Goal: Task Accomplishment & Management: Manage account settings

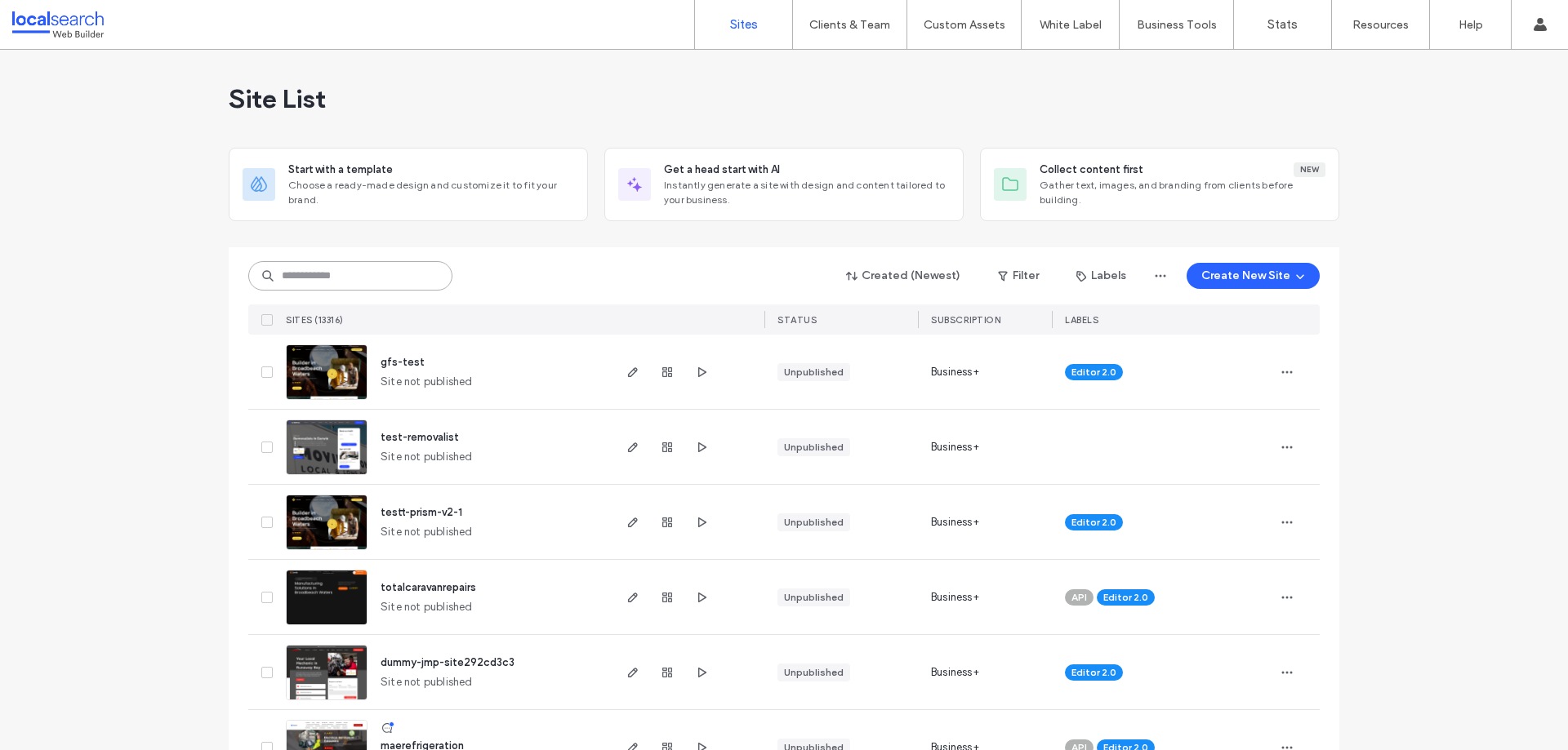
click at [298, 279] on input at bounding box center [350, 276] width 204 height 29
paste input "********"
type input "********"
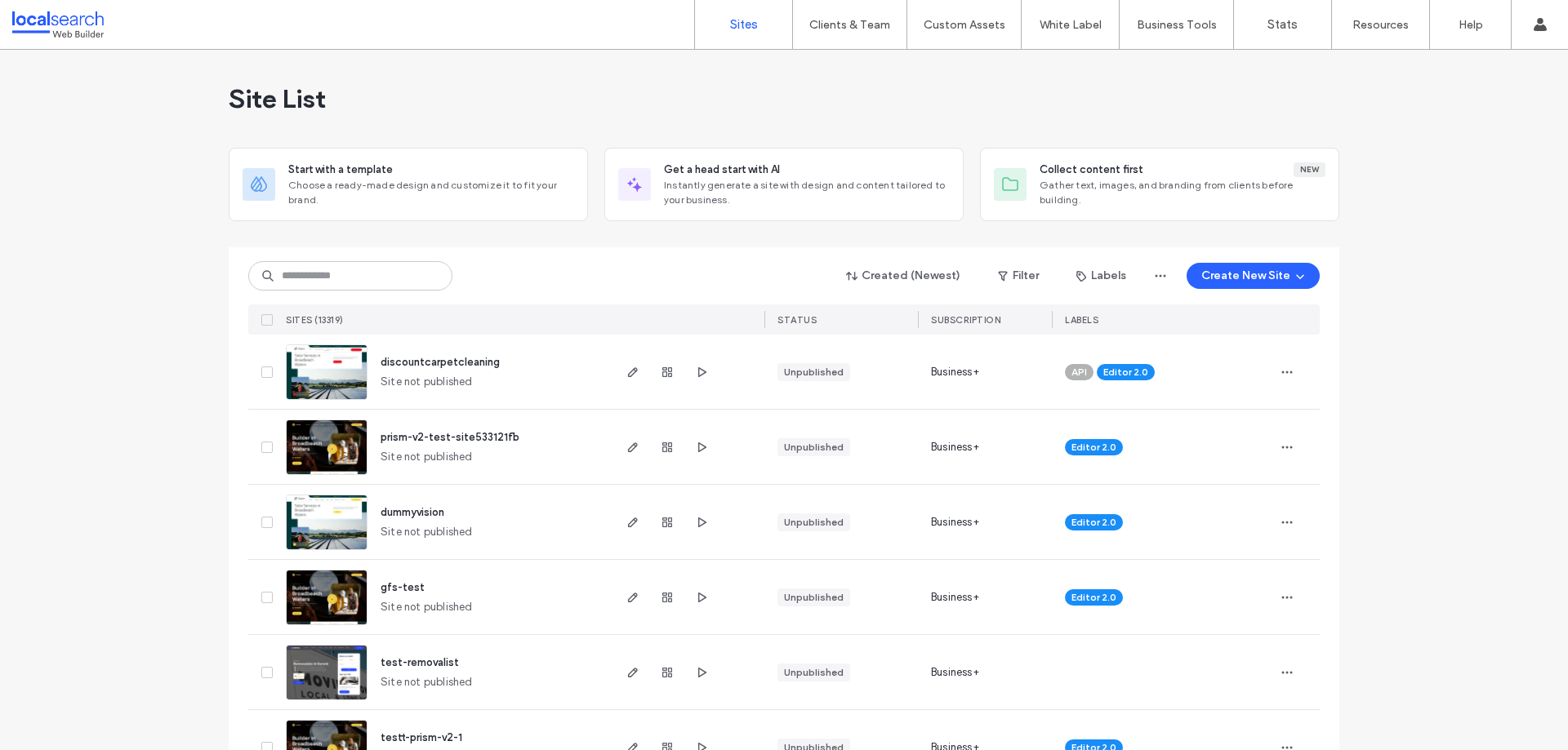
click at [370, 279] on input at bounding box center [350, 276] width 204 height 29
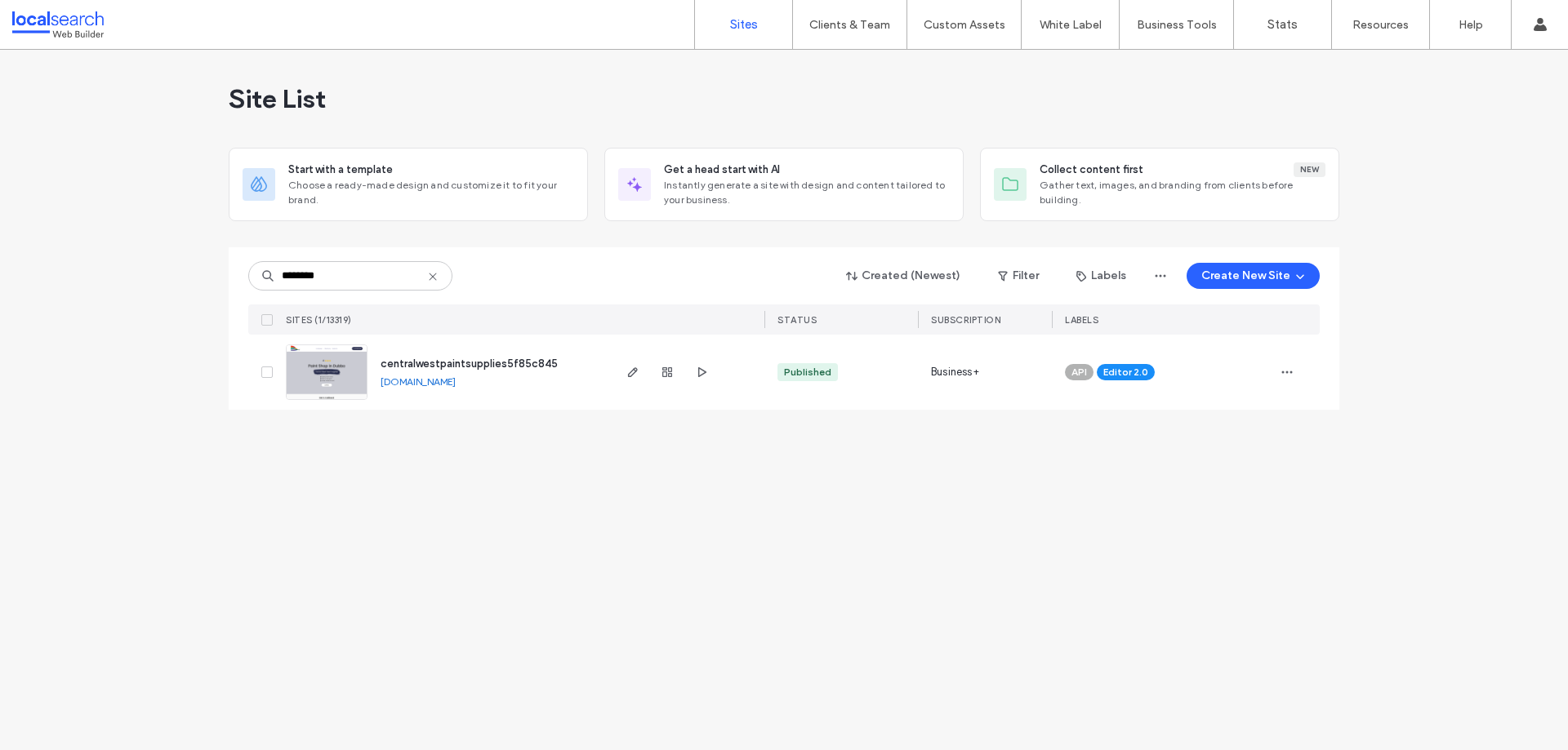
type input "********"
click at [499, 360] on span "centralwestpaintsupplies5f85c845" at bounding box center [470, 363] width 177 height 13
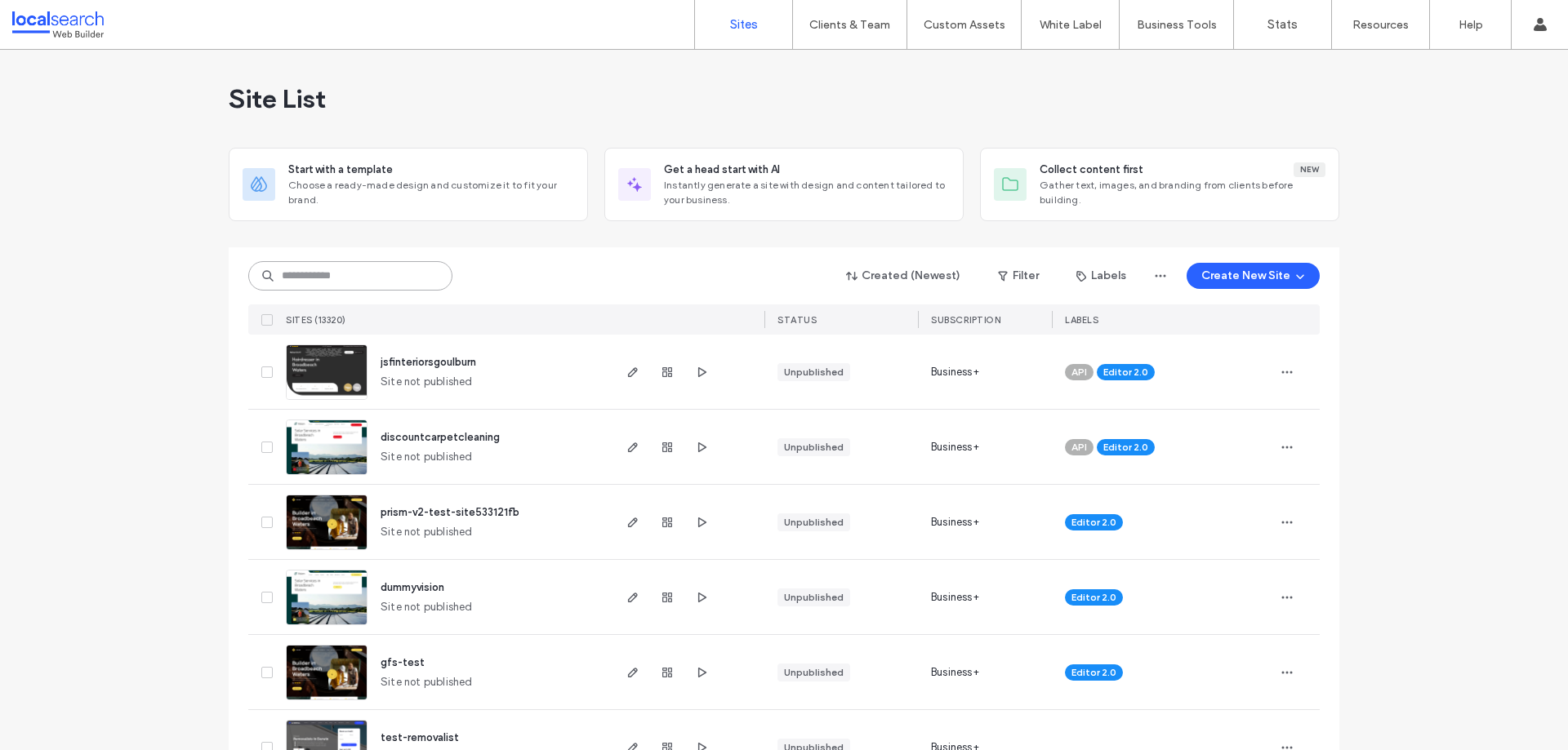
click at [356, 278] on input at bounding box center [350, 276] width 204 height 29
paste input "**********"
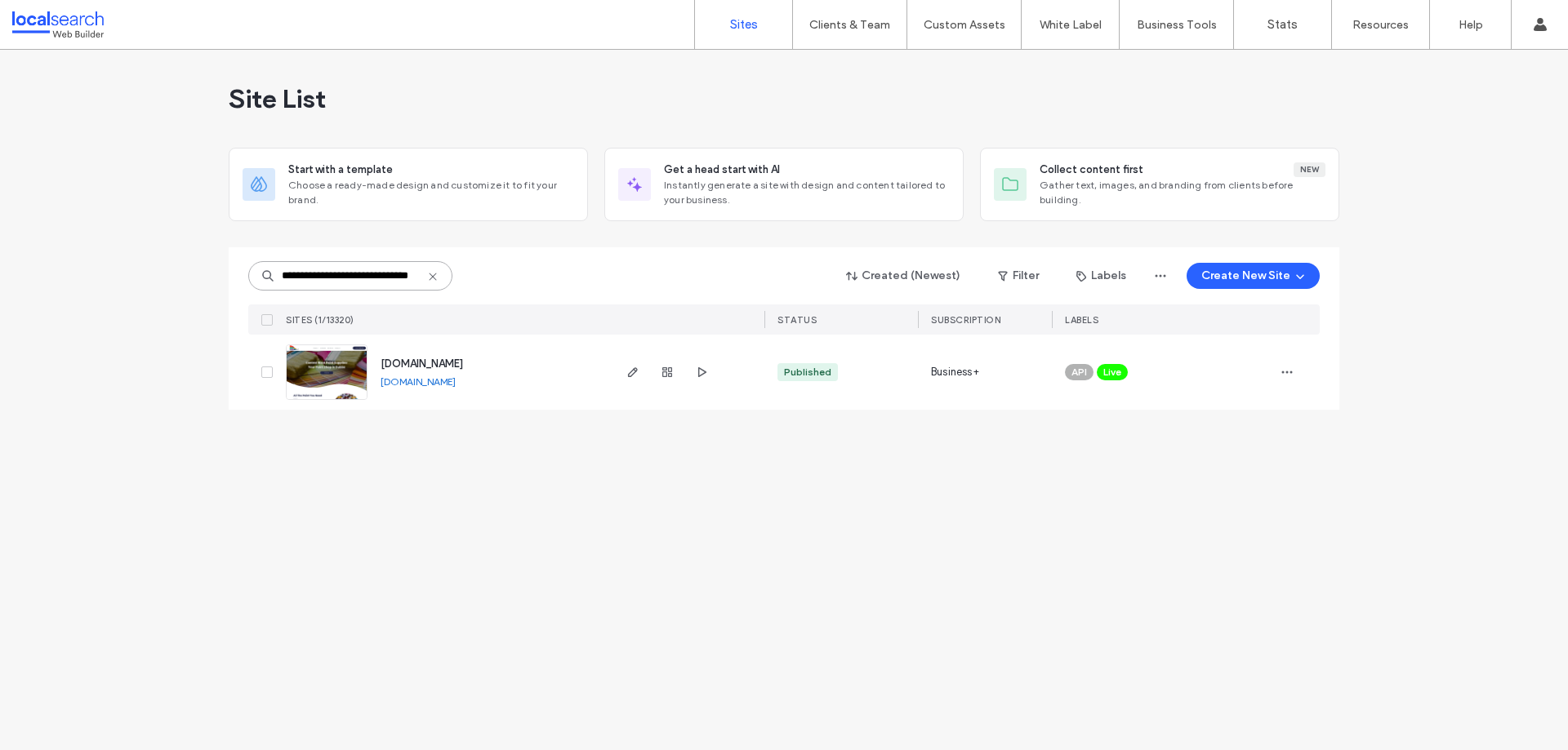
type input "**********"
click at [451, 364] on span "www.centralwestpaintsupplies.com.au" at bounding box center [422, 363] width 83 height 13
type input "********"
click at [1115, 372] on span "Live" at bounding box center [1112, 372] width 17 height 15
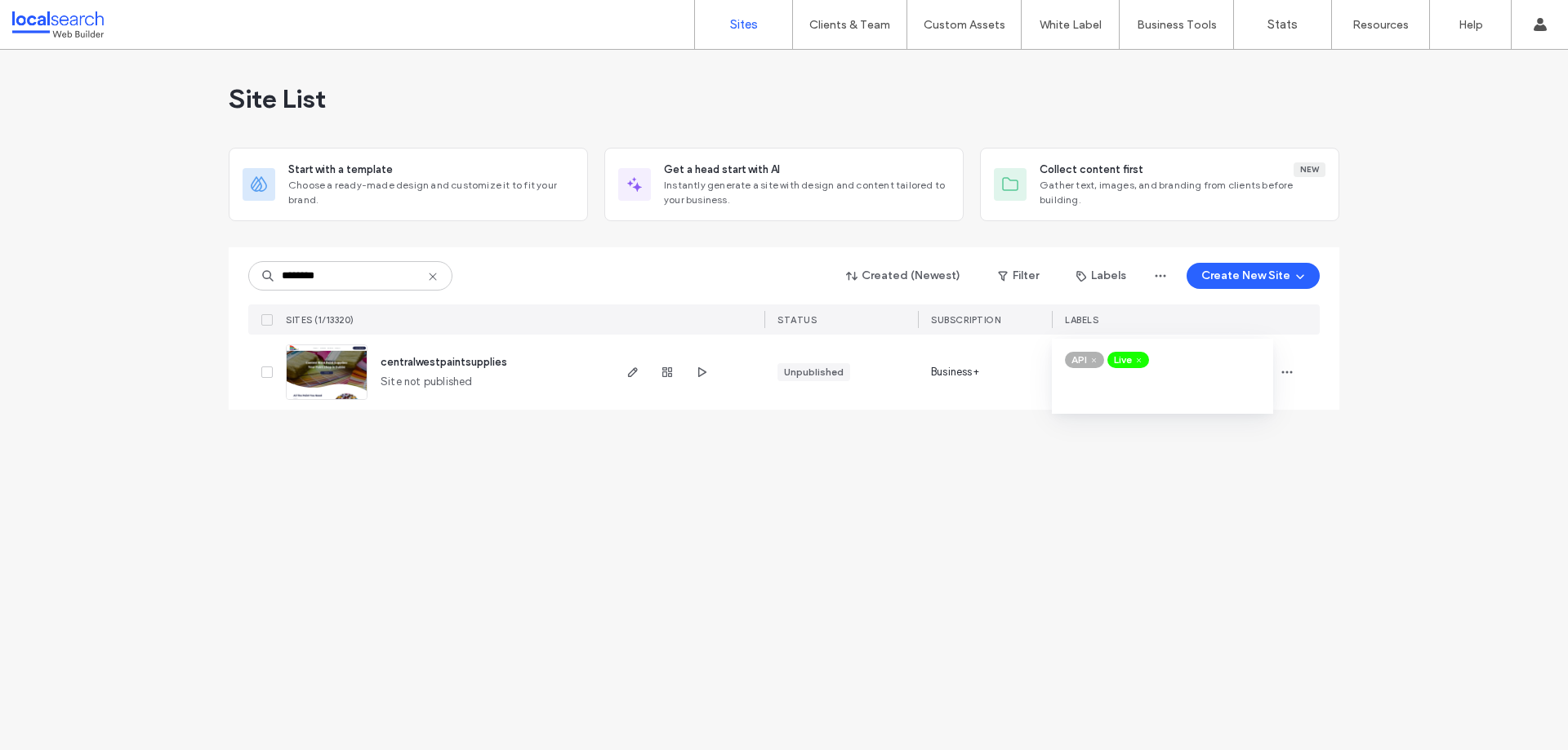
drag, startPoint x: 1137, startPoint y: 358, endPoint x: 1148, endPoint y: 358, distance: 11.0
click at [1137, 358] on use at bounding box center [1139, 359] width 4 height 4
click at [1292, 375] on icon "button" at bounding box center [1287, 371] width 13 height 13
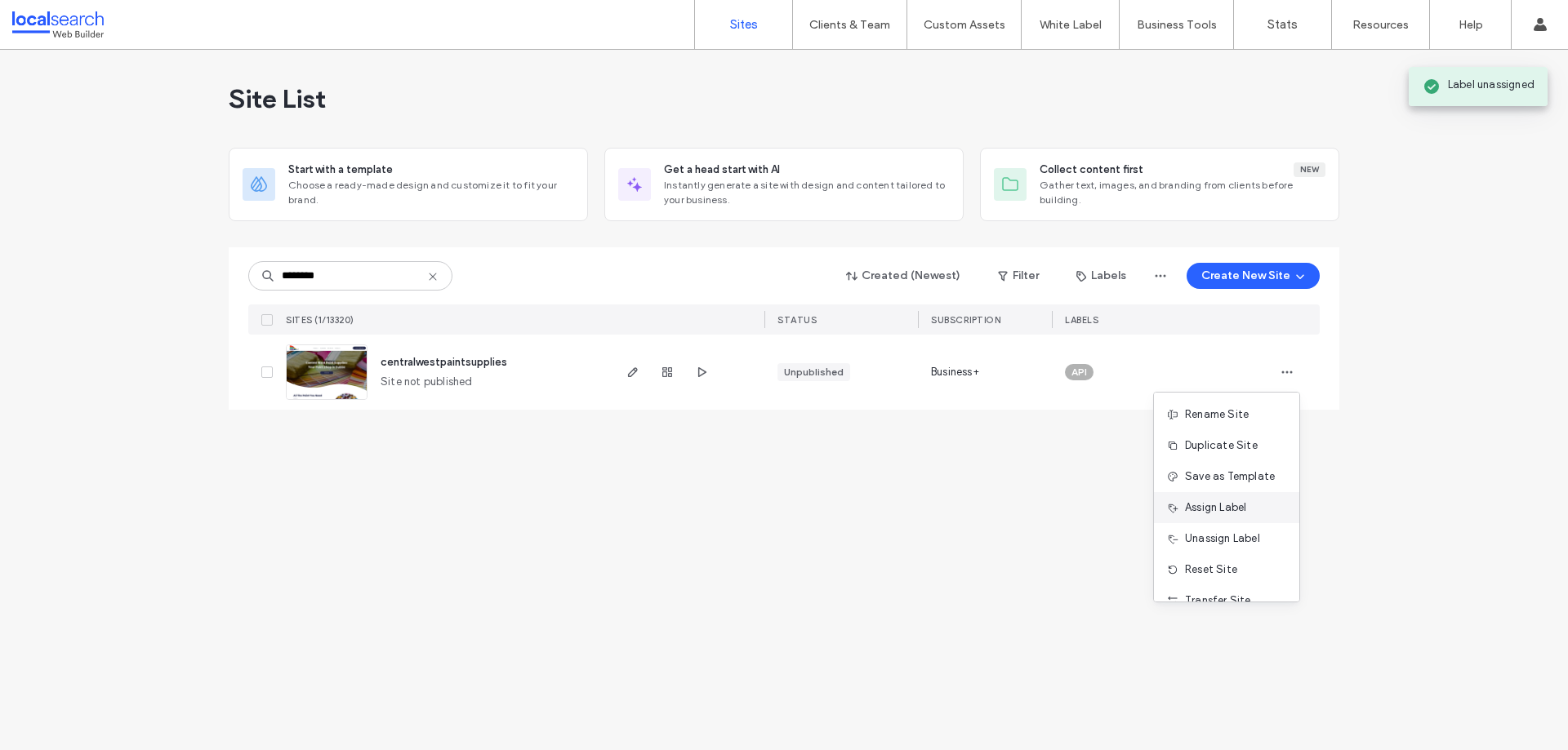
scroll to position [4, 0]
click at [1235, 514] on div "Assign Label" at bounding box center [1227, 503] width 146 height 31
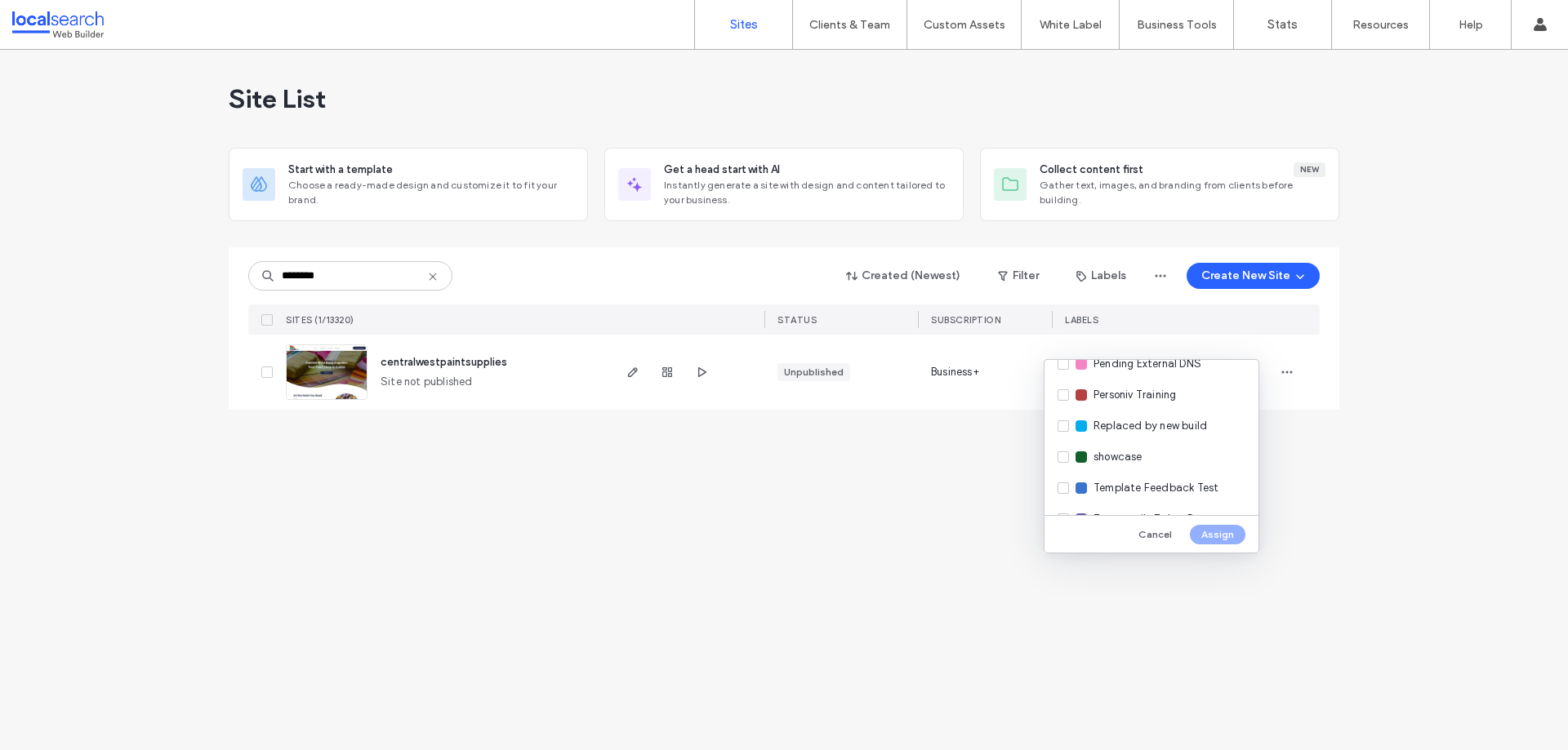
scroll to position [480, 0]
click at [1153, 404] on span "Replaced by new build" at bounding box center [1150, 398] width 114 height 17
click at [1233, 537] on button "Assign" at bounding box center [1217, 534] width 55 height 19
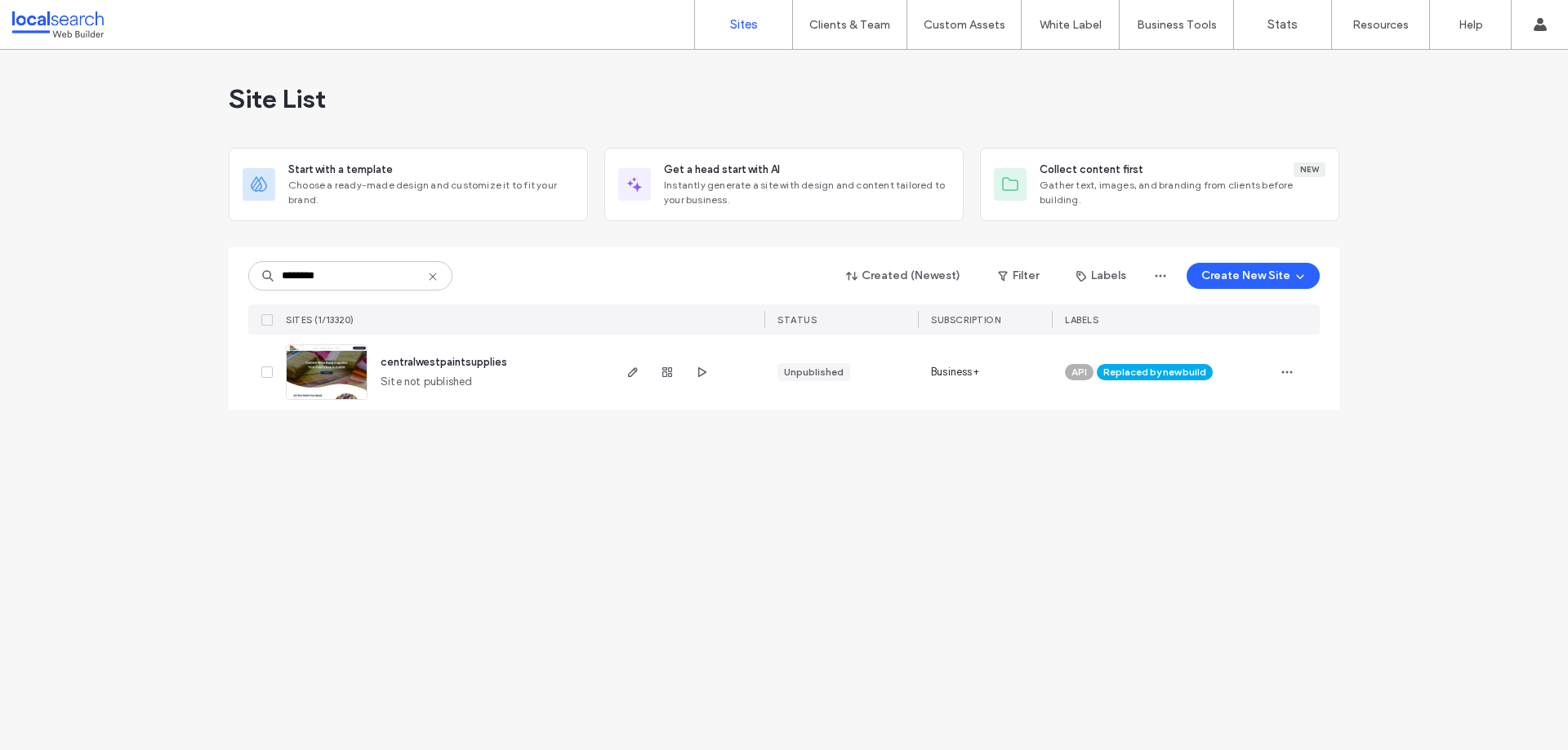
click at [432, 277] on use at bounding box center [433, 277] width 8 height 8
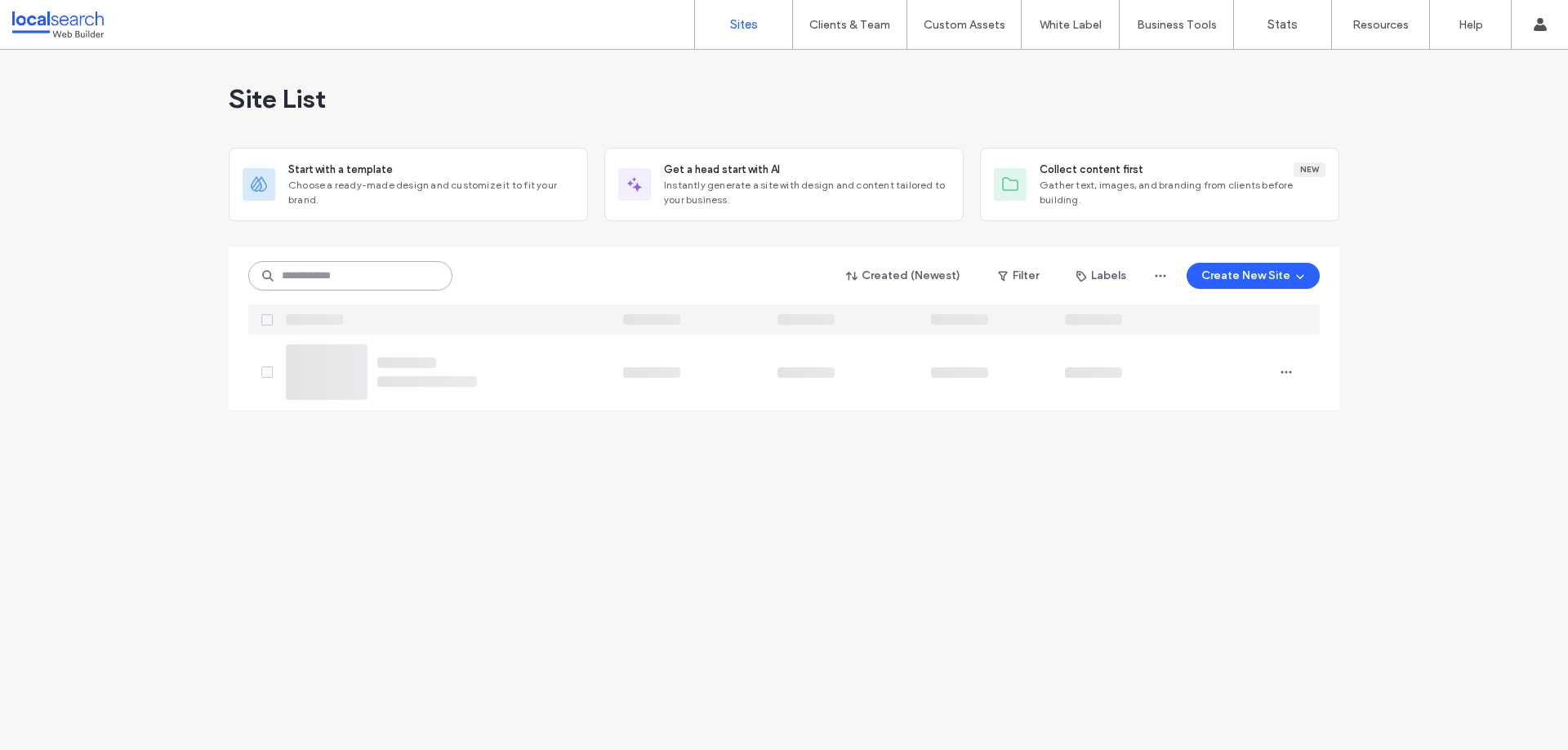
paste input "********"
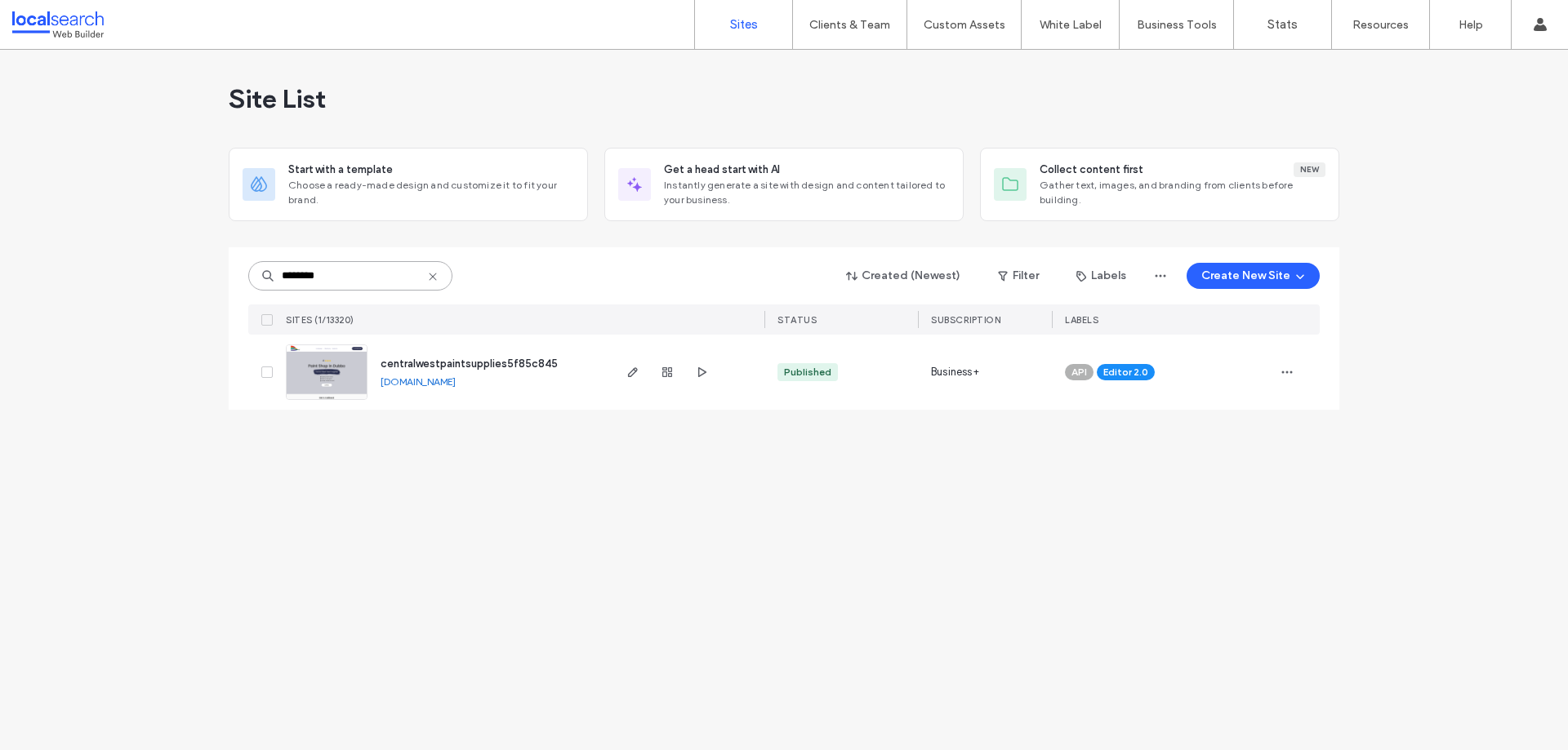
type input "********"
click at [490, 363] on span "centralwestpaintsupplies5f85c845" at bounding box center [470, 363] width 177 height 13
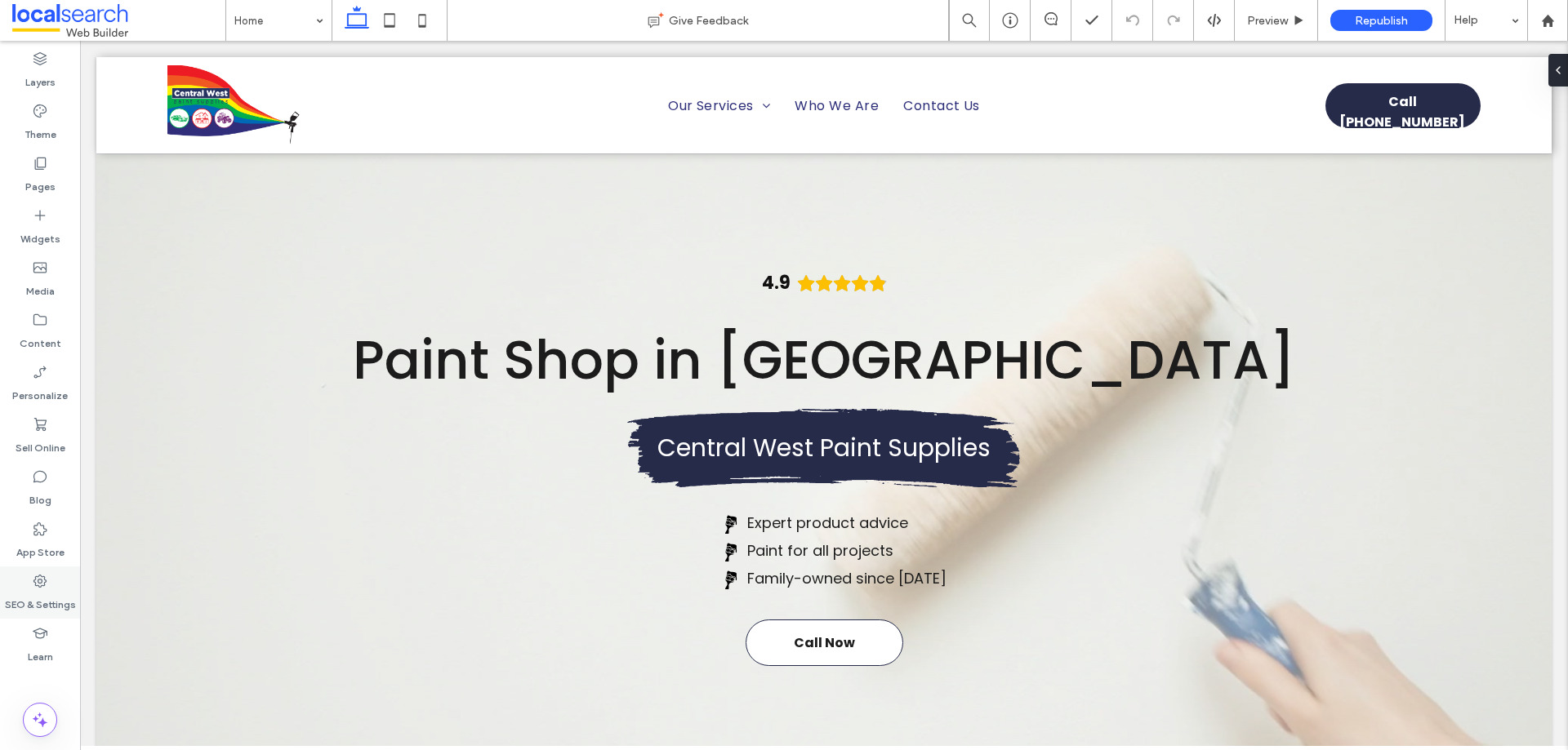
drag, startPoint x: 36, startPoint y: 590, endPoint x: 43, endPoint y: 537, distance: 53.5
click at [36, 590] on label "SEO & Settings" at bounding box center [40, 601] width 71 height 23
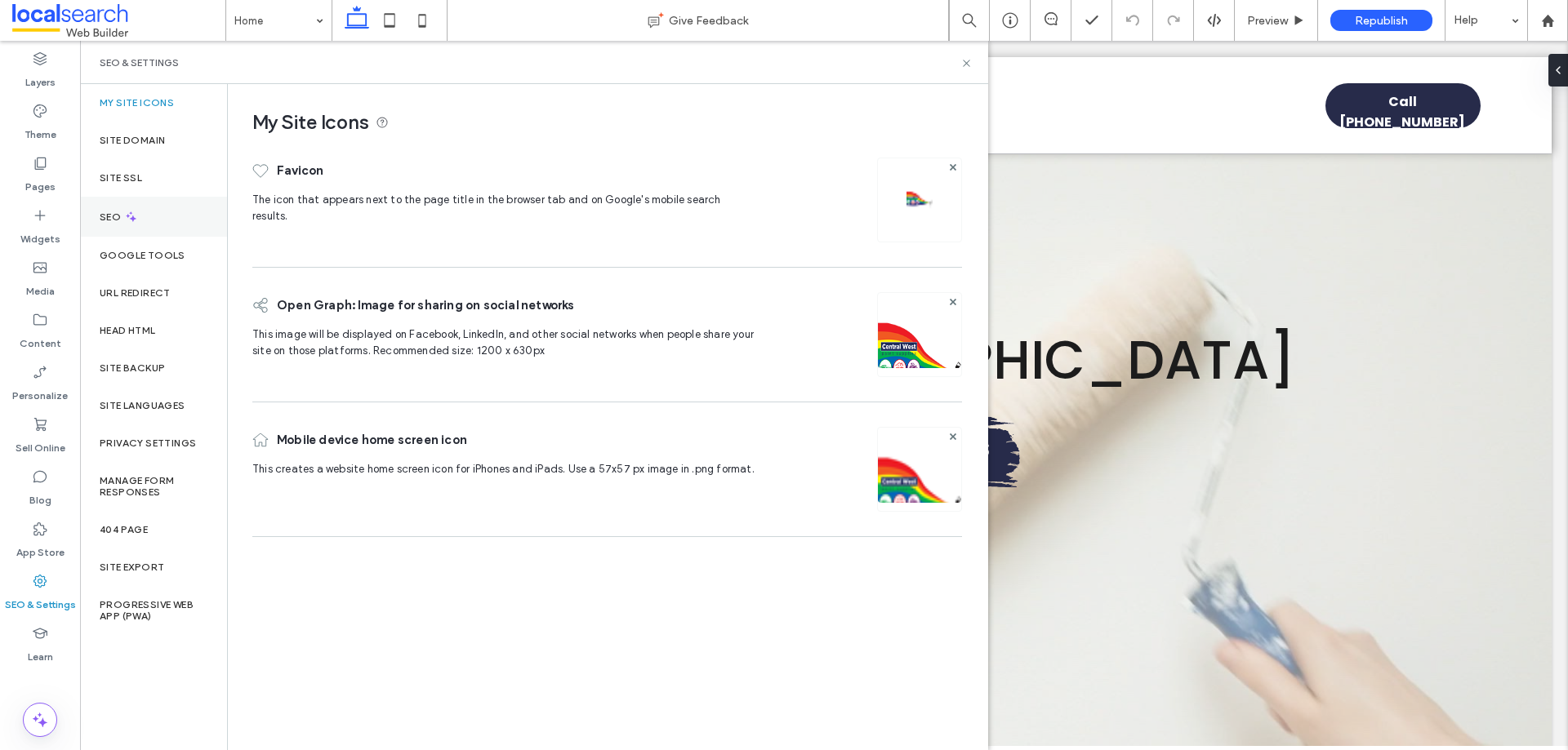
click at [136, 210] on icon at bounding box center [131, 217] width 14 height 14
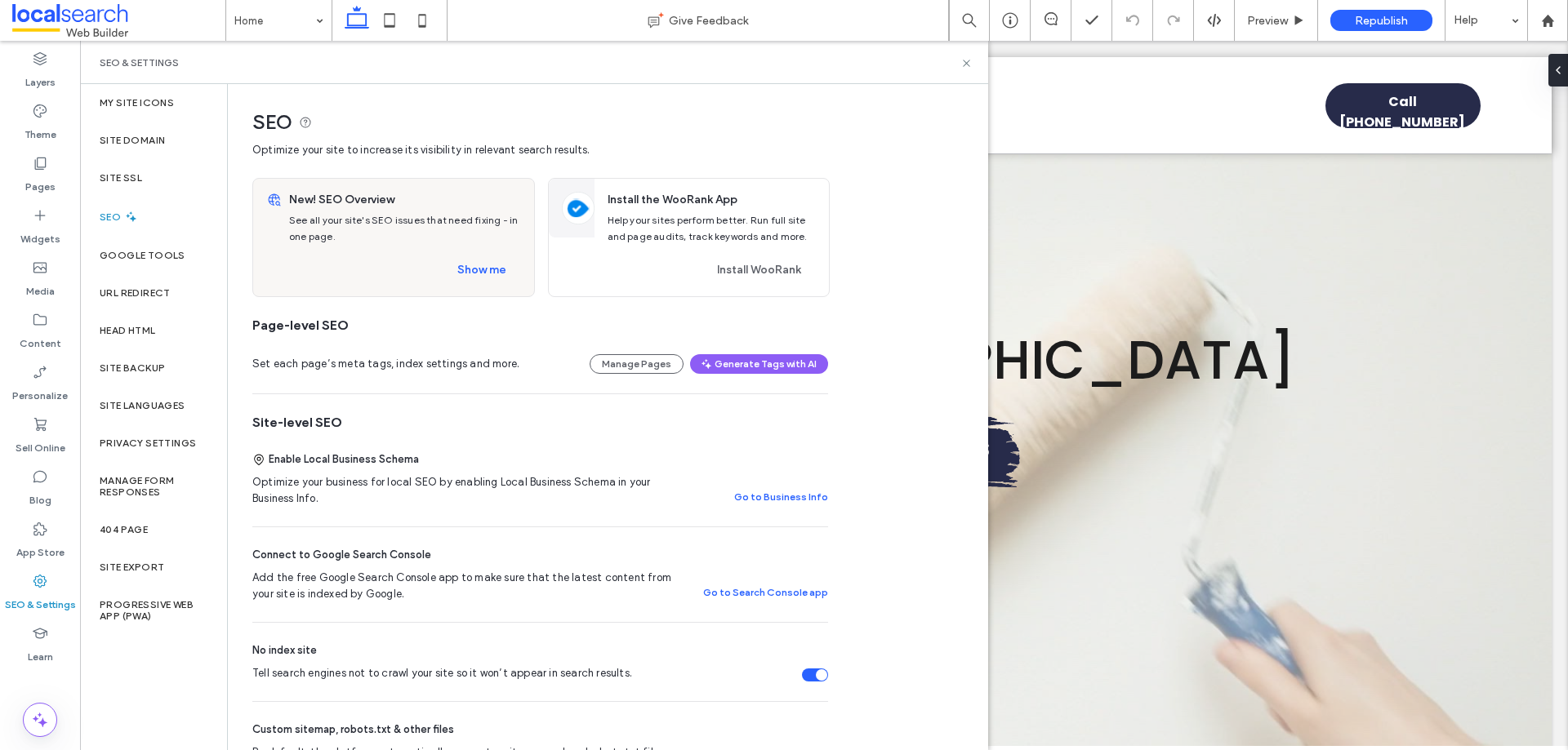
drag, startPoint x: 819, startPoint y: 669, endPoint x: 755, endPoint y: 448, distance: 230.1
click at [819, 669] on div "Tell search engines not to crawl your site so it won’t appear in search results." at bounding box center [821, 675] width 12 height 12
drag, startPoint x: 143, startPoint y: 135, endPoint x: 157, endPoint y: 136, distance: 14.0
click at [143, 135] on label "Site Domain" at bounding box center [132, 141] width 65 height 12
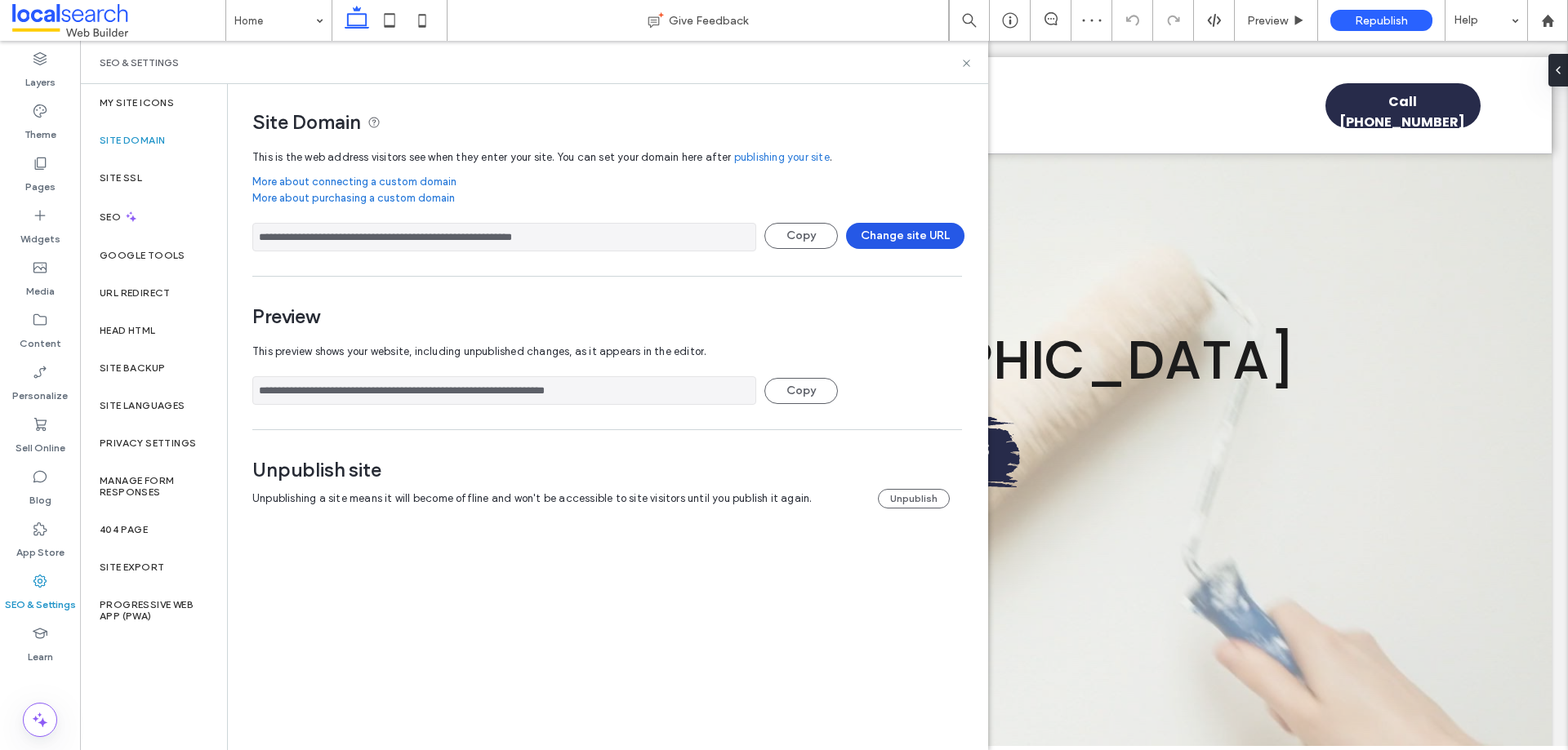
click at [933, 232] on button "Change site URL" at bounding box center [906, 235] width 119 height 26
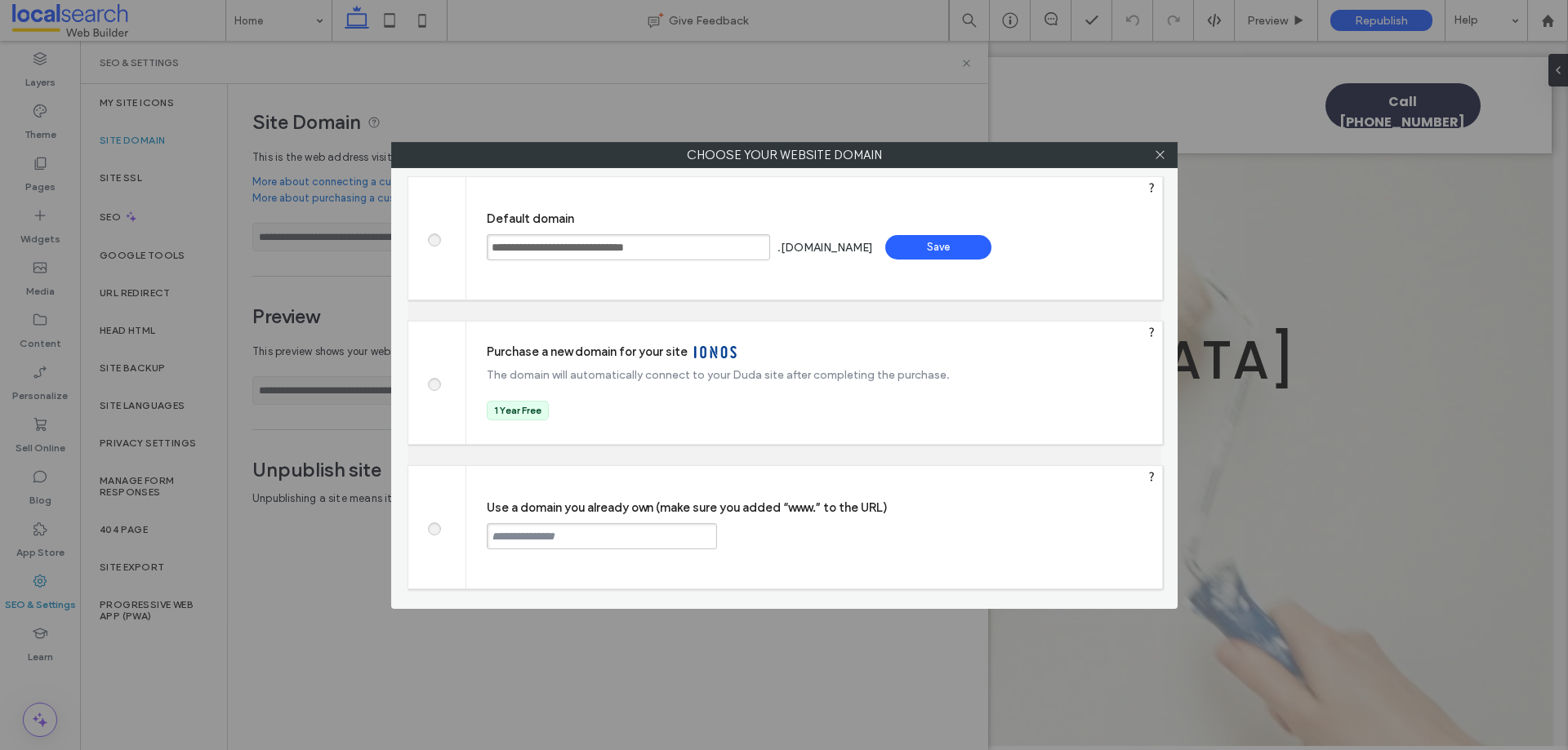
drag, startPoint x: 431, startPoint y: 530, endPoint x: 542, endPoint y: 544, distance: 111.9
click at [434, 531] on span at bounding box center [434, 527] width 0 height 13
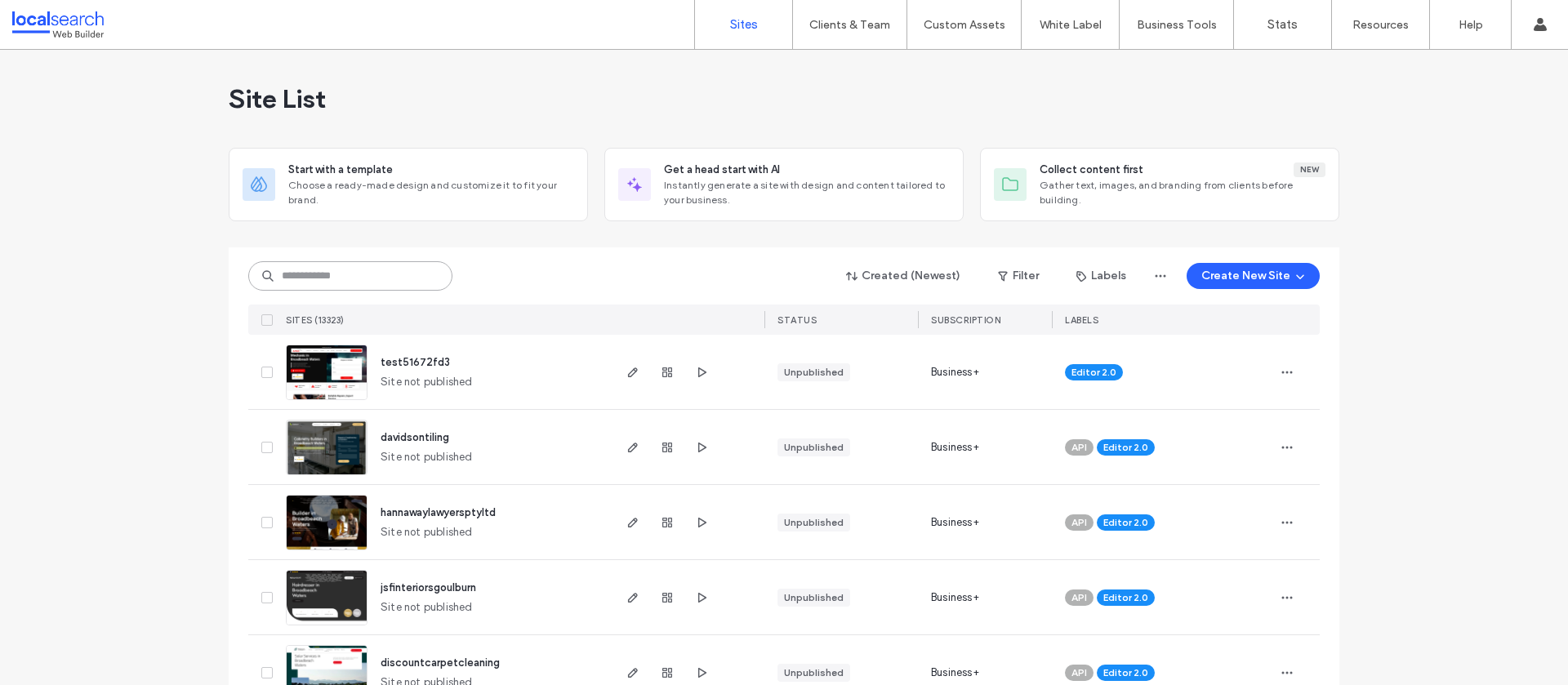
click at [331, 278] on input at bounding box center [350, 276] width 204 height 29
paste input "********"
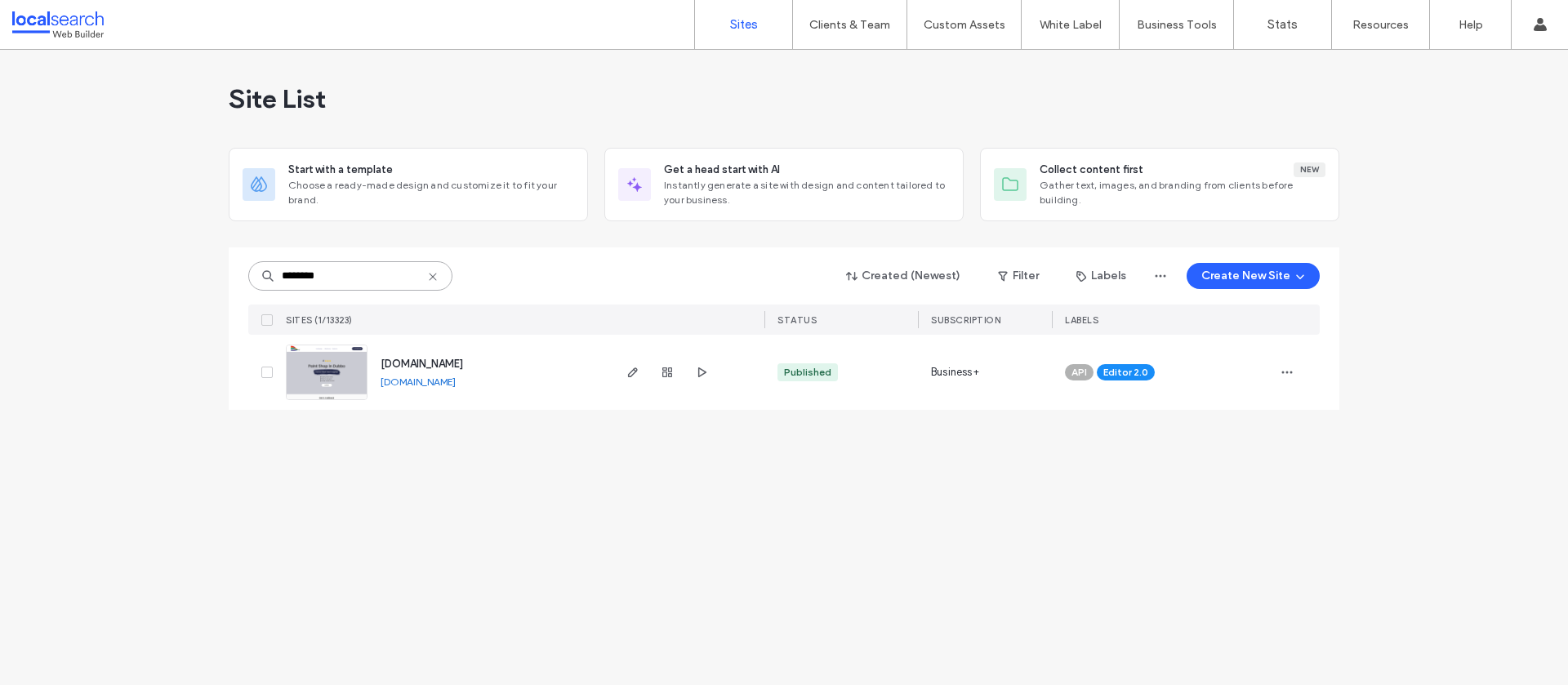
type input "********"
drag, startPoint x: 443, startPoint y: 361, endPoint x: 545, endPoint y: 208, distance: 183.9
click at [443, 361] on span "[DOMAIN_NAME]" at bounding box center [422, 363] width 83 height 13
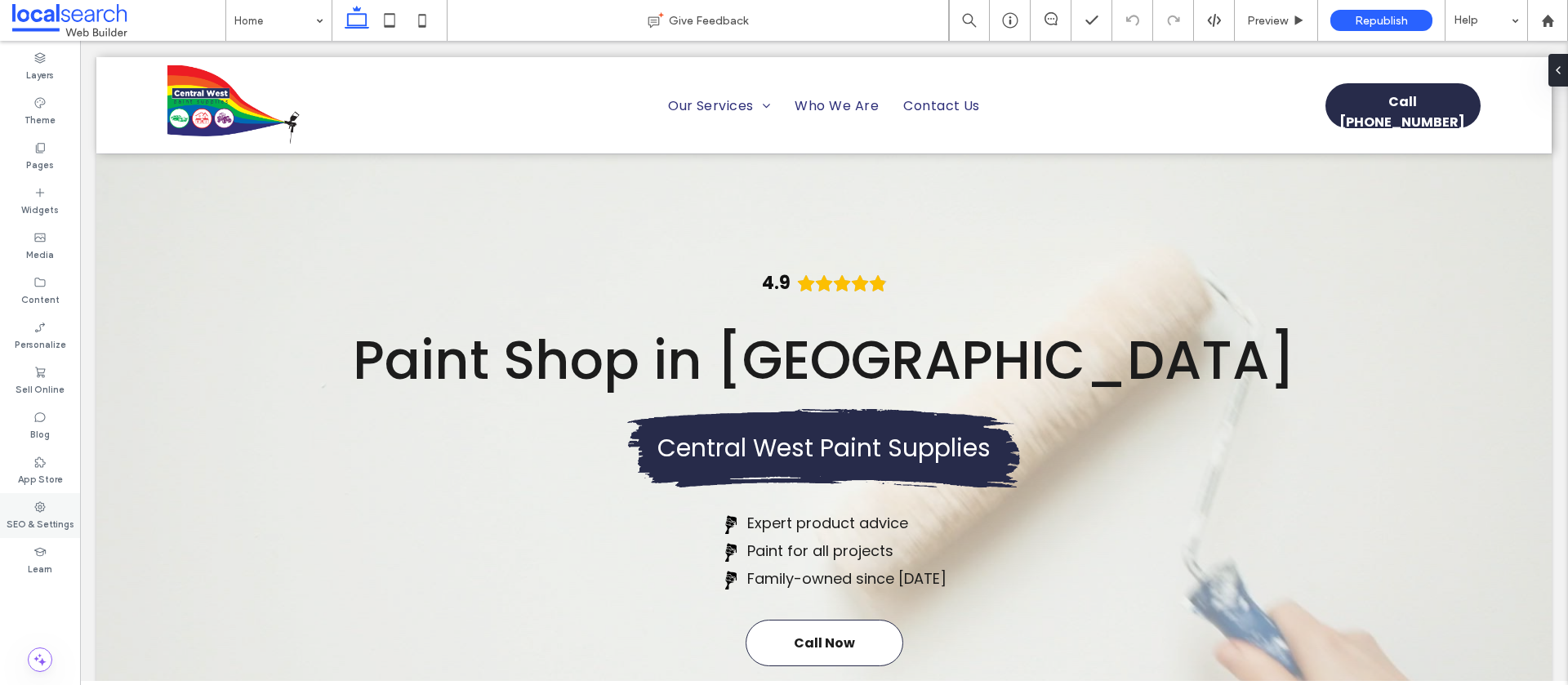
click at [32, 531] on label "SEO & Settings" at bounding box center [41, 523] width 68 height 17
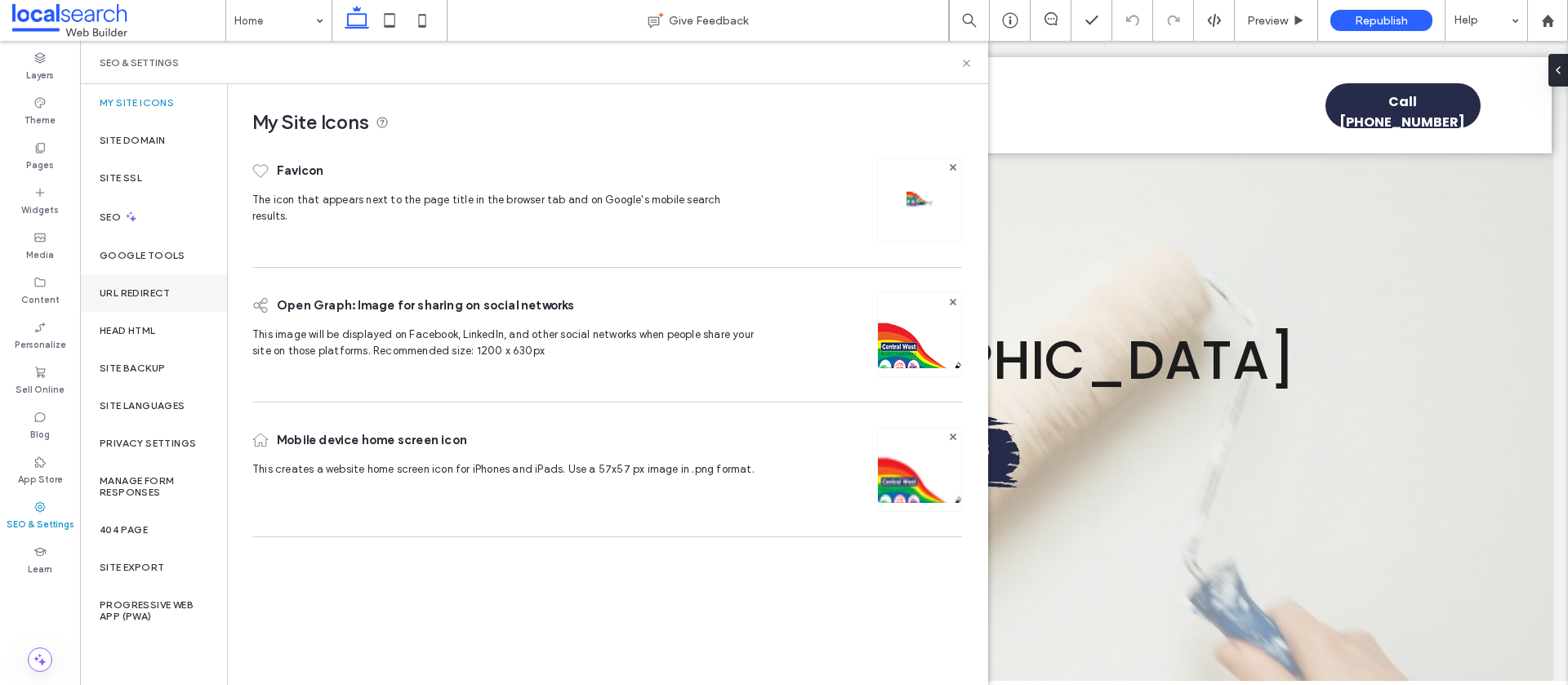
click at [148, 310] on div "URL Redirect" at bounding box center [153, 292] width 147 height 38
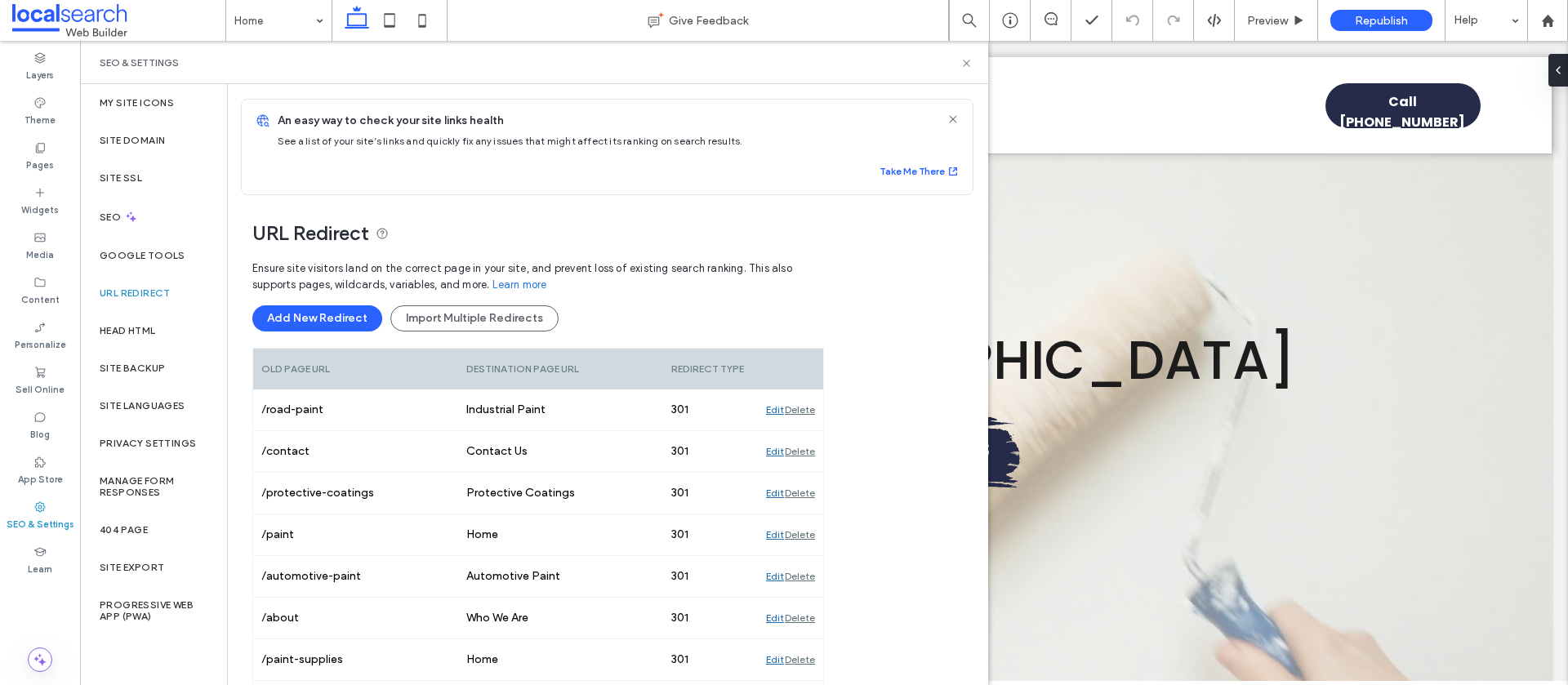
scroll to position [72, 0]
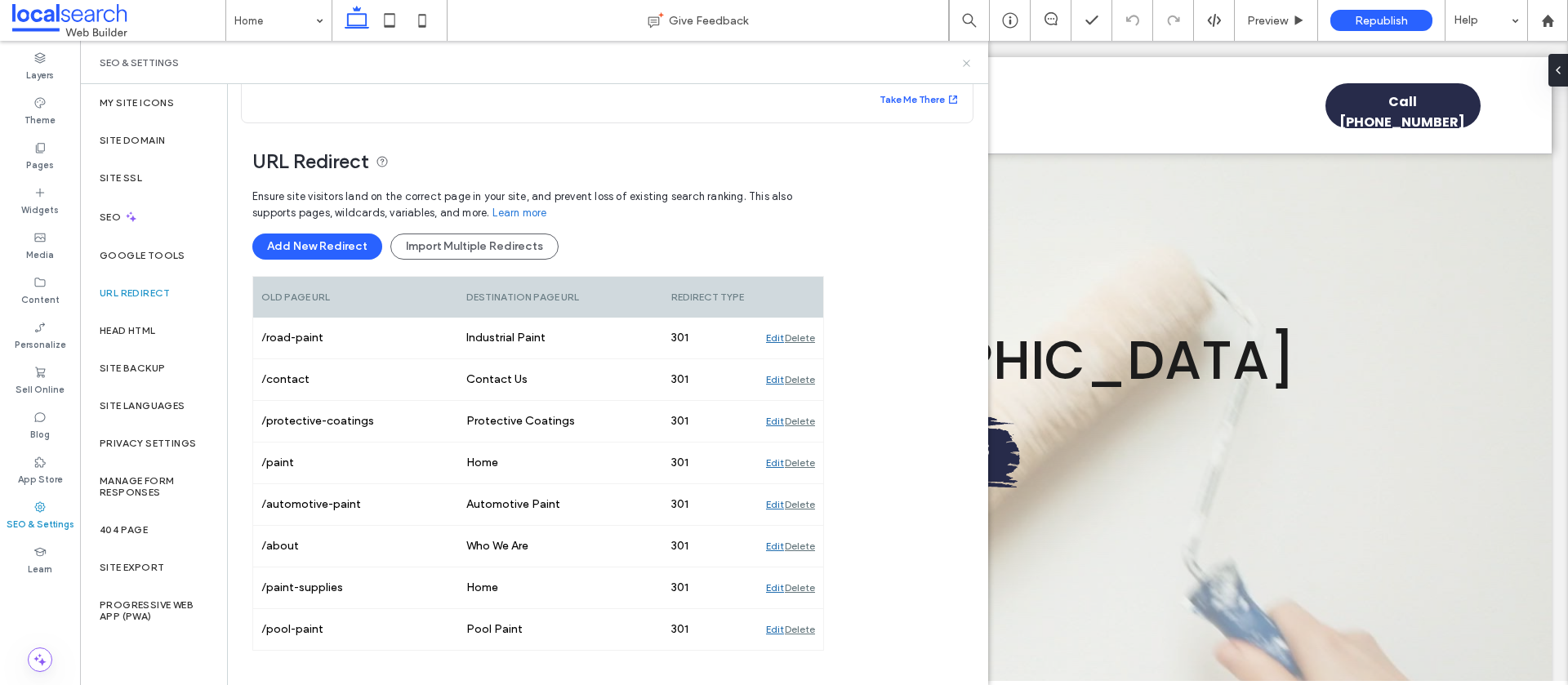
click at [962, 65] on icon at bounding box center [966, 63] width 13 height 13
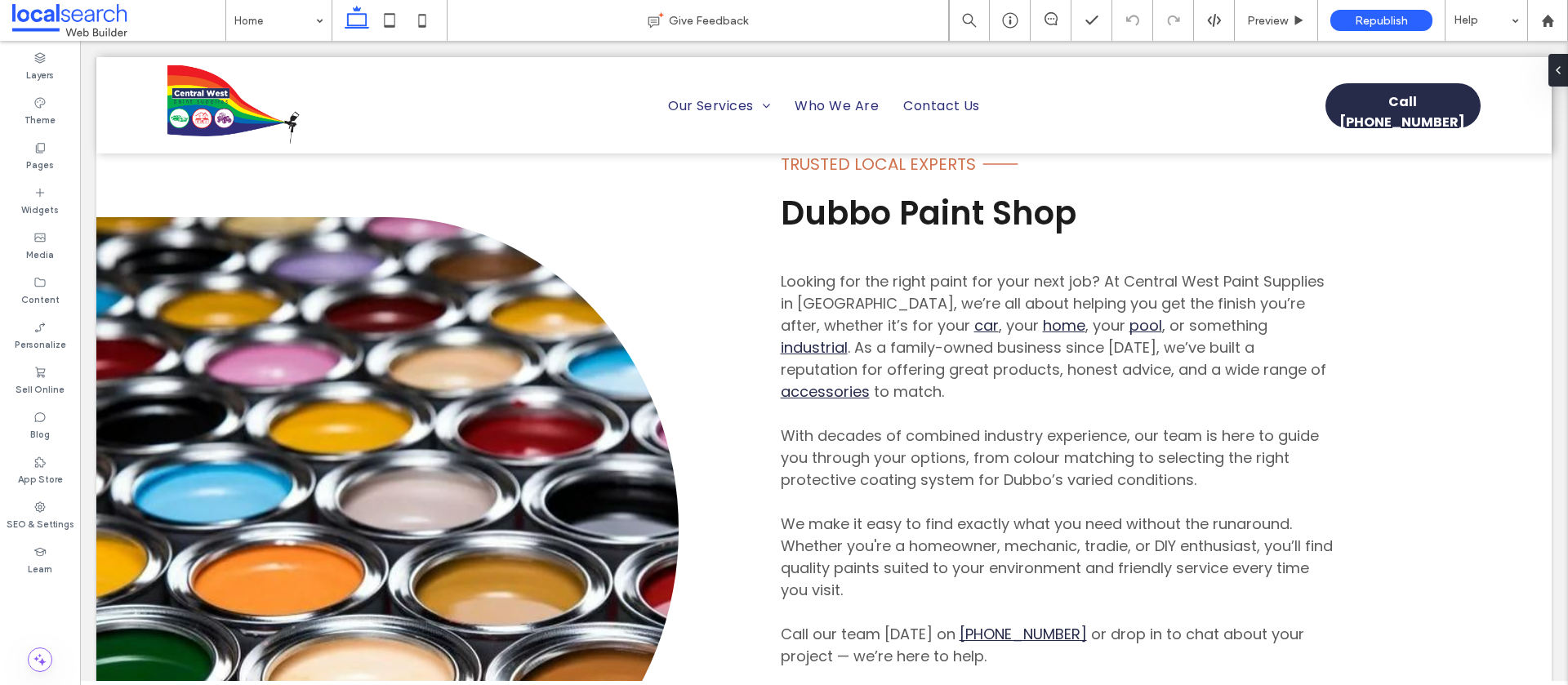
scroll to position [1090, 0]
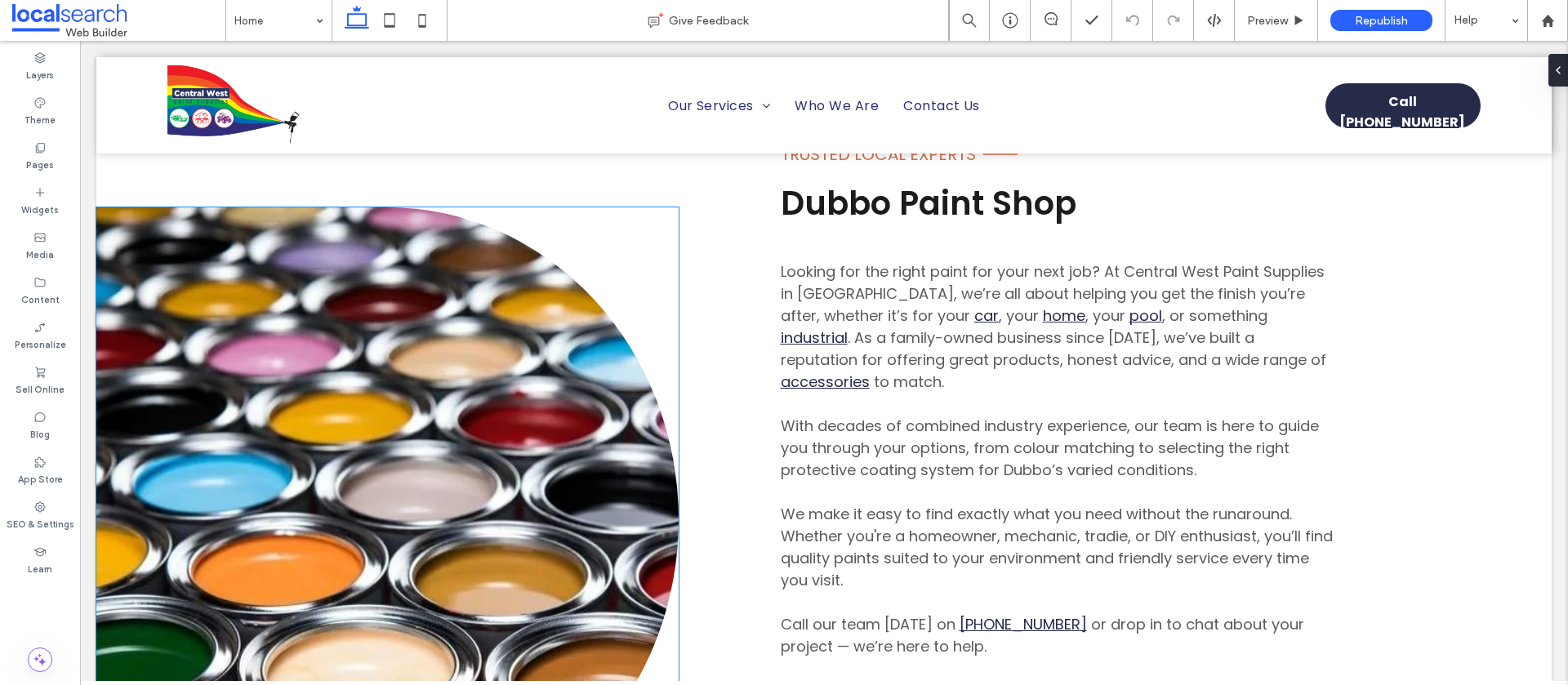
click at [477, 451] on link at bounding box center [387, 519] width 582 height 625
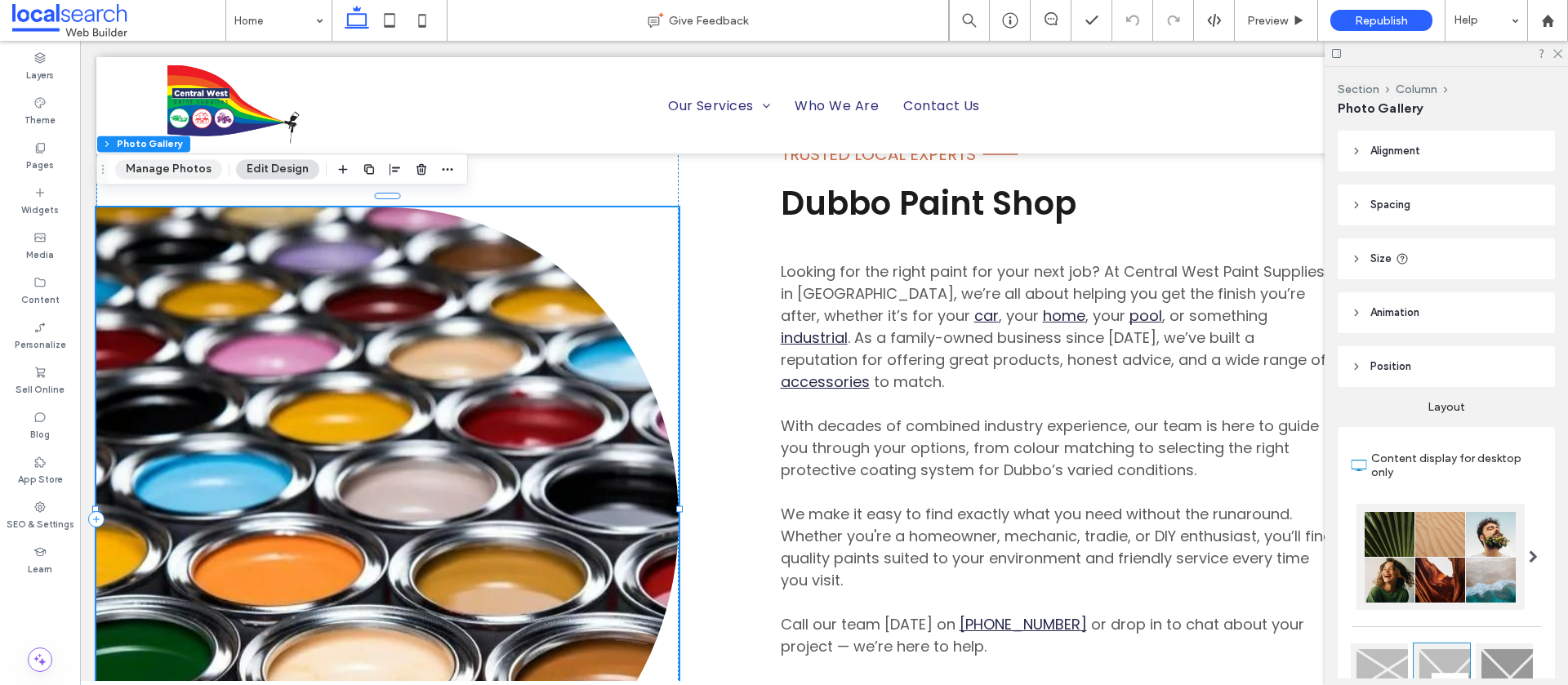
click at [146, 175] on button "Manage Photos" at bounding box center [168, 169] width 107 height 19
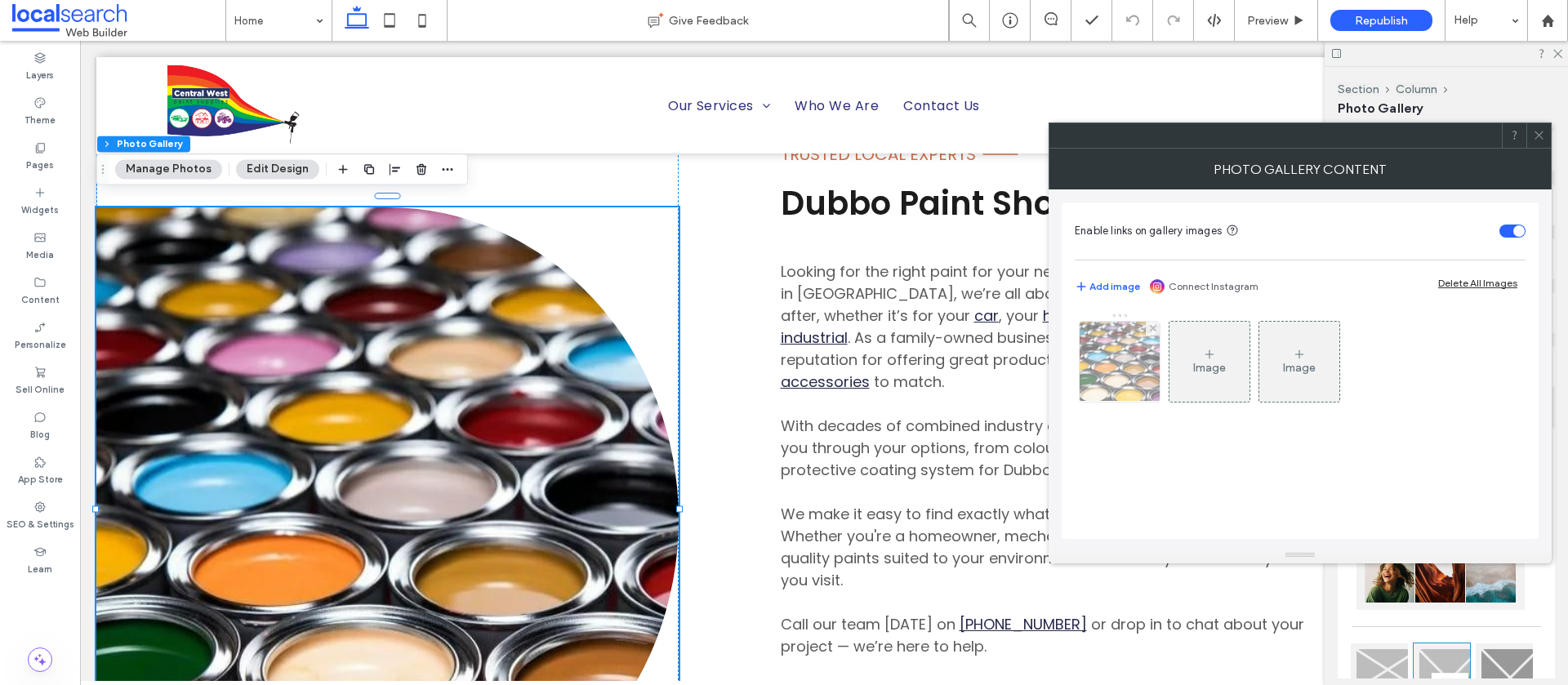
click at [1116, 362] on img at bounding box center [1120, 361] width 128 height 80
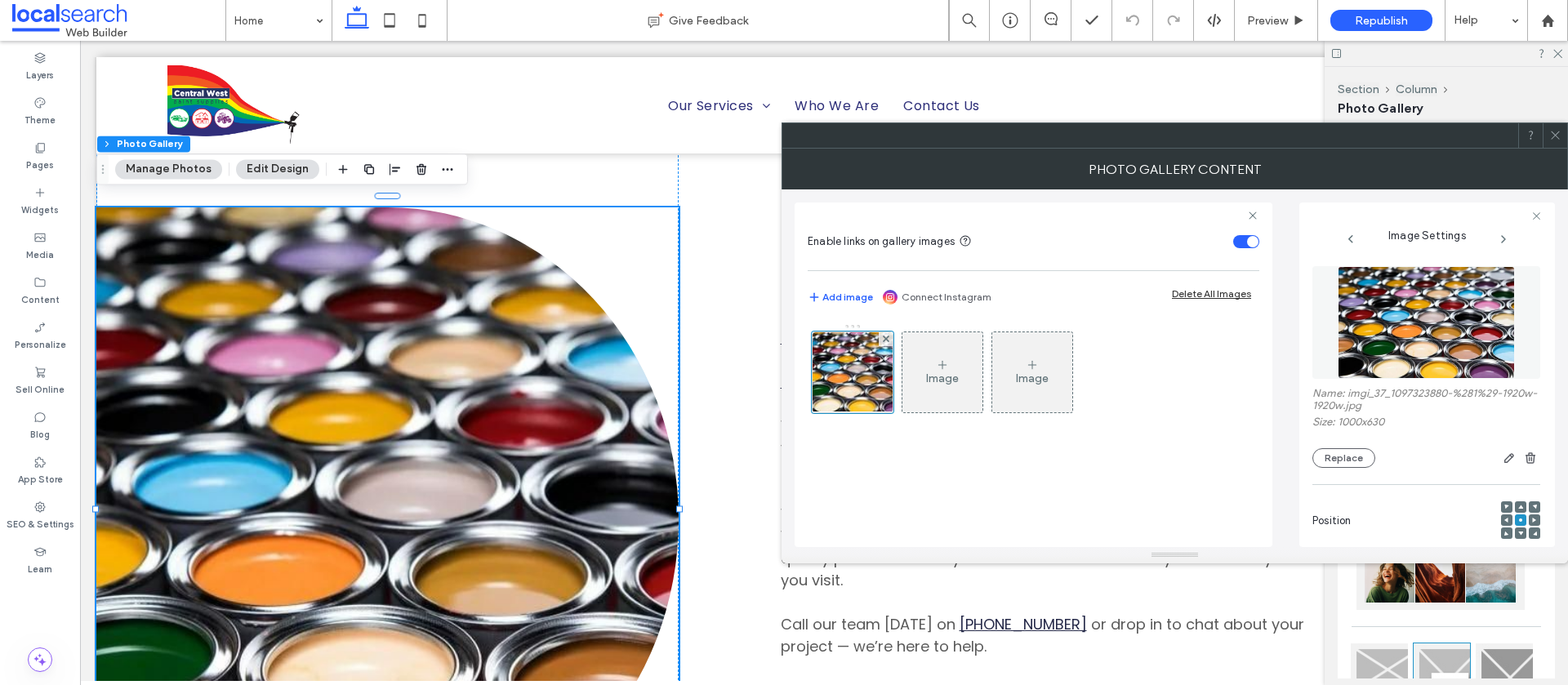
drag, startPoint x: 1404, startPoint y: 405, endPoint x: 1418, endPoint y: 409, distance: 14.6
click at [1404, 405] on label "Name: imgi_37_1097323880-%281%29-1920w-1920w.jpg" at bounding box center [1426, 400] width 227 height 28
drag, startPoint x: 1423, startPoint y: 408, endPoint x: 1358, endPoint y: 398, distance: 65.8
click at [1347, 396] on label "Name: imgi_37_1097323880-%281%29-1920w-1920w.jpg" at bounding box center [1426, 400] width 227 height 28
copy label "imgi_37_1097323880-%281%29-1920w-1920w.jpg"
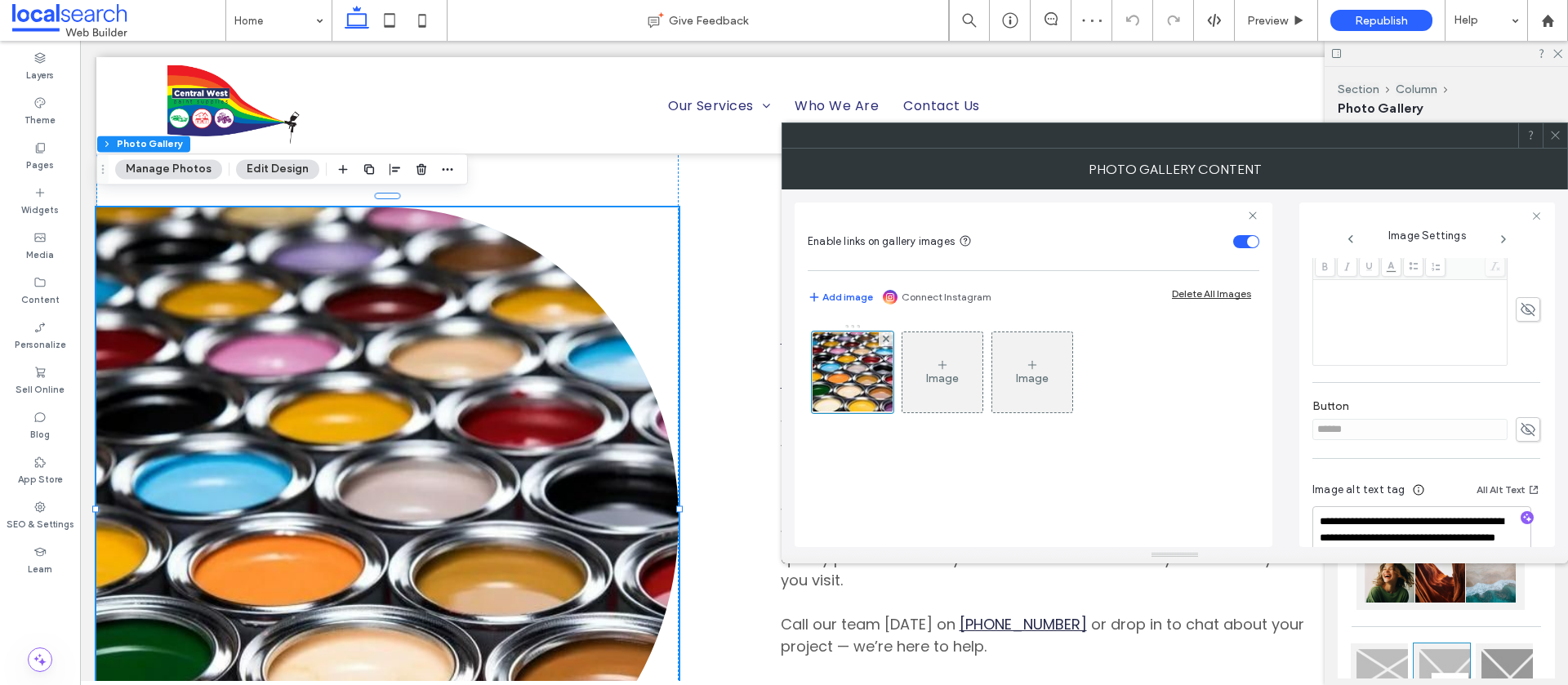
scroll to position [495, 0]
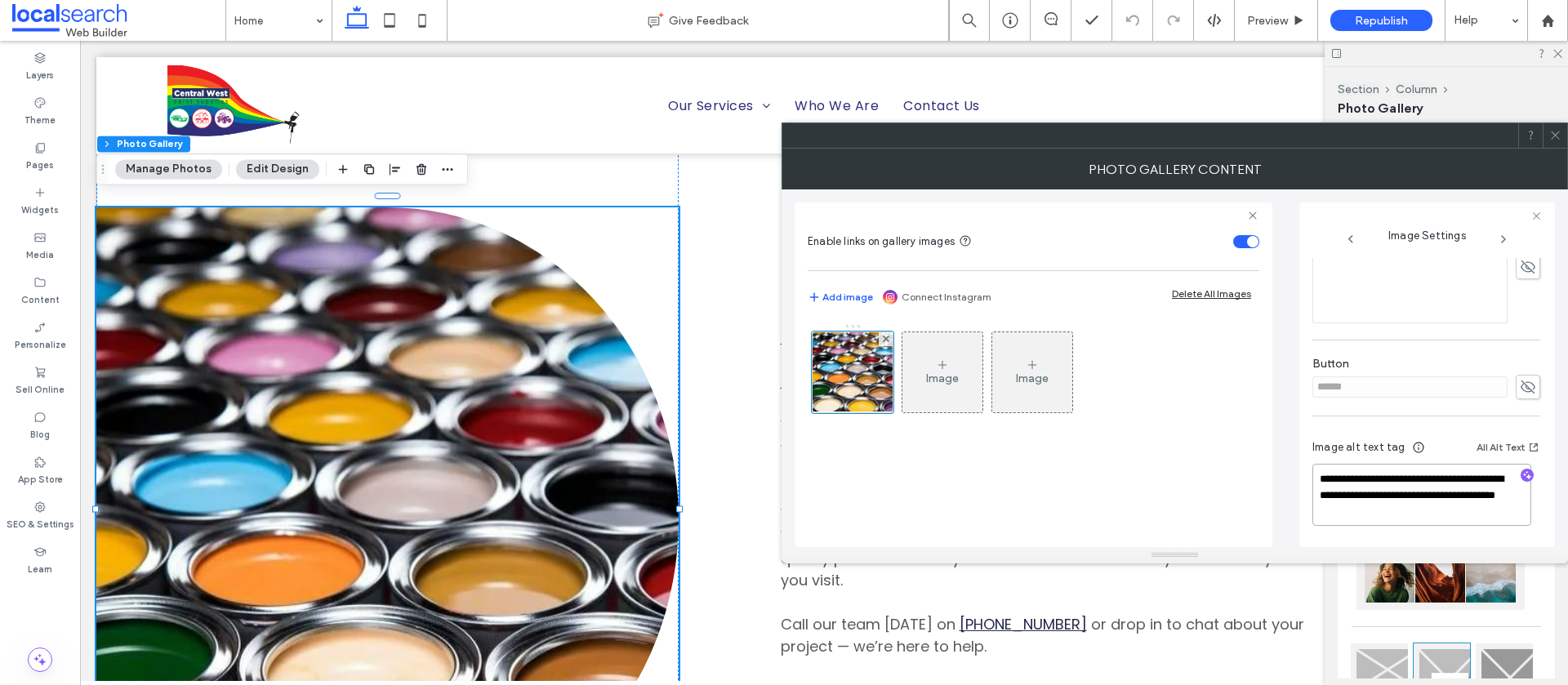
click at [1478, 511] on textarea "**********" at bounding box center [1421, 495] width 219 height 62
drag, startPoint x: 1478, startPoint y: 511, endPoint x: 1322, endPoint y: 483, distance: 158.5
click at [1313, 478] on textarea "**********" at bounding box center [1421, 495] width 219 height 62
click at [1557, 138] on icon at bounding box center [1555, 135] width 13 height 13
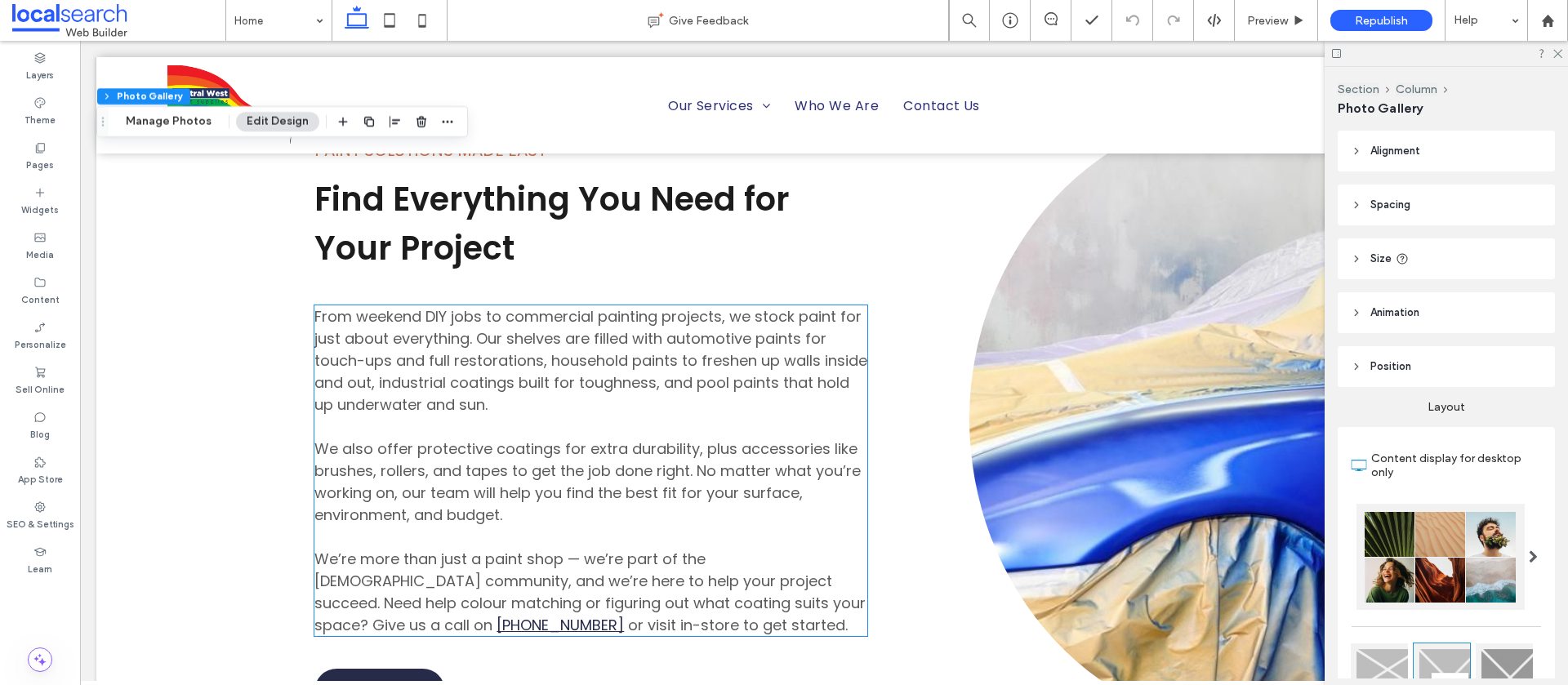
scroll to position [4460, 0]
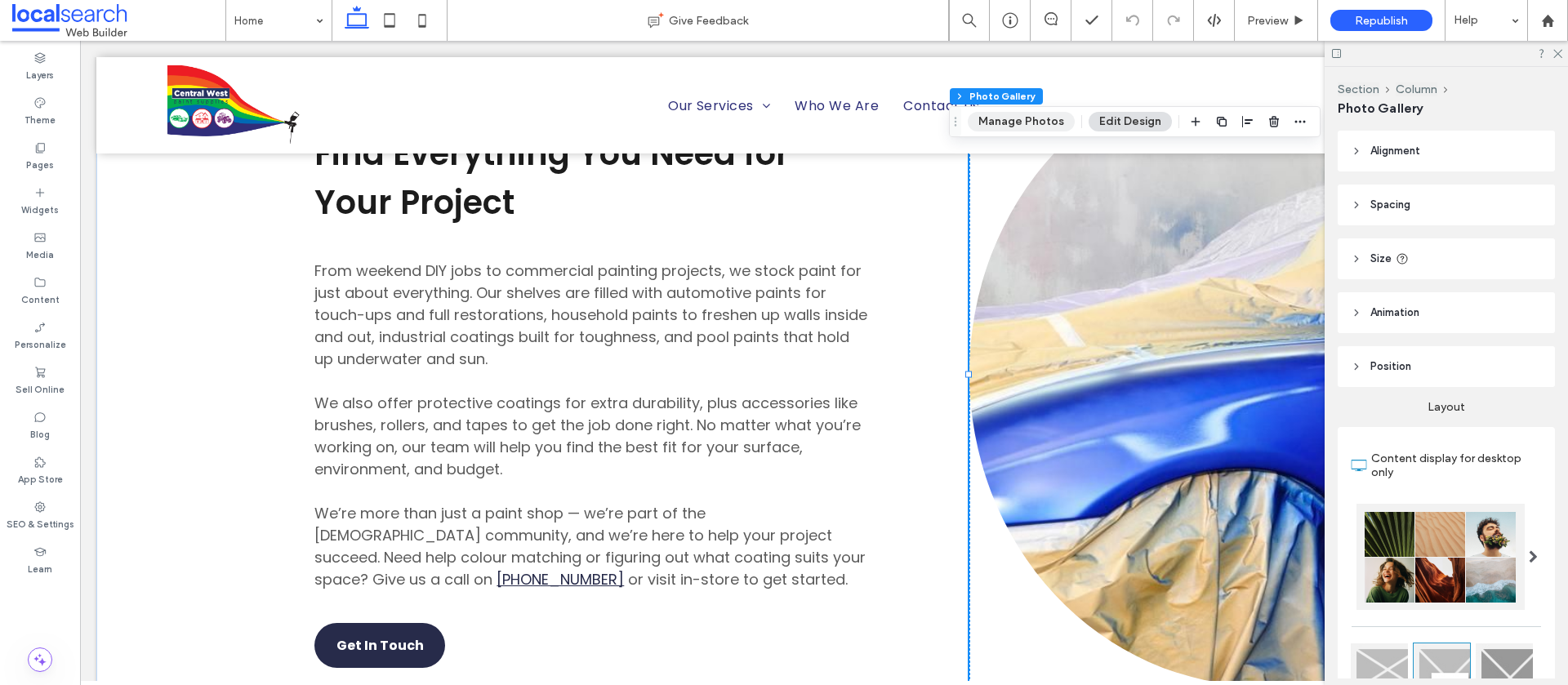
click at [1011, 123] on button "Manage Photos" at bounding box center [1022, 121] width 107 height 19
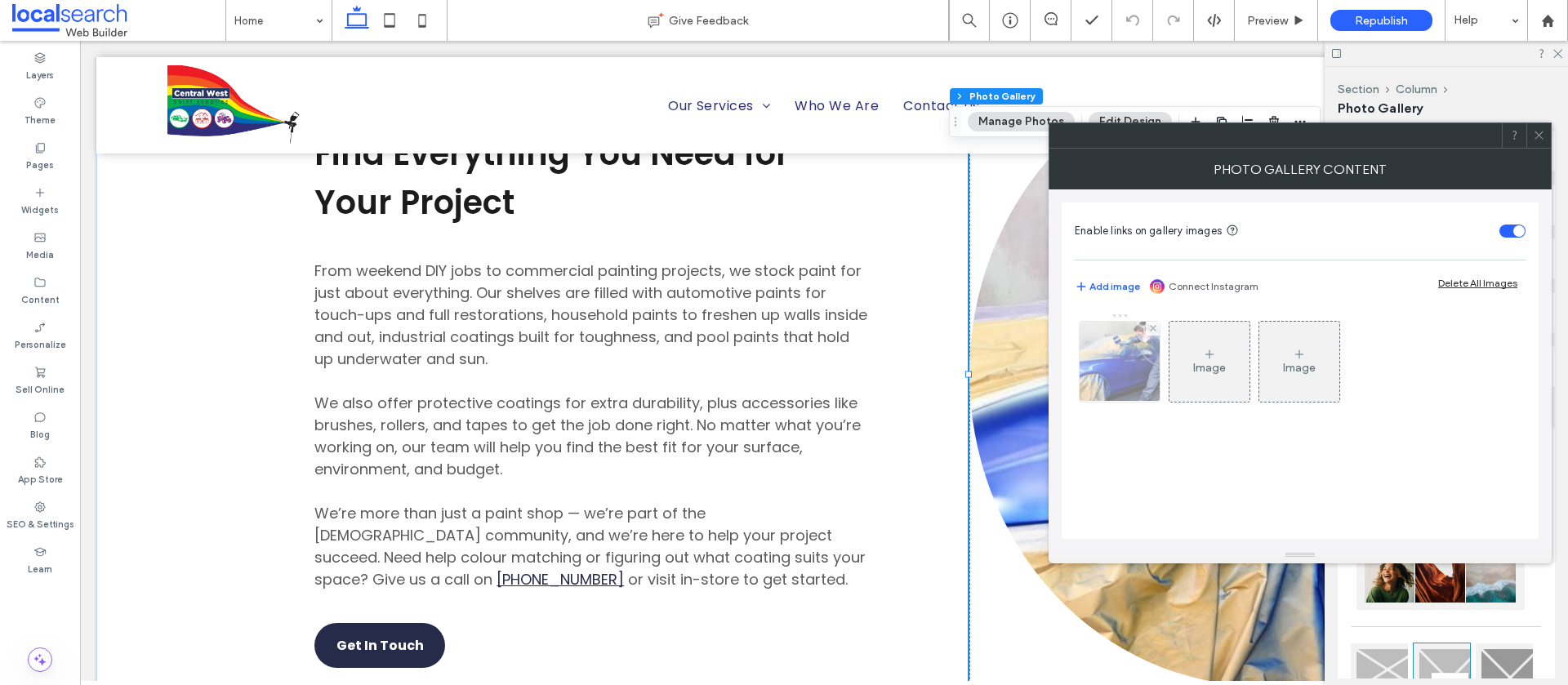
click at [1093, 369] on img at bounding box center [1120, 361] width 121 height 80
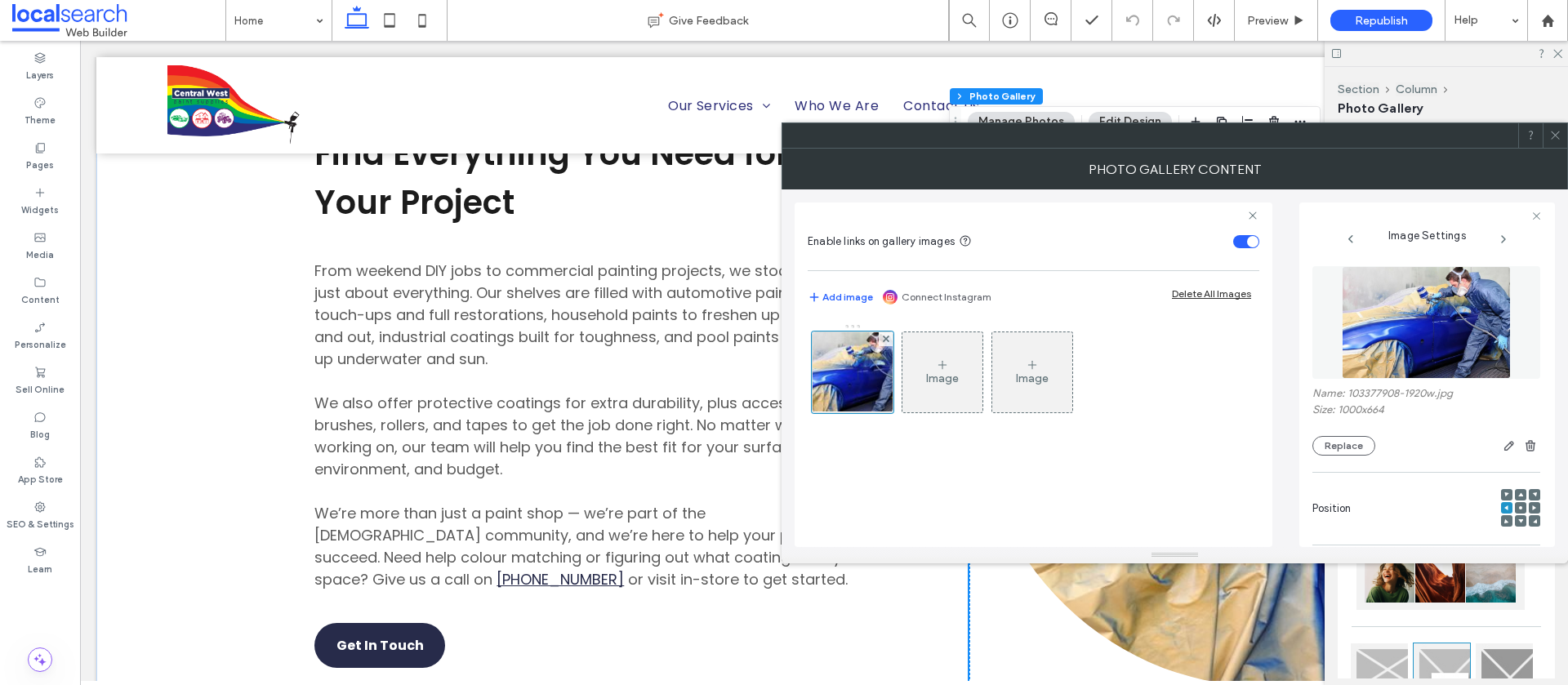
click at [1465, 396] on label "Name: 103377908-1920w.jpg" at bounding box center [1426, 394] width 227 height 17
drag, startPoint x: 1464, startPoint y: 396, endPoint x: 1372, endPoint y: 396, distance: 92.0
click at [1372, 396] on label "Name: 103377908-1920w.jpg" at bounding box center [1426, 394] width 227 height 17
copy label "103377908-1920w.jpg"
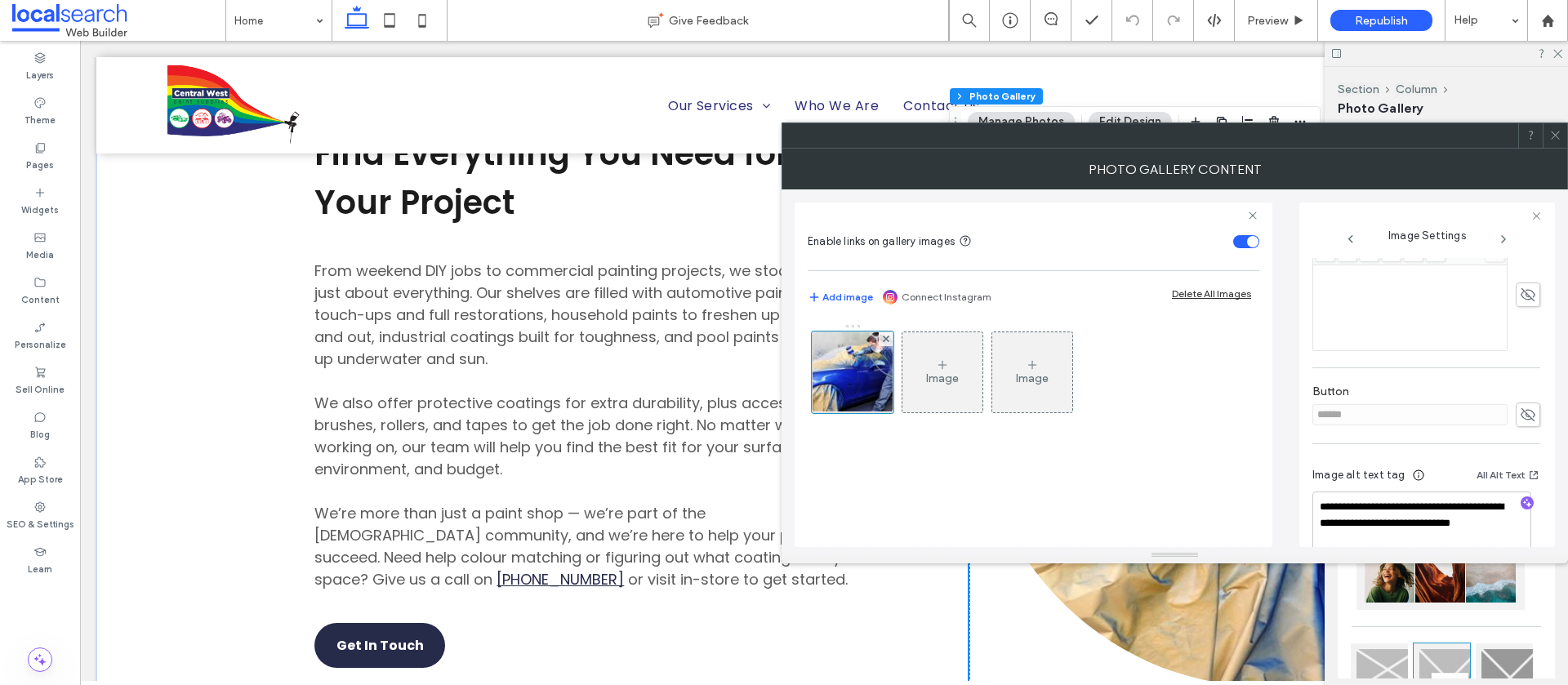
scroll to position [483, 0]
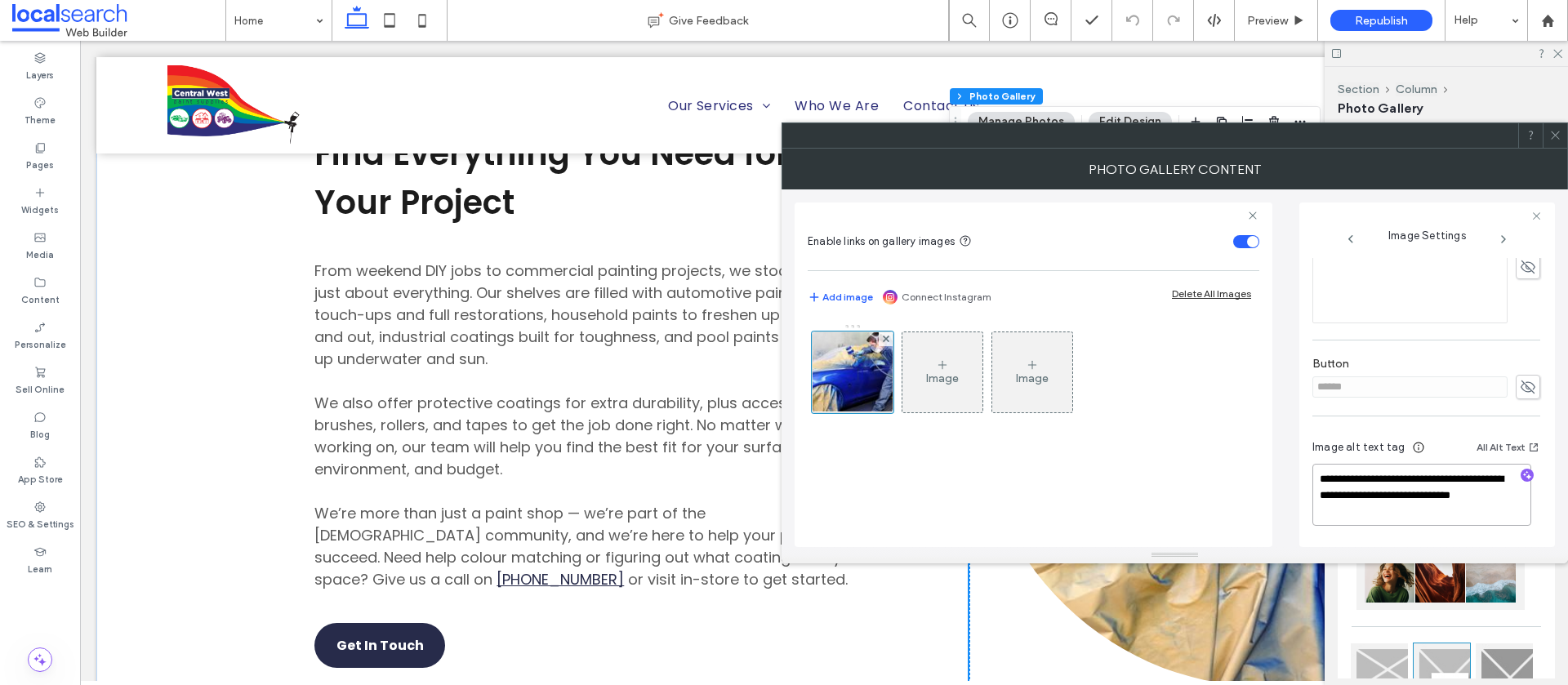
drag, startPoint x: 1392, startPoint y: 510, endPoint x: 1291, endPoint y: 479, distance: 105.7
click at [1291, 479] on div "**********" at bounding box center [1175, 368] width 760 height 358
drag, startPoint x: 1553, startPoint y: 137, endPoint x: 1516, endPoint y: 156, distance: 41.6
click at [1553, 137] on icon at bounding box center [1555, 135] width 13 height 13
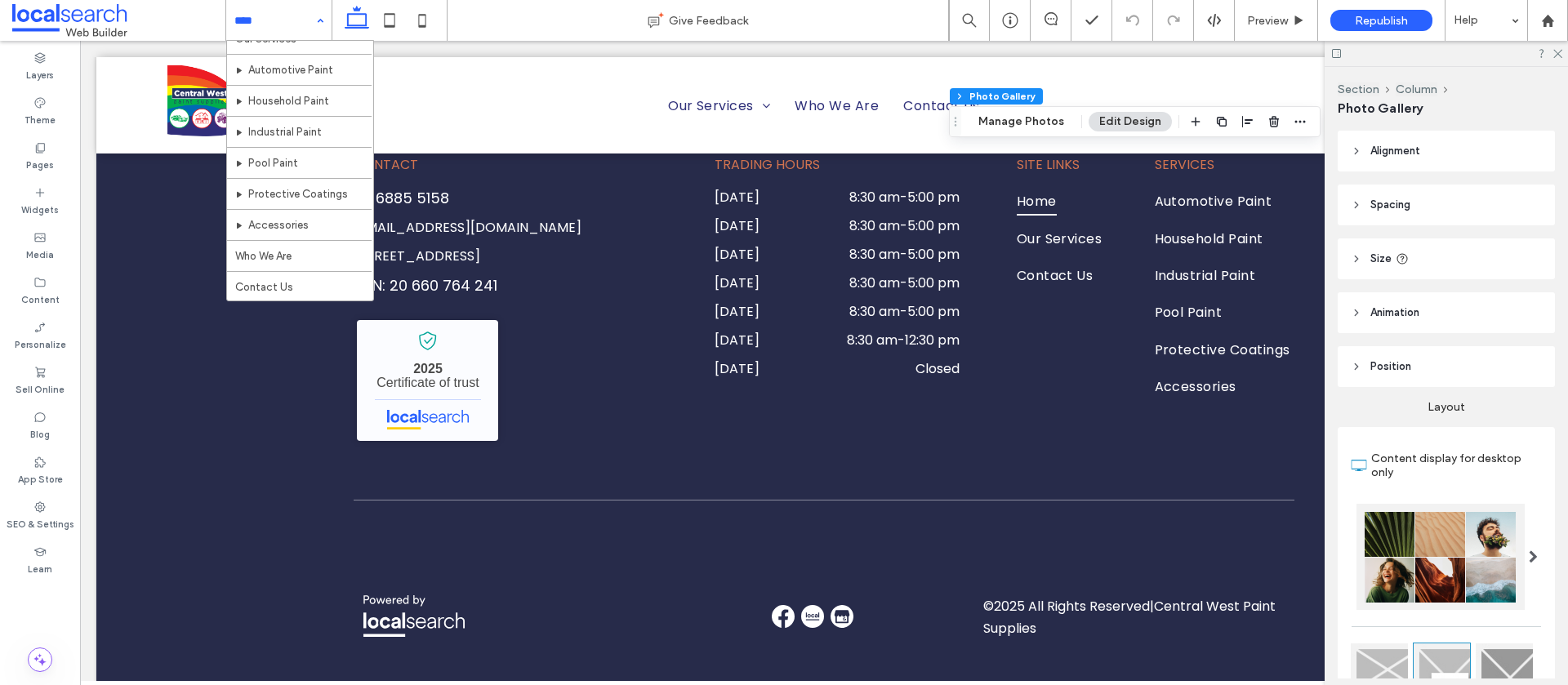
scroll to position [0, 0]
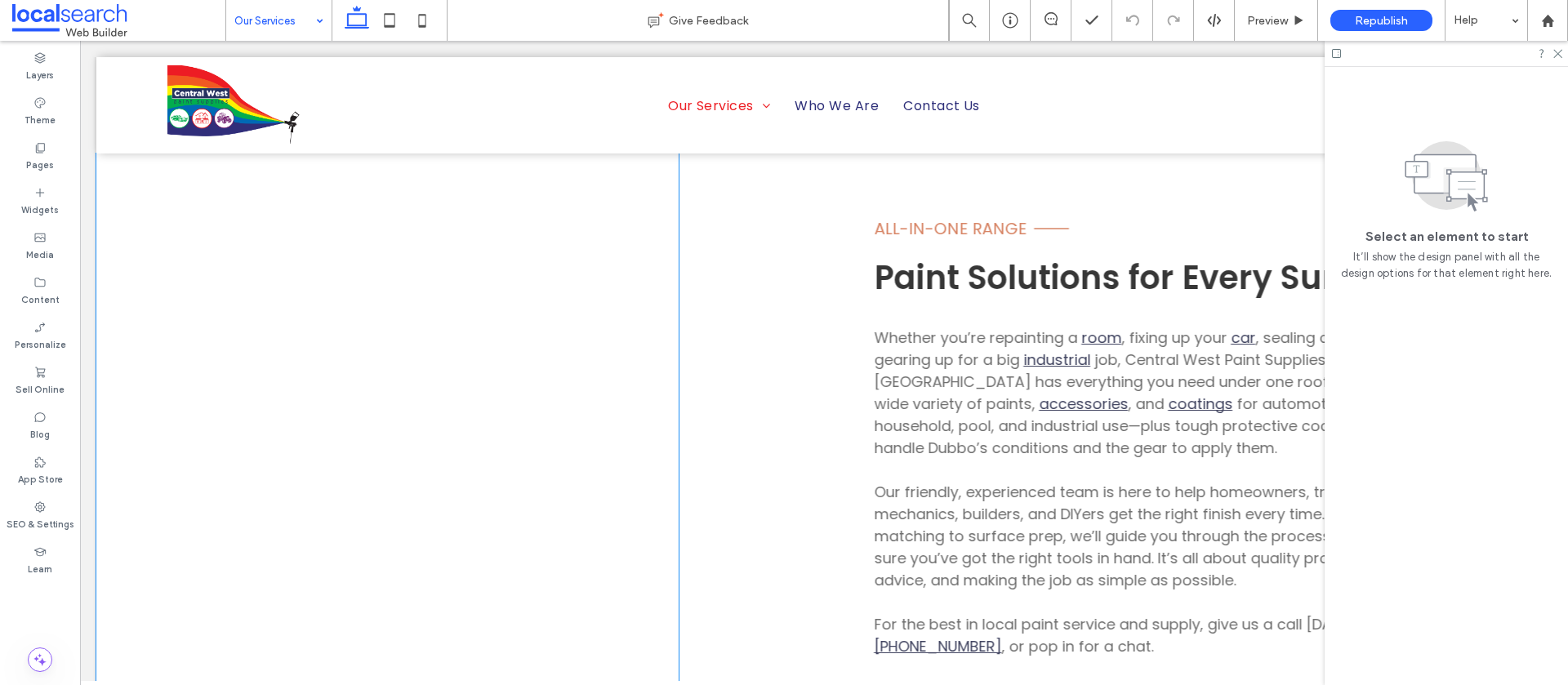
scroll to position [1528, 0]
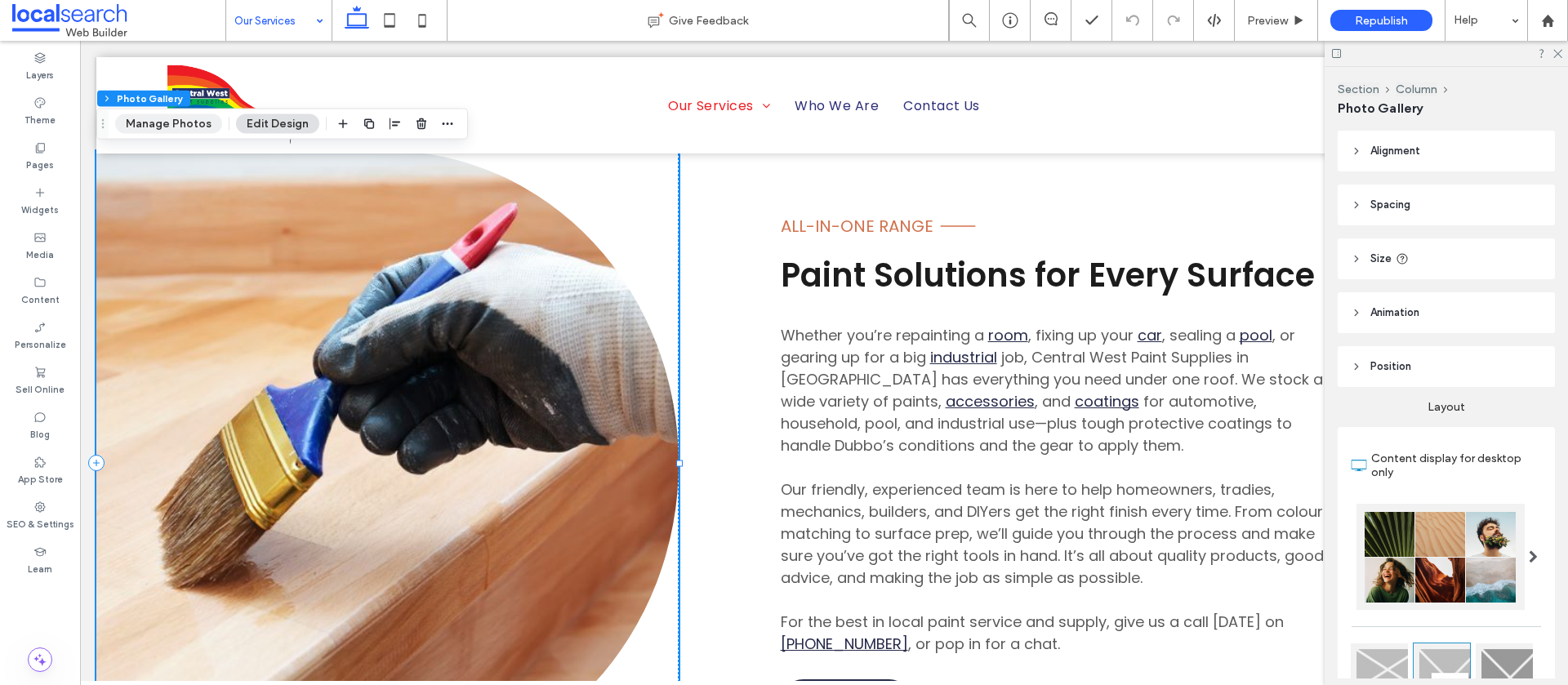
click at [187, 132] on button "Manage Photos" at bounding box center [168, 124] width 107 height 19
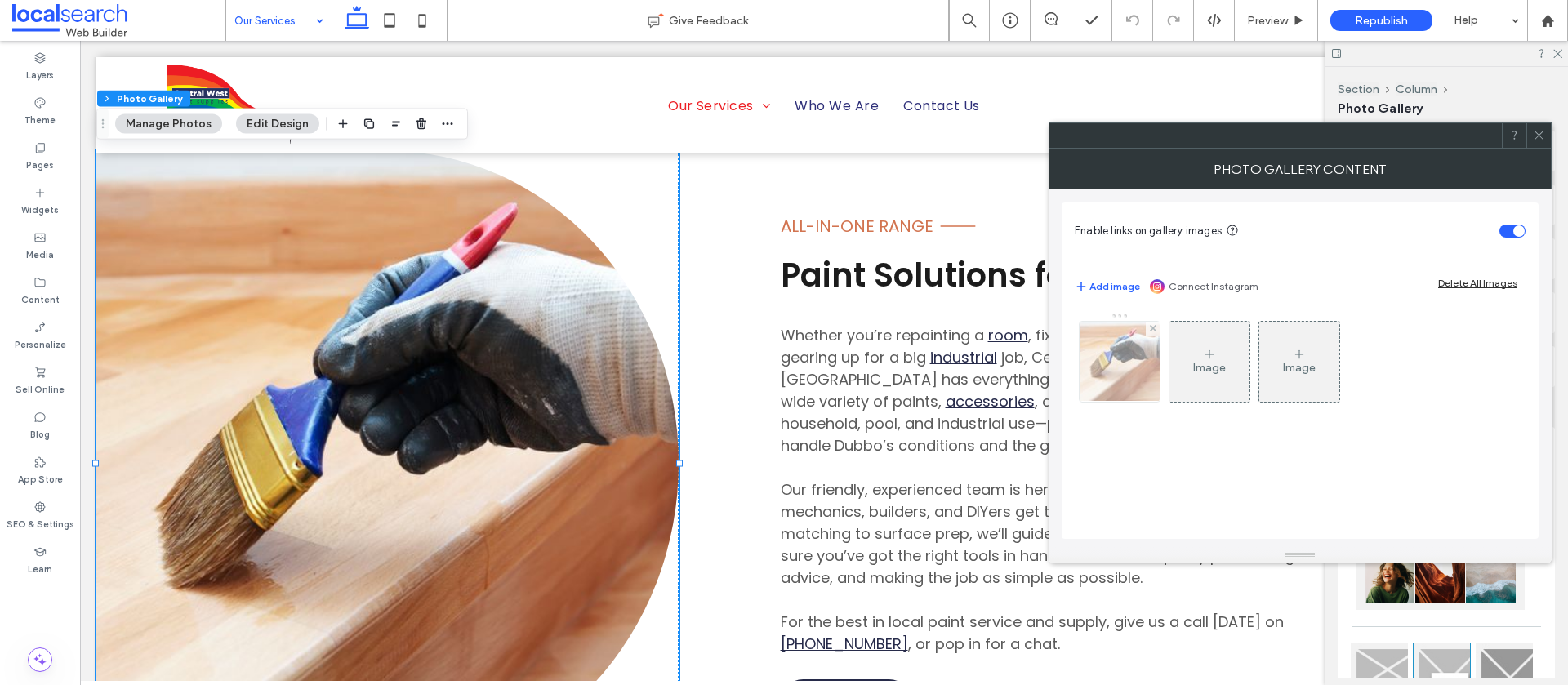
drag, startPoint x: 1097, startPoint y: 362, endPoint x: 1088, endPoint y: 363, distance: 9.1
click at [1097, 362] on img at bounding box center [1119, 361] width 122 height 80
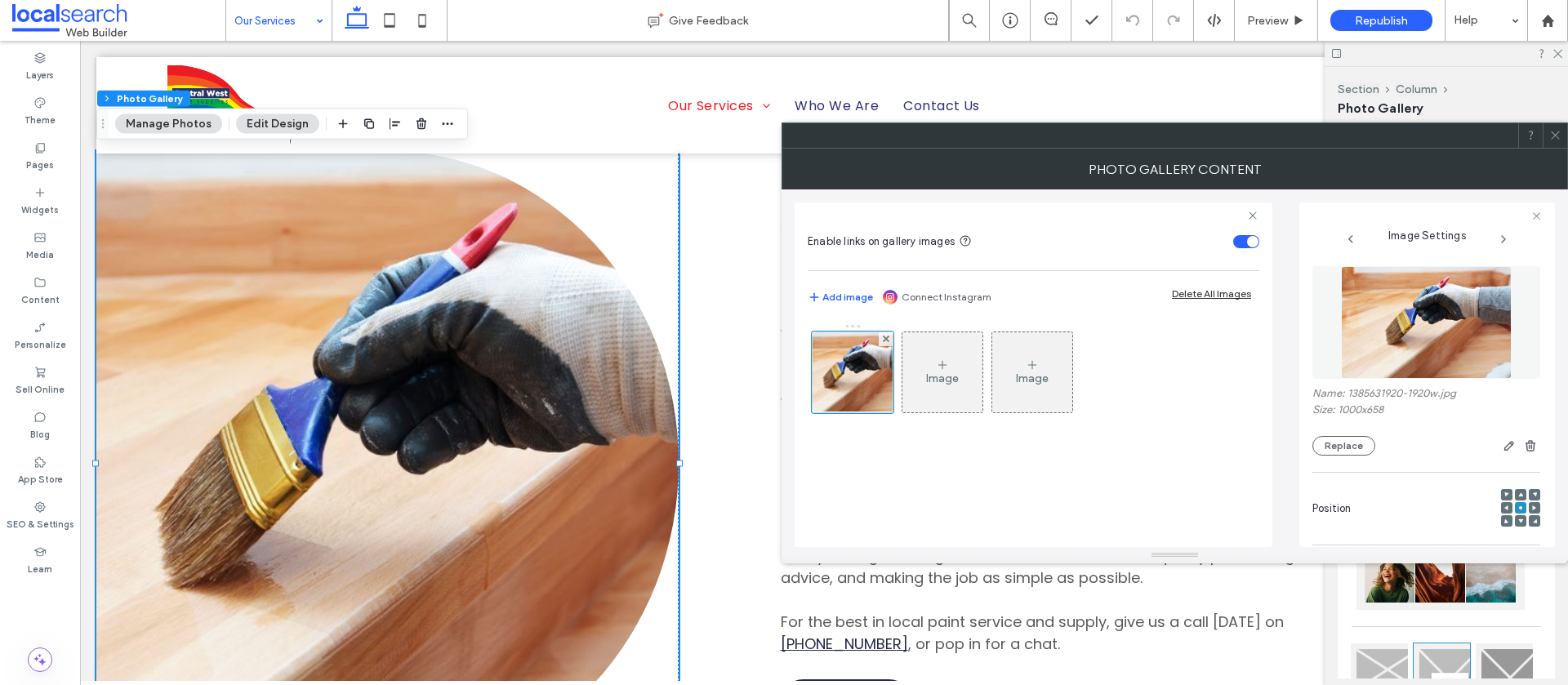
click at [1465, 396] on label "Name: 1385631920-1920w.jpg" at bounding box center [1426, 394] width 227 height 17
drag, startPoint x: 1465, startPoint y: 394, endPoint x: 1356, endPoint y: 395, distance: 109.0
click at [1348, 394] on label "Name: 1385631920-1920w.jpg" at bounding box center [1426, 394] width 227 height 17
click at [1421, 402] on div "Name: 1385631920-1920w.jpg Size: 1000x658 Replace" at bounding box center [1426, 421] width 227 height 69
drag, startPoint x: 1461, startPoint y: 396, endPoint x: 1368, endPoint y: 411, distance: 94.2
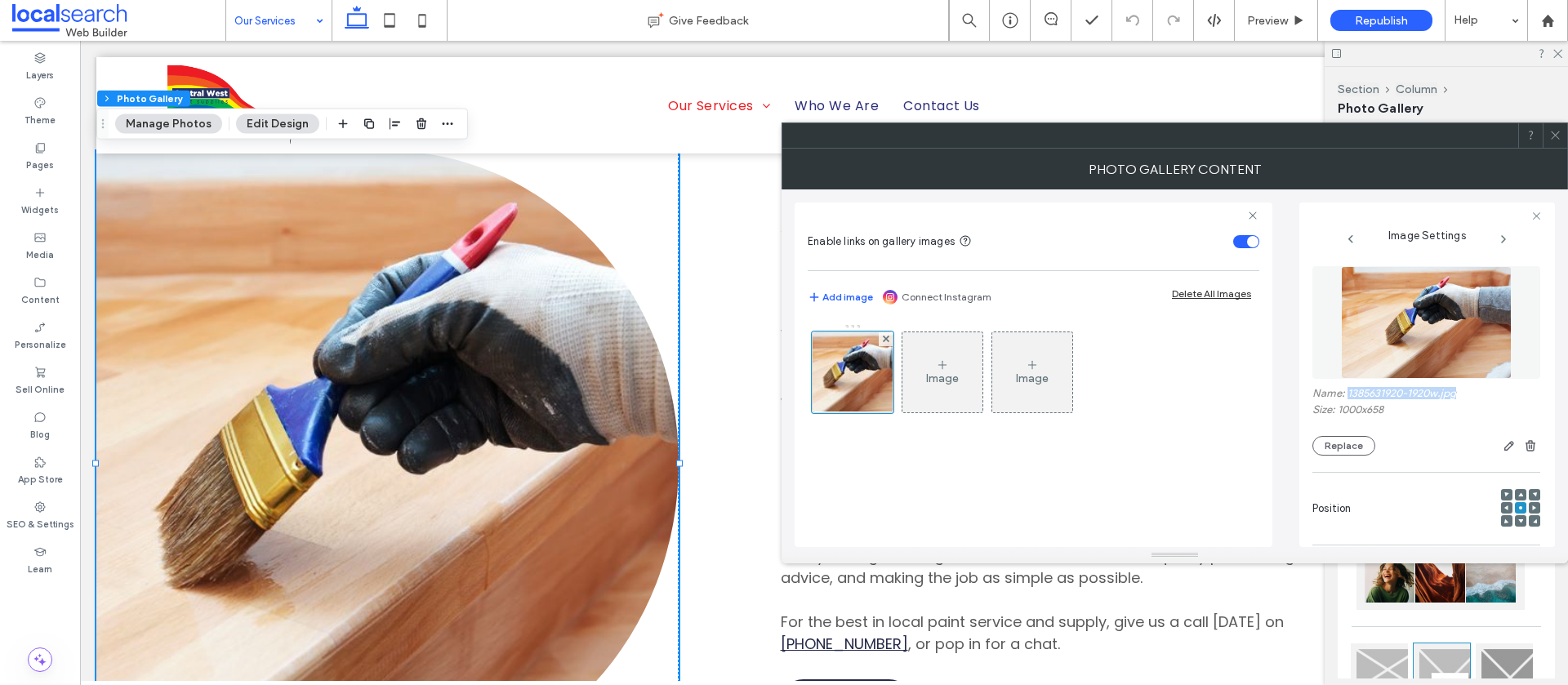
click at [1346, 396] on label "Name: 1385631920-1920w.jpg" at bounding box center [1426, 394] width 227 height 17
copy label "1385631920-1920w.jpg"
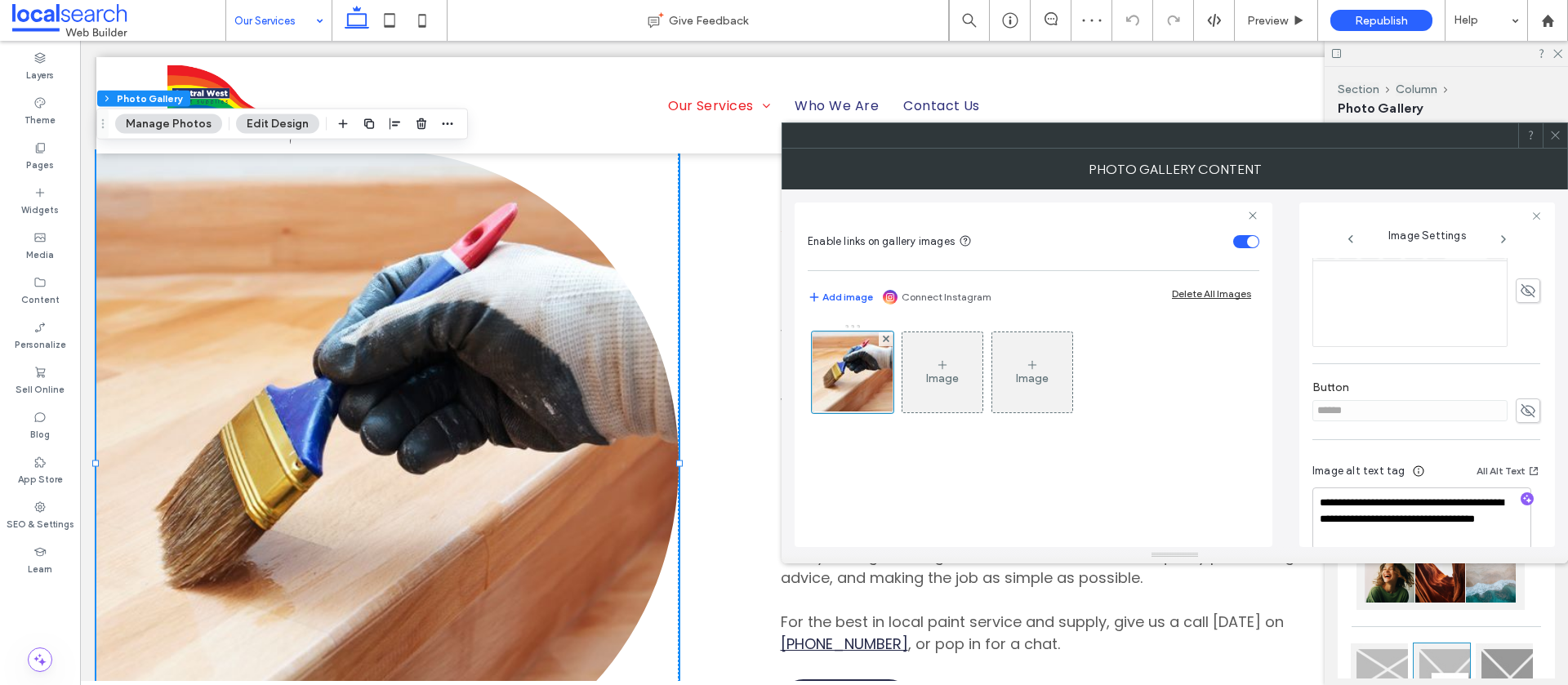
scroll to position [483, 0]
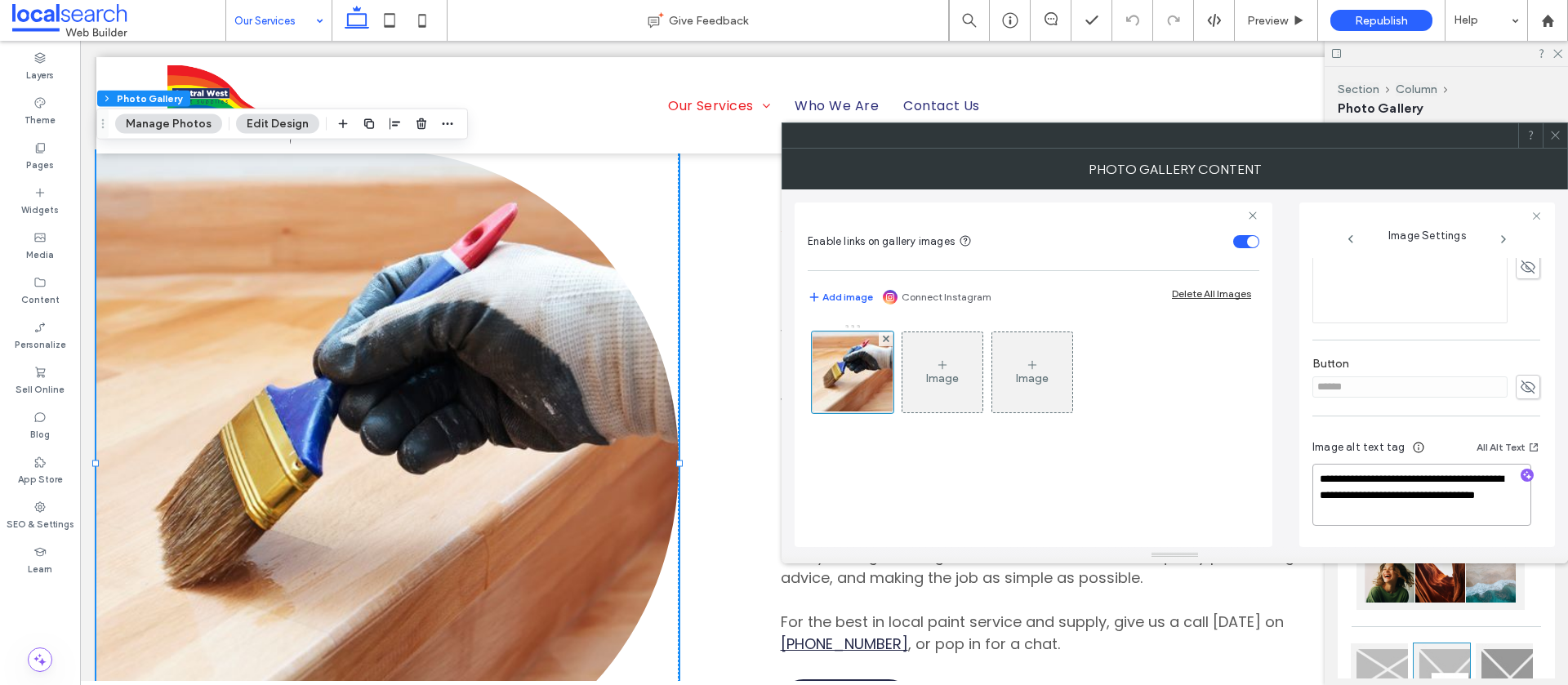
drag, startPoint x: 1444, startPoint y: 511, endPoint x: 1306, endPoint y: 478, distance: 141.9
click at [1306, 477] on div "**********" at bounding box center [1427, 374] width 256 height 345
click at [1558, 138] on icon at bounding box center [1555, 135] width 13 height 13
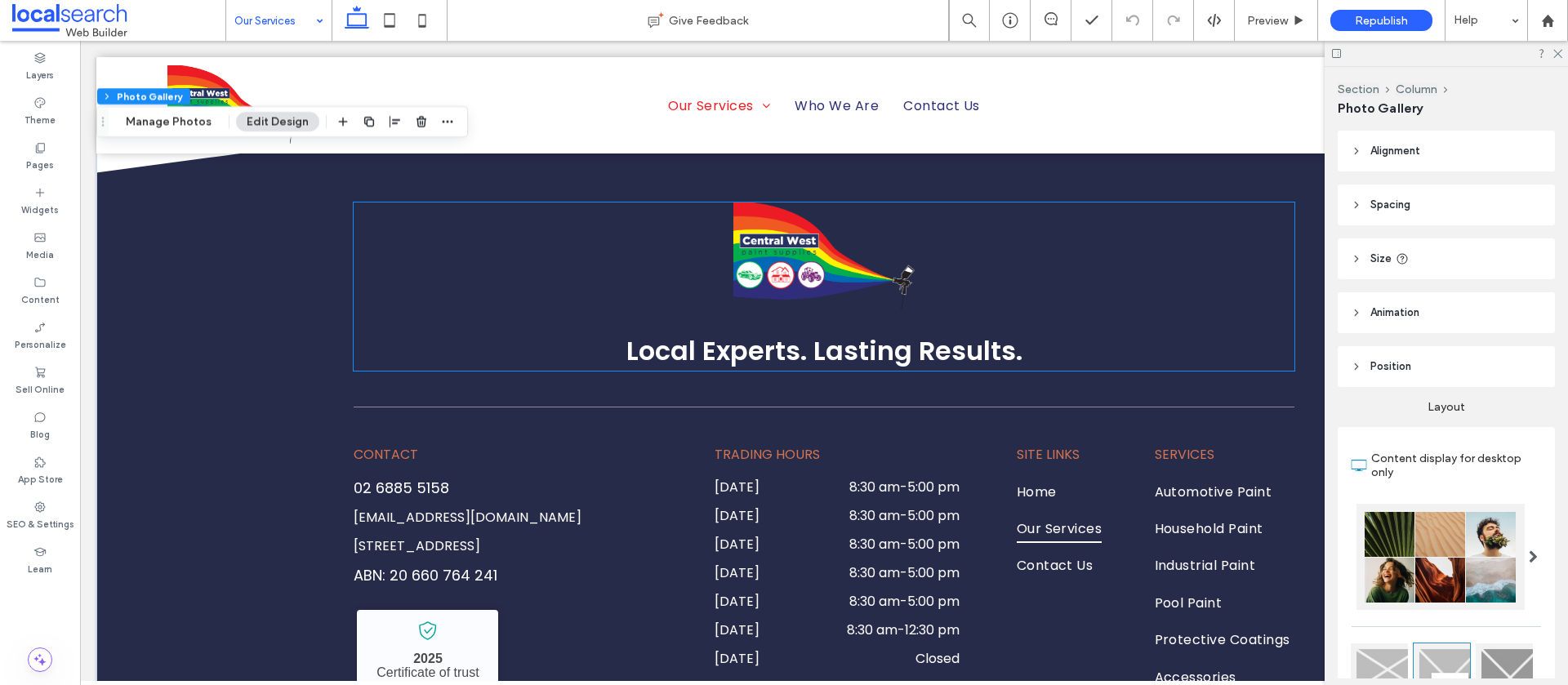
scroll to position [2302, 0]
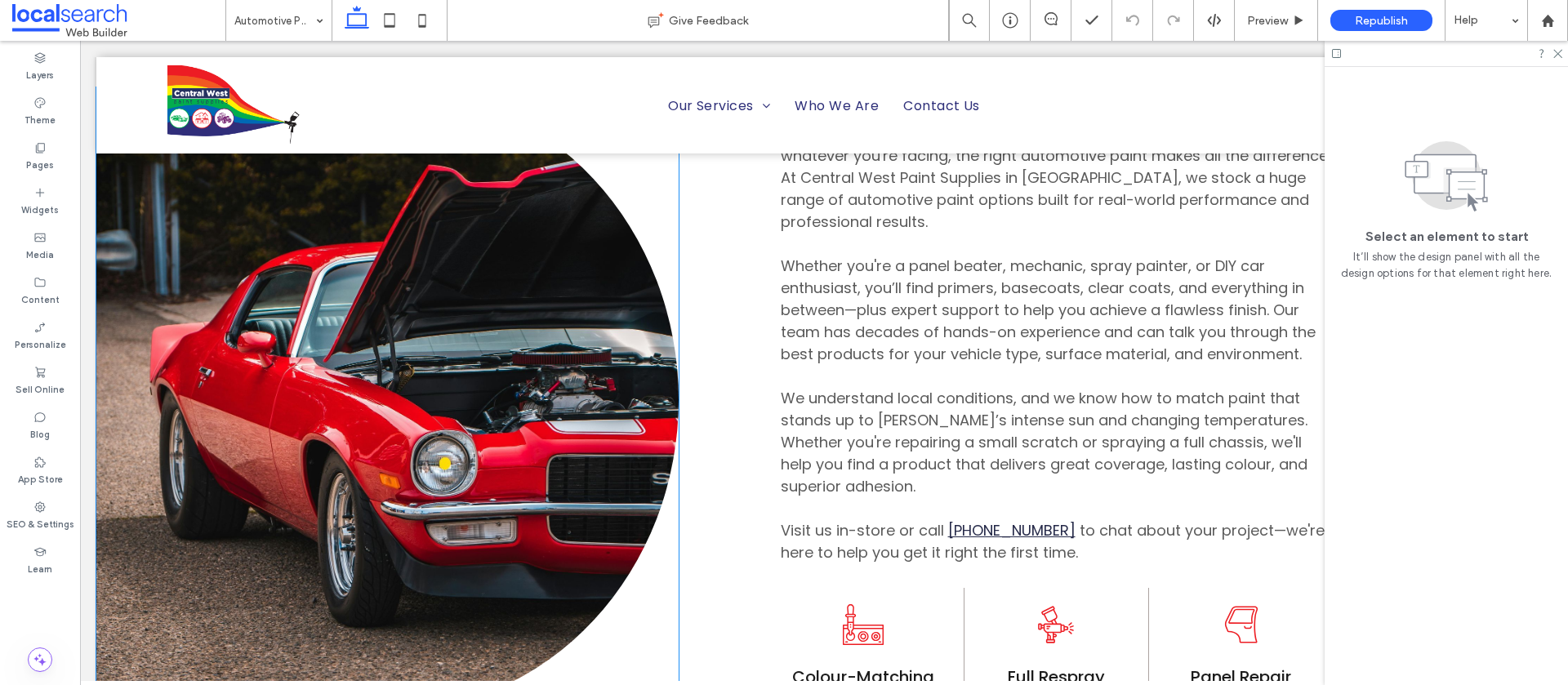
scroll to position [1005, 0]
click at [442, 361] on link at bounding box center [387, 398] width 582 height 625
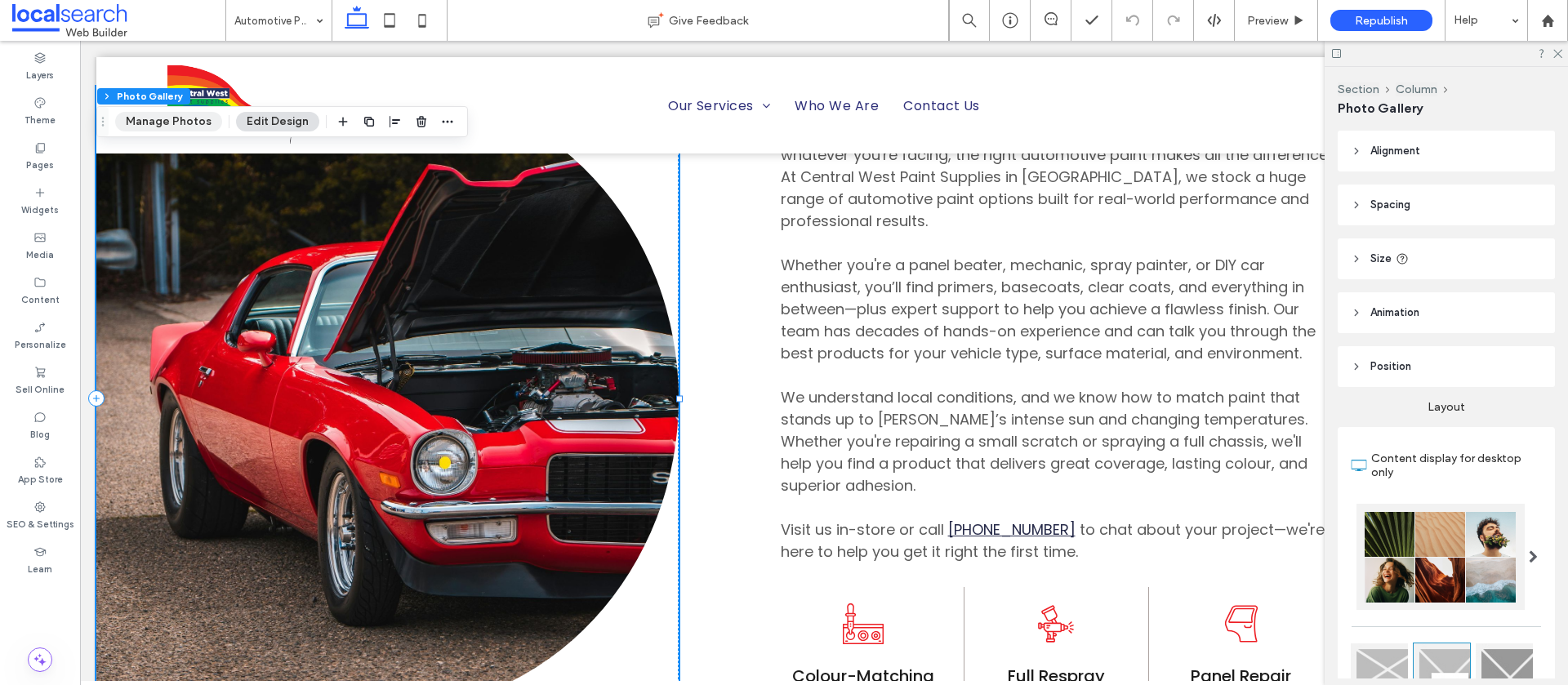
click at [174, 125] on button "Manage Photos" at bounding box center [168, 121] width 107 height 19
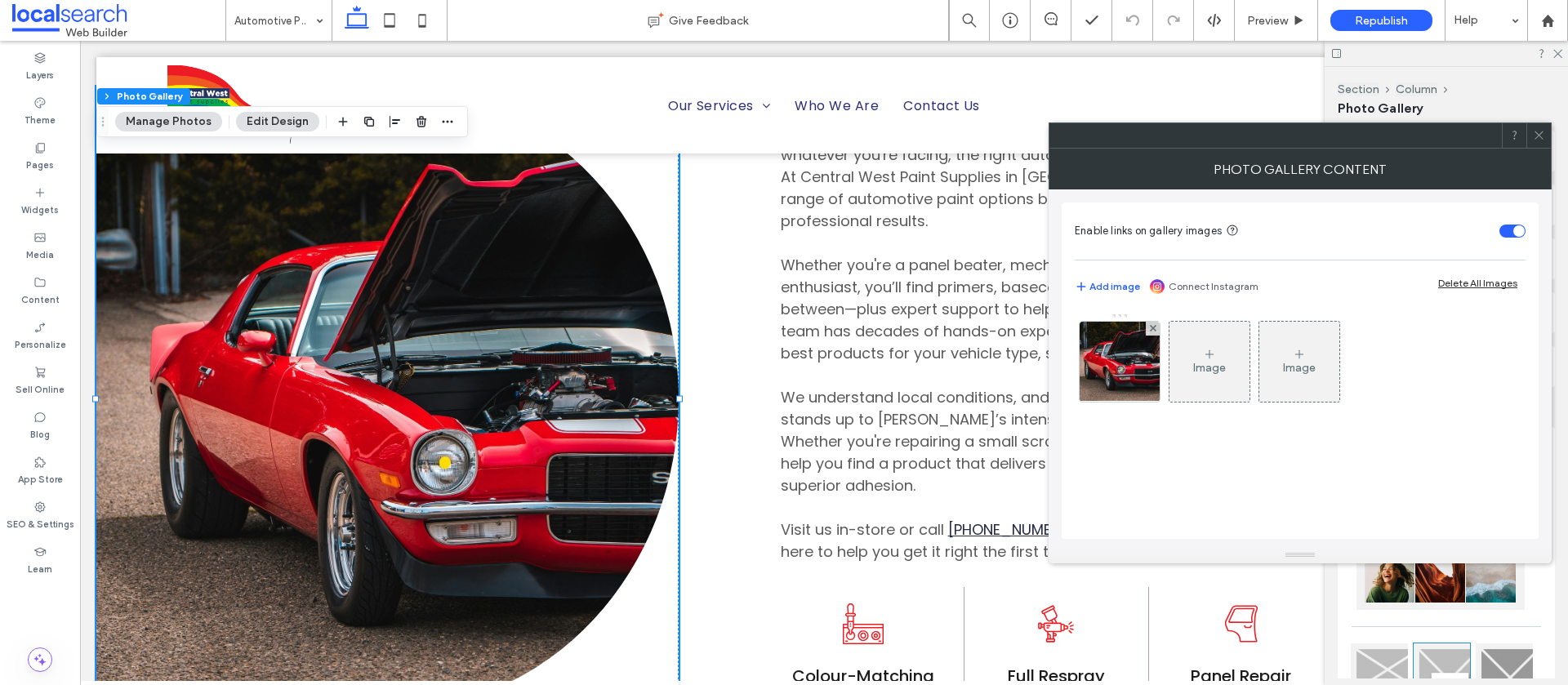
click at [1128, 360] on img at bounding box center [1119, 361] width 87 height 80
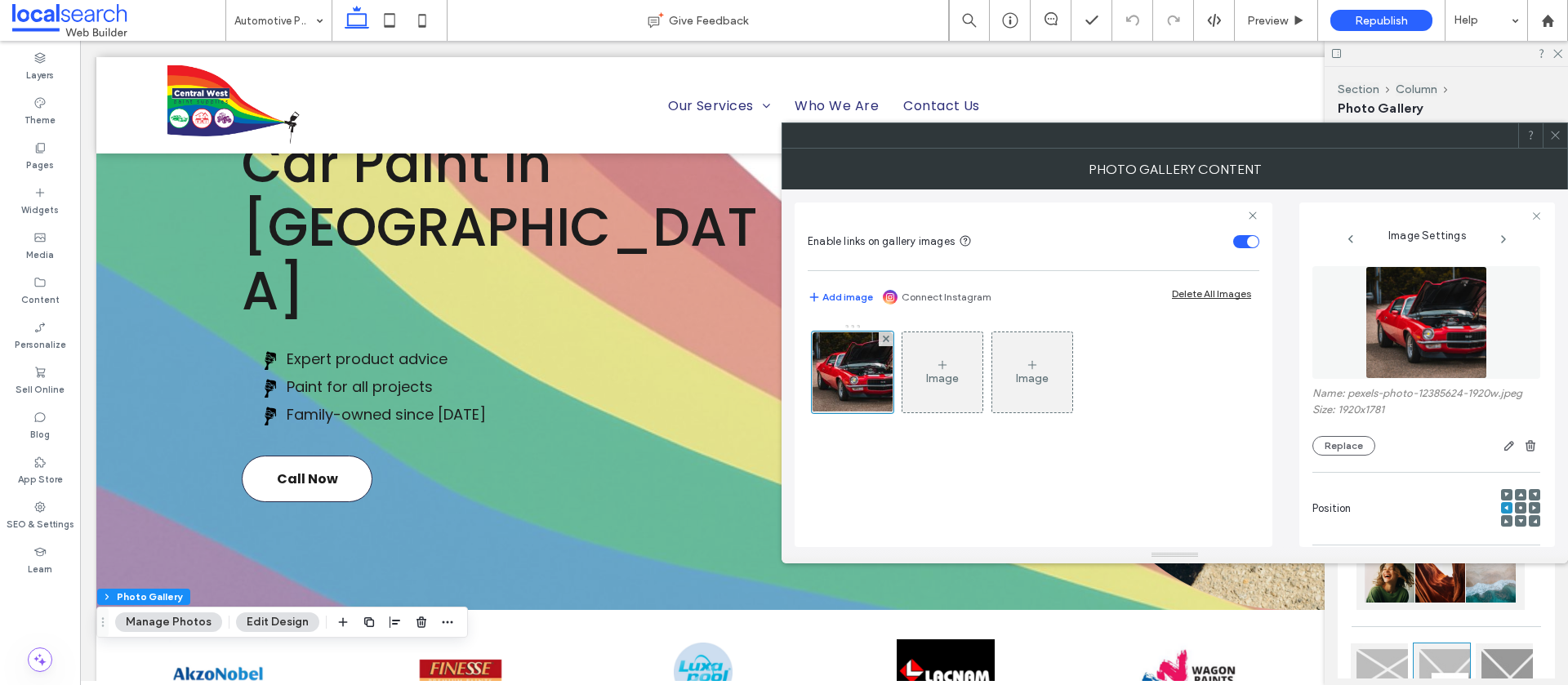
scroll to position [206, 0]
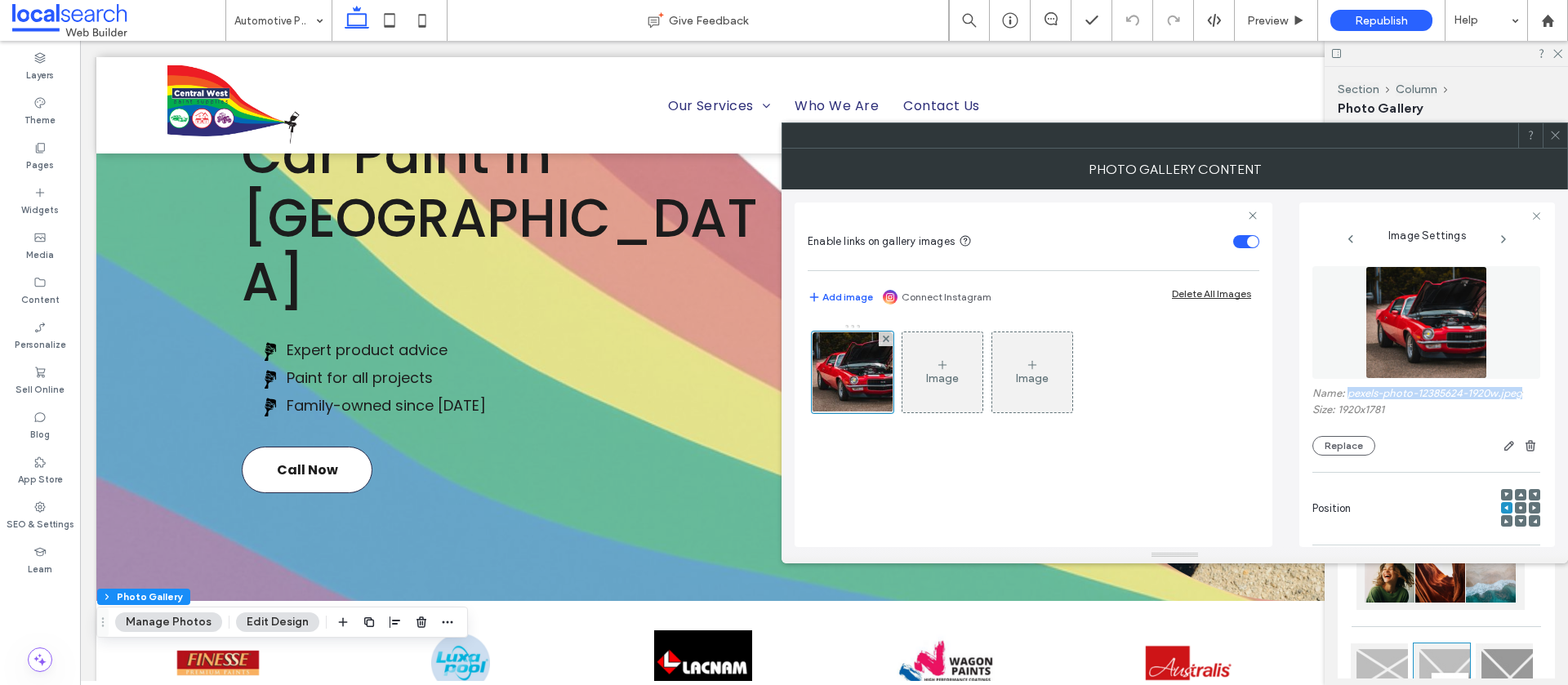
drag, startPoint x: 1528, startPoint y: 395, endPoint x: 1348, endPoint y: 396, distance: 180.0
click at [1348, 395] on label "Name: pexels-photo-12385624-1920w.jpeg" at bounding box center [1426, 394] width 227 height 17
copy label "pexels-photo-12385624-1920w.jpeg"
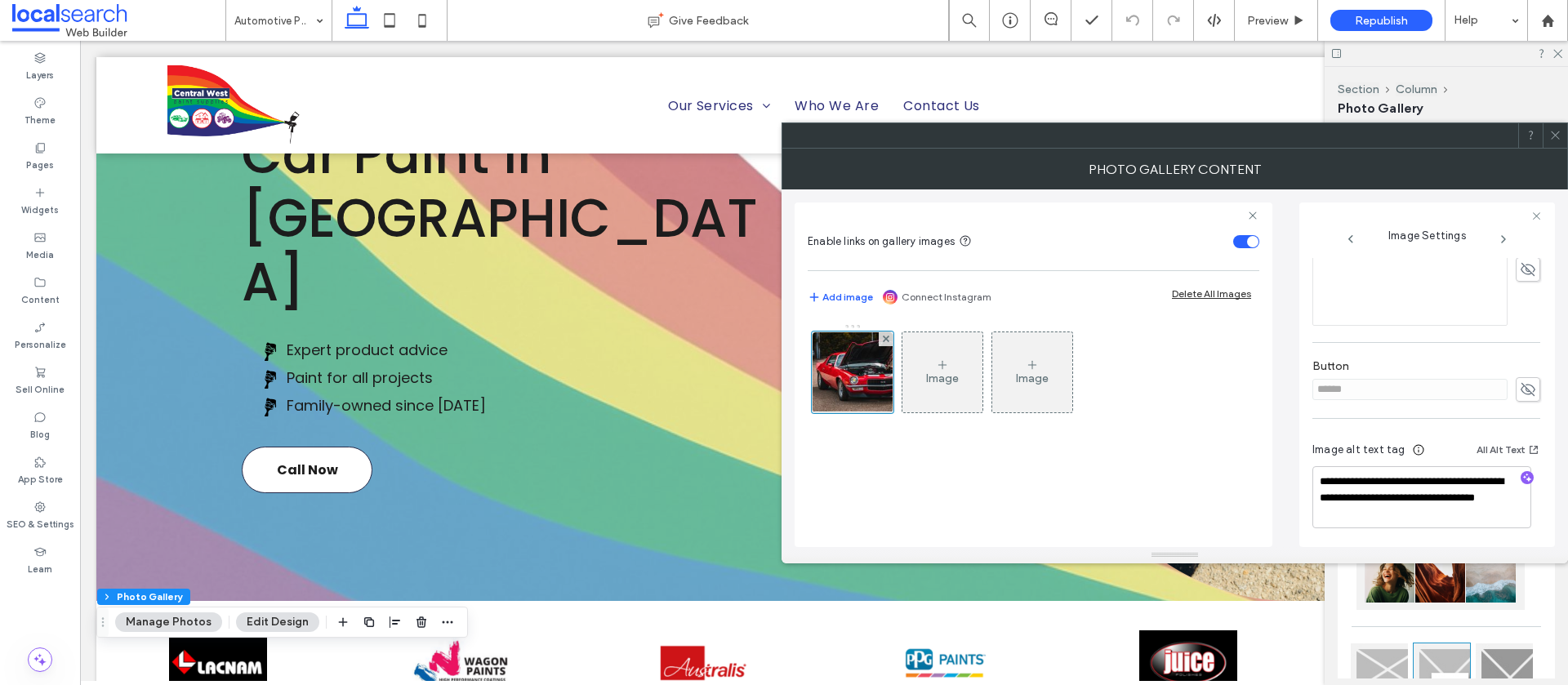
scroll to position [483, 0]
drag, startPoint x: 1350, startPoint y: 516, endPoint x: 1299, endPoint y: 480, distance: 62.4
click at [1300, 480] on div "**********" at bounding box center [1427, 374] width 256 height 345
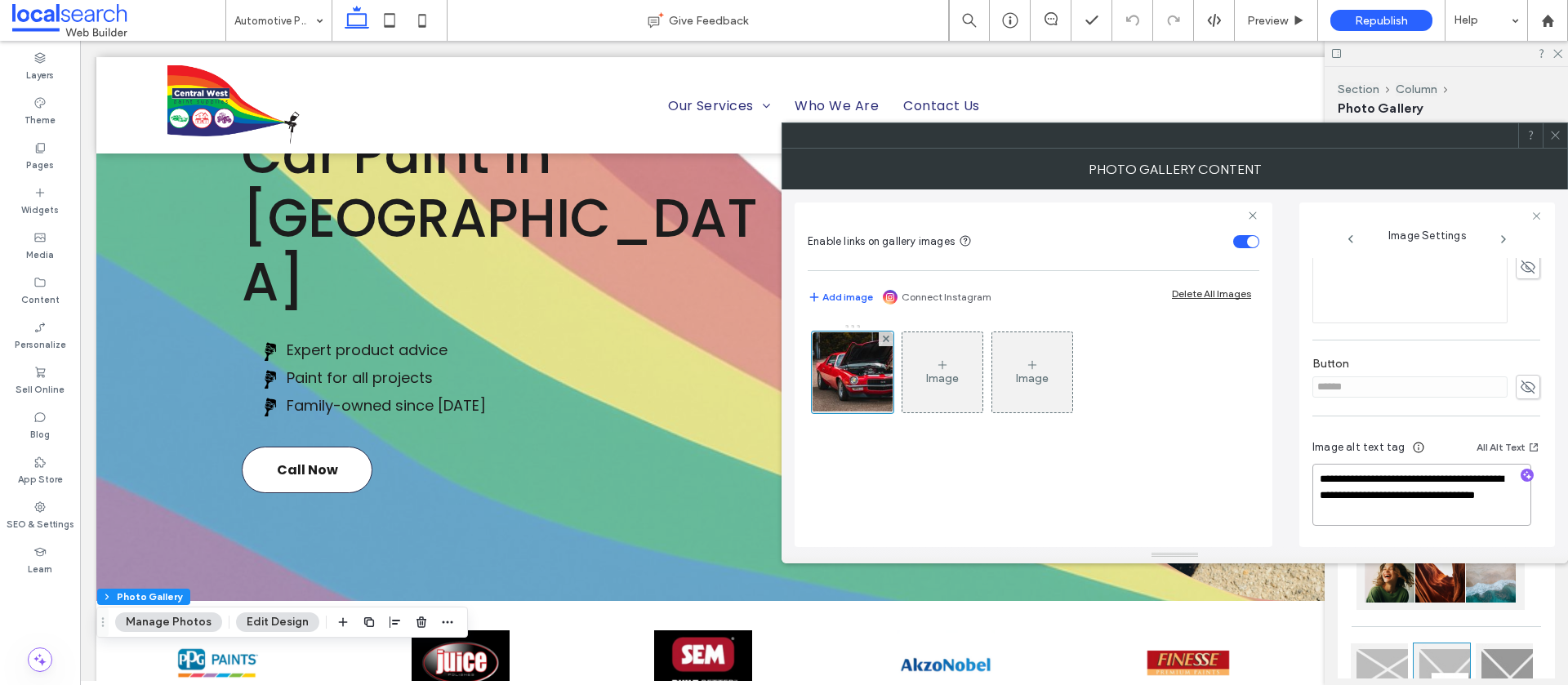
drag, startPoint x: 1418, startPoint y: 515, endPoint x: 1481, endPoint y: 483, distance: 70.7
click at [1417, 515] on textarea "**********" at bounding box center [1421, 495] width 219 height 62
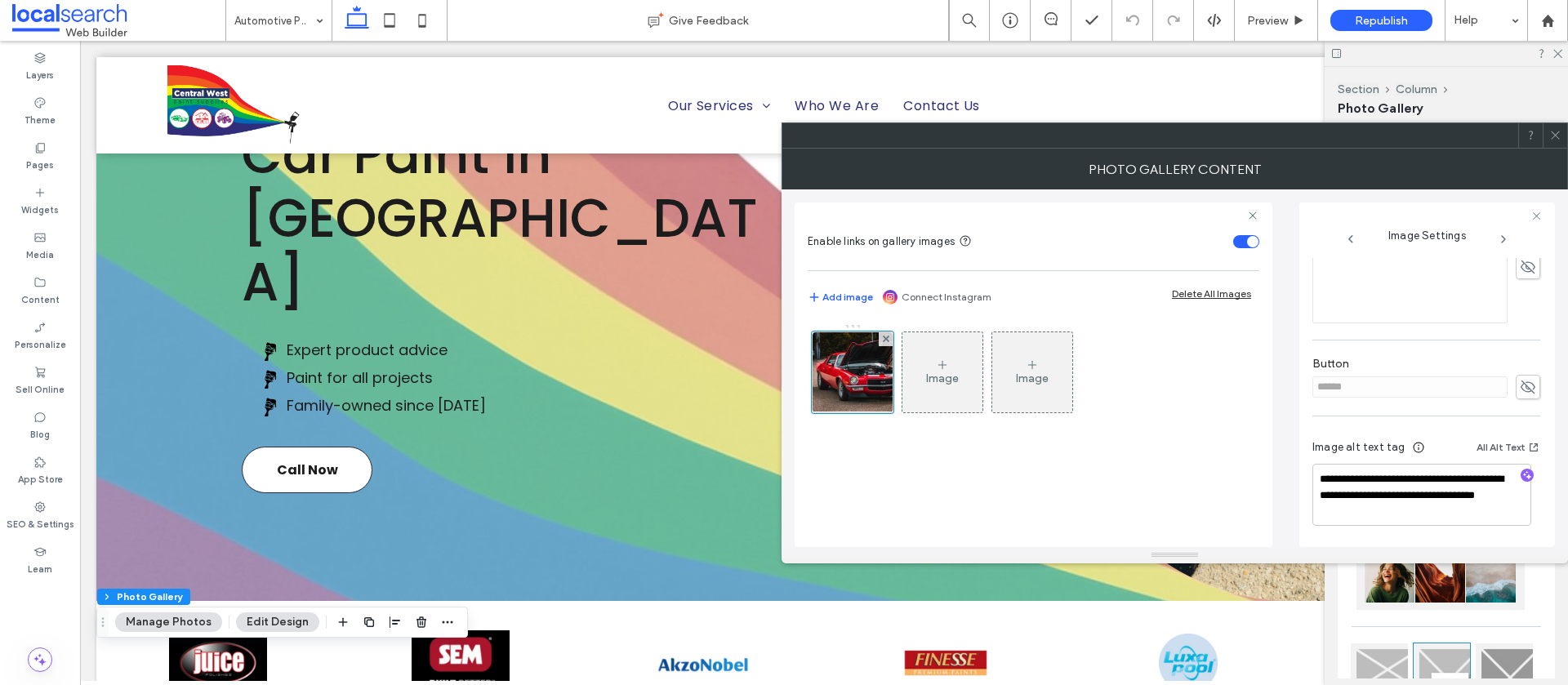
click at [1558, 135] on icon at bounding box center [1555, 135] width 13 height 13
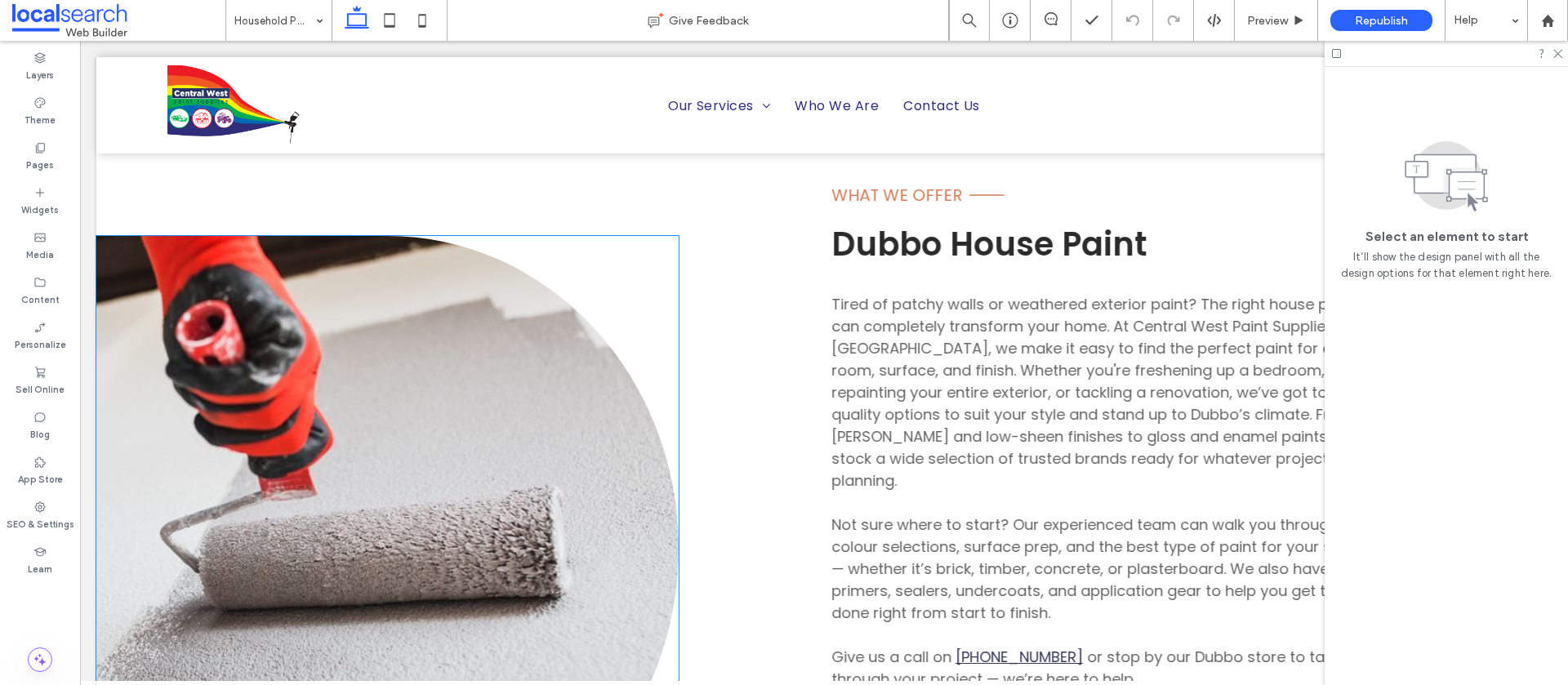
scroll to position [837, 0]
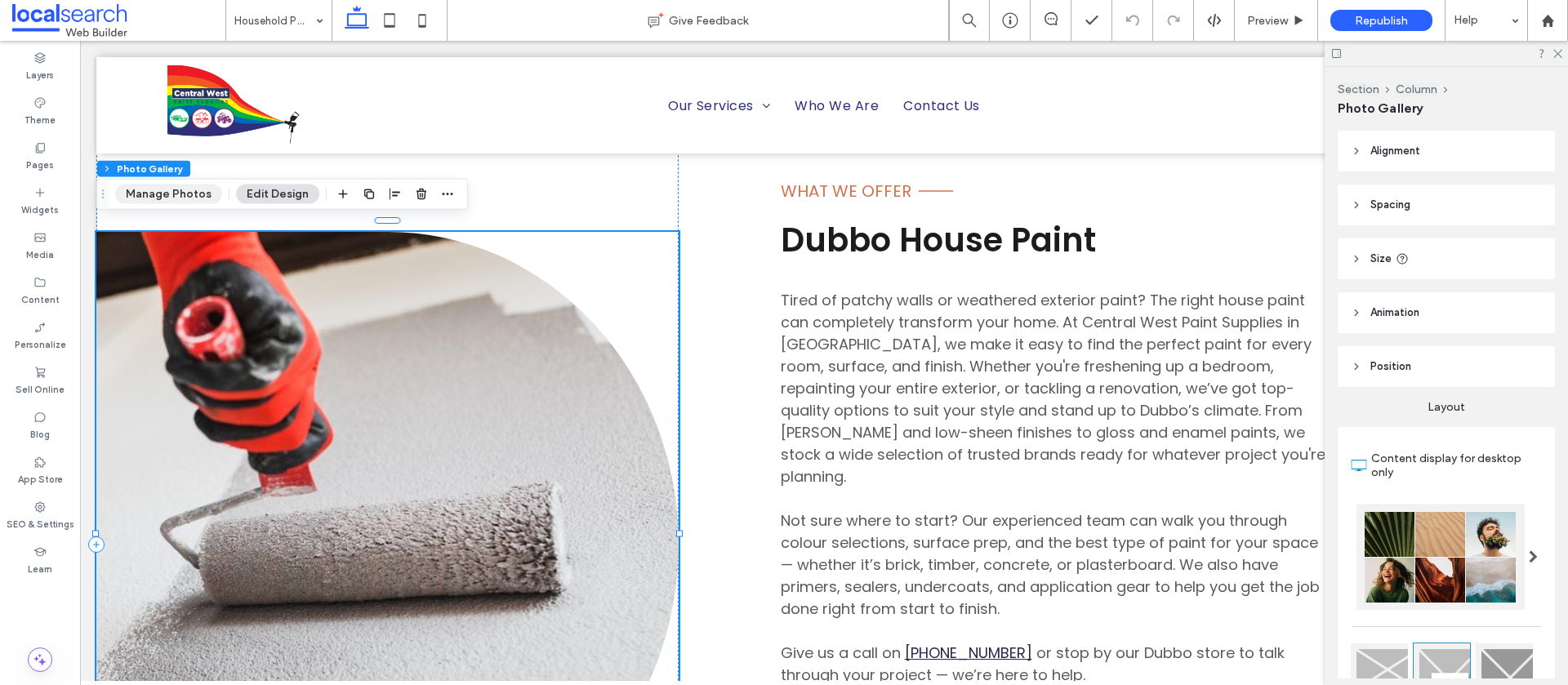
click at [153, 196] on button "Manage Photos" at bounding box center [168, 194] width 107 height 19
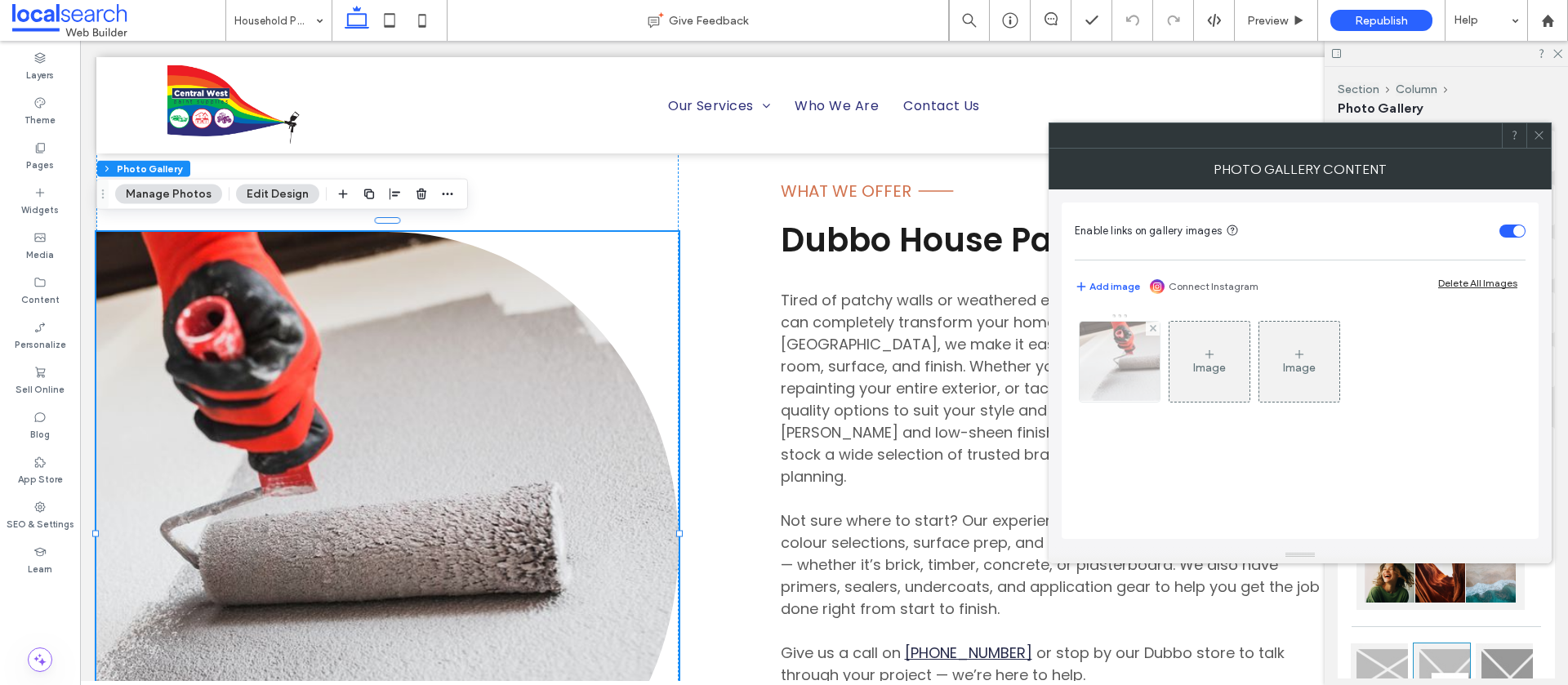
click at [1089, 373] on img at bounding box center [1120, 361] width 121 height 80
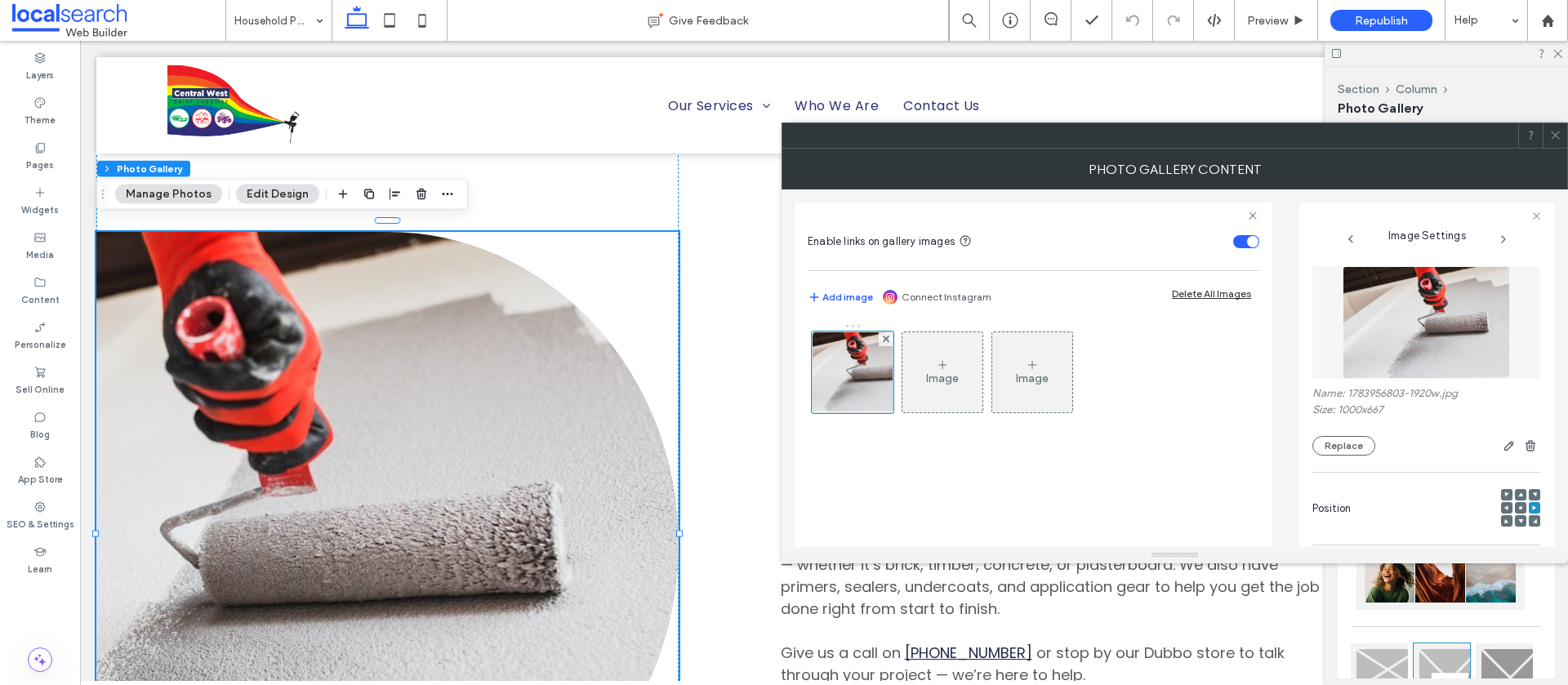
click at [1470, 391] on label "Name: 1783956803-1920w.jpg" at bounding box center [1426, 394] width 227 height 17
drag, startPoint x: 1466, startPoint y: 394, endPoint x: 1420, endPoint y: 398, distance: 46.2
click at [1407, 396] on label "Name: 1783956803-1920w.jpg" at bounding box center [1426, 394] width 227 height 17
click at [1476, 397] on label "Name: 1783956803-1920w.jpg" at bounding box center [1426, 394] width 227 height 17
drag, startPoint x: 1469, startPoint y: 393, endPoint x: 1352, endPoint y: 394, distance: 117.0
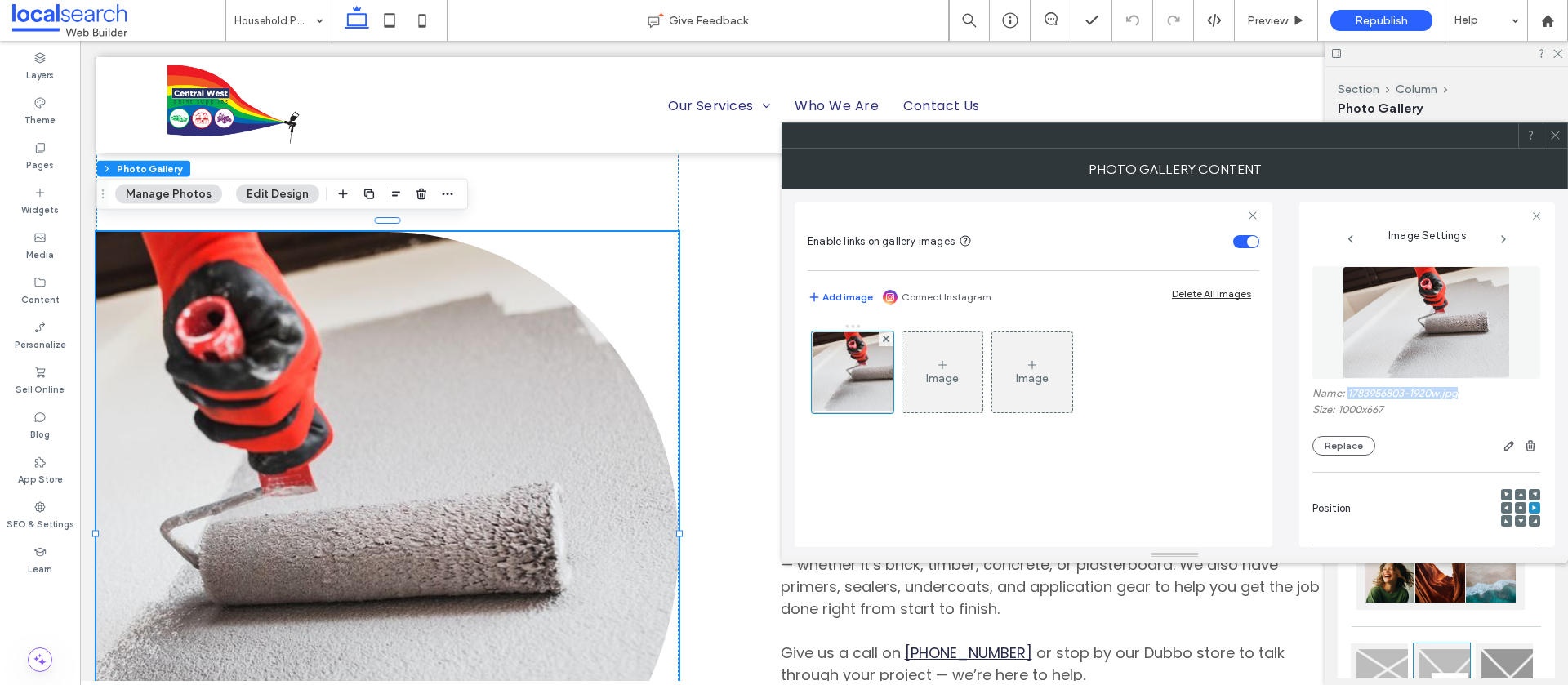
click at [1347, 392] on label "Name: 1783956803-1920w.jpg" at bounding box center [1426, 394] width 227 height 17
copy label "1783956803-1920w.jpg"
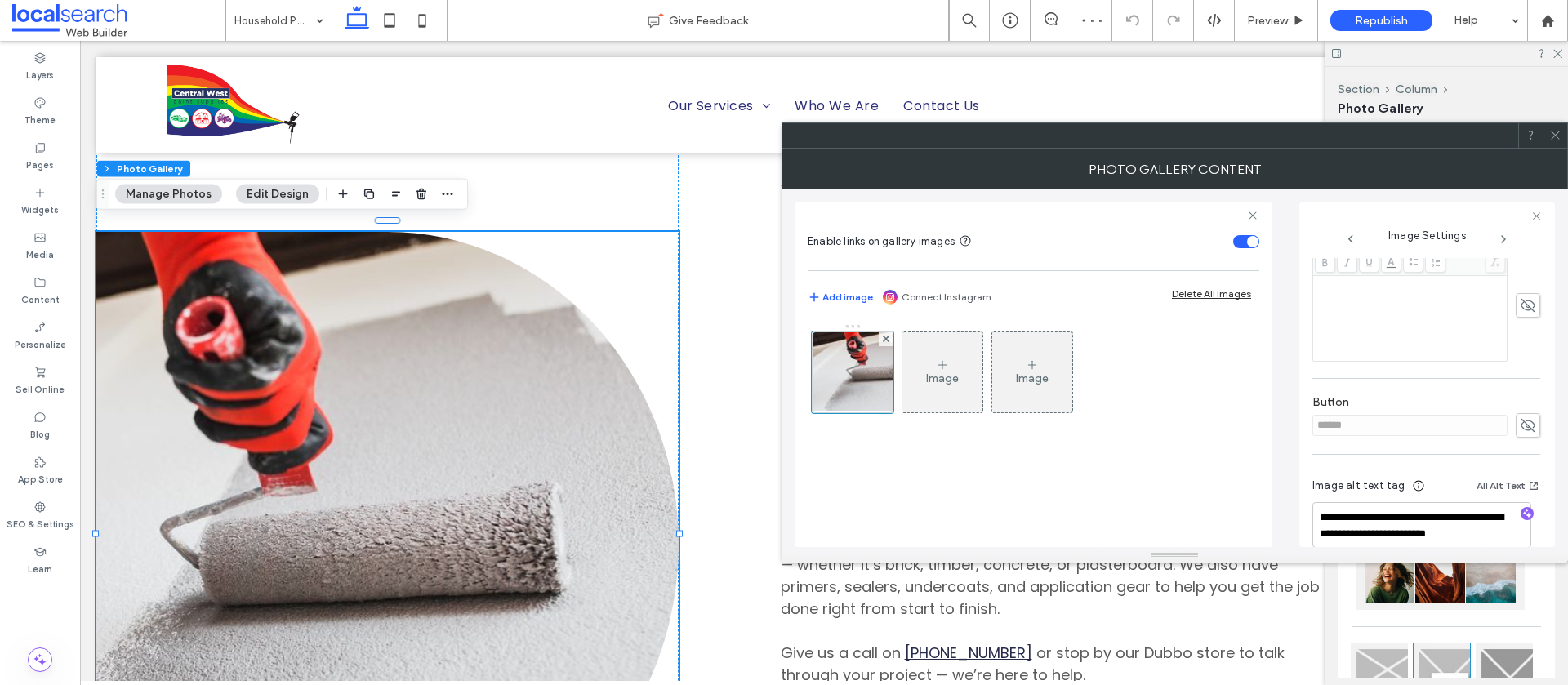
scroll to position [462, 0]
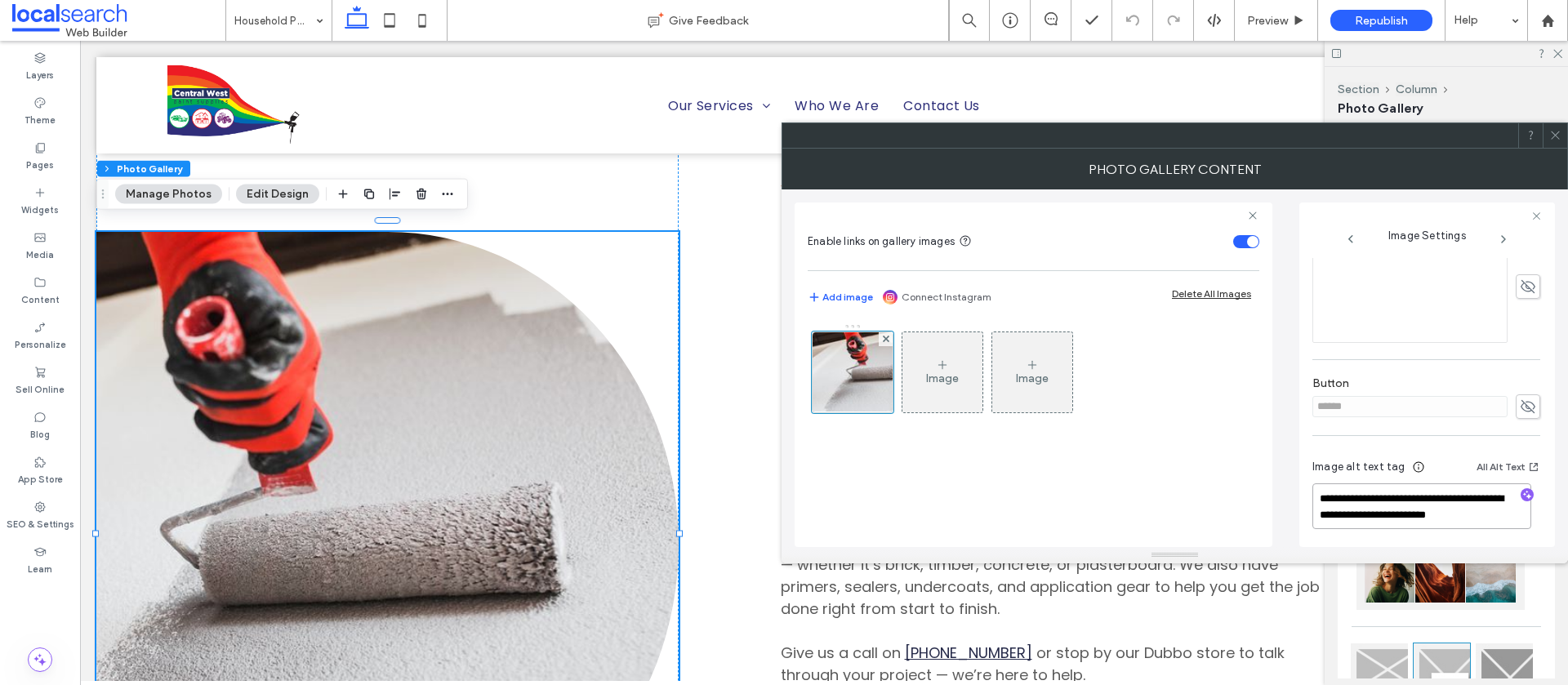
drag, startPoint x: 1500, startPoint y: 515, endPoint x: 1306, endPoint y: 503, distance: 194.4
click at [1297, 502] on div "**********" at bounding box center [1175, 368] width 760 height 358
click at [1556, 138] on icon at bounding box center [1555, 135] width 13 height 13
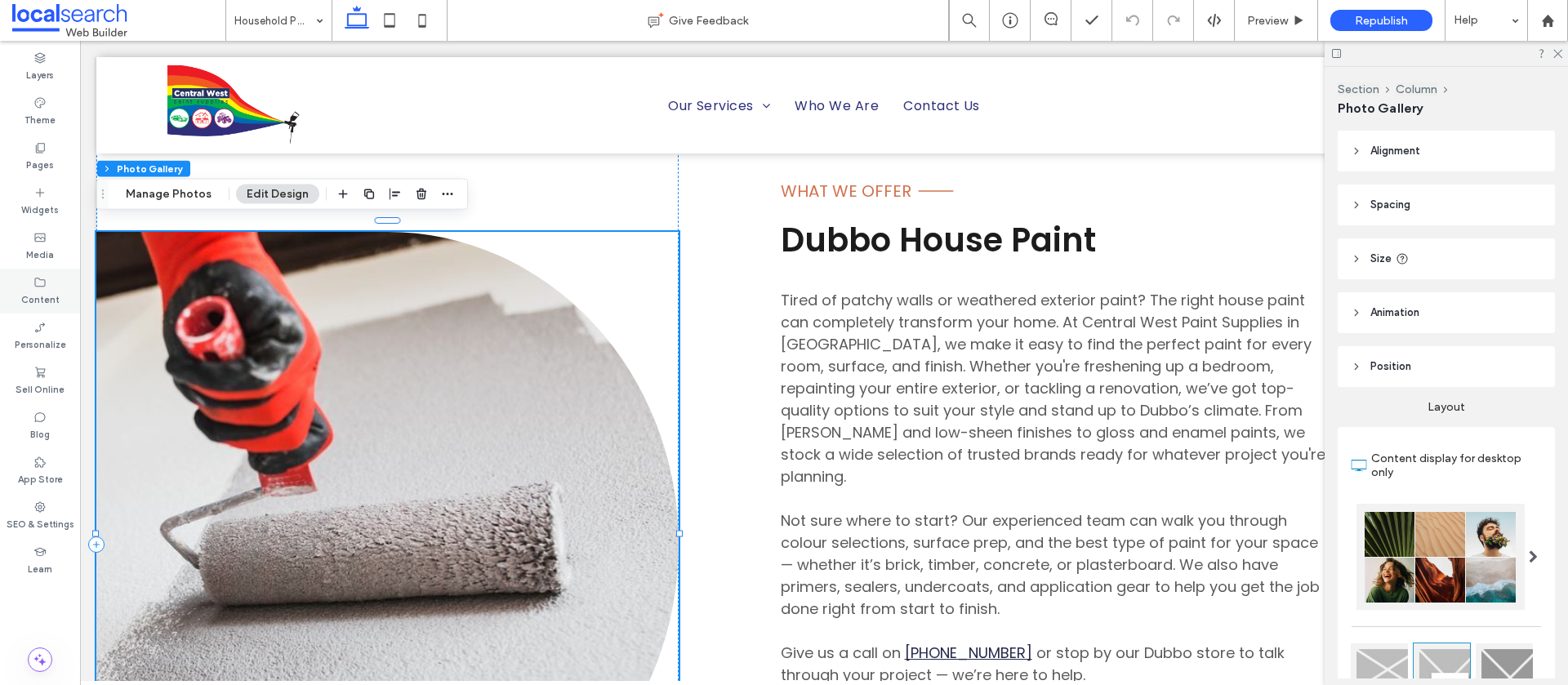
click at [23, 290] on label "Content" at bounding box center [40, 297] width 38 height 17
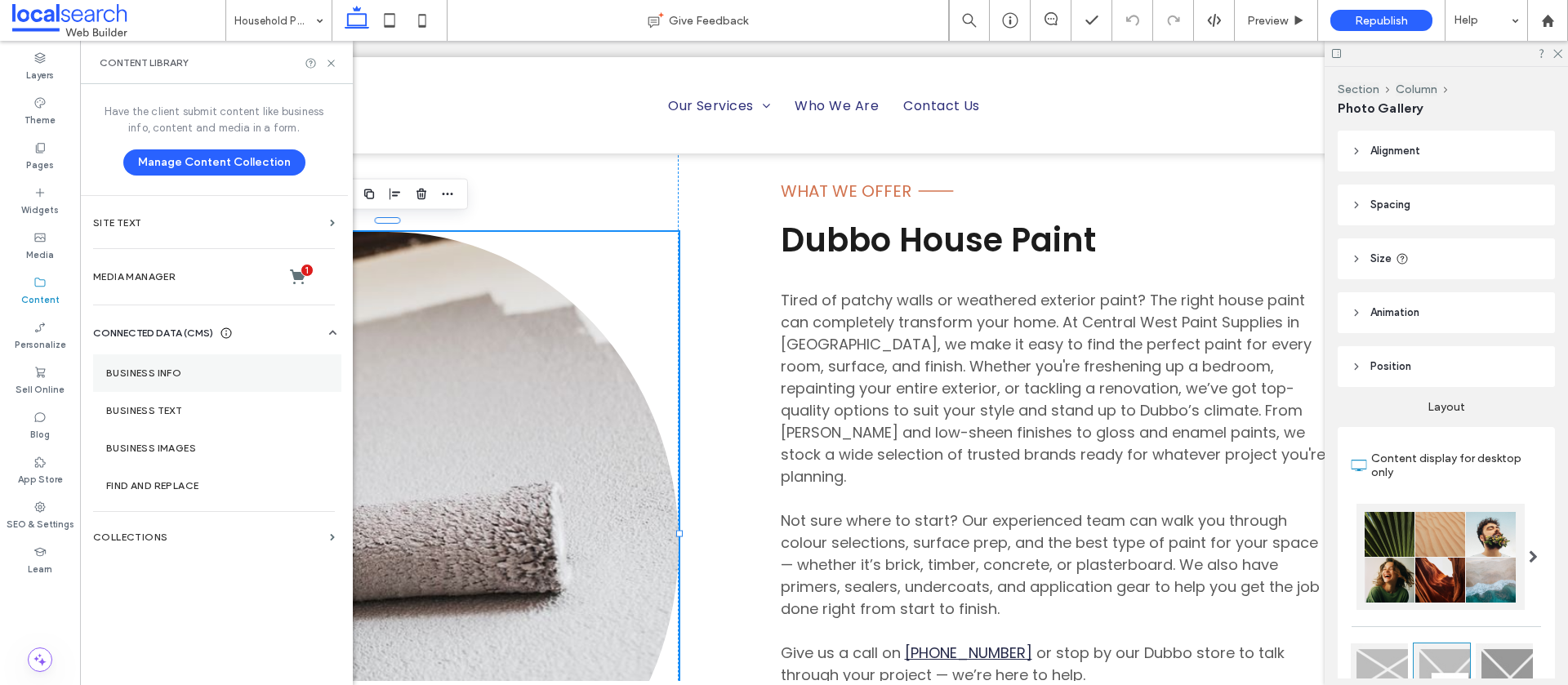
click at [168, 361] on section "Business Info" at bounding box center [217, 373] width 248 height 38
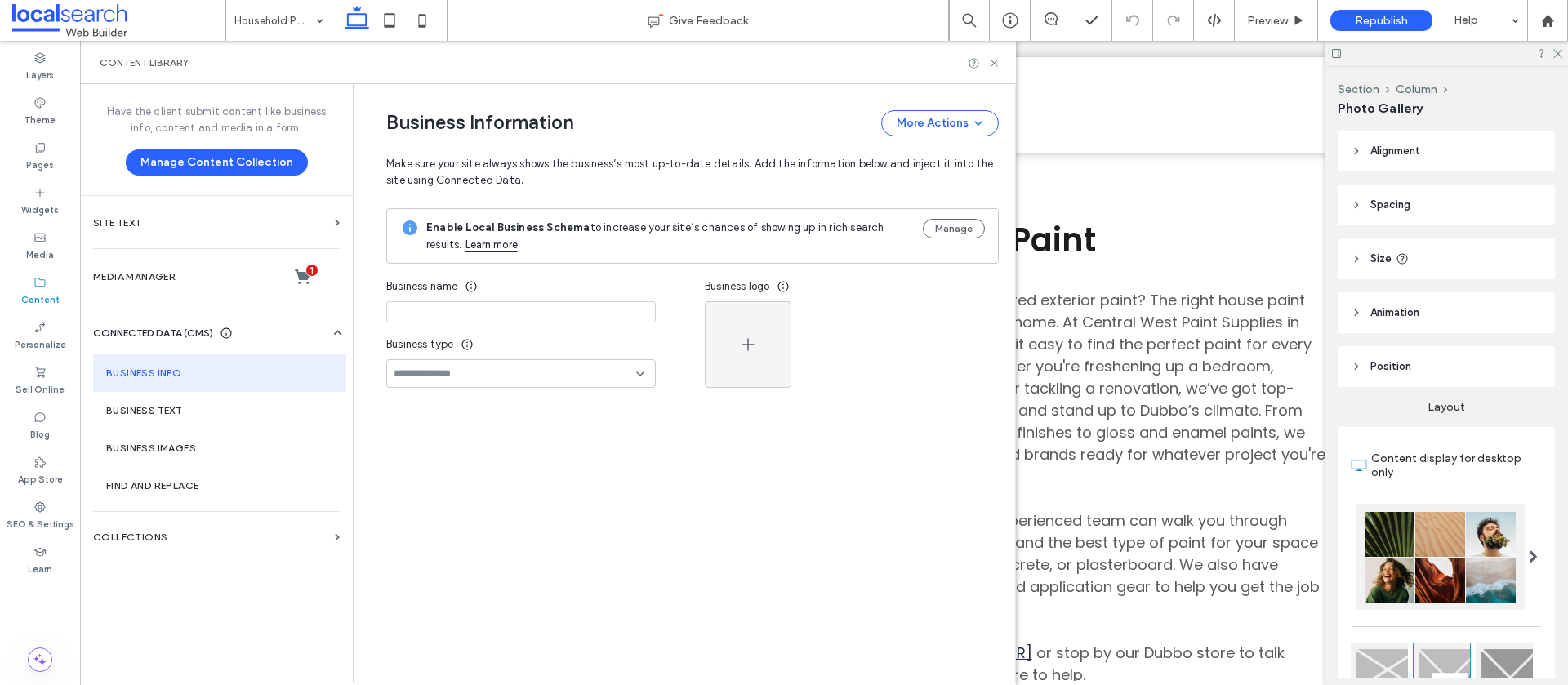
type input "**********"
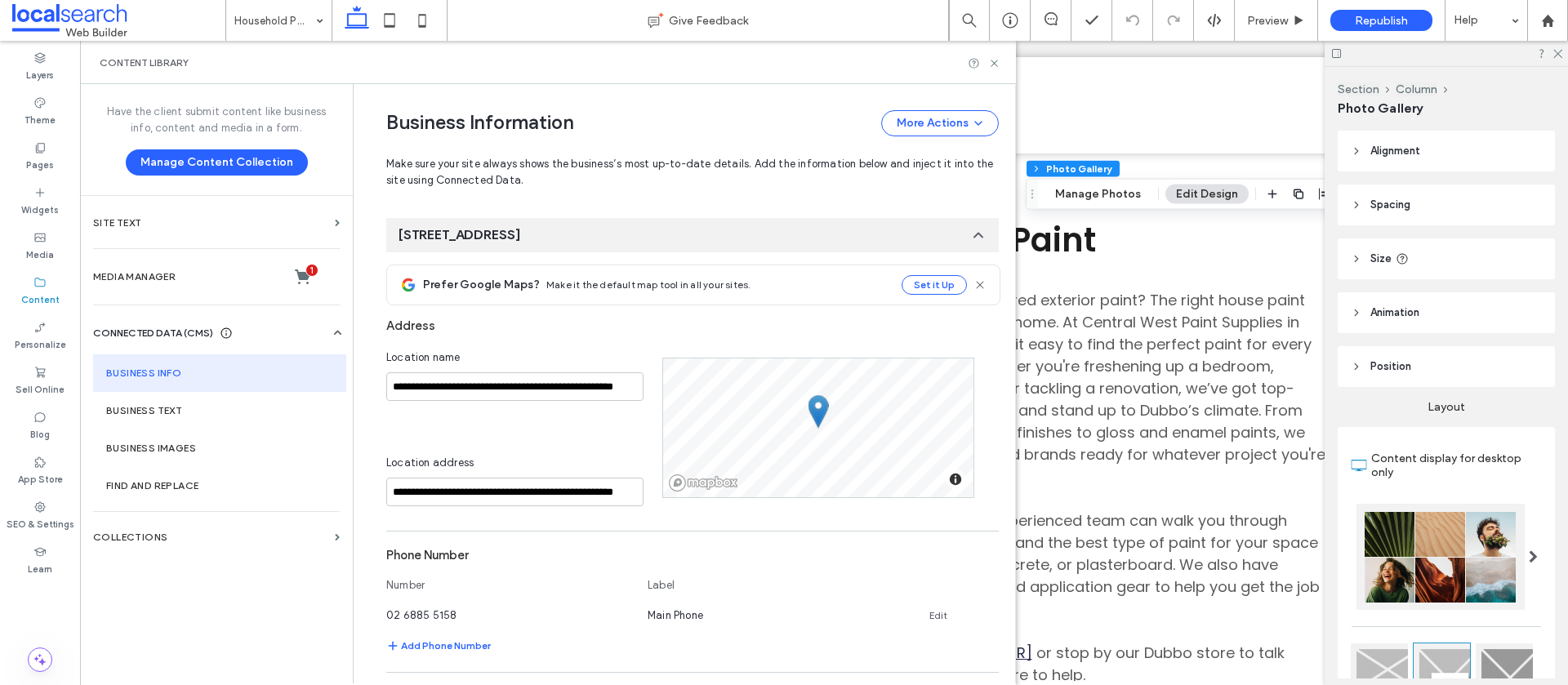
scroll to position [196, 0]
click at [186, 444] on label "Business Images" at bounding box center [220, 448] width 227 height 12
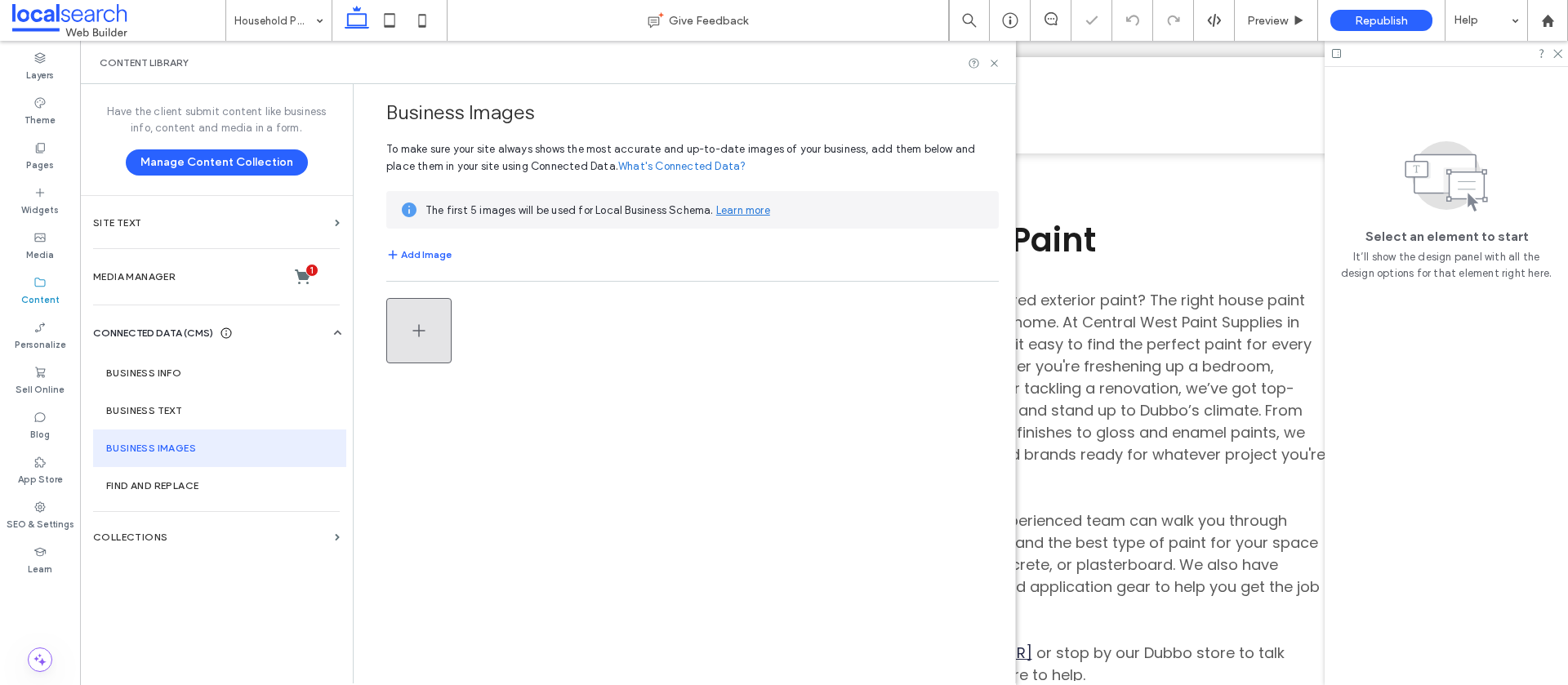
click at [417, 350] on span "button" at bounding box center [419, 330] width 19 height 62
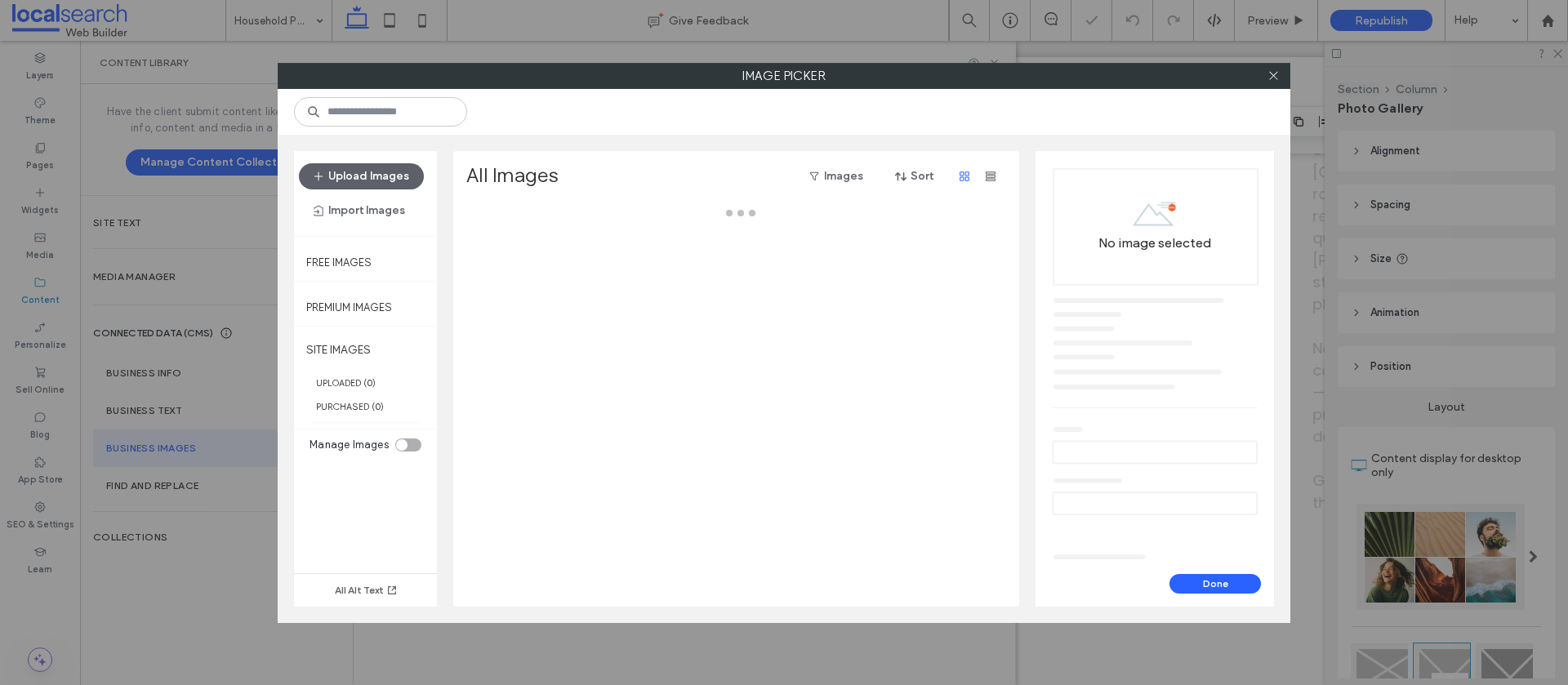
scroll to position [0, 0]
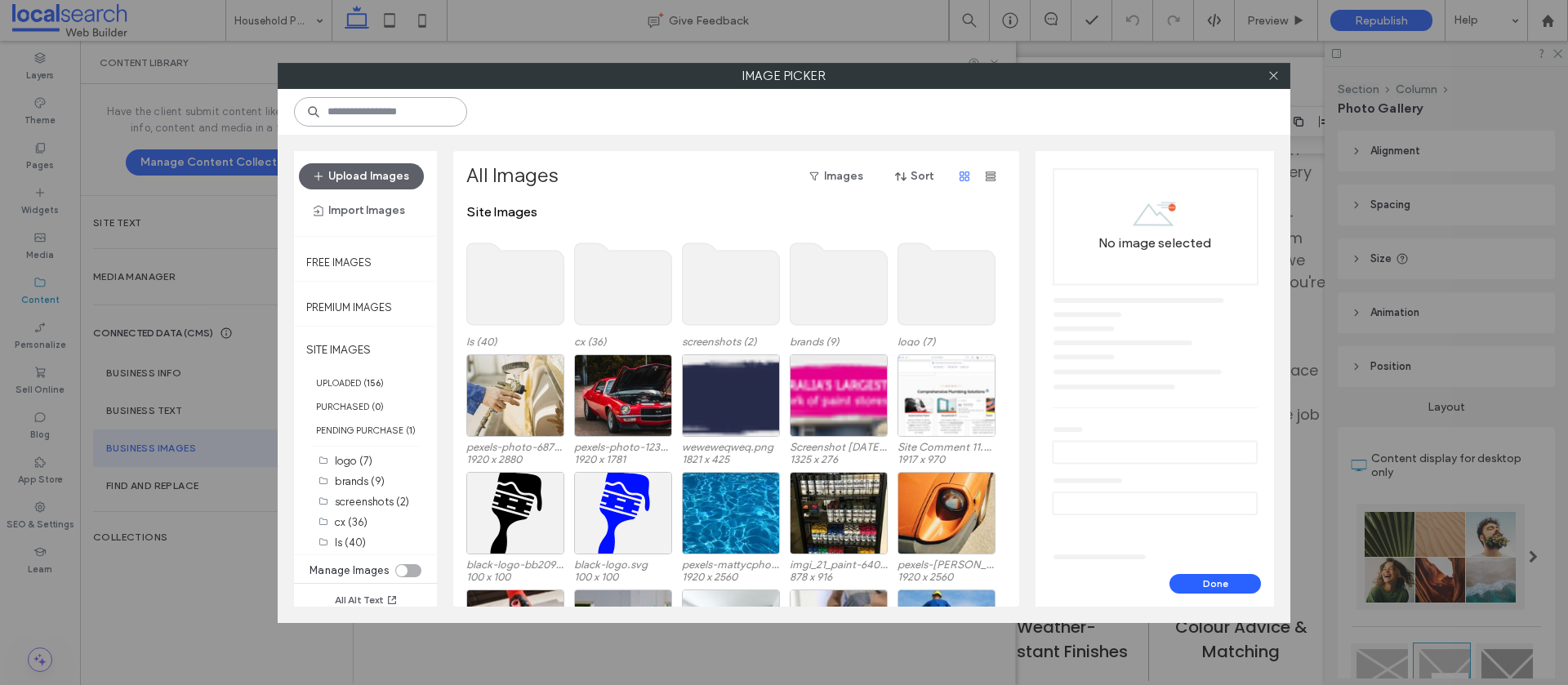
click at [428, 111] on input at bounding box center [380, 112] width 173 height 29
paste input "*******"
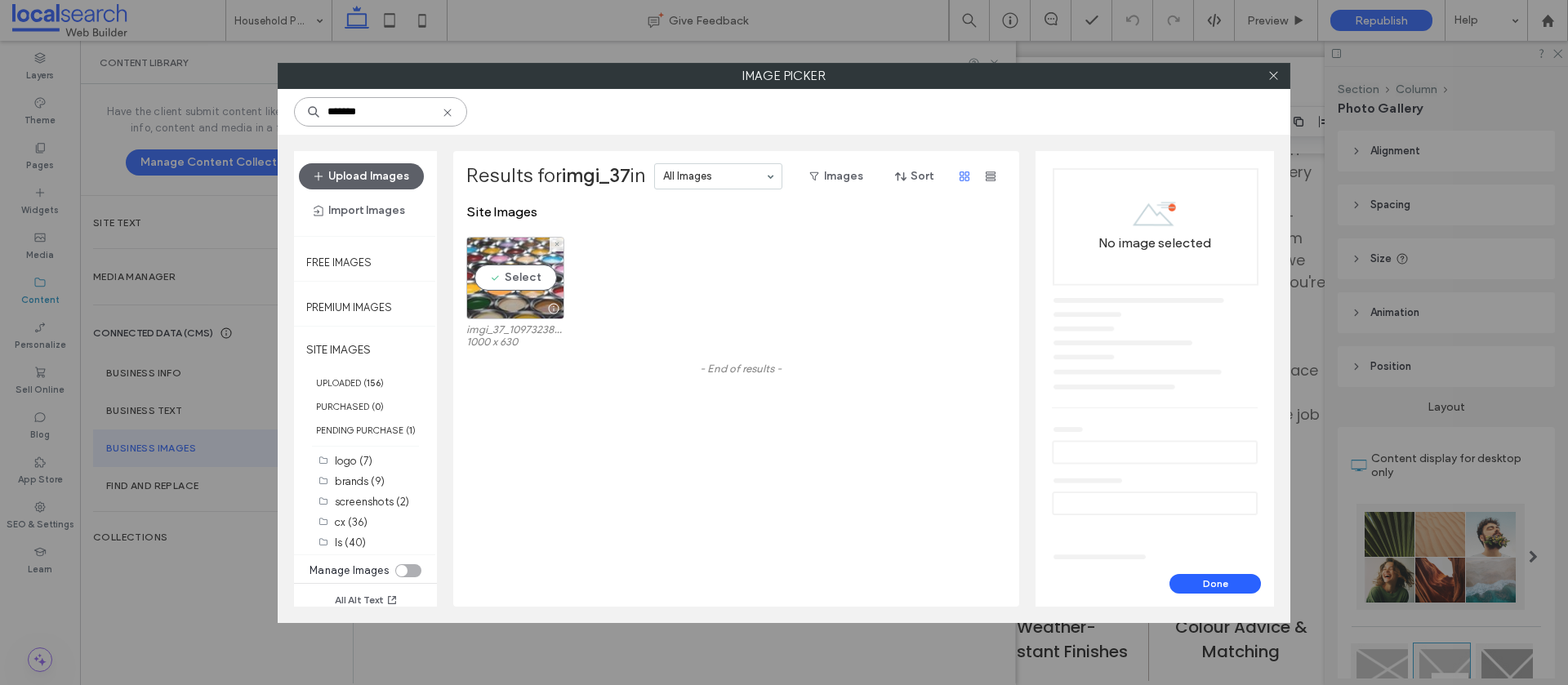
type input "*******"
drag, startPoint x: 497, startPoint y: 283, endPoint x: 487, endPoint y: 280, distance: 10.4
click at [496, 283] on div "Select" at bounding box center [515, 278] width 98 height 83
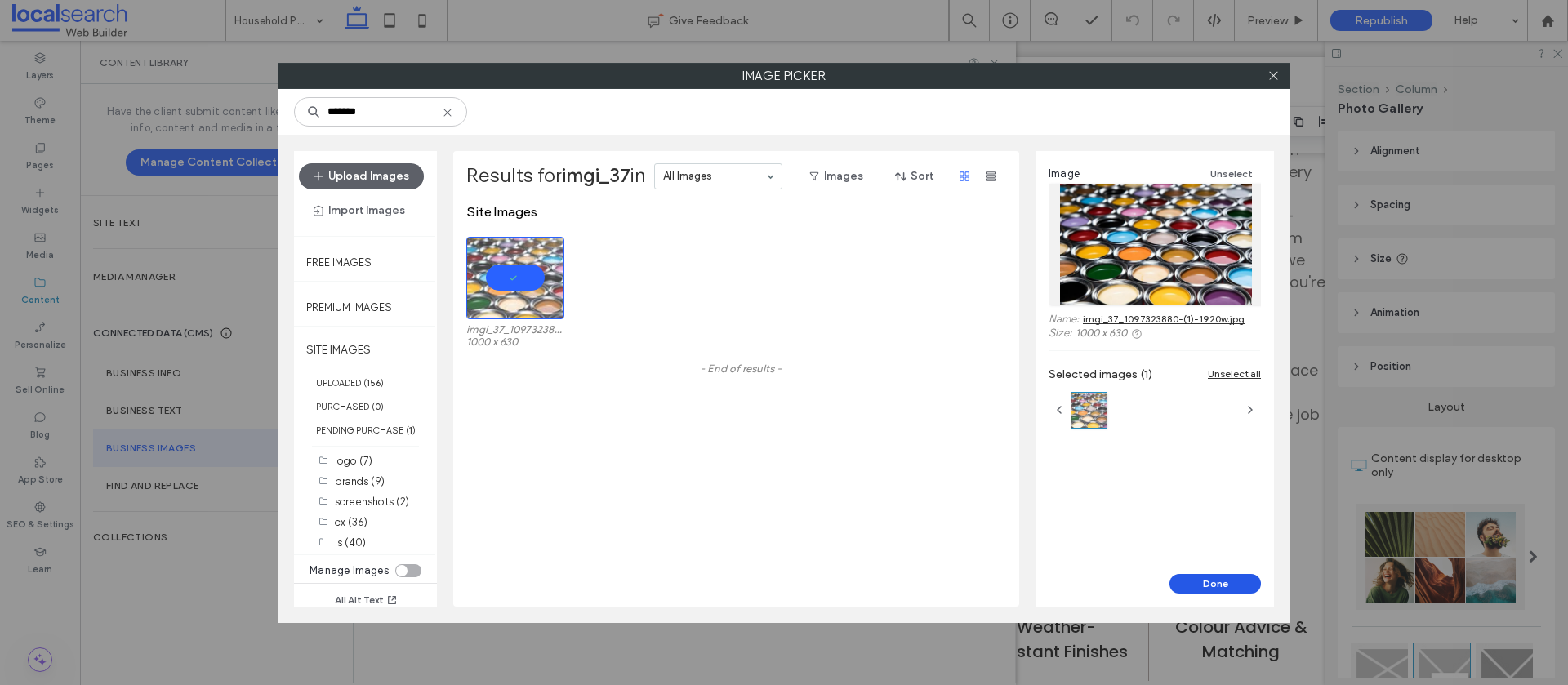
click at [1225, 586] on button "Done" at bounding box center [1215, 584] width 91 height 19
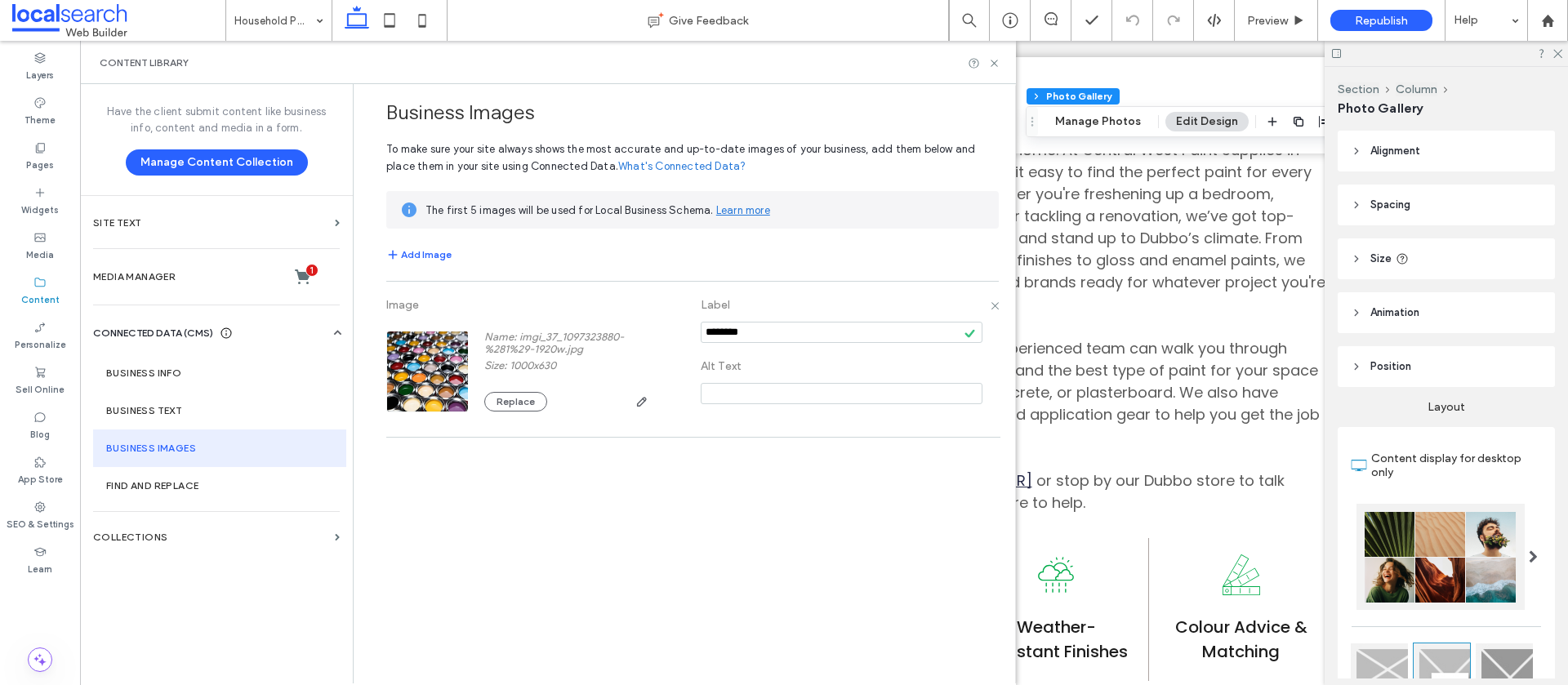
drag, startPoint x: 773, startPoint y: 334, endPoint x: 660, endPoint y: 328, distance: 113.2
click at [660, 328] on div "Image Name: imgi_37_1097323880-%281%29-1920w.jpg Size: 1000x630 Replace Label A…" at bounding box center [692, 359] width 612 height 139
paste input "**********"
type input "**********"
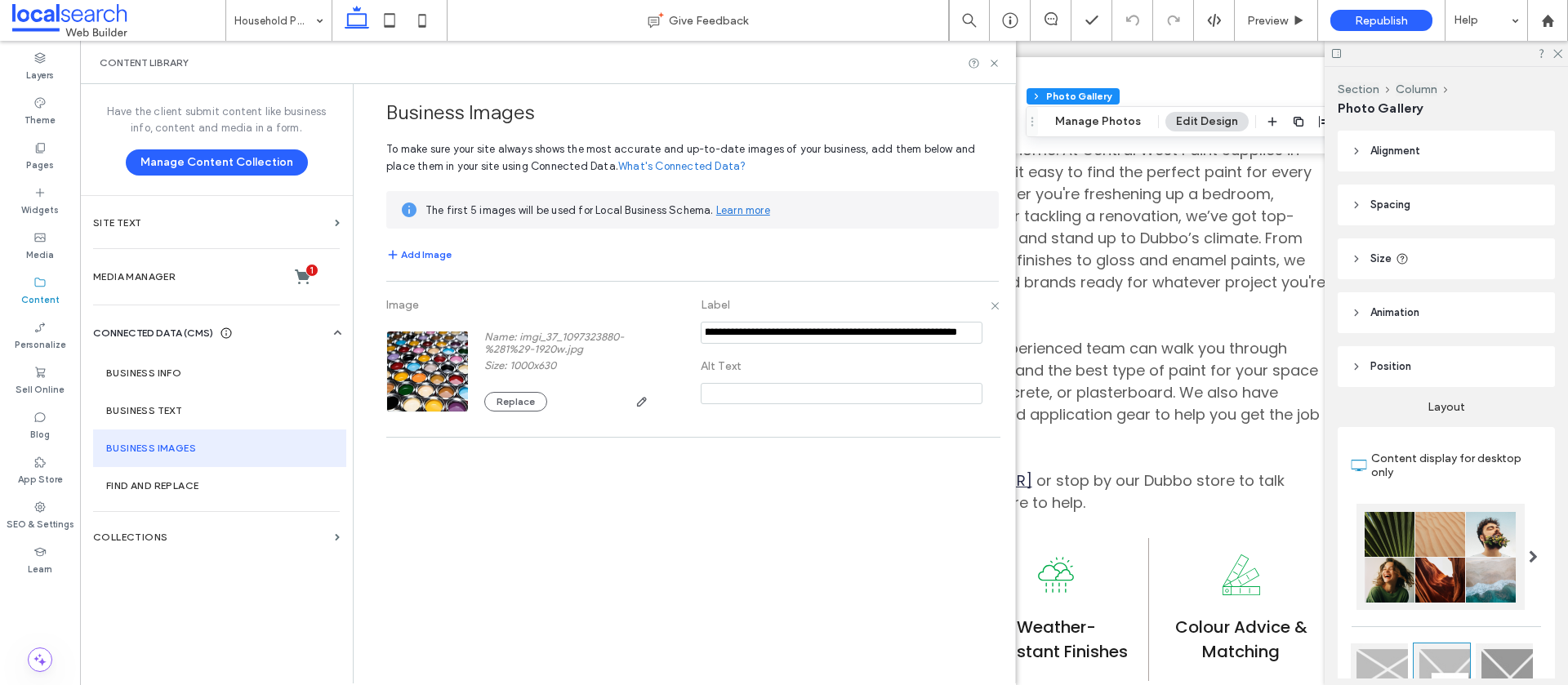
scroll to position [0, 0]
click at [734, 388] on input at bounding box center [842, 394] width 282 height 21
paste input "**********"
type input "**********"
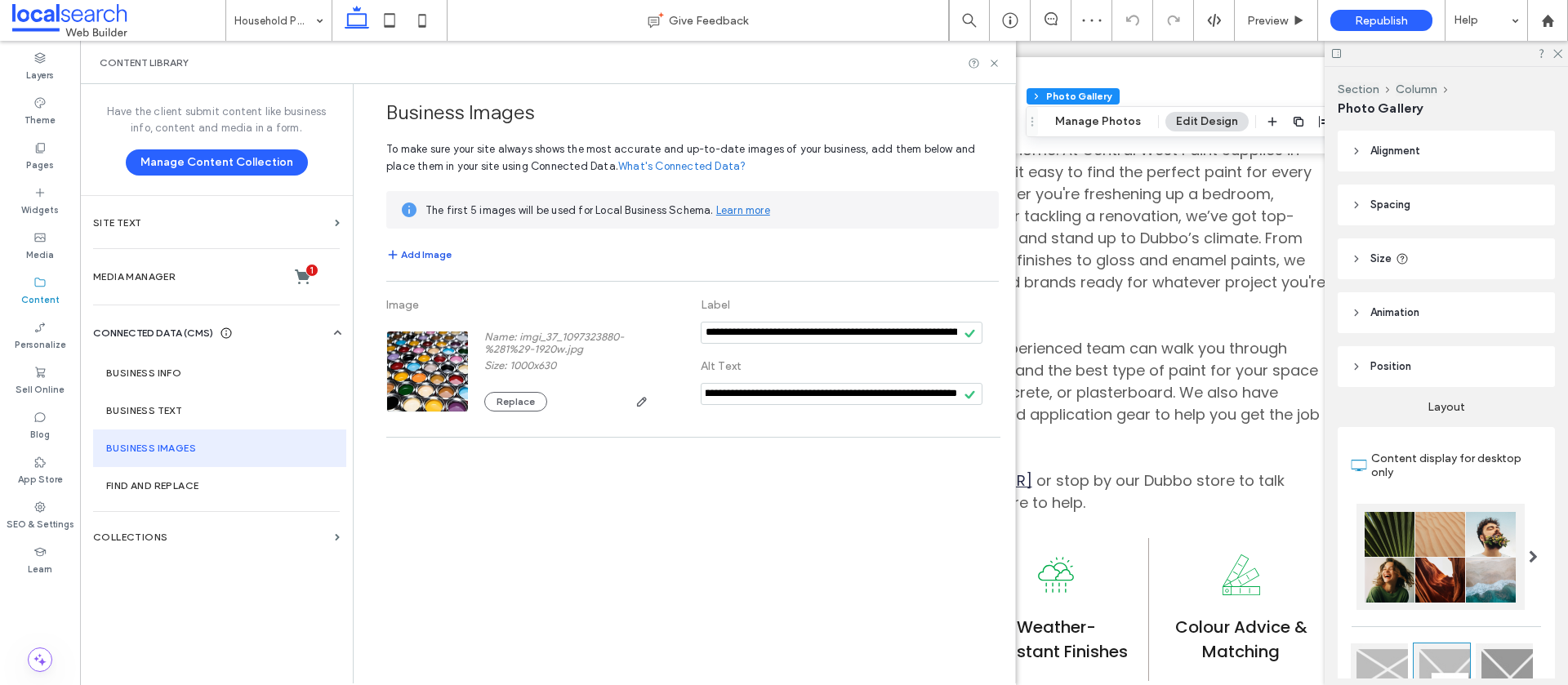
click at [435, 249] on button "Add Image" at bounding box center [418, 255] width 65 height 19
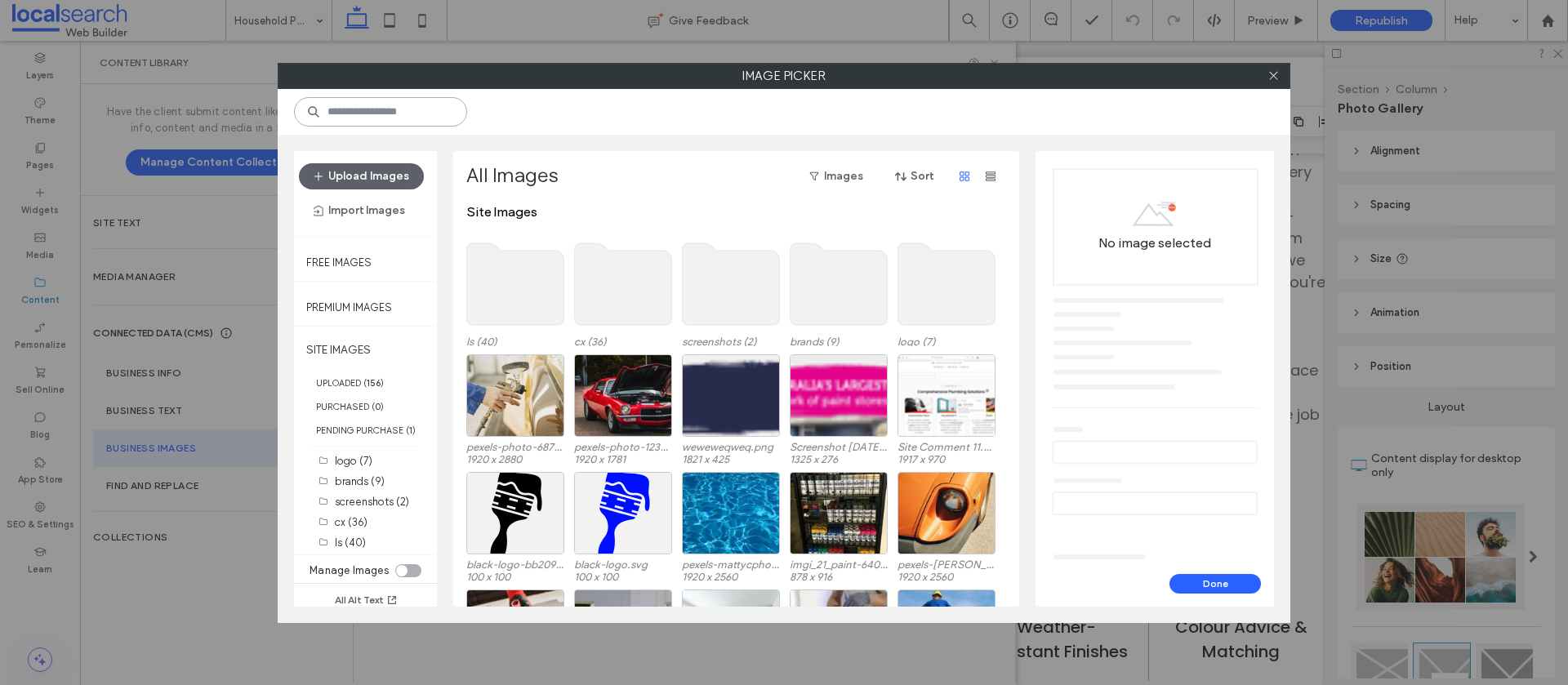
click at [386, 118] on input at bounding box center [380, 112] width 173 height 29
paste input "****"
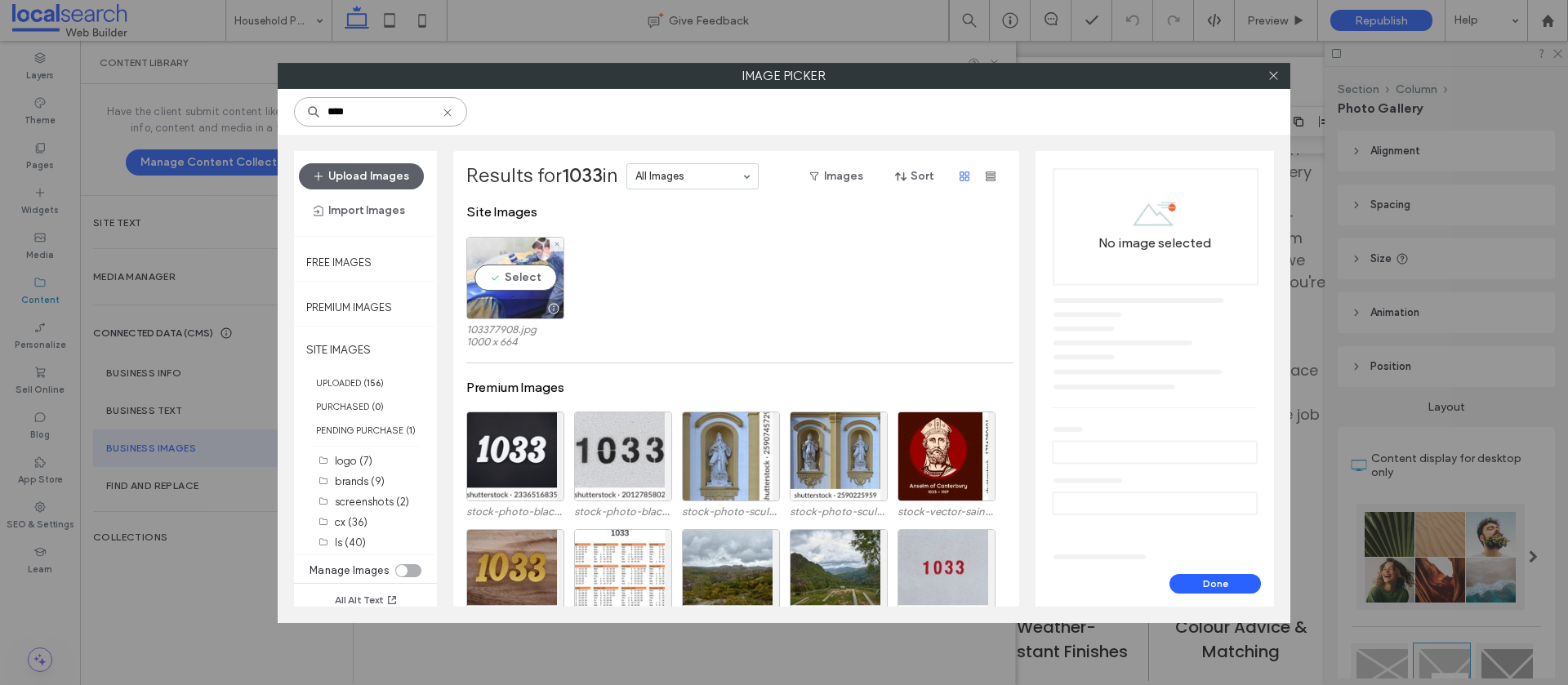
type input "****"
click at [515, 268] on div "Select" at bounding box center [515, 278] width 98 height 83
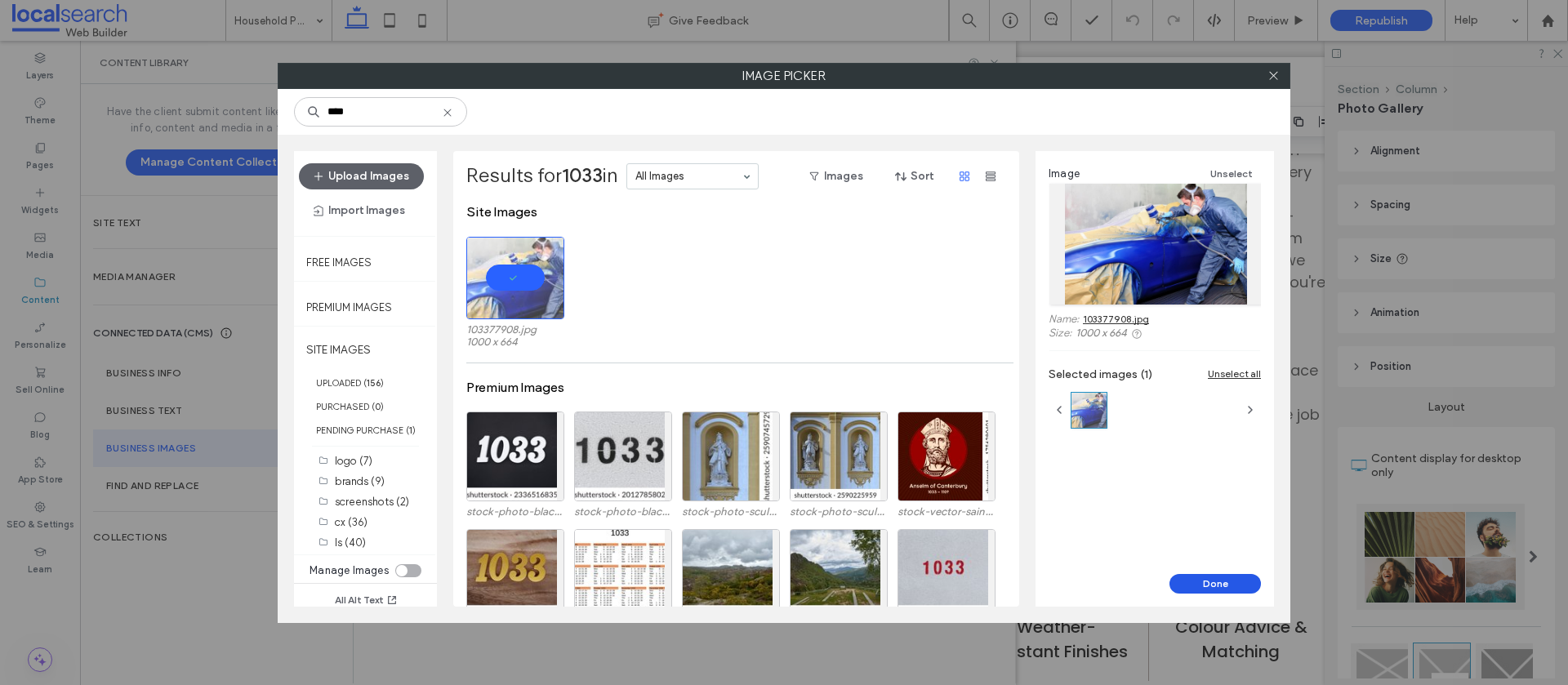
click at [1239, 581] on button "Done" at bounding box center [1215, 584] width 91 height 19
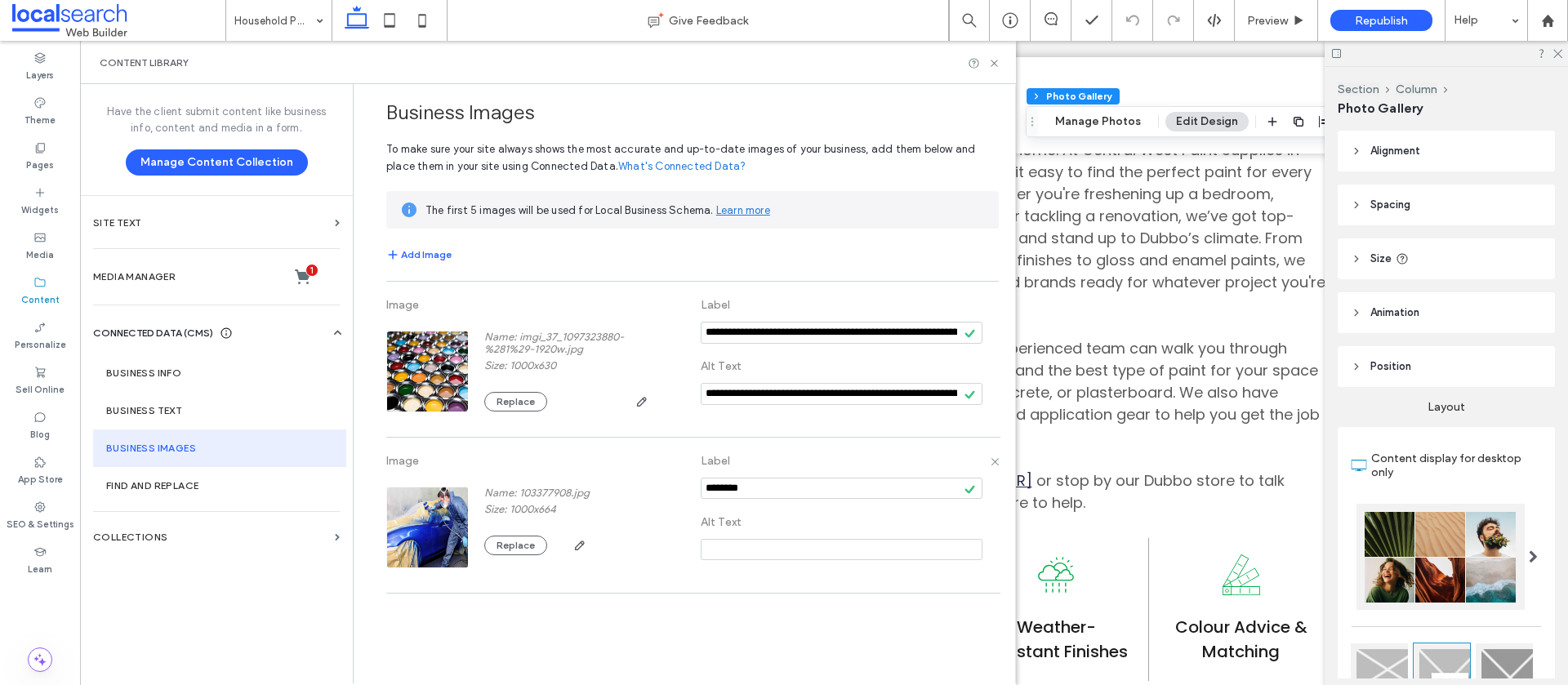
drag, startPoint x: 750, startPoint y: 485, endPoint x: 679, endPoint y: 483, distance: 71.0
click at [679, 483] on div "Image Name: 103377908.jpg Size: 1000x664 Replace Label Alt Text" at bounding box center [692, 515] width 612 height 139
paste input "**********"
type input "**********"
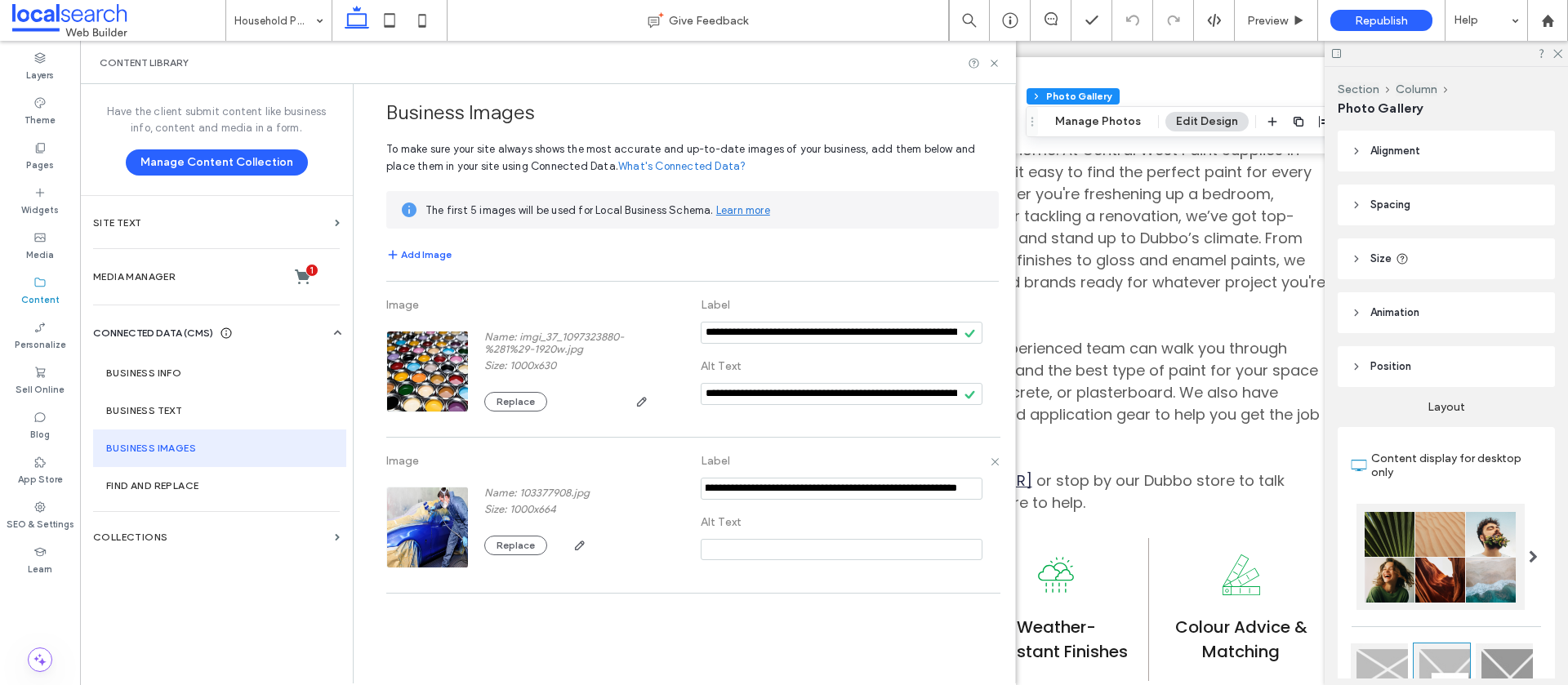
click at [744, 551] on input at bounding box center [842, 550] width 282 height 21
paste input "**********"
type input "**********"
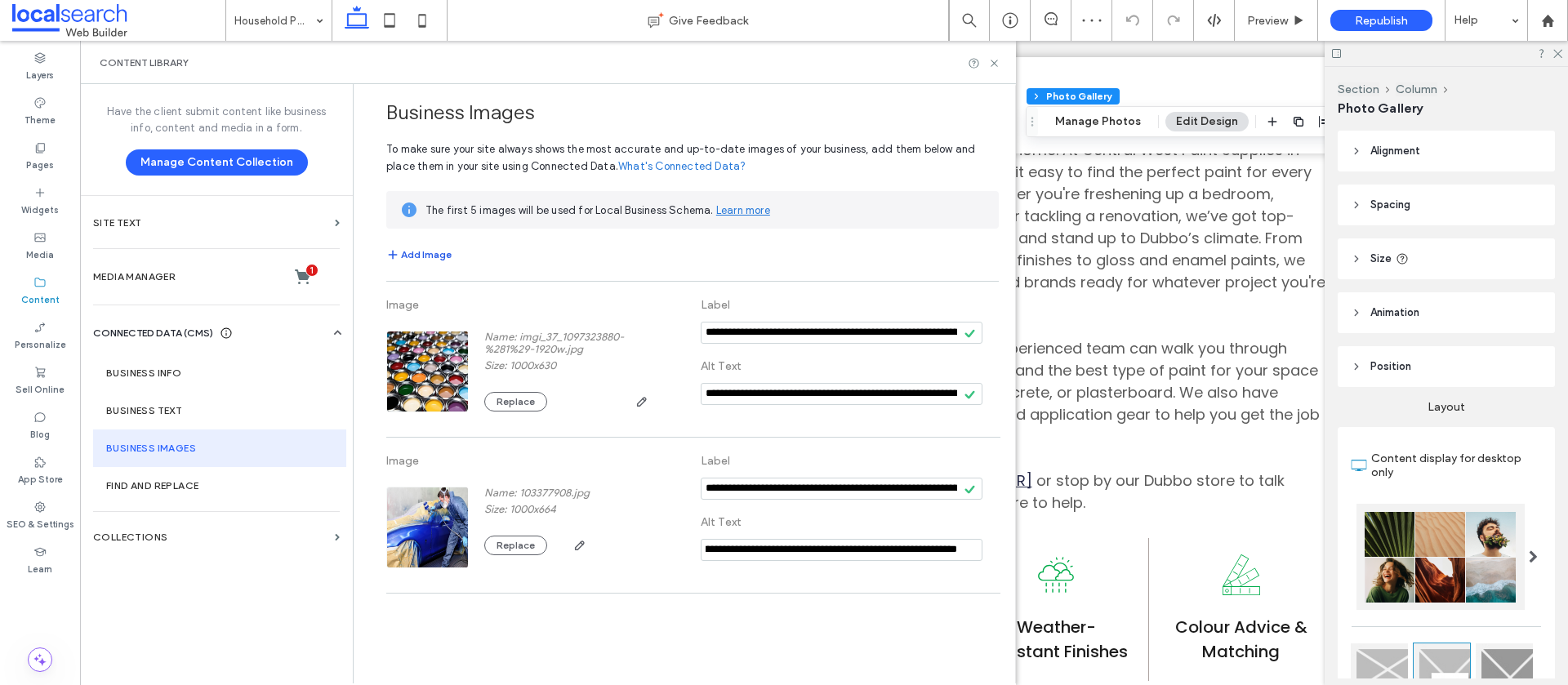
click at [415, 255] on button "Add Image" at bounding box center [418, 255] width 65 height 19
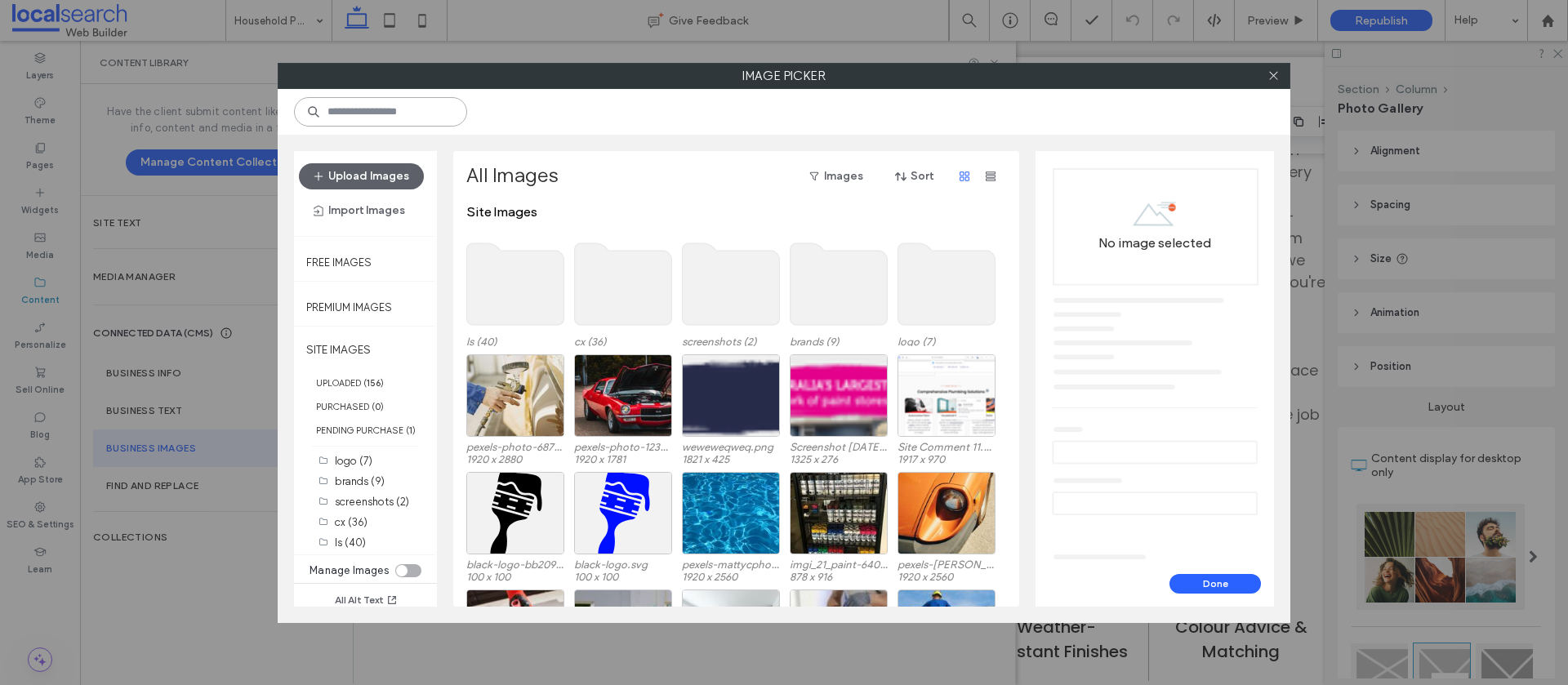
click at [383, 108] on input at bounding box center [380, 112] width 173 height 29
paste input "**********"
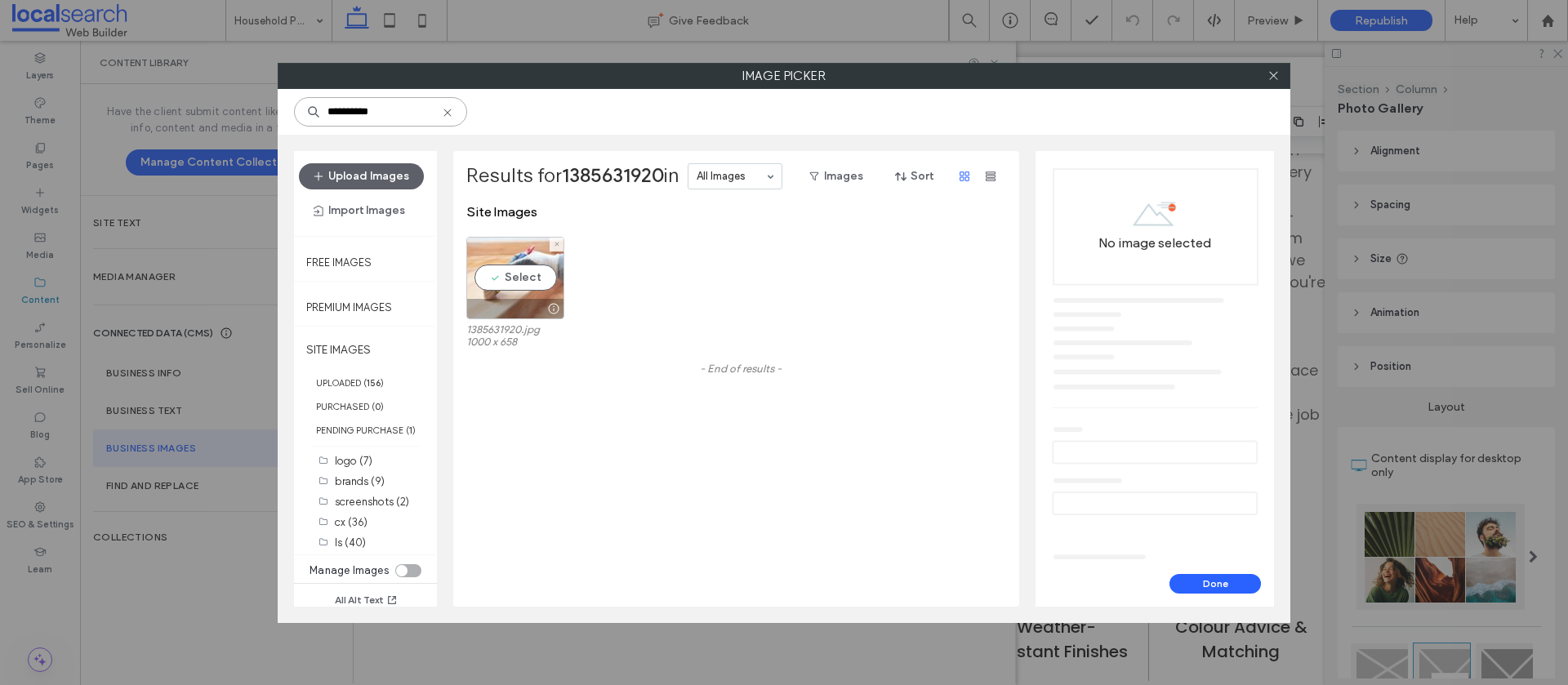
type input "**********"
click at [501, 284] on div "Select" at bounding box center [515, 278] width 98 height 83
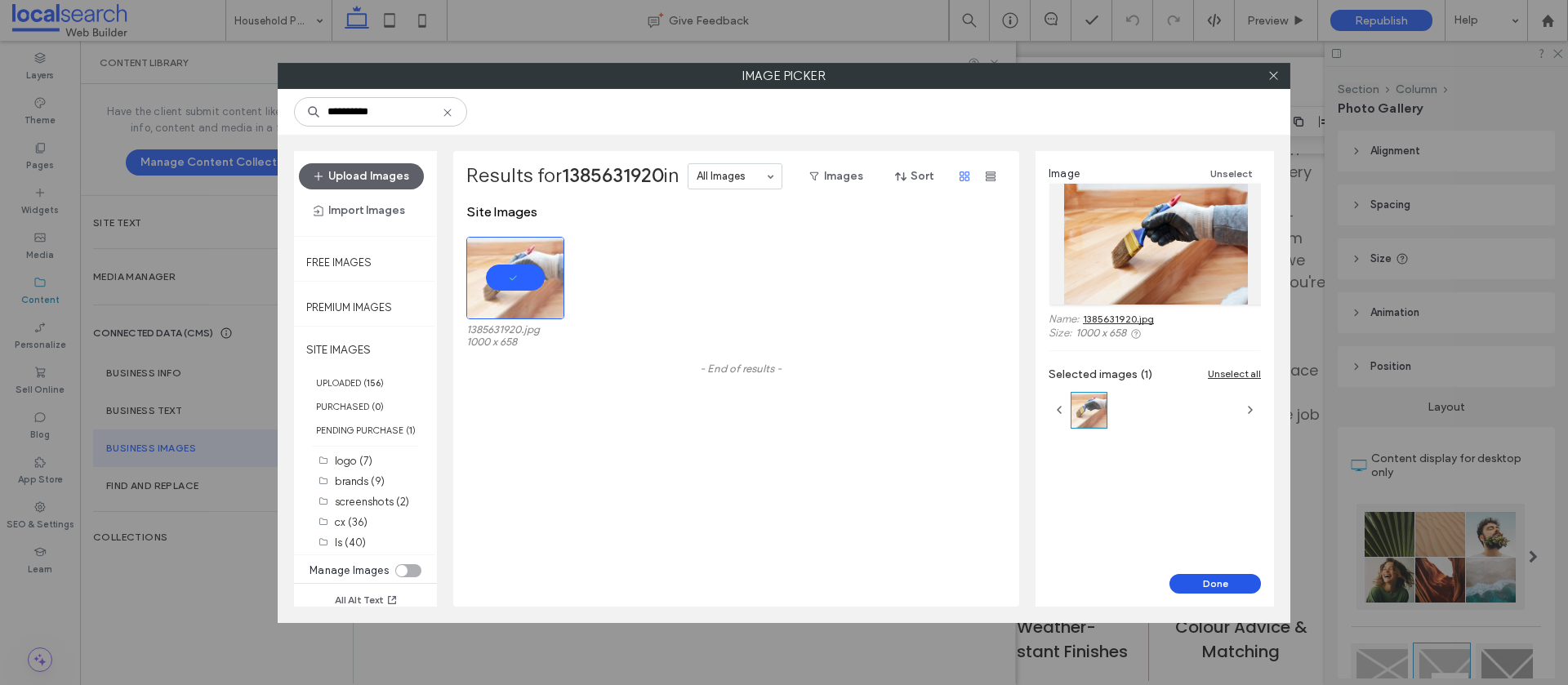
click at [1211, 580] on button "Done" at bounding box center [1215, 584] width 91 height 19
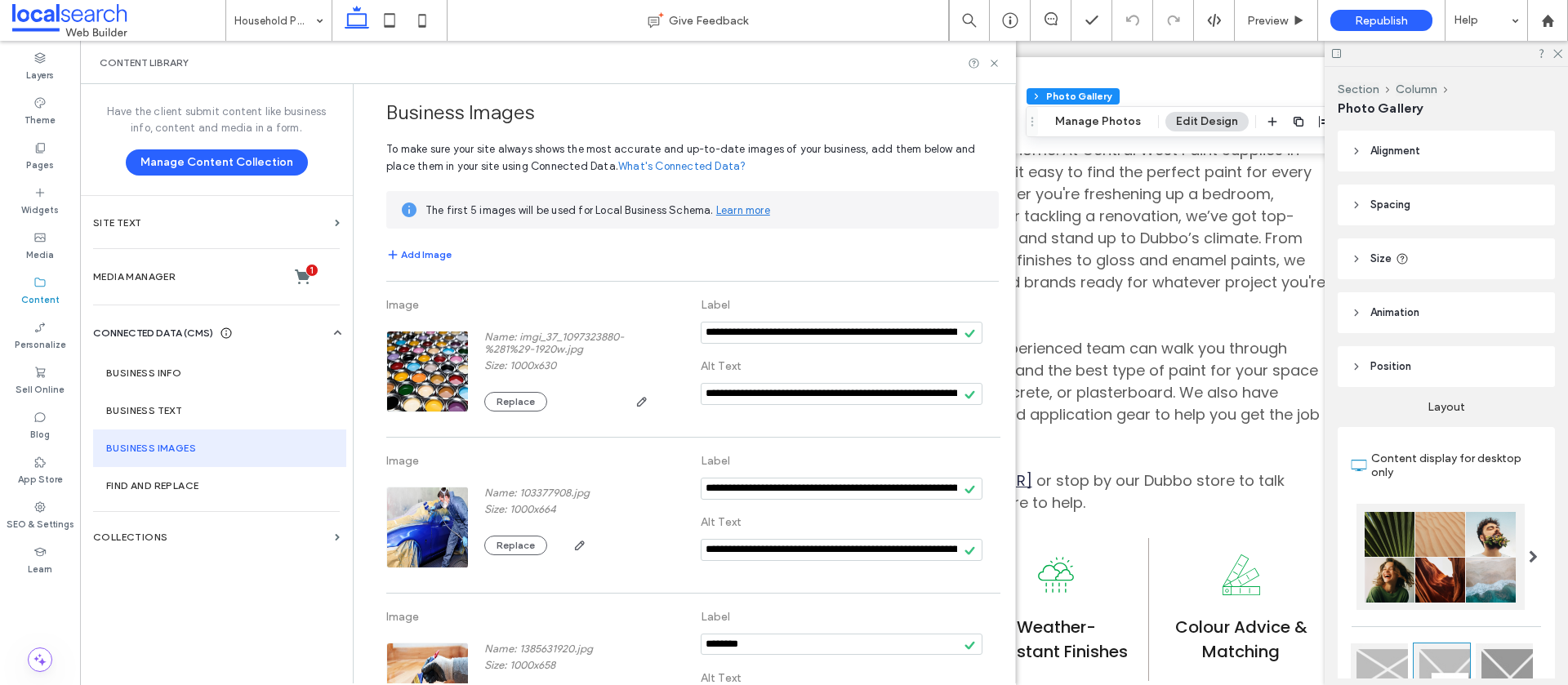
scroll to position [74, 0]
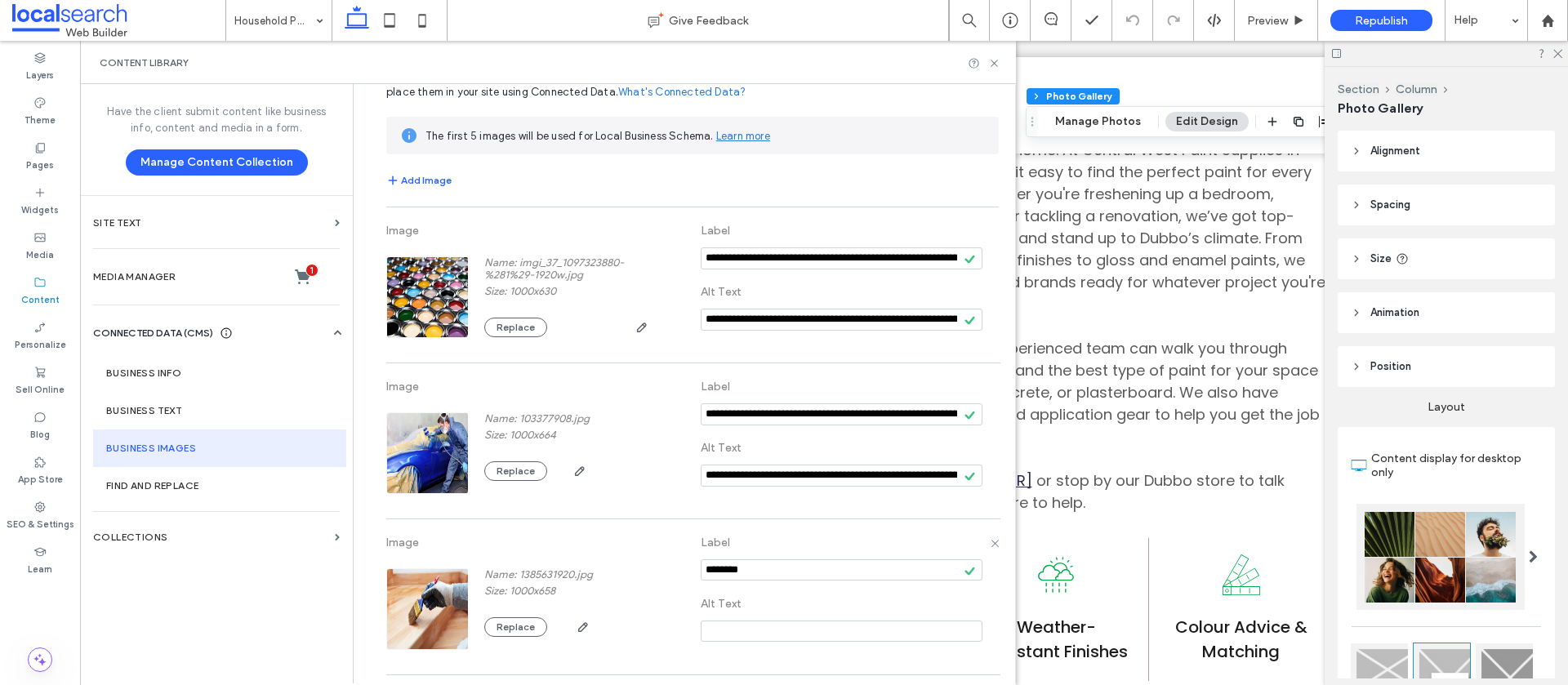
drag, startPoint x: 759, startPoint y: 565, endPoint x: 683, endPoint y: 563, distance: 76.0
click at [683, 563] on div "Image Name: 1385631920.jpg Size: 1000x658 Replace Label Alt Text" at bounding box center [692, 597] width 612 height 139
paste input "**********"
type input "**********"
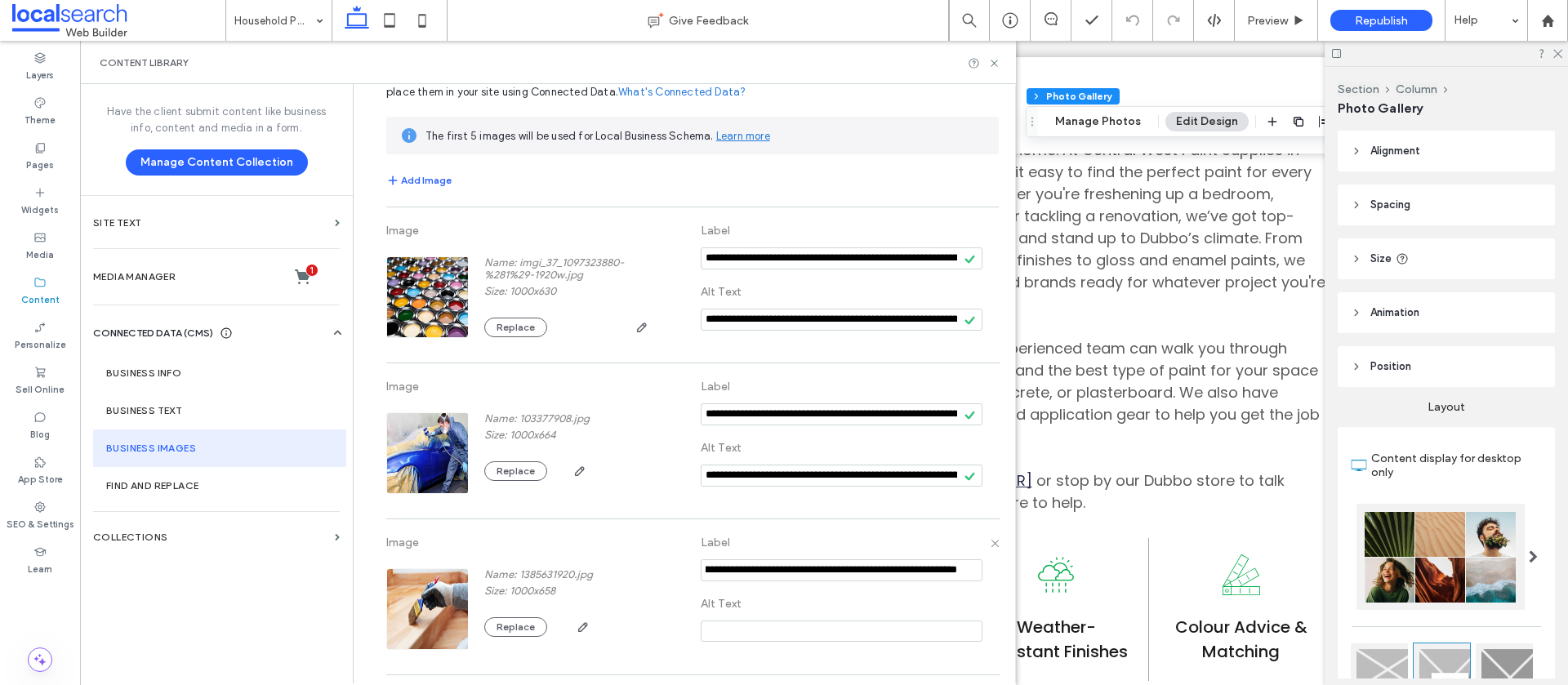
click at [716, 632] on input at bounding box center [842, 632] width 282 height 21
paste input "**********"
type input "**********"
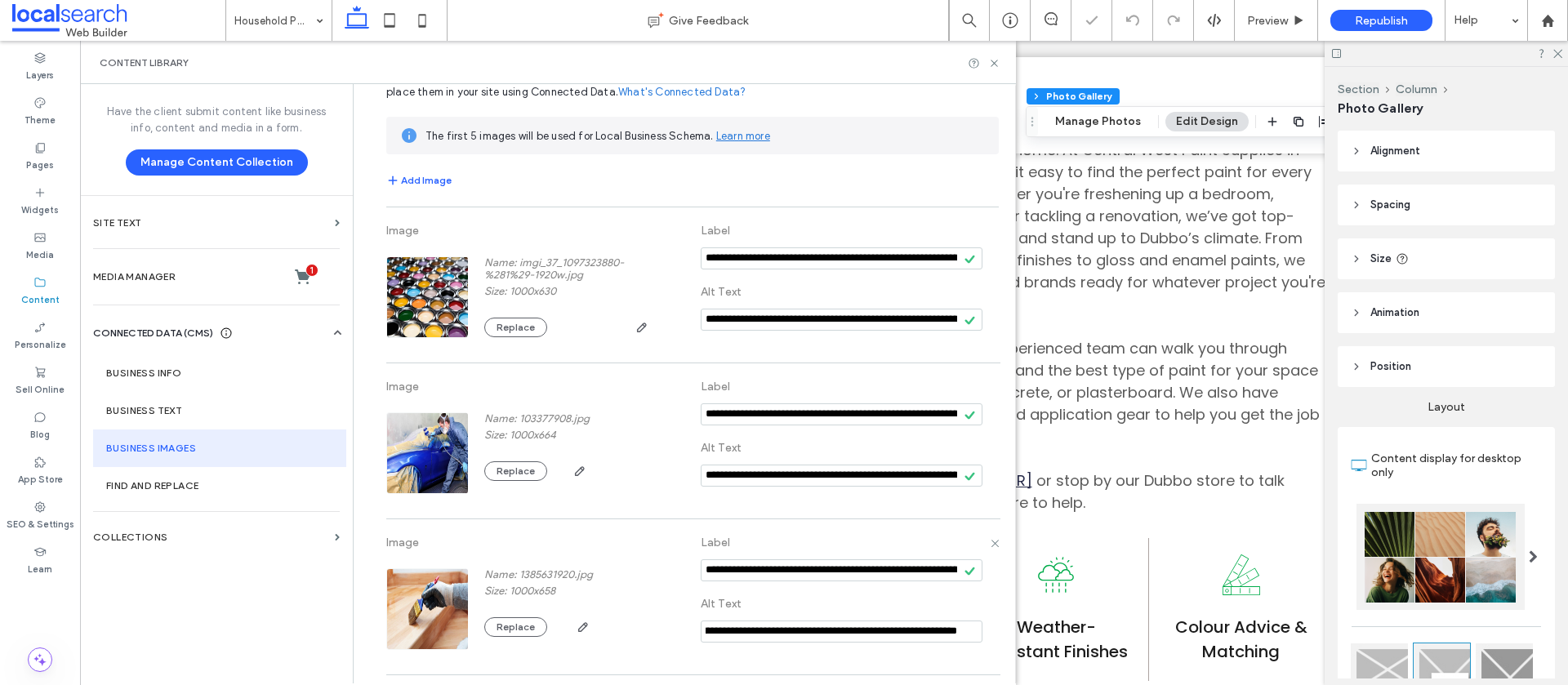
scroll to position [0, 0]
click at [428, 183] on button "Add Image" at bounding box center [418, 181] width 65 height 19
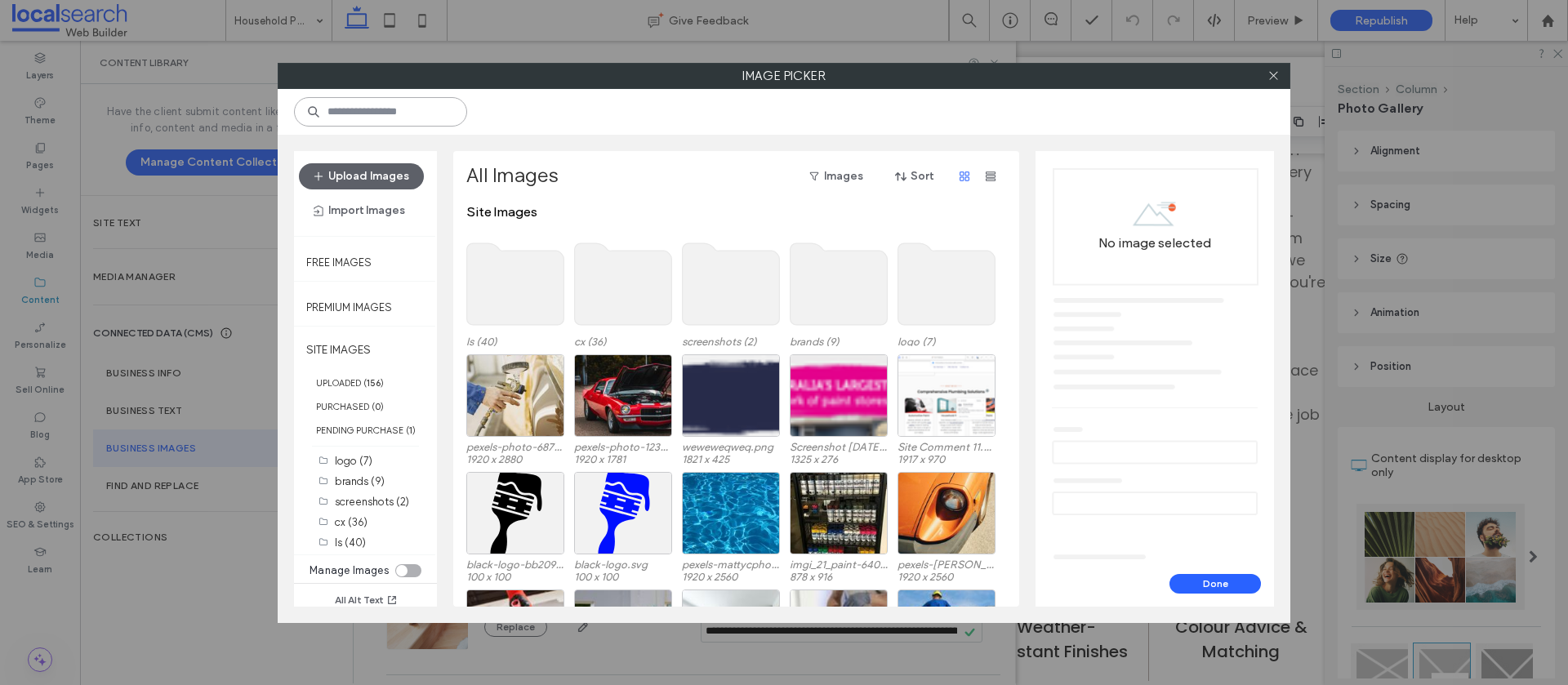
click at [356, 115] on input at bounding box center [380, 112] width 173 height 29
paste input "**********"
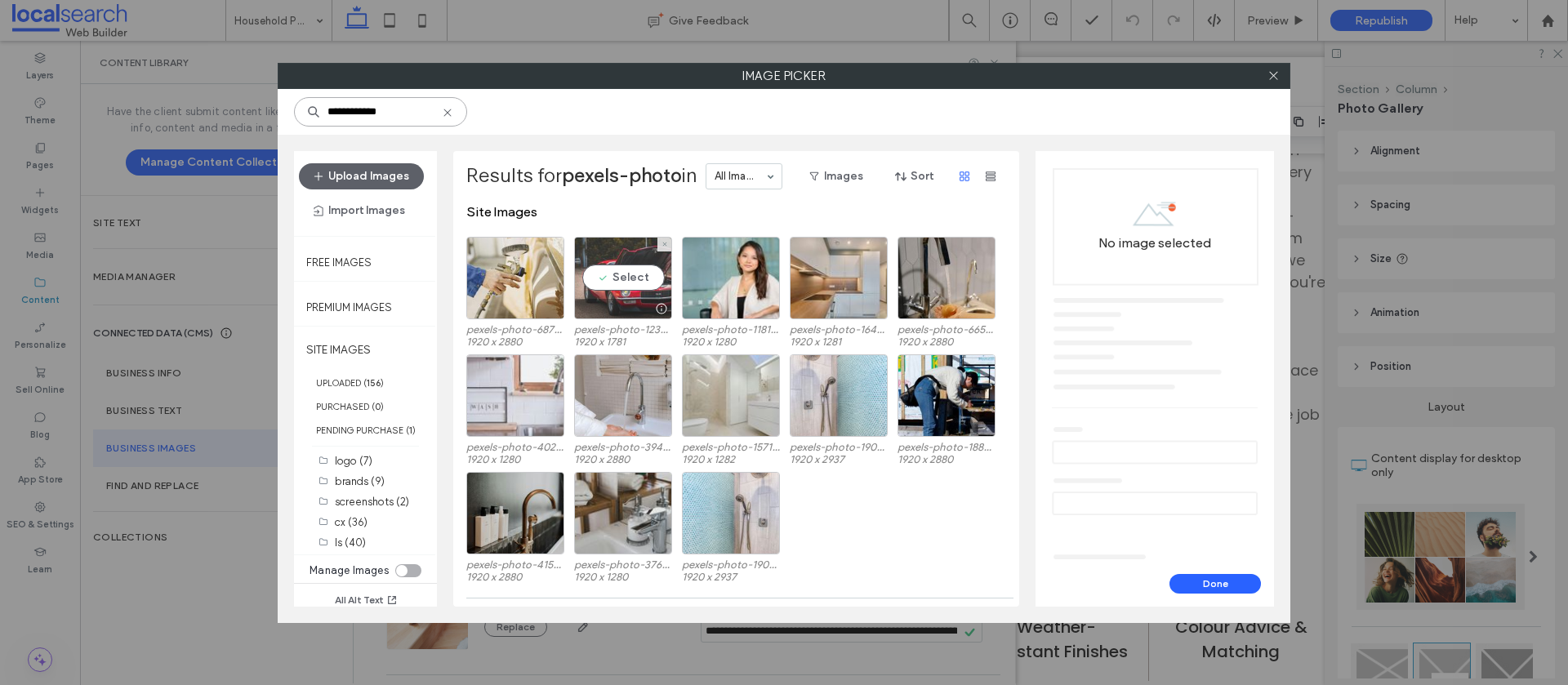
type input "**********"
drag, startPoint x: 631, startPoint y: 285, endPoint x: 617, endPoint y: 281, distance: 14.6
click at [630, 285] on div "Select" at bounding box center [623, 278] width 98 height 83
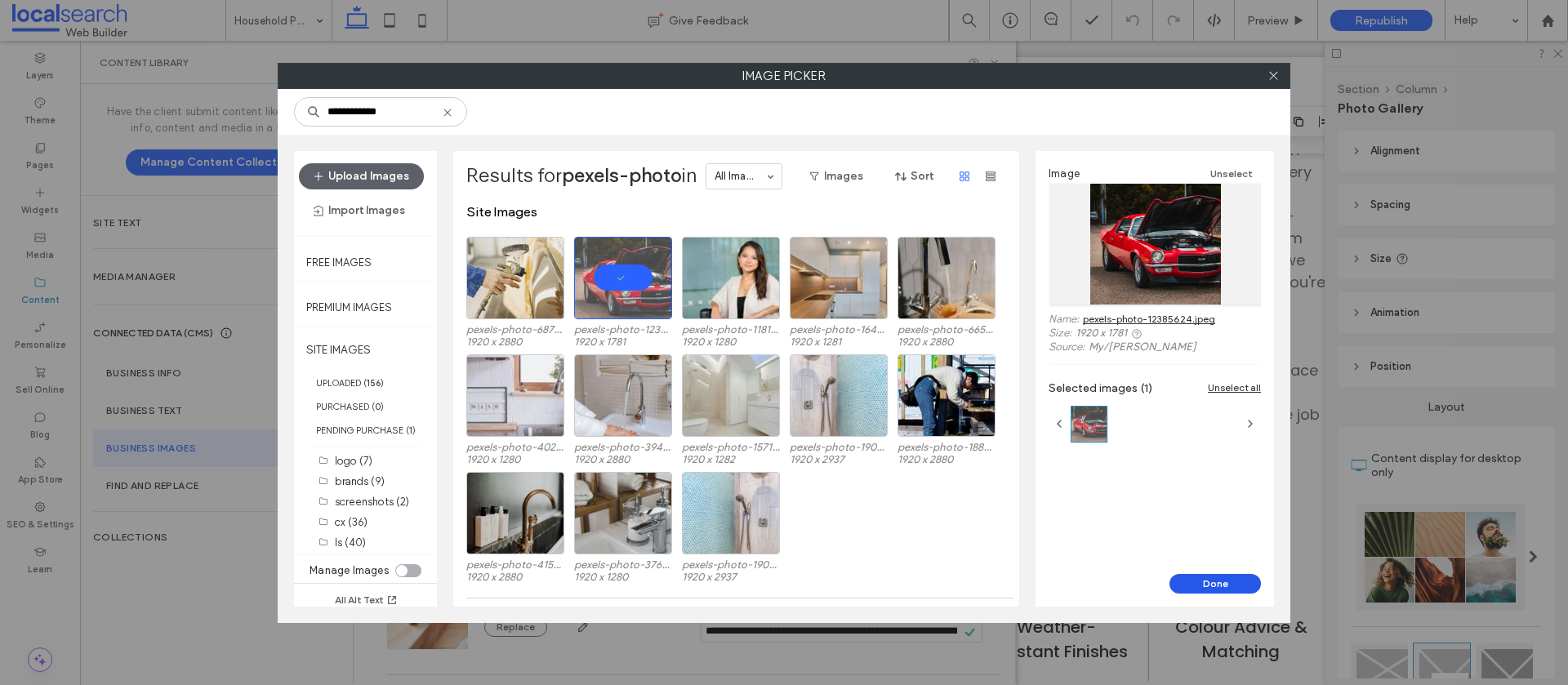
click at [1226, 580] on button "Done" at bounding box center [1215, 584] width 91 height 19
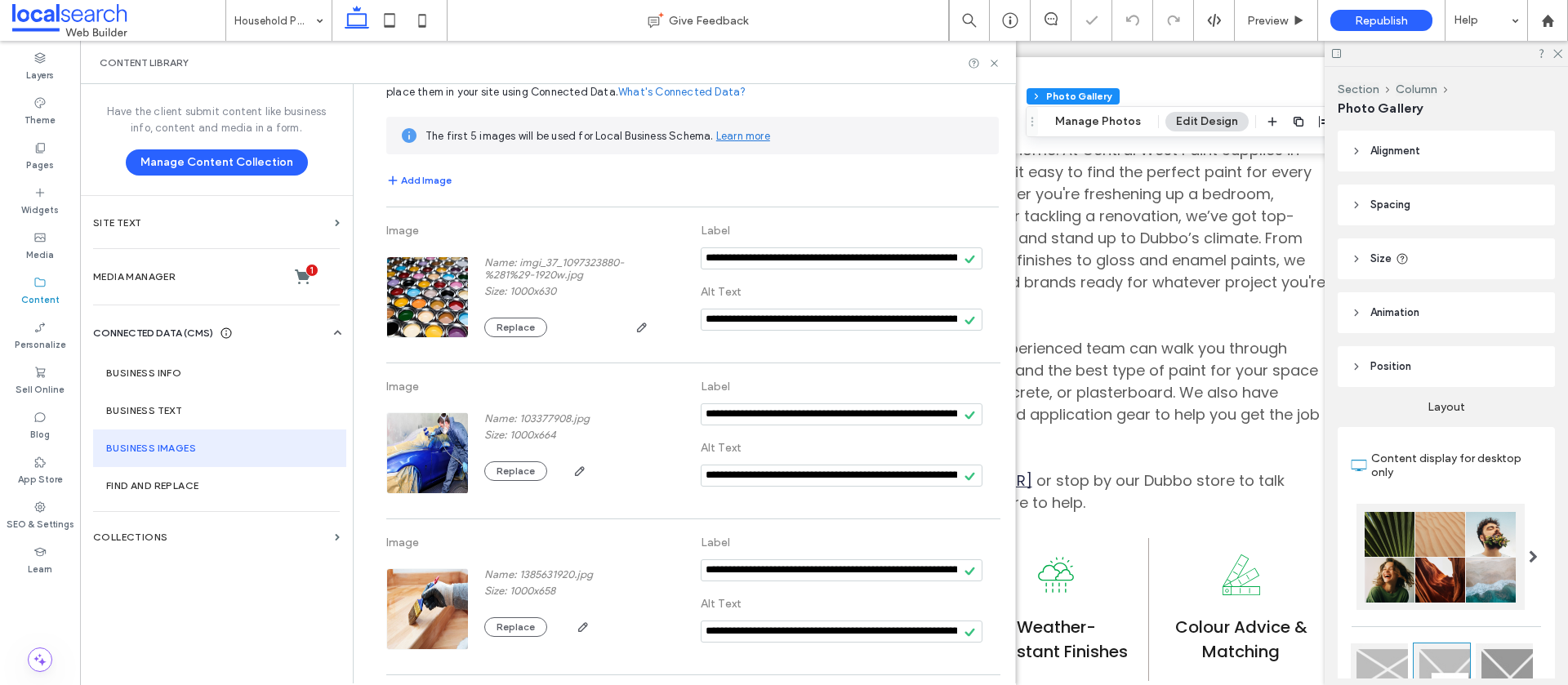
scroll to position [266, 0]
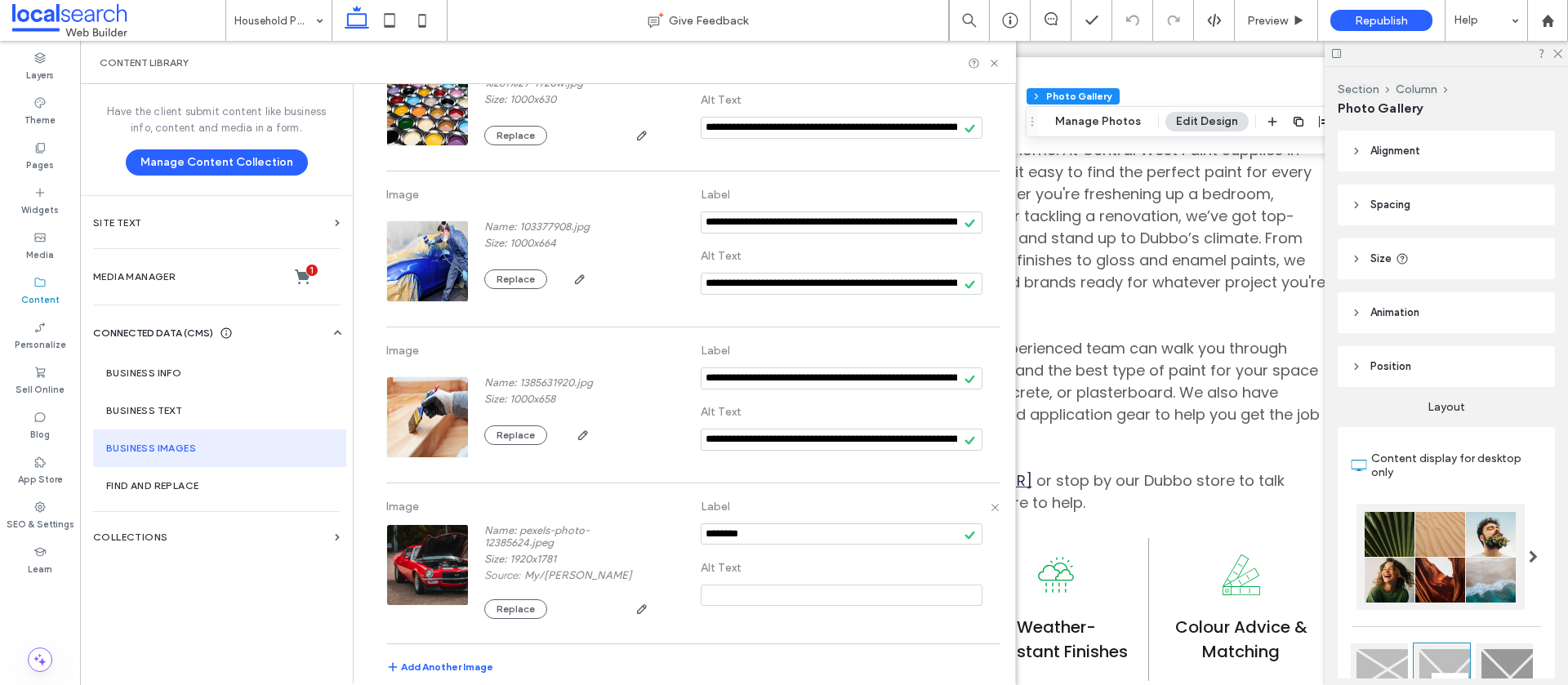
drag, startPoint x: 775, startPoint y: 531, endPoint x: 668, endPoint y: 533, distance: 107.0
click at [668, 533] on div "Image Name: pexels-photo-12385624.jpeg Size: 1920x1781 Source: My / Juan Montes…" at bounding box center [692, 564] width 612 height 144
paste input "**********"
type input "**********"
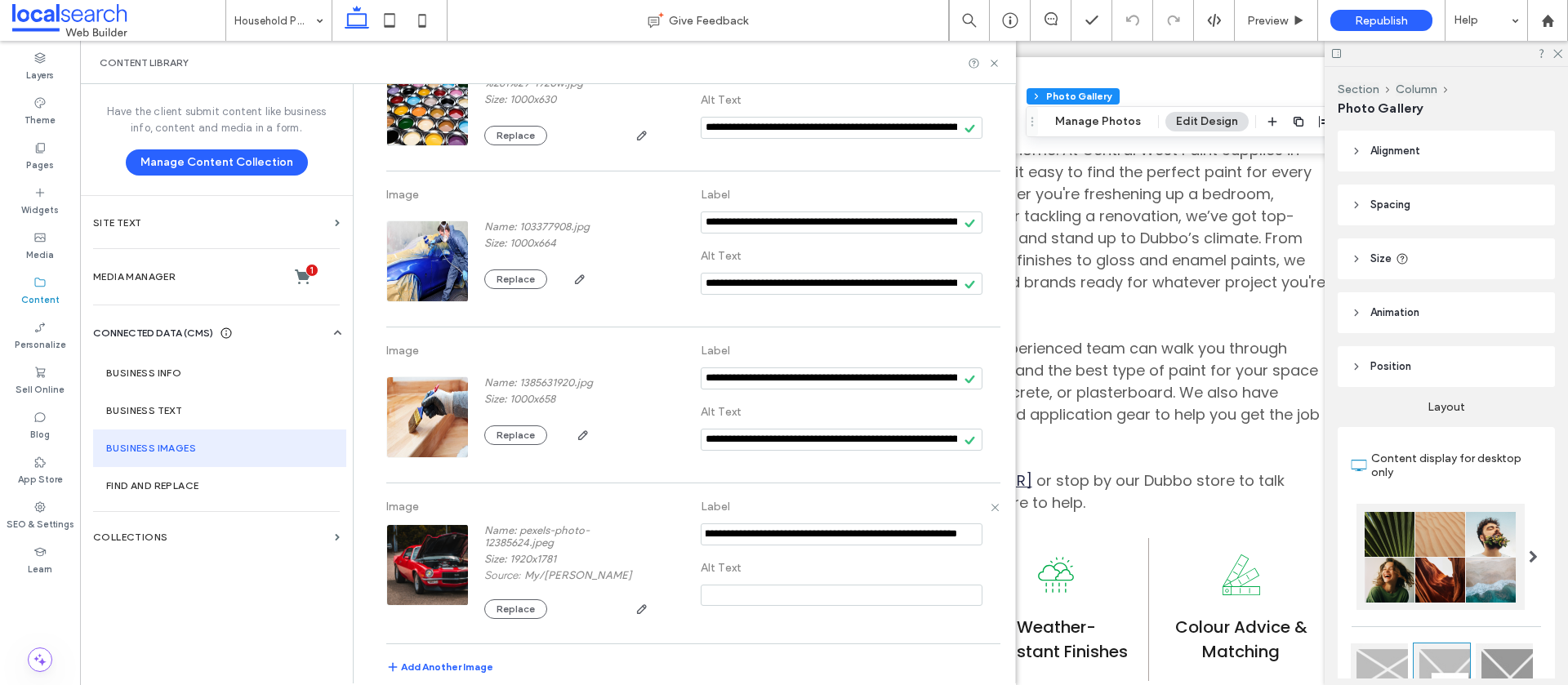
scroll to position [0, 0]
click at [712, 596] on input at bounding box center [842, 596] width 282 height 21
paste input "**********"
type input "**********"
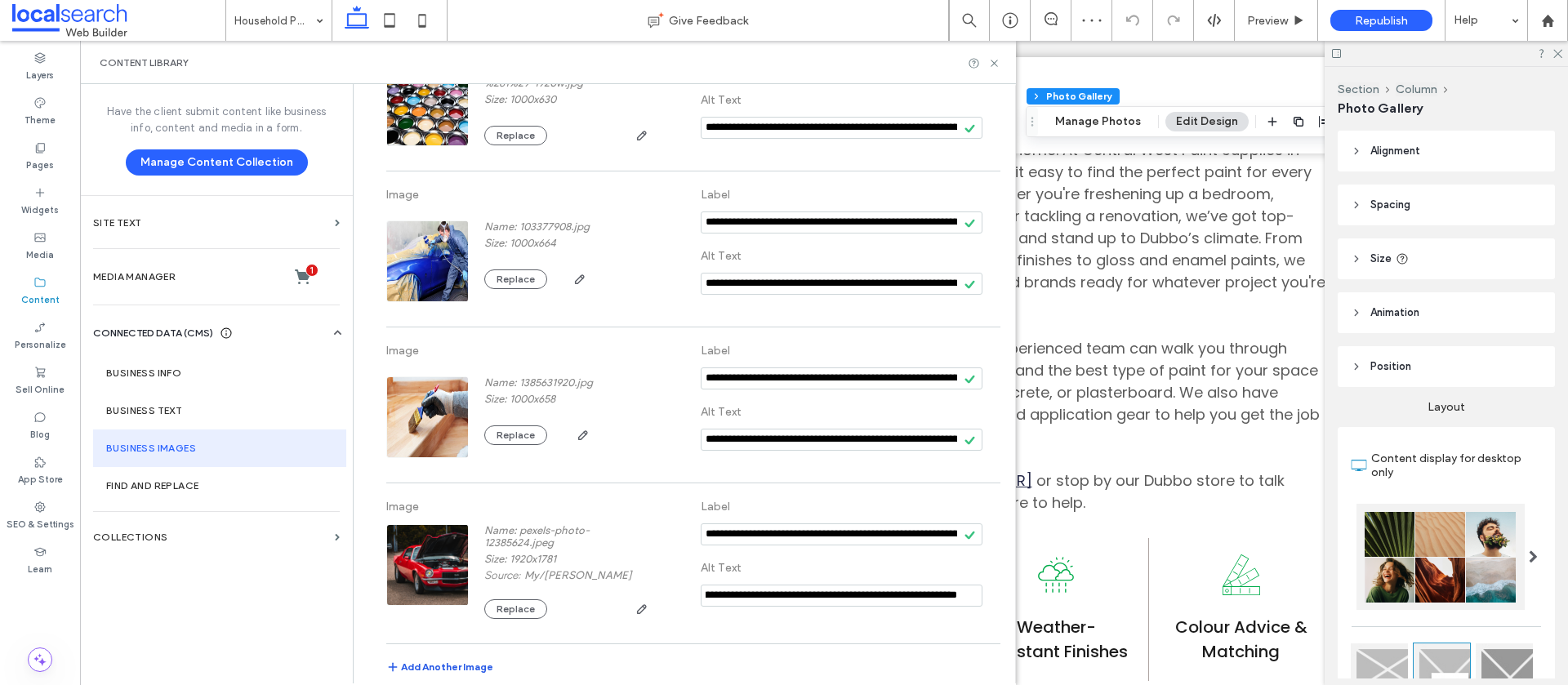
click at [445, 665] on button "Add Another Image" at bounding box center [439, 670] width 107 height 19
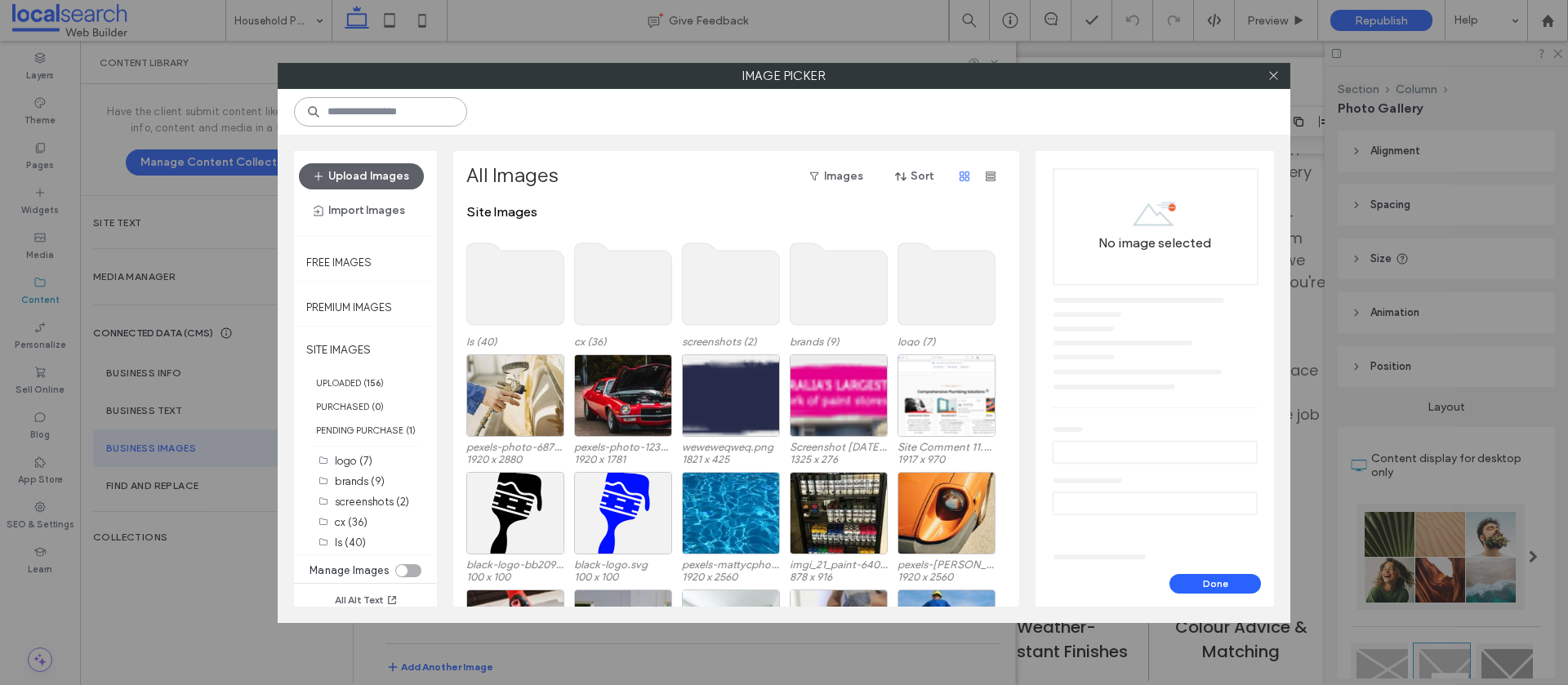
click at [368, 115] on input at bounding box center [380, 112] width 173 height 29
paste input "**********"
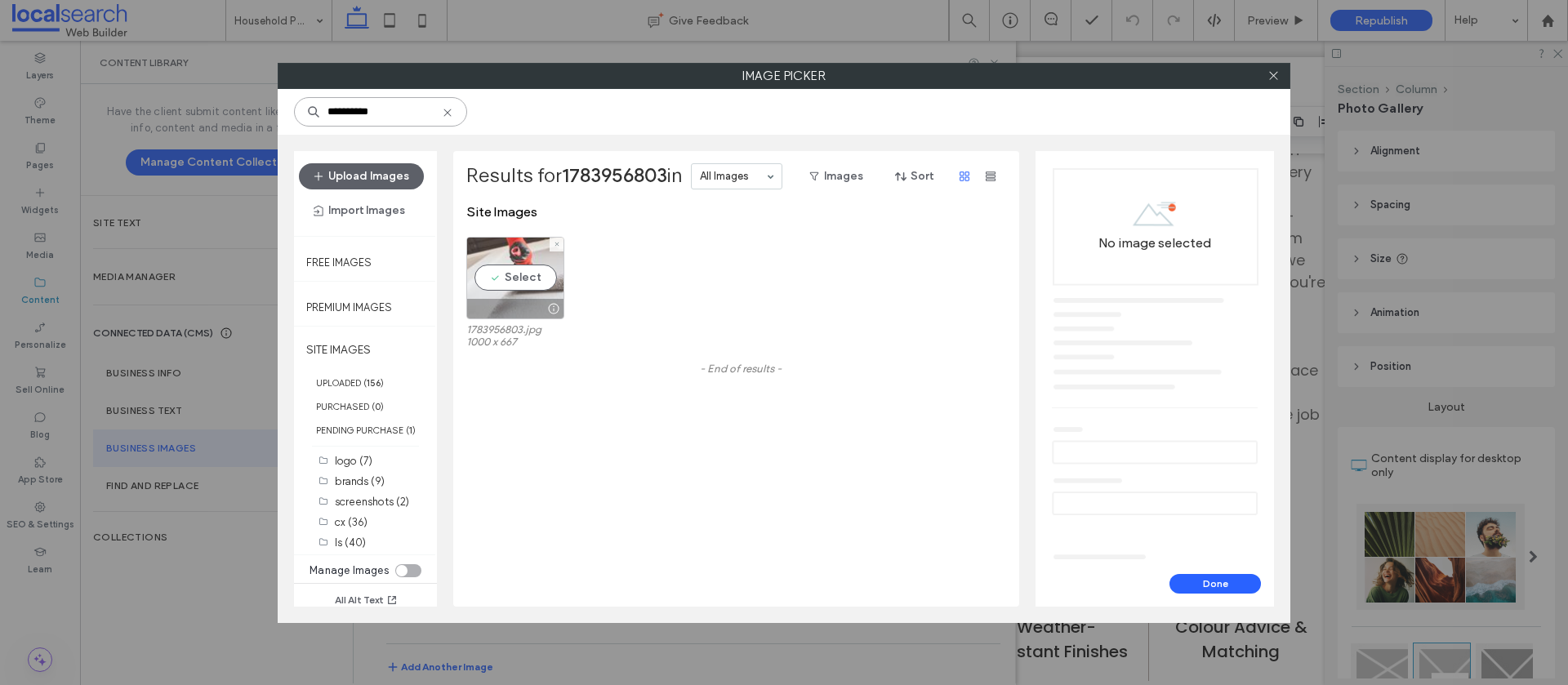
type input "**********"
drag, startPoint x: 525, startPoint y: 279, endPoint x: 555, endPoint y: 286, distance: 30.8
click at [525, 279] on div "Select" at bounding box center [515, 278] width 98 height 83
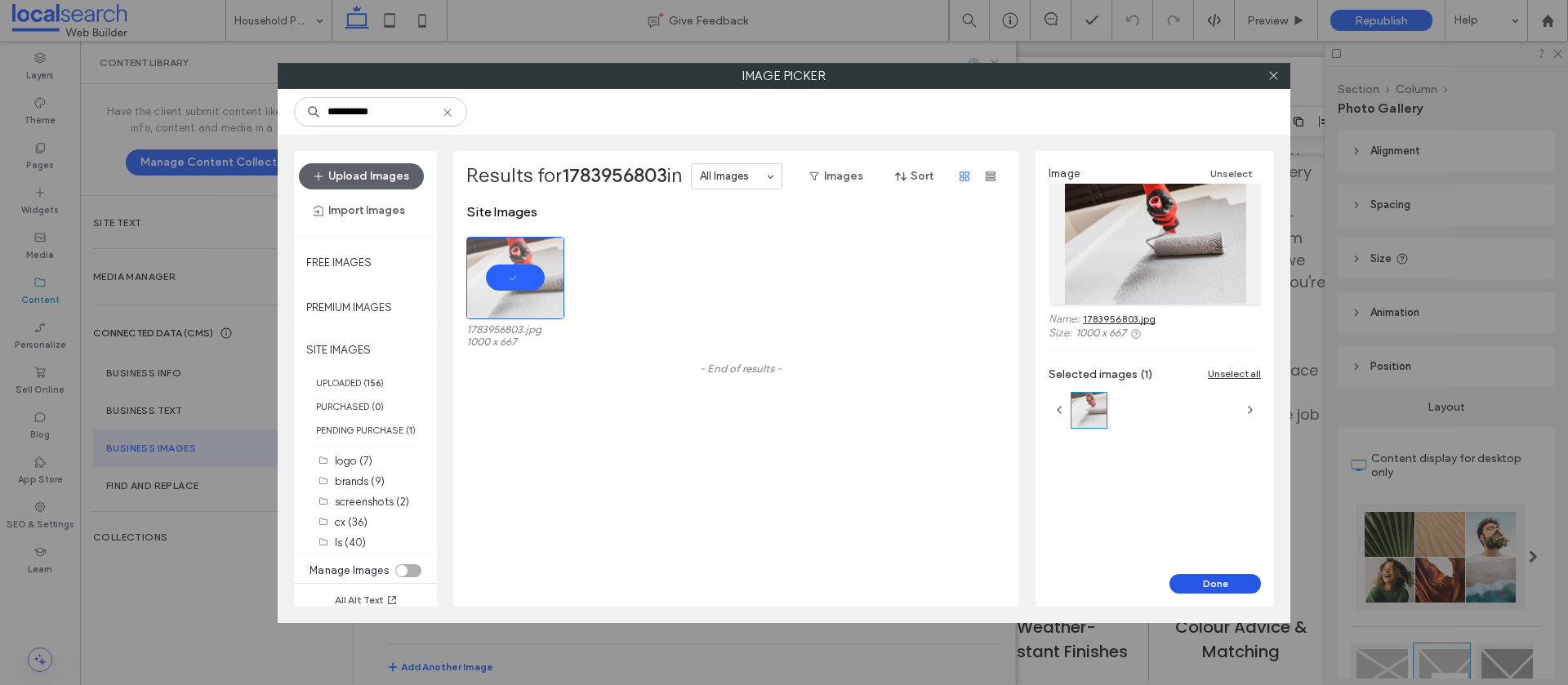
click at [1224, 581] on button "Done" at bounding box center [1215, 584] width 91 height 19
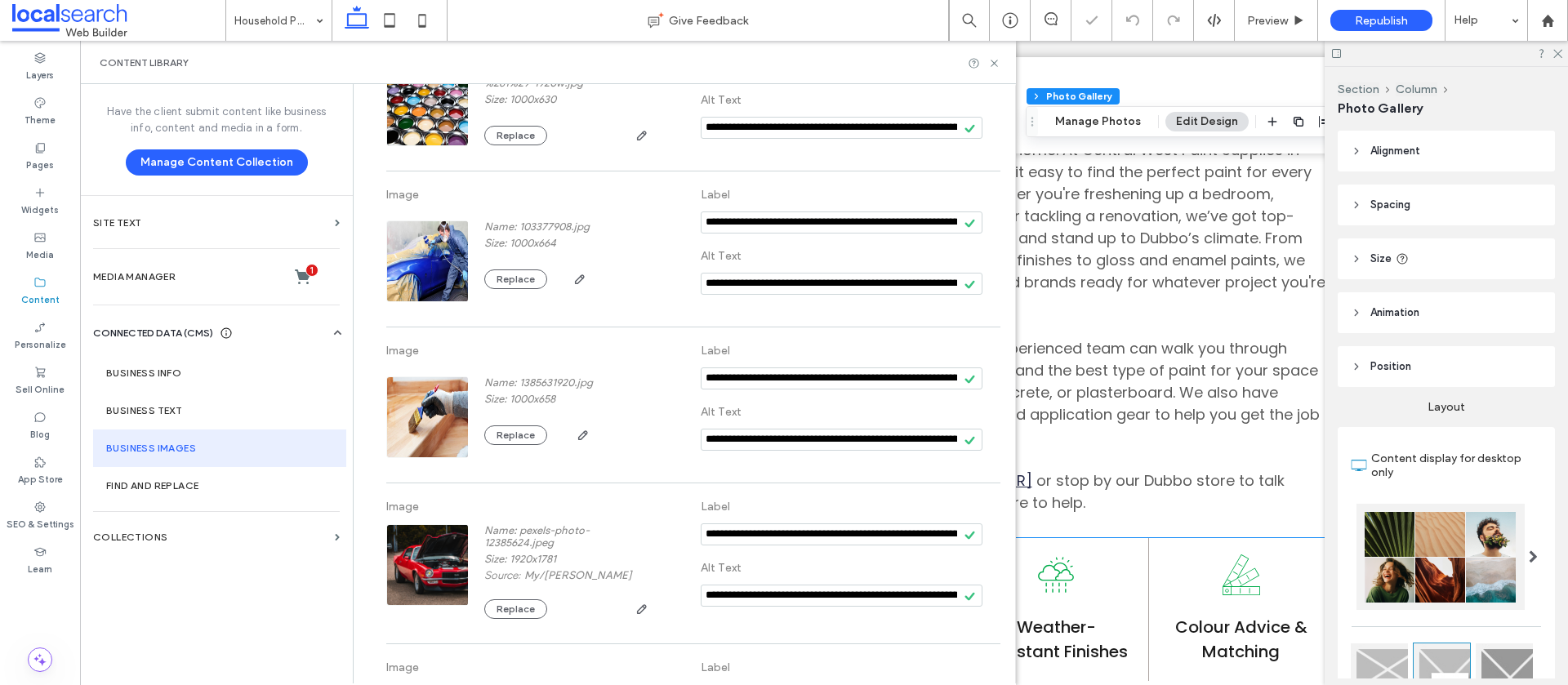
scroll to position [427, 0]
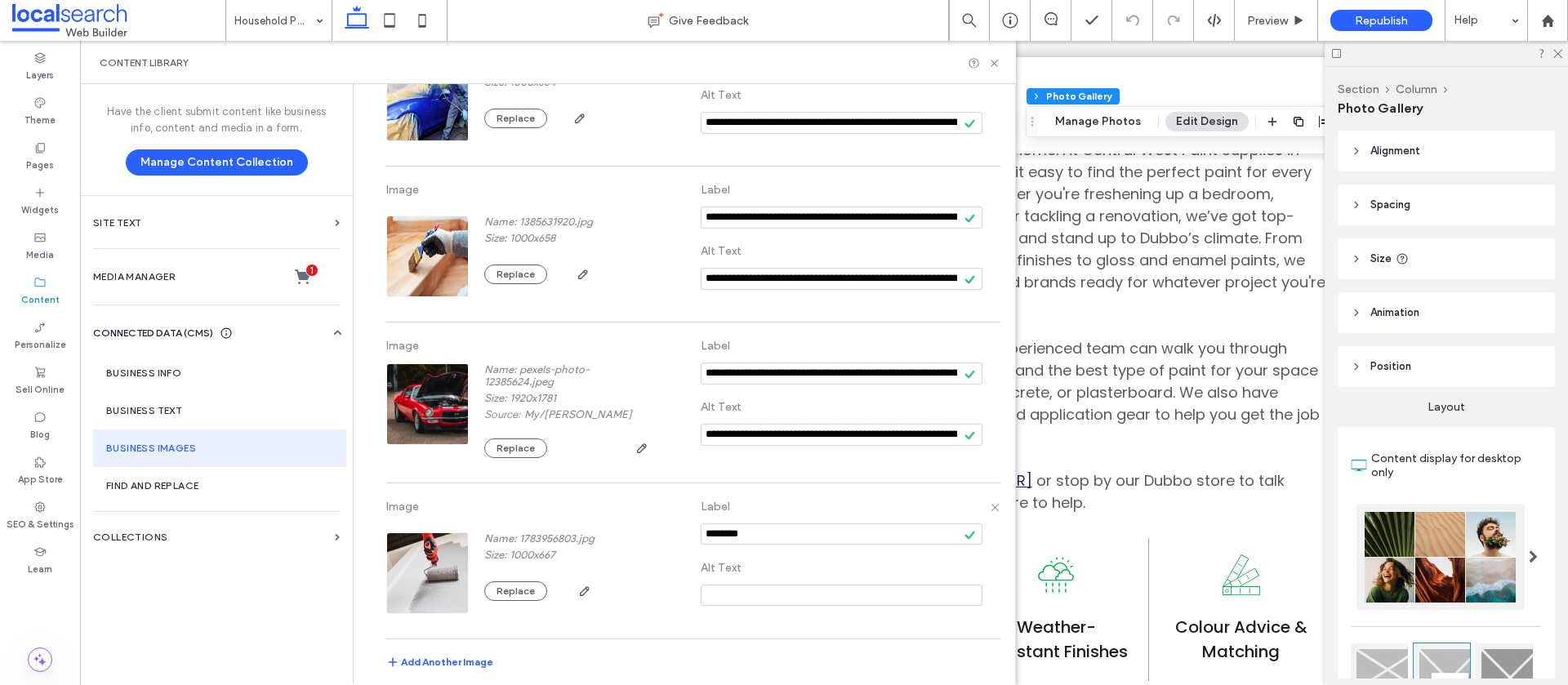
drag, startPoint x: 759, startPoint y: 532, endPoint x: 668, endPoint y: 529, distance: 91.0
click at [668, 529] on div "Image Name: 1783956803.jpg Size: 1000x667 Replace Label Alt Text" at bounding box center [692, 561] width 612 height 139
paste input "**********"
type input "**********"
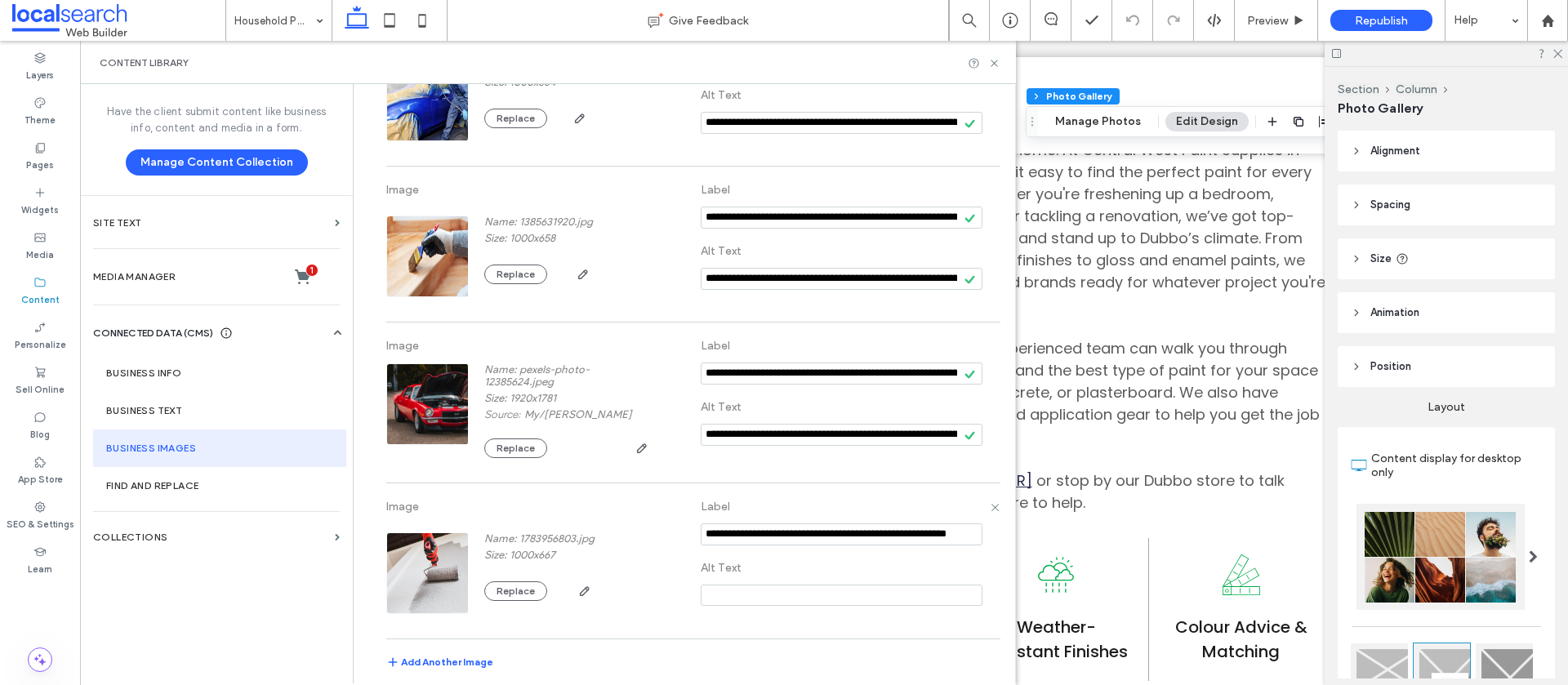
click at [710, 591] on input at bounding box center [842, 596] width 282 height 21
paste input "**********"
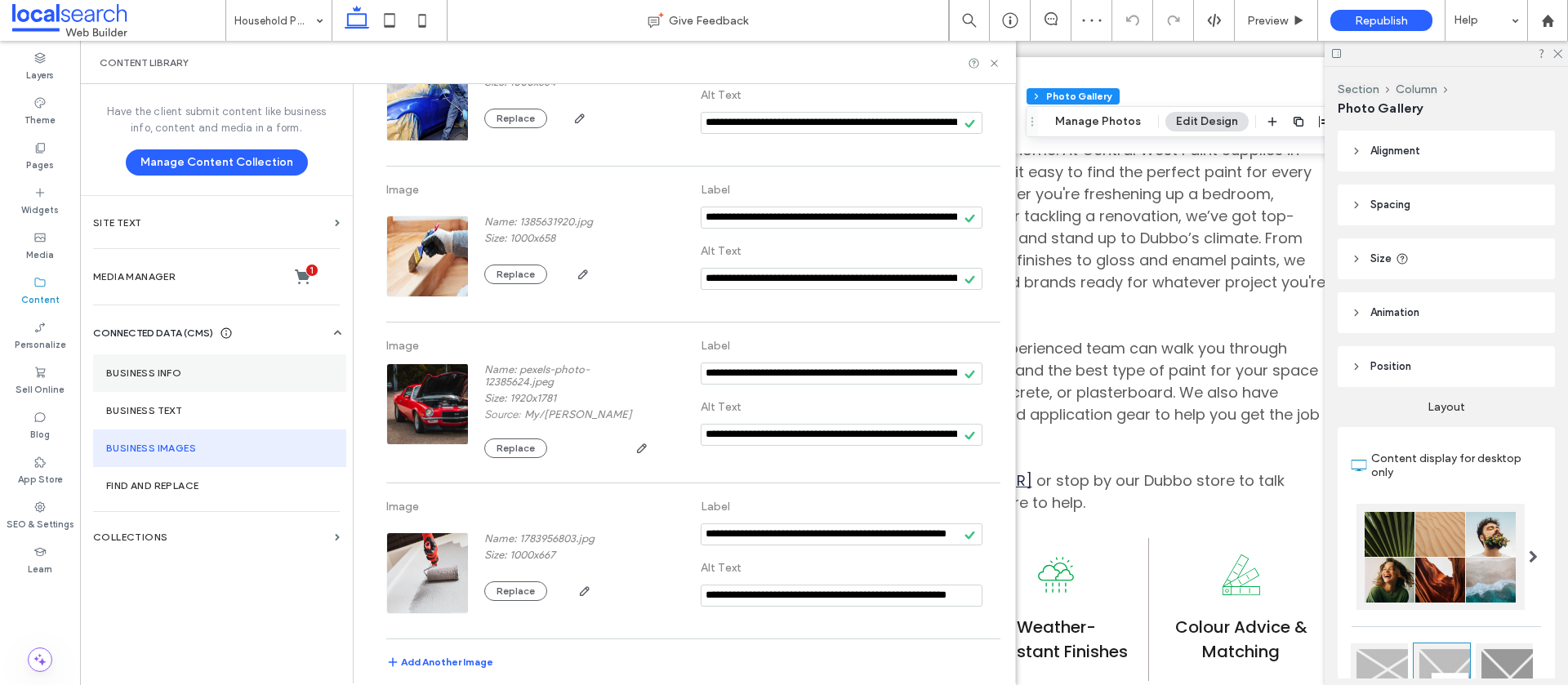
type input "**********"
click at [156, 368] on label "Business Info" at bounding box center [220, 373] width 227 height 12
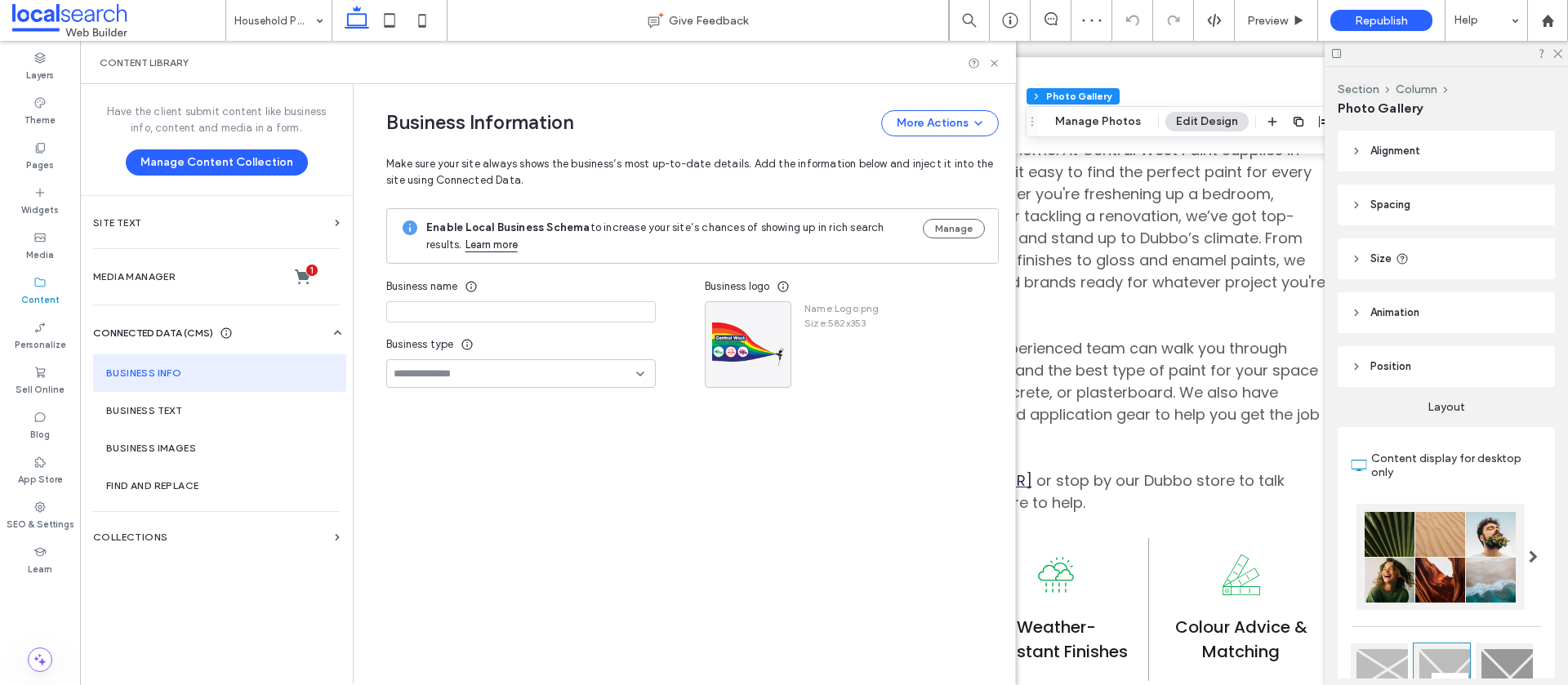
type input "**********"
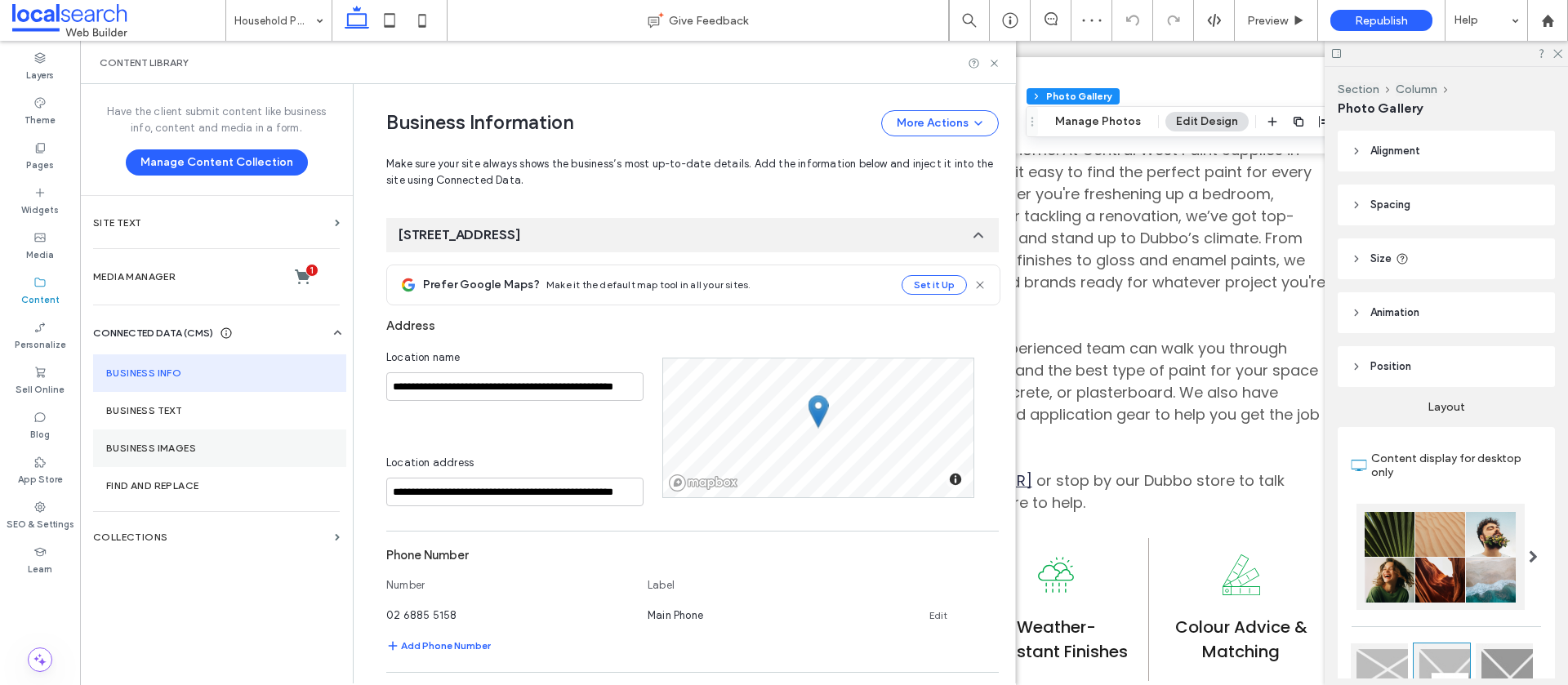
scroll to position [196, 0]
drag, startPoint x: 179, startPoint y: 438, endPoint x: 222, endPoint y: 438, distance: 43.0
click at [179, 437] on section "Business Images" at bounding box center [220, 448] width 253 height 38
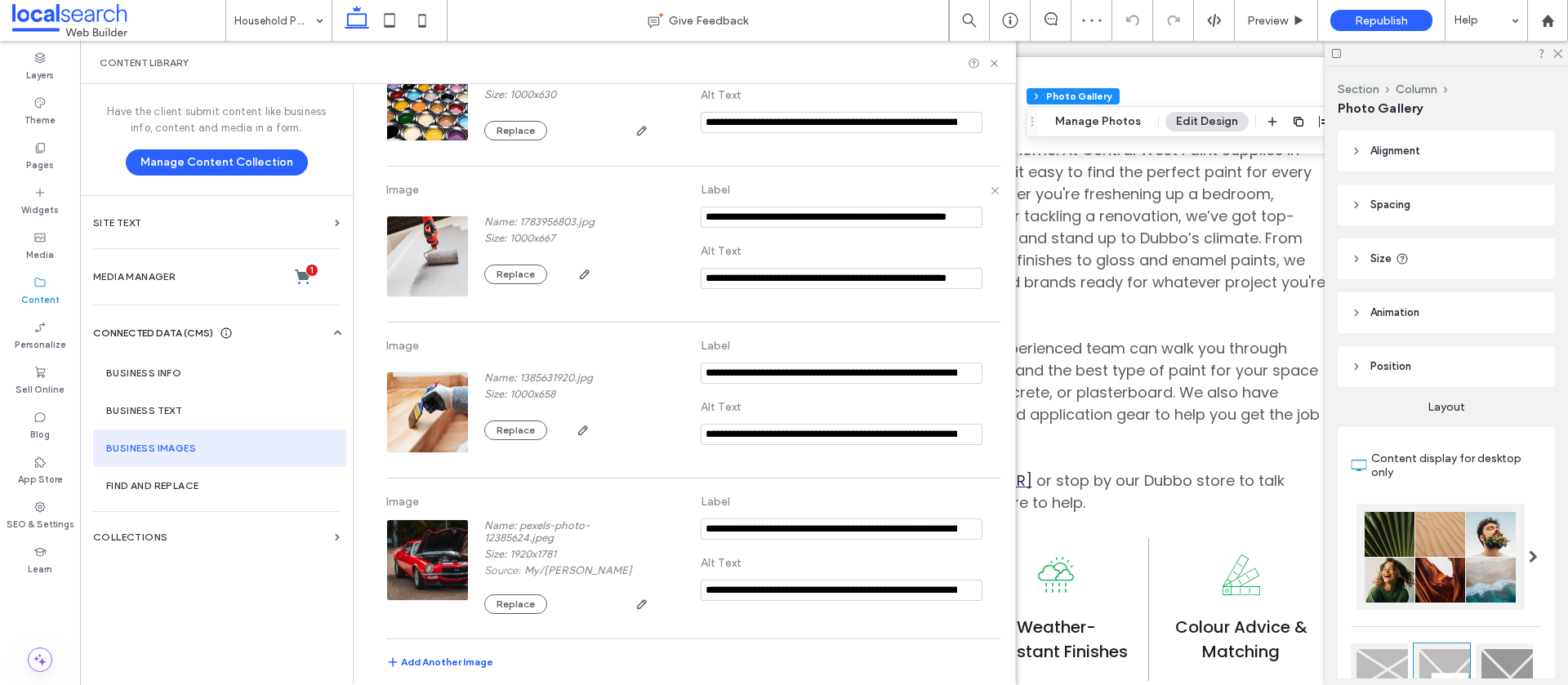
scroll to position [0, 0]
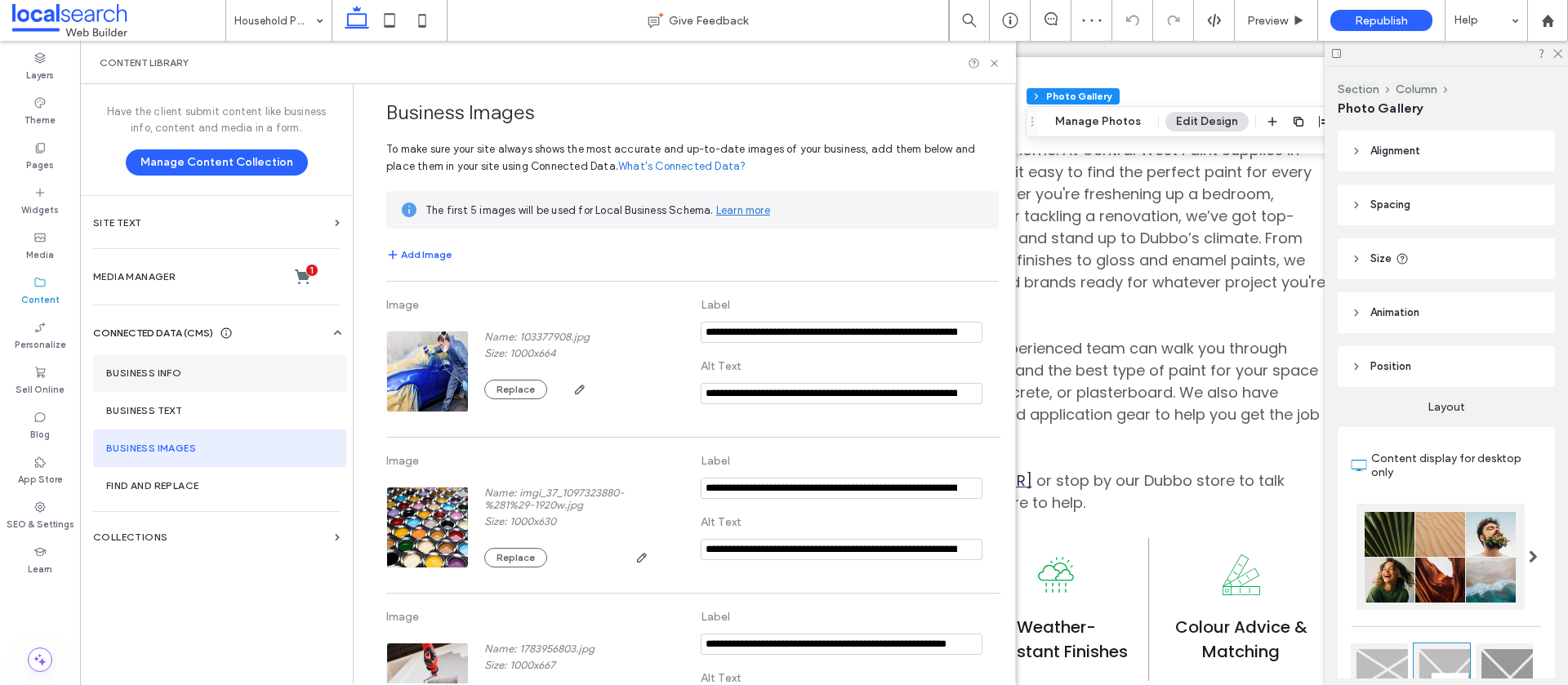
click at [134, 374] on label "Business Info" at bounding box center [220, 373] width 227 height 12
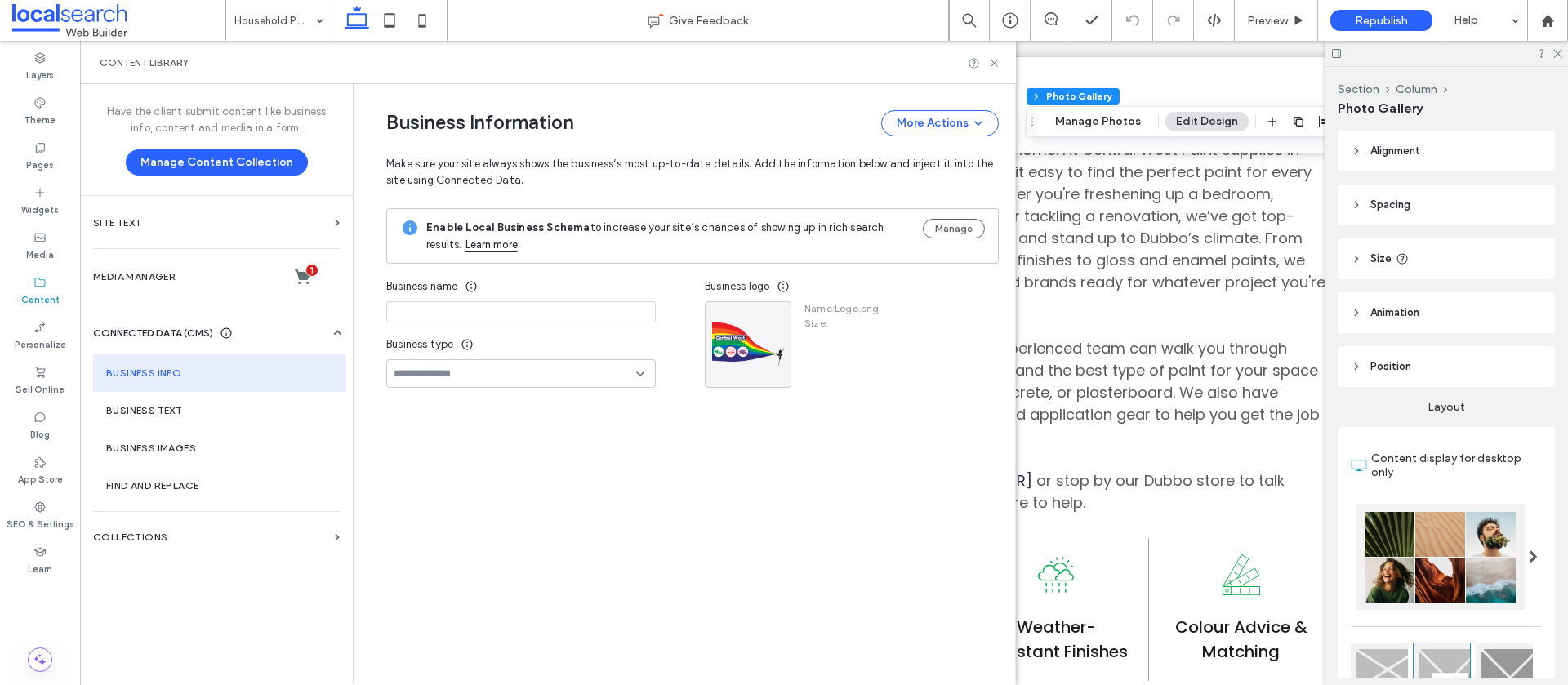
type input "**********"
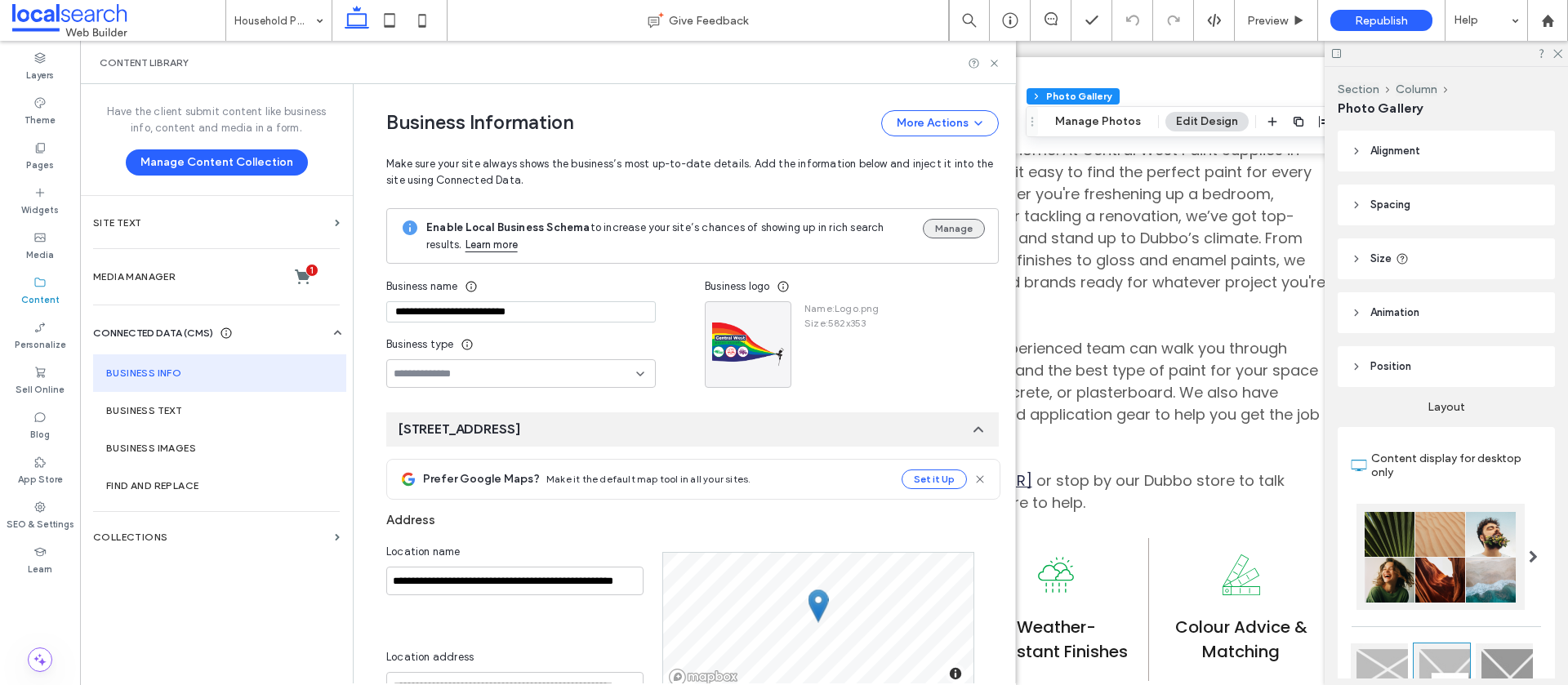
click at [926, 223] on button "Manage" at bounding box center [955, 228] width 62 height 19
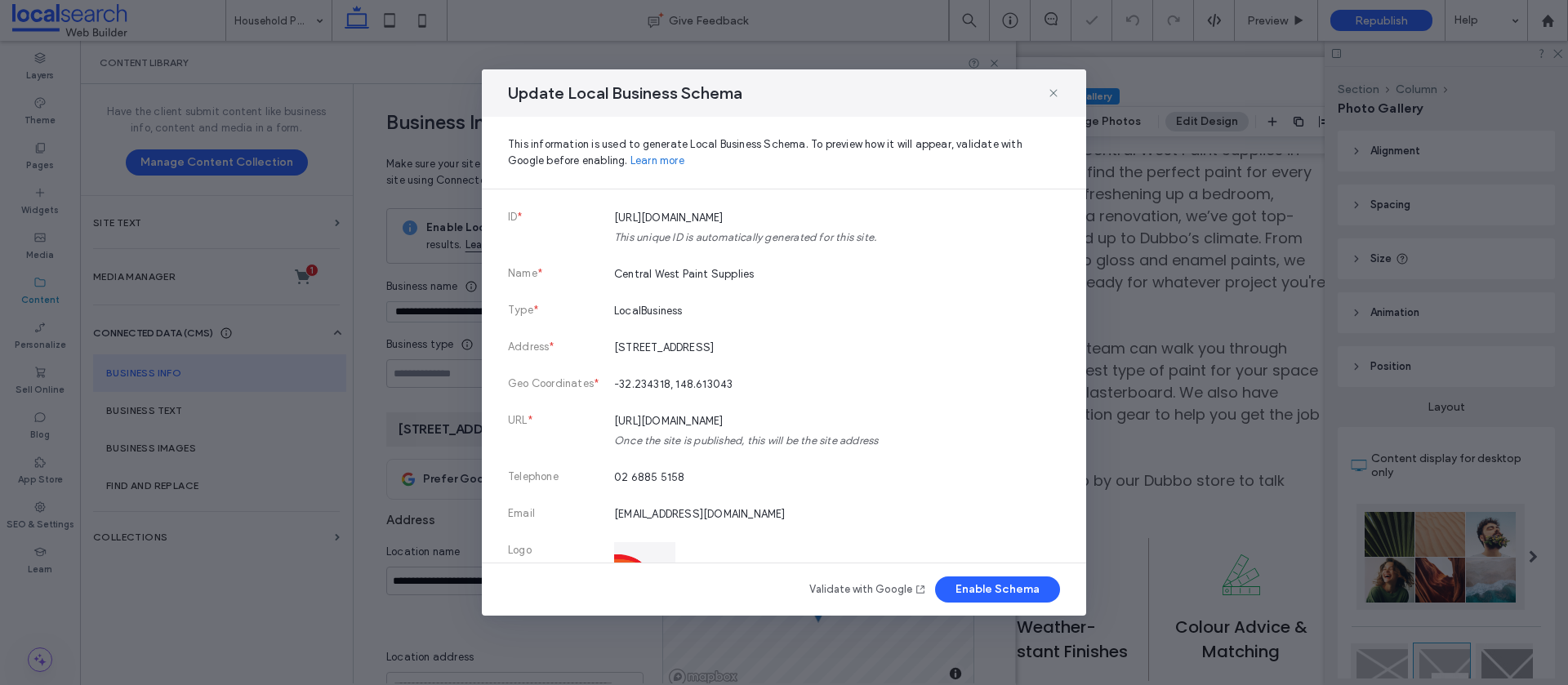
click at [1015, 592] on button "Enable Schema" at bounding box center [997, 589] width 125 height 26
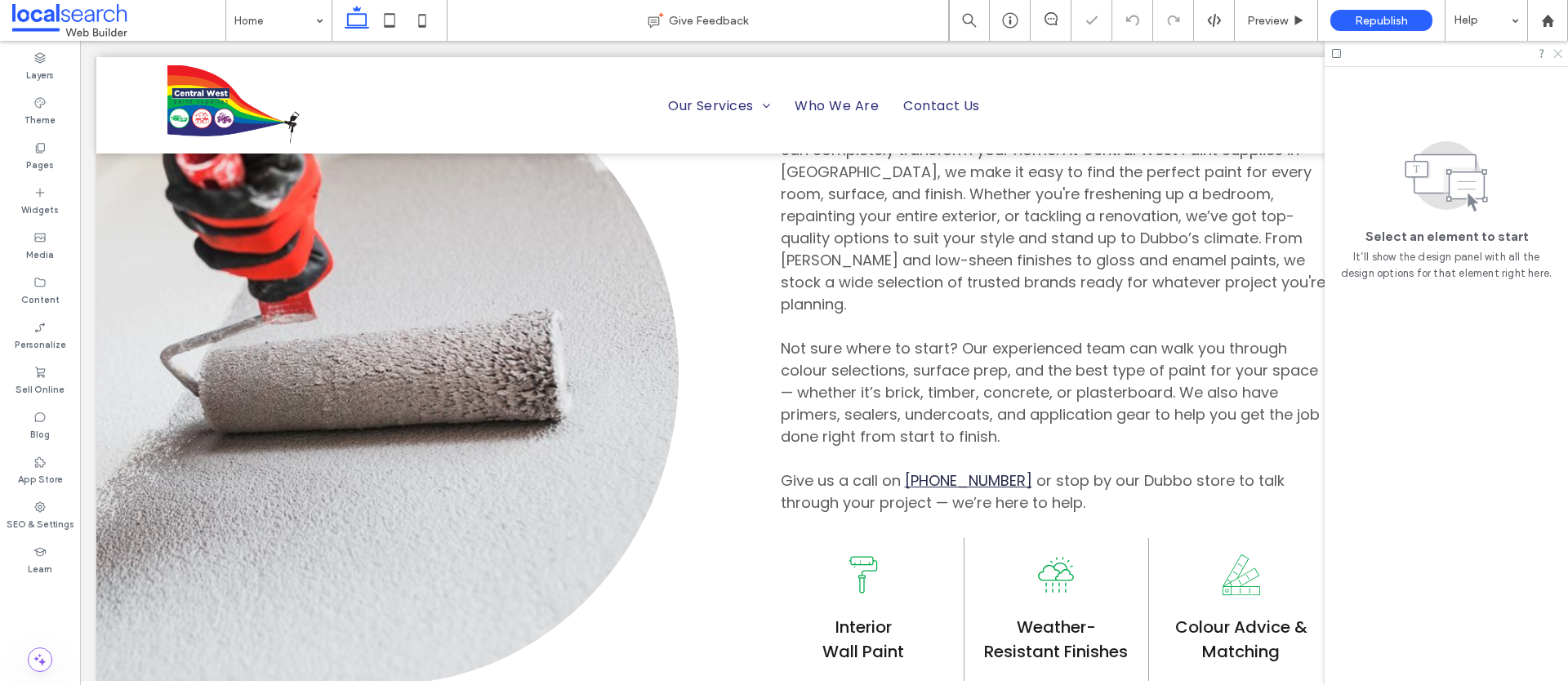
click at [1557, 55] on icon at bounding box center [1557, 52] width 11 height 11
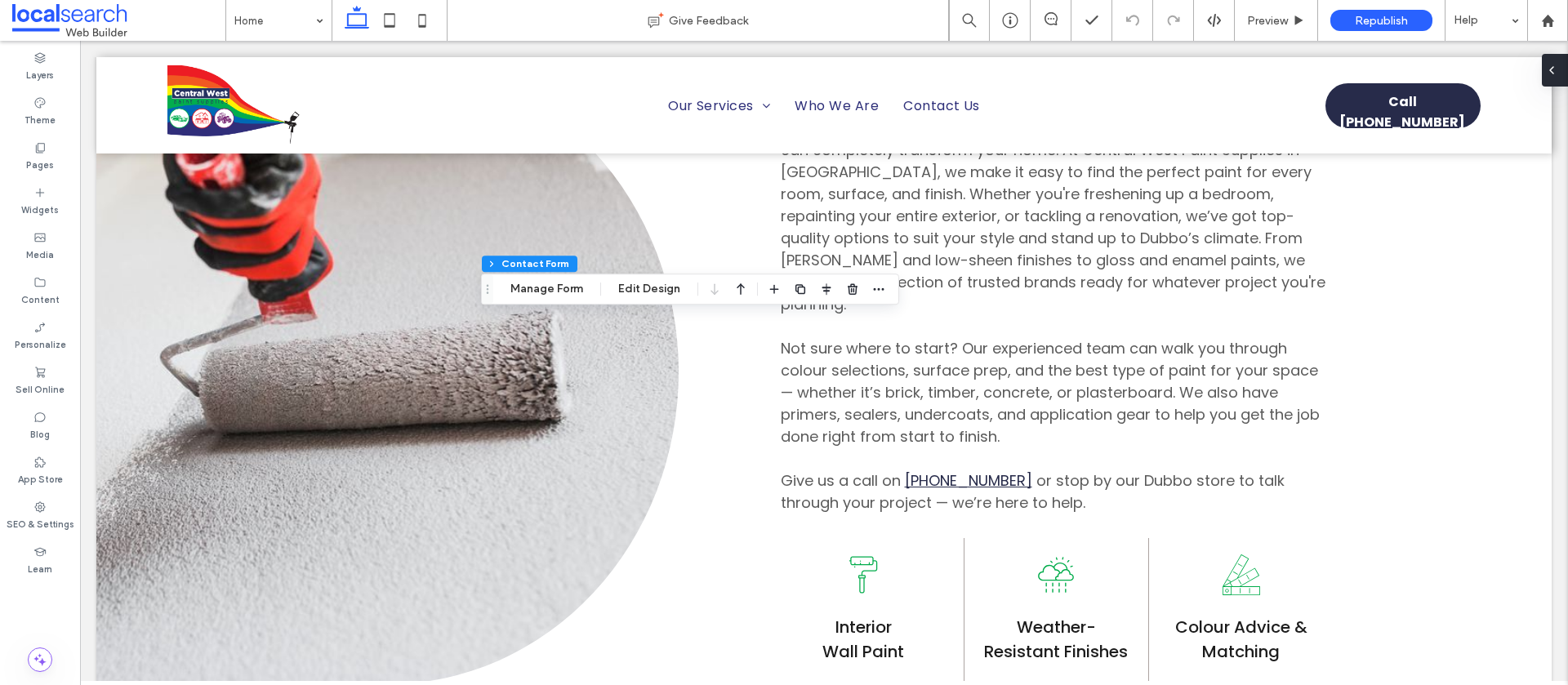
type input "*"
type input "***"
click at [540, 285] on button "Manage Form" at bounding box center [546, 289] width 94 height 19
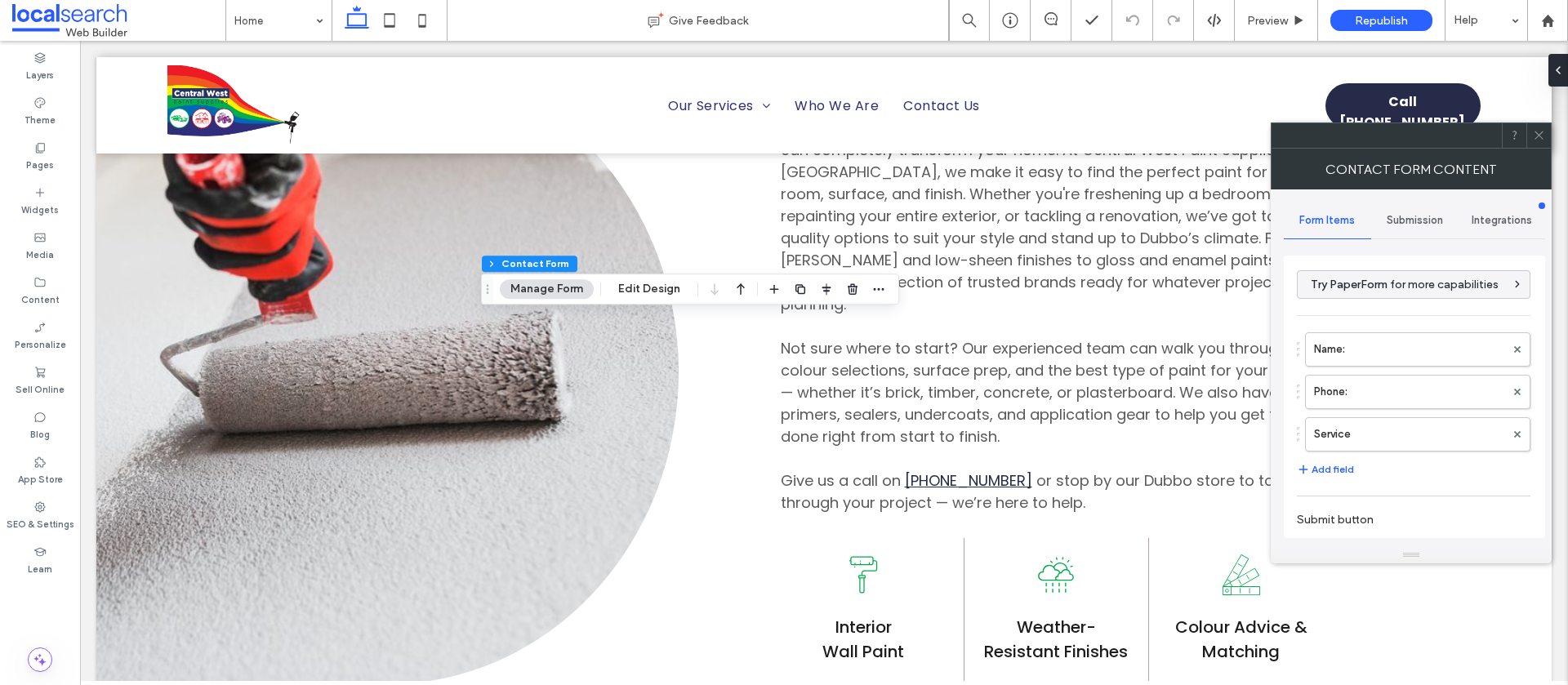
click at [1402, 224] on span "Submission" at bounding box center [1415, 220] width 56 height 13
click at [1357, 289] on label "New submission notification" at bounding box center [1415, 297] width 218 height 33
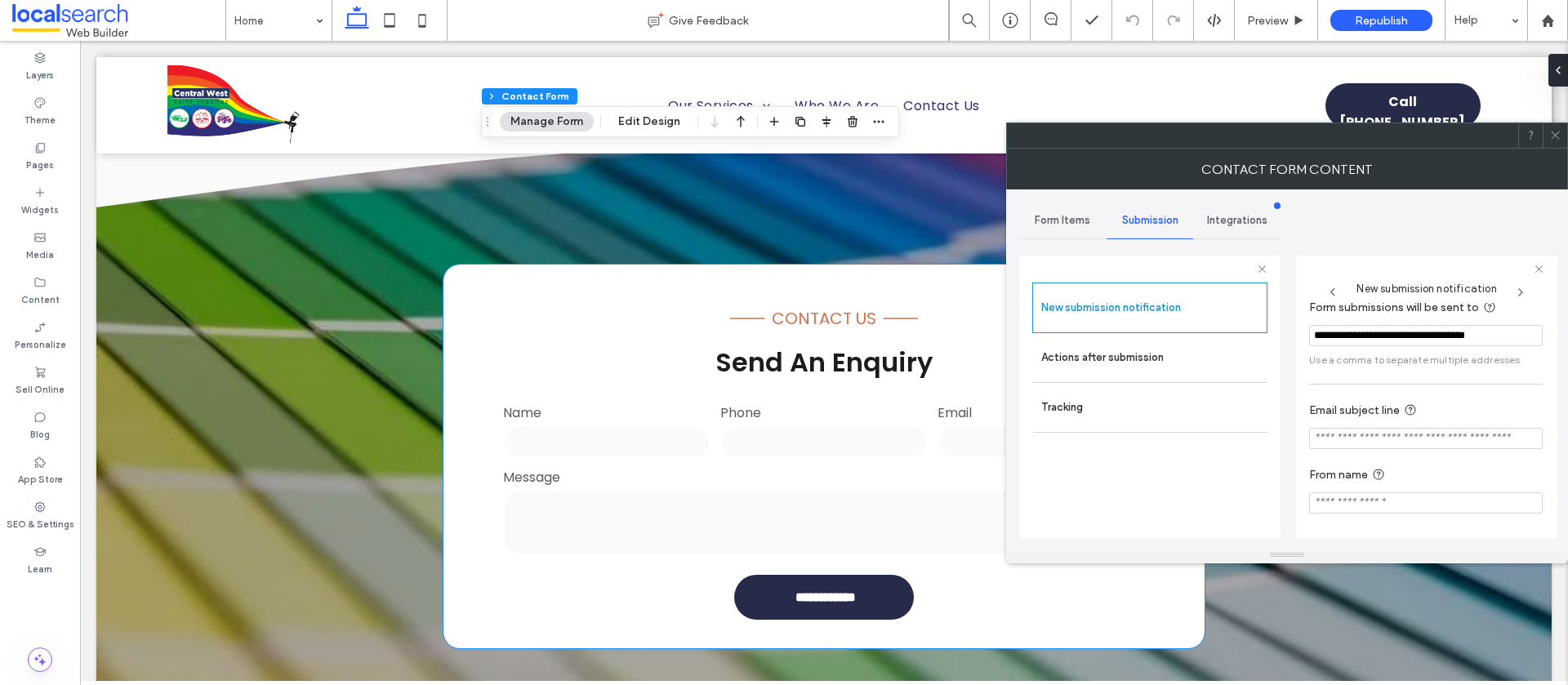
scroll to position [3134, 0]
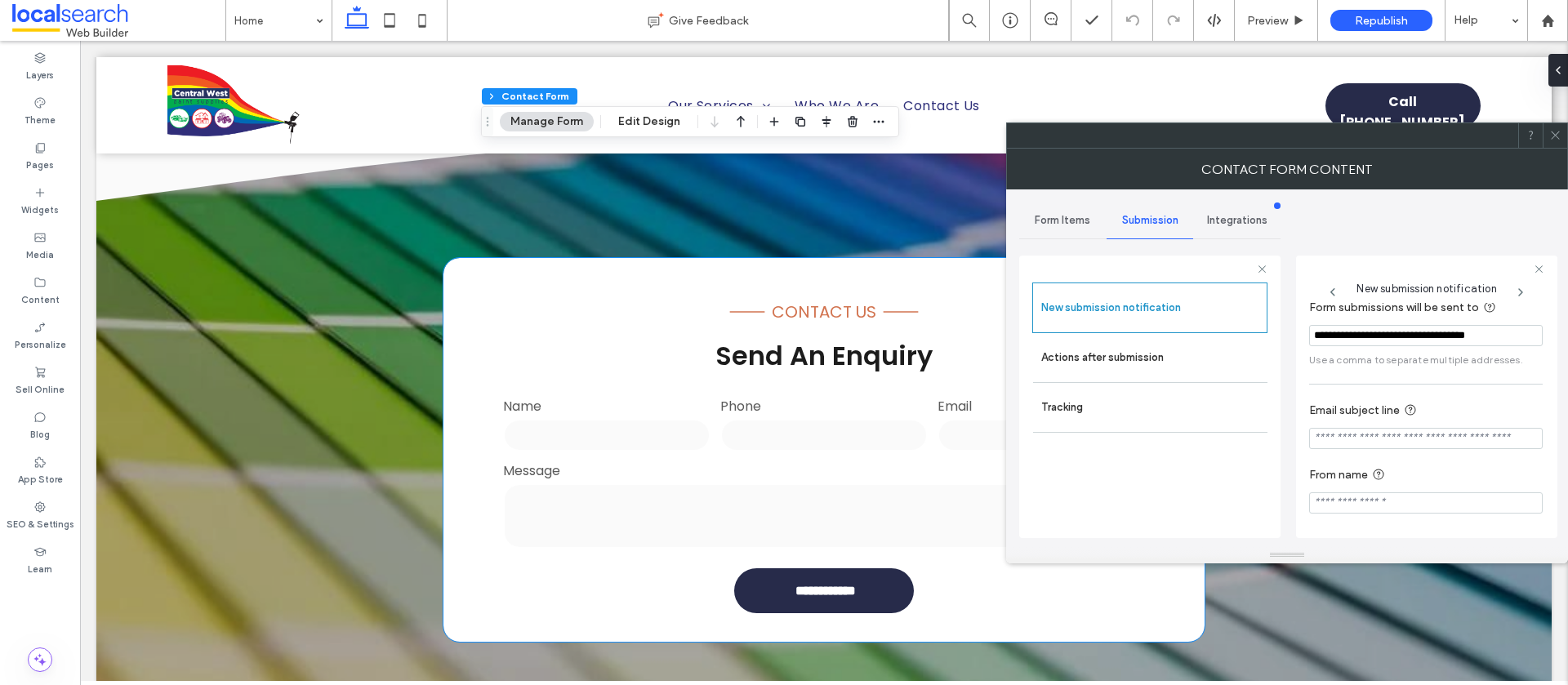
click at [615, 461] on label "Message" at bounding box center [824, 470] width 642 height 20
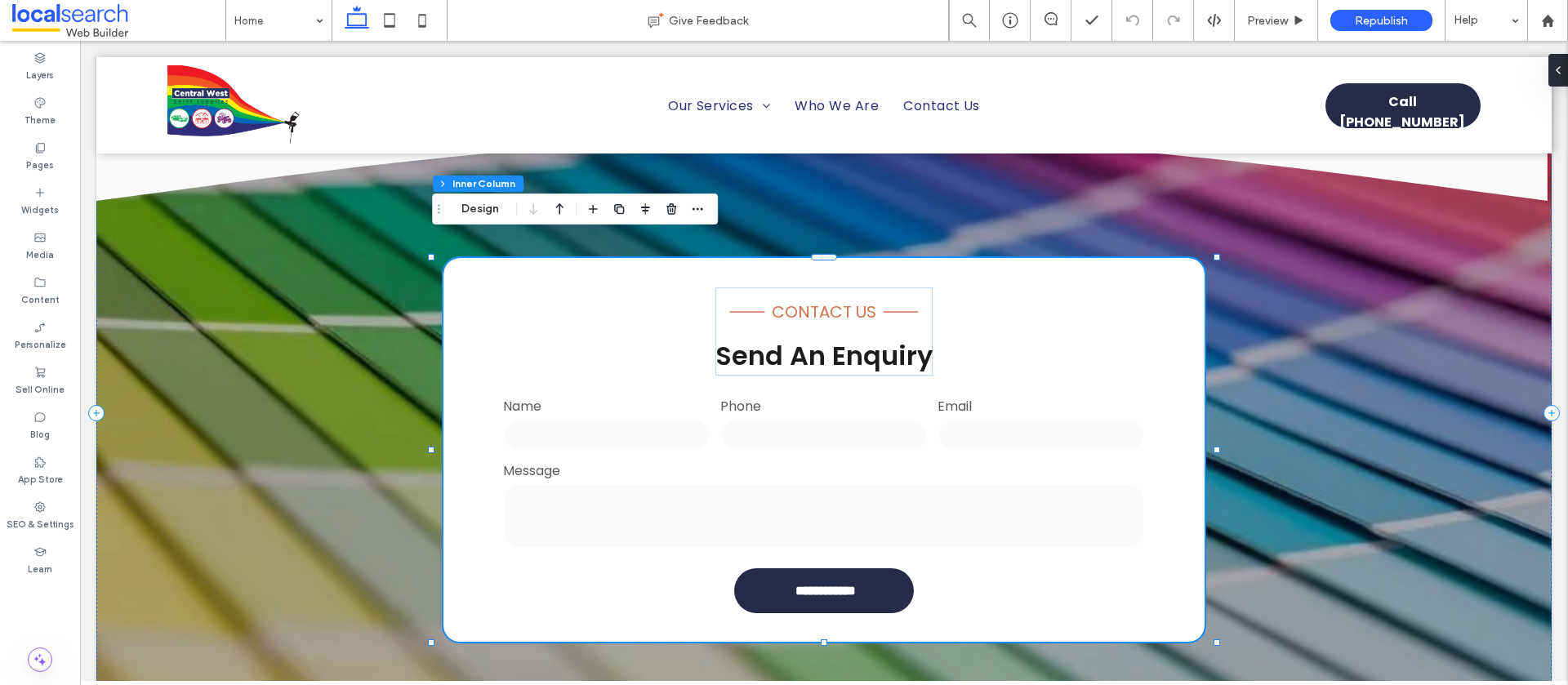
click at [615, 461] on label "Message" at bounding box center [824, 470] width 642 height 20
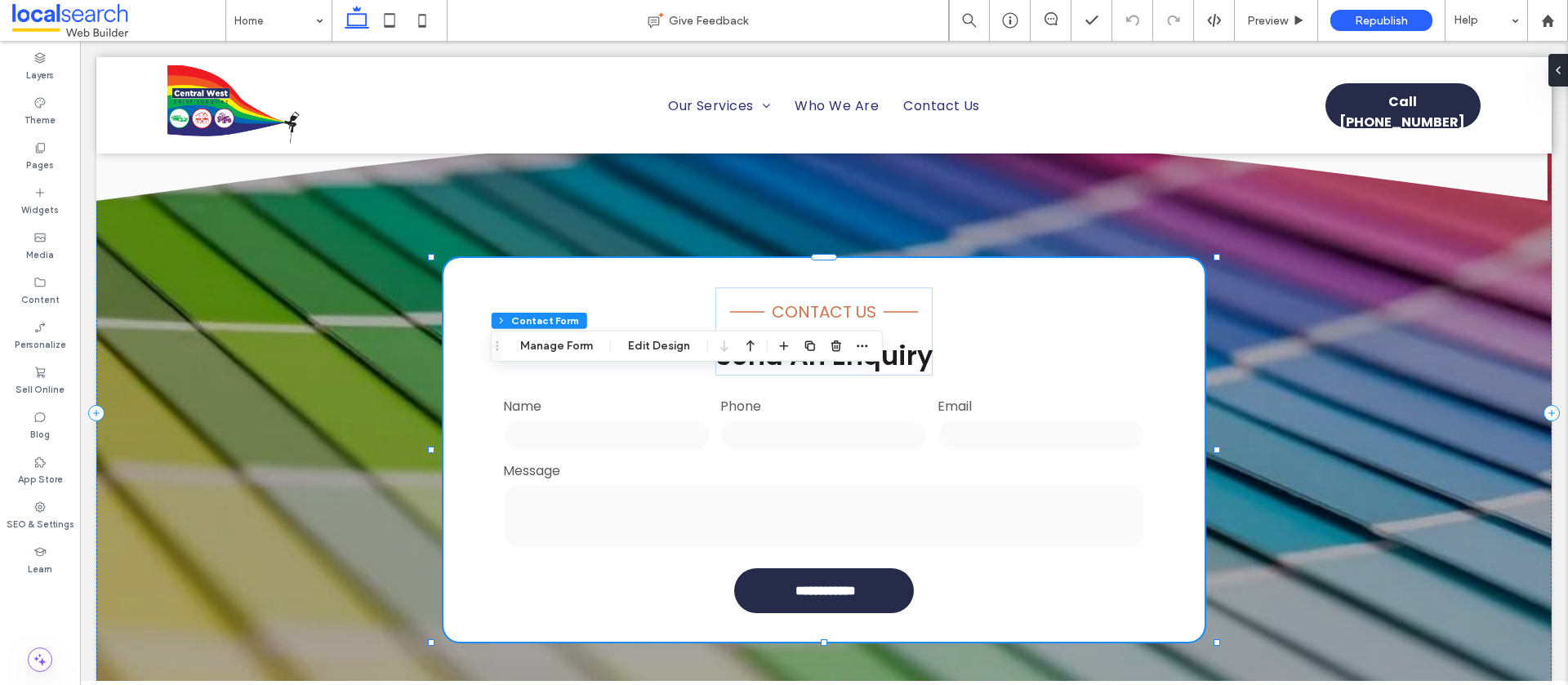
type input "*"
type input "***"
type input "**"
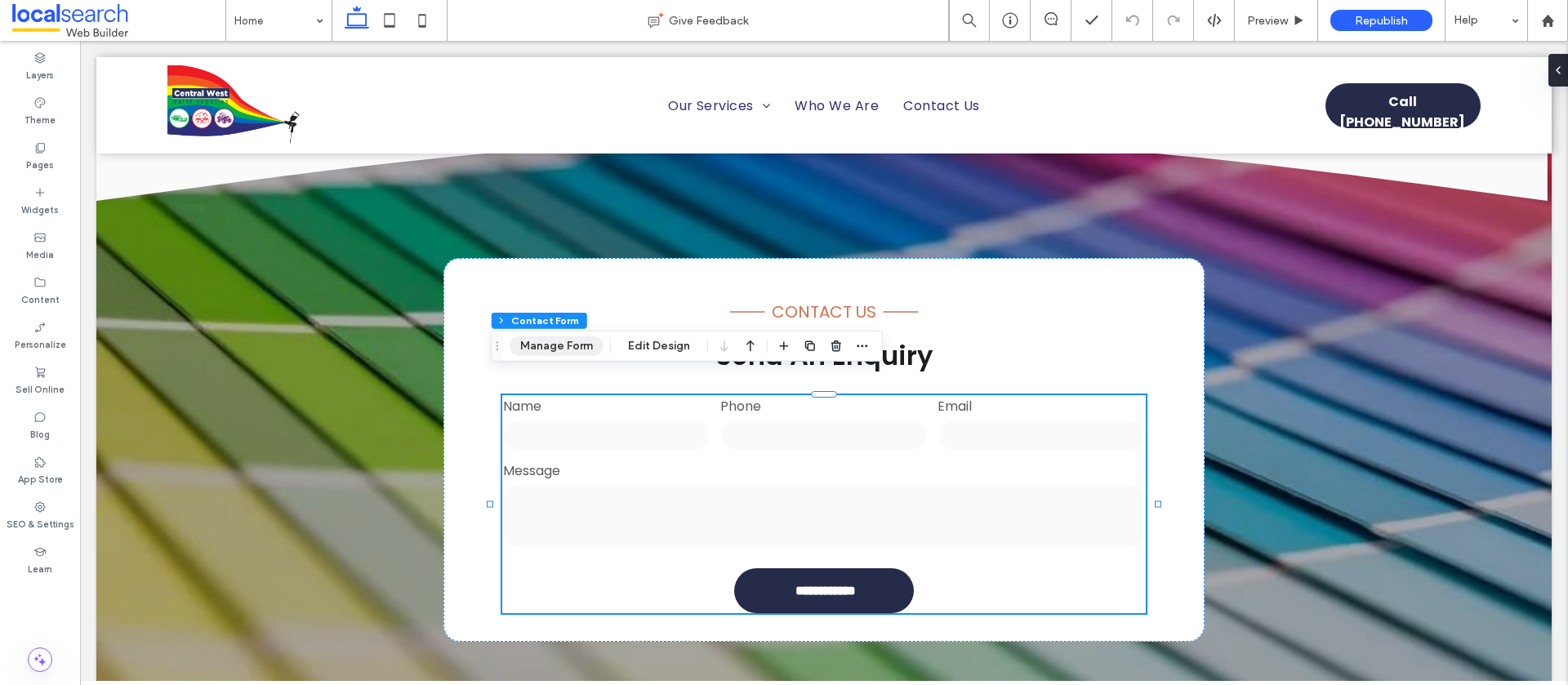
click at [544, 342] on button "Manage Form" at bounding box center [556, 346] width 94 height 19
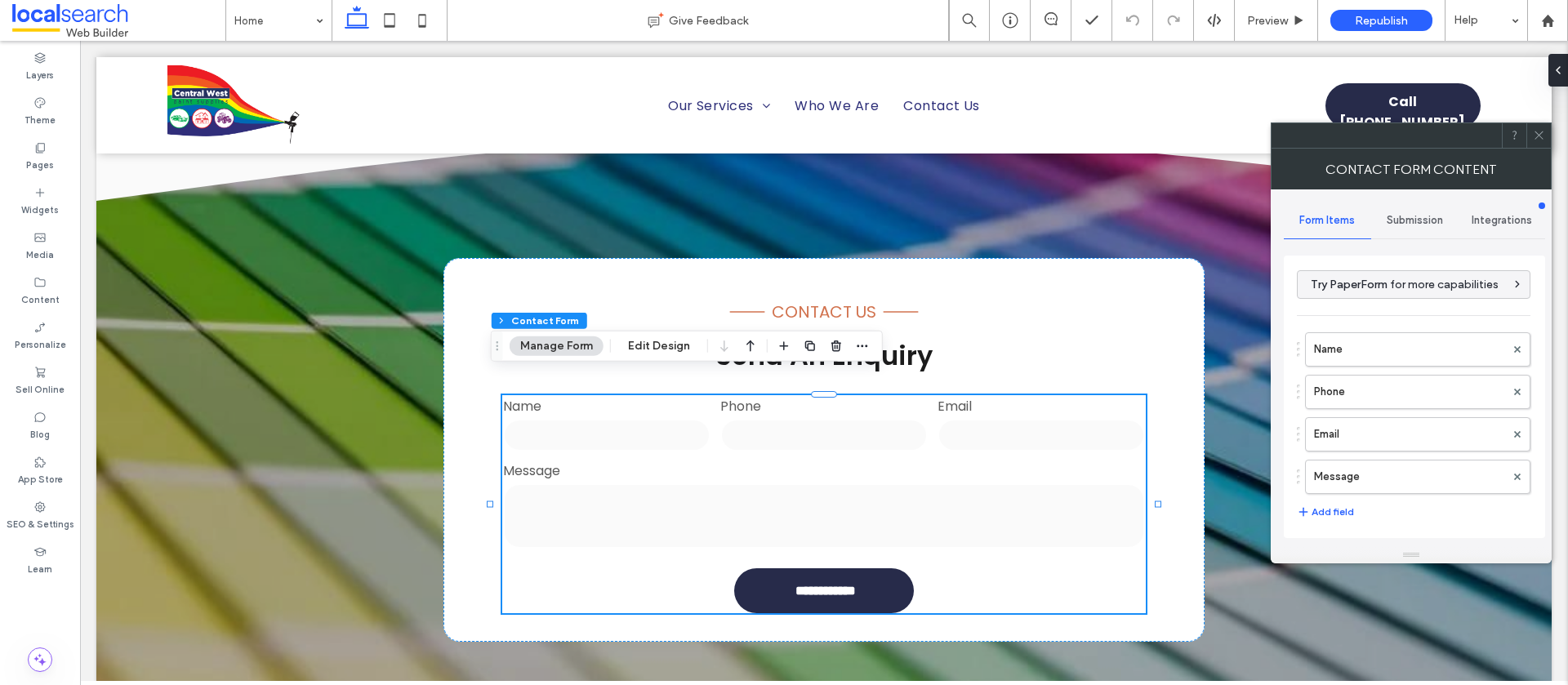
click at [1433, 223] on span "Submission" at bounding box center [1415, 220] width 56 height 13
click at [1368, 299] on label "New submission notification" at bounding box center [1415, 297] width 218 height 33
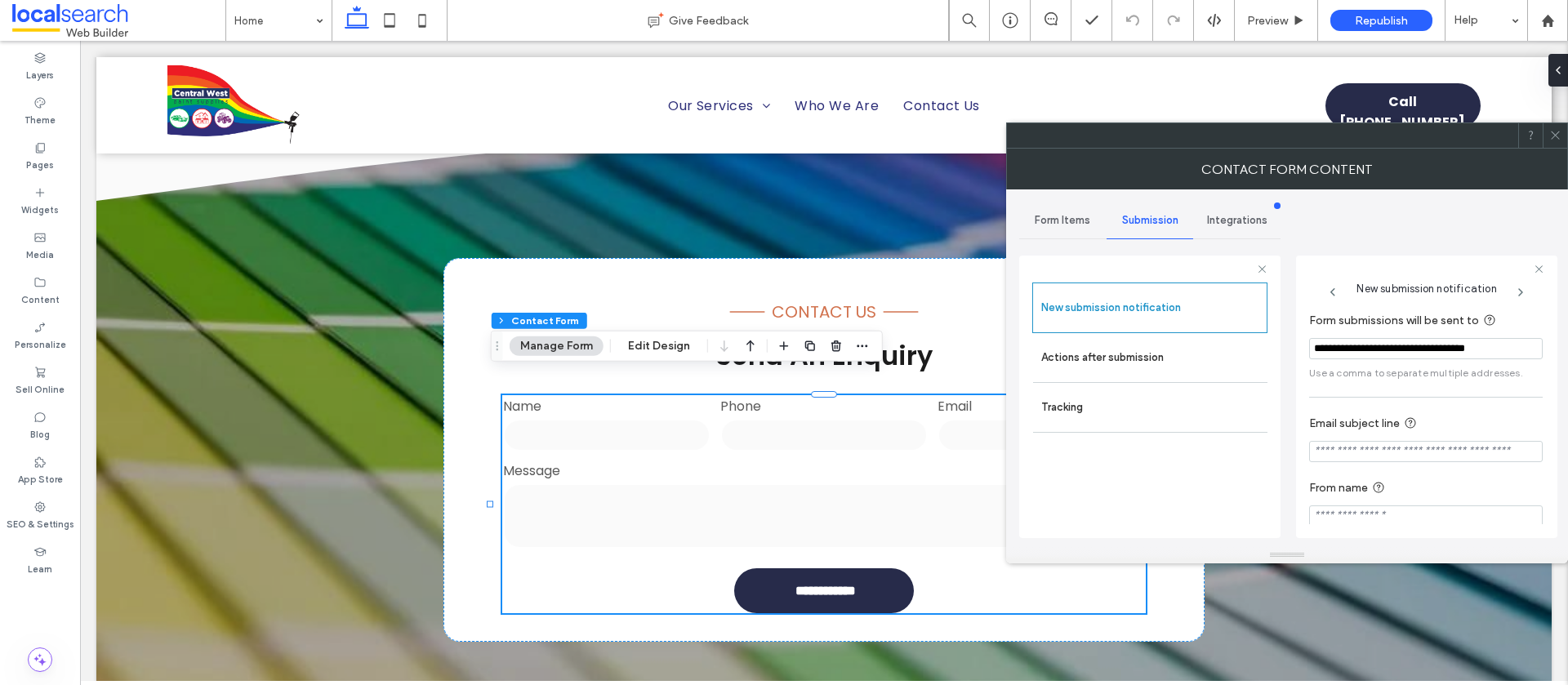
scroll to position [15, 0]
drag, startPoint x: 1554, startPoint y: 135, endPoint x: 1467, endPoint y: 144, distance: 87.5
click at [1552, 135] on icon at bounding box center [1555, 135] width 13 height 13
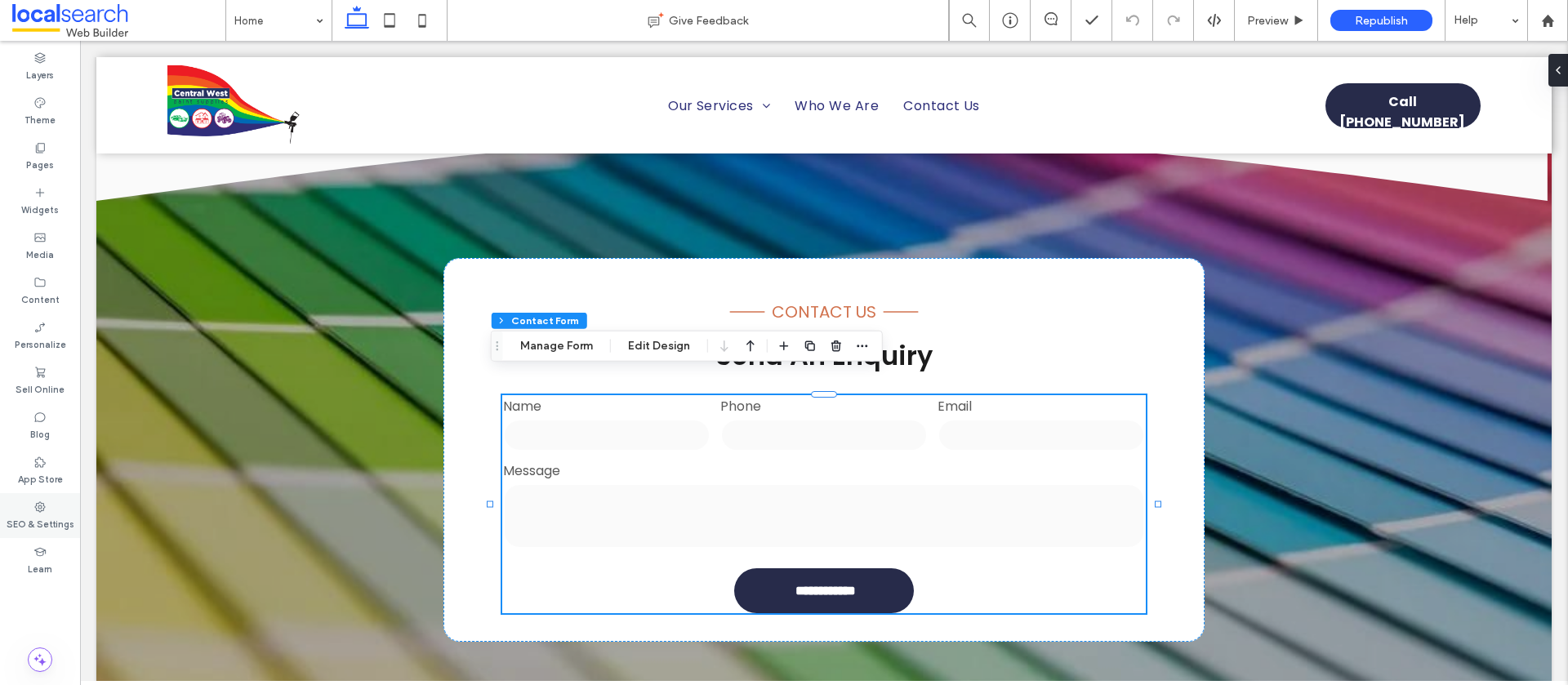
click at [28, 507] on div "SEO & Settings" at bounding box center [40, 516] width 80 height 45
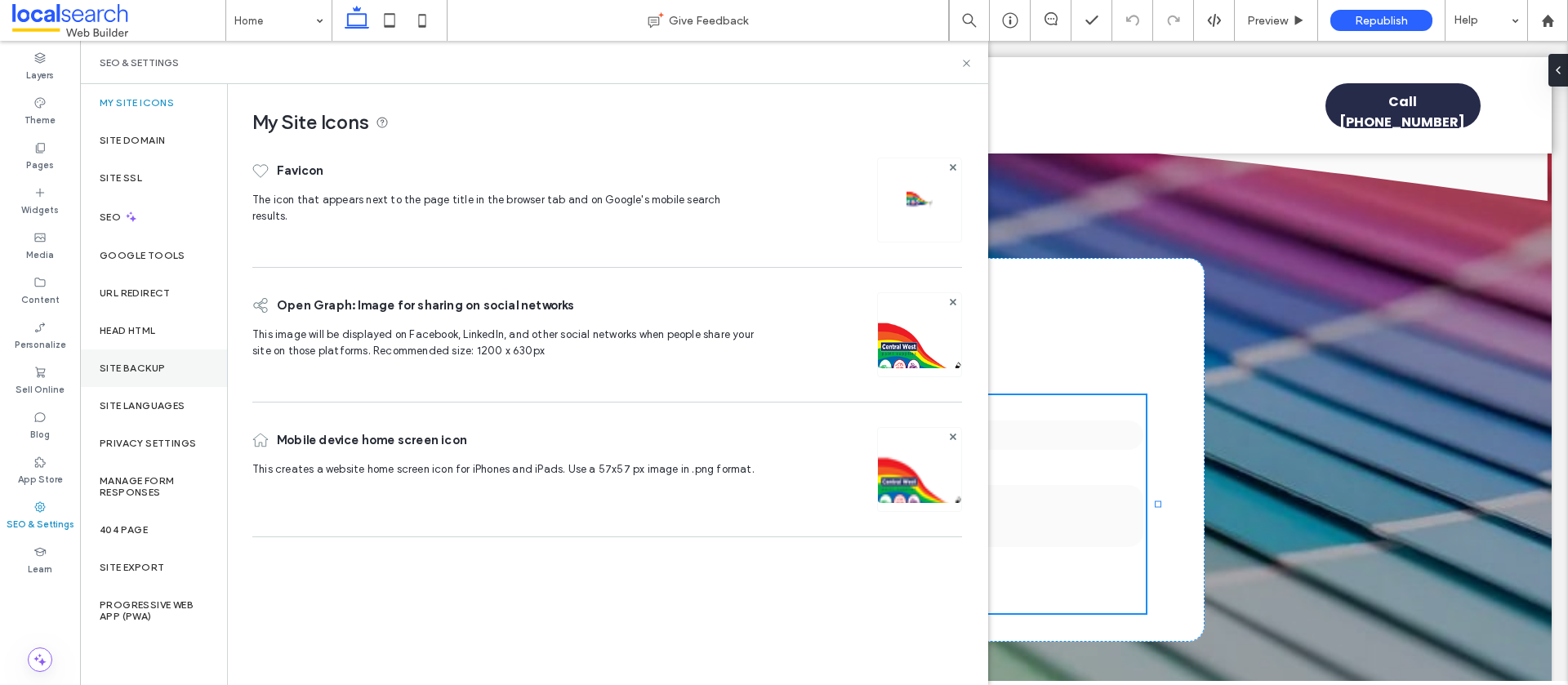
click at [157, 360] on div "Site Backup" at bounding box center [153, 368] width 147 height 38
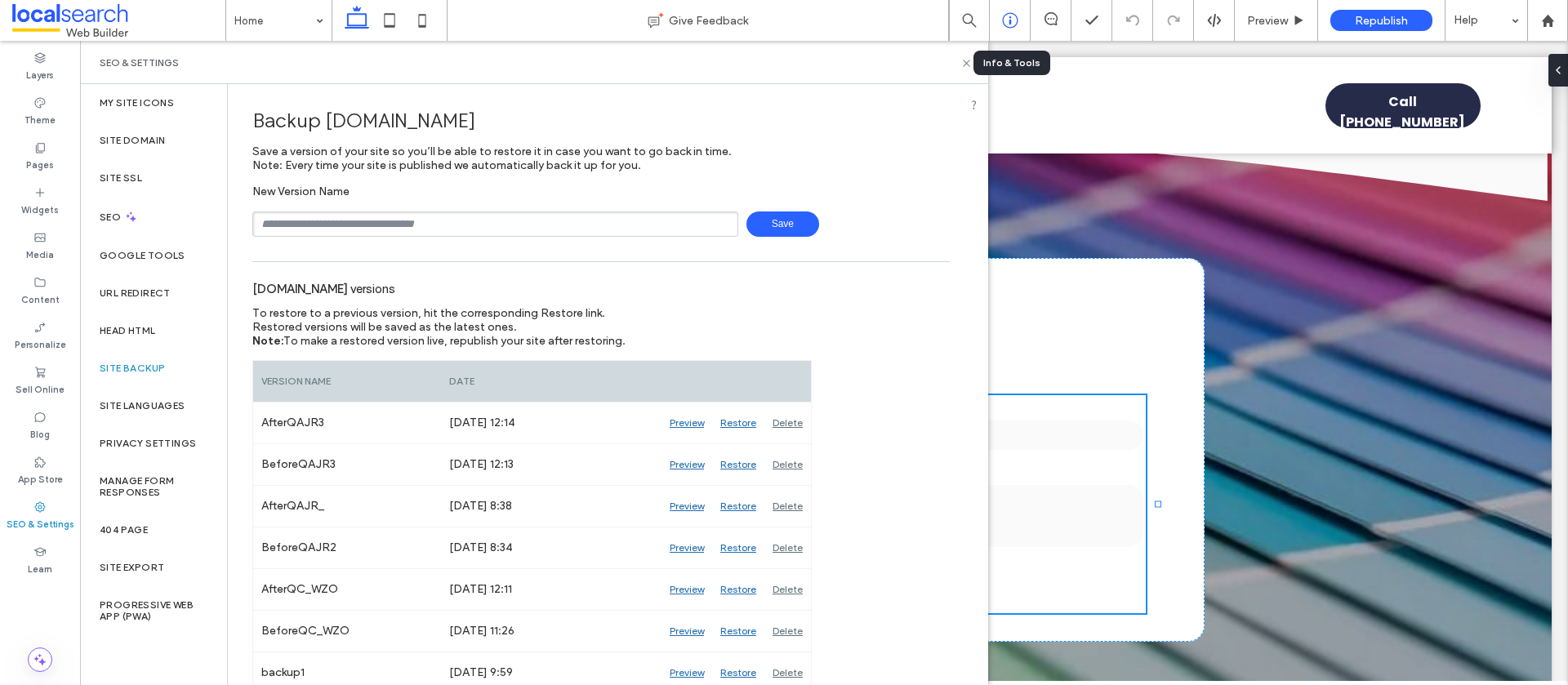
click at [1007, 23] on icon at bounding box center [1010, 20] width 17 height 17
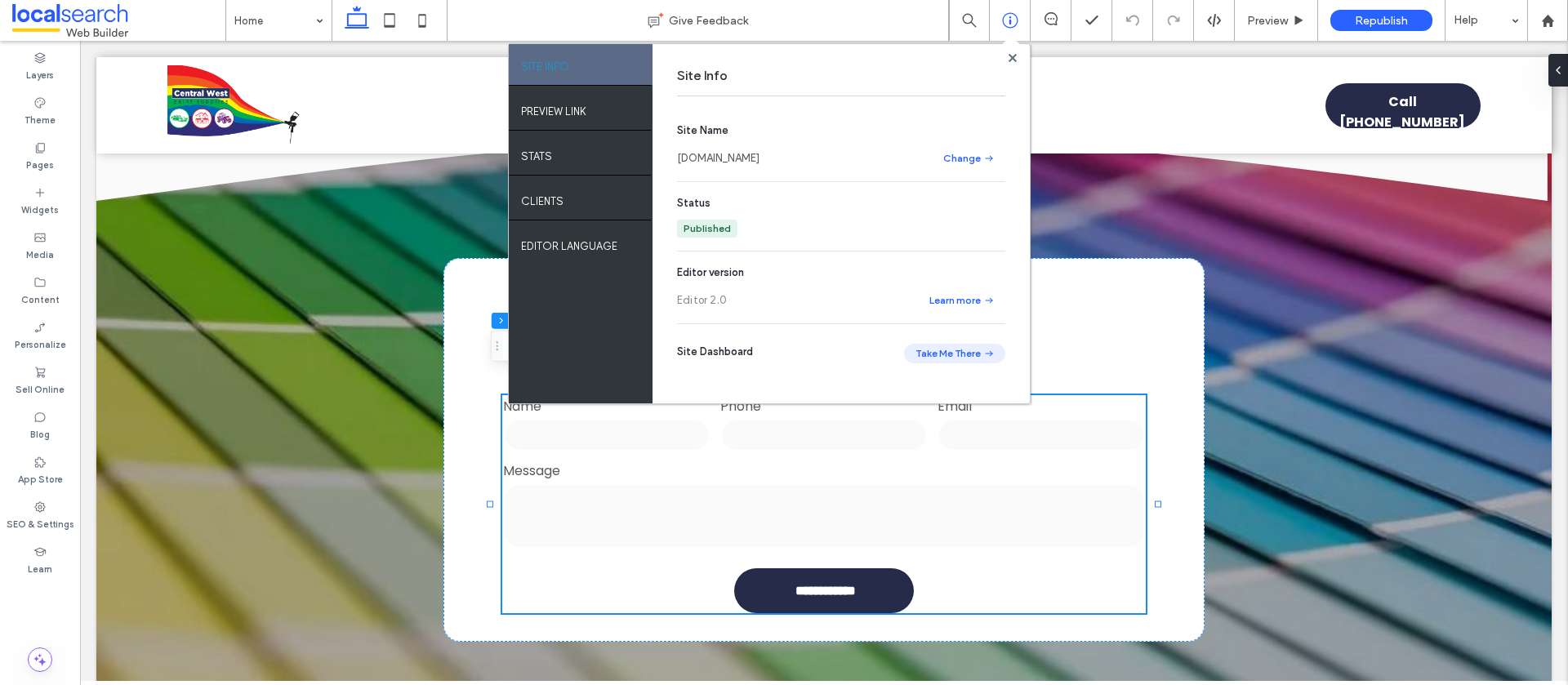
click at [929, 356] on button "Take Me There" at bounding box center [955, 354] width 101 height 19
click at [29, 305] on label "Content" at bounding box center [40, 297] width 38 height 17
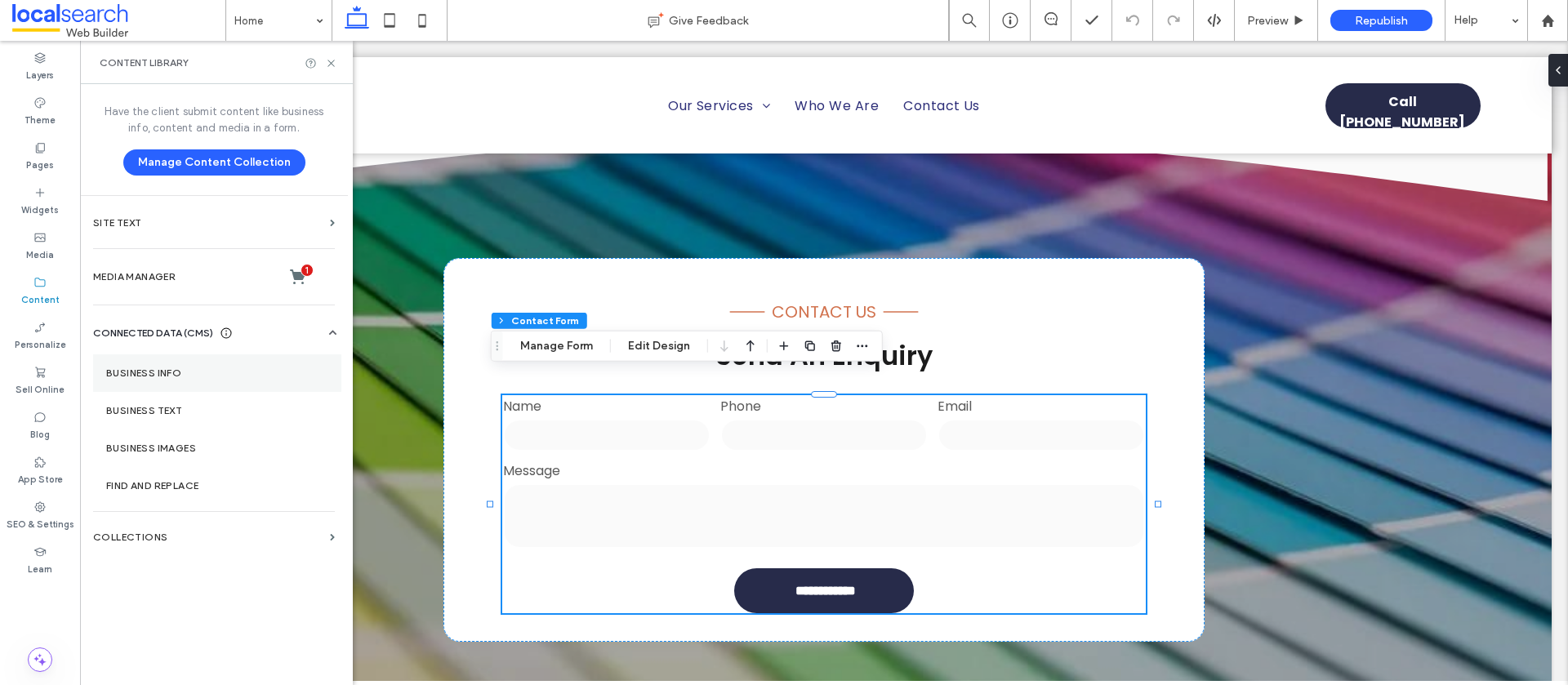
click at [198, 369] on label "Business Info" at bounding box center [217, 373] width 223 height 12
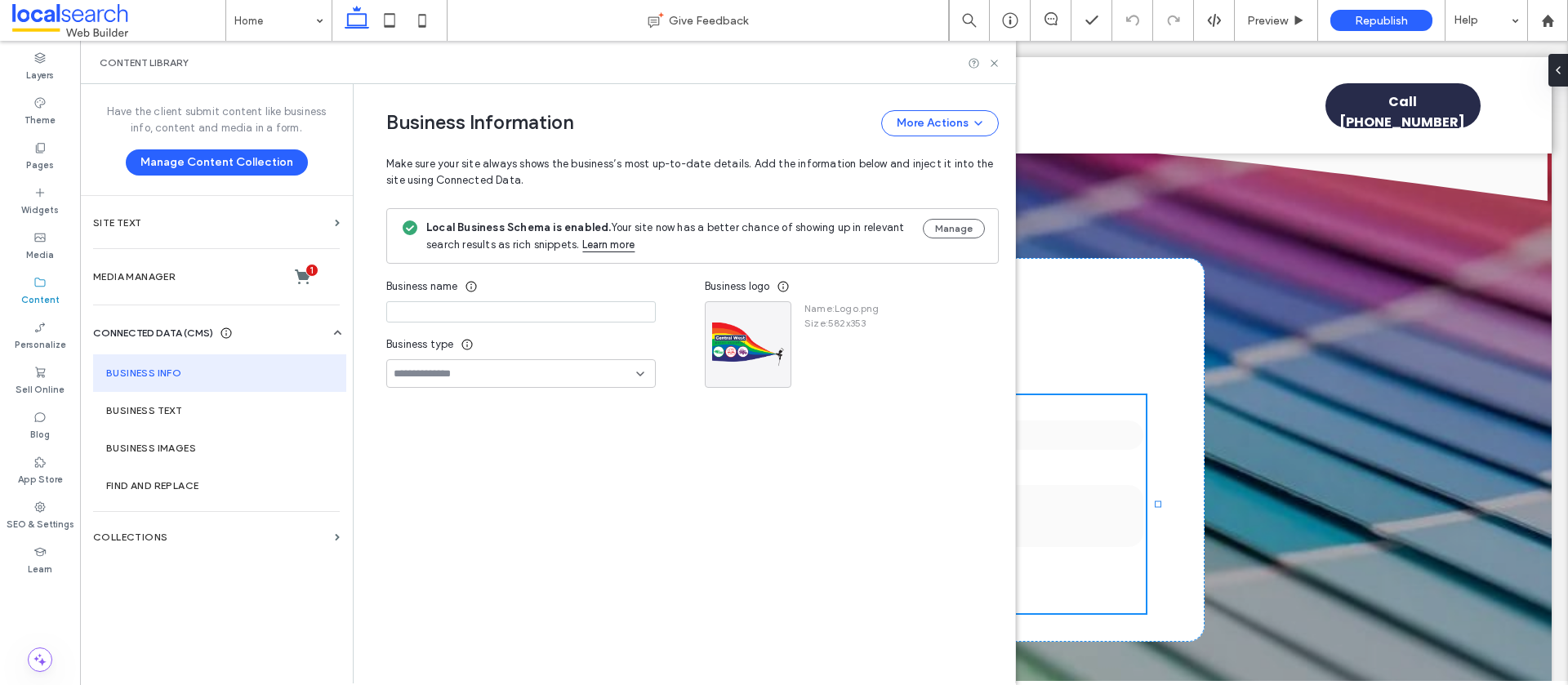
type input "**********"
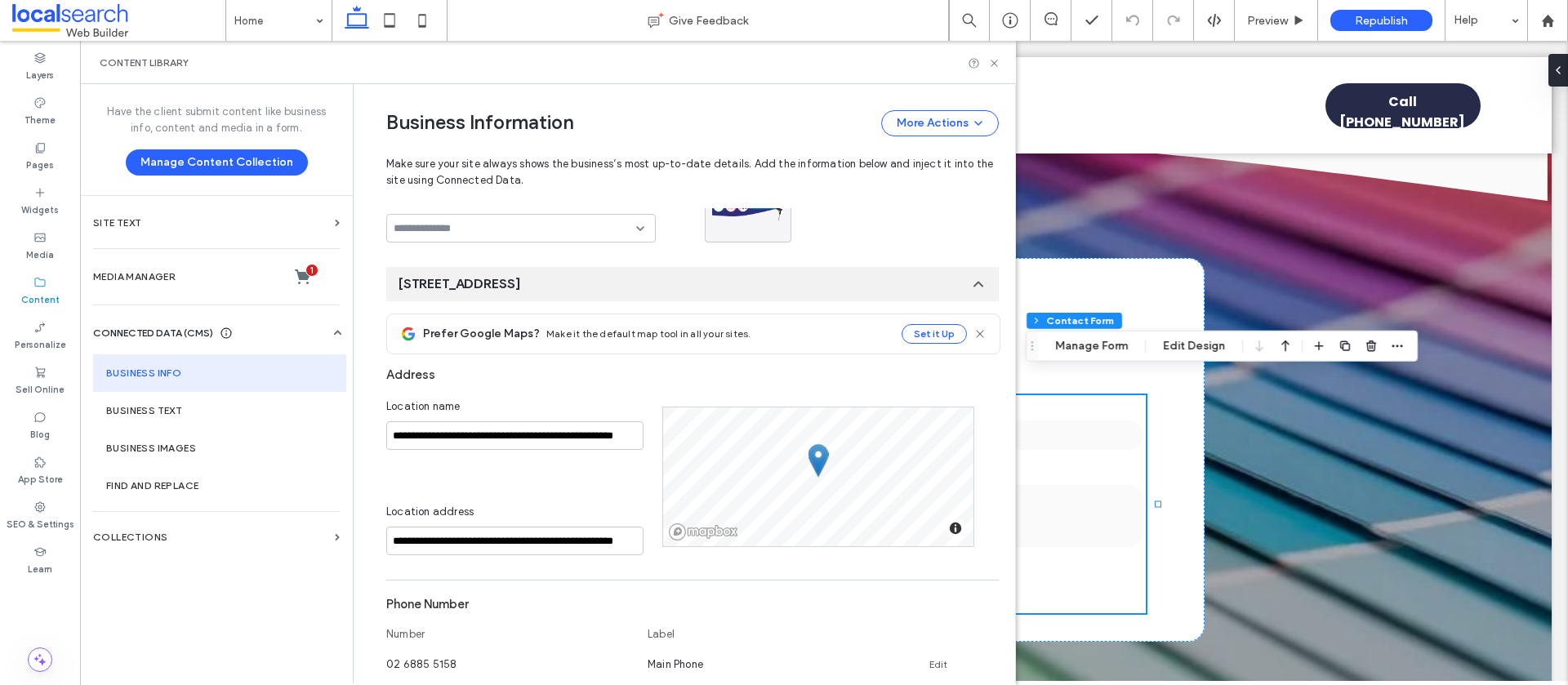
scroll to position [0, 0]
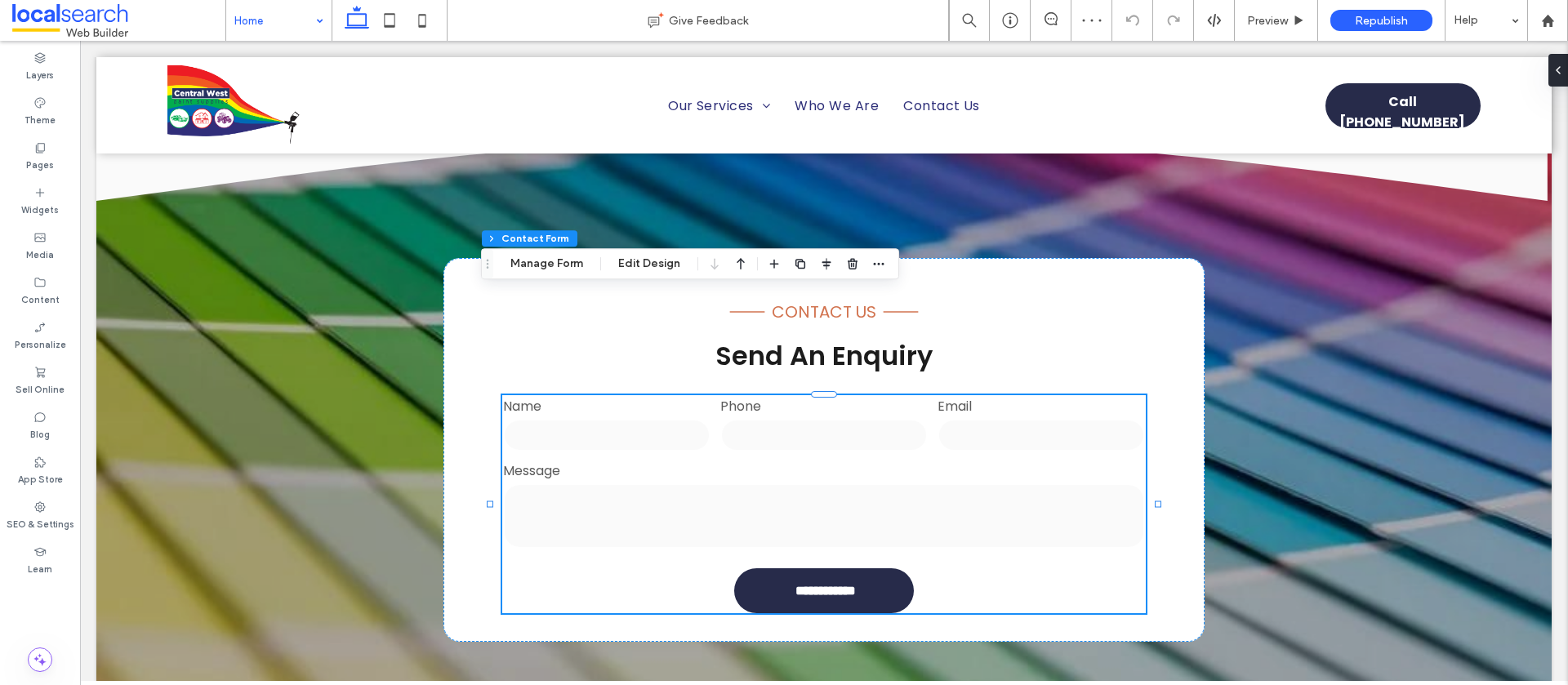
type input "*"
type input "***"
click at [523, 265] on button "Manage Form" at bounding box center [546, 263] width 94 height 19
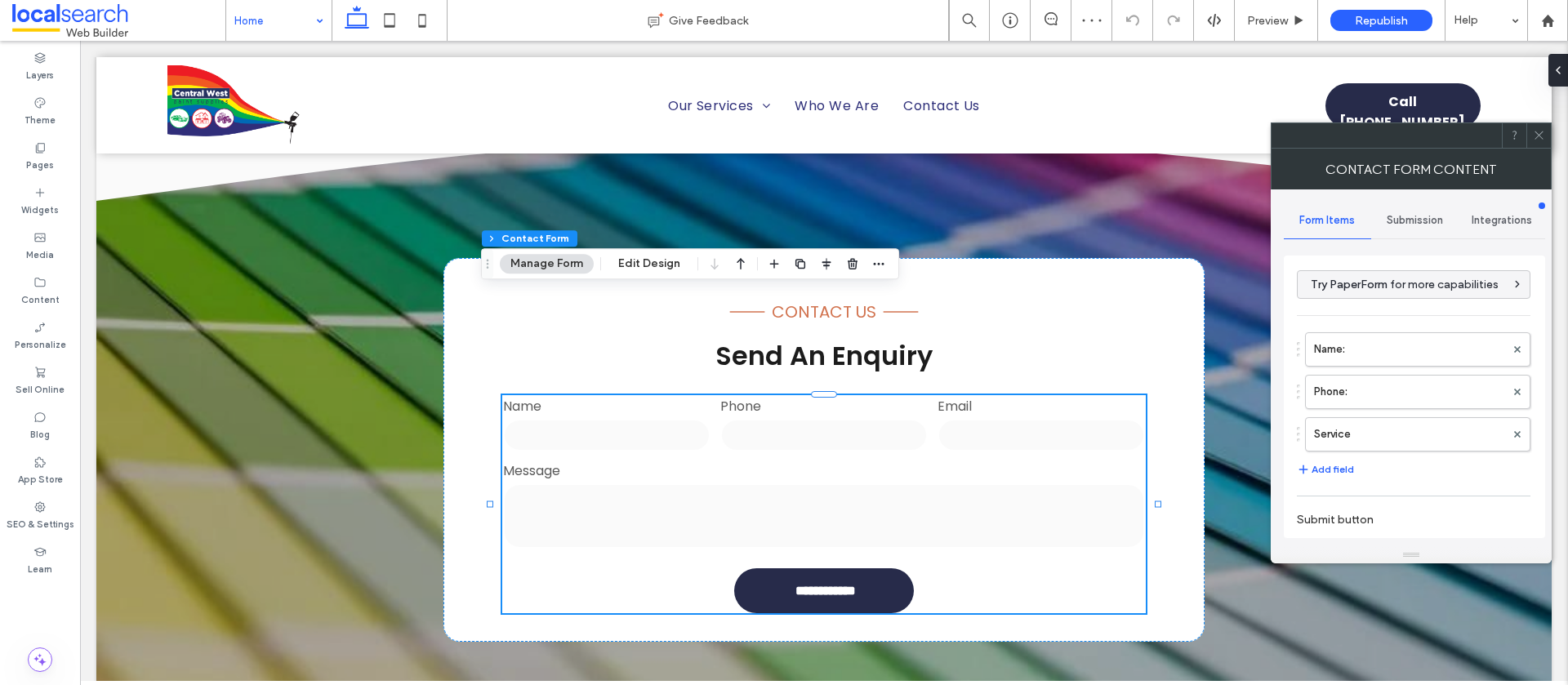
click at [1416, 215] on span "Submission" at bounding box center [1415, 220] width 56 height 13
drag, startPoint x: 1367, startPoint y: 289, endPoint x: 1328, endPoint y: 298, distance: 40.0
click at [1366, 289] on label "New submission notification" at bounding box center [1415, 297] width 218 height 33
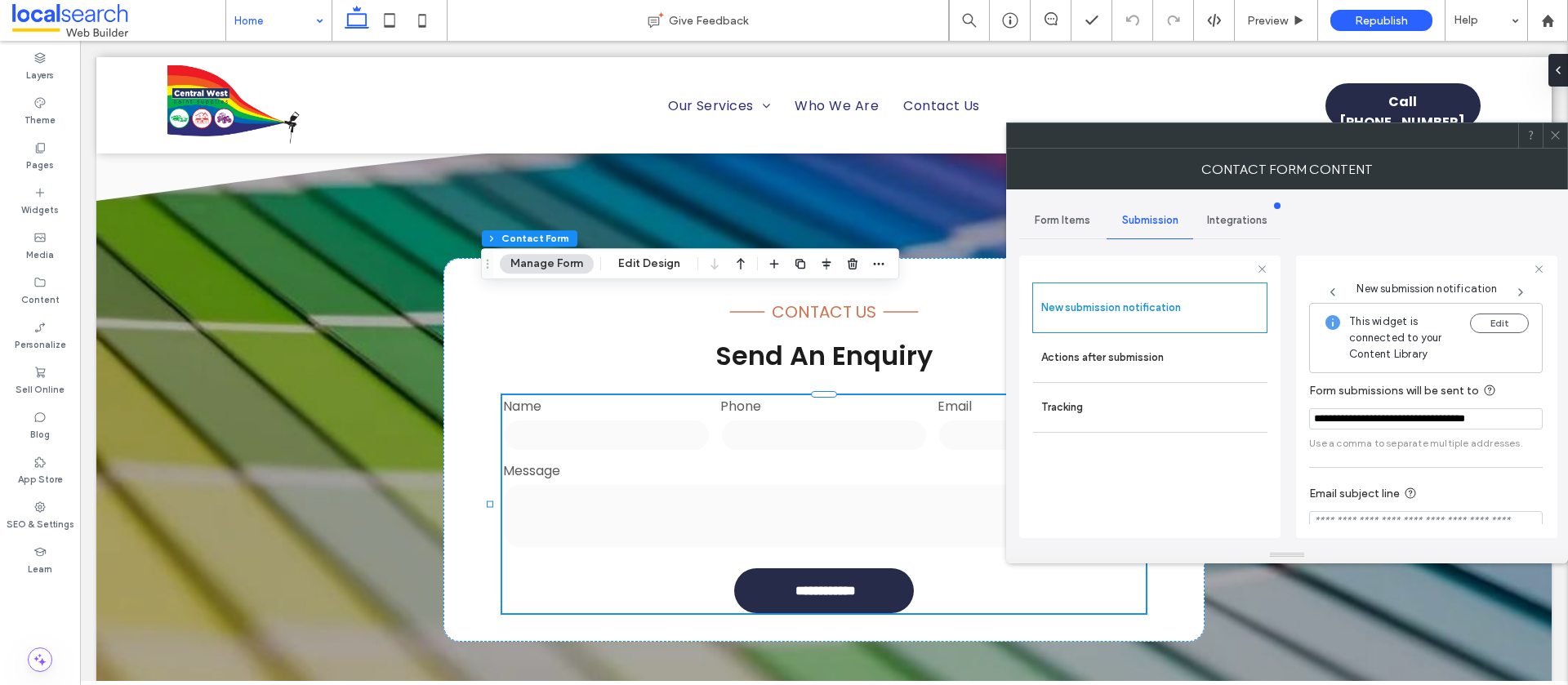
scroll to position [85, 0]
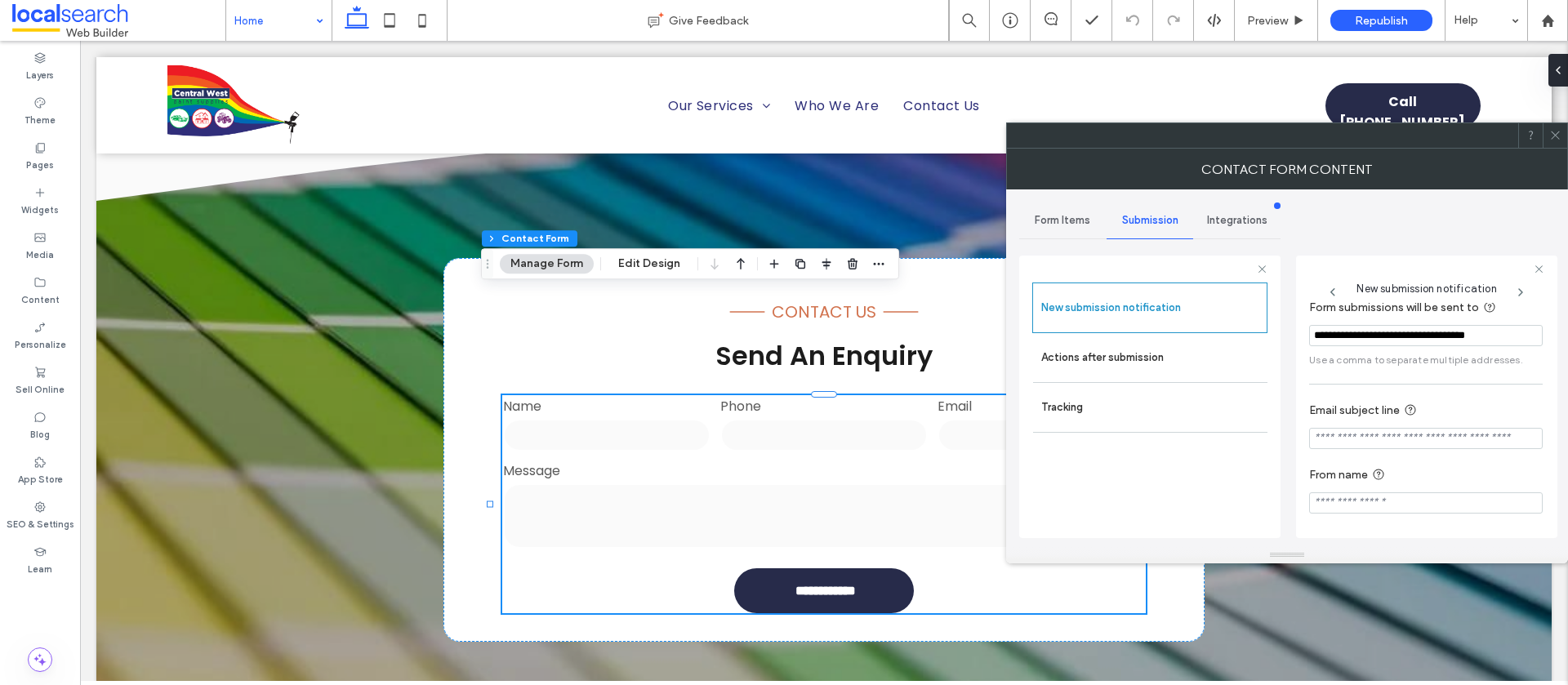
click at [1360, 439] on input "Email subject line" at bounding box center [1426, 438] width 233 height 21
click at [1360, 440] on input "Email subject line" at bounding box center [1426, 438] width 233 height 21
paste input "**********"
type input "**********"
click at [1368, 504] on input "From name" at bounding box center [1426, 503] width 233 height 21
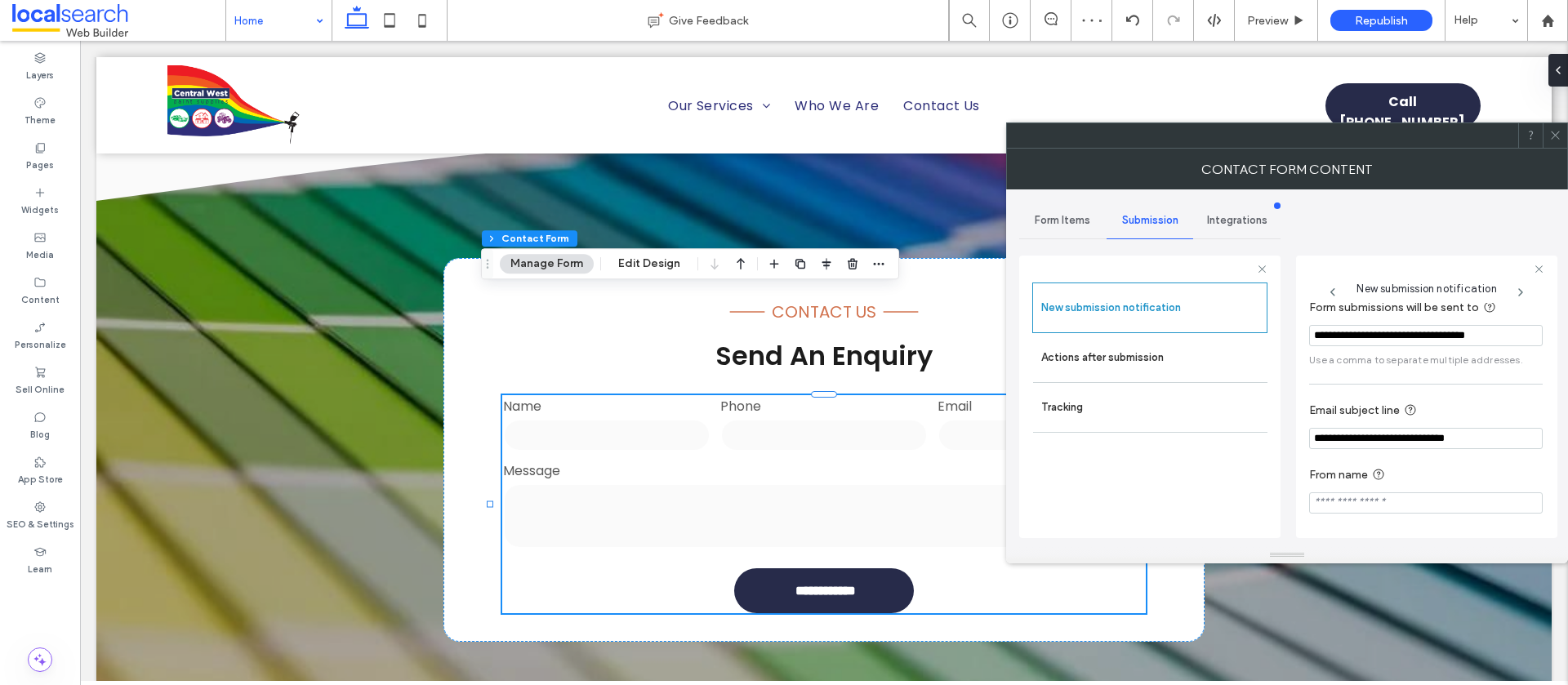
paste input "**********"
type input "**********"
click at [1080, 360] on label "Actions after submission" at bounding box center [1150, 358] width 218 height 33
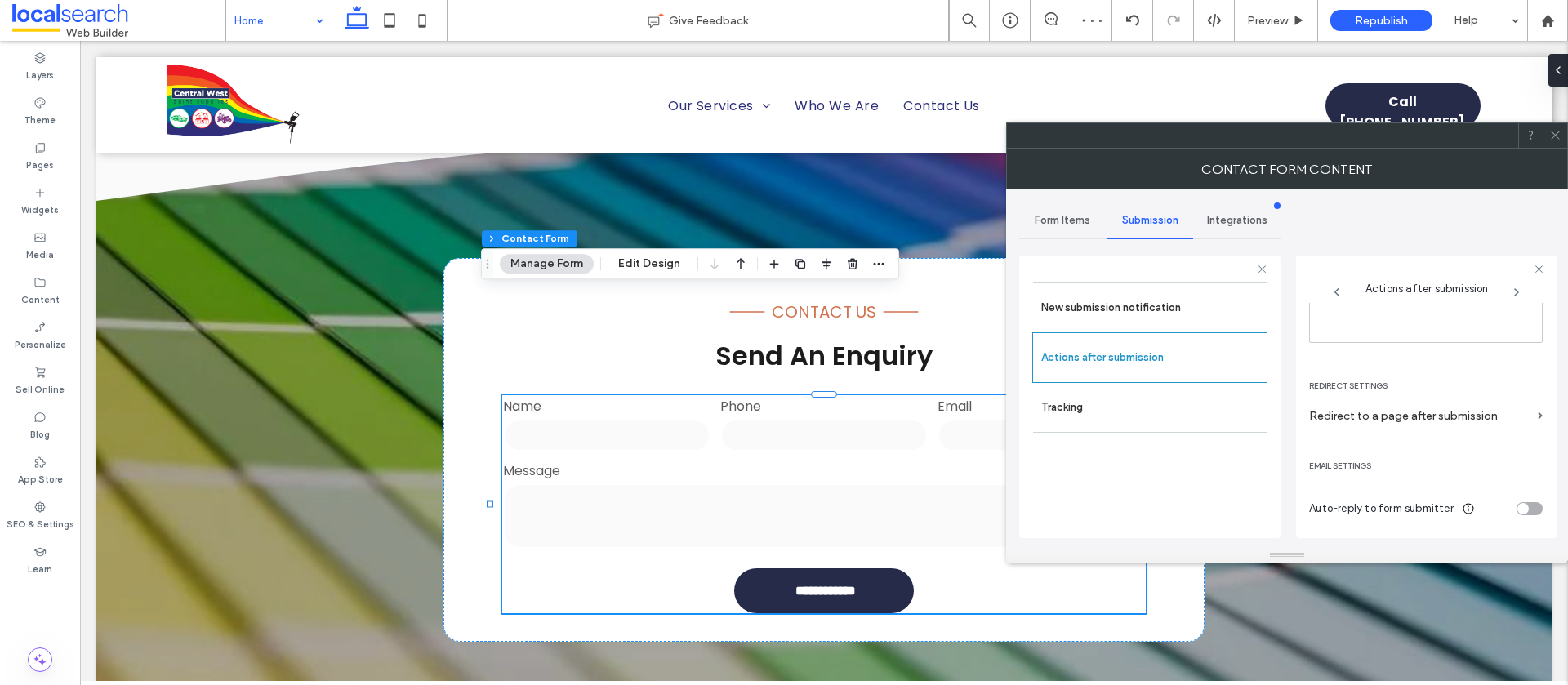
scroll to position [0, 0]
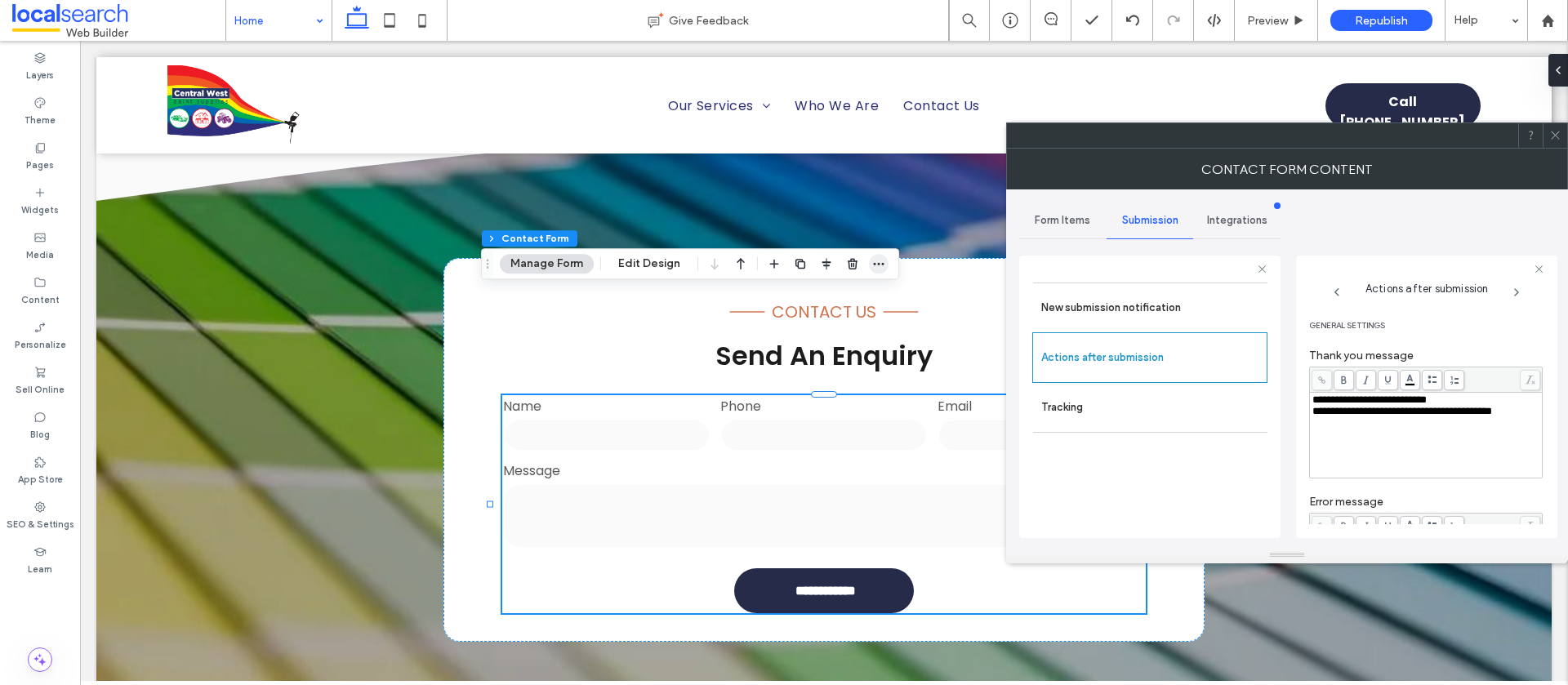
click at [875, 265] on icon "button" at bounding box center [878, 263] width 13 height 13
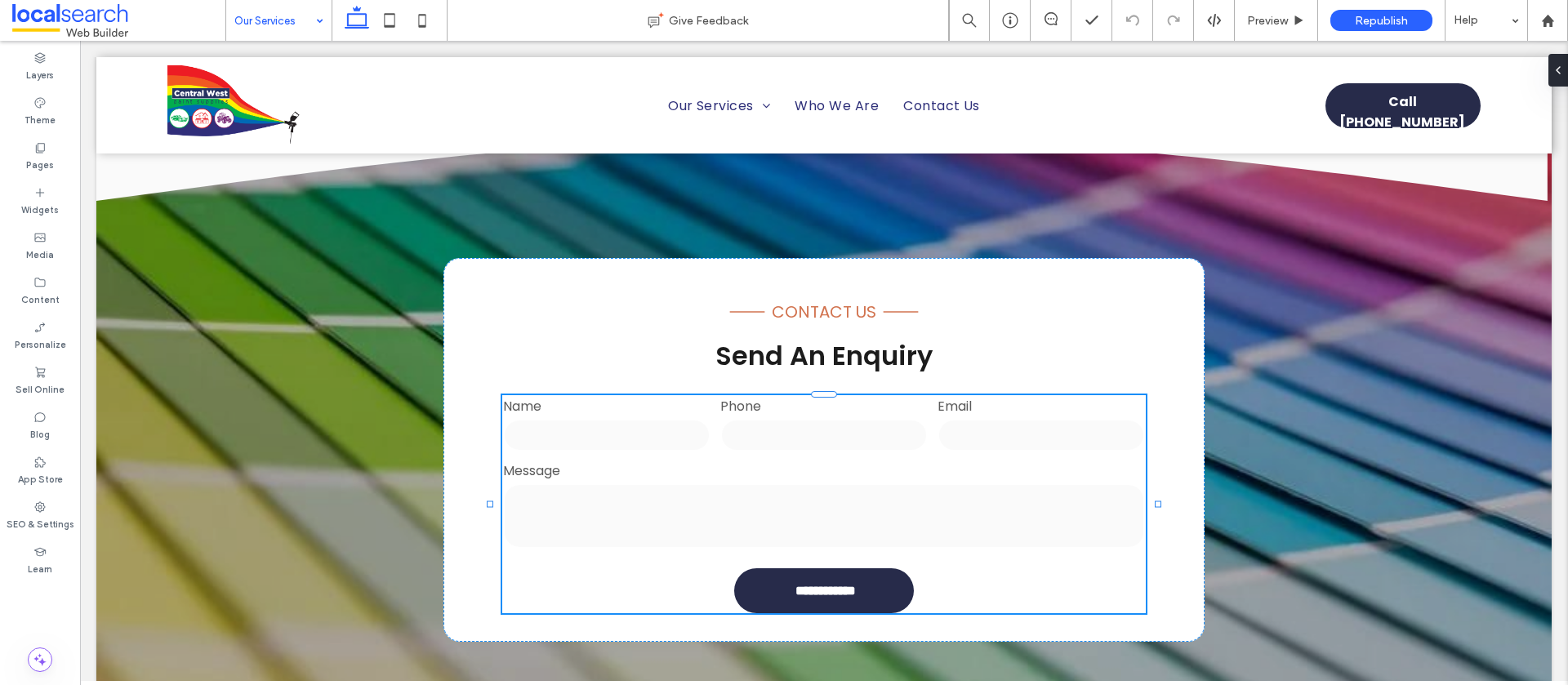
click at [243, 8] on input at bounding box center [274, 20] width 81 height 41
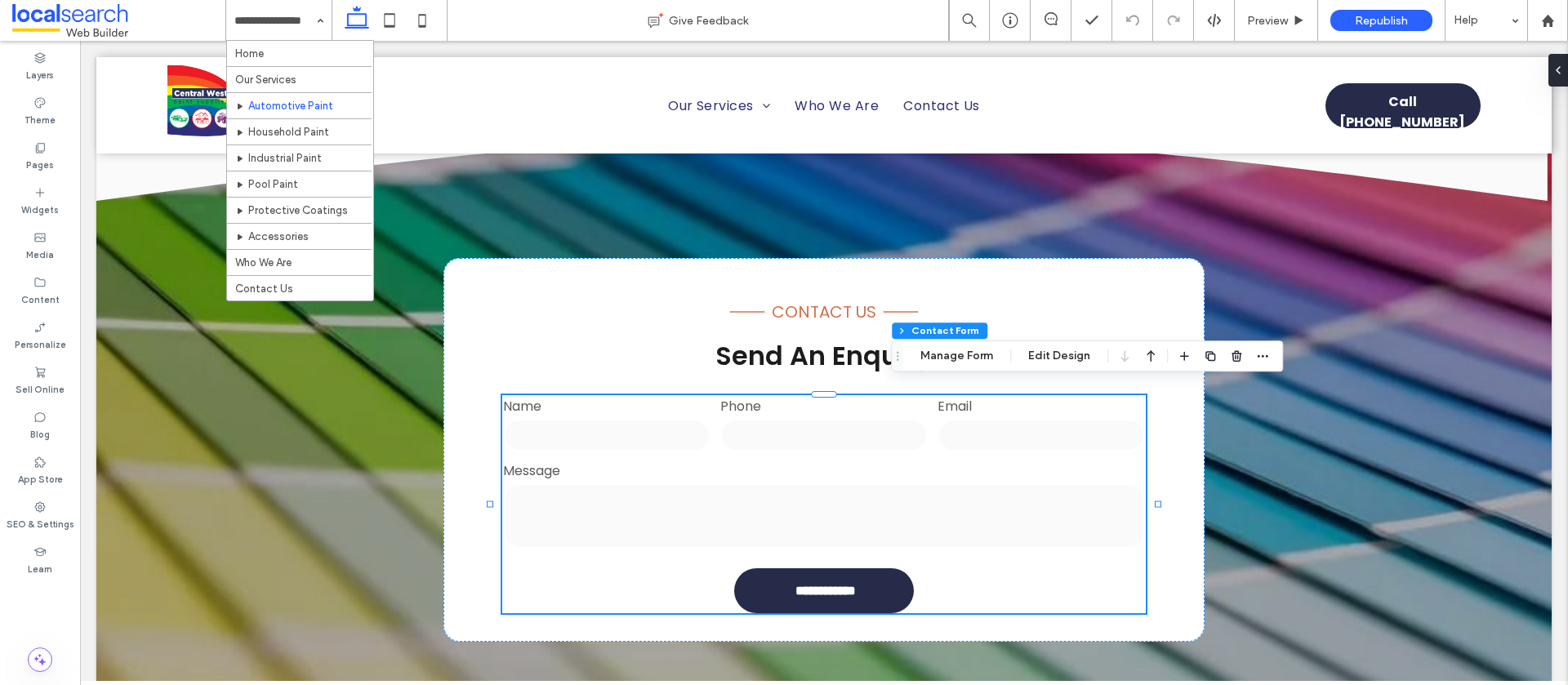
type input "*"
type input "***"
type input "**"
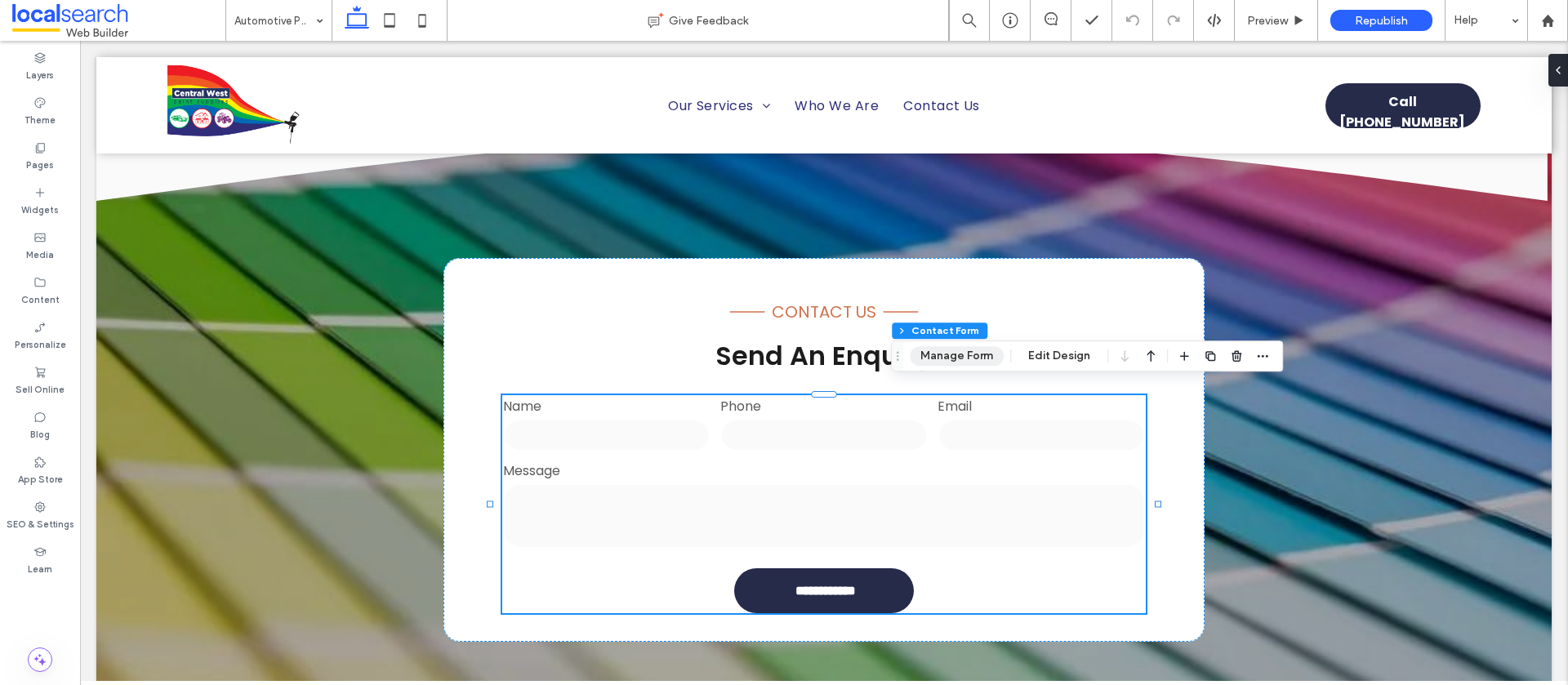
click at [953, 360] on button "Manage Form" at bounding box center [957, 356] width 94 height 19
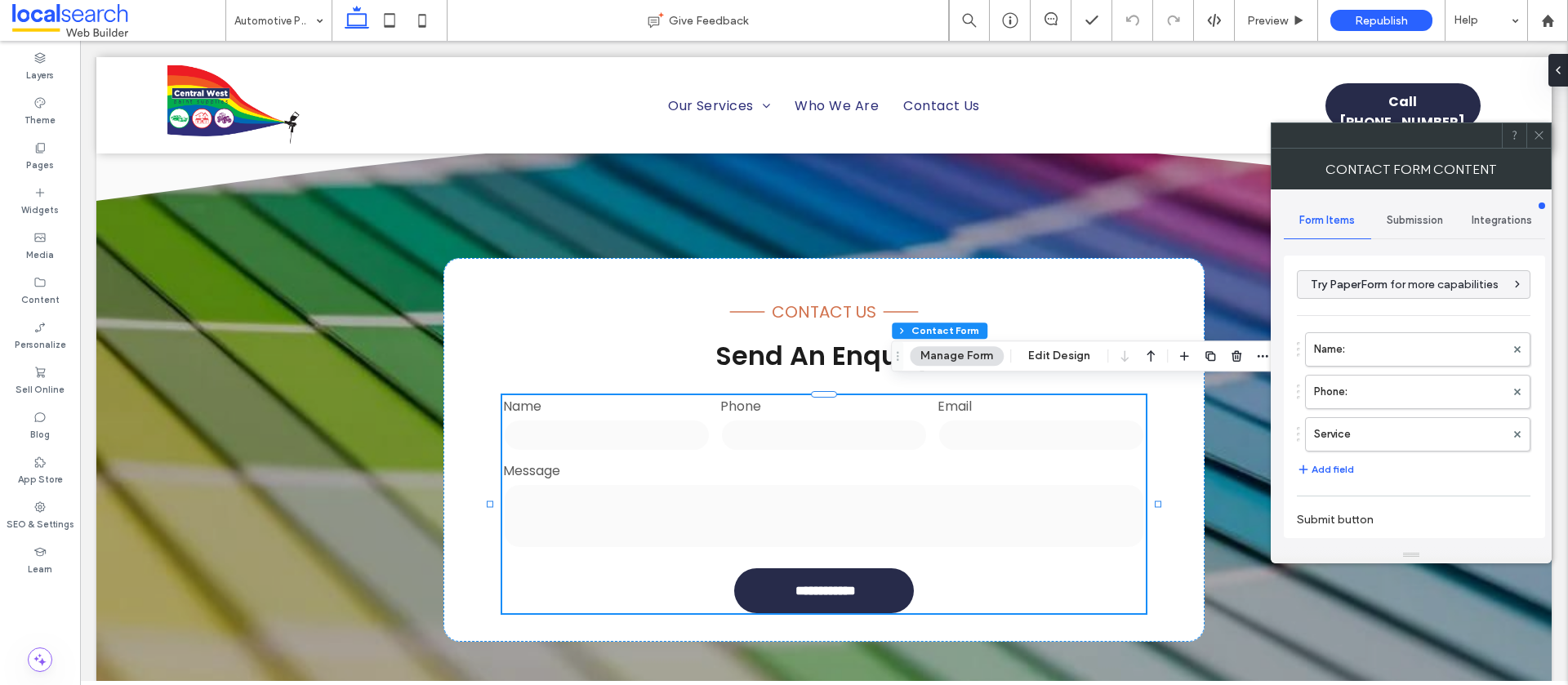
click at [1412, 218] on span "Submission" at bounding box center [1415, 220] width 56 height 13
click at [1339, 295] on label "New submission notification" at bounding box center [1415, 297] width 218 height 33
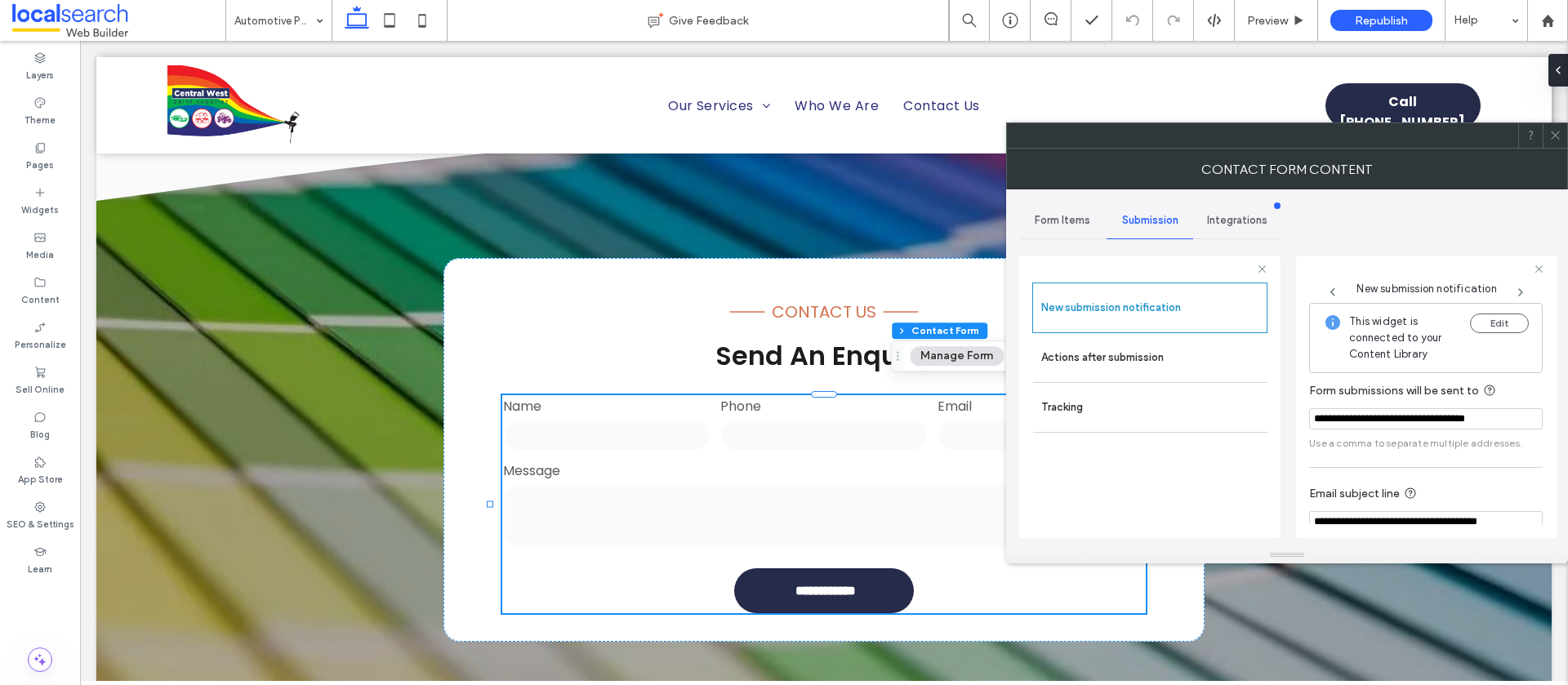
scroll to position [85, 0]
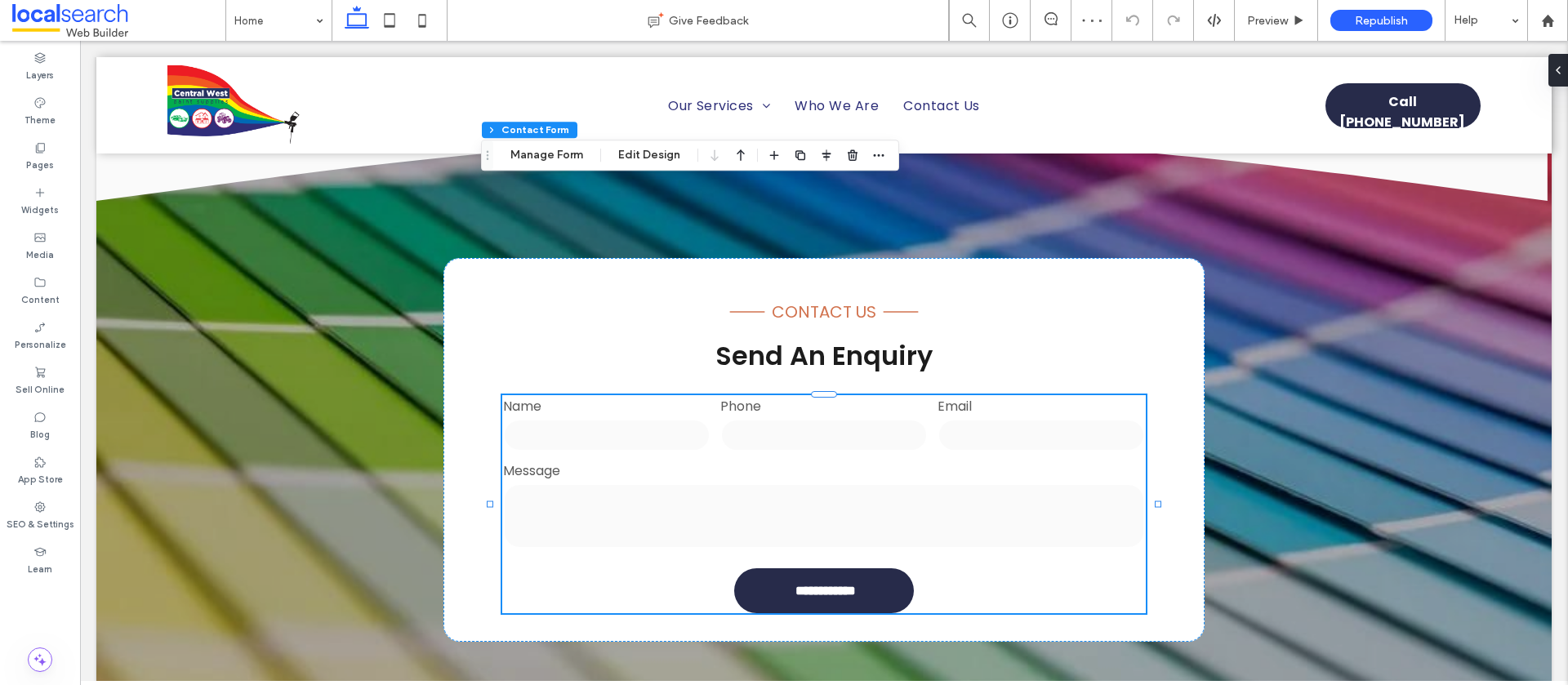
type input "*"
type input "***"
click at [567, 155] on button "Manage Form" at bounding box center [546, 155] width 94 height 19
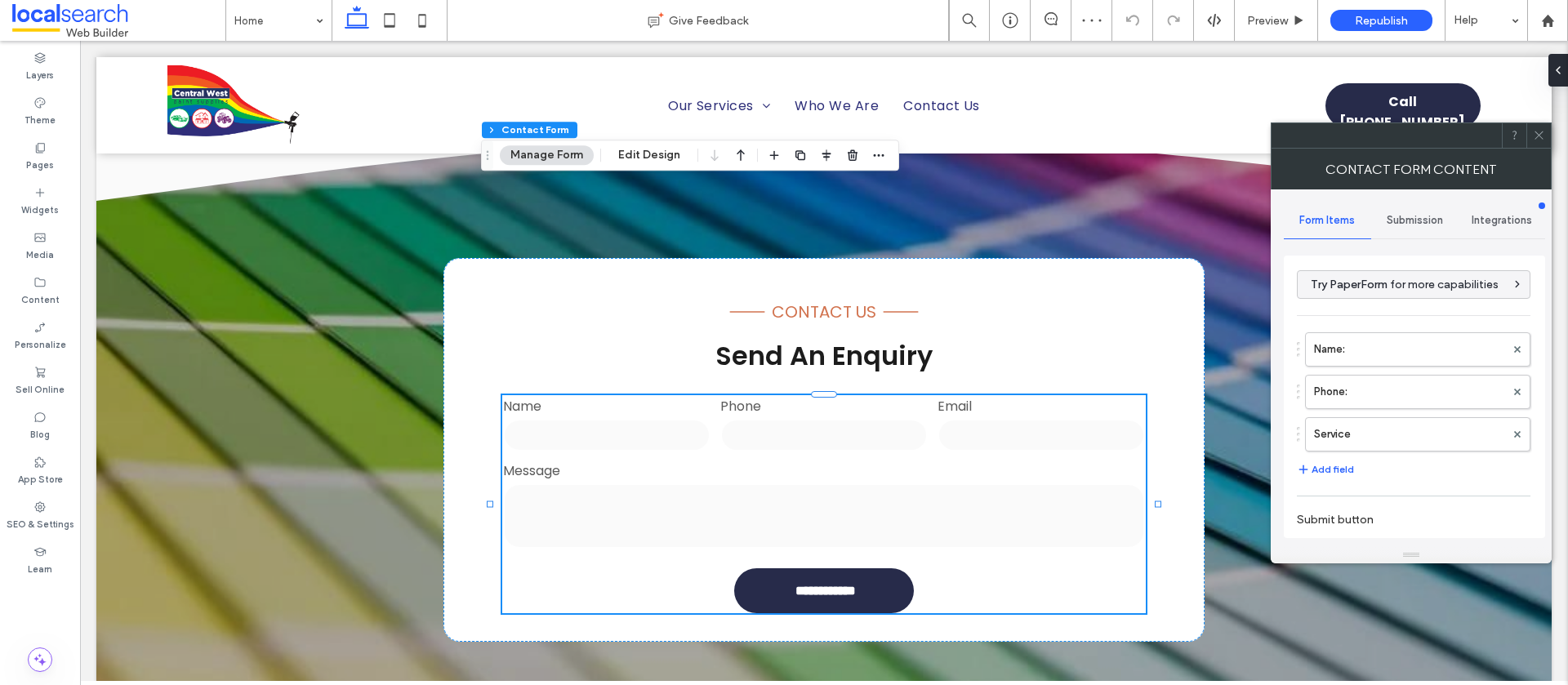
scroll to position [146, 0]
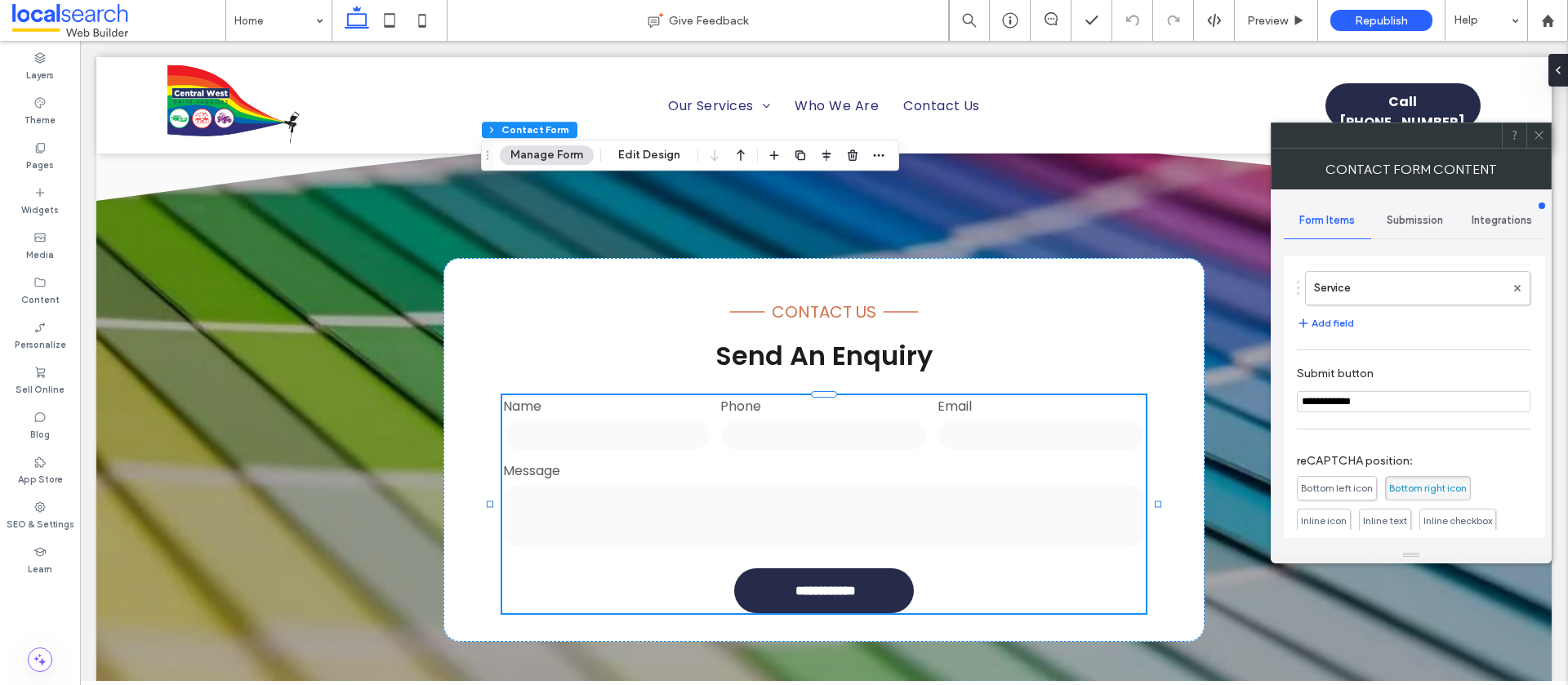
drag, startPoint x: 1387, startPoint y: 211, endPoint x: 1390, endPoint y: 224, distance: 13.3
click at [1387, 211] on div "Submission" at bounding box center [1415, 220] width 87 height 36
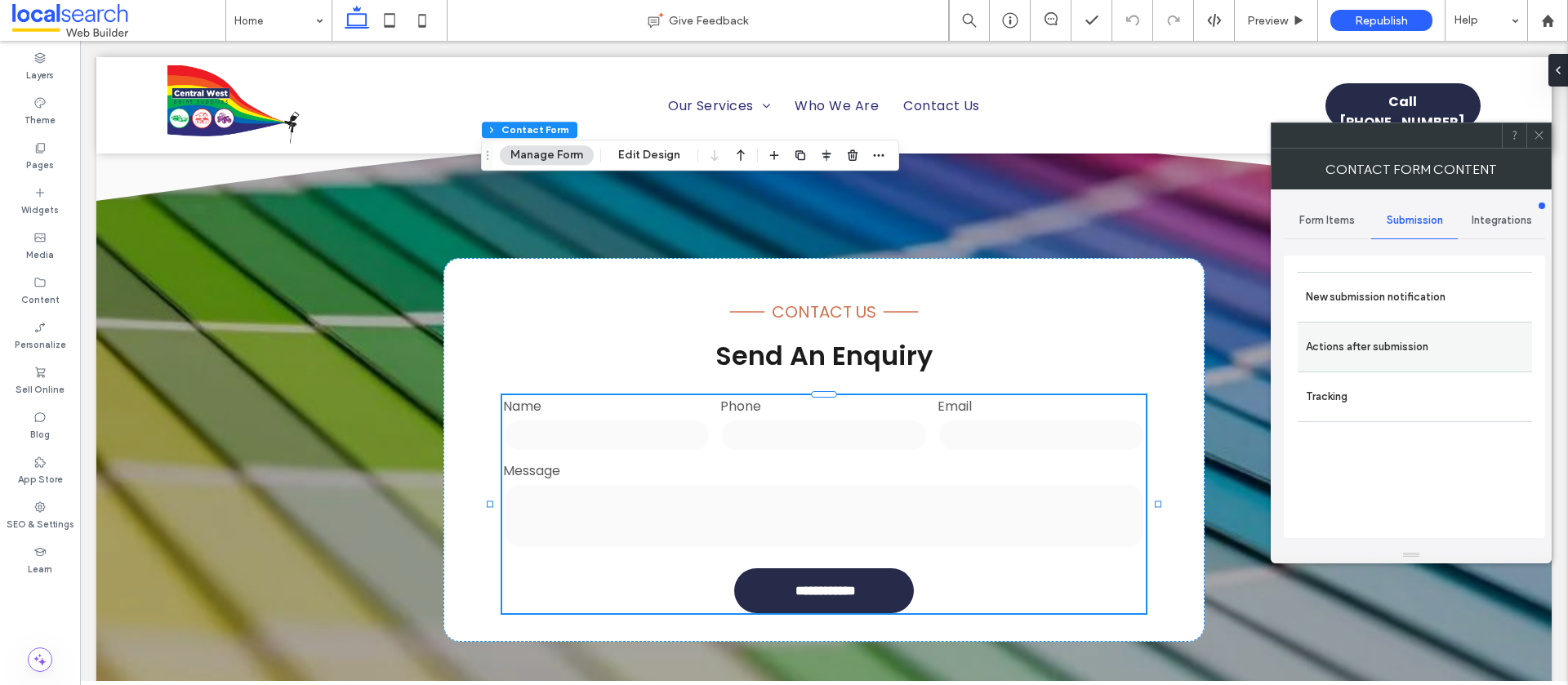
click at [1364, 346] on label "Actions after submission" at bounding box center [1415, 347] width 218 height 33
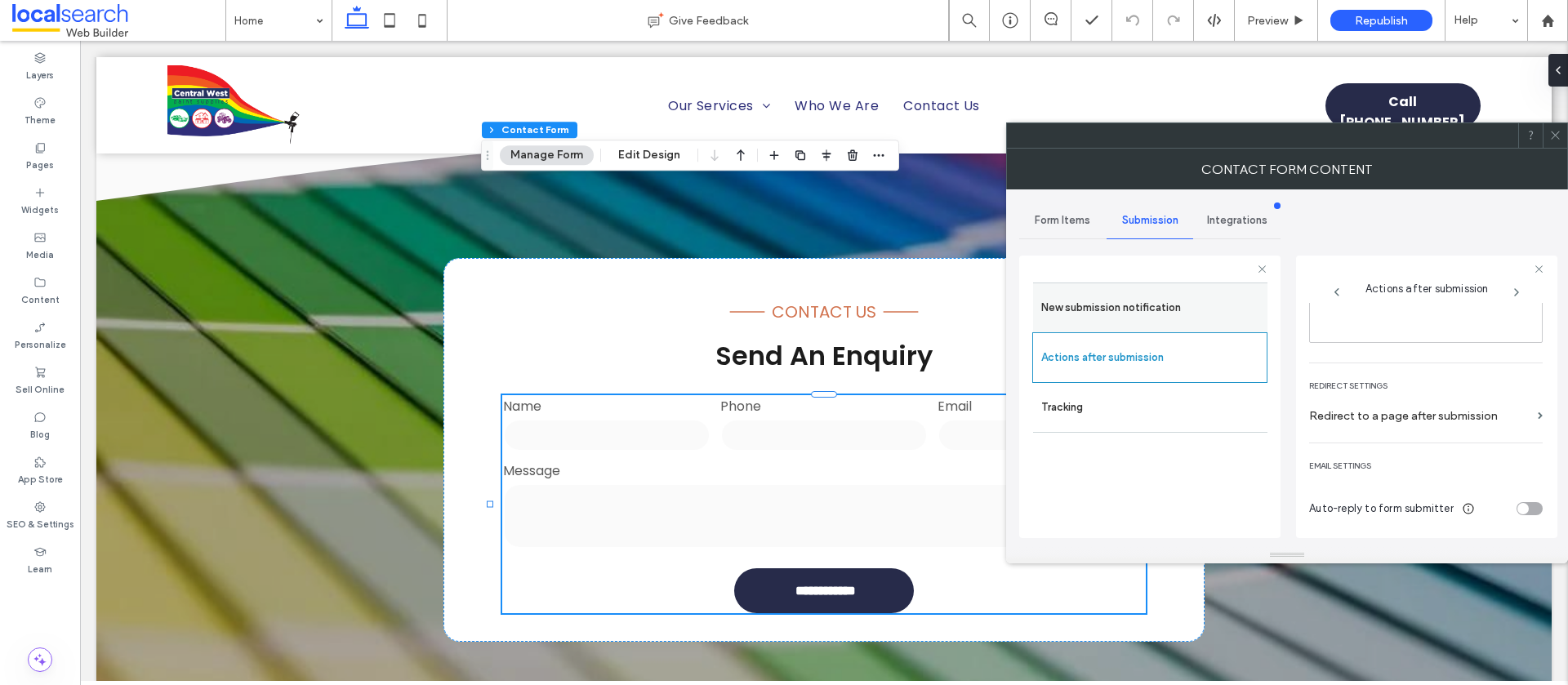
click at [1159, 307] on label "New submission notification" at bounding box center [1150, 308] width 218 height 33
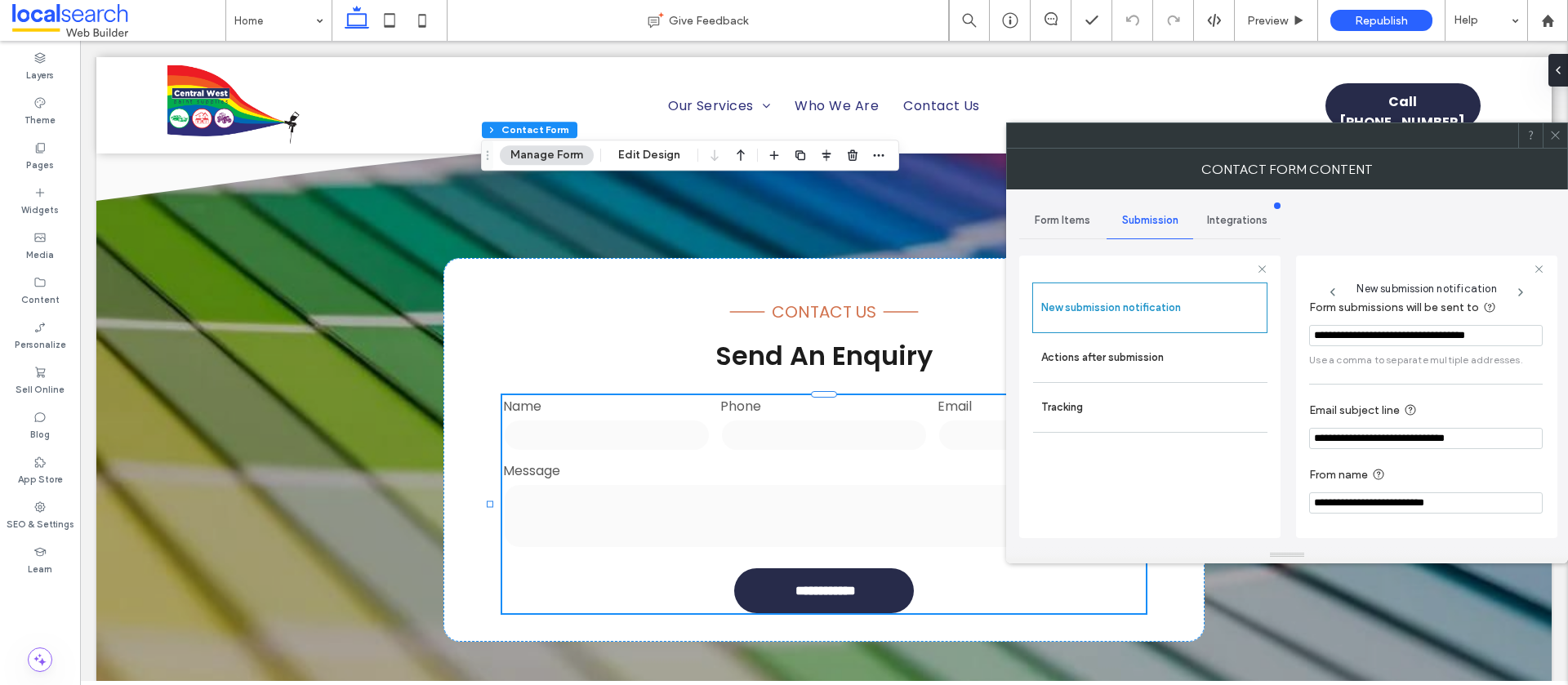
scroll to position [86, 0]
click at [1307, 438] on div "**********" at bounding box center [1427, 396] width 261 height 283
click at [1312, 437] on input "**********" at bounding box center [1426, 438] width 233 height 21
type input "**********"
click at [1550, 131] on icon at bounding box center [1555, 135] width 13 height 13
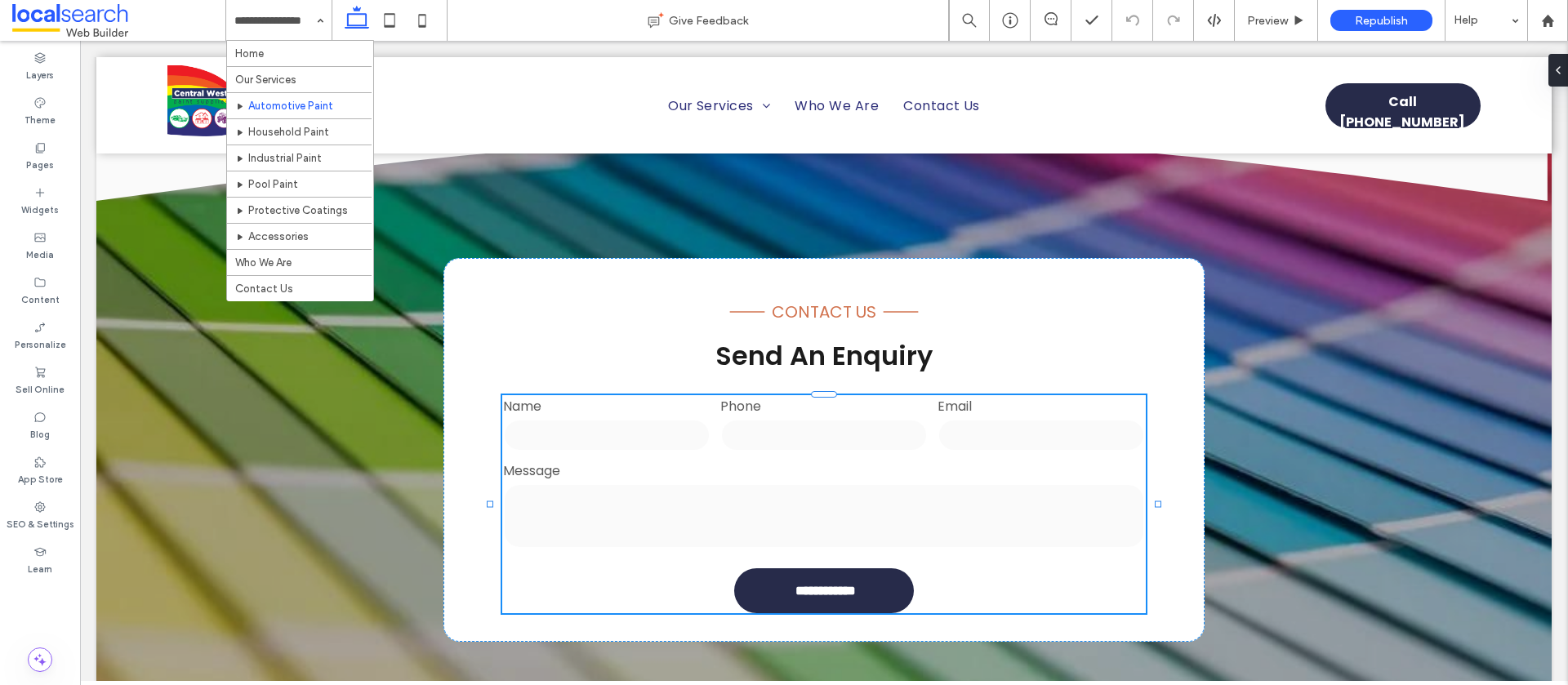
type input "*"
type input "***"
type input "**"
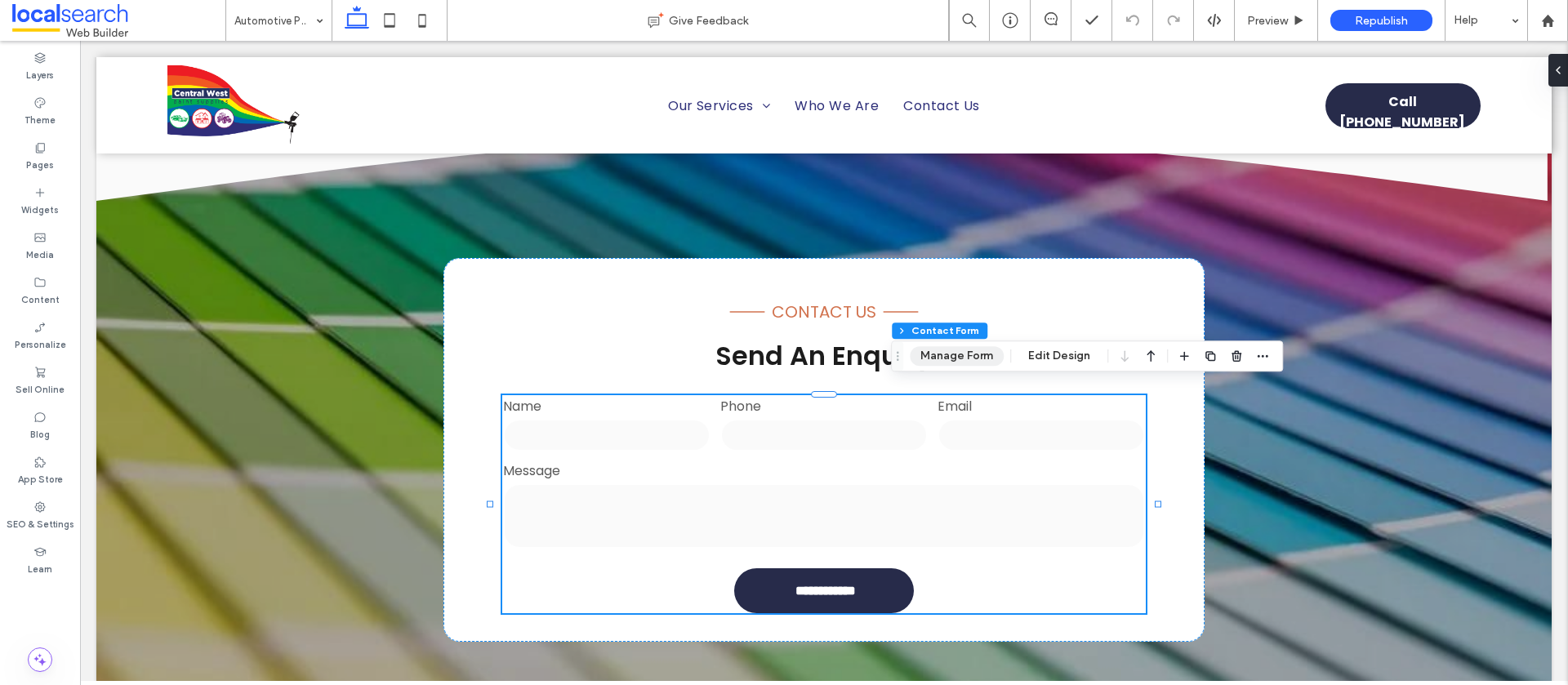
click at [947, 360] on button "Manage Form" at bounding box center [957, 356] width 94 height 19
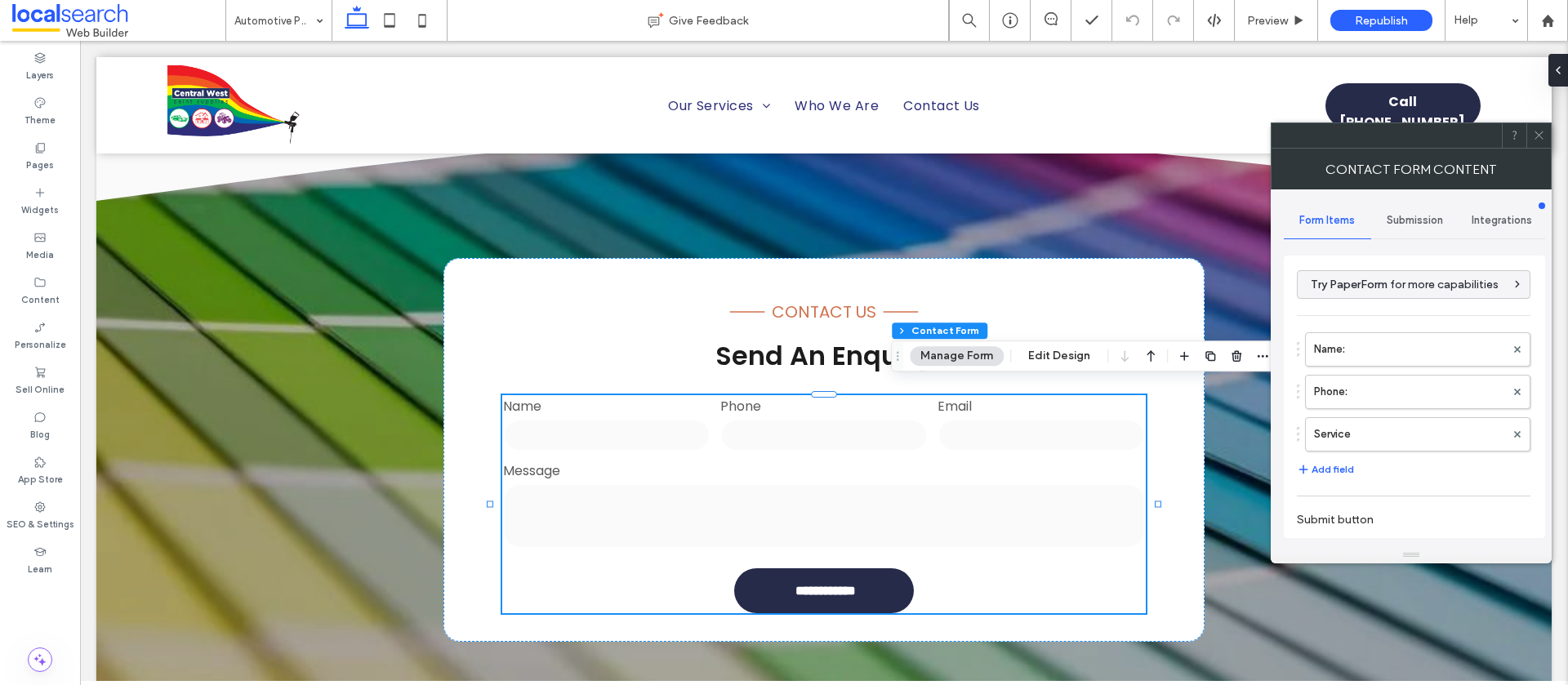
drag, startPoint x: 1442, startPoint y: 220, endPoint x: 1424, endPoint y: 224, distance: 18.4
click at [1442, 220] on span "Submission" at bounding box center [1415, 220] width 56 height 13
click at [1344, 304] on label "New submission notification" at bounding box center [1415, 297] width 218 height 33
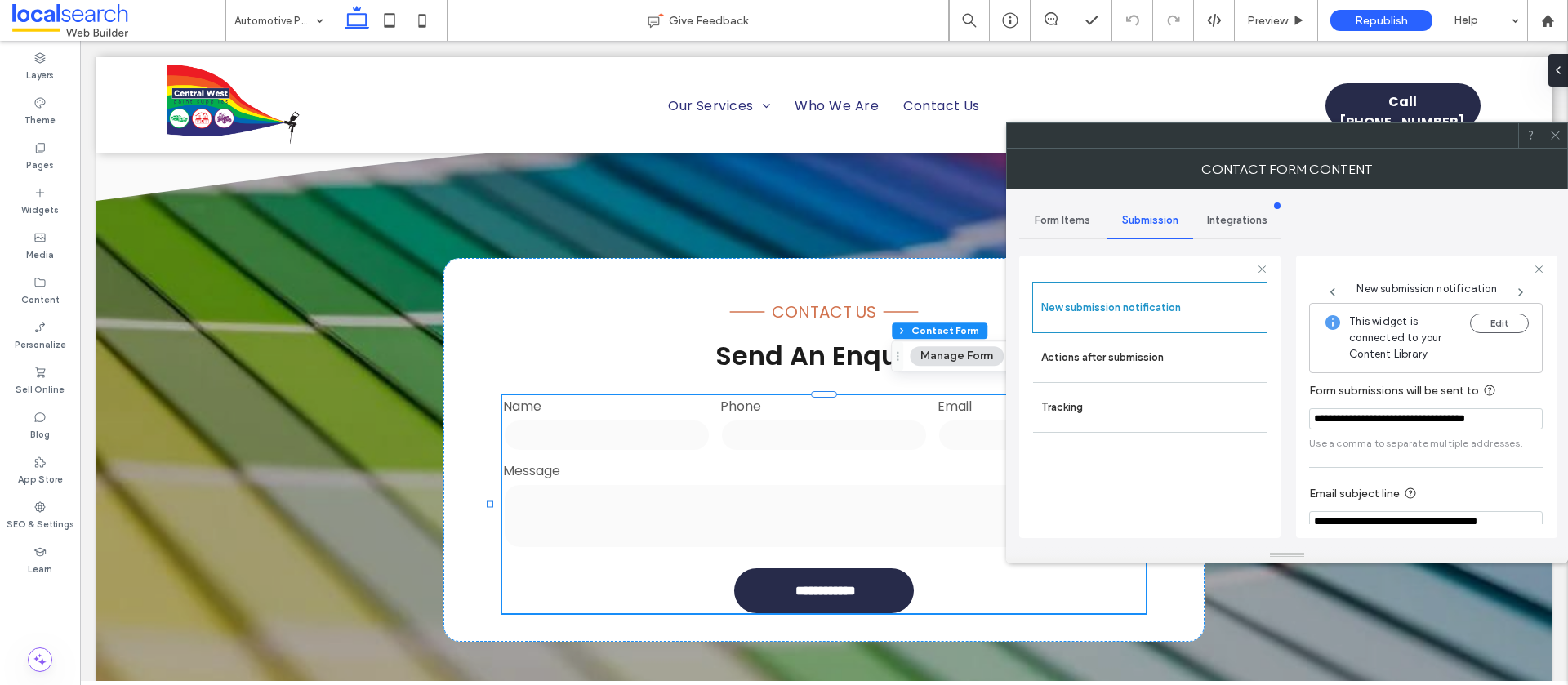
scroll to position [85, 0]
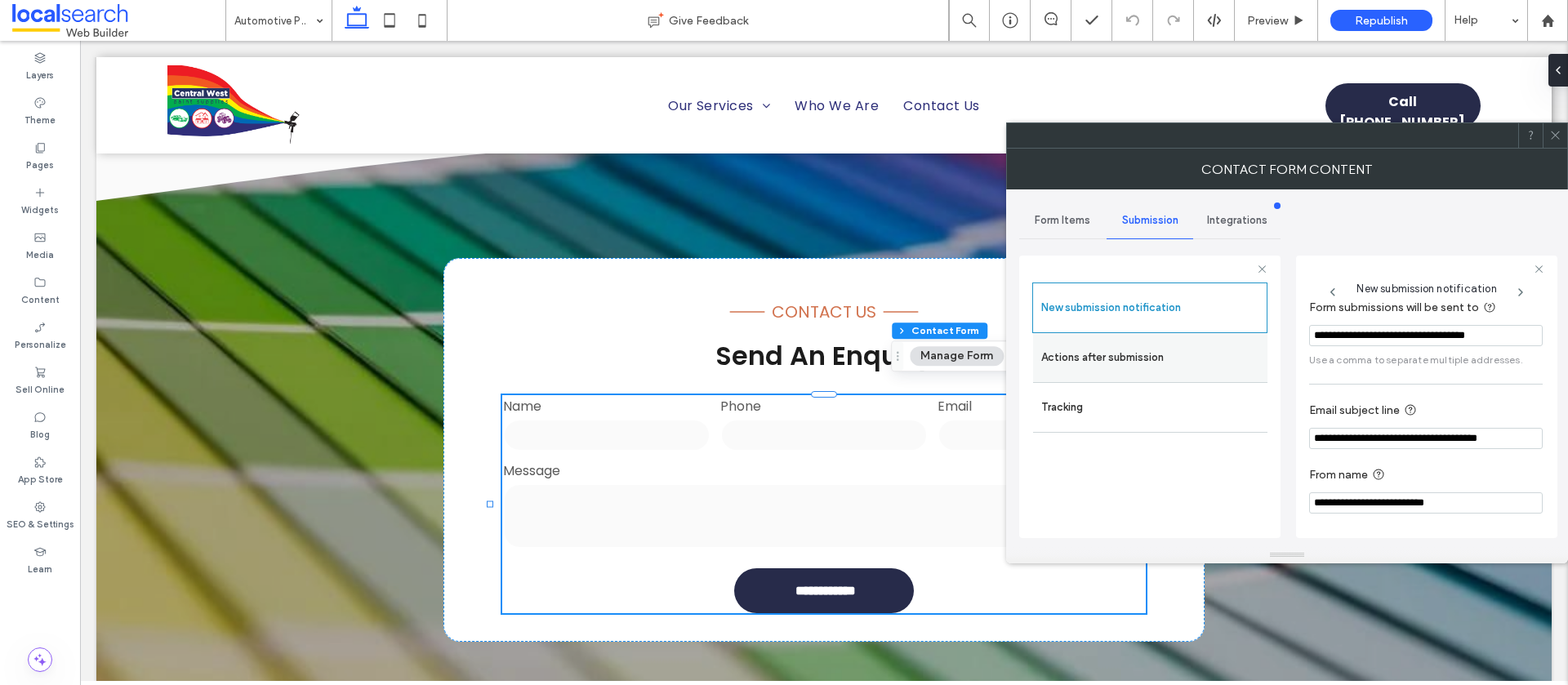
drag, startPoint x: 1074, startPoint y: 363, endPoint x: 1204, endPoint y: 368, distance: 130.1
click at [1076, 363] on label "Actions after submission" at bounding box center [1150, 358] width 218 height 33
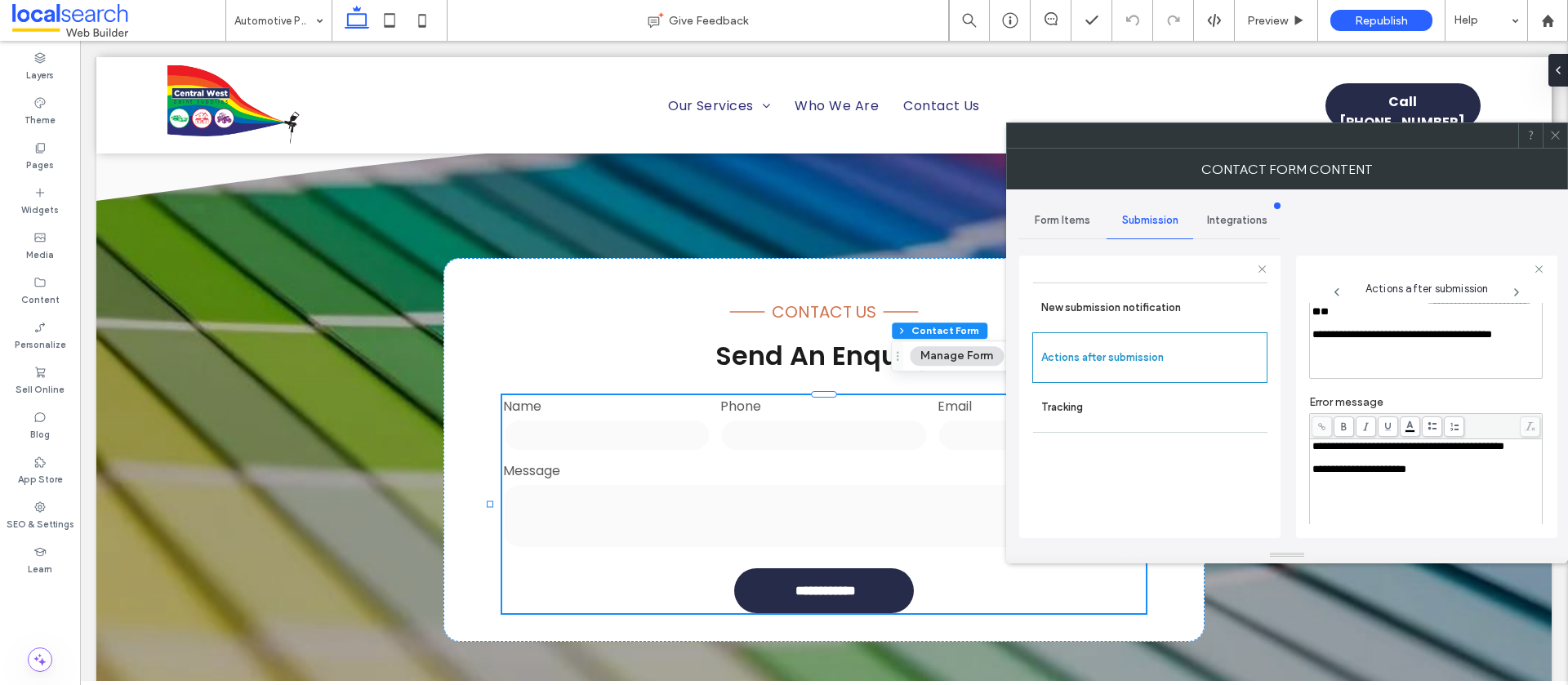
scroll to position [0, 0]
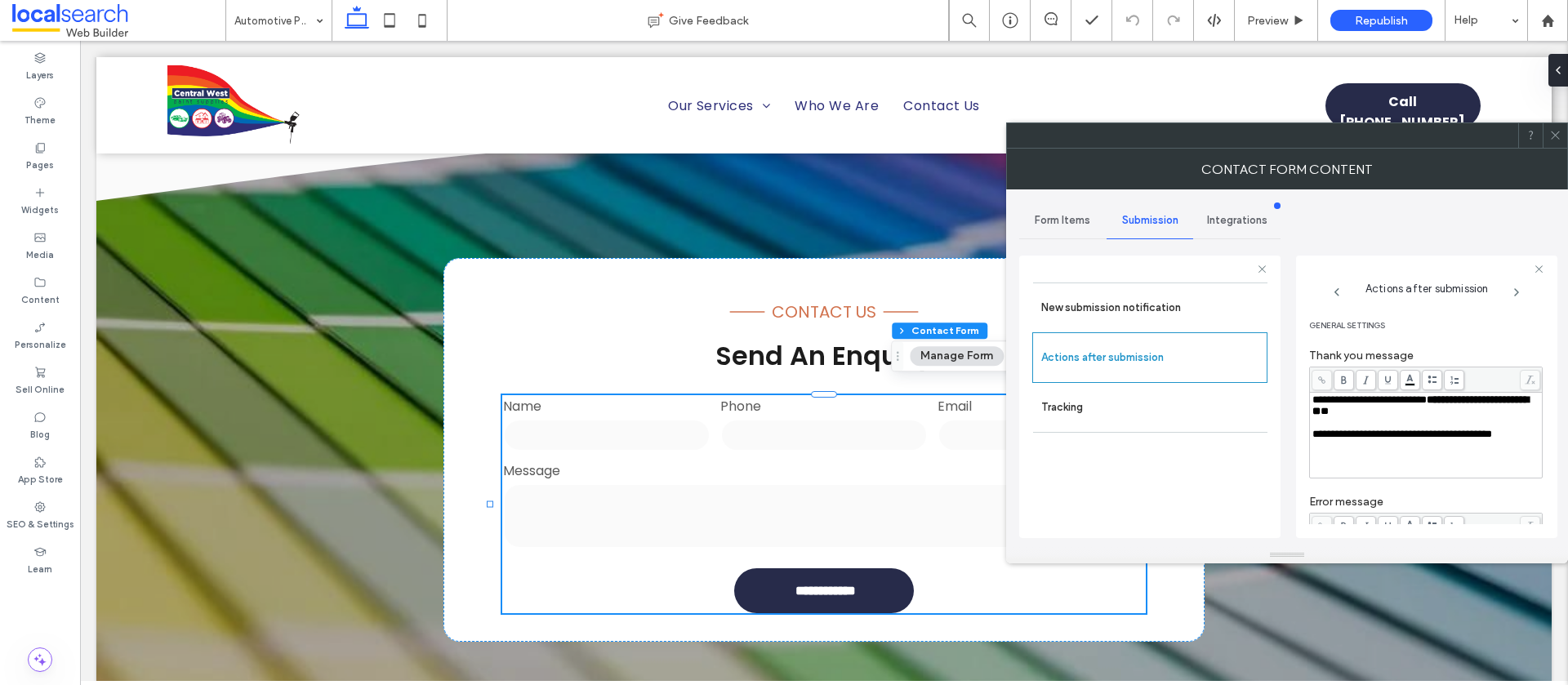
click at [1551, 134] on icon at bounding box center [1555, 135] width 13 height 13
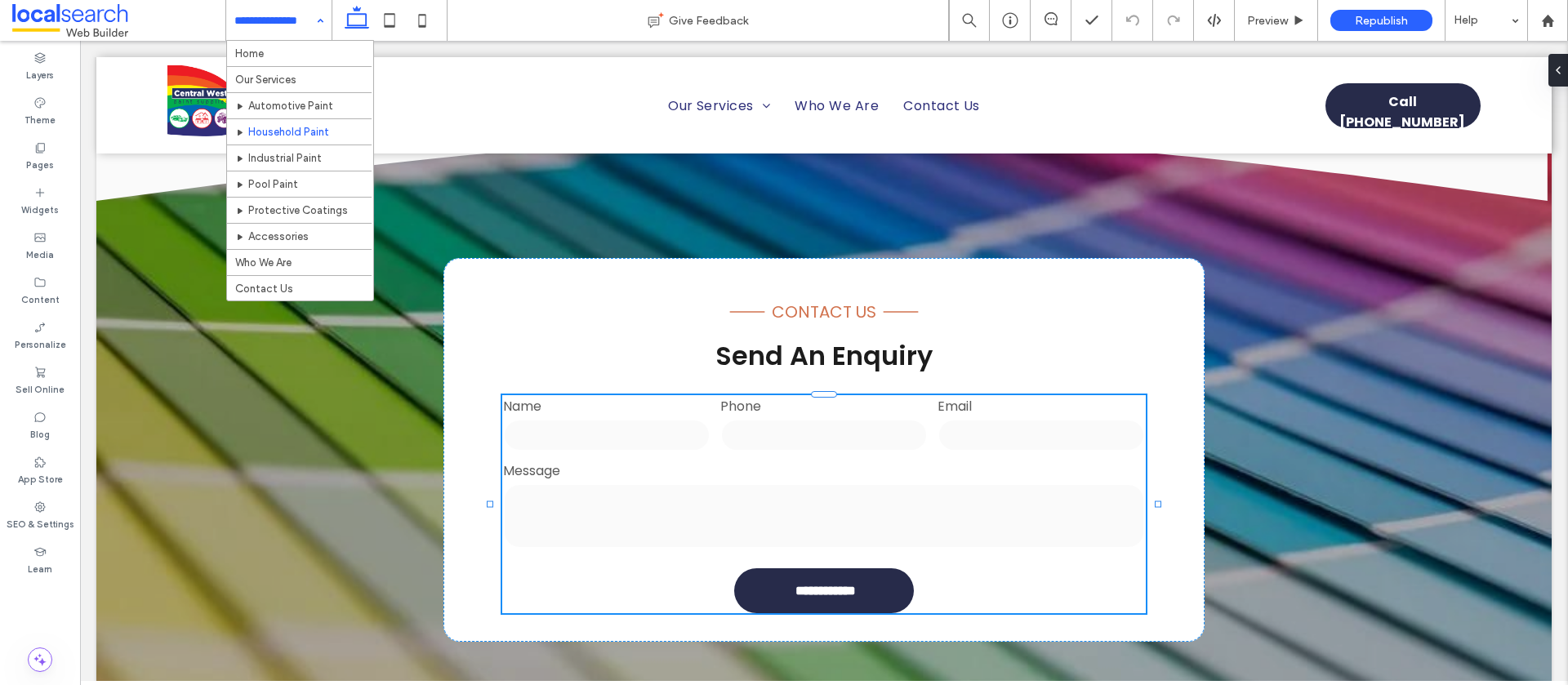
click at [293, 17] on input at bounding box center [274, 20] width 81 height 41
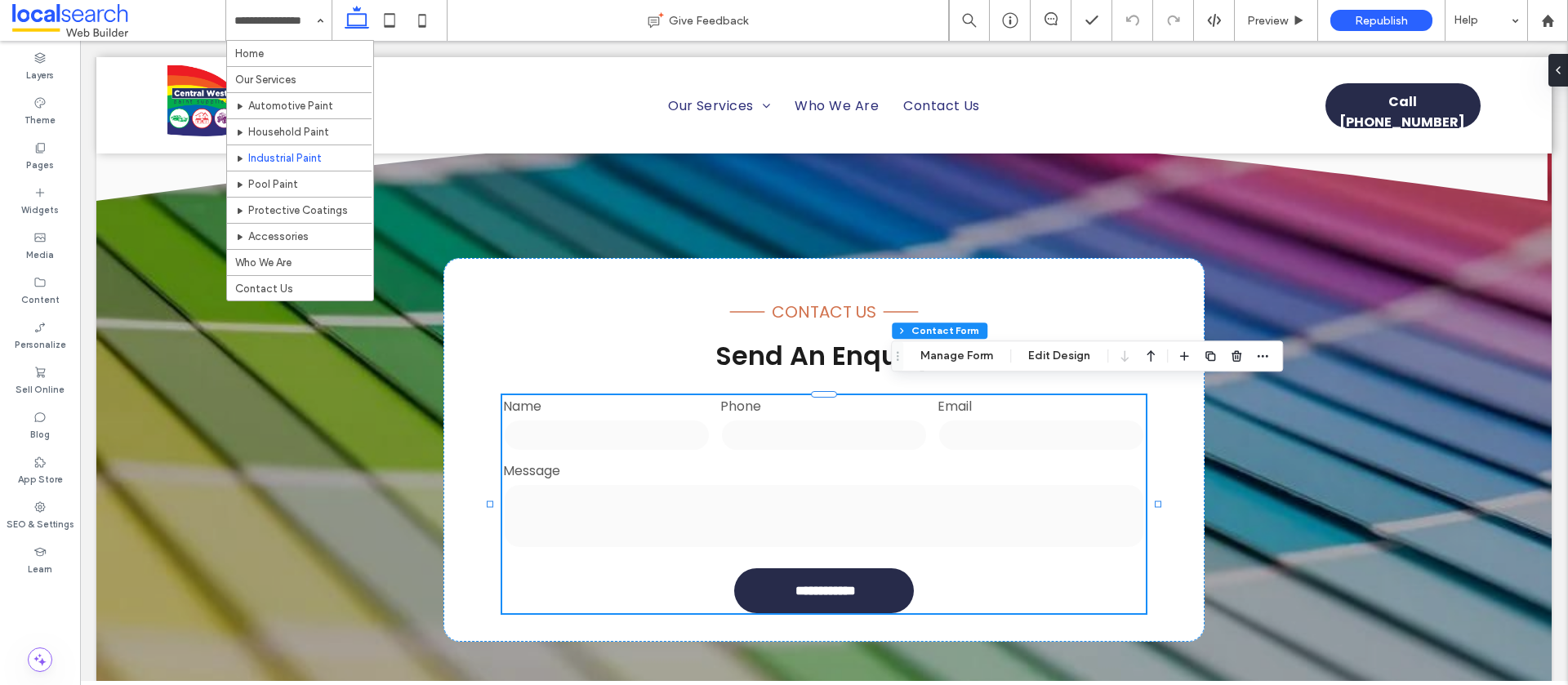
type input "*"
type input "***"
type input "**"
click at [938, 361] on button "Manage Form" at bounding box center [957, 356] width 94 height 19
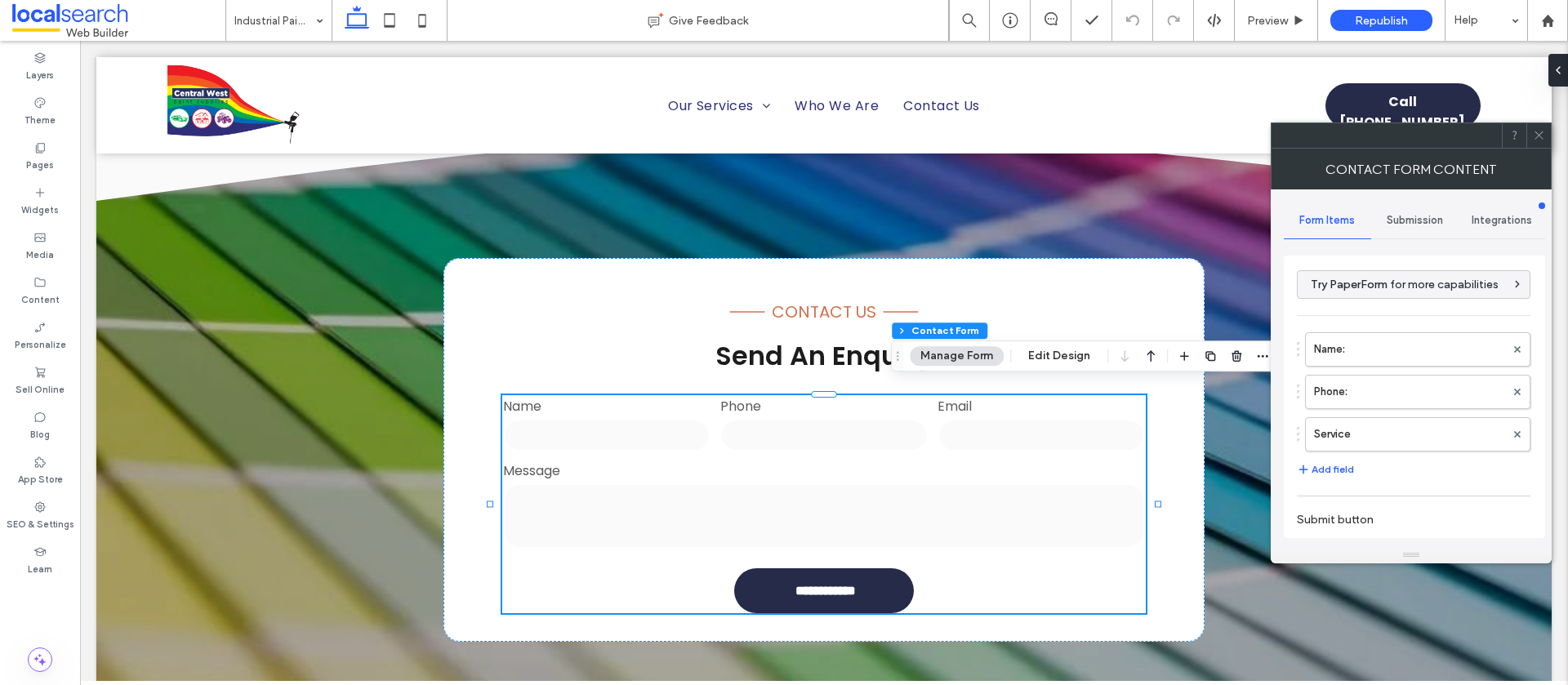
click at [1395, 220] on span "Submission" at bounding box center [1415, 220] width 56 height 13
click at [1386, 286] on label "New submission notification" at bounding box center [1415, 297] width 218 height 33
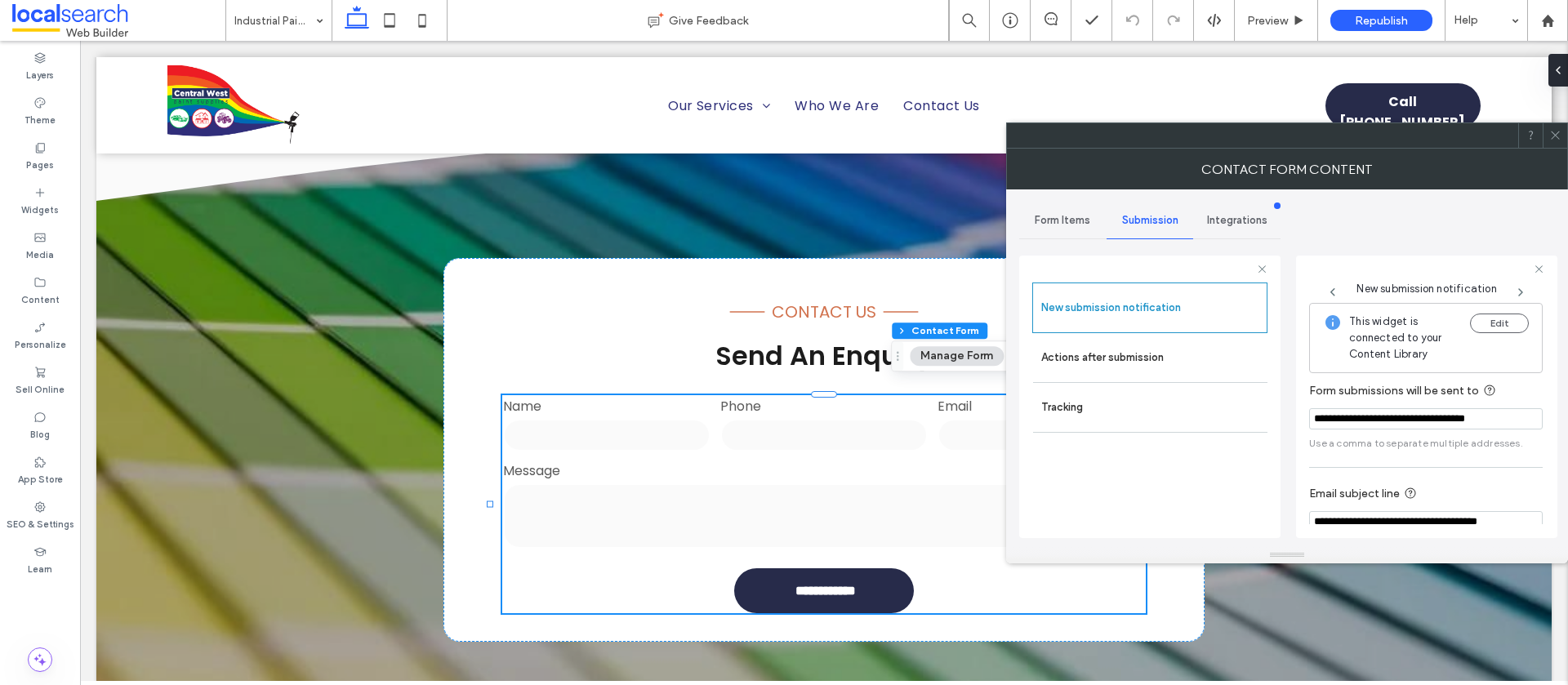
scroll to position [85, 0]
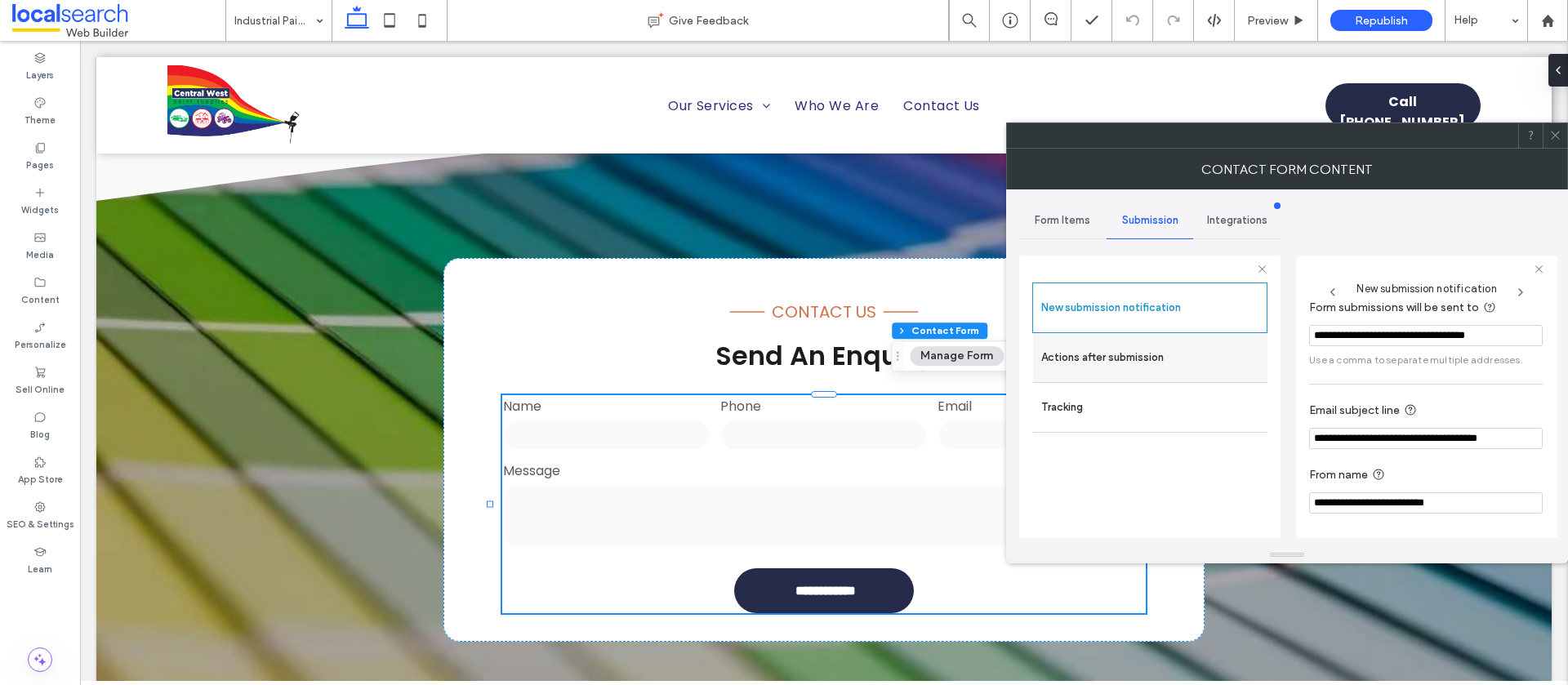
drag, startPoint x: 1114, startPoint y: 360, endPoint x: 1132, endPoint y: 362, distance: 18.1
click at [1115, 360] on label "Actions after submission" at bounding box center [1150, 358] width 218 height 33
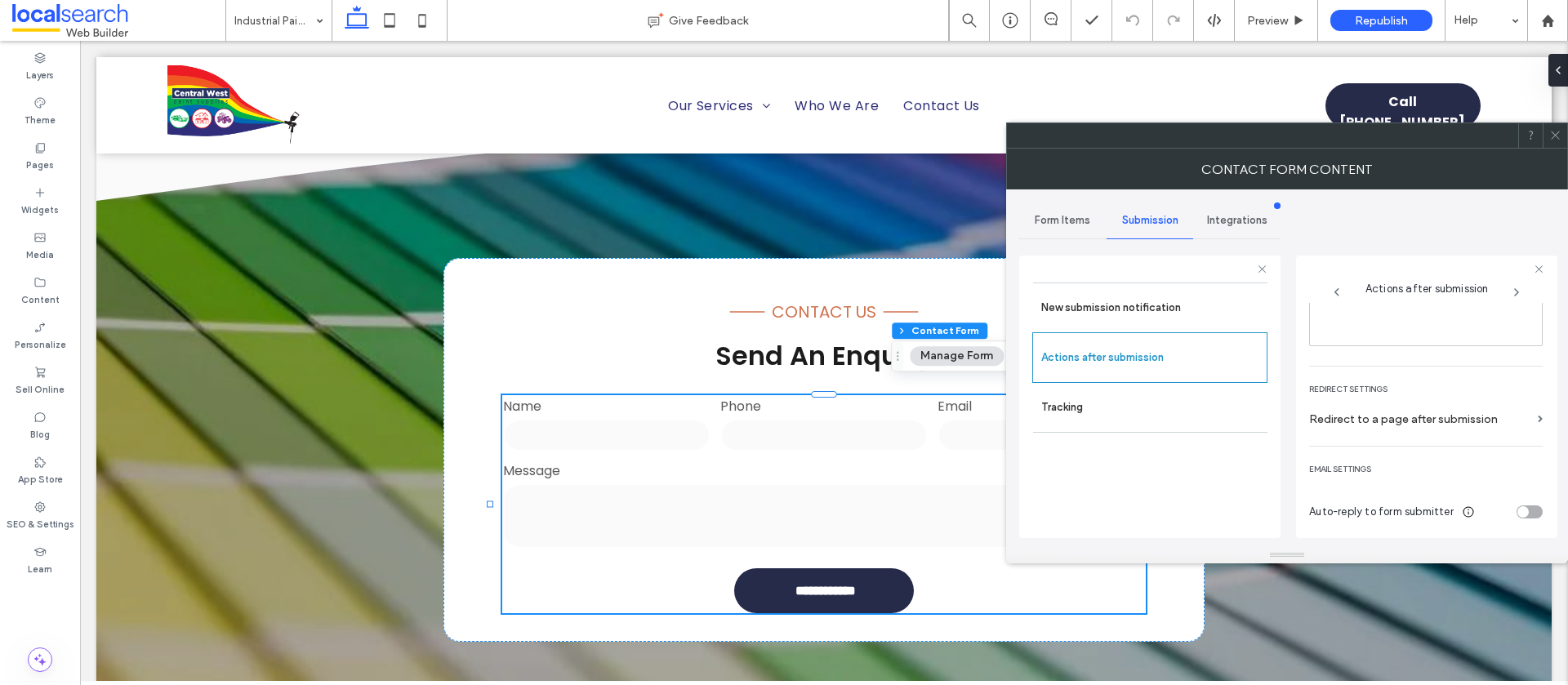
scroll to position [282, 0]
drag, startPoint x: 1559, startPoint y: 133, endPoint x: 1026, endPoint y: 230, distance: 541.8
click at [1559, 133] on icon at bounding box center [1555, 135] width 13 height 13
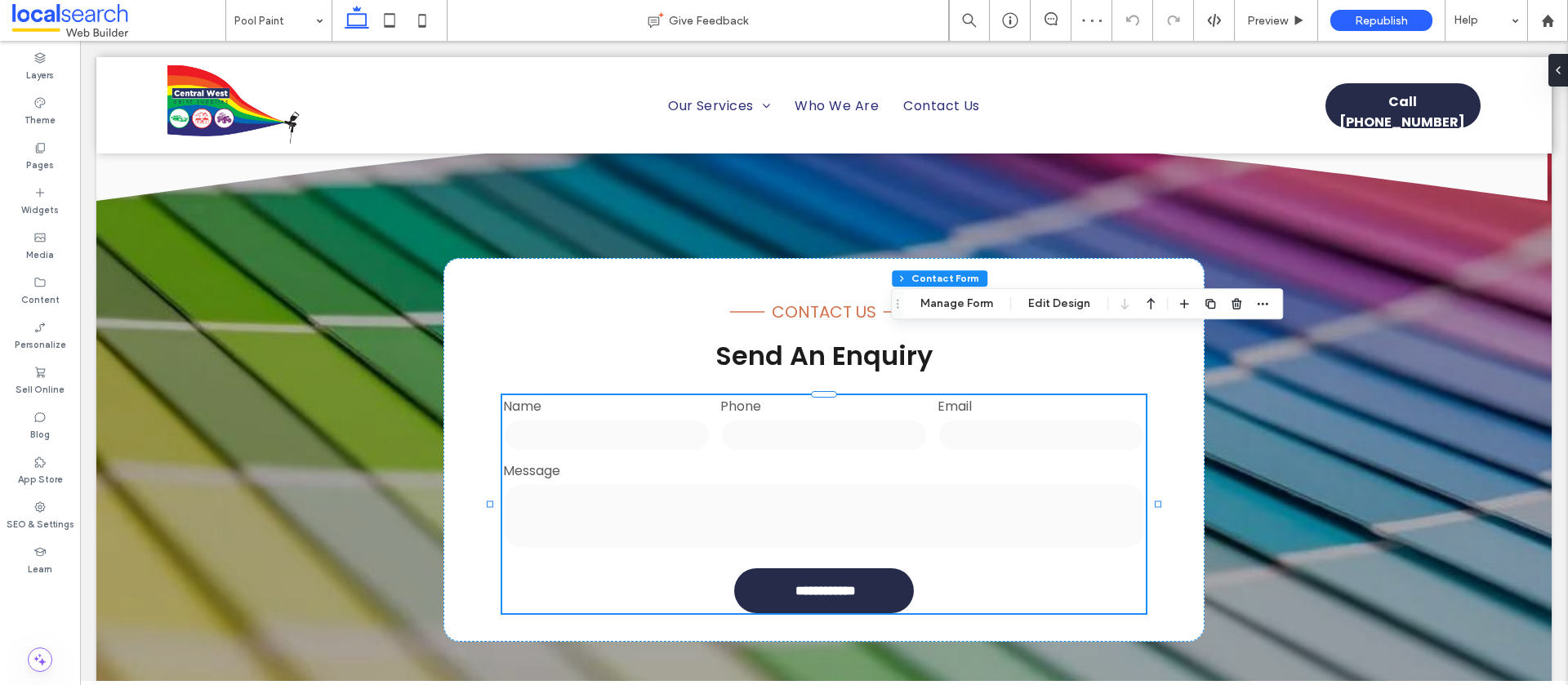
type input "*"
type input "***"
type input "**"
click at [961, 312] on button "Manage Form" at bounding box center [957, 303] width 94 height 19
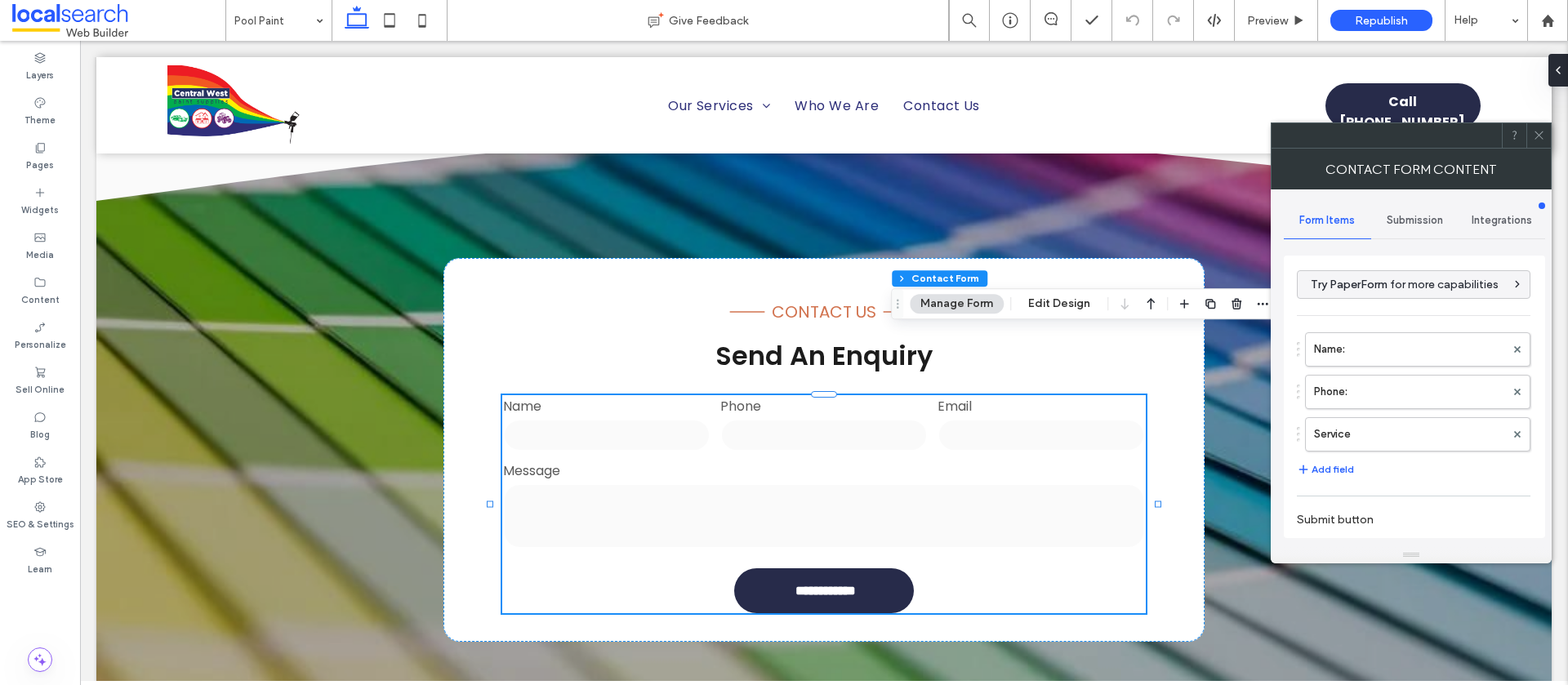
click at [1409, 226] on div "Submission" at bounding box center [1415, 220] width 87 height 36
click at [1327, 295] on label "New submission notification" at bounding box center [1415, 297] width 218 height 33
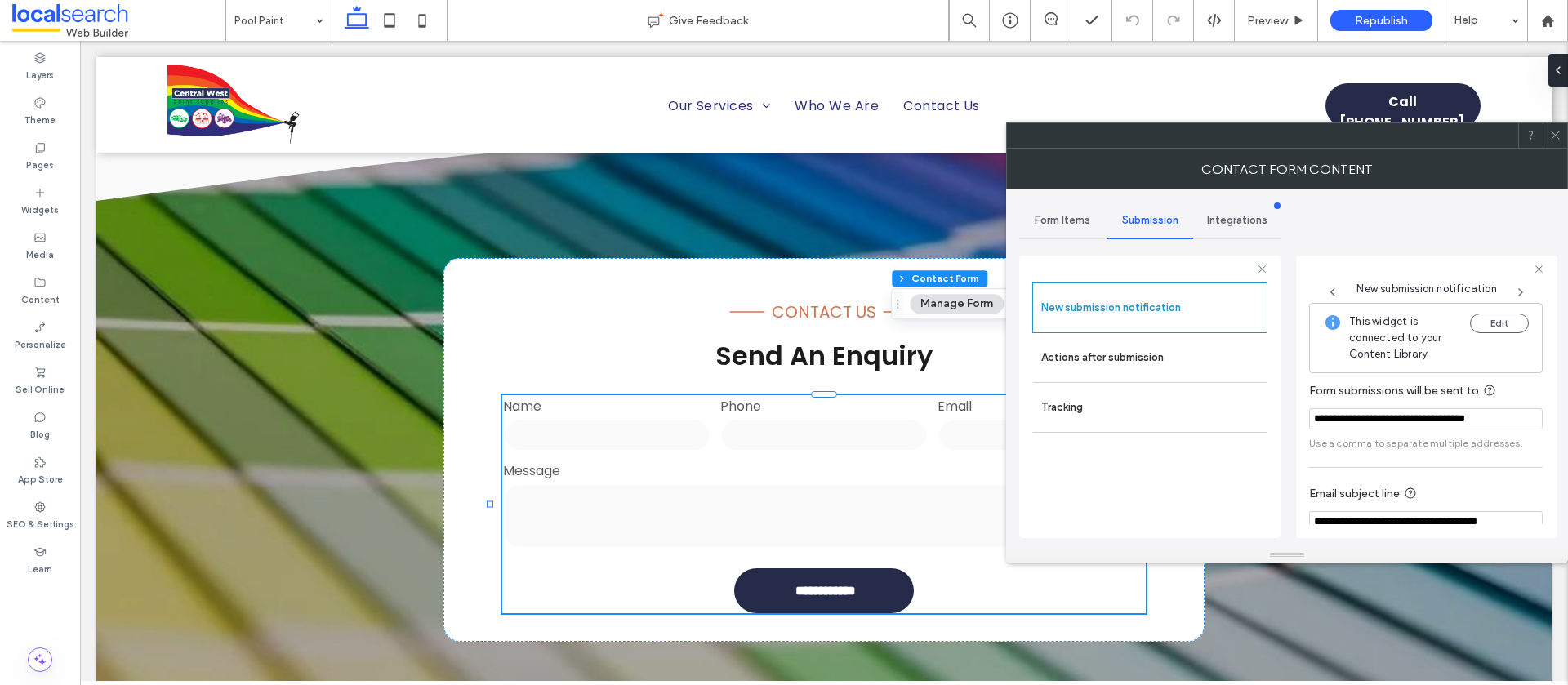
scroll to position [85, 0]
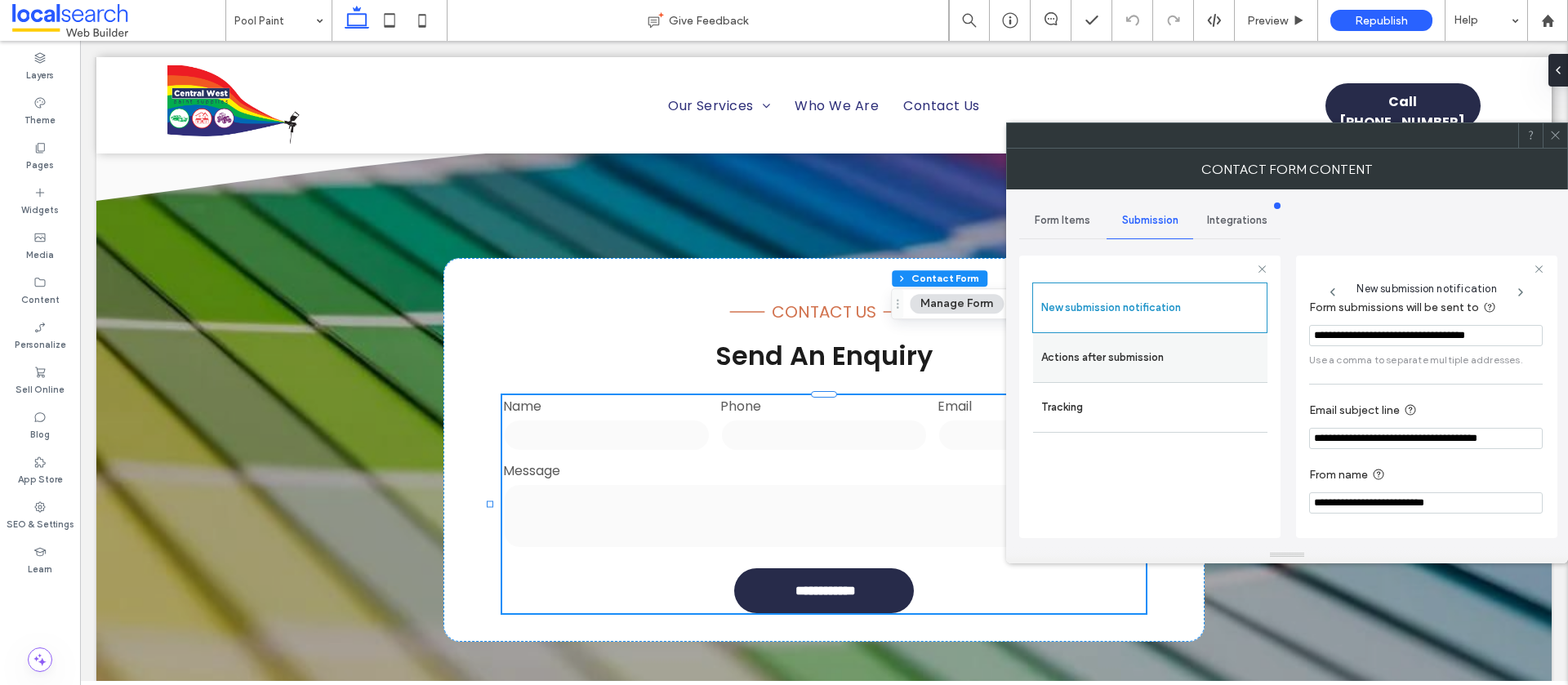
click at [1052, 345] on label "Actions after submission" at bounding box center [1150, 358] width 218 height 33
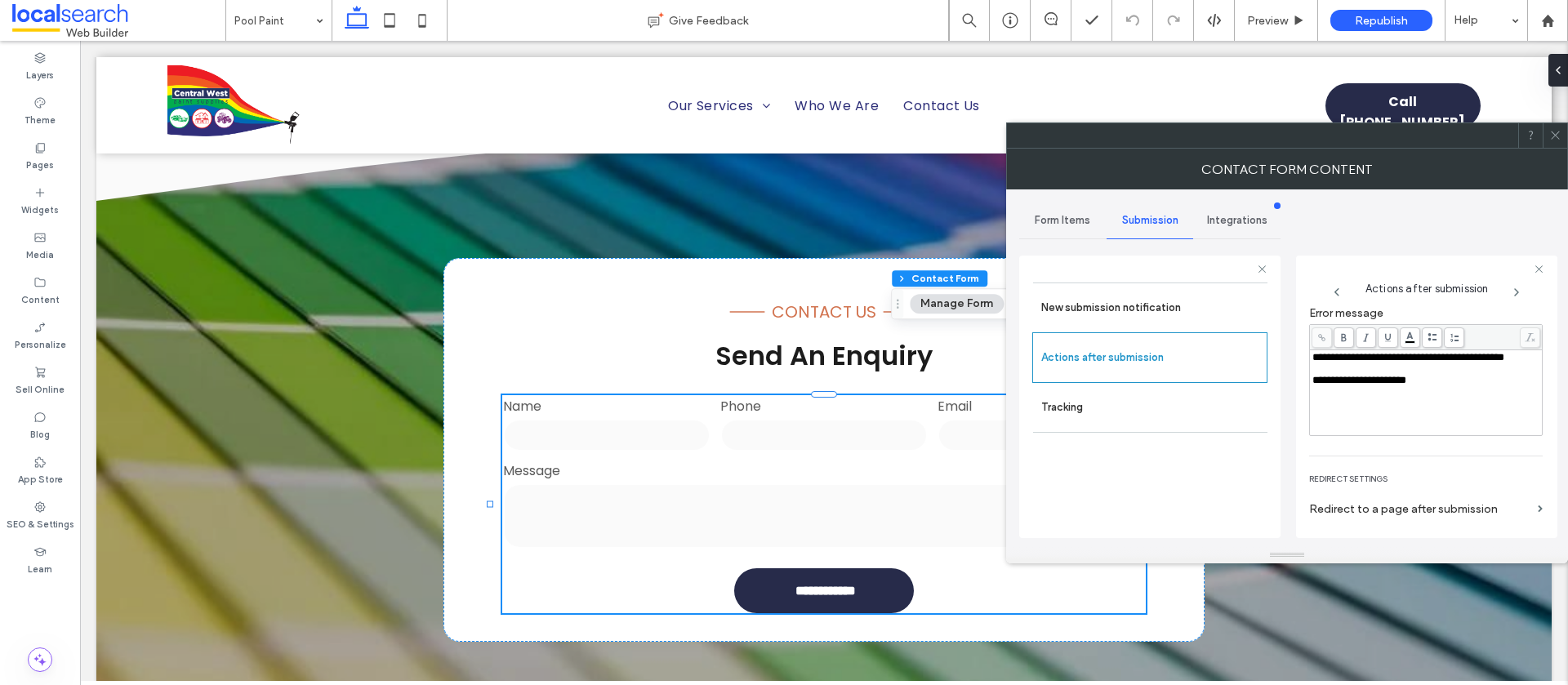
scroll to position [282, 0]
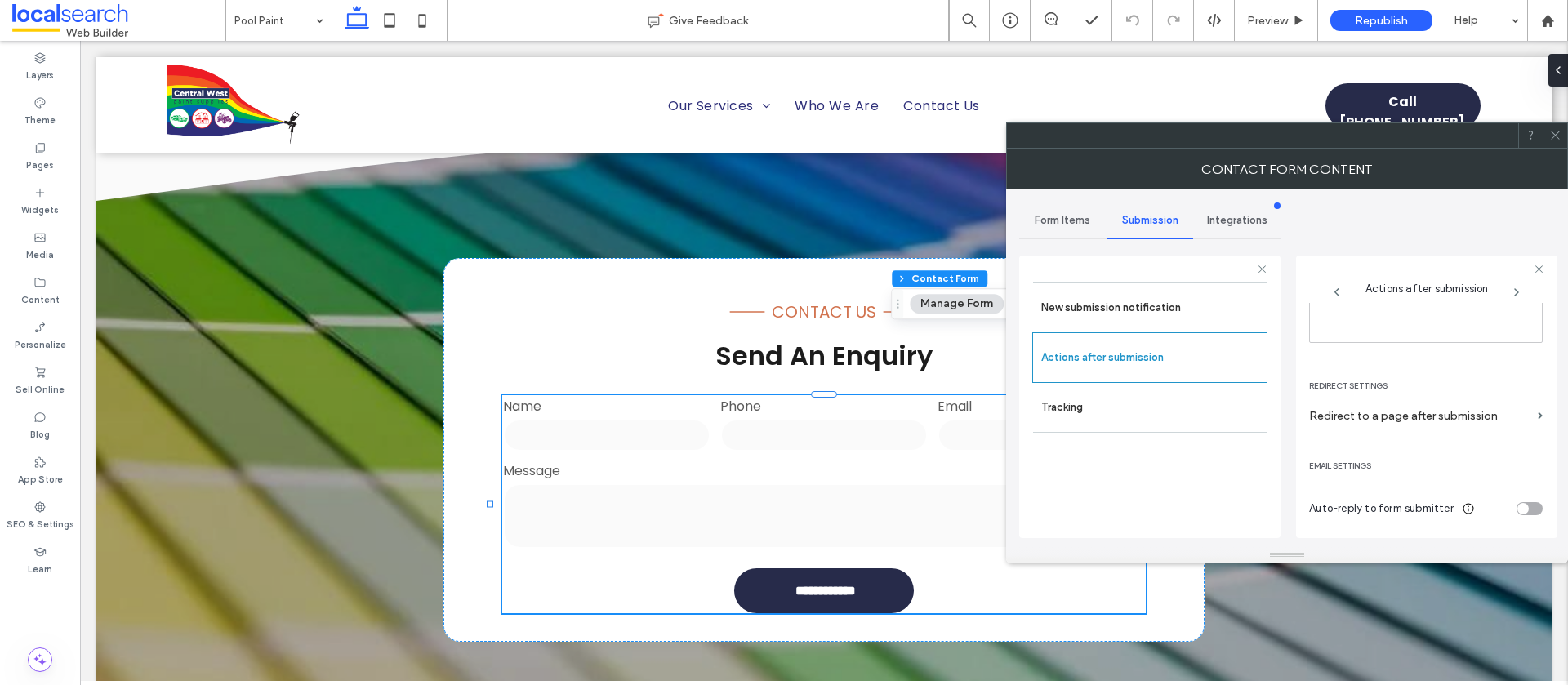
click at [1551, 131] on use at bounding box center [1555, 135] width 8 height 8
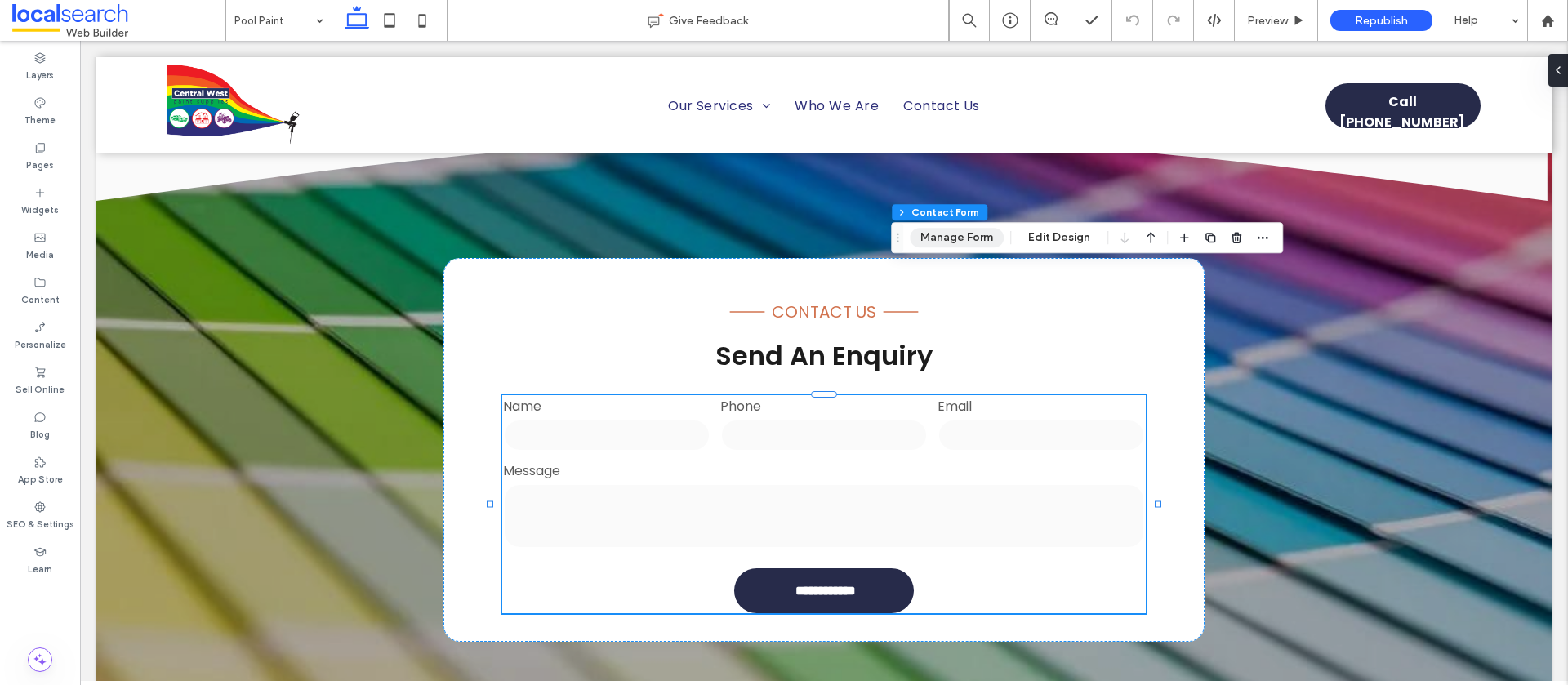
click at [958, 246] on button "Manage Form" at bounding box center [957, 237] width 94 height 19
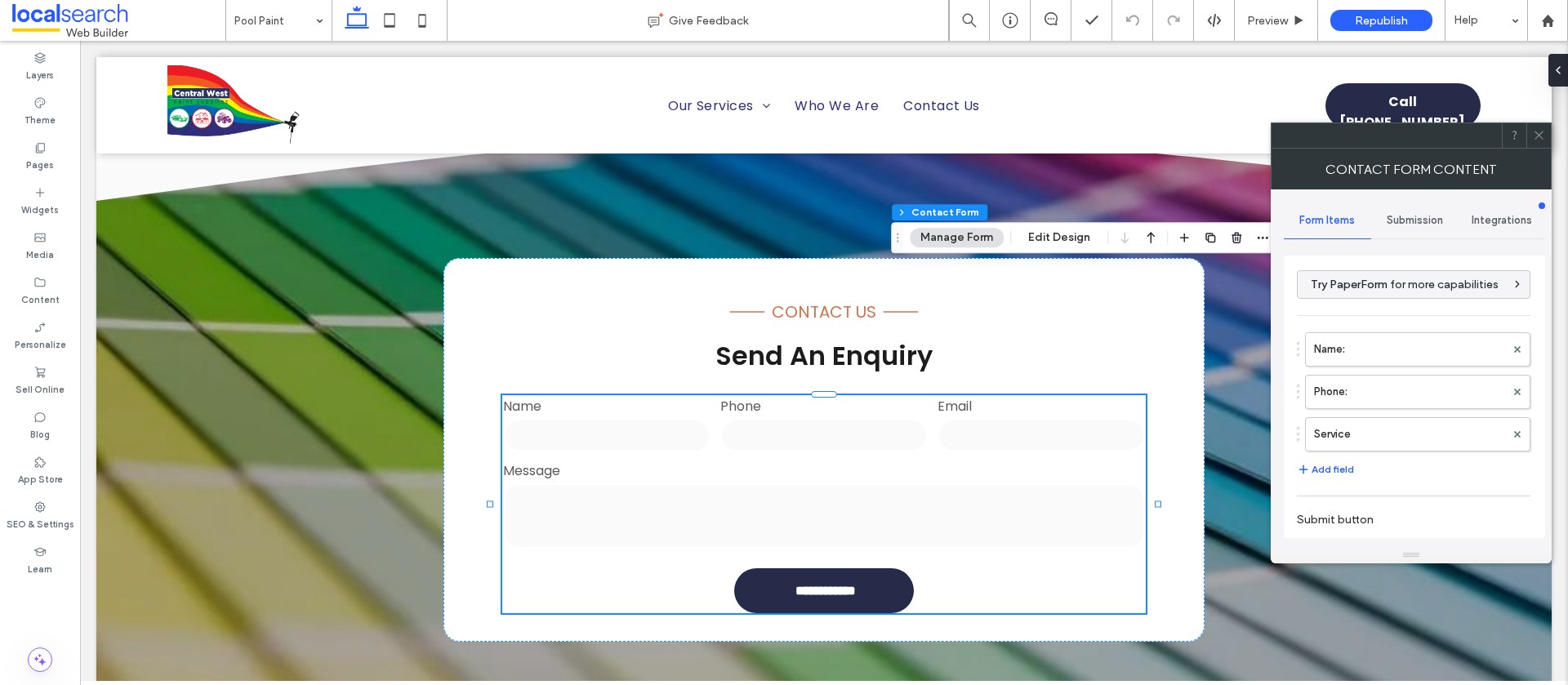
click at [1383, 216] on div "Submission" at bounding box center [1415, 220] width 87 height 36
click at [1382, 289] on label "New submission notification" at bounding box center [1415, 297] width 218 height 33
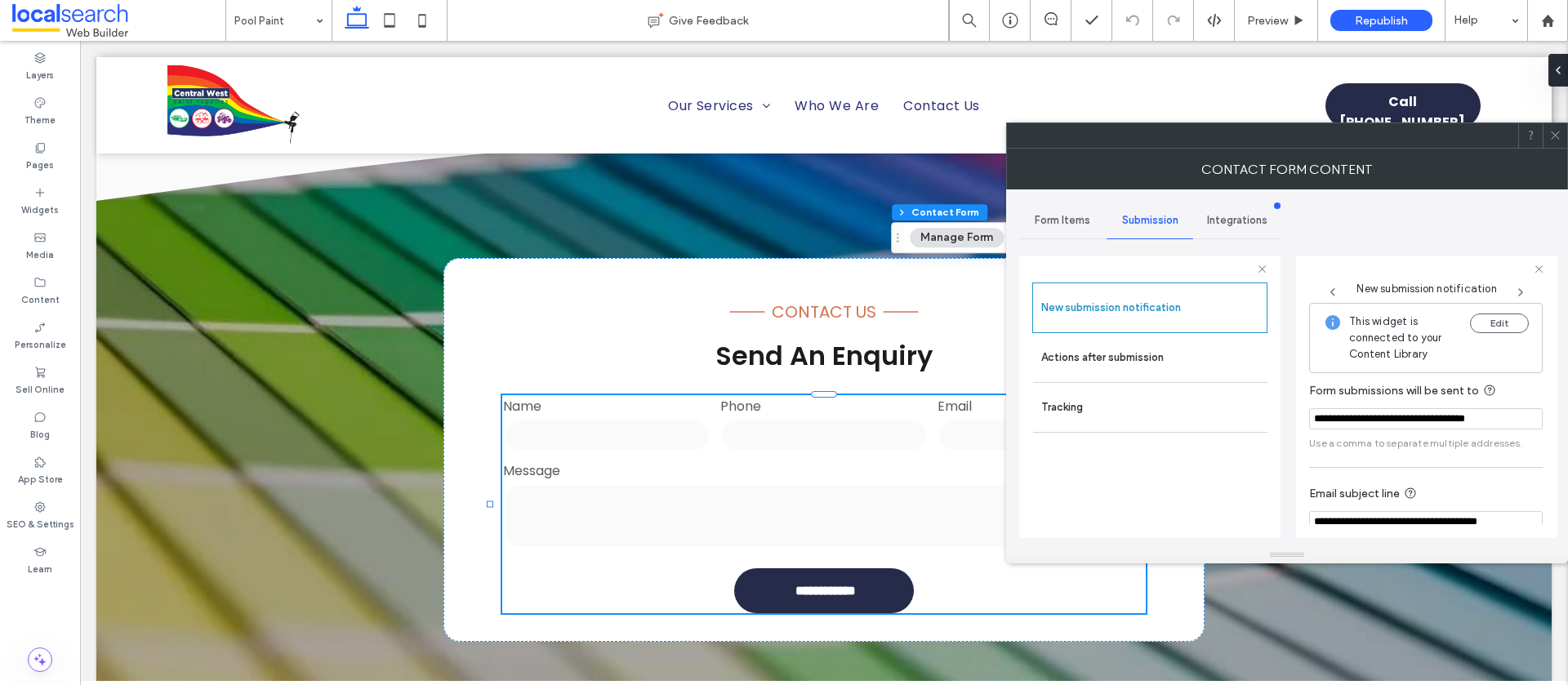
scroll to position [85, 0]
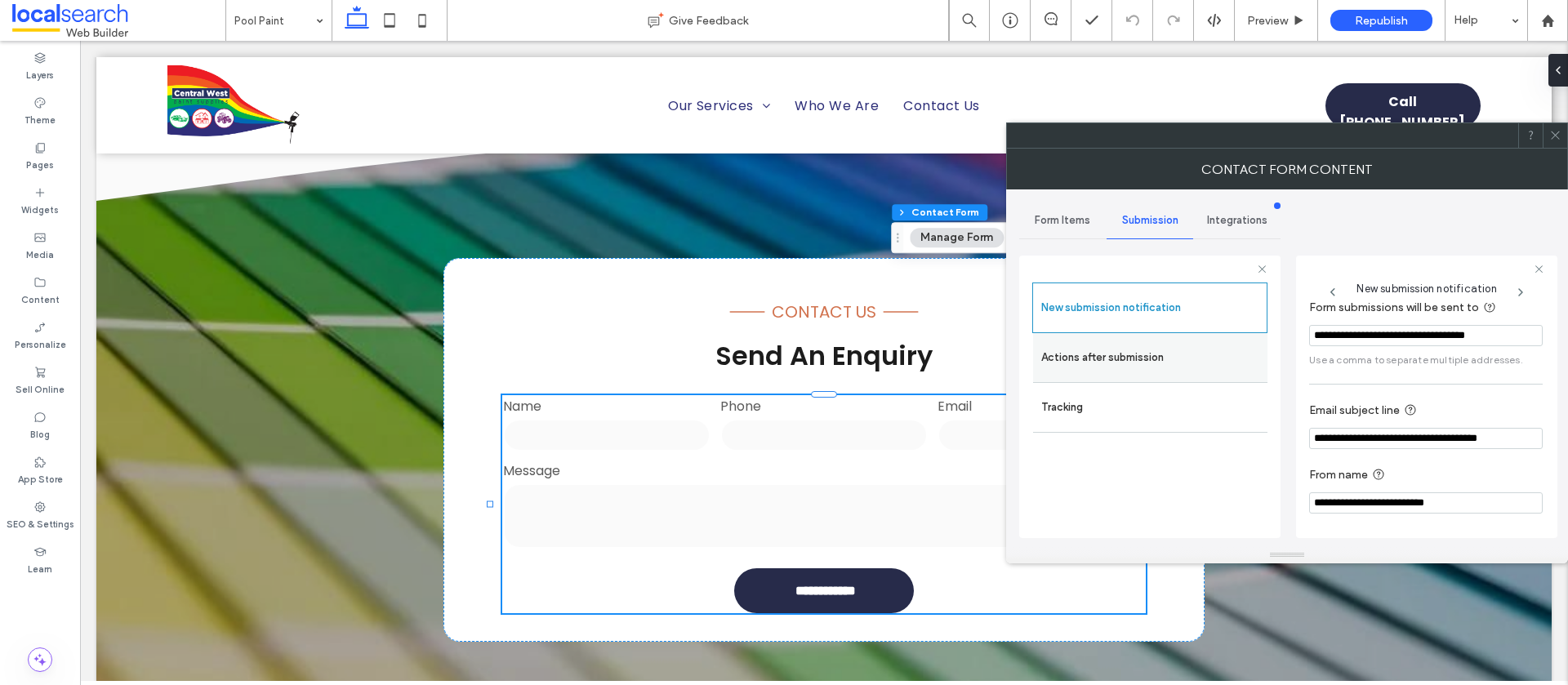
drag, startPoint x: 1168, startPoint y: 372, endPoint x: 1214, endPoint y: 379, distance: 46.5
click at [1168, 372] on label "Actions after submission" at bounding box center [1150, 358] width 218 height 33
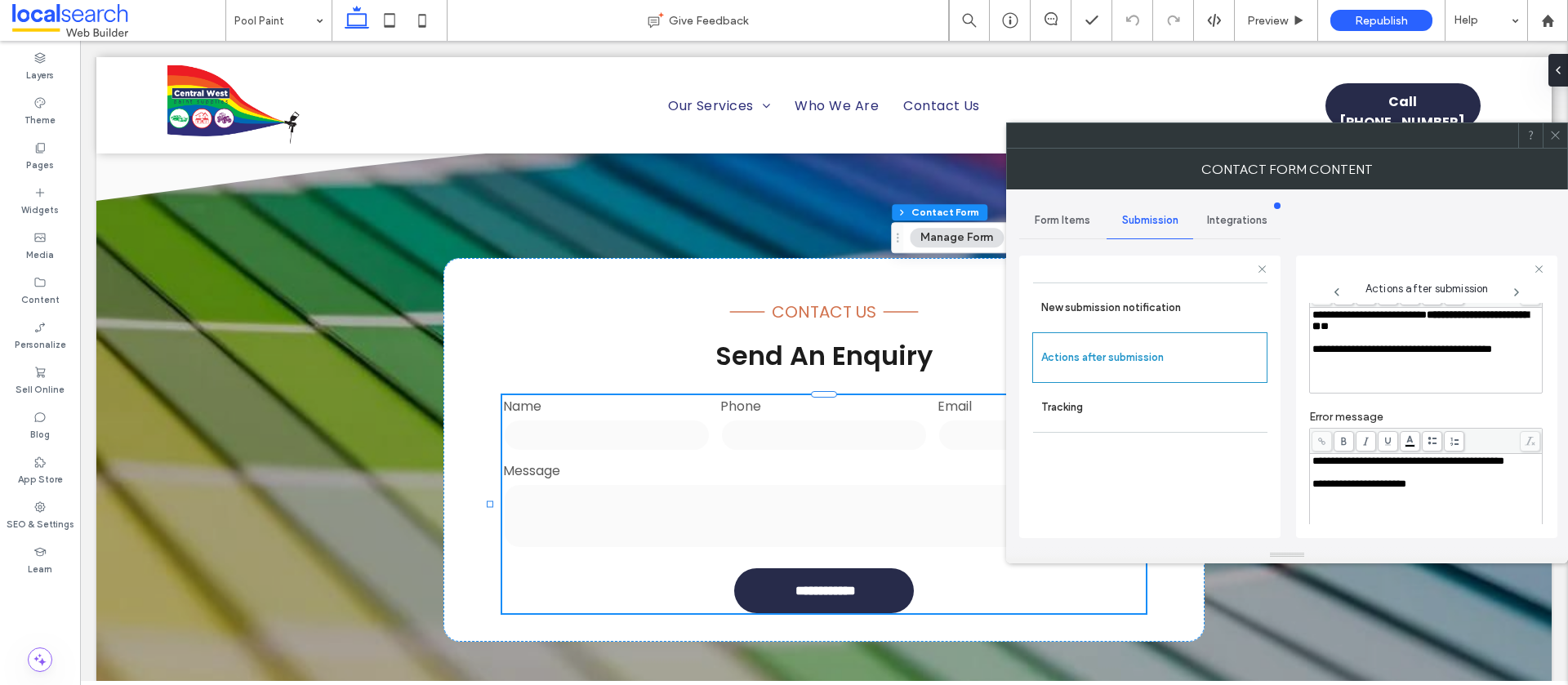
scroll to position [282, 0]
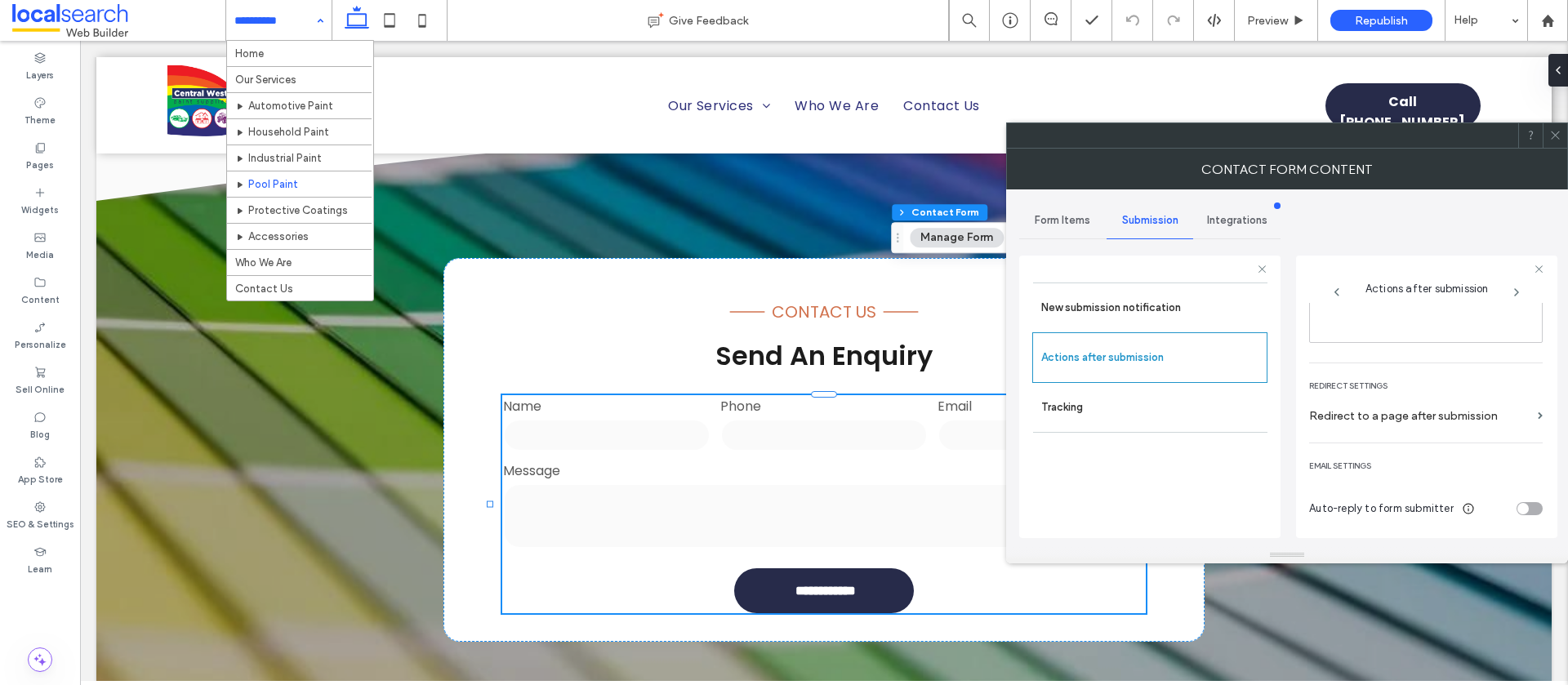
drag, startPoint x: 283, startPoint y: 17, endPoint x: 263, endPoint y: 70, distance: 56.6
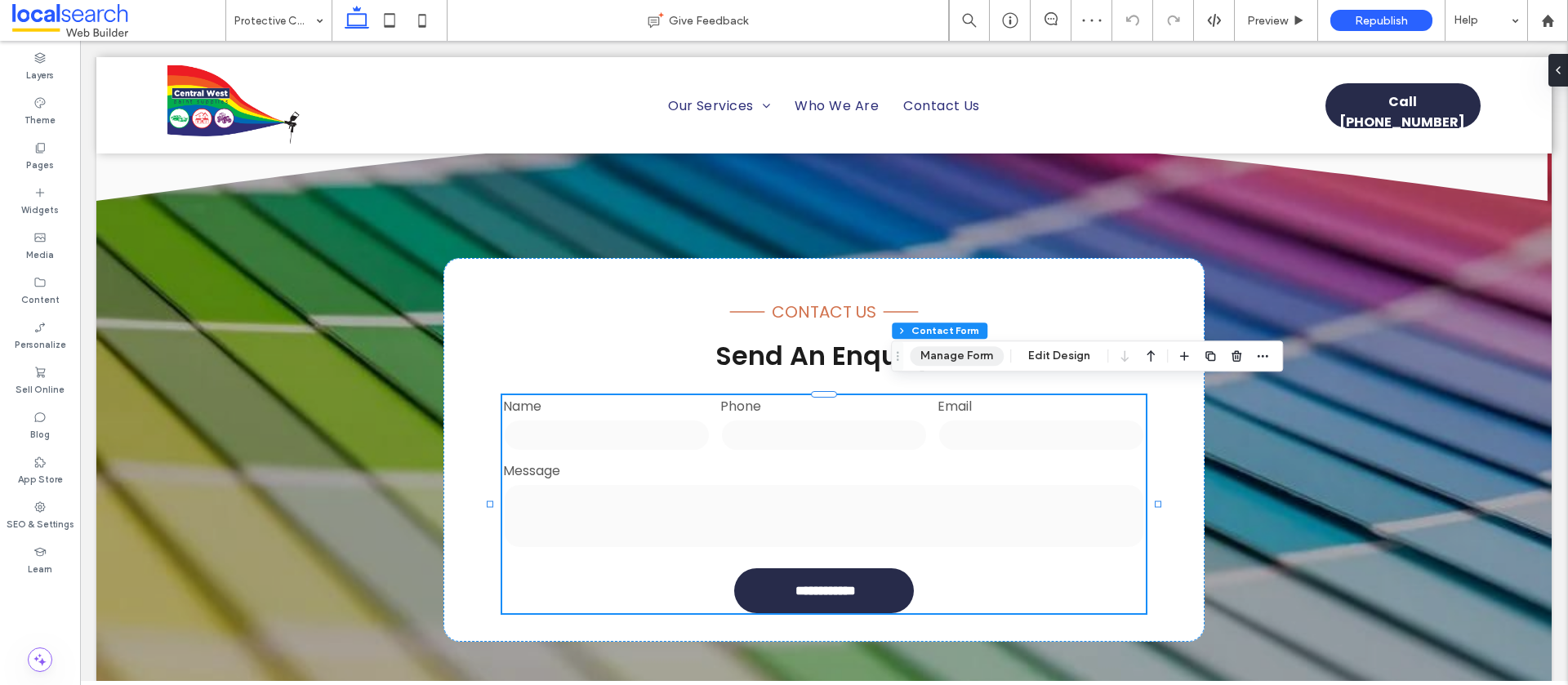
click at [937, 360] on button "Manage Form" at bounding box center [957, 356] width 94 height 19
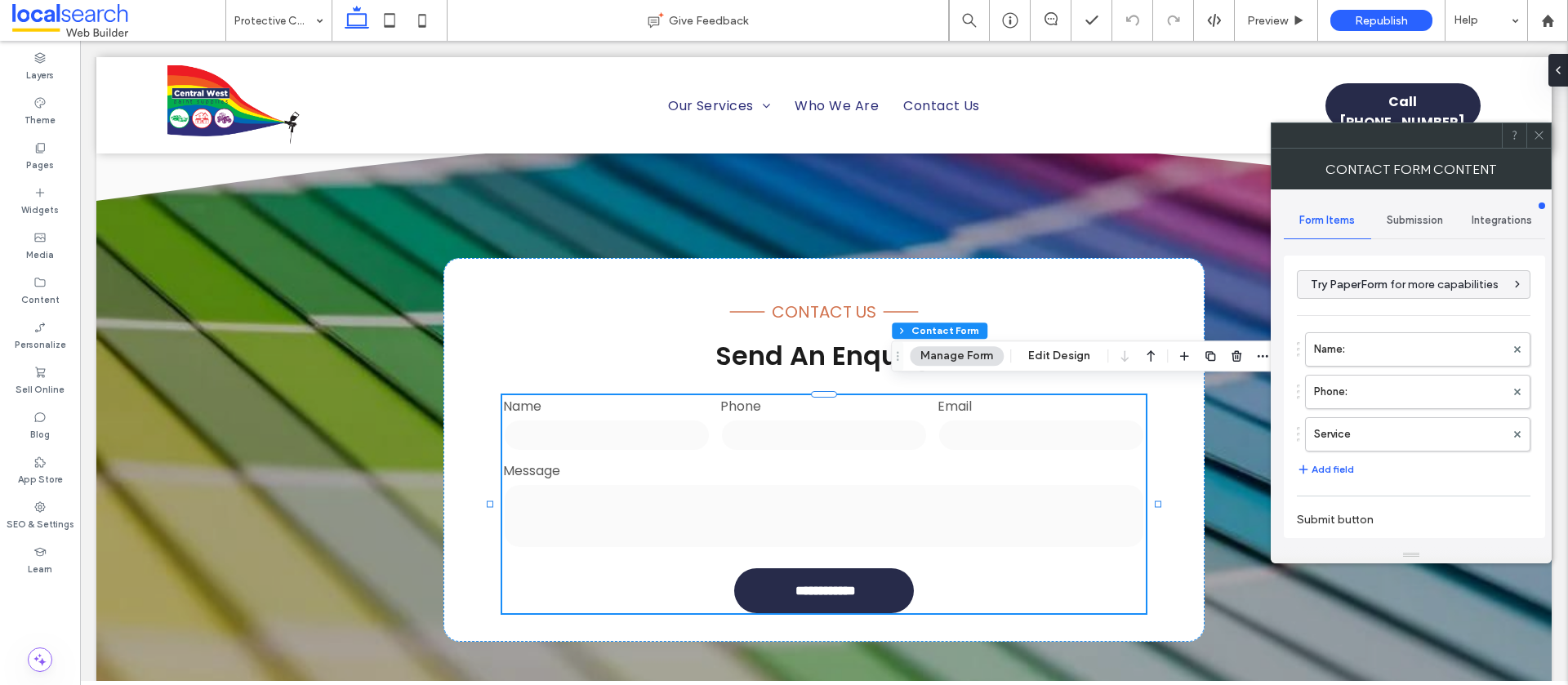
click at [1408, 225] on span "Submission" at bounding box center [1415, 220] width 56 height 13
drag, startPoint x: 1388, startPoint y: 299, endPoint x: 1364, endPoint y: 304, distance: 24.5
click at [1388, 299] on label "New submission notification" at bounding box center [1415, 297] width 218 height 33
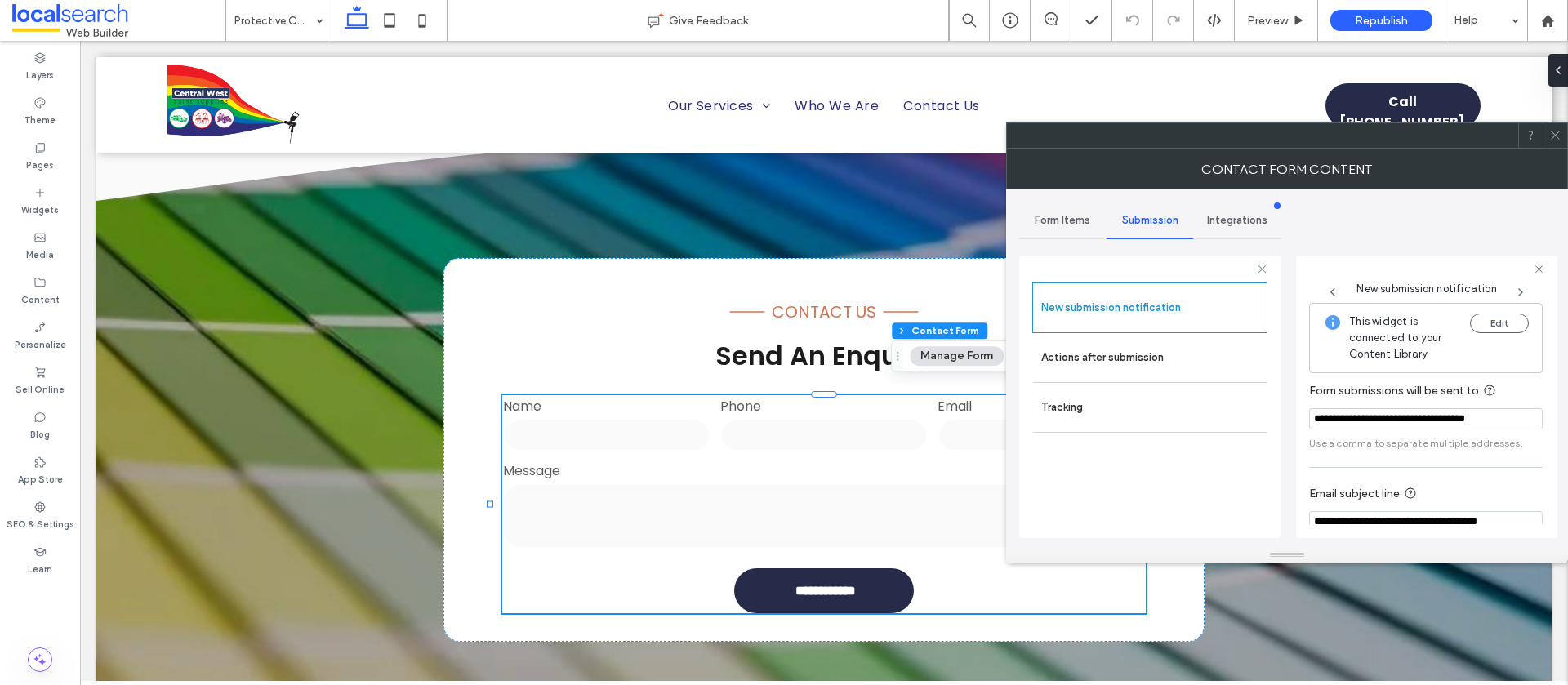
scroll to position [85, 0]
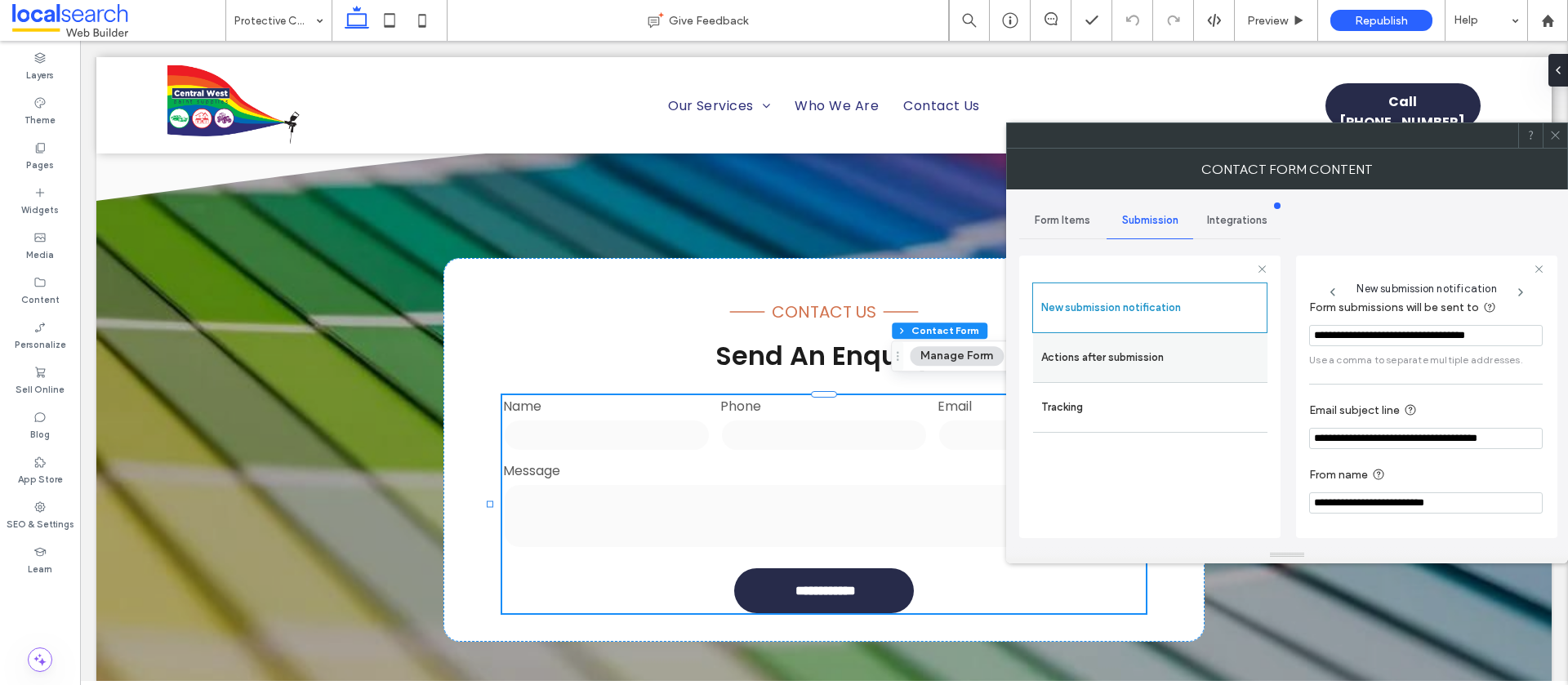
click at [1107, 365] on label "Actions after submission" at bounding box center [1150, 358] width 218 height 33
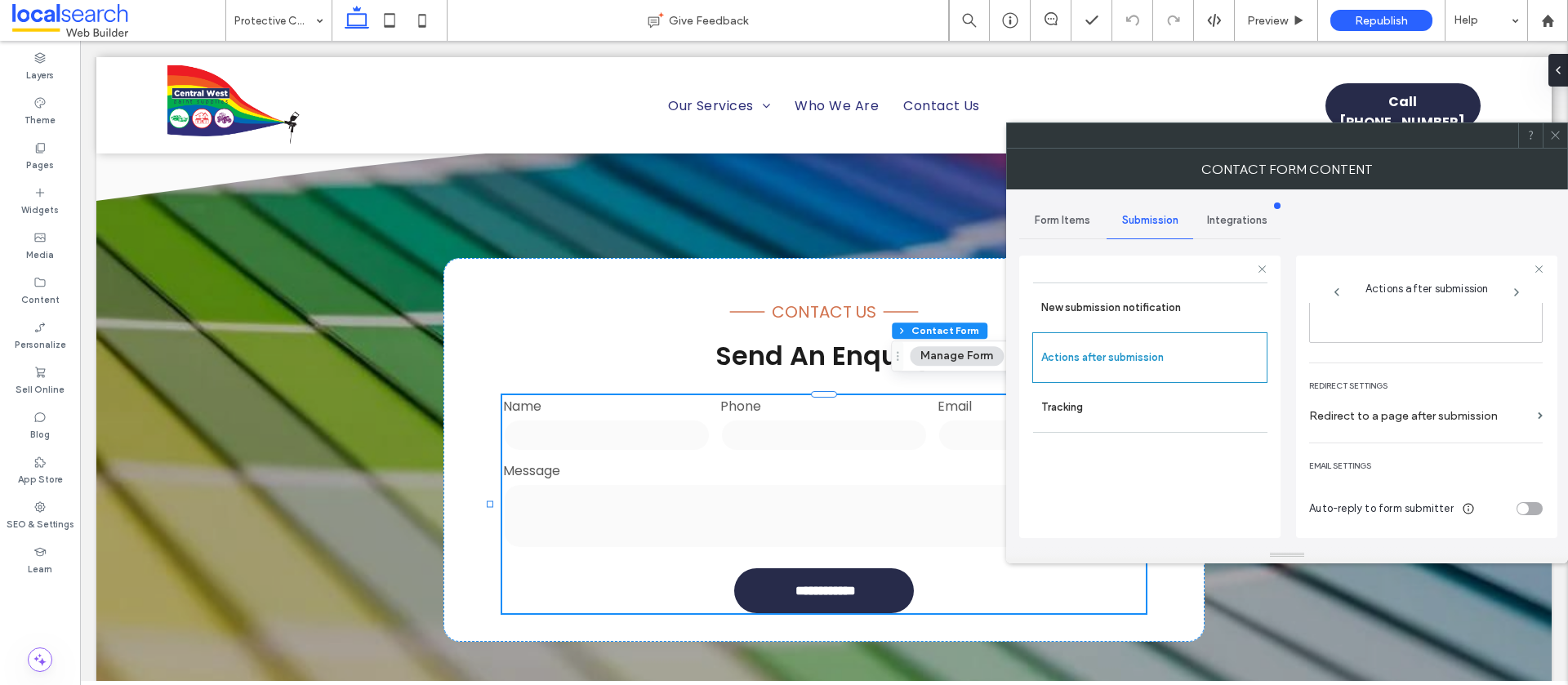
scroll to position [0, 0]
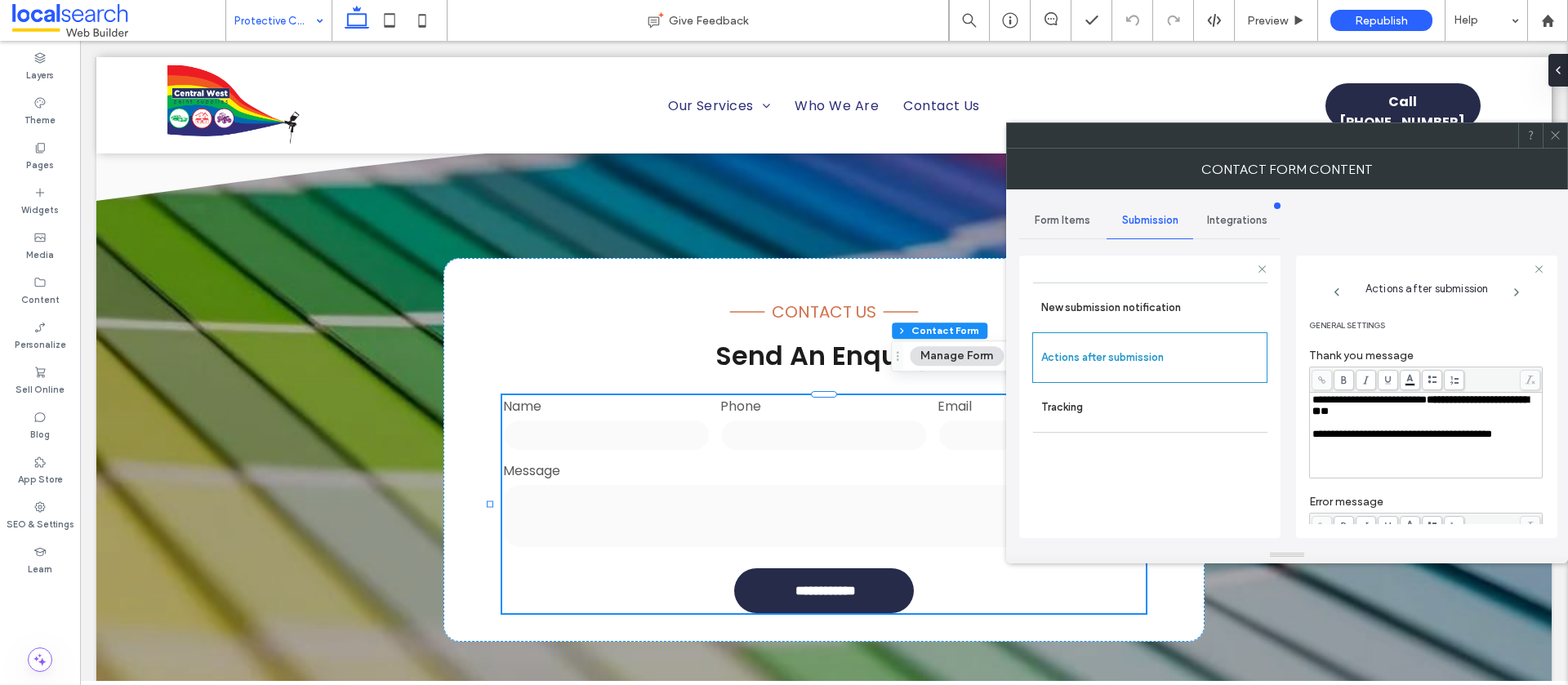
drag, startPoint x: 296, startPoint y: 17, endPoint x: 284, endPoint y: 38, distance: 24.2
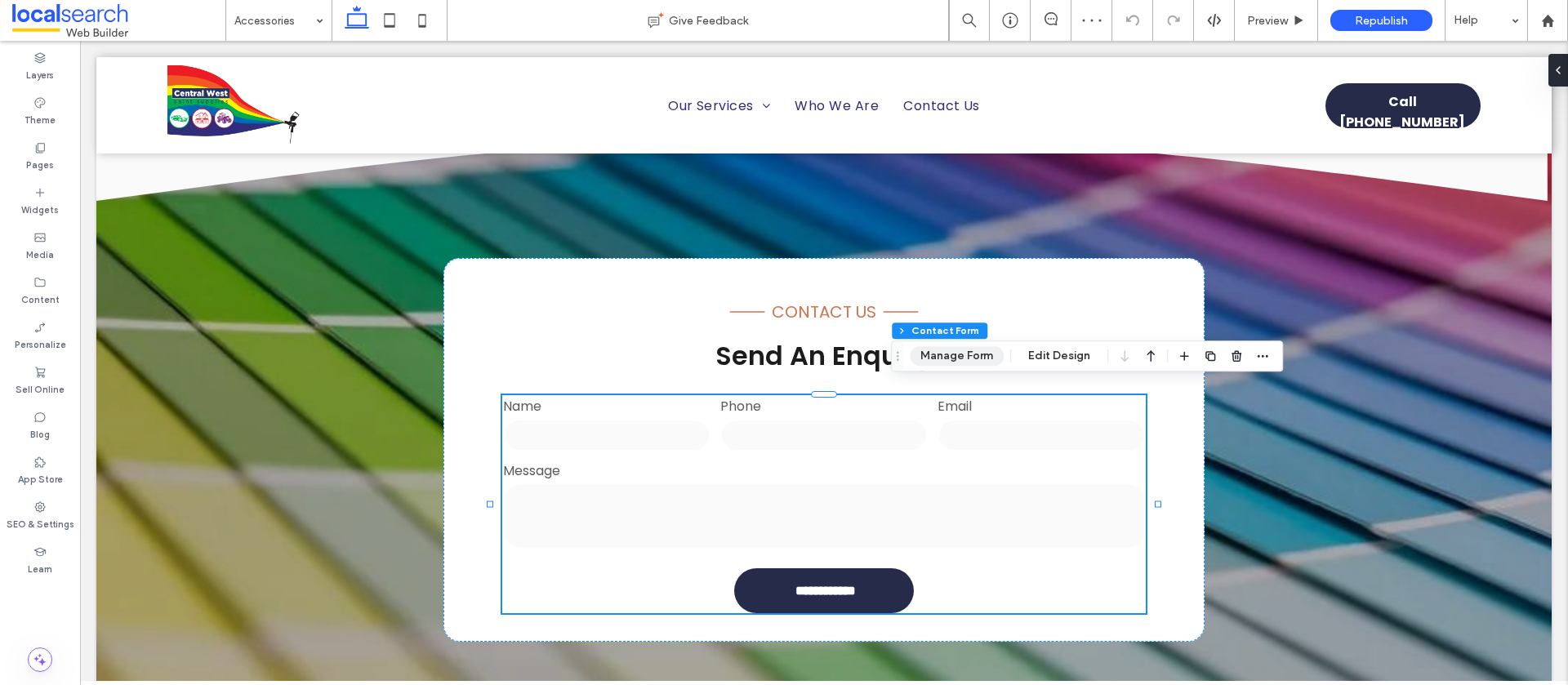
click at [943, 359] on button "Manage Form" at bounding box center [957, 356] width 94 height 19
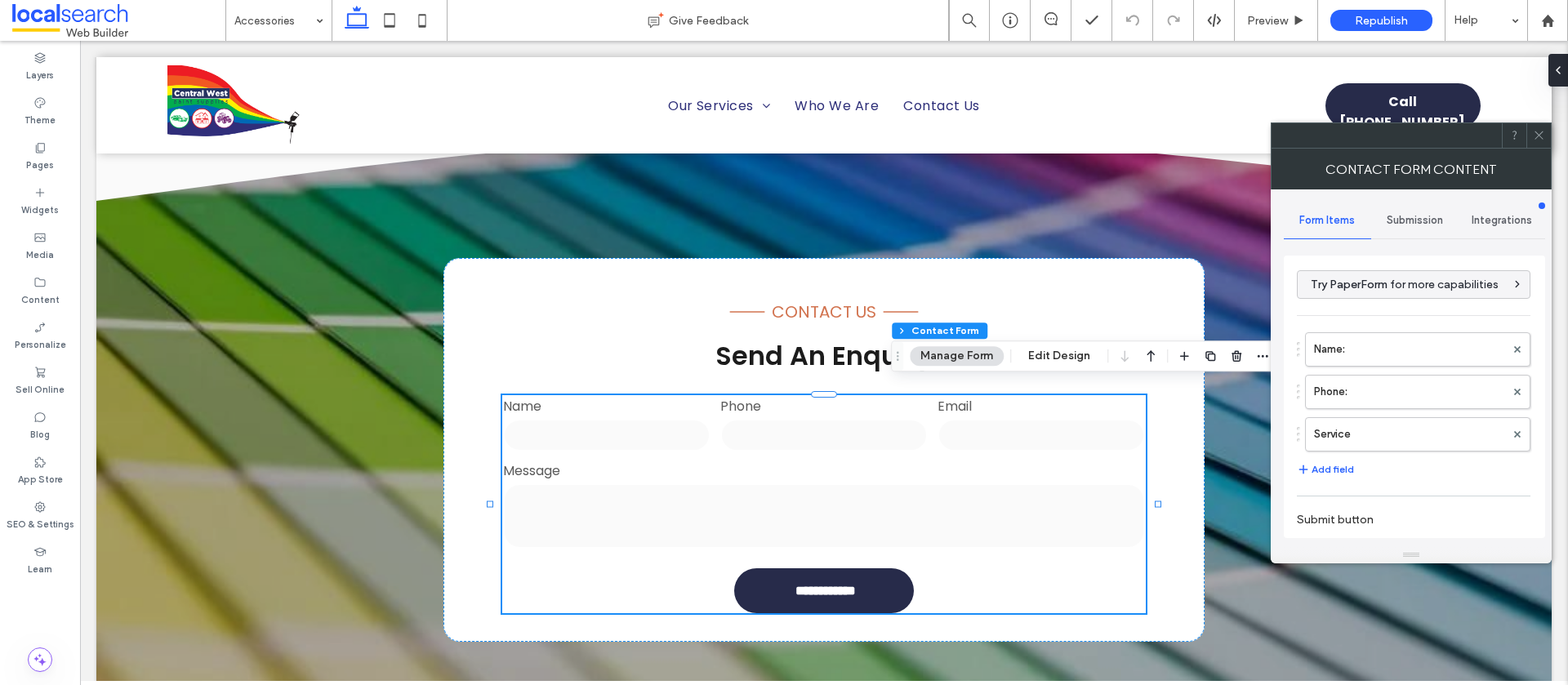
click at [1411, 226] on div "Submission" at bounding box center [1415, 220] width 87 height 36
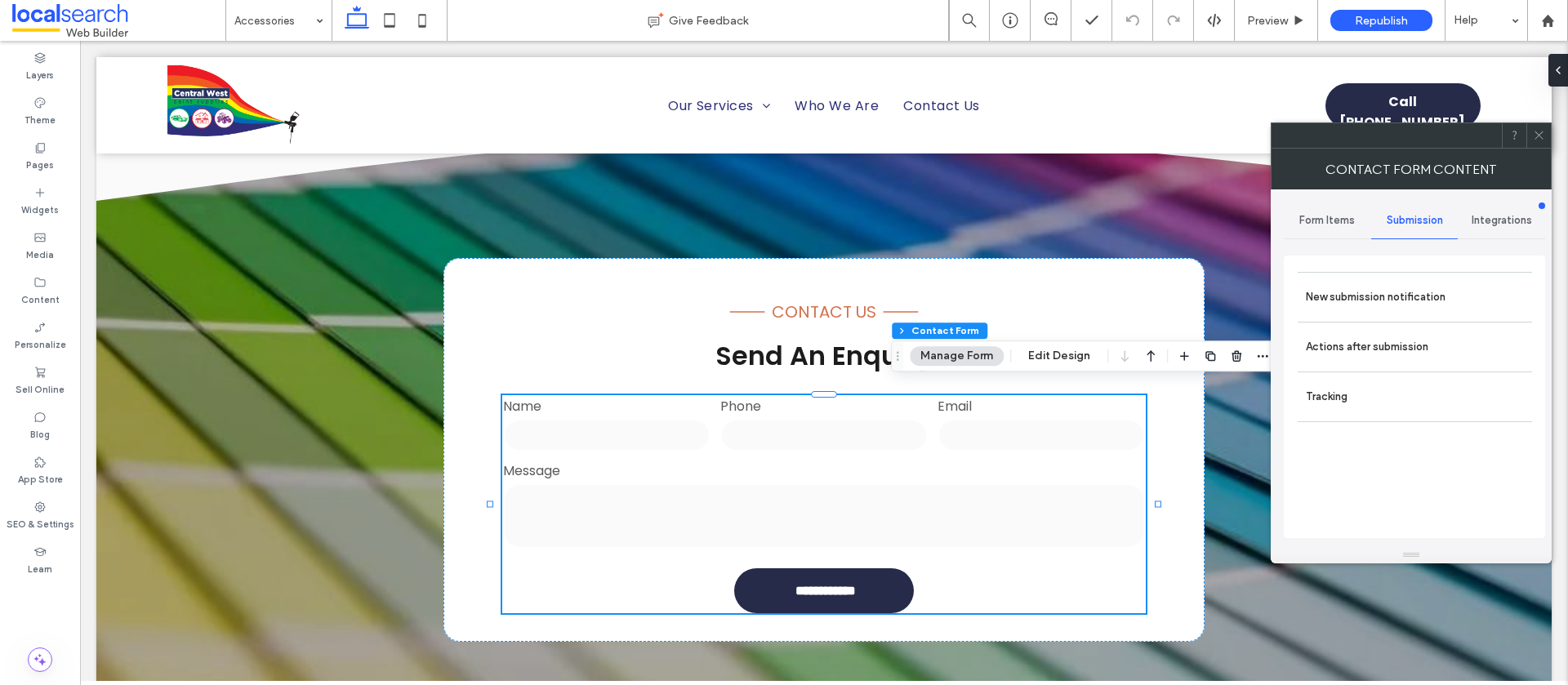
click at [1374, 284] on label "New submission notification" at bounding box center [1415, 297] width 218 height 33
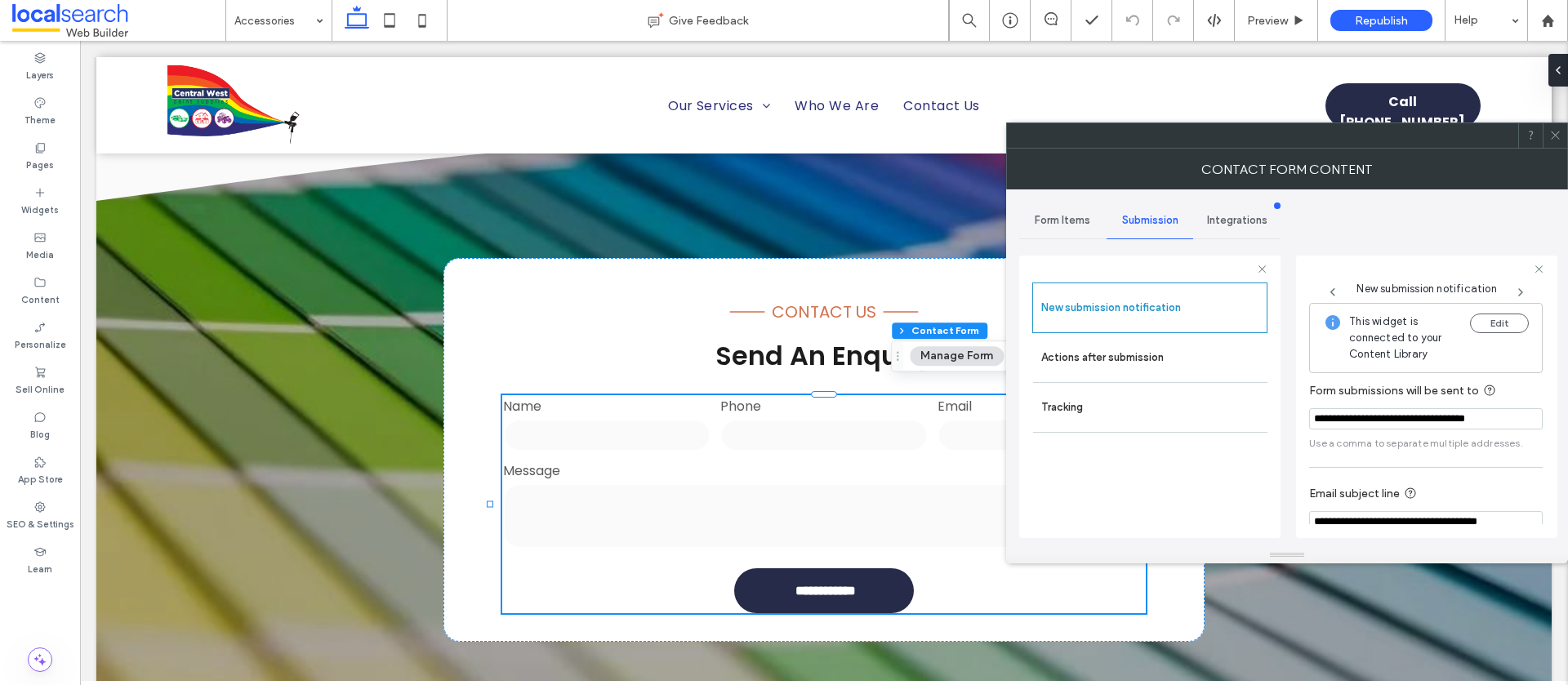
scroll to position [85, 0]
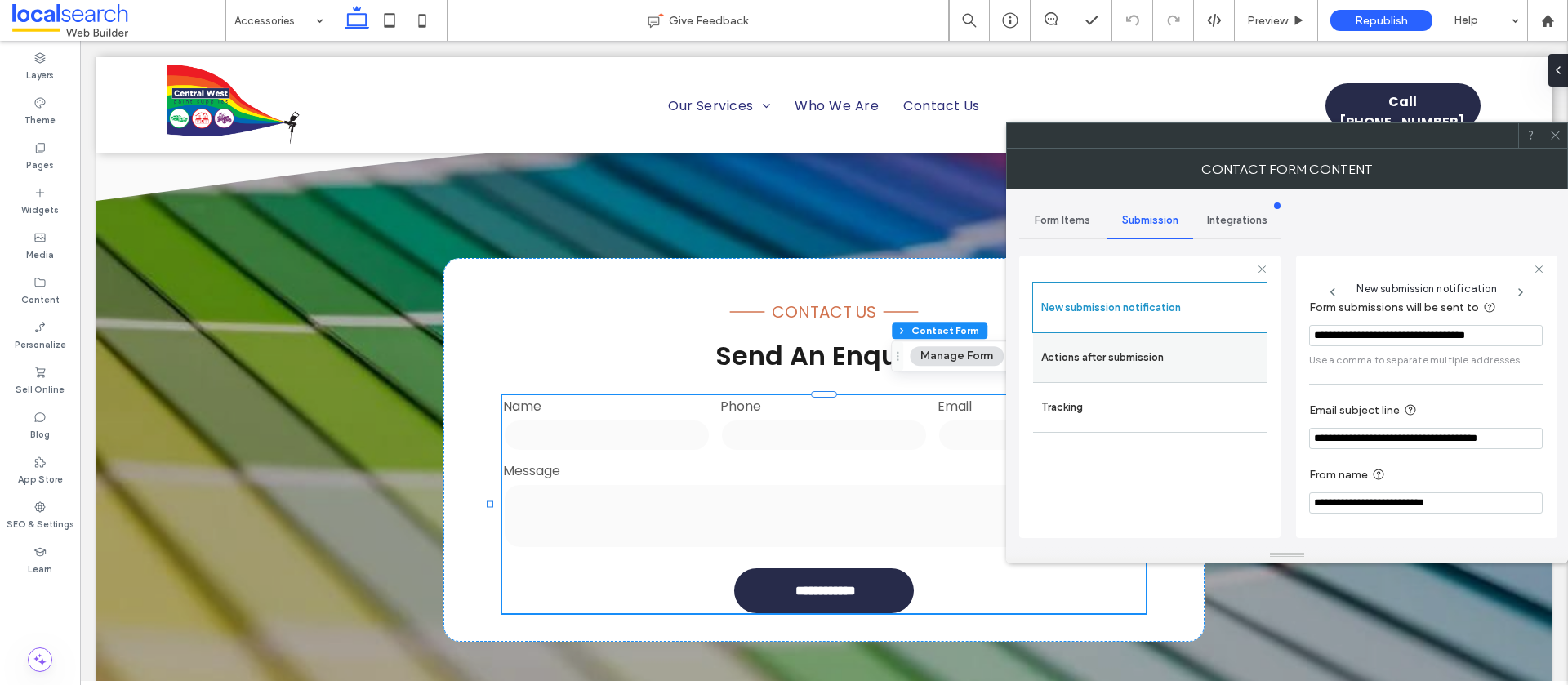
click at [1141, 366] on label "Actions after submission" at bounding box center [1150, 358] width 218 height 33
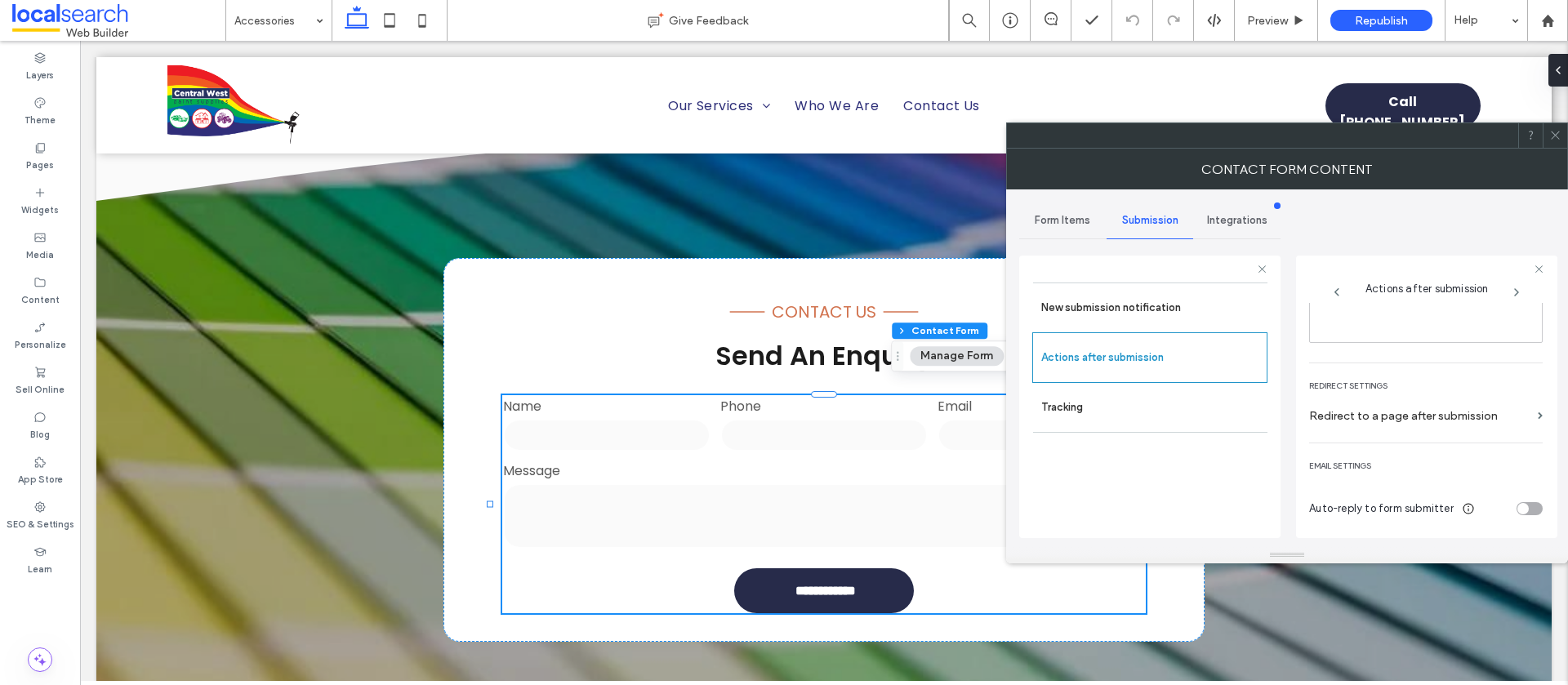
scroll to position [0, 0]
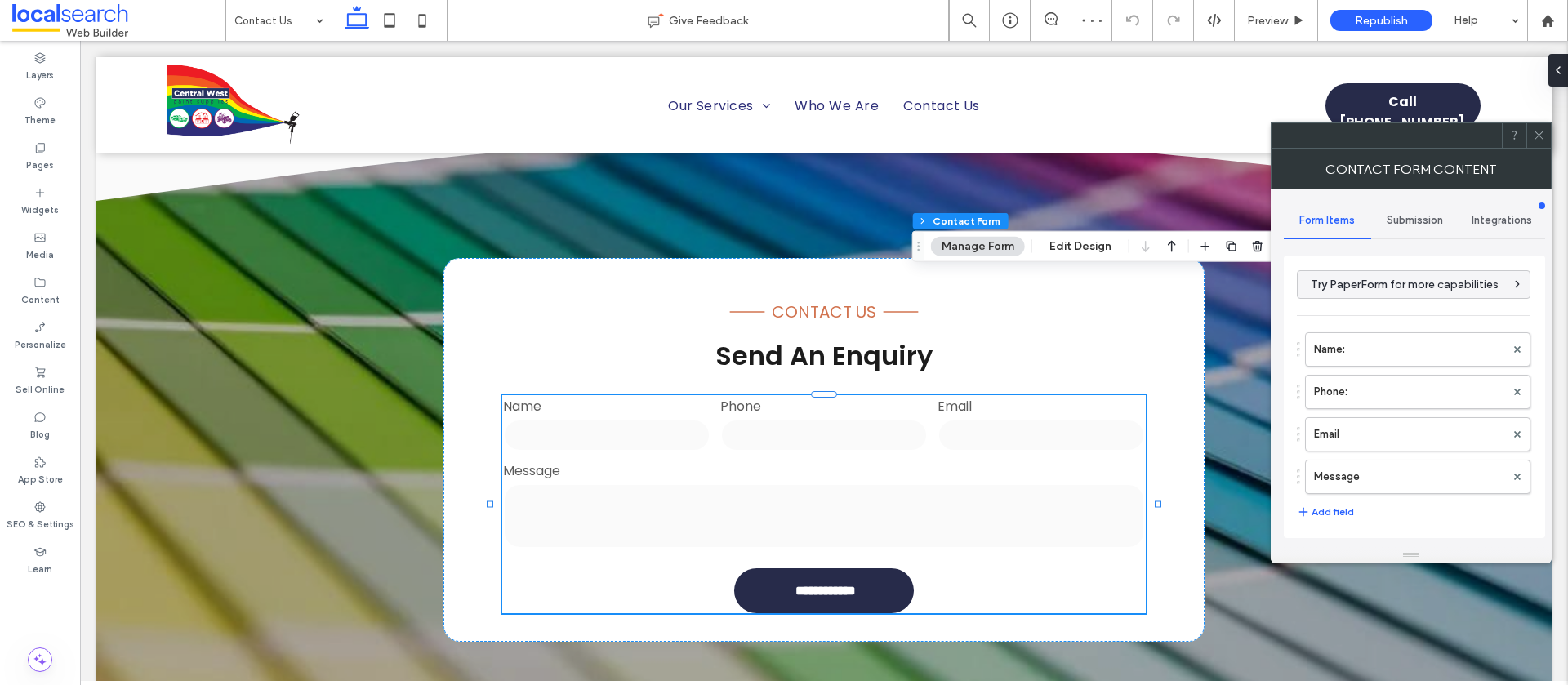
type input "**********"
type input "*"
type input "***"
type input "**"
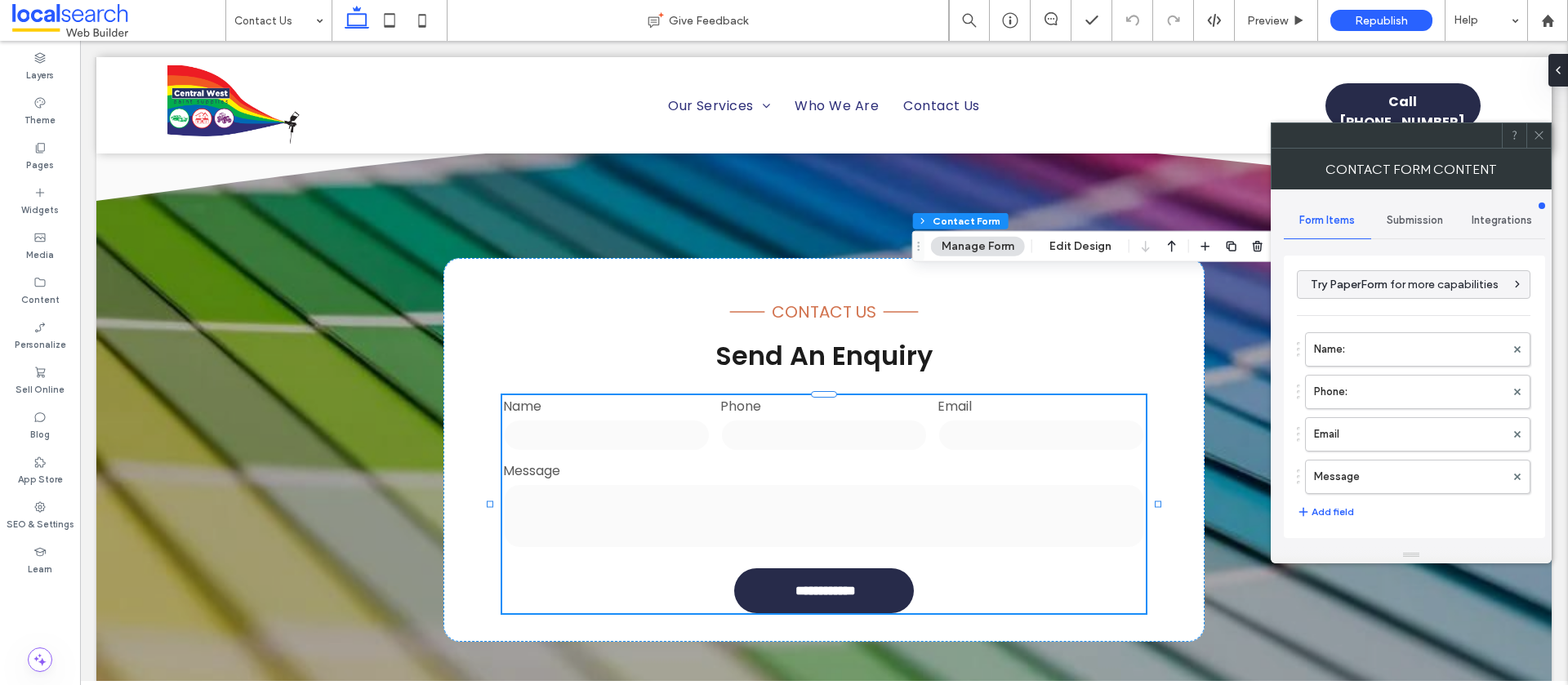
click at [1435, 217] on span "Submission" at bounding box center [1415, 220] width 56 height 13
click at [1397, 291] on label "New submission notification" at bounding box center [1415, 297] width 218 height 33
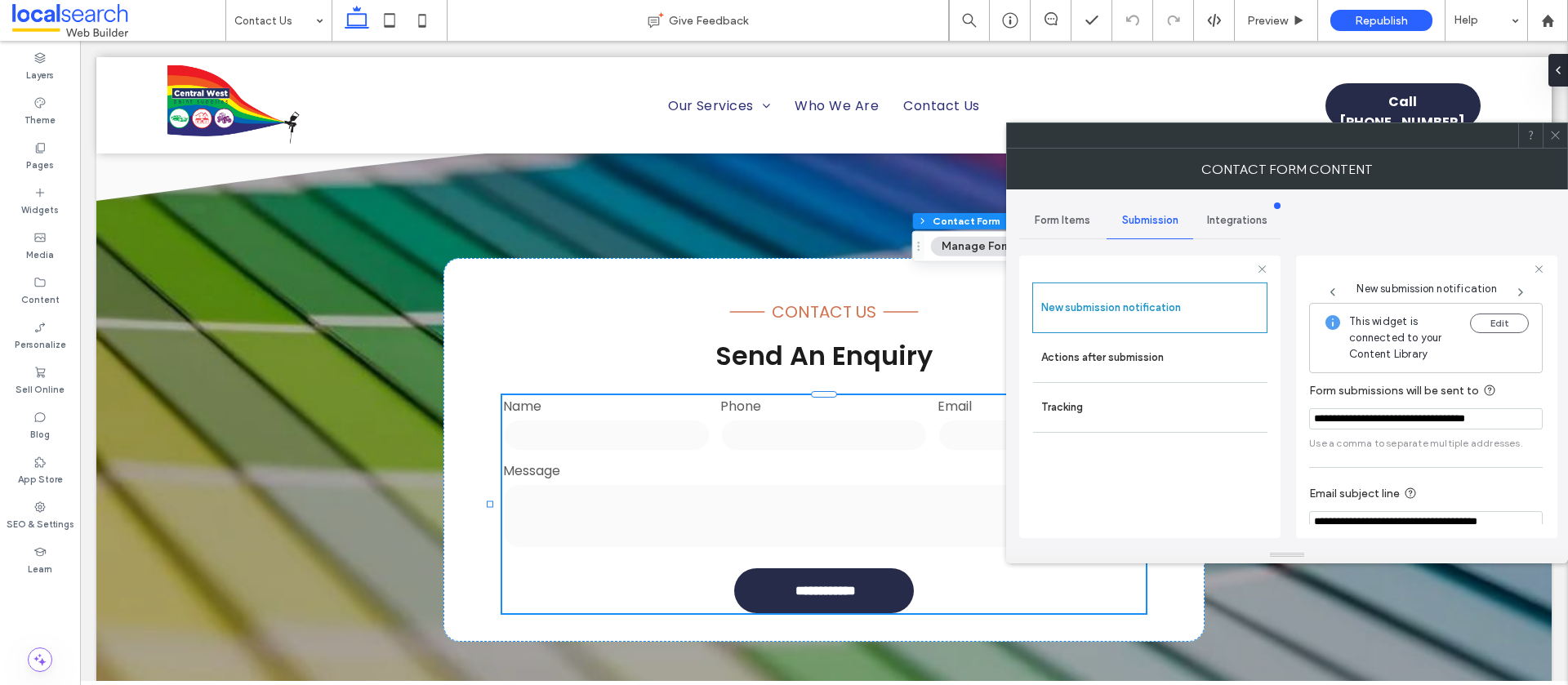
scroll to position [85, 0]
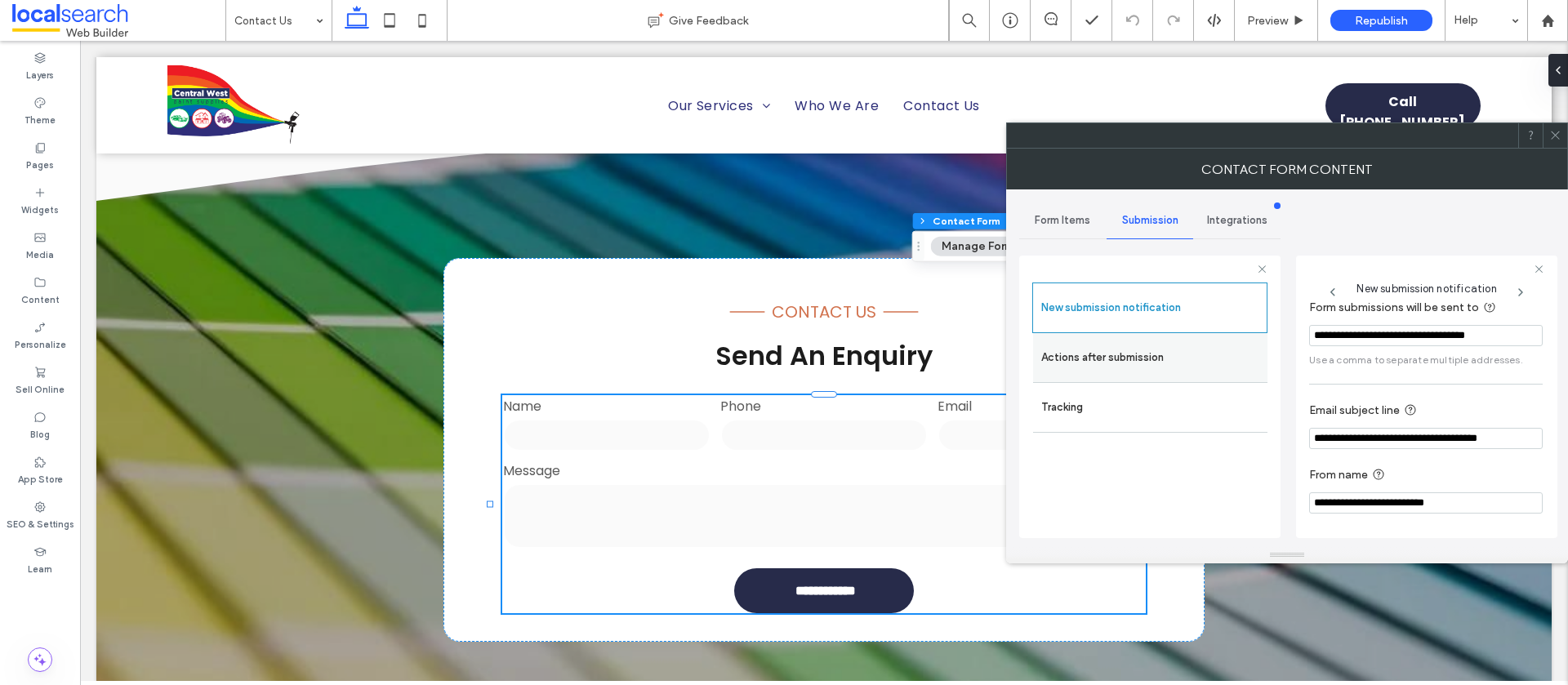
drag, startPoint x: 1128, startPoint y: 365, endPoint x: 1155, endPoint y: 365, distance: 27.0
click at [1133, 365] on label "Actions after submission" at bounding box center [1150, 358] width 218 height 33
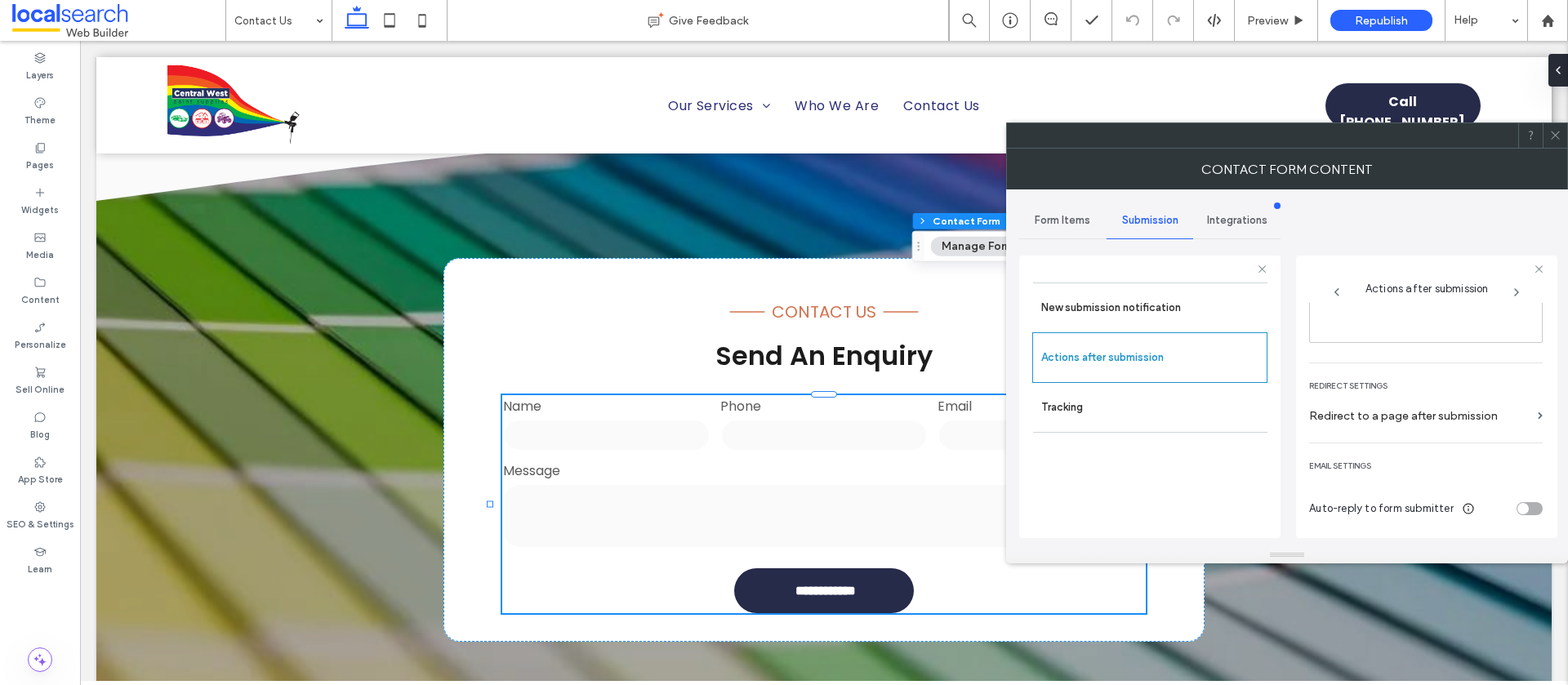
scroll to position [0, 0]
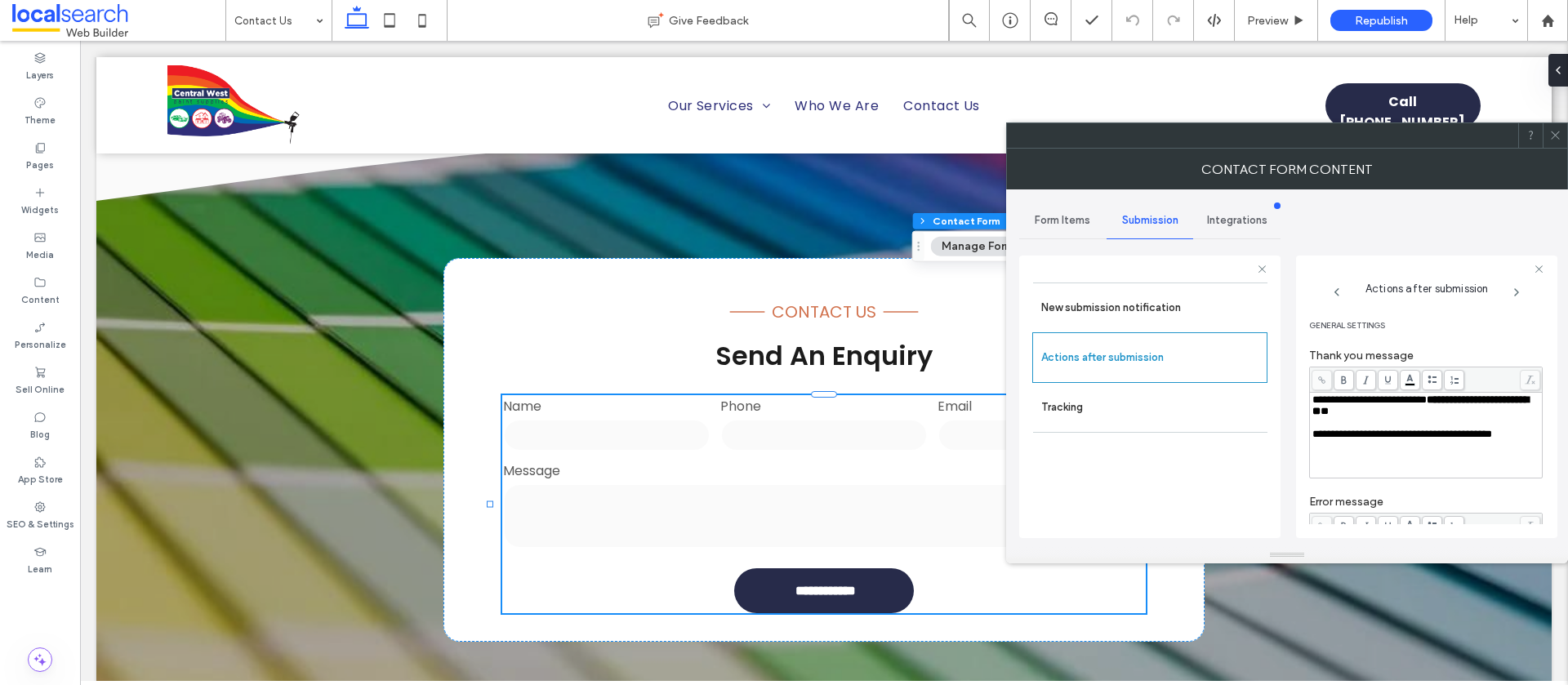
drag, startPoint x: 1554, startPoint y: 136, endPoint x: 1360, endPoint y: 128, distance: 194.2
click at [1552, 136] on icon at bounding box center [1555, 135] width 13 height 13
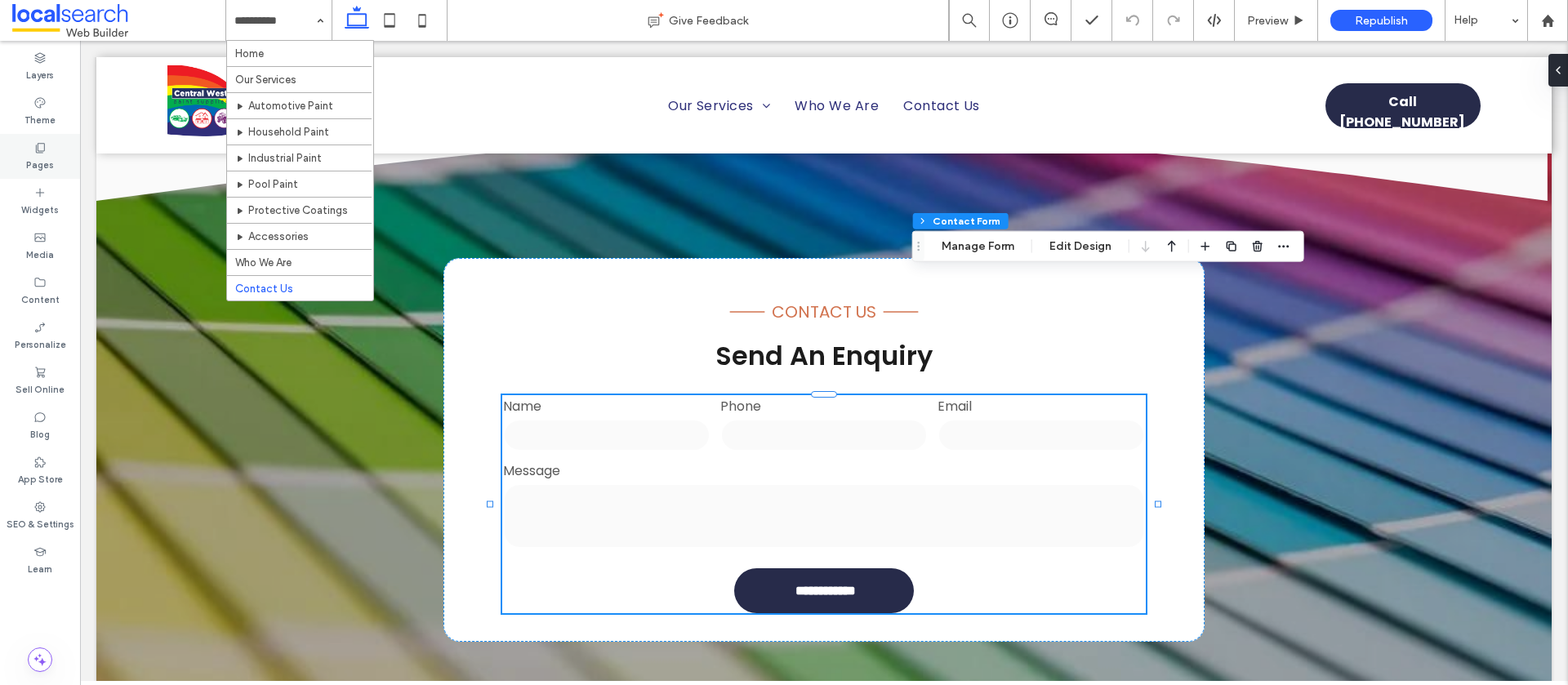
click at [44, 158] on label "Pages" at bounding box center [40, 163] width 28 height 17
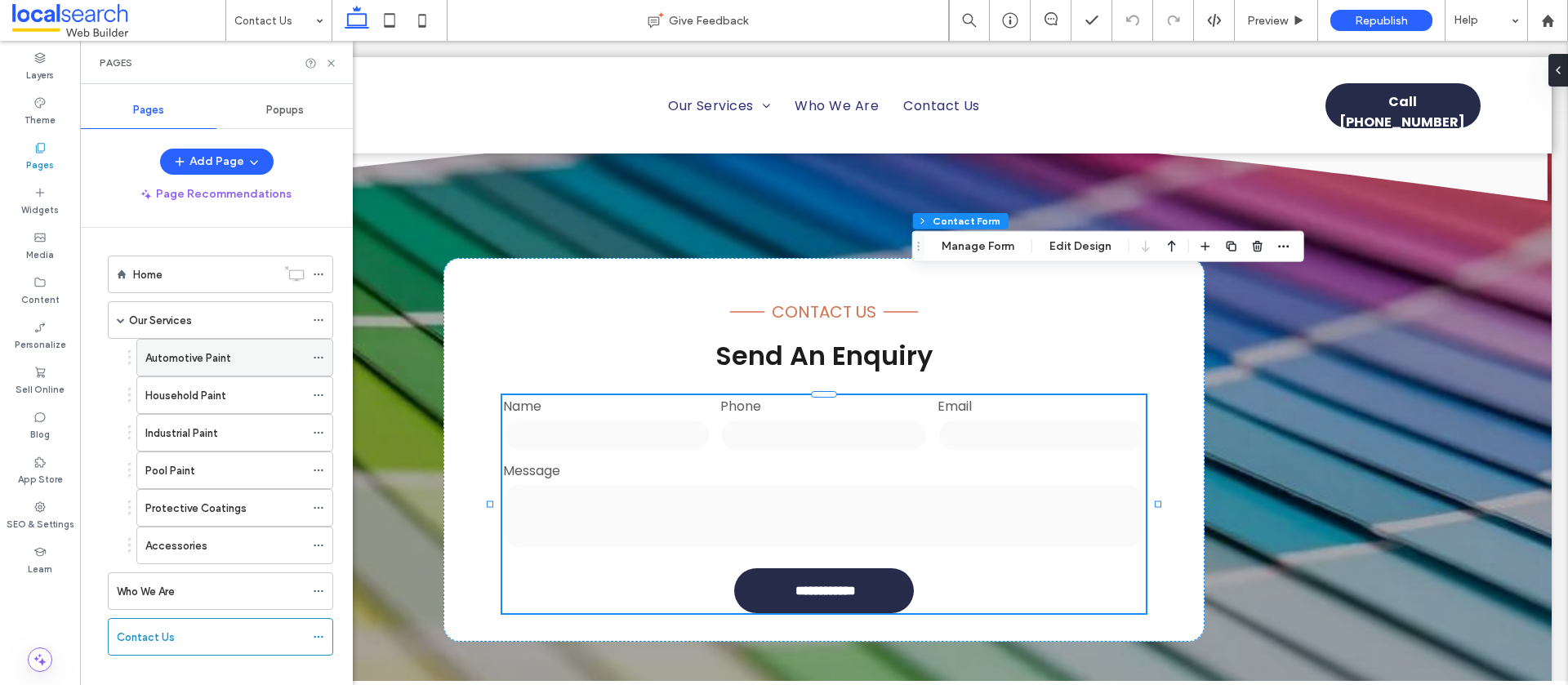
click at [317, 359] on icon at bounding box center [319, 358] width 12 height 12
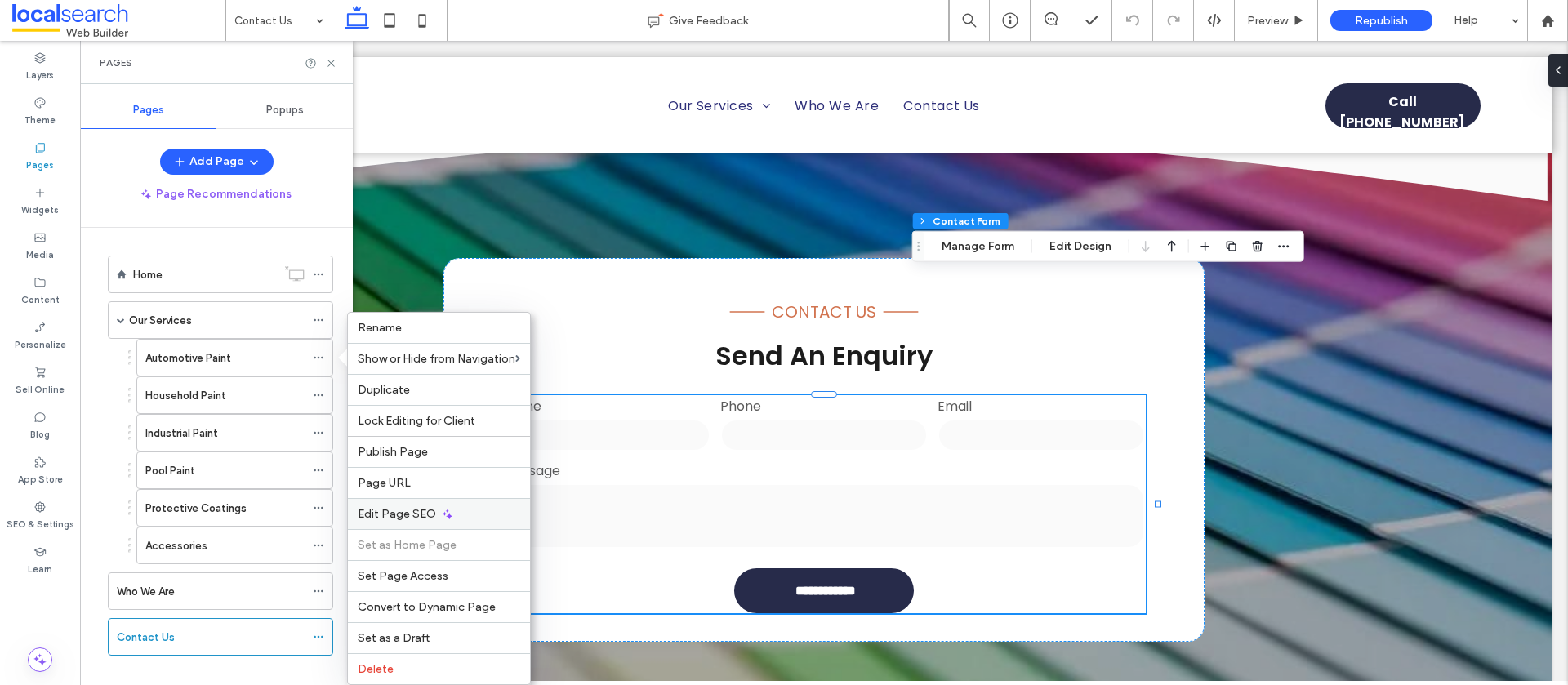
click at [417, 520] on span "Edit Page SEO" at bounding box center [397, 514] width 79 height 14
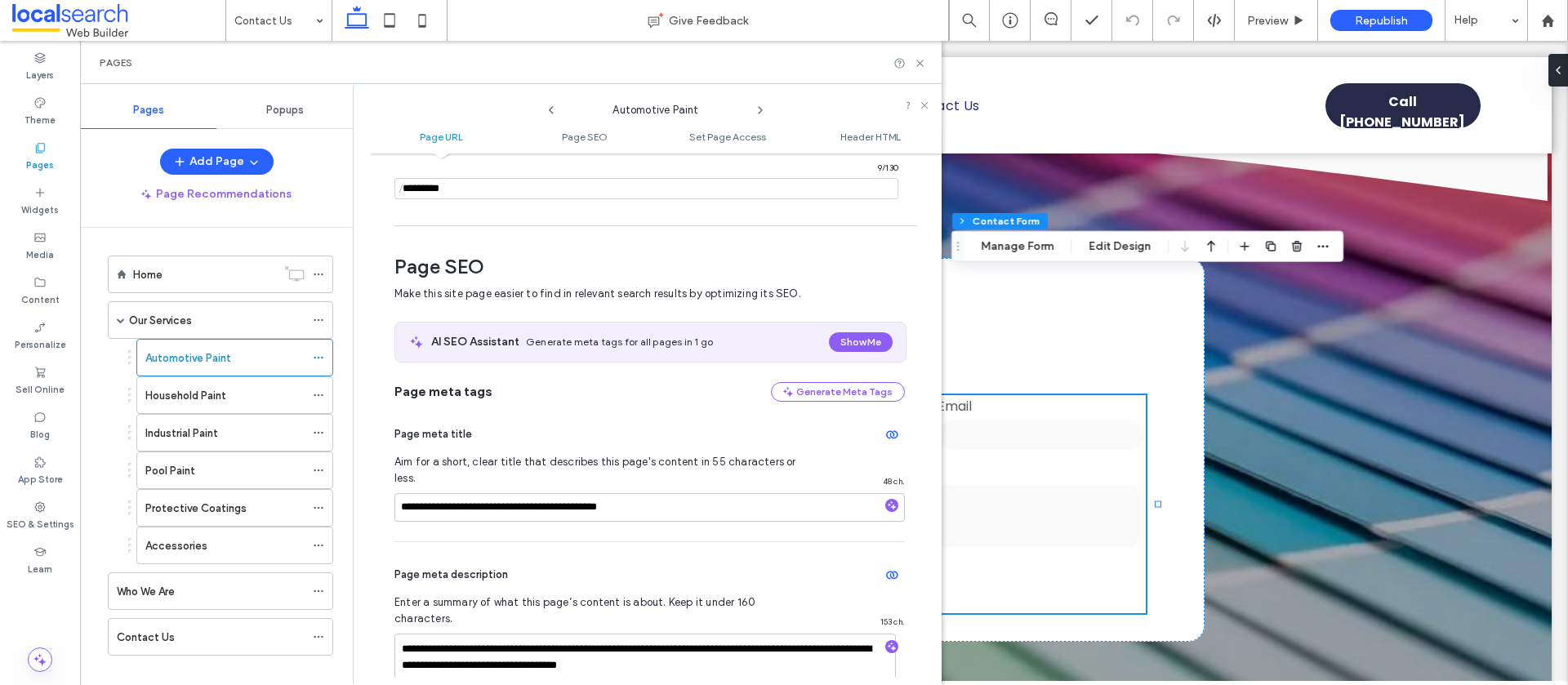
scroll to position [183, 0]
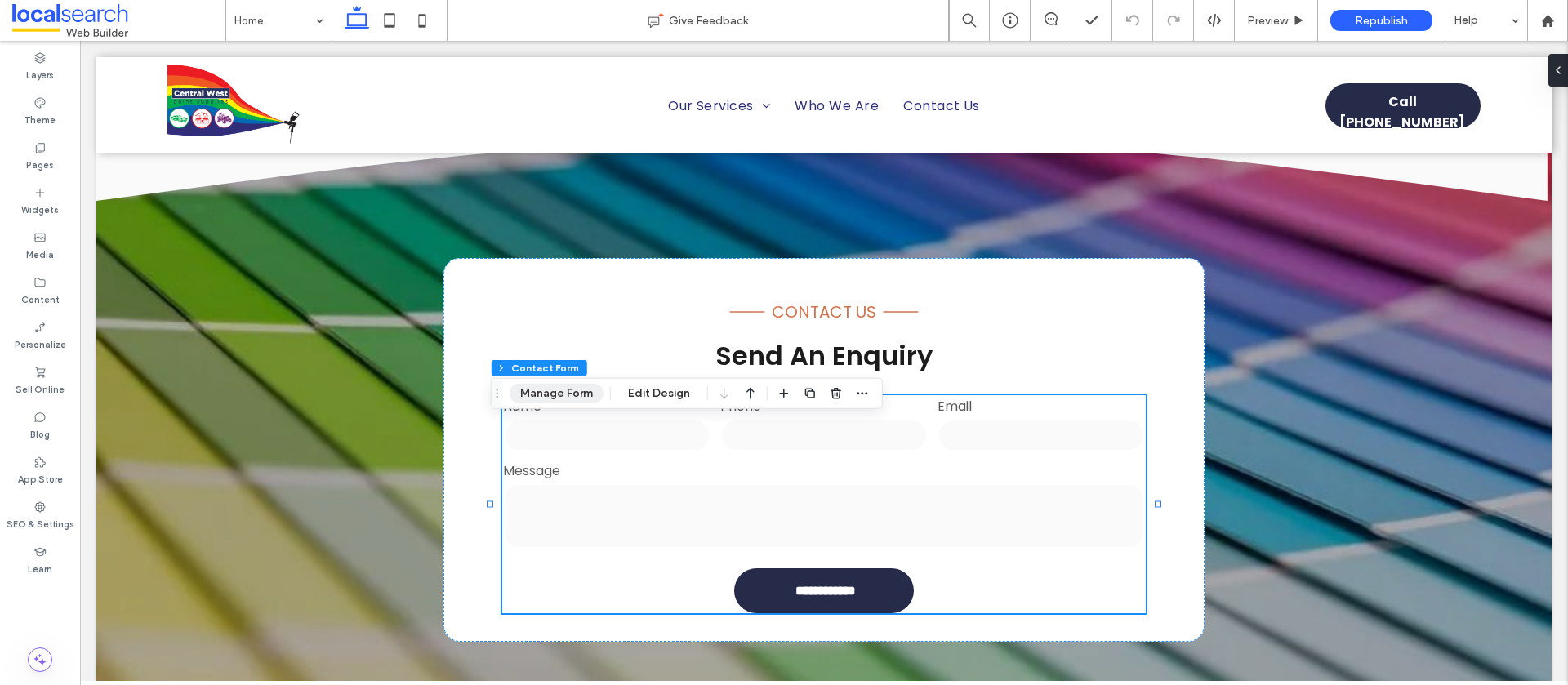
click at [565, 401] on button "Manage Form" at bounding box center [556, 394] width 94 height 19
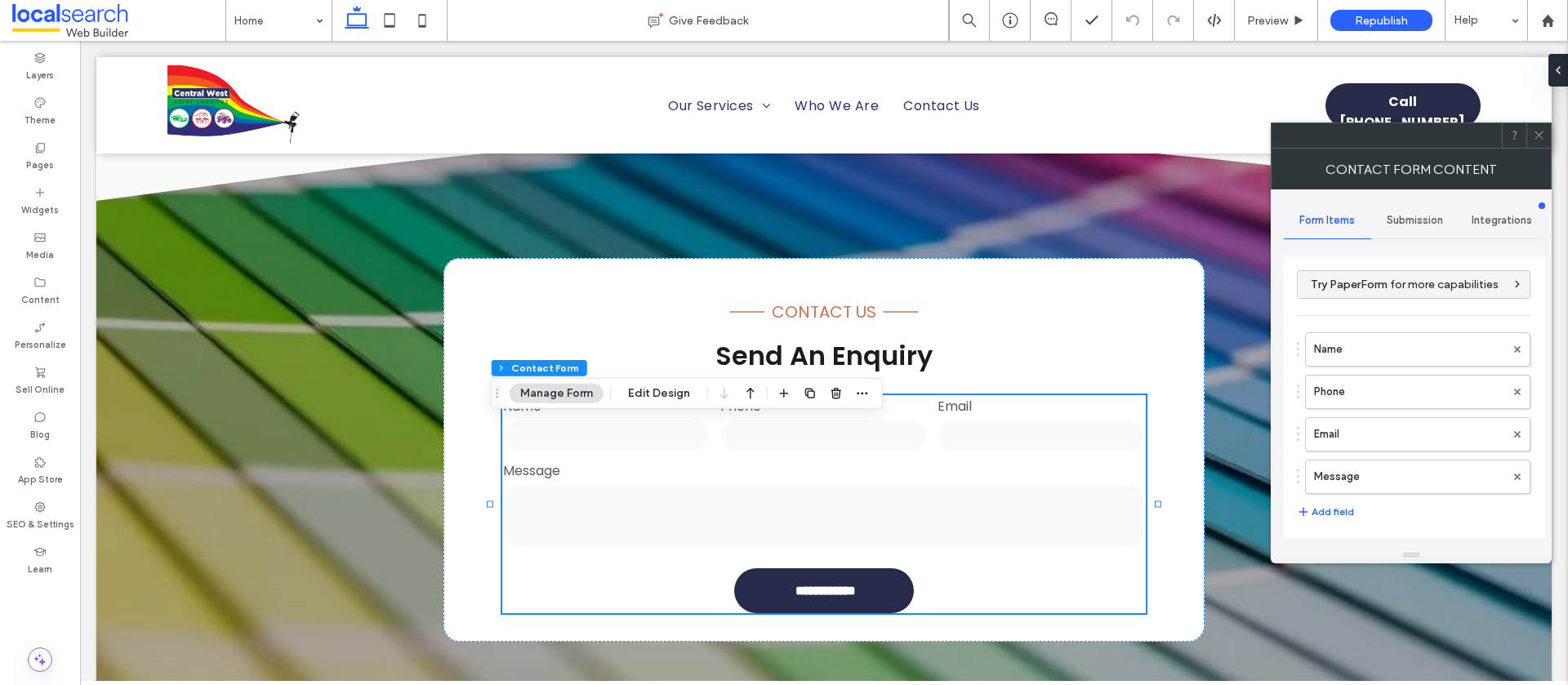
click at [1389, 214] on span "Submission" at bounding box center [1415, 220] width 56 height 13
drag, startPoint x: 1361, startPoint y: 306, endPoint x: 1349, endPoint y: 300, distance: 13.4
click at [1361, 306] on label "New submission notification" at bounding box center [1415, 297] width 218 height 33
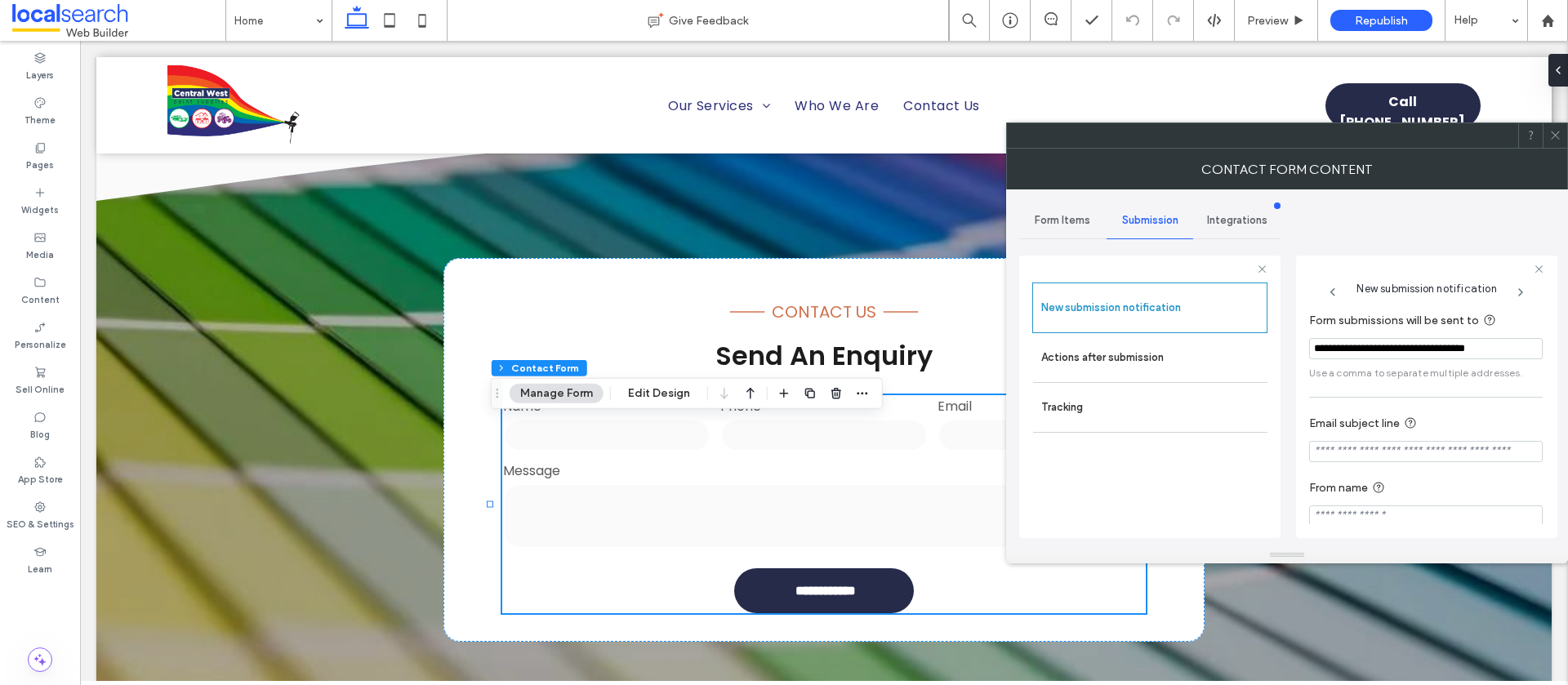
click at [1355, 446] on input "Email subject line" at bounding box center [1426, 452] width 233 height 21
paste input "**********"
type input "**********"
click at [1415, 523] on input "From name" at bounding box center [1426, 516] width 233 height 21
paste input "**********"
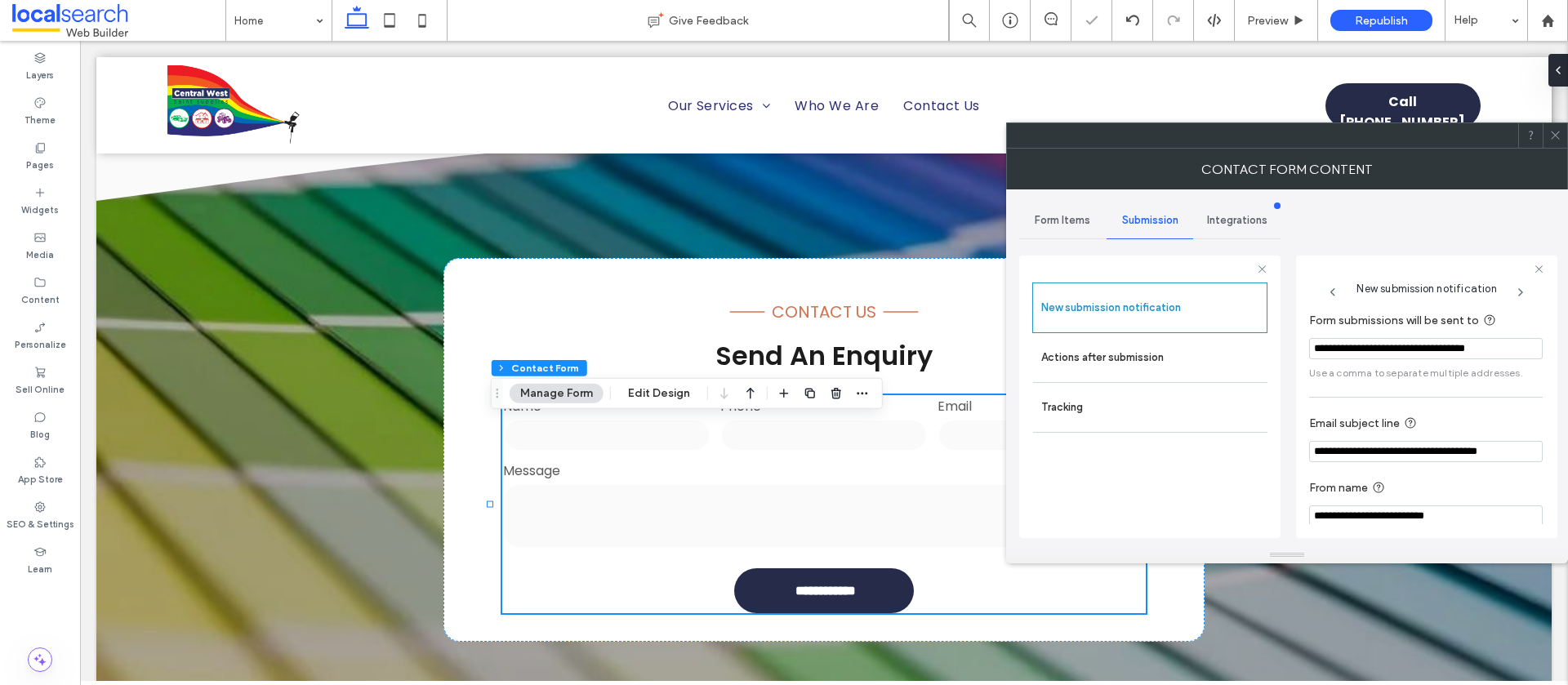
scroll to position [1, 0]
type input "**********"
click at [1552, 133] on use at bounding box center [1555, 135] width 8 height 8
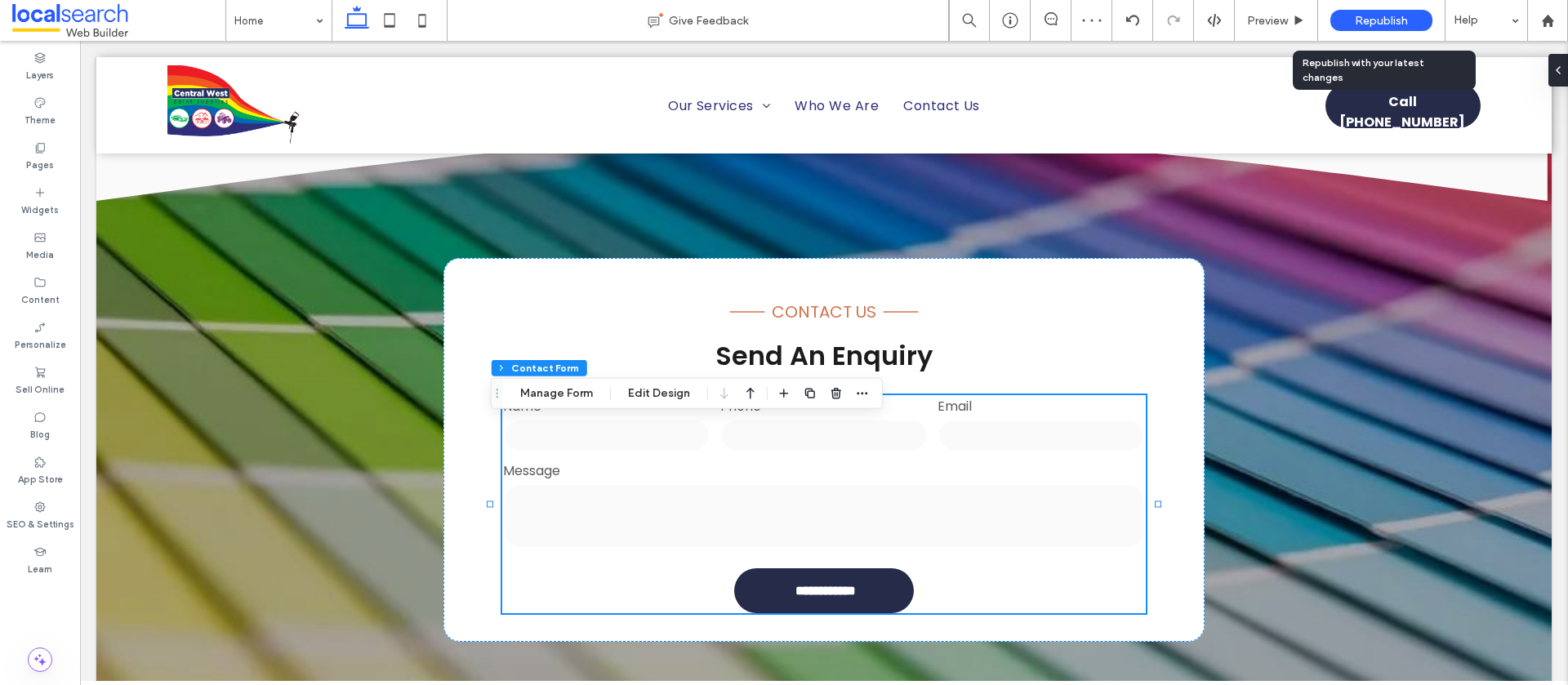
click at [1365, 23] on span "Republish" at bounding box center [1381, 20] width 53 height 14
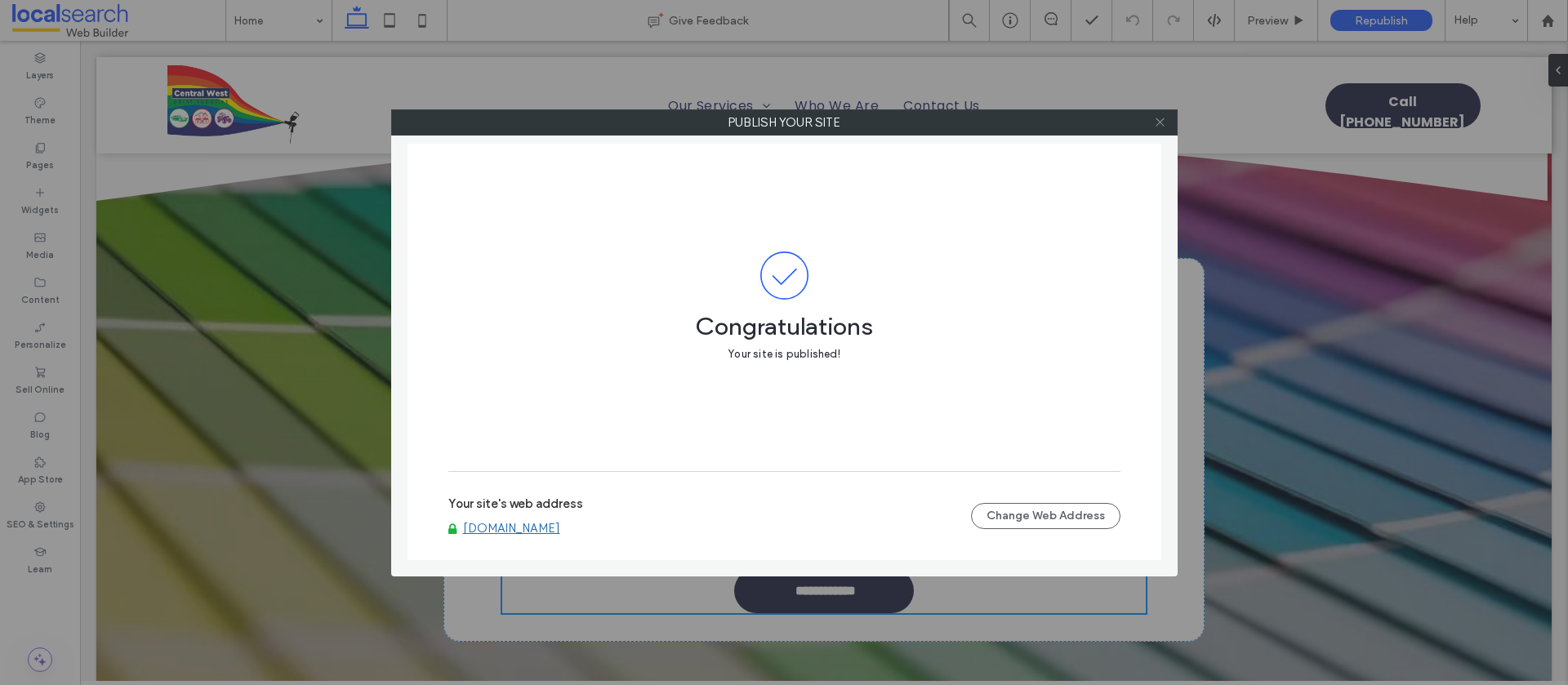
click at [1165, 120] on icon at bounding box center [1160, 121] width 13 height 13
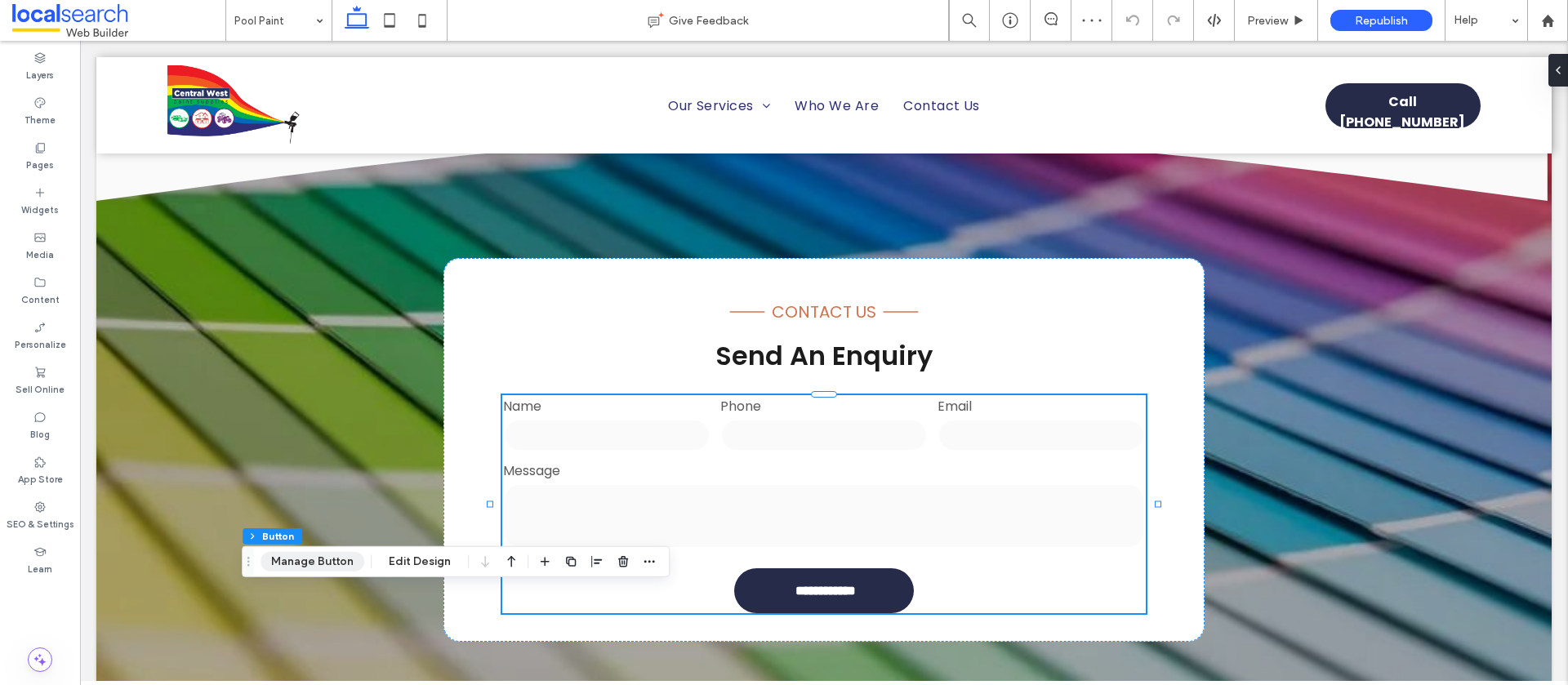
click at [334, 563] on button "Manage Button" at bounding box center [312, 562] width 104 height 19
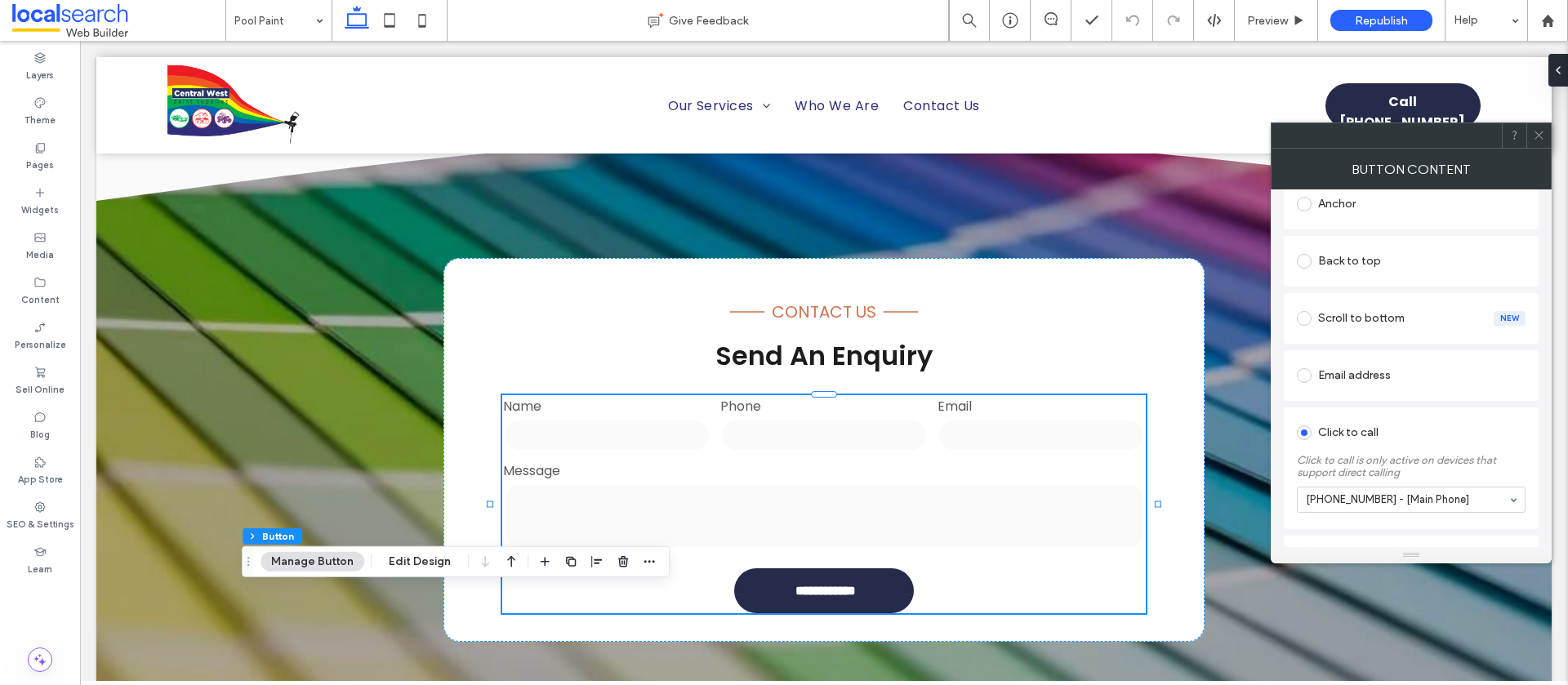
scroll to position [394, 0]
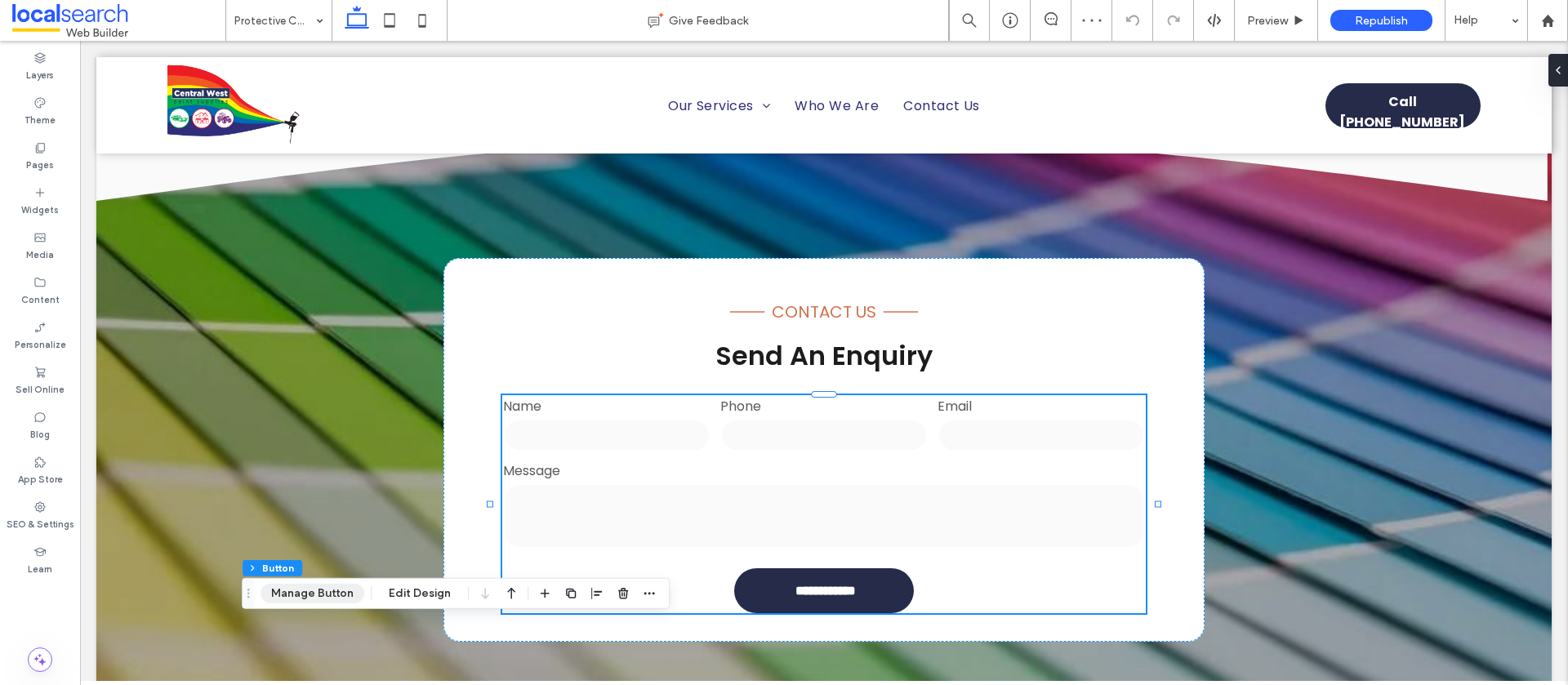
click at [309, 600] on button "Manage Button" at bounding box center [312, 594] width 104 height 19
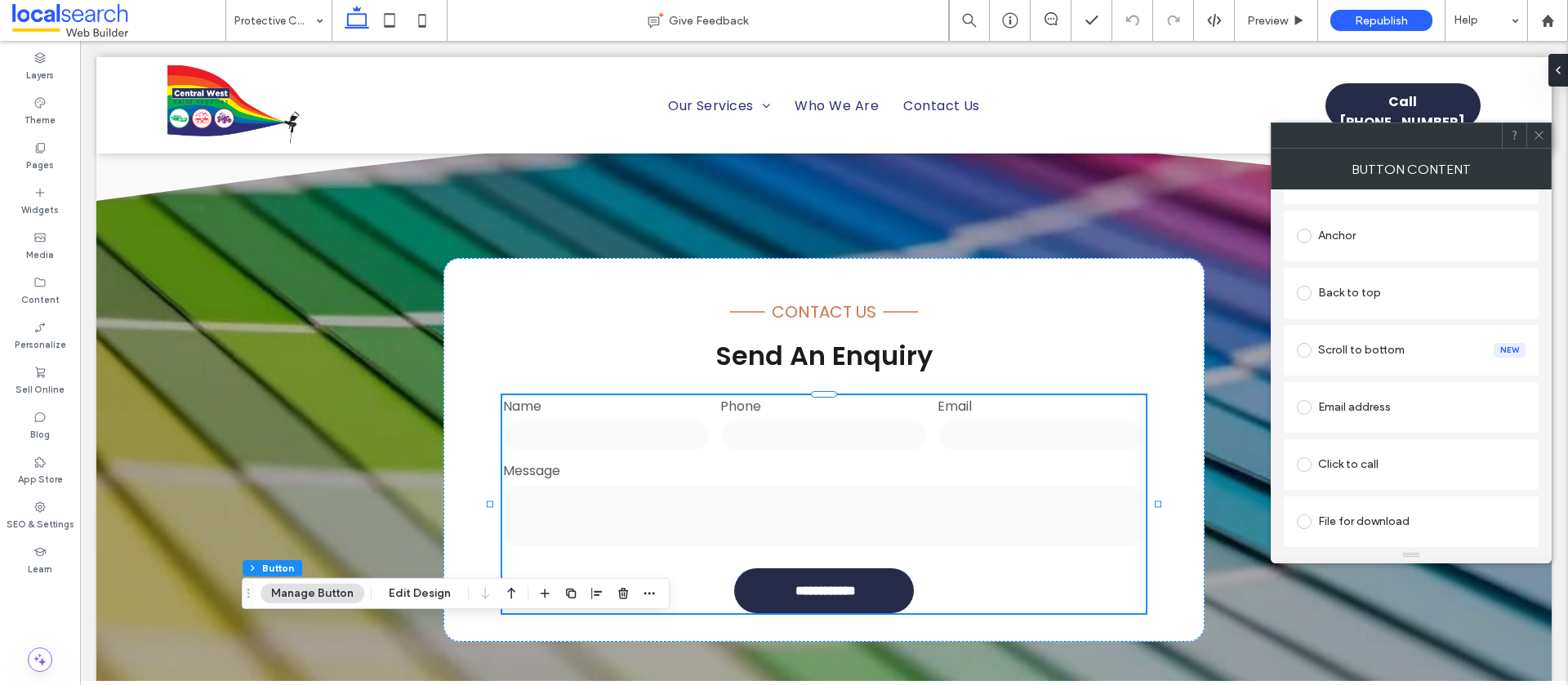
click at [1306, 461] on span at bounding box center [1304, 464] width 15 height 15
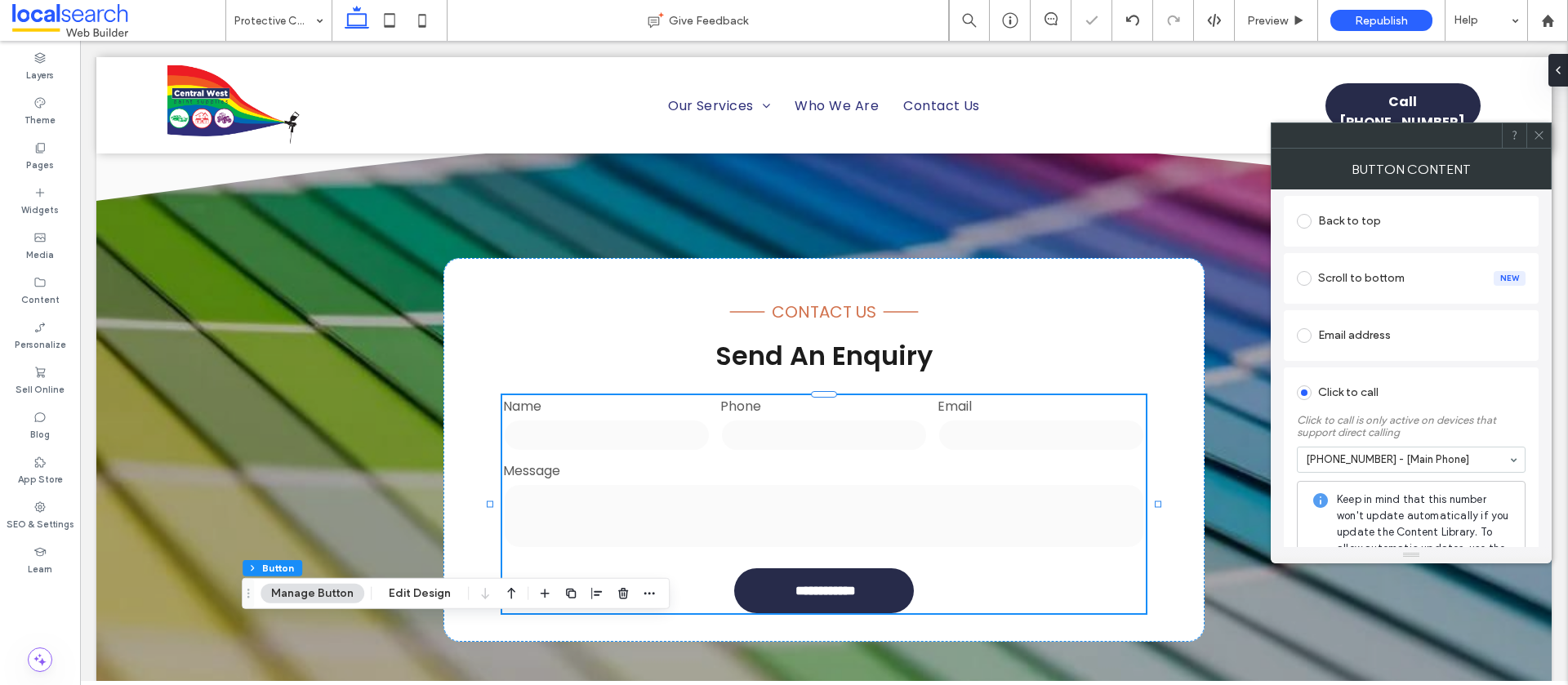
drag, startPoint x: 1537, startPoint y: 133, endPoint x: 1550, endPoint y: 136, distance: 13.3
click at [1540, 134] on icon at bounding box center [1539, 135] width 13 height 13
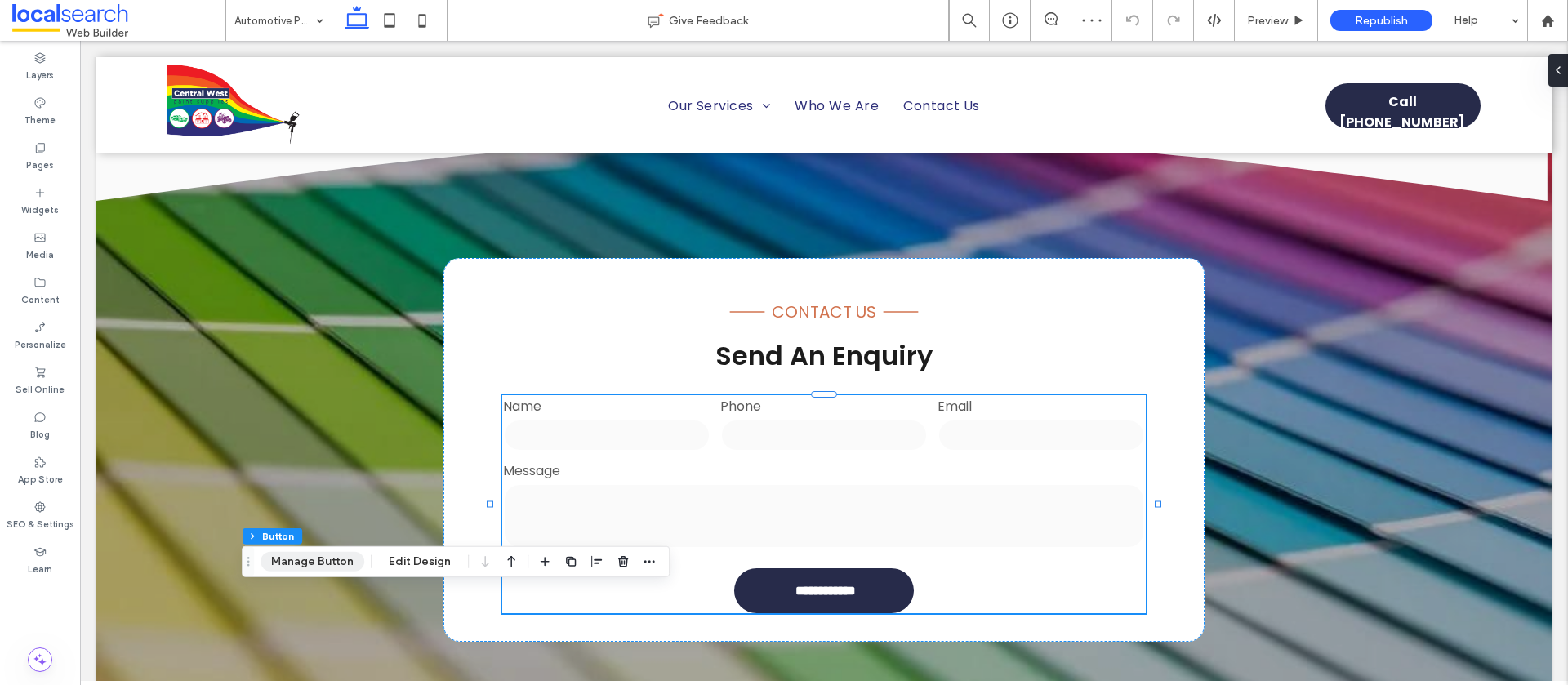
click at [317, 559] on button "Manage Button" at bounding box center [312, 562] width 104 height 19
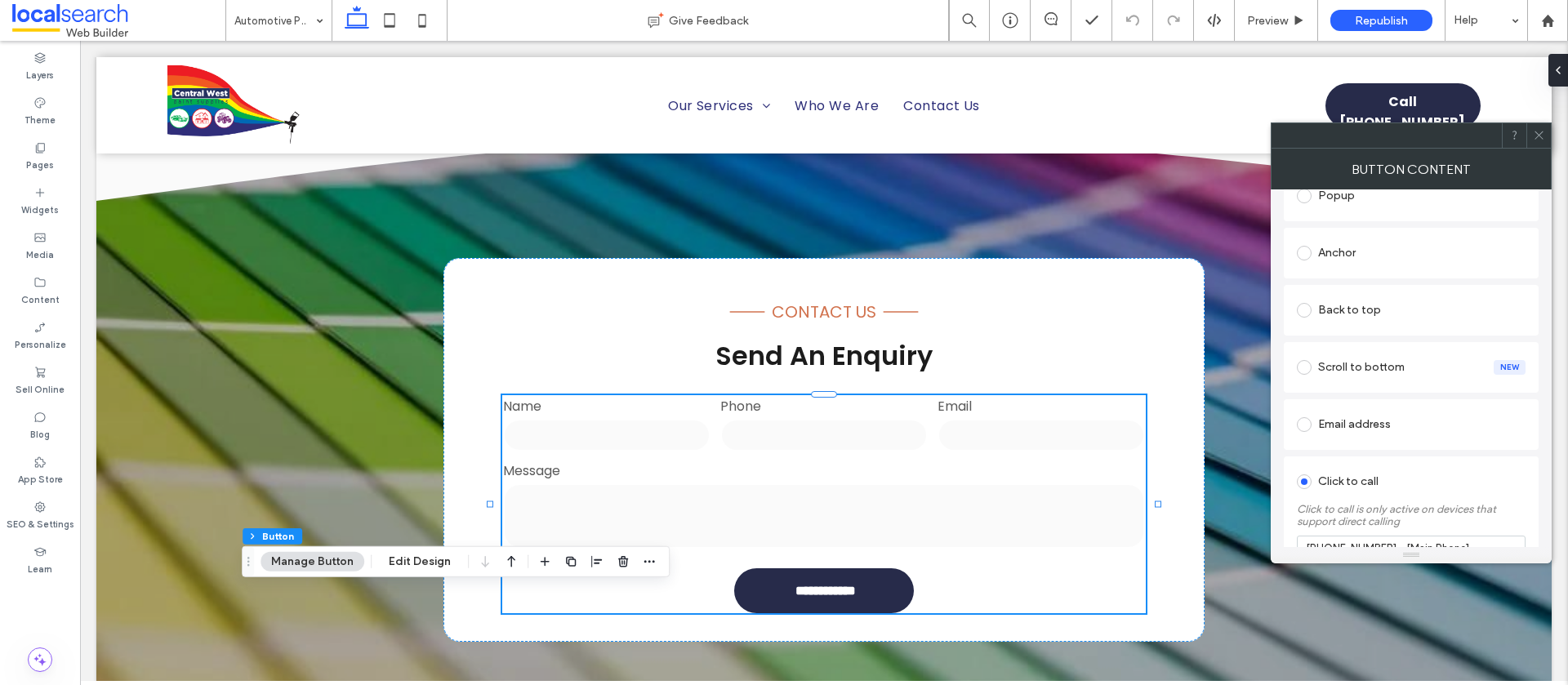
scroll to position [394, 0]
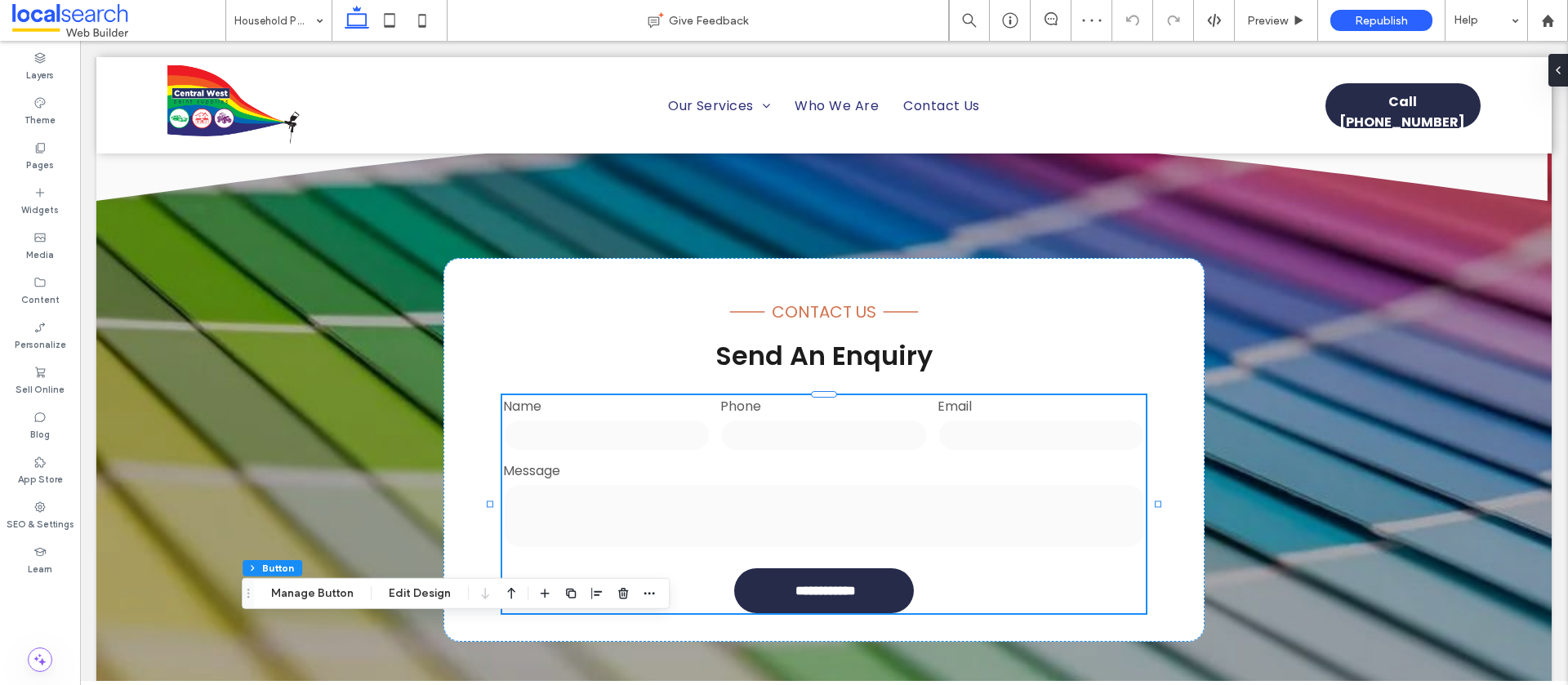
drag, startPoint x: 330, startPoint y: 596, endPoint x: 393, endPoint y: 580, distance: 65.0
click at [330, 596] on button "Manage Button" at bounding box center [312, 594] width 104 height 19
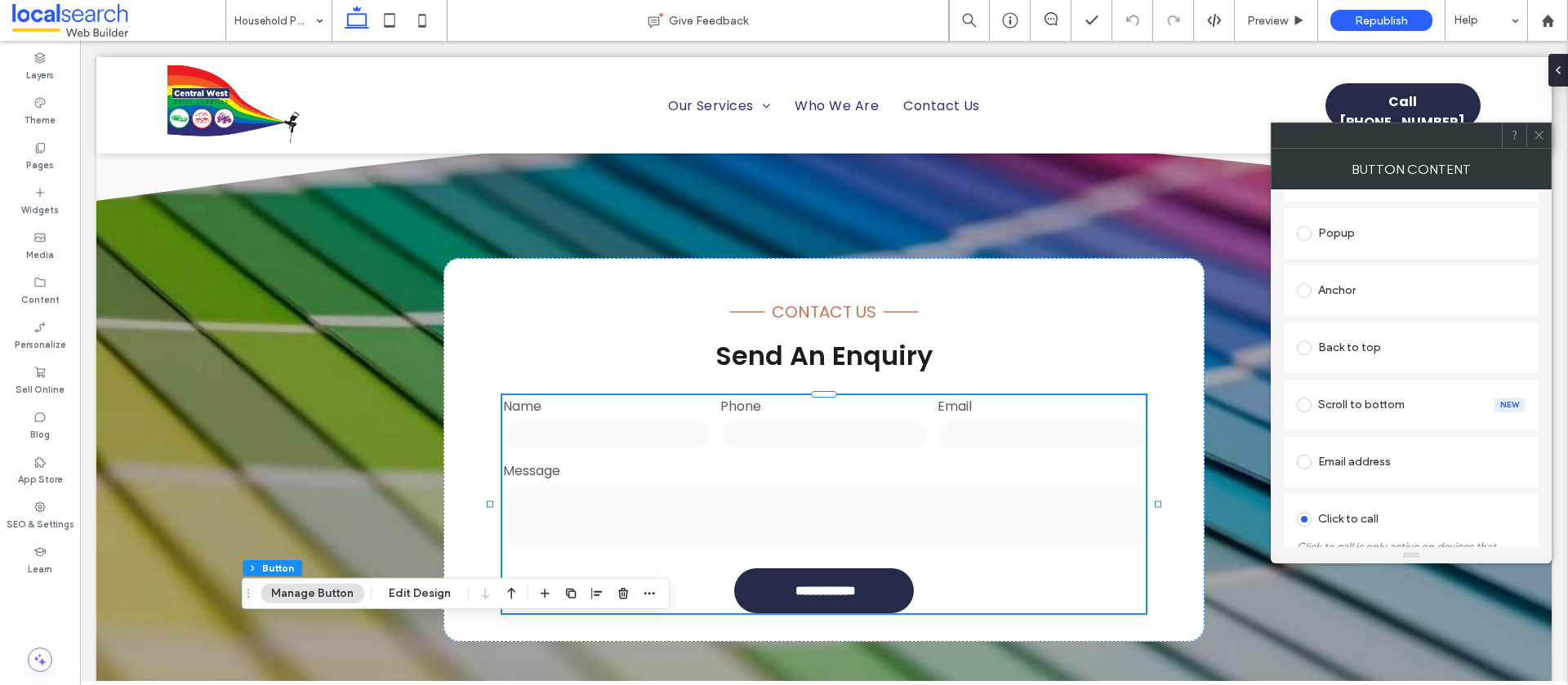
scroll to position [394, 0]
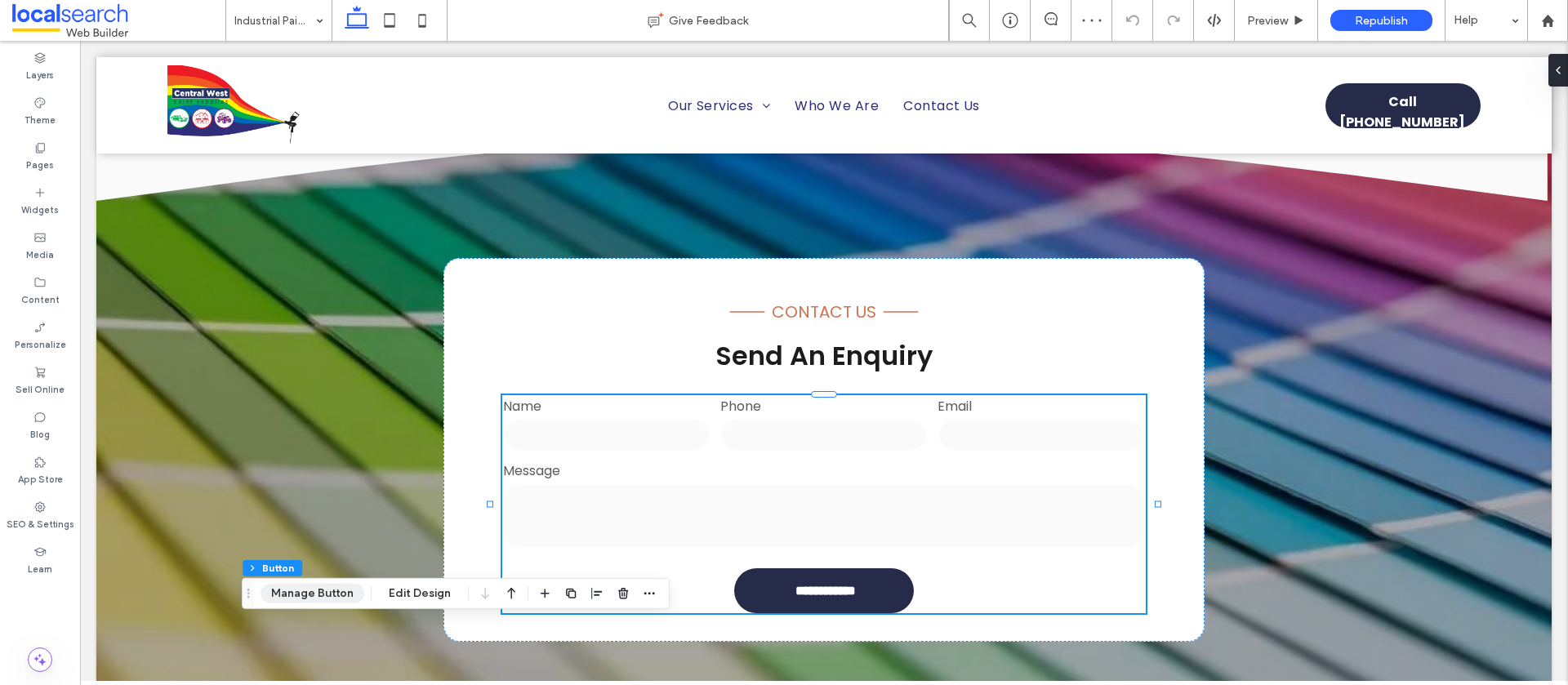
drag, startPoint x: 305, startPoint y: 596, endPoint x: 349, endPoint y: 583, distance: 45.9
click at [304, 596] on button "Manage Button" at bounding box center [312, 594] width 104 height 19
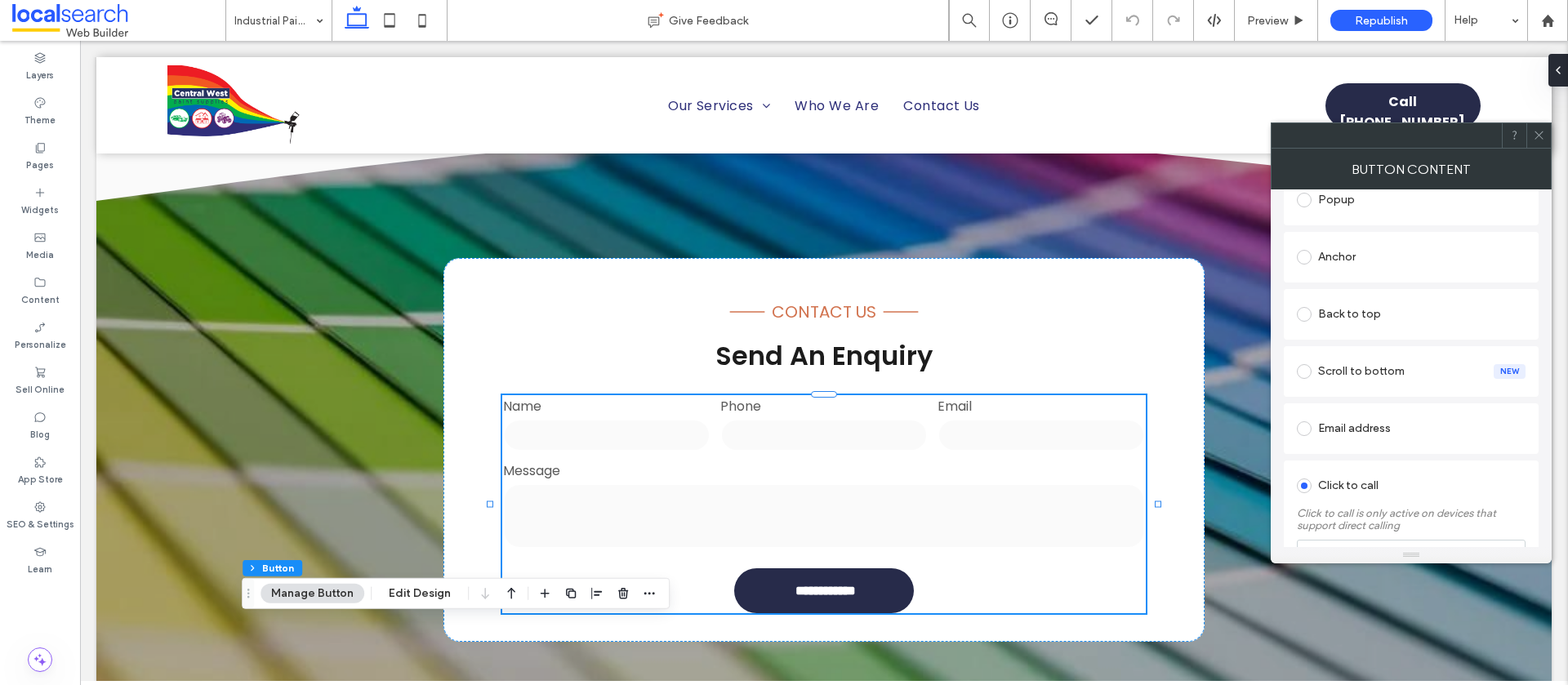
scroll to position [394, 0]
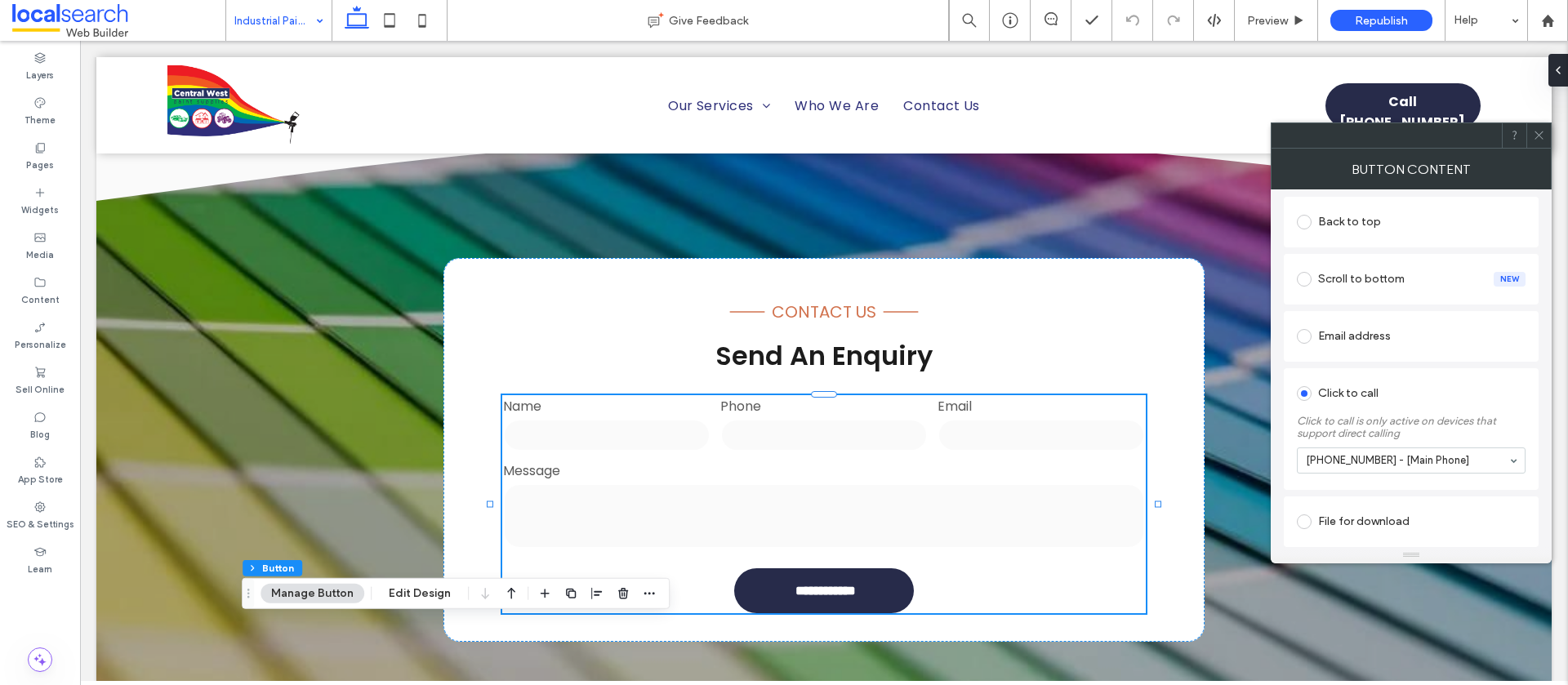
drag, startPoint x: 1537, startPoint y: 131, endPoint x: 269, endPoint y: 13, distance: 1273.5
click at [1531, 130] on div at bounding box center [1538, 135] width 24 height 24
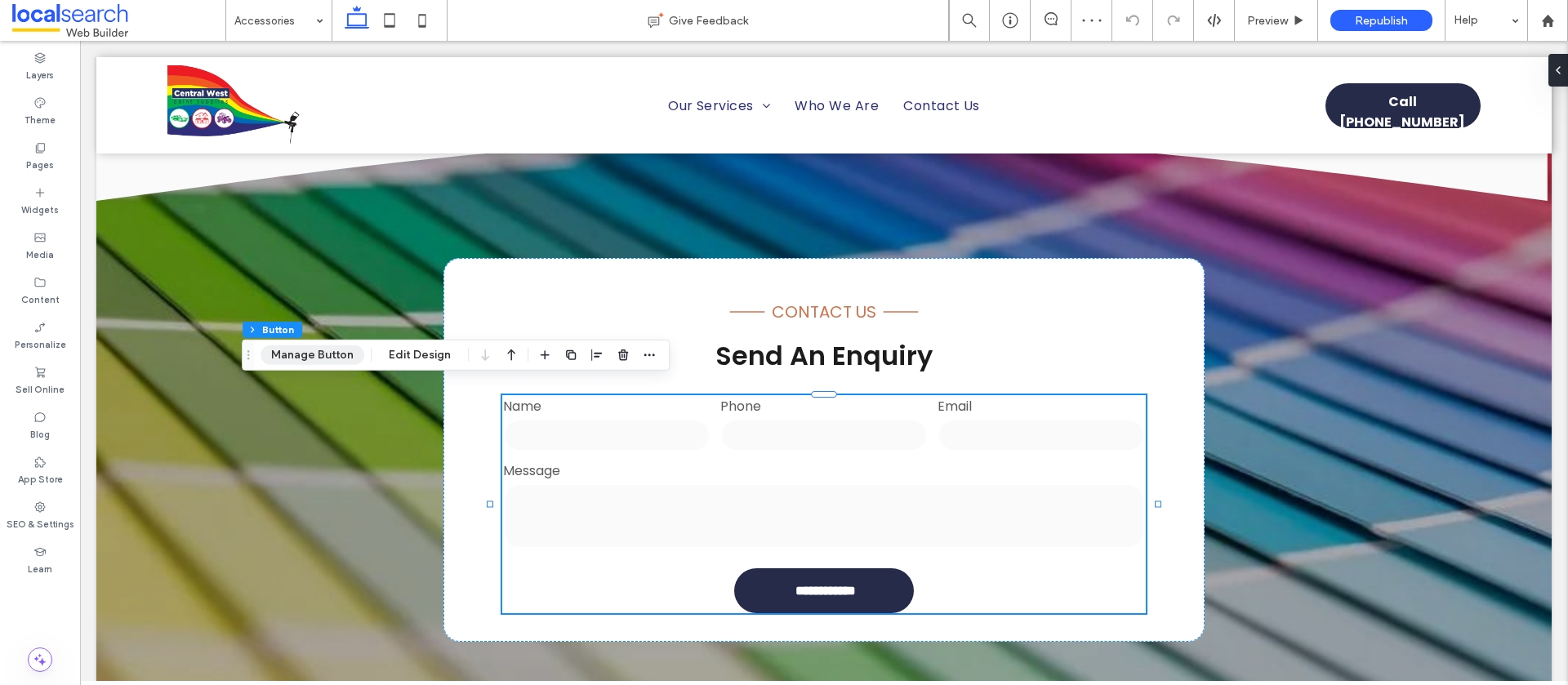
click at [328, 356] on button "Manage Button" at bounding box center [312, 355] width 104 height 19
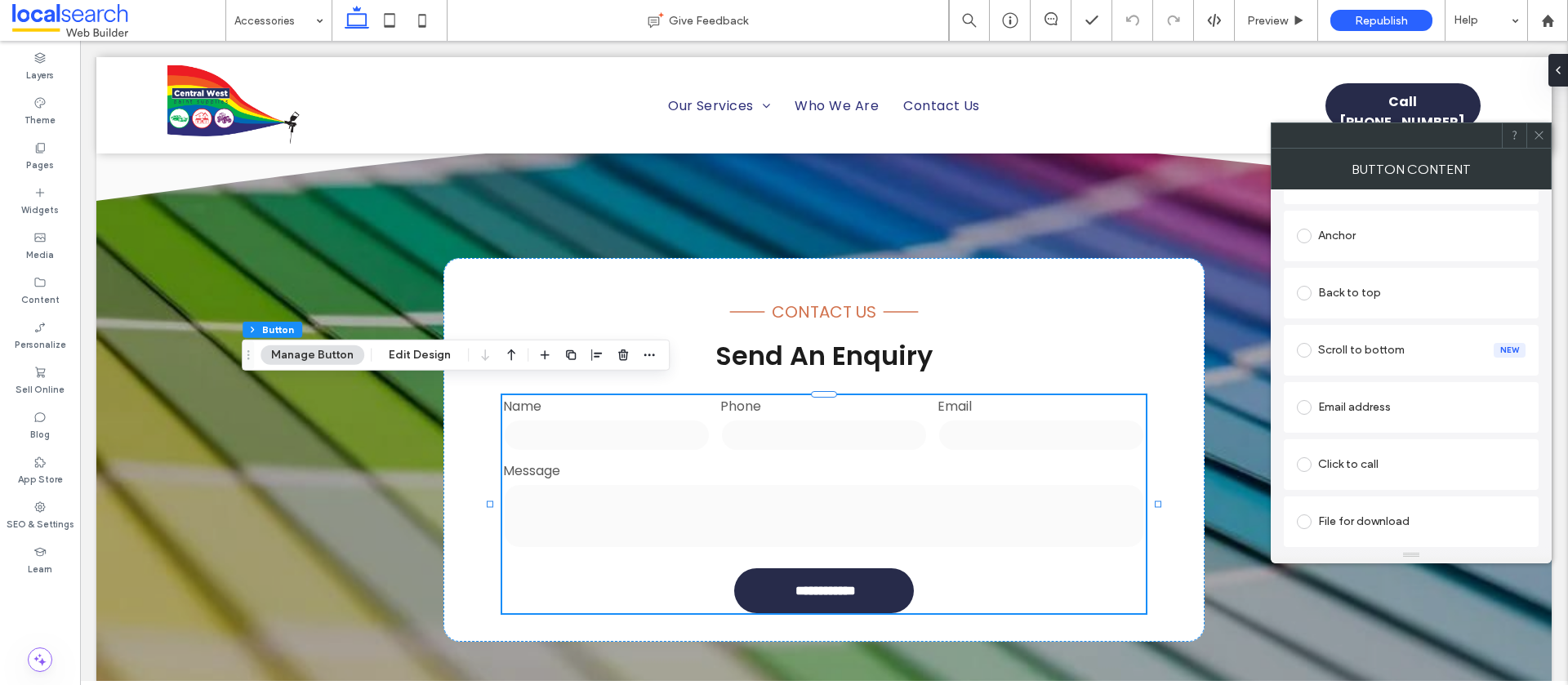
click at [1354, 470] on div "Click to call" at bounding box center [1411, 464] width 228 height 26
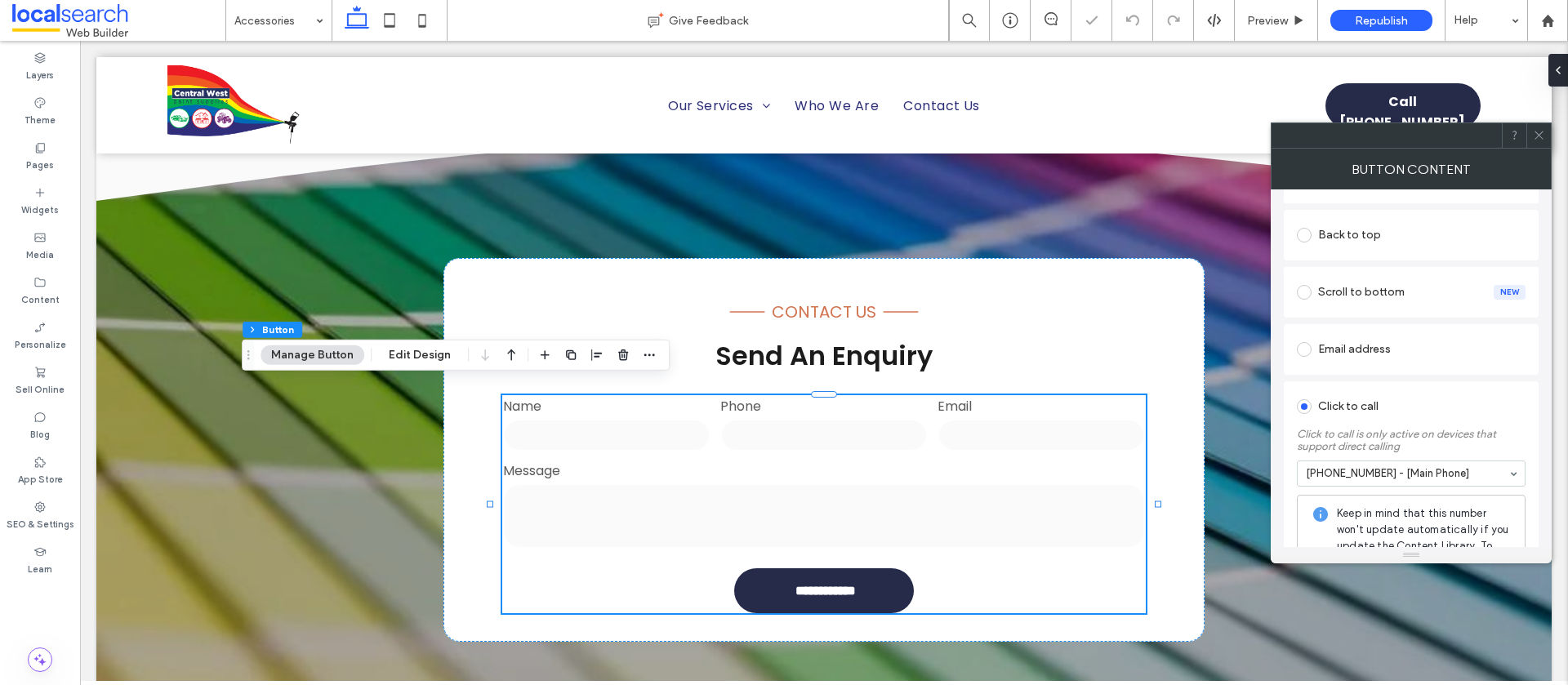
drag, startPoint x: 1398, startPoint y: 501, endPoint x: 1477, endPoint y: 353, distance: 167.8
click at [1538, 129] on icon at bounding box center [1539, 135] width 13 height 13
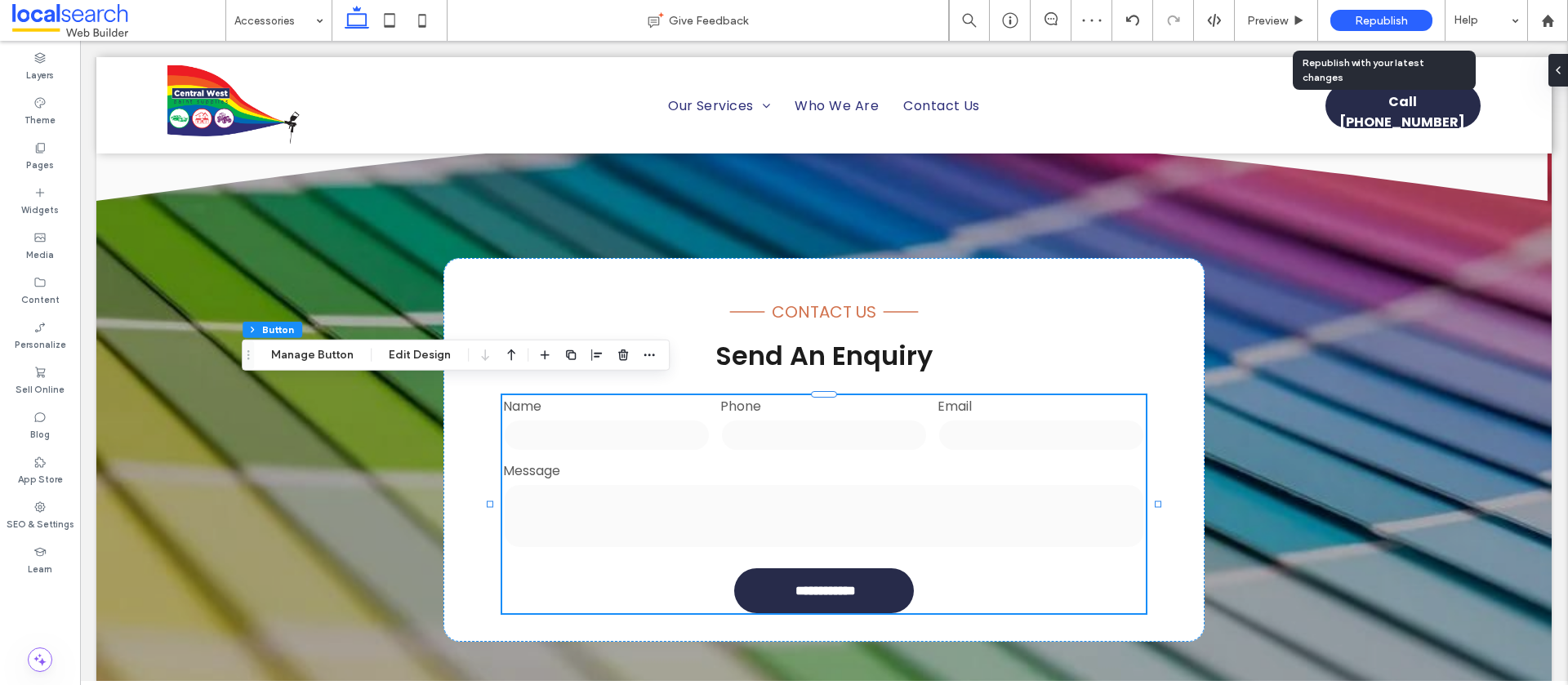
click at [1388, 17] on span "Republish" at bounding box center [1381, 20] width 53 height 14
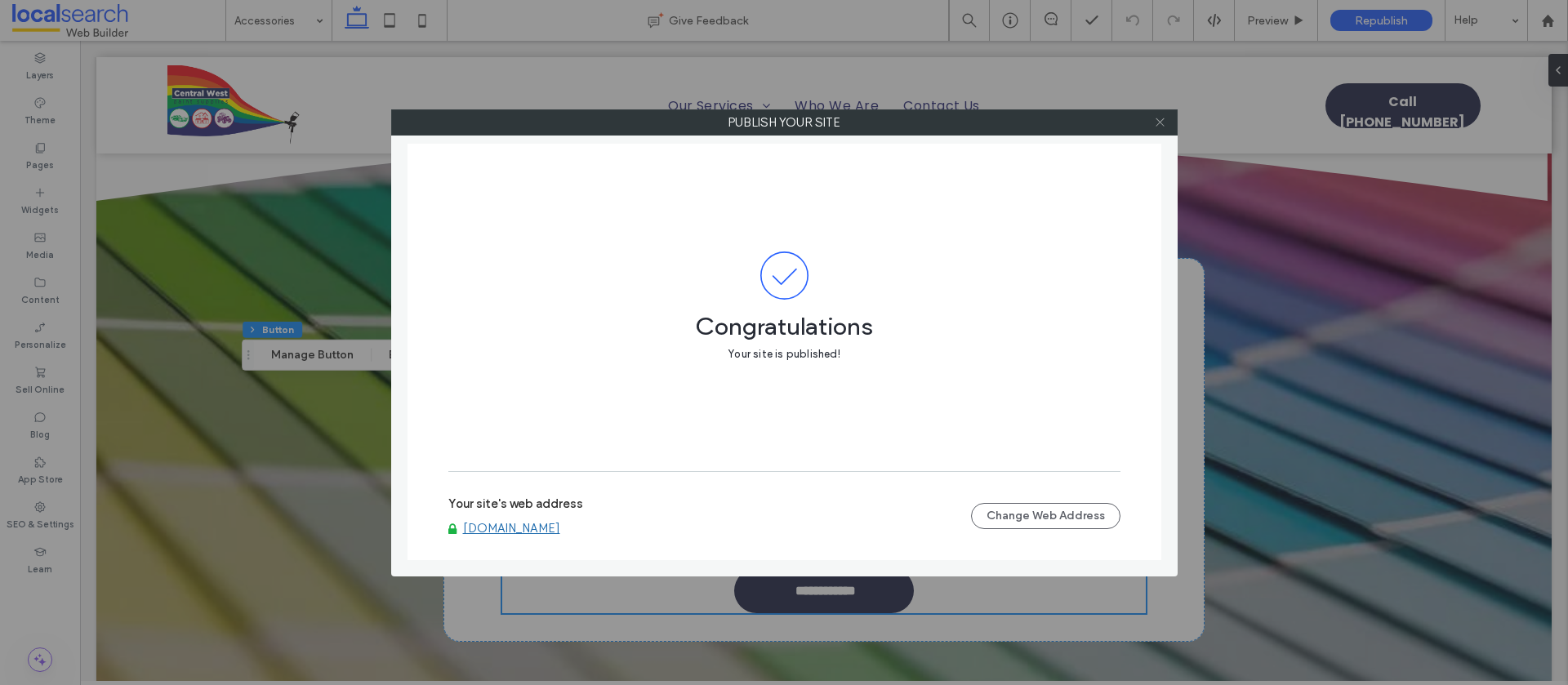
click at [1161, 124] on icon at bounding box center [1160, 121] width 13 height 13
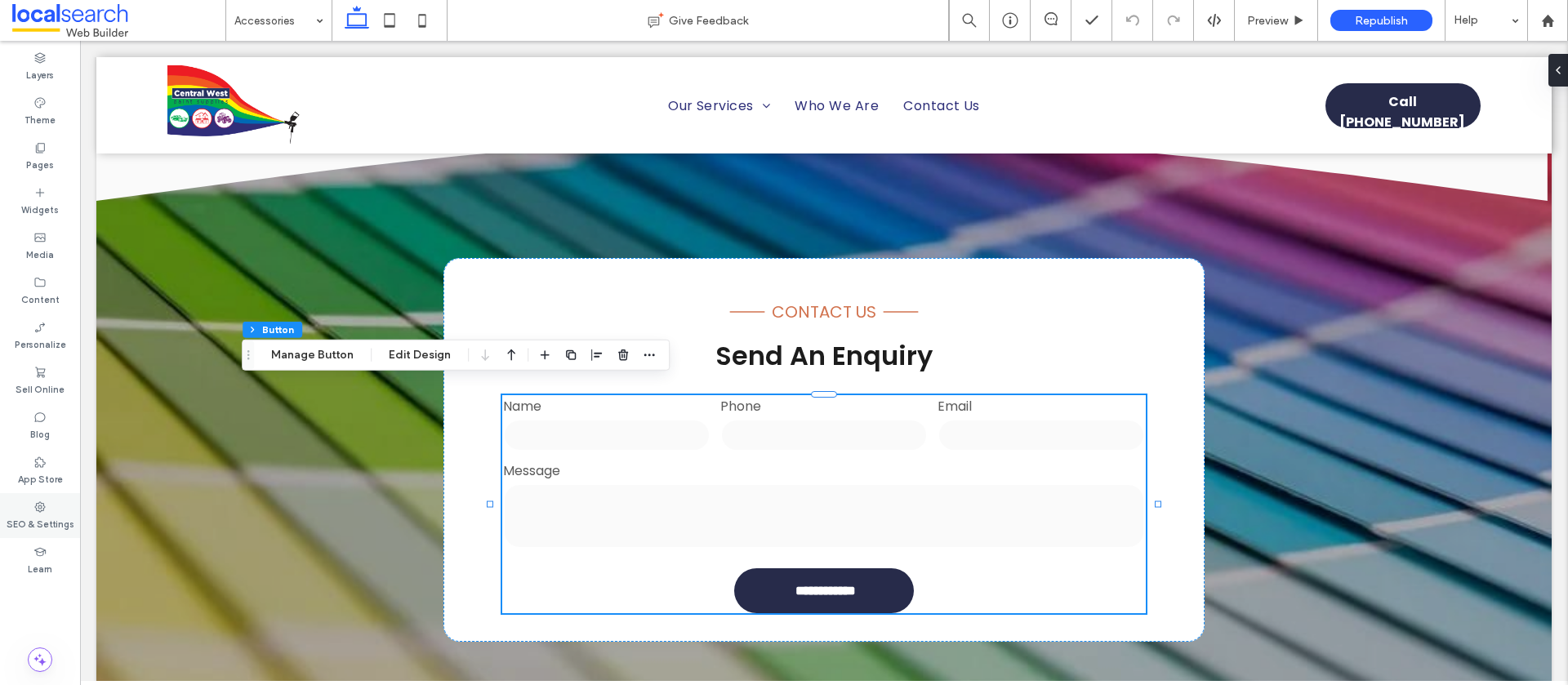
click at [21, 516] on label "SEO & Settings" at bounding box center [41, 523] width 68 height 17
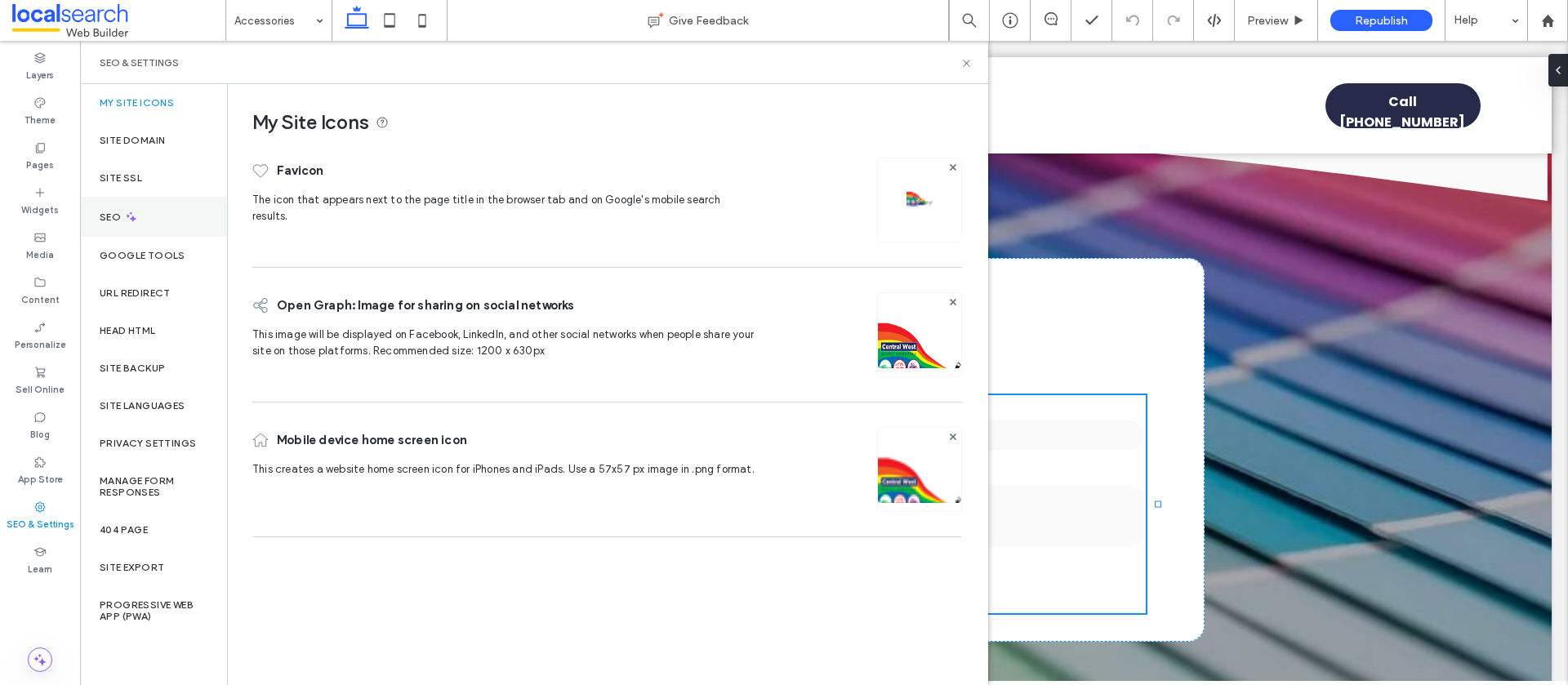
click at [130, 220] on icon at bounding box center [131, 217] width 14 height 14
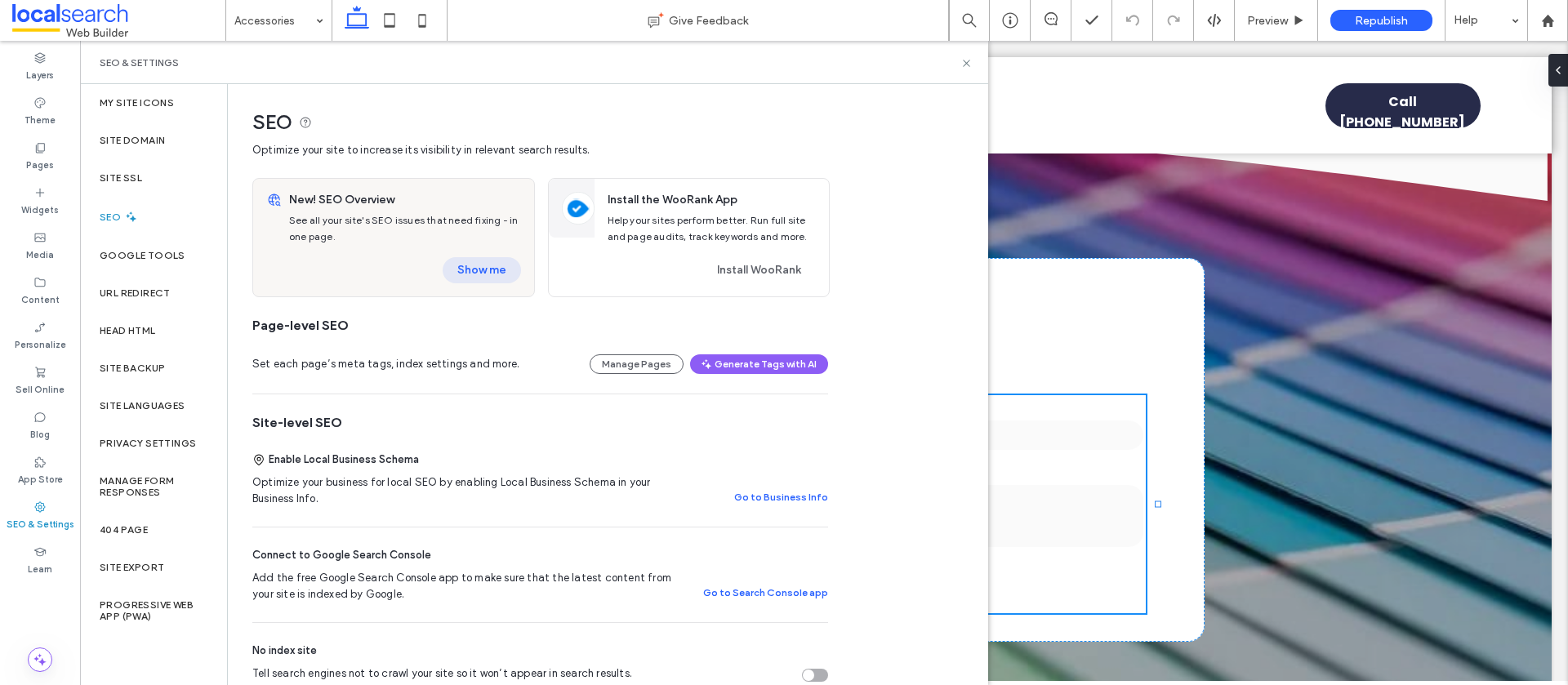
click at [464, 263] on button "Show me" at bounding box center [481, 270] width 79 height 26
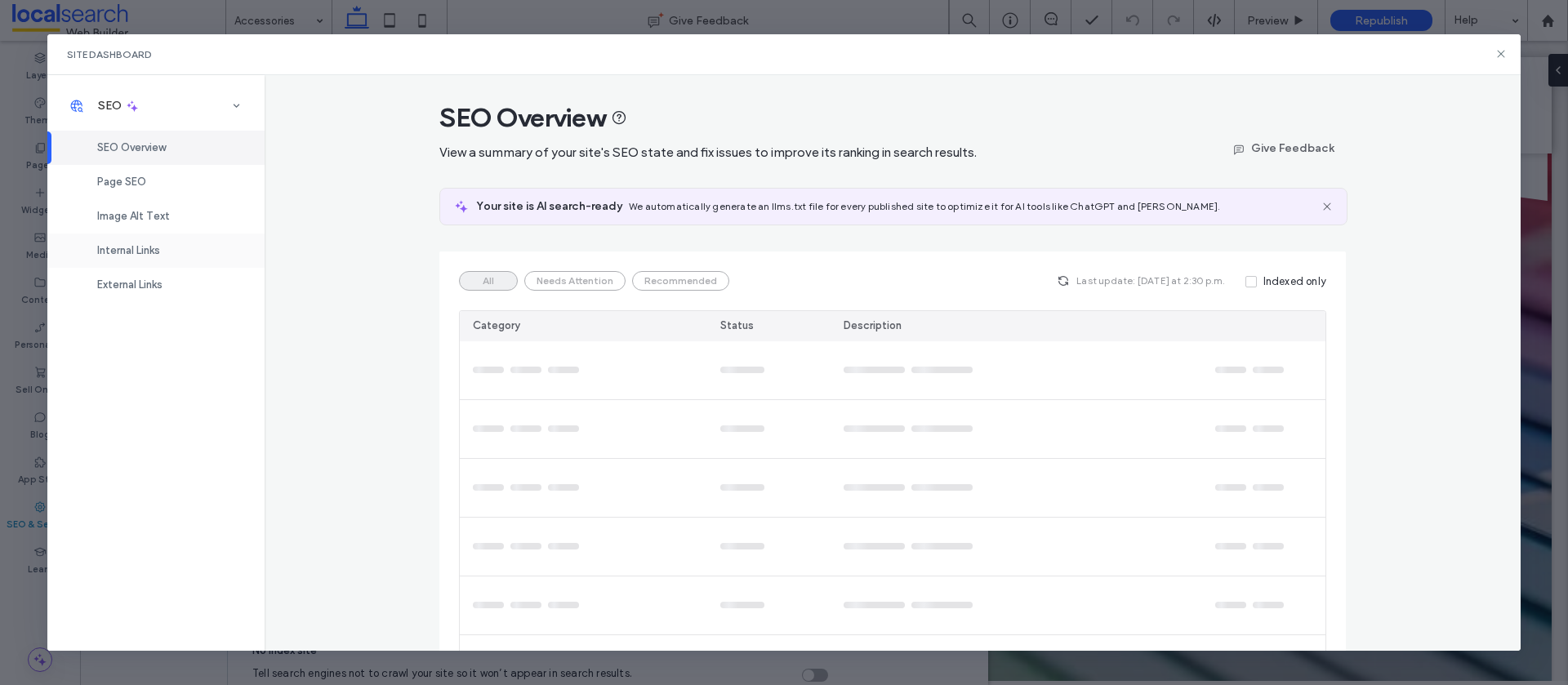
click at [145, 253] on span "Internal Links" at bounding box center [128, 250] width 63 height 13
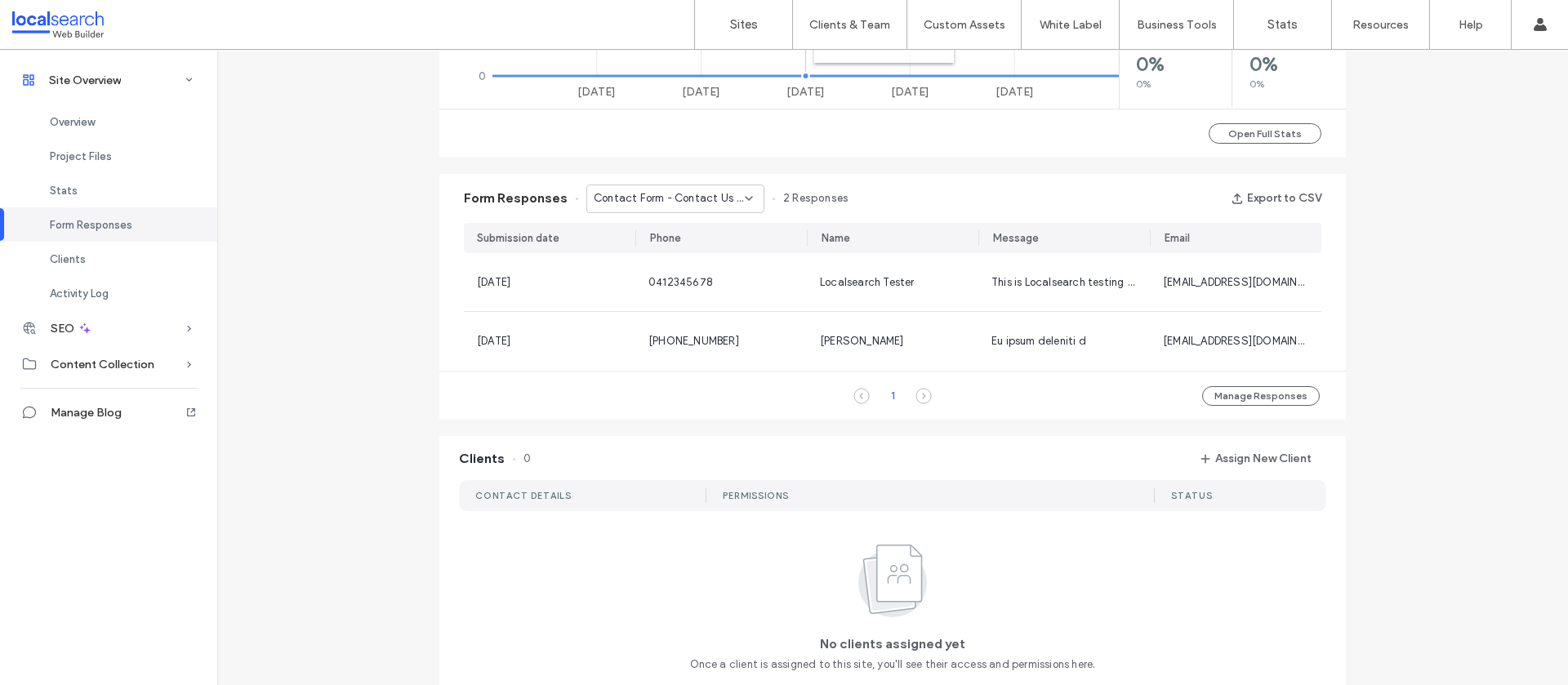
scroll to position [932, 0]
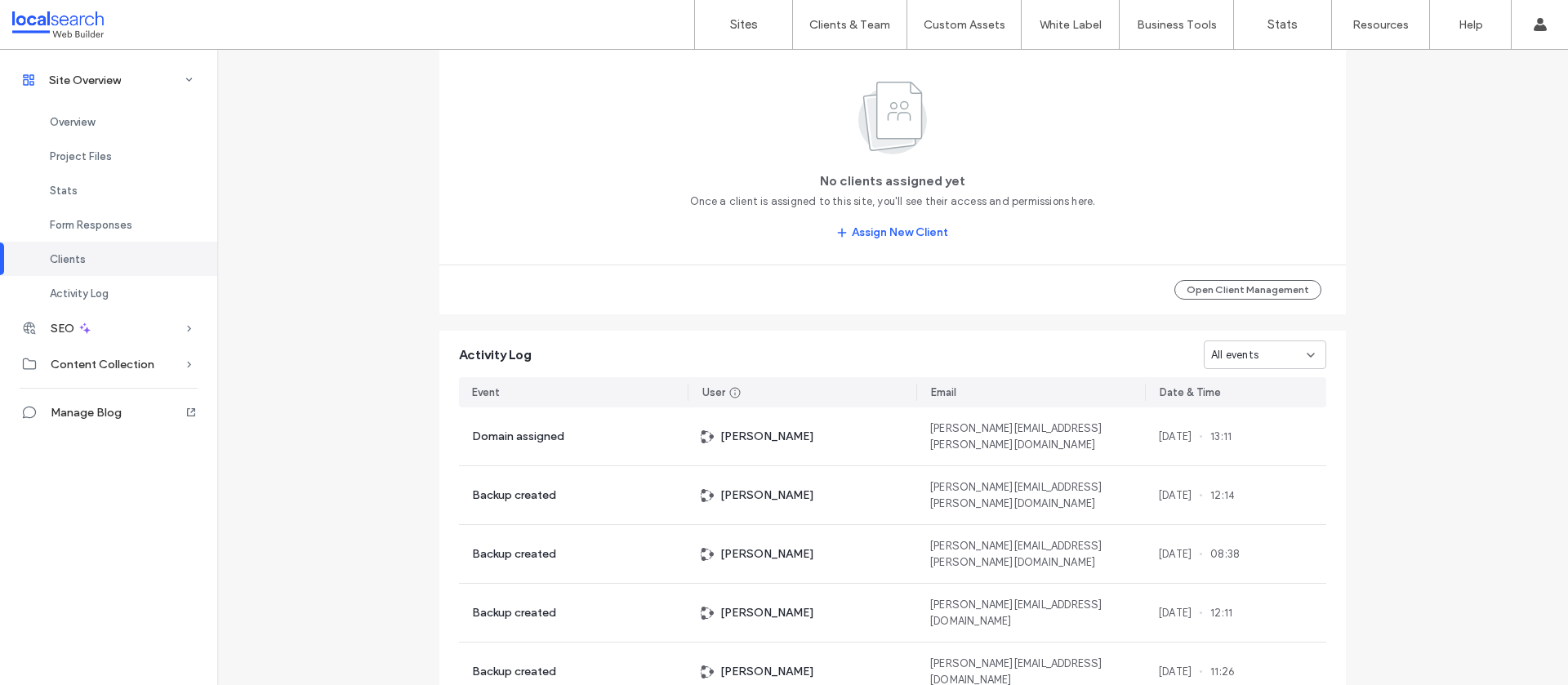
scroll to position [1546, 0]
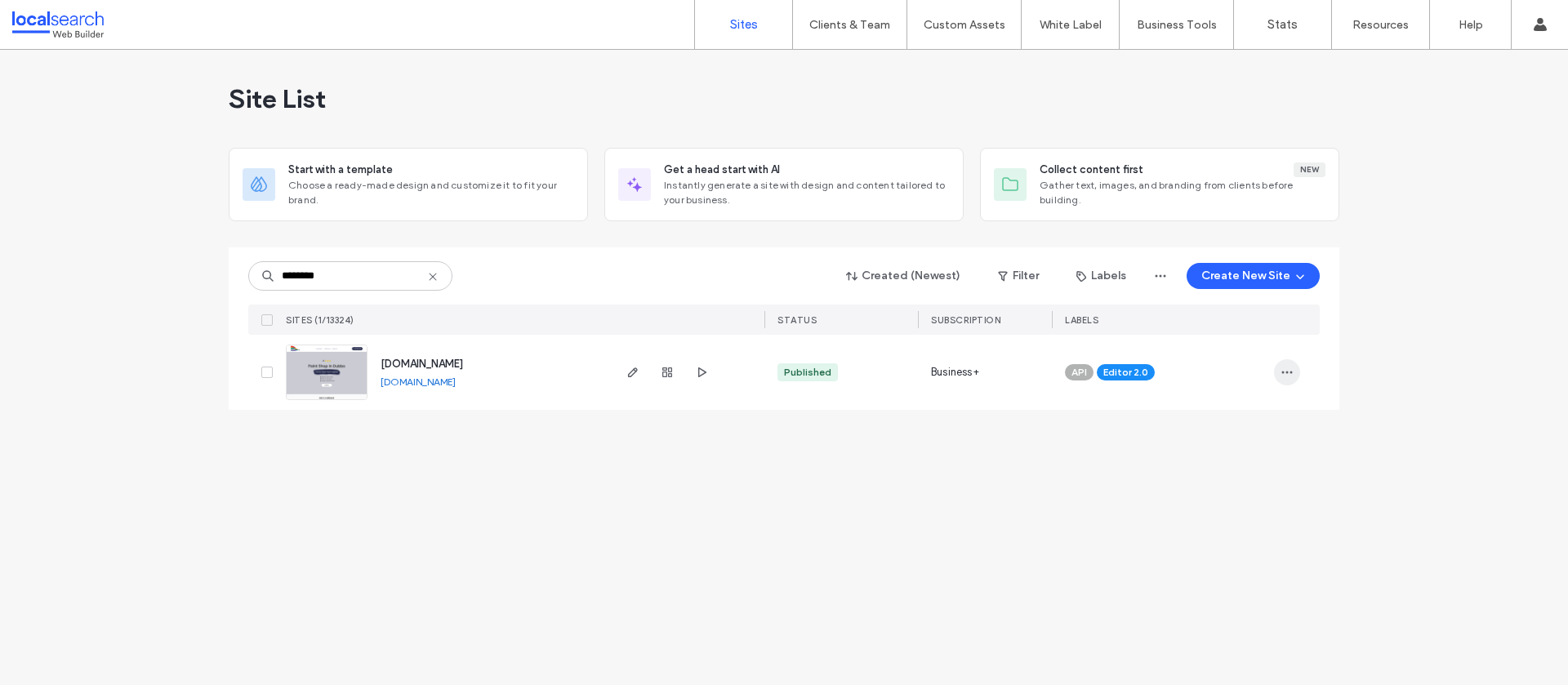
type input "********"
click at [1287, 374] on icon "button" at bounding box center [1287, 371] width 13 height 13
click at [1250, 464] on div "Assign Label" at bounding box center [1227, 477] width 146 height 31
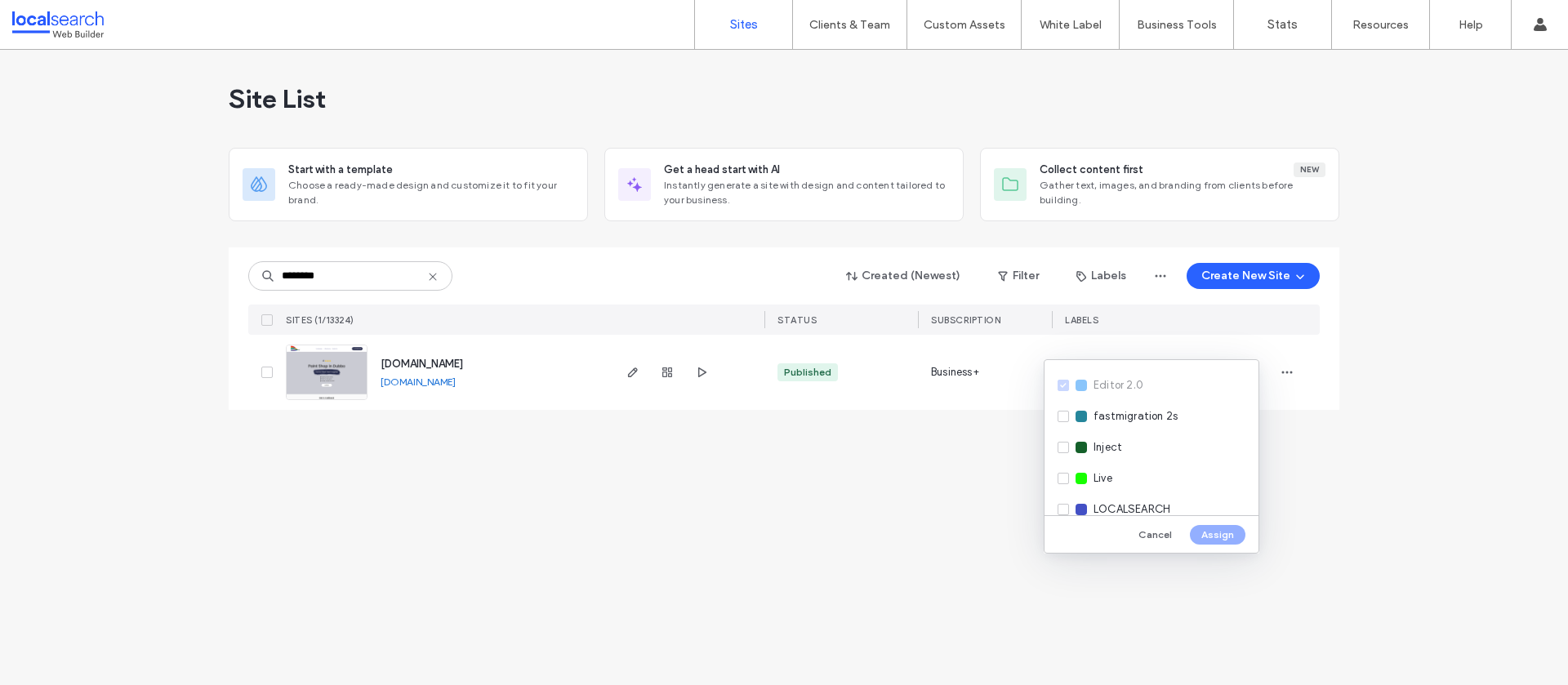
scroll to position [242, 0]
drag, startPoint x: 1128, startPoint y: 439, endPoint x: 1134, endPoint y: 457, distance: 19.0
click at [1128, 439] on div "Live" at bounding box center [1152, 451] width 214 height 31
drag, startPoint x: 1230, startPoint y: 535, endPoint x: 1220, endPoint y: 531, distance: 10.8
click at [1230, 535] on button "Assign" at bounding box center [1217, 534] width 55 height 19
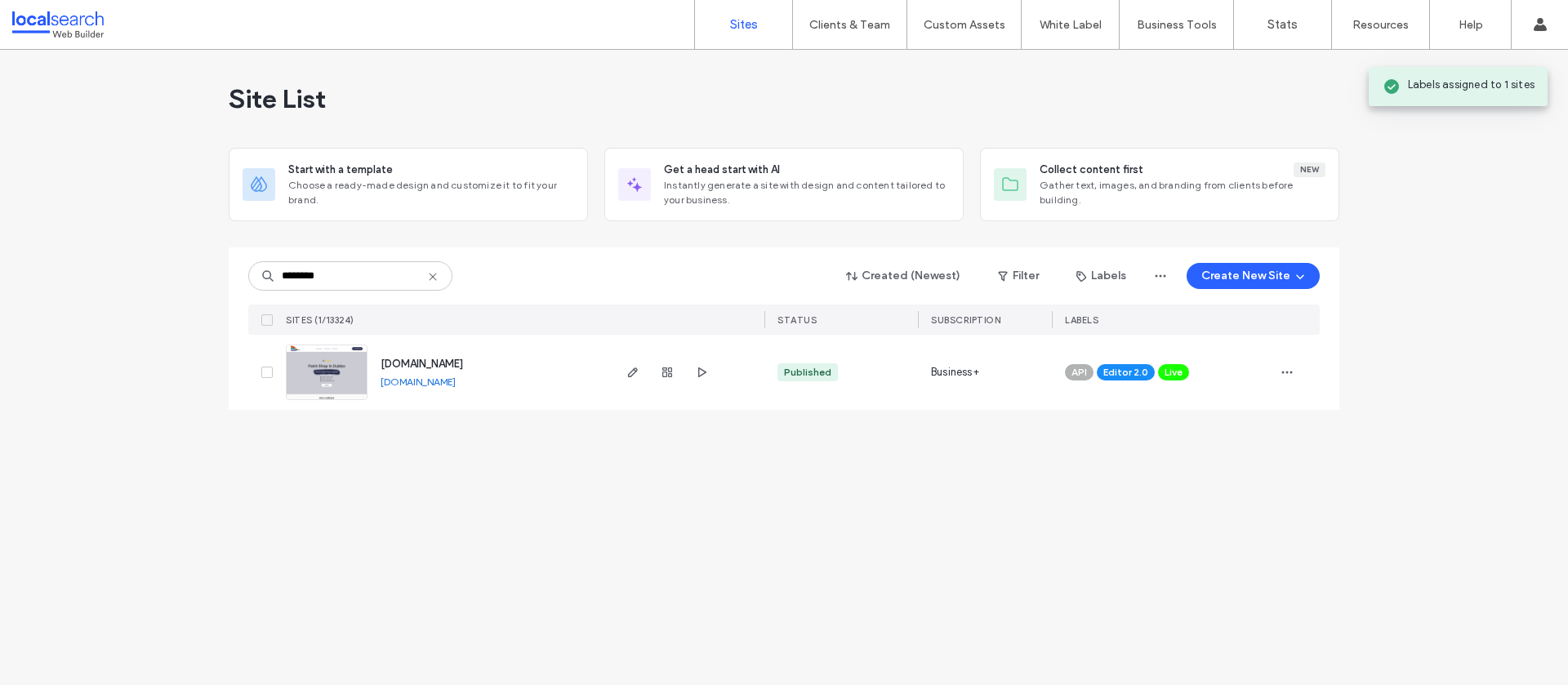
click at [442, 361] on span "[DOMAIN_NAME]" at bounding box center [422, 363] width 83 height 13
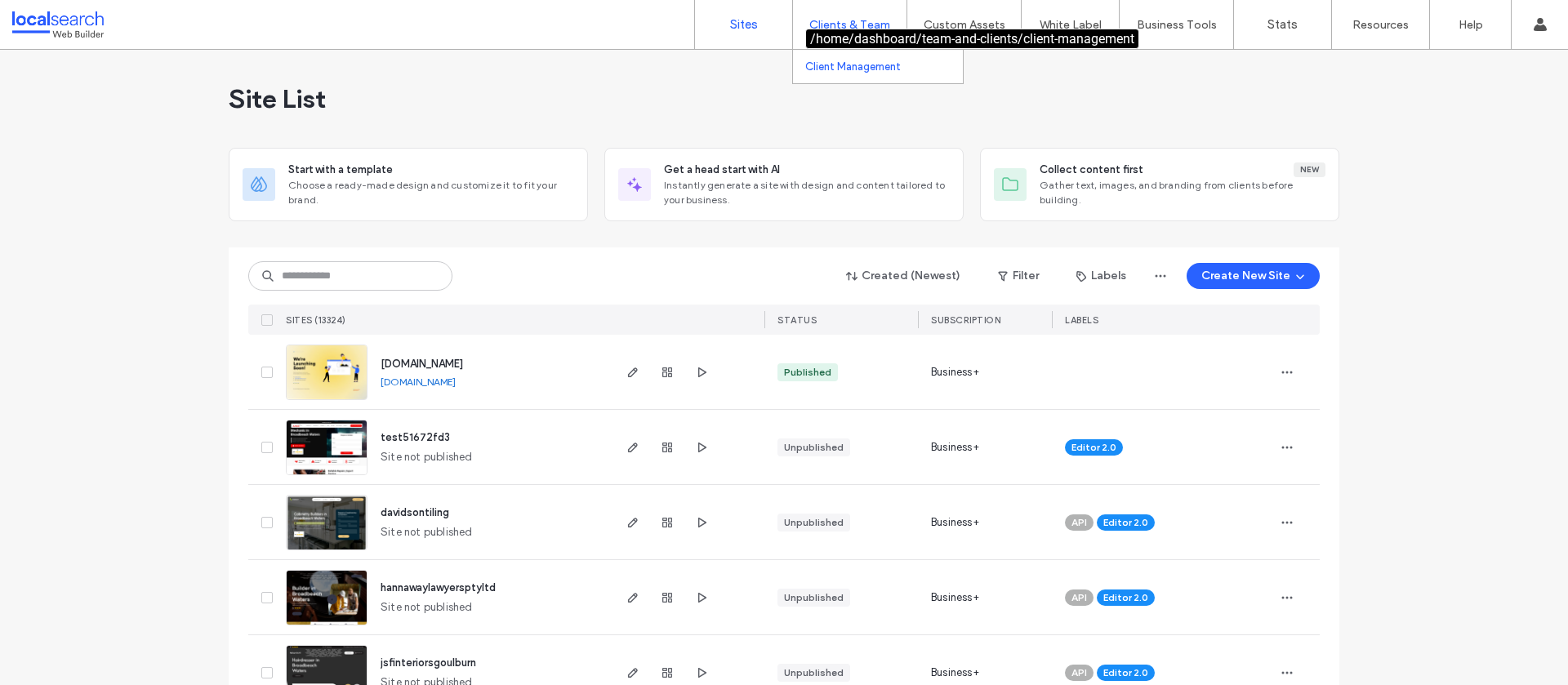
click at [847, 58] on link "Client Management" at bounding box center [885, 66] width 157 height 33
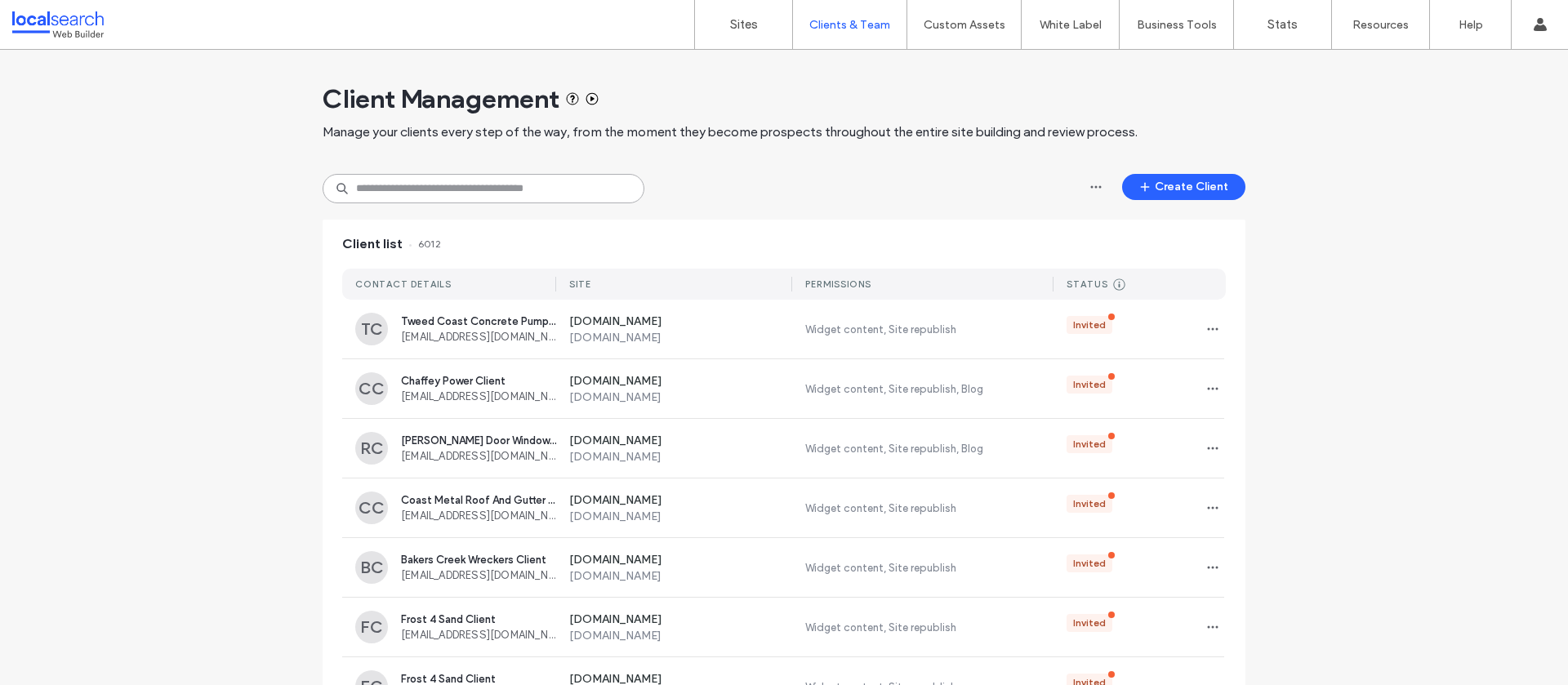
click at [488, 193] on input at bounding box center [483, 188] width 322 height 29
paste input "**********"
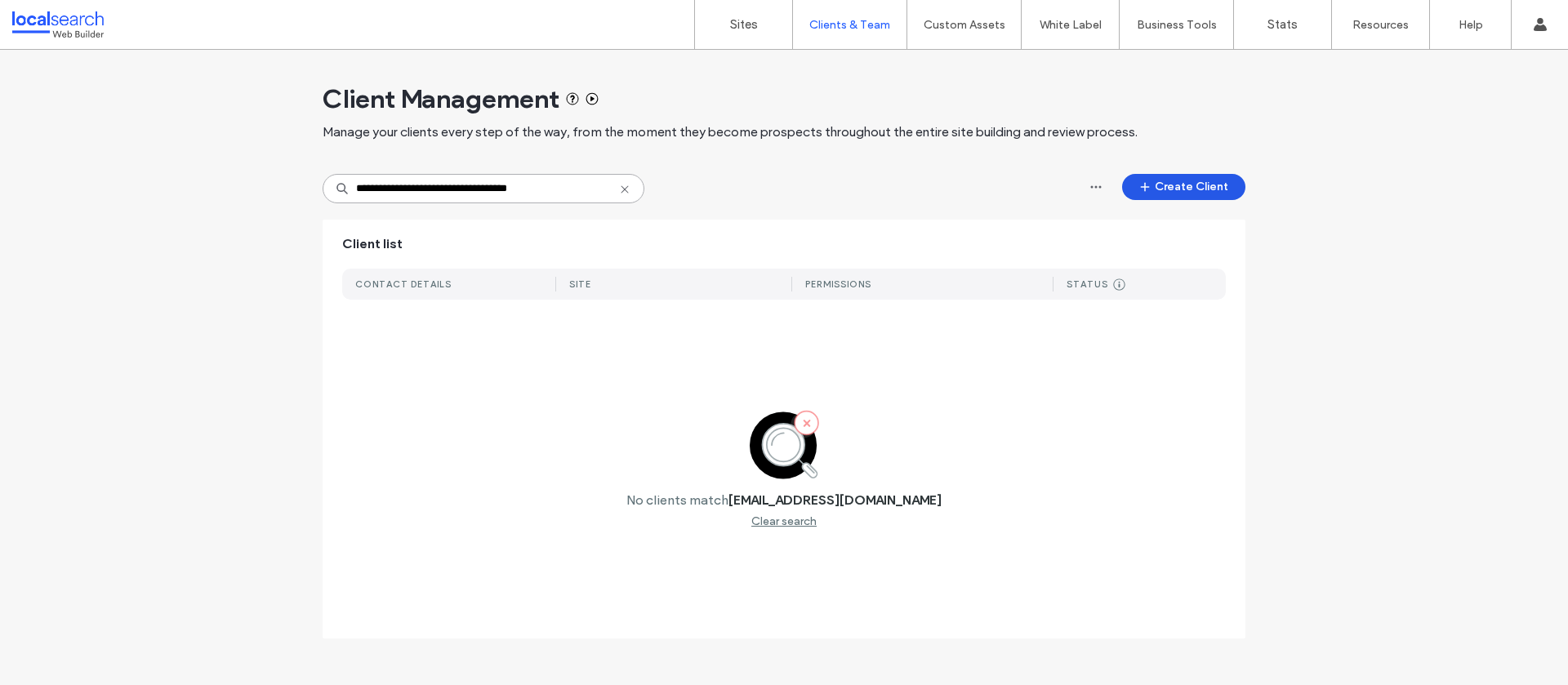
type input "**********"
click at [1164, 190] on button "Create Client" at bounding box center [1184, 187] width 123 height 26
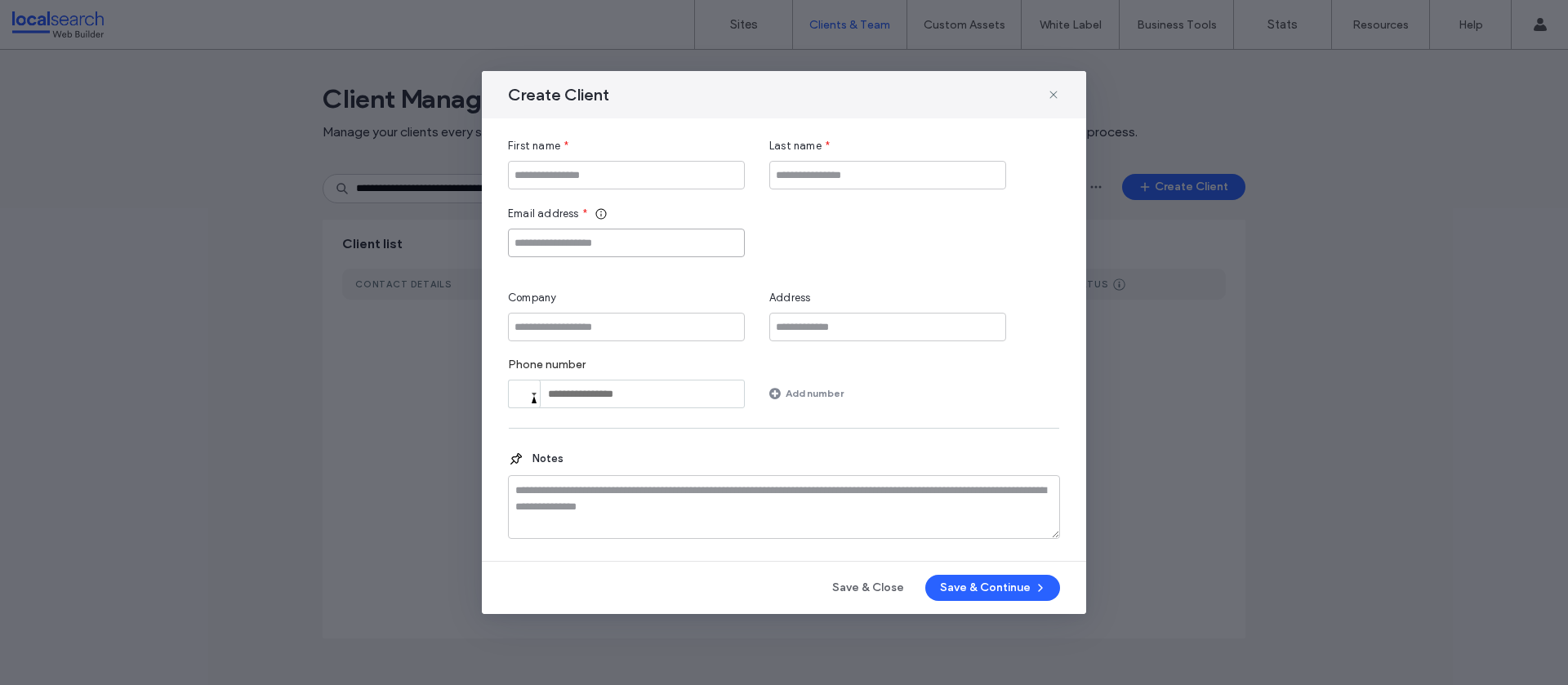
click at [562, 243] on input "Email address" at bounding box center [627, 242] width 237 height 28
paste input "**********"
type input "**********"
click at [574, 178] on input "First name" at bounding box center [627, 175] width 237 height 28
paste input "**********"
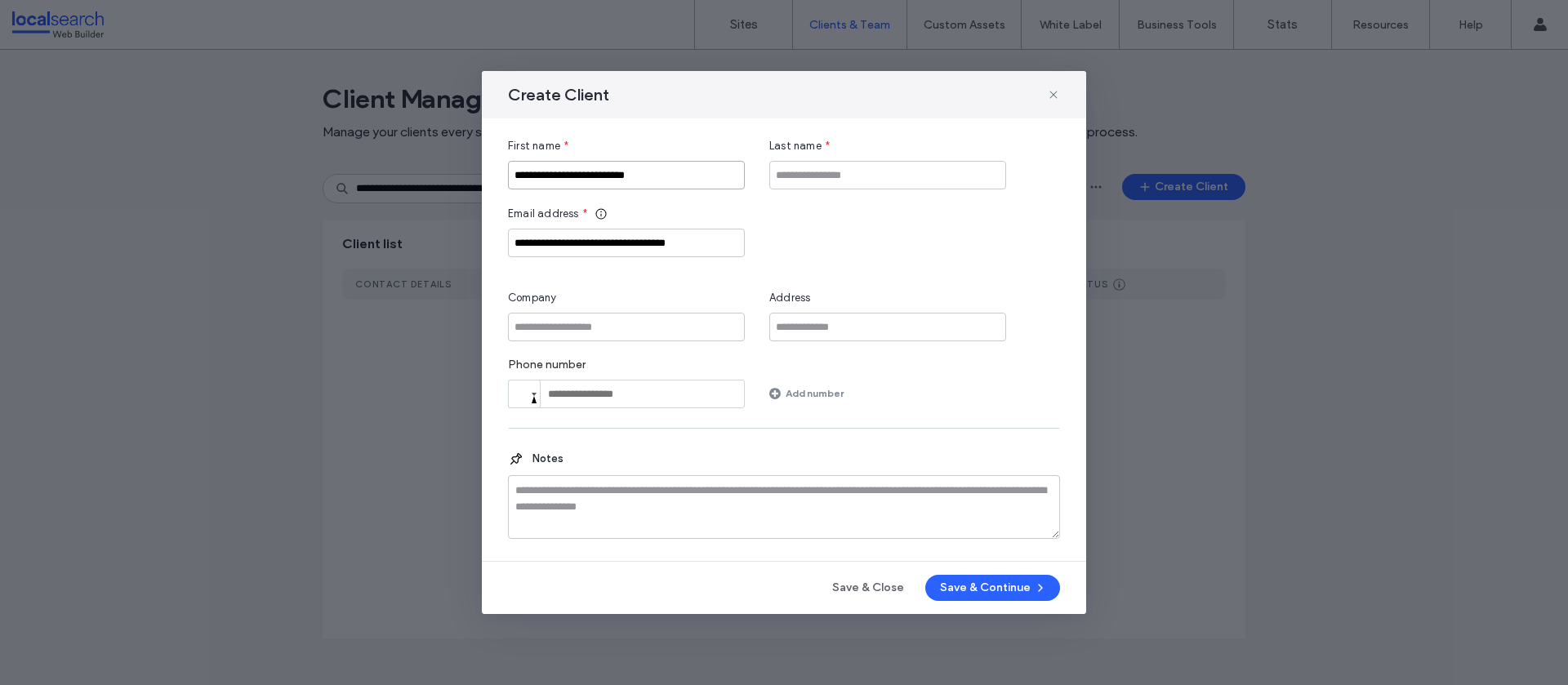
type input "**********"
click at [574, 325] on input "Company" at bounding box center [627, 326] width 237 height 28
paste input "**********"
type input "**********"
click at [820, 174] on input "Last name" at bounding box center [889, 175] width 237 height 28
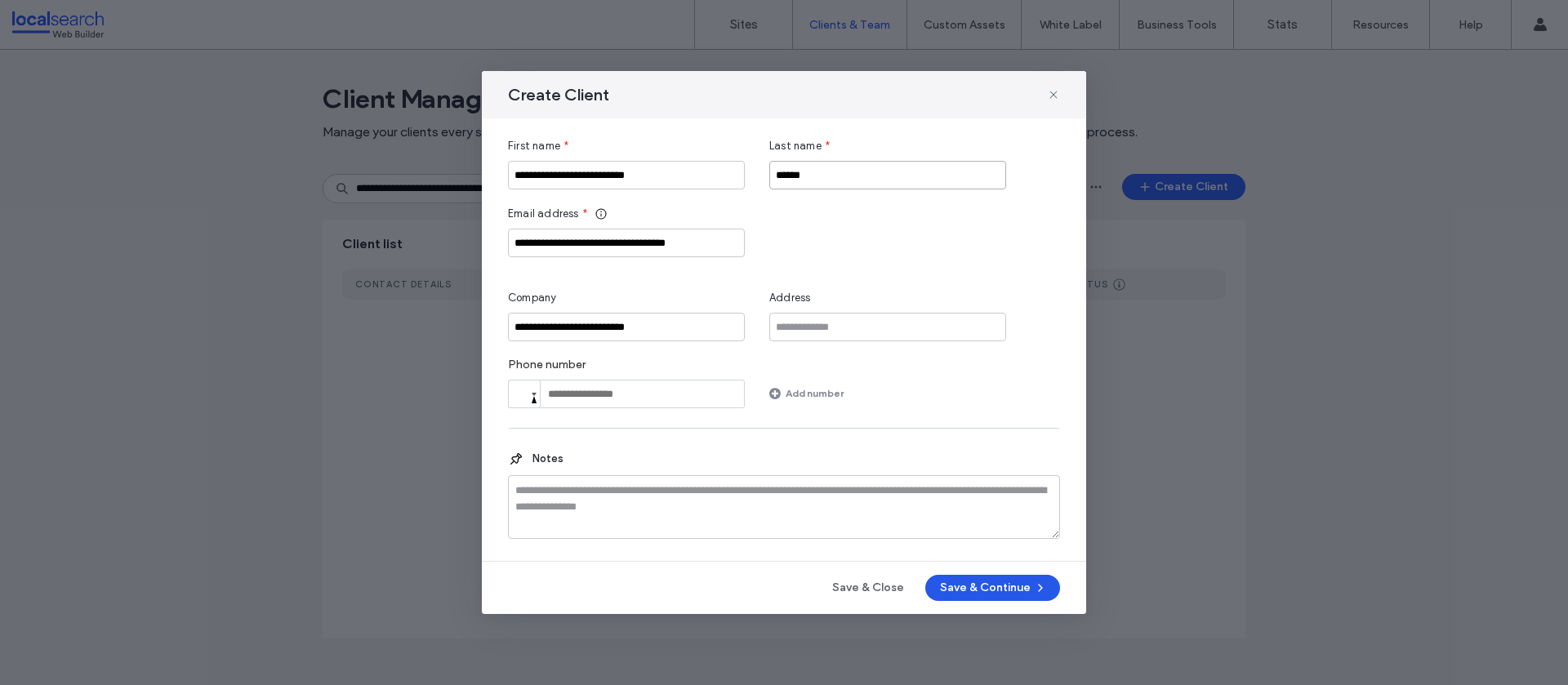
type input "******"
click at [986, 585] on button "Save & Continue" at bounding box center [993, 588] width 135 height 26
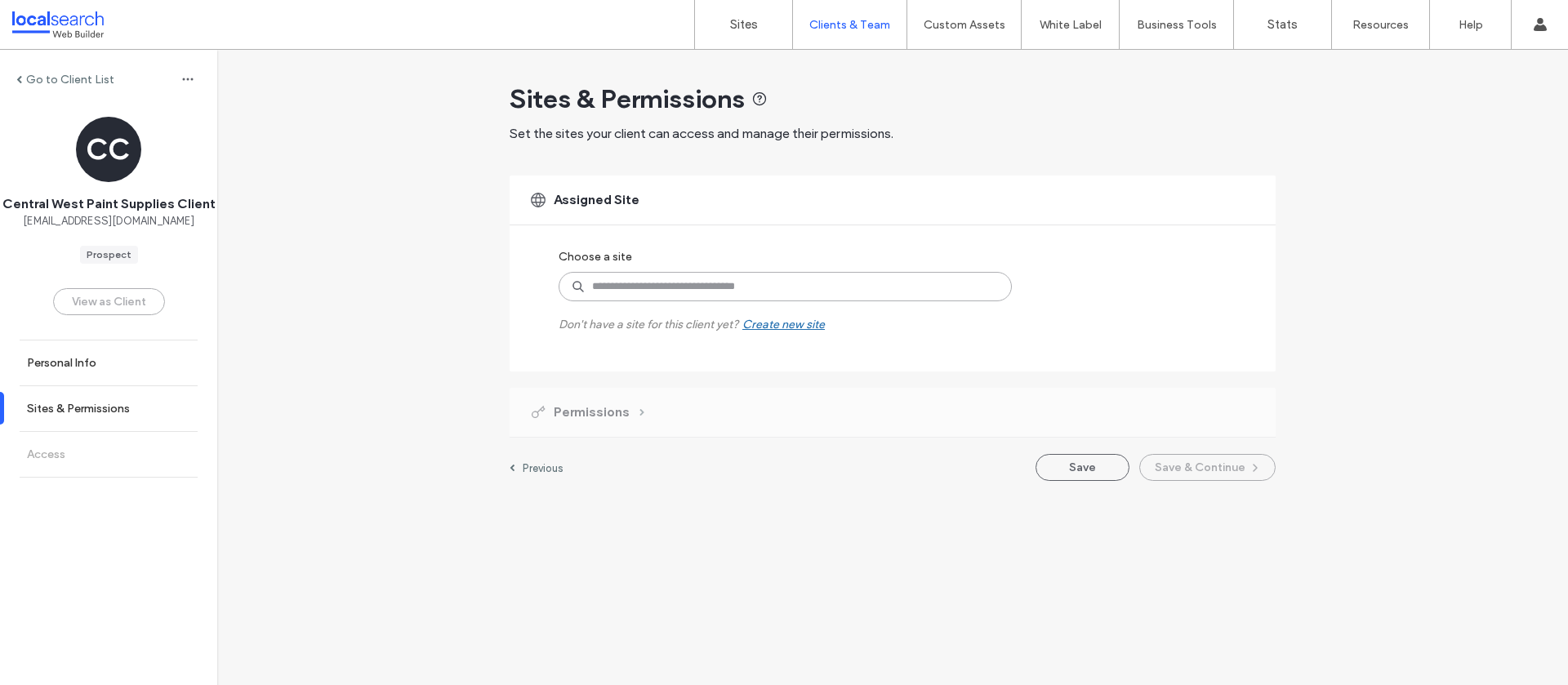
click at [676, 289] on input at bounding box center [785, 287] width 453 height 29
paste input "********"
type input "********"
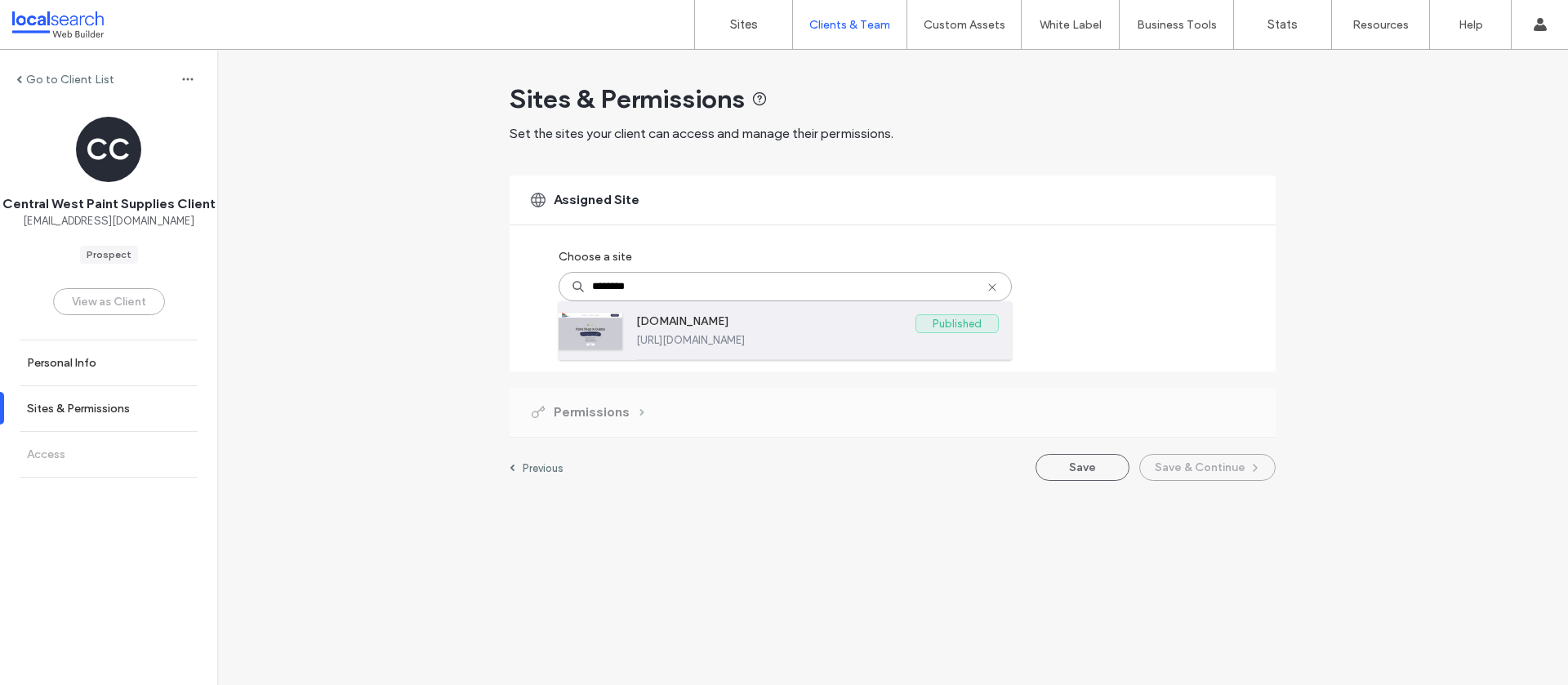
click at [748, 322] on label "www.centralwestpaintsupplies.com.au" at bounding box center [776, 325] width 279 height 19
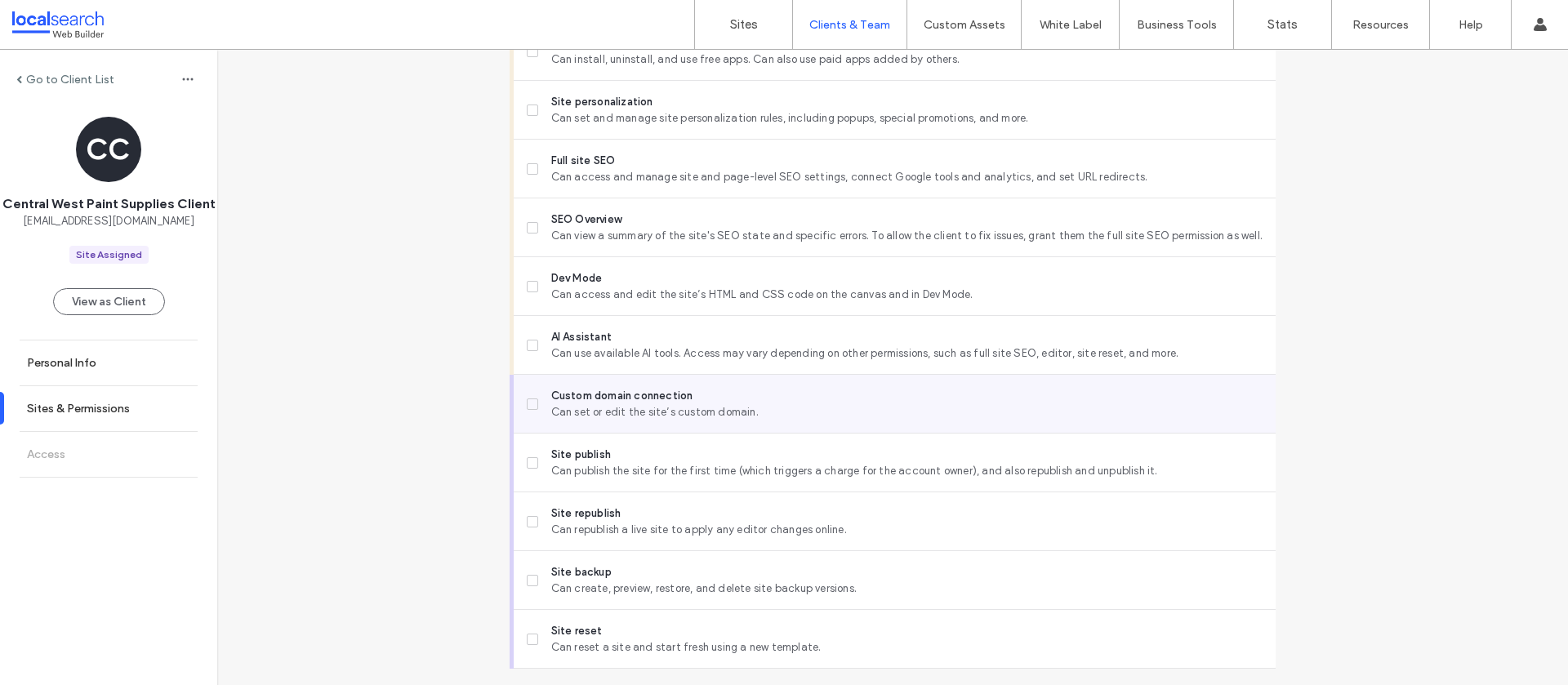
scroll to position [1311, 0]
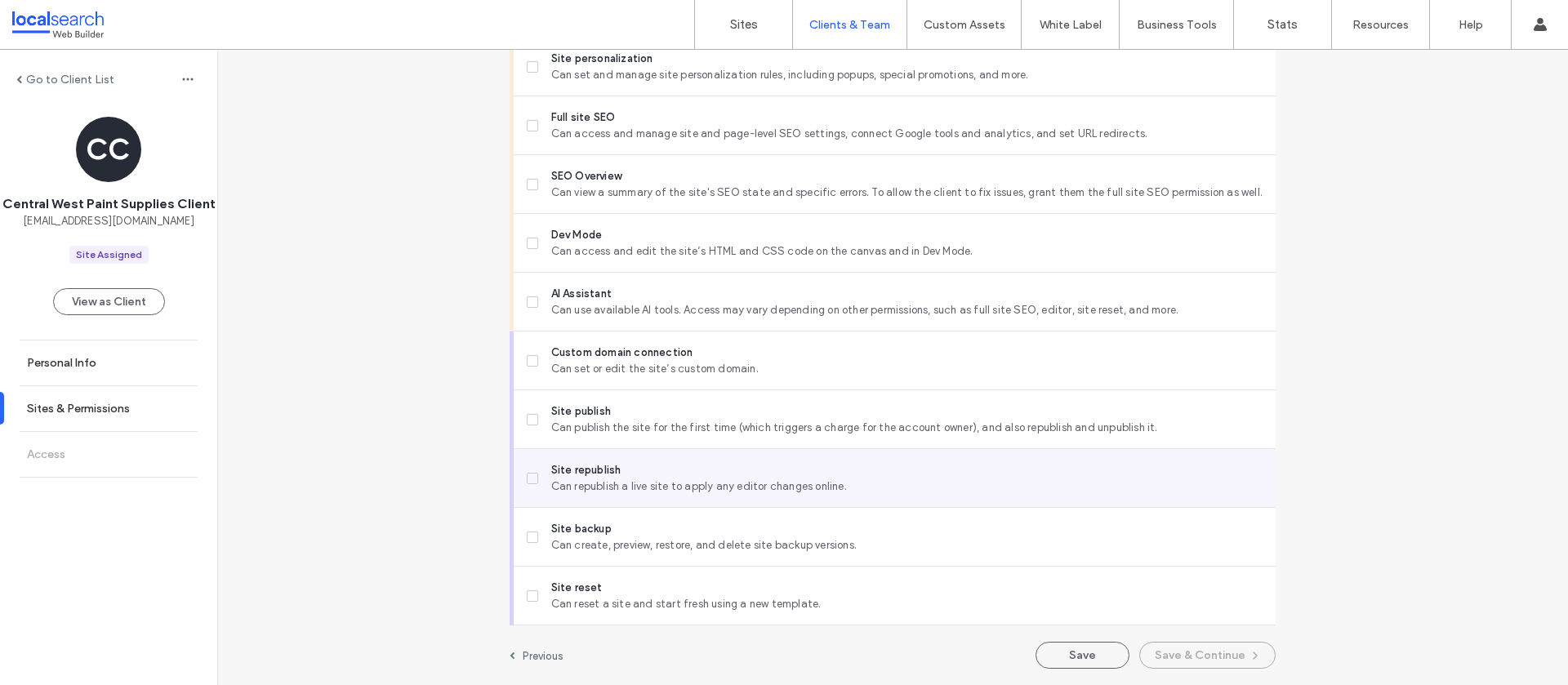
click at [605, 471] on span "Site republish" at bounding box center [907, 470] width 712 height 17
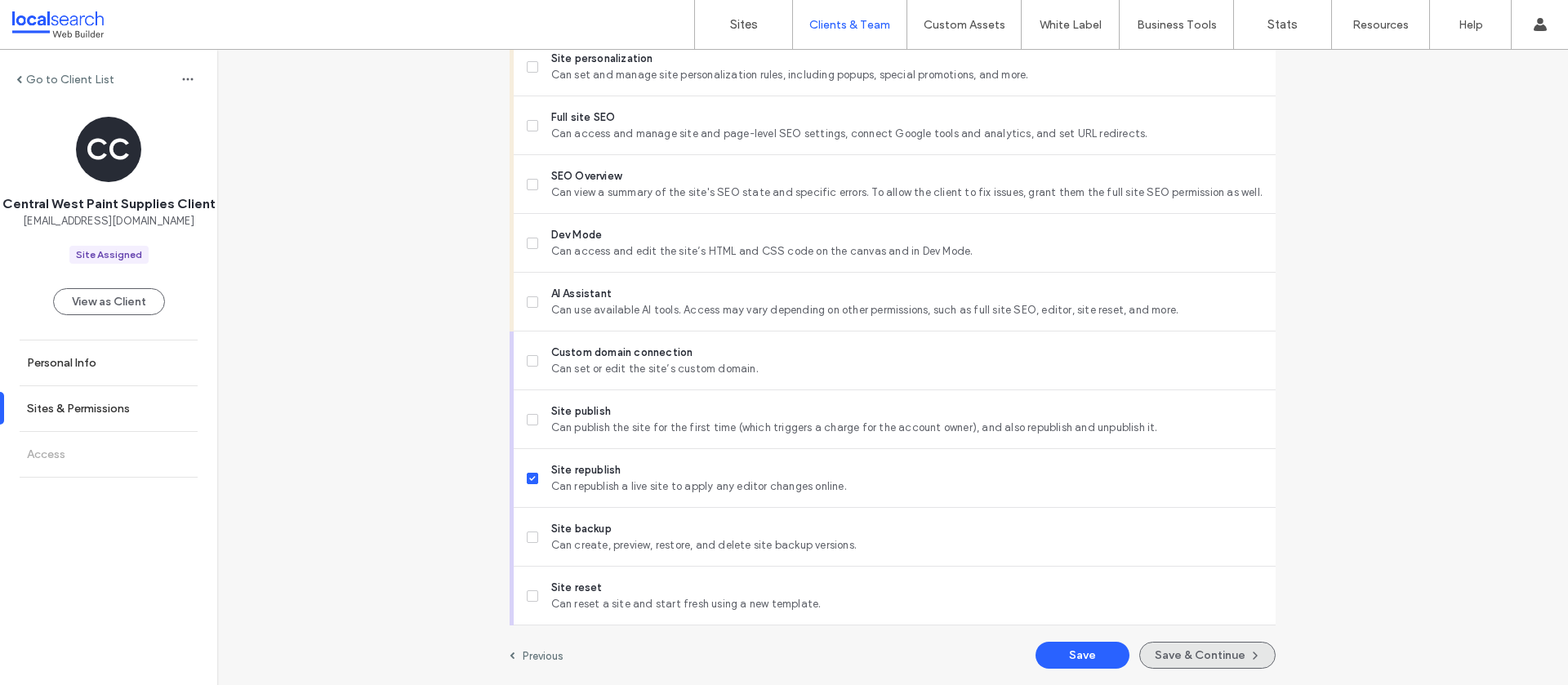
click at [1212, 653] on button "Save & Continue" at bounding box center [1207, 655] width 136 height 27
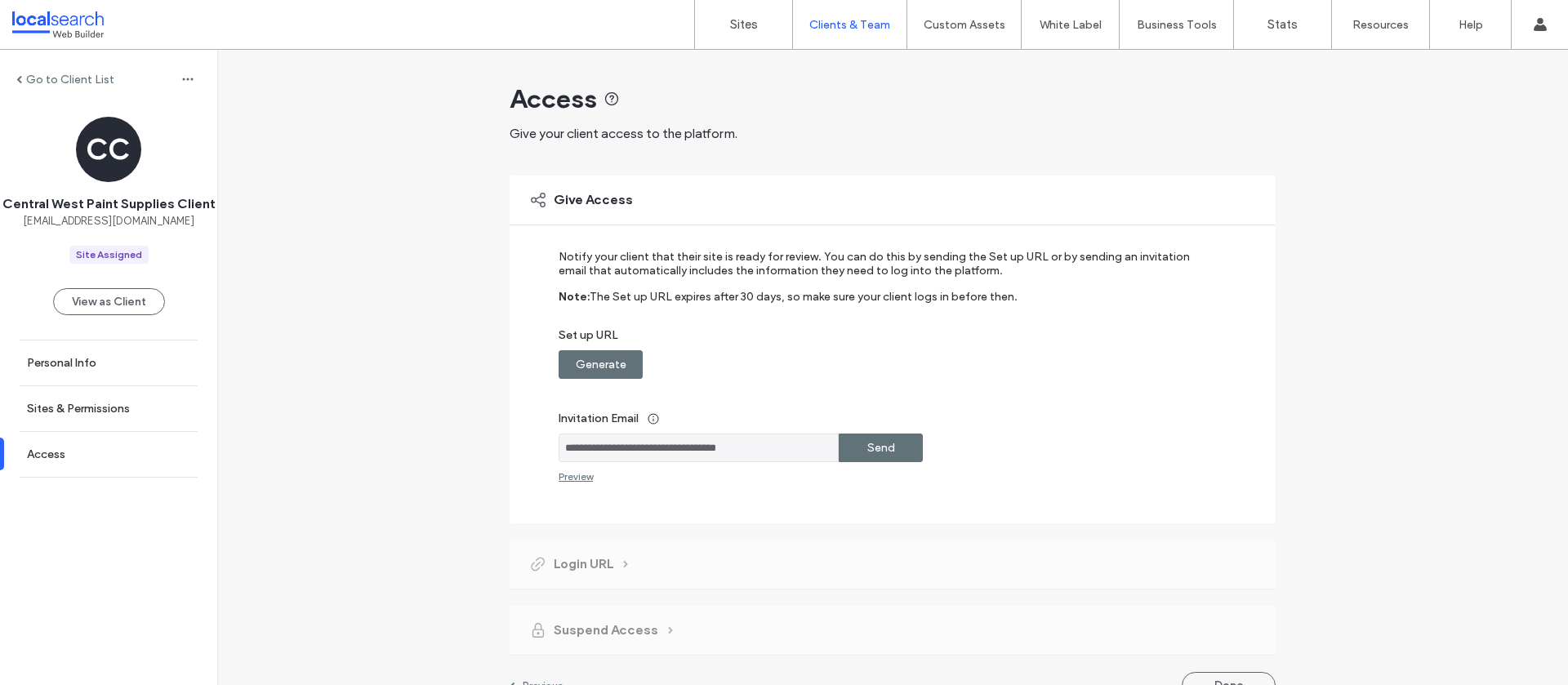
click at [588, 360] on label "Generate" at bounding box center [601, 364] width 51 height 30
click at [853, 362] on div "Copy" at bounding box center [881, 363] width 85 height 28
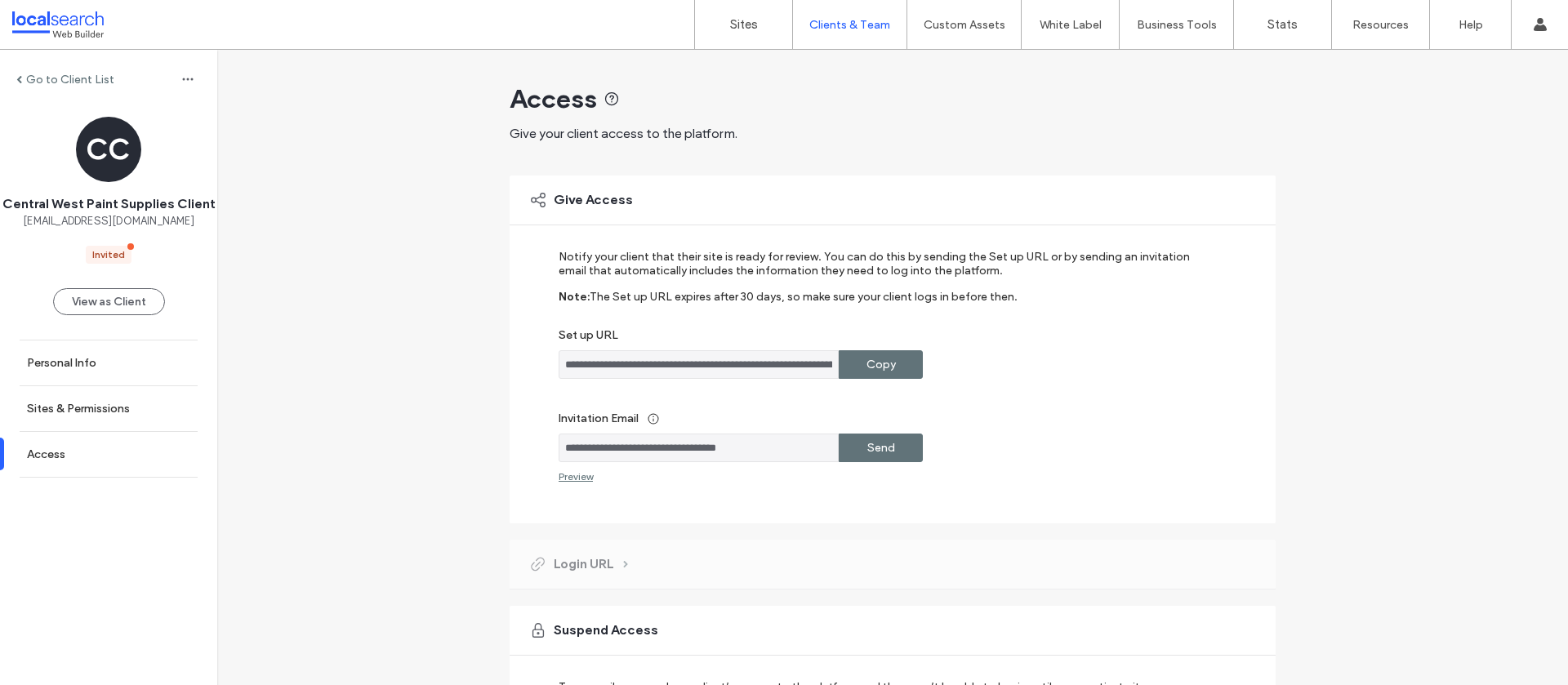
drag, startPoint x: 758, startPoint y: 449, endPoint x: 541, endPoint y: 442, distance: 217.1
click at [535, 443] on div "**********" at bounding box center [892, 350] width 766 height 348
click at [780, 23] on link "Sites" at bounding box center [744, 24] width 97 height 49
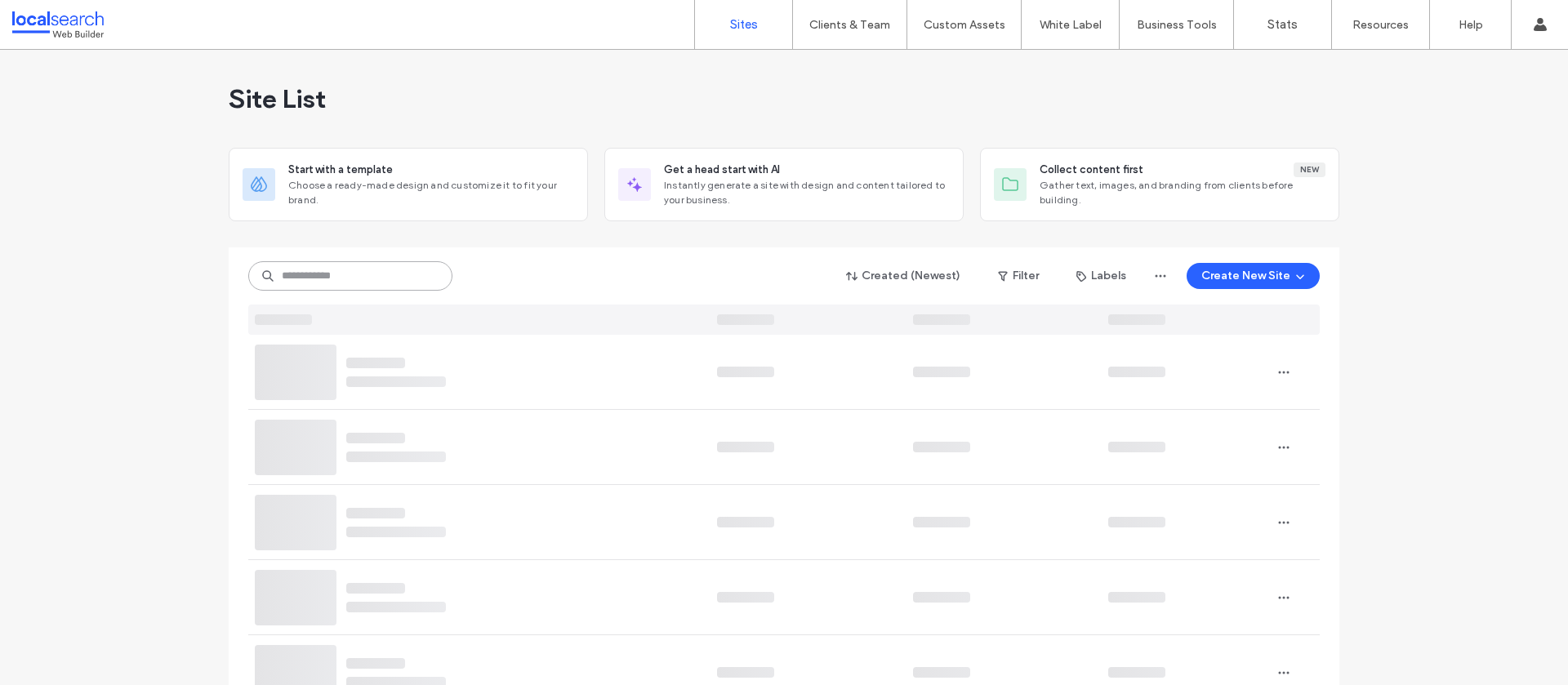
click at [352, 278] on input at bounding box center [350, 276] width 204 height 29
paste input "**********"
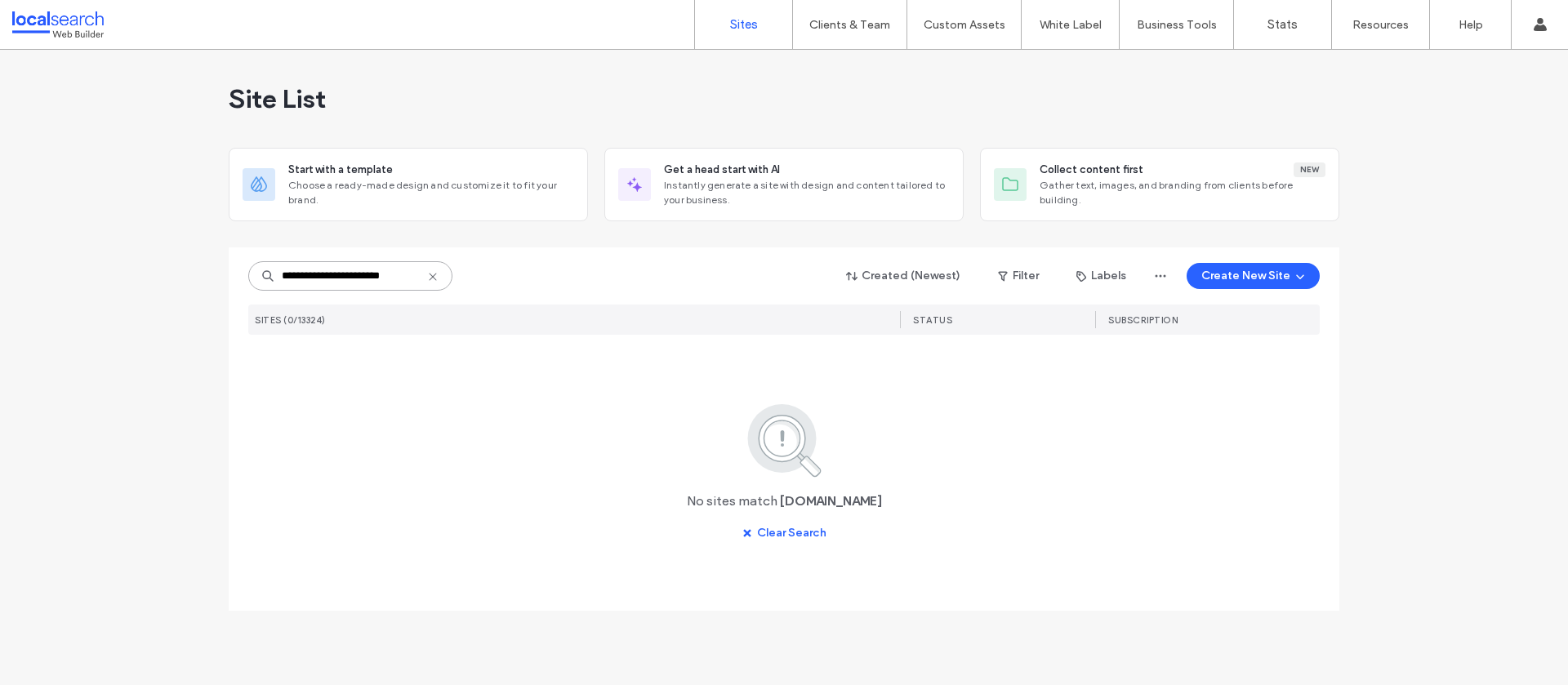
type input "**********"
click at [435, 275] on icon at bounding box center [433, 276] width 13 height 13
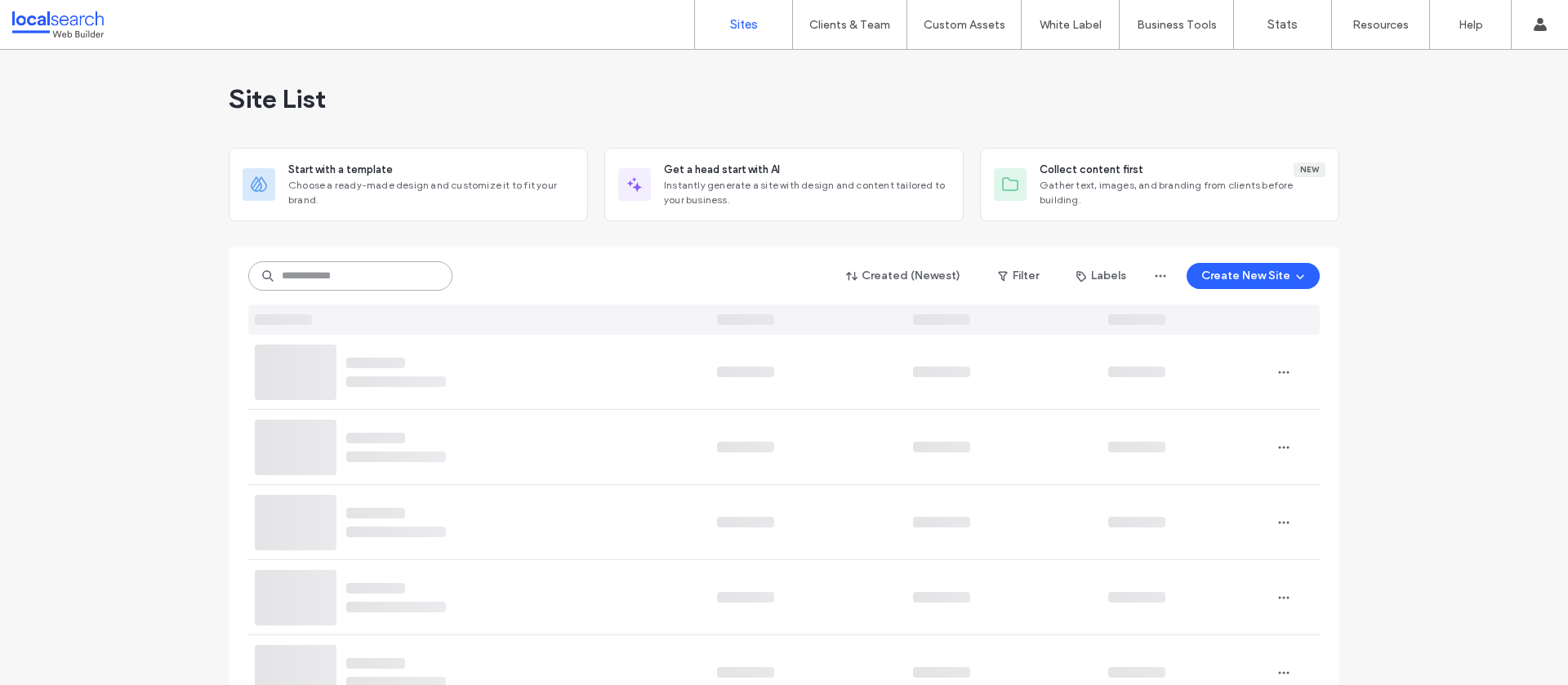
paste input "********"
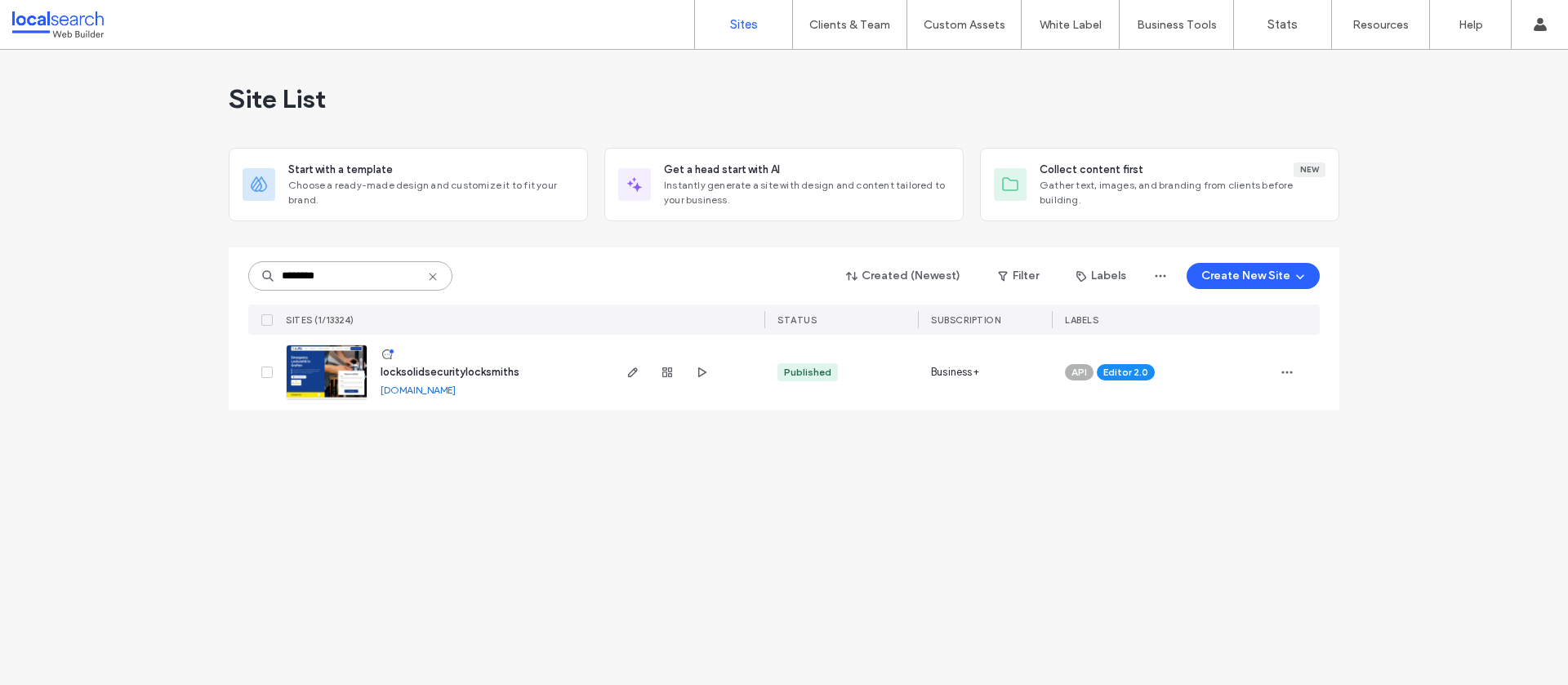
type input "********"
drag, startPoint x: 480, startPoint y: 370, endPoint x: 601, endPoint y: 494, distance: 173.3
click at [480, 370] on span "locksolidsecuritylocksmiths" at bounding box center [450, 371] width 139 height 13
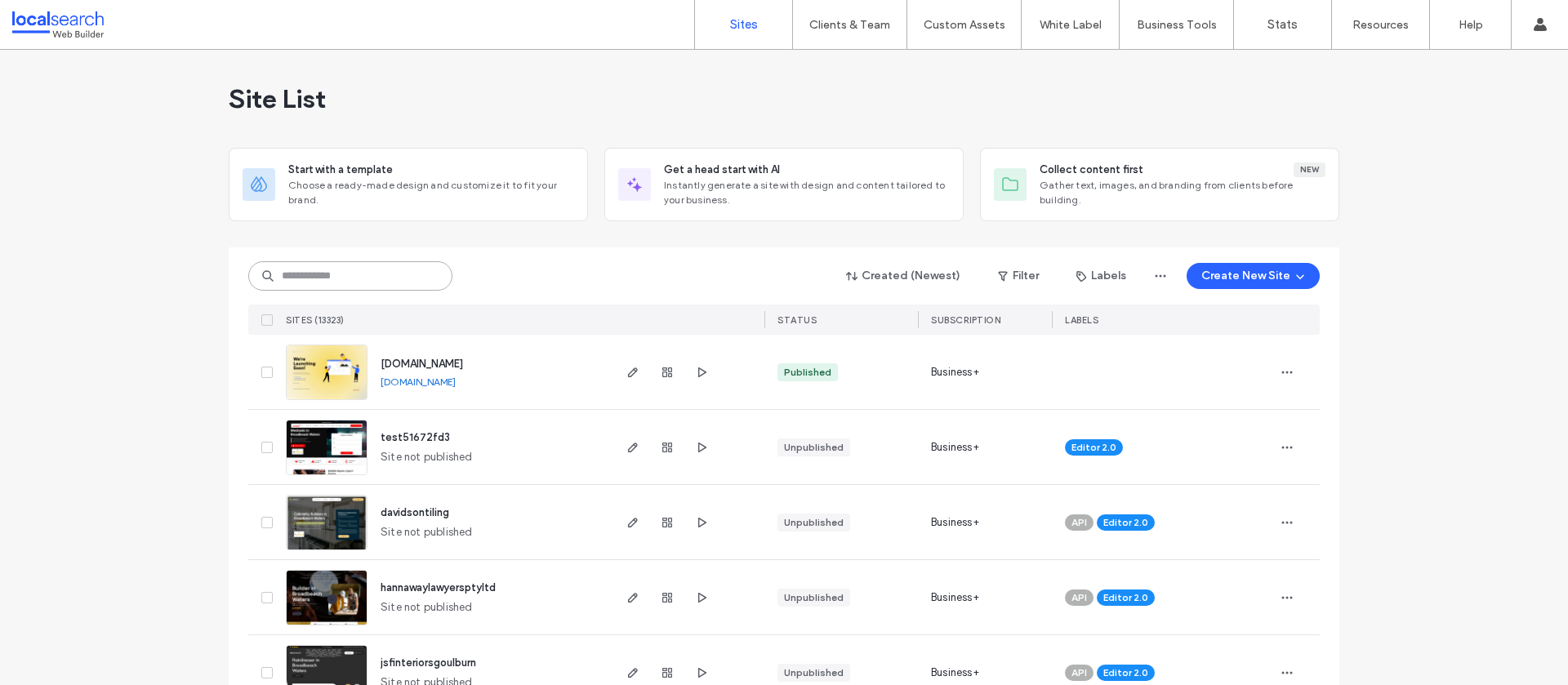
click at [308, 275] on input at bounding box center [350, 276] width 204 height 29
paste input "********"
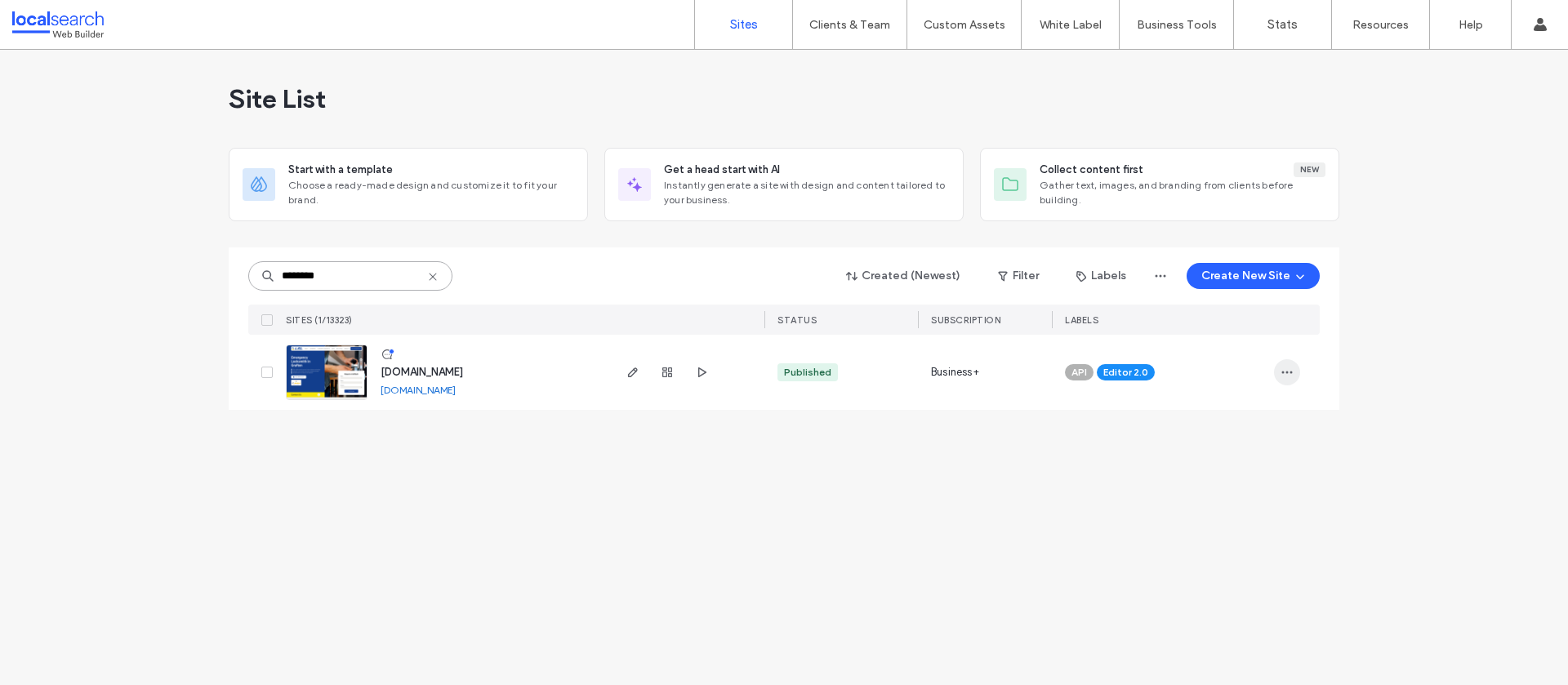
type input "********"
click at [1286, 371] on use "button" at bounding box center [1287, 372] width 11 height 3
click at [1222, 472] on span "Assign Label" at bounding box center [1215, 476] width 61 height 17
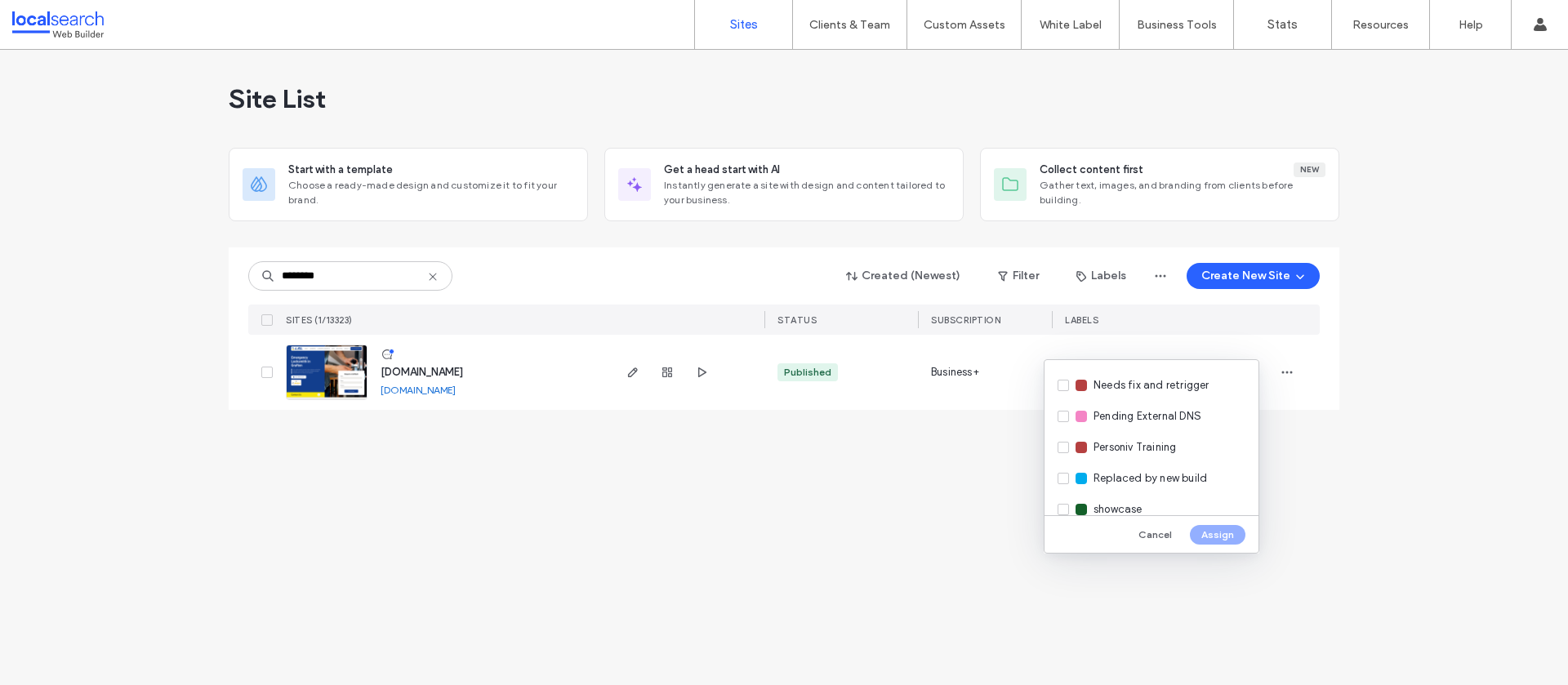
scroll to position [447, 0]
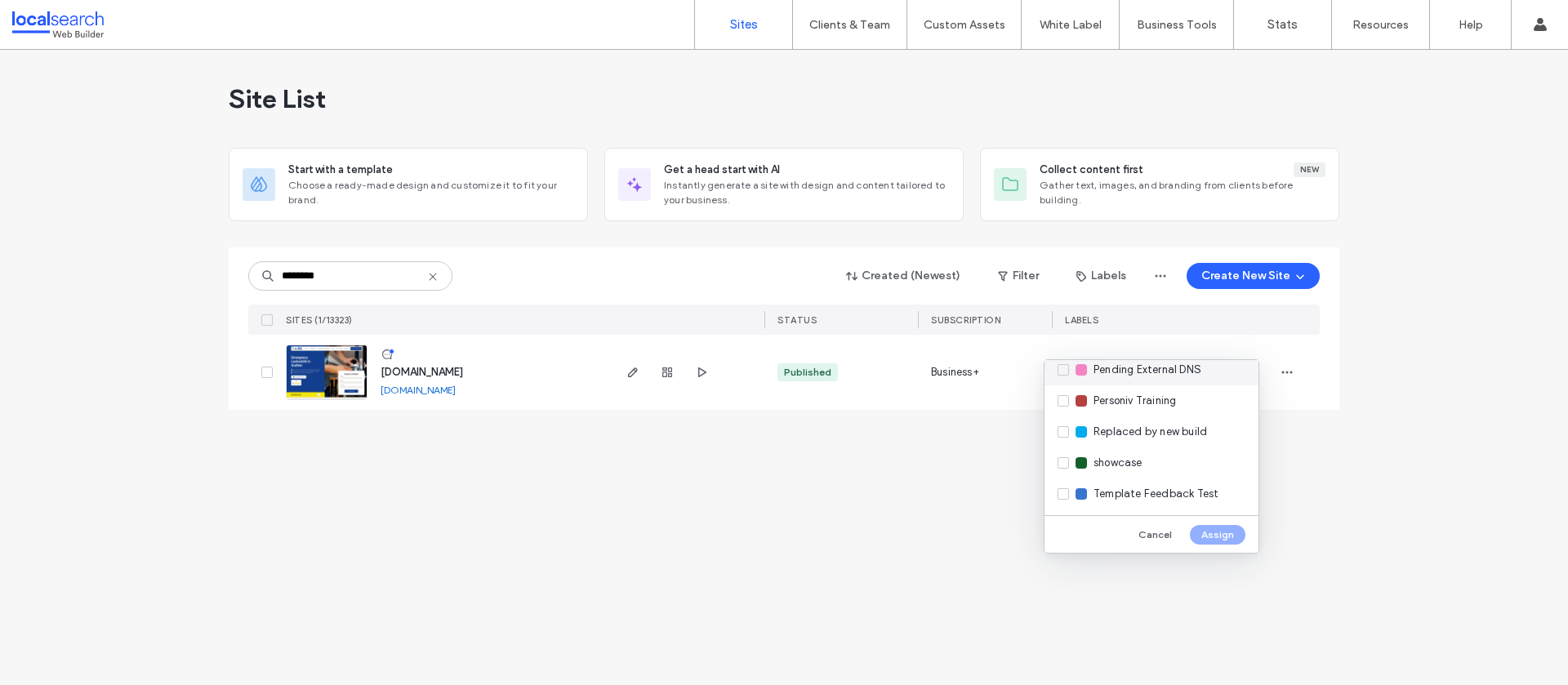
click at [1146, 370] on span "Pending External DNS" at bounding box center [1147, 369] width 108 height 17
click at [1231, 531] on button "Assign" at bounding box center [1217, 534] width 55 height 19
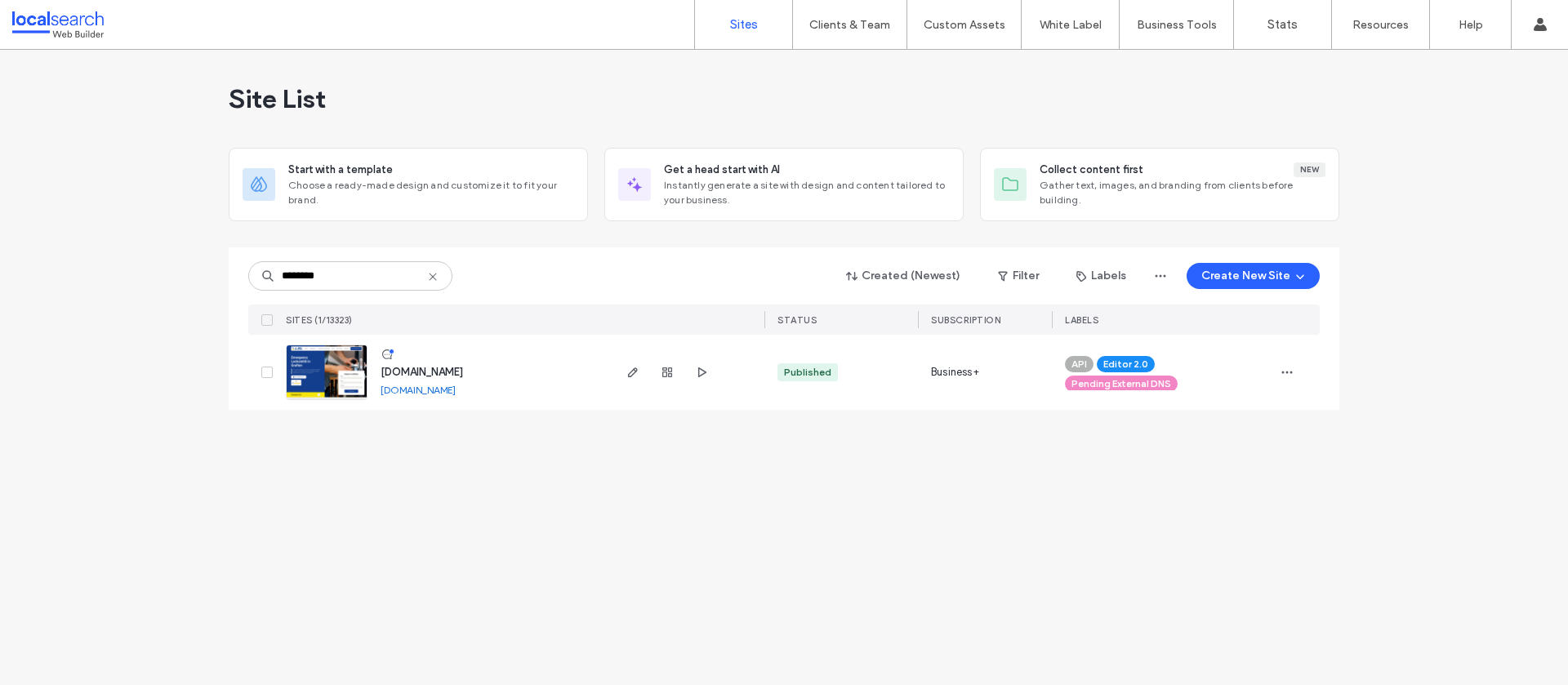
click at [433, 275] on icon at bounding box center [433, 276] width 13 height 13
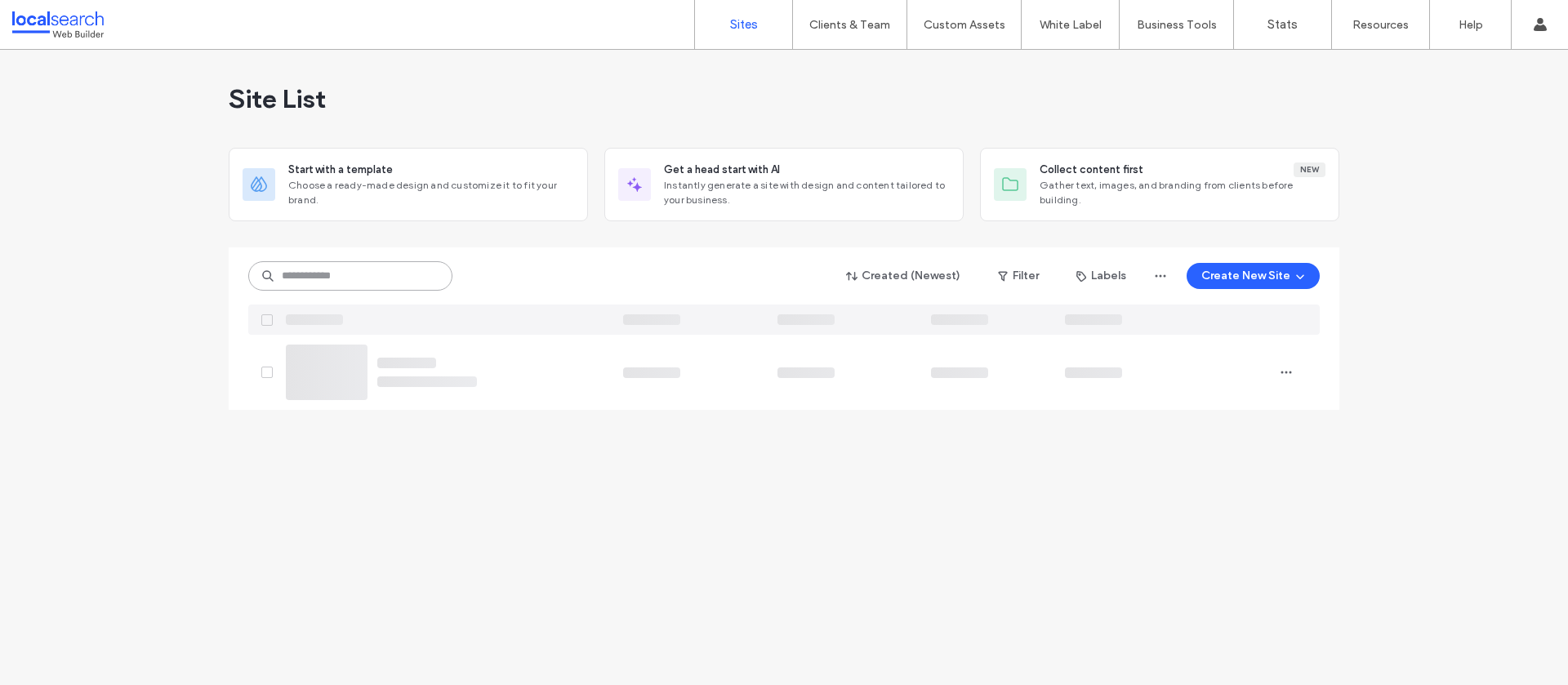
paste input "********"
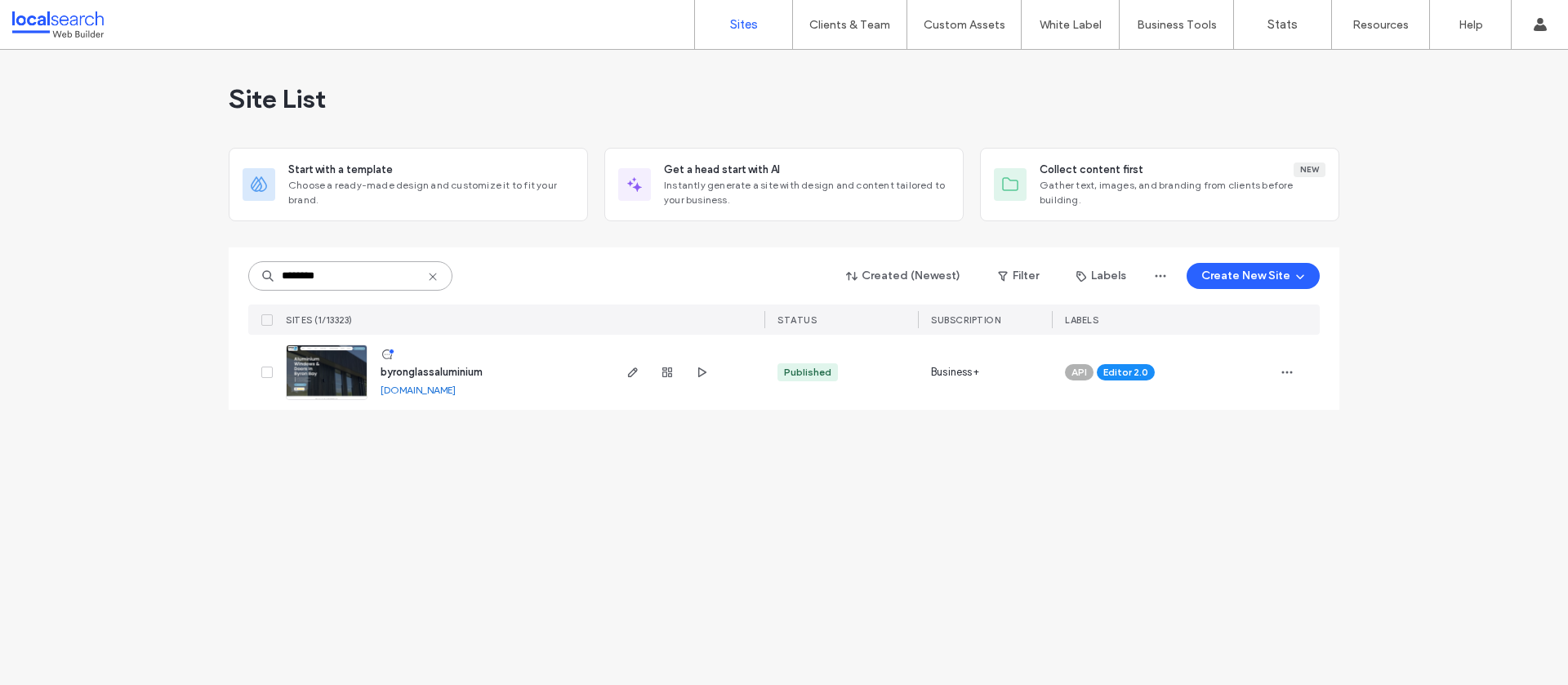
type input "********"
click at [438, 368] on span "byronglassaluminium" at bounding box center [432, 371] width 102 height 13
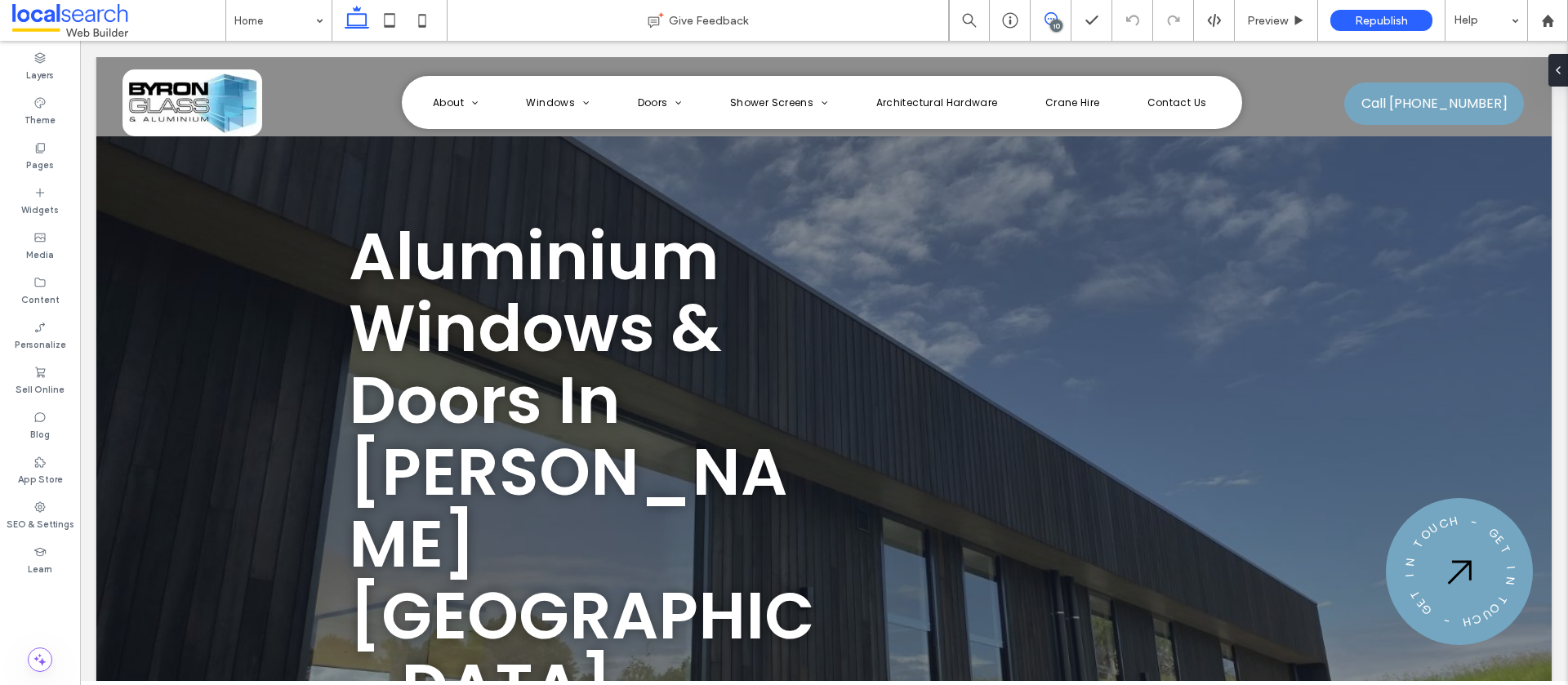
click at [1045, 22] on icon at bounding box center [1051, 18] width 13 height 13
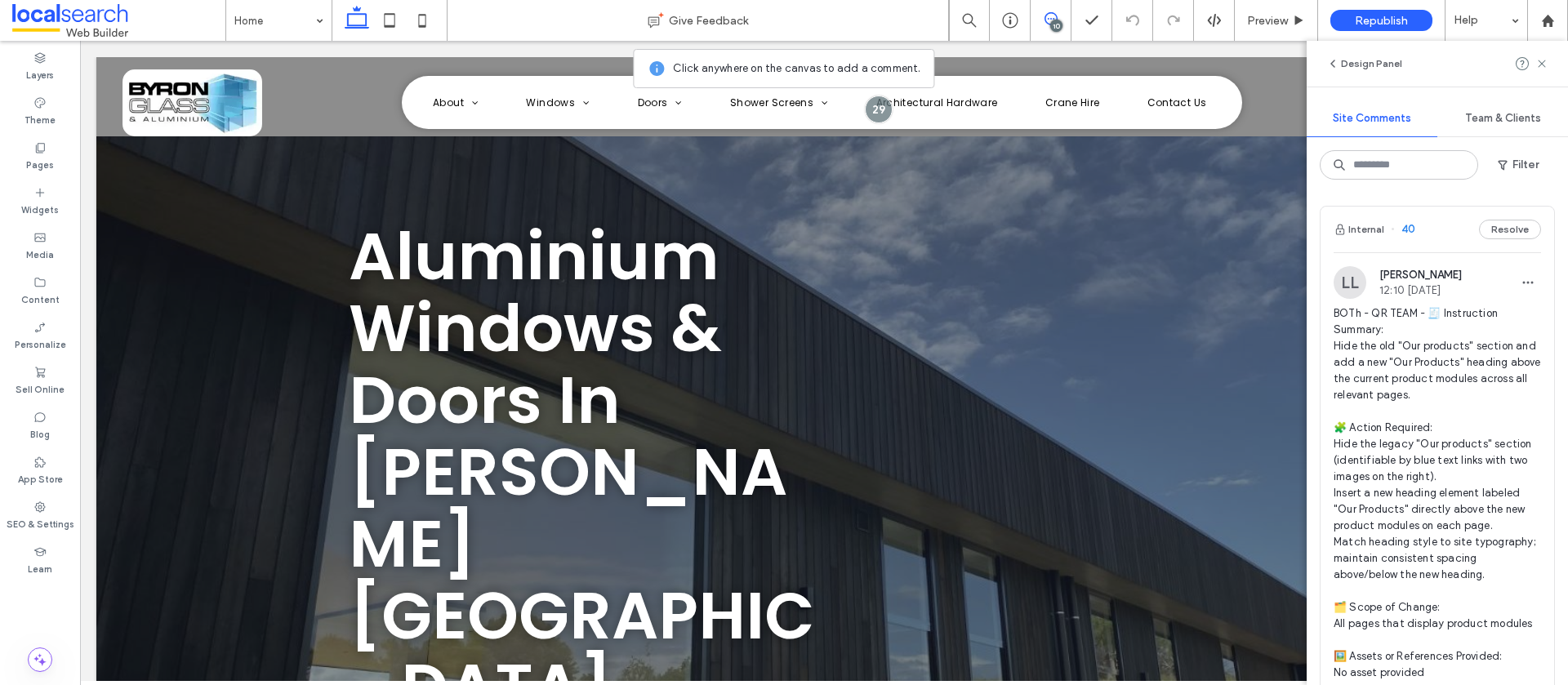
click at [1456, 408] on span "BOTh - QR TEAM - 🧾 Instruction Summary: Hide the old "Our products" section and…" at bounding box center [1437, 517] width 207 height 425
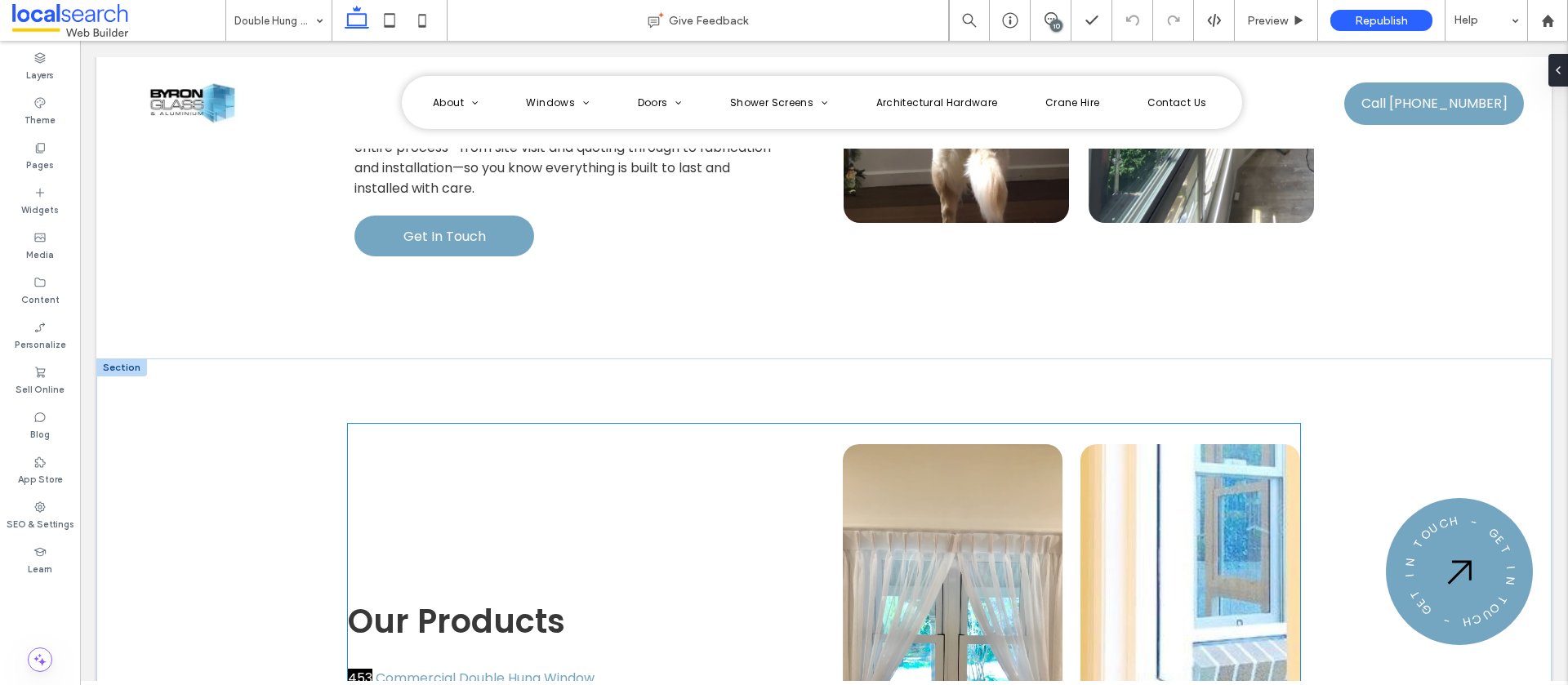
scroll to position [2257, 0]
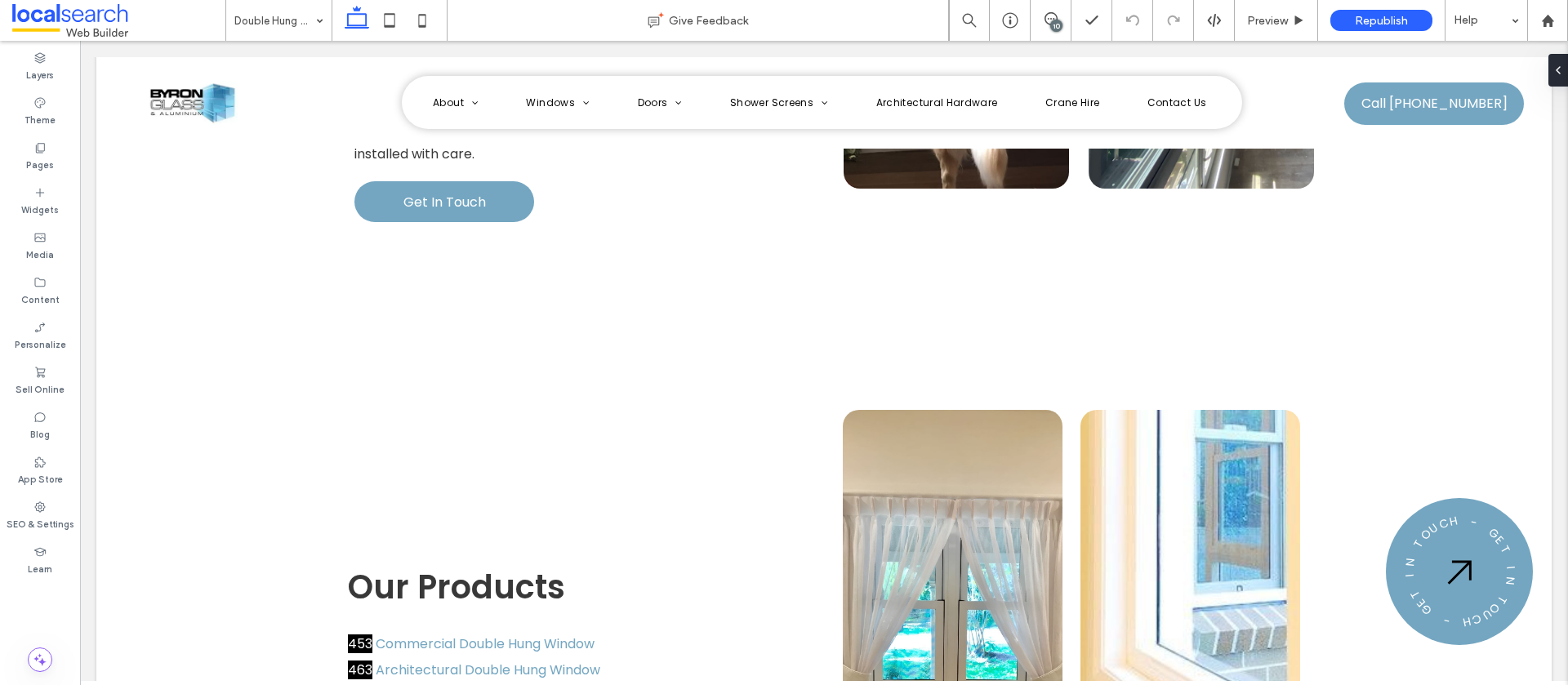
click at [1051, 21] on div "10" at bounding box center [1057, 25] width 13 height 13
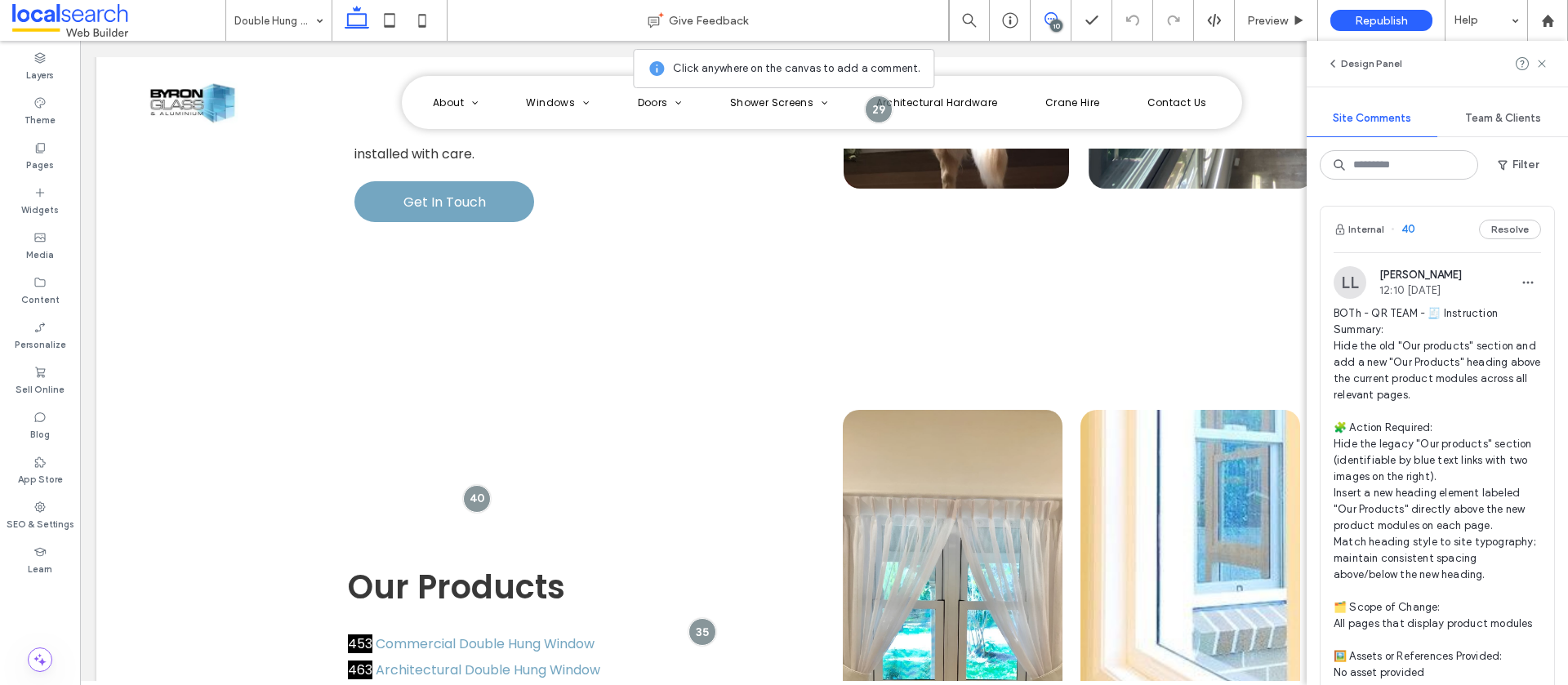
drag, startPoint x: 1539, startPoint y: 64, endPoint x: 1470, endPoint y: 69, distance: 69.2
click at [1522, 64] on div at bounding box center [1533, 63] width 33 height 19
click at [30, 521] on label "SEO & Settings" at bounding box center [41, 523] width 68 height 17
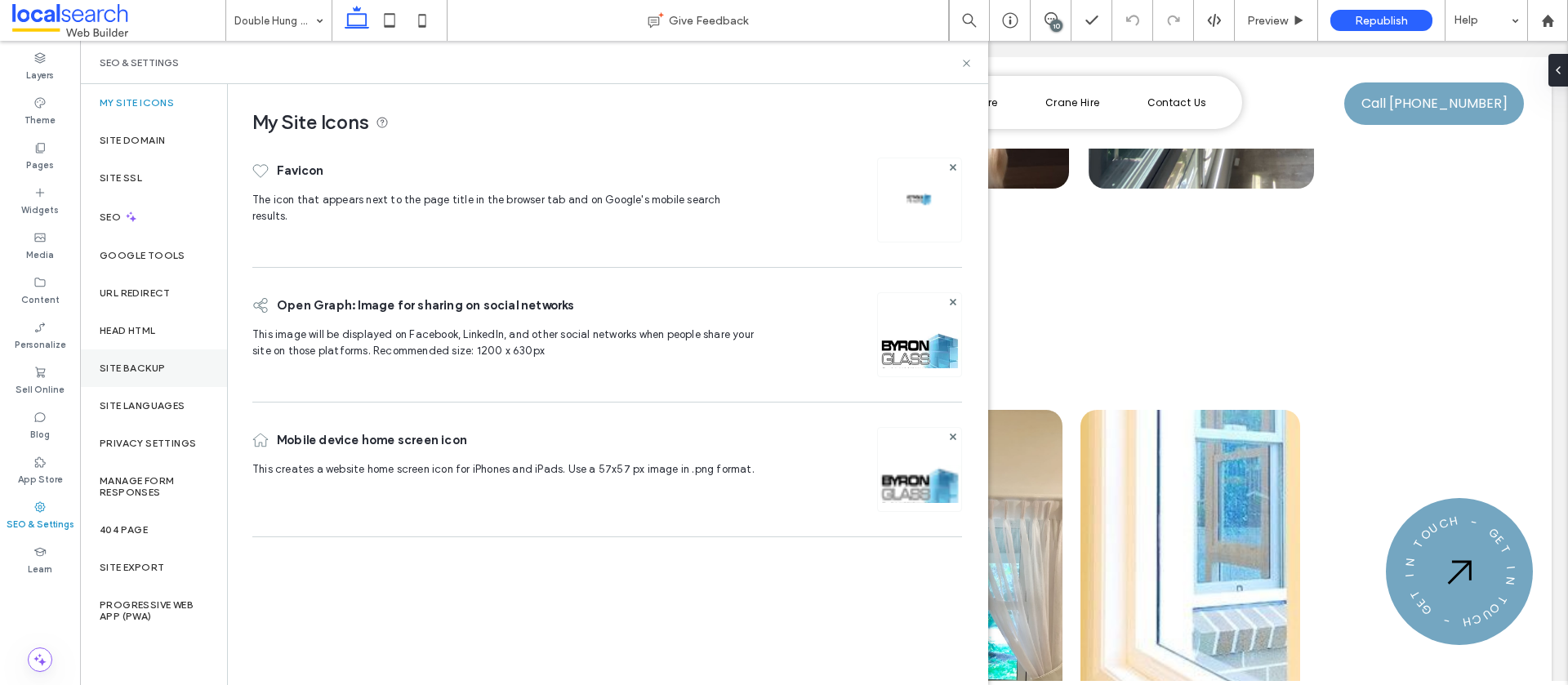
click at [141, 362] on label "Site Backup" at bounding box center [132, 368] width 65 height 12
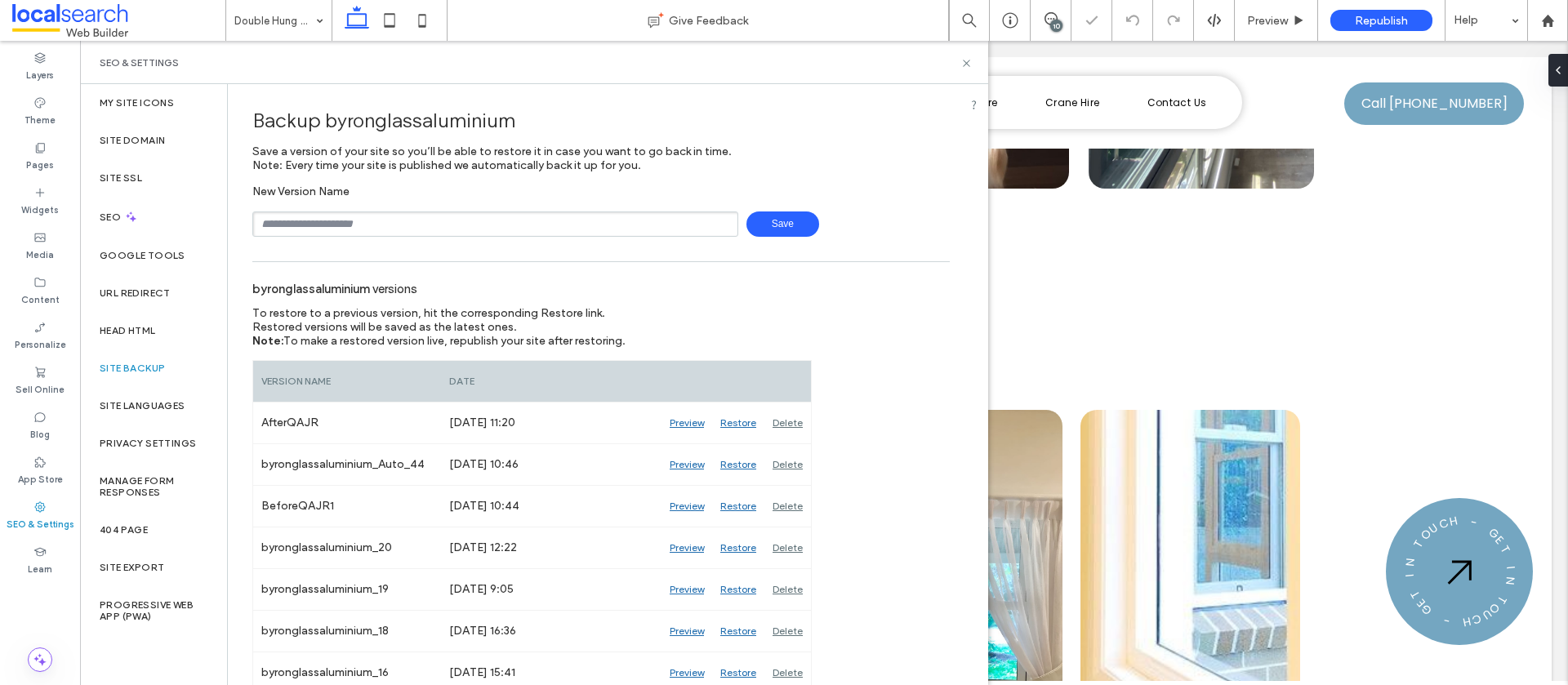
click at [414, 219] on input "text" at bounding box center [496, 224] width 486 height 25
type input "**********"
click at [767, 218] on span "Save" at bounding box center [783, 224] width 73 height 25
click at [966, 64] on icon at bounding box center [966, 63] width 13 height 13
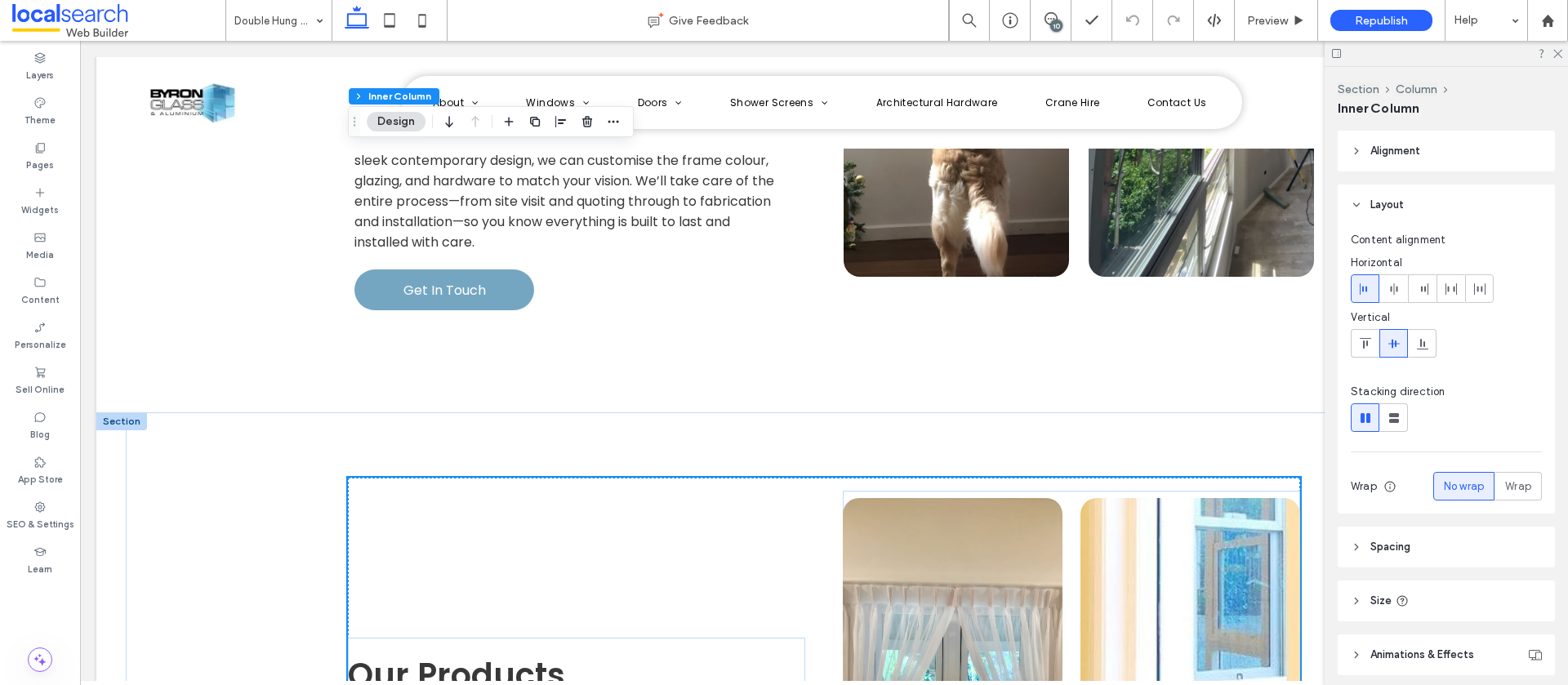
scroll to position [2169, 0]
click at [615, 186] on icon "button" at bounding box center [612, 180] width 13 height 13
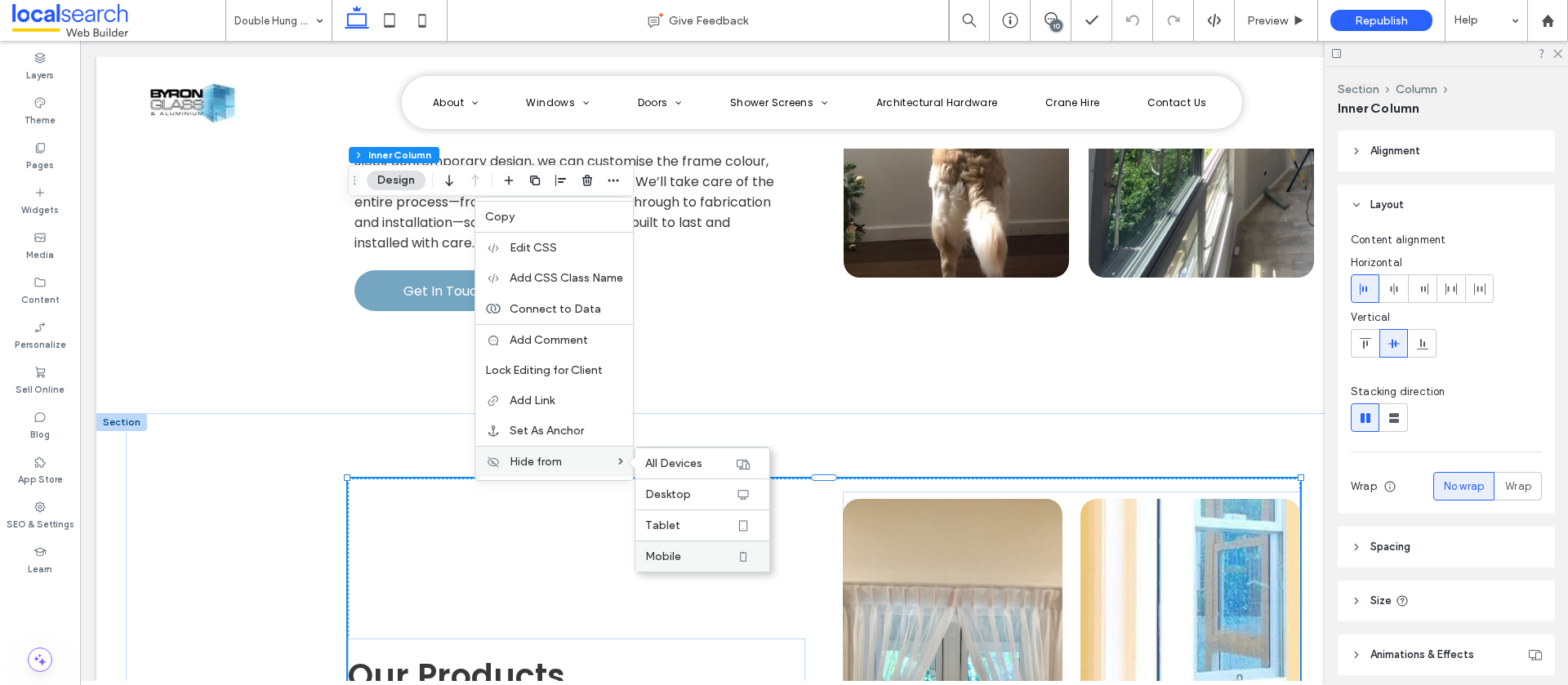
click at [676, 553] on span "Mobile" at bounding box center [663, 557] width 36 height 14
click at [678, 531] on span "Tablet" at bounding box center [663, 526] width 35 height 14
click at [680, 495] on span "Desktop" at bounding box center [668, 495] width 46 height 14
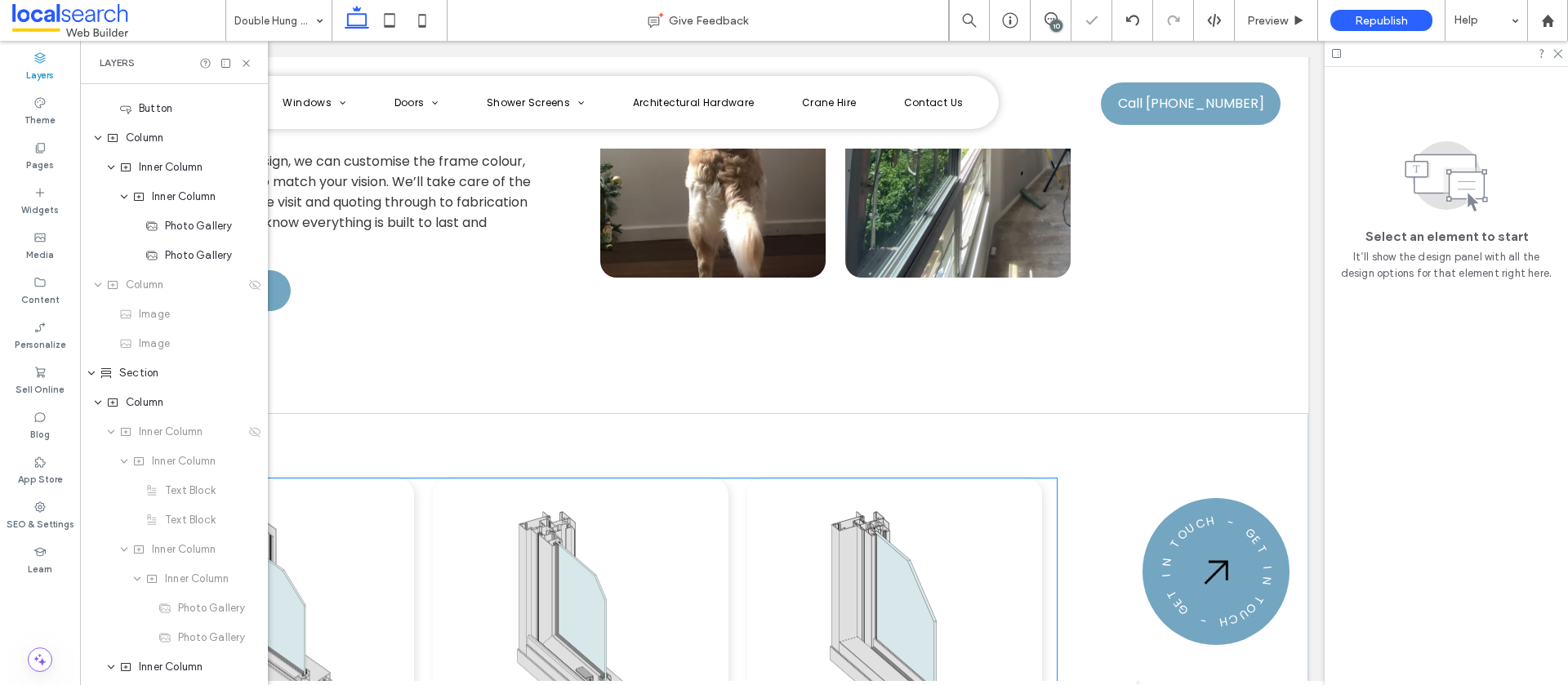
scroll to position [1566, 0]
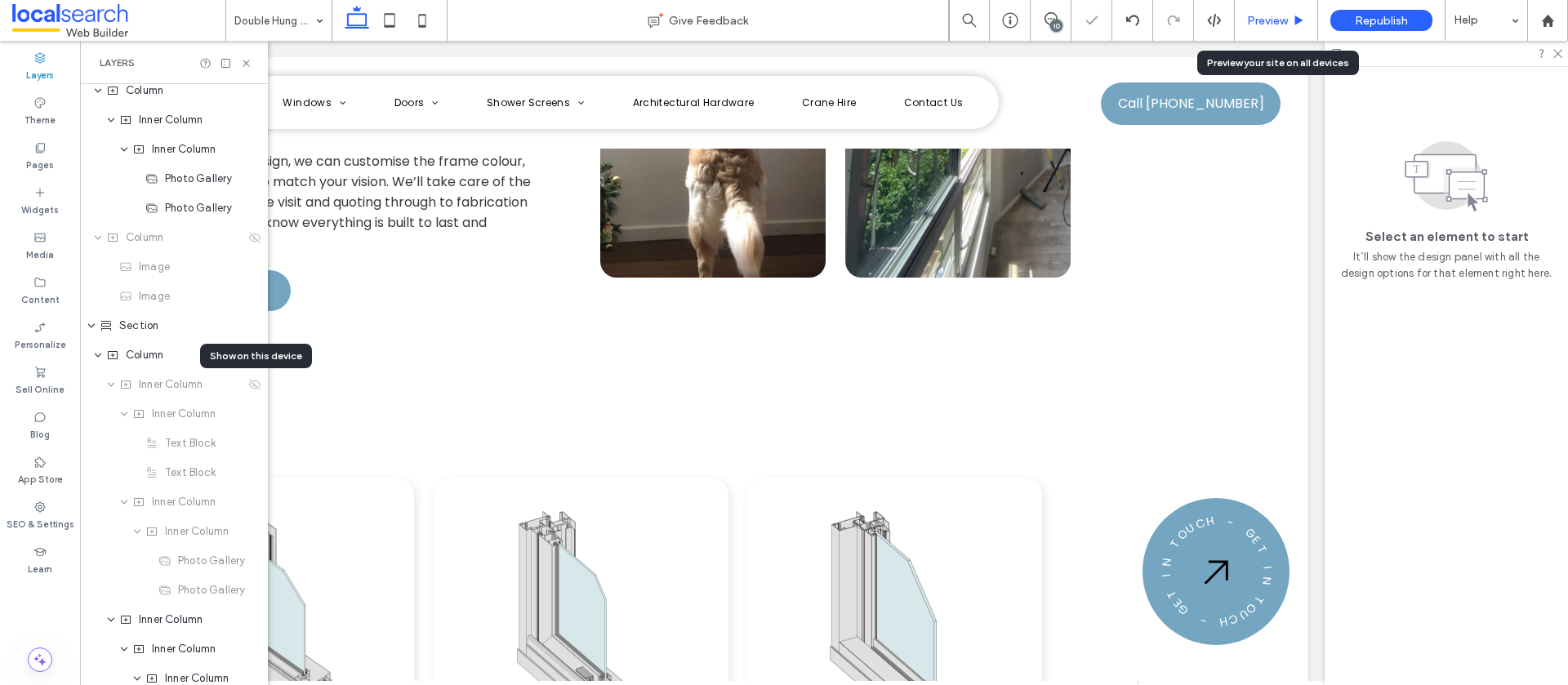
drag, startPoint x: 1278, startPoint y: 30, endPoint x: 1268, endPoint y: 40, distance: 14.1
click at [1277, 31] on div "Preview" at bounding box center [1276, 20] width 84 height 41
click at [1259, 12] on div "Preview" at bounding box center [1276, 20] width 84 height 41
click at [1267, 21] on span "Preview" at bounding box center [1268, 20] width 41 height 14
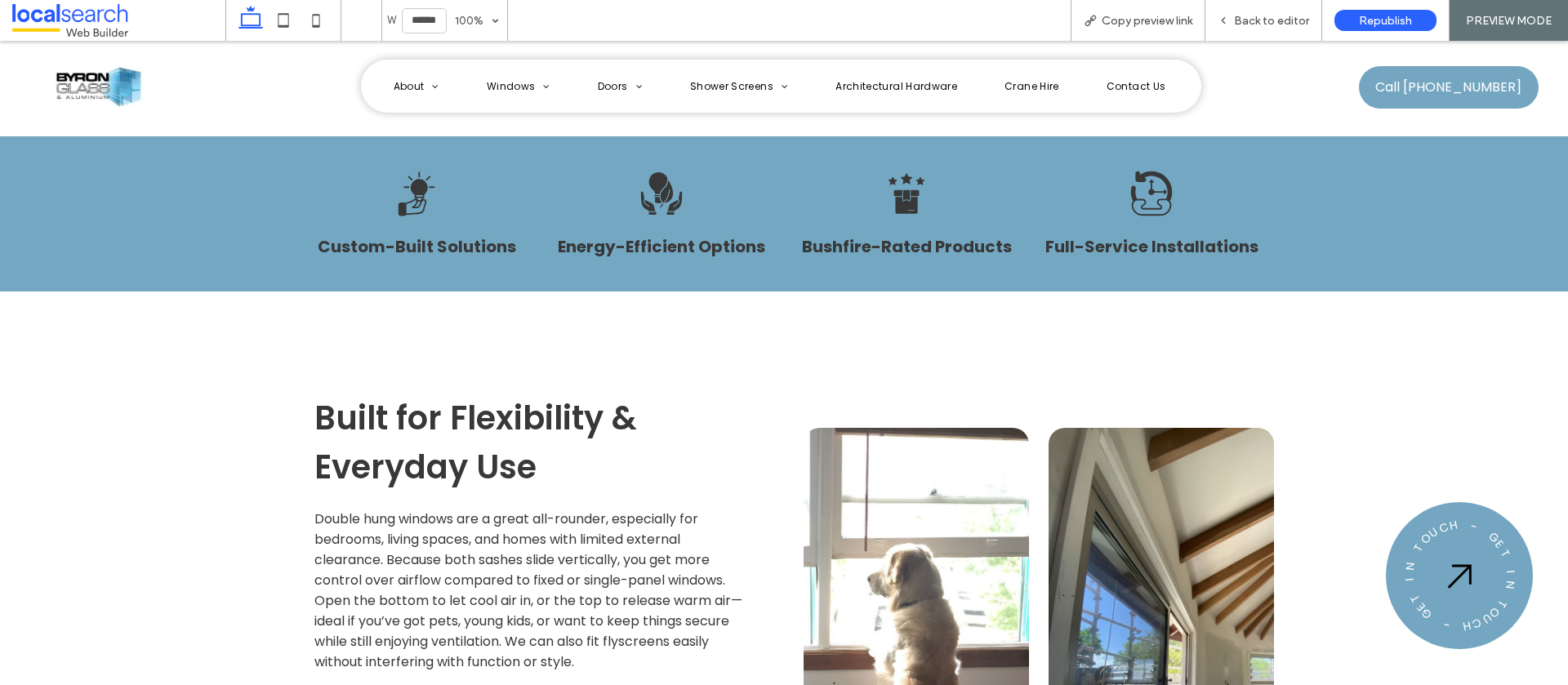
scroll to position [1561, 0]
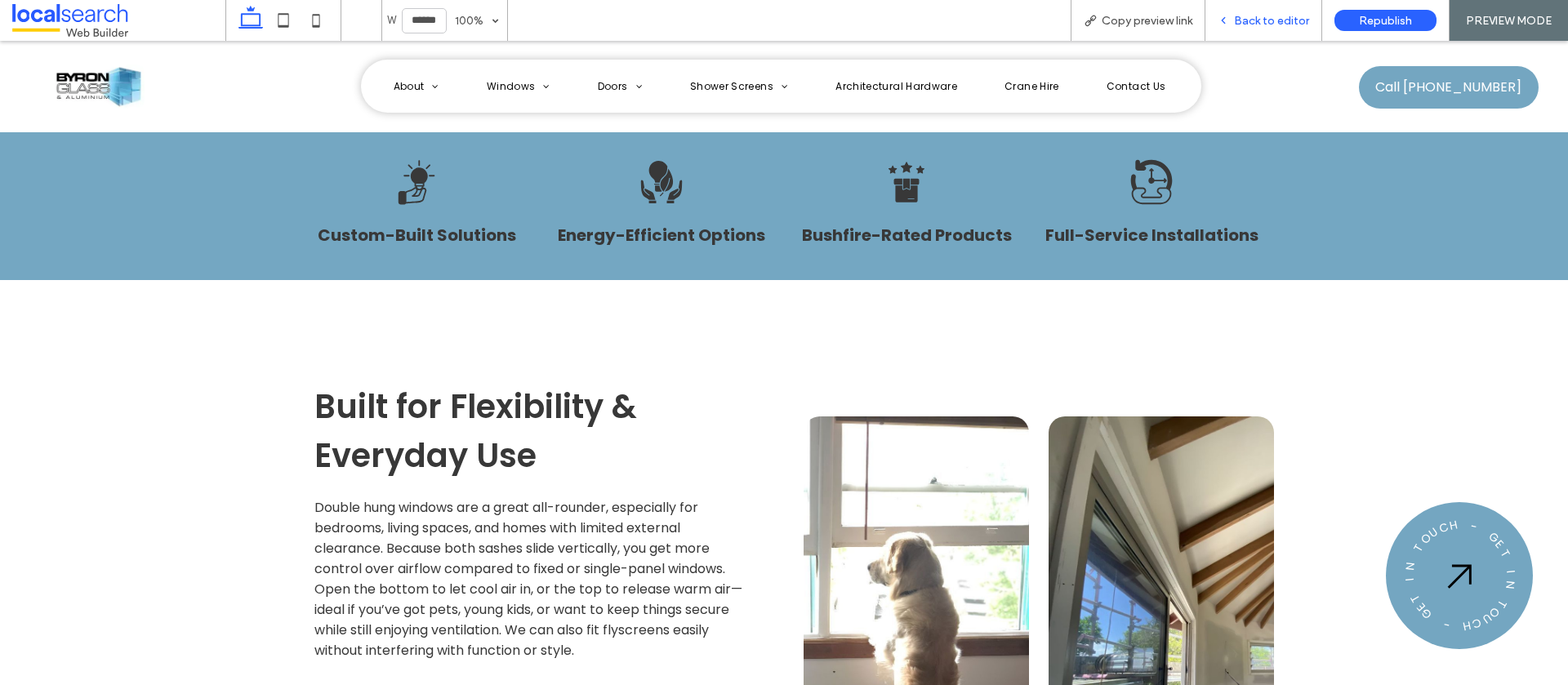
click at [1245, 26] on span "Back to editor" at bounding box center [1272, 20] width 75 height 14
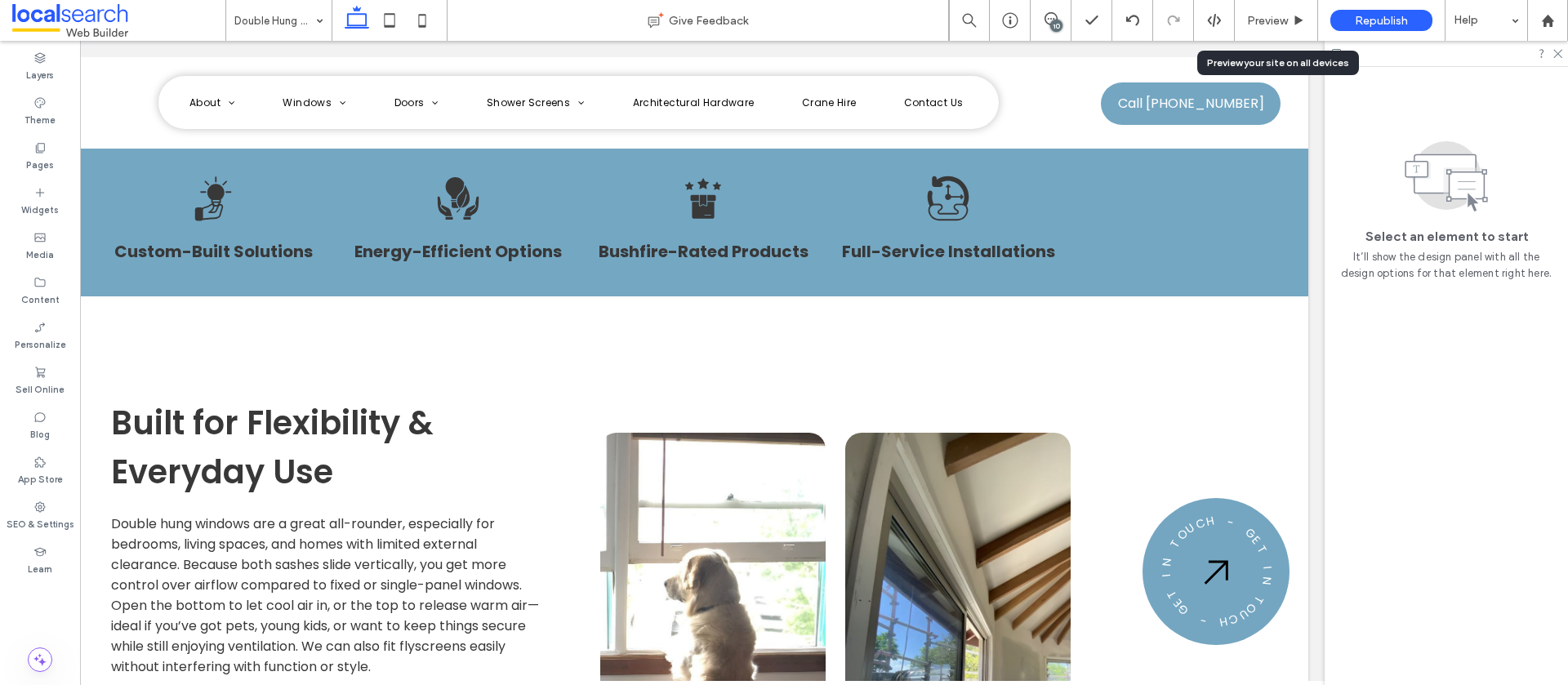
scroll to position [0, 243]
click at [1557, 56] on div at bounding box center [1446, 53] width 243 height 25
drag, startPoint x: 1557, startPoint y: 53, endPoint x: 1547, endPoint y: 57, distance: 10.8
click at [1557, 53] on use at bounding box center [1557, 53] width 9 height 9
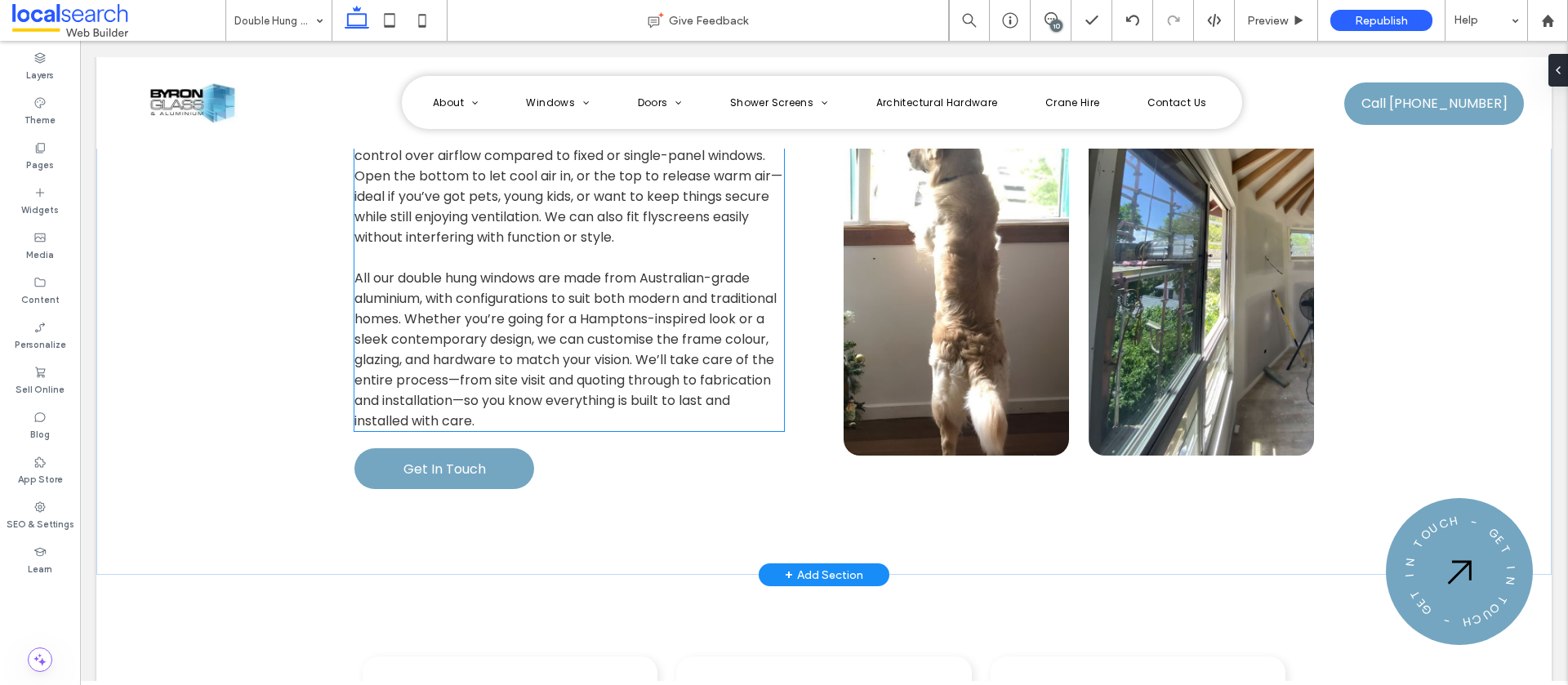
scroll to position [2057, 0]
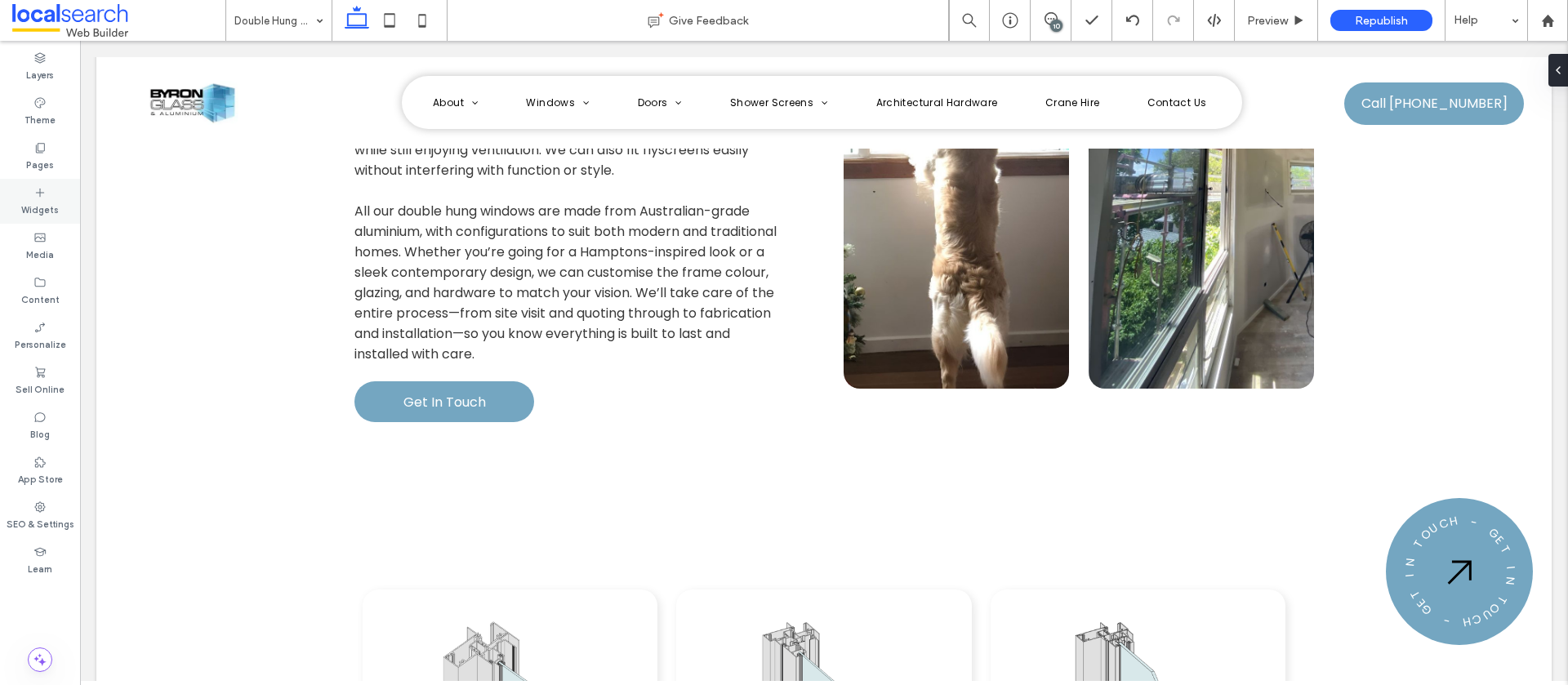
click at [41, 199] on label "Widgets" at bounding box center [40, 208] width 38 height 17
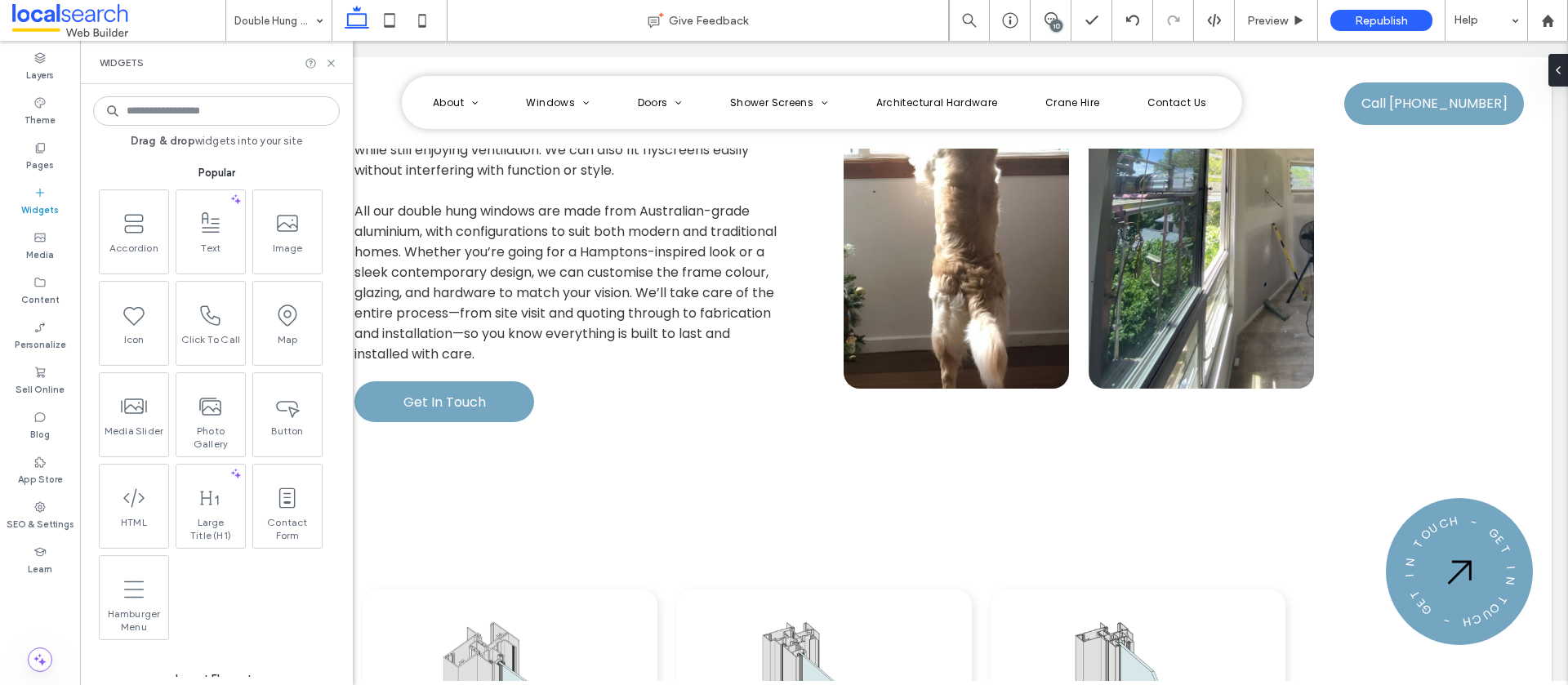
click at [193, 112] on input at bounding box center [217, 111] width 247 height 29
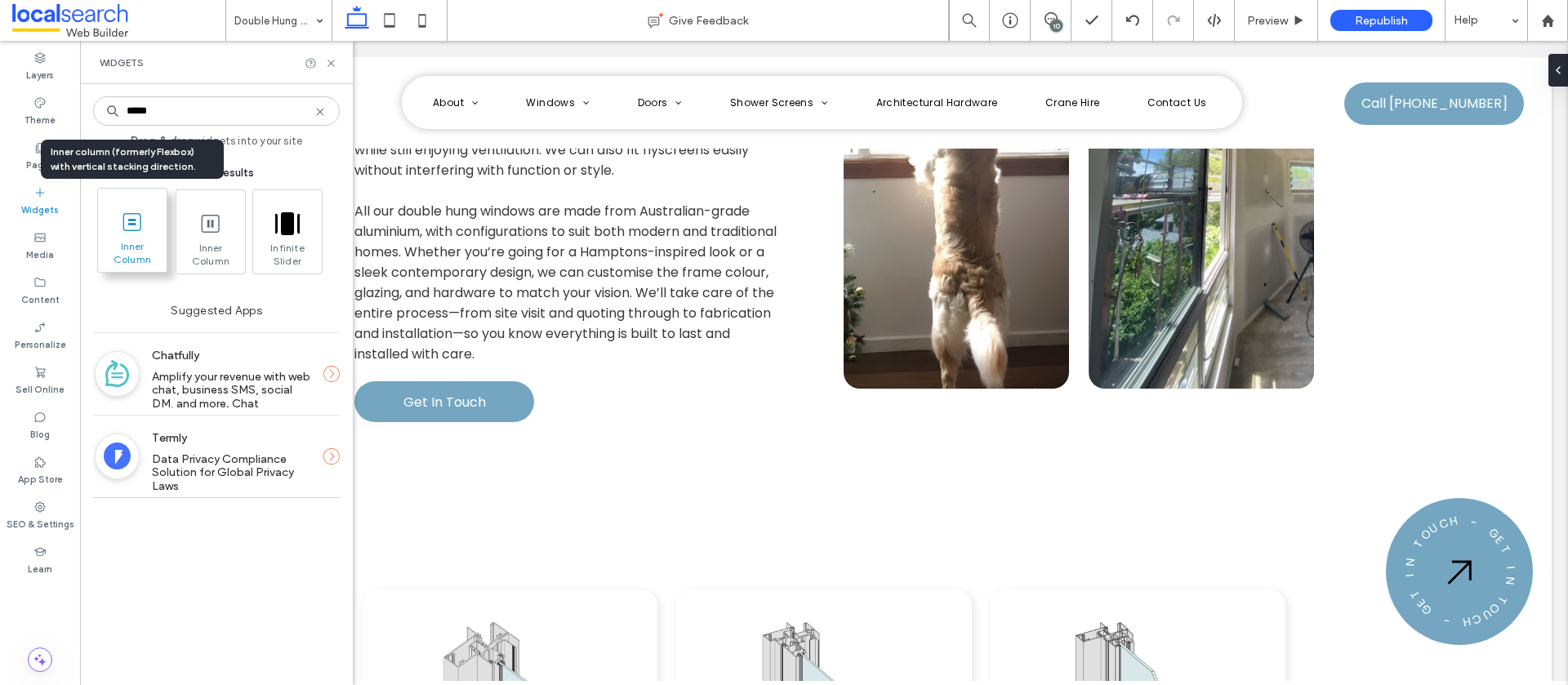
type input "*****"
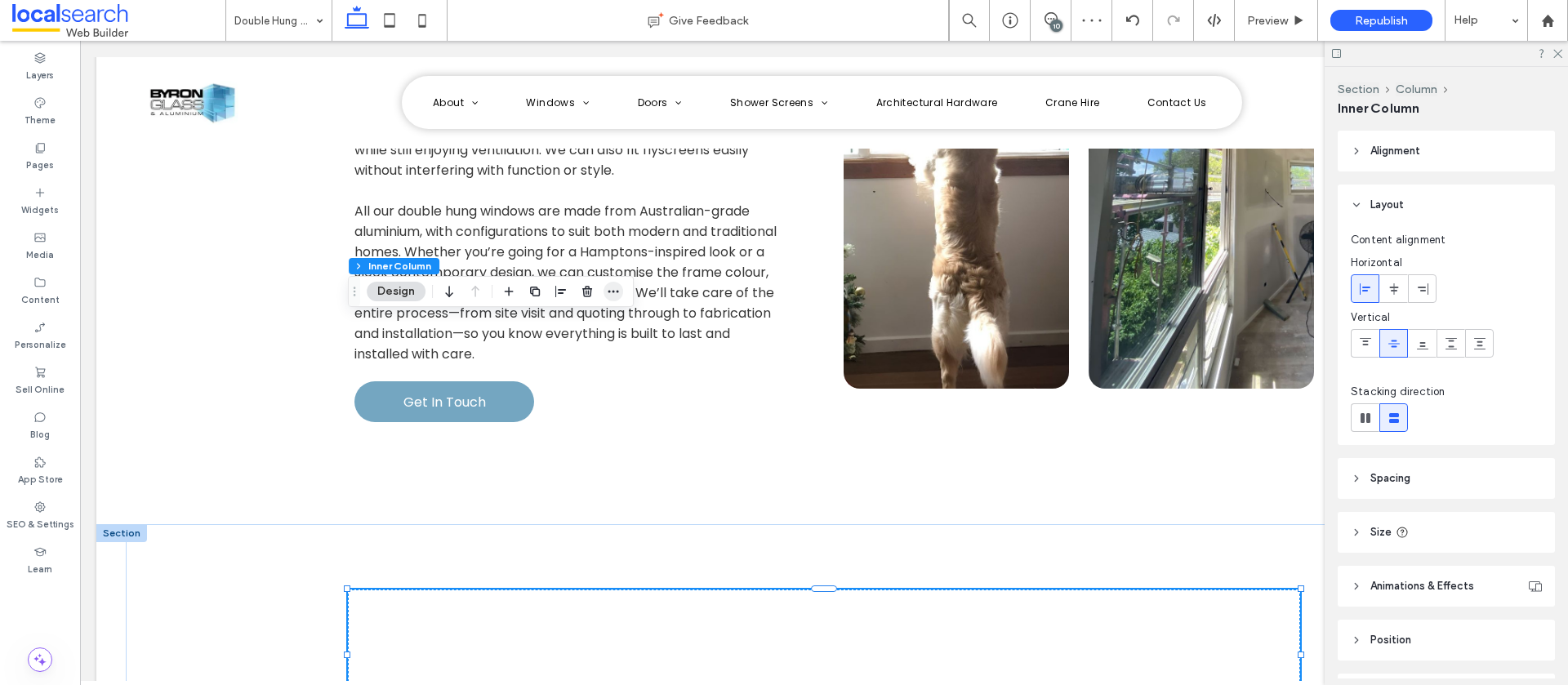
click at [615, 291] on icon "button" at bounding box center [612, 291] width 13 height 13
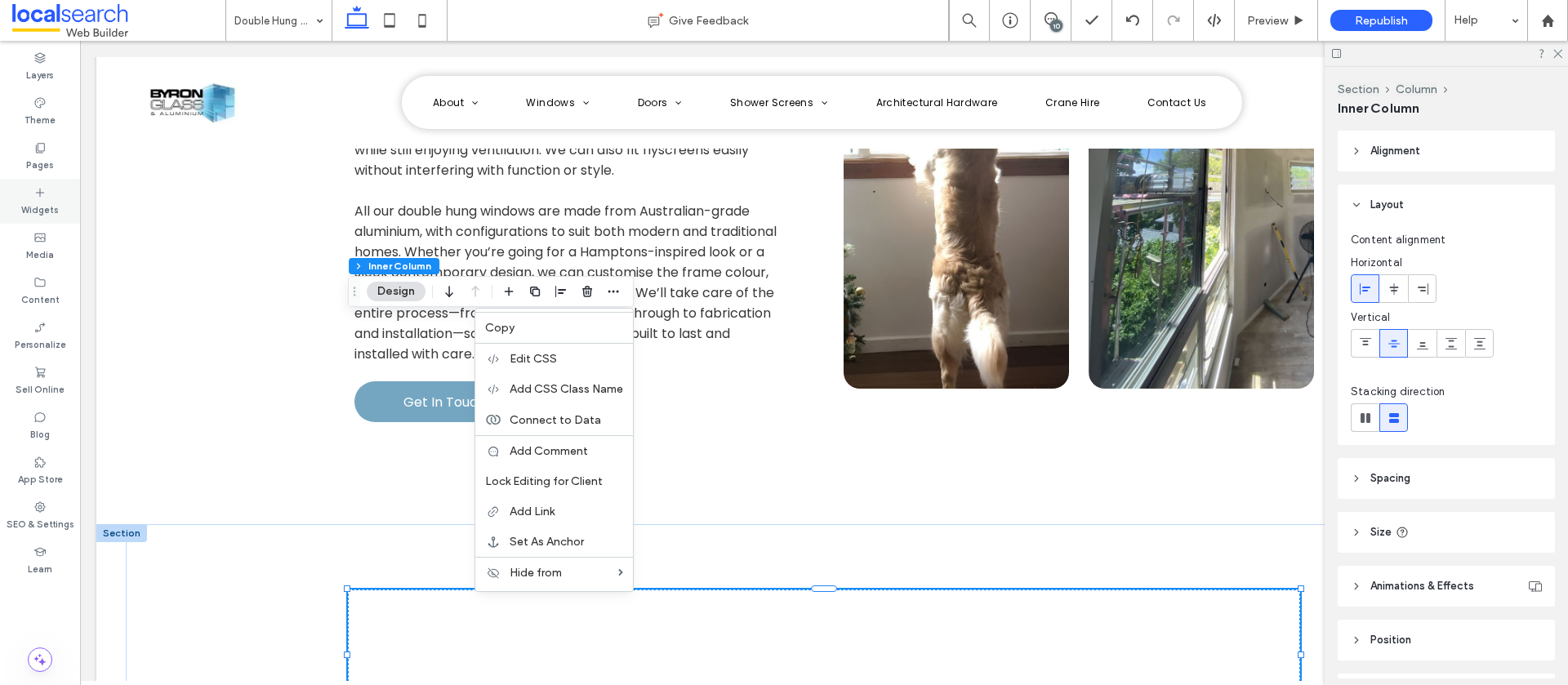
click at [41, 190] on icon at bounding box center [39, 192] width 13 height 13
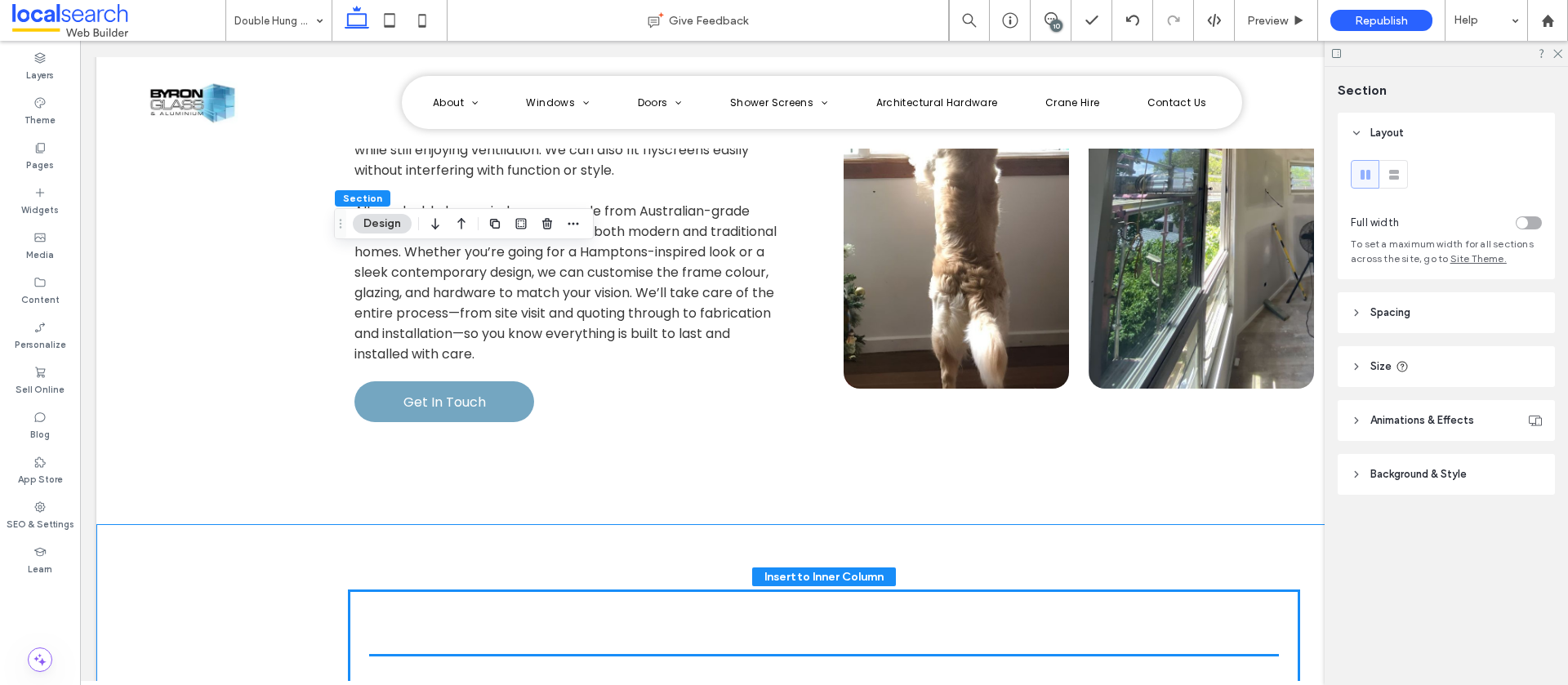
scroll to position [2060, 0]
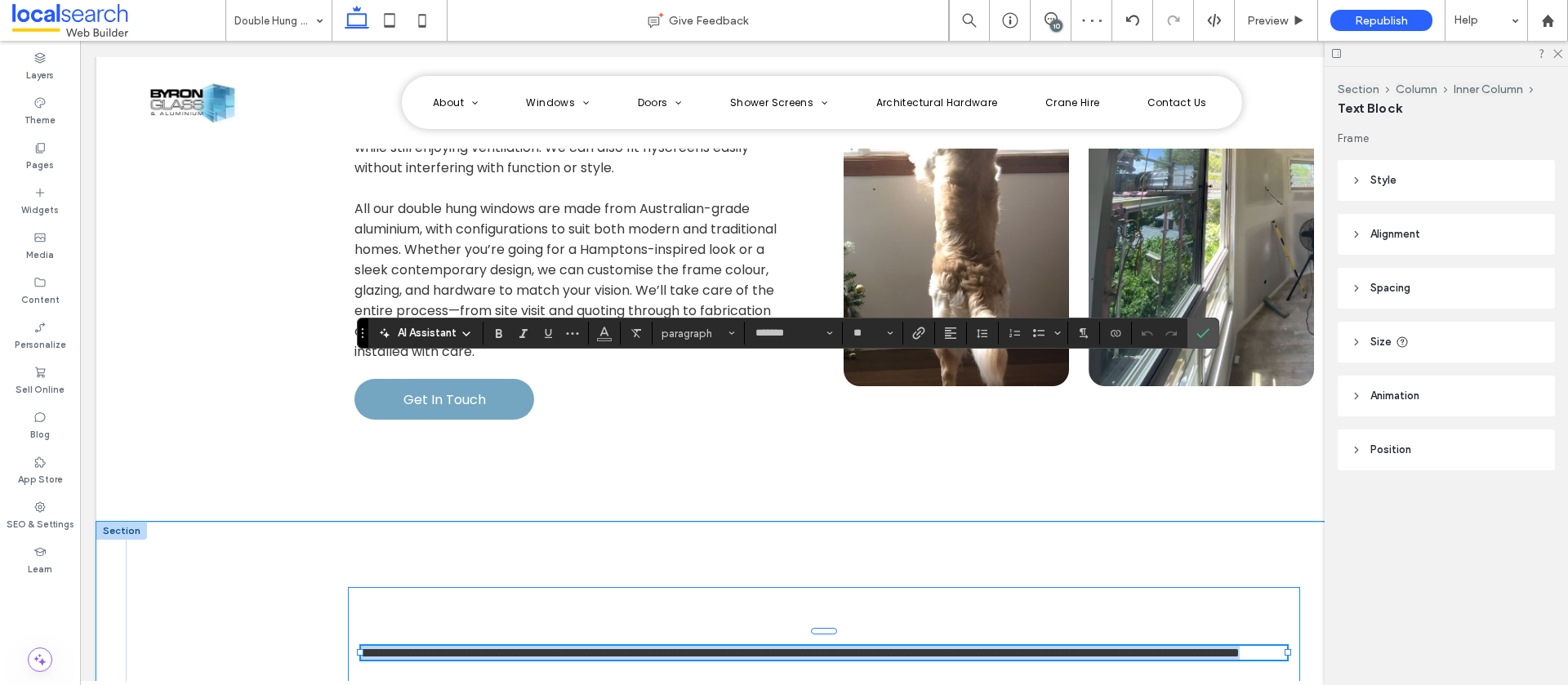
drag, startPoint x: 657, startPoint y: 389, endPoint x: 356, endPoint y: 364, distance: 302.0
click at [356, 587] on div "**********" at bounding box center [824, 652] width 953 height 130
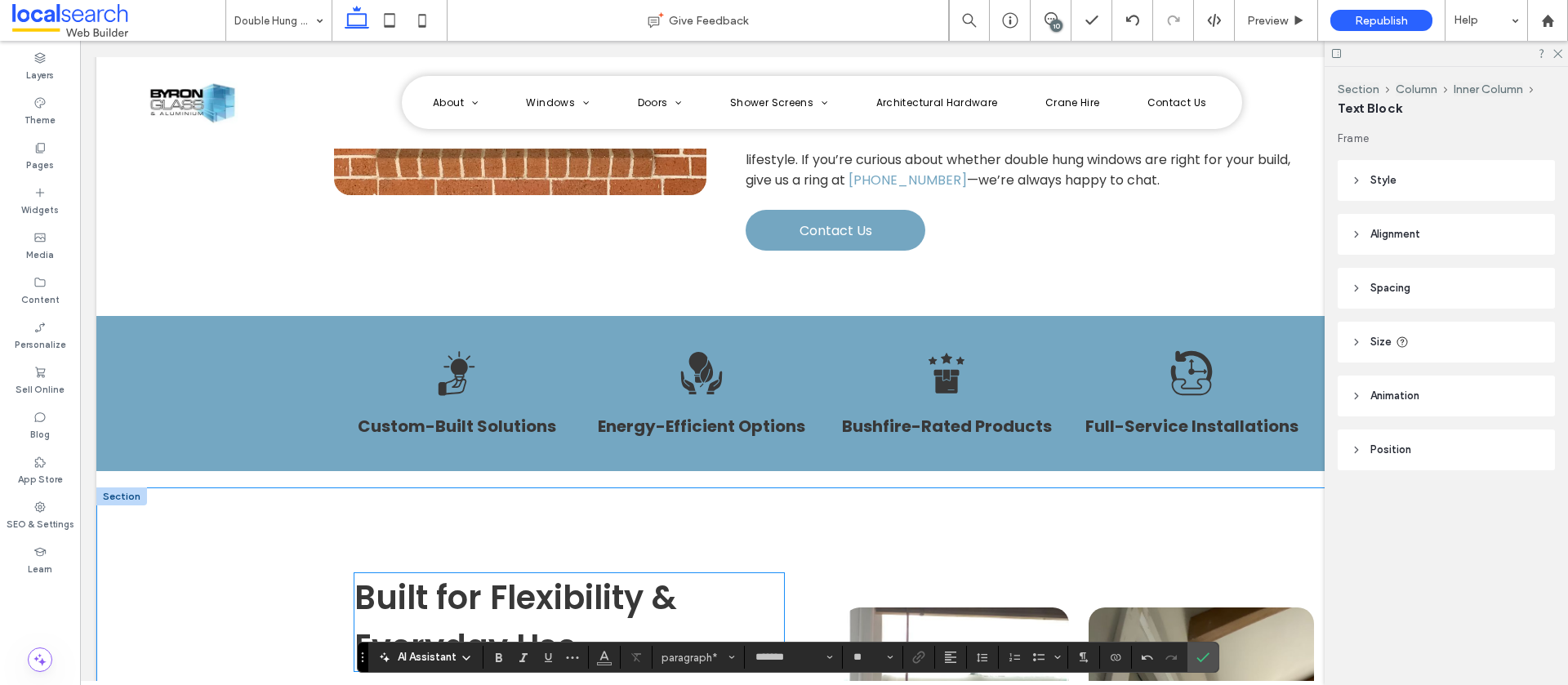
scroll to position [1408, 0]
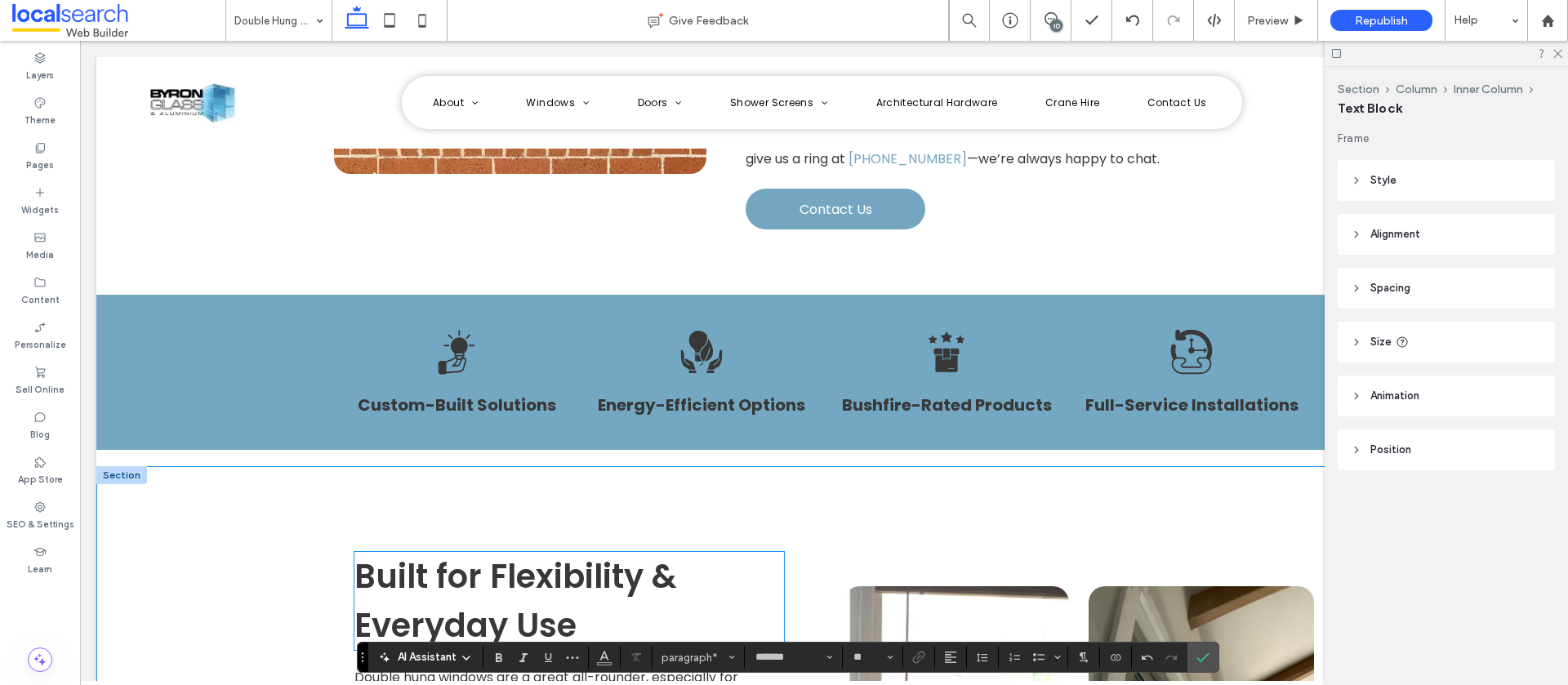
click at [552, 554] on span "Built for Flexibility & Everyday Use" at bounding box center [516, 600] width 323 height 94
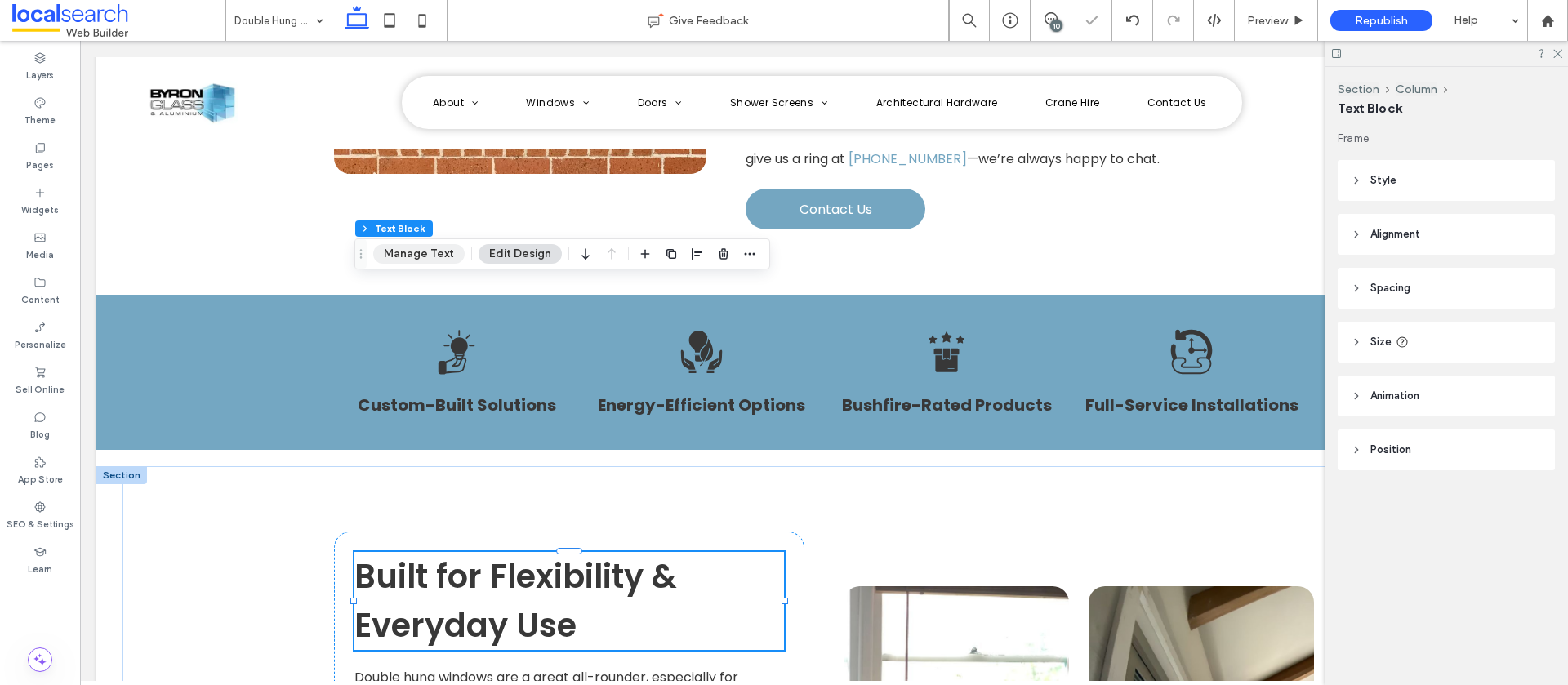
click at [435, 261] on button "Manage Text" at bounding box center [419, 254] width 91 height 19
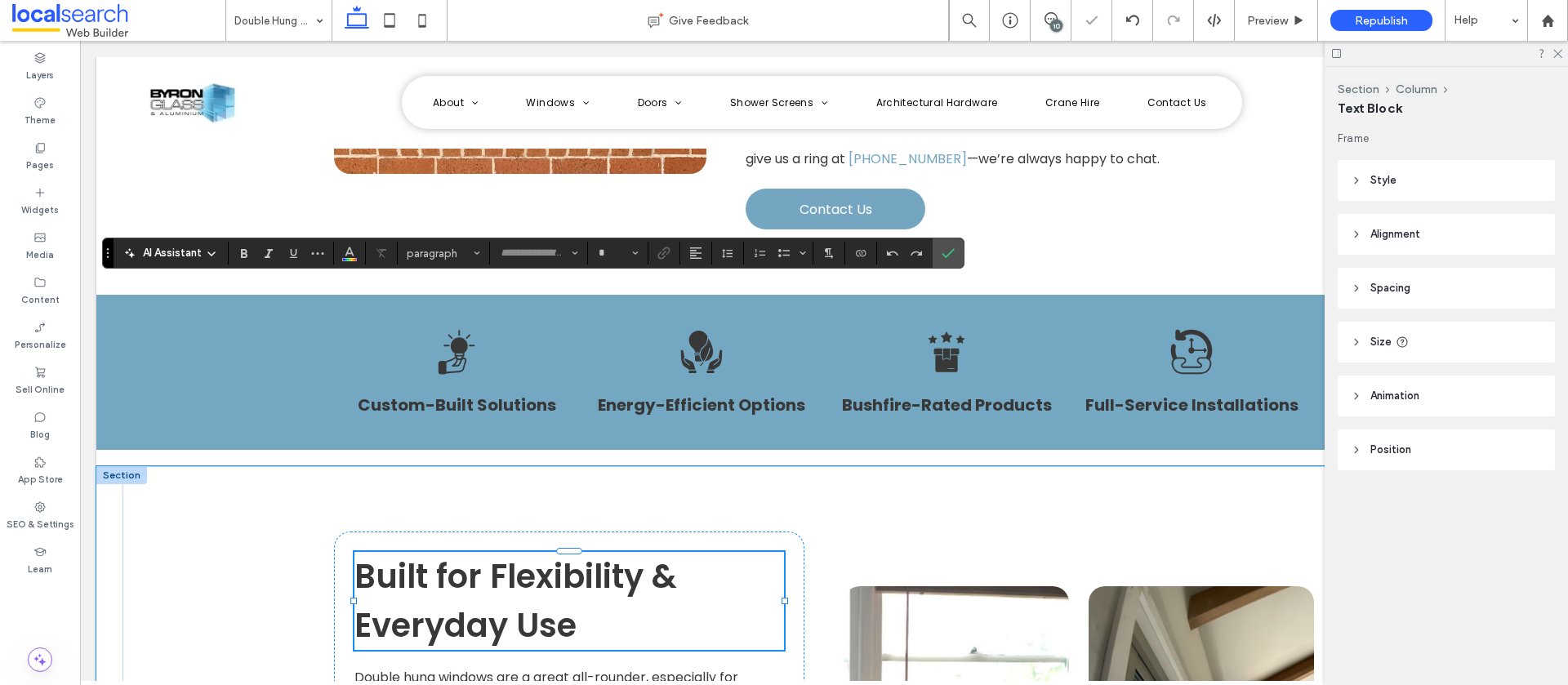
type input "*******"
type input "**"
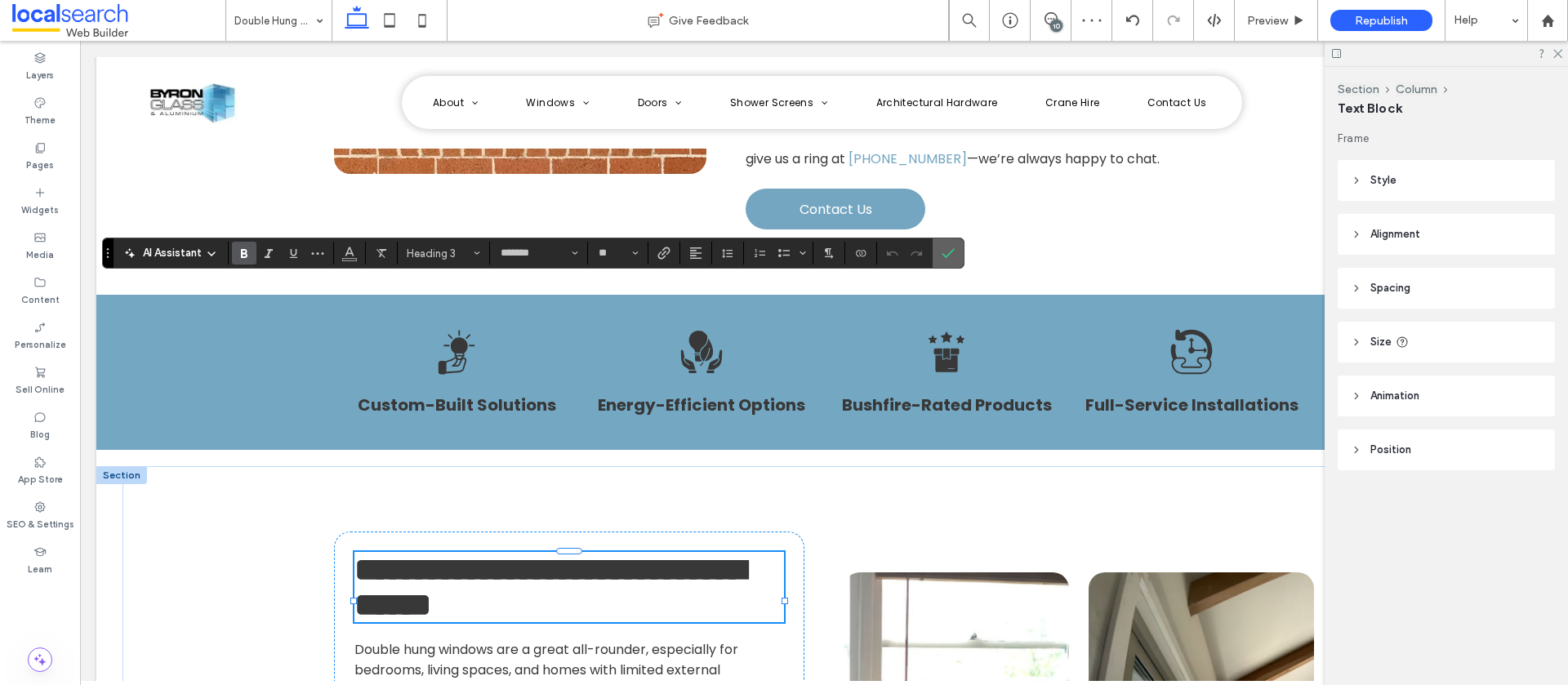
drag, startPoint x: 870, startPoint y: 211, endPoint x: 952, endPoint y: 251, distance: 91.2
click at [952, 251] on use "Confirm" at bounding box center [948, 253] width 13 height 10
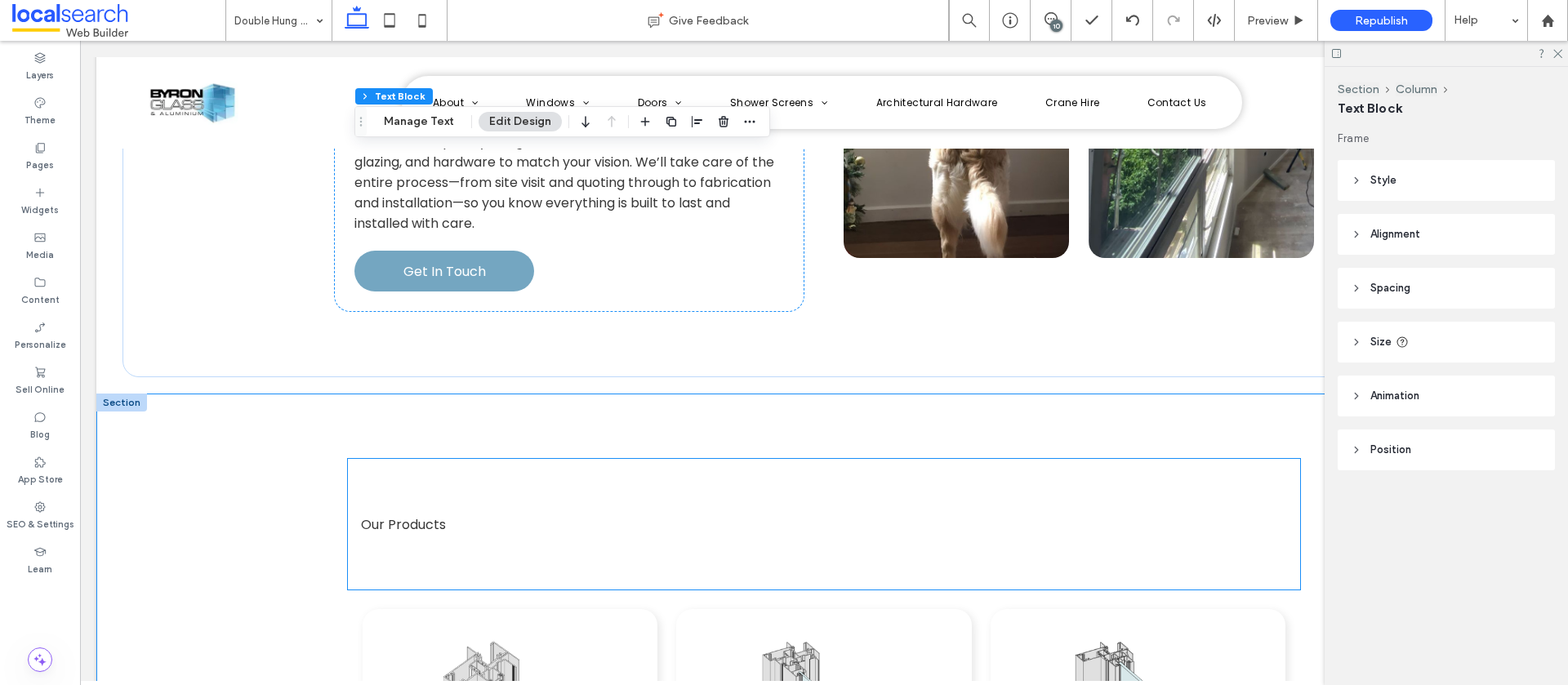
scroll to position [2209, 0]
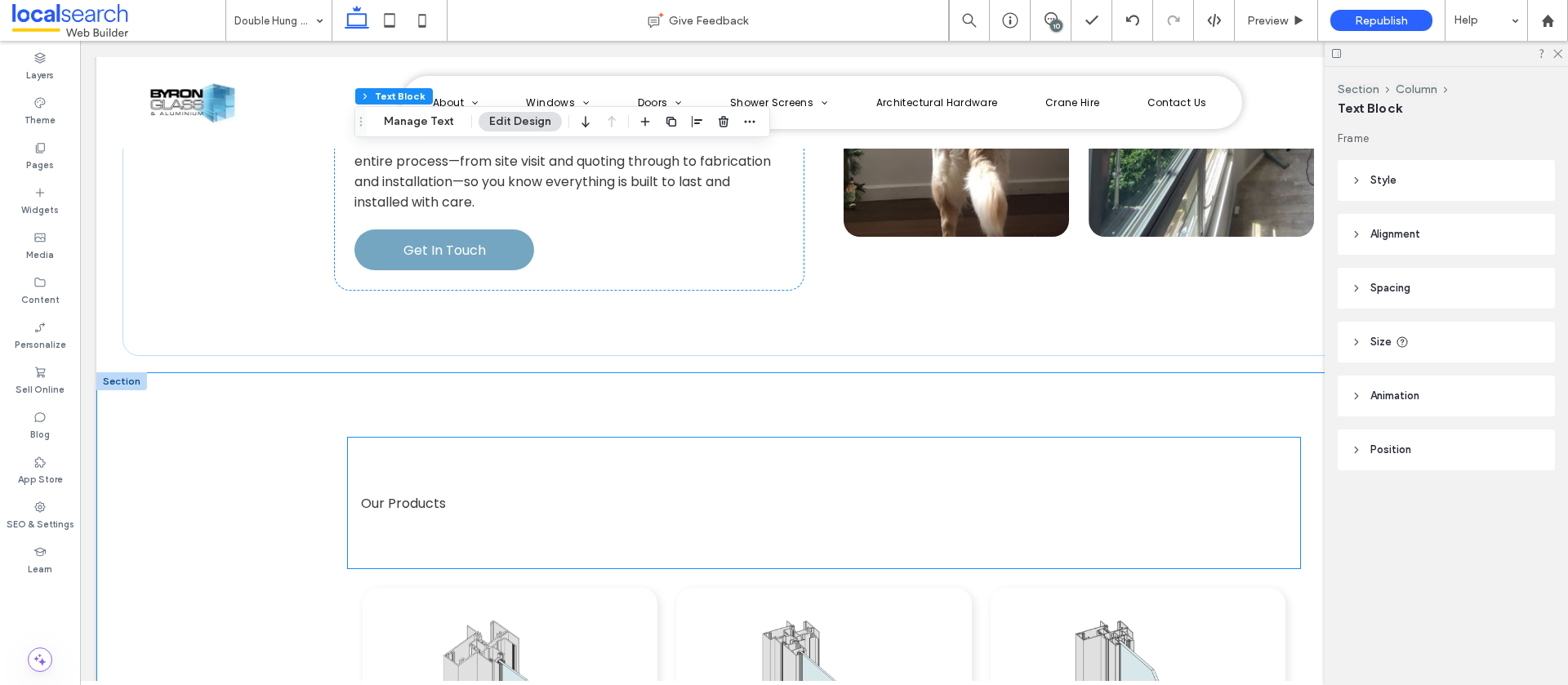
click at [455, 494] on p "Our Products" at bounding box center [823, 503] width 926 height 20
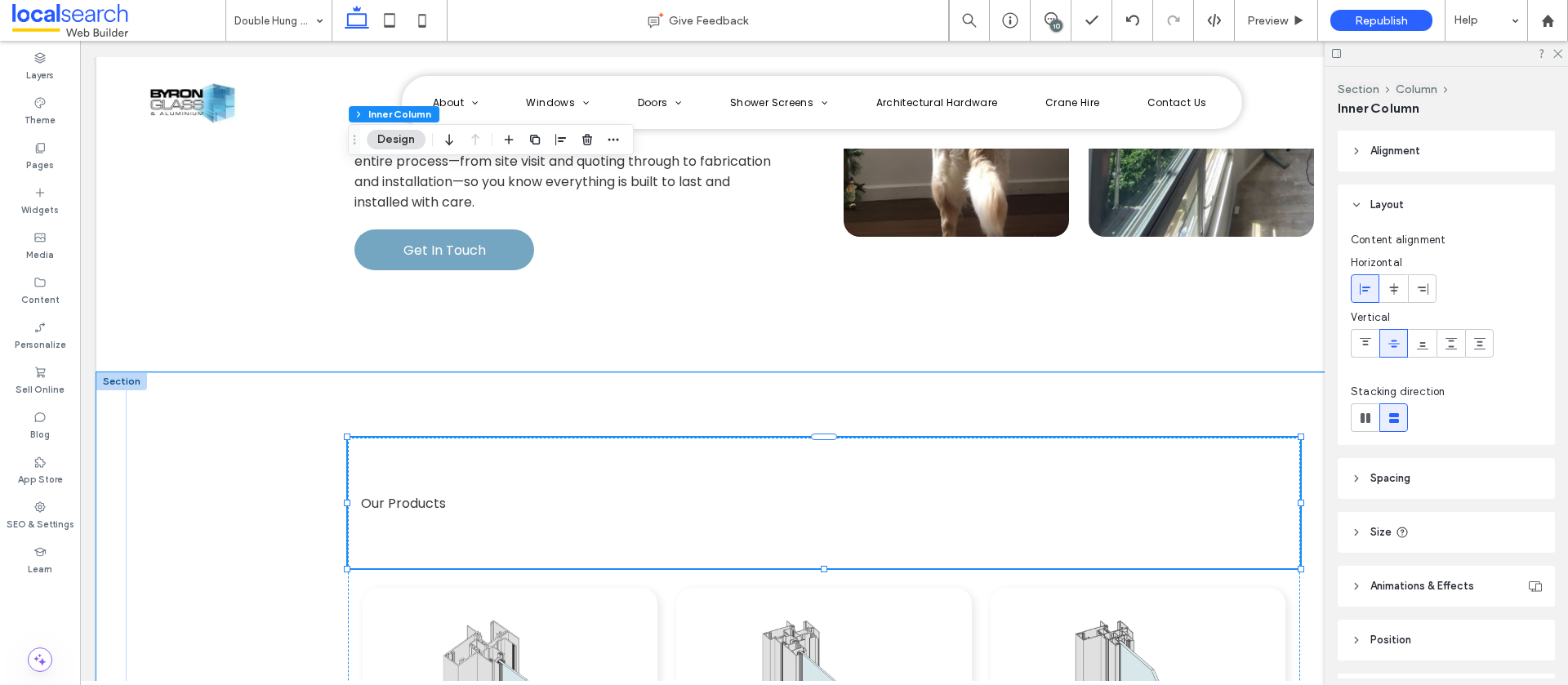
click at [458, 494] on p "Our Products" at bounding box center [823, 503] width 926 height 20
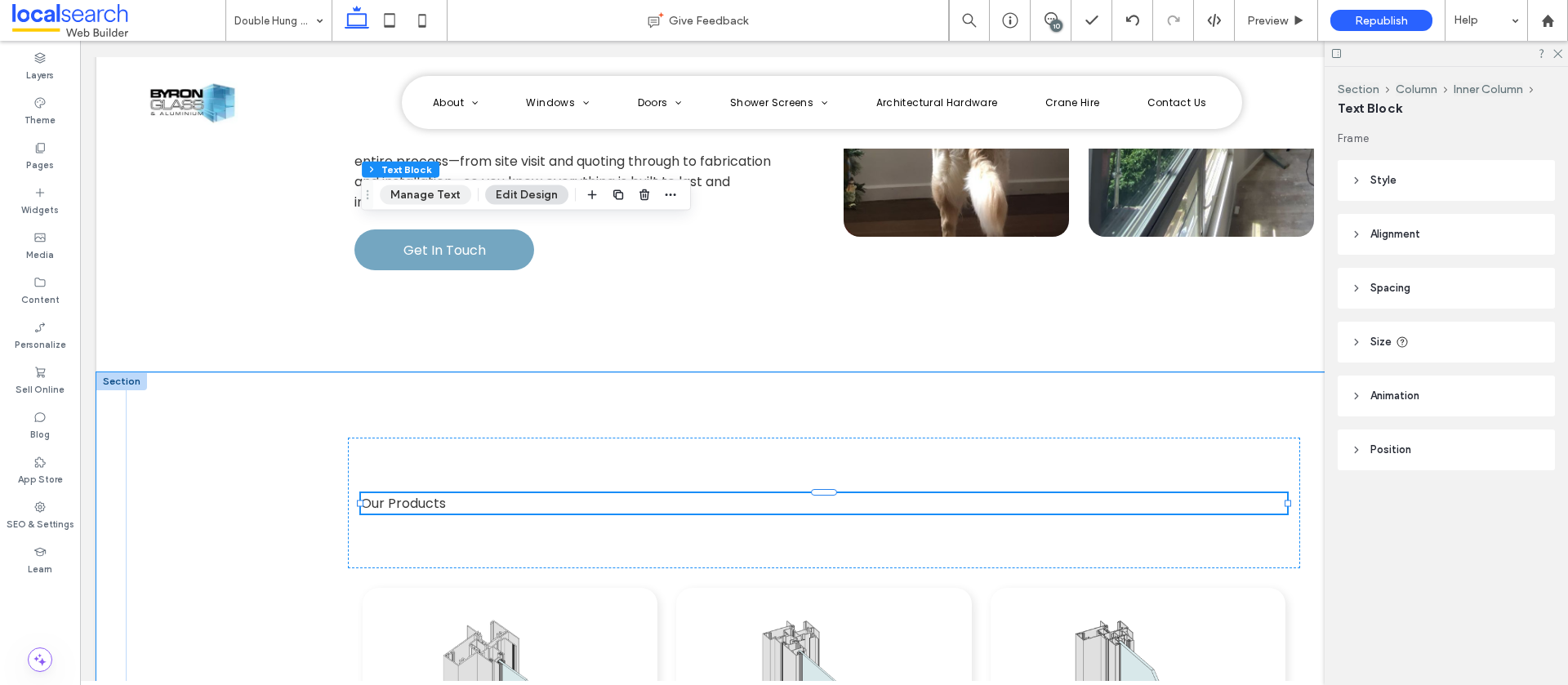
click at [448, 195] on button "Manage Text" at bounding box center [426, 195] width 91 height 19
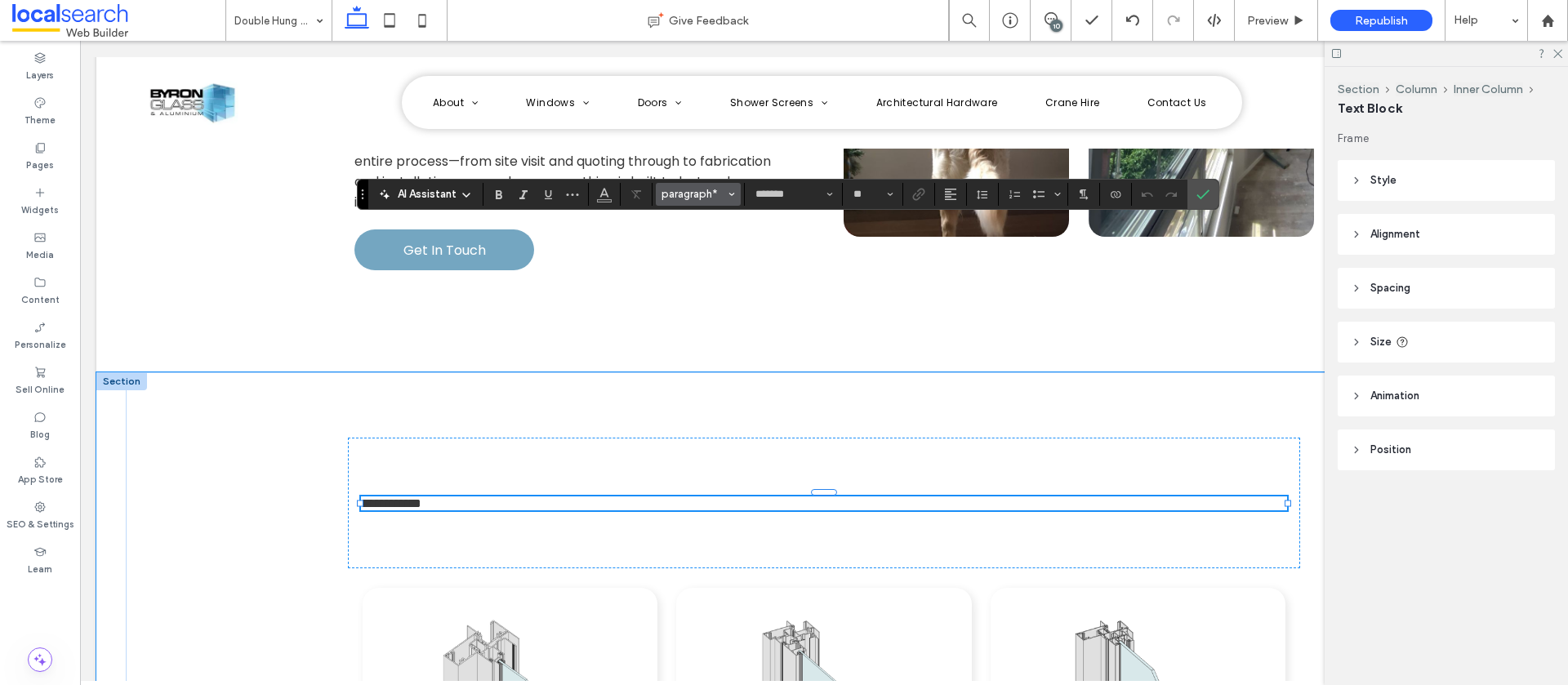
click at [699, 197] on span "paragraph*" at bounding box center [694, 193] width 64 height 13
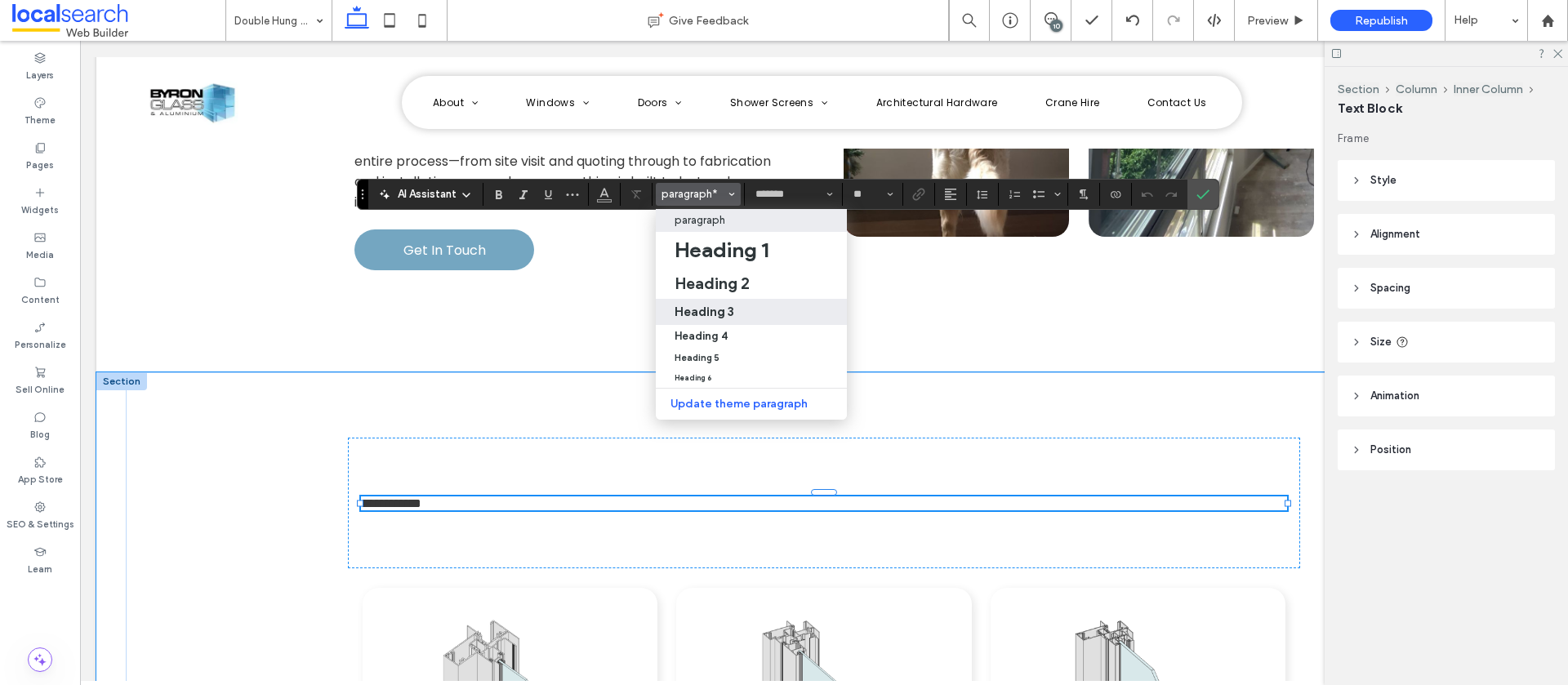
drag, startPoint x: 714, startPoint y: 318, endPoint x: 635, endPoint y: 277, distance: 89.0
click at [714, 318] on h3 "Heading 3" at bounding box center [704, 312] width 59 height 16
type input "**"
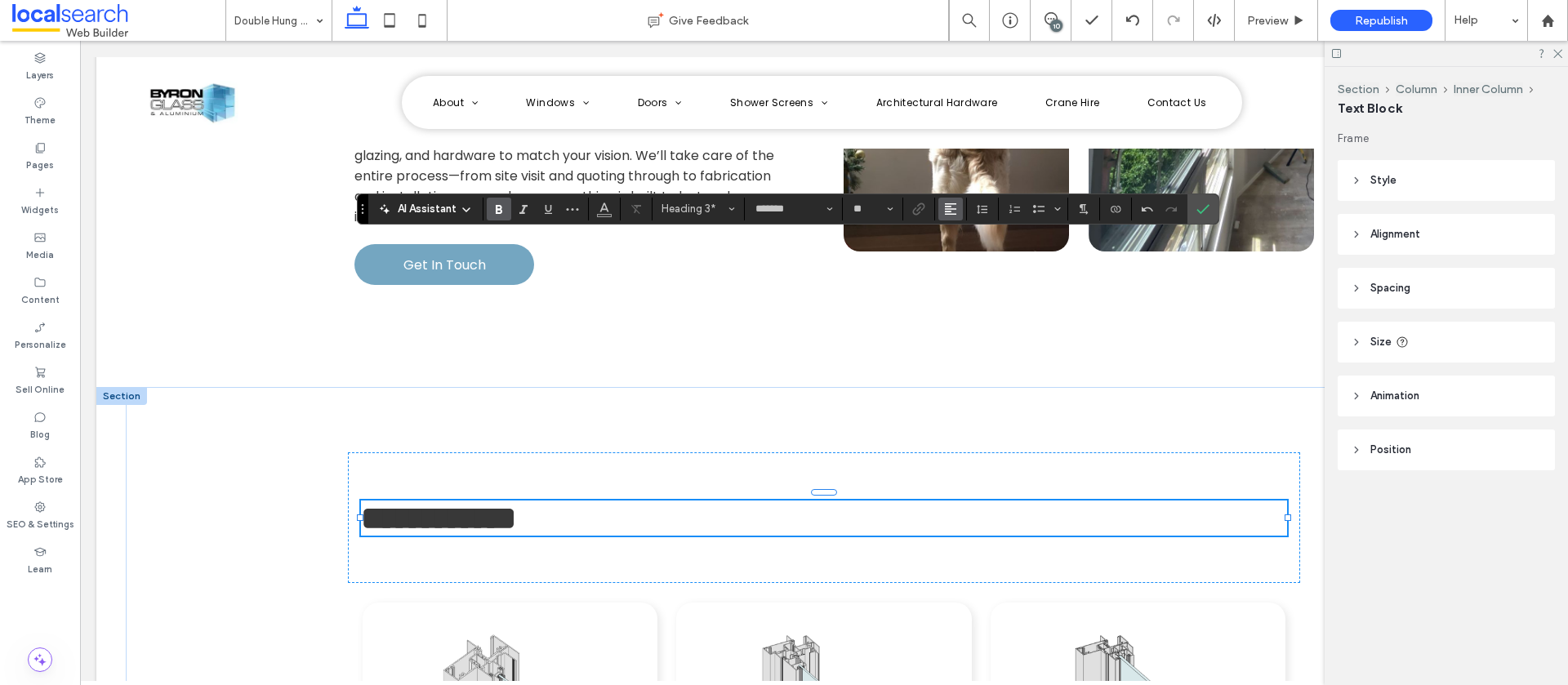
click at [956, 212] on icon "Alignment" at bounding box center [950, 208] width 13 height 13
drag, startPoint x: 882, startPoint y: 215, endPoint x: 962, endPoint y: 256, distance: 89.9
click at [962, 256] on icon "ui.textEditor.alignment.center" at bounding box center [962, 258] width 13 height 13
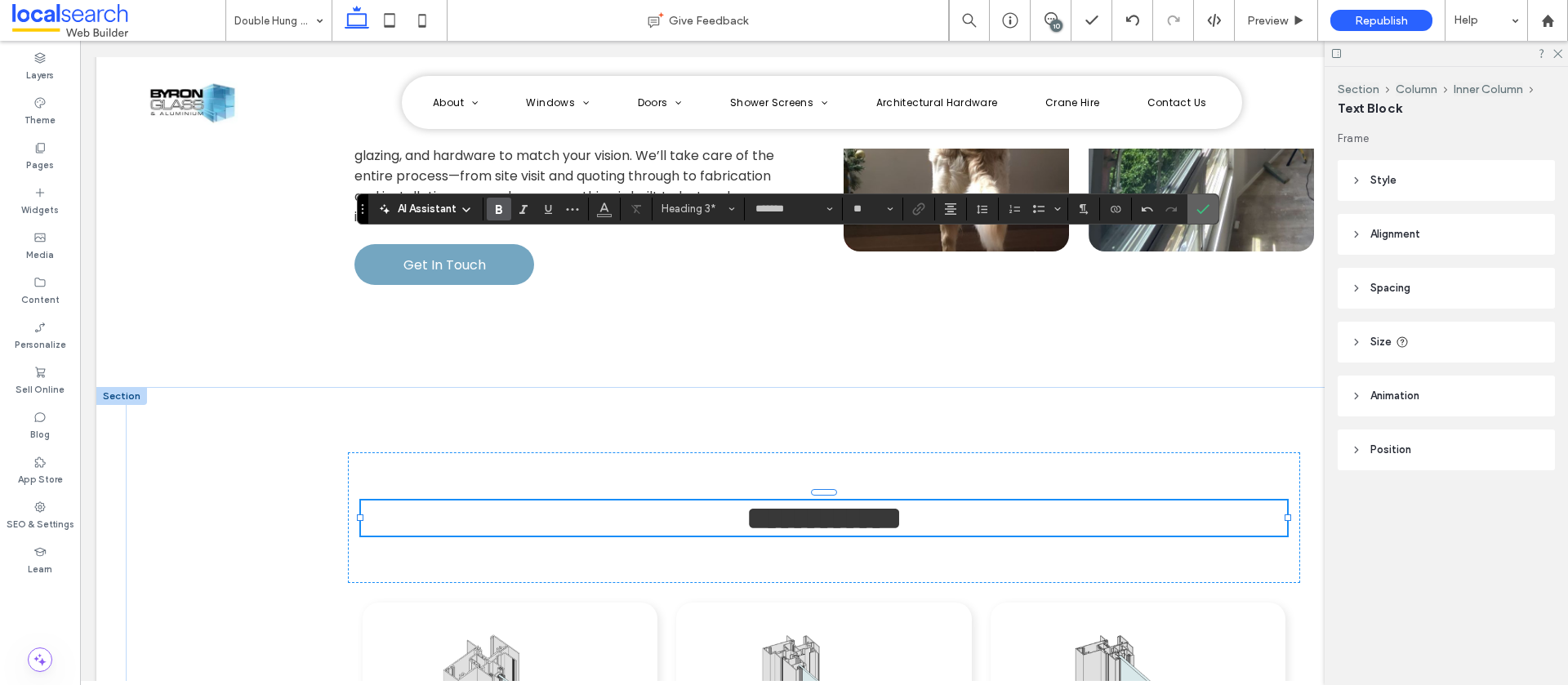
click at [1200, 214] on icon "Confirm" at bounding box center [1202, 208] width 13 height 13
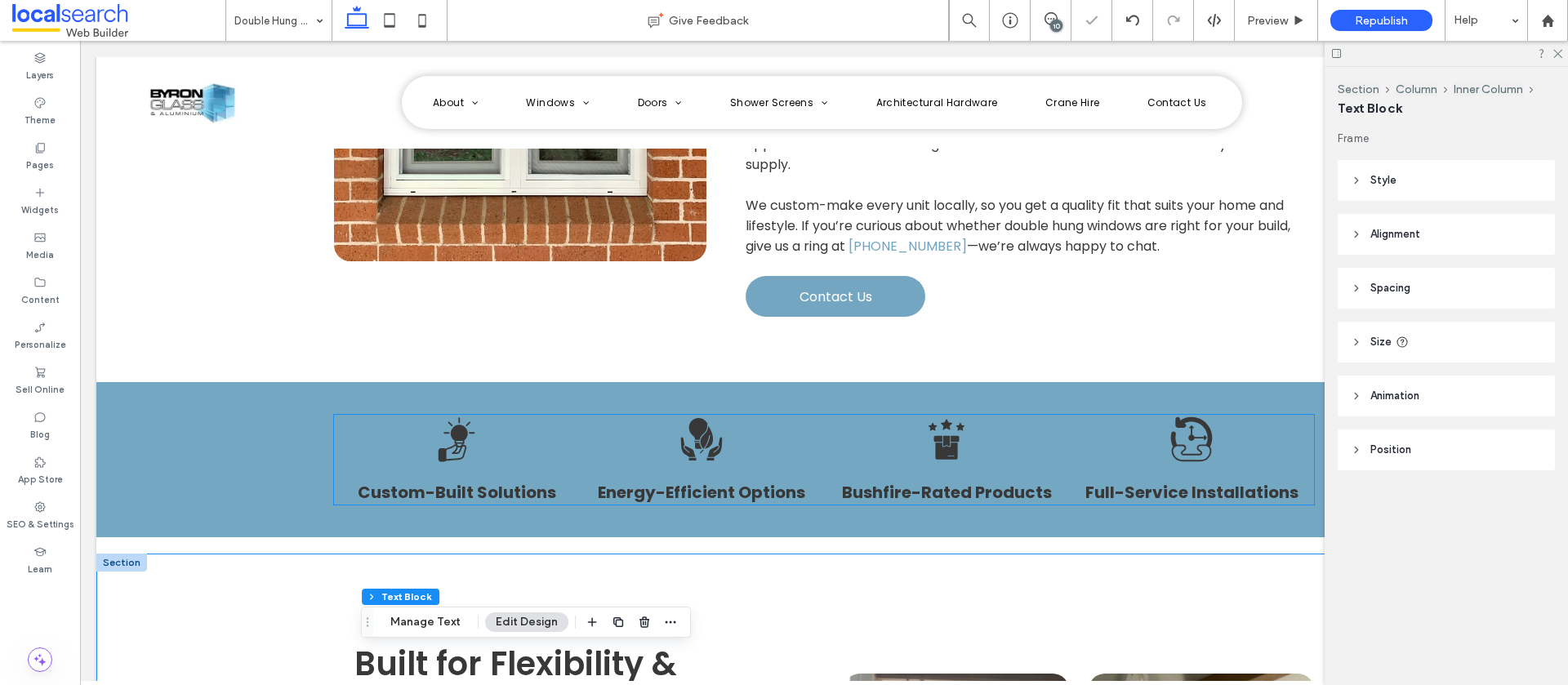
scroll to position [1242, 0]
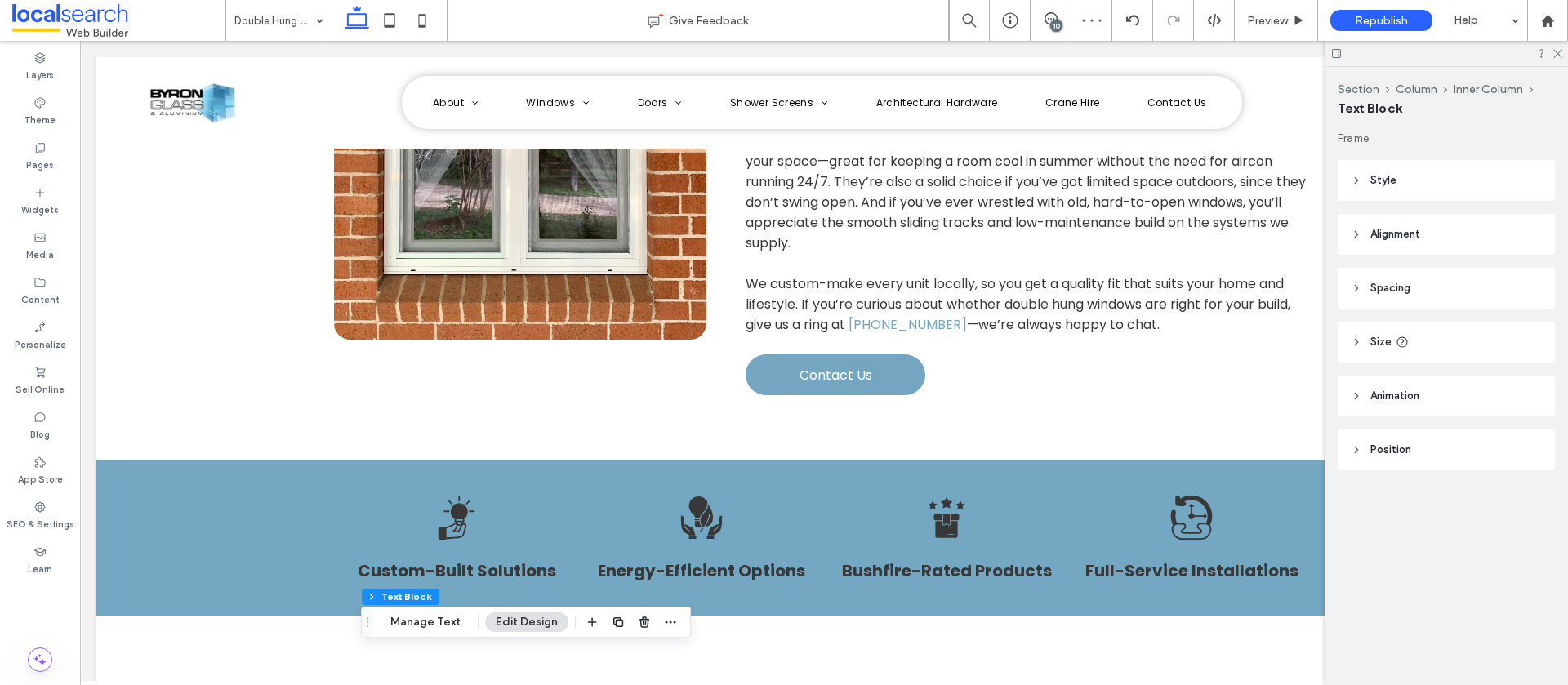
click at [1058, 26] on div "10" at bounding box center [1057, 25] width 13 height 13
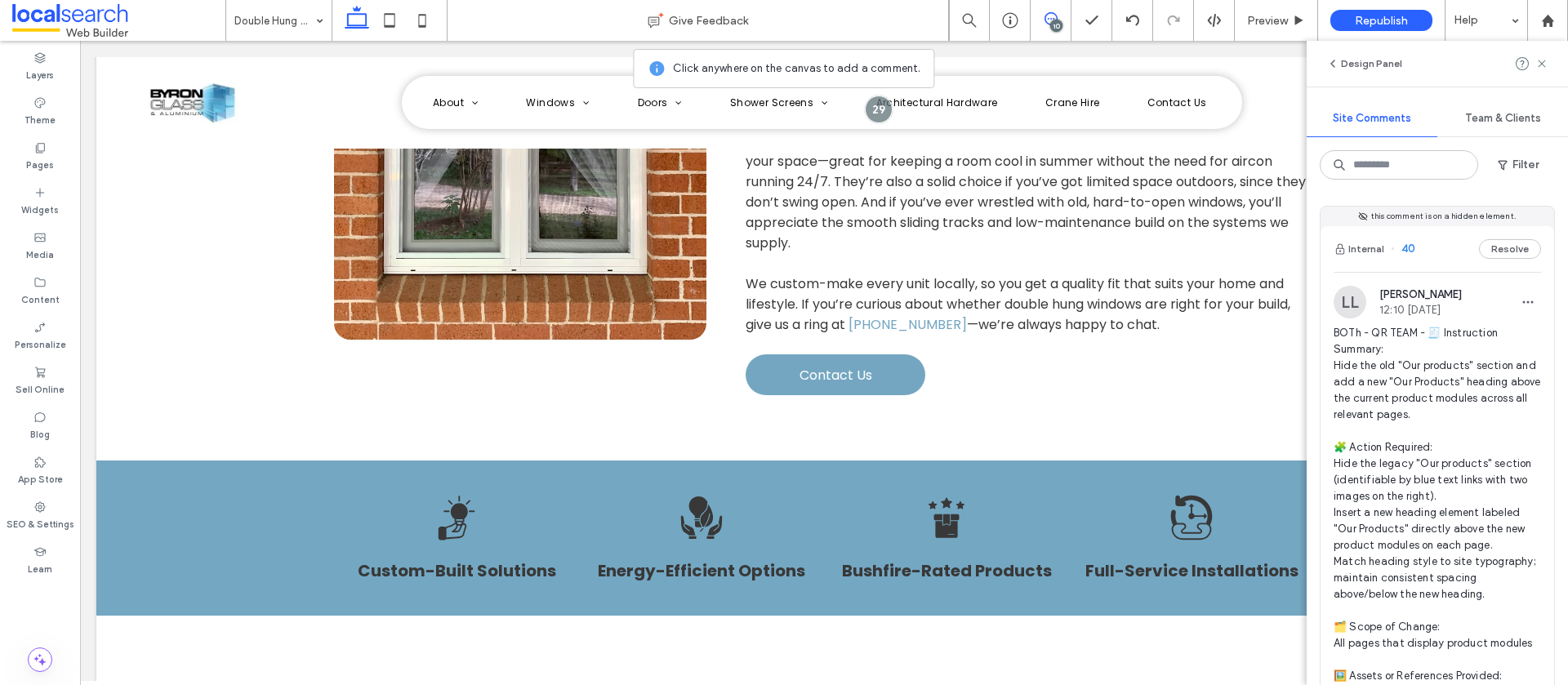
drag, startPoint x: 1543, startPoint y: 63, endPoint x: 1366, endPoint y: 219, distance: 235.9
click at [1543, 63] on use at bounding box center [1542, 63] width 8 height 8
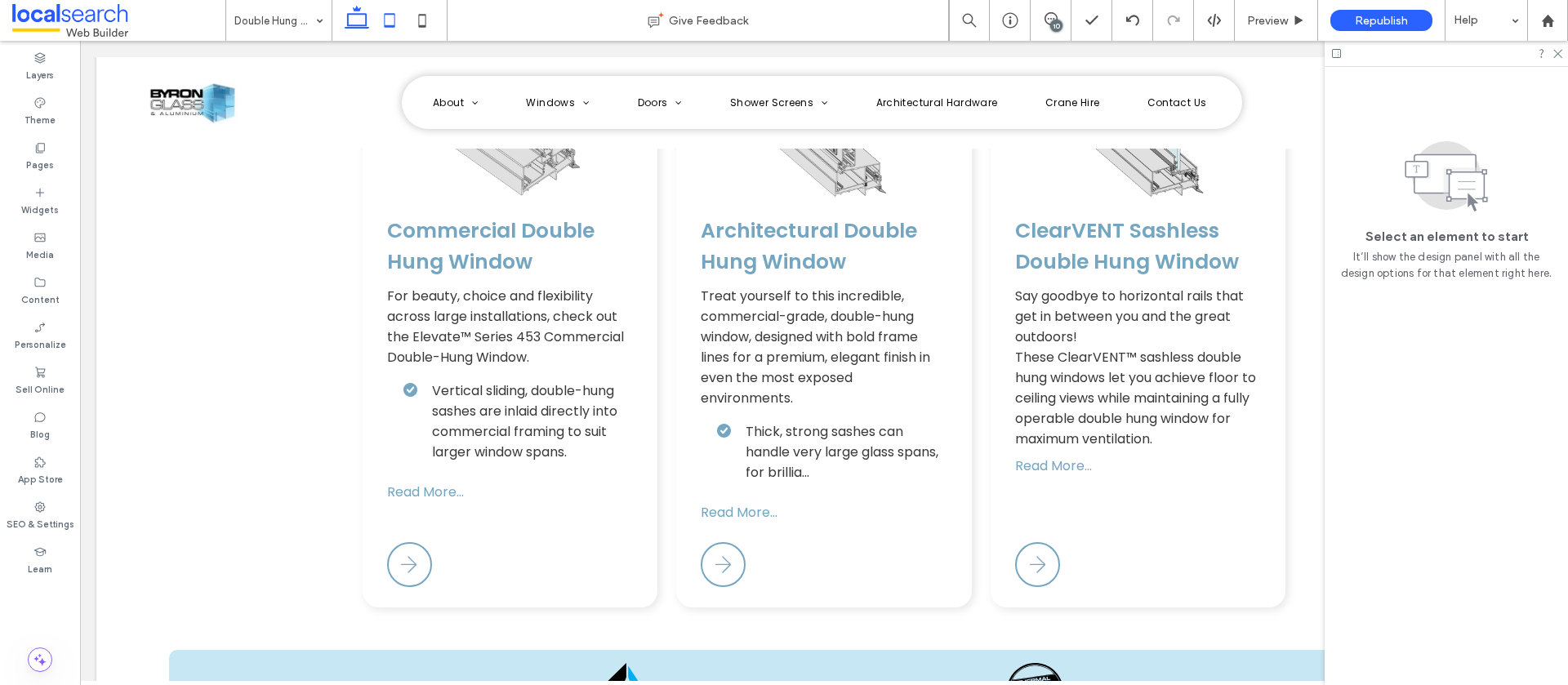
drag, startPoint x: 393, startPoint y: 23, endPoint x: 399, endPoint y: 33, distance: 11.7
click at [393, 23] on icon at bounding box center [390, 20] width 33 height 33
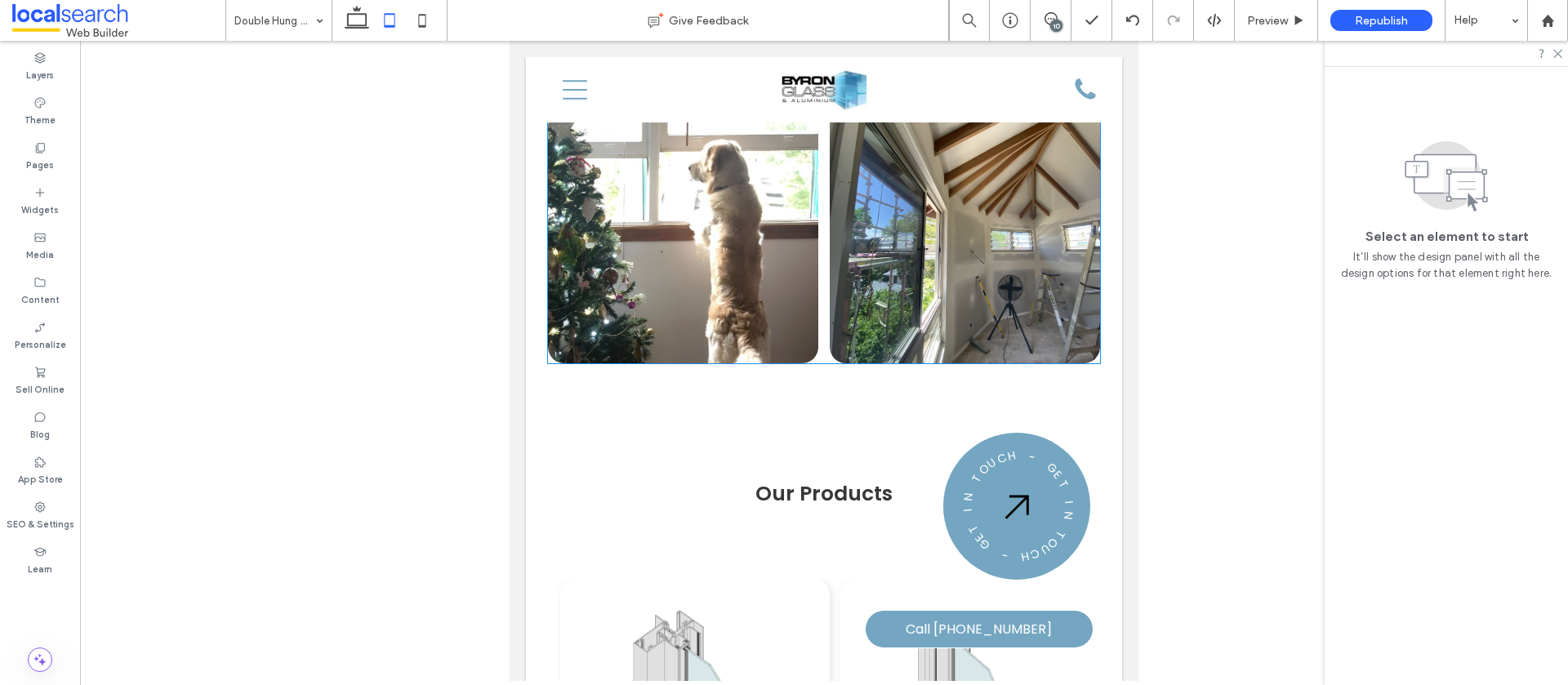
scroll to position [2279, 0]
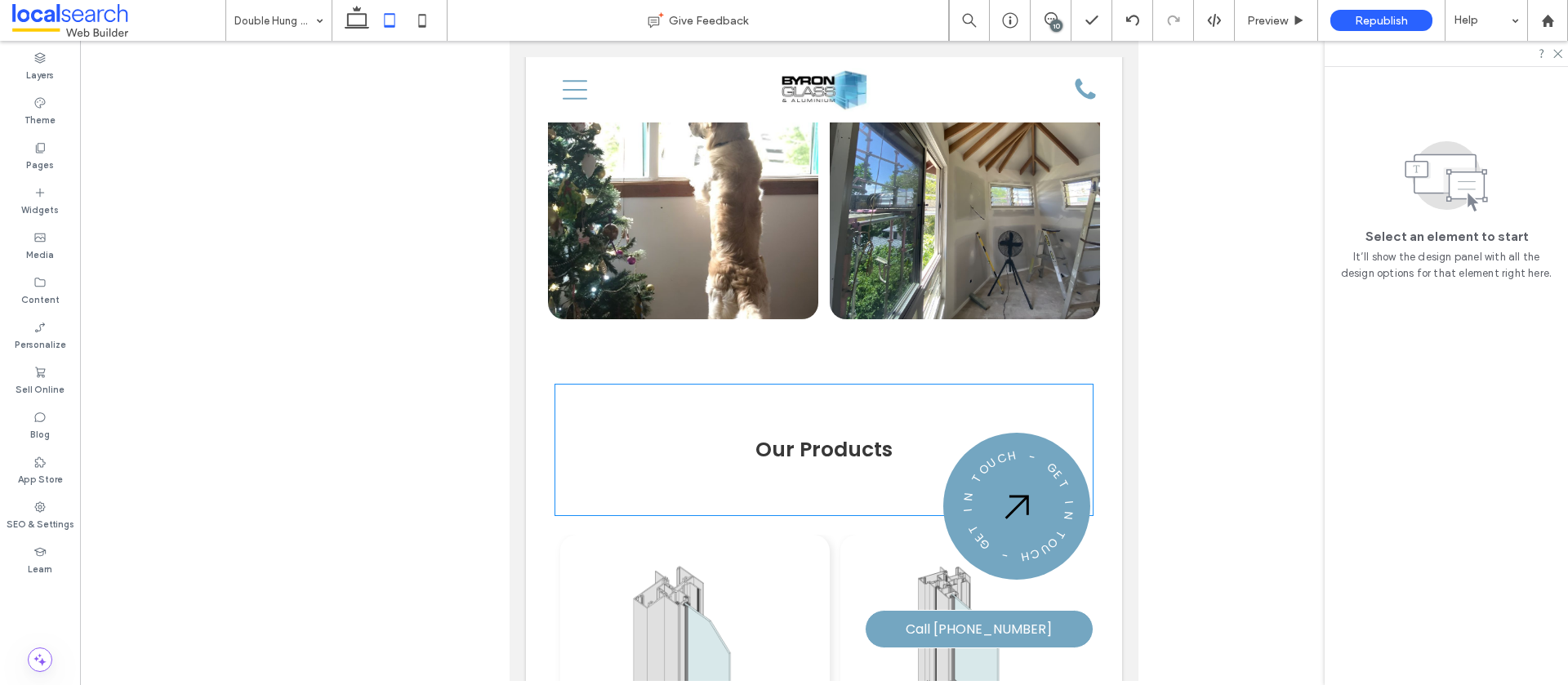
click at [831, 435] on span "Our Products" at bounding box center [823, 449] width 137 height 28
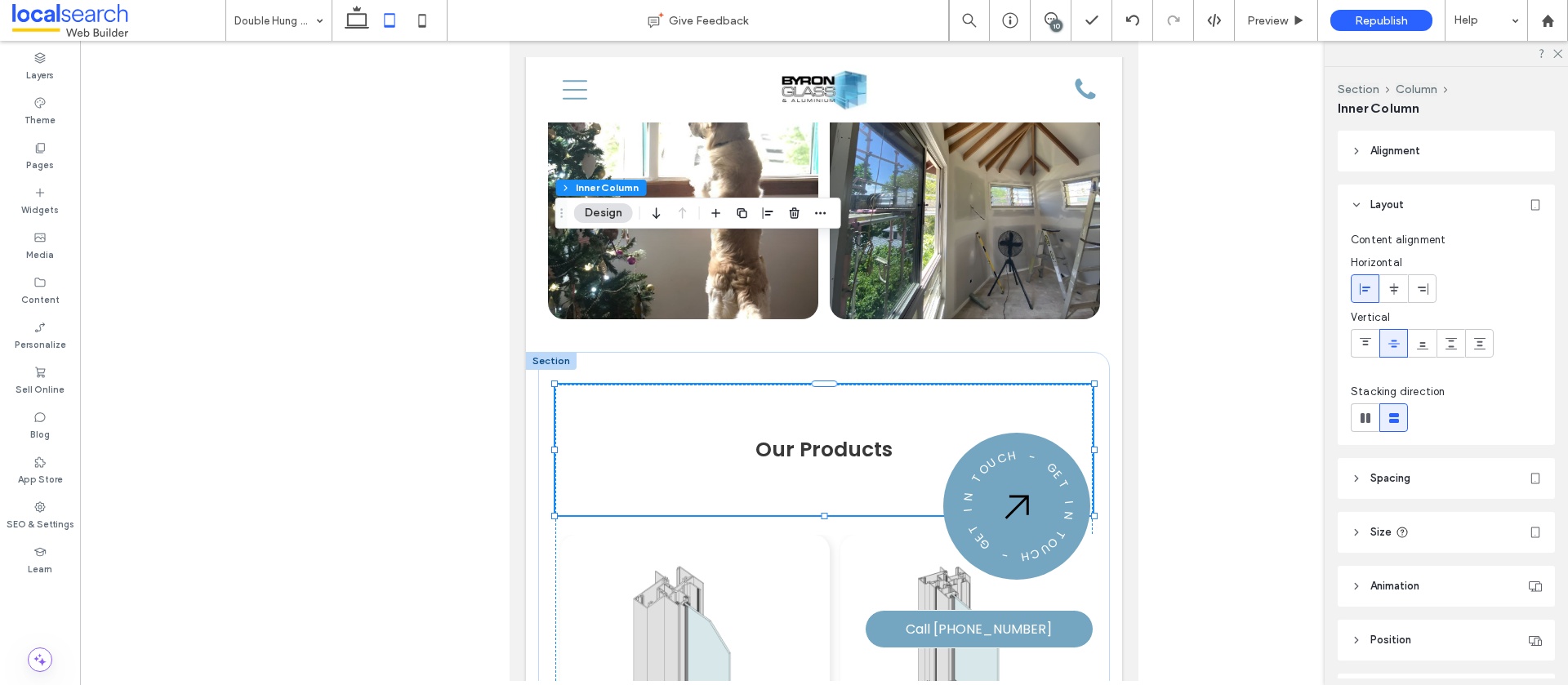
click at [830, 435] on span "Our Products" at bounding box center [823, 449] width 137 height 28
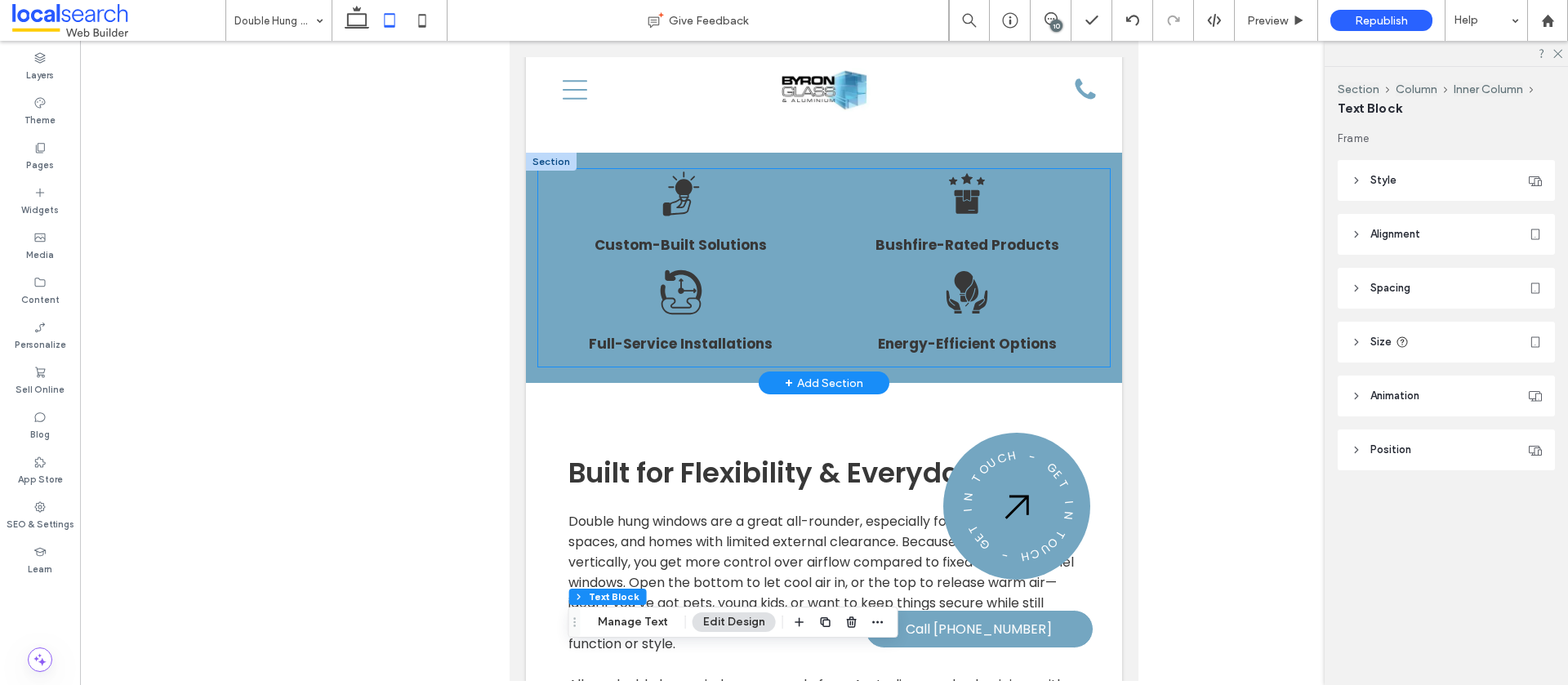
scroll to position [1393, 0]
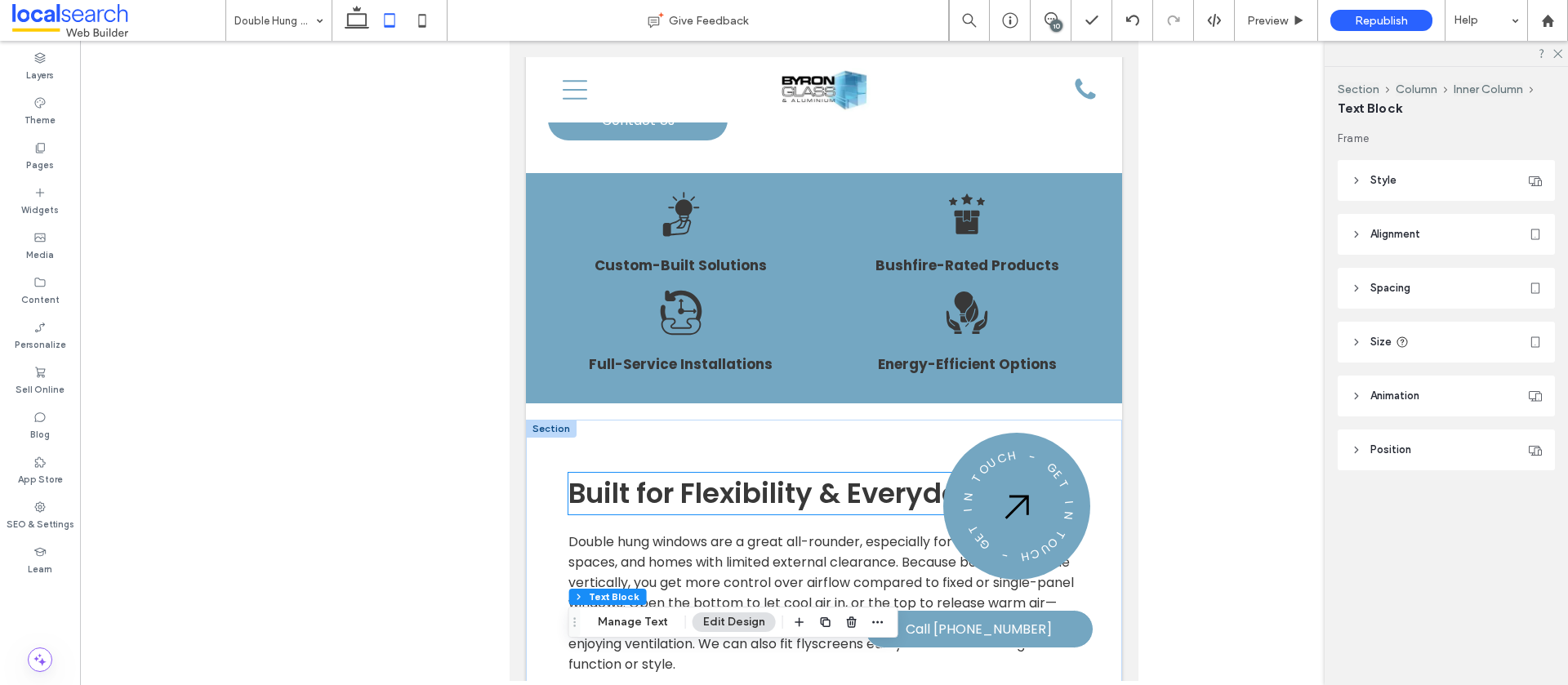
click at [884, 473] on span "Built for Flexibility & Everyday Use" at bounding box center [802, 493] width 468 height 39
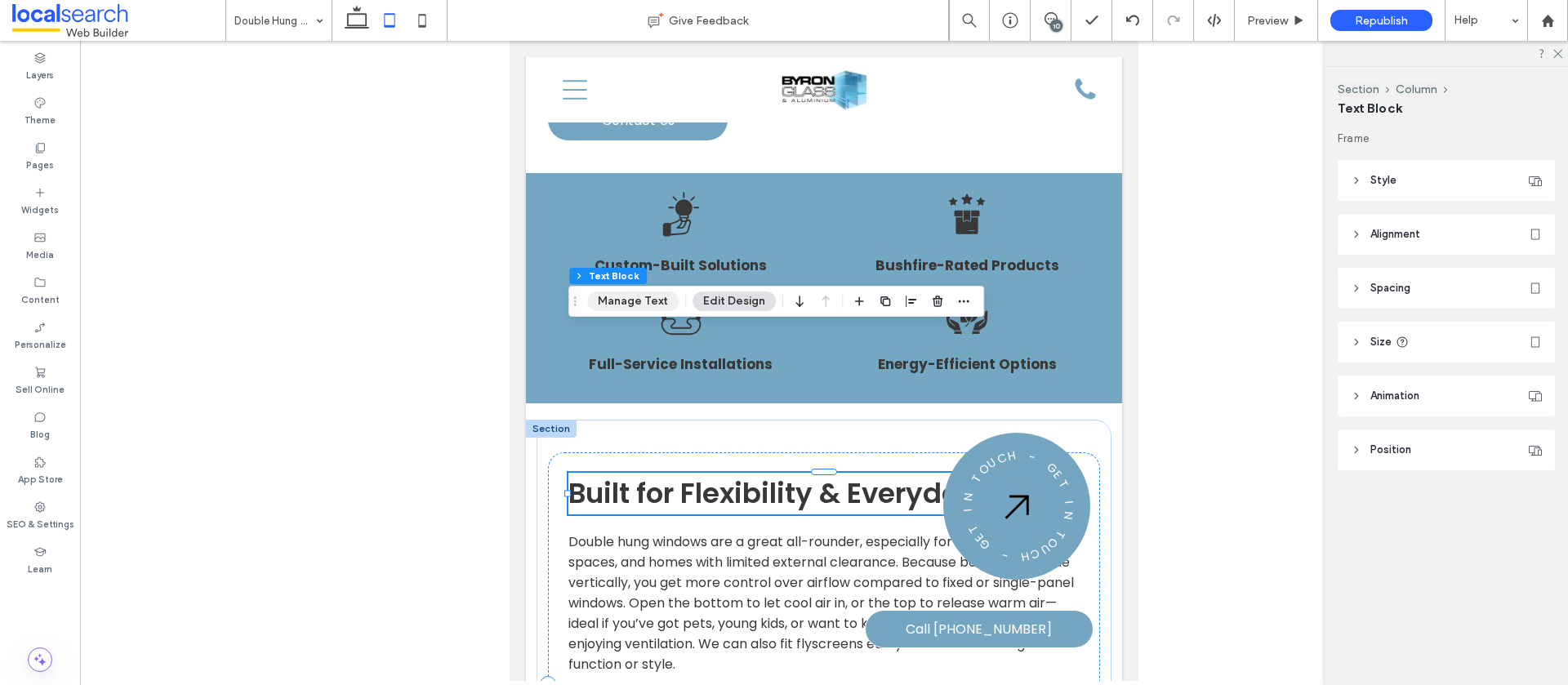
click at [642, 296] on button "Manage Text" at bounding box center [633, 301] width 91 height 19
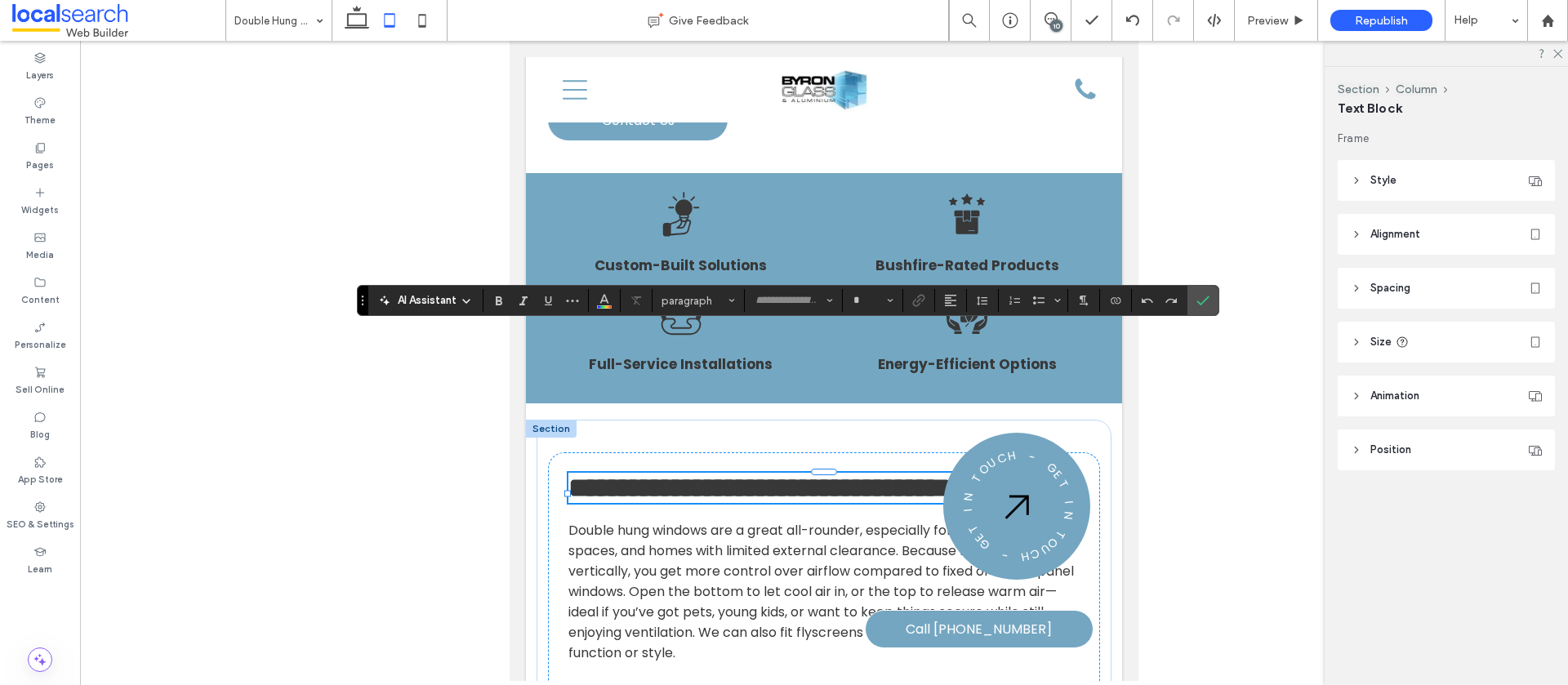
type input "*******"
type input "**"
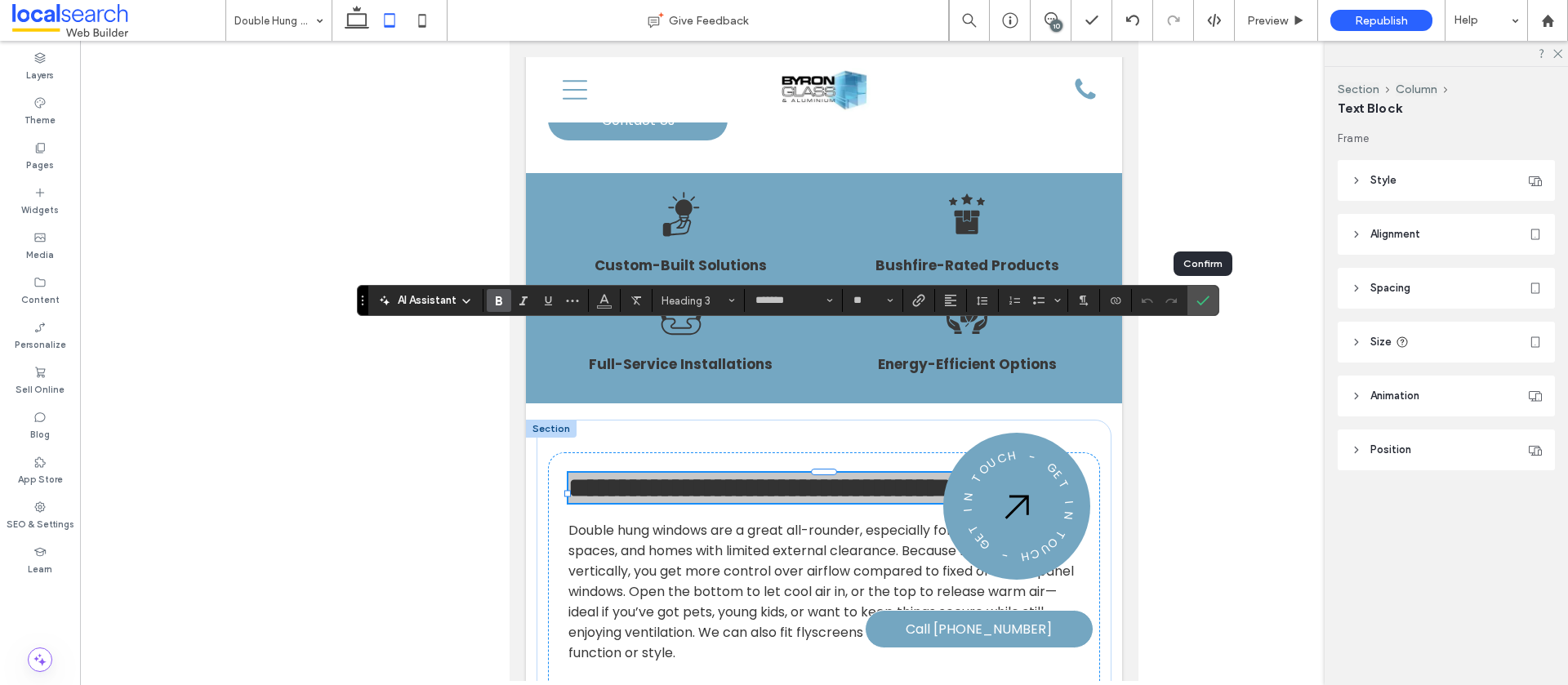
drag, startPoint x: 1204, startPoint y: 291, endPoint x: 1155, endPoint y: 315, distance: 54.6
click at [1204, 291] on span "Confirm" at bounding box center [1202, 300] width 13 height 28
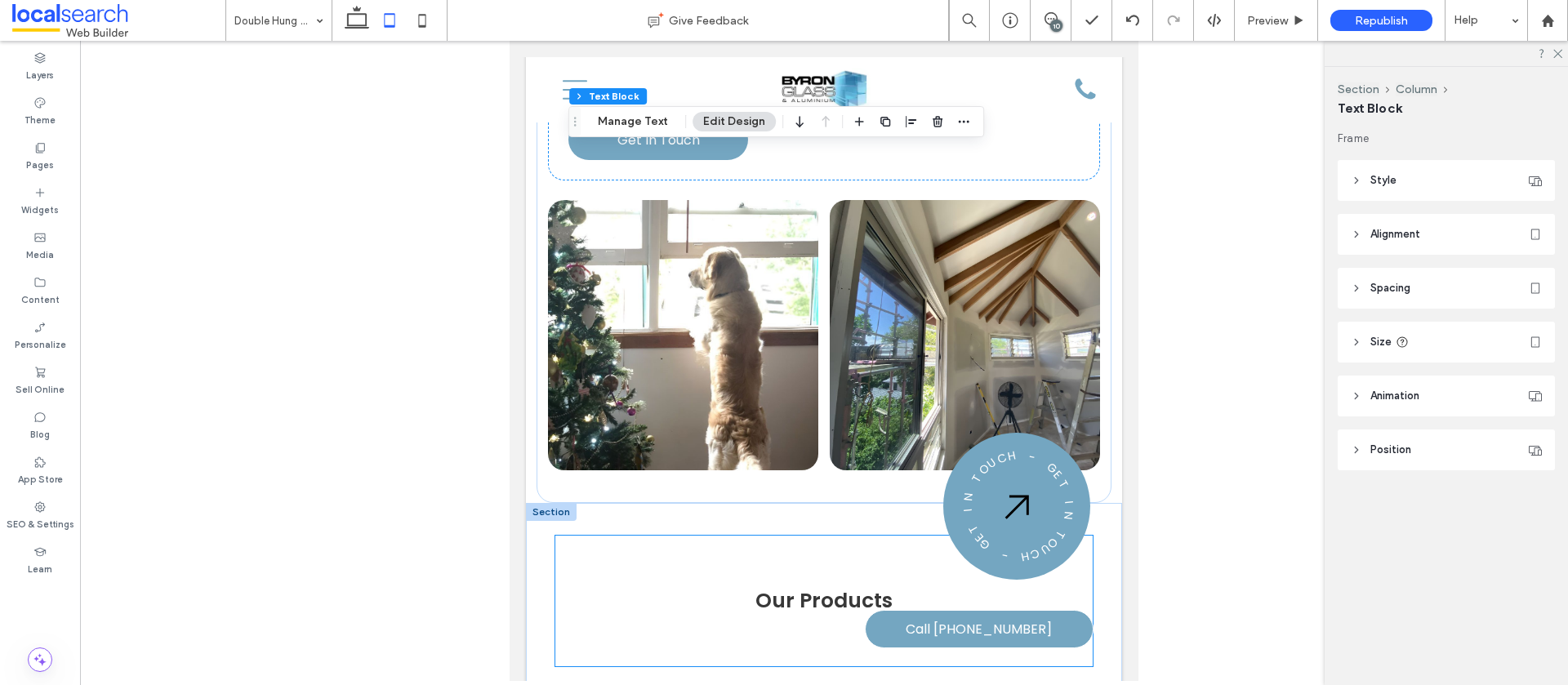
scroll to position [2150, 0]
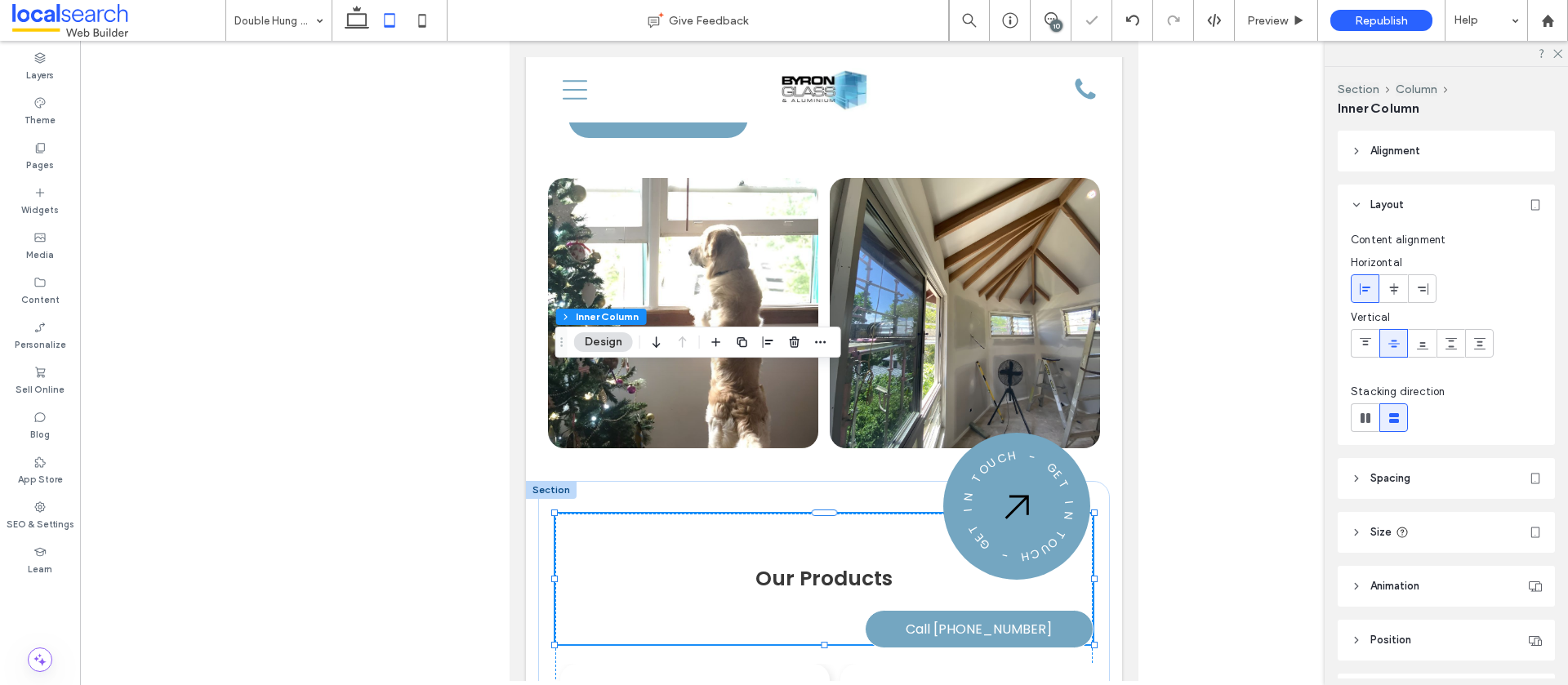
click at [820, 565] on span "Our Products" at bounding box center [823, 578] width 137 height 28
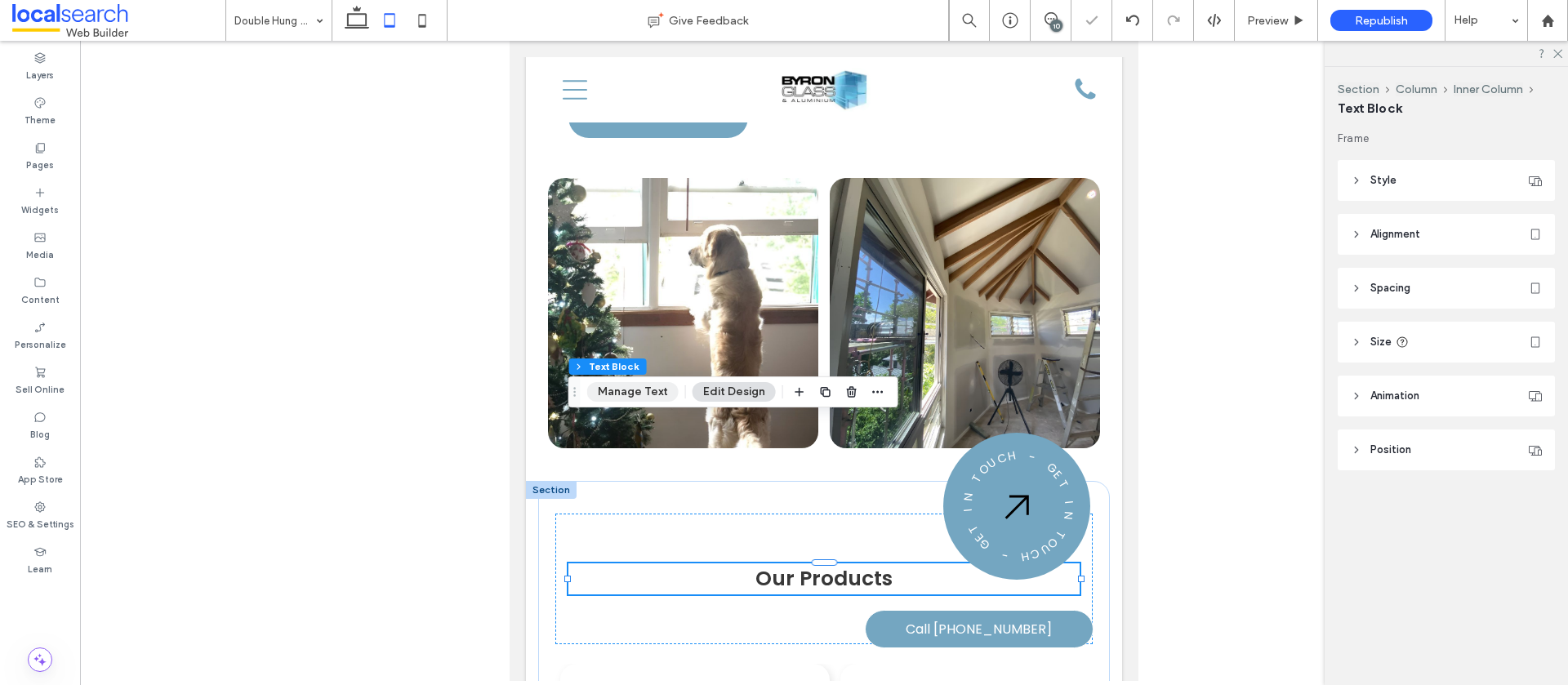
click at [640, 394] on button "Manage Text" at bounding box center [633, 392] width 91 height 19
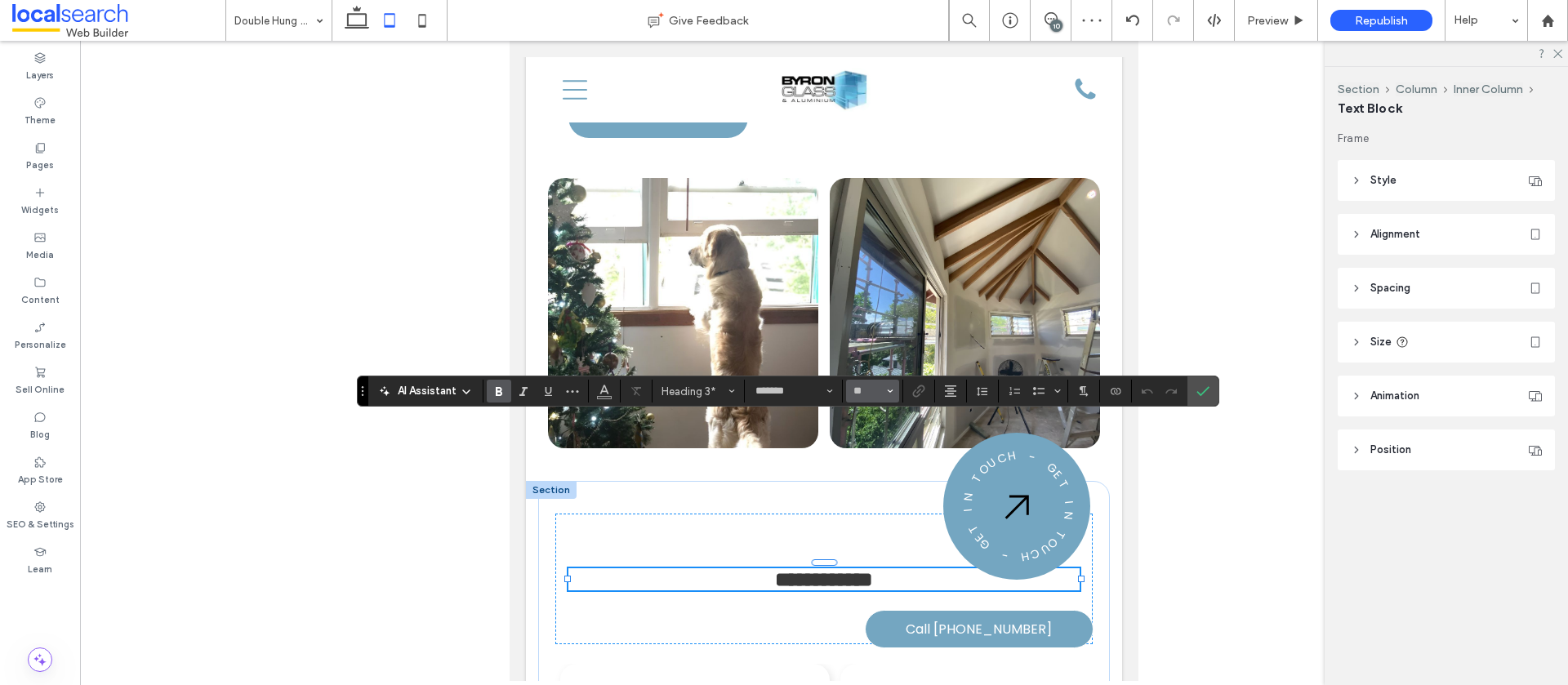
click at [884, 390] on button "**" at bounding box center [873, 392] width 53 height 23
drag, startPoint x: 875, startPoint y: 391, endPoint x: 832, endPoint y: 392, distance: 43.0
click at [832, 392] on div "AI Assistant Heading 3* ******* 8 9 10 11 12 14 16 18 24 30 32 36 48 60 72 96" at bounding box center [787, 392] width 861 height 31
click at [854, 390] on input "**" at bounding box center [867, 391] width 32 height 13
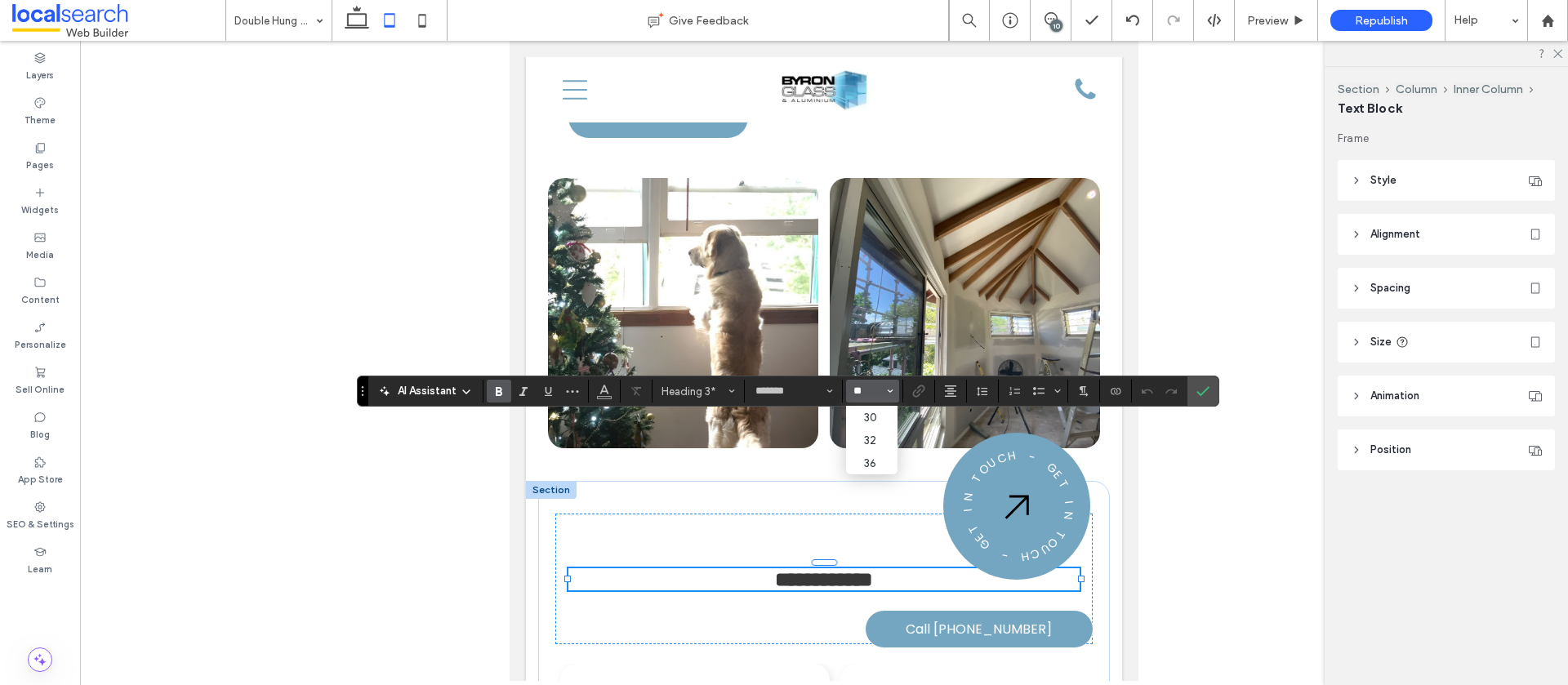
scroll to position [0, 0]
type input "***"
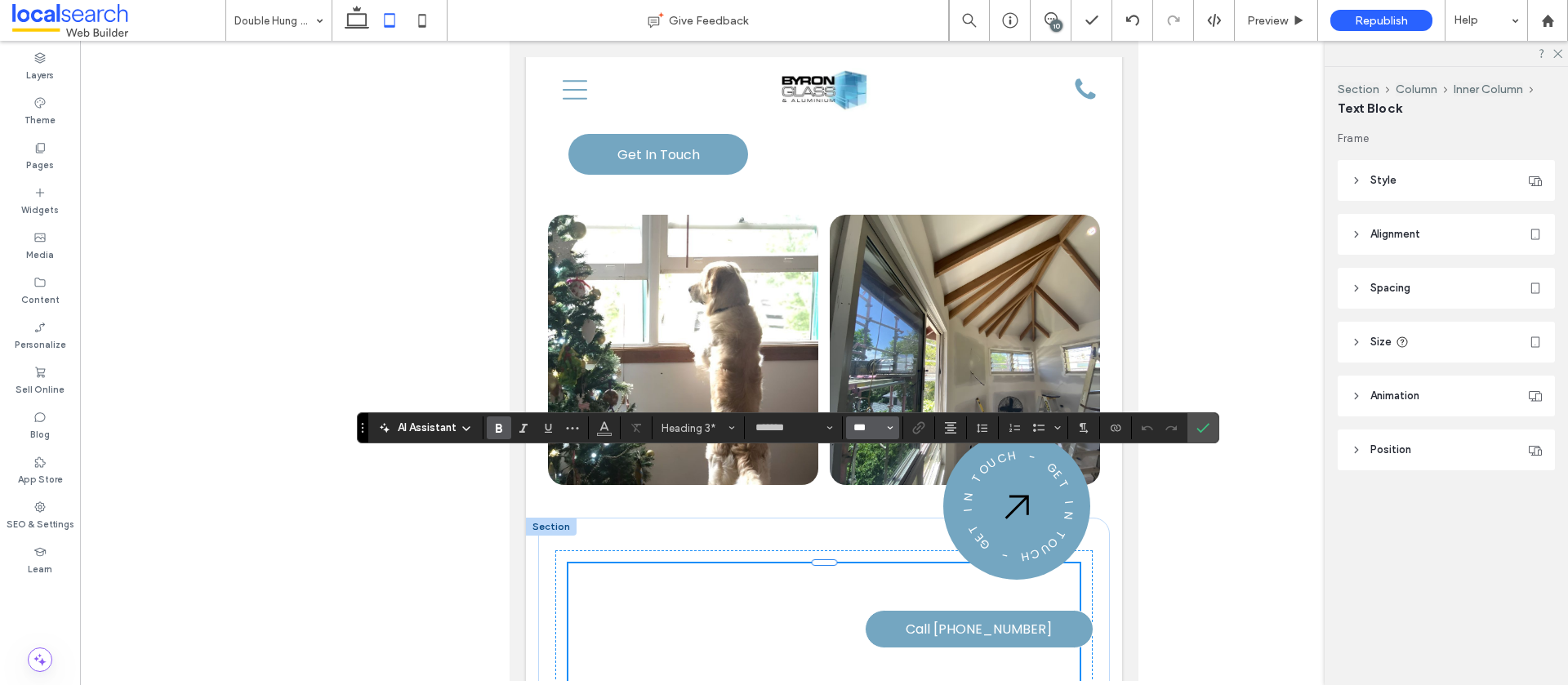
click at [875, 429] on input "***" at bounding box center [867, 428] width 32 height 13
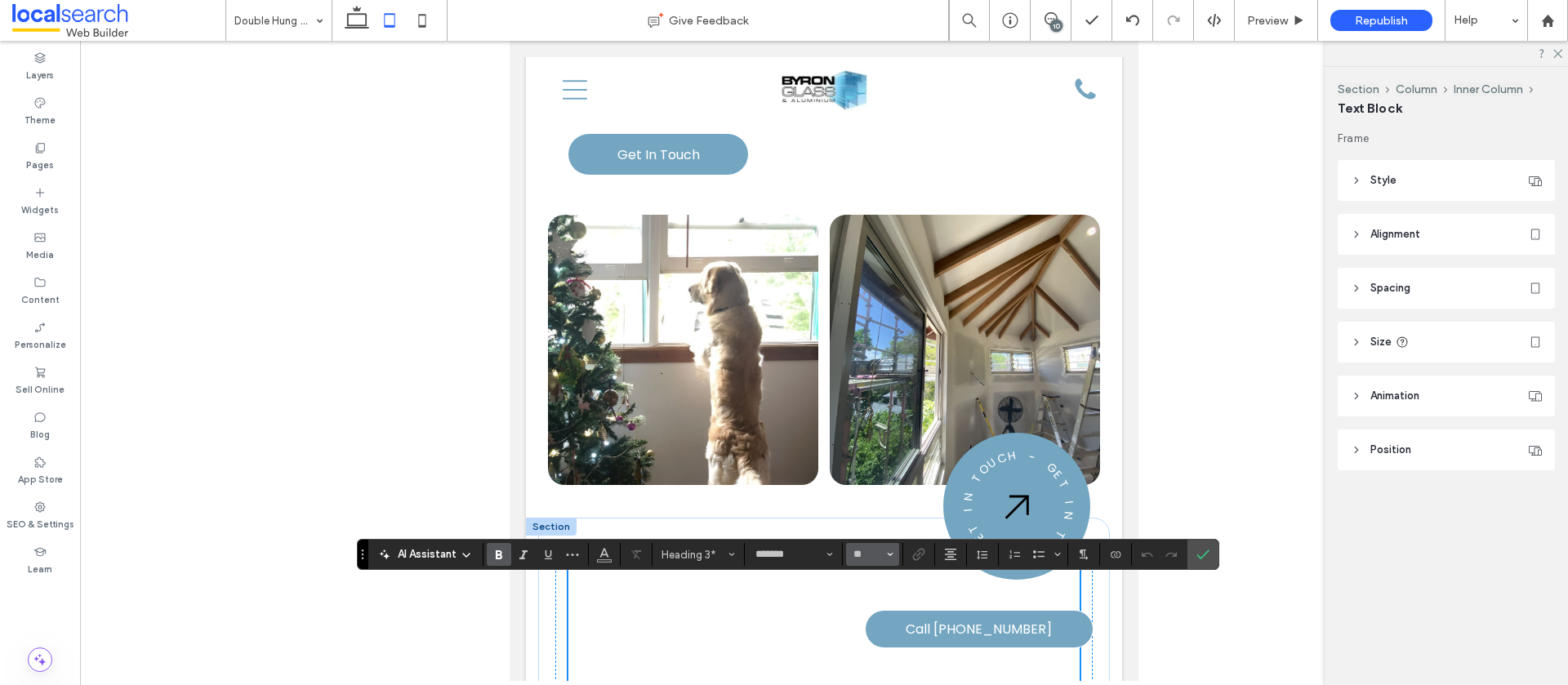
scroll to position [1987, 0]
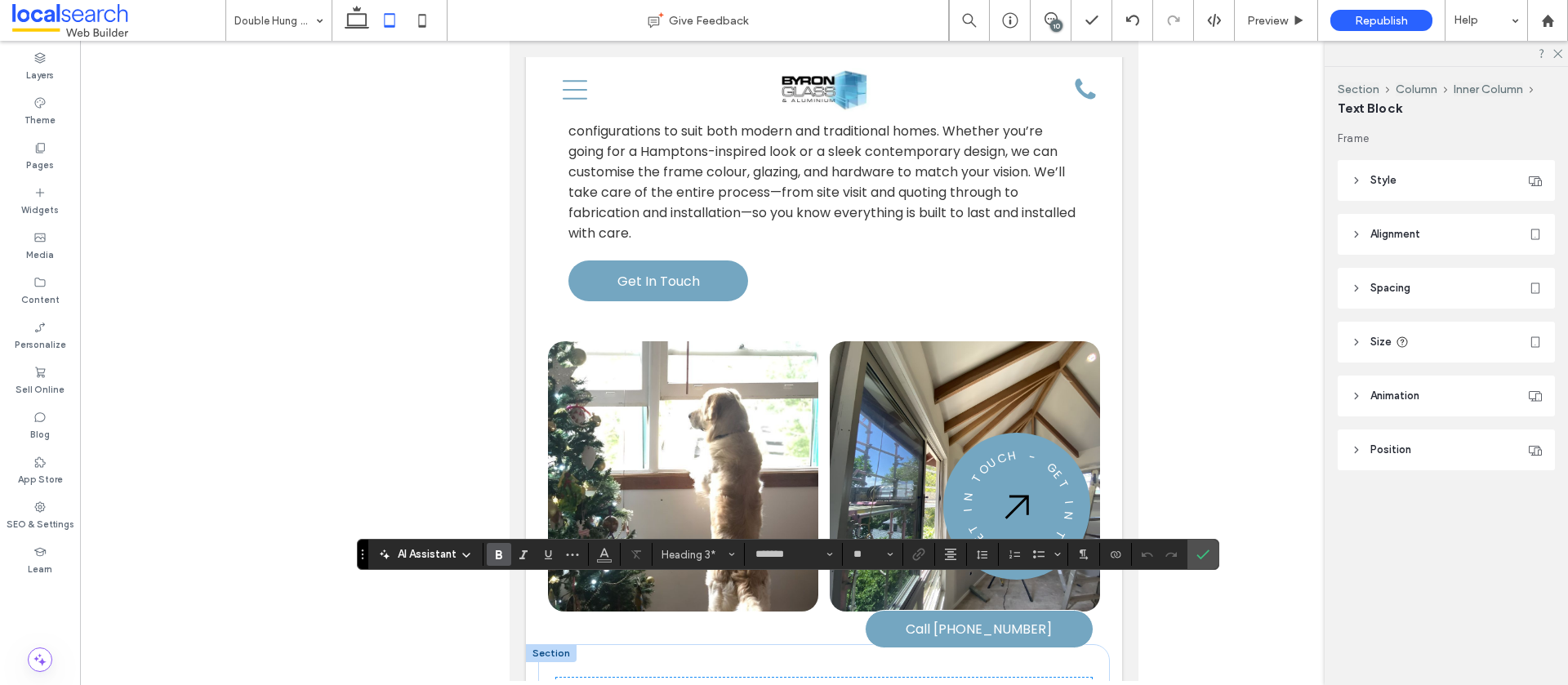
type input "**"
drag, startPoint x: 897, startPoint y: 600, endPoint x: 770, endPoint y: 599, distance: 127.0
drag, startPoint x: 867, startPoint y: 558, endPoint x: 851, endPoint y: 557, distance: 16.0
click at [852, 557] on input "**" at bounding box center [867, 554] width 32 height 13
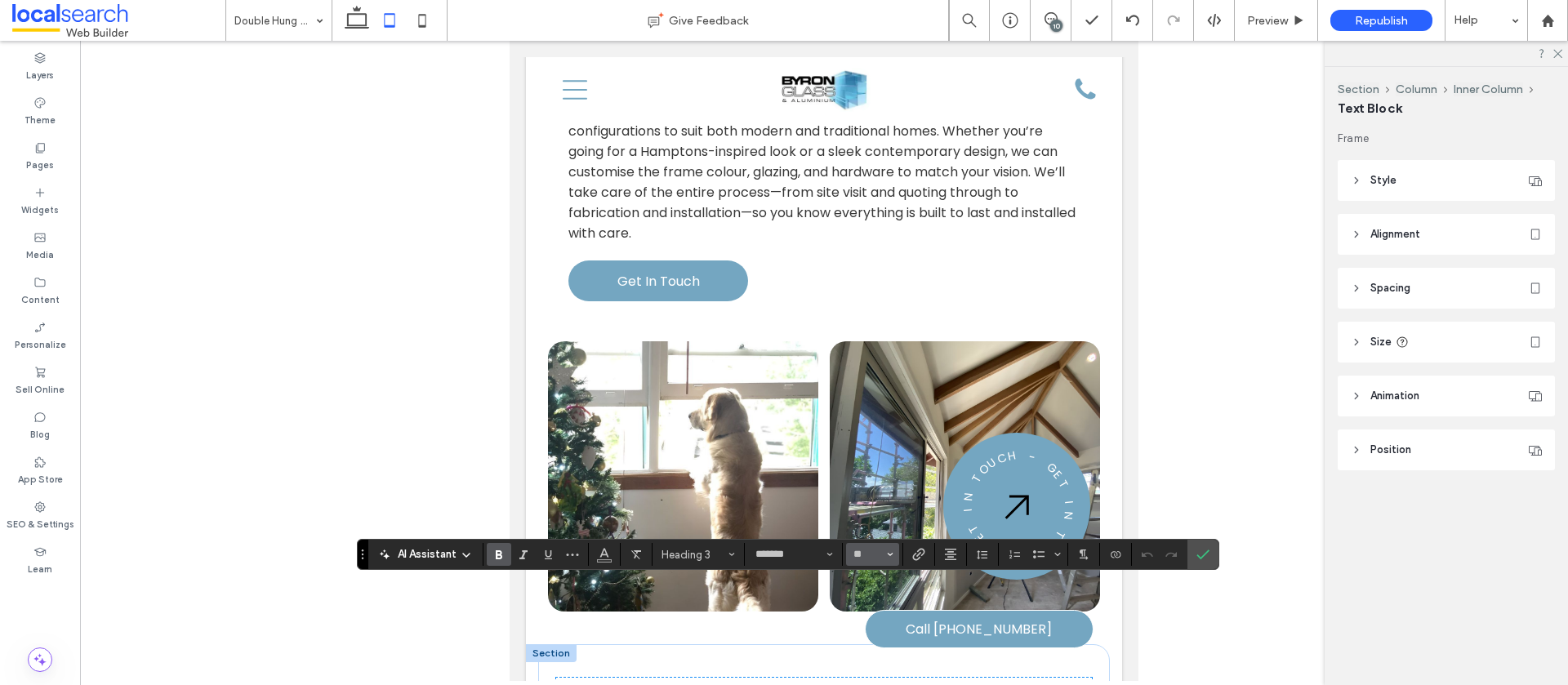
type input "**"
click at [1204, 550] on icon "Confirm" at bounding box center [1202, 554] width 13 height 13
click at [420, 18] on icon at bounding box center [423, 20] width 33 height 33
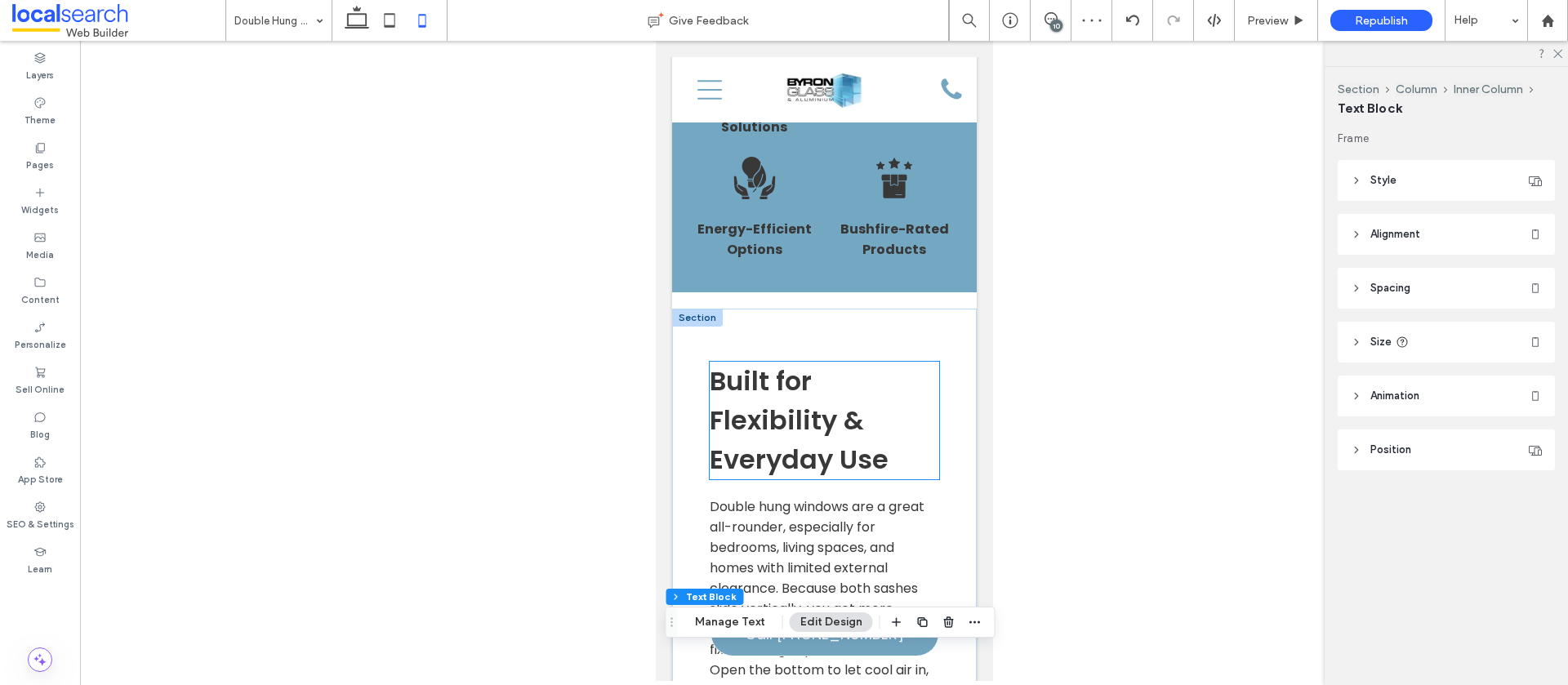
scroll to position [2042, 0]
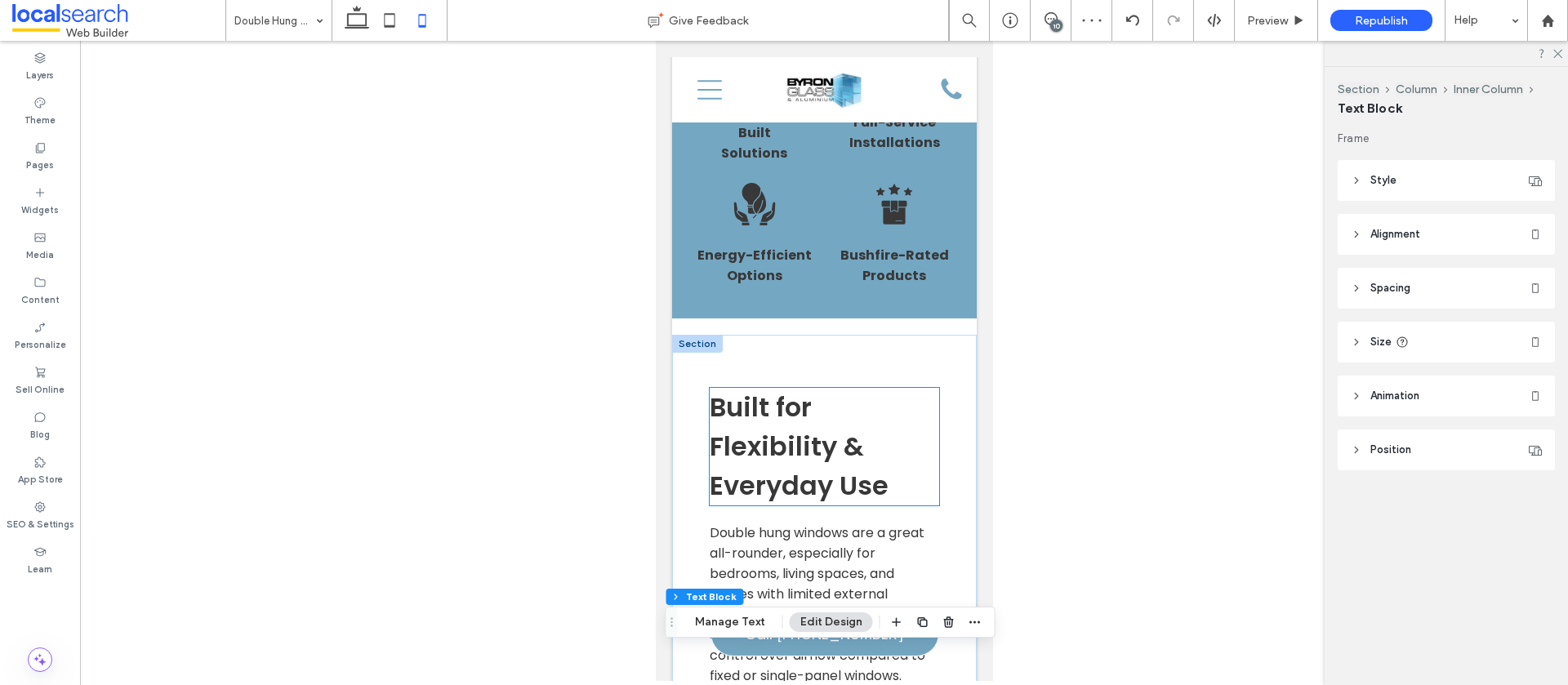
click at [761, 389] on span "Built for Flexibility & Everyday Use" at bounding box center [798, 446] width 179 height 115
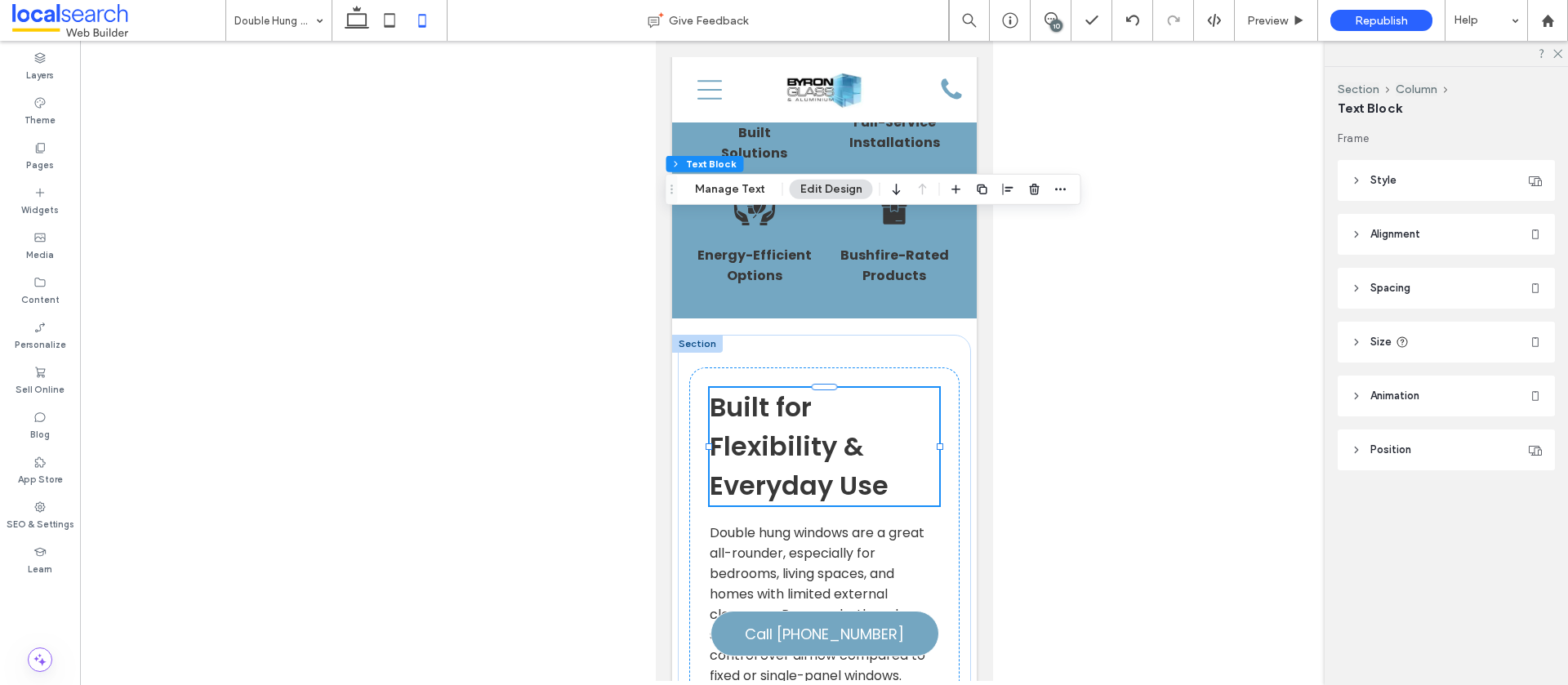
click at [770, 389] on span "Built for Flexibility & Everyday Use" at bounding box center [798, 446] width 179 height 115
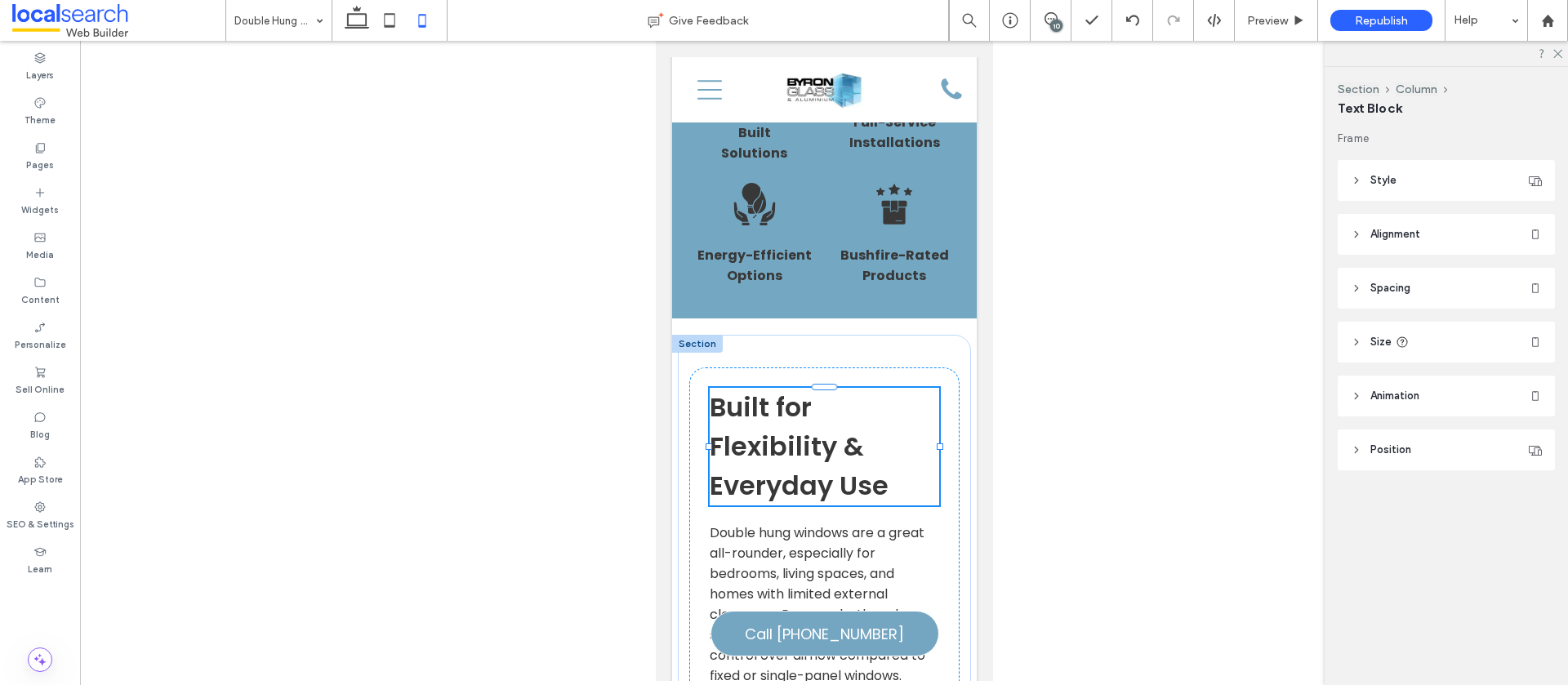
type input "*******"
type input "**"
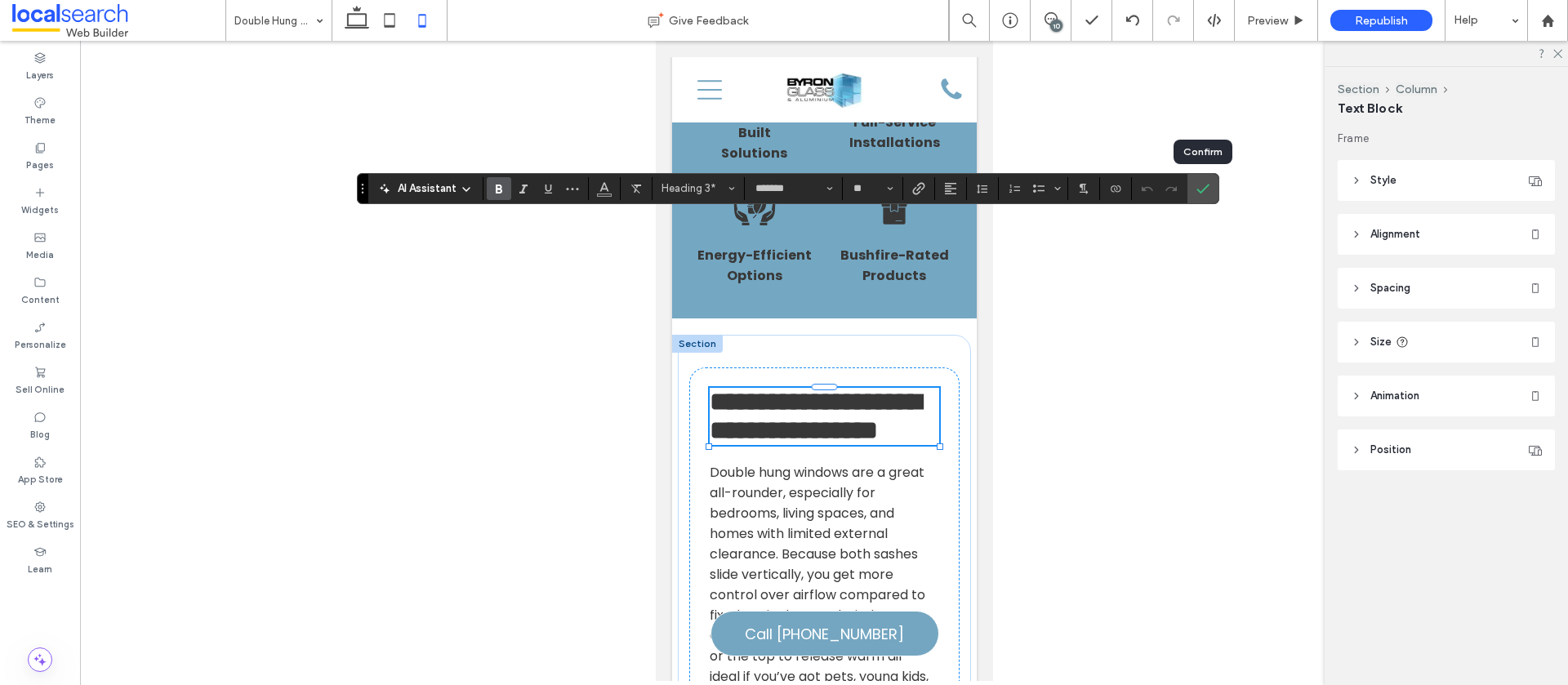
click at [1199, 193] on icon "Confirm" at bounding box center [1202, 188] width 13 height 13
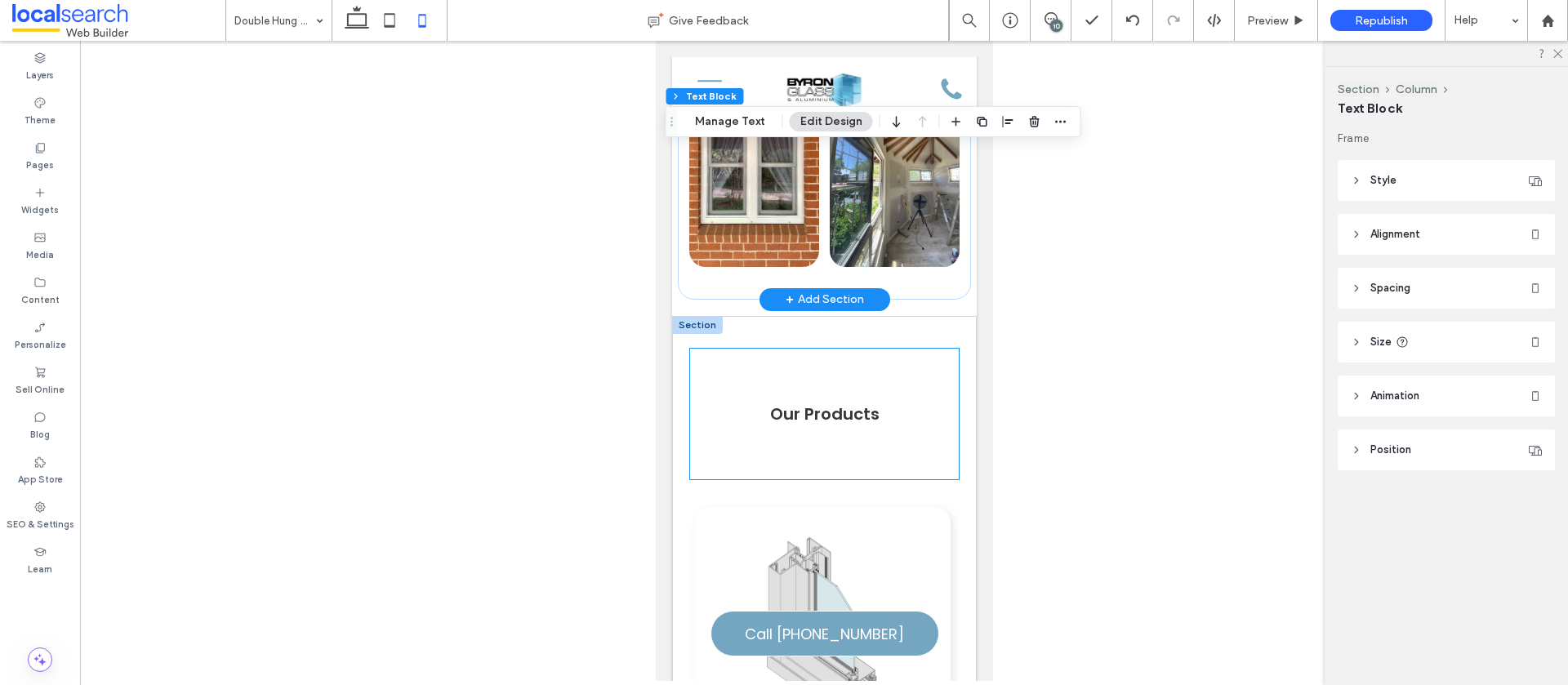
scroll to position [3249, 0]
click at [823, 401] on span "Our Products ﻿" at bounding box center [824, 413] width 110 height 23
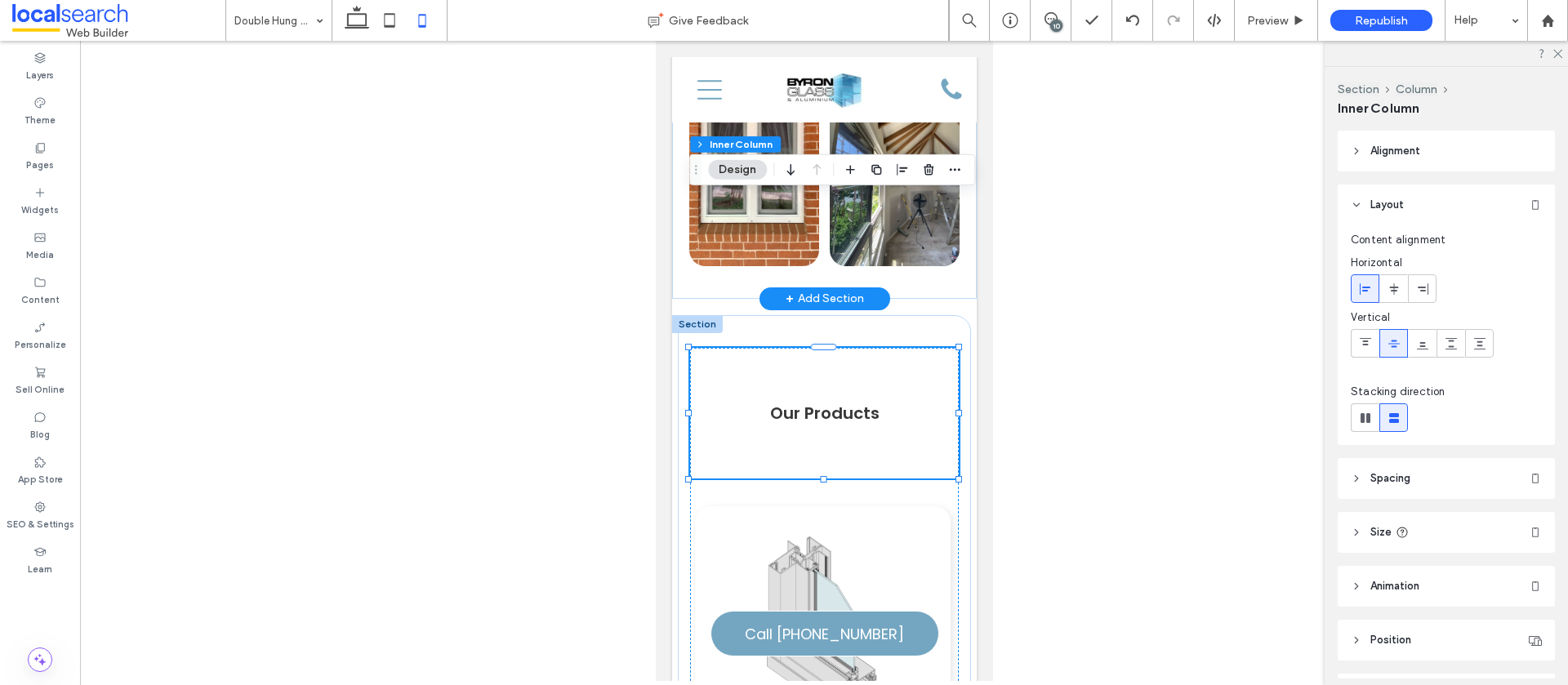
click at [823, 401] on span "Our Products ﻿" at bounding box center [824, 413] width 110 height 23
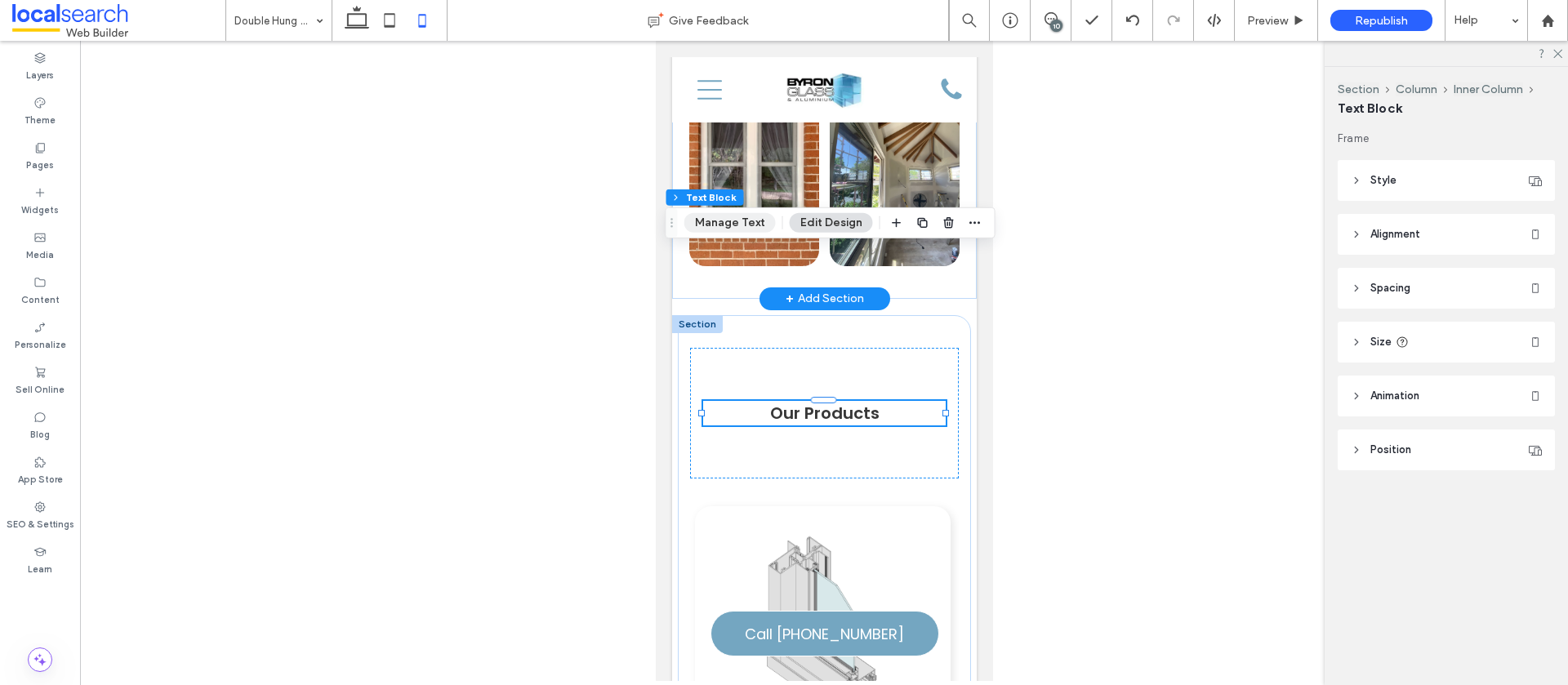
click at [744, 228] on button "Manage Text" at bounding box center [730, 223] width 91 height 19
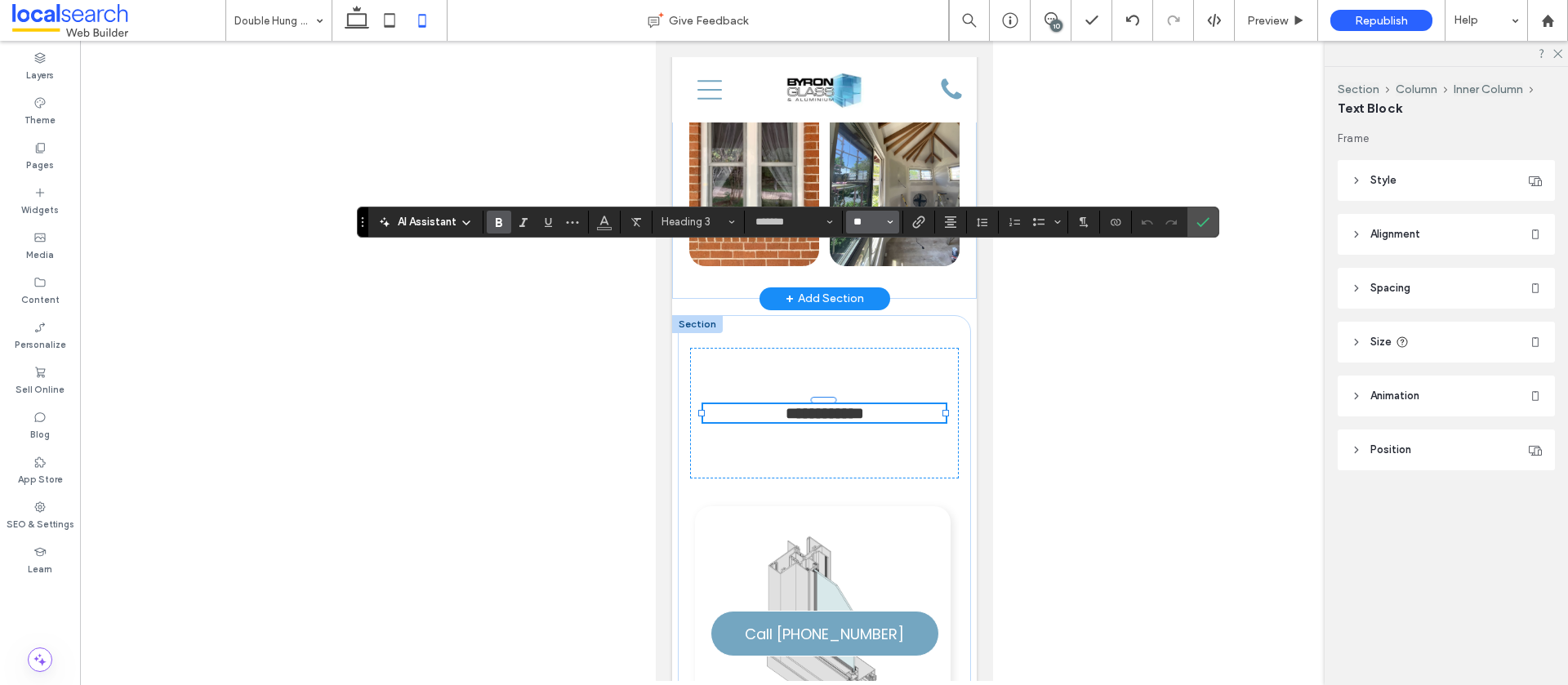
click at [876, 223] on input "**" at bounding box center [867, 222] width 32 height 13
type input "**"
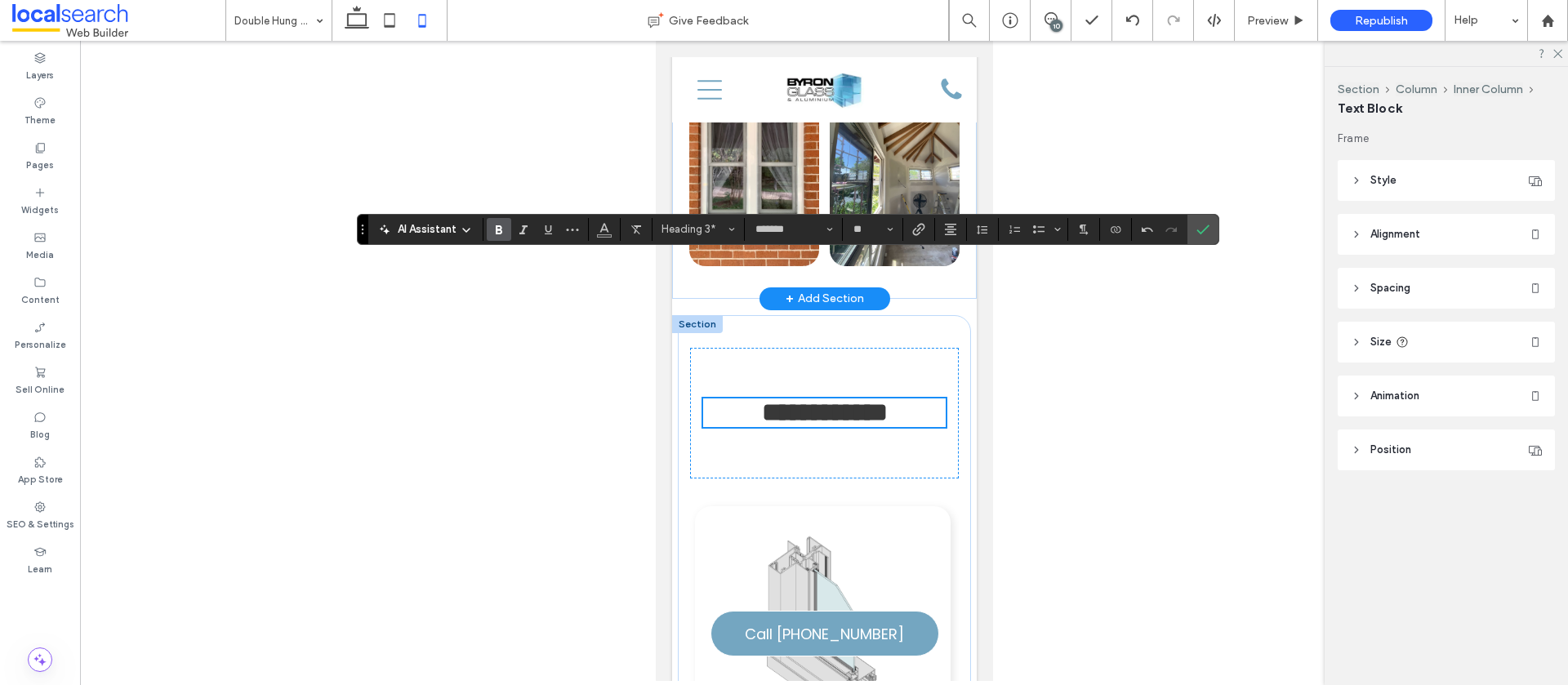
scroll to position [3242, 0]
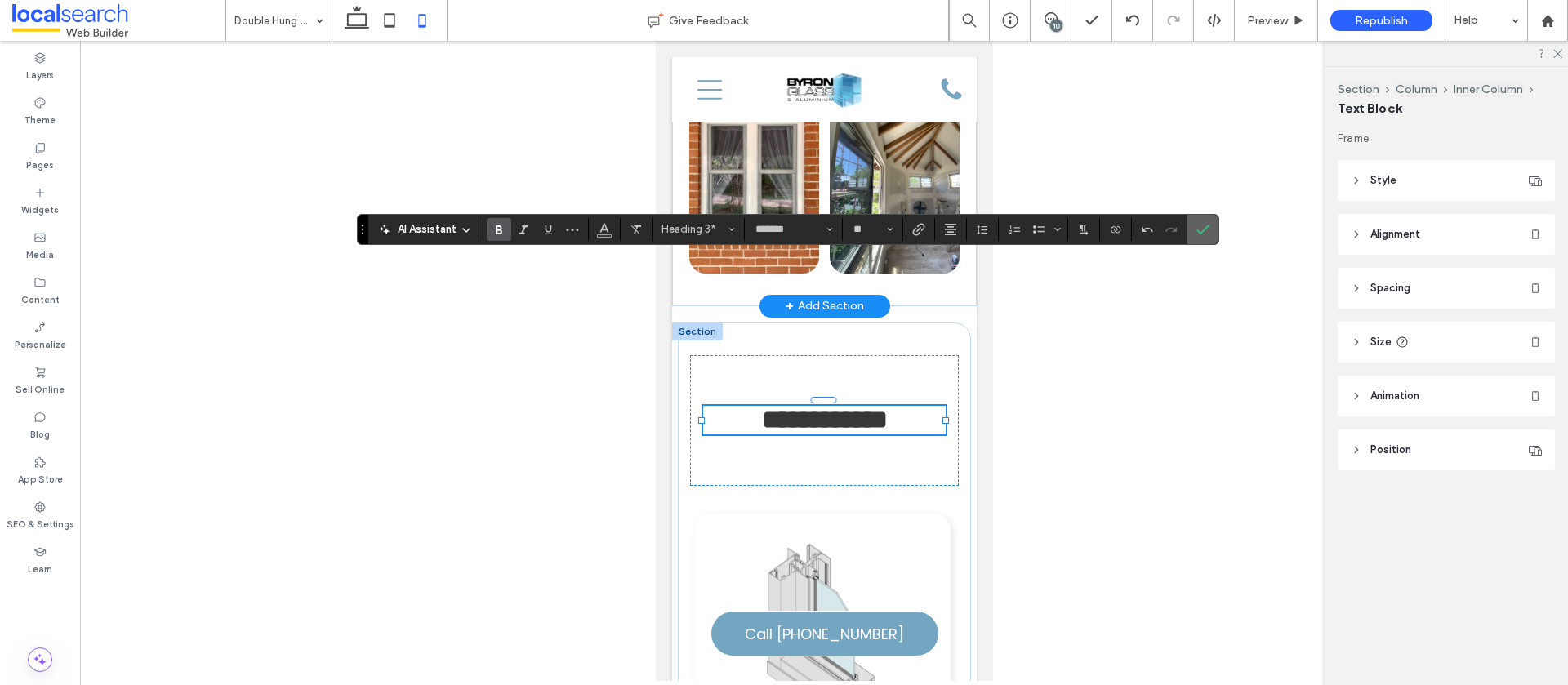
click at [1200, 231] on icon "Confirm" at bounding box center [1202, 228] width 13 height 13
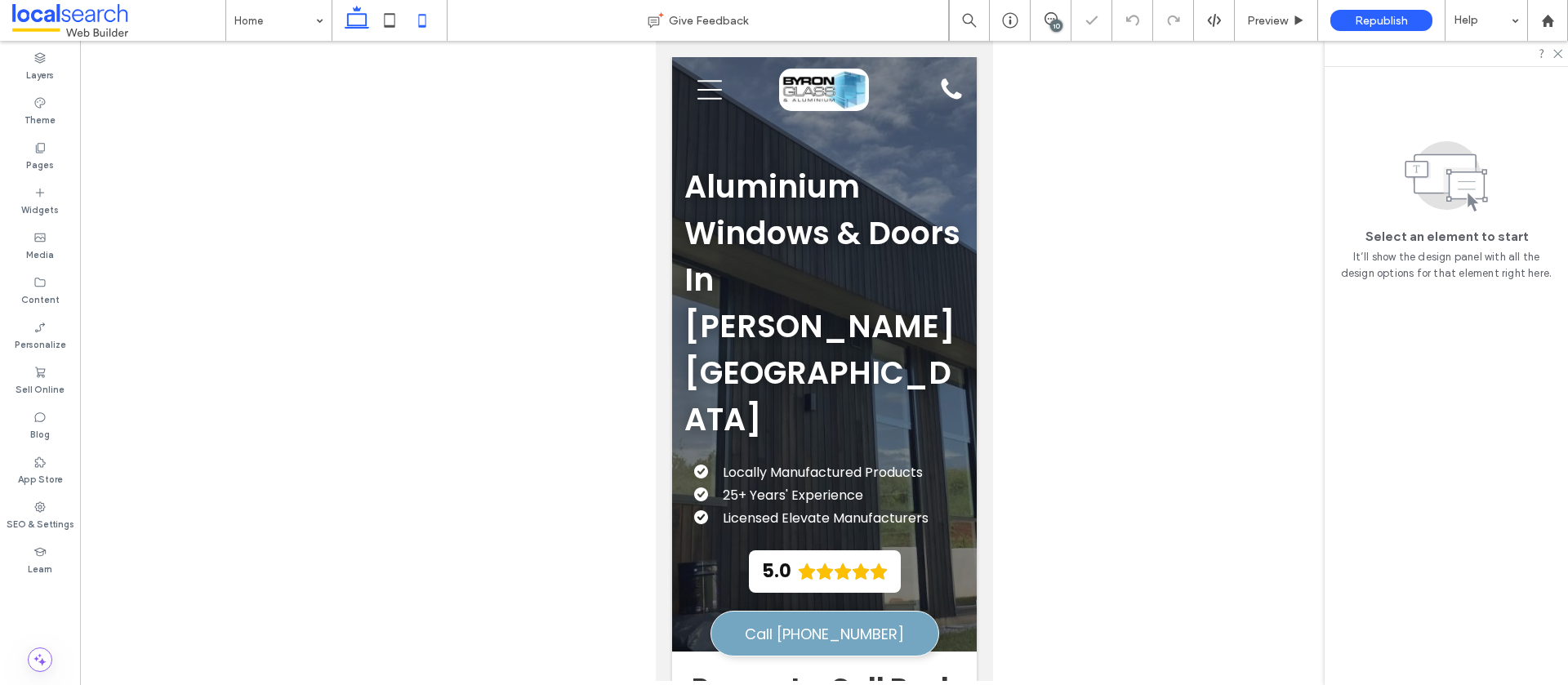
scroll to position [0, 6]
click at [346, 15] on icon at bounding box center [357, 20] width 33 height 33
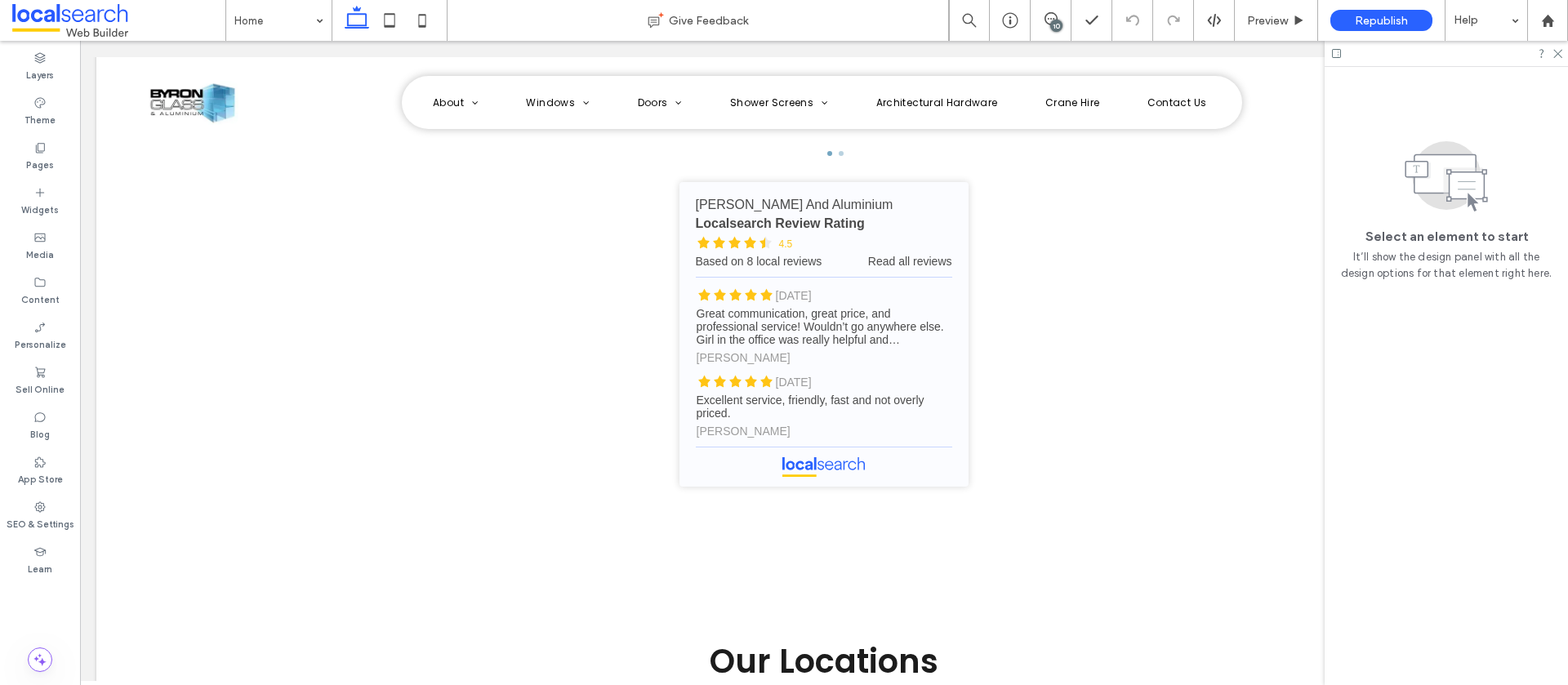
scroll to position [5702, 0]
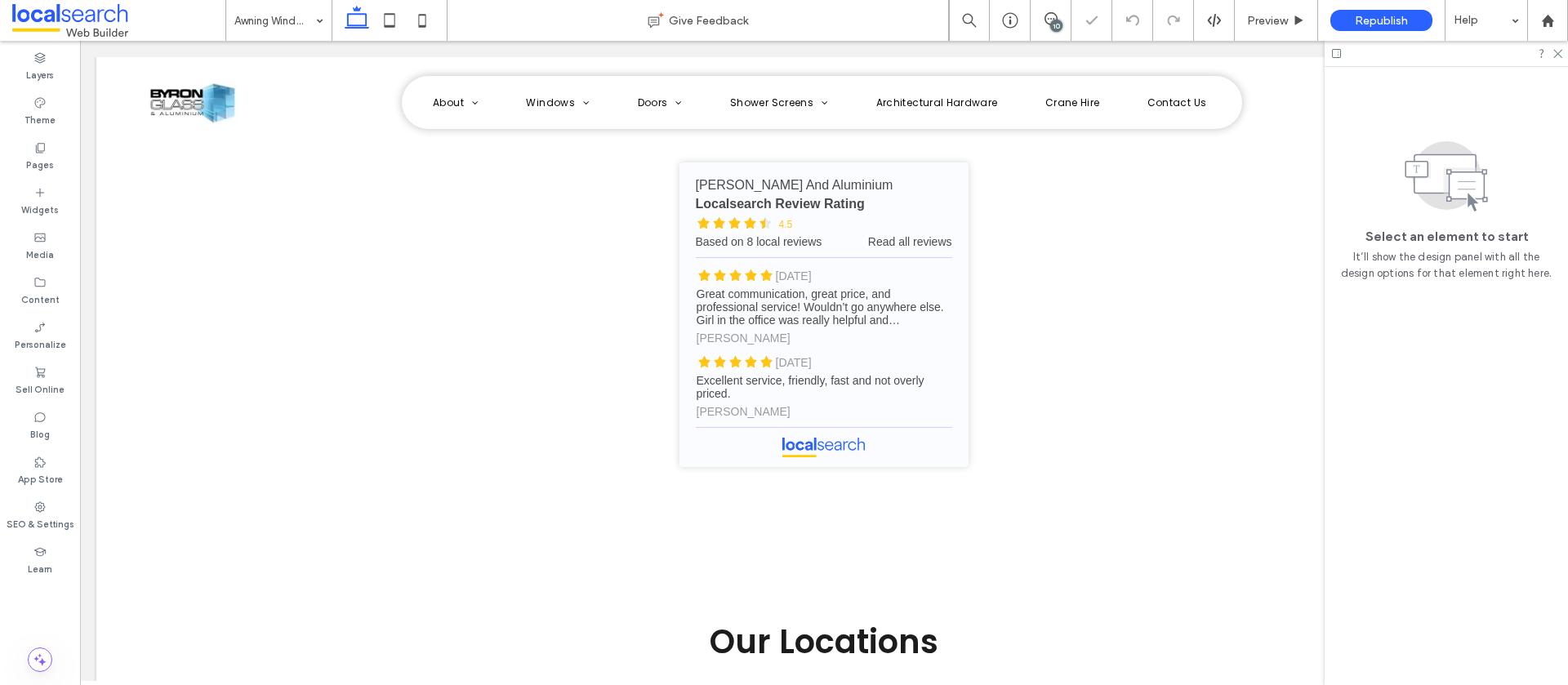
click at [1051, 24] on div "10" at bounding box center [1057, 25] width 13 height 13
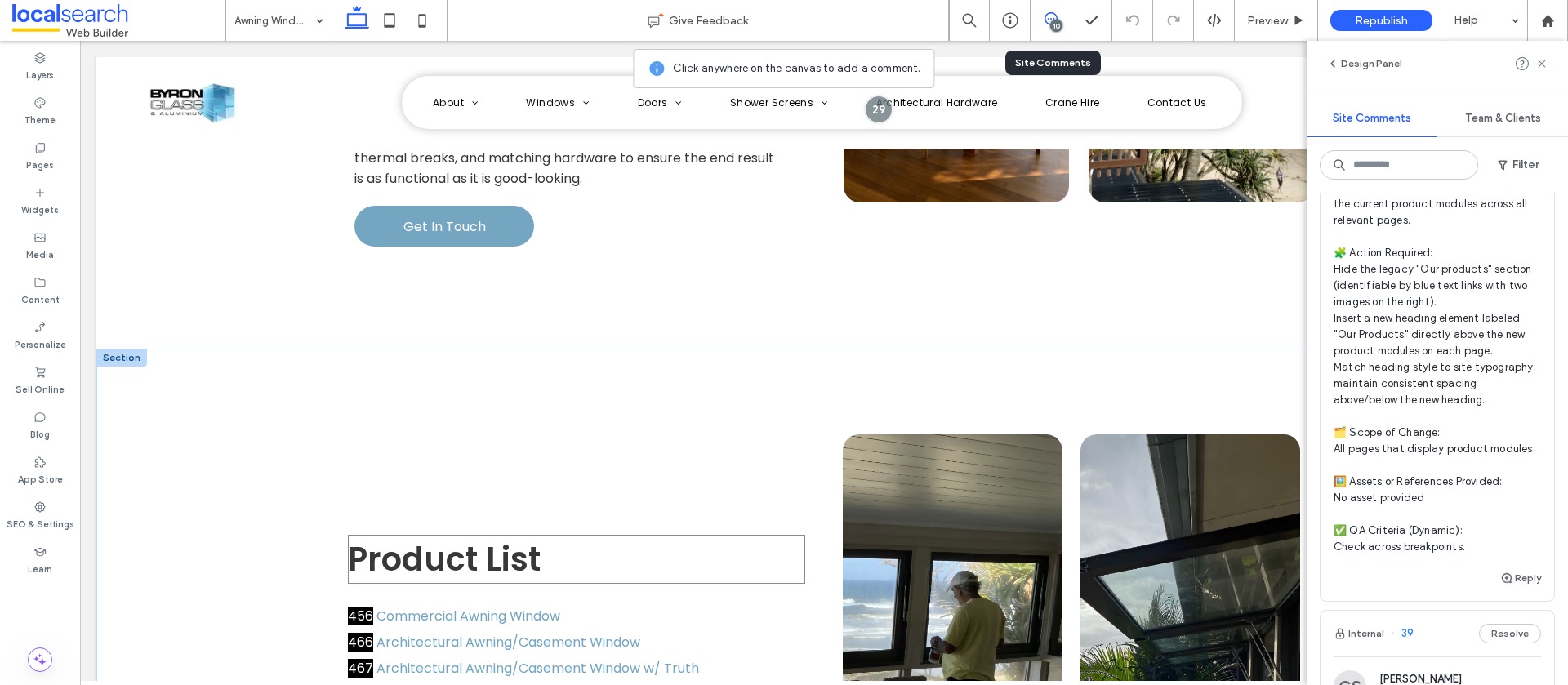
scroll to position [2231, 0]
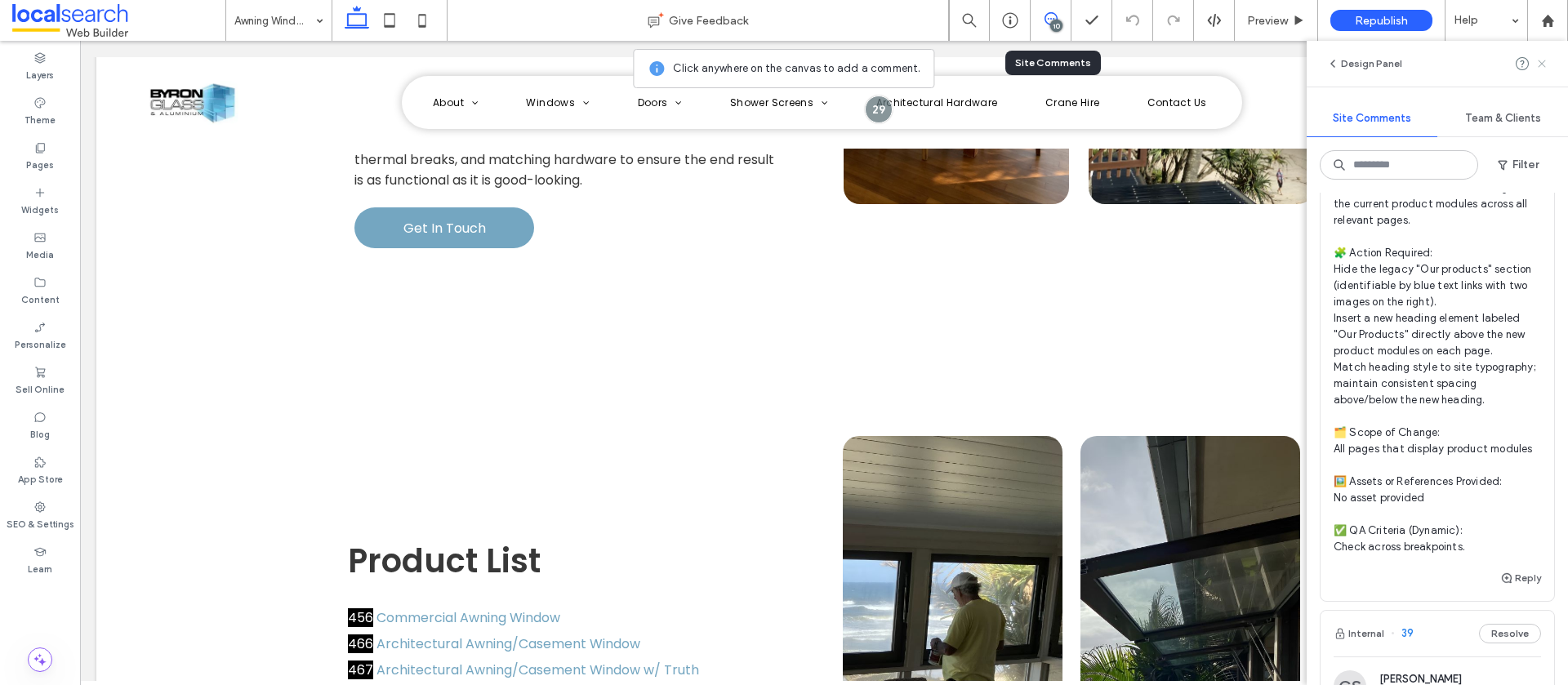
click at [1543, 64] on use at bounding box center [1542, 63] width 8 height 8
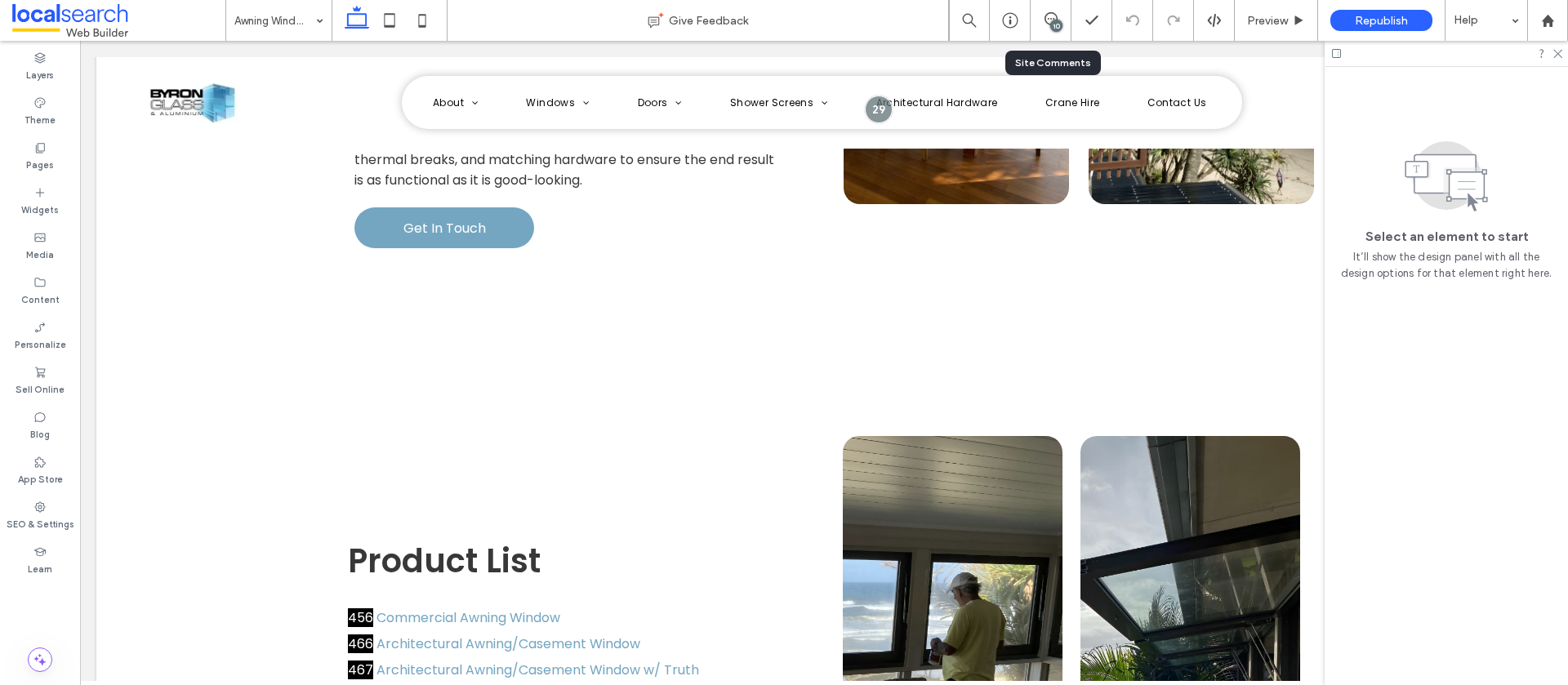
scroll to position [0, 0]
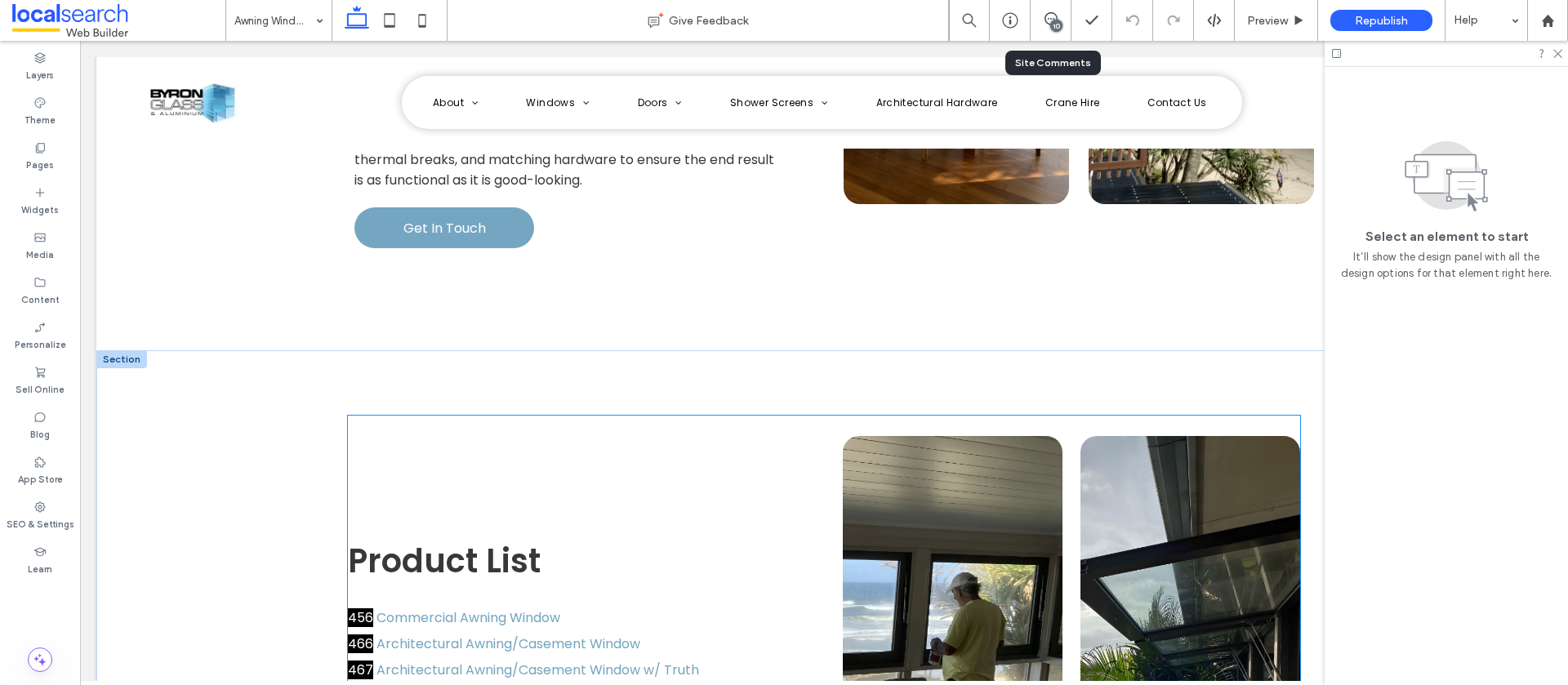
click at [369, 416] on div "Product List 456 Commercial Awning Window 466 Architectural Awning/Casement Win…" at bounding box center [824, 663] width 953 height 494
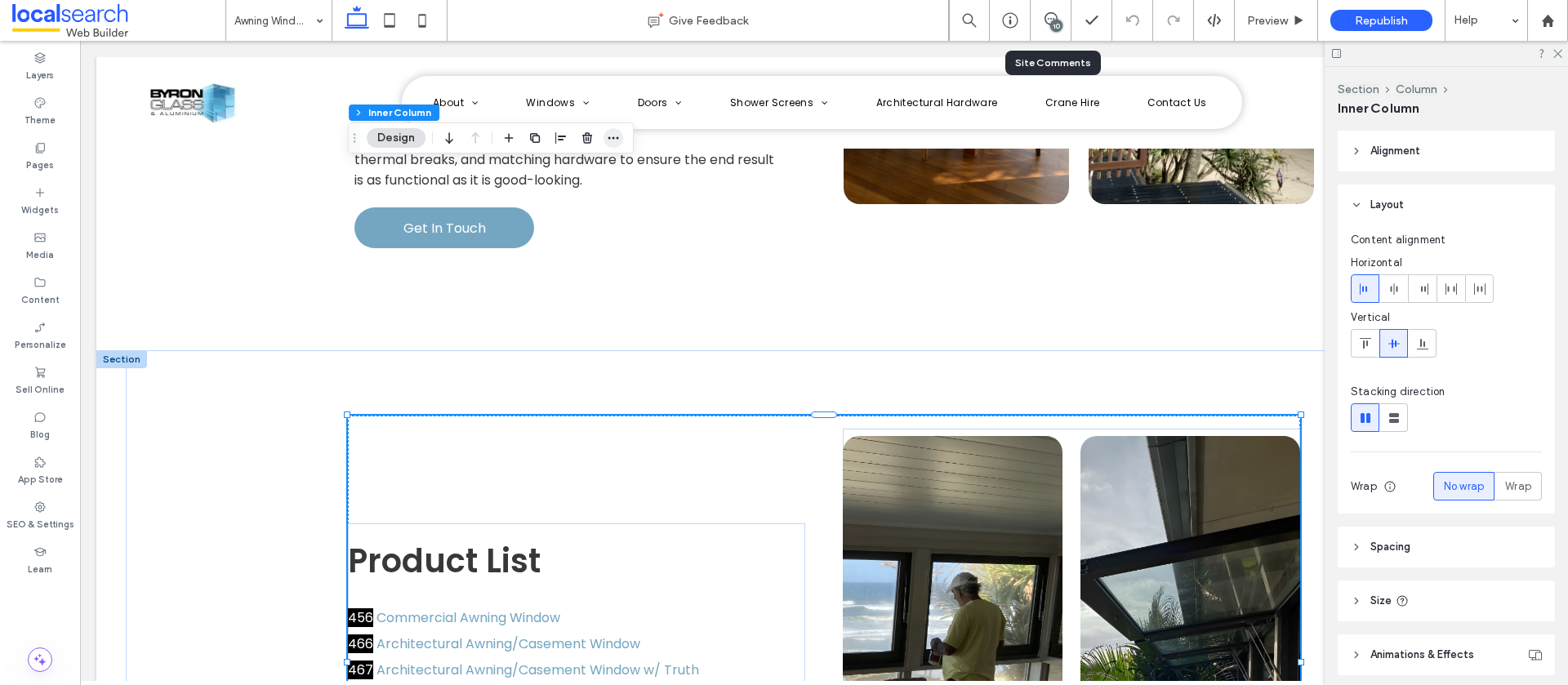
click at [616, 142] on icon "button" at bounding box center [612, 137] width 13 height 13
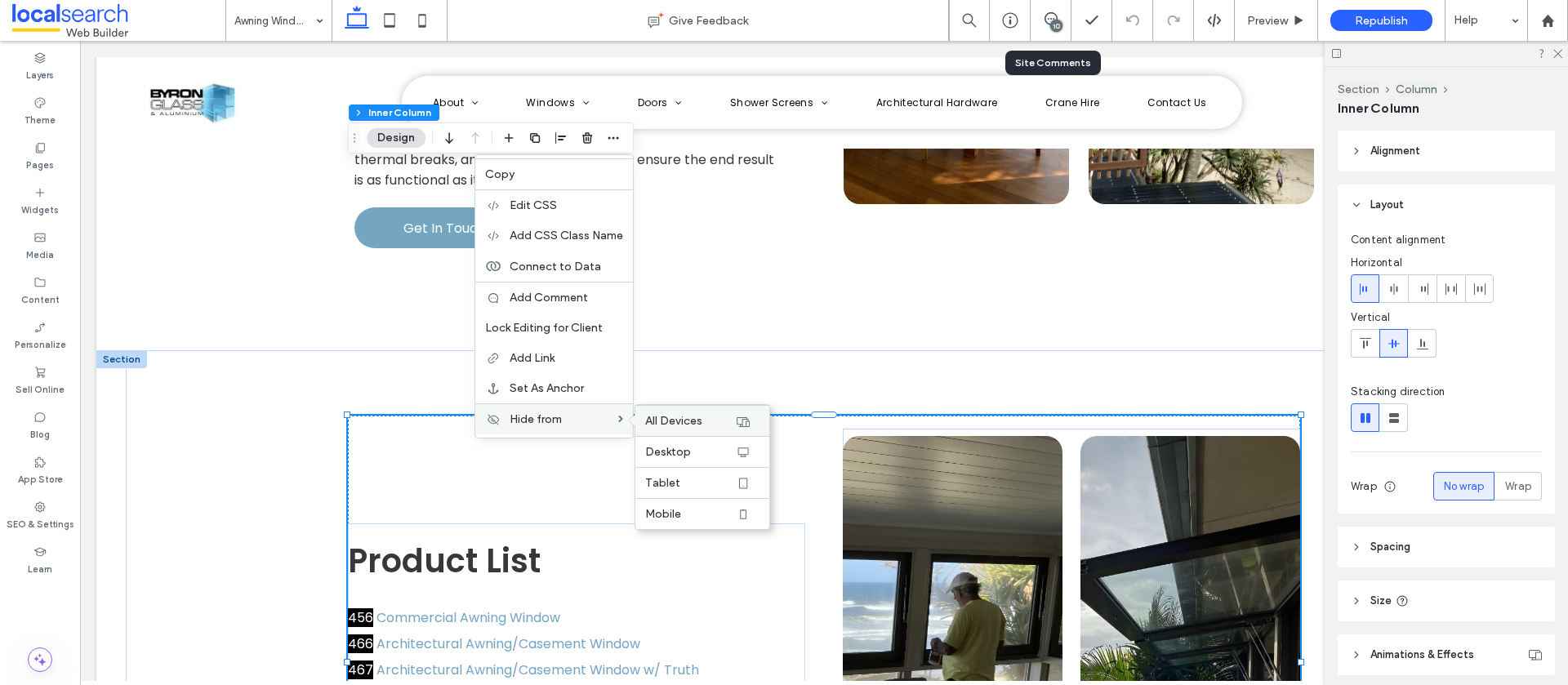
click at [666, 423] on span "All Devices" at bounding box center [674, 421] width 57 height 14
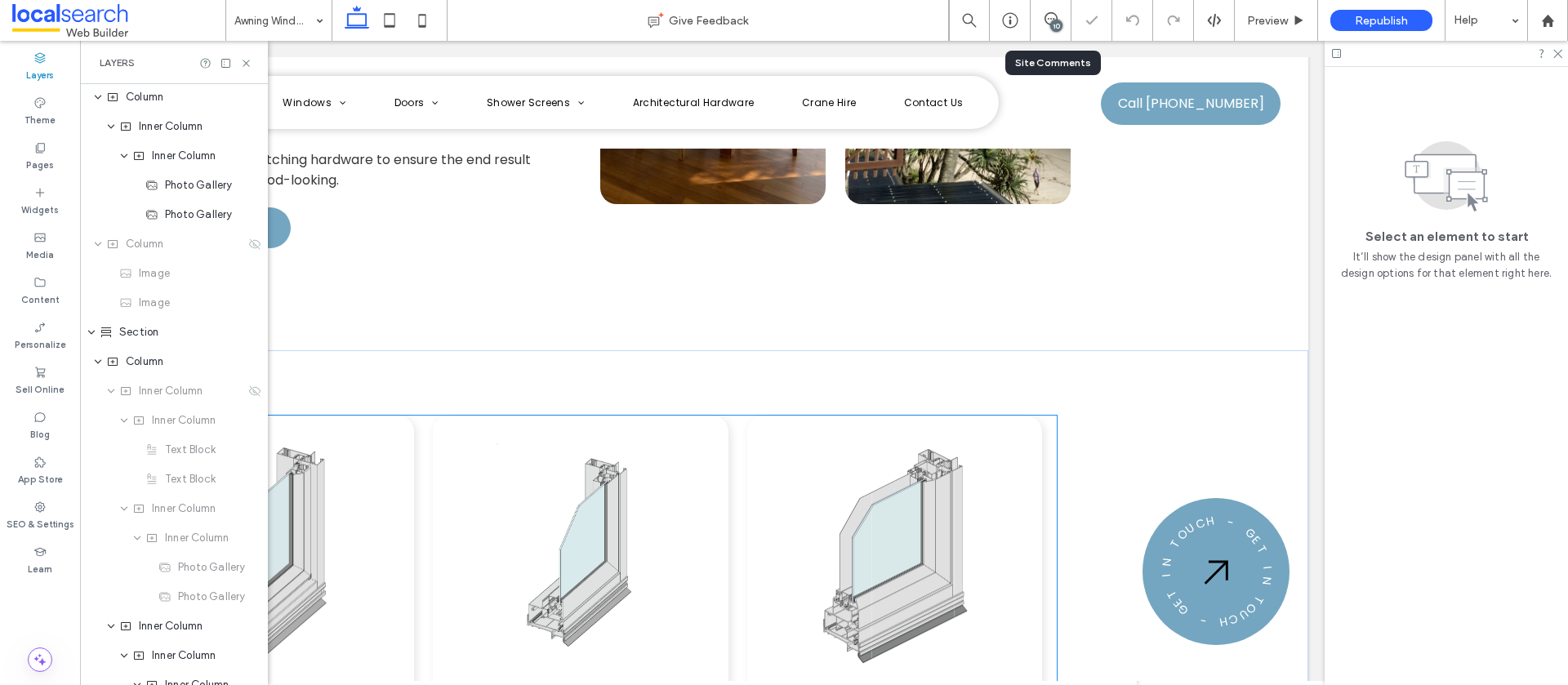
scroll to position [1566, 0]
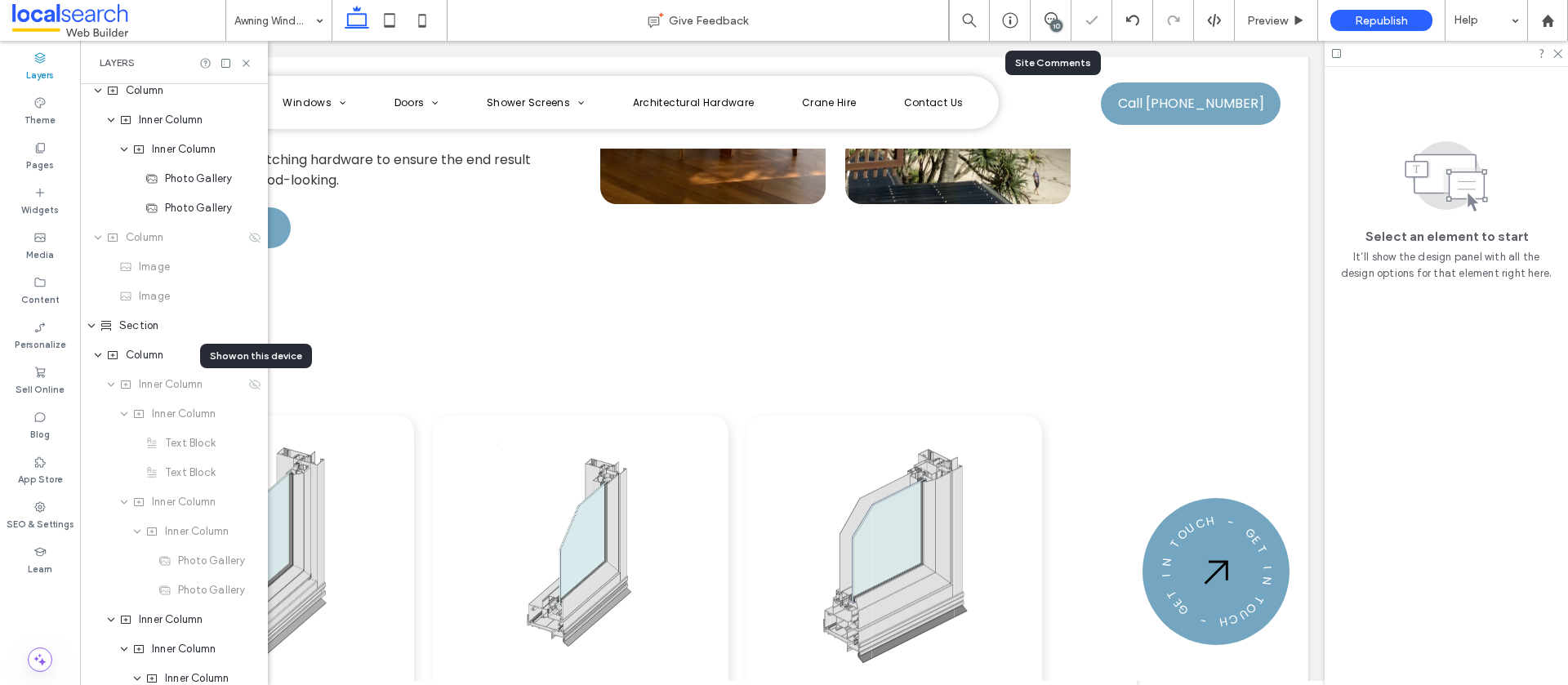
drag, startPoint x: 1558, startPoint y: 50, endPoint x: 1548, endPoint y: 49, distance: 10.0
click at [1558, 50] on icon at bounding box center [1557, 52] width 11 height 11
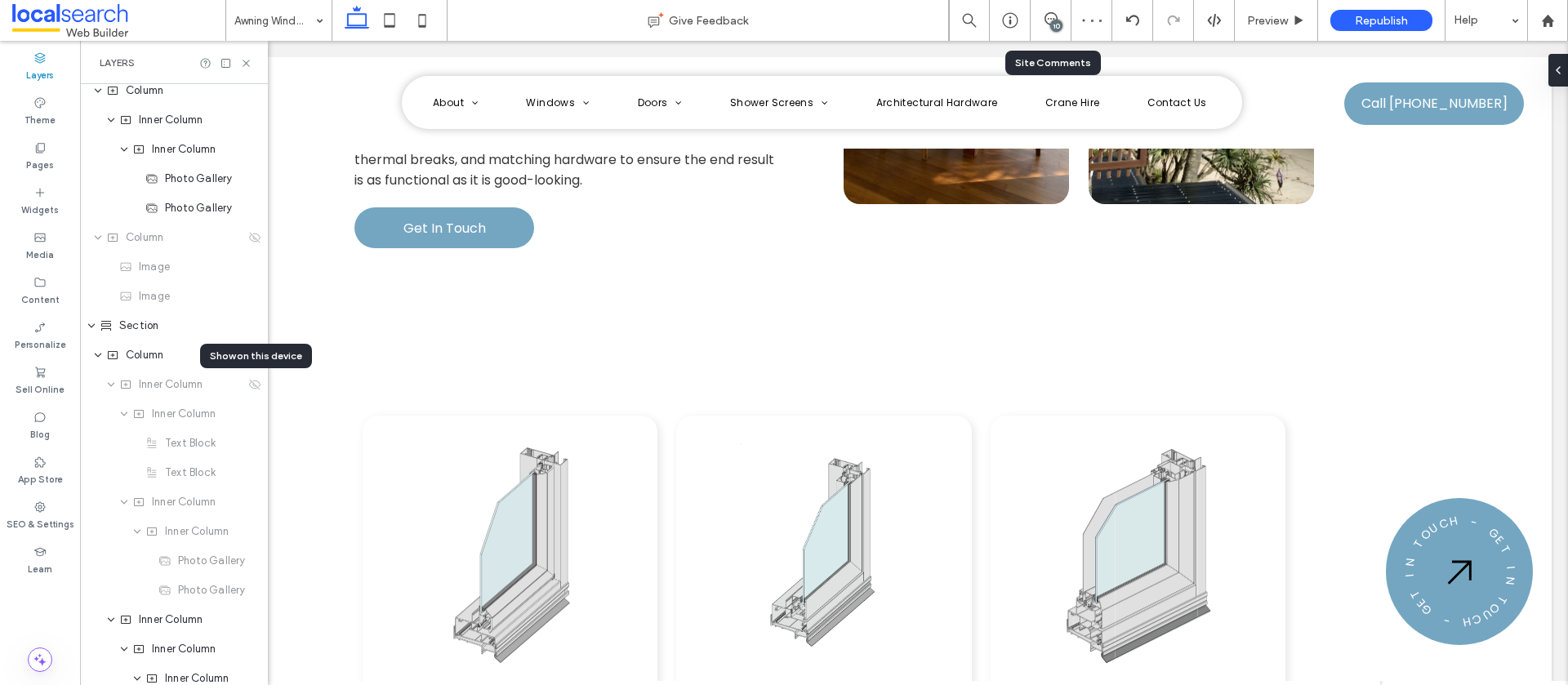
scroll to position [0, 188]
click at [33, 191] on icon at bounding box center [39, 192] width 13 height 13
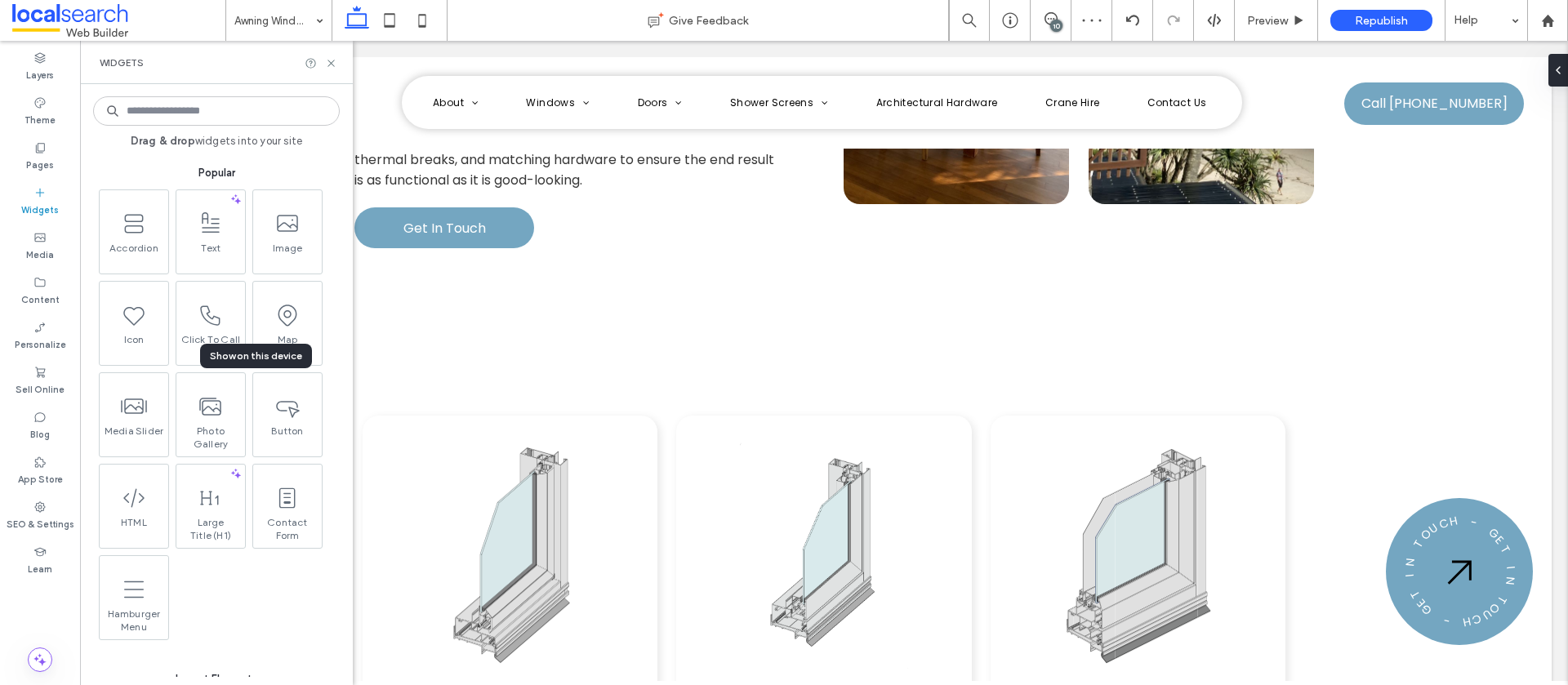
scroll to position [0, 0]
click at [239, 117] on input at bounding box center [217, 111] width 247 height 29
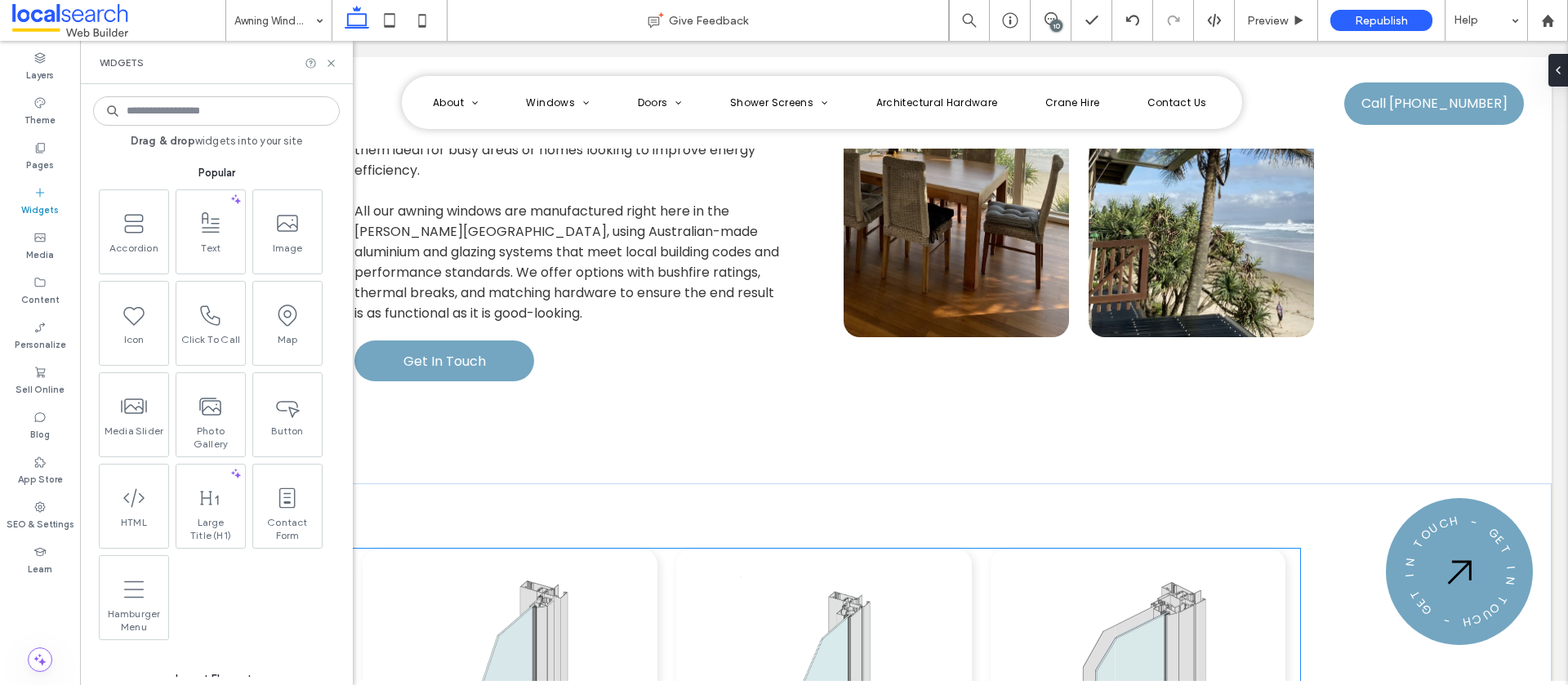
scroll to position [2104, 0]
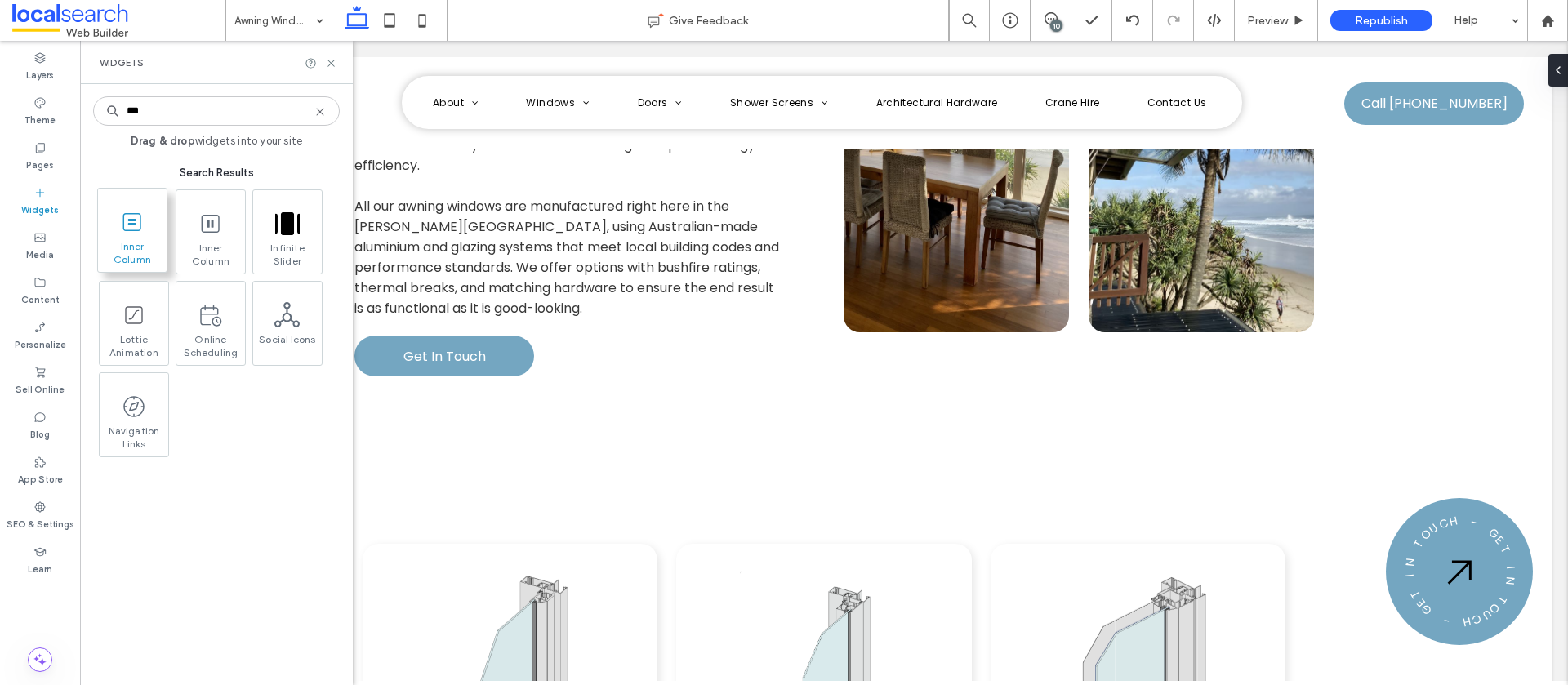
type input "***"
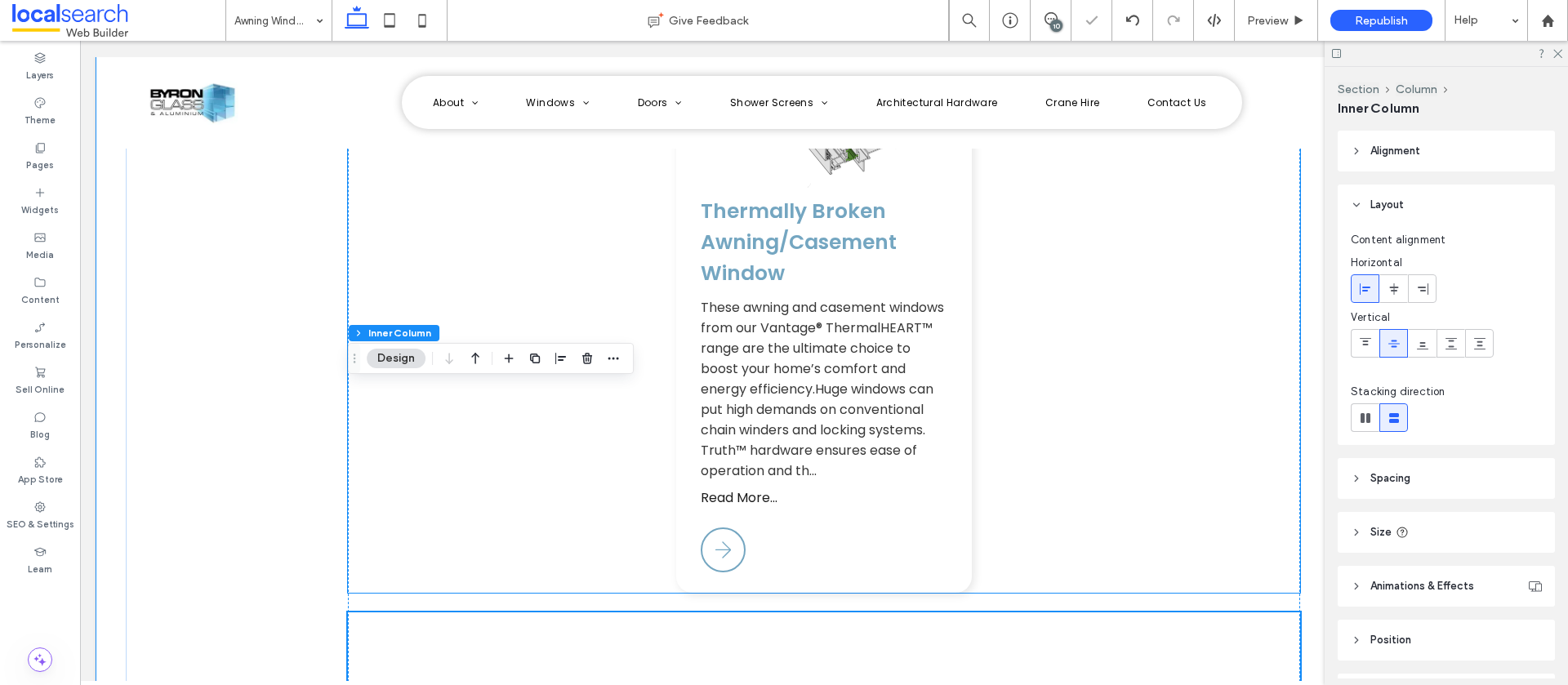
scroll to position [4306, 0]
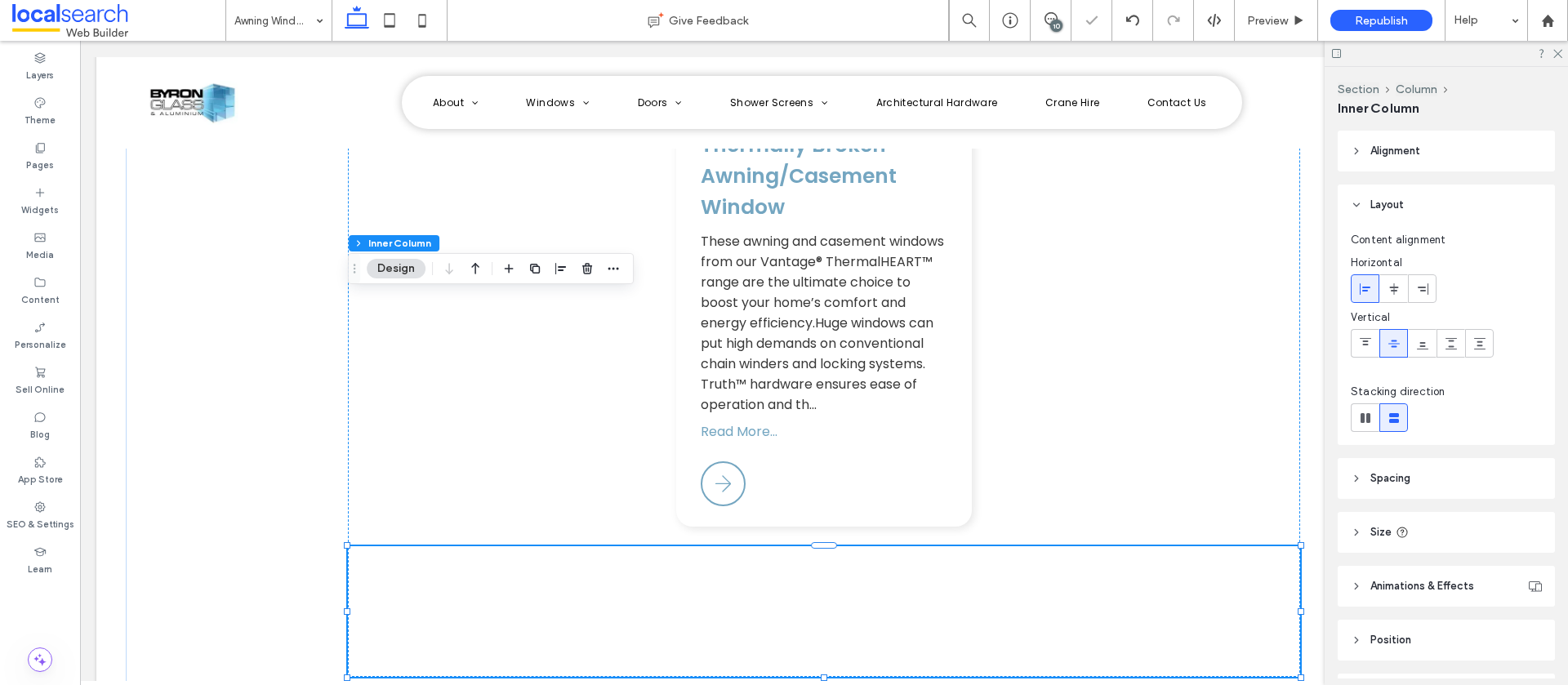
click at [482, 271] on icon "button" at bounding box center [475, 268] width 19 height 29
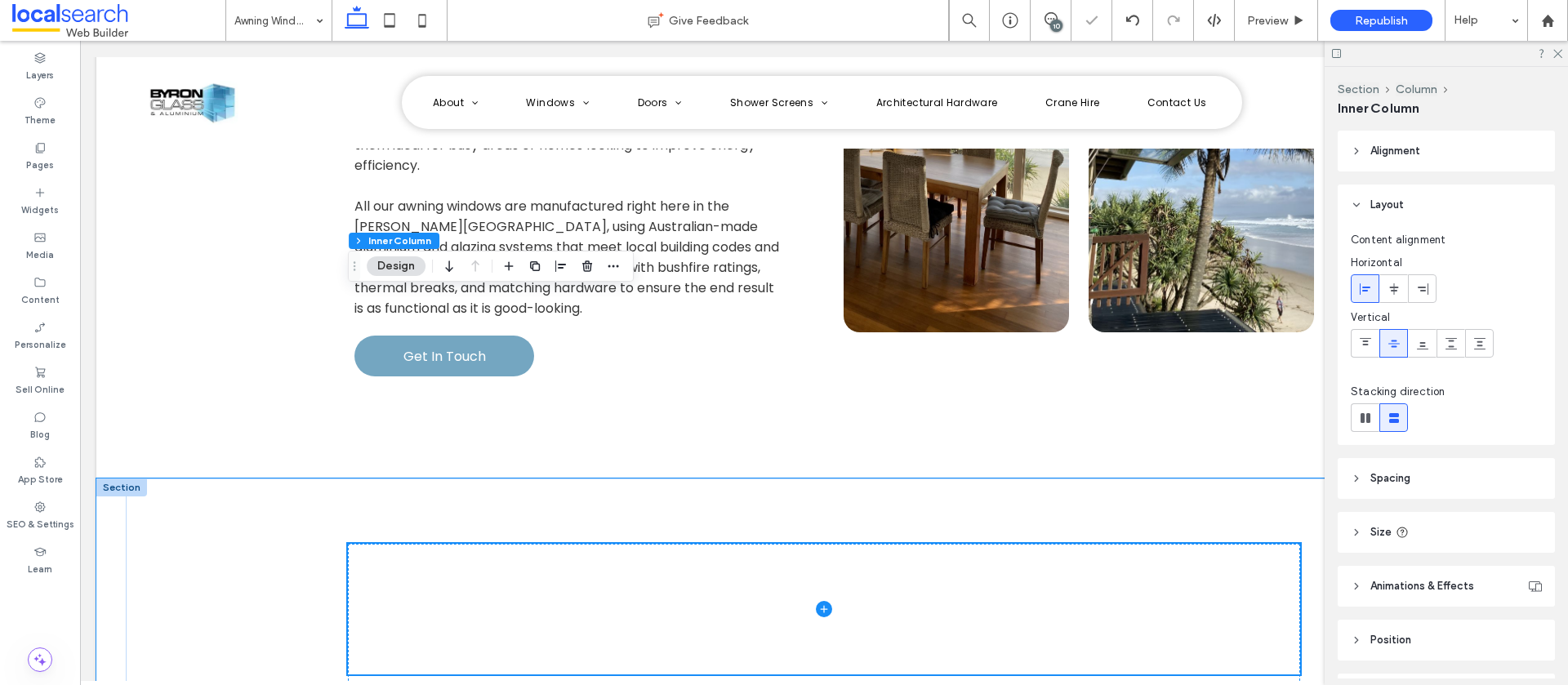
scroll to position [2101, 0]
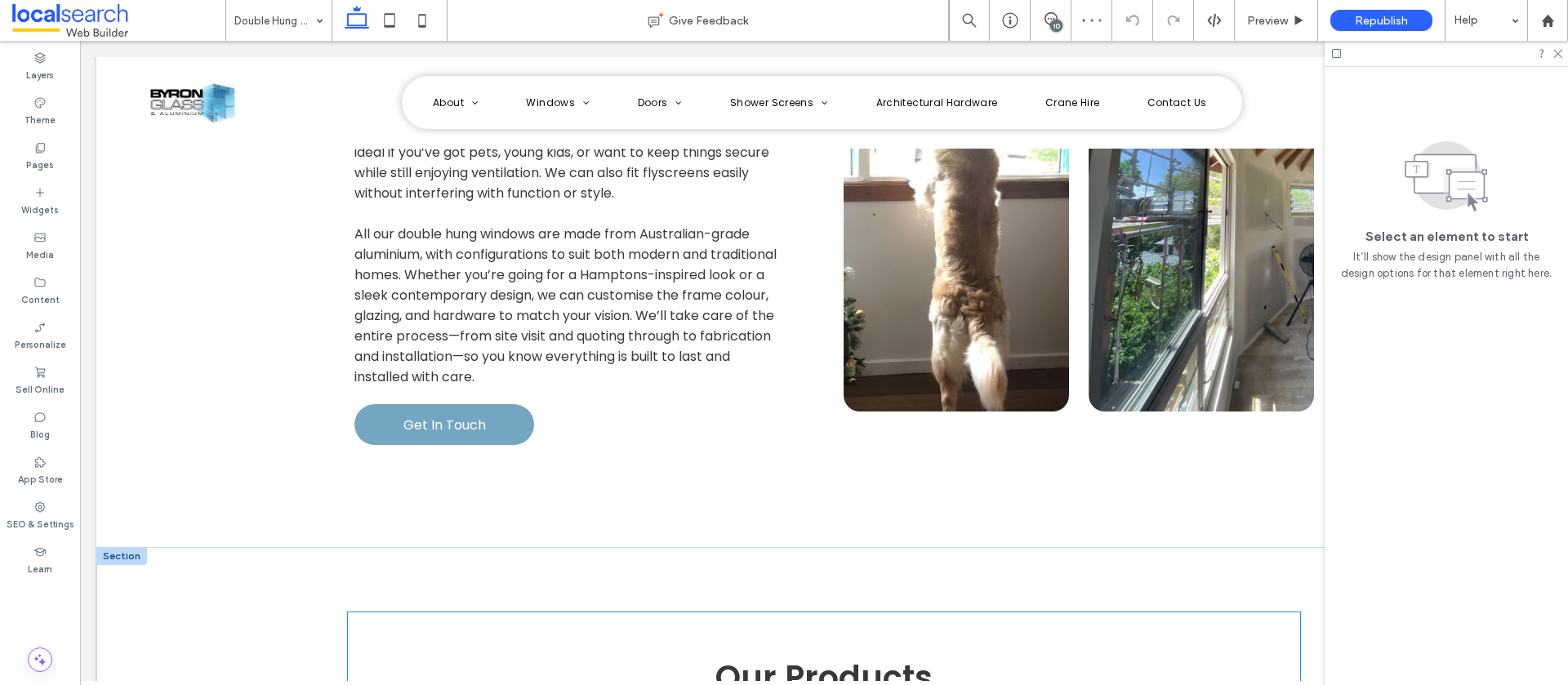
scroll to position [2056, 0]
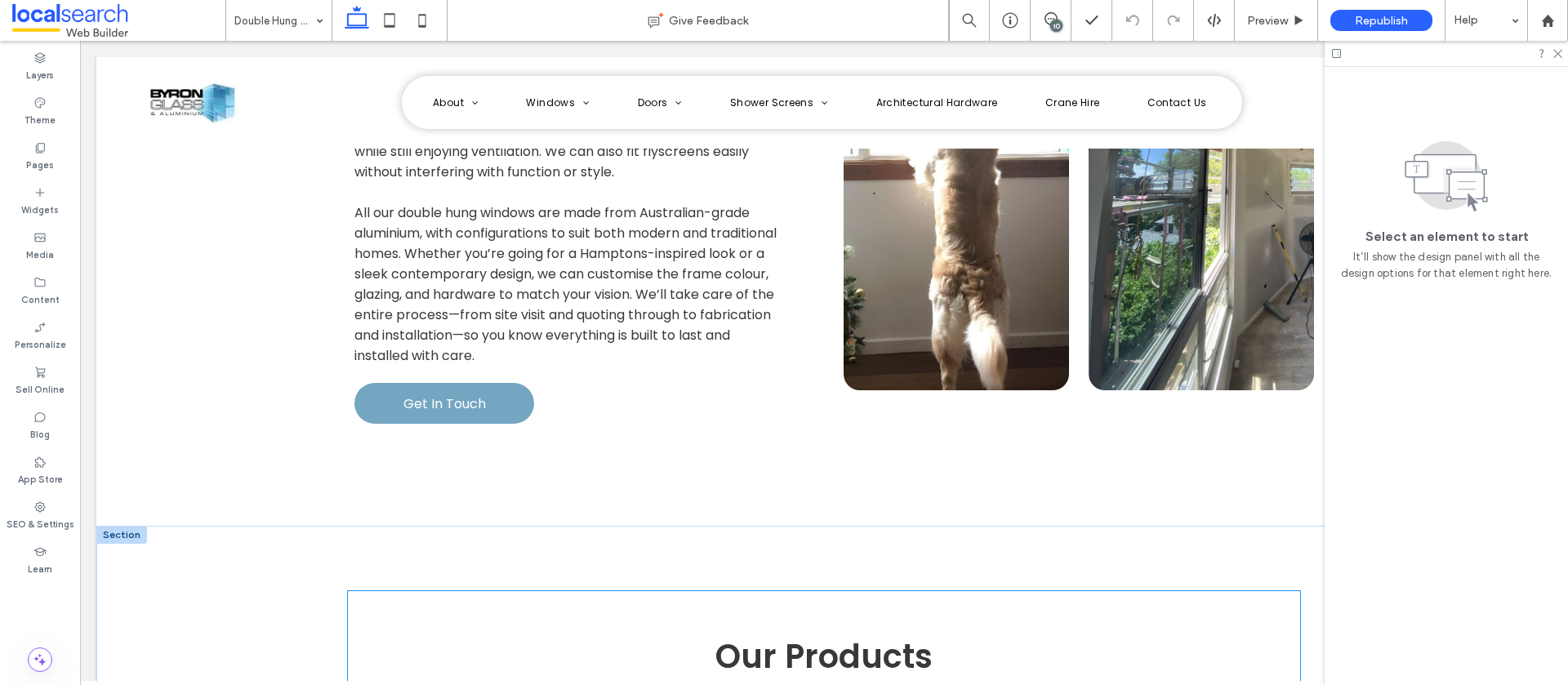
click at [852, 634] on span "Our Products" at bounding box center [824, 656] width 218 height 46
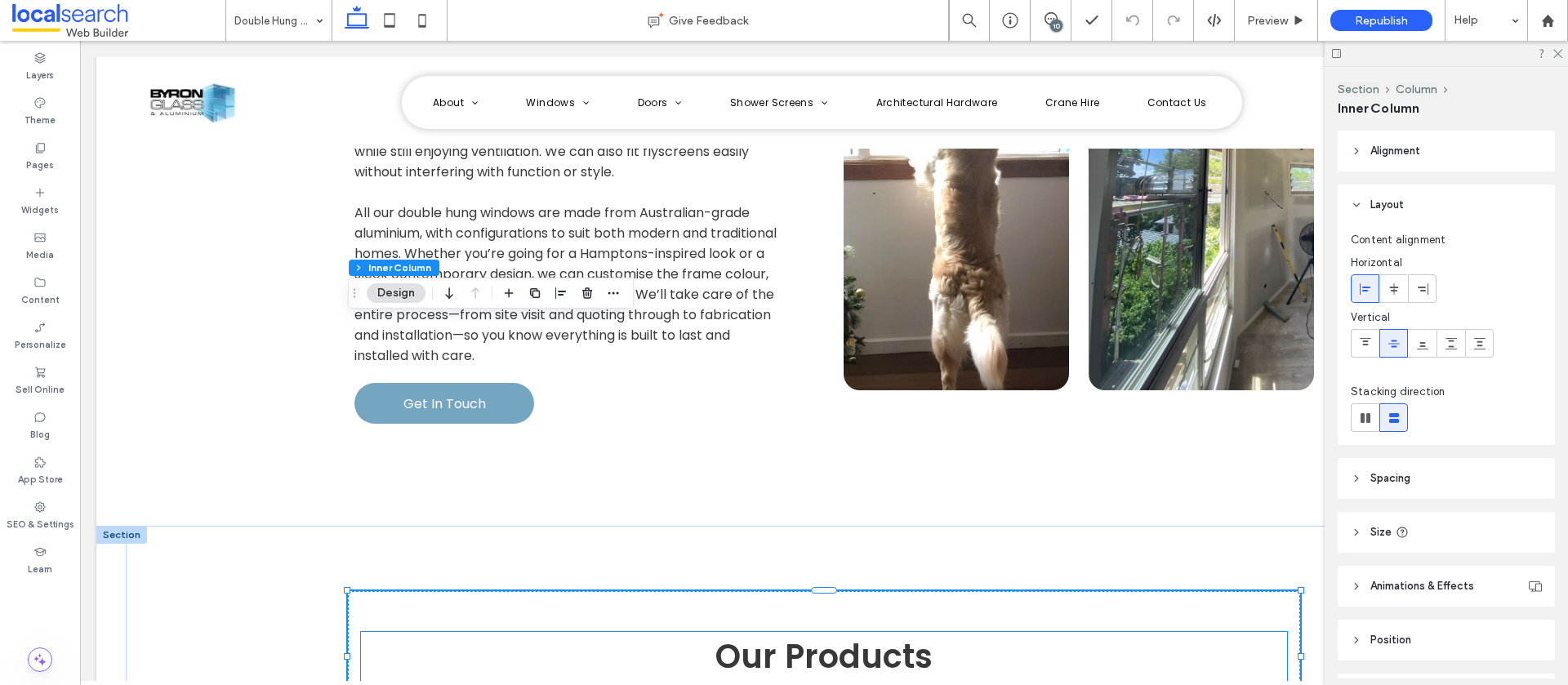
click at [964, 632] on h3 "Our Products" at bounding box center [823, 656] width 926 height 49
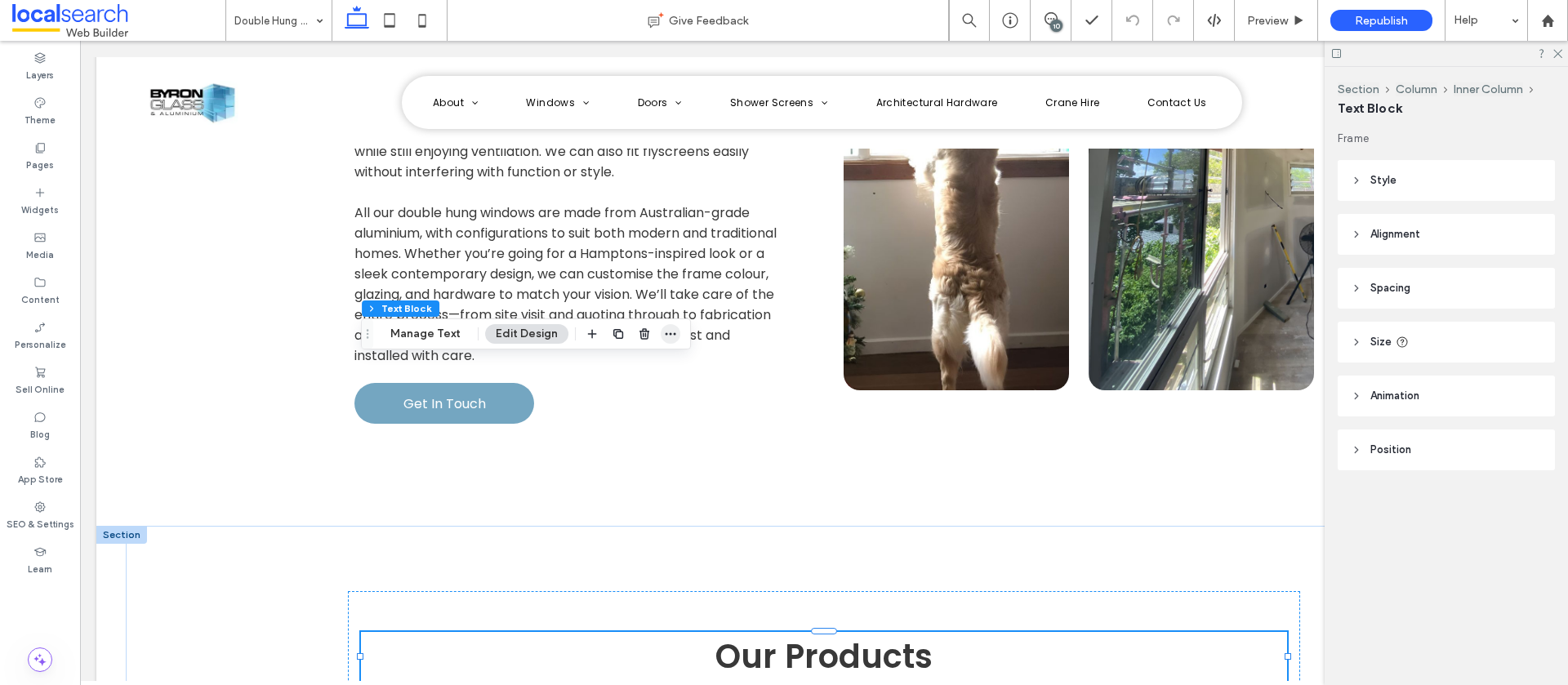
click at [668, 331] on icon "button" at bounding box center [670, 333] width 13 height 13
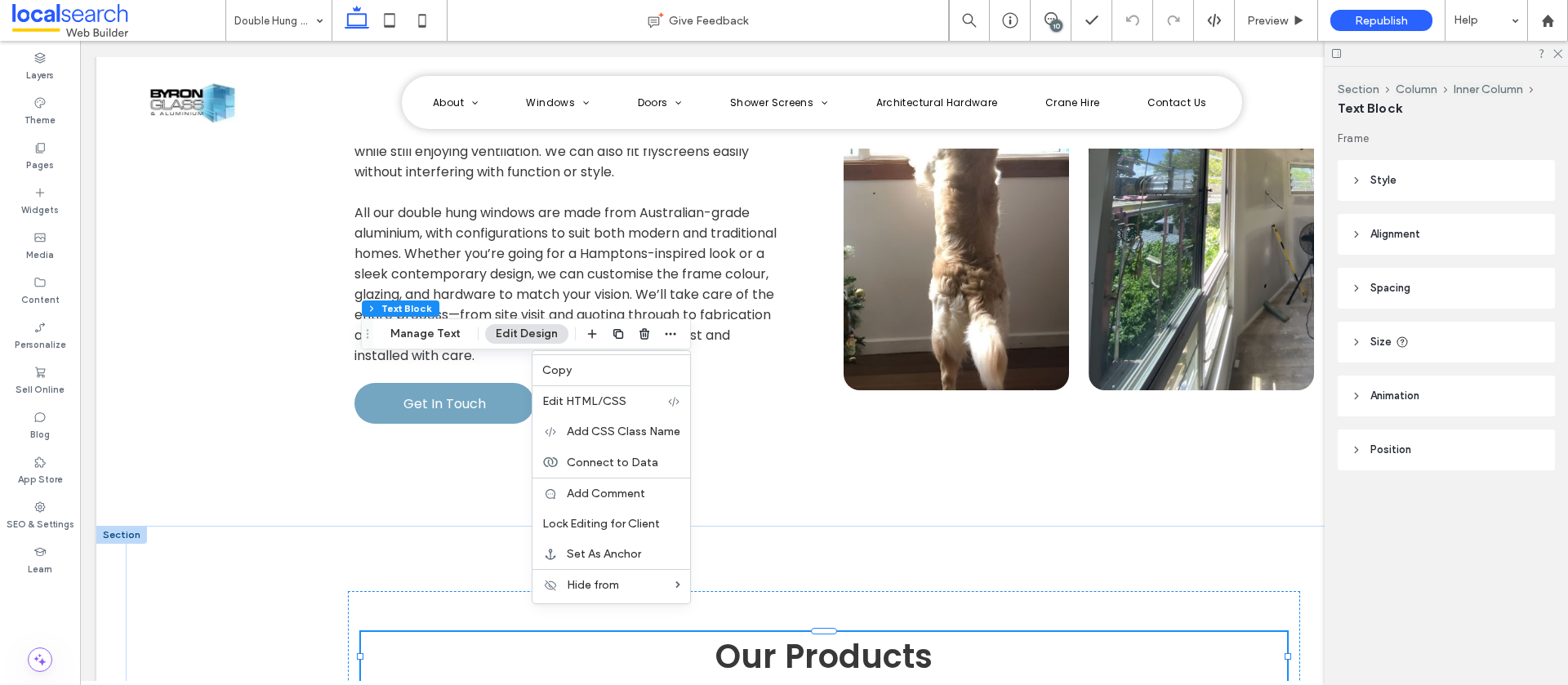
click at [572, 365] on label "Copy" at bounding box center [611, 370] width 138 height 14
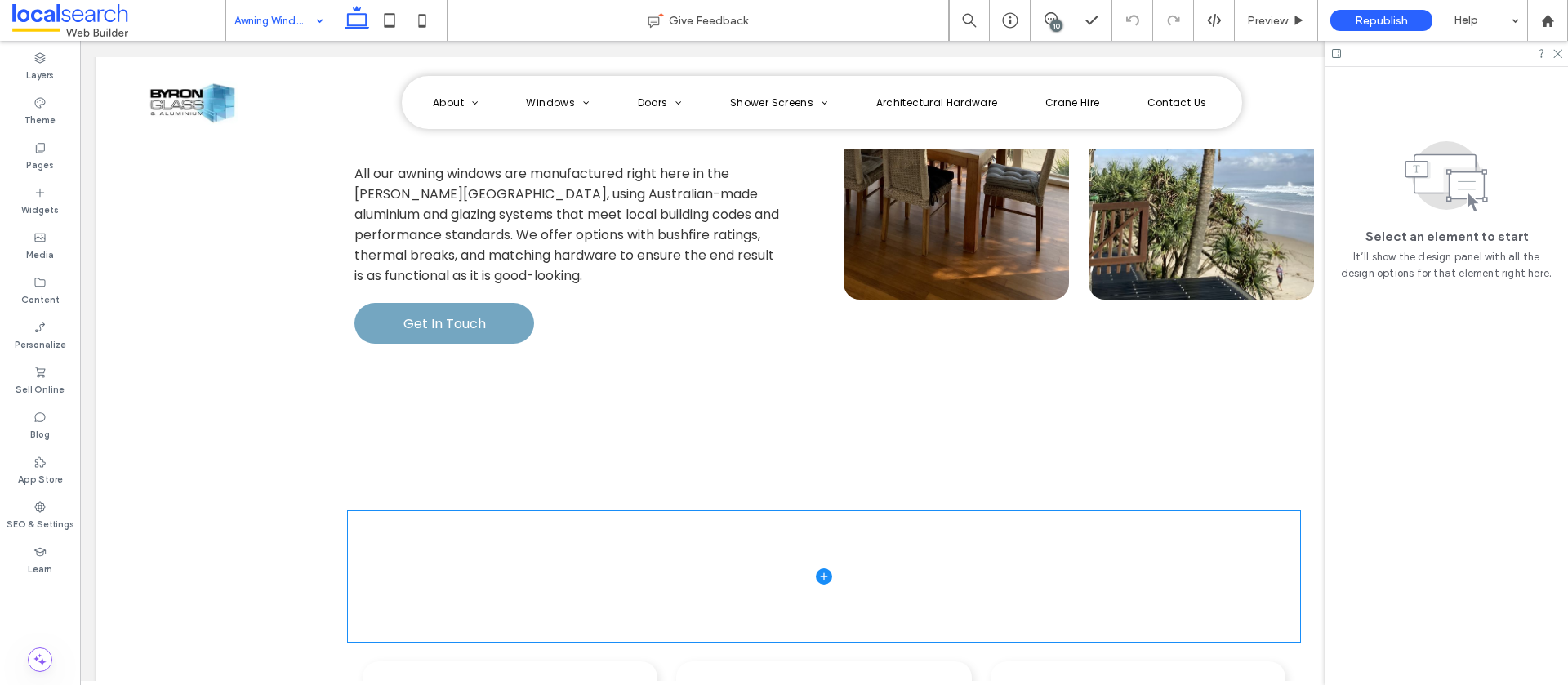
scroll to position [2138, 0]
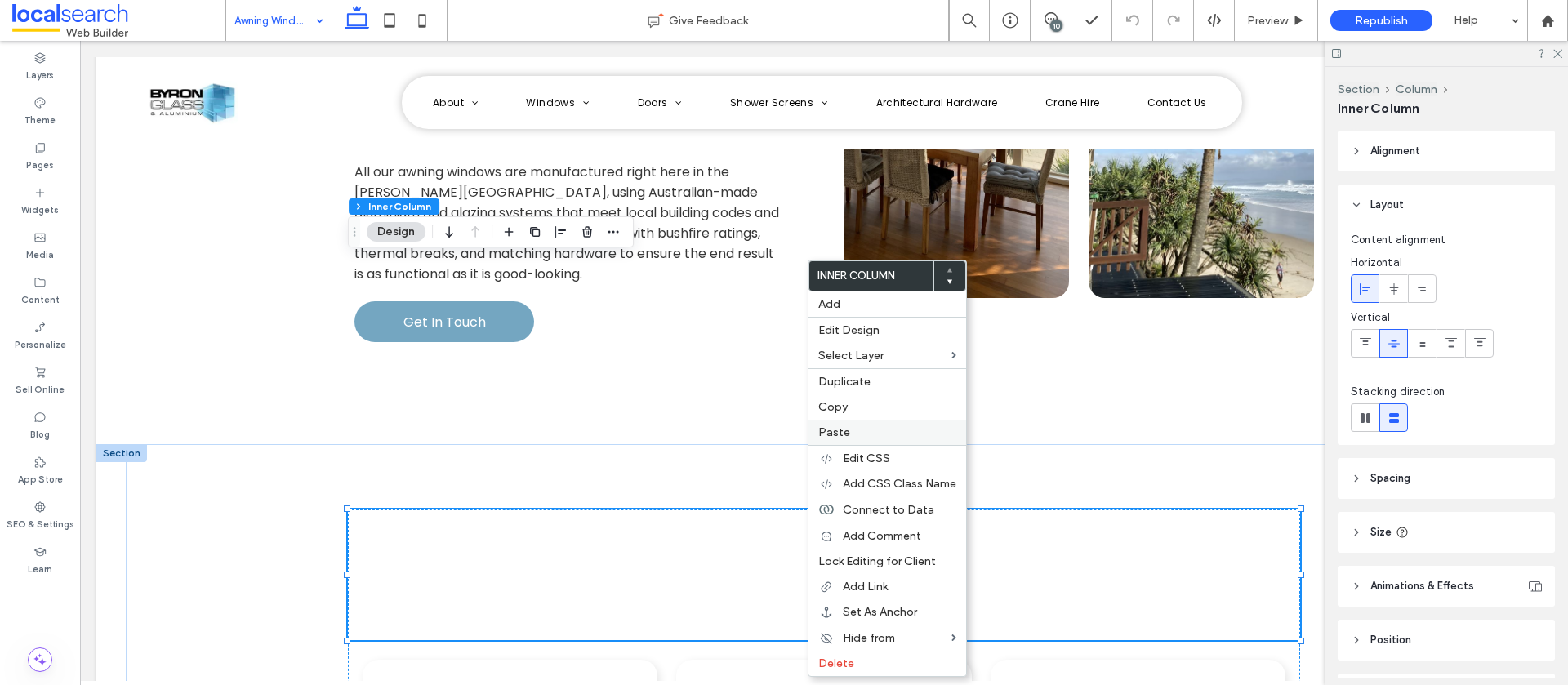
click at [858, 431] on label "Paste" at bounding box center [888, 432] width 138 height 14
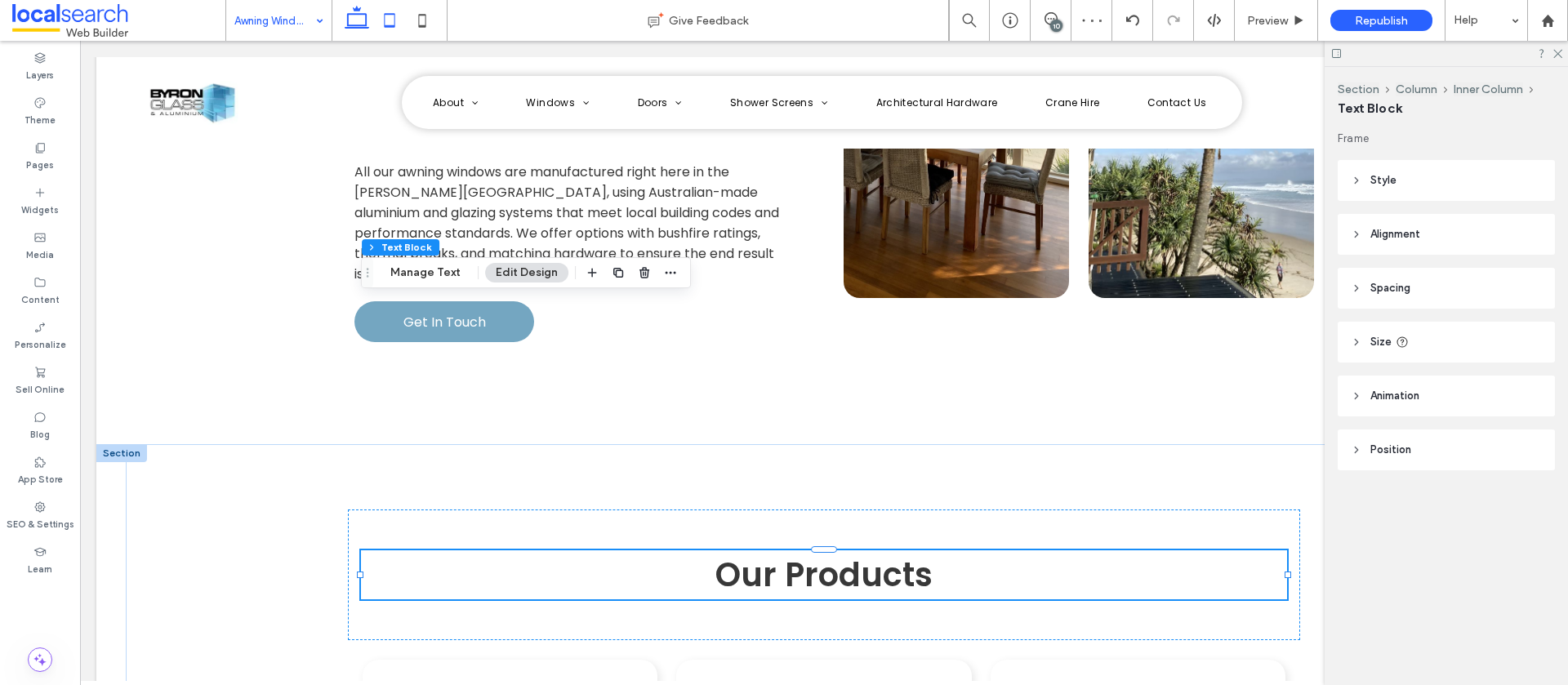
click at [386, 26] on use at bounding box center [390, 19] width 11 height 14
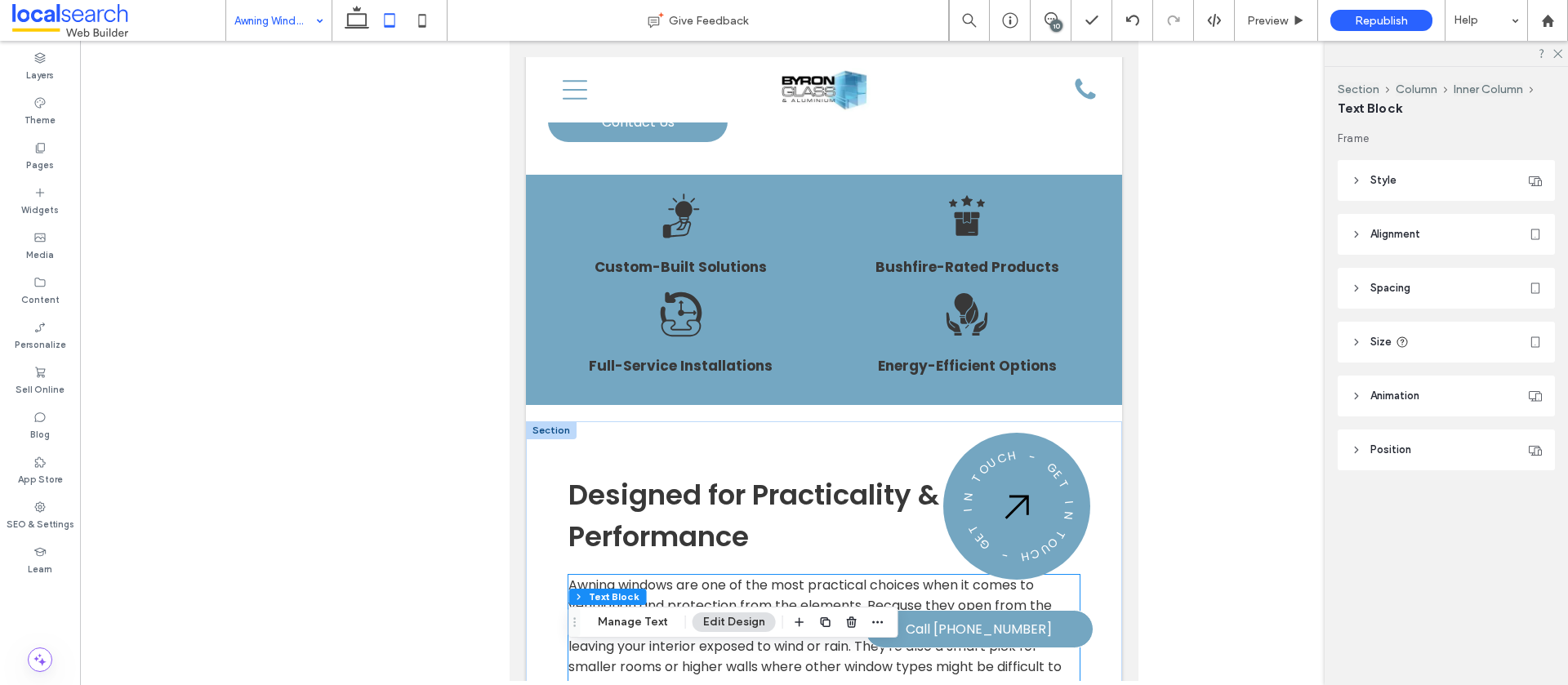
scroll to position [1373, 0]
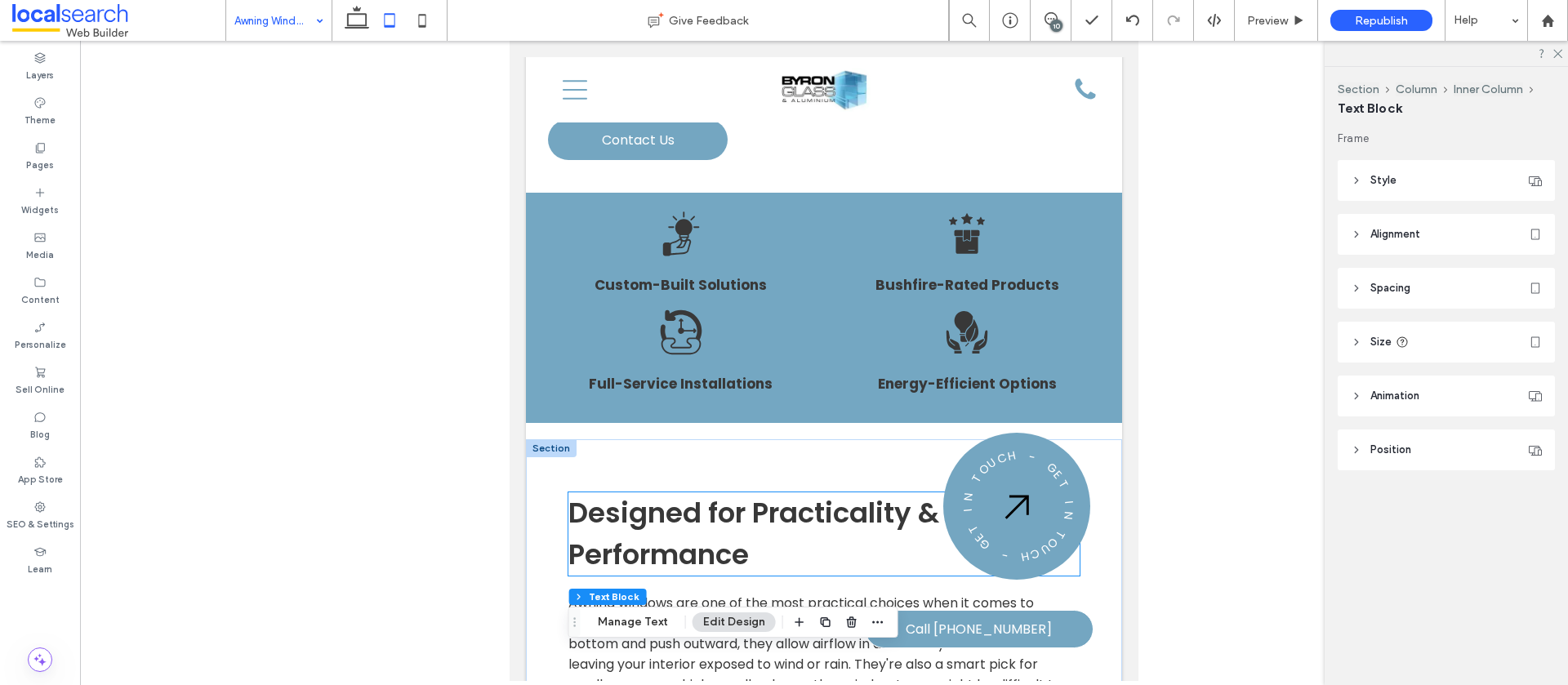
click at [726, 494] on span "Designed for Practicality & Performance" at bounding box center [753, 533] width 370 height 81
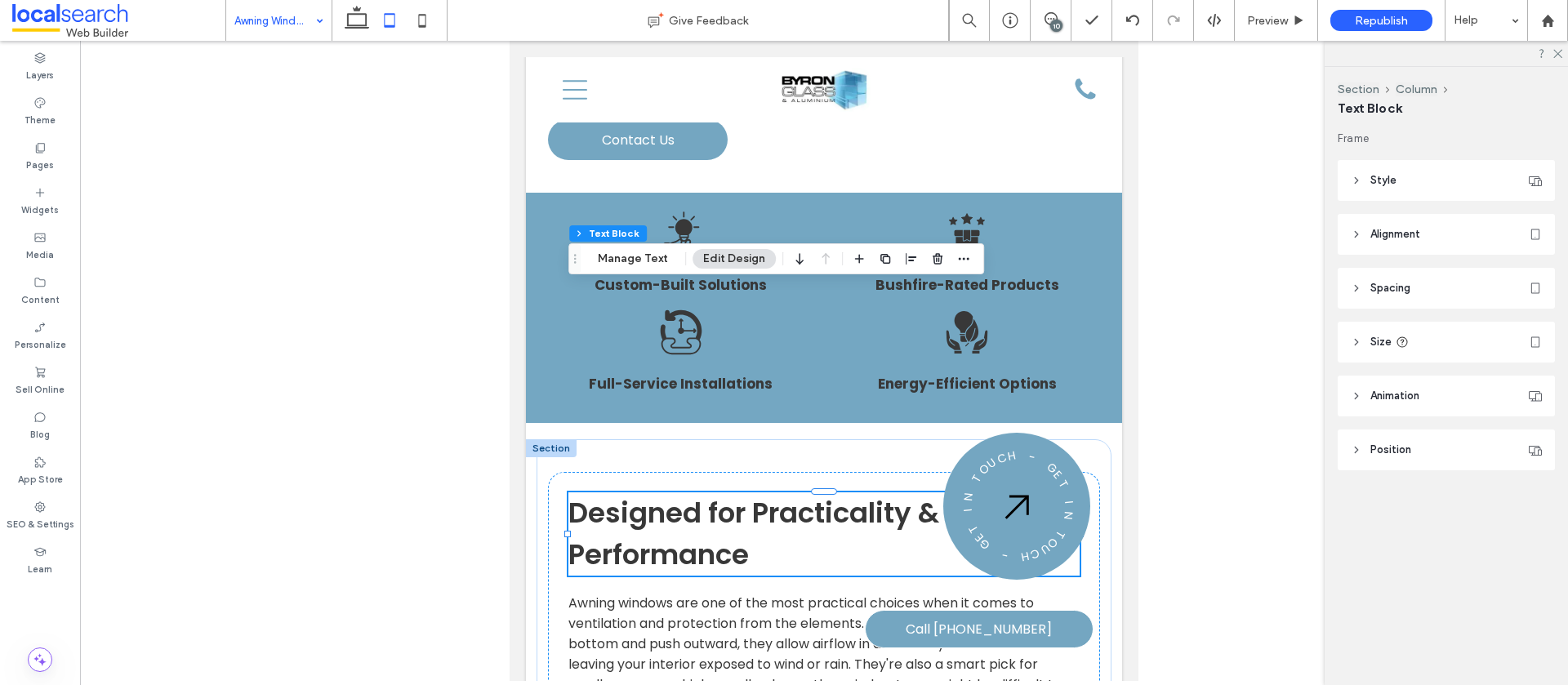
click at [731, 494] on span "Designed for Practicality & Performance" at bounding box center [753, 533] width 370 height 81
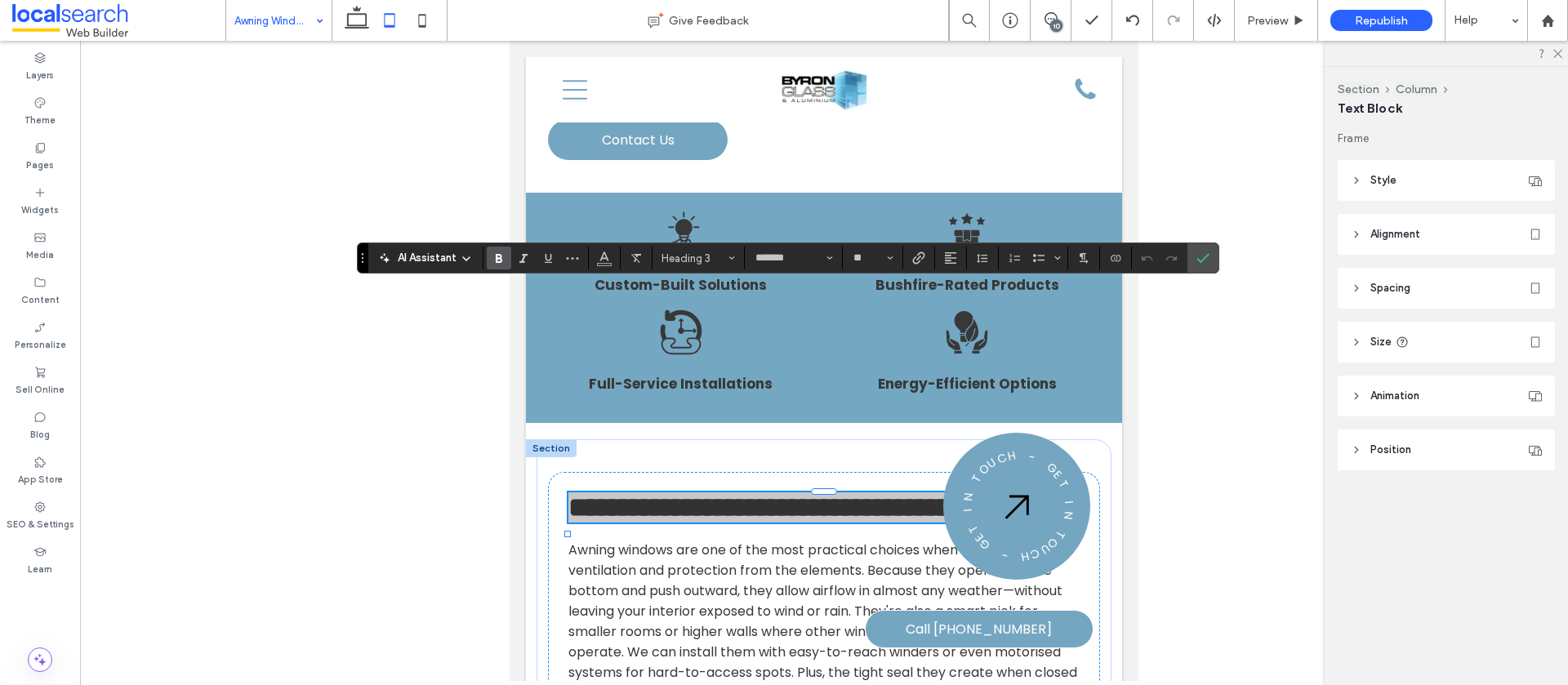
drag, startPoint x: 1204, startPoint y: 263, endPoint x: 1151, endPoint y: 258, distance: 53.2
click at [1204, 263] on icon "Confirm" at bounding box center [1202, 257] width 13 height 13
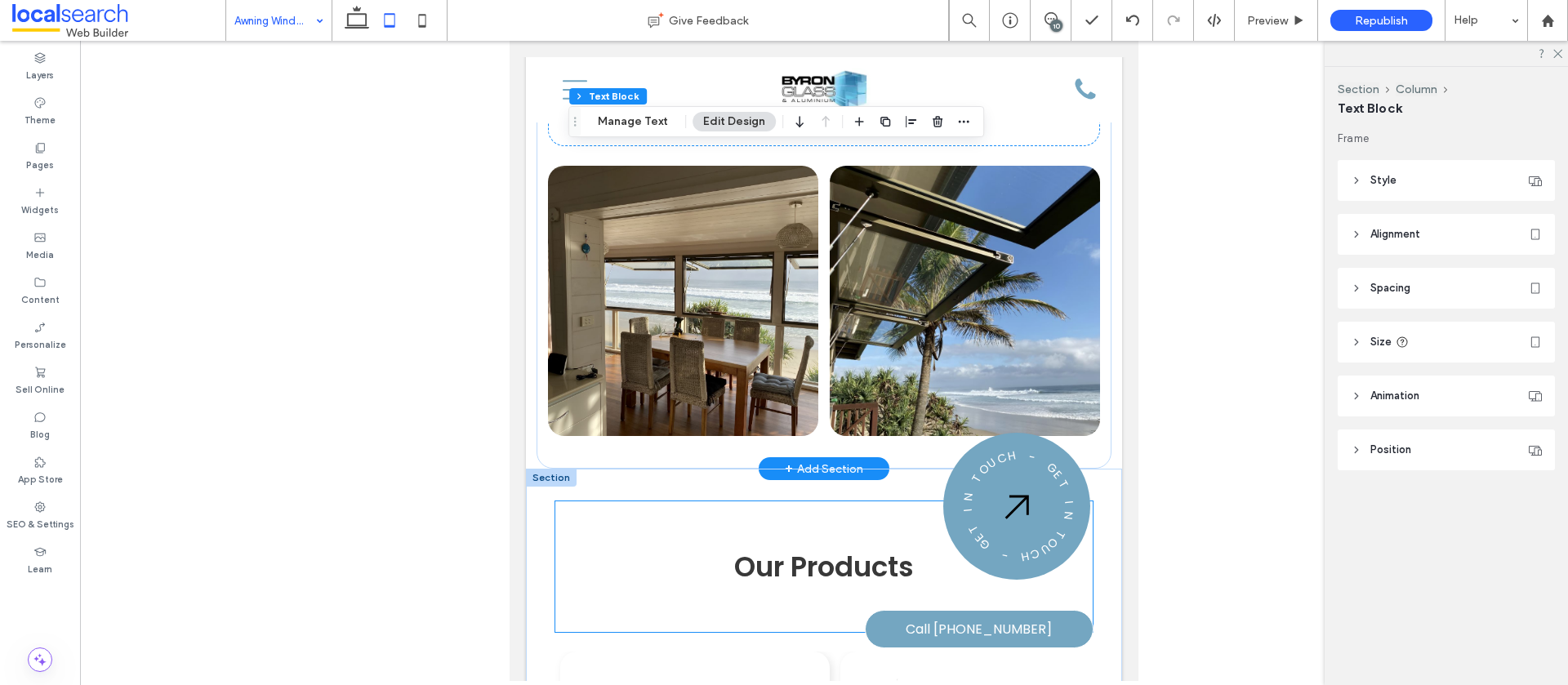
scroll to position [2216, 0]
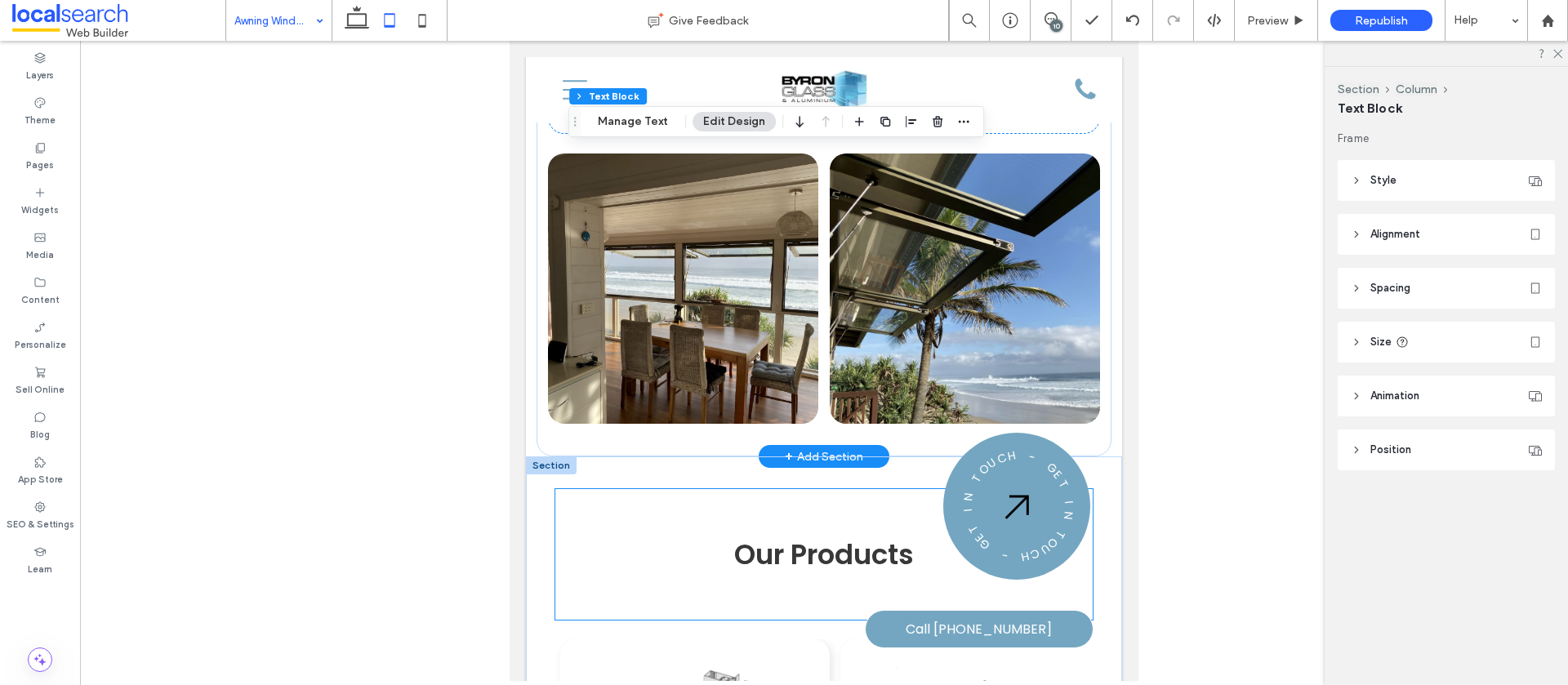
click at [836, 534] on span "Our Products" at bounding box center [823, 554] width 180 height 39
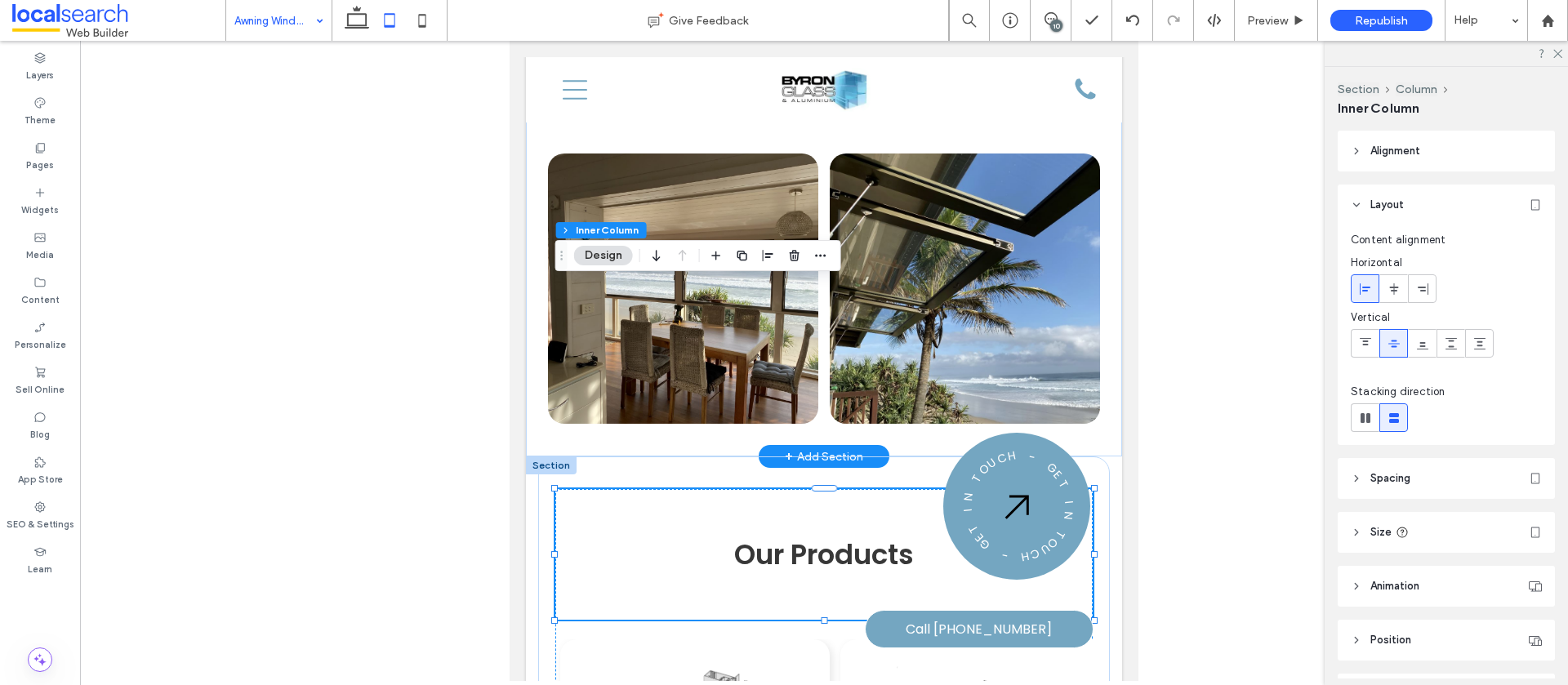
click at [836, 534] on span "Our Products" at bounding box center [823, 554] width 180 height 39
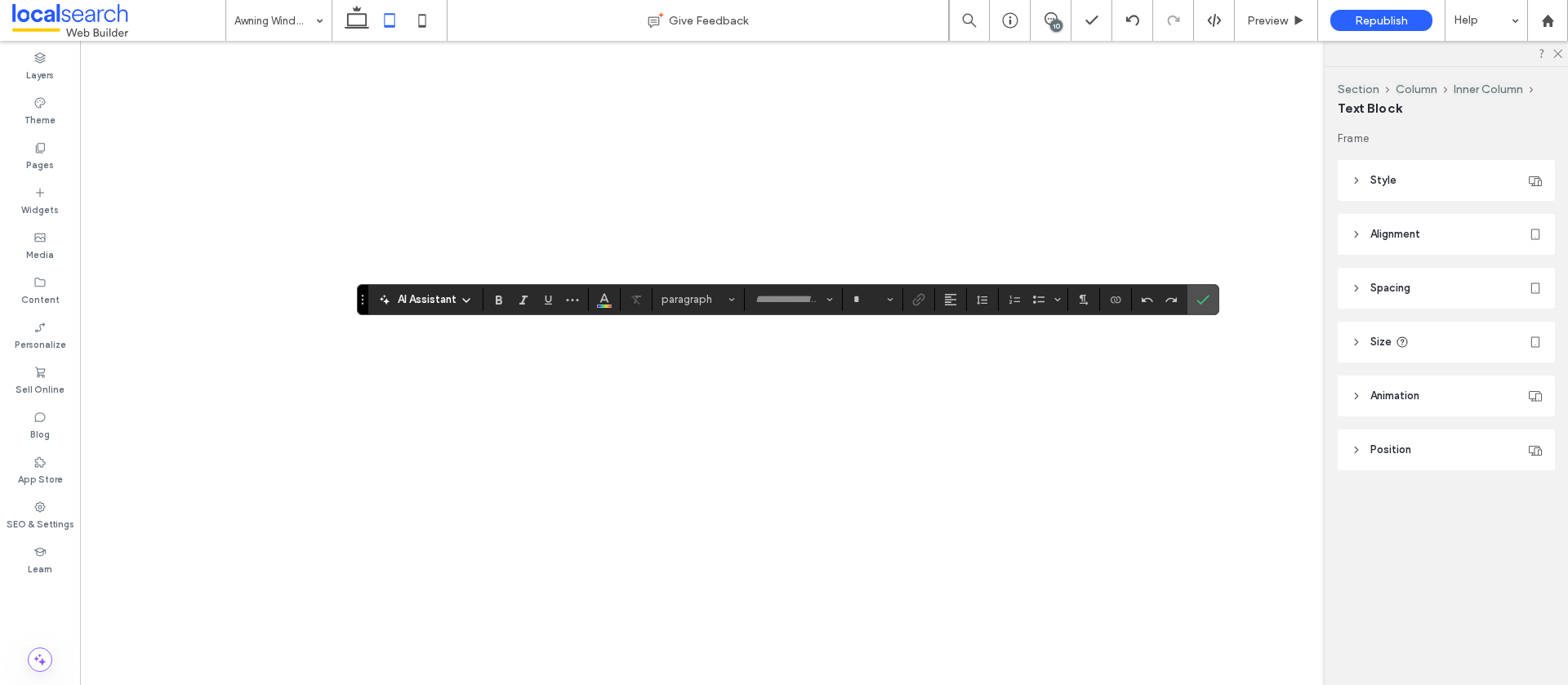
type input "*******"
type input "**"
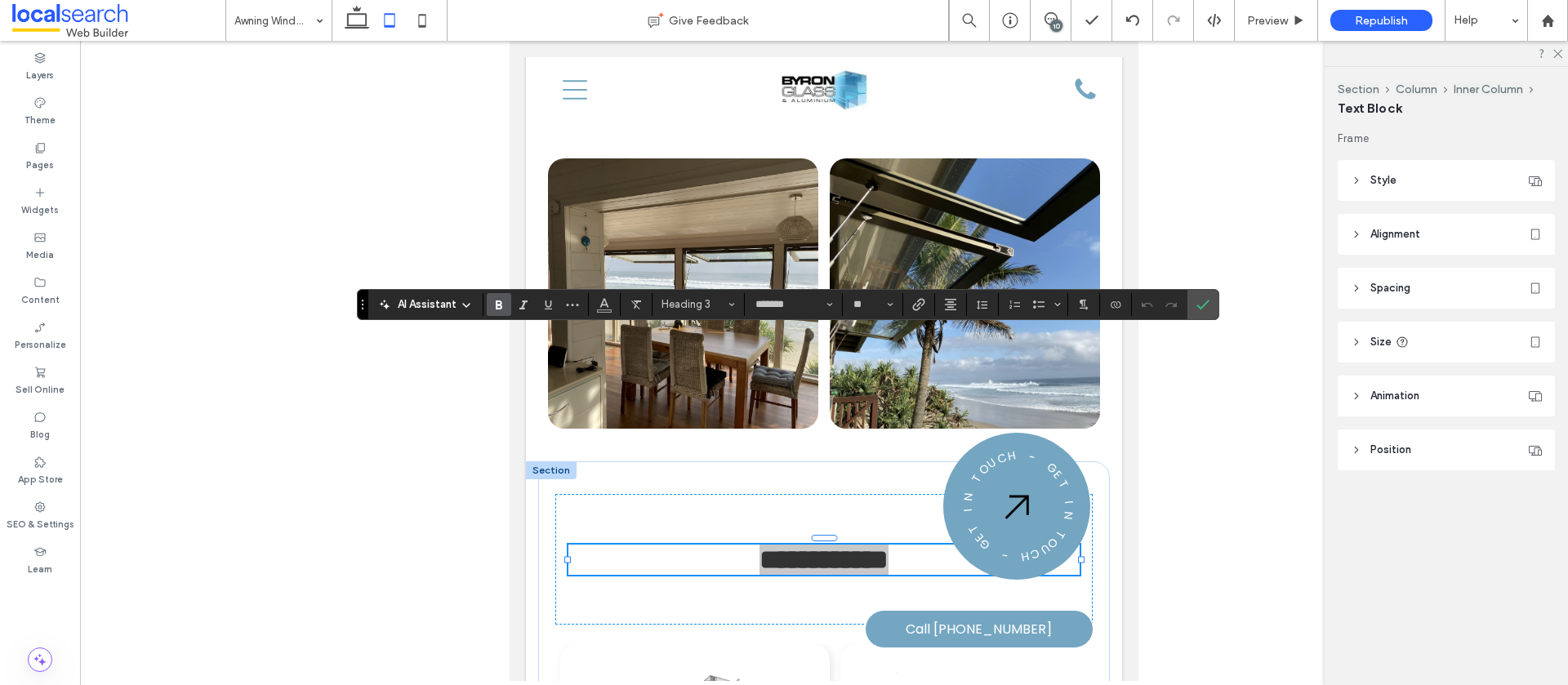
drag, startPoint x: 1200, startPoint y: 304, endPoint x: 1159, endPoint y: 287, distance: 44.4
click at [1200, 304] on icon "Confirm" at bounding box center [1202, 304] width 13 height 13
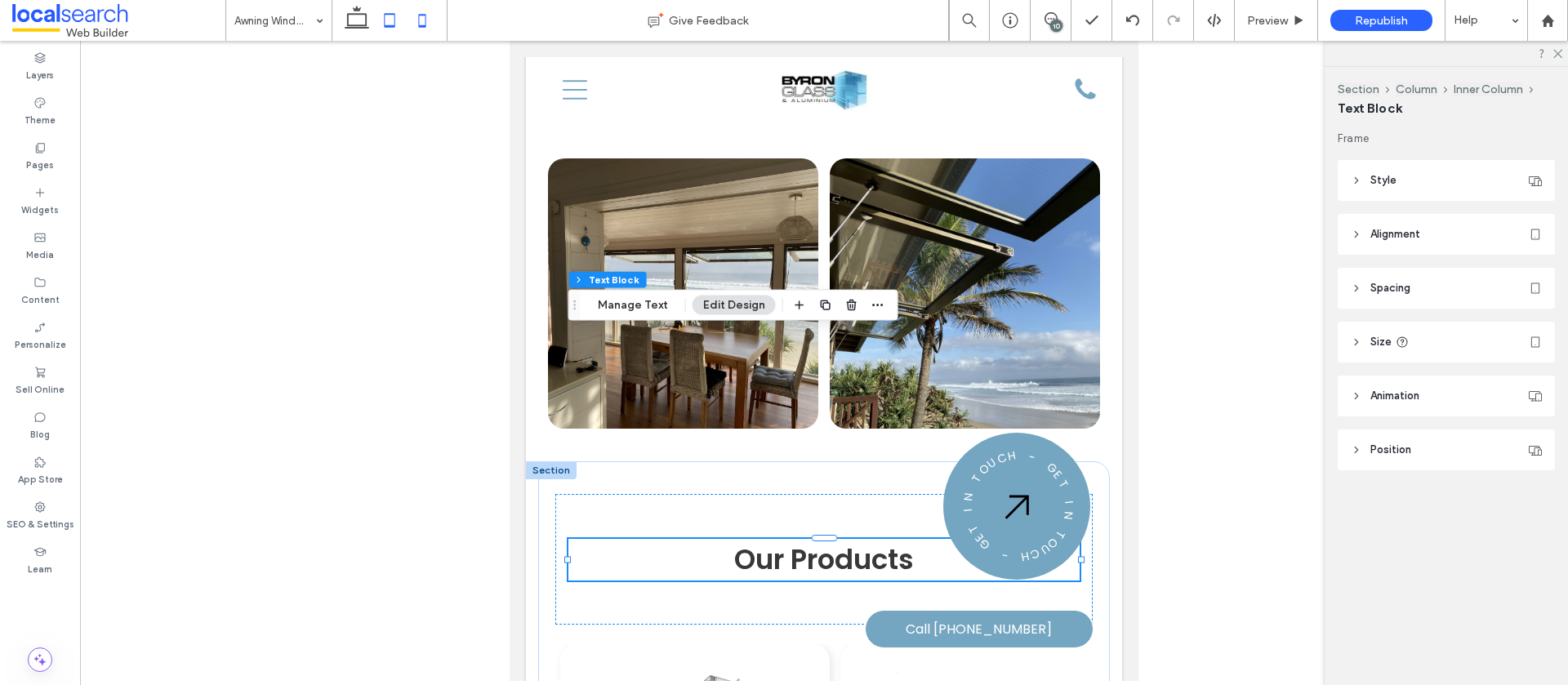
click at [427, 19] on icon at bounding box center [423, 20] width 33 height 33
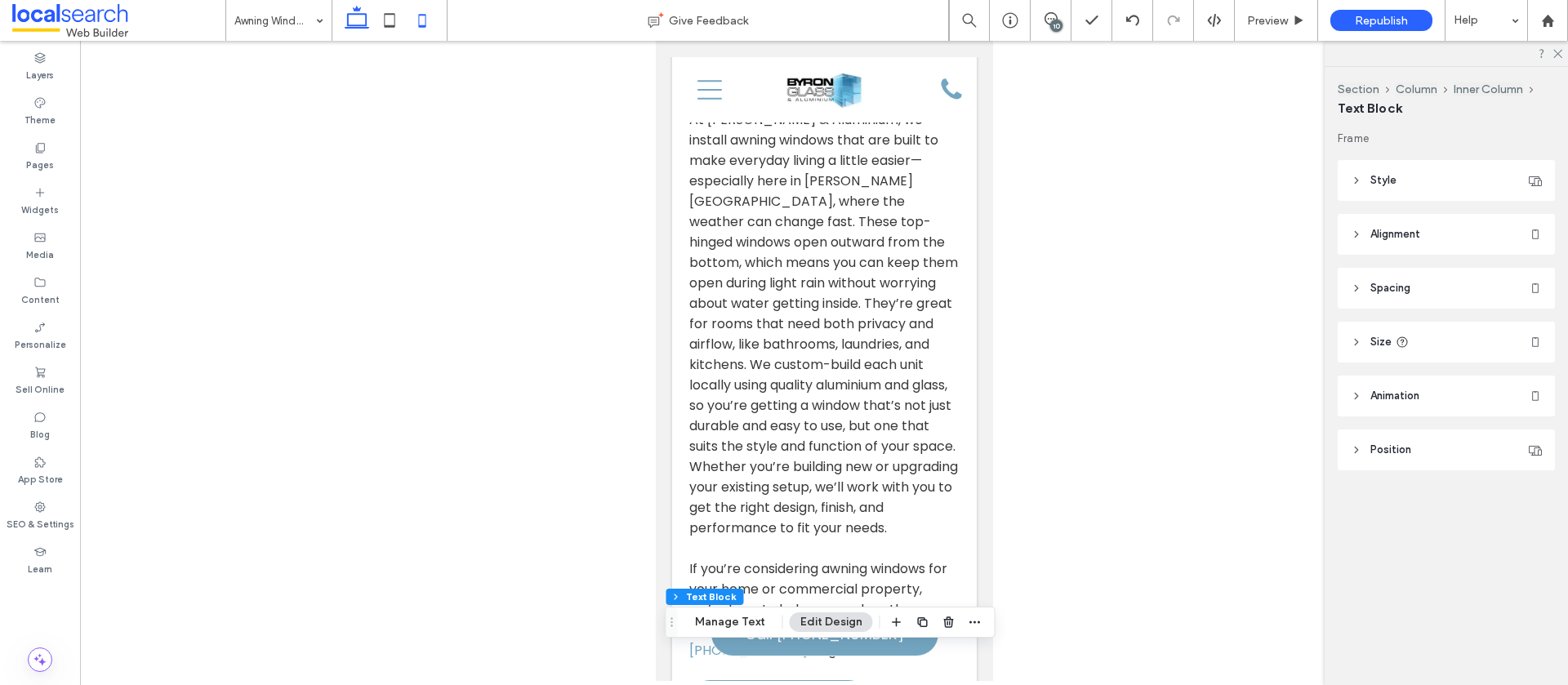
drag, startPoint x: 359, startPoint y: 17, endPoint x: 366, endPoint y: 24, distance: 9.9
click at [359, 17] on icon at bounding box center [357, 20] width 33 height 33
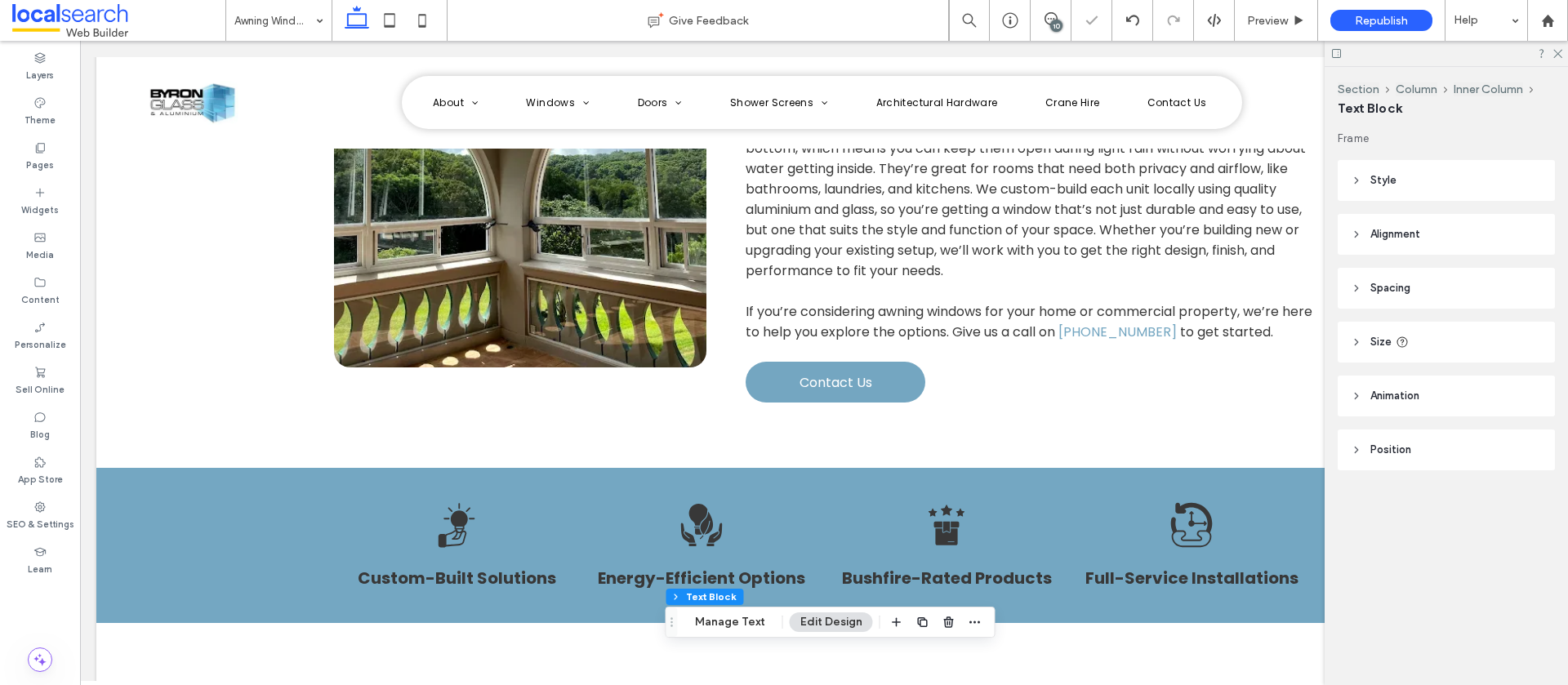
scroll to position [743, 0]
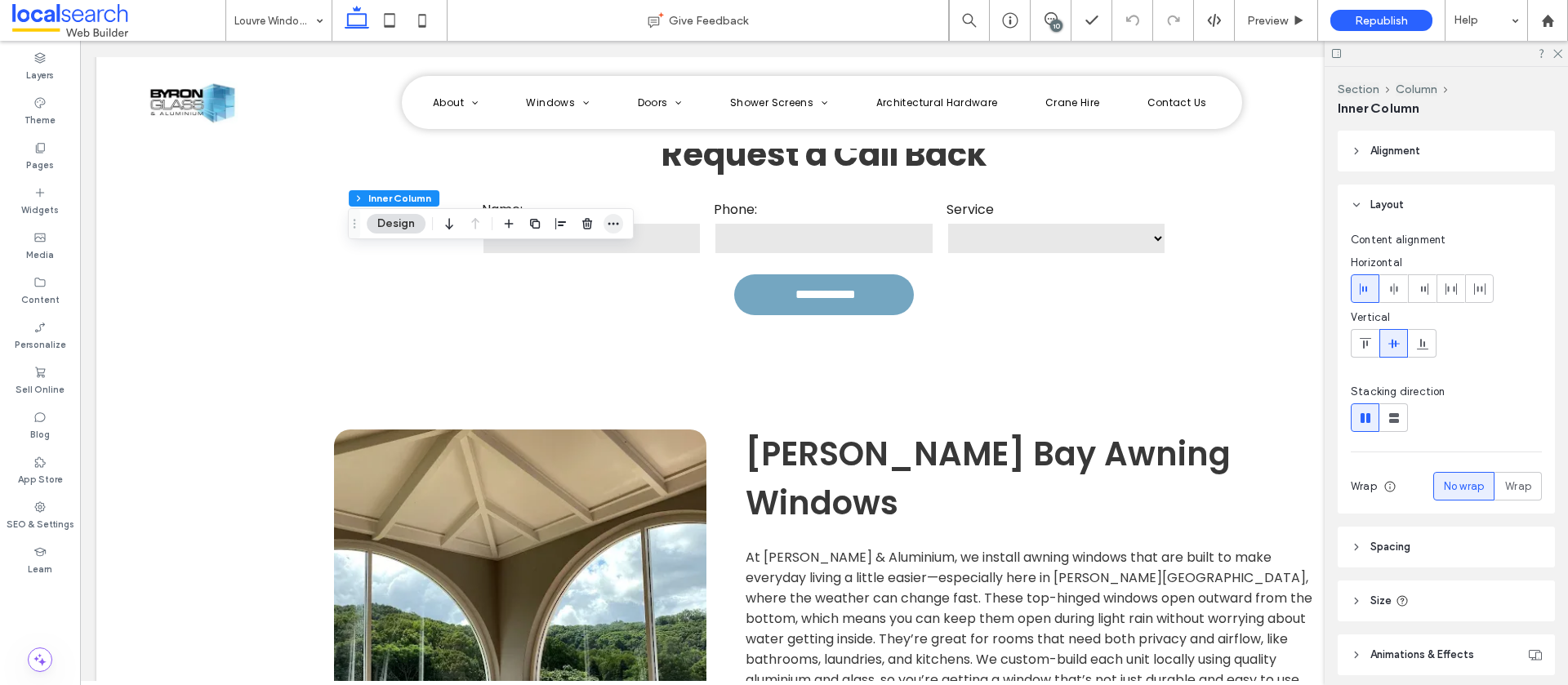
click at [618, 223] on icon "button" at bounding box center [612, 223] width 13 height 13
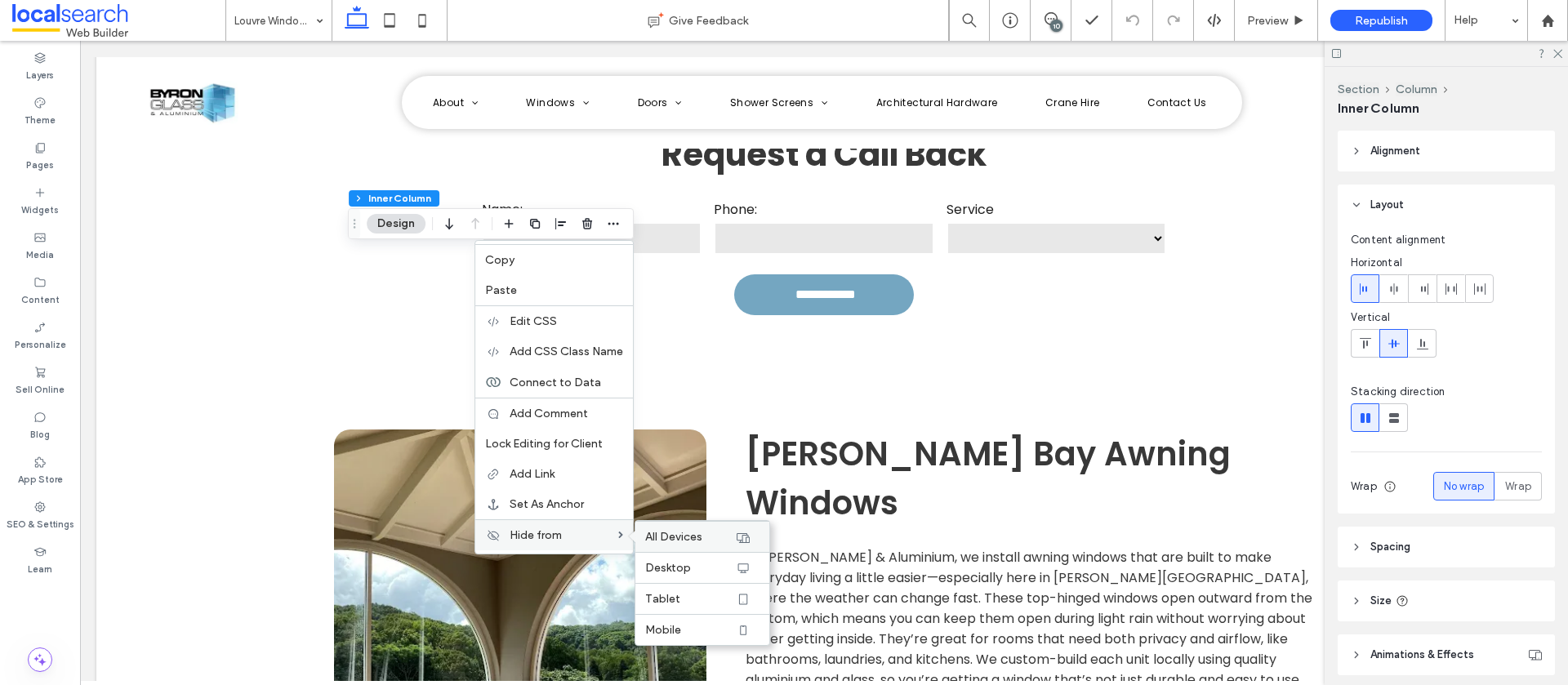
click at [677, 537] on span "All Devices" at bounding box center [674, 536] width 57 height 14
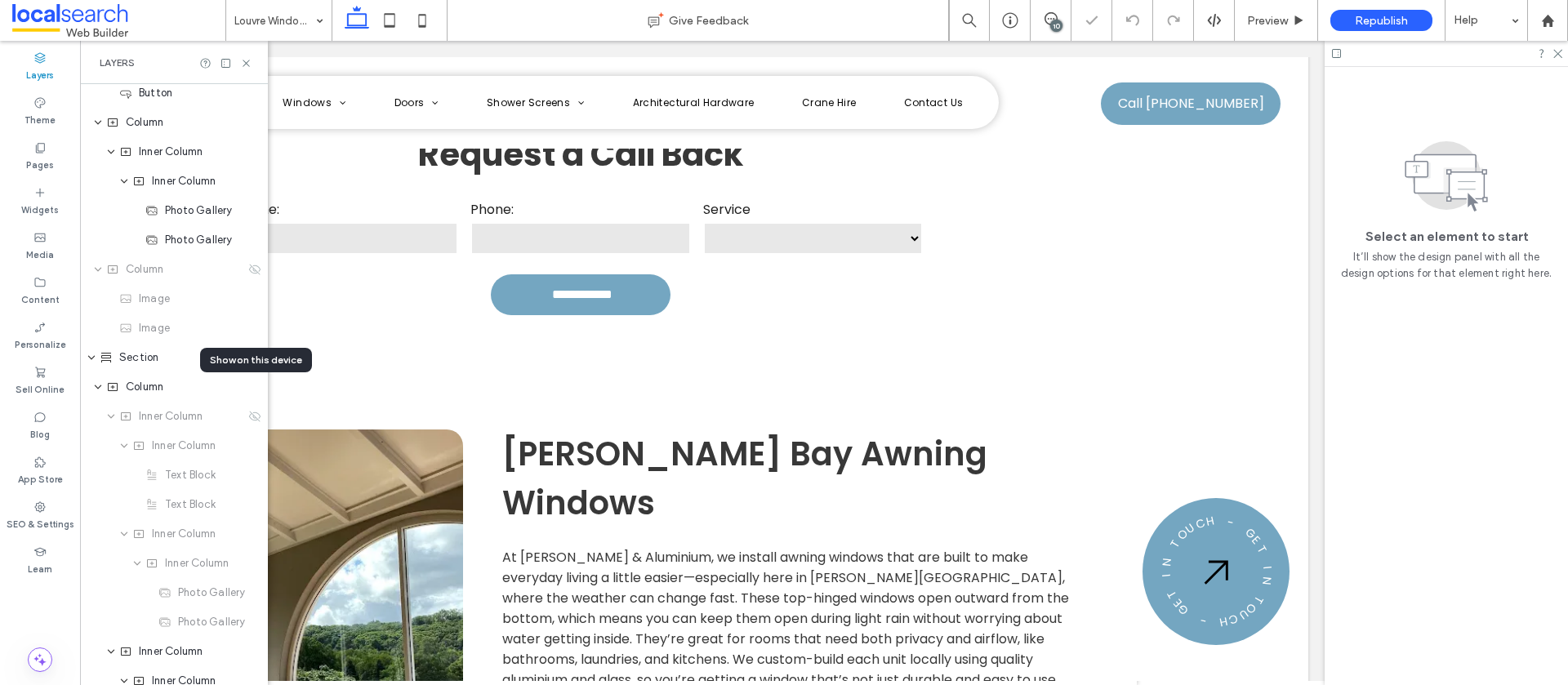
scroll to position [1566, 0]
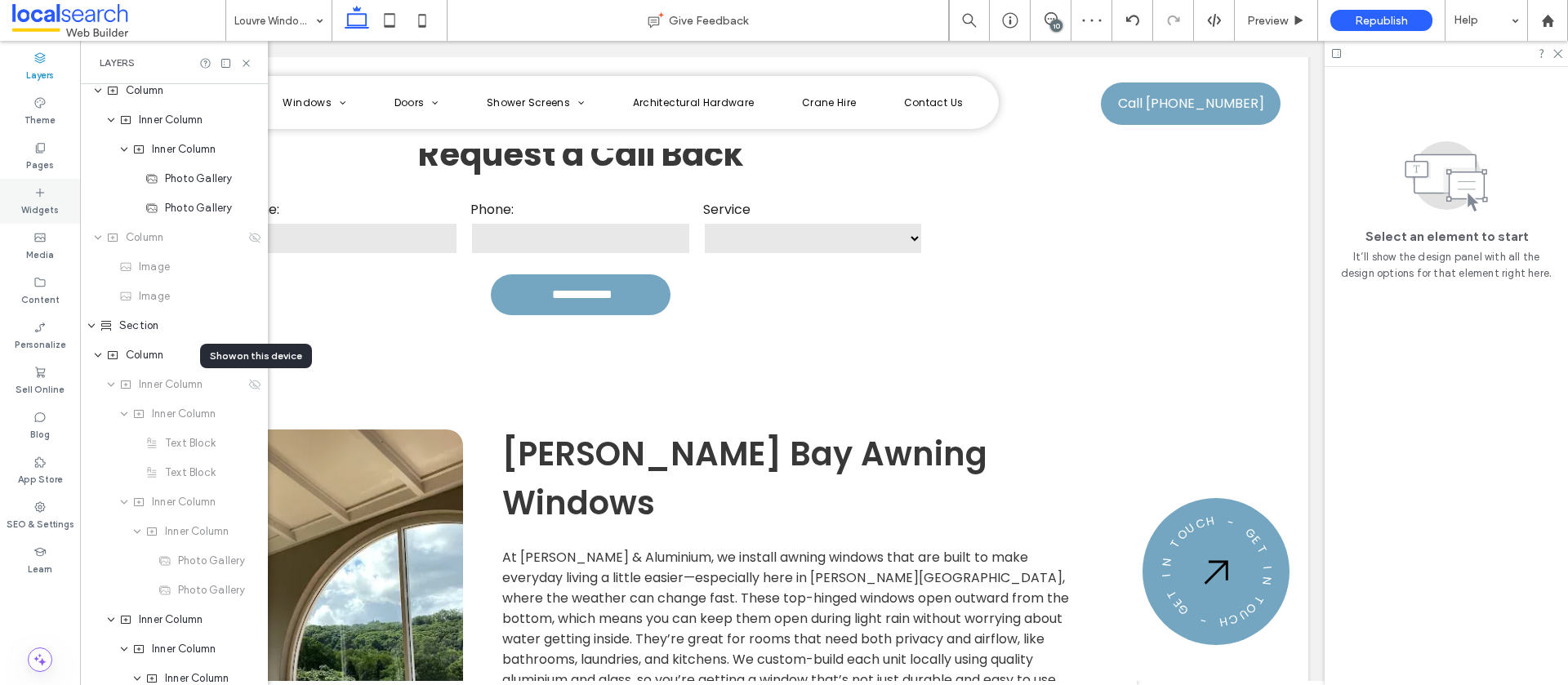
click at [33, 195] on icon at bounding box center [39, 192] width 13 height 13
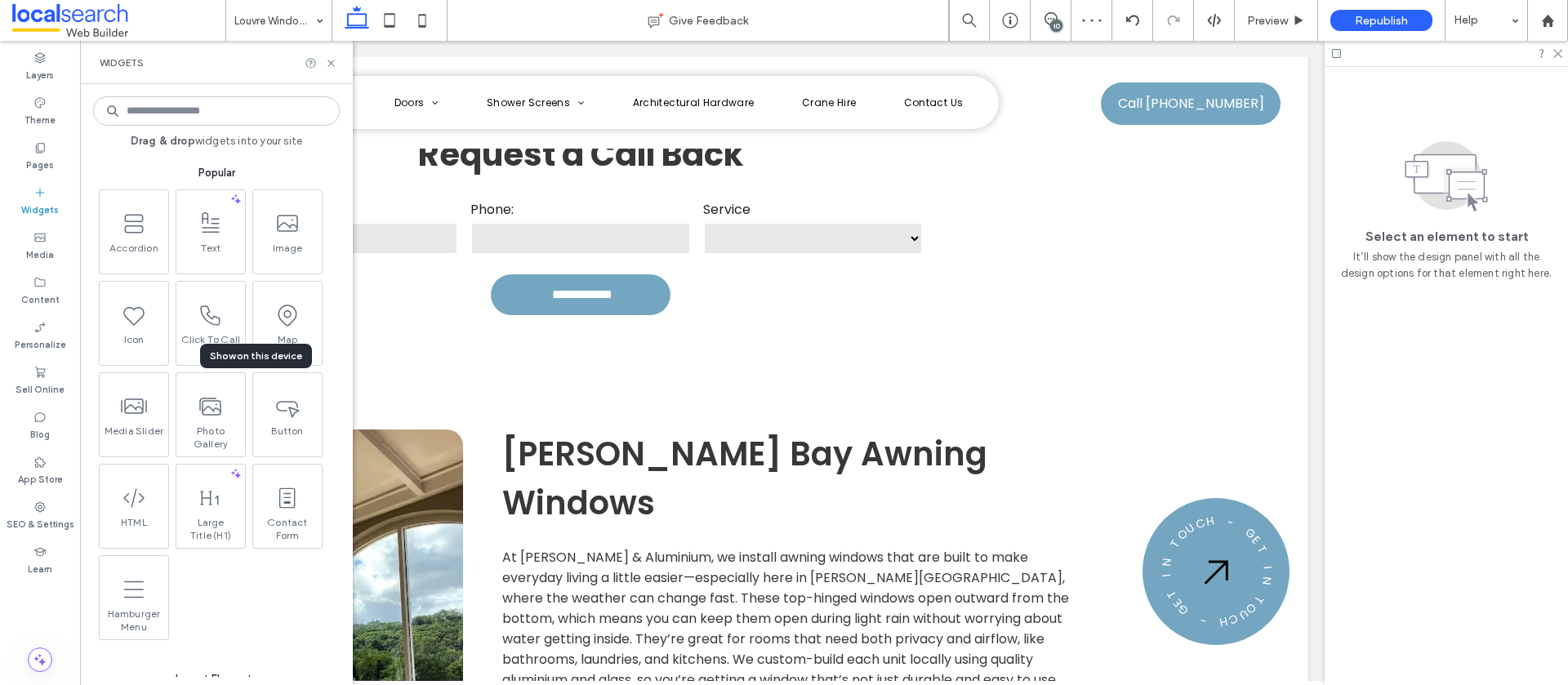
scroll to position [0, 243]
click at [176, 117] on input at bounding box center [217, 111] width 247 height 29
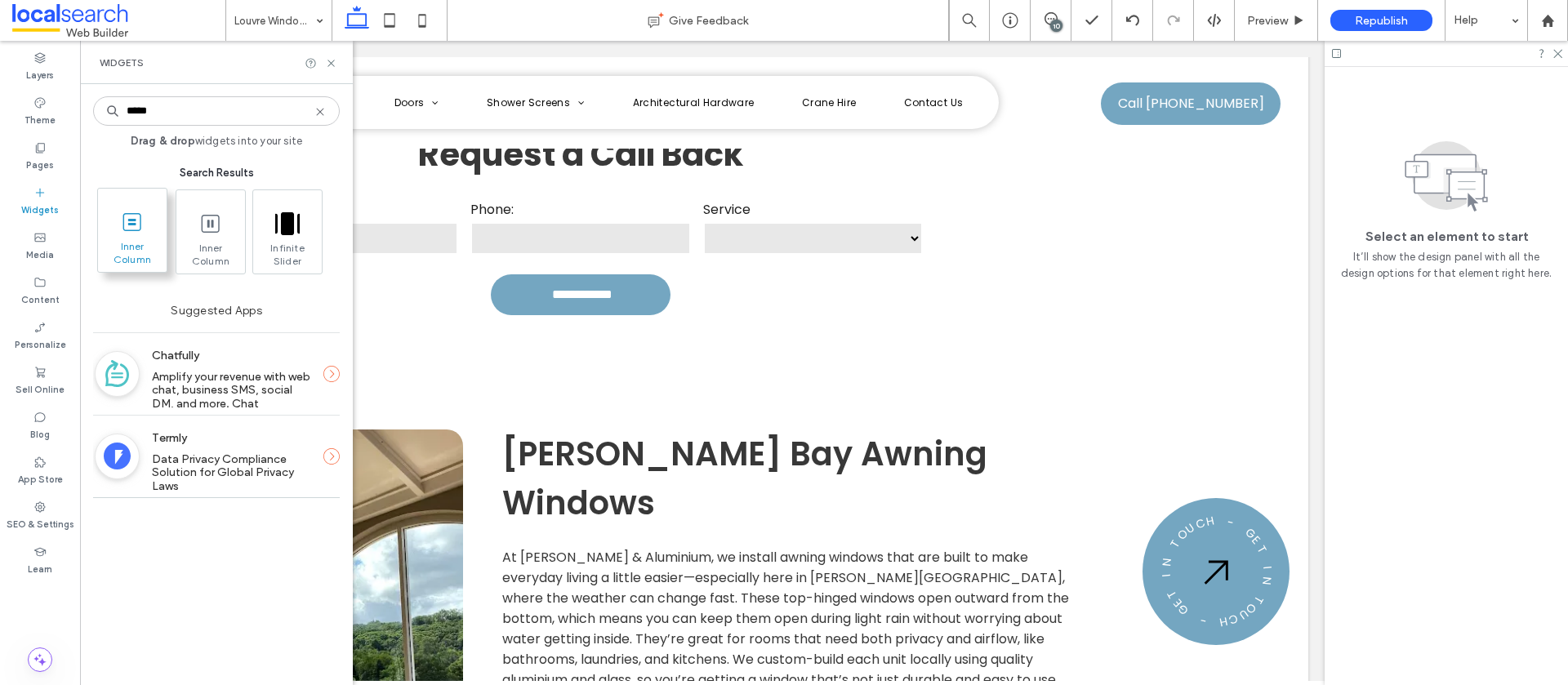
type input "*****"
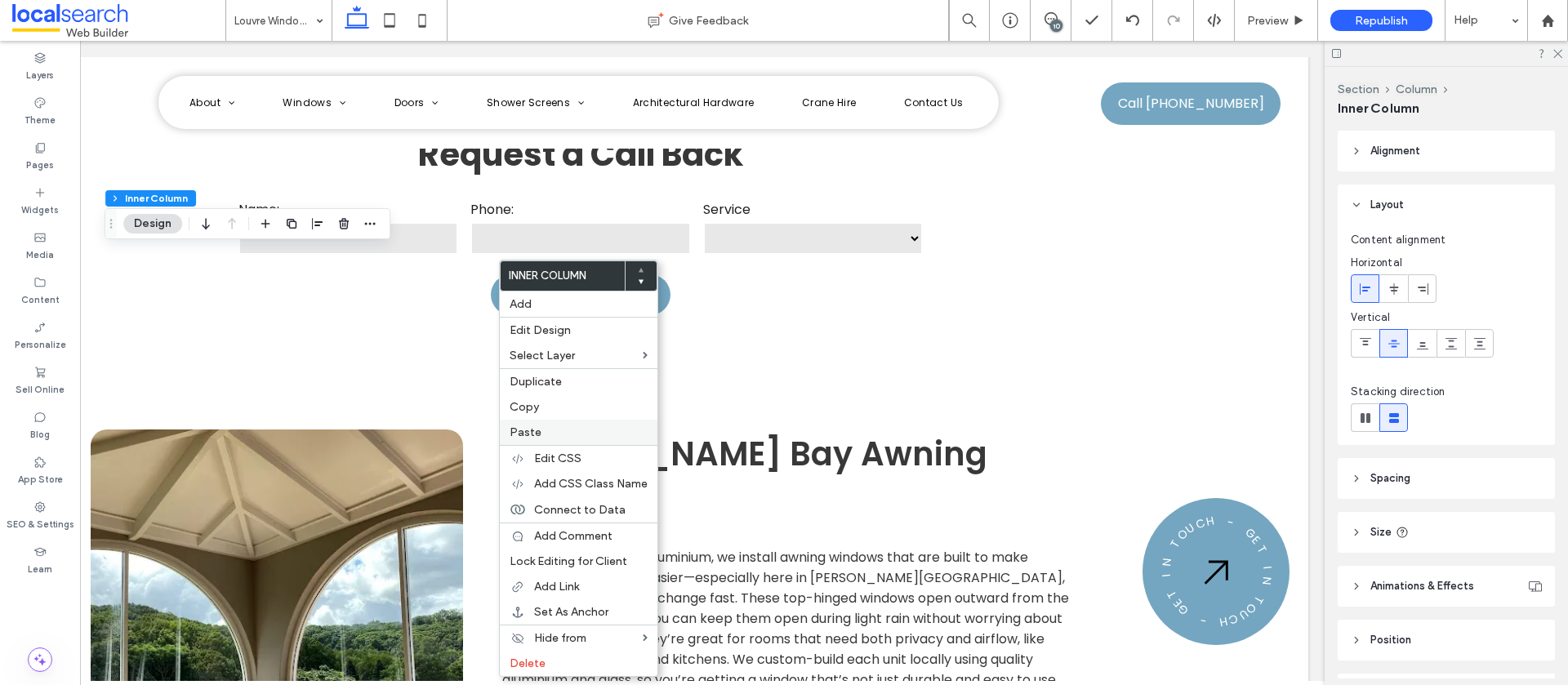
click at [541, 428] on label "Paste" at bounding box center [578, 432] width 138 height 14
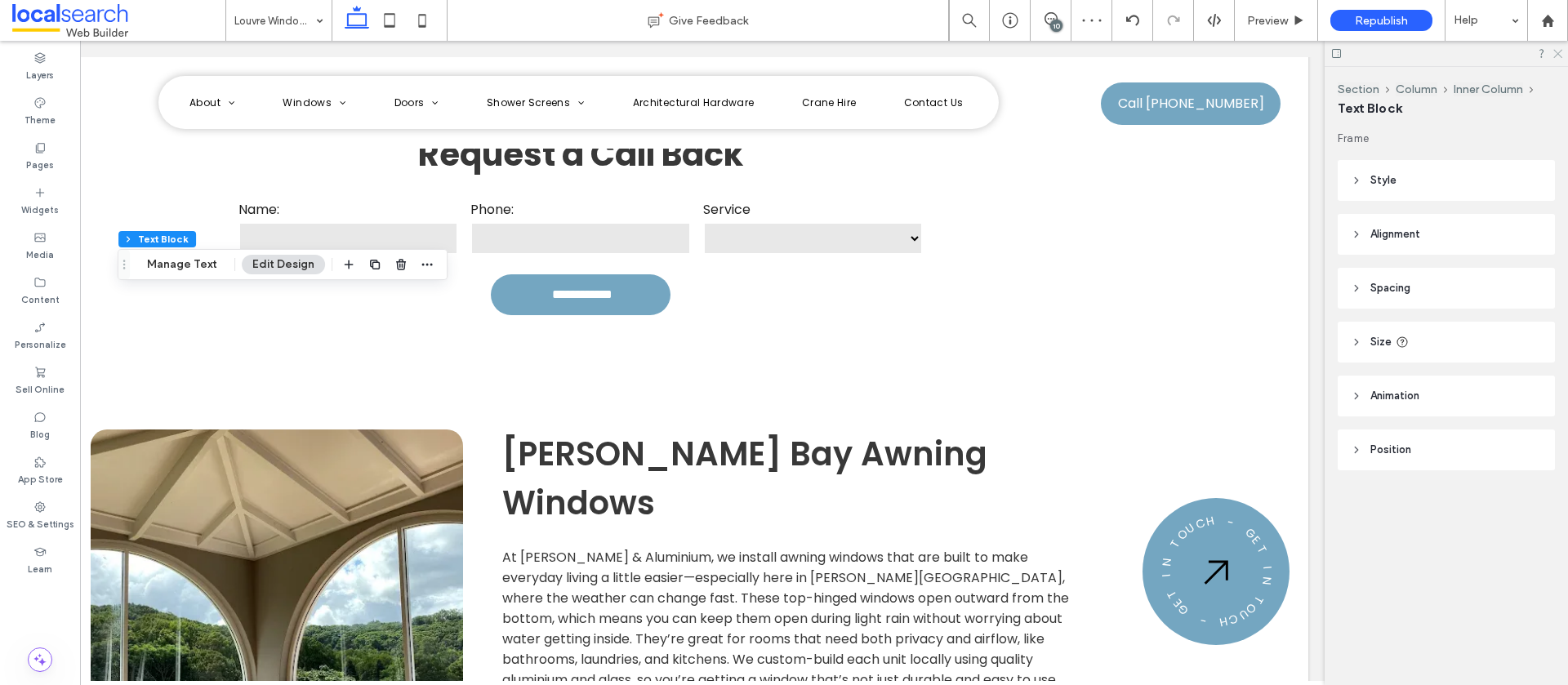
click at [1557, 55] on icon at bounding box center [1557, 52] width 11 height 11
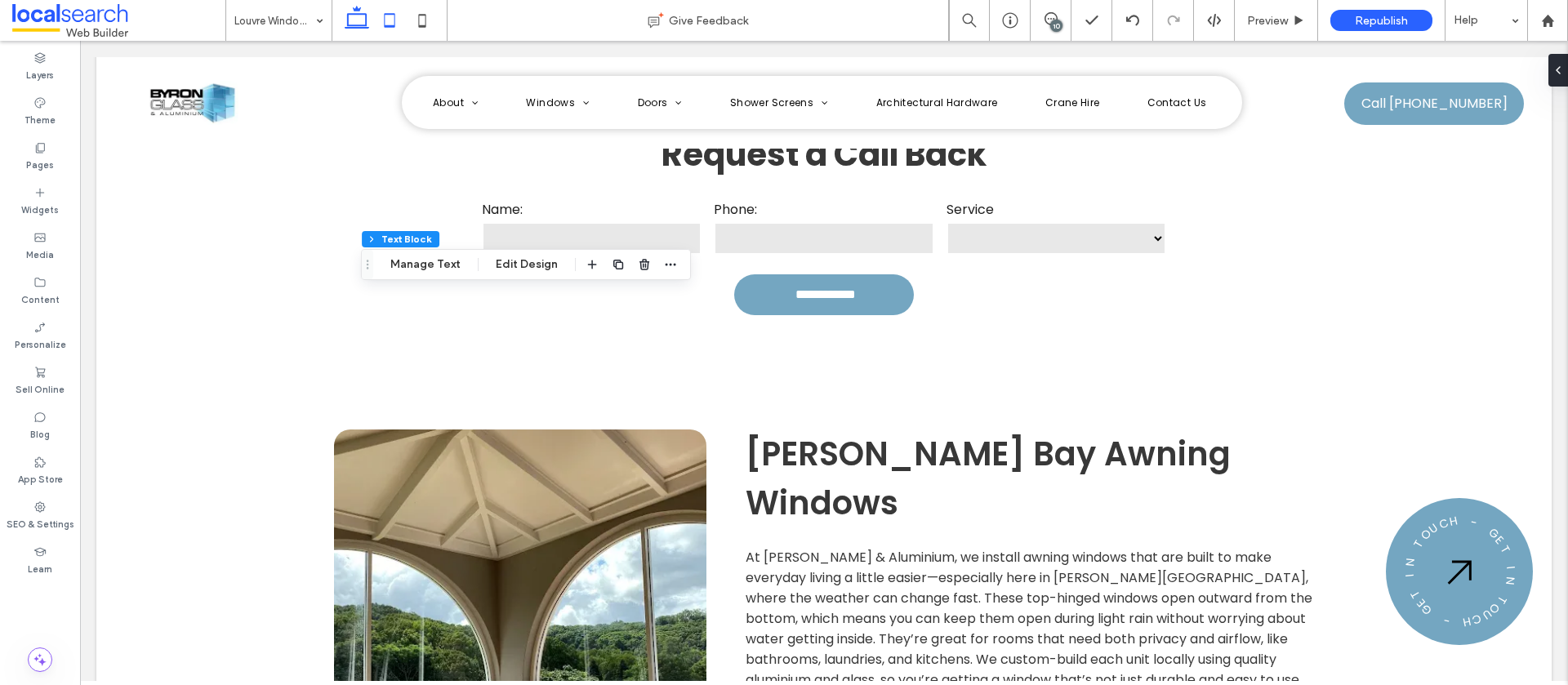
click at [395, 21] on use at bounding box center [390, 19] width 11 height 14
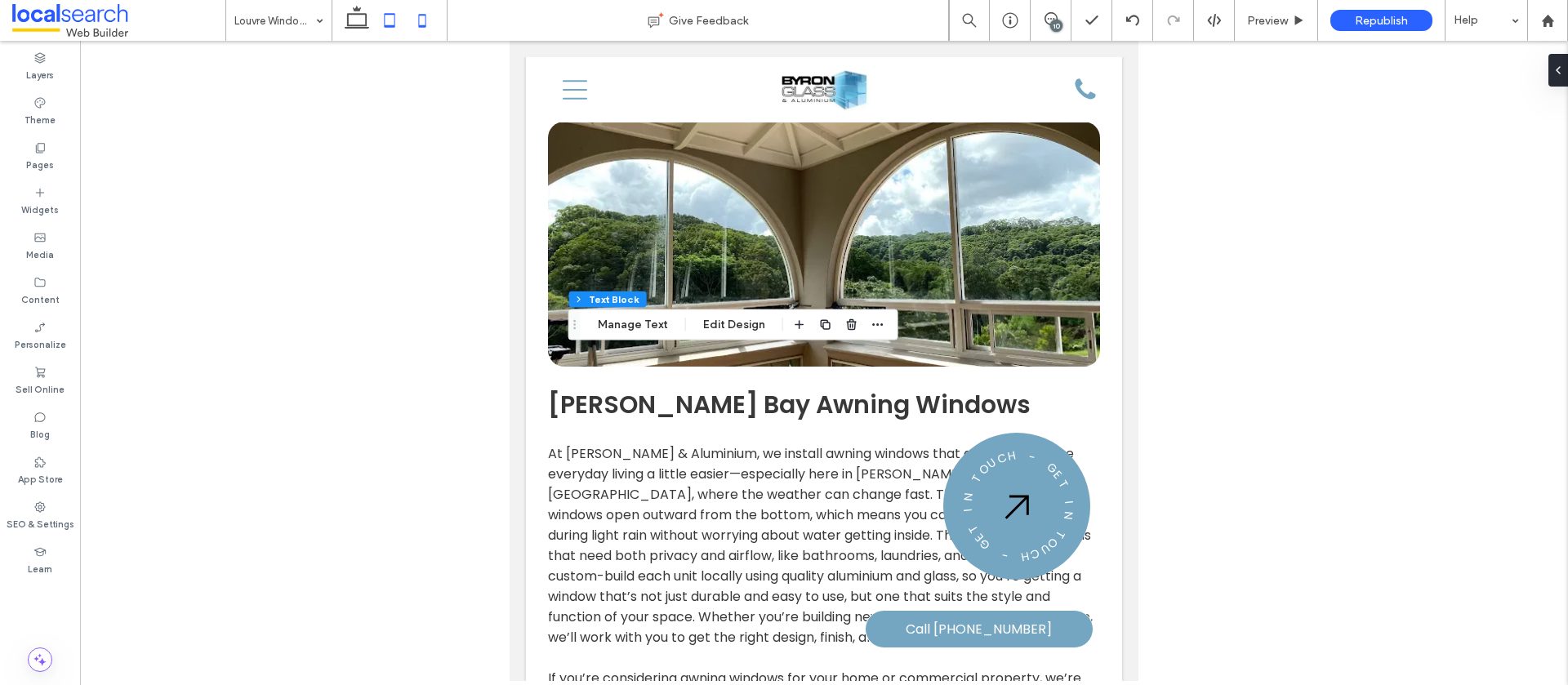
click at [421, 19] on icon at bounding box center [423, 20] width 33 height 33
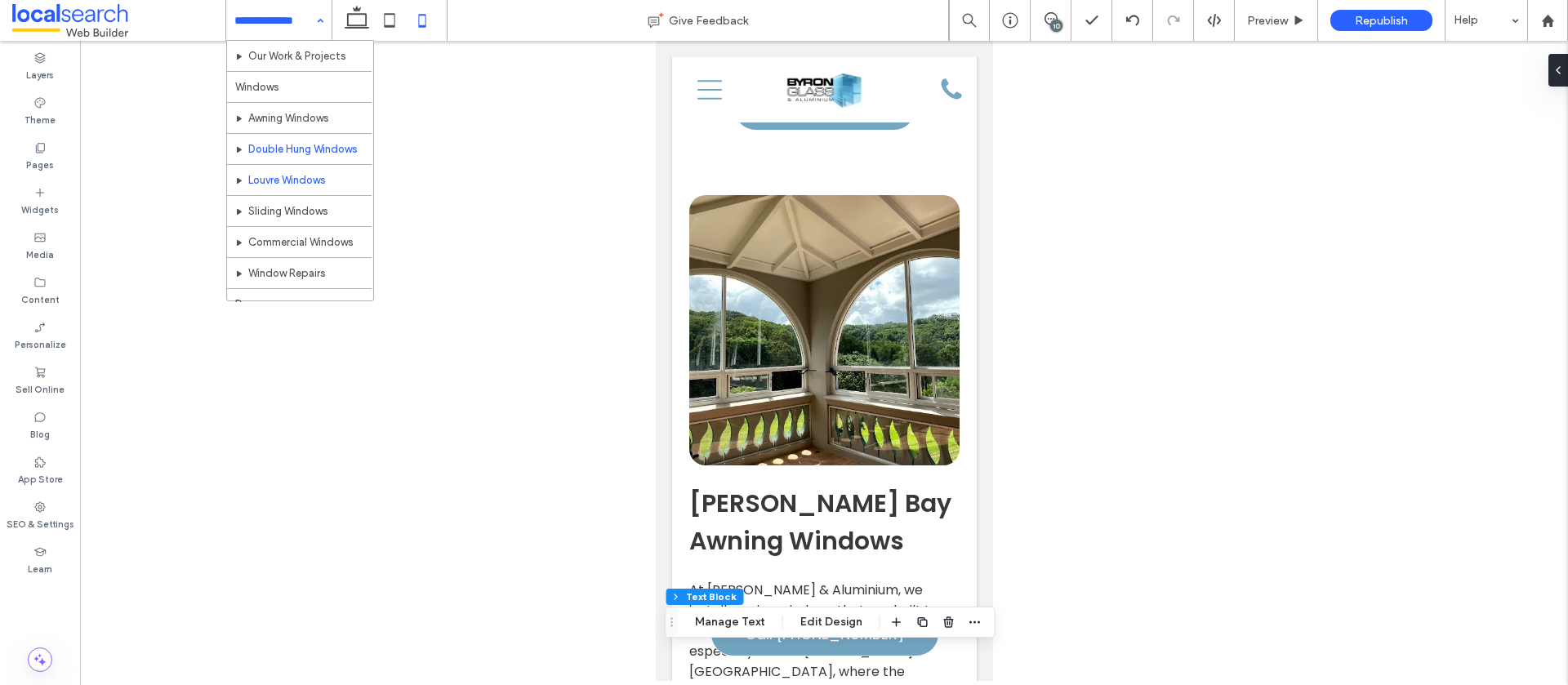
scroll to position [73, 0]
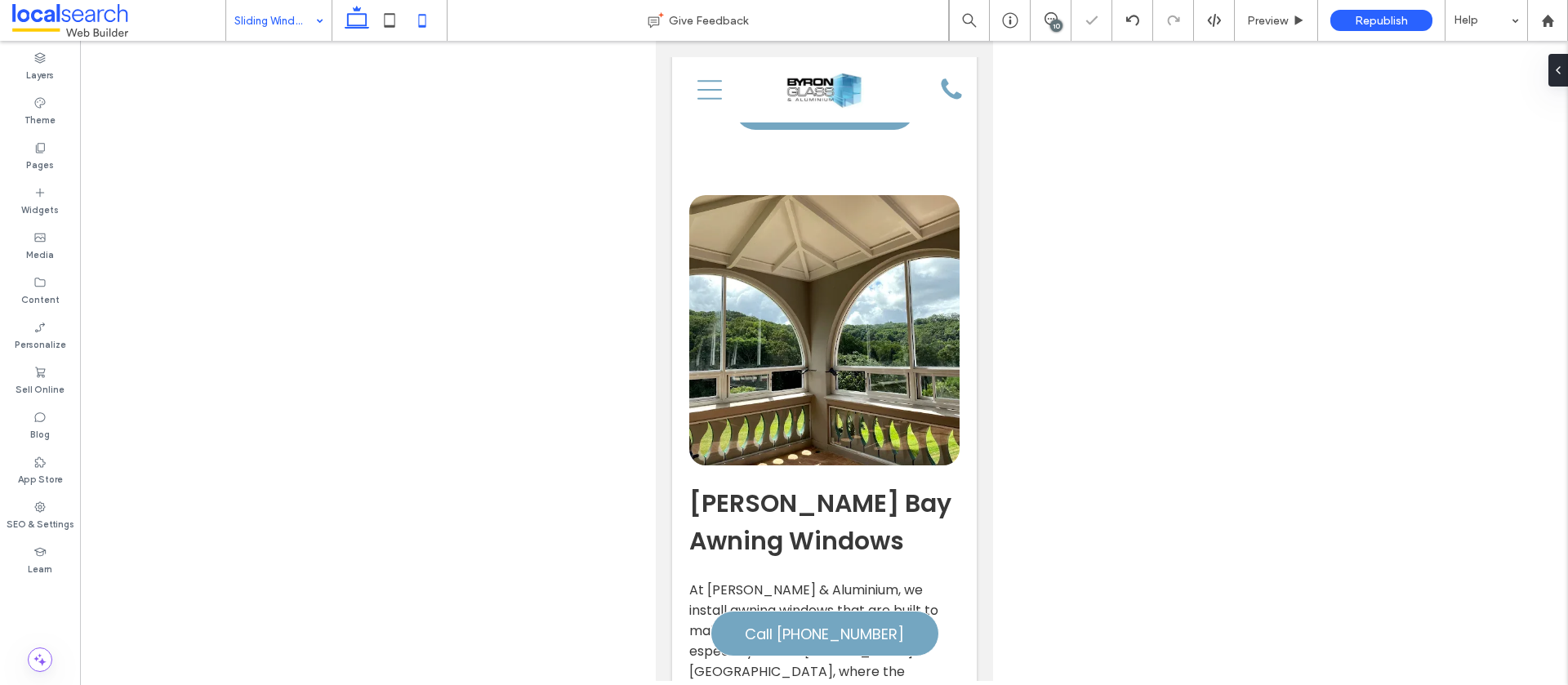
click at [352, 21] on icon at bounding box center [357, 20] width 33 height 33
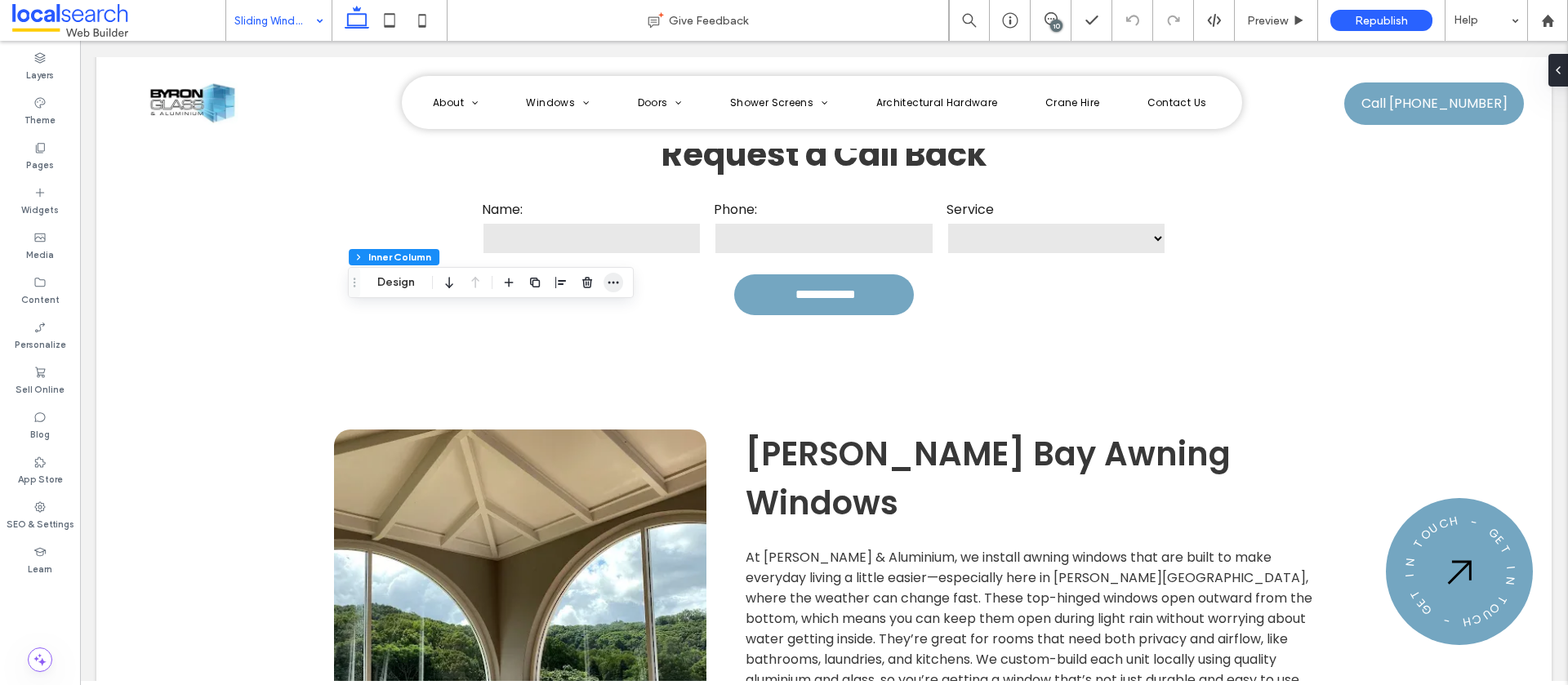
click at [606, 284] on span "button" at bounding box center [613, 283] width 19 height 19
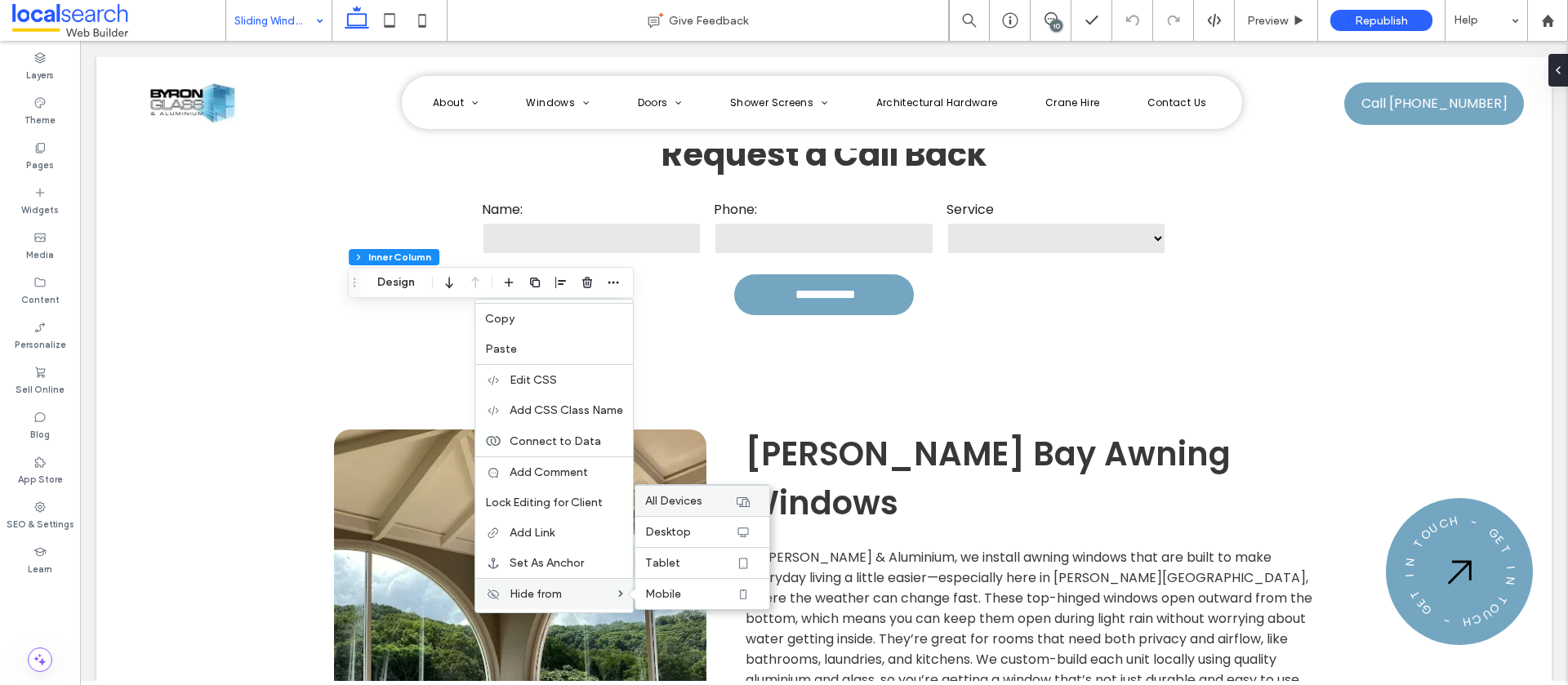
click at [679, 508] on div "All Devices" at bounding box center [703, 500] width 134 height 31
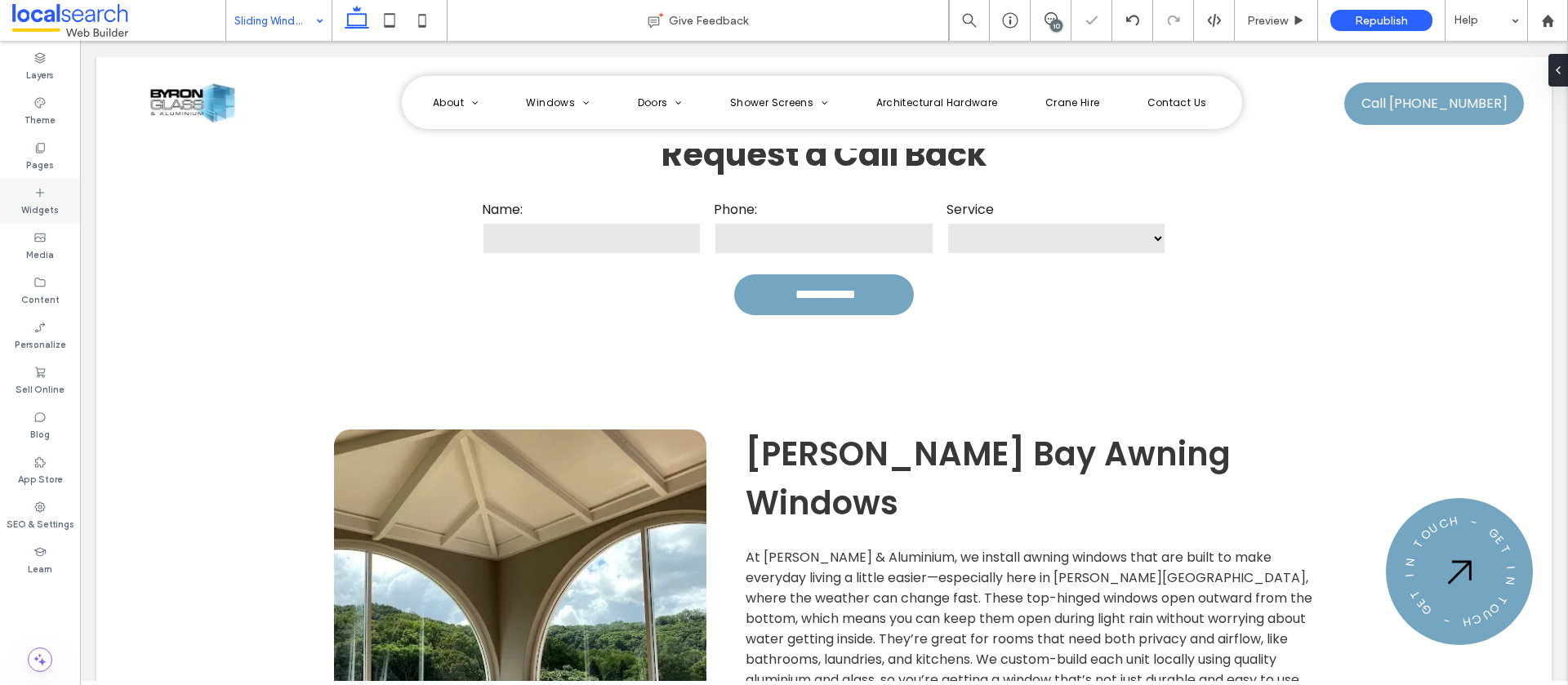
click at [38, 215] on label "Widgets" at bounding box center [40, 208] width 38 height 17
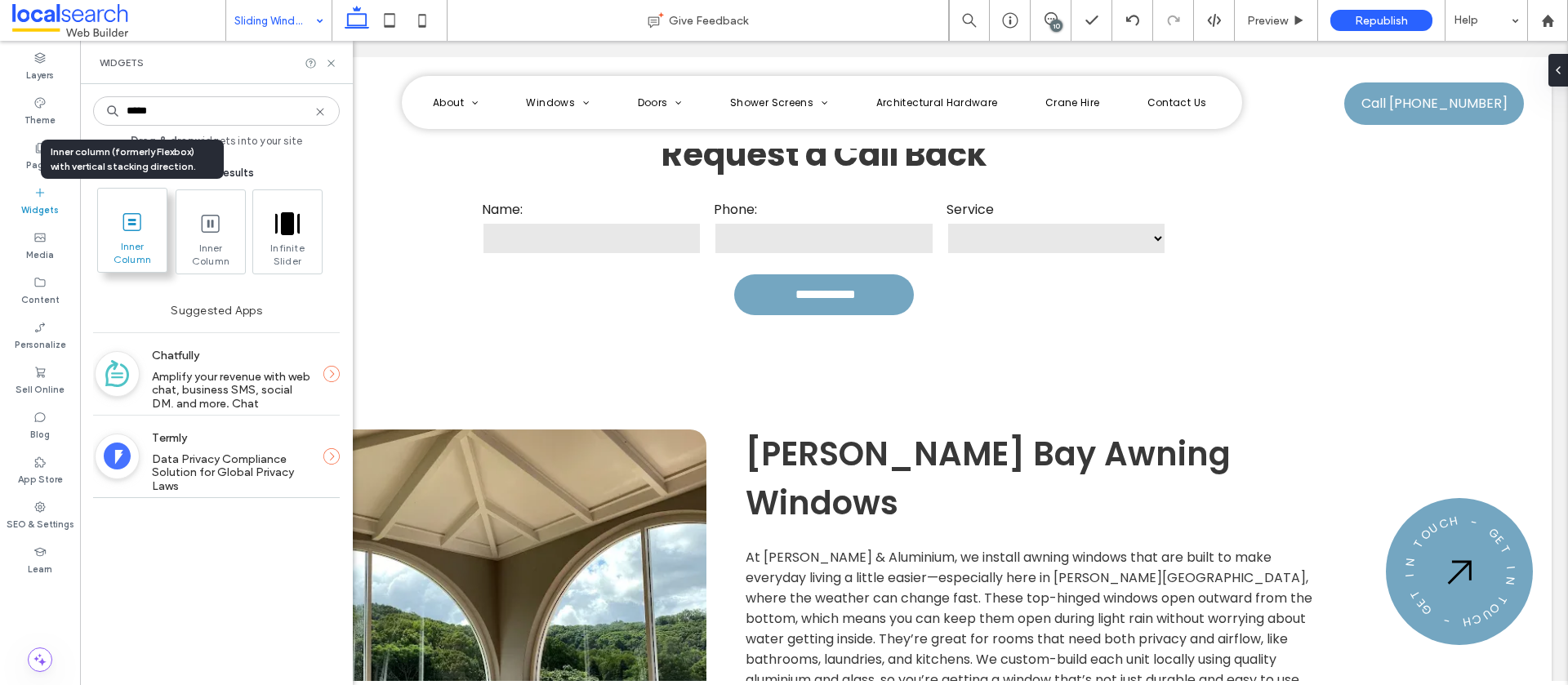
type input "*****"
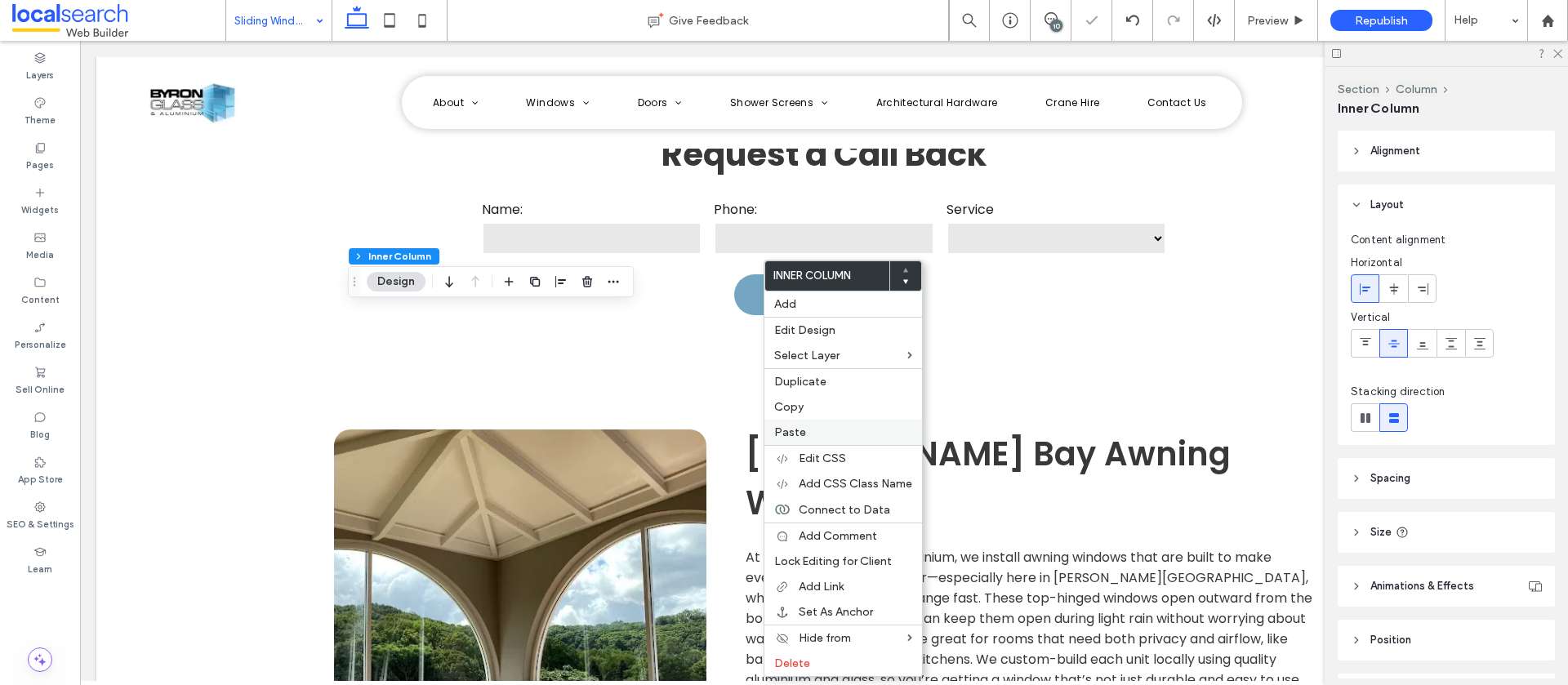
click at [801, 427] on span "Paste" at bounding box center [790, 432] width 32 height 14
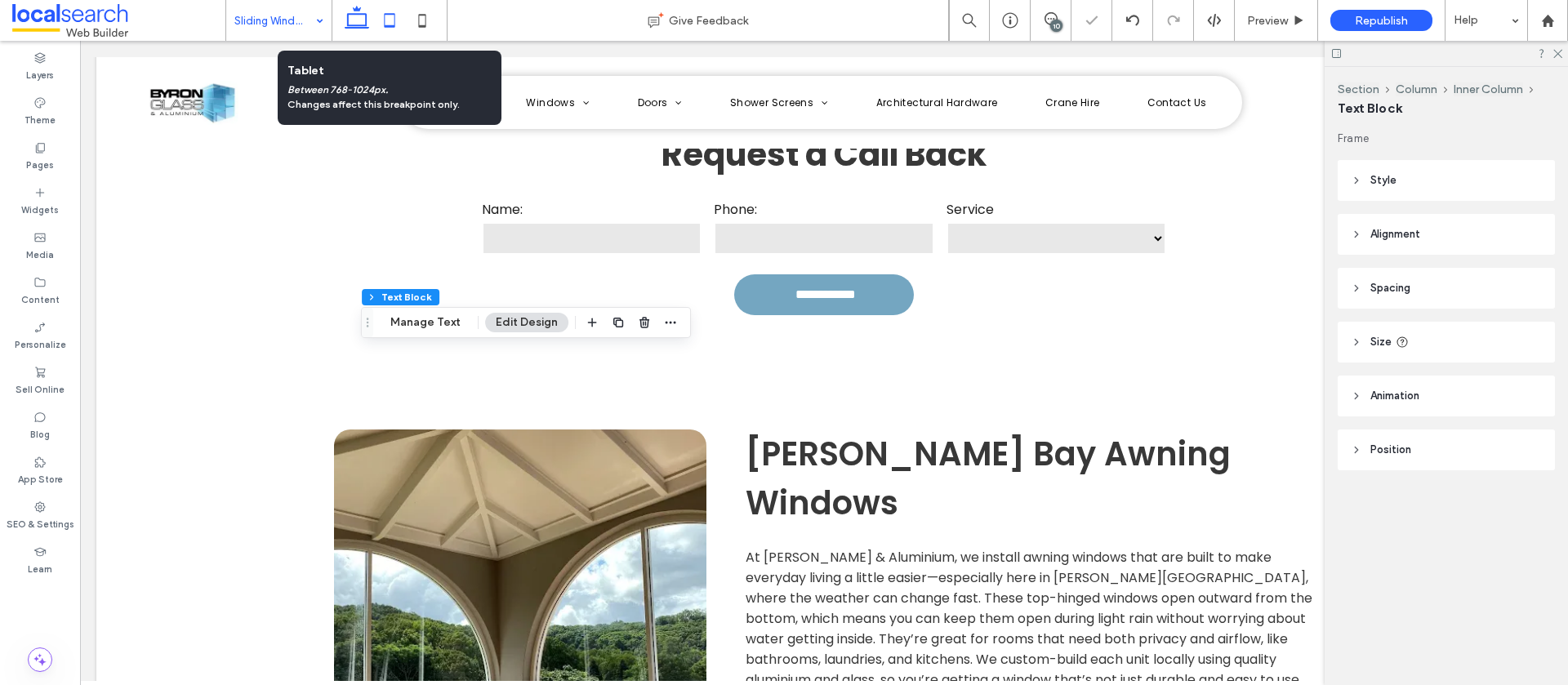
click at [376, 21] on icon at bounding box center [390, 20] width 33 height 33
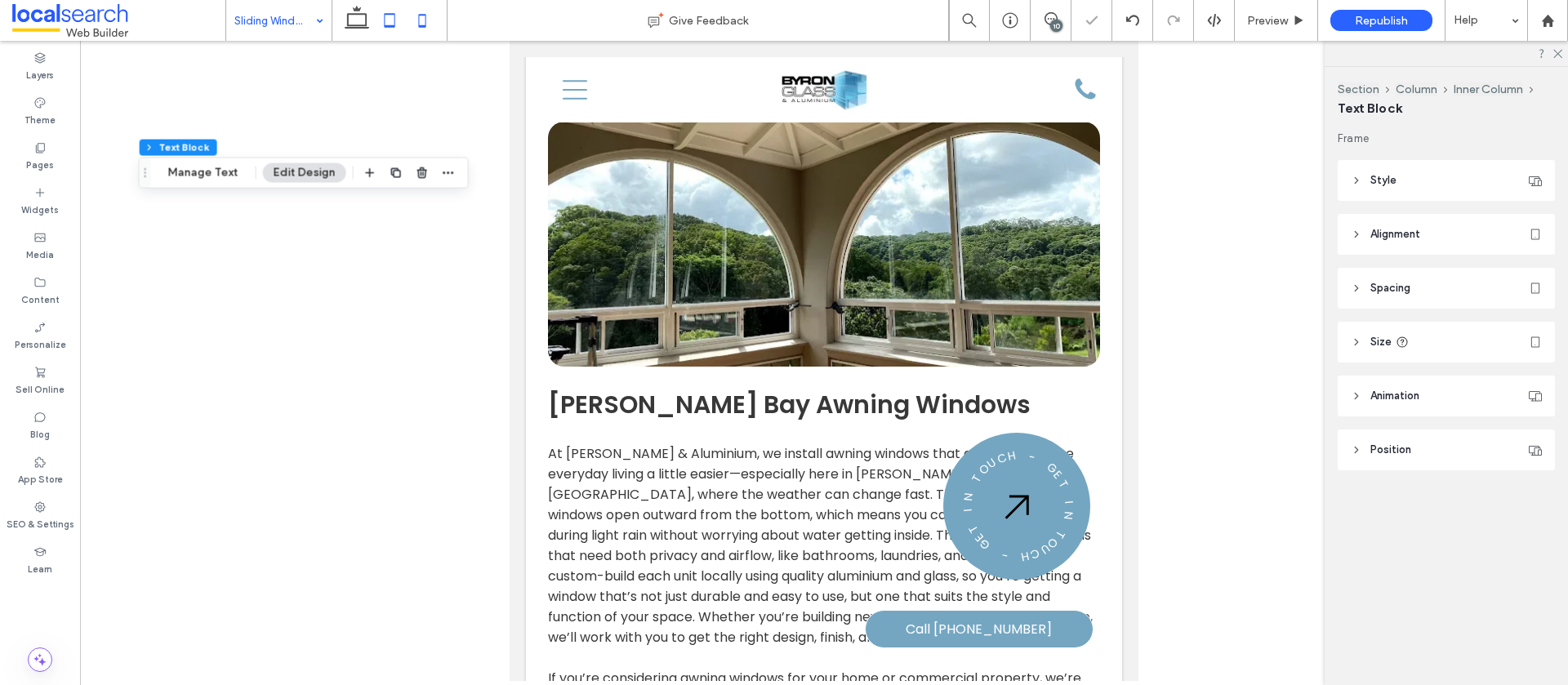
click at [436, 23] on icon at bounding box center [423, 20] width 33 height 33
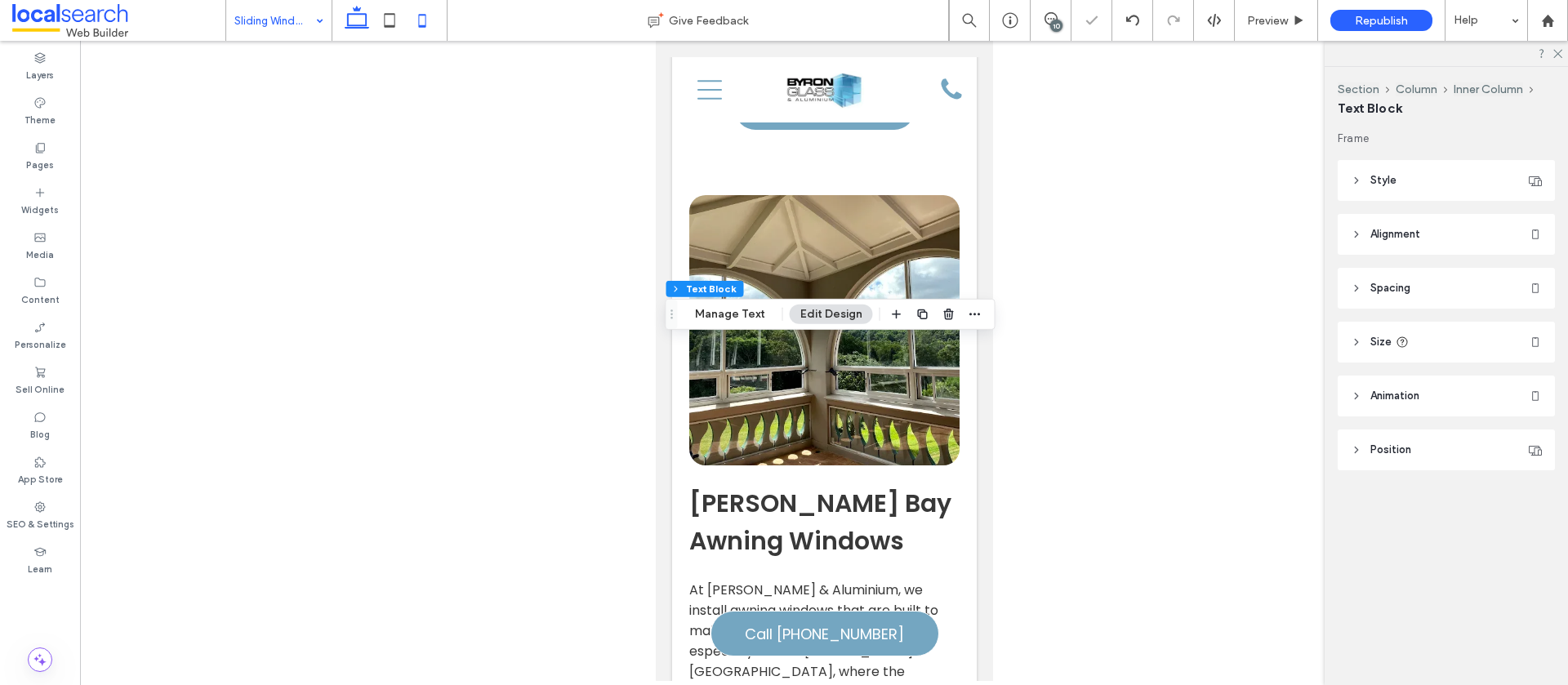
click at [348, 23] on use at bounding box center [357, 17] width 24 height 23
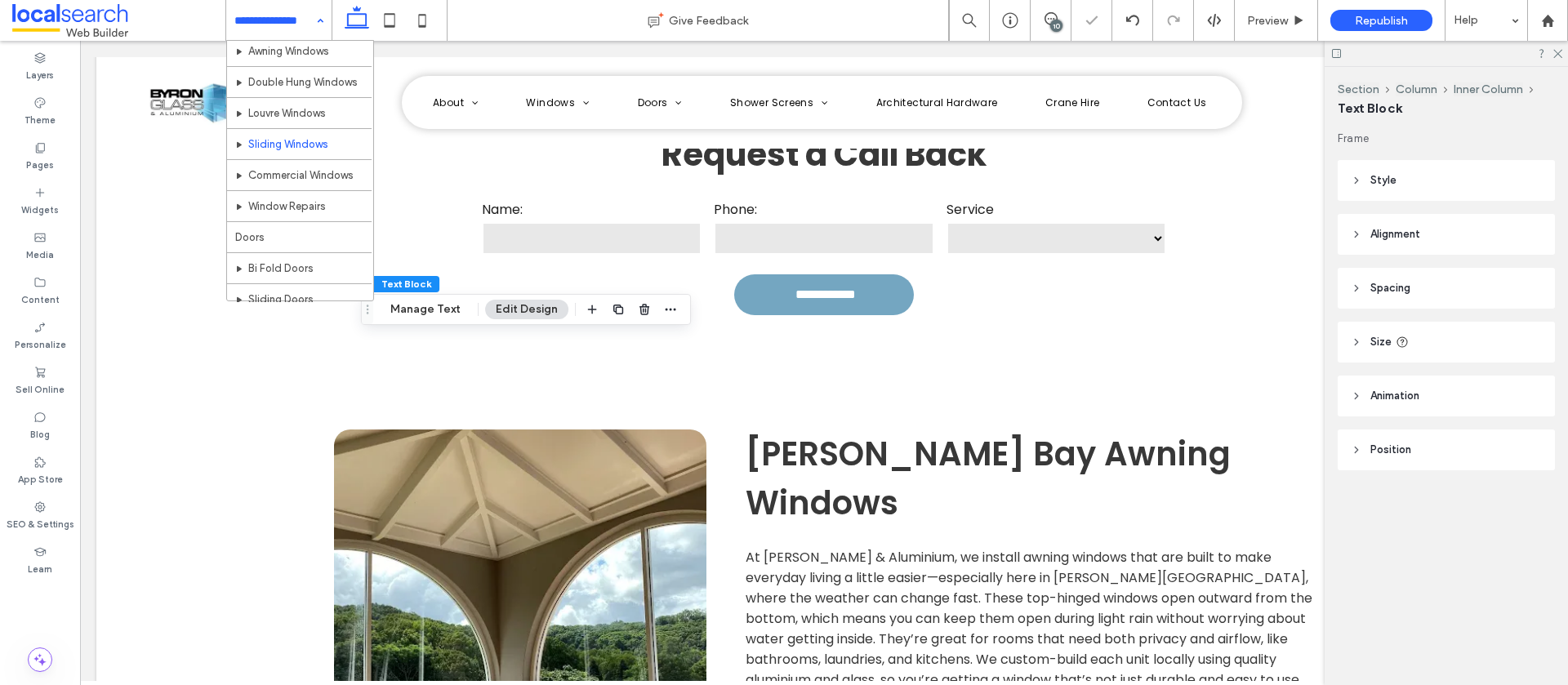
scroll to position [136, 0]
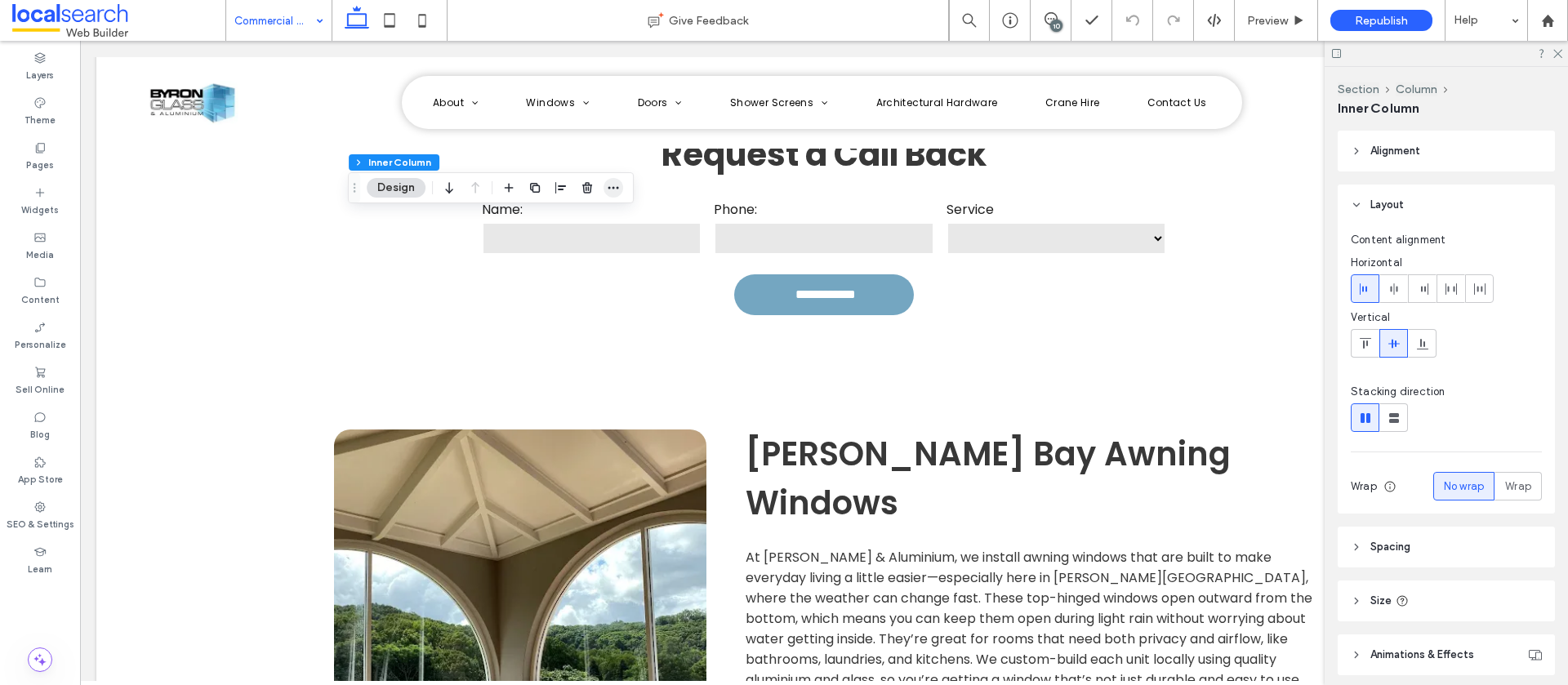
click at [616, 191] on icon "button" at bounding box center [612, 188] width 13 height 13
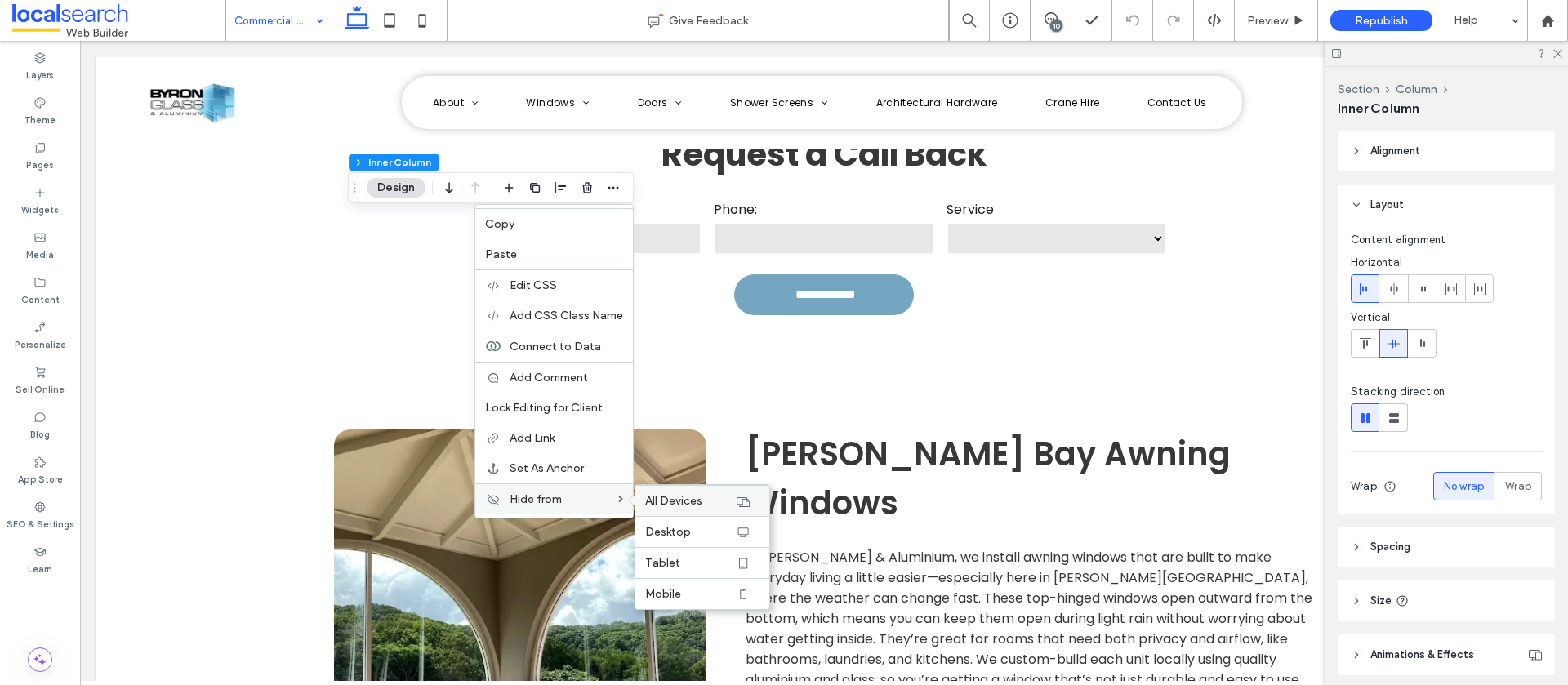
click at [668, 498] on span "All Devices" at bounding box center [674, 500] width 57 height 14
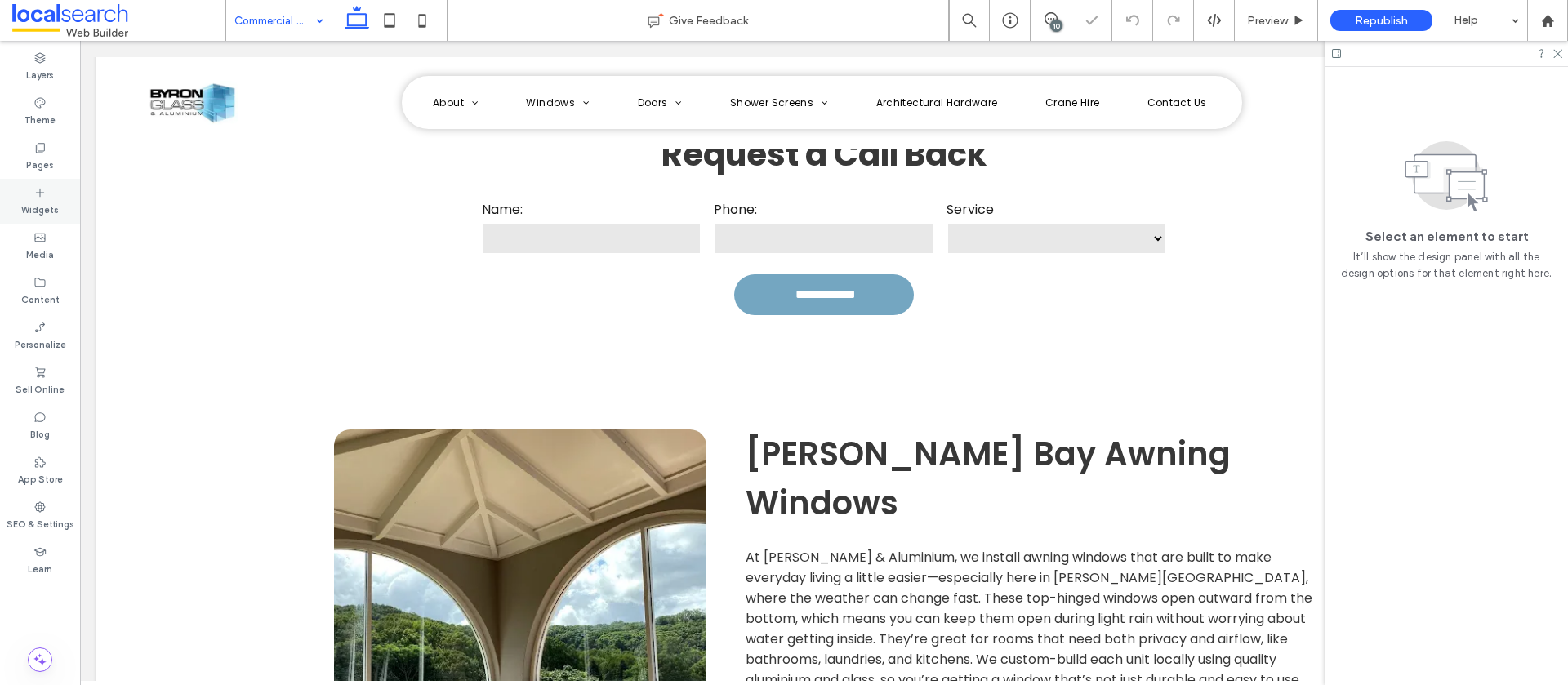
click at [21, 196] on div "Widgets" at bounding box center [40, 201] width 80 height 45
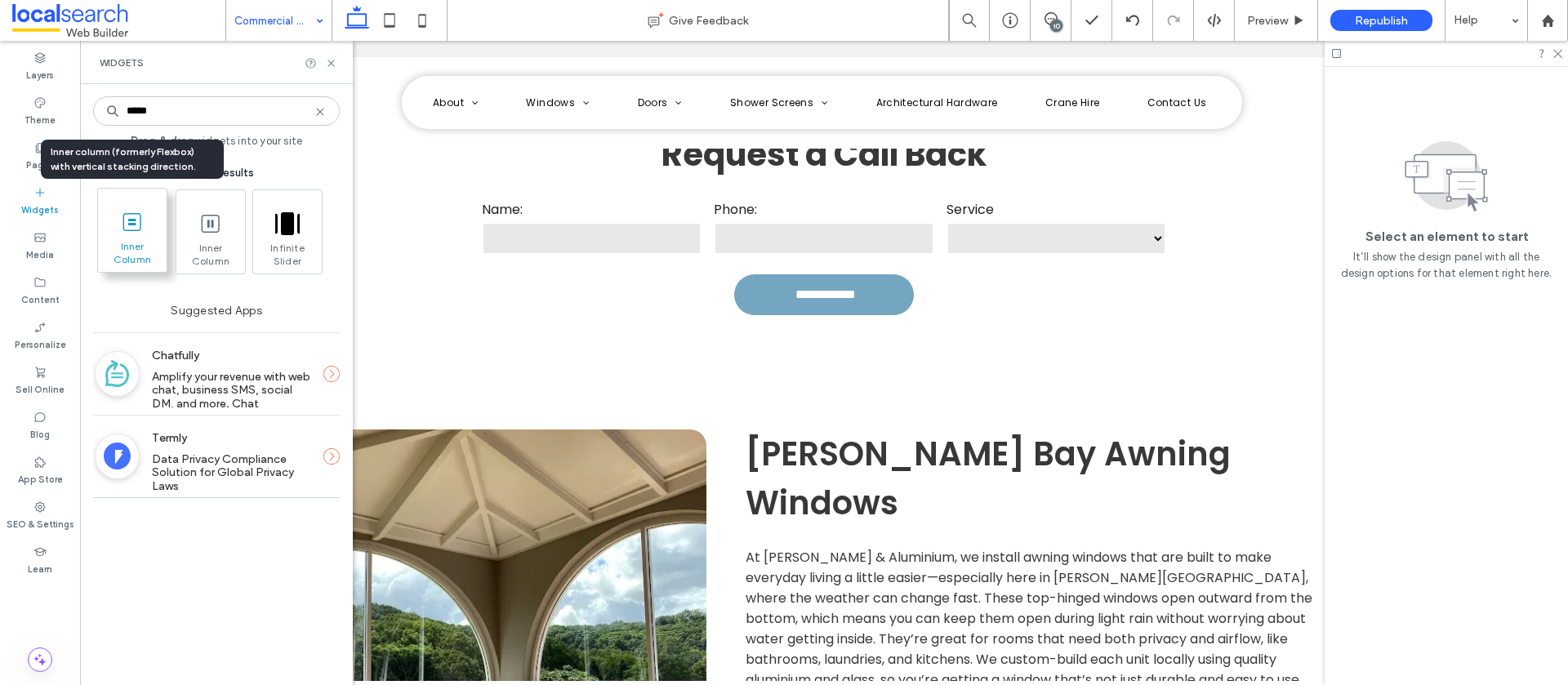
type input "*****"
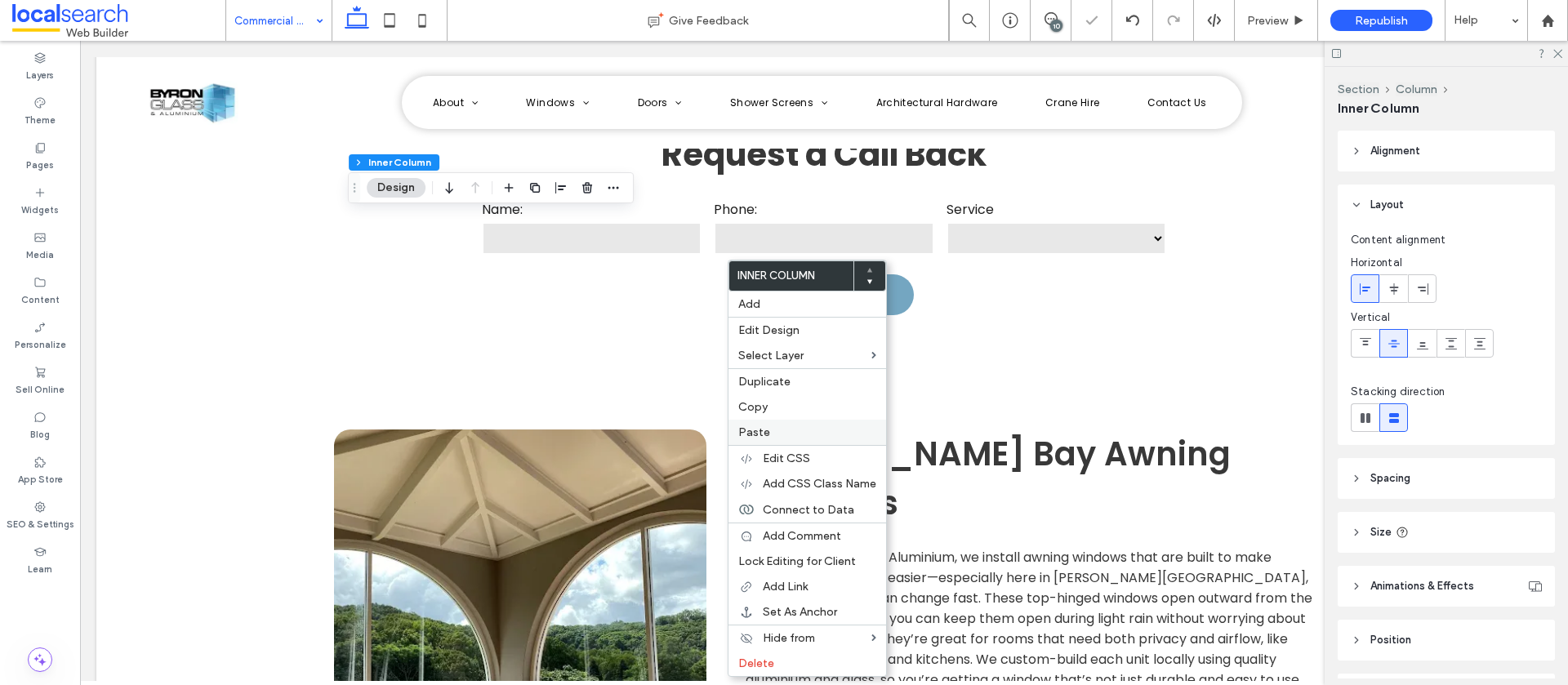
click at [801, 437] on label "Paste" at bounding box center [808, 432] width 138 height 14
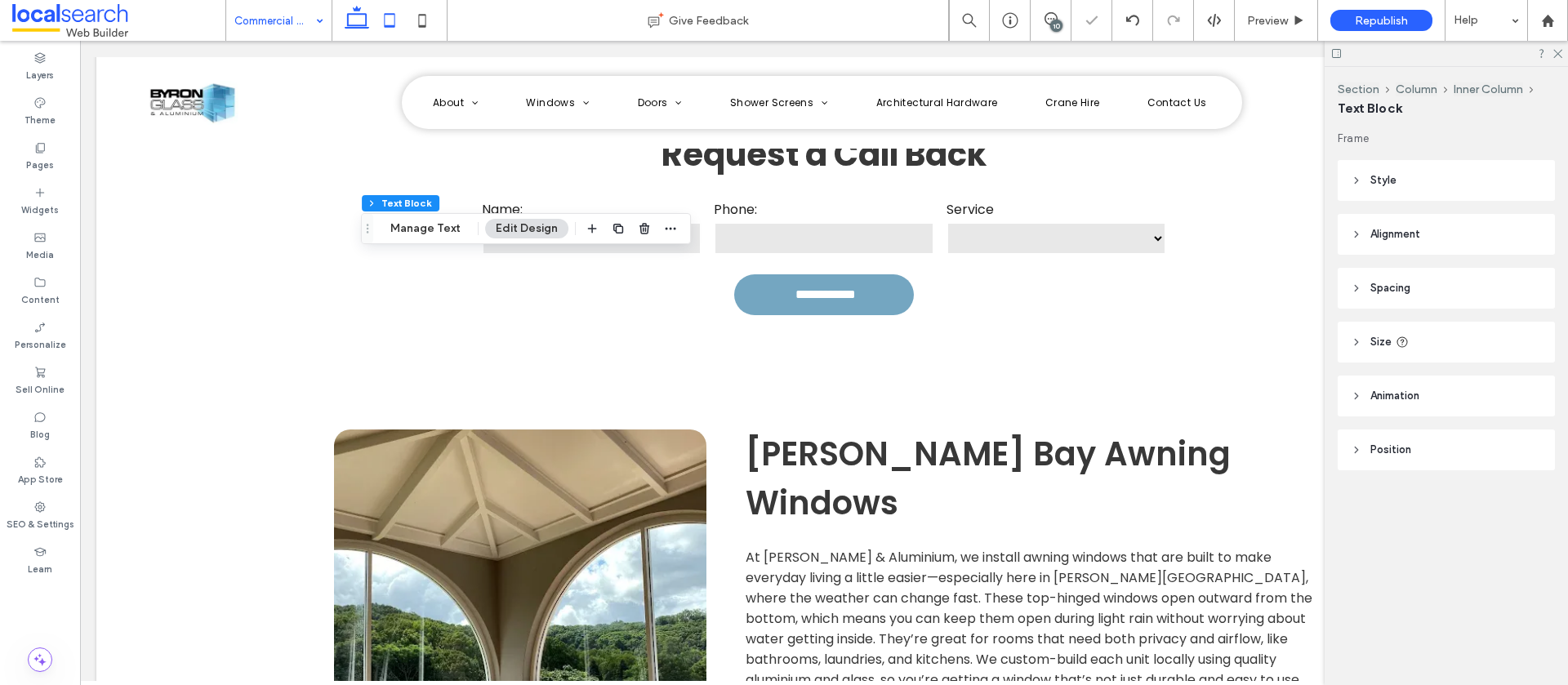
click at [382, 20] on icon at bounding box center [390, 20] width 33 height 33
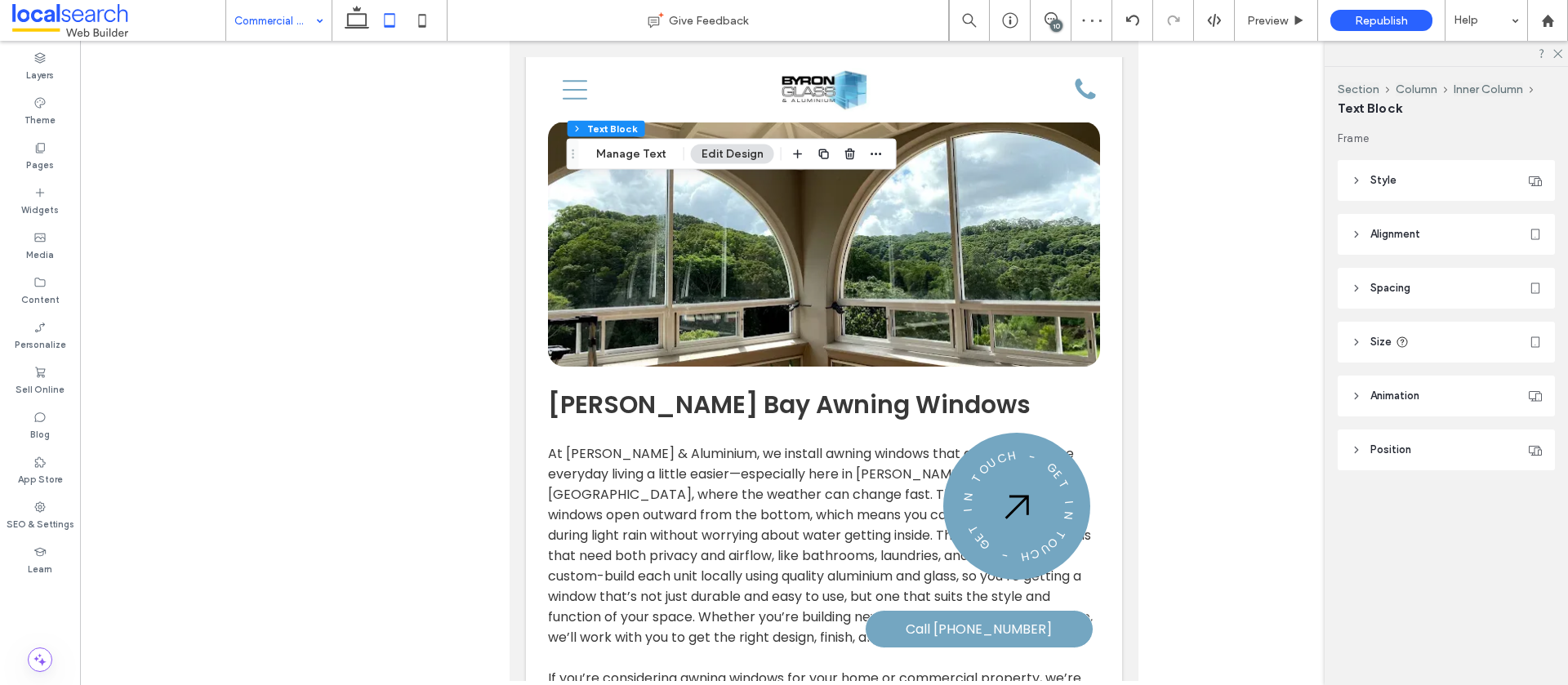
drag, startPoint x: 427, startPoint y: 20, endPoint x: 621, endPoint y: 154, distance: 235.8
click at [427, 19] on icon at bounding box center [423, 20] width 33 height 33
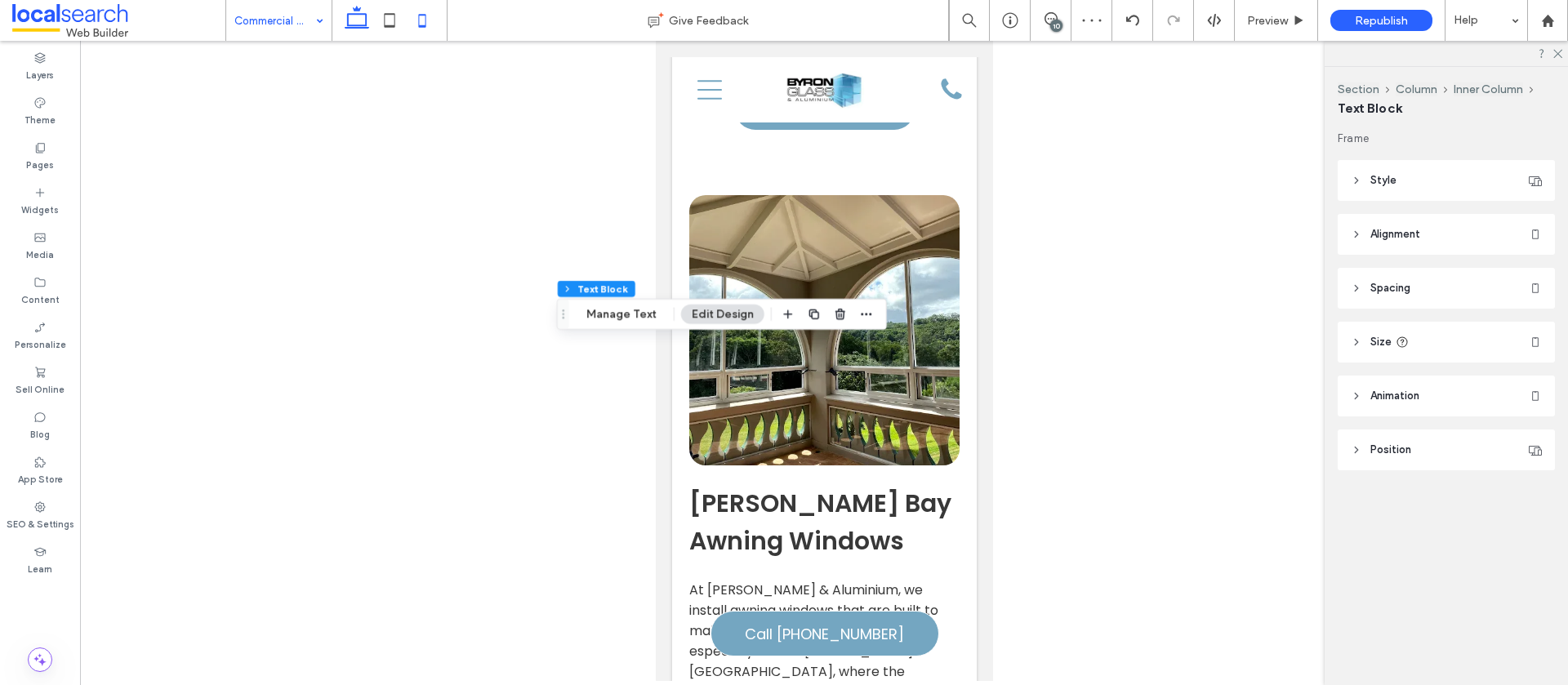
click at [356, 28] on icon at bounding box center [357, 20] width 33 height 33
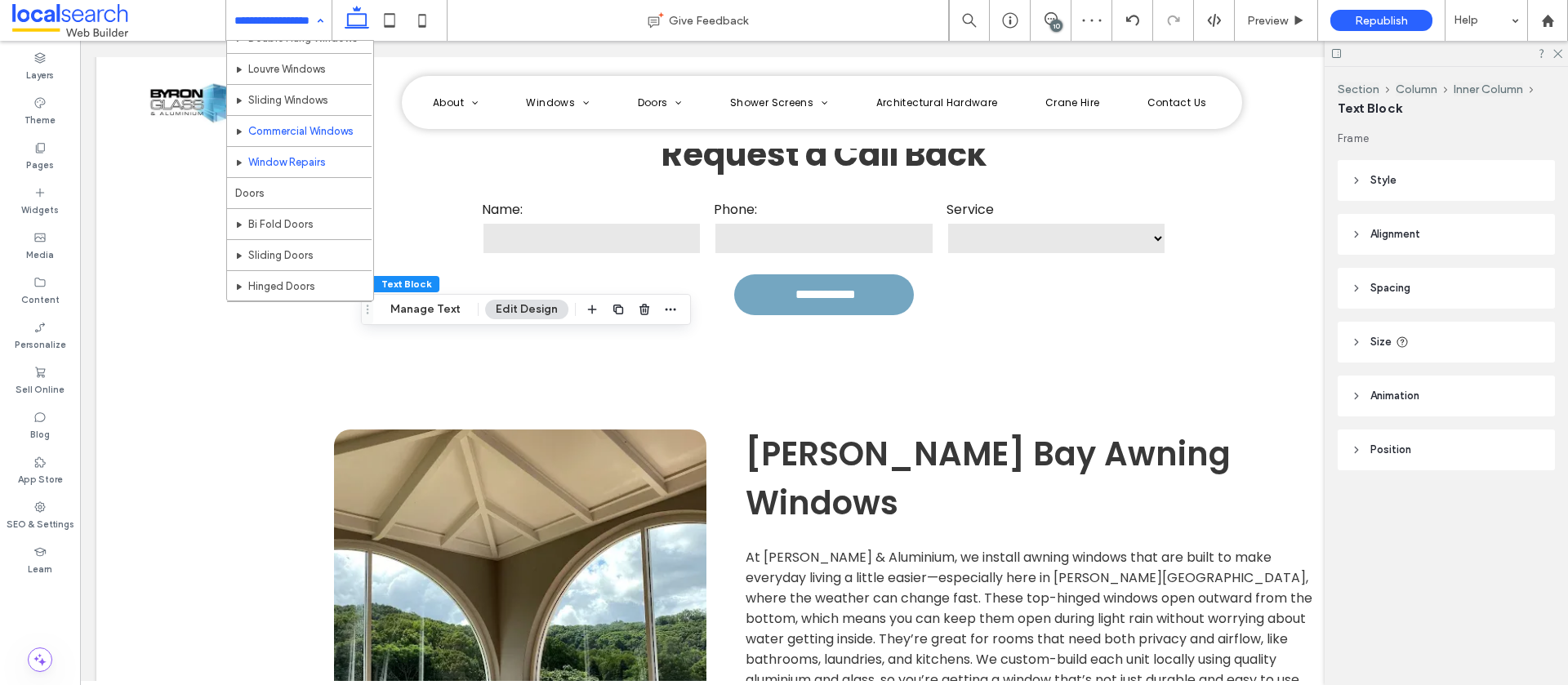
scroll to position [183, 0]
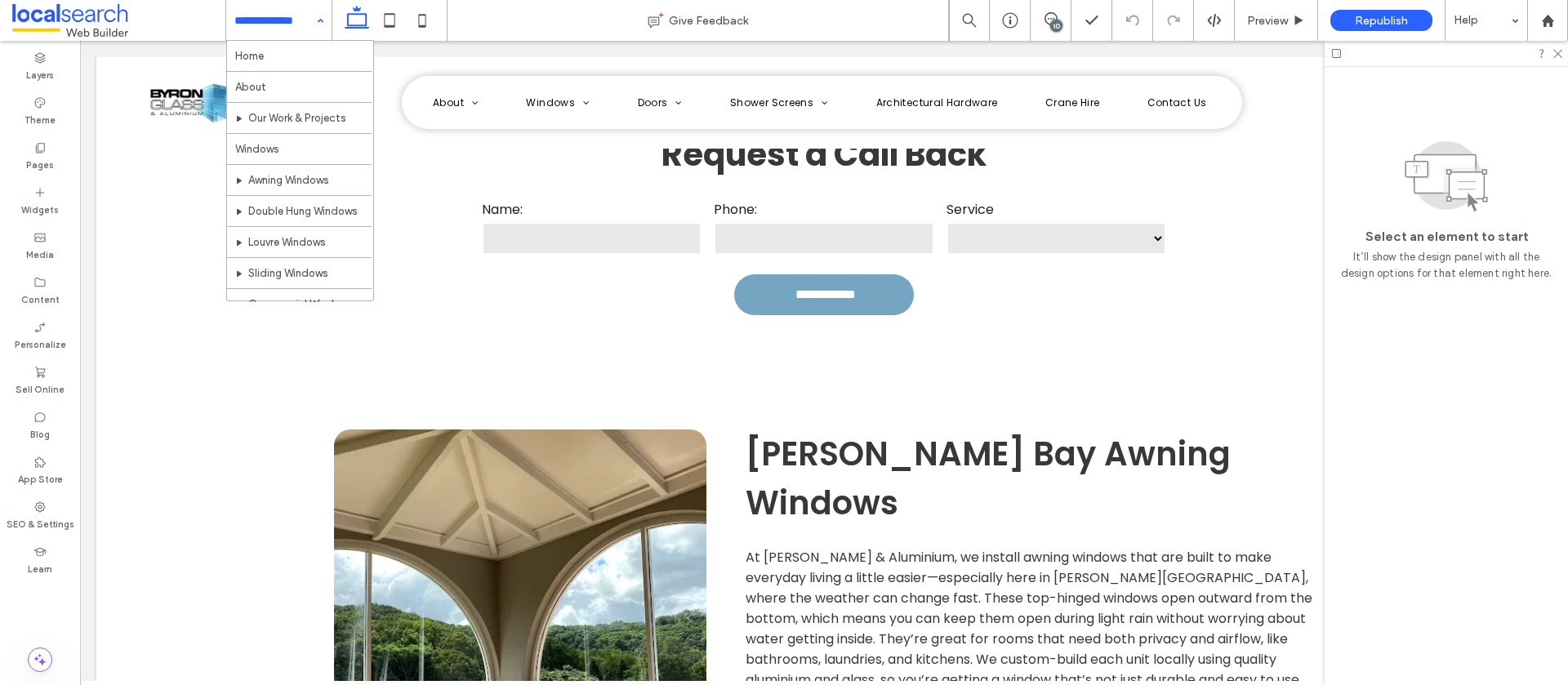
click at [264, 25] on input at bounding box center [274, 20] width 81 height 41
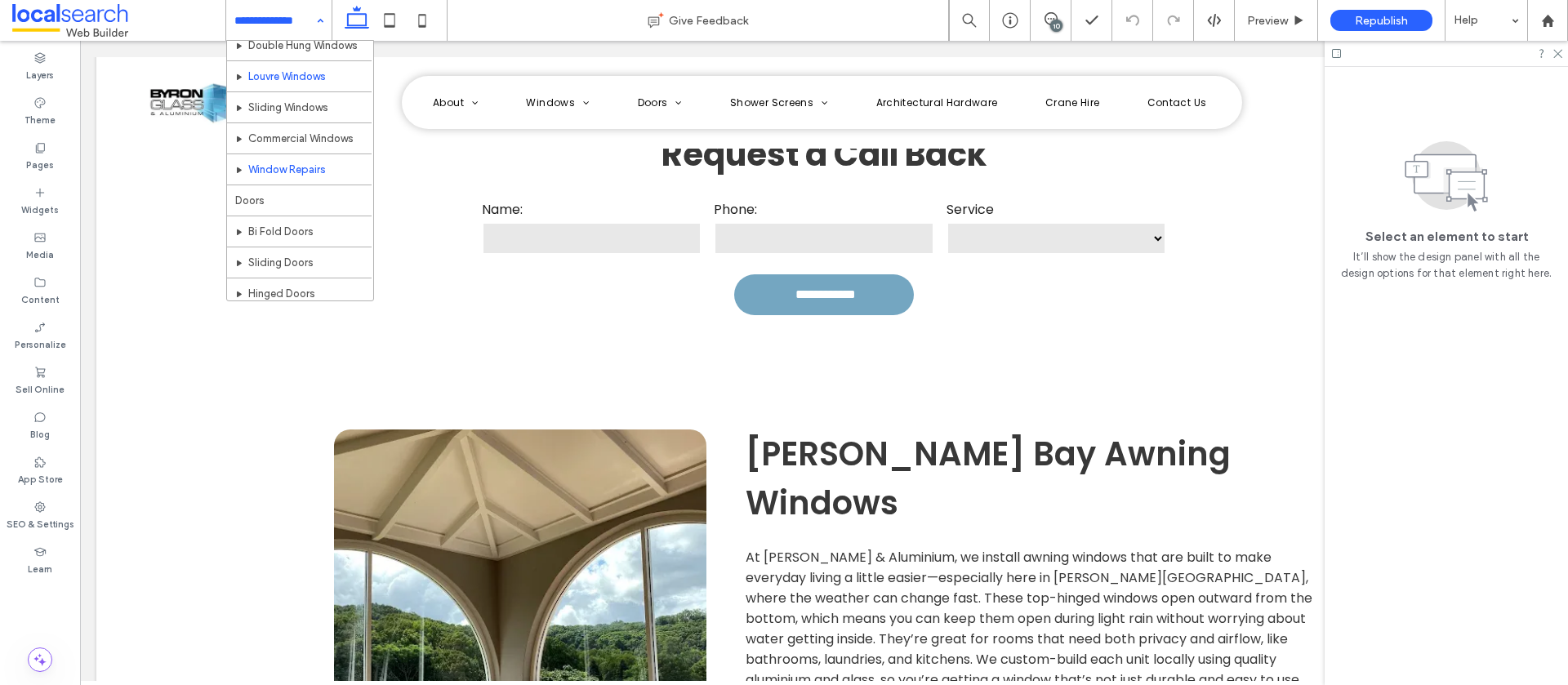
scroll to position [166, 0]
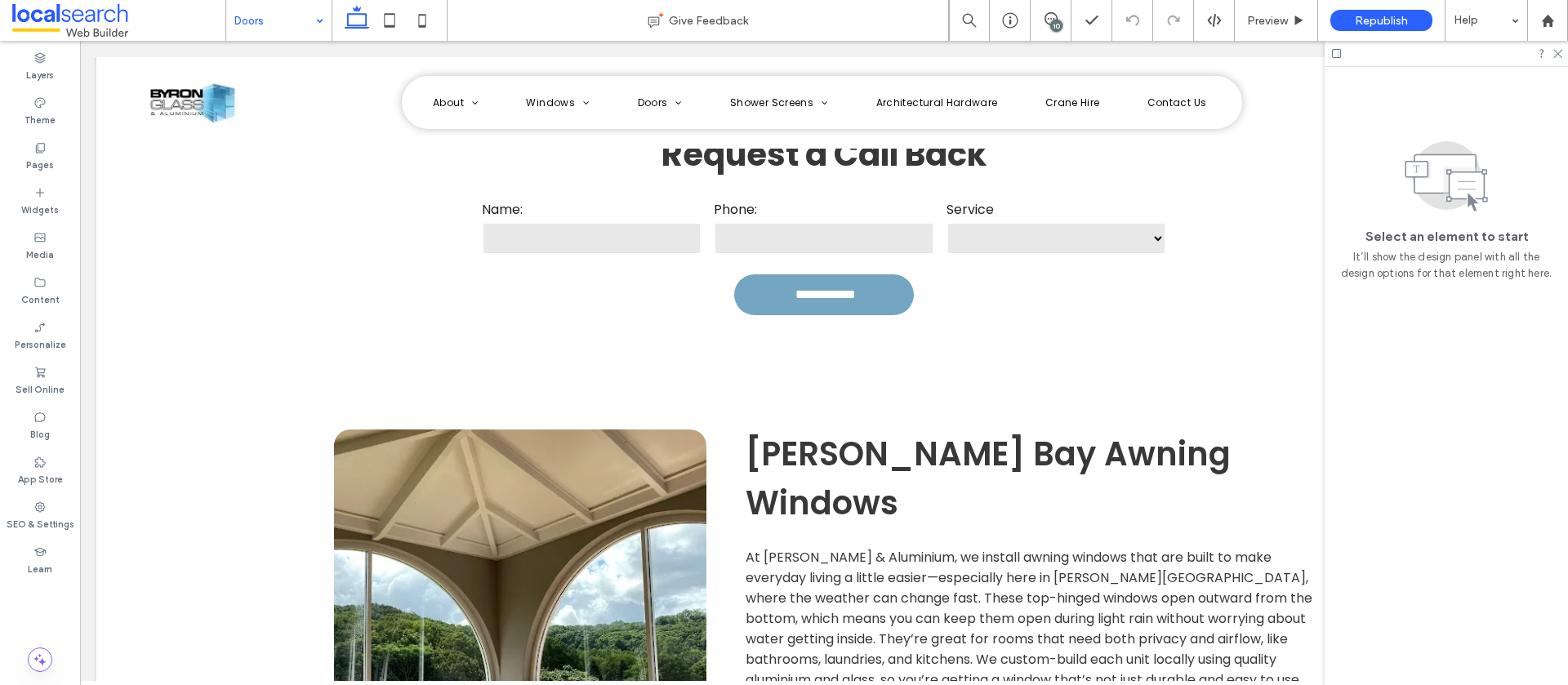
click at [282, 26] on input at bounding box center [274, 20] width 81 height 41
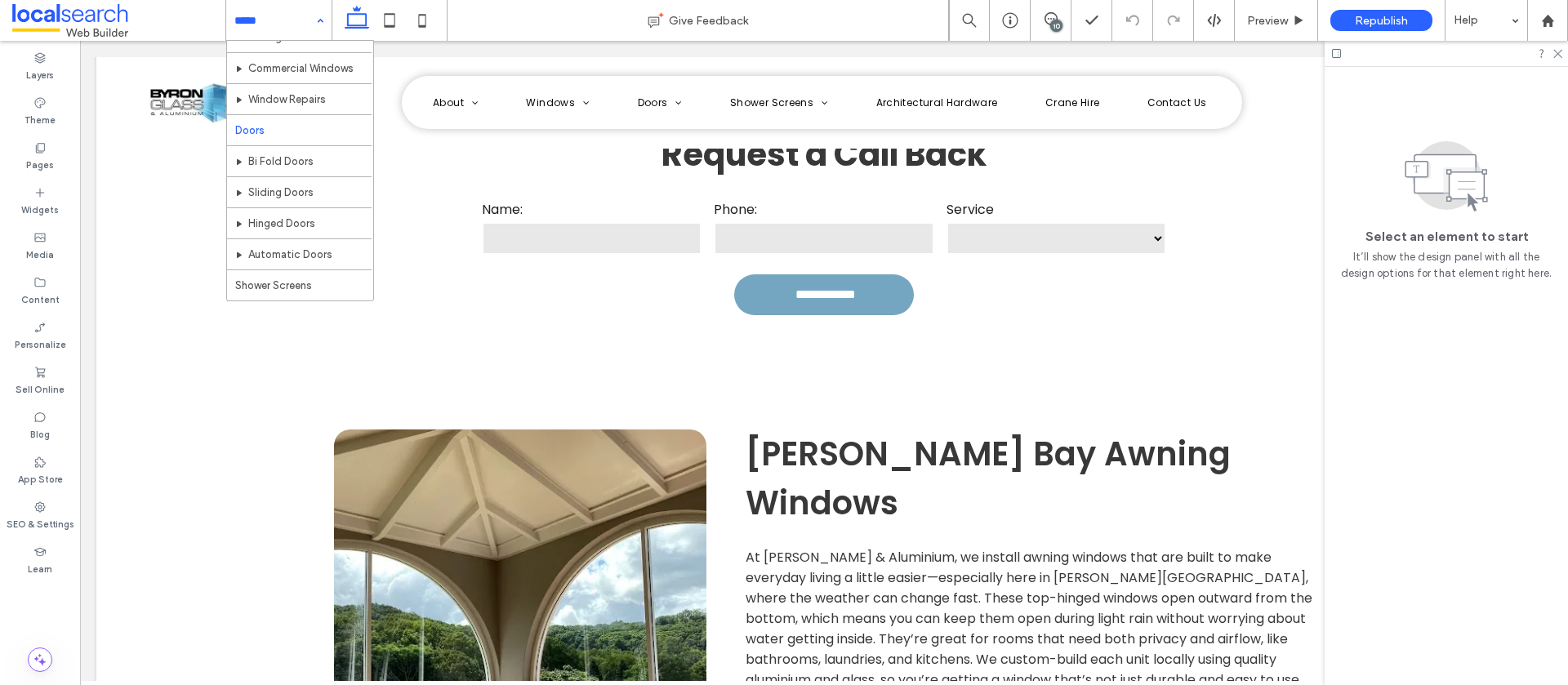
scroll to position [238, 0]
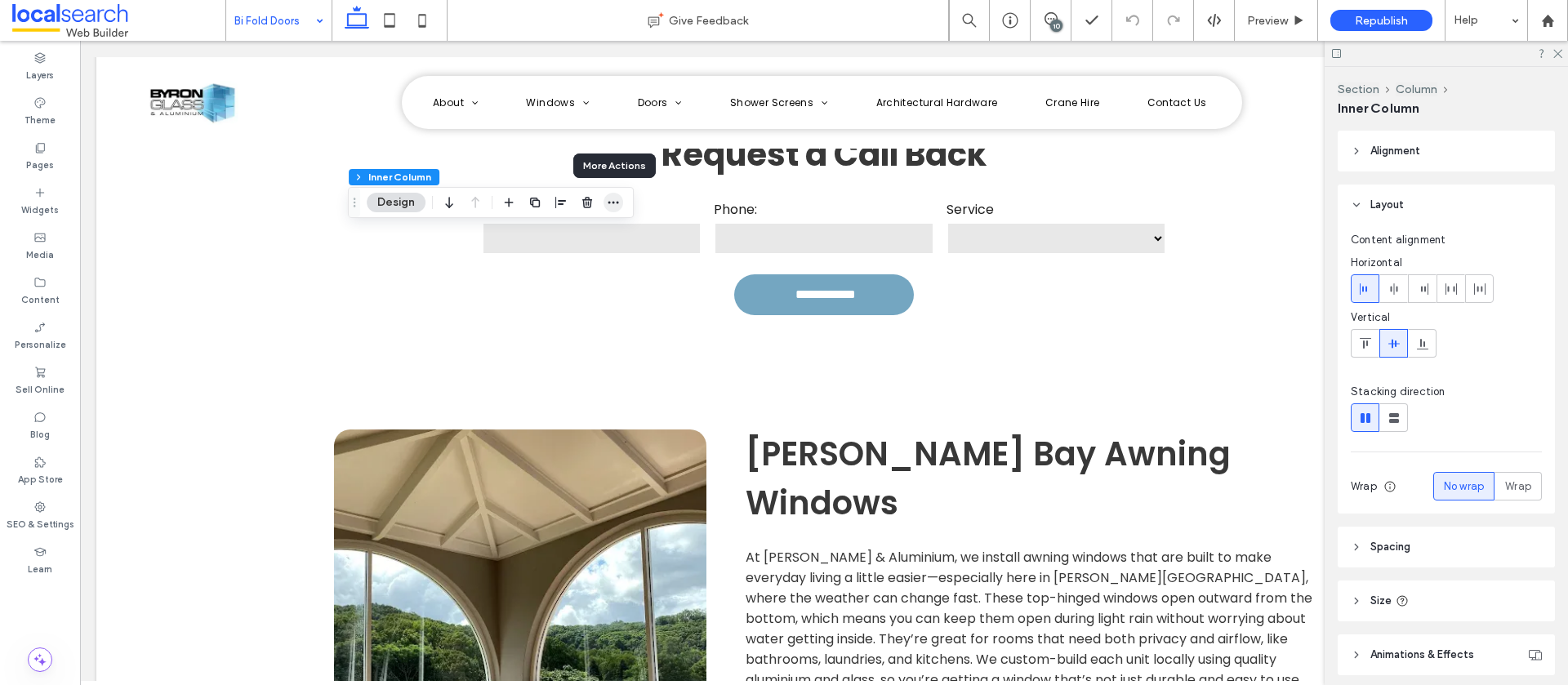
click at [613, 202] on use "button" at bounding box center [613, 203] width 11 height 3
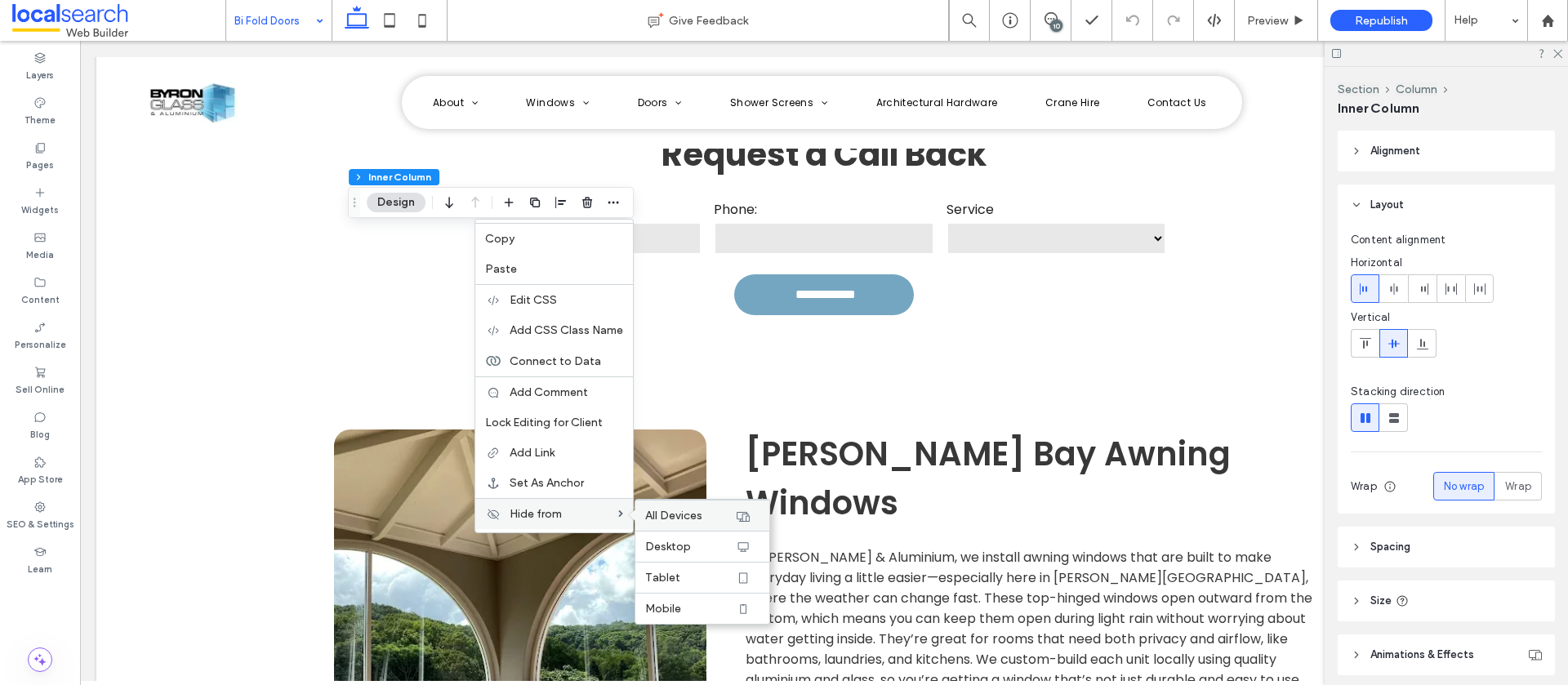
click at [653, 523] on div "All Devices" at bounding box center [703, 515] width 134 height 31
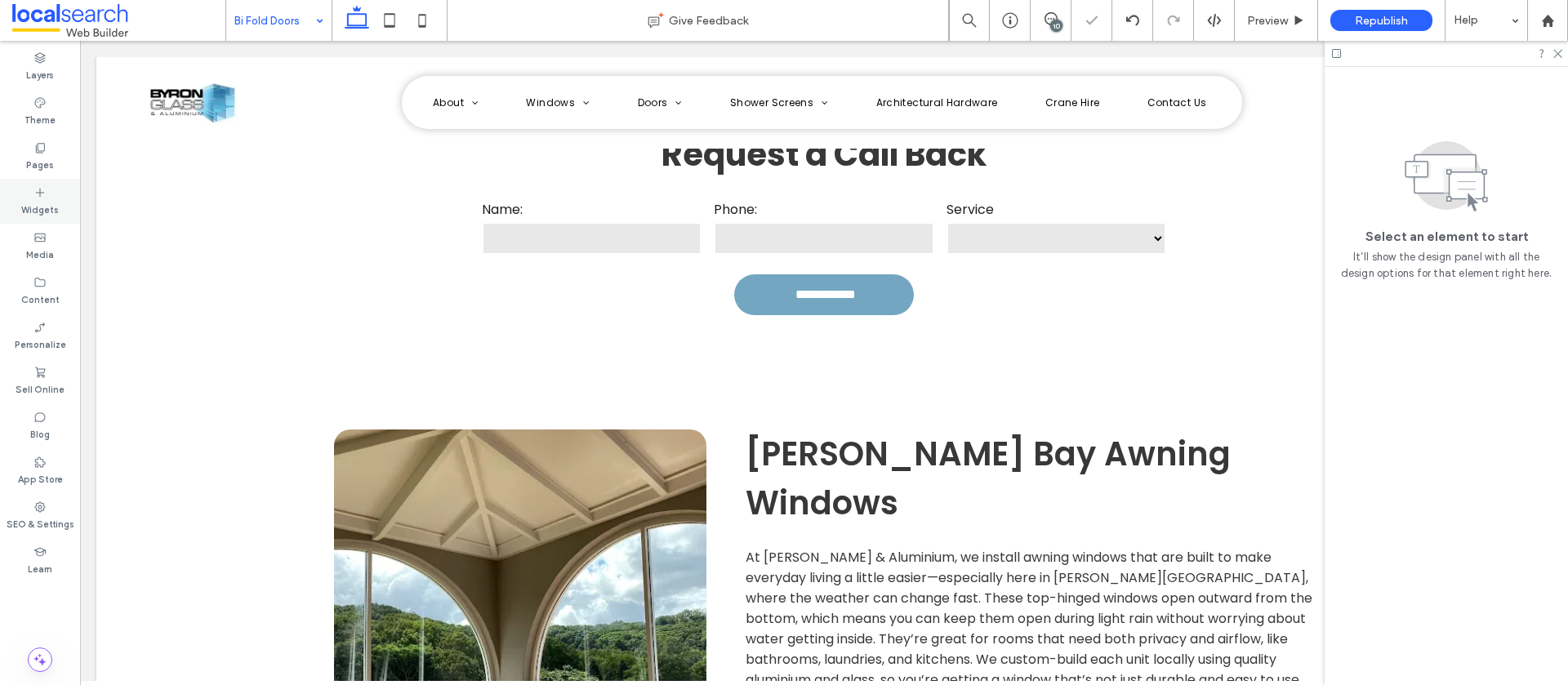
click at [27, 206] on label "Widgets" at bounding box center [40, 208] width 38 height 17
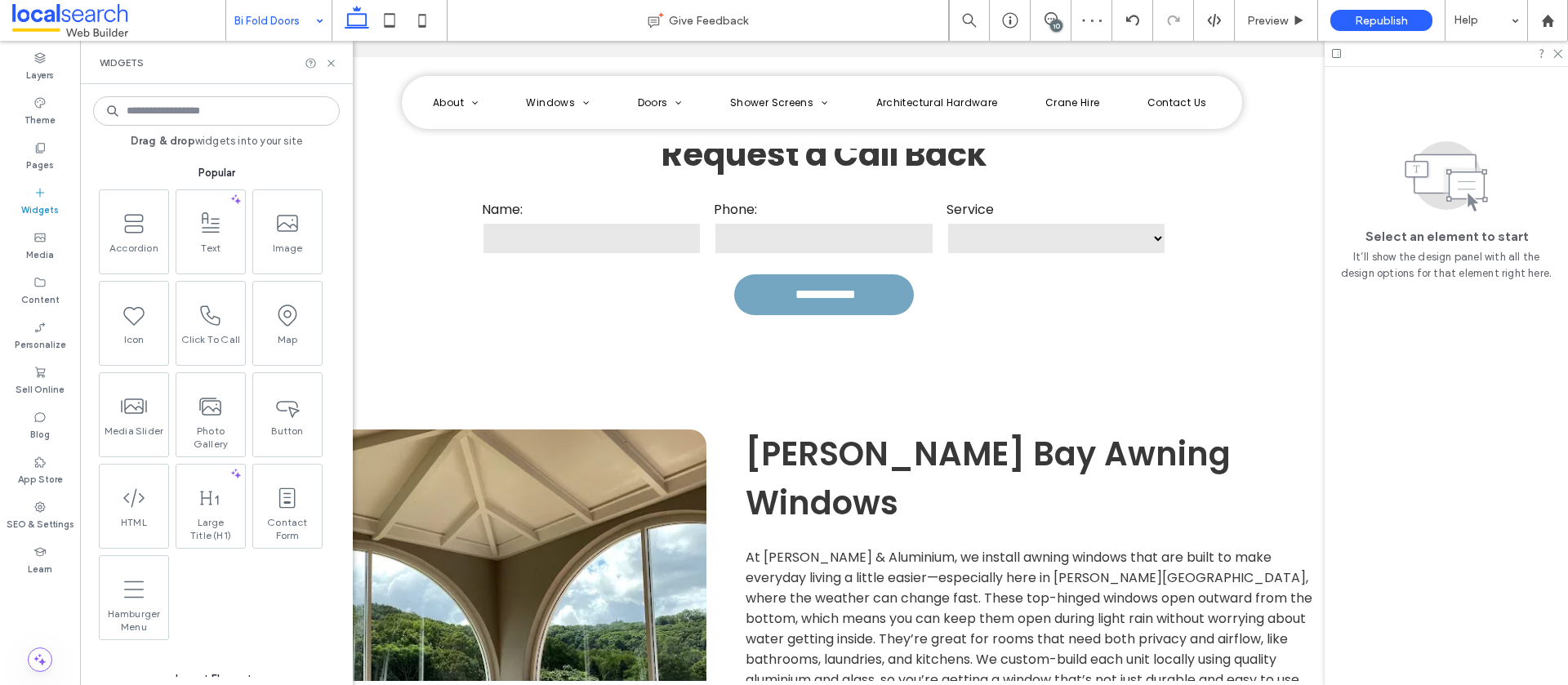
click at [160, 111] on input at bounding box center [217, 111] width 247 height 29
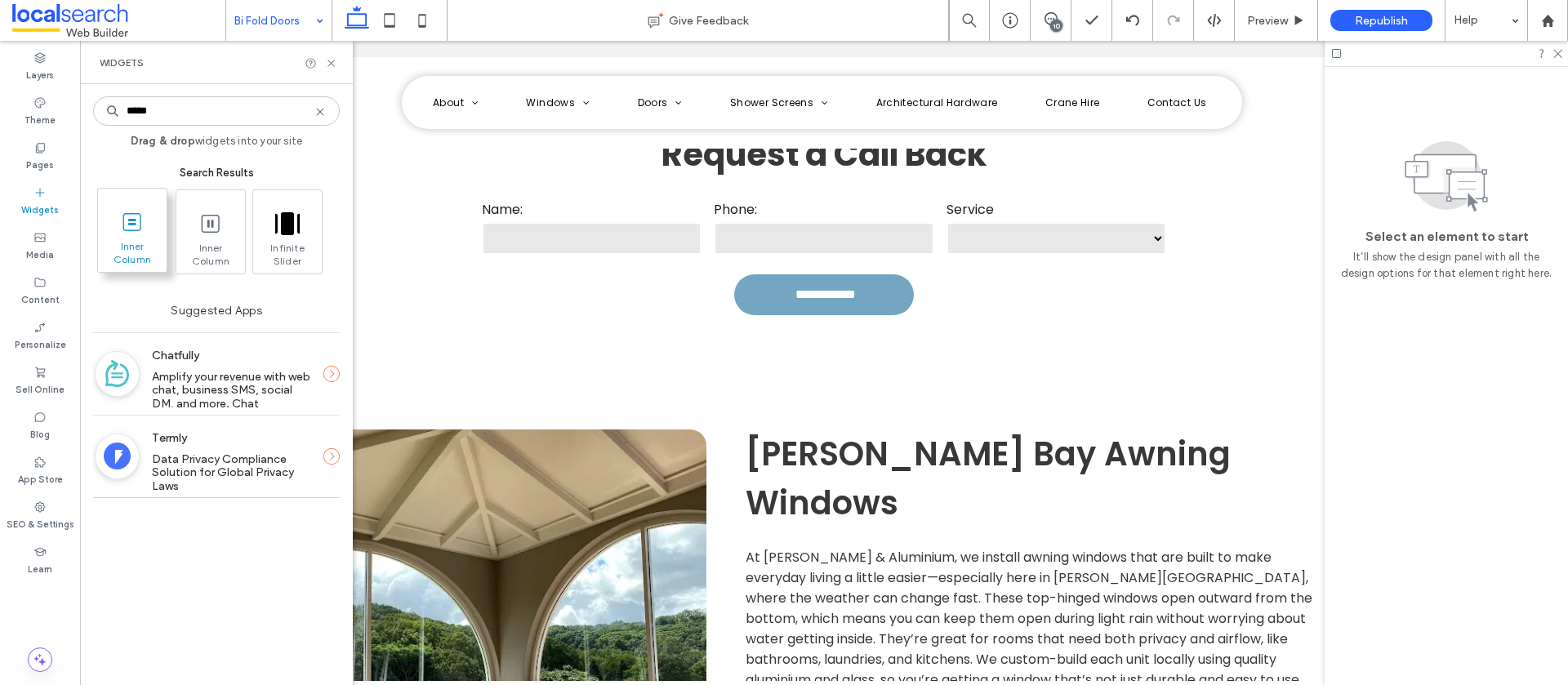
type input "*****"
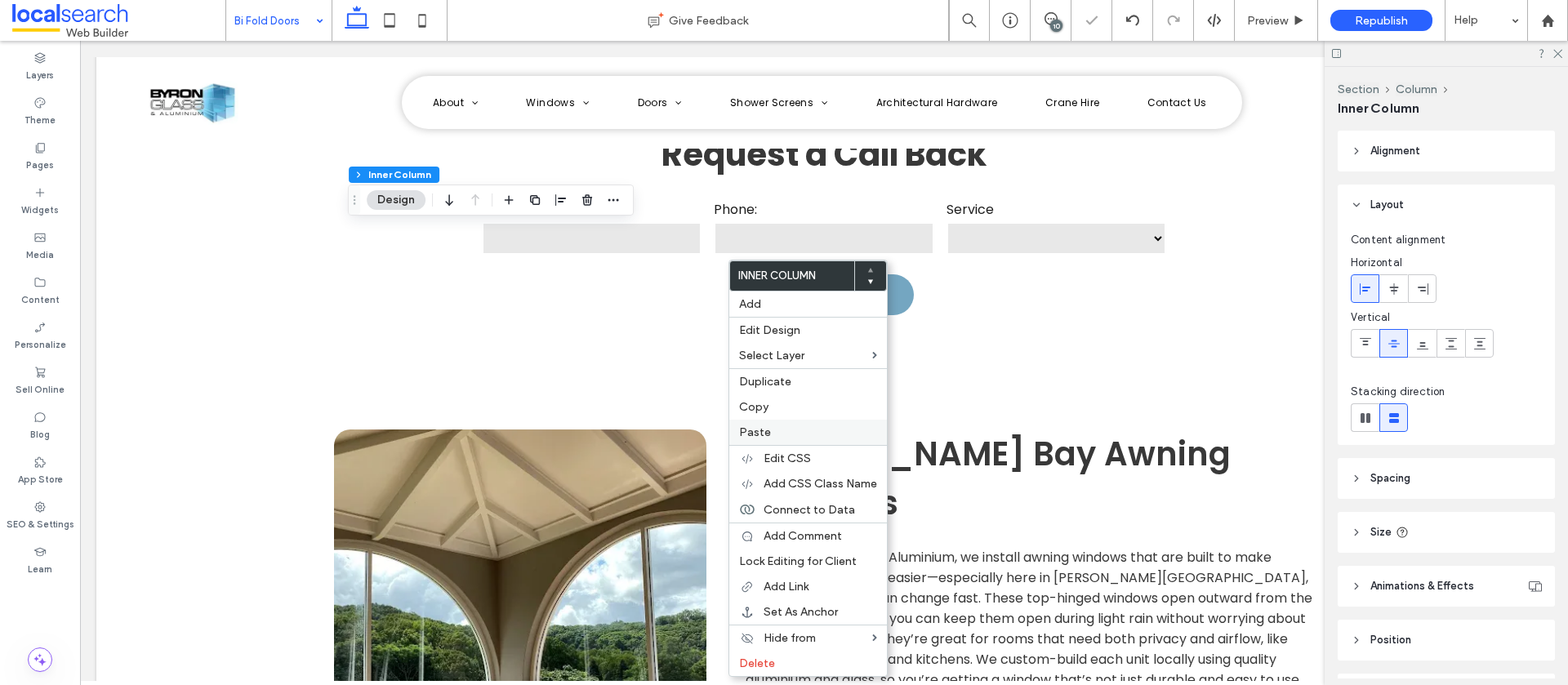
click at [773, 435] on label "Paste" at bounding box center [808, 432] width 138 height 14
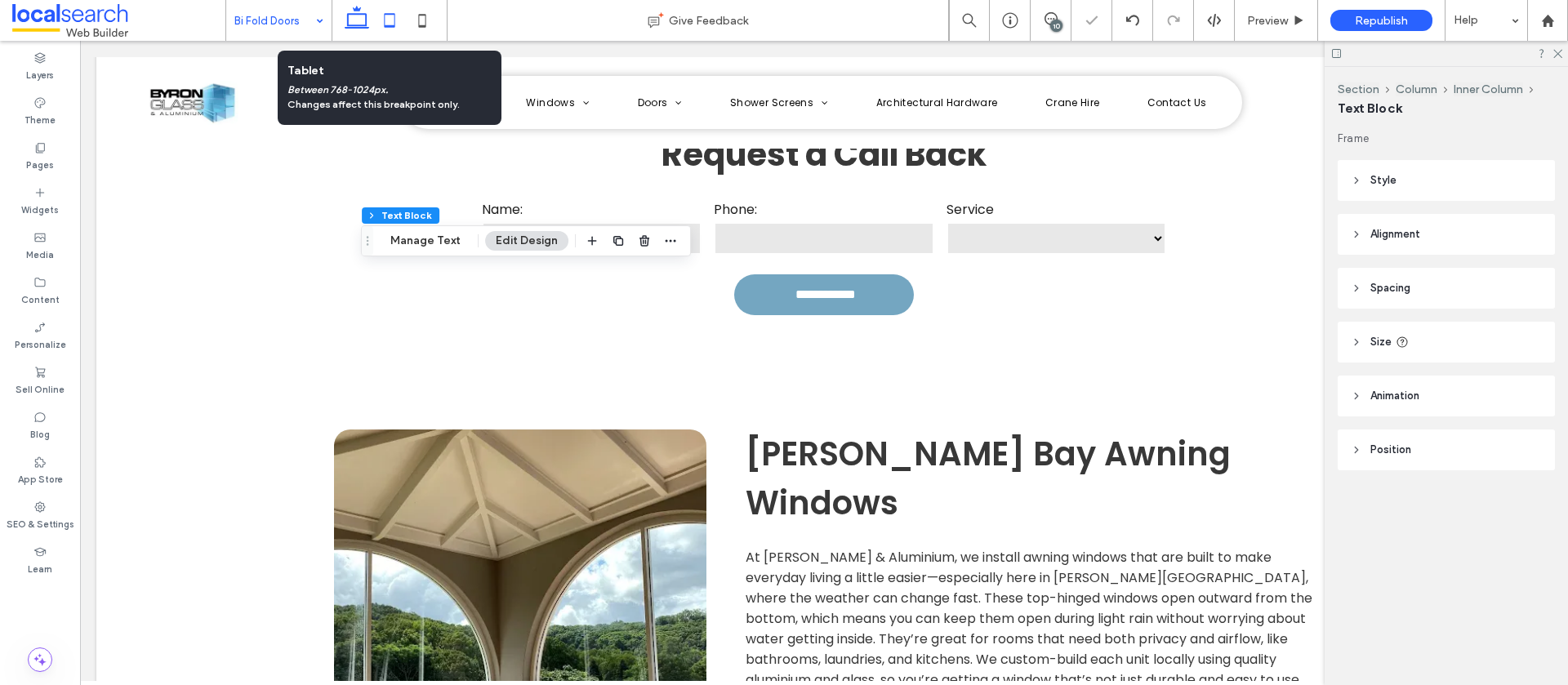
click at [386, 19] on icon at bounding box center [390, 20] width 33 height 33
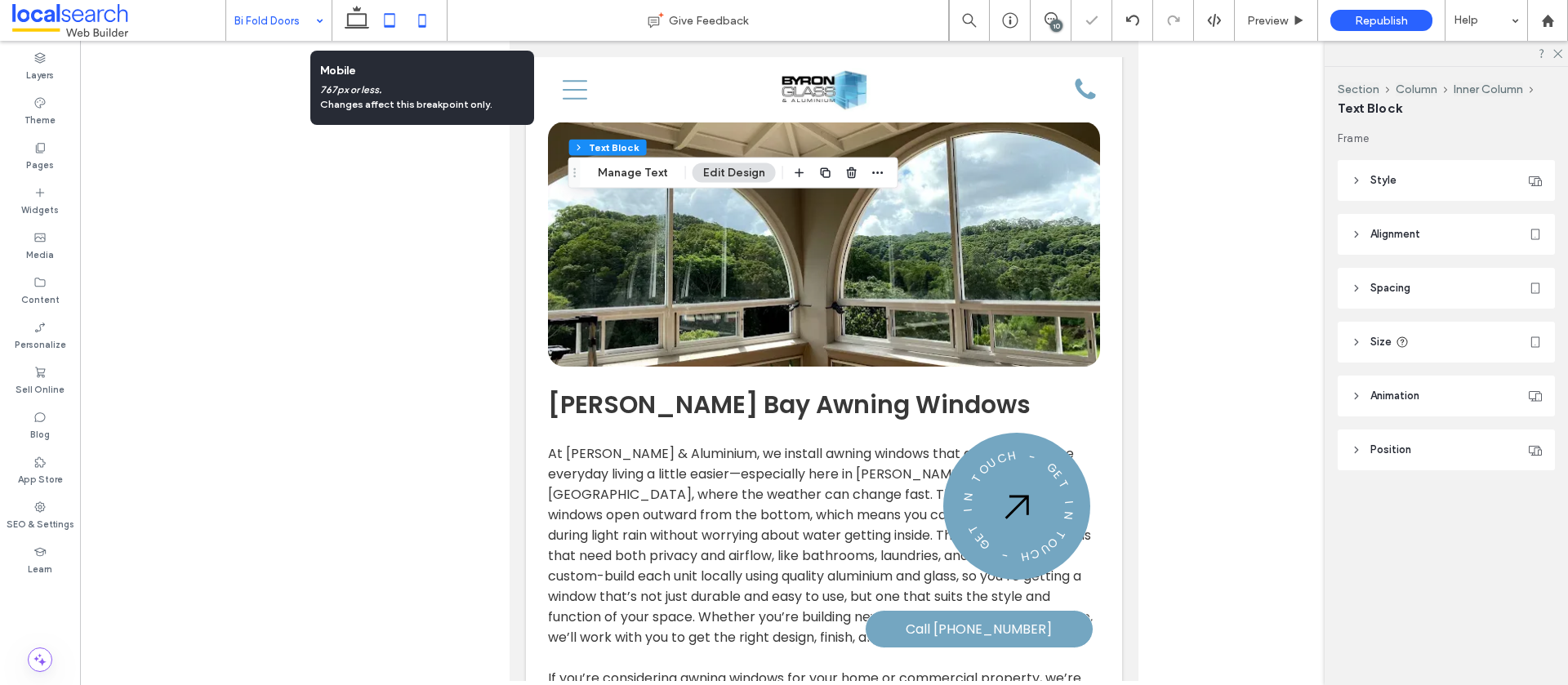
click at [422, 21] on icon at bounding box center [423, 20] width 33 height 33
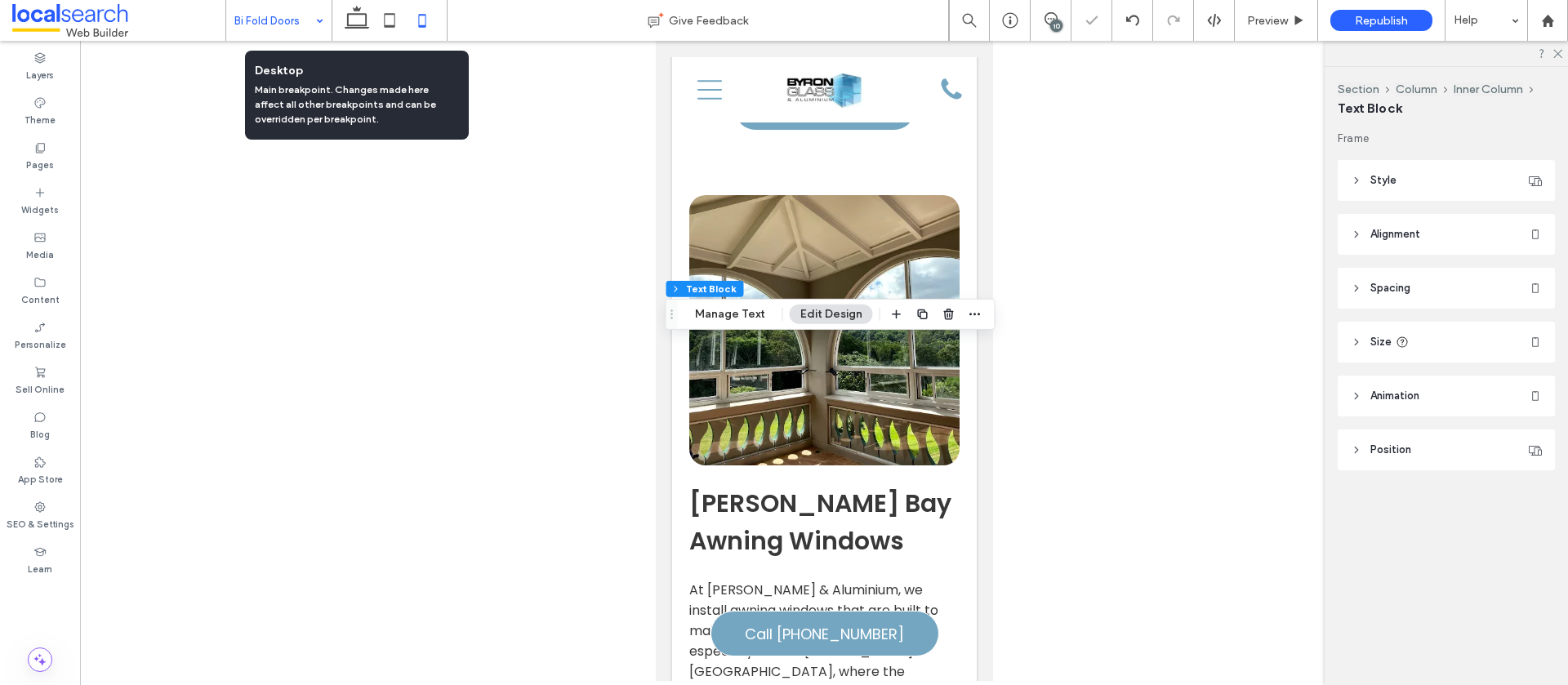
drag, startPoint x: 346, startPoint y: 23, endPoint x: 330, endPoint y: 23, distance: 16.0
click at [346, 23] on icon at bounding box center [357, 20] width 33 height 33
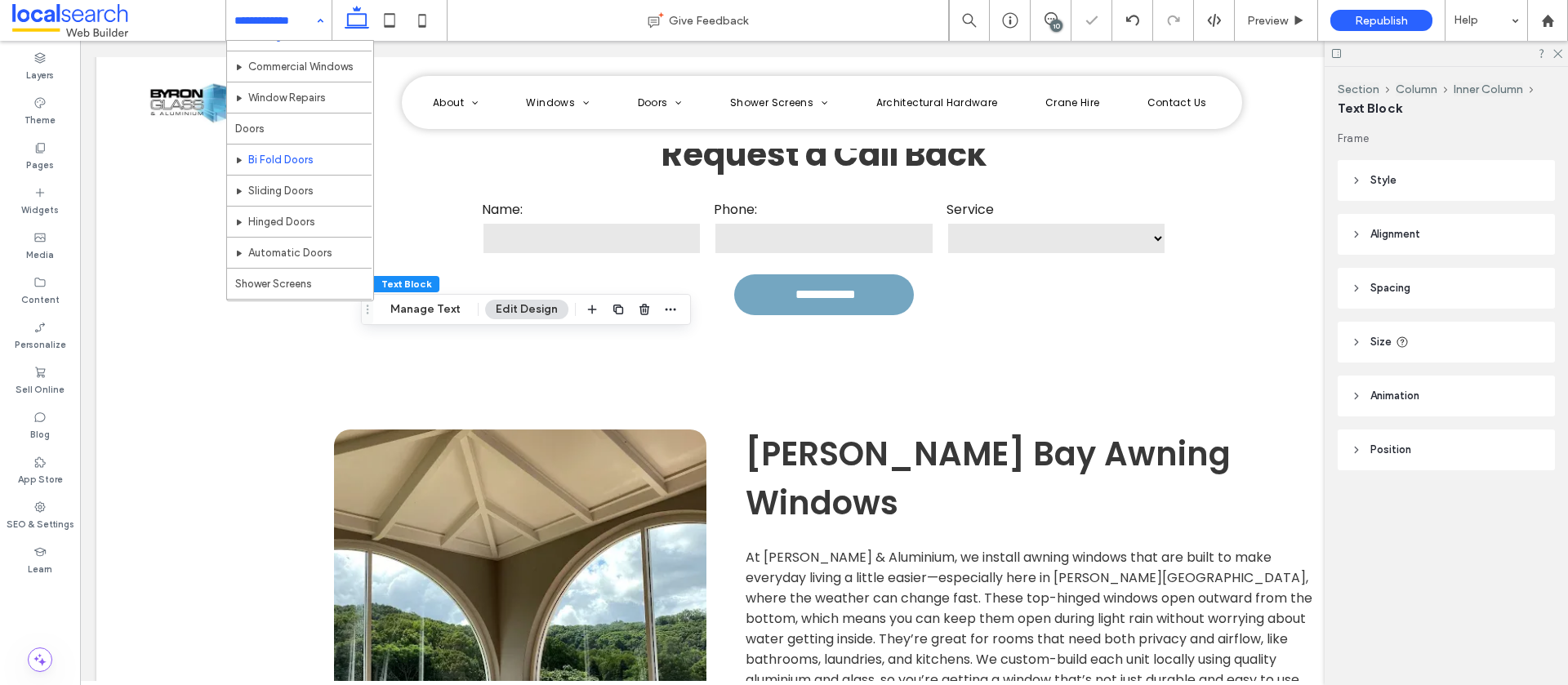
scroll to position [253, 0]
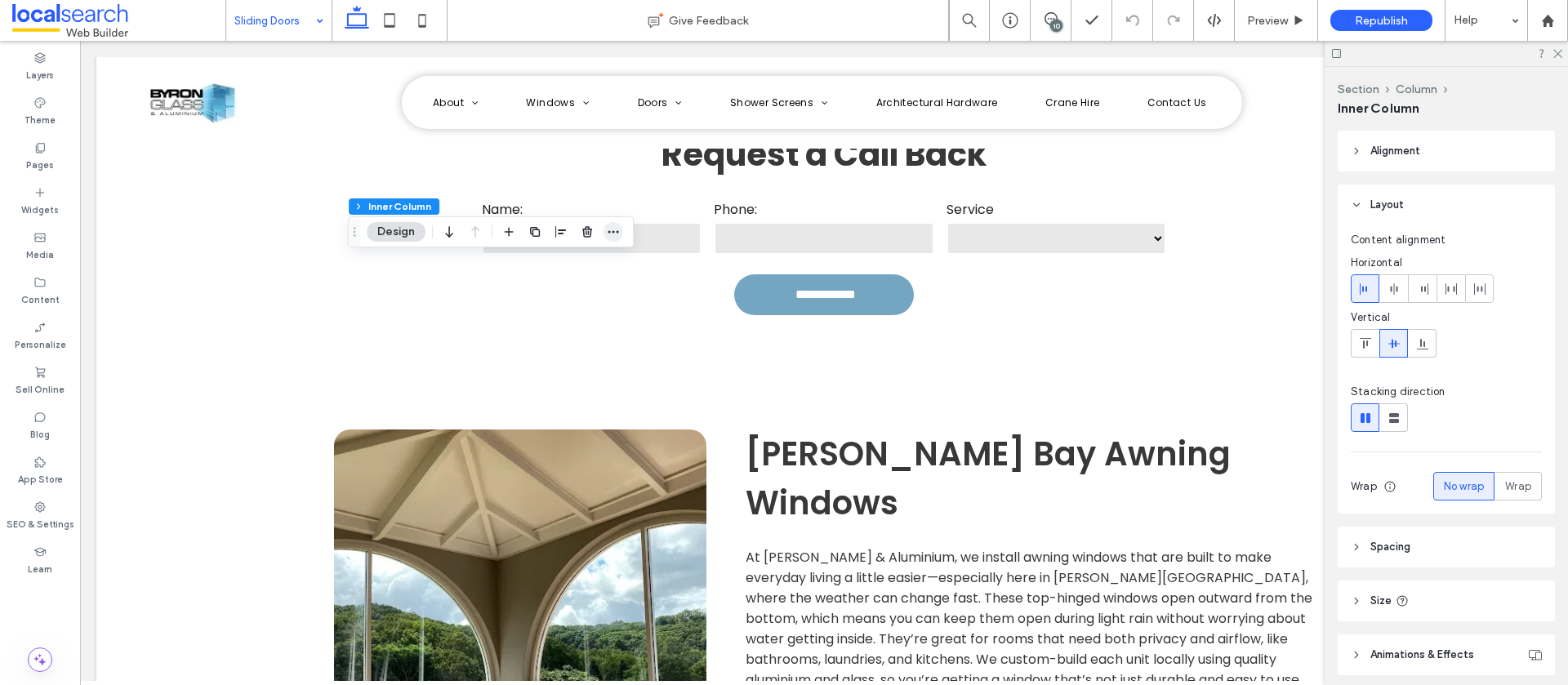
click at [616, 235] on icon "button" at bounding box center [612, 231] width 13 height 13
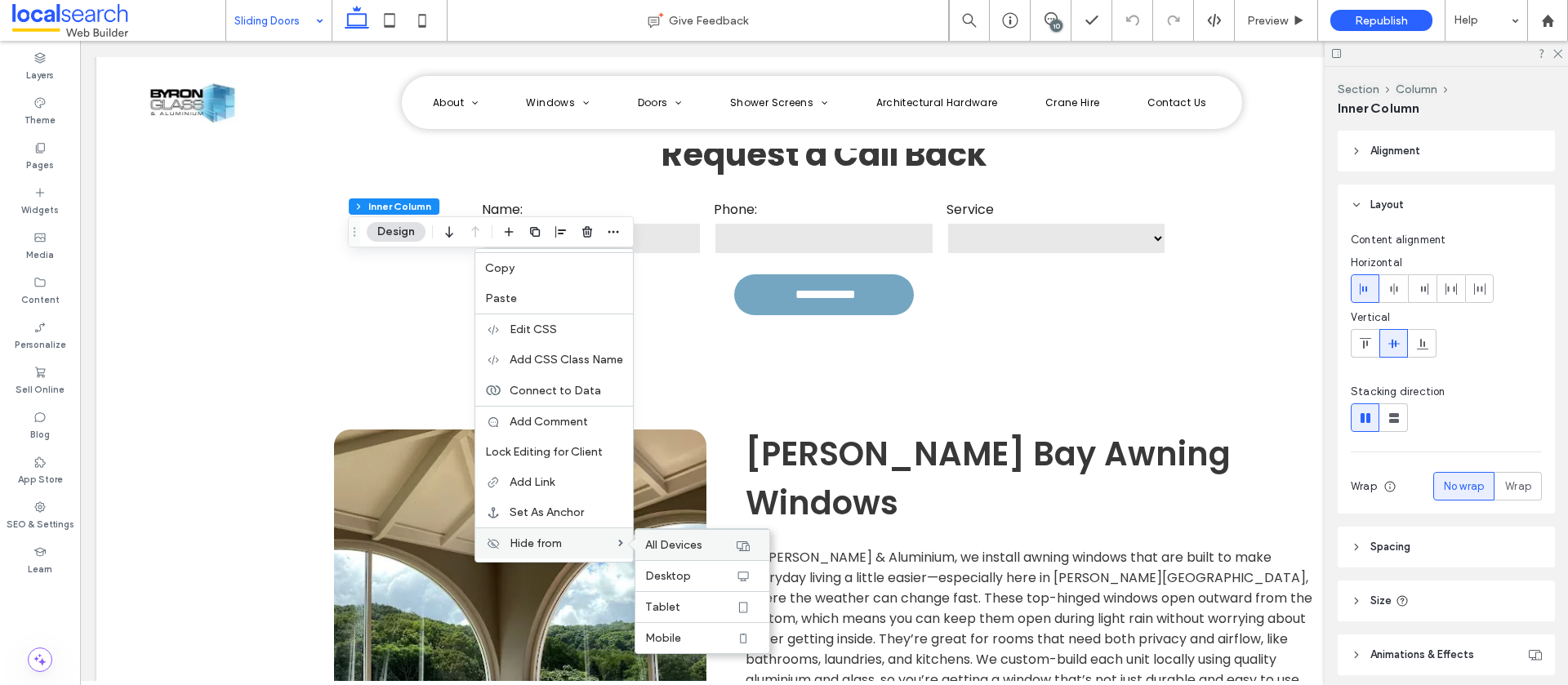
click at [714, 540] on label "All Devices" at bounding box center [690, 545] width 89 height 14
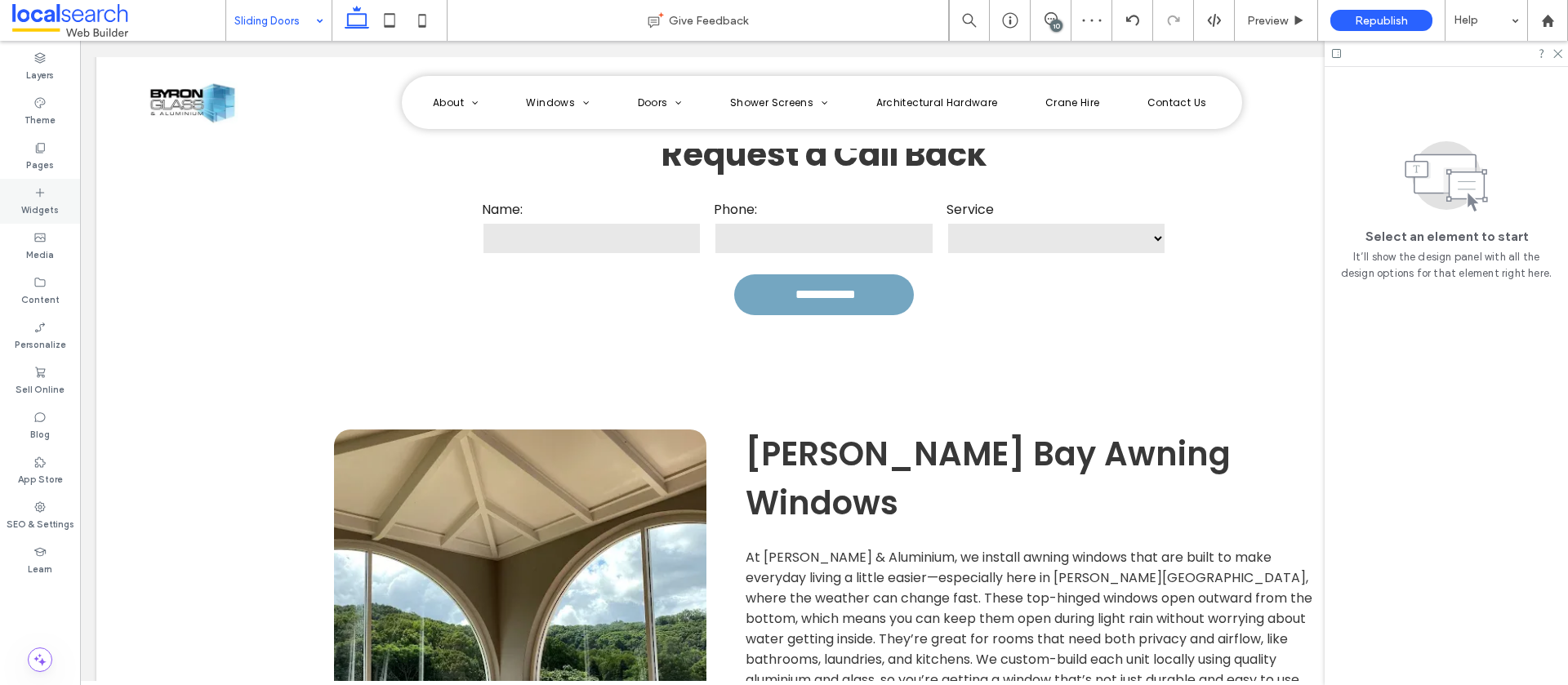
drag, startPoint x: 38, startPoint y: 208, endPoint x: 69, endPoint y: 194, distance: 34.0
click at [38, 208] on label "Widgets" at bounding box center [40, 208] width 38 height 17
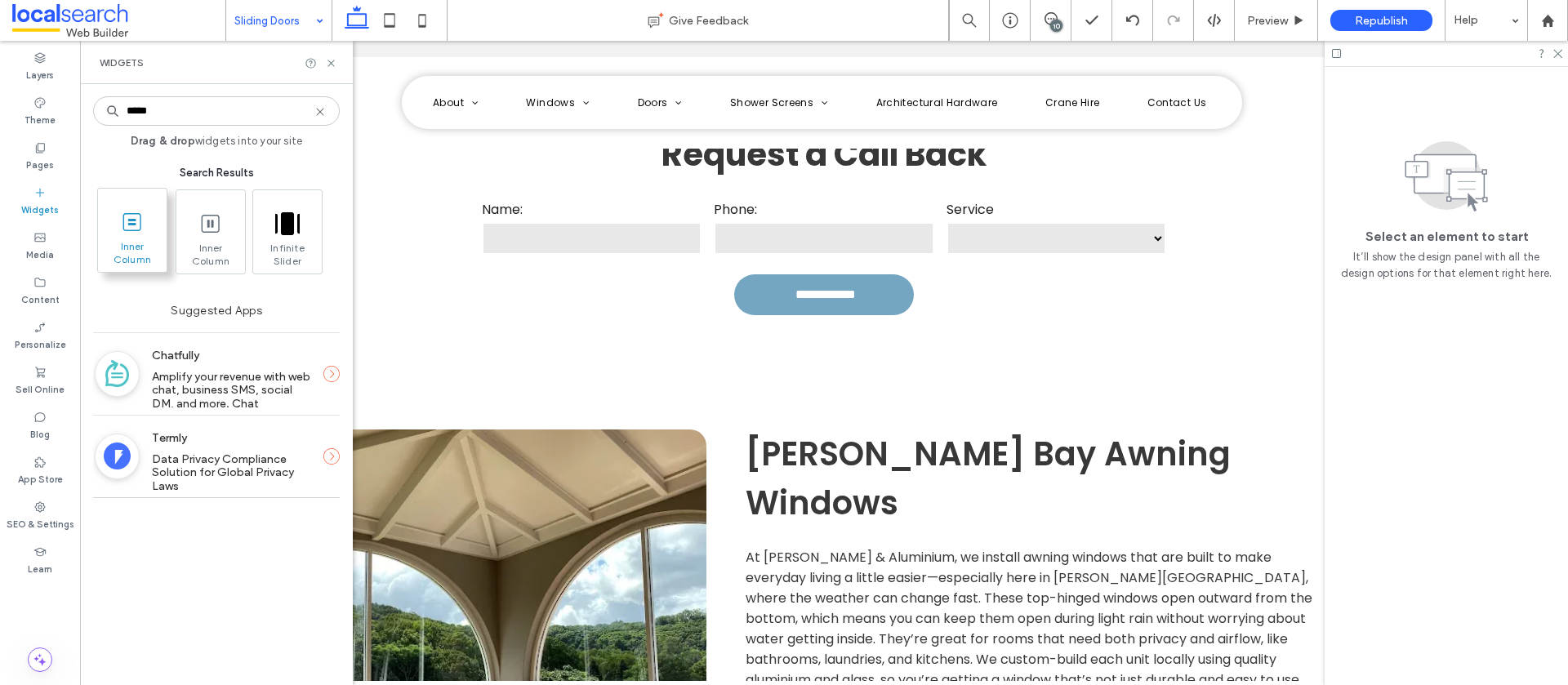
type input "*****"
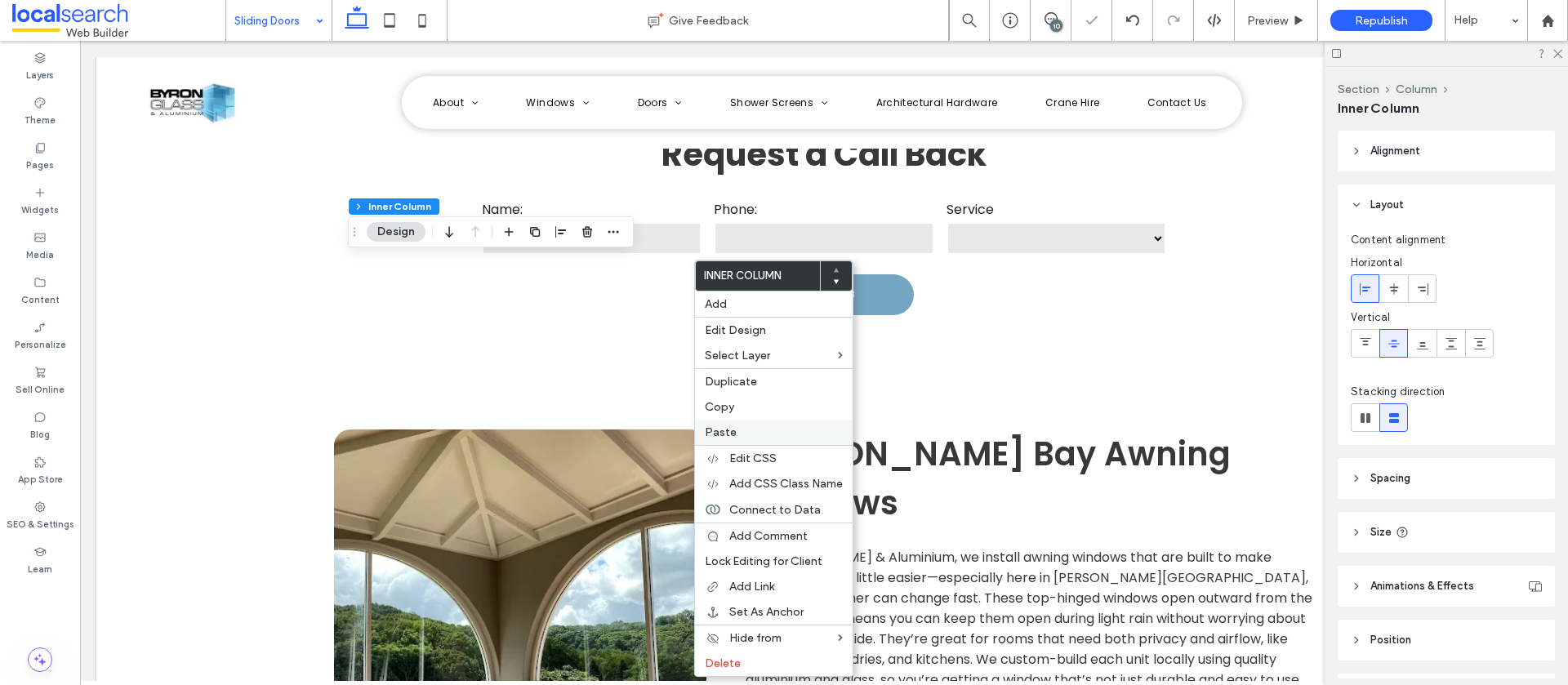
click at [741, 433] on label "Paste" at bounding box center [774, 432] width 138 height 14
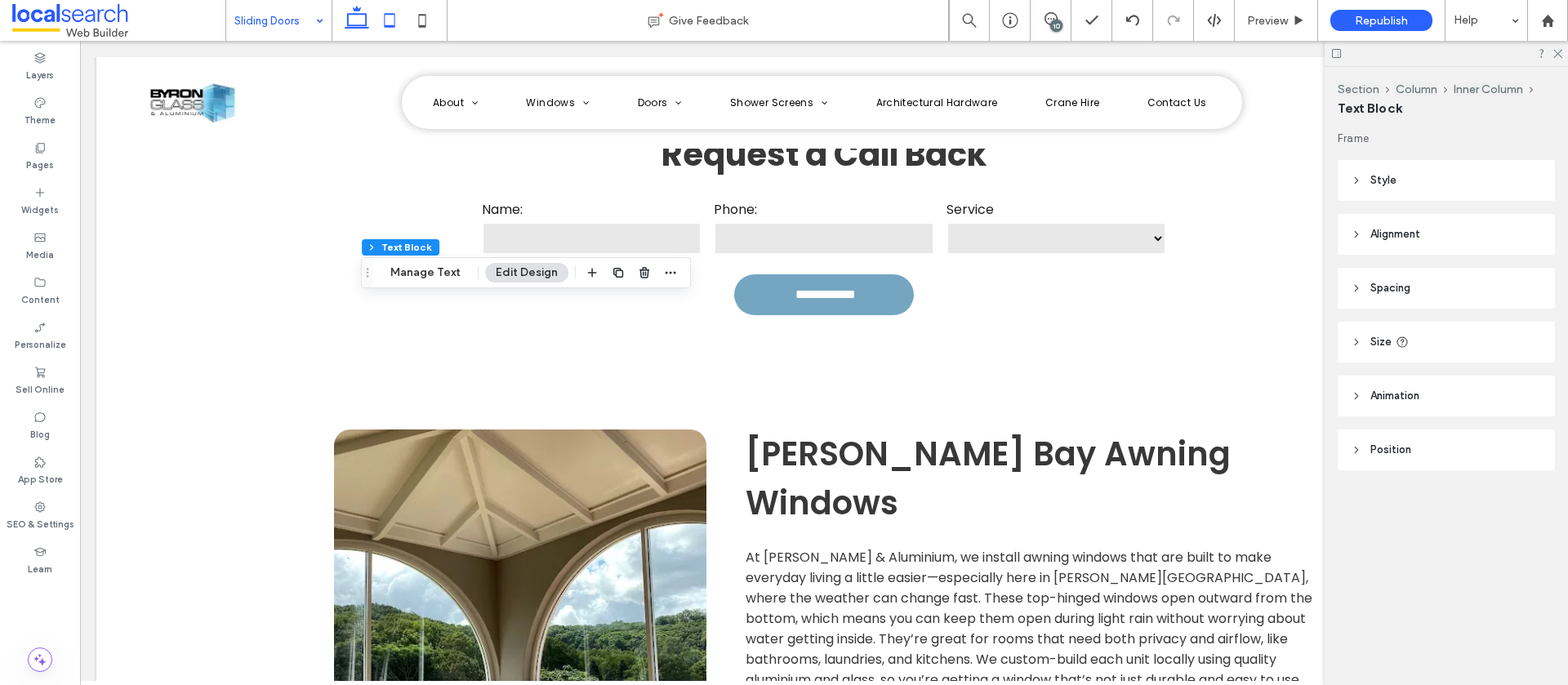
click at [388, 17] on icon at bounding box center [390, 20] width 33 height 33
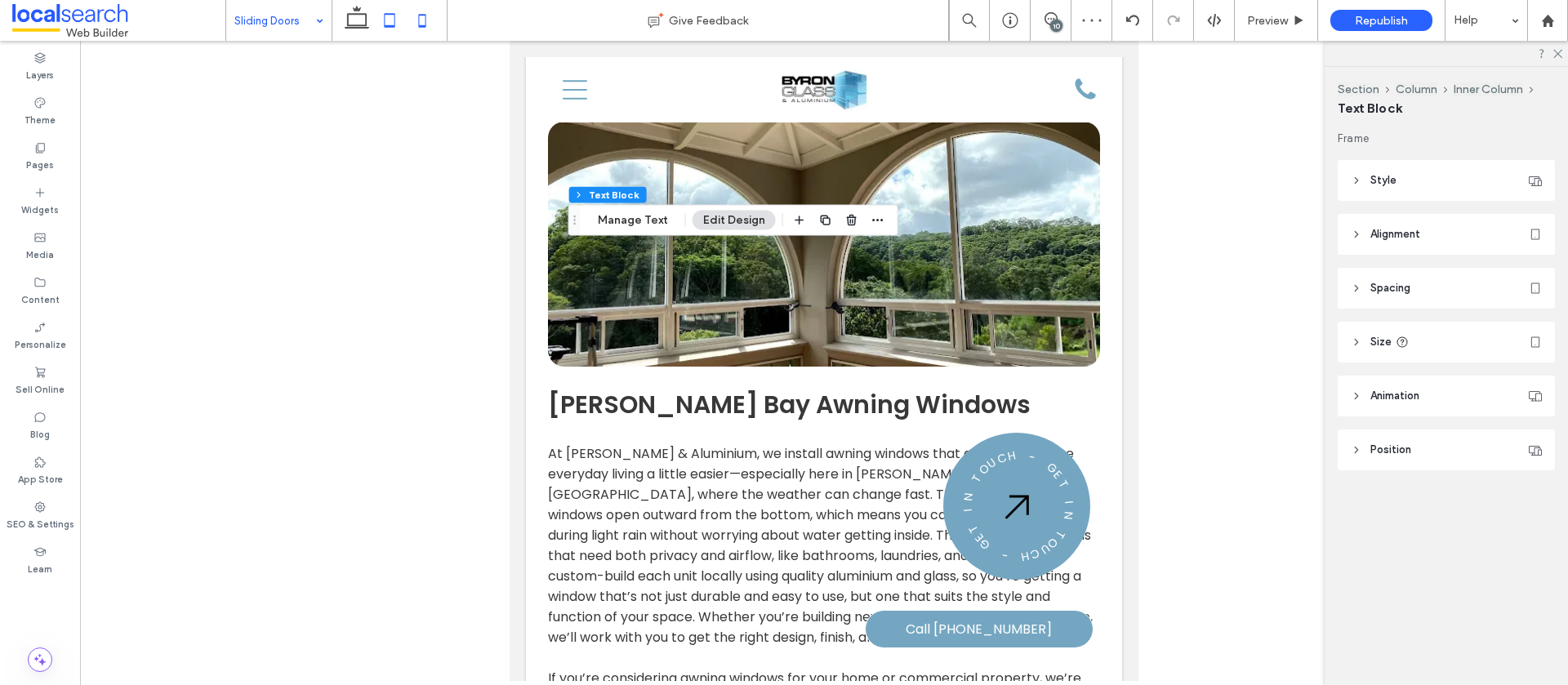
click at [415, 26] on icon at bounding box center [423, 20] width 33 height 33
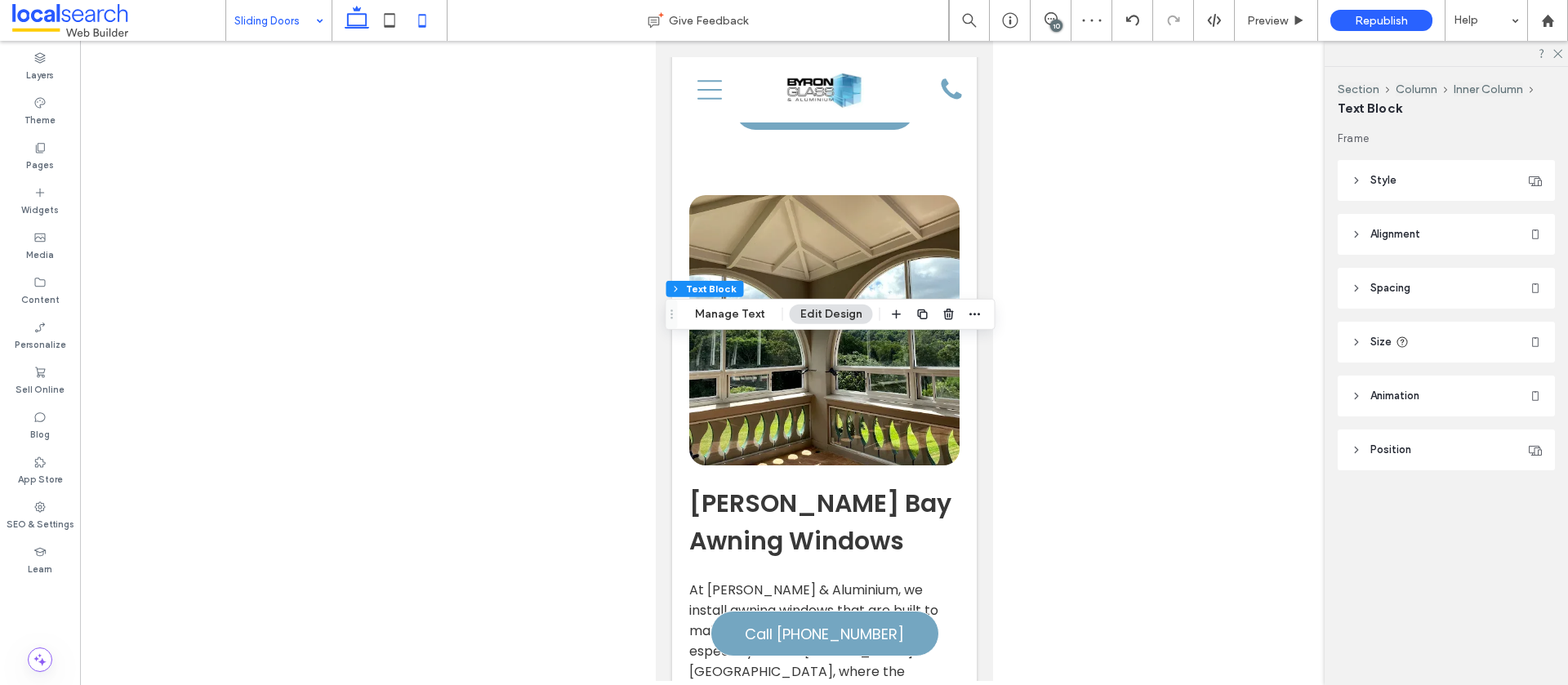
click at [351, 21] on icon at bounding box center [357, 20] width 33 height 33
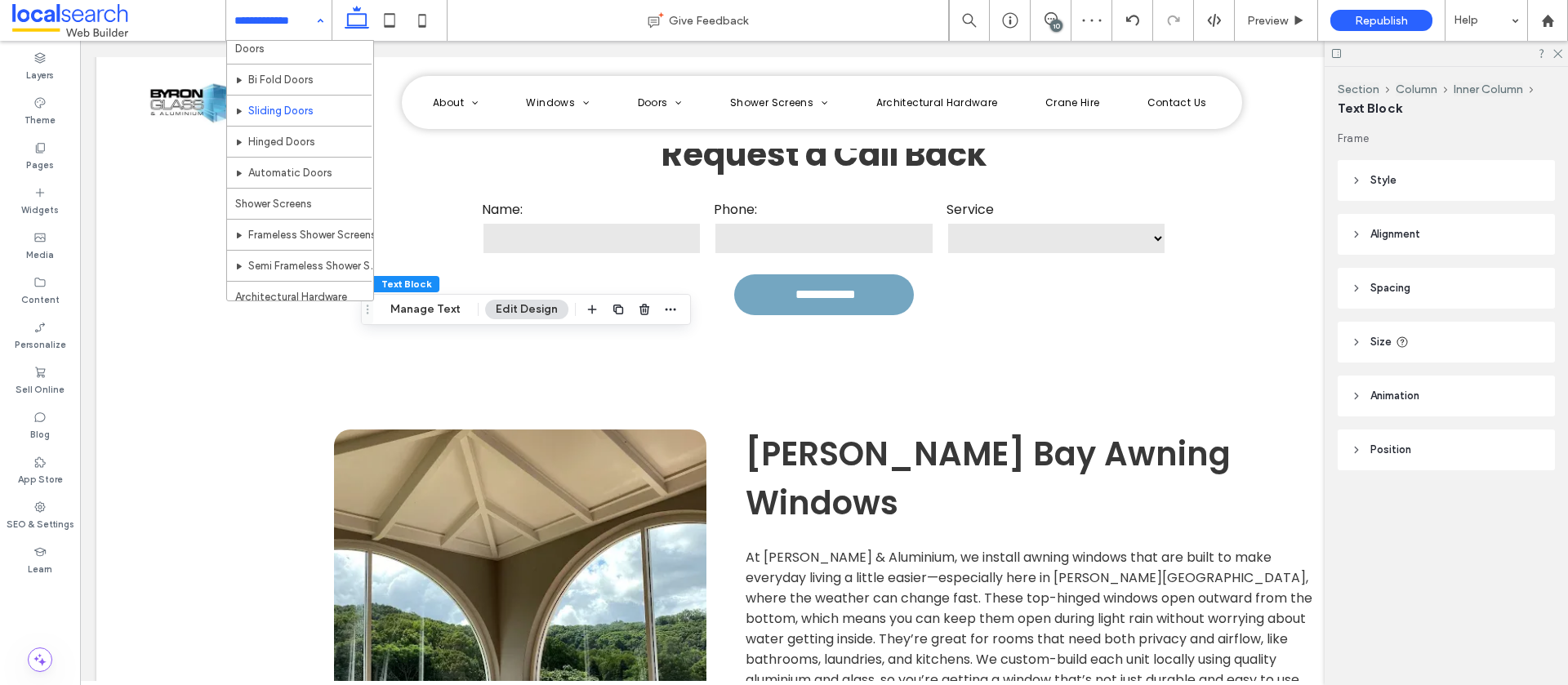
scroll to position [319, 0]
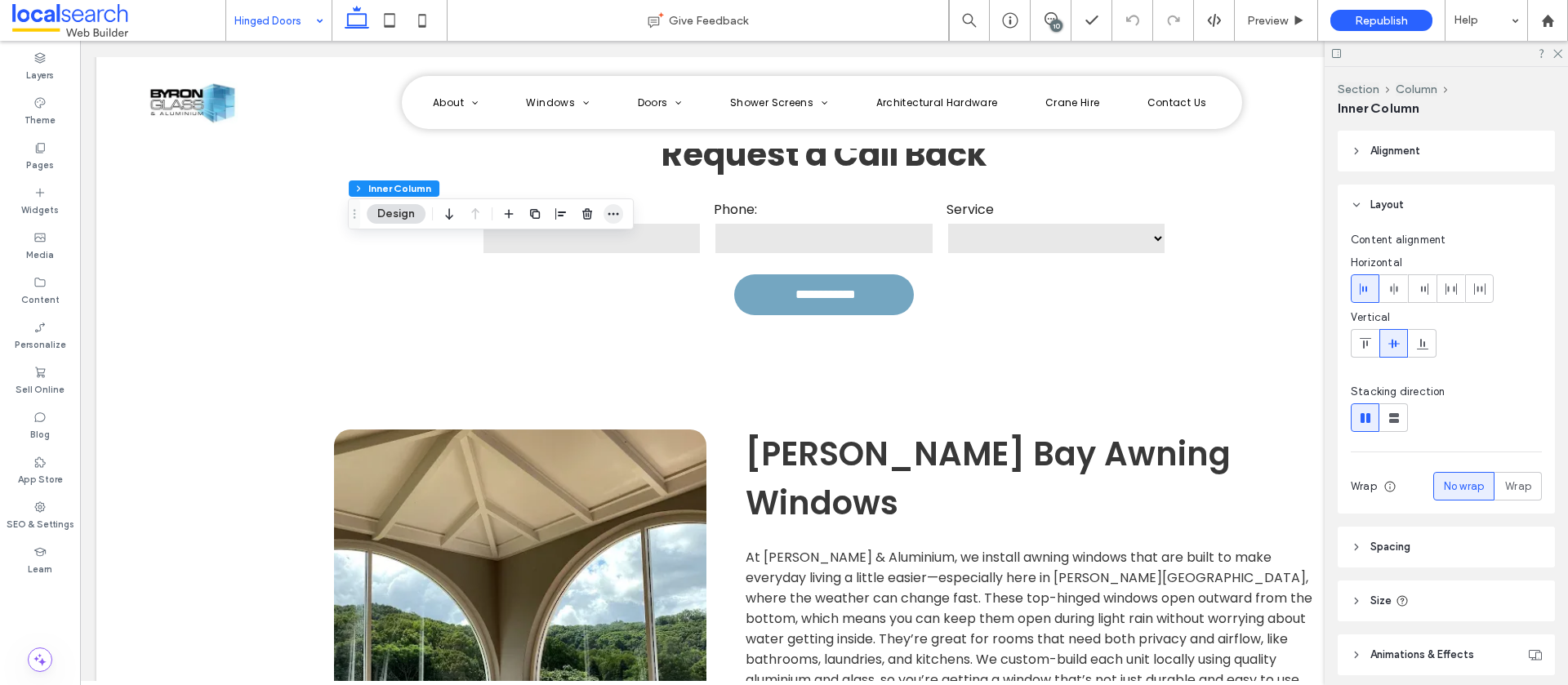
click at [618, 216] on icon "button" at bounding box center [612, 213] width 13 height 13
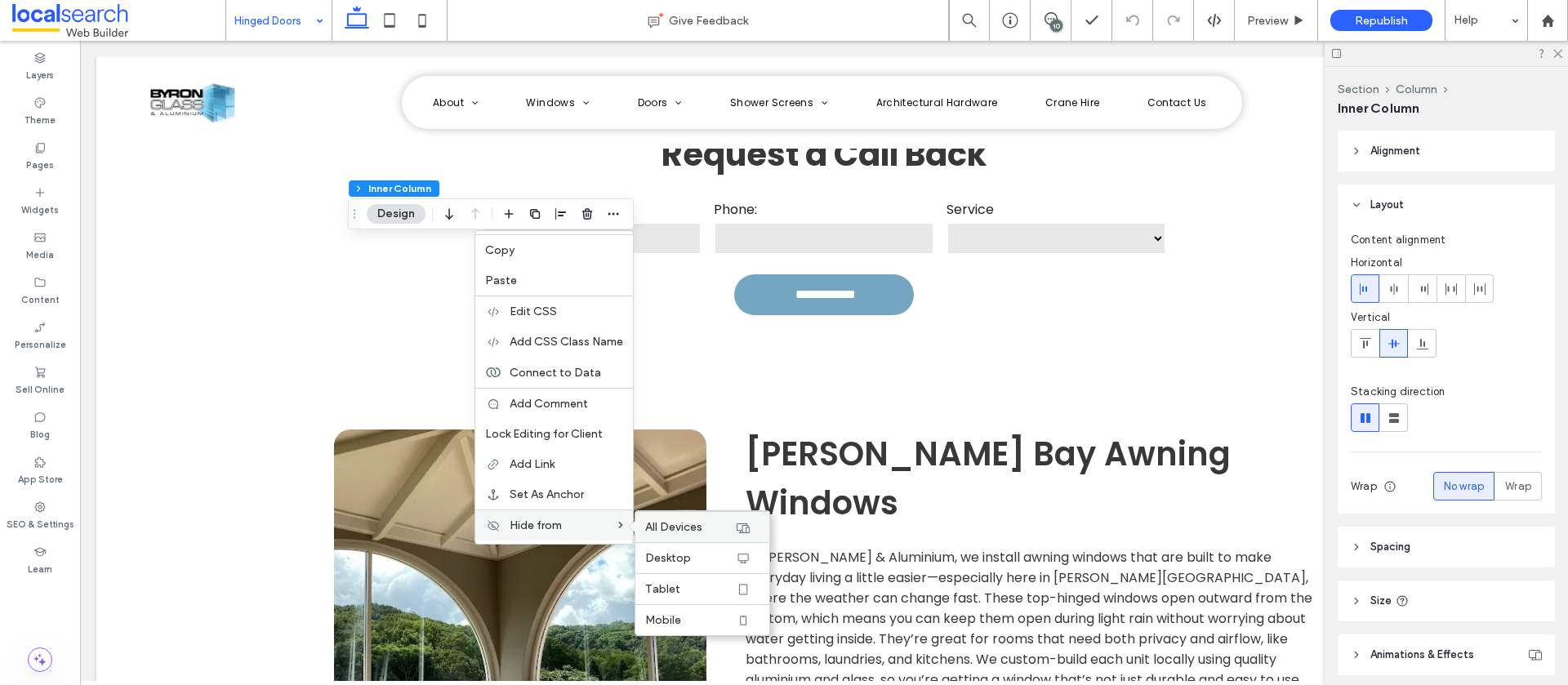
click at [681, 520] on span "All Devices" at bounding box center [674, 527] width 57 height 14
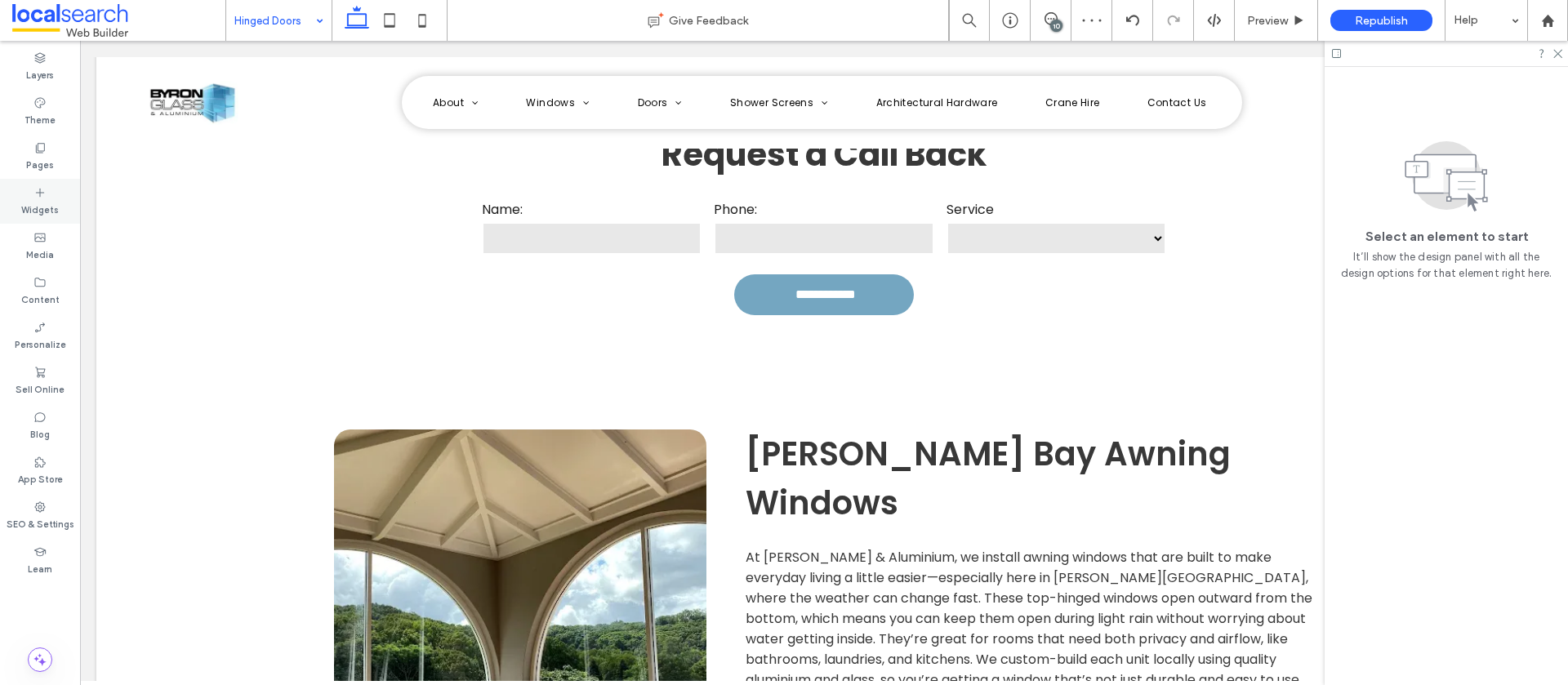
click at [31, 200] on label "Widgets" at bounding box center [40, 208] width 38 height 17
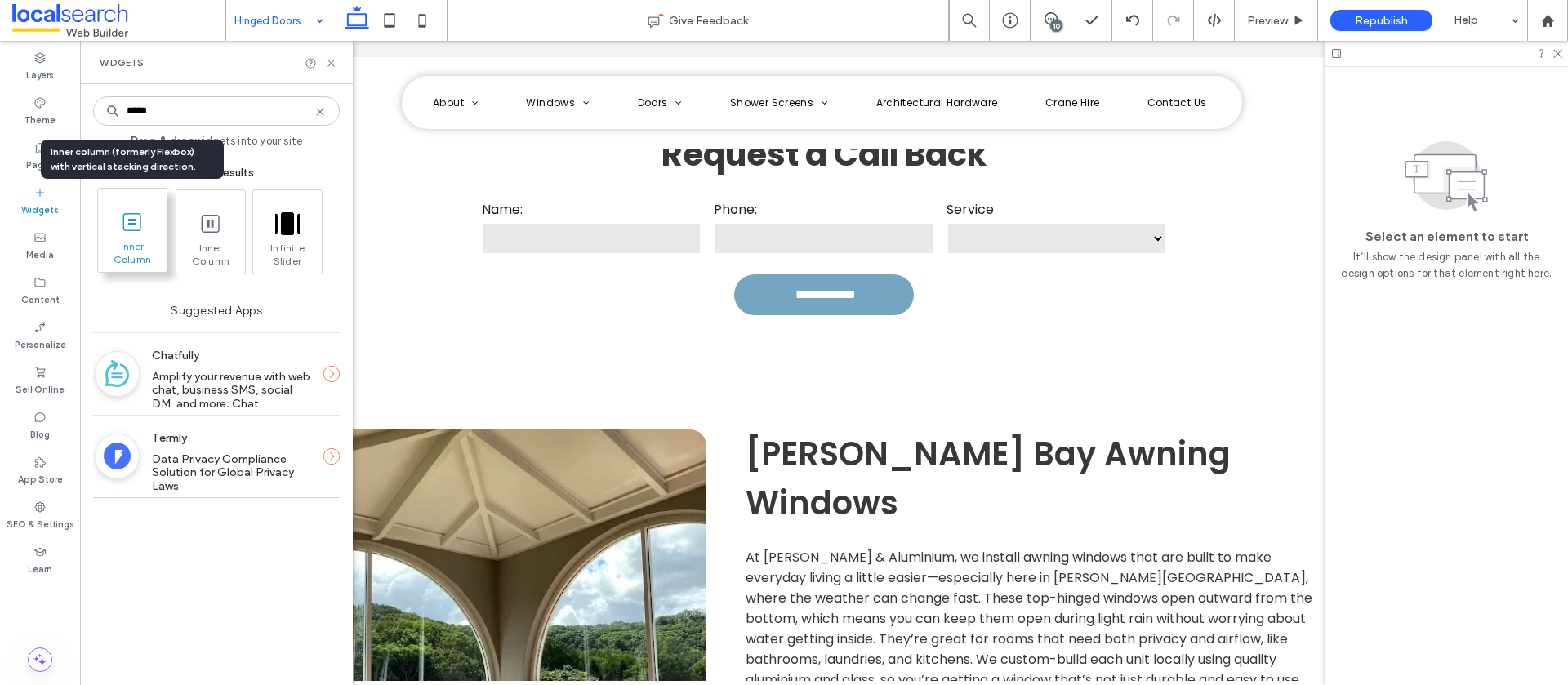
type input "*****"
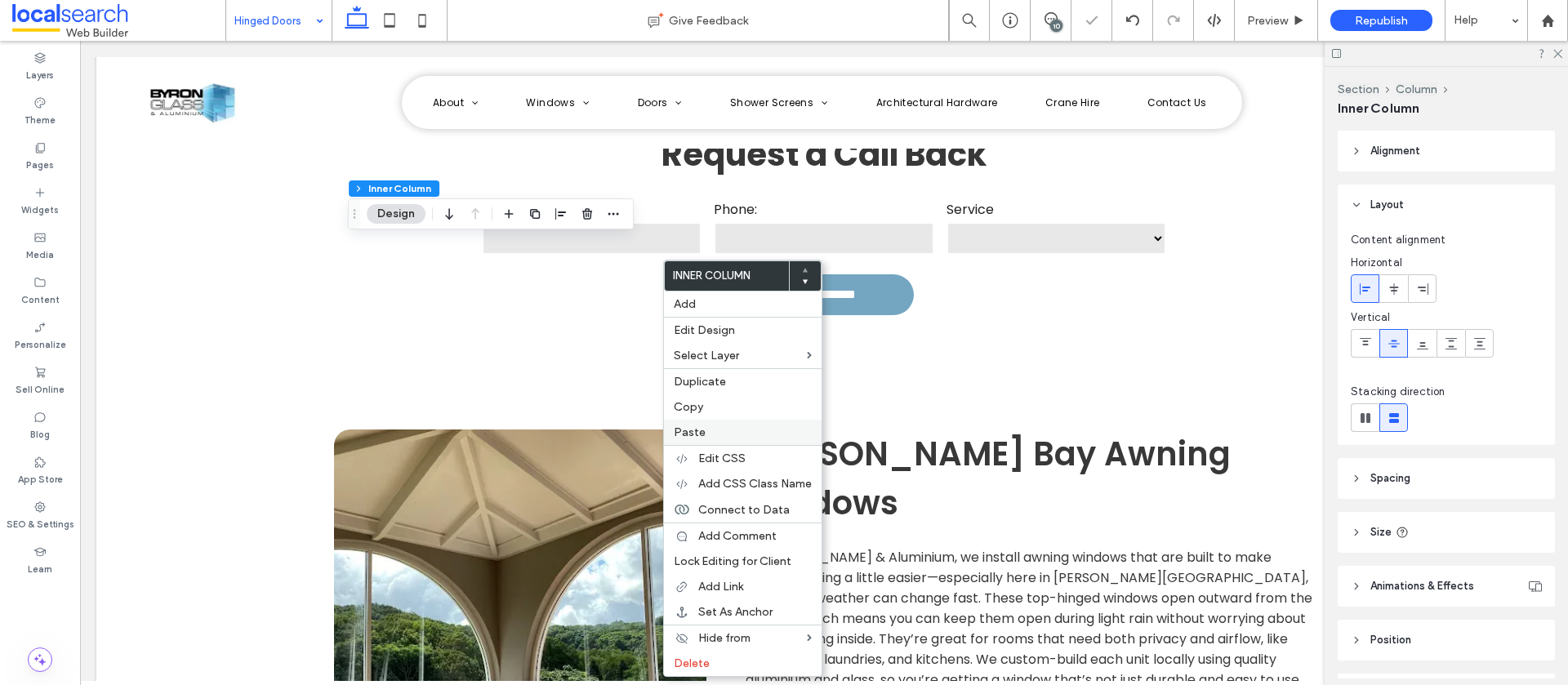
click at [722, 429] on label "Paste" at bounding box center [743, 432] width 138 height 14
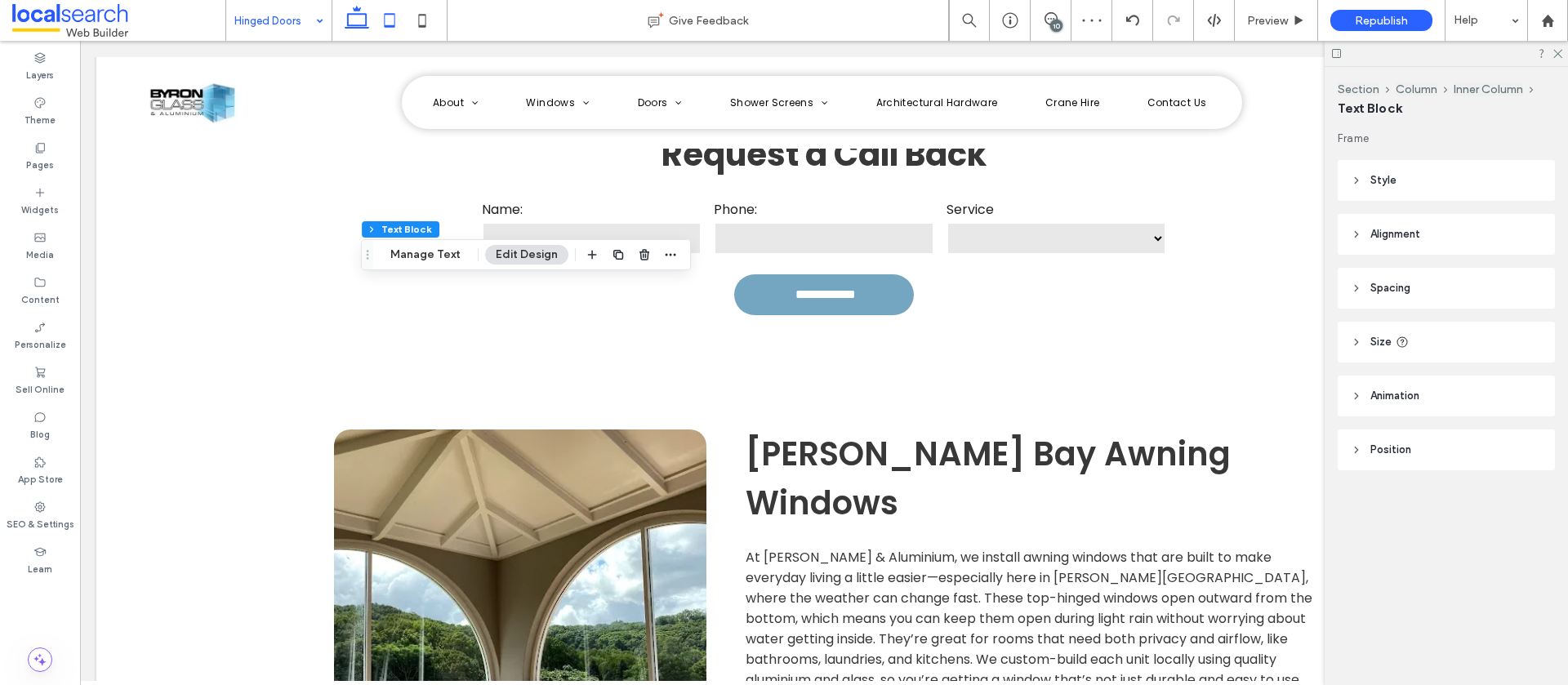
click at [397, 30] on icon at bounding box center [390, 20] width 33 height 33
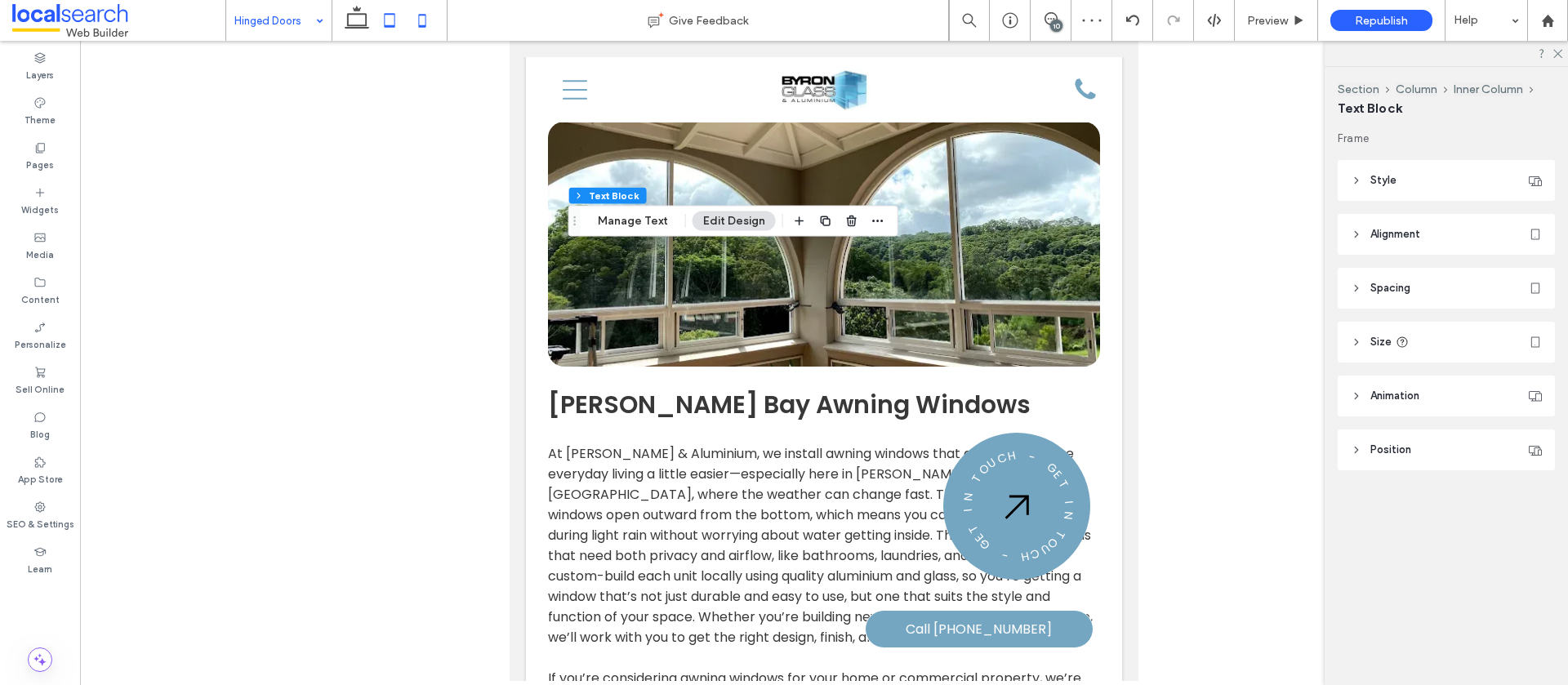
drag, startPoint x: 423, startPoint y: 19, endPoint x: 426, endPoint y: 28, distance: 9.5
click at [422, 19] on icon at bounding box center [423, 20] width 33 height 33
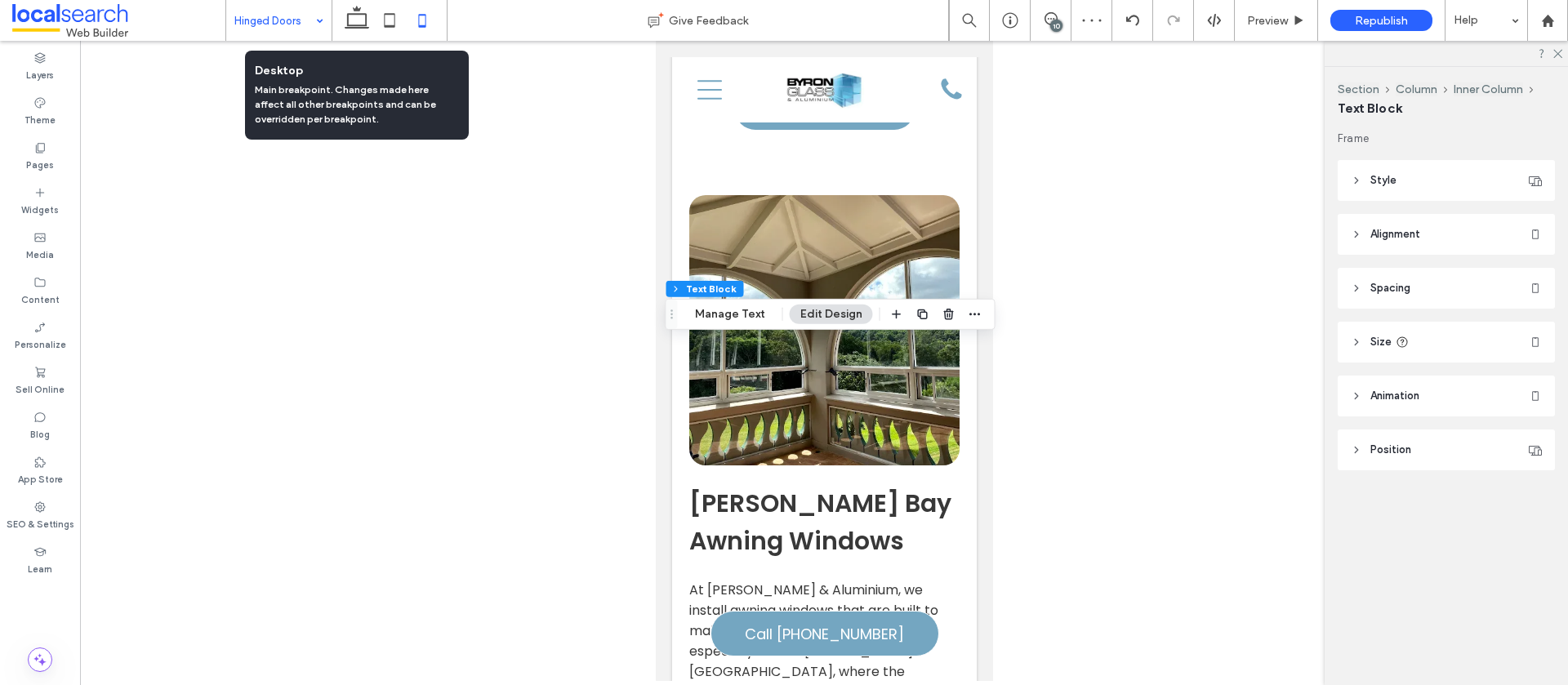
drag, startPoint x: 350, startPoint y: 25, endPoint x: 309, endPoint y: 25, distance: 41.0
click at [350, 25] on use at bounding box center [357, 17] width 24 height 23
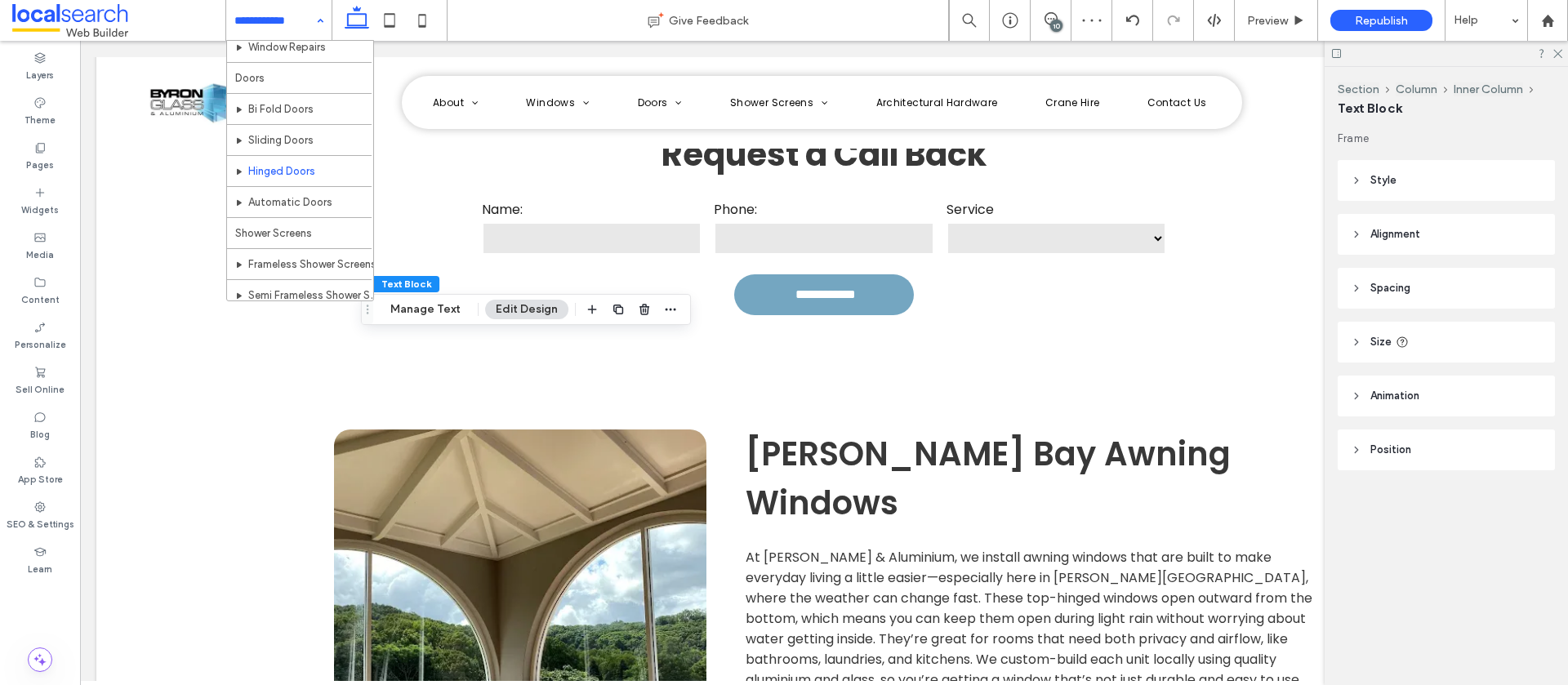
scroll to position [311, 0]
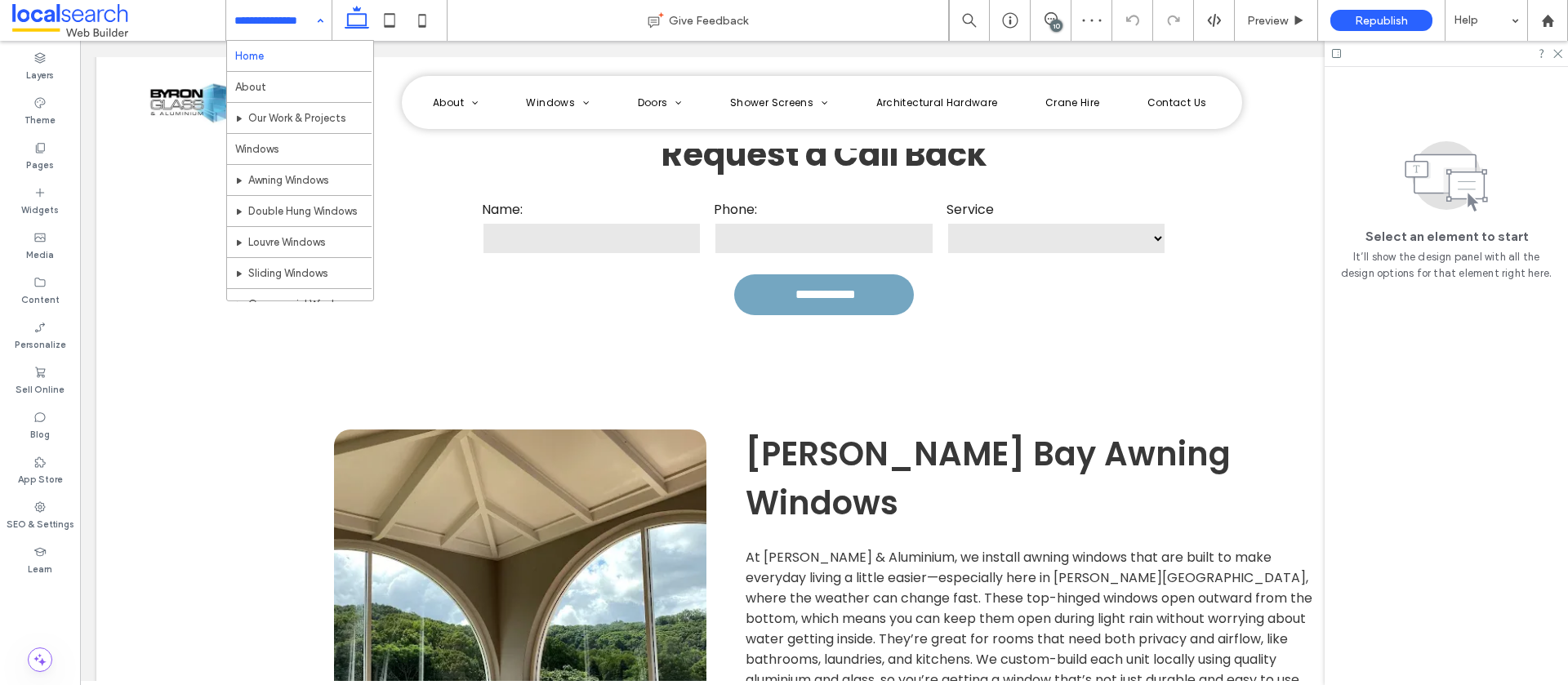
drag, startPoint x: 261, startPoint y: 15, endPoint x: 261, endPoint y: 52, distance: 37.0
click at [261, 15] on input at bounding box center [274, 20] width 81 height 41
click at [298, 37] on input at bounding box center [274, 20] width 81 height 41
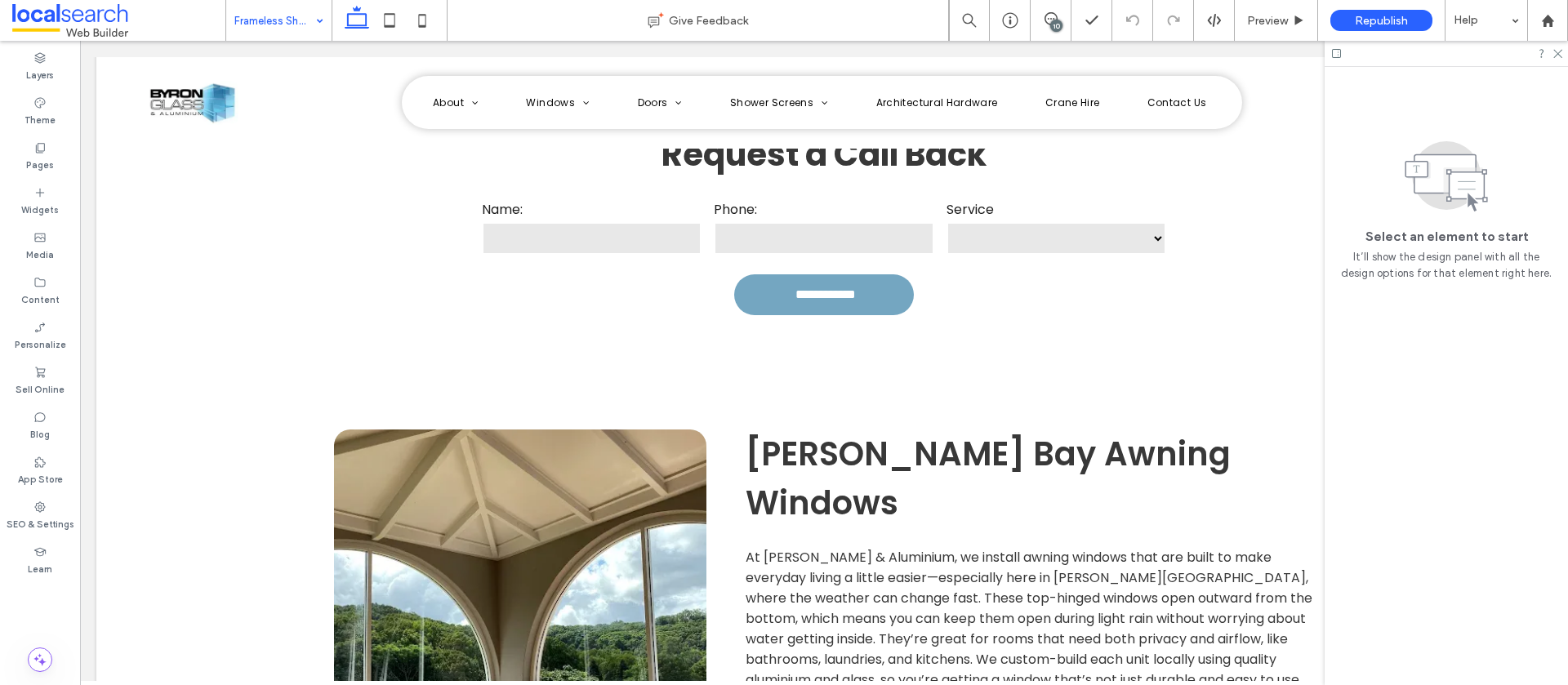
click at [301, 22] on input at bounding box center [274, 20] width 81 height 41
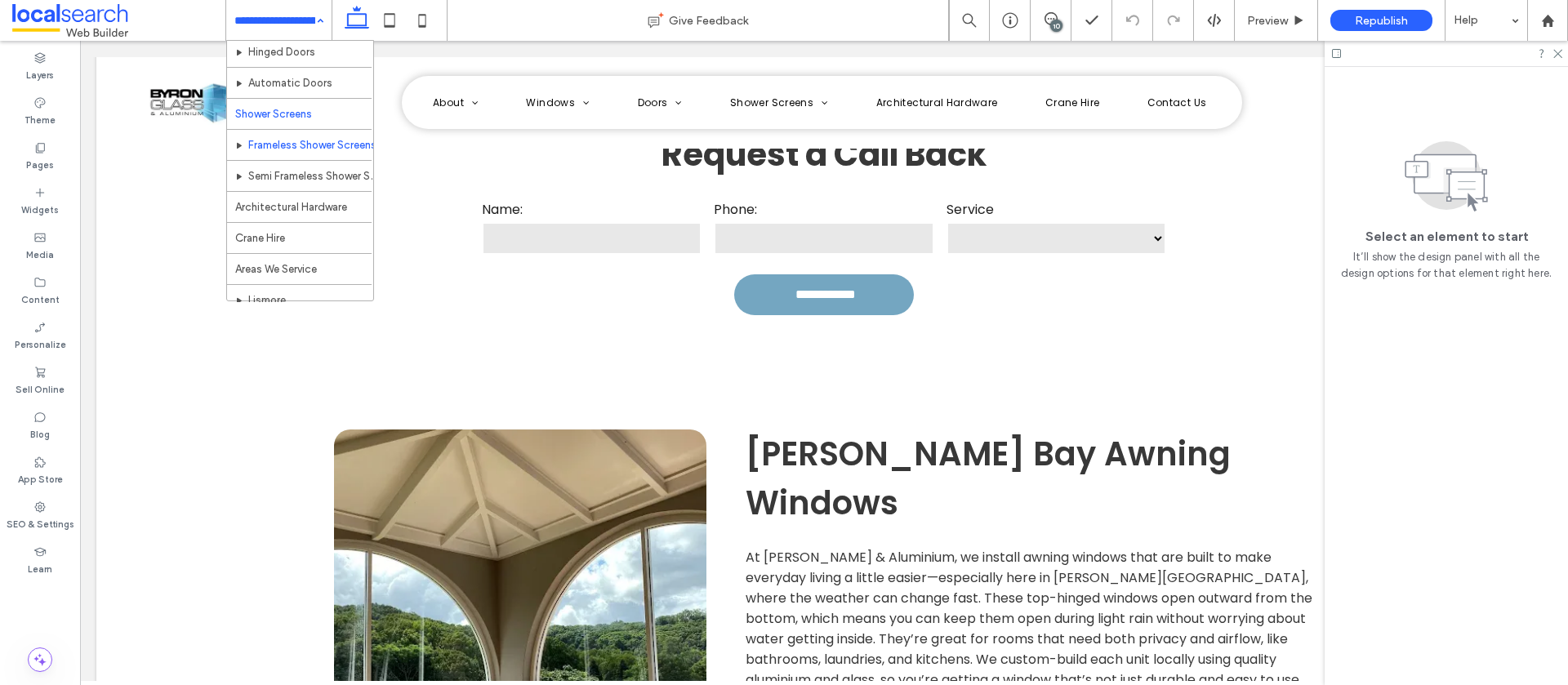
scroll to position [432, 0]
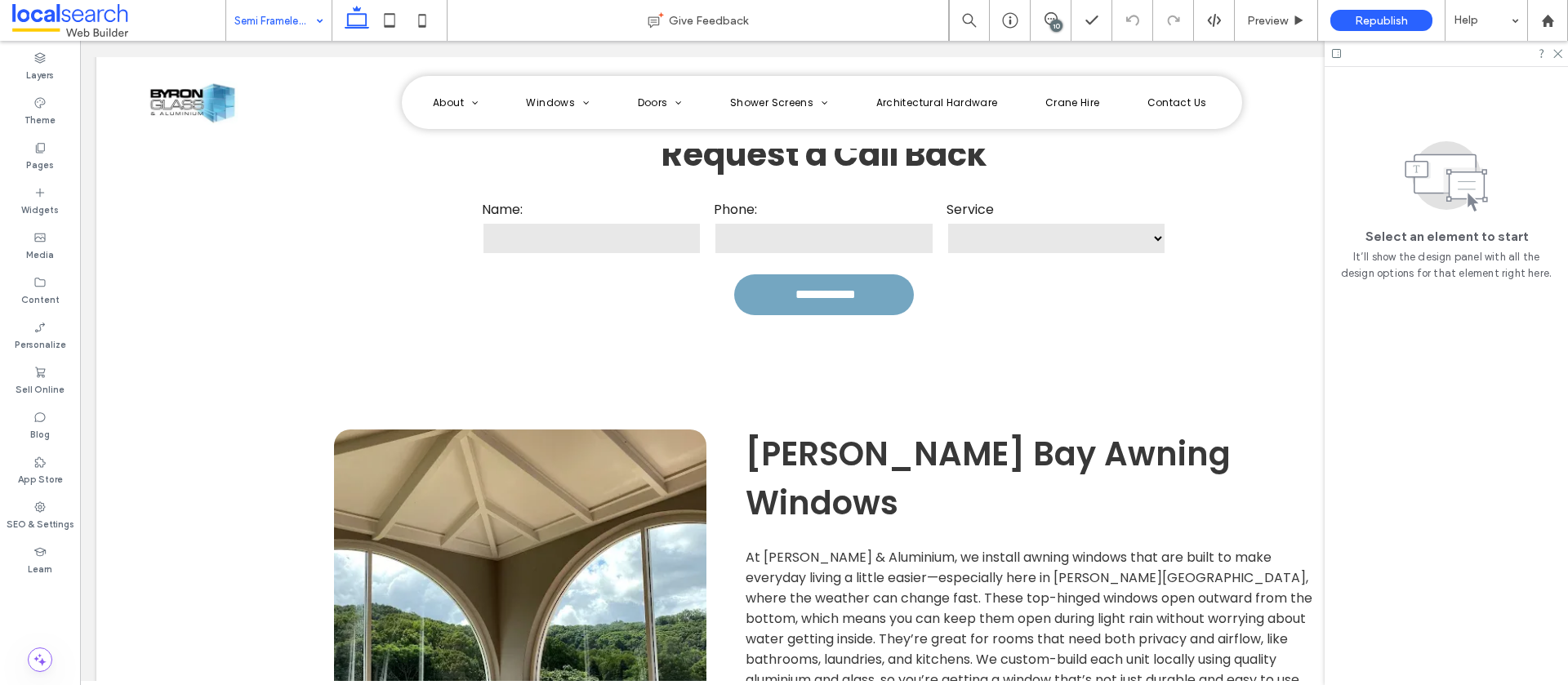
click at [301, 25] on input at bounding box center [274, 20] width 81 height 41
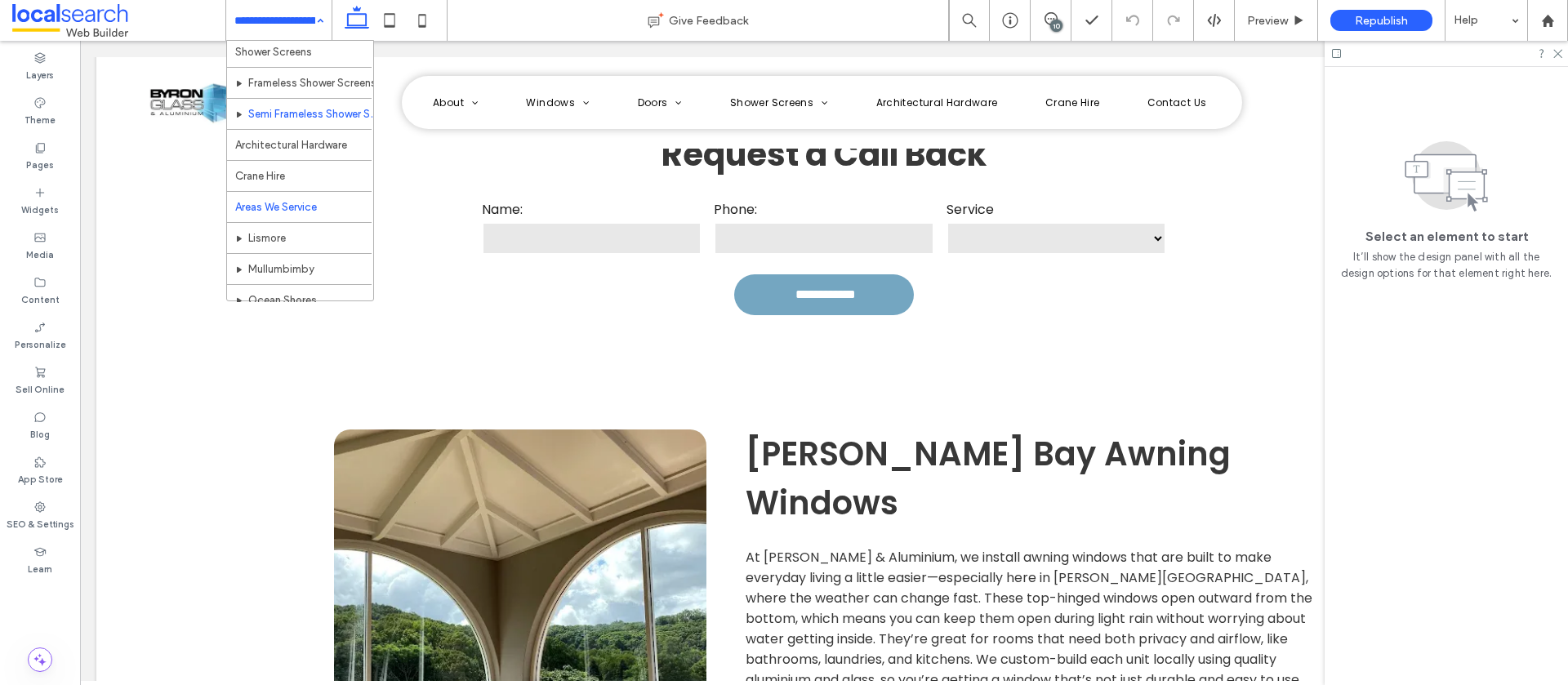
scroll to position [467, 0]
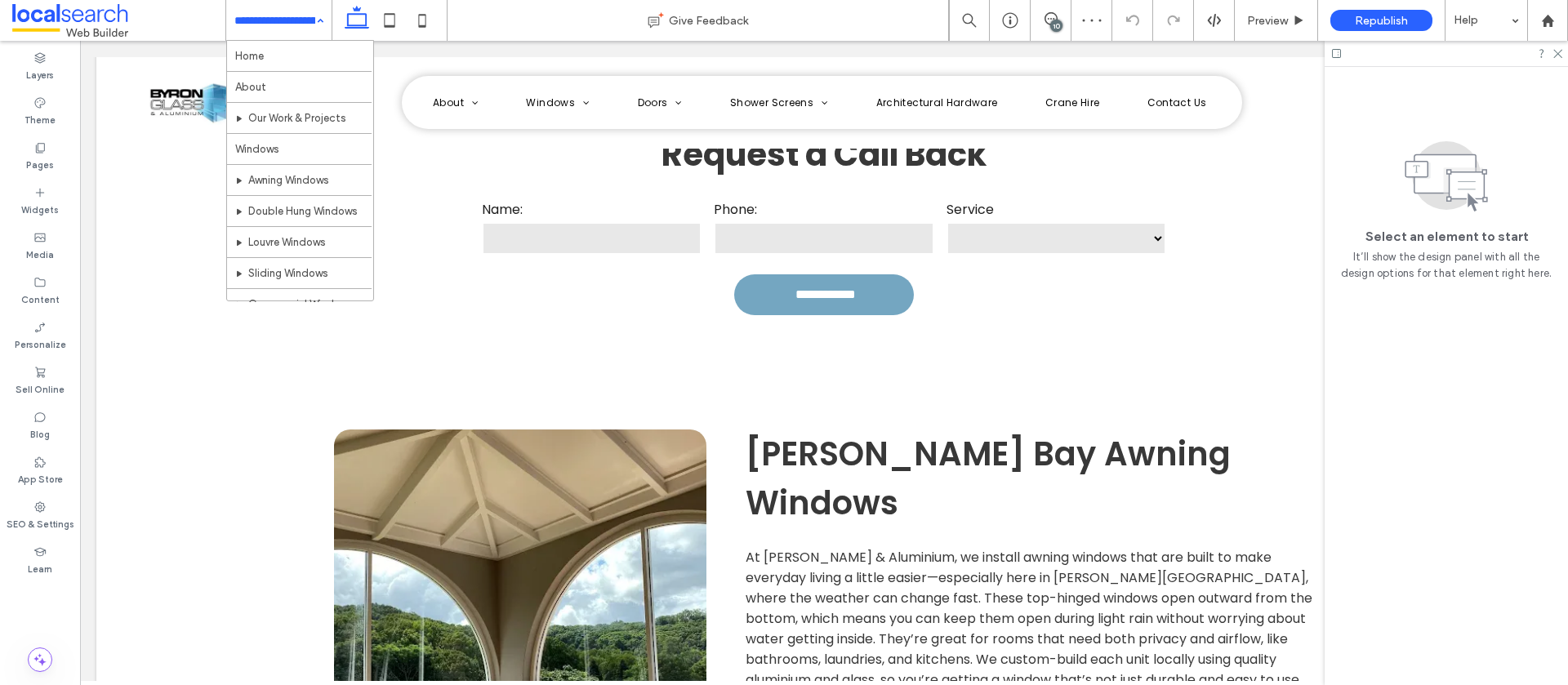
drag, startPoint x: 289, startPoint y: 26, endPoint x: 286, endPoint y: 38, distance: 12.4
click at [289, 26] on input at bounding box center [274, 20] width 81 height 41
click at [309, 17] on div "Home About Our Work & Projects Windows Awning Windows Double Hung Windows Louvr…" at bounding box center [279, 20] width 105 height 41
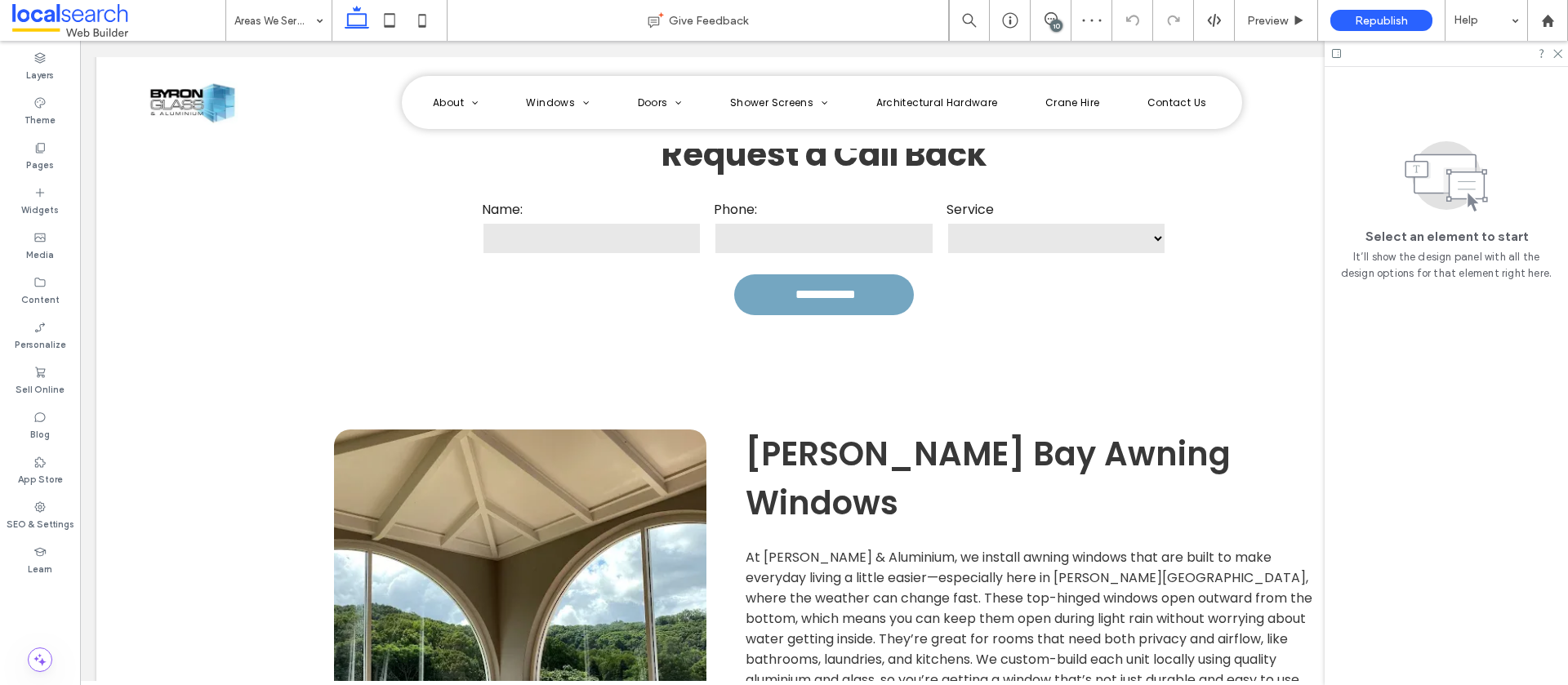
click at [299, 16] on input at bounding box center [274, 20] width 81 height 41
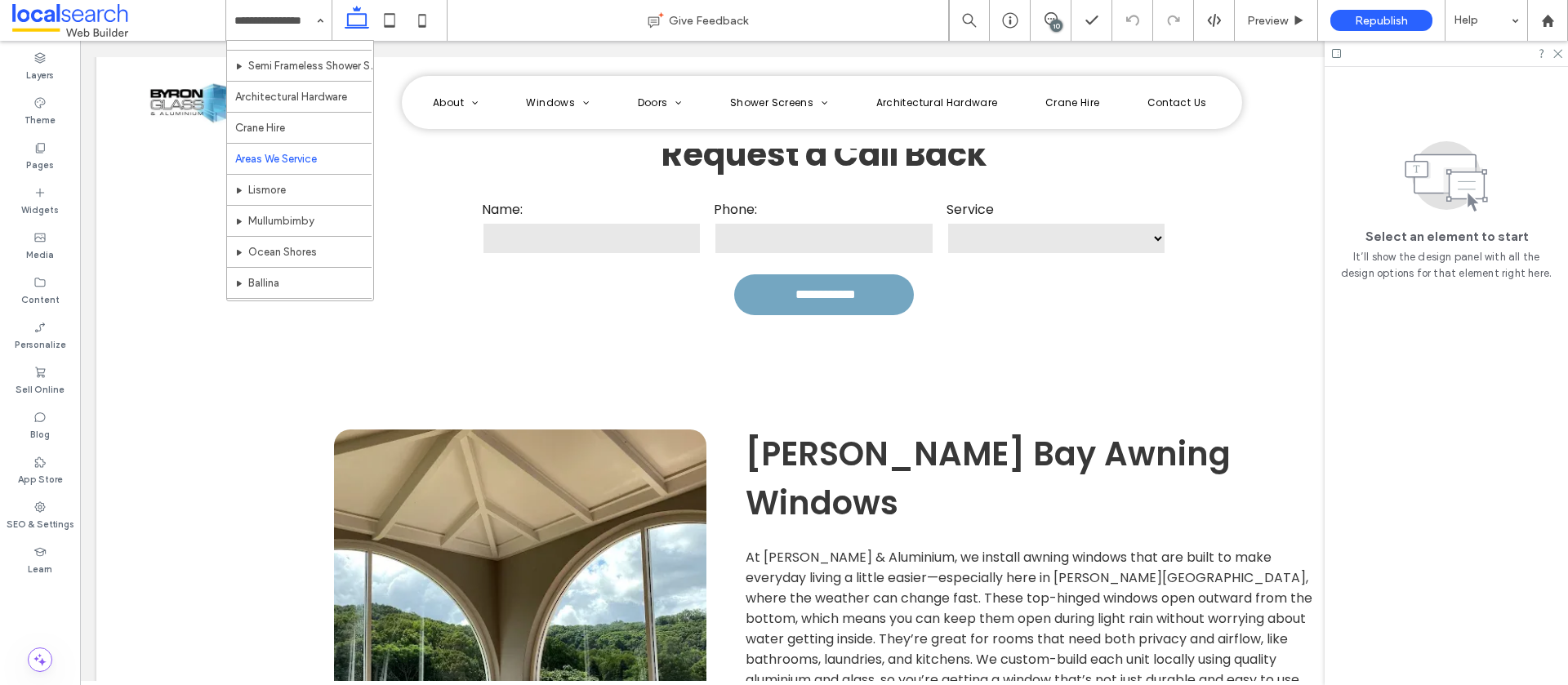
scroll to position [597, 0]
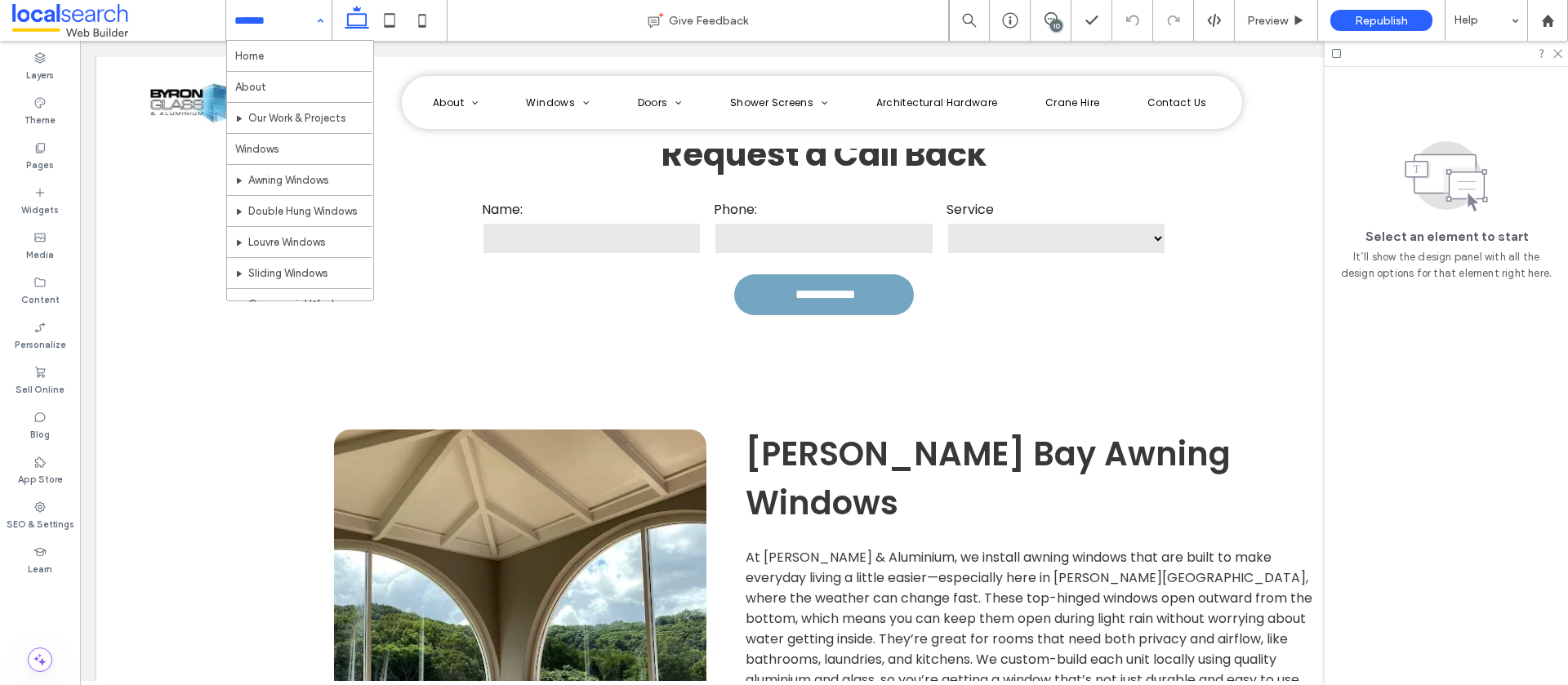
click at [312, 23] on div "Home About Our Work & Projects Windows Awning Windows Double Hung Windows Louvr…" at bounding box center [279, 20] width 105 height 41
click at [304, 17] on input at bounding box center [274, 20] width 81 height 41
click at [293, 23] on input at bounding box center [274, 20] width 81 height 41
click at [287, 25] on input at bounding box center [274, 20] width 81 height 41
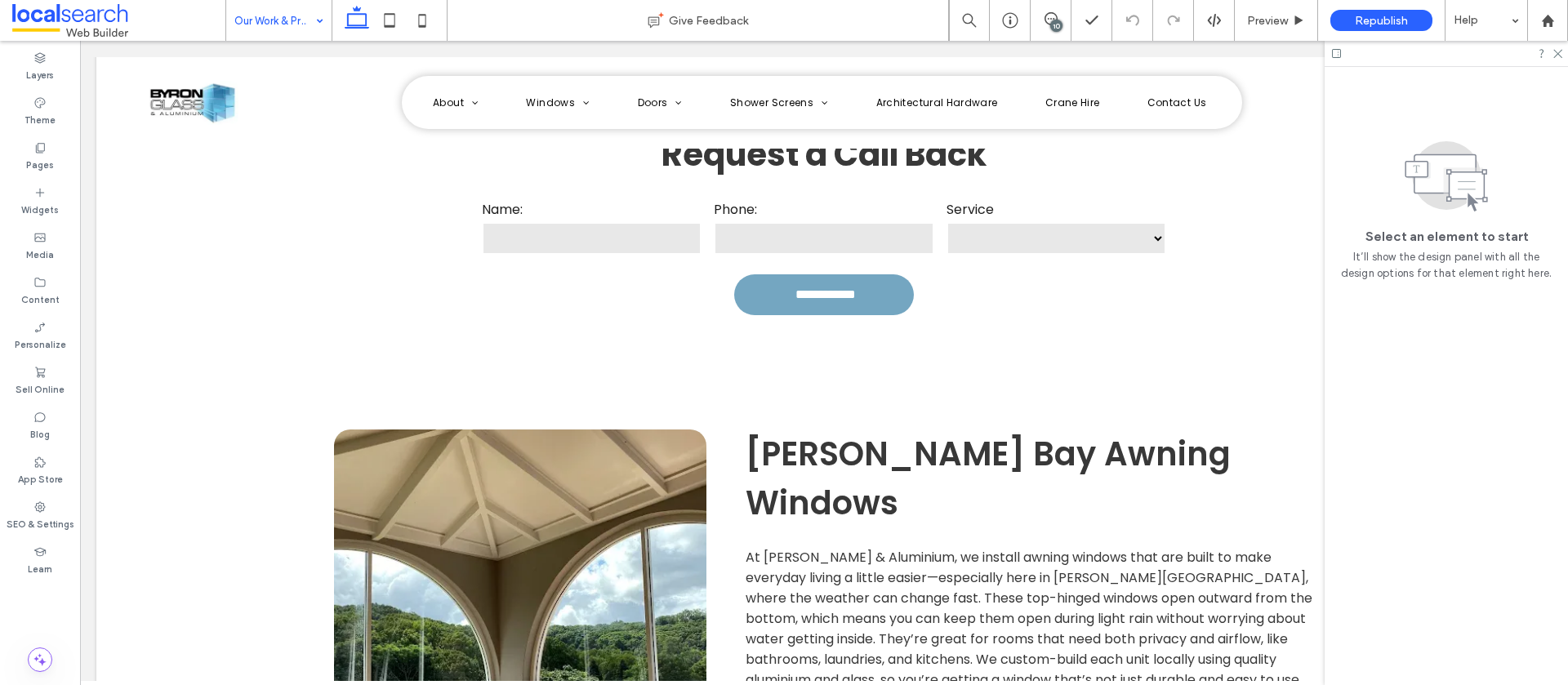
click at [246, 16] on input at bounding box center [274, 20] width 81 height 41
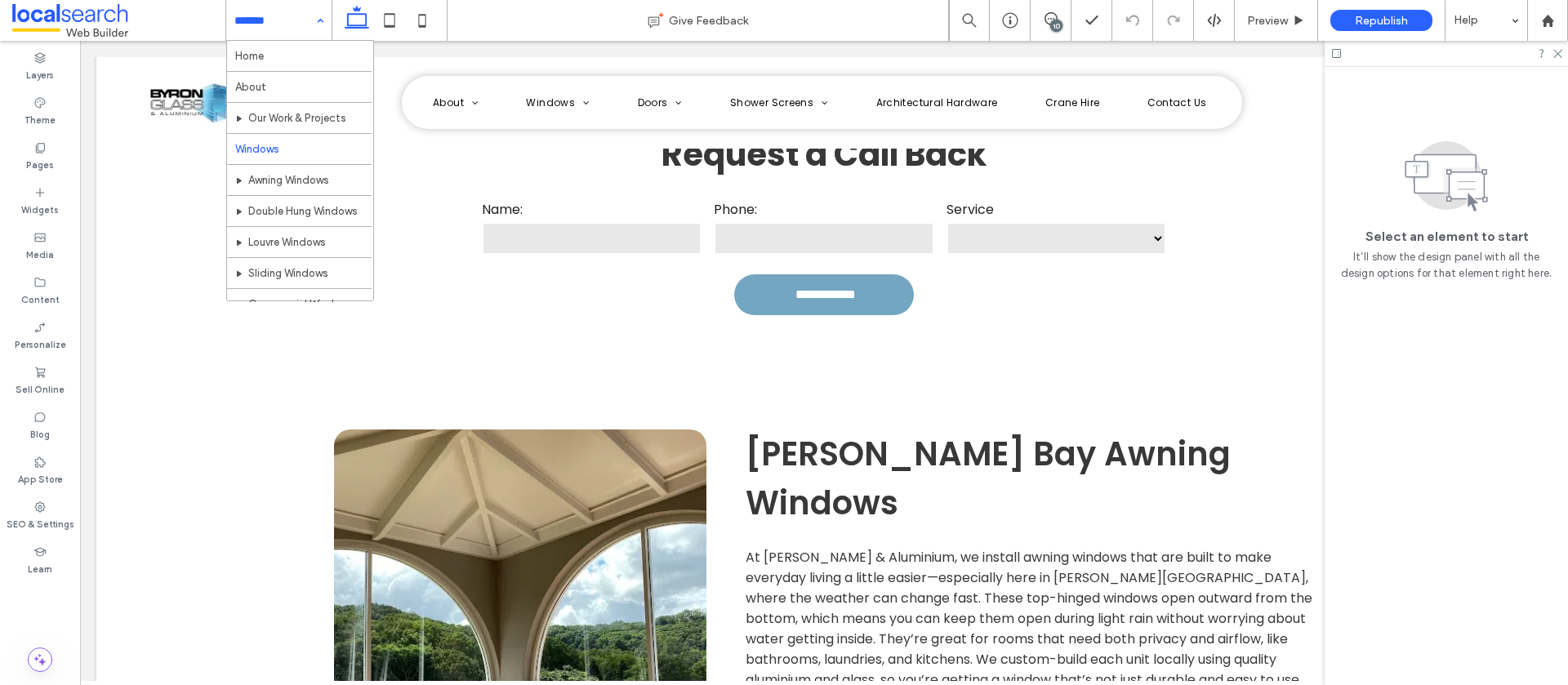
click at [268, 21] on input at bounding box center [274, 20] width 81 height 41
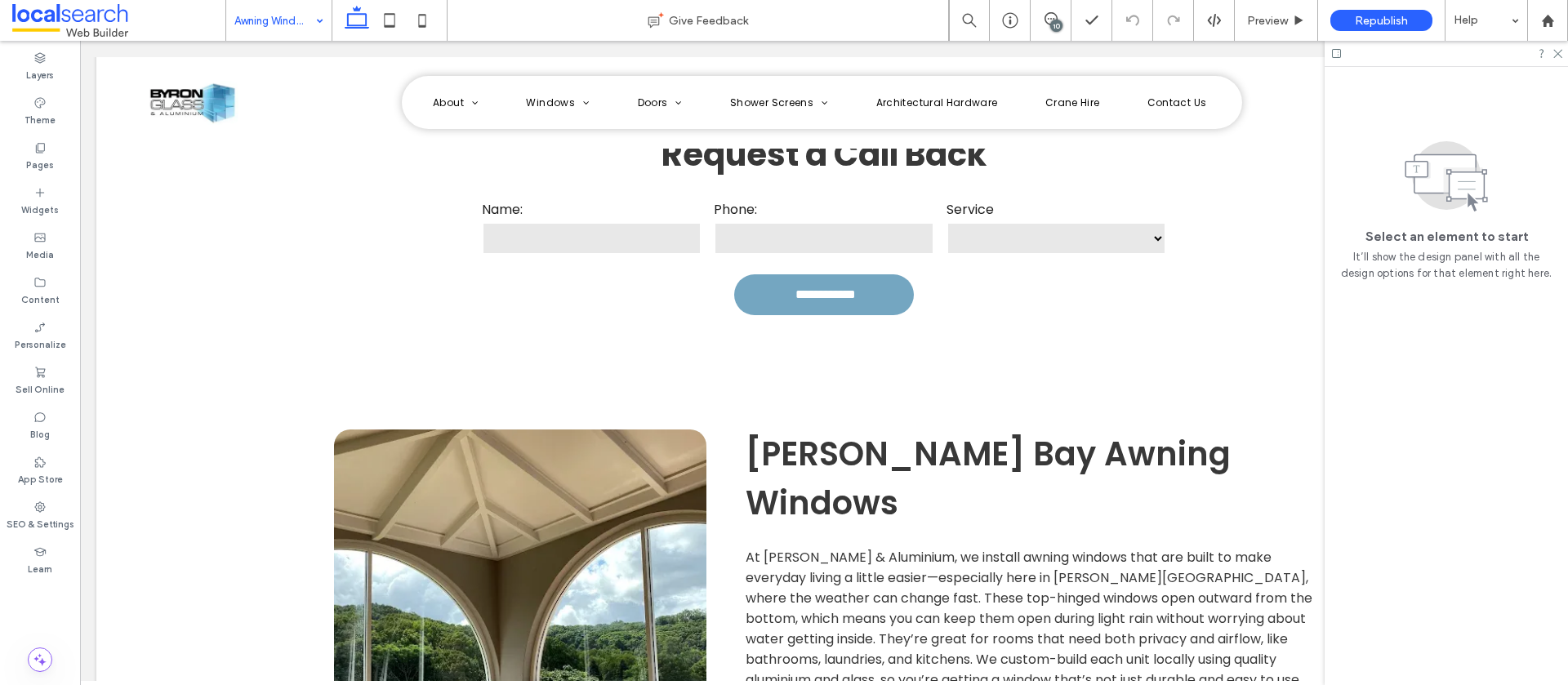
click at [274, 17] on input at bounding box center [274, 20] width 81 height 41
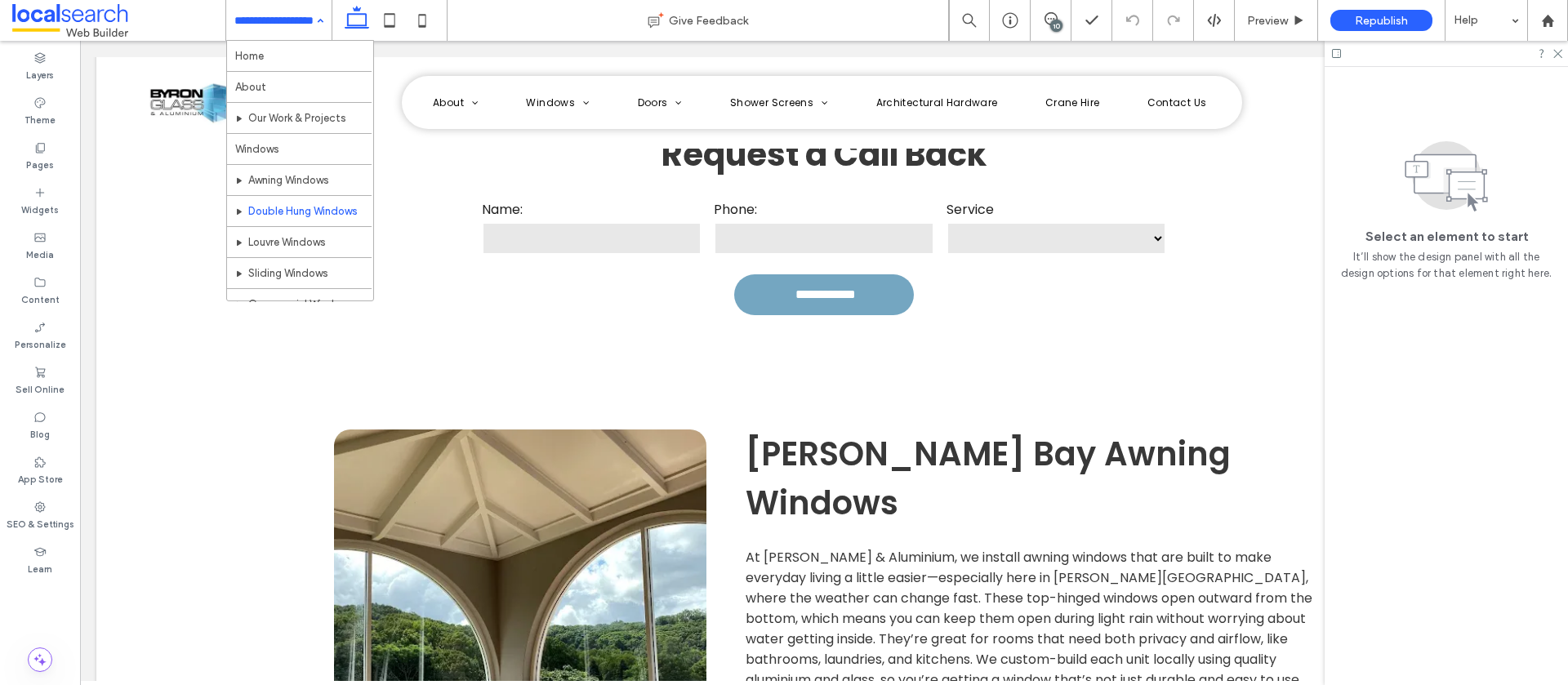
click at [272, 22] on input at bounding box center [274, 20] width 81 height 41
click at [271, 17] on input at bounding box center [274, 20] width 81 height 41
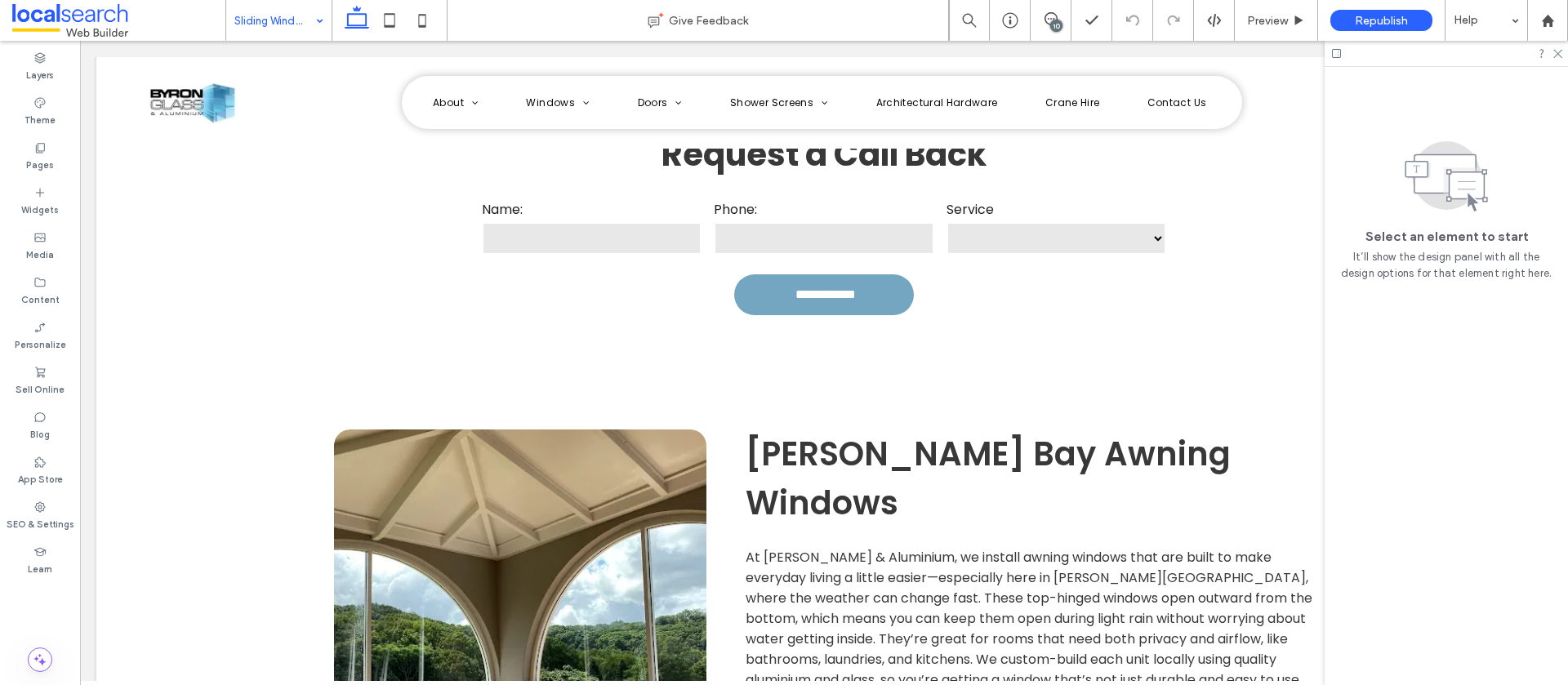
click at [302, 28] on input at bounding box center [274, 20] width 81 height 41
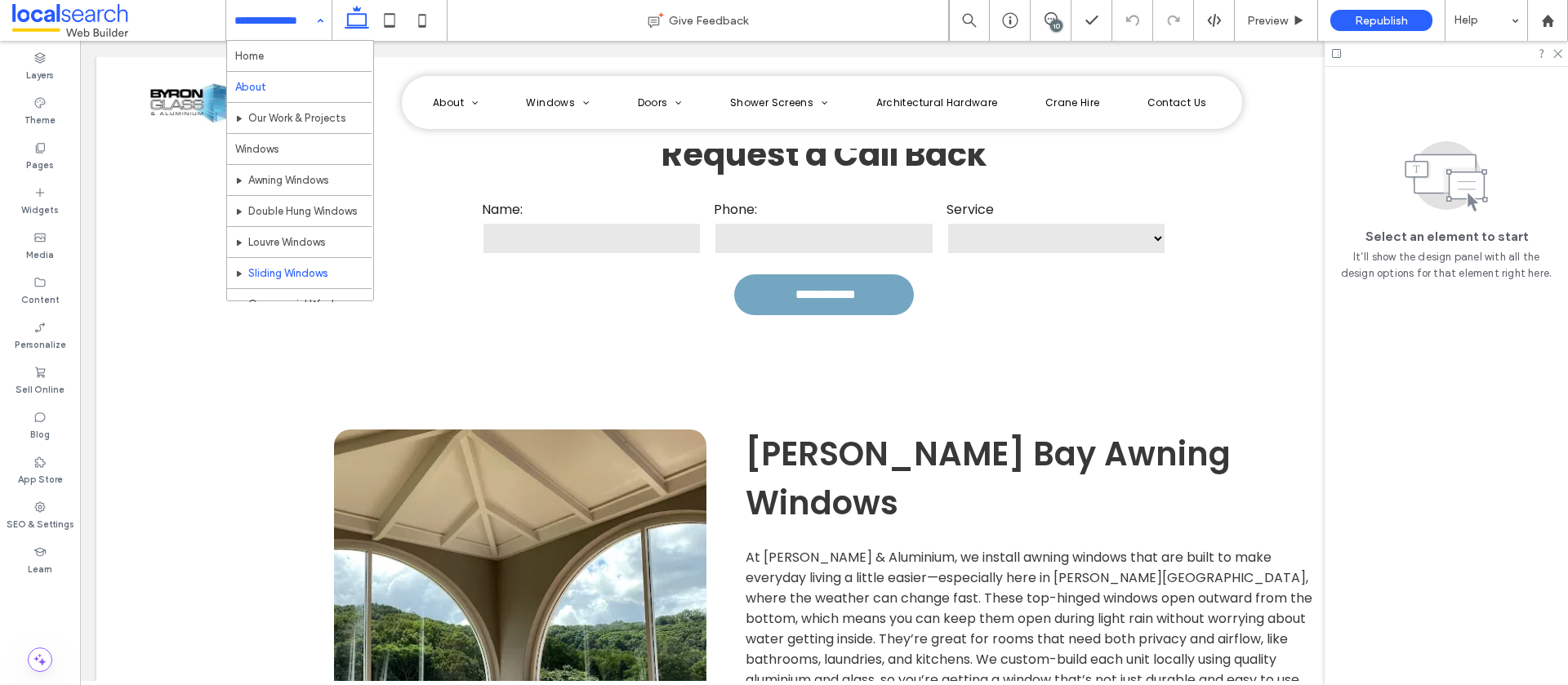
scroll to position [54, 0]
drag, startPoint x: 265, startPoint y: 19, endPoint x: 273, endPoint y: 47, distance: 29.1
click at [265, 19] on input at bounding box center [274, 20] width 81 height 41
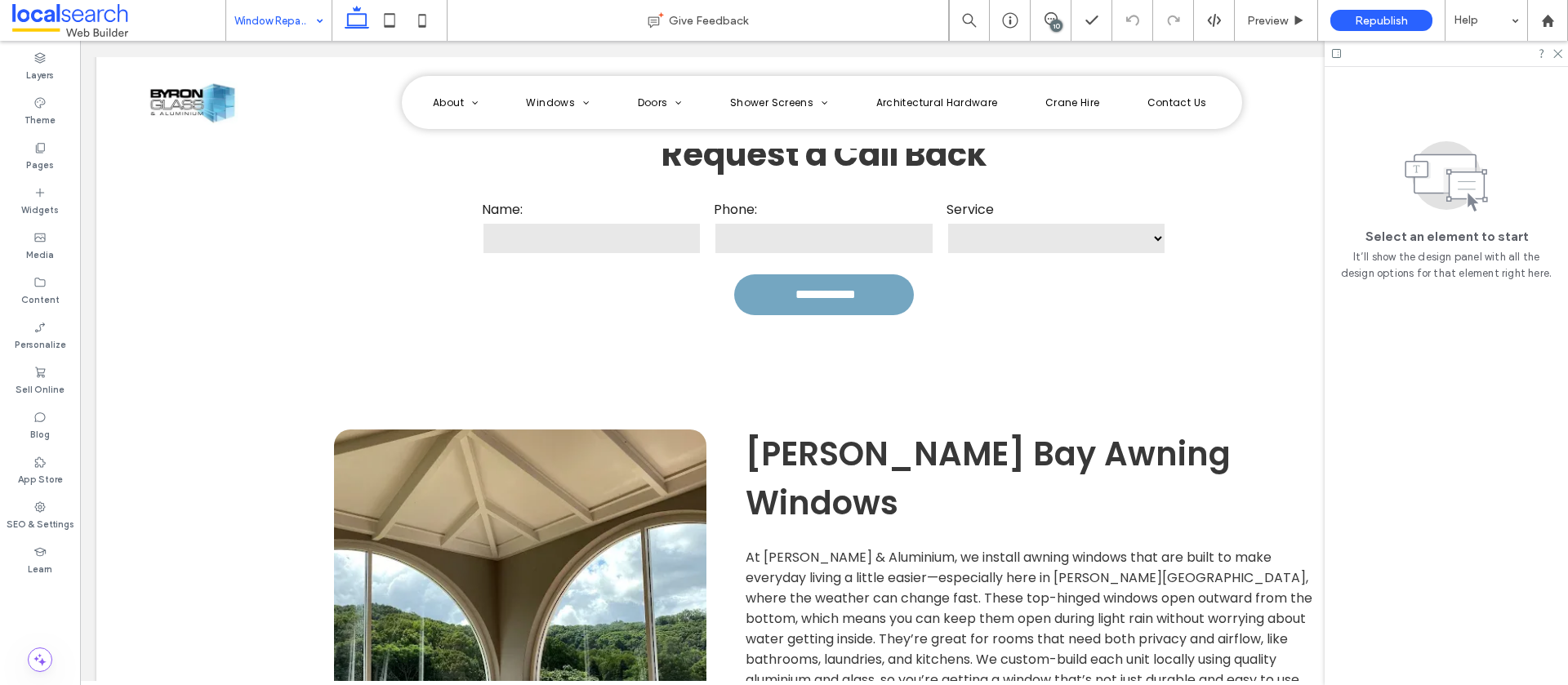
click at [298, 17] on input at bounding box center [274, 20] width 81 height 41
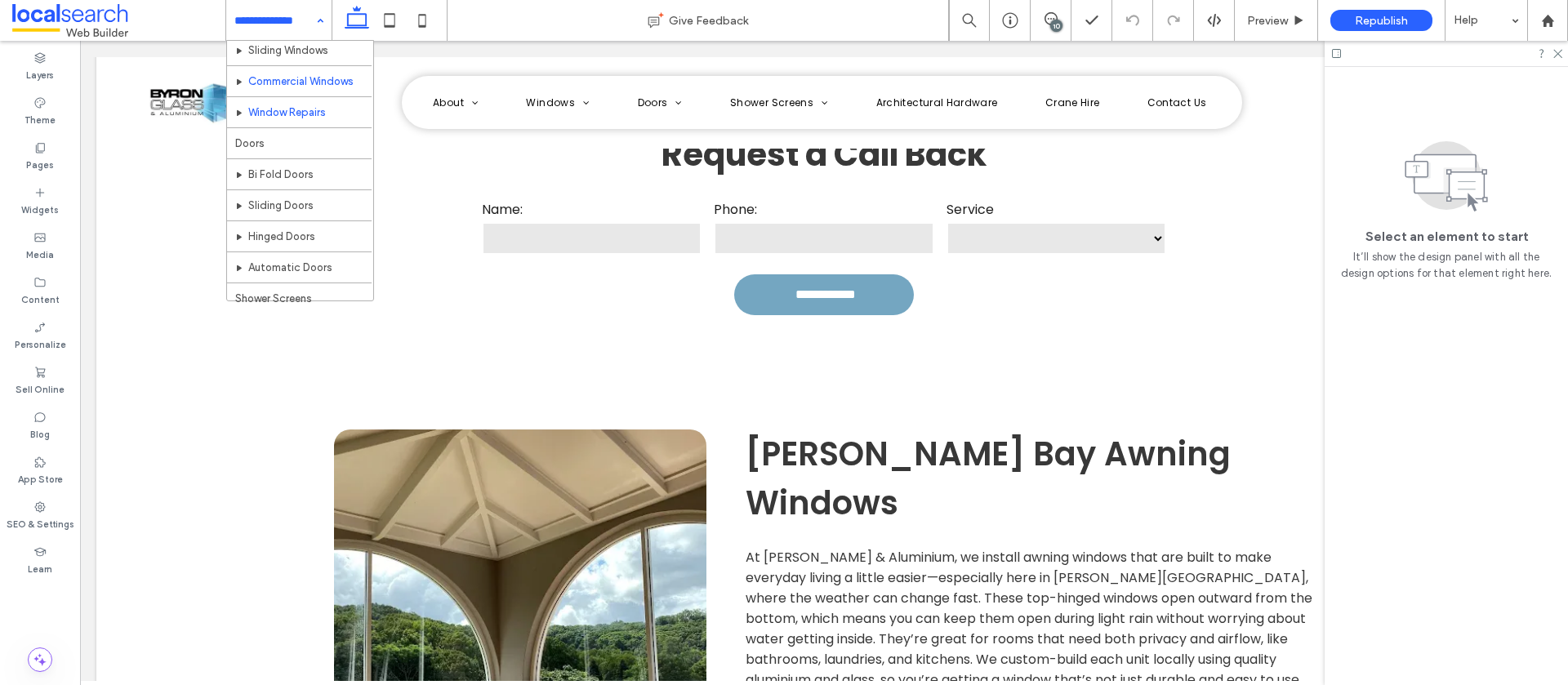
scroll to position [236, 0]
click at [316, 32] on div "Home About Our Work & Projects Windows Awning Windows Double Hung Windows Louvr…" at bounding box center [279, 20] width 105 height 41
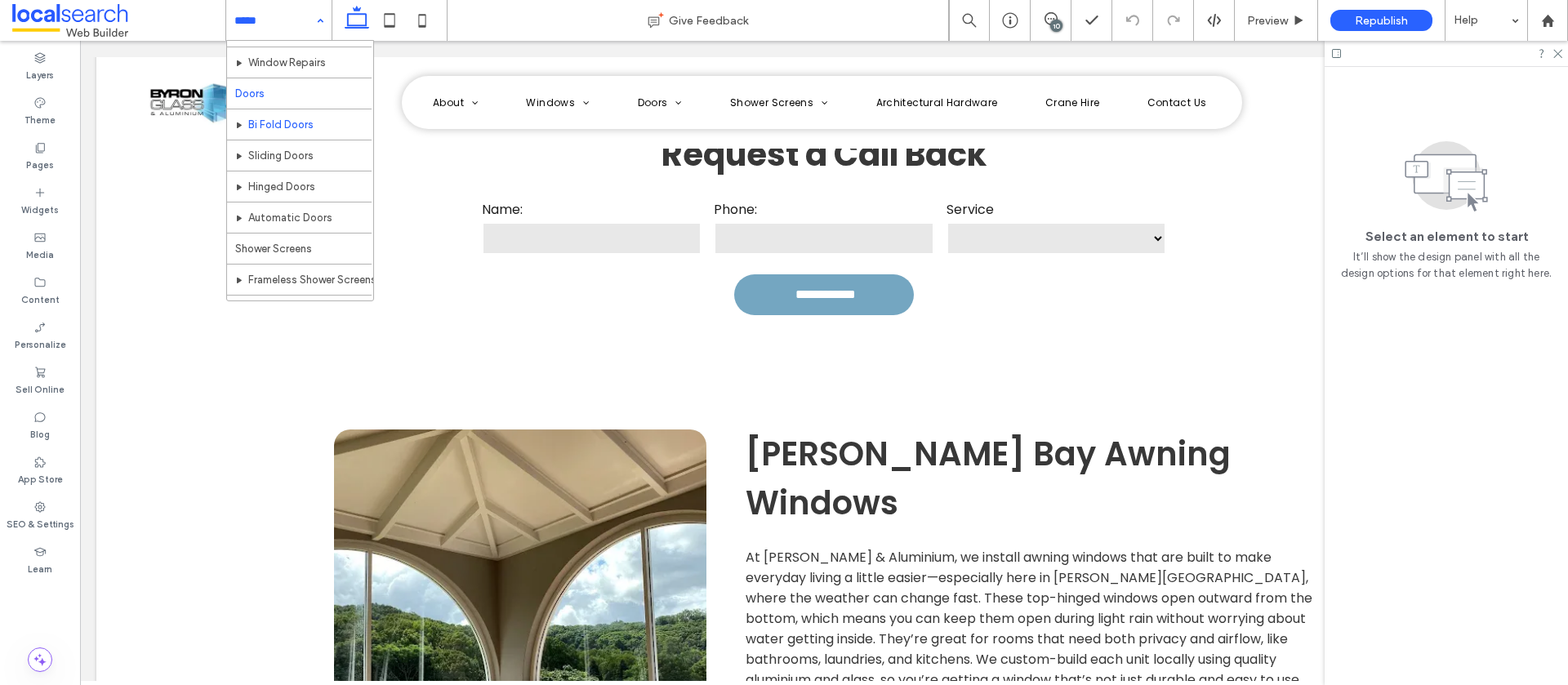
scroll to position [276, 0]
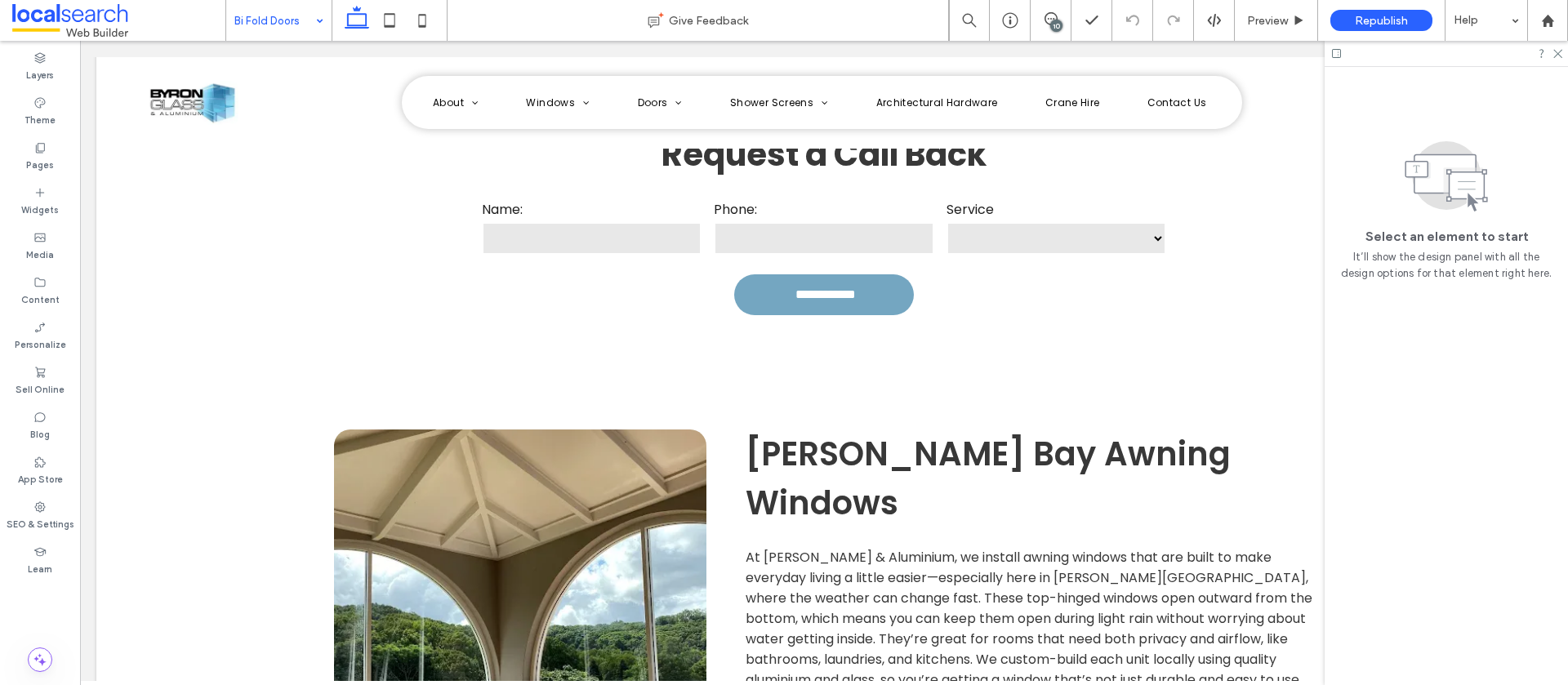
click at [232, 17] on div at bounding box center [279, 20] width 105 height 41
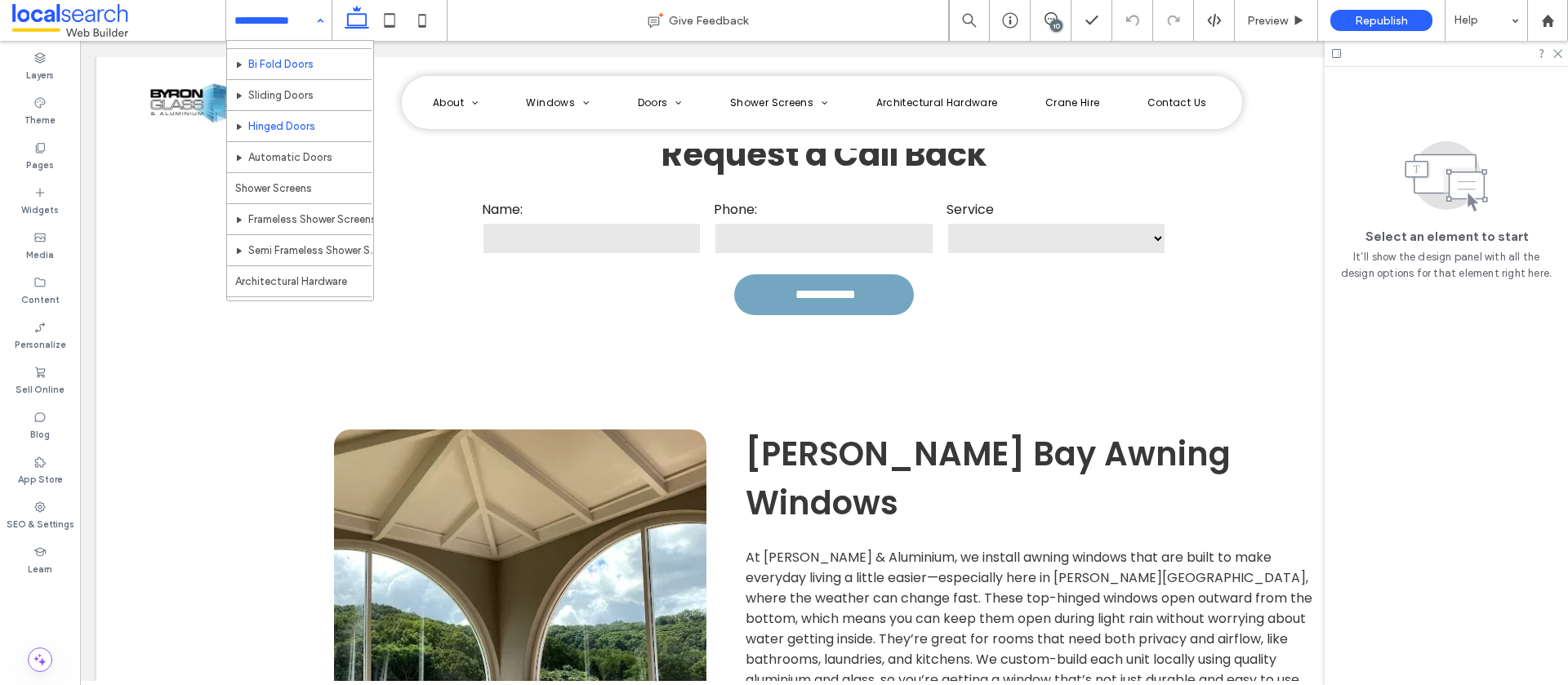
scroll to position [334, 0]
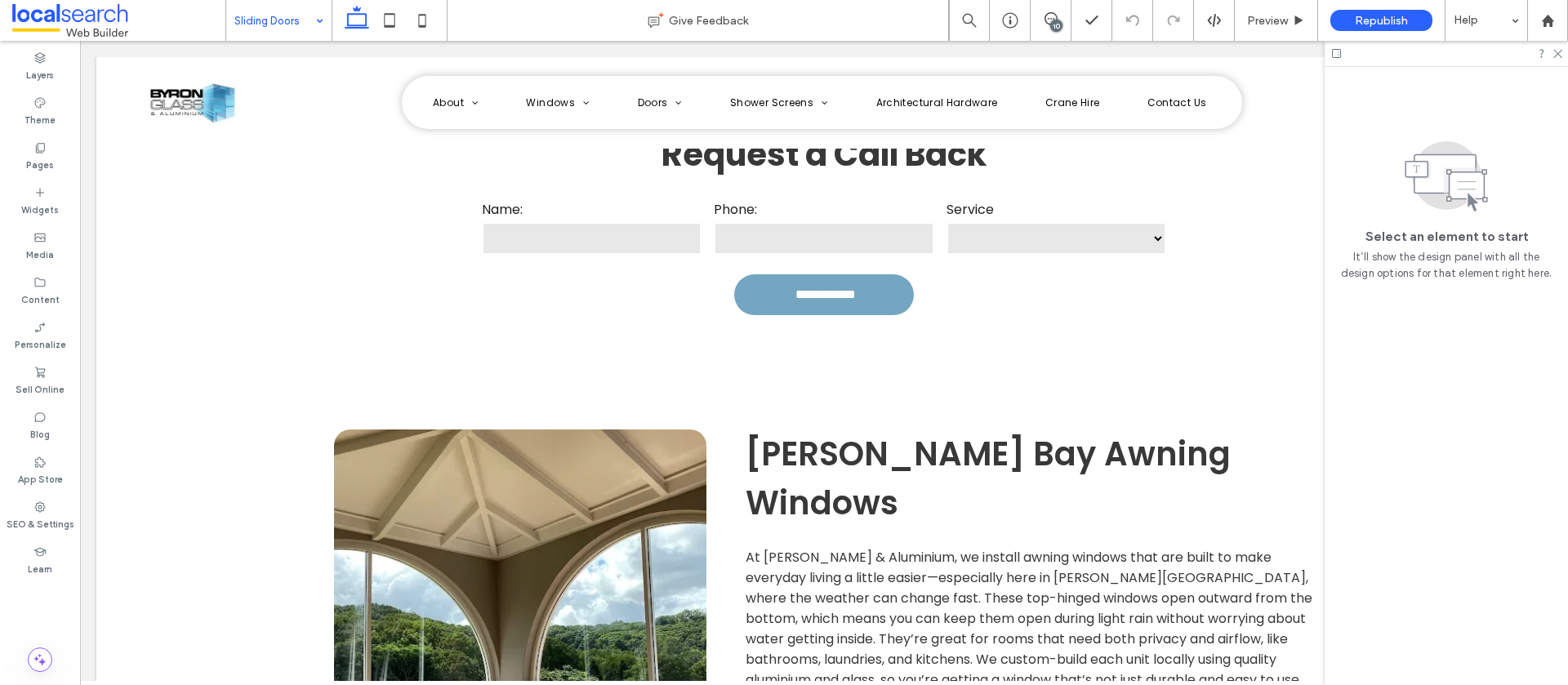
click at [279, 17] on input at bounding box center [274, 20] width 81 height 41
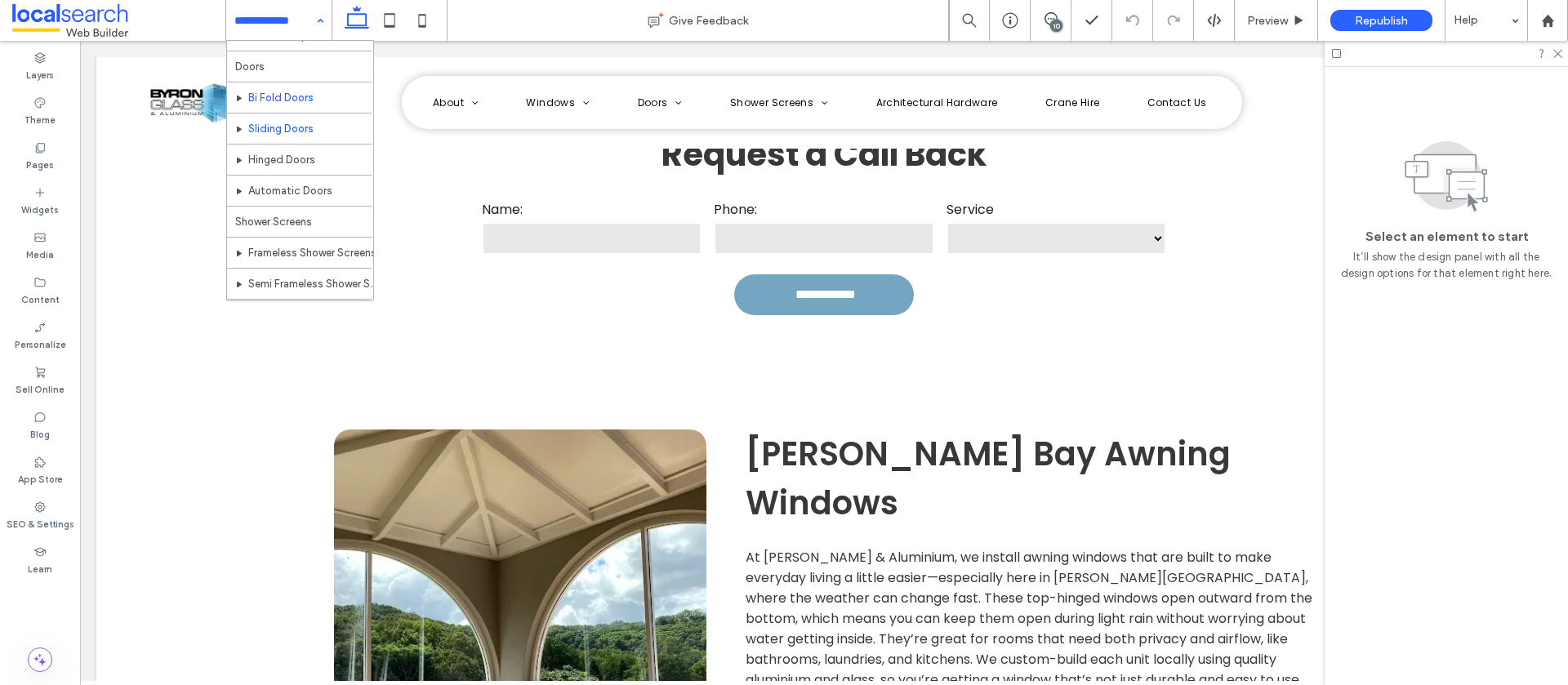
scroll to position [305, 0]
click at [253, 11] on input at bounding box center [274, 20] width 81 height 41
drag, startPoint x: 304, startPoint y: 164, endPoint x: 313, endPoint y: 161, distance: 9.5
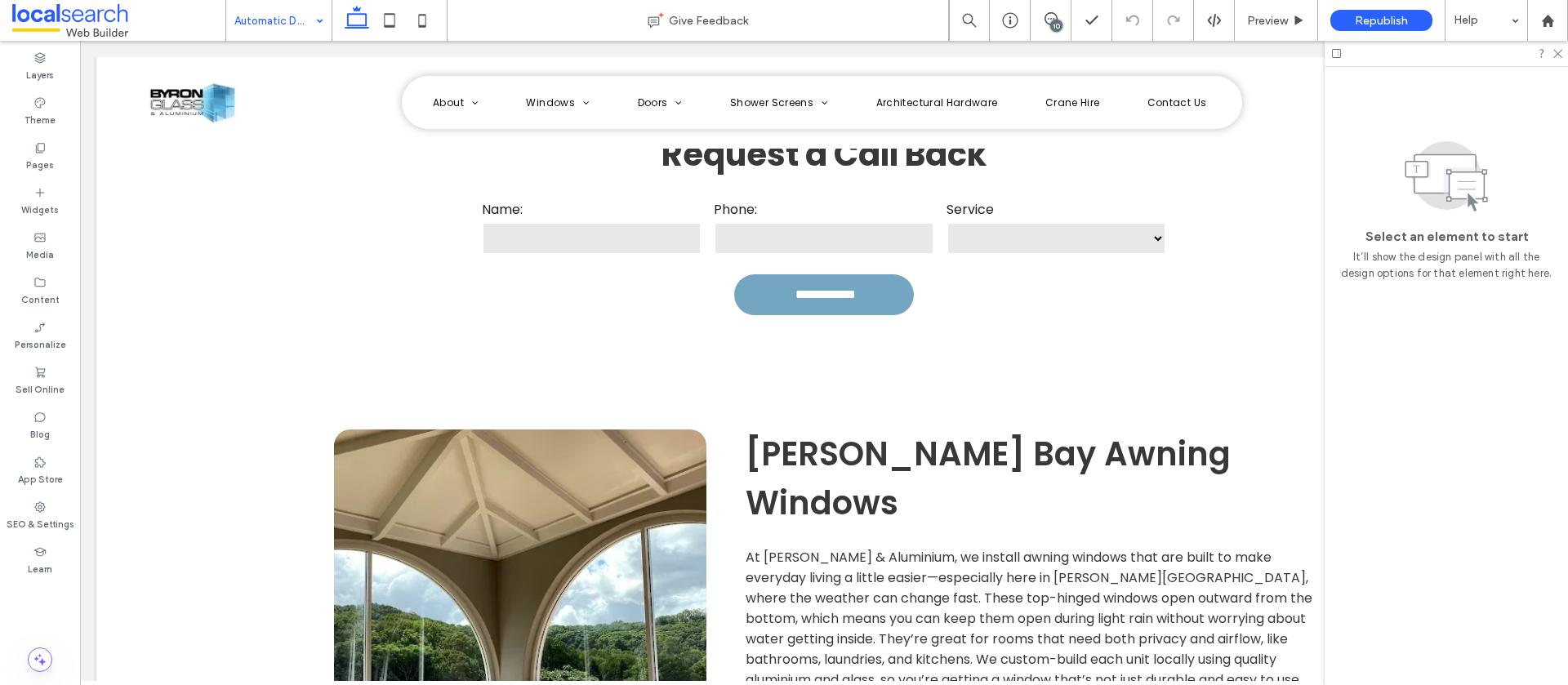
click at [279, 17] on input at bounding box center [274, 20] width 81 height 41
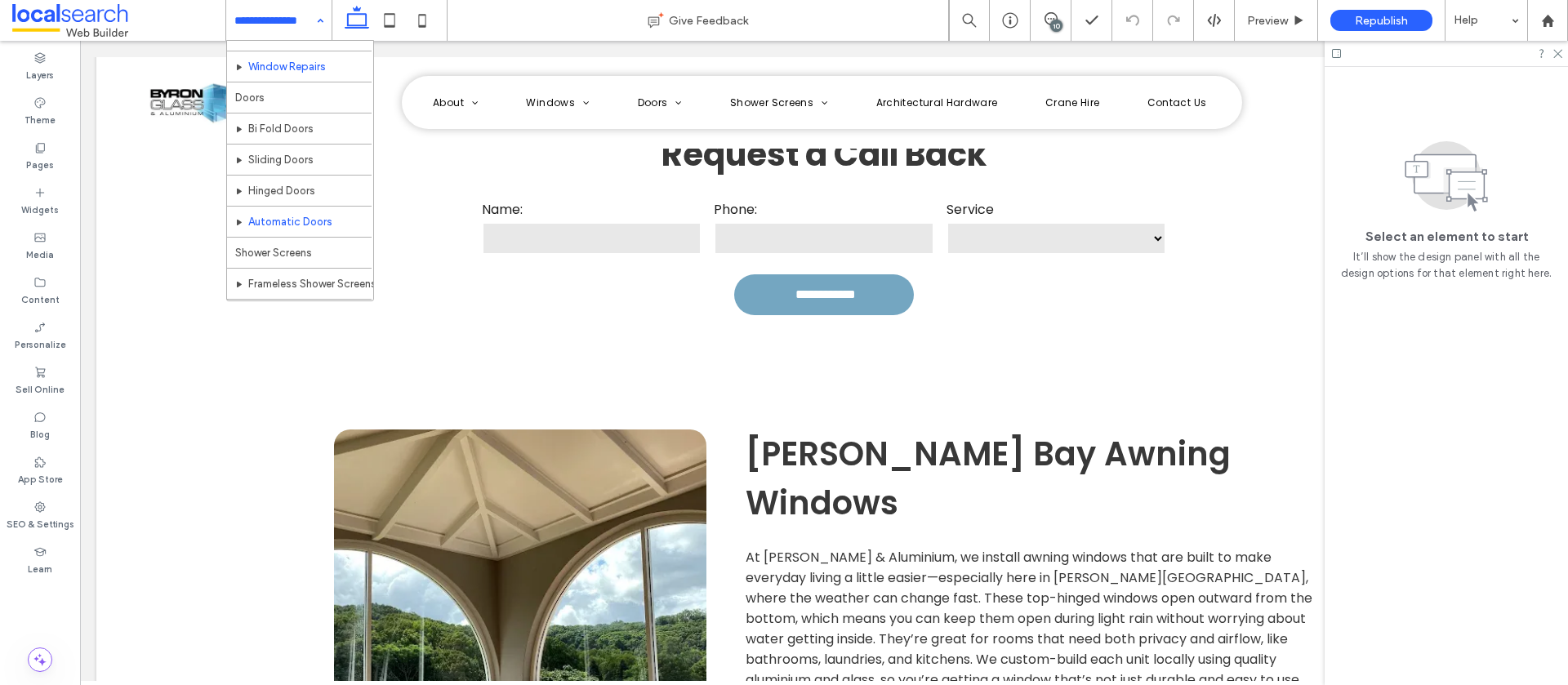
scroll to position [354, 0]
click at [268, 29] on input at bounding box center [274, 20] width 81 height 41
click at [259, 22] on input at bounding box center [274, 20] width 81 height 41
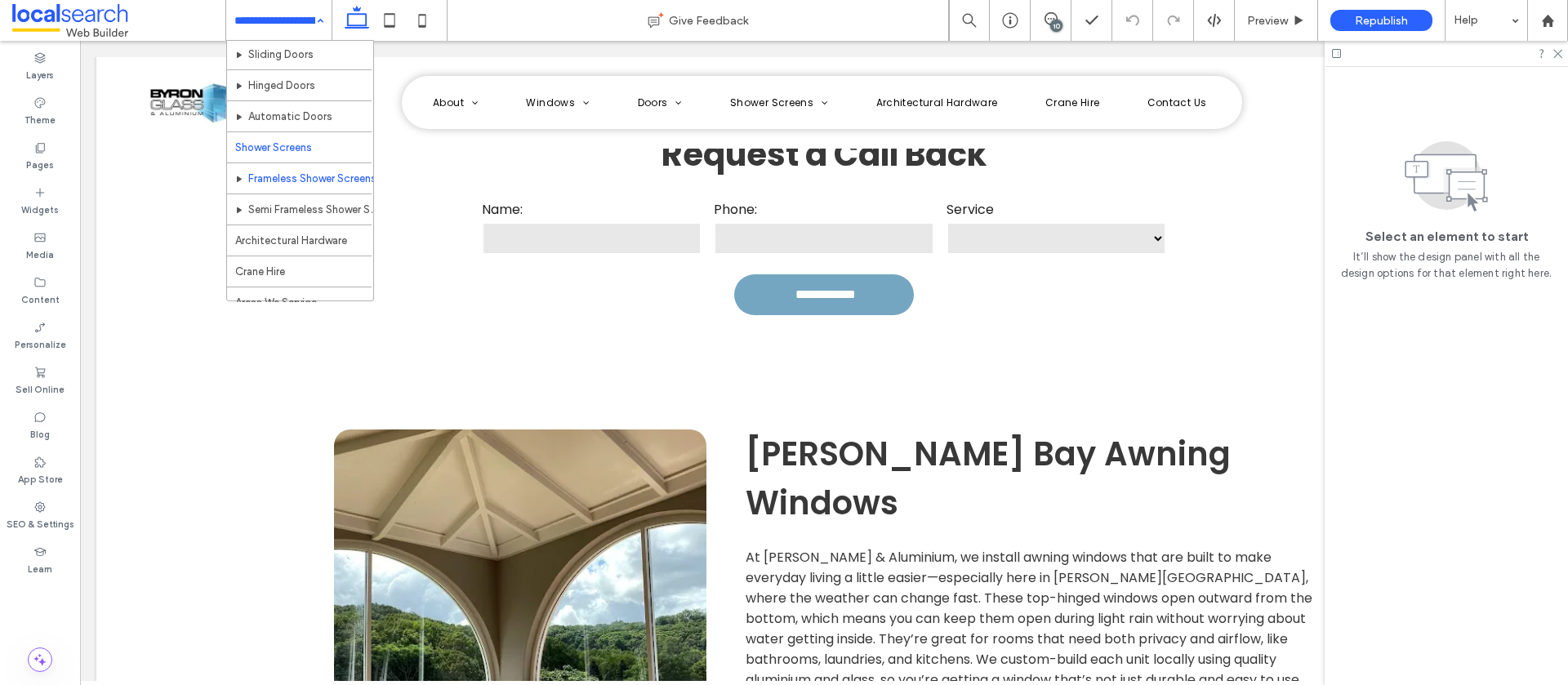
scroll to position [404, 0]
drag, startPoint x: 284, startPoint y: 13, endPoint x: 289, endPoint y: 41, distance: 28.4
click at [284, 13] on input at bounding box center [274, 20] width 81 height 41
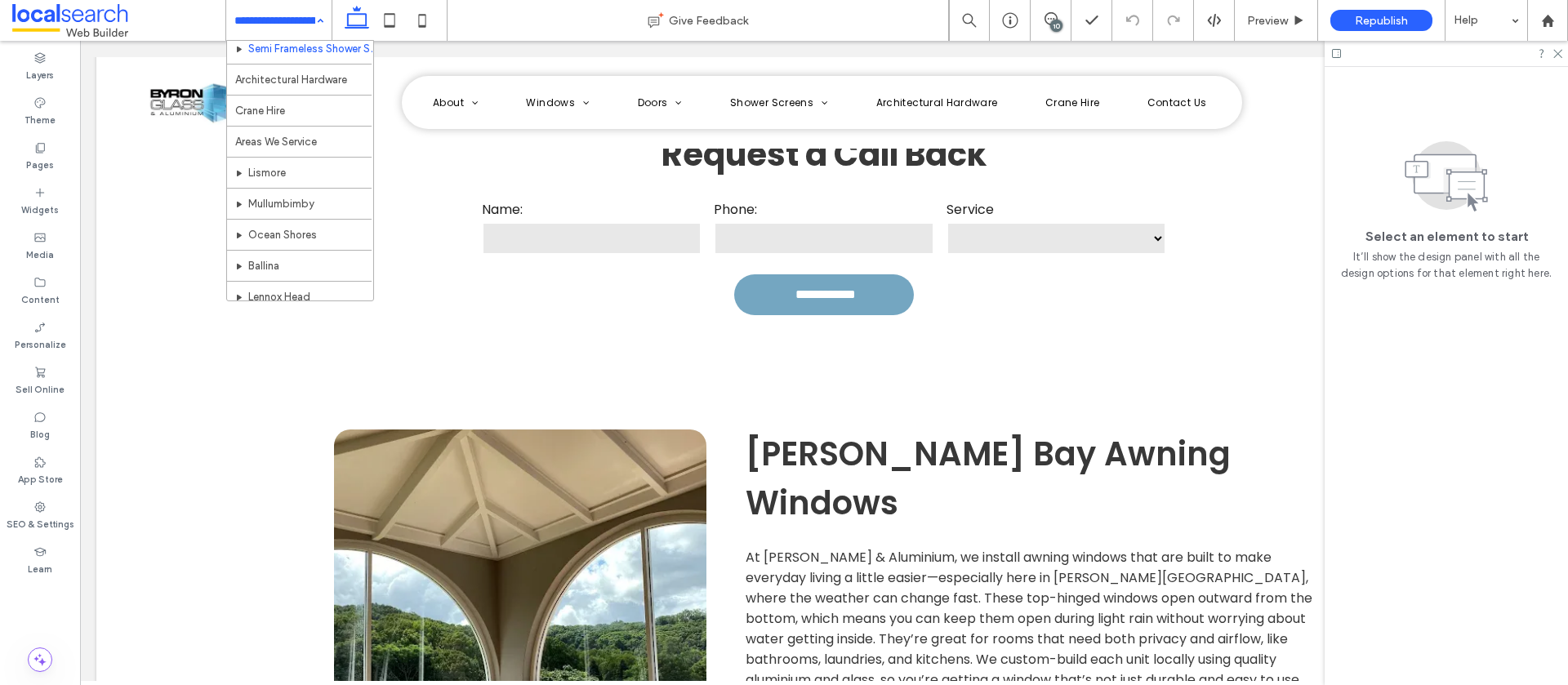
scroll to position [536, 0]
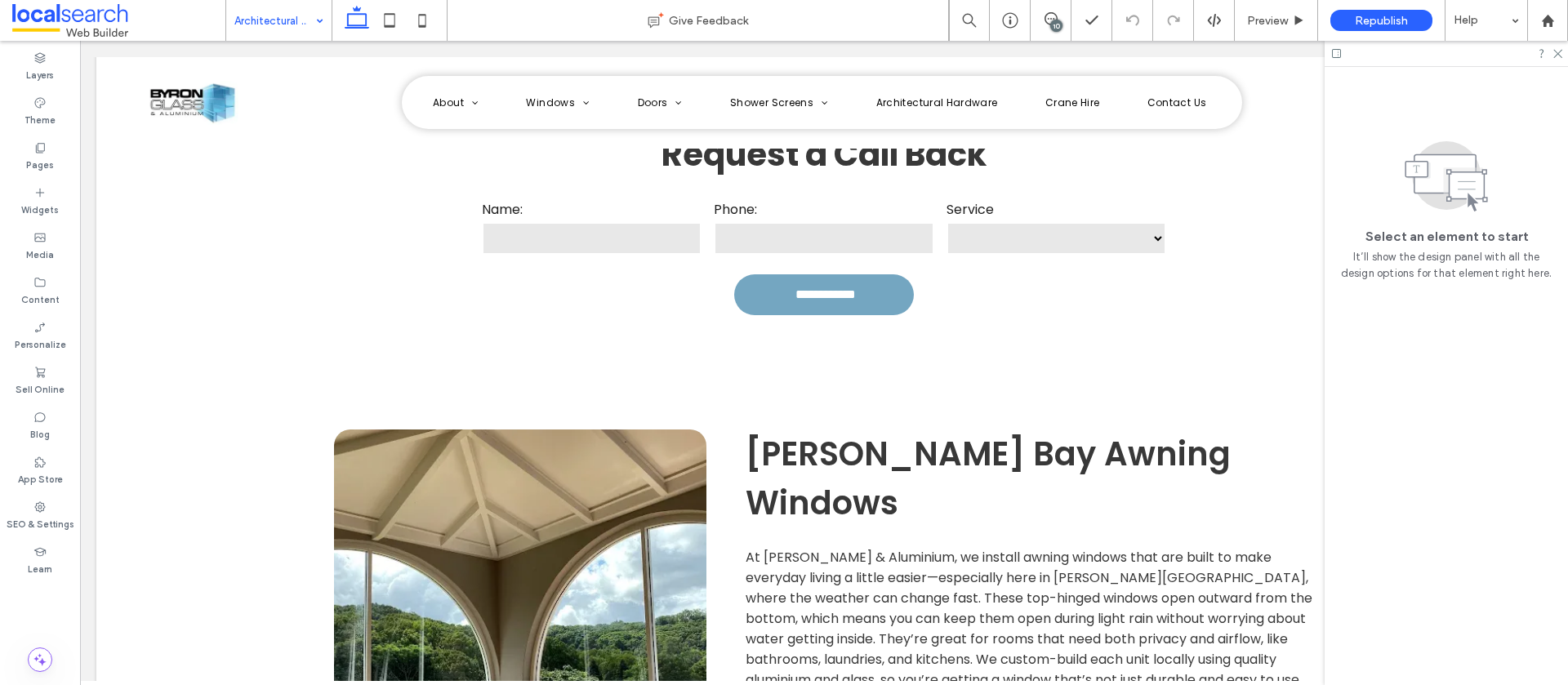
click at [263, 23] on input at bounding box center [274, 20] width 81 height 41
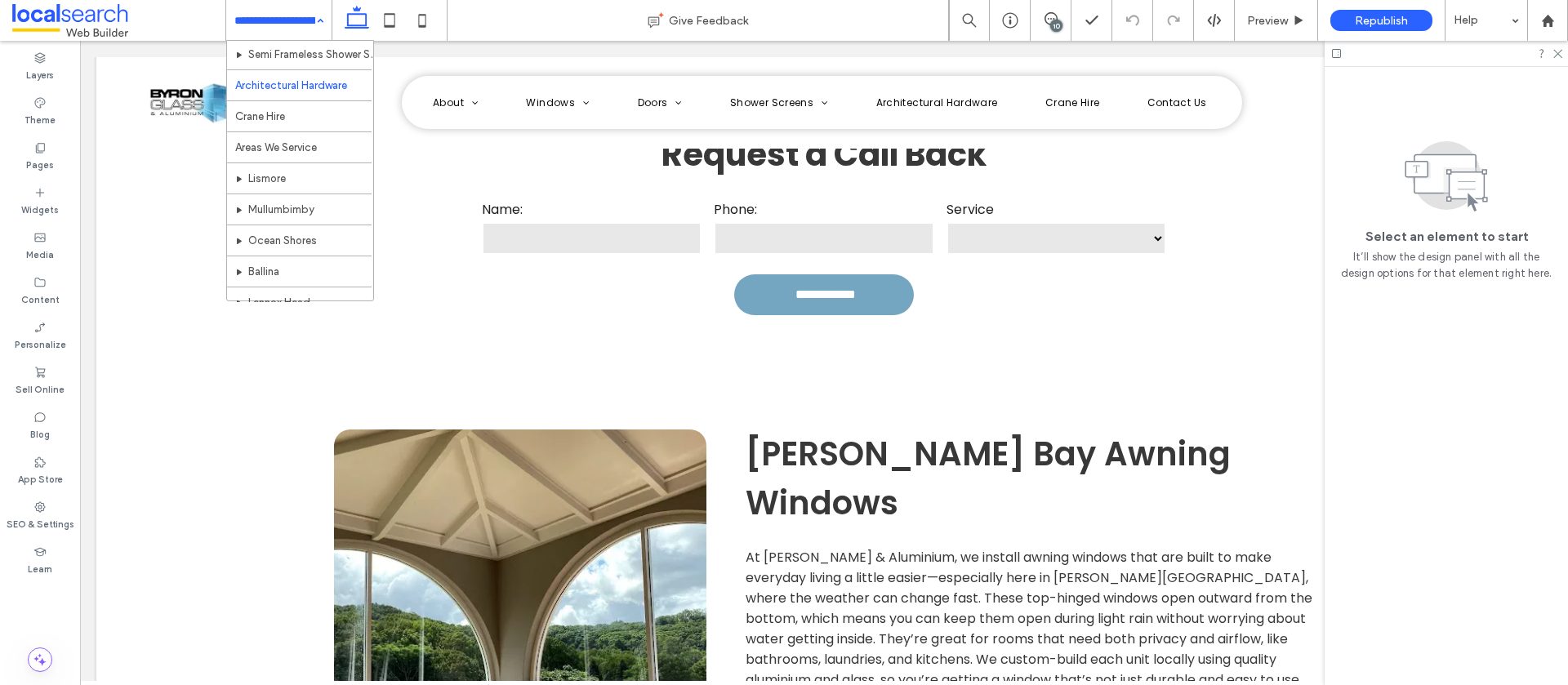
scroll to position [530, 0]
click at [273, 17] on input at bounding box center [274, 20] width 81 height 41
click at [41, 519] on label "SEO & Settings" at bounding box center [41, 523] width 68 height 17
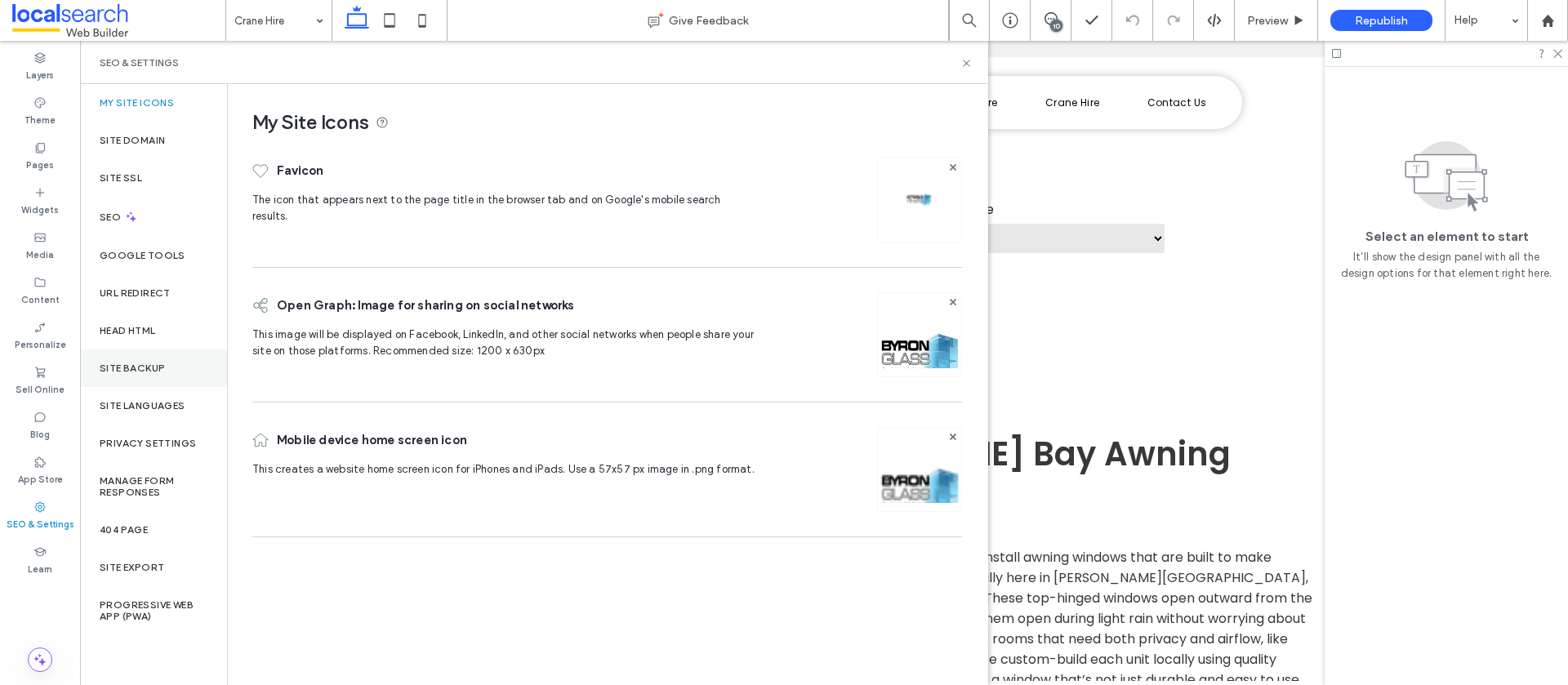
click at [121, 368] on label "Site Backup" at bounding box center [132, 368] width 65 height 12
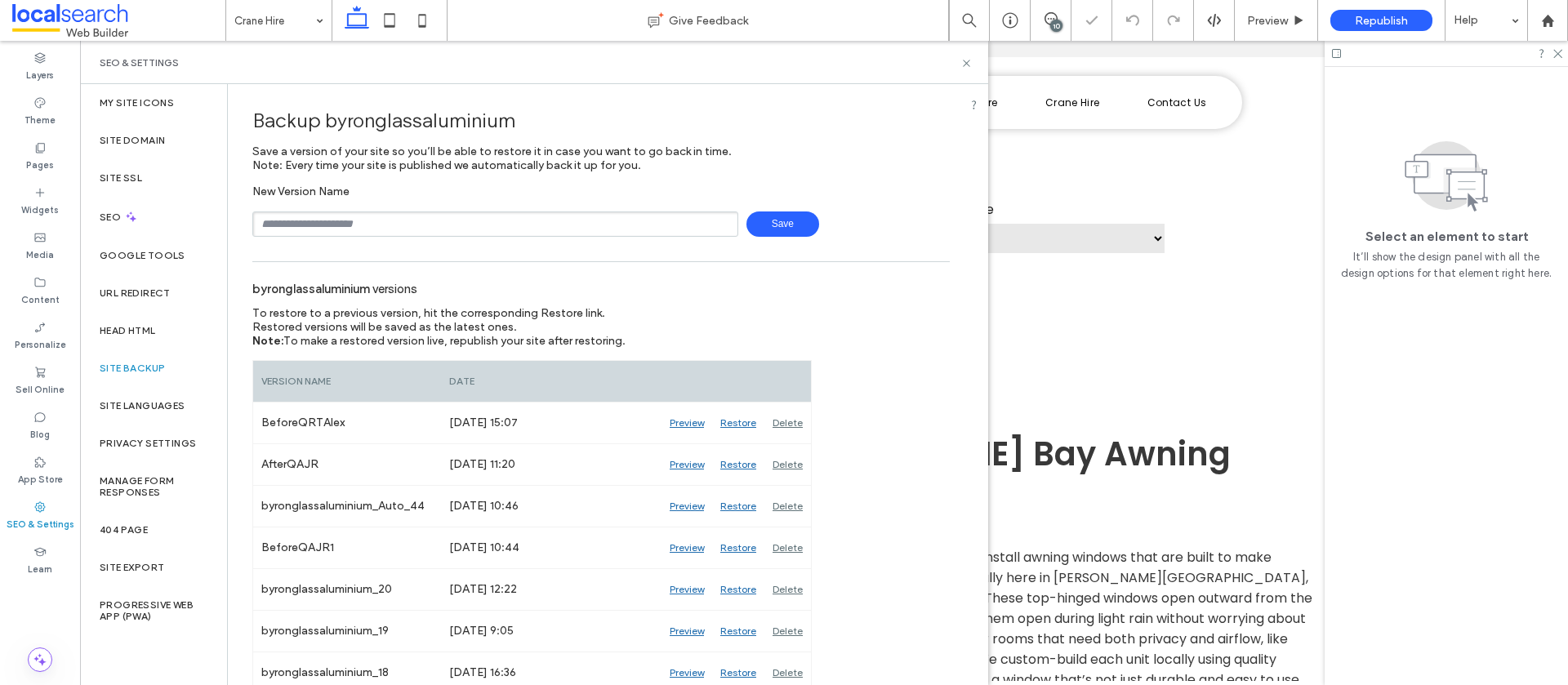
click at [393, 220] on input "text" at bounding box center [496, 224] width 486 height 25
type input "**********"
click at [770, 223] on span "Save" at bounding box center [783, 224] width 73 height 25
click at [1553, 54] on icon at bounding box center [1557, 52] width 11 height 11
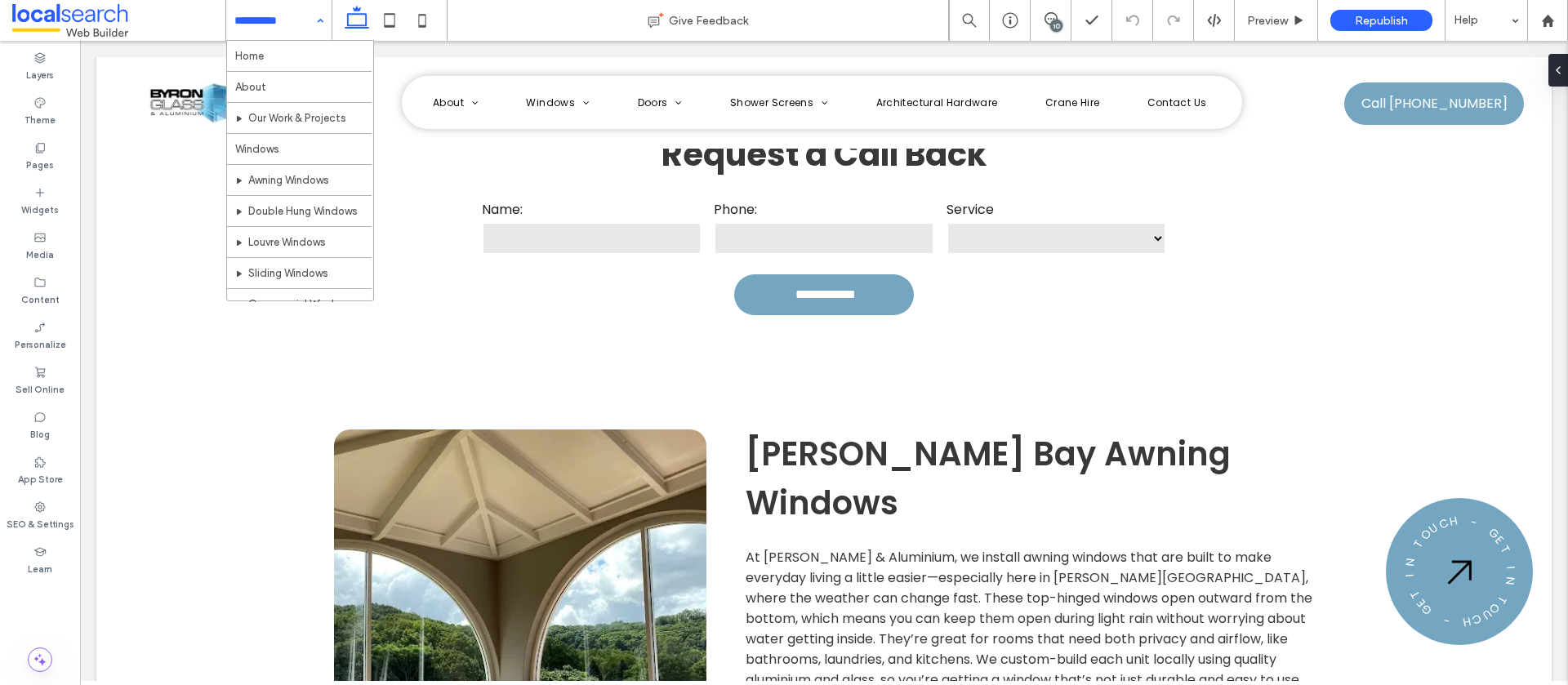
drag, startPoint x: 294, startPoint y: 29, endPoint x: 275, endPoint y: 30, distance: 19.0
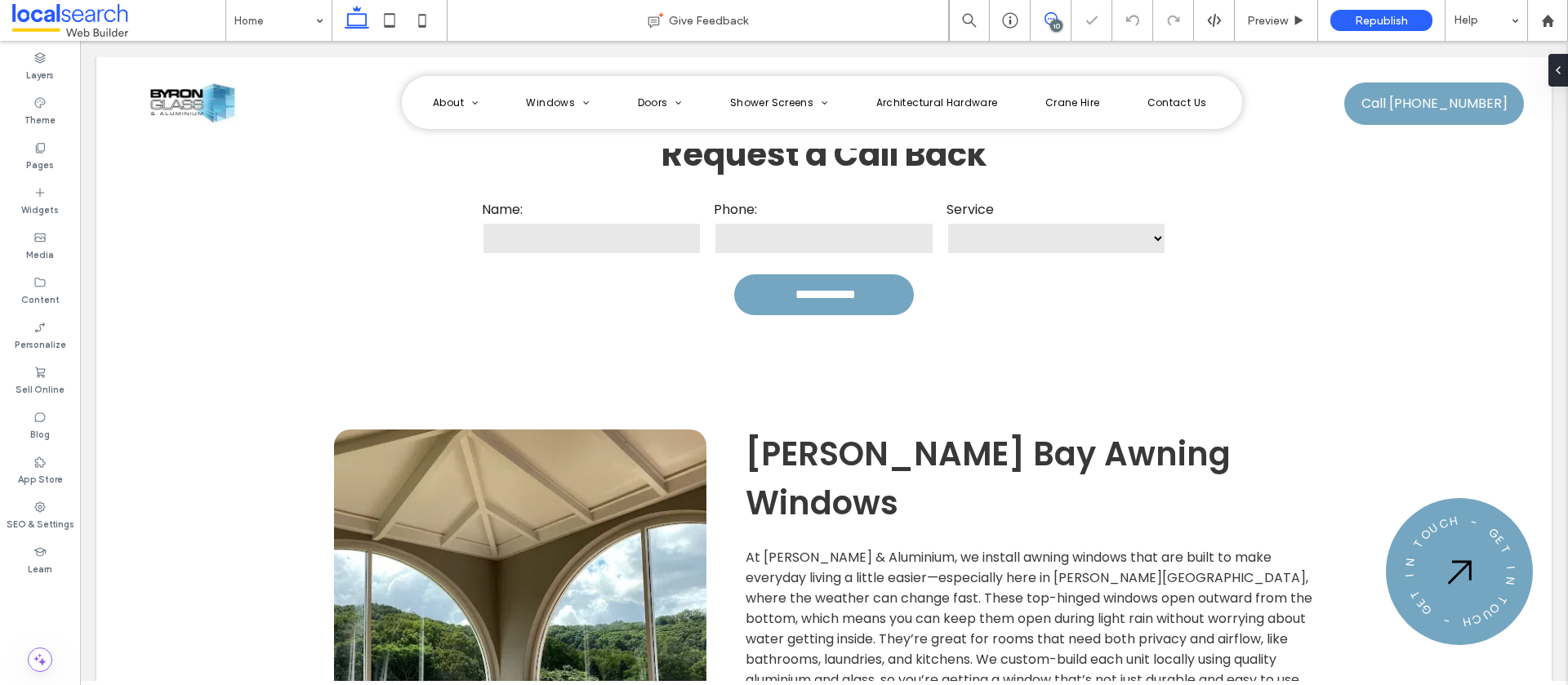
click at [1045, 22] on icon at bounding box center [1051, 18] width 13 height 13
click at [1052, 18] on icon at bounding box center [1051, 18] width 13 height 13
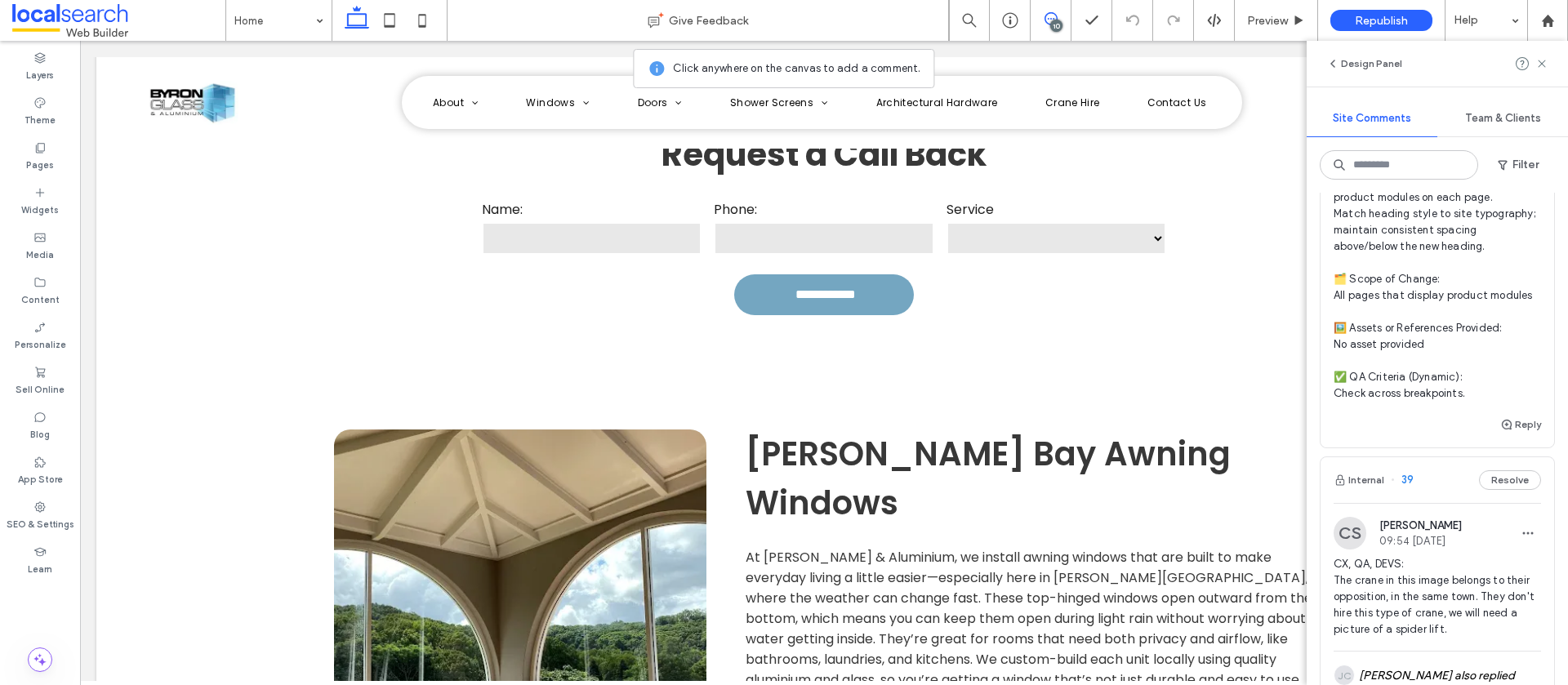
scroll to position [345, 0]
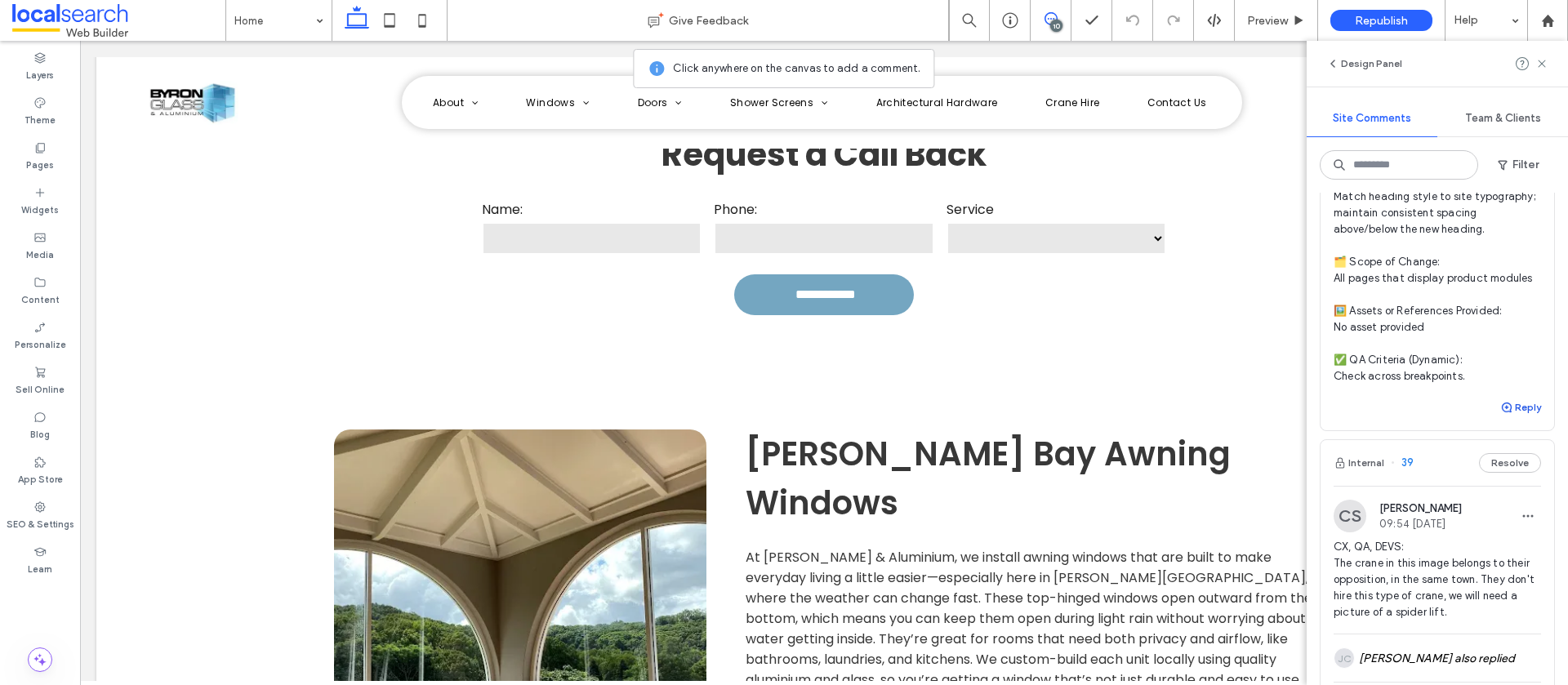
click at [1527, 401] on button "Reply" at bounding box center [1521, 407] width 41 height 19
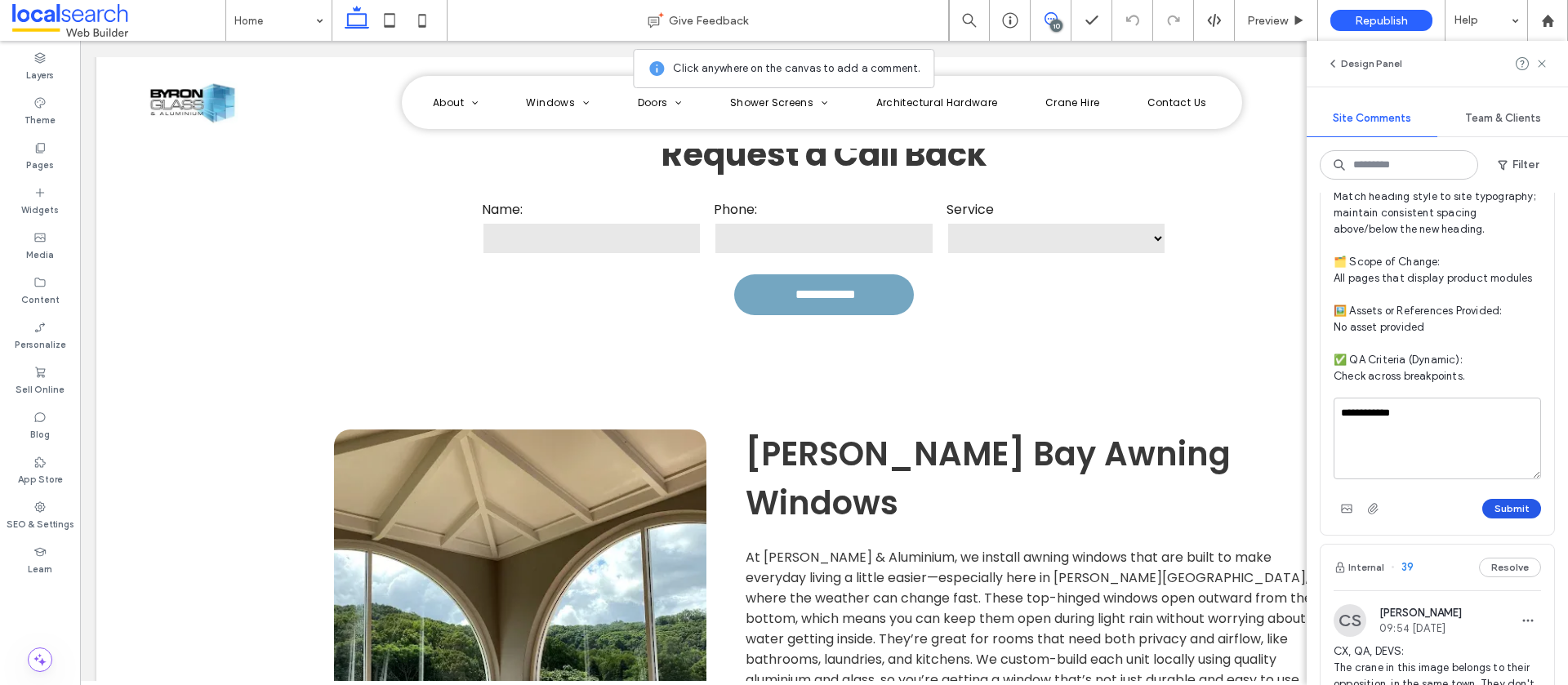
type textarea "**********"
click at [1532, 510] on button "Submit" at bounding box center [1512, 508] width 58 height 19
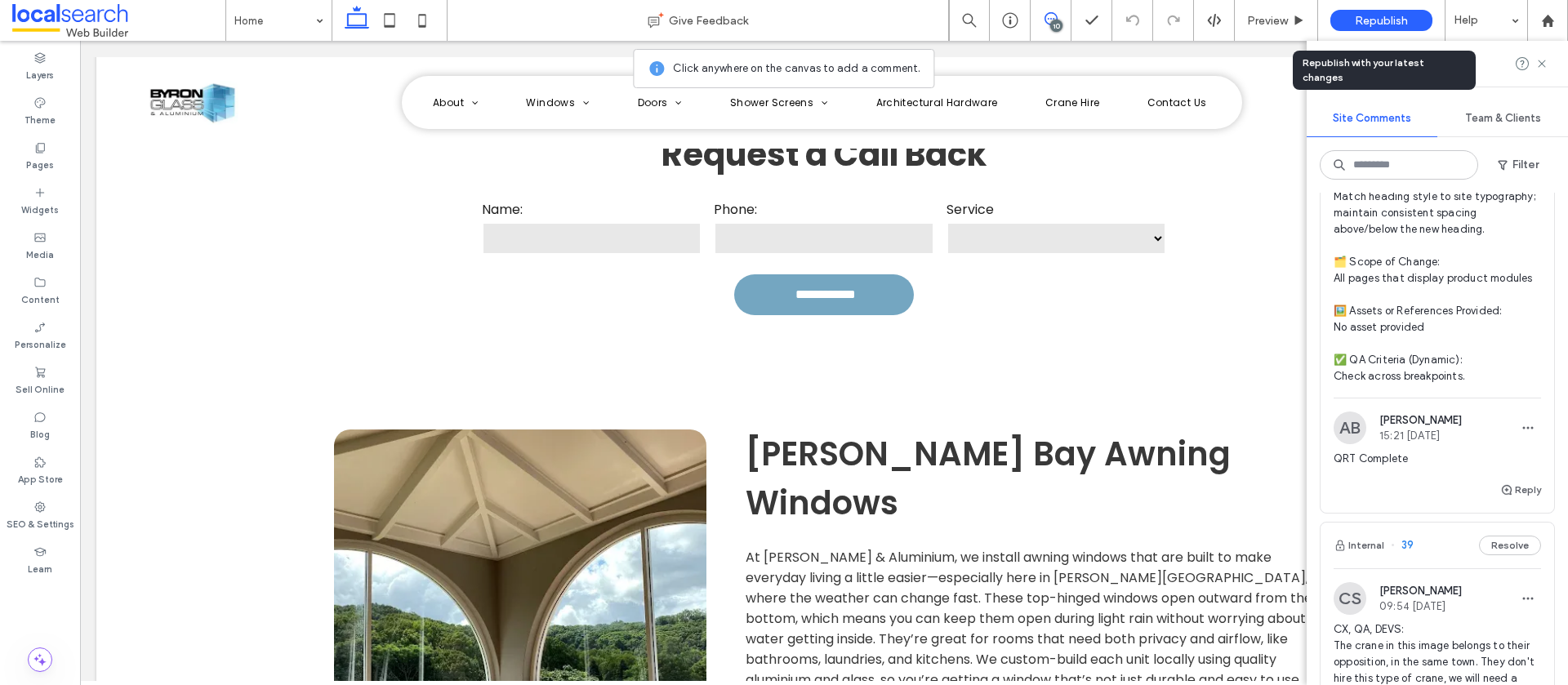
click at [1376, 21] on span "Republish" at bounding box center [1381, 20] width 53 height 14
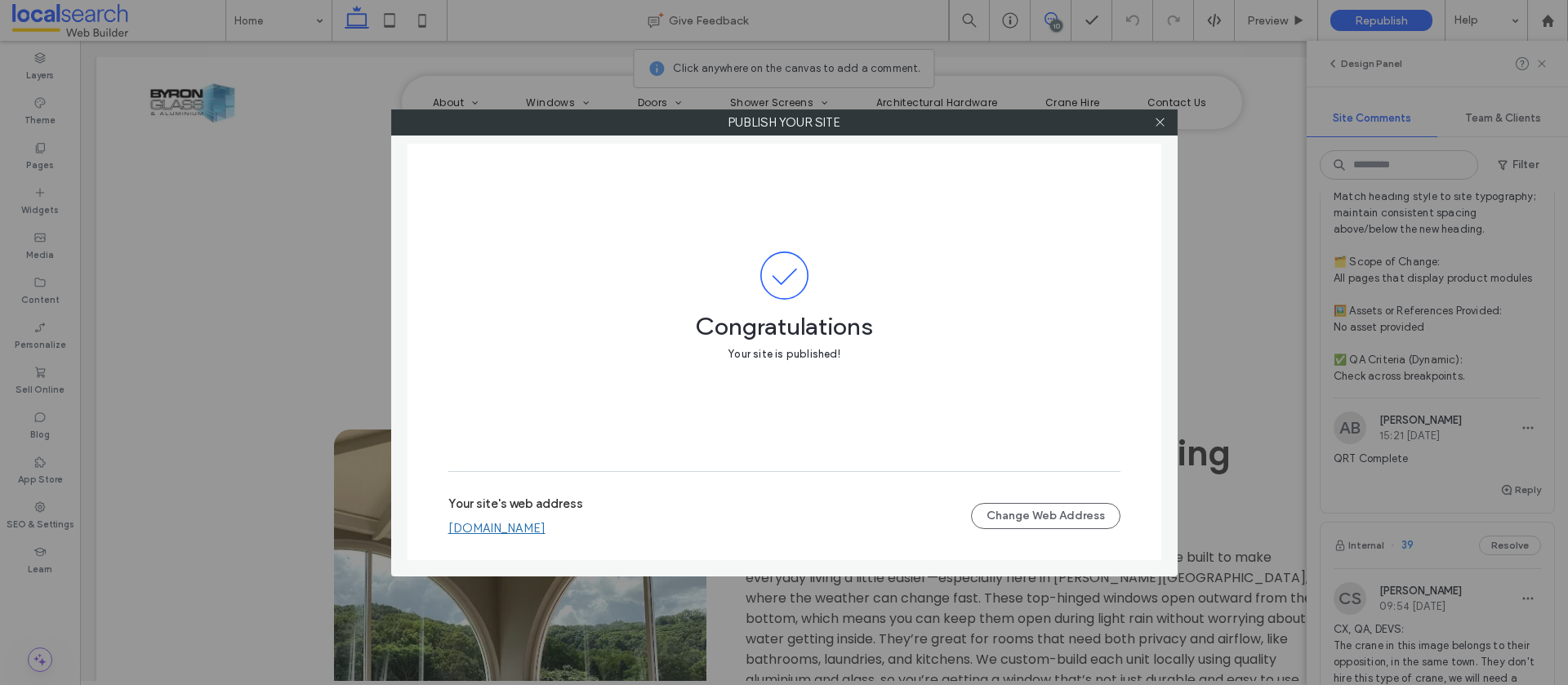
scroll to position [0, 0]
click at [1164, 130] on span at bounding box center [1160, 121] width 13 height 24
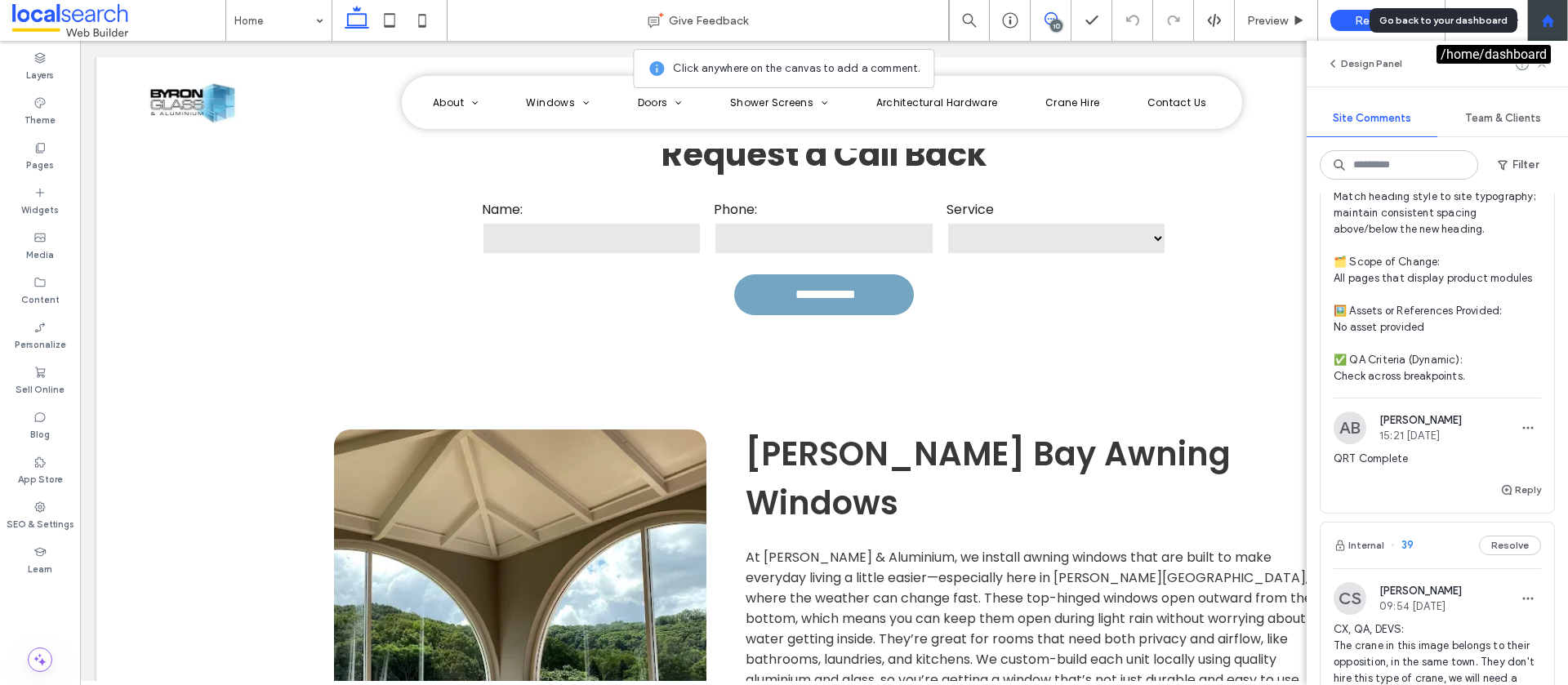
click at [1545, 30] on div at bounding box center [1548, 20] width 41 height 41
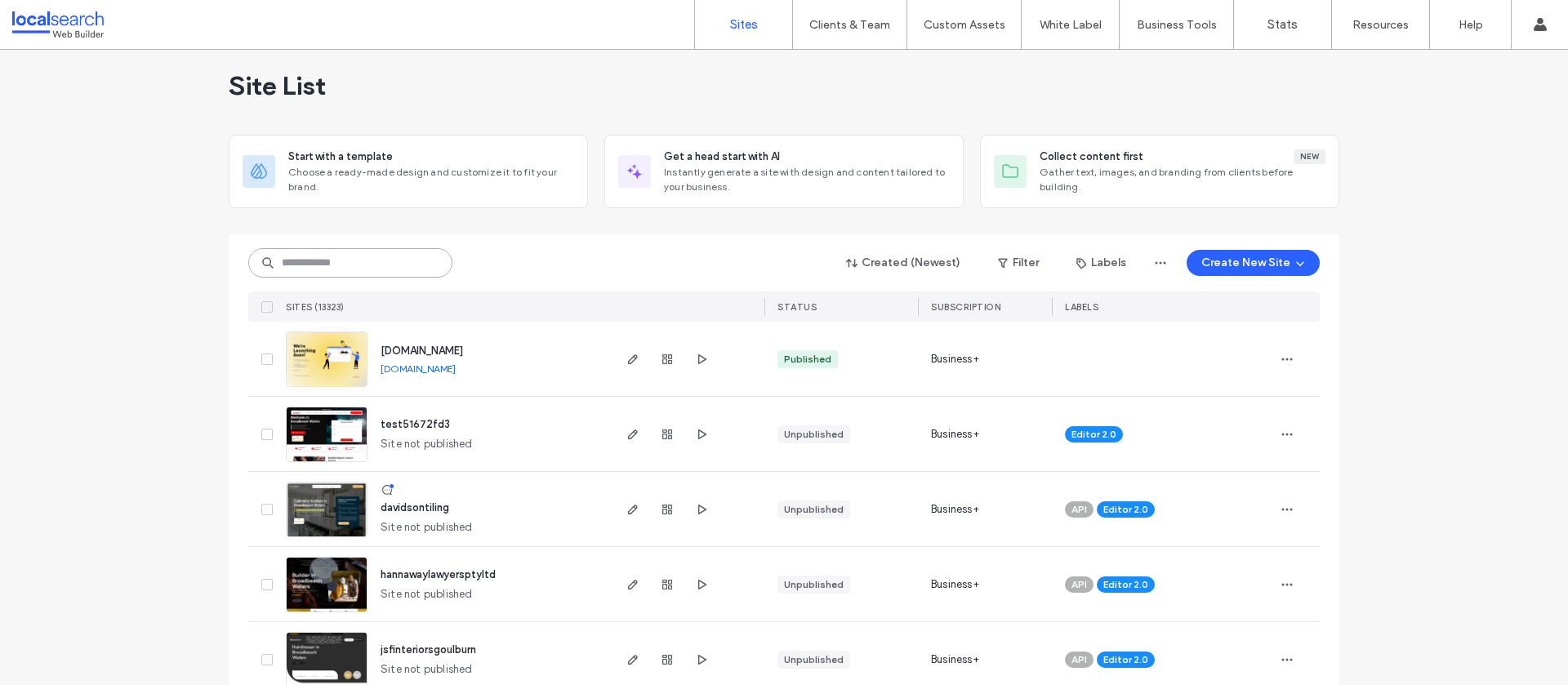
click at [363, 271] on input at bounding box center [350, 262] width 204 height 29
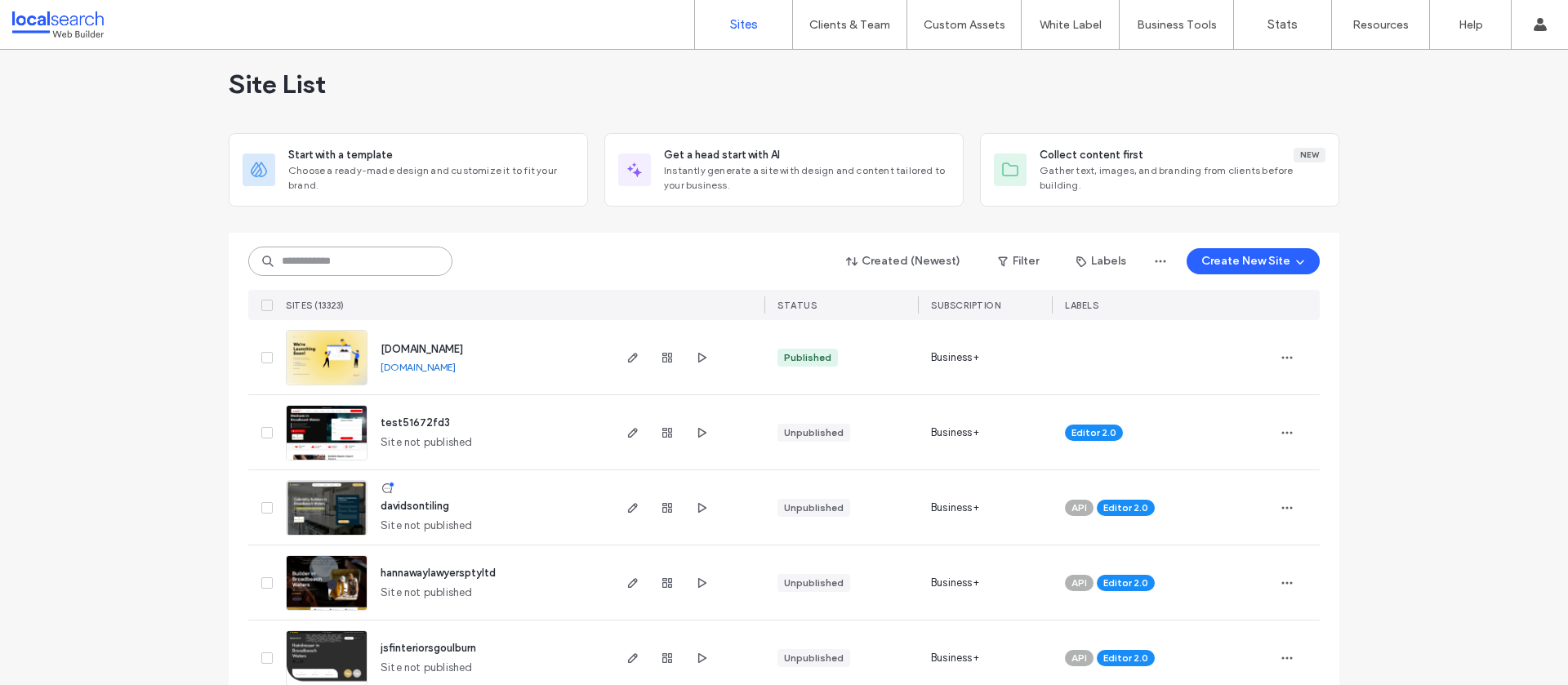
paste input "********"
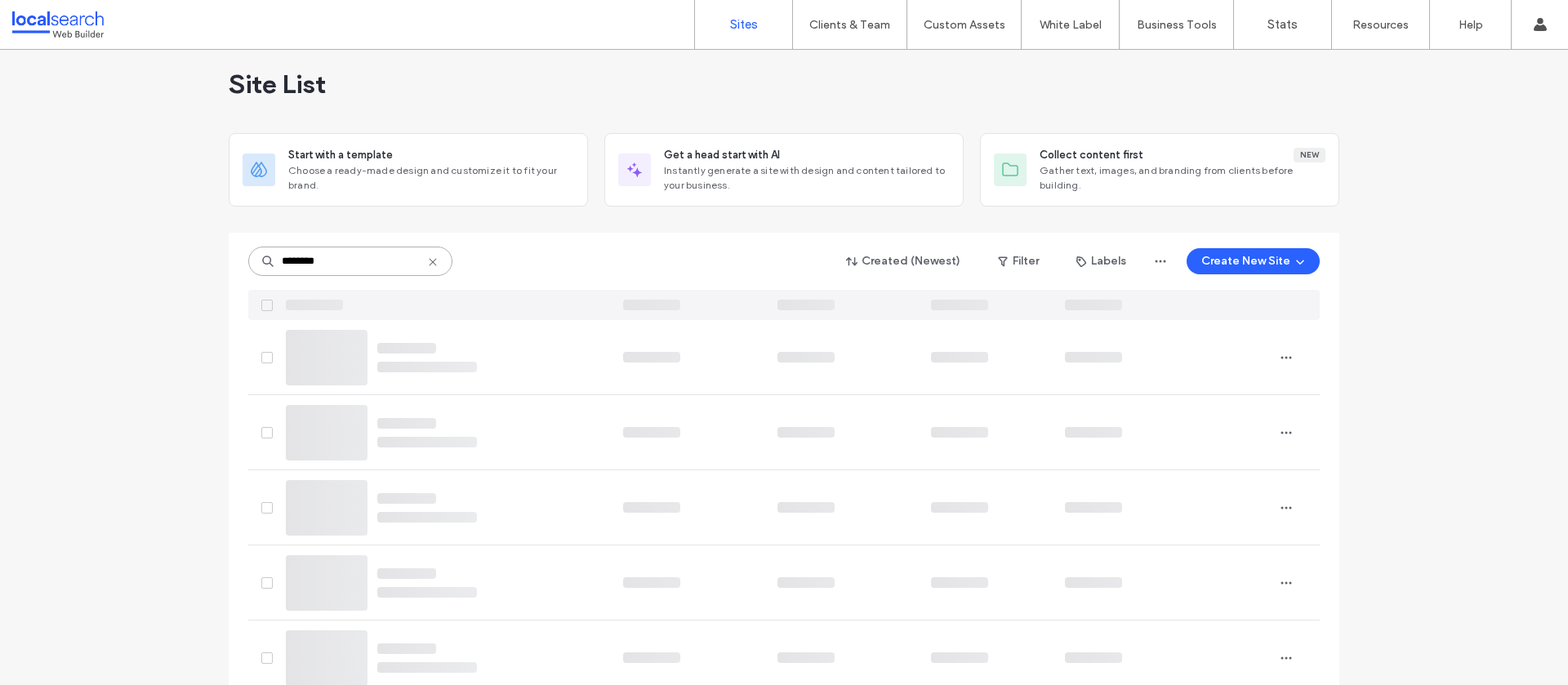
scroll to position [0, 0]
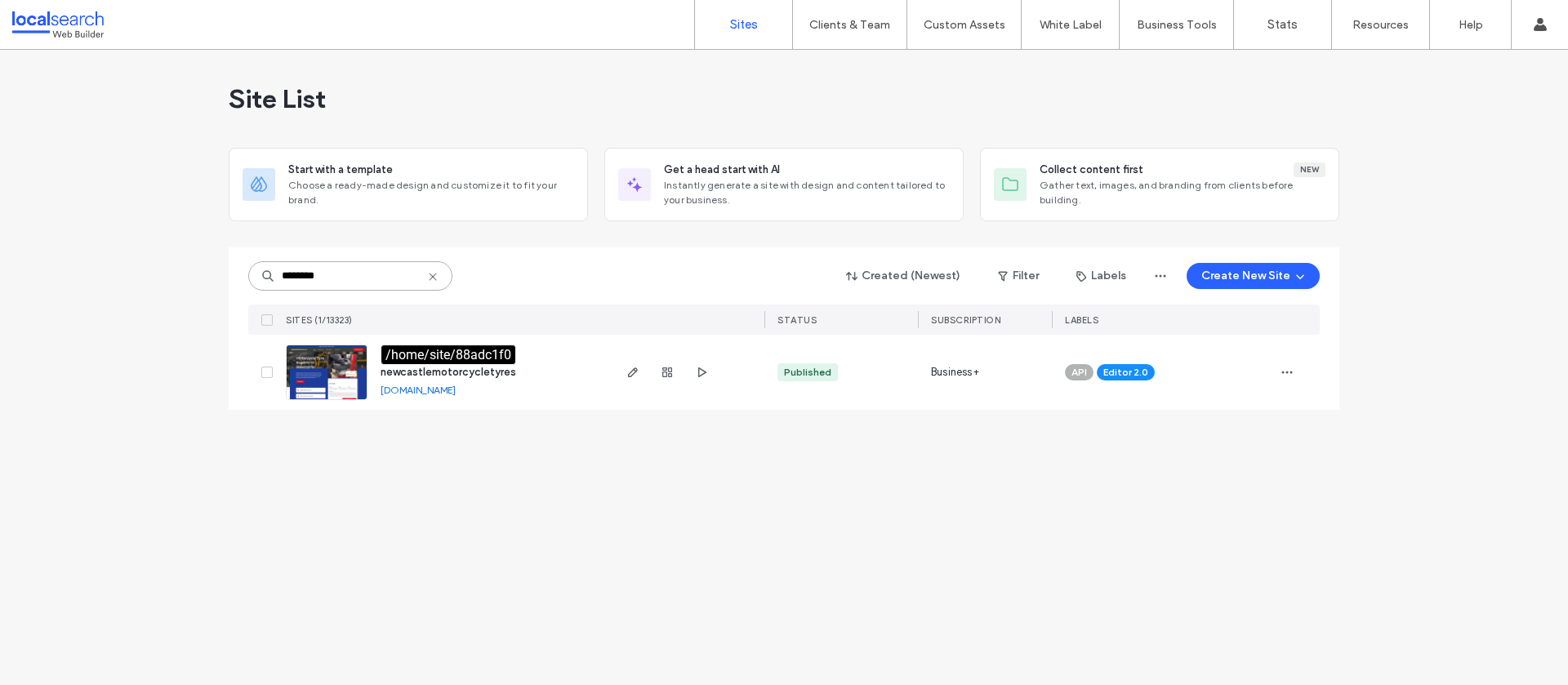
type input "********"
click at [476, 372] on span "newcastlemotorcycletyres" at bounding box center [448, 371] width 135 height 13
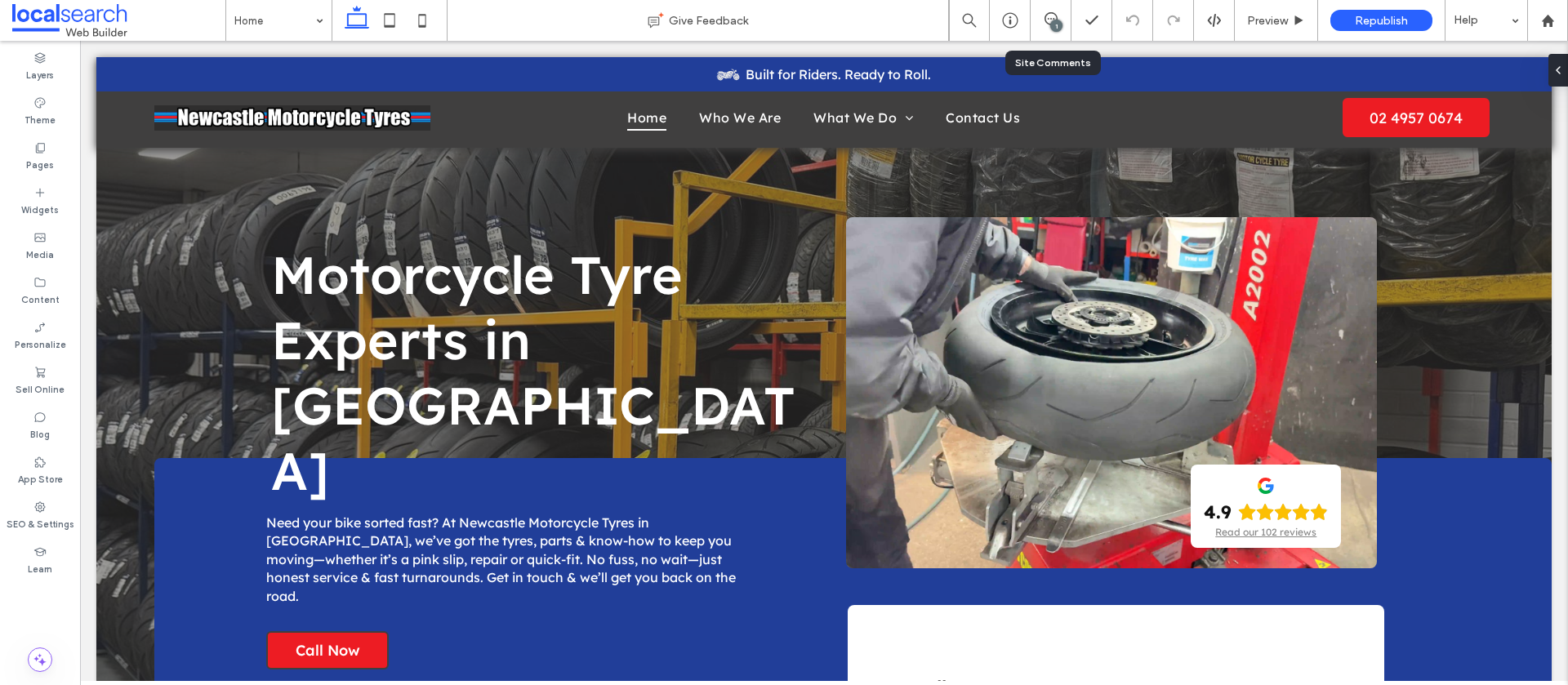
click at [1042, 26] on div "1" at bounding box center [1050, 20] width 40 height 17
click at [1045, 13] on icon at bounding box center [1051, 18] width 13 height 13
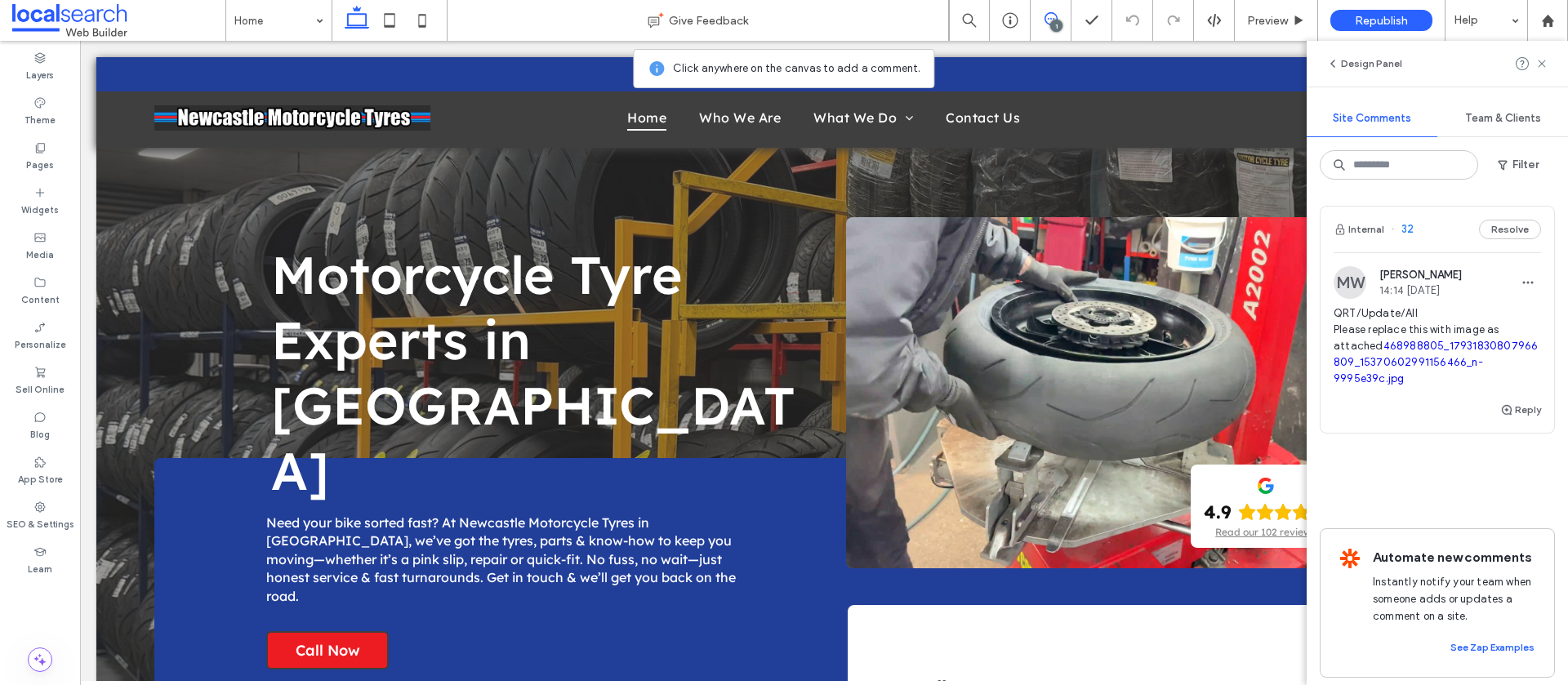
click at [1516, 320] on span "QRT/Update/All Please replace this with image as attached 468988805_17931830807…" at bounding box center [1437, 346] width 207 height 82
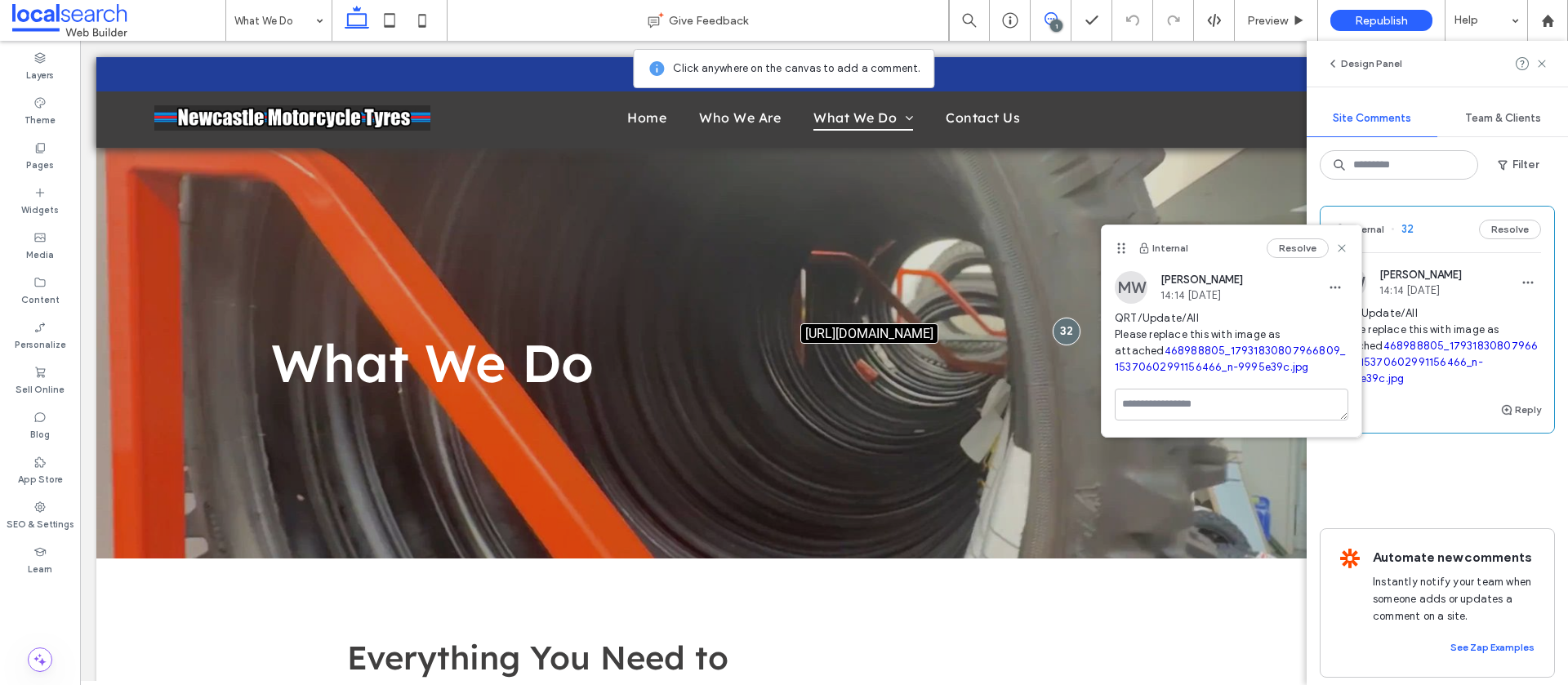
click at [1184, 352] on link "468988805_17931830807966809_15370602991156466_n-9995e39c.jpg" at bounding box center [1230, 359] width 230 height 28
click at [1340, 248] on icon at bounding box center [1342, 248] width 13 height 13
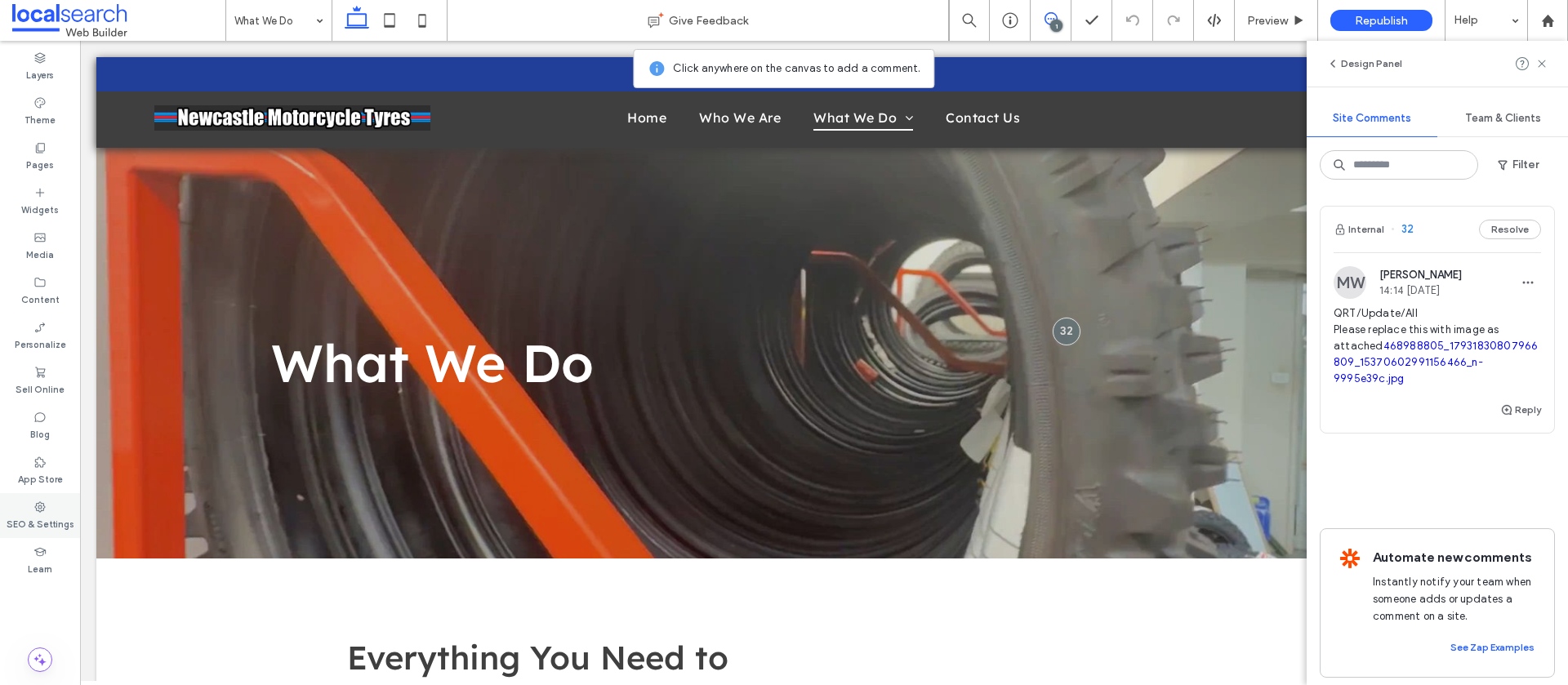
click at [51, 508] on div "SEO & Settings" at bounding box center [40, 516] width 80 height 45
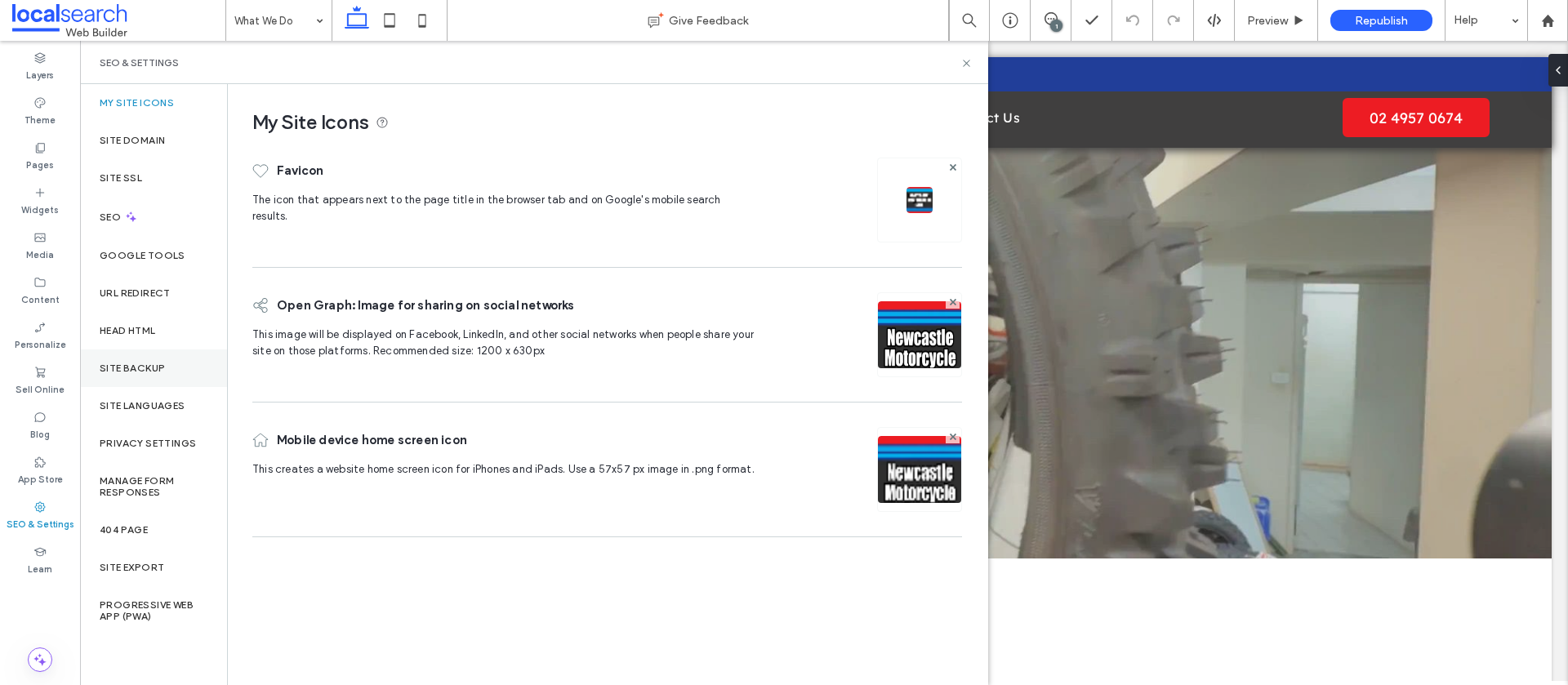
click at [148, 368] on label "Site Backup" at bounding box center [132, 368] width 65 height 12
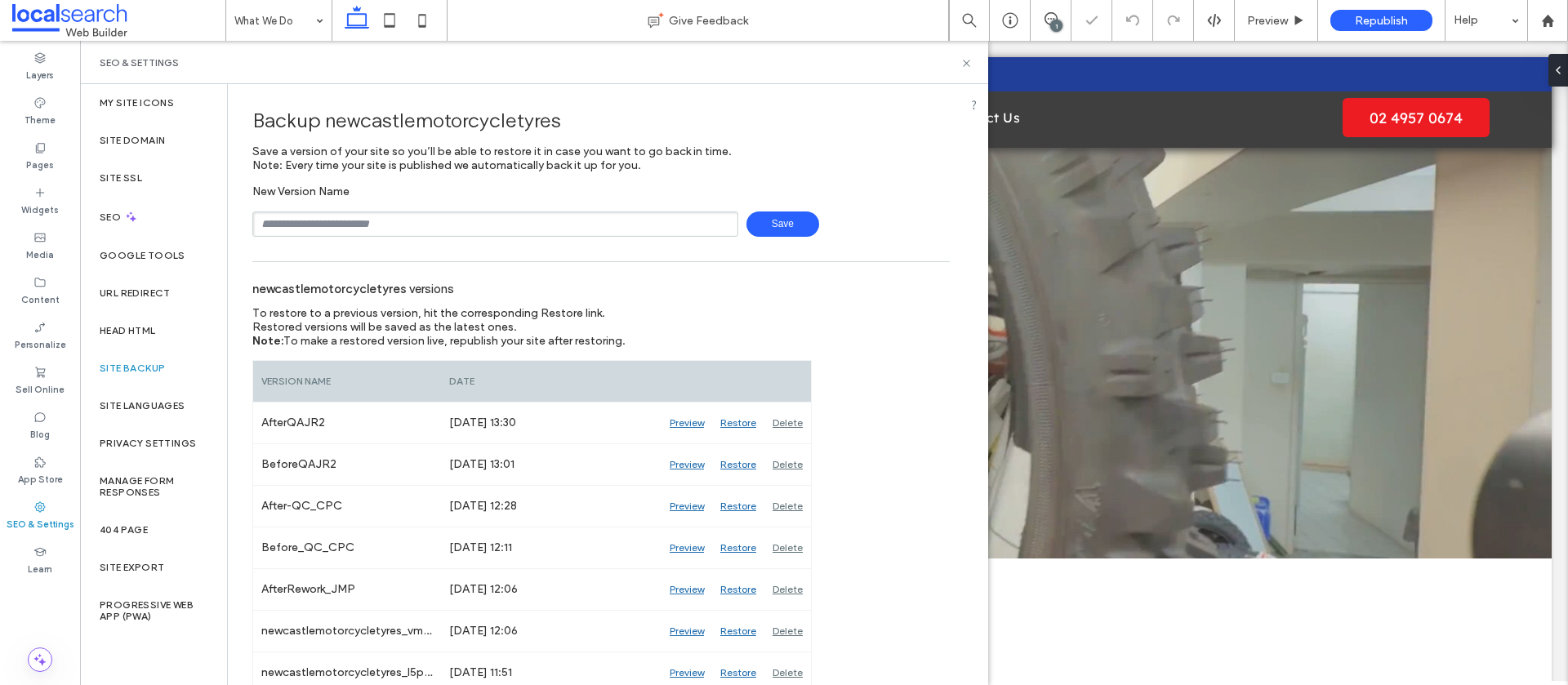
click at [348, 227] on input "text" at bounding box center [496, 224] width 486 height 25
type input "**********"
click at [759, 230] on span "Save" at bounding box center [783, 224] width 73 height 25
click at [962, 60] on icon at bounding box center [966, 63] width 13 height 13
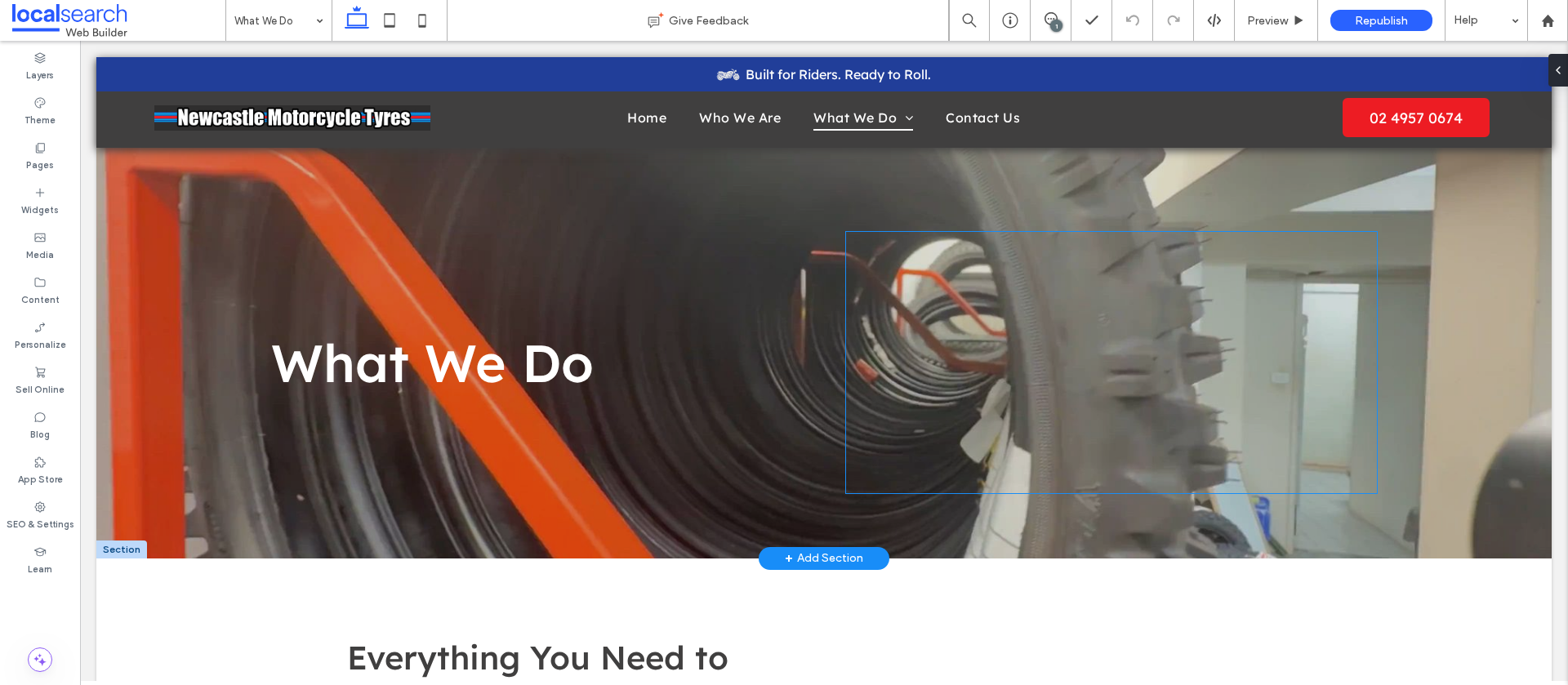
click at [1071, 301] on div at bounding box center [1112, 362] width 531 height 261
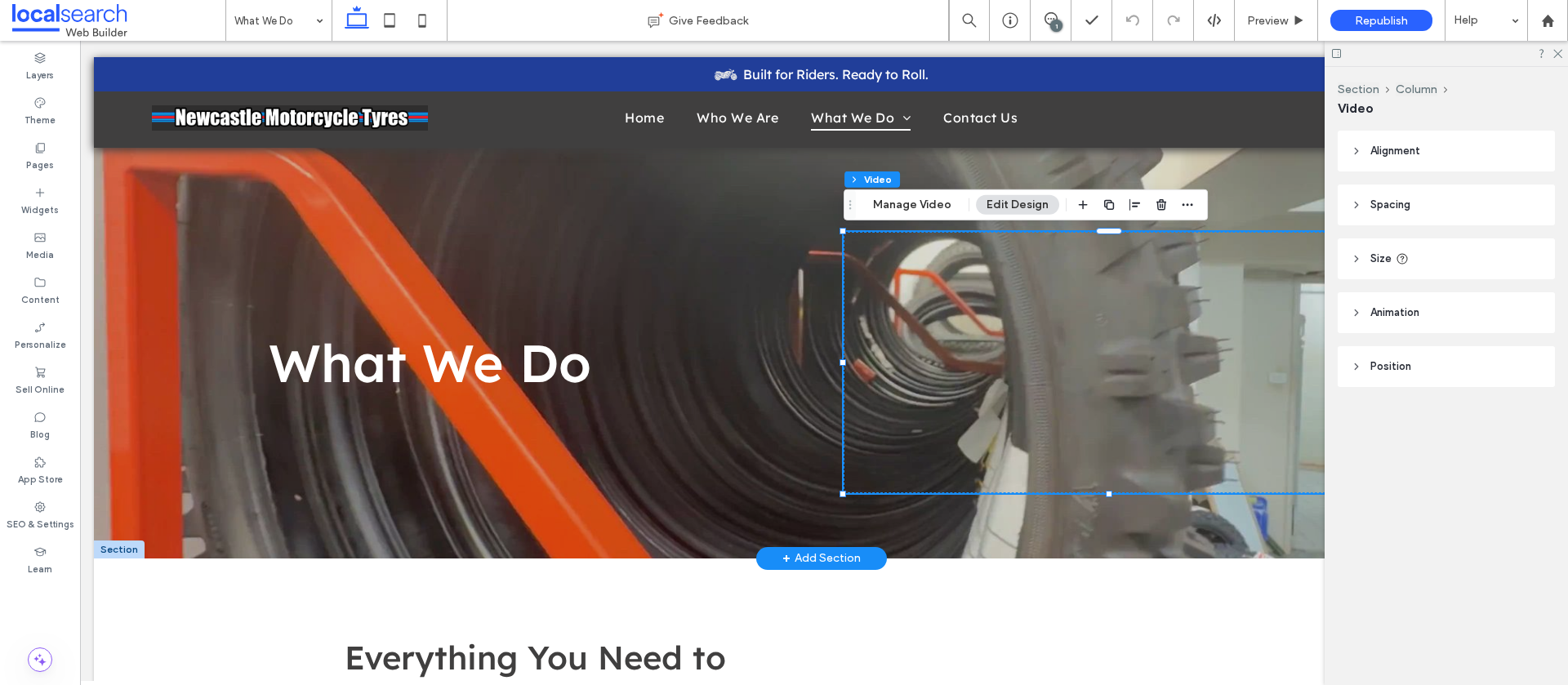
scroll to position [0, 4]
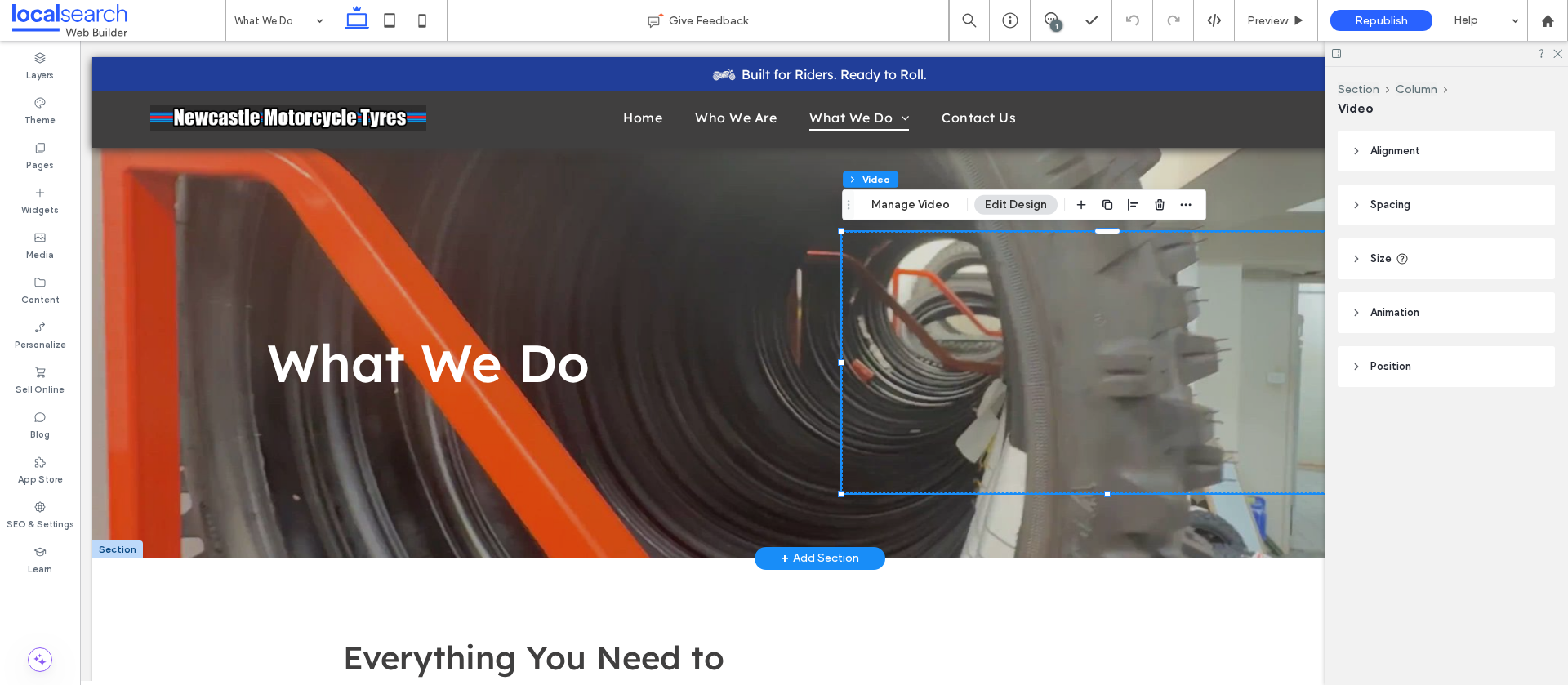
click at [800, 288] on div "What We Do" at bounding box center [819, 308] width 1455 height 501
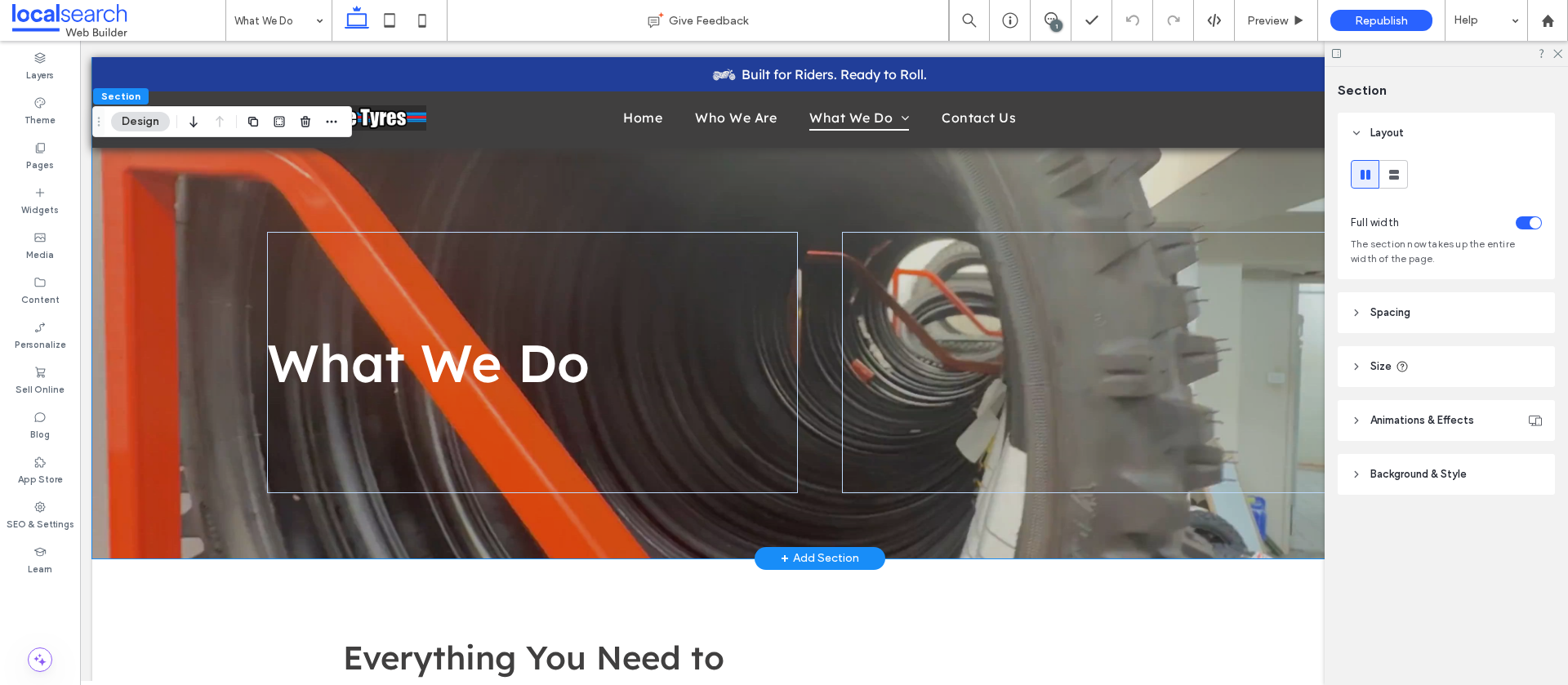
click at [918, 212] on div "What We Do" at bounding box center [819, 308] width 1455 height 501
click at [944, 279] on div at bounding box center [1107, 362] width 531 height 261
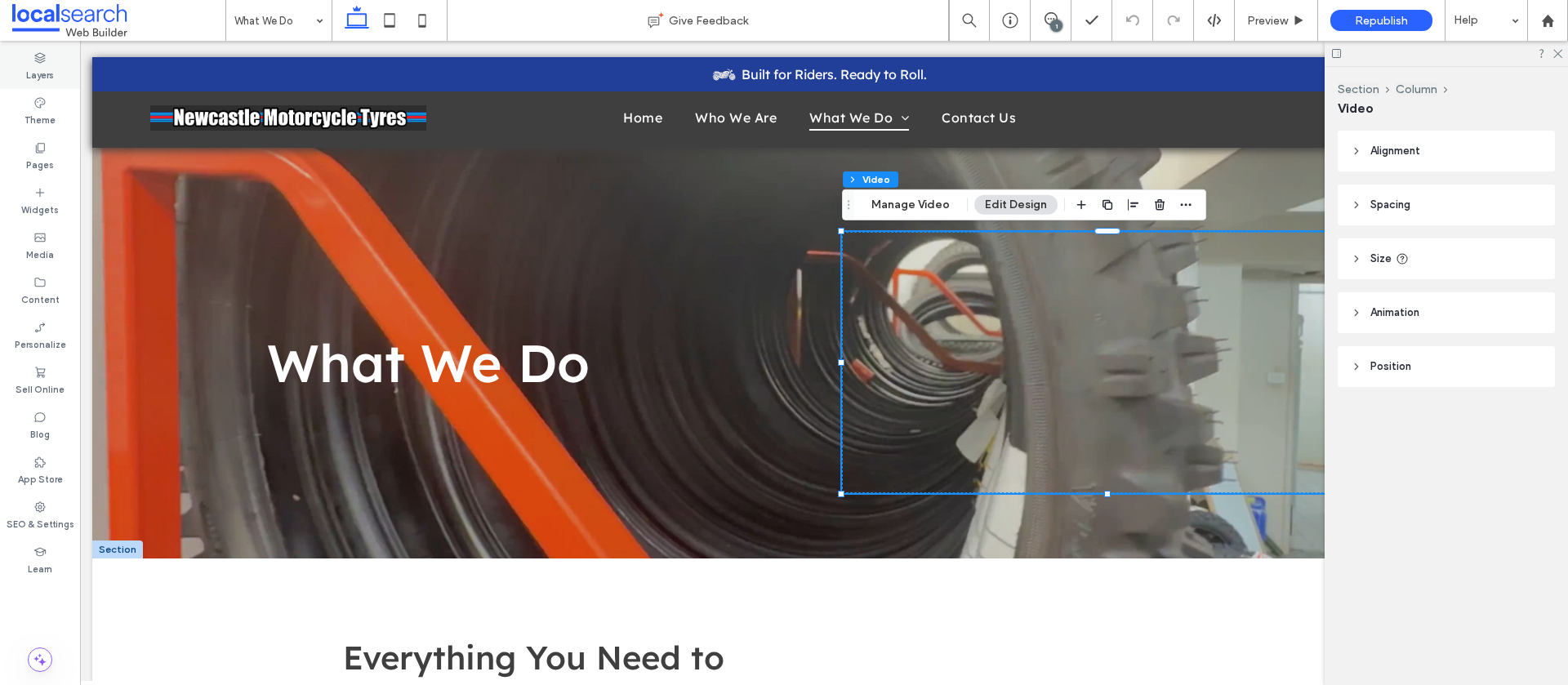
click at [42, 62] on icon at bounding box center [39, 57] width 13 height 13
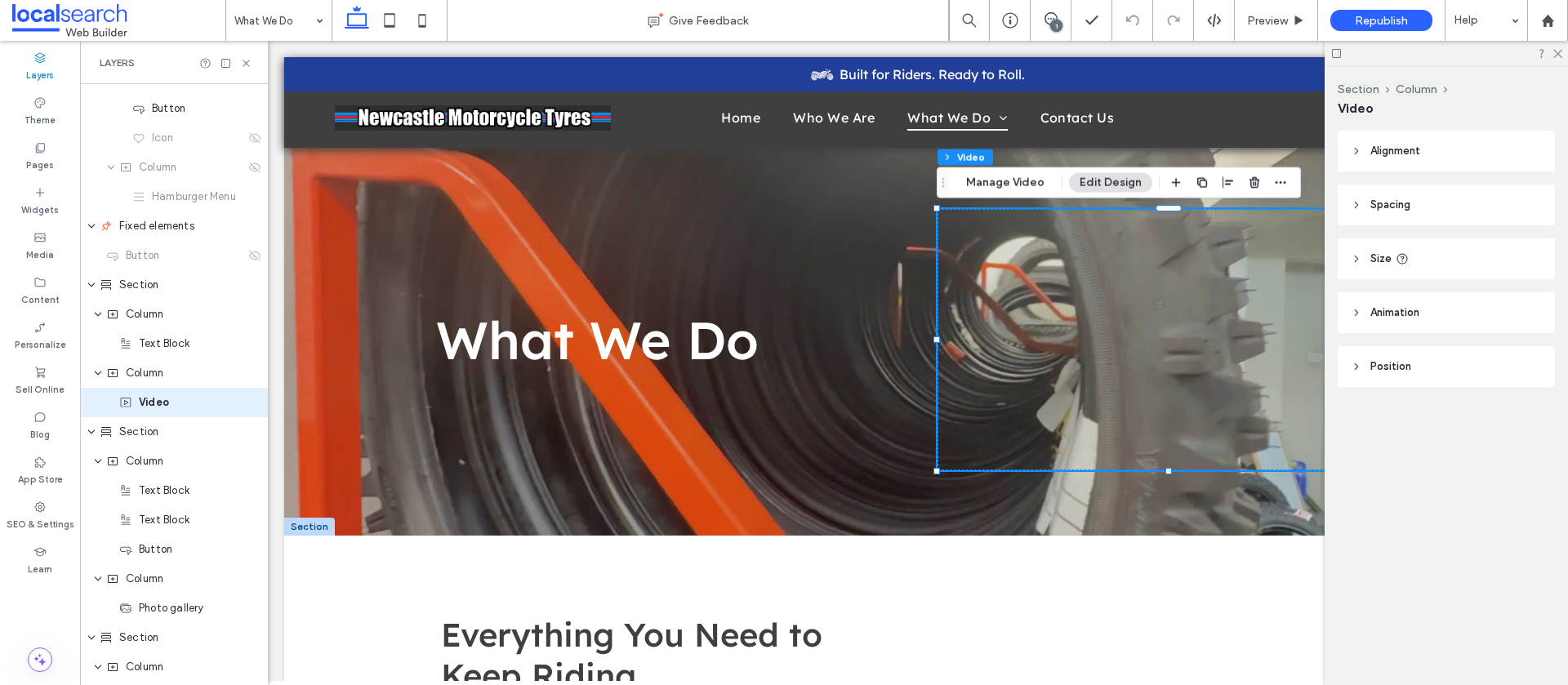
scroll to position [360, 0]
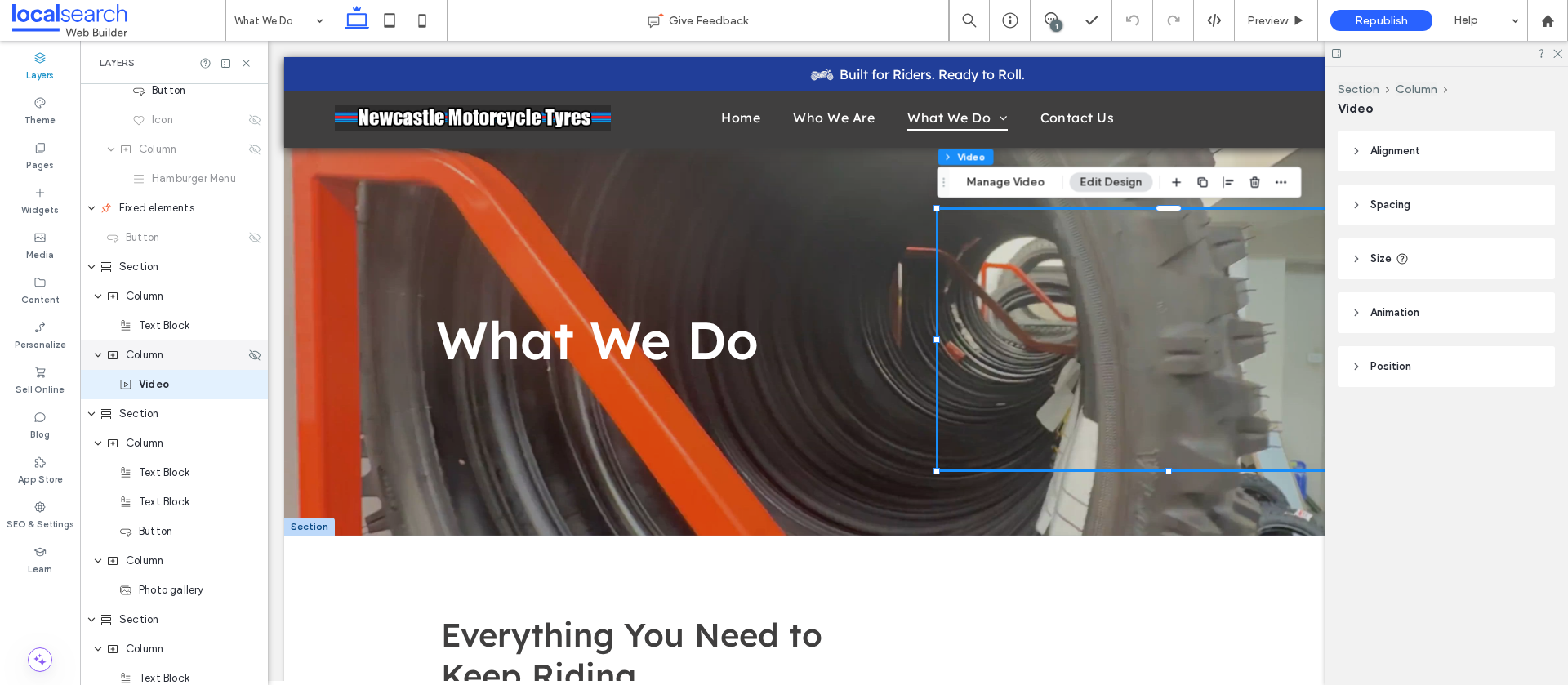
click at [166, 359] on div "Column" at bounding box center [175, 355] width 139 height 17
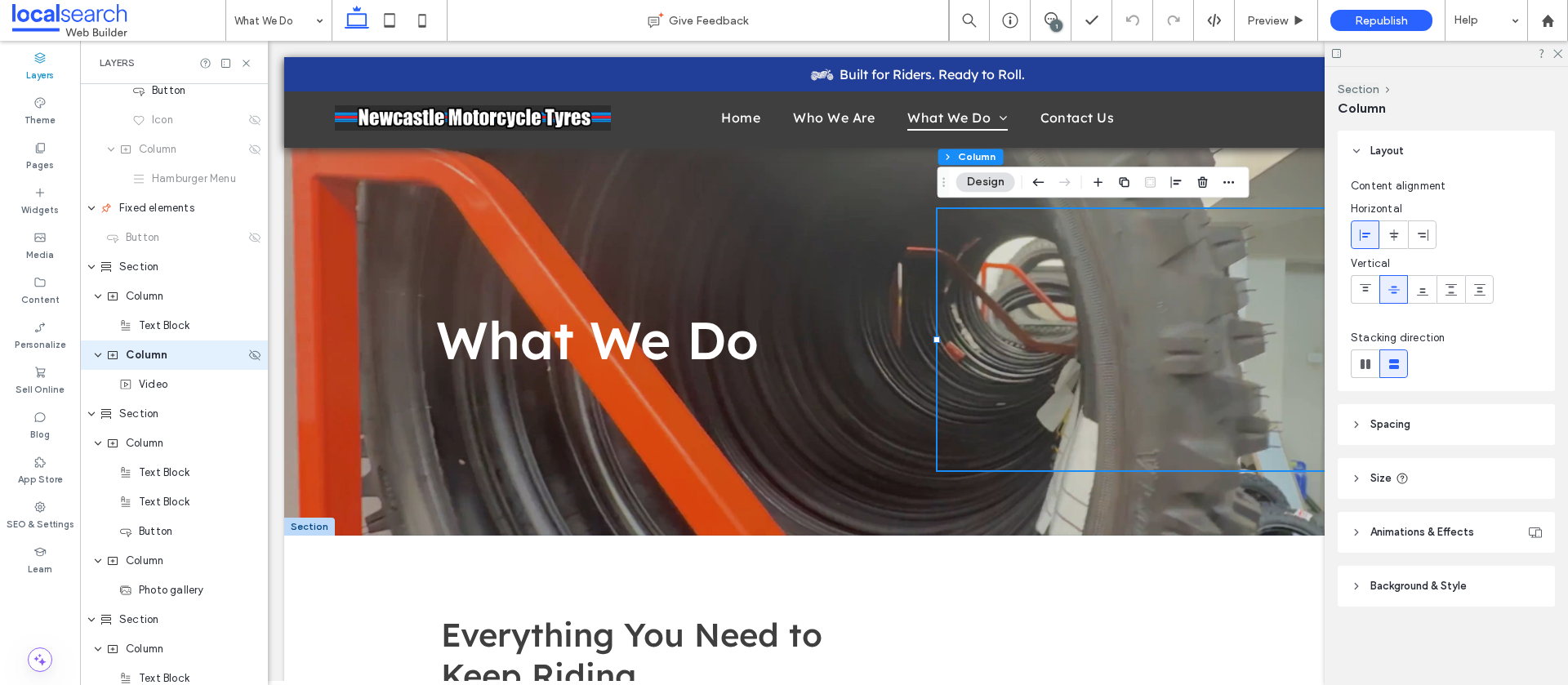
scroll to position [331, 0]
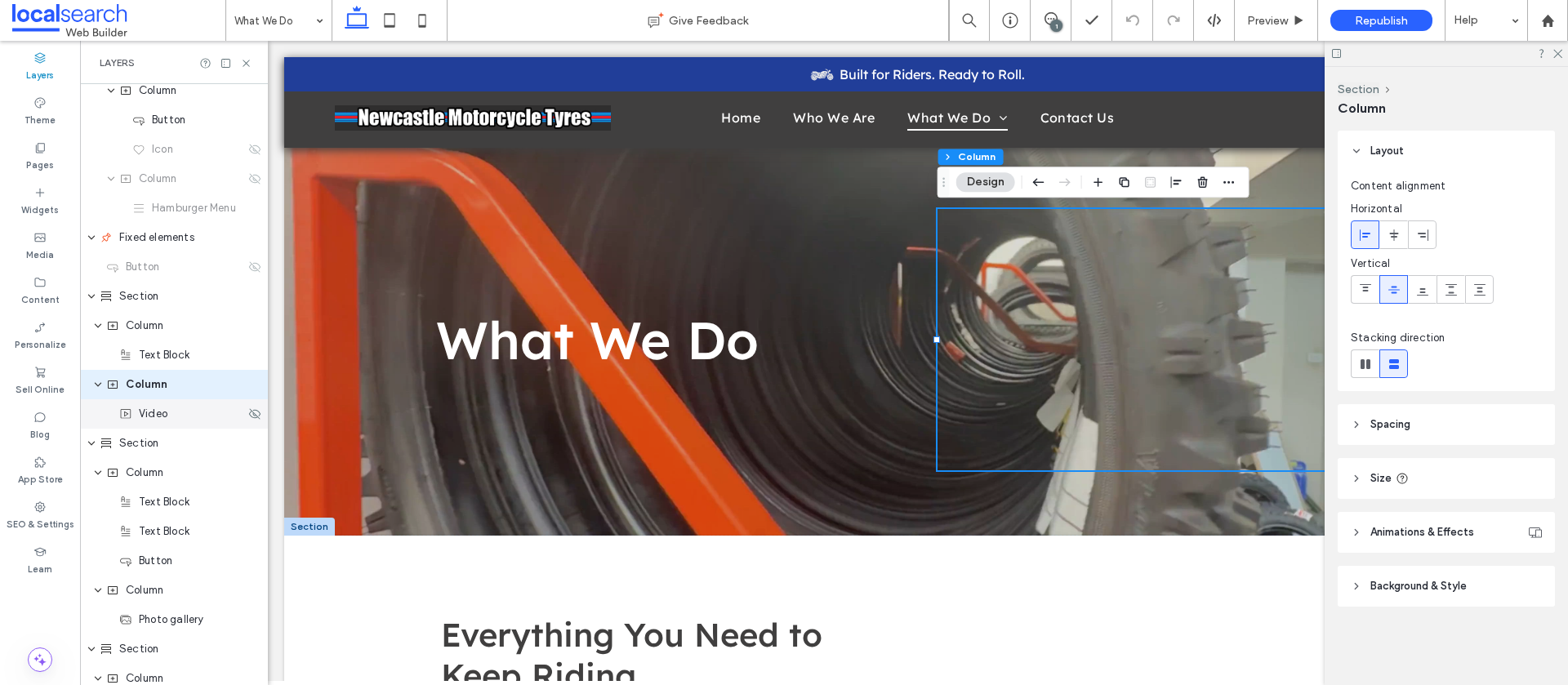
click at [180, 417] on div "Video" at bounding box center [182, 414] width 125 height 17
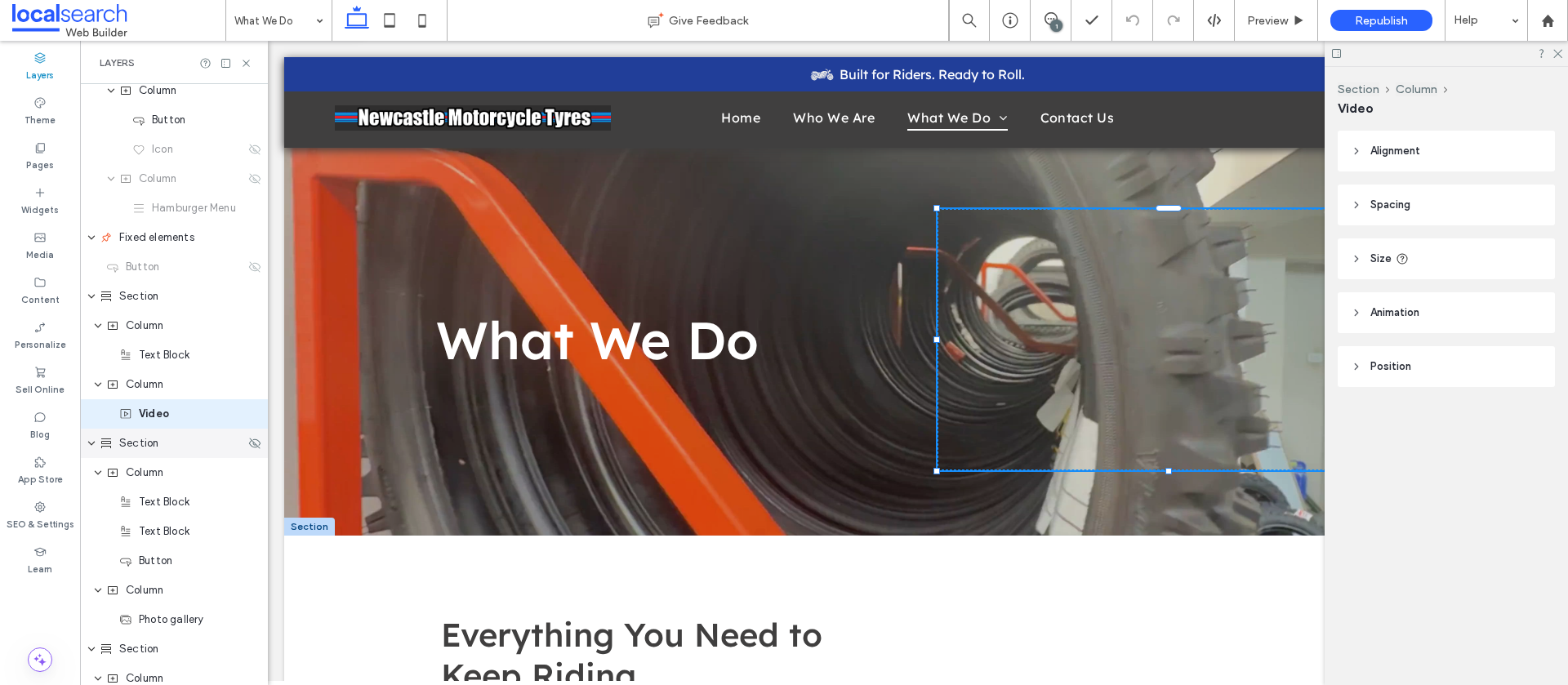
scroll to position [360, 0]
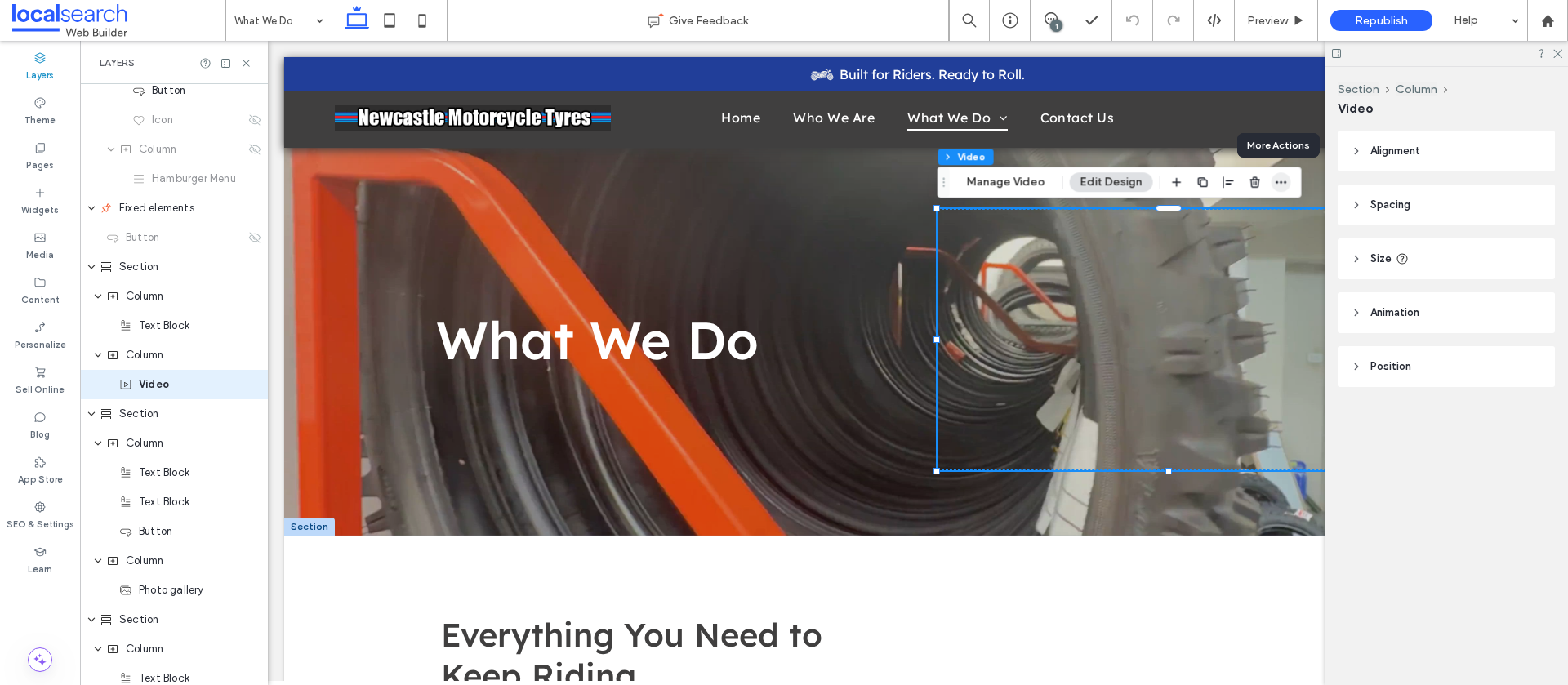
click at [1279, 179] on icon "button" at bounding box center [1281, 182] width 13 height 13
click at [1255, 182] on use "button" at bounding box center [1255, 181] width 10 height 11
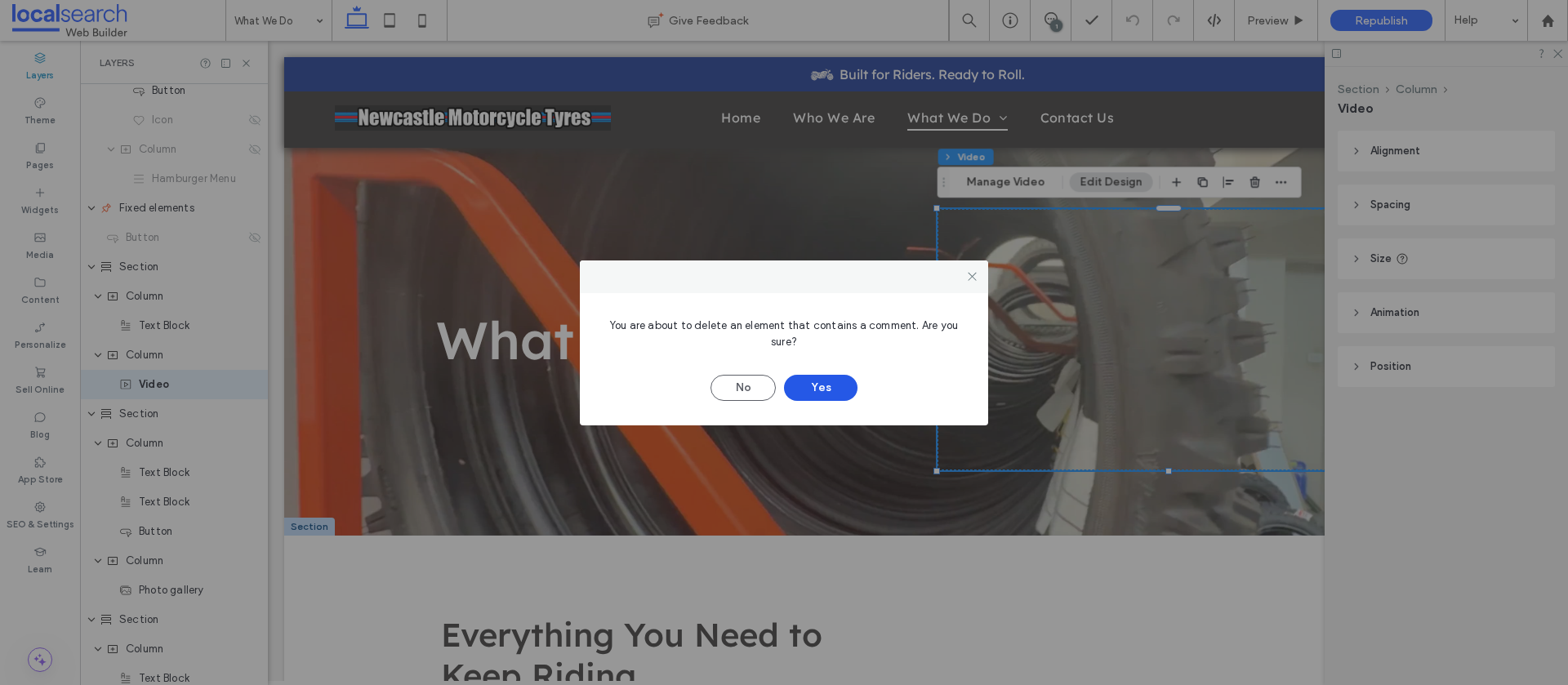
click at [835, 383] on button "Yes" at bounding box center [821, 388] width 74 height 26
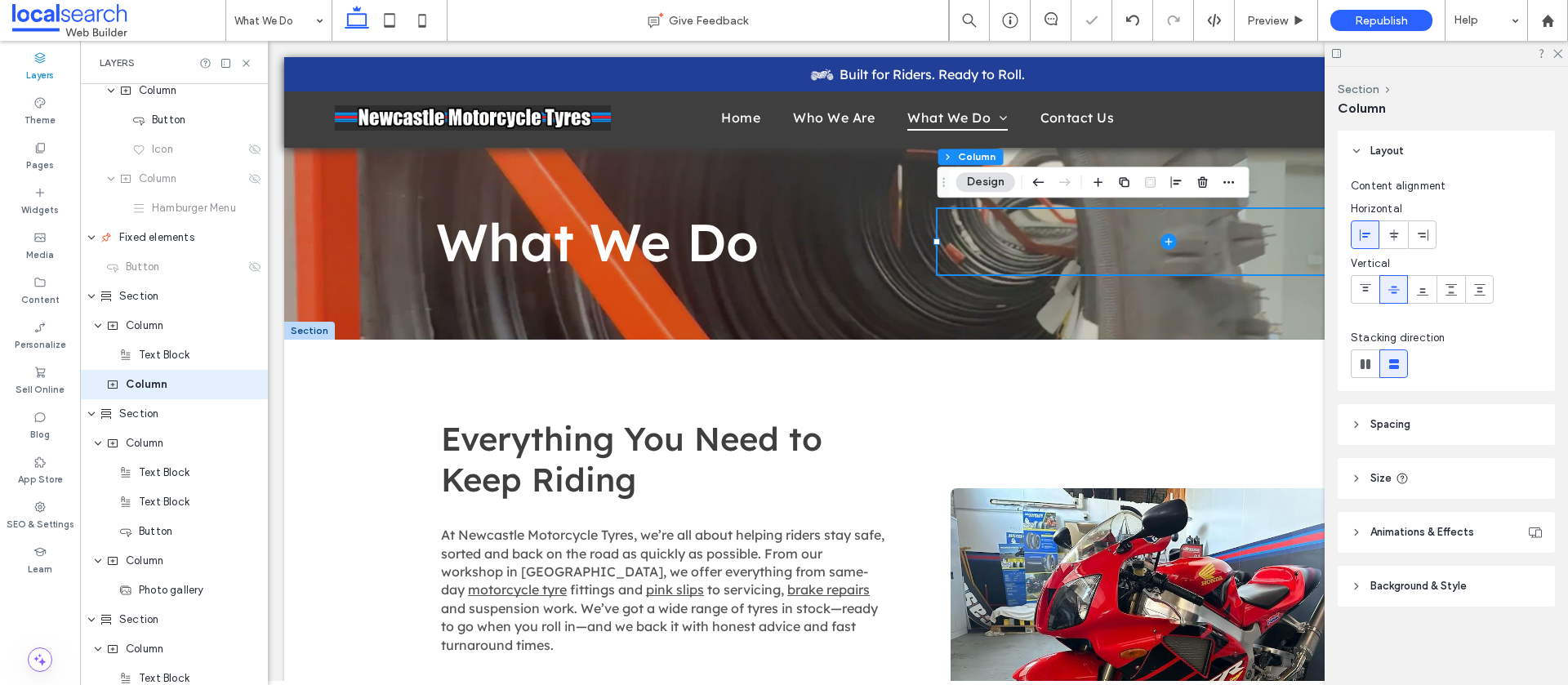
scroll to position [0, 0]
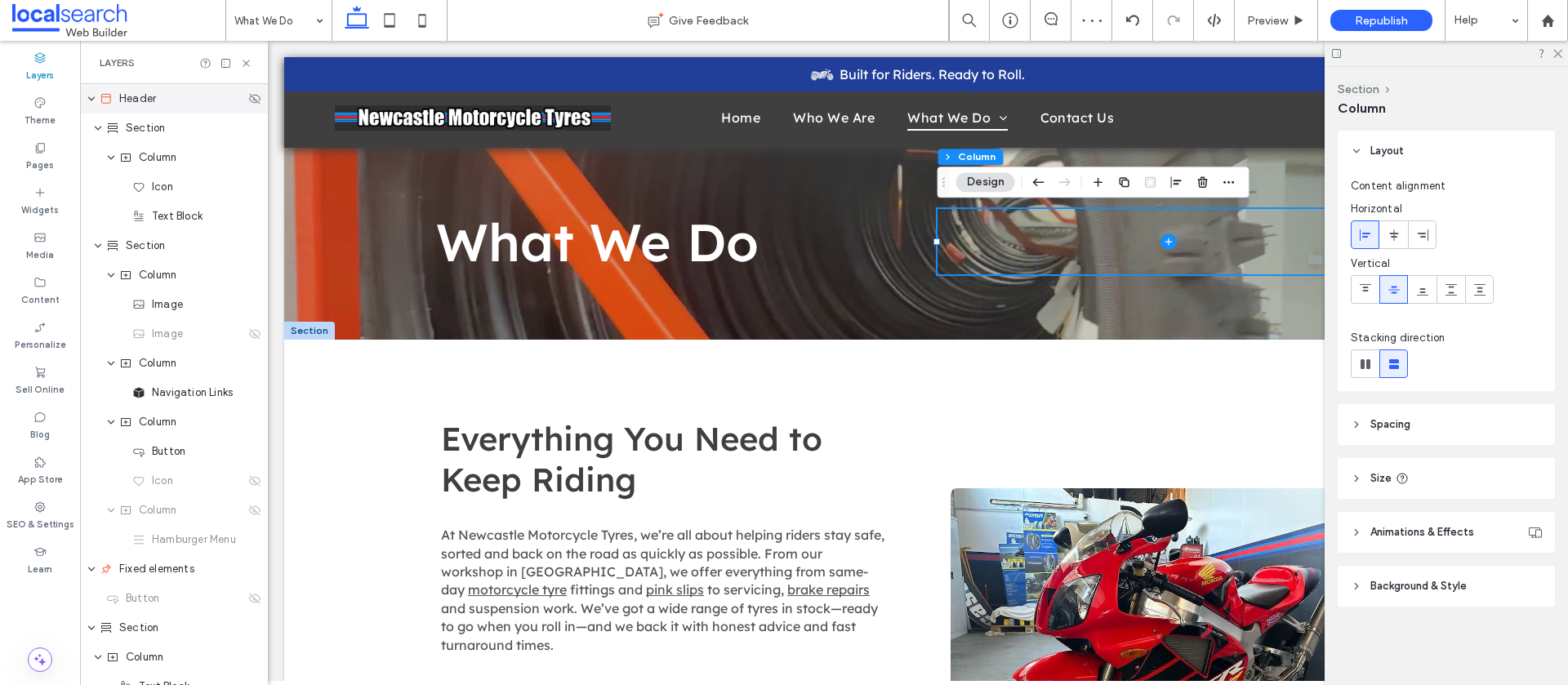
click at [22, 196] on div "Widgets" at bounding box center [40, 201] width 80 height 45
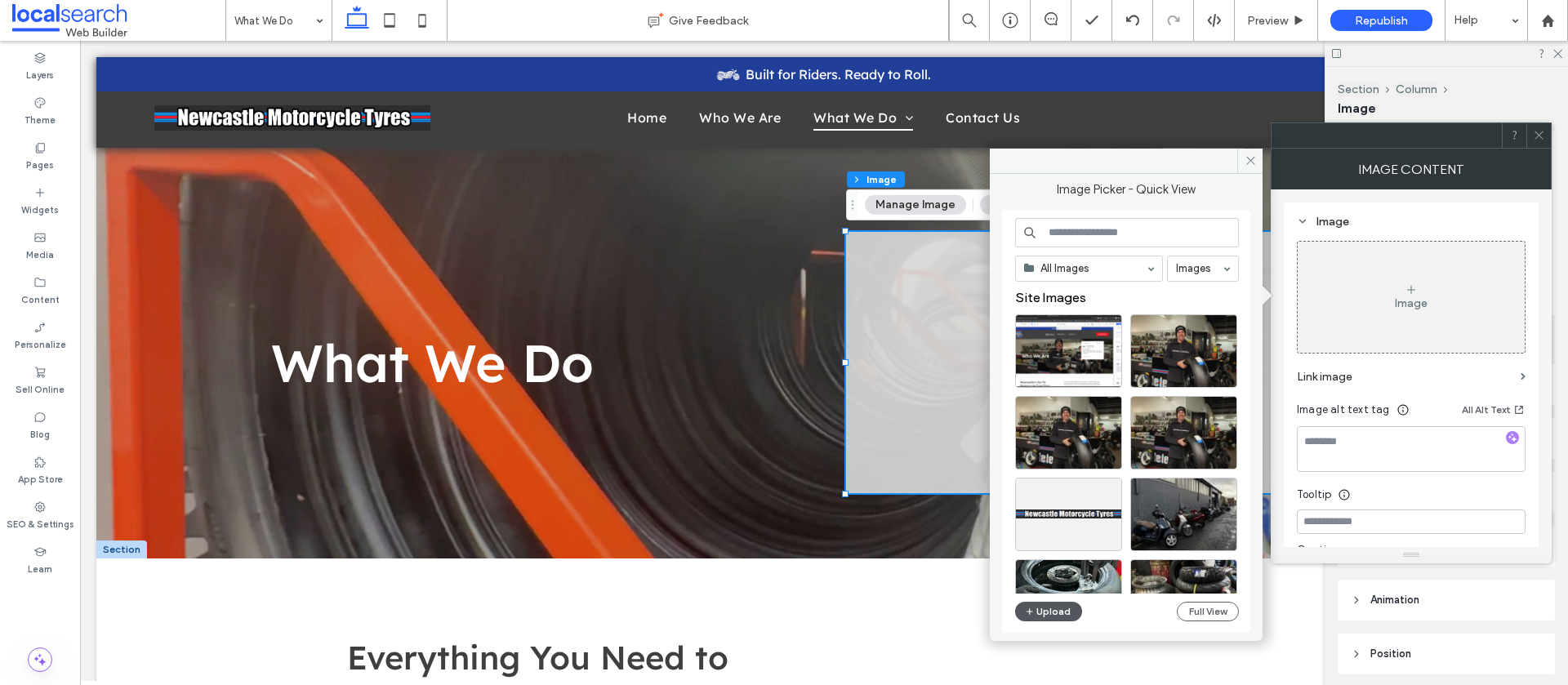
click at [1063, 612] on button "Upload" at bounding box center [1048, 611] width 67 height 19
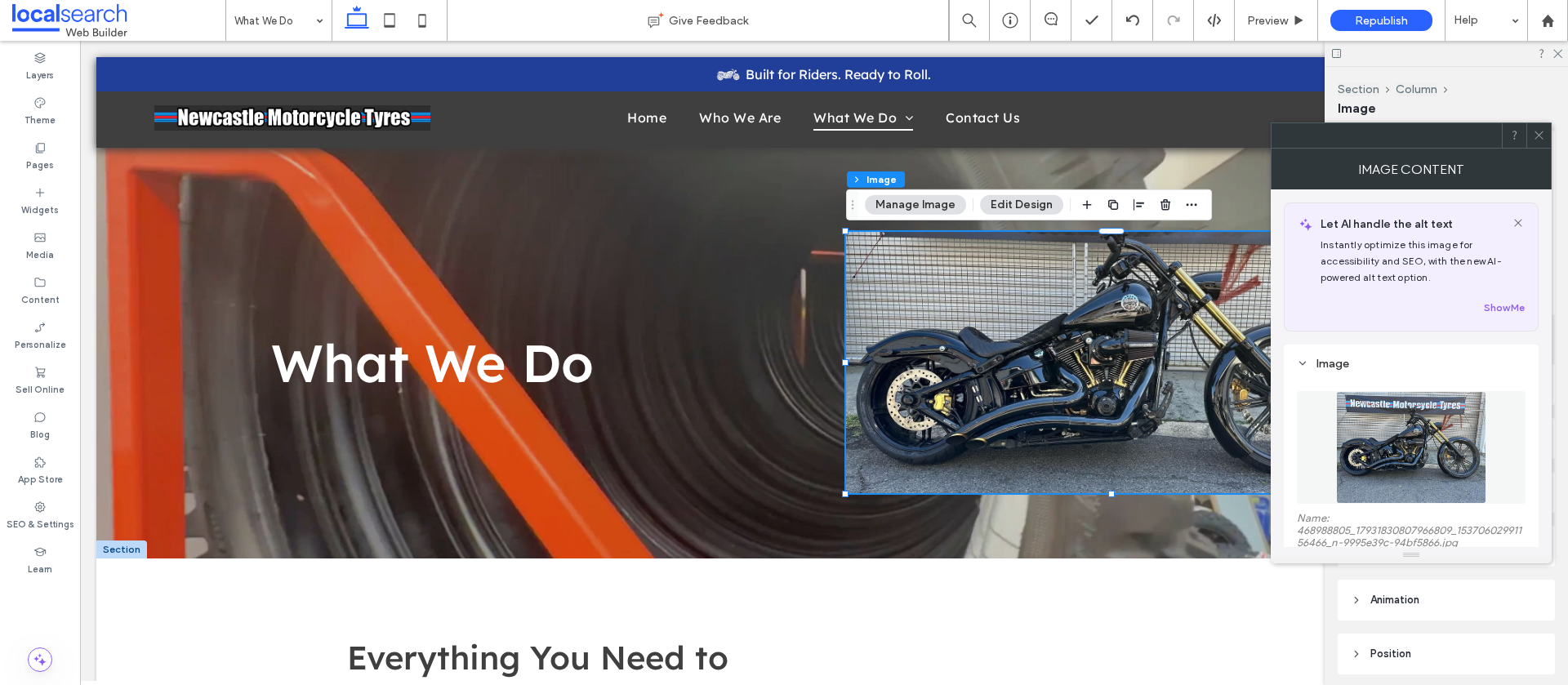
click at [1537, 131] on icon at bounding box center [1539, 135] width 13 height 13
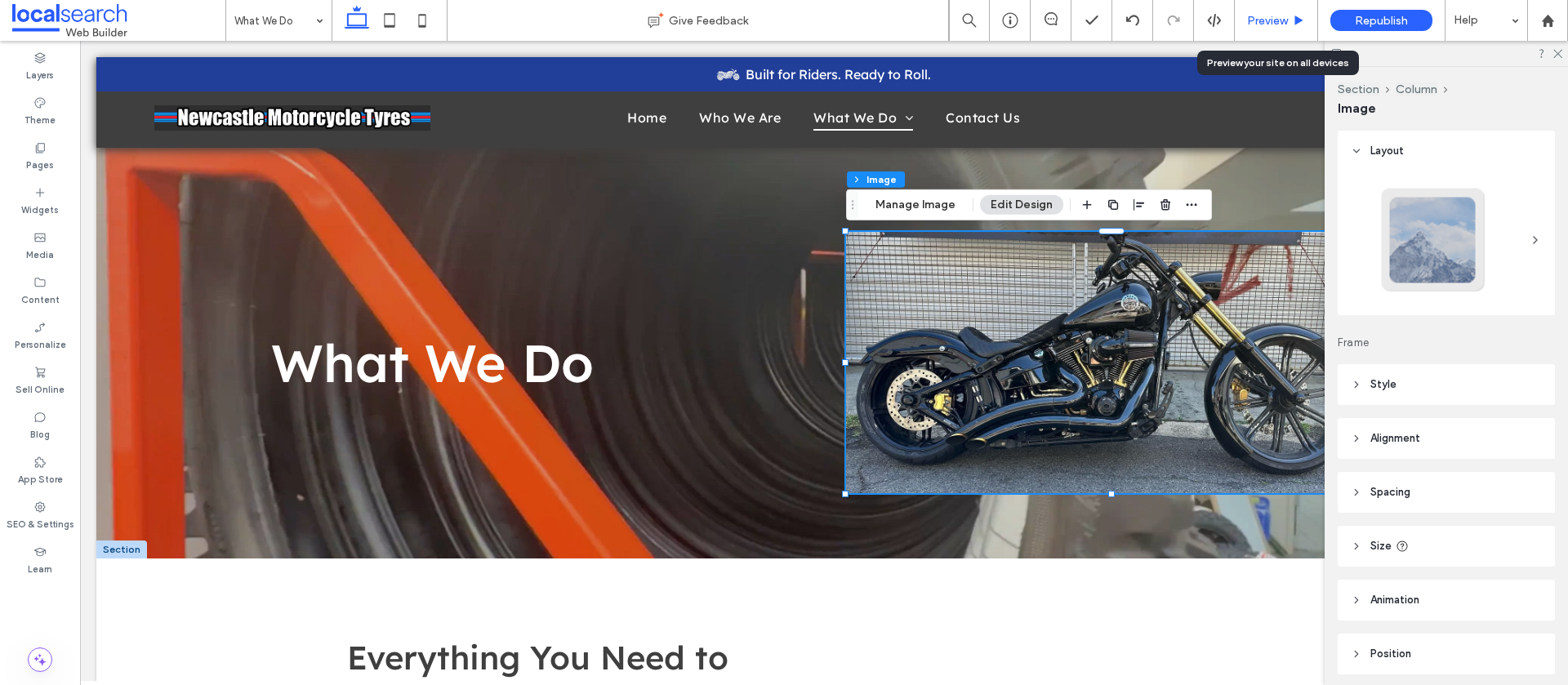
click at [1266, 24] on span "Preview" at bounding box center [1268, 20] width 41 height 14
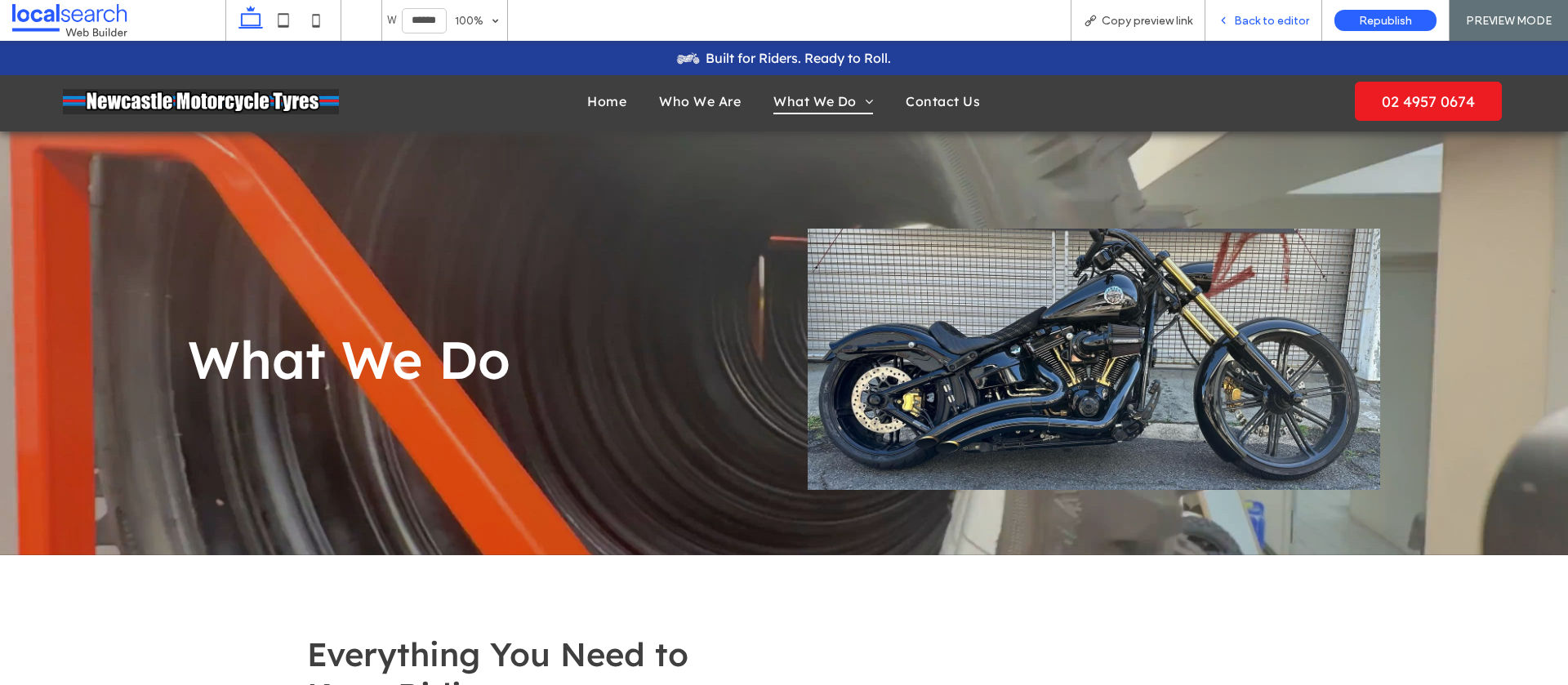
click at [1274, 16] on span "Back to editor" at bounding box center [1272, 20] width 75 height 14
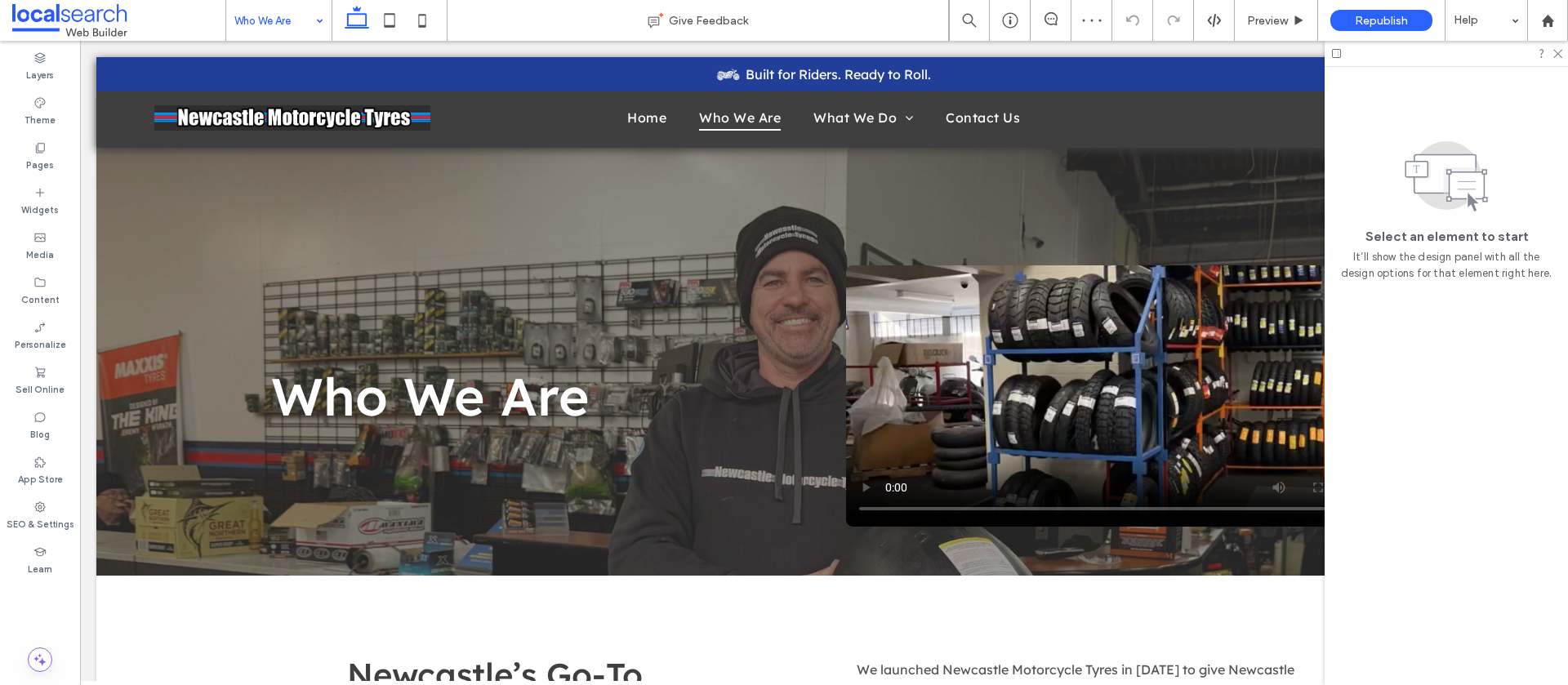
click at [295, 15] on input at bounding box center [274, 20] width 81 height 41
click at [268, 14] on input at bounding box center [274, 20] width 81 height 41
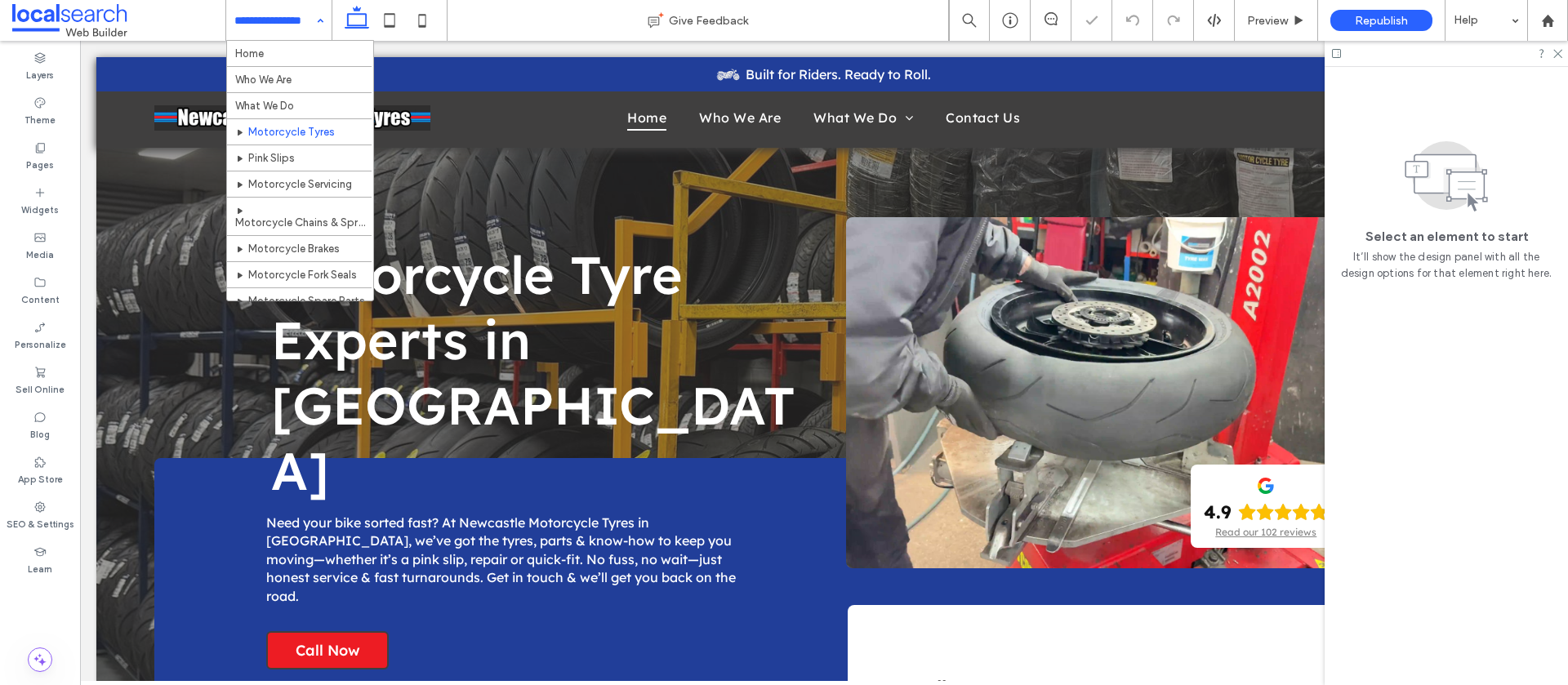
click at [250, 17] on input at bounding box center [274, 20] width 81 height 41
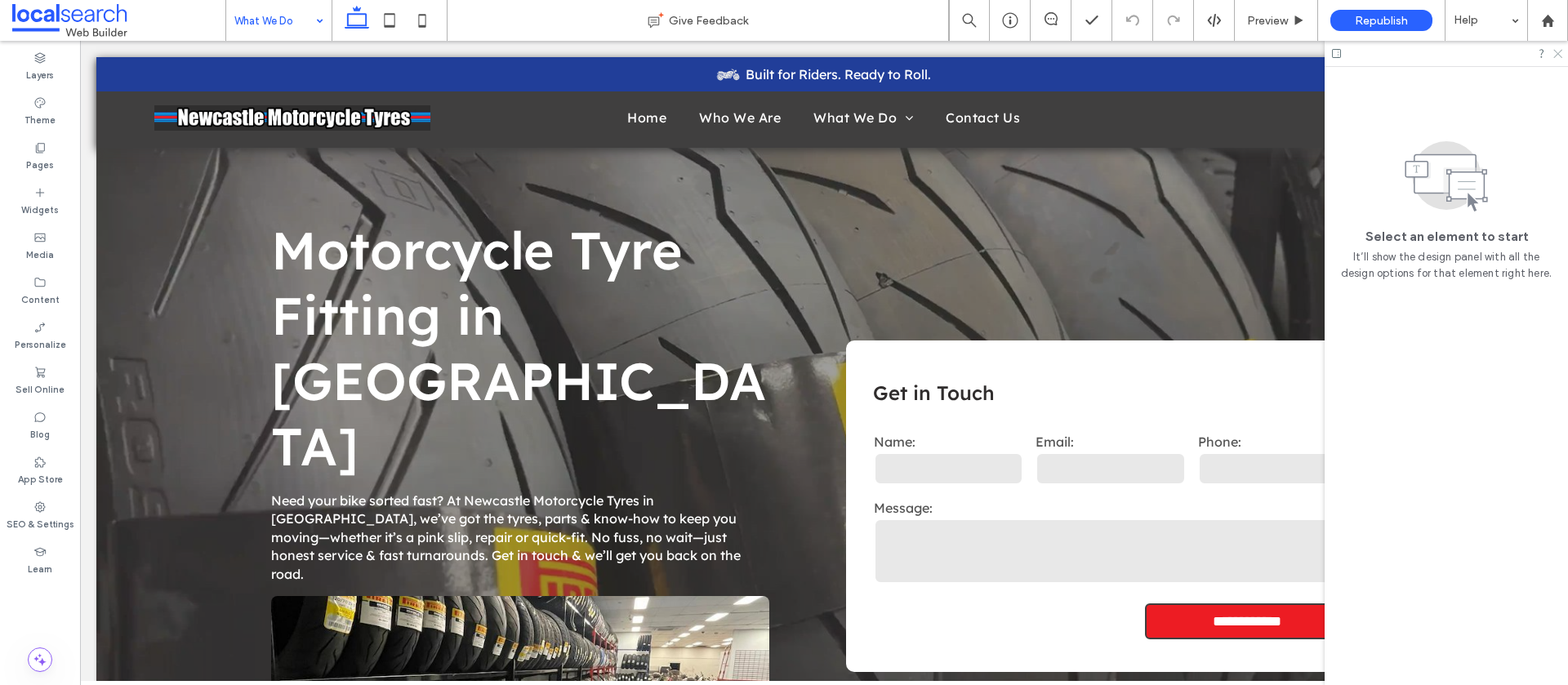
click at [1559, 52] on use at bounding box center [1557, 53] width 9 height 9
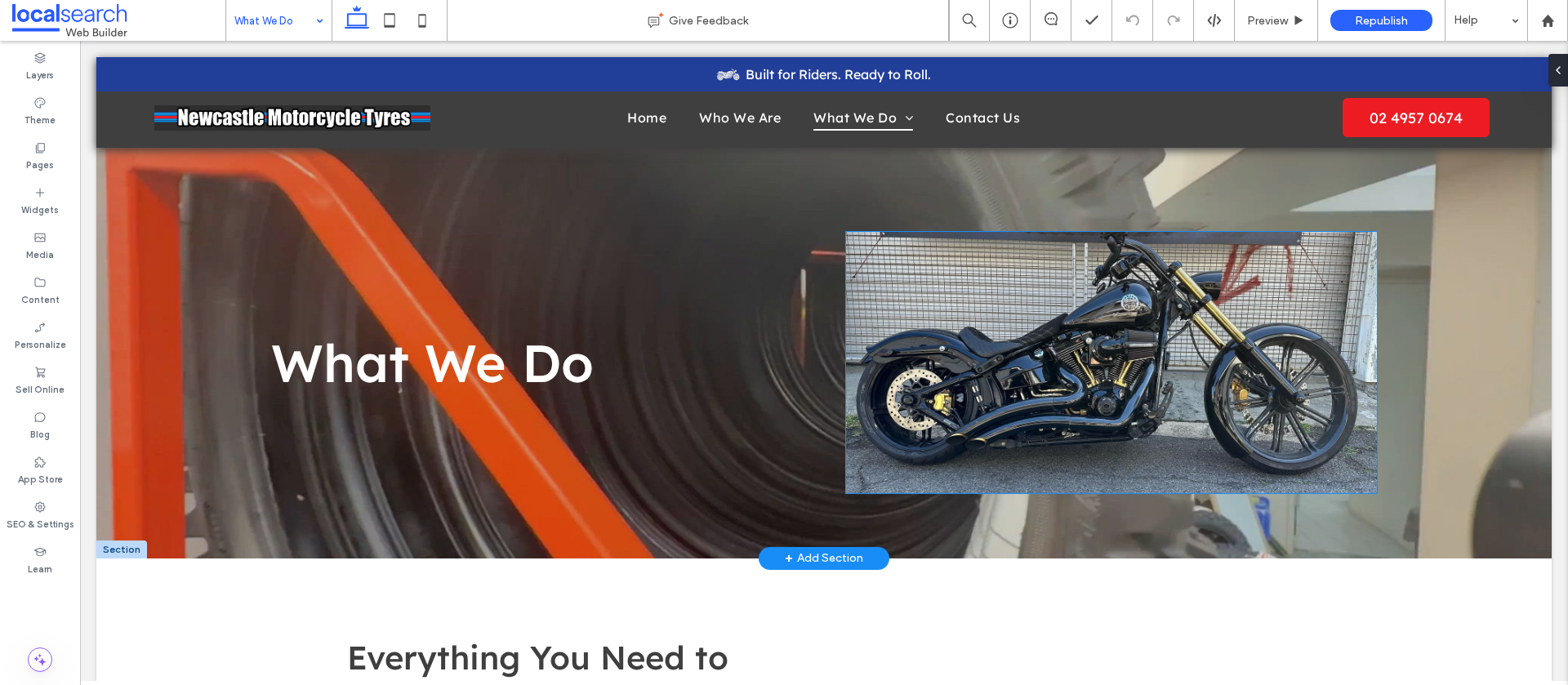
click at [1001, 327] on img at bounding box center [1112, 362] width 531 height 261
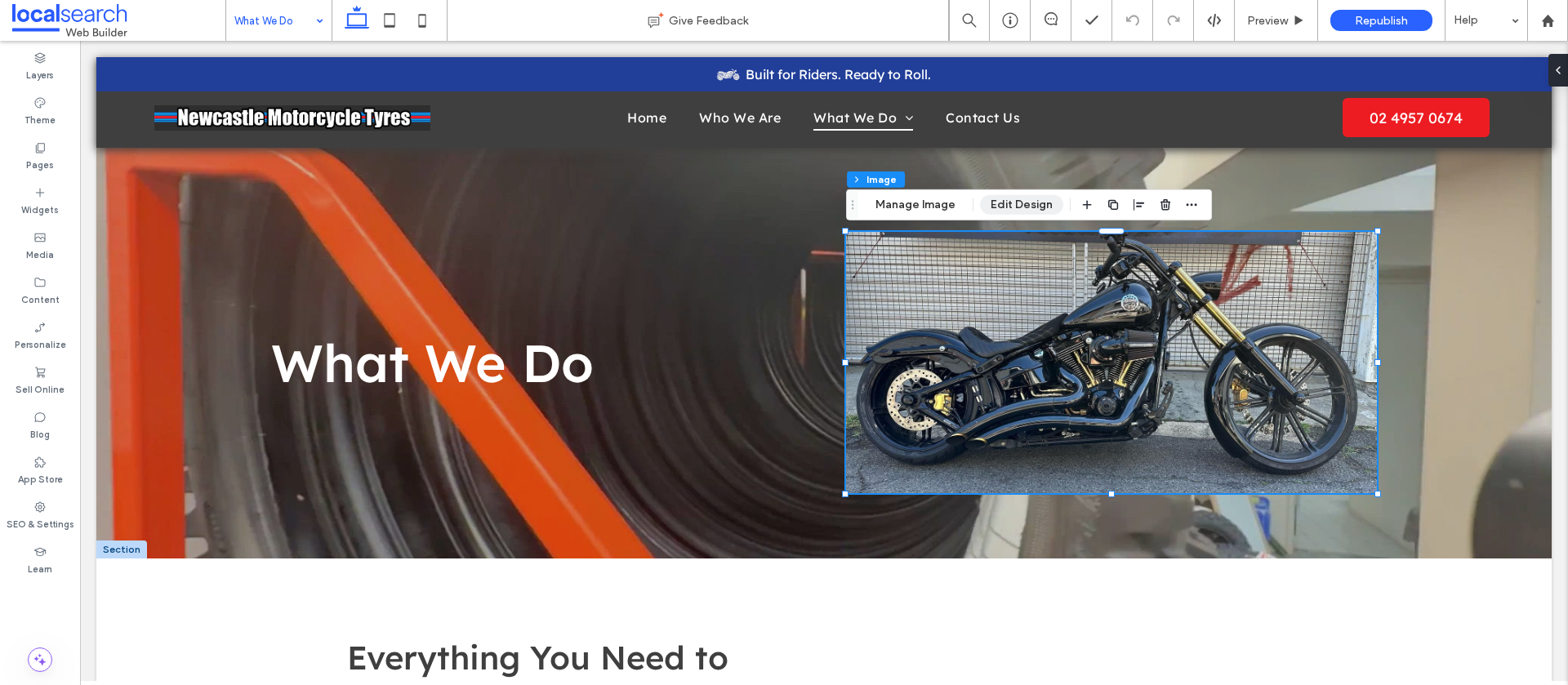
click at [999, 192] on div "Section Column Image Manage Image Edit Design" at bounding box center [1029, 205] width 366 height 31
drag, startPoint x: 998, startPoint y: 203, endPoint x: 981, endPoint y: 213, distance: 19.7
click at [998, 203] on button "Edit Design" at bounding box center [1022, 205] width 84 height 19
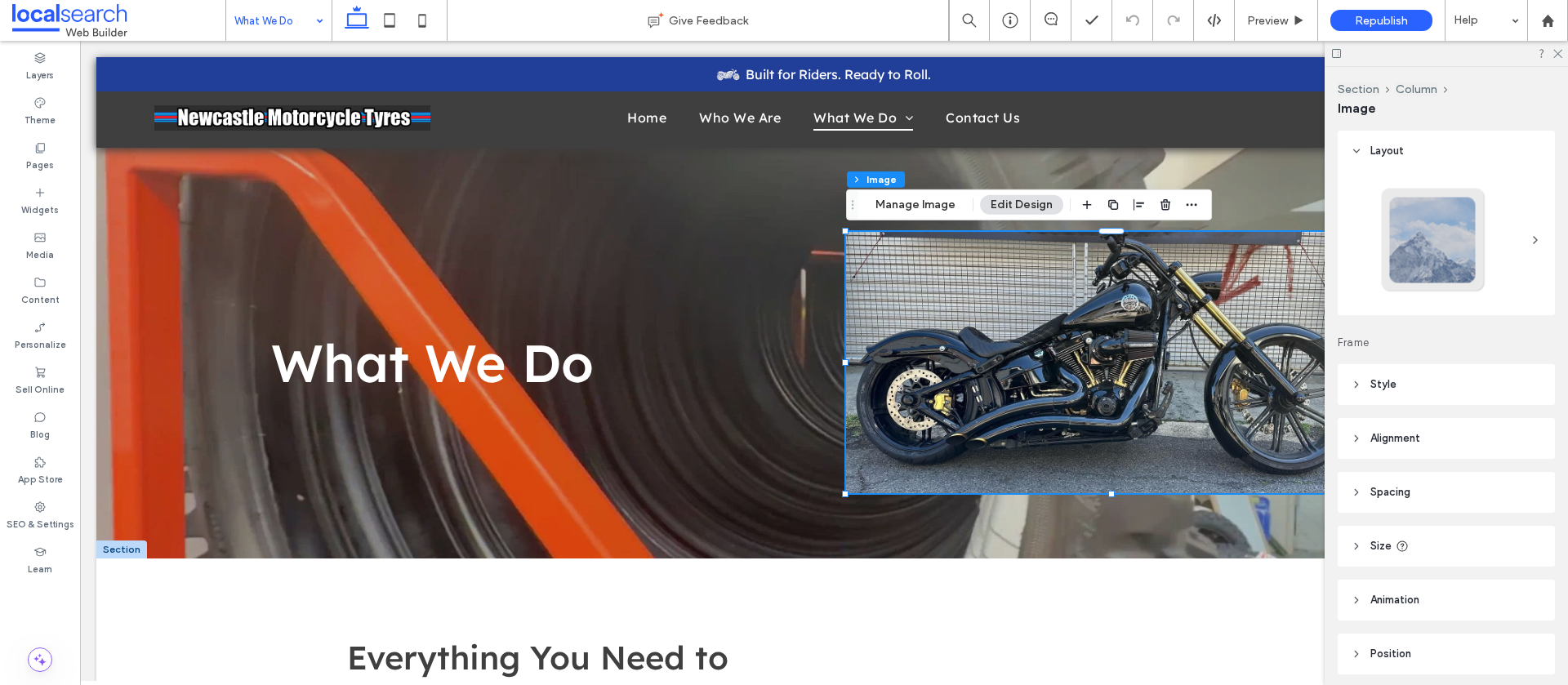
scroll to position [61, 0]
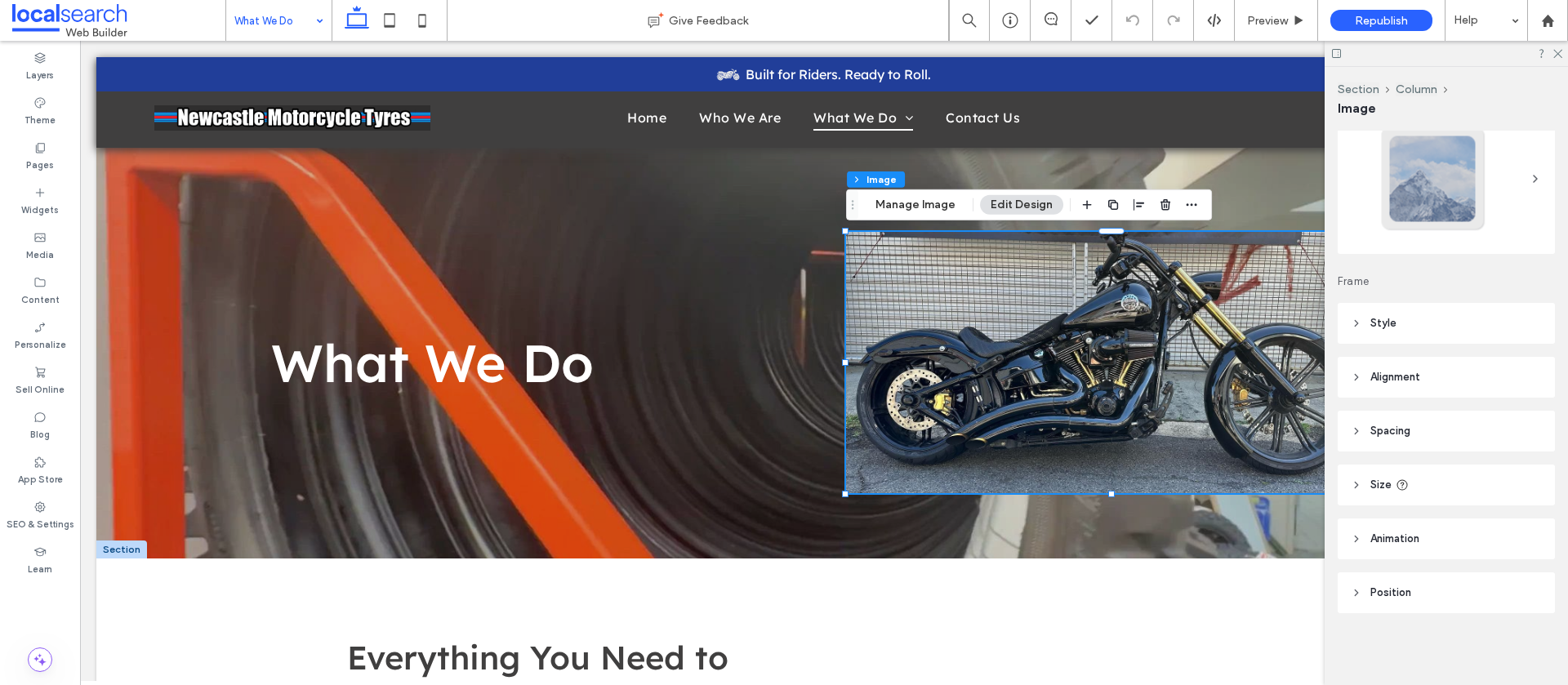
click at [1355, 325] on use at bounding box center [1356, 324] width 3 height 6
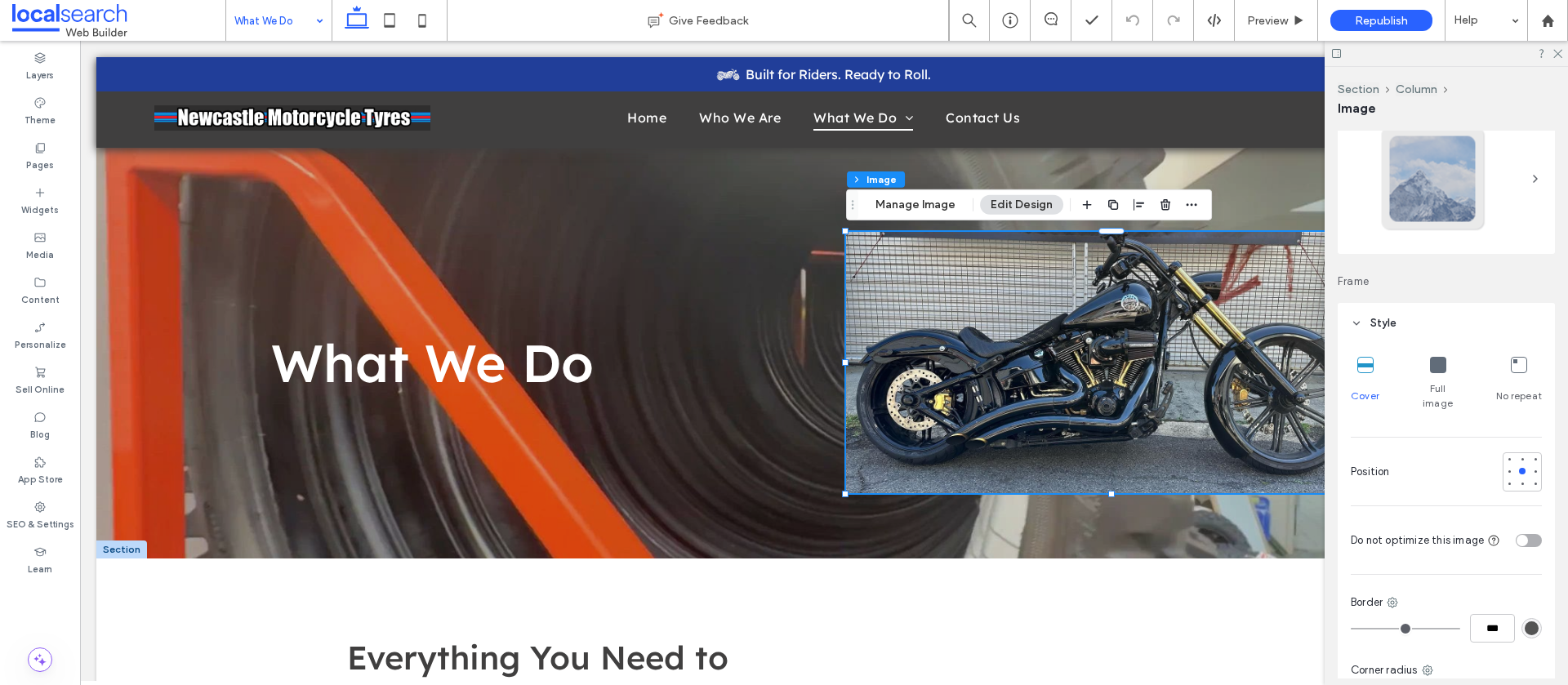
scroll to position [184, 0]
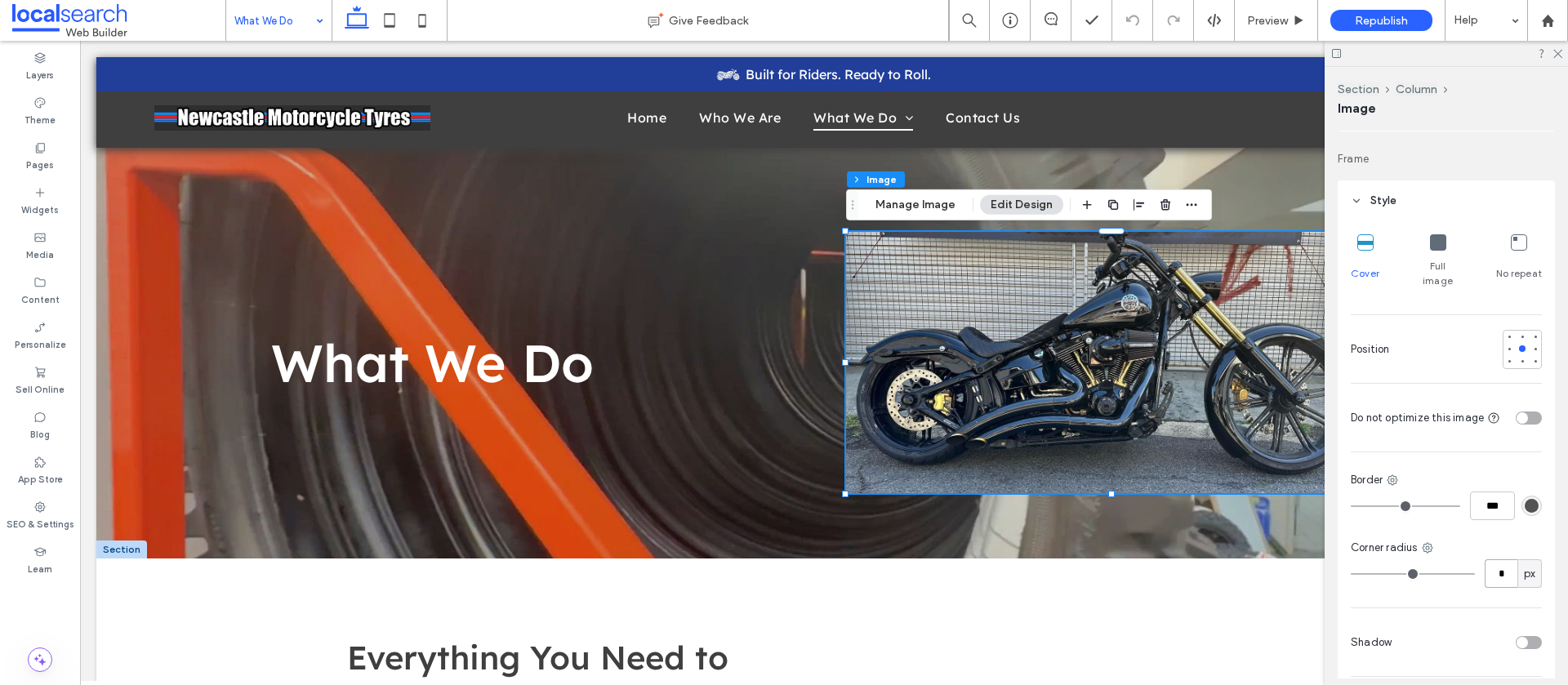
click at [1512, 560] on input "*" at bounding box center [1502, 573] width 33 height 28
type input "**"
click at [1272, 29] on div "Preview" at bounding box center [1276, 20] width 84 height 41
click at [1552, 53] on icon at bounding box center [1557, 52] width 11 height 11
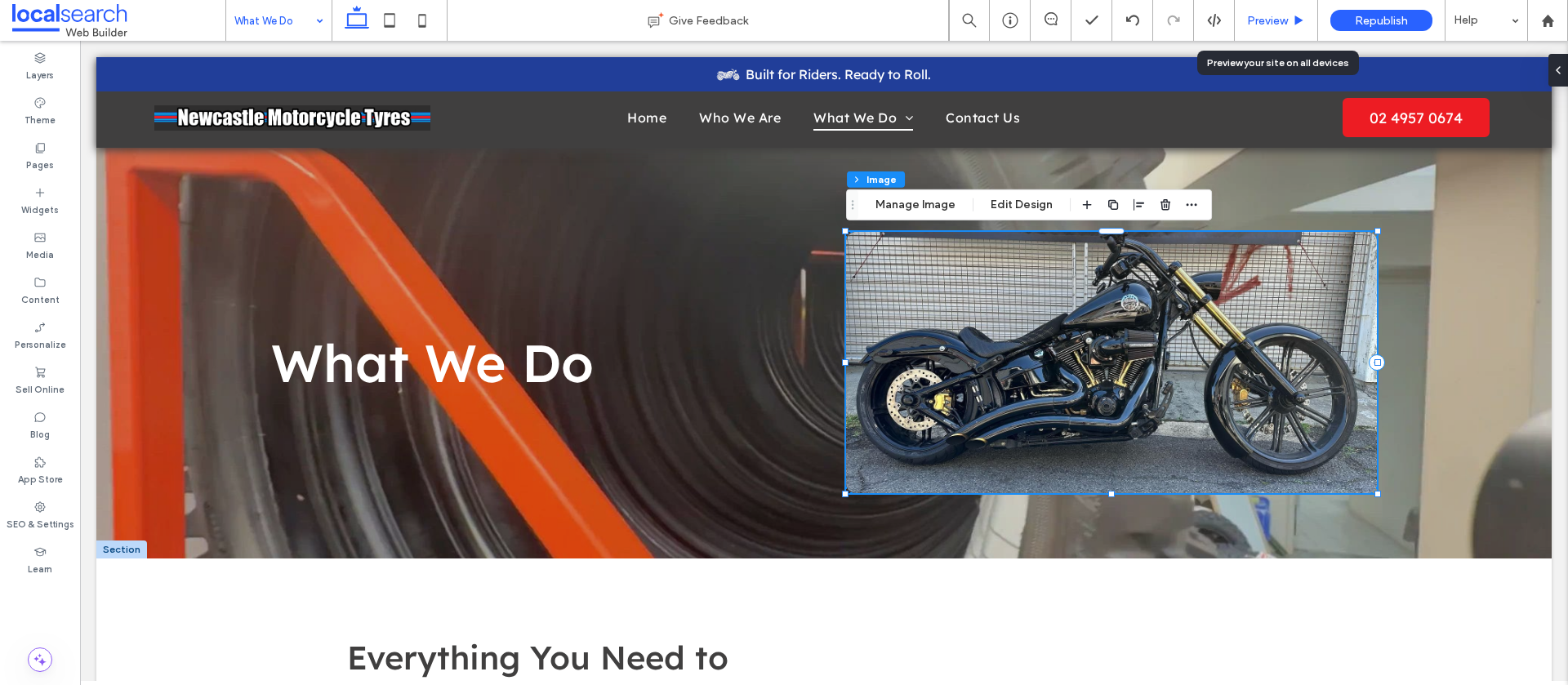
click at [1272, 18] on span "Preview" at bounding box center [1268, 20] width 41 height 14
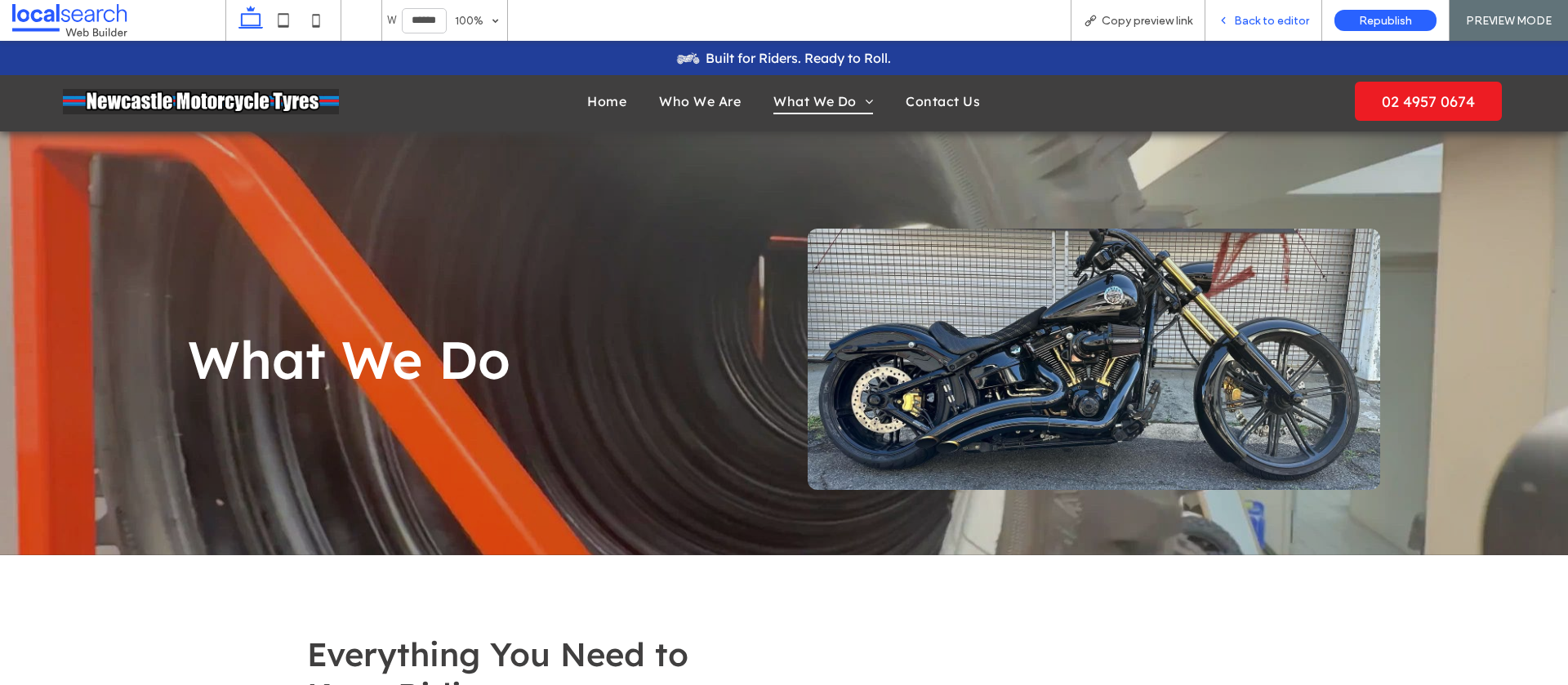
click at [1265, 18] on span "Back to editor" at bounding box center [1272, 20] width 75 height 14
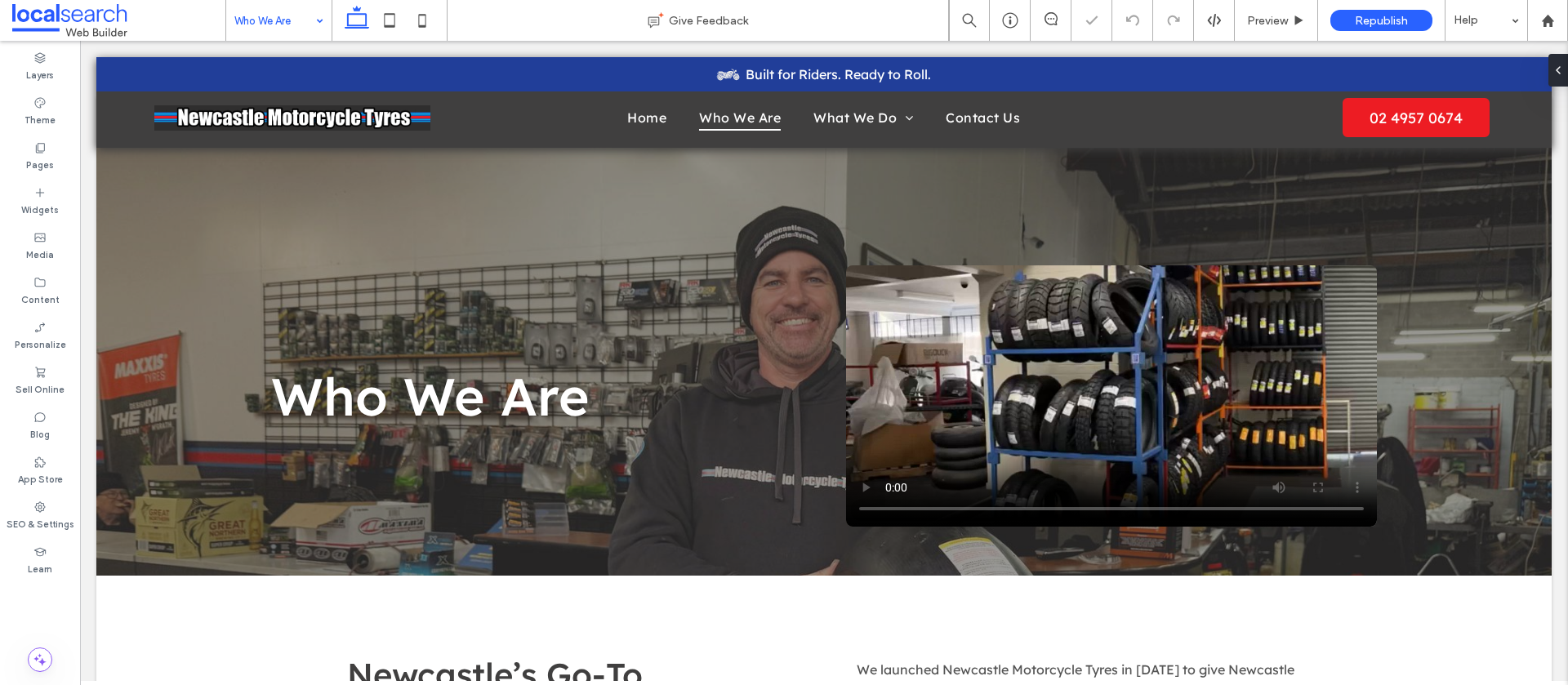
click at [297, 22] on input at bounding box center [274, 20] width 81 height 41
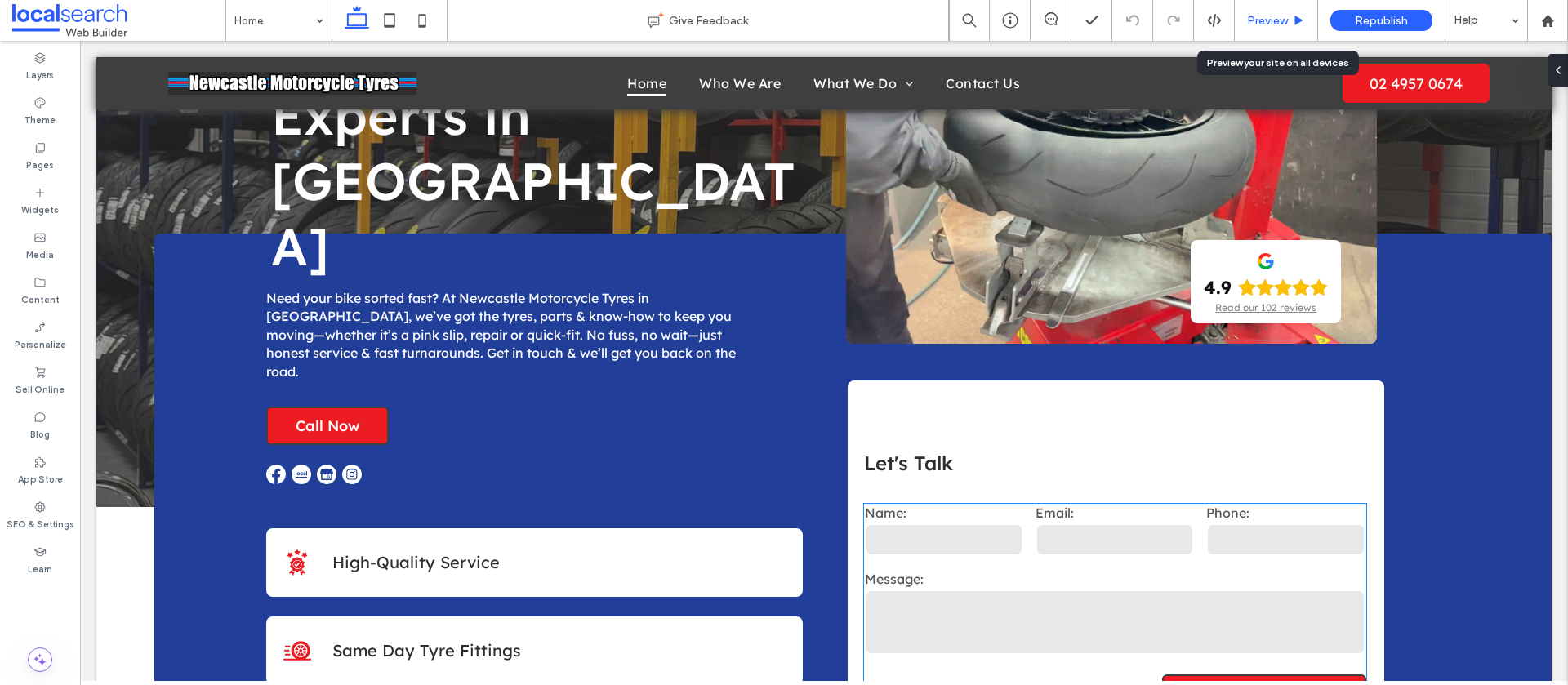
scroll to position [213, 0]
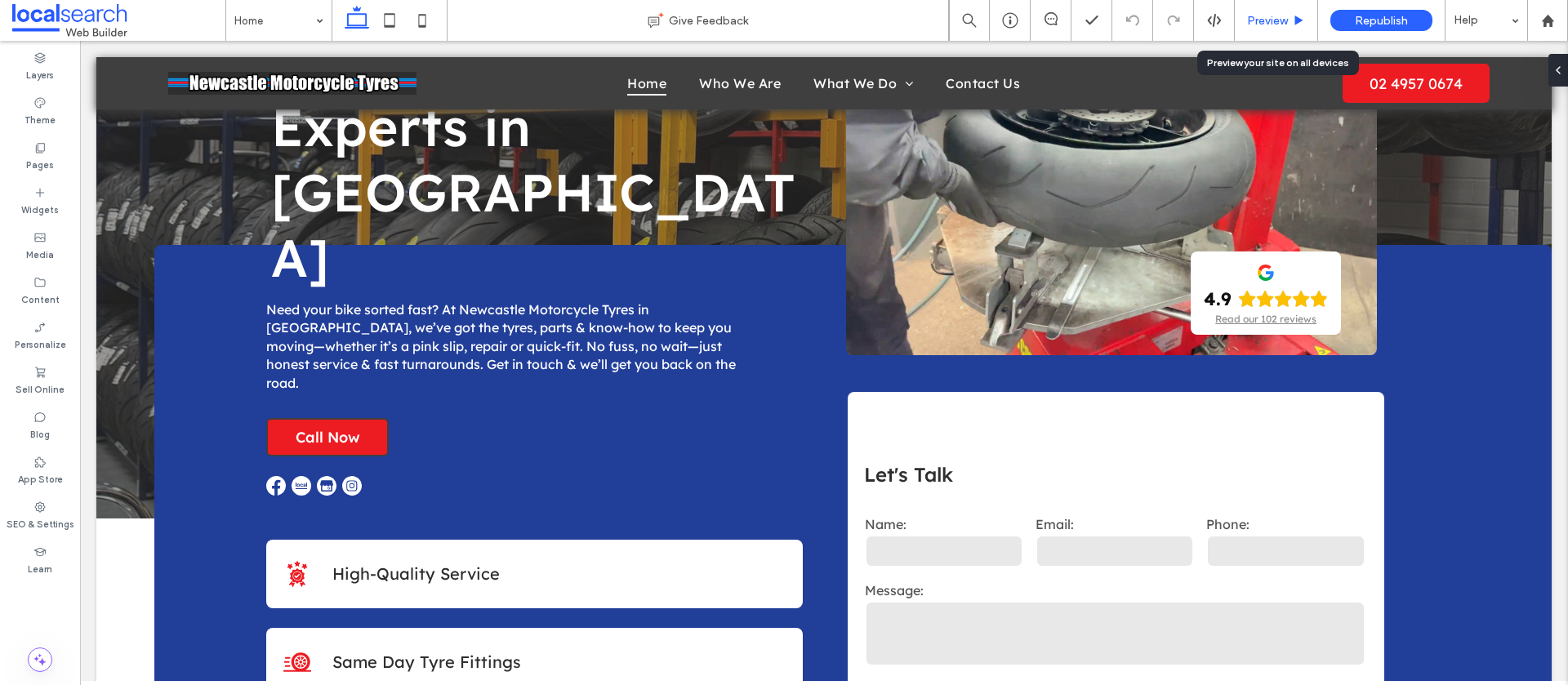
click at [1274, 17] on span "Preview" at bounding box center [1268, 20] width 41 height 14
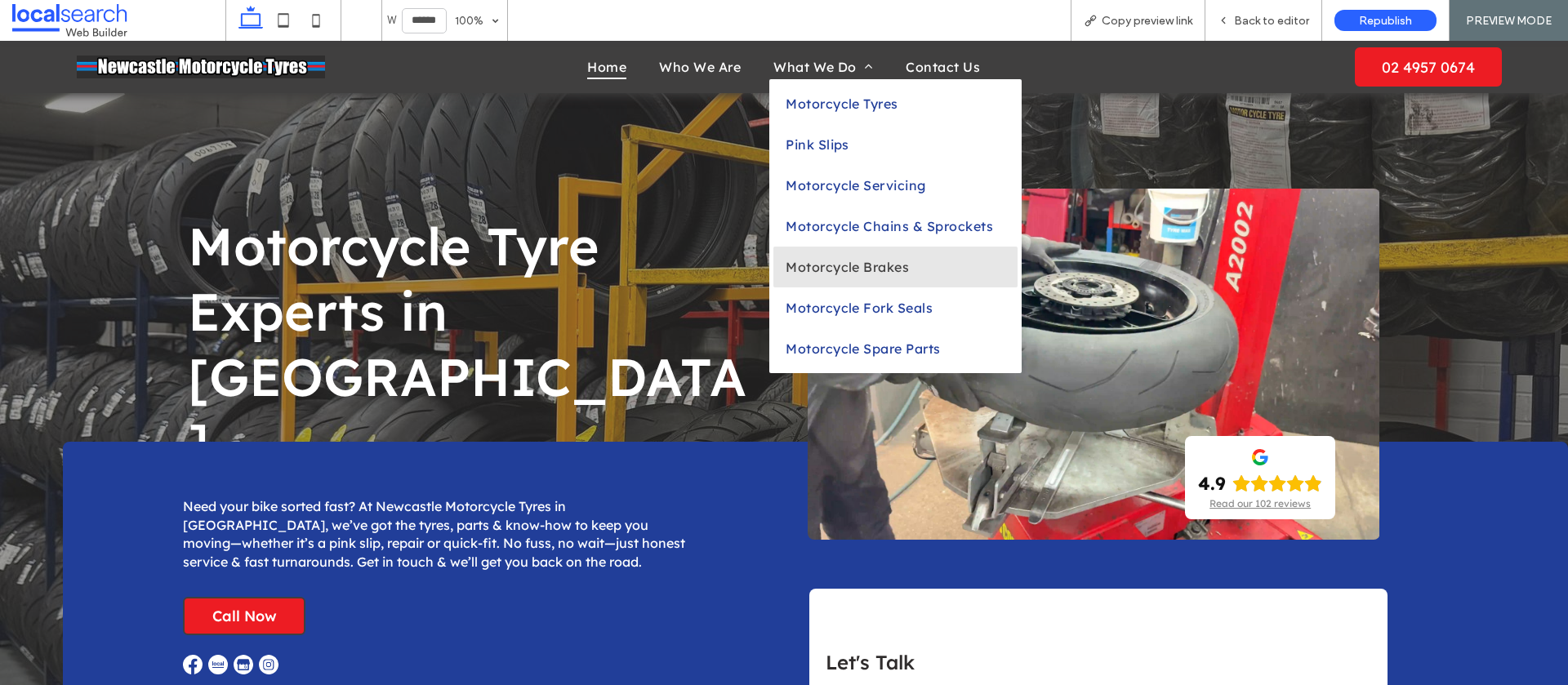
scroll to position [26, 0]
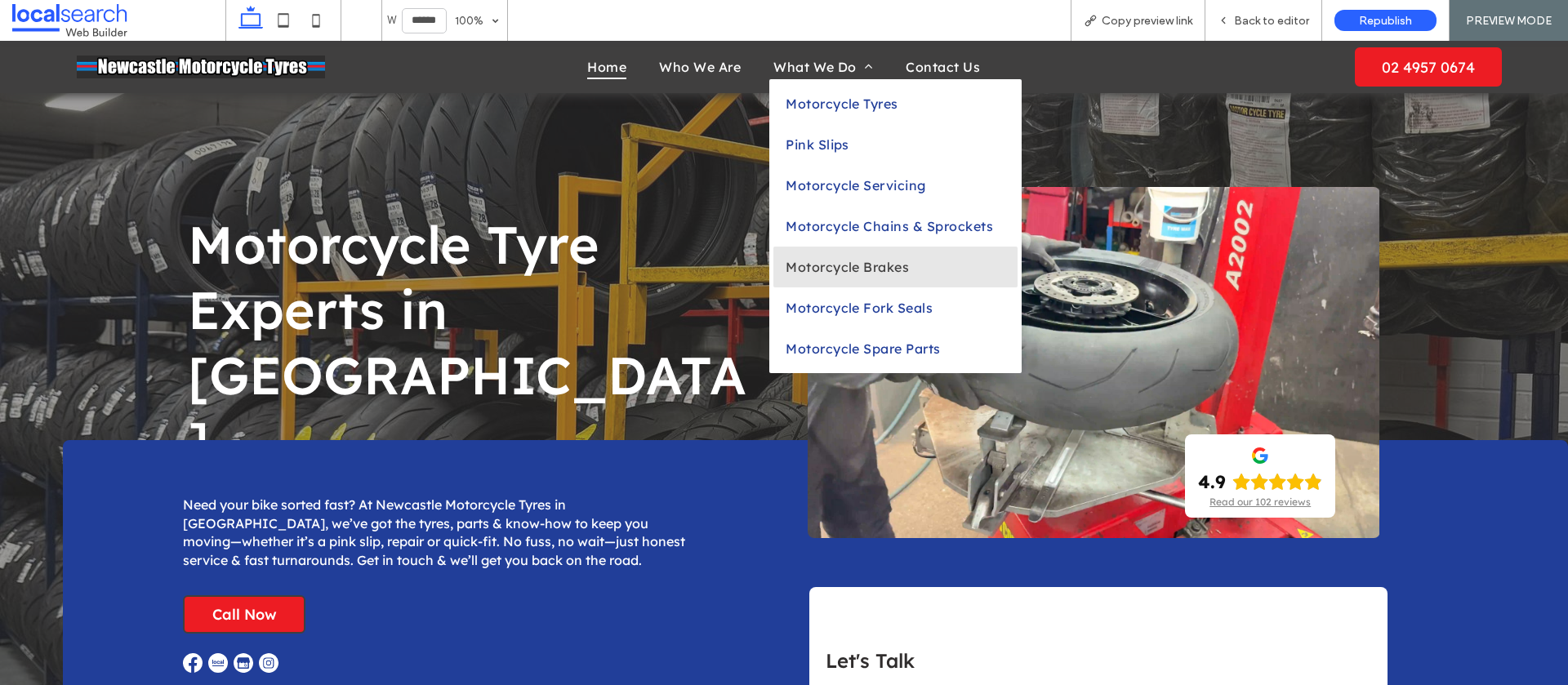
click at [838, 273] on span "Motorcycle Brakes" at bounding box center [847, 266] width 123 height 17
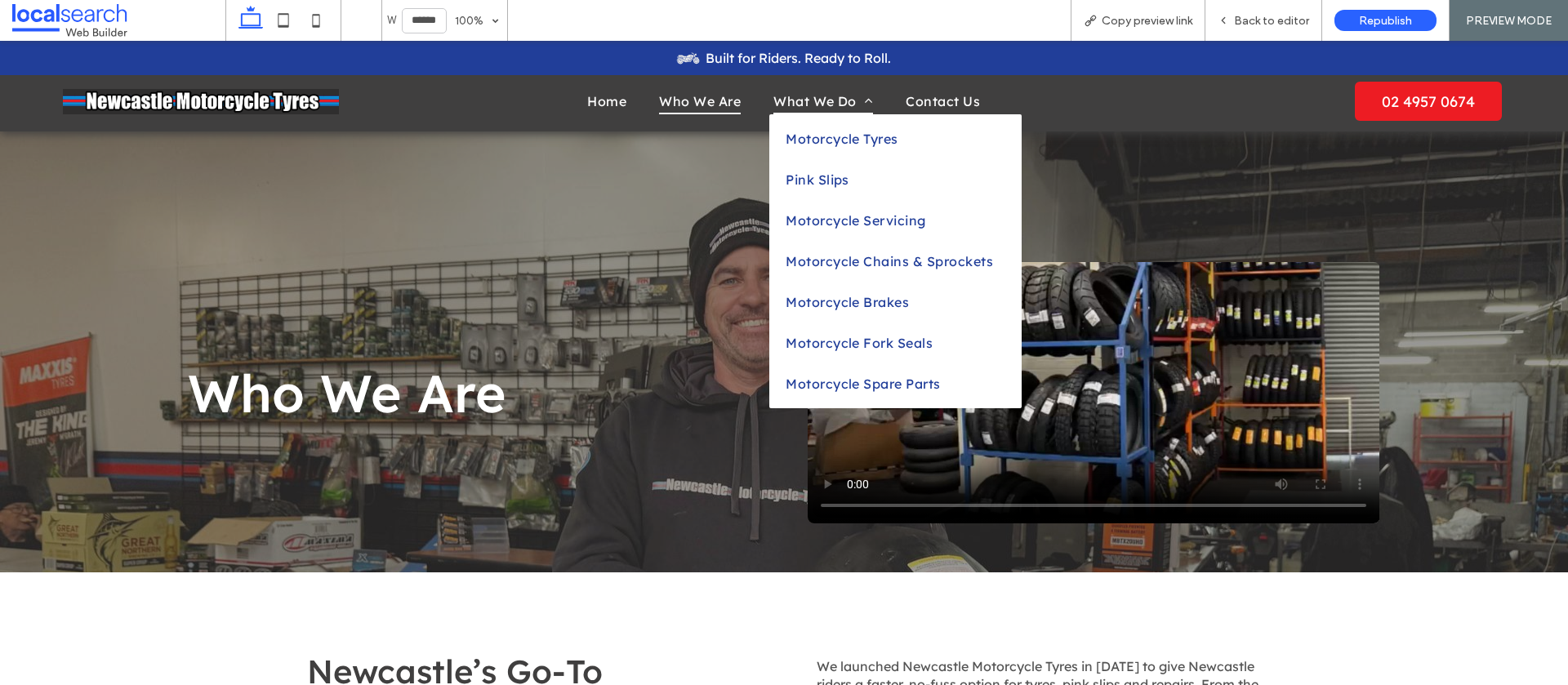
click at [811, 99] on span "What We Do" at bounding box center [823, 101] width 100 height 24
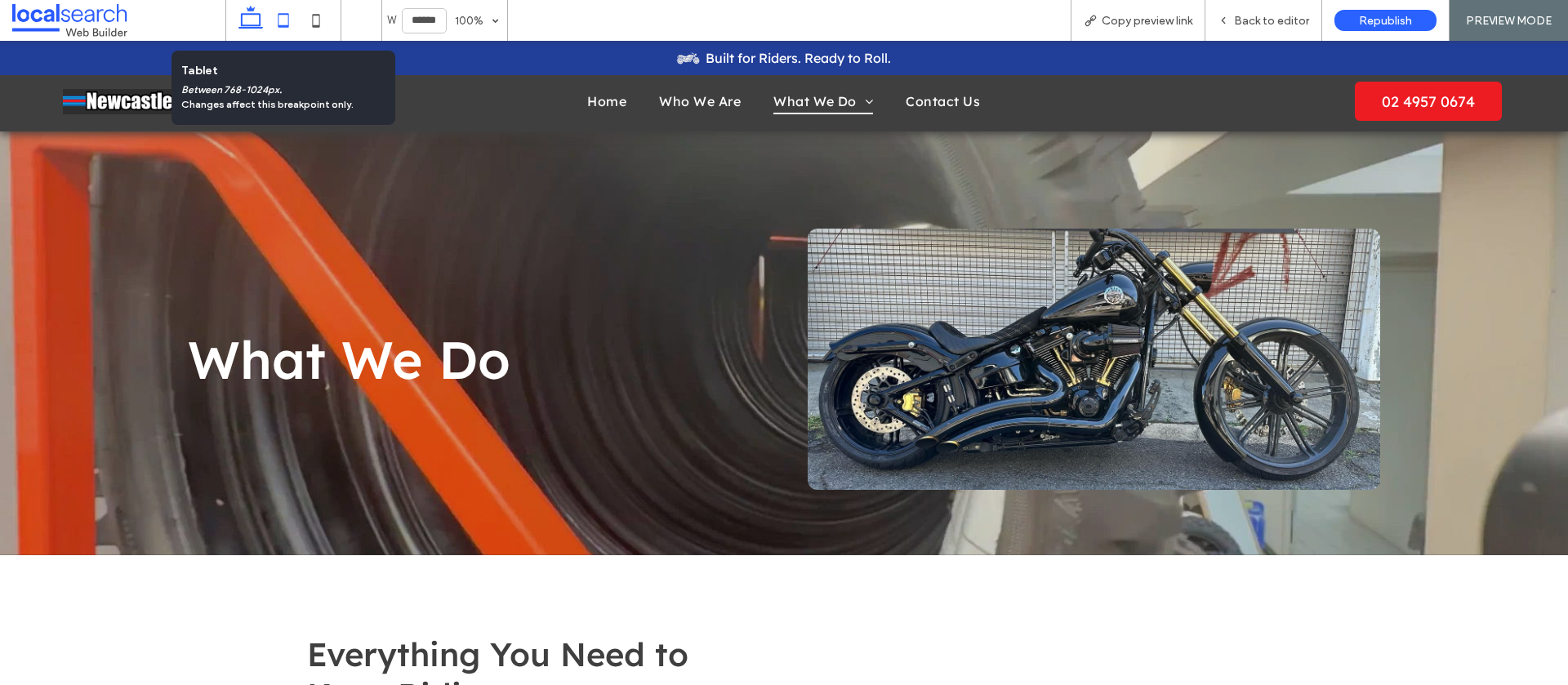
click at [278, 20] on icon at bounding box center [284, 20] width 33 height 33
type input "*****"
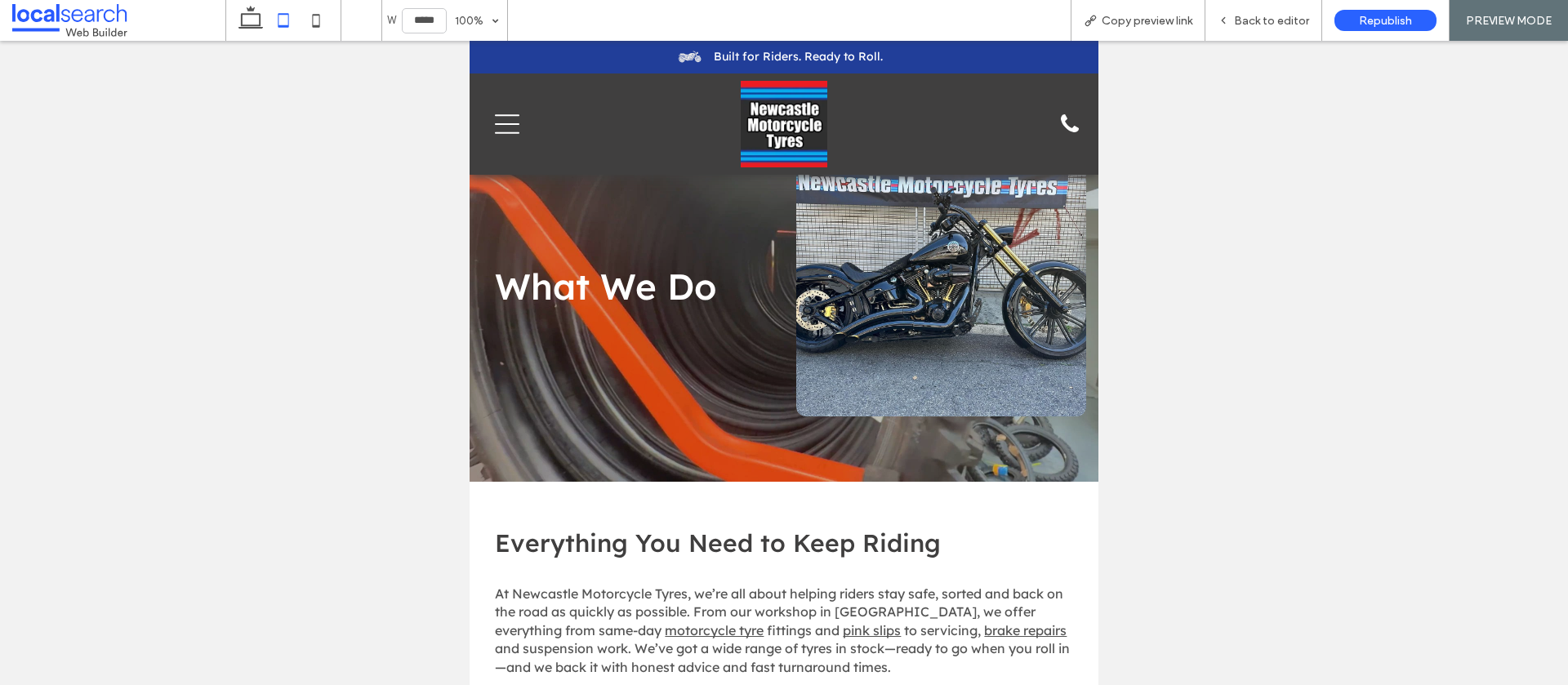
click at [507, 120] on icon "Menu Icon" at bounding box center [506, 123] width 24 height 24
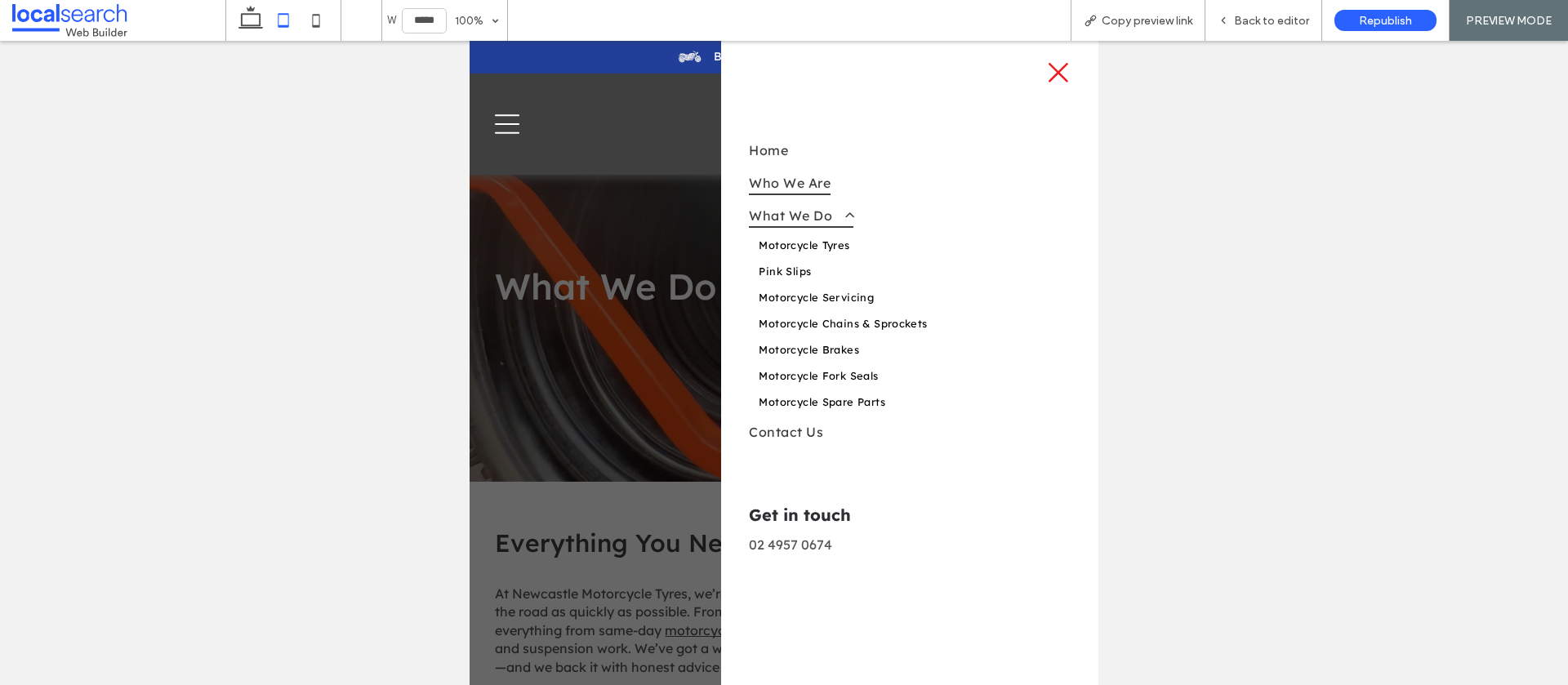
click at [806, 181] on span "Who We Are" at bounding box center [790, 183] width 82 height 24
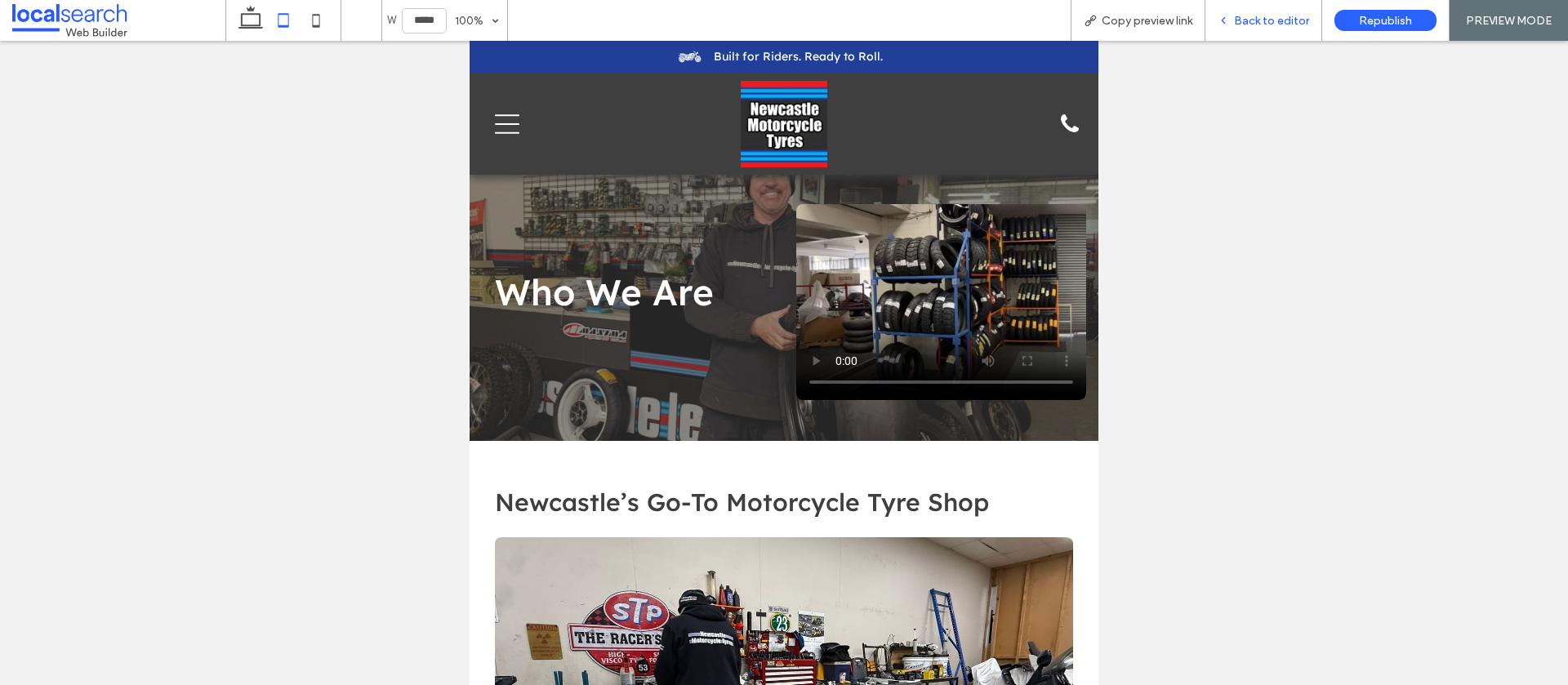
drag, startPoint x: 1258, startPoint y: 28, endPoint x: 1239, endPoint y: 32, distance: 19.4
click at [1258, 28] on div "Back to editor" at bounding box center [1264, 20] width 117 height 41
click at [1250, 27] on span "Back to editor" at bounding box center [1272, 20] width 75 height 14
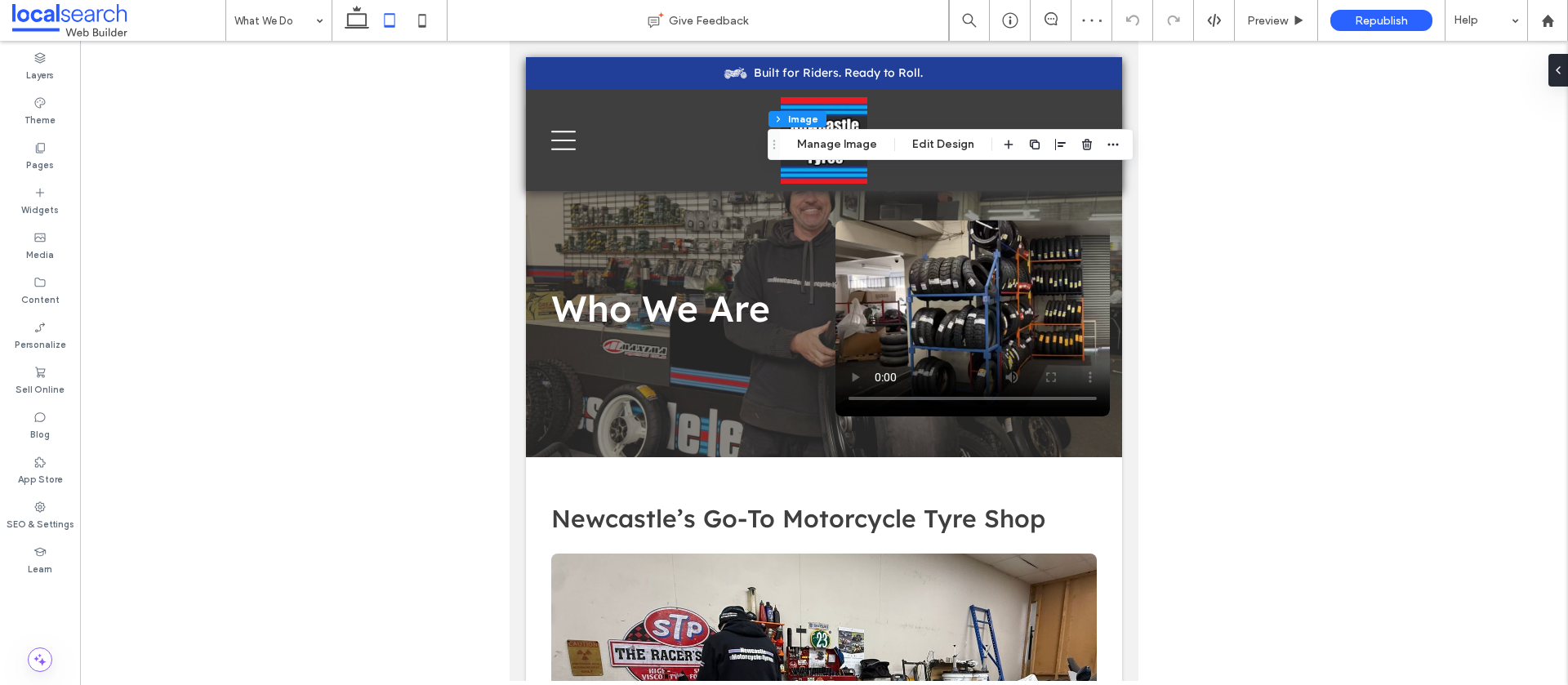
type input "**"
click at [944, 146] on button "Edit Design" at bounding box center [944, 145] width 84 height 19
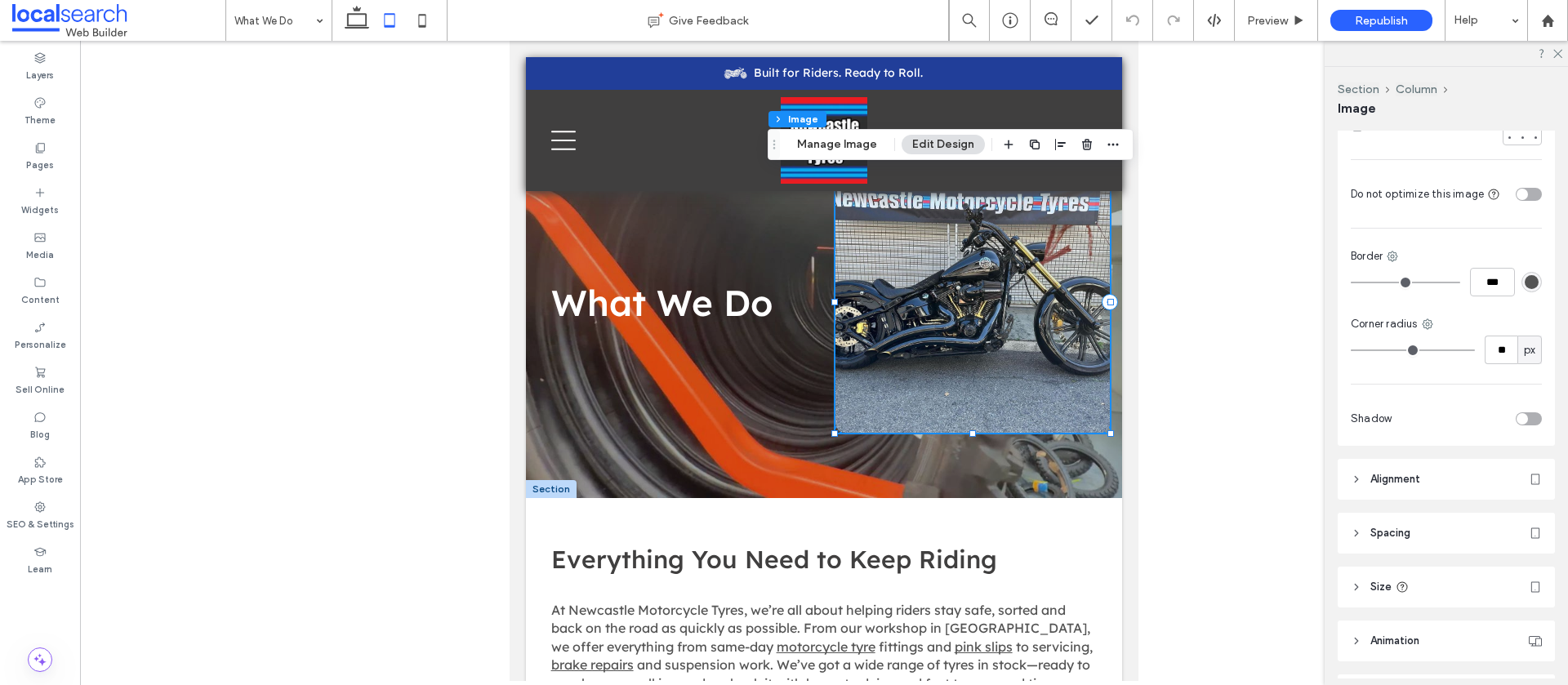
scroll to position [420, 0]
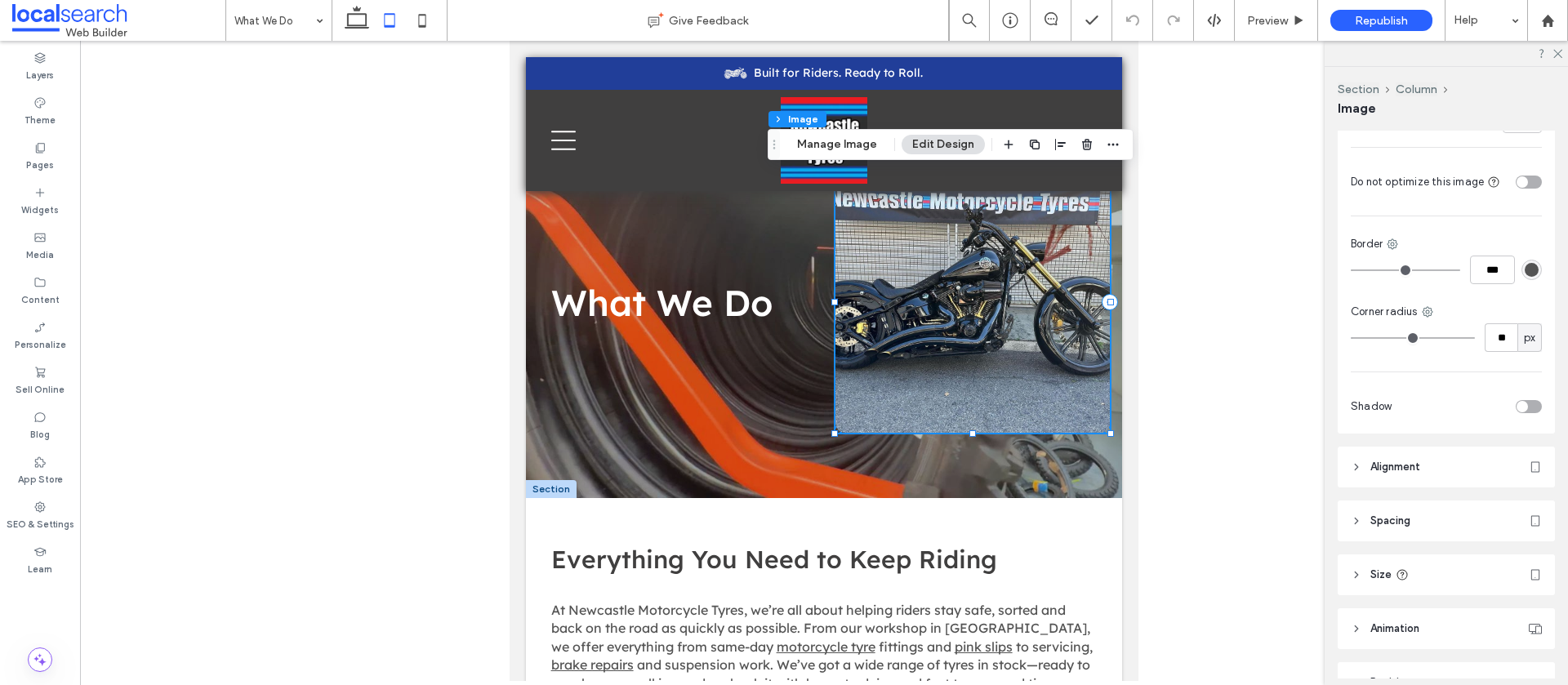
click at [1388, 513] on span "Spacing" at bounding box center [1390, 521] width 40 height 17
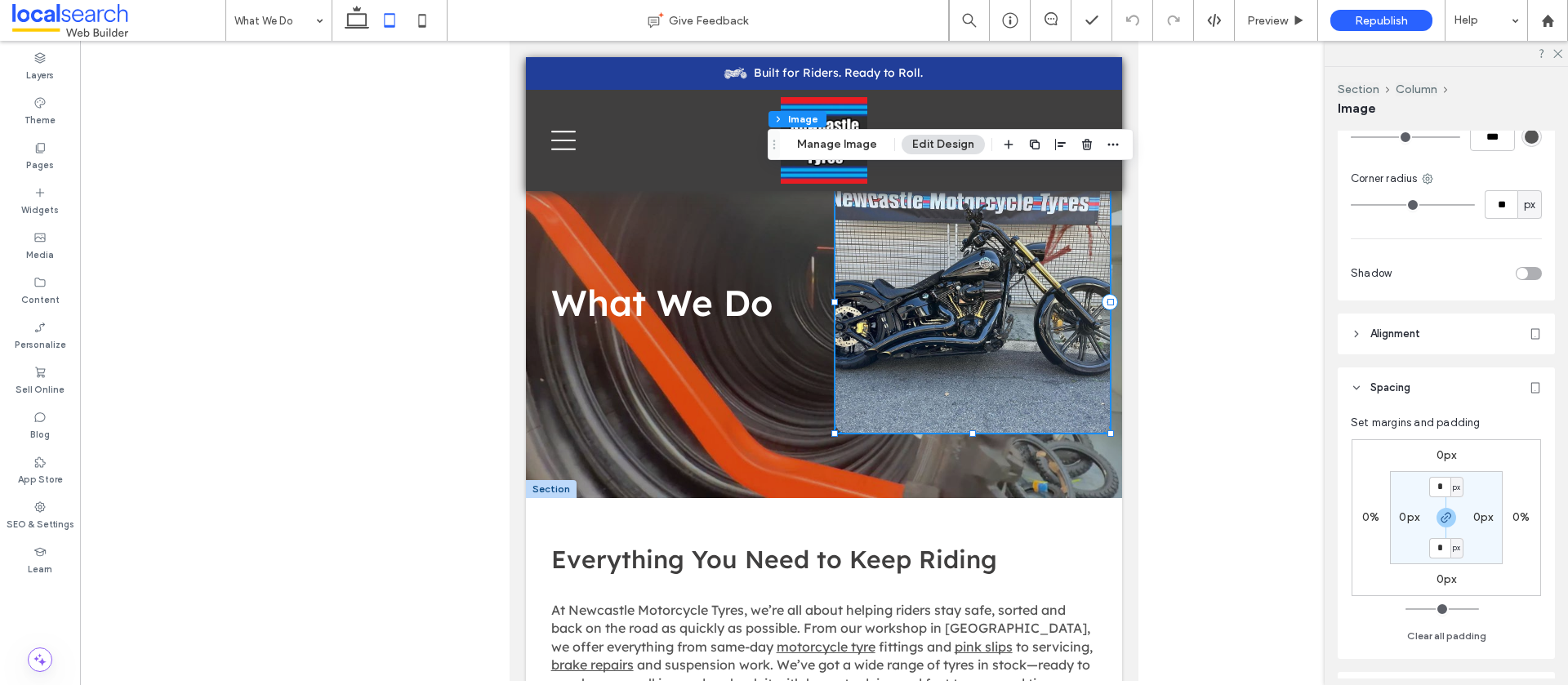
click at [1440, 448] on label "0px" at bounding box center [1446, 455] width 20 height 14
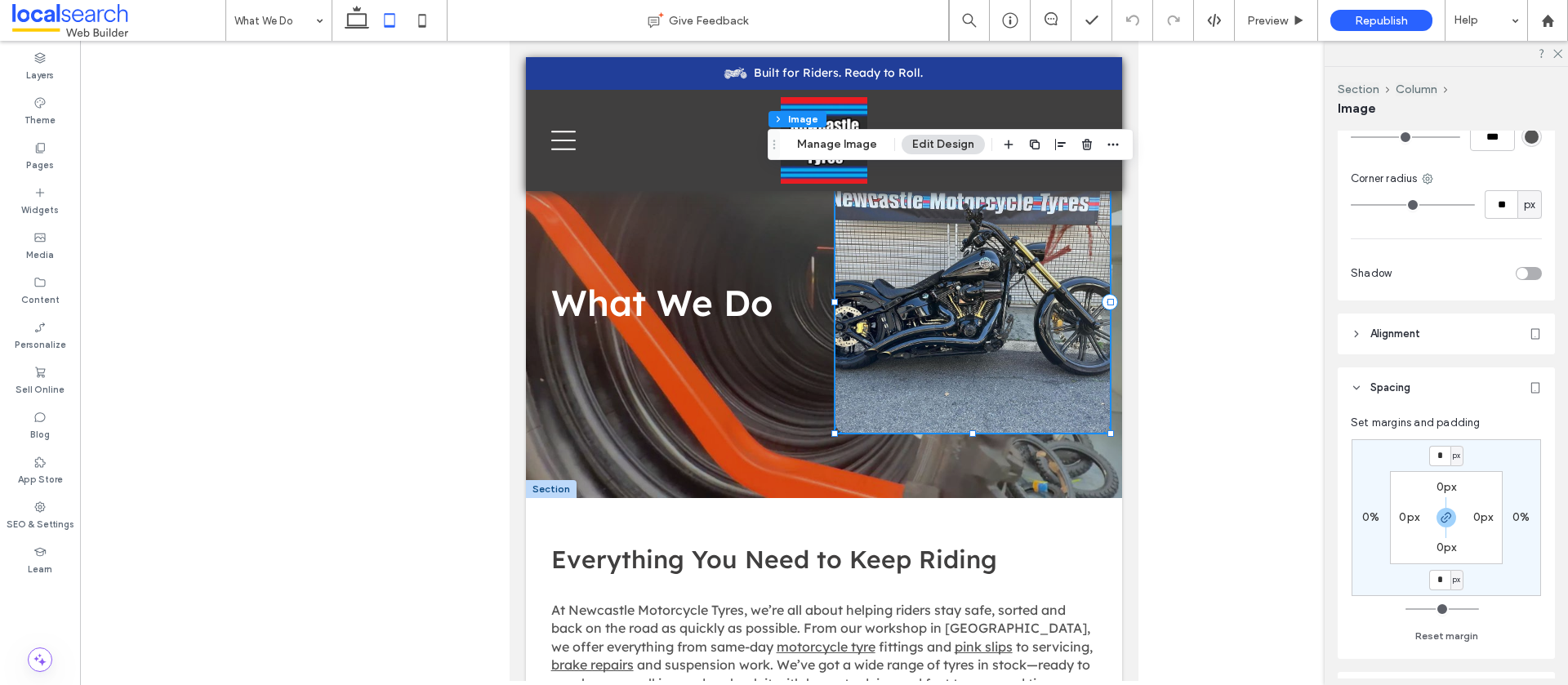
drag, startPoint x: 1444, startPoint y: 504, endPoint x: 1447, endPoint y: 435, distance: 69.1
click at [1444, 511] on icon "button" at bounding box center [1446, 517] width 13 height 13
click at [1446, 446] on input "*" at bounding box center [1440, 456] width 21 height 20
type input "**"
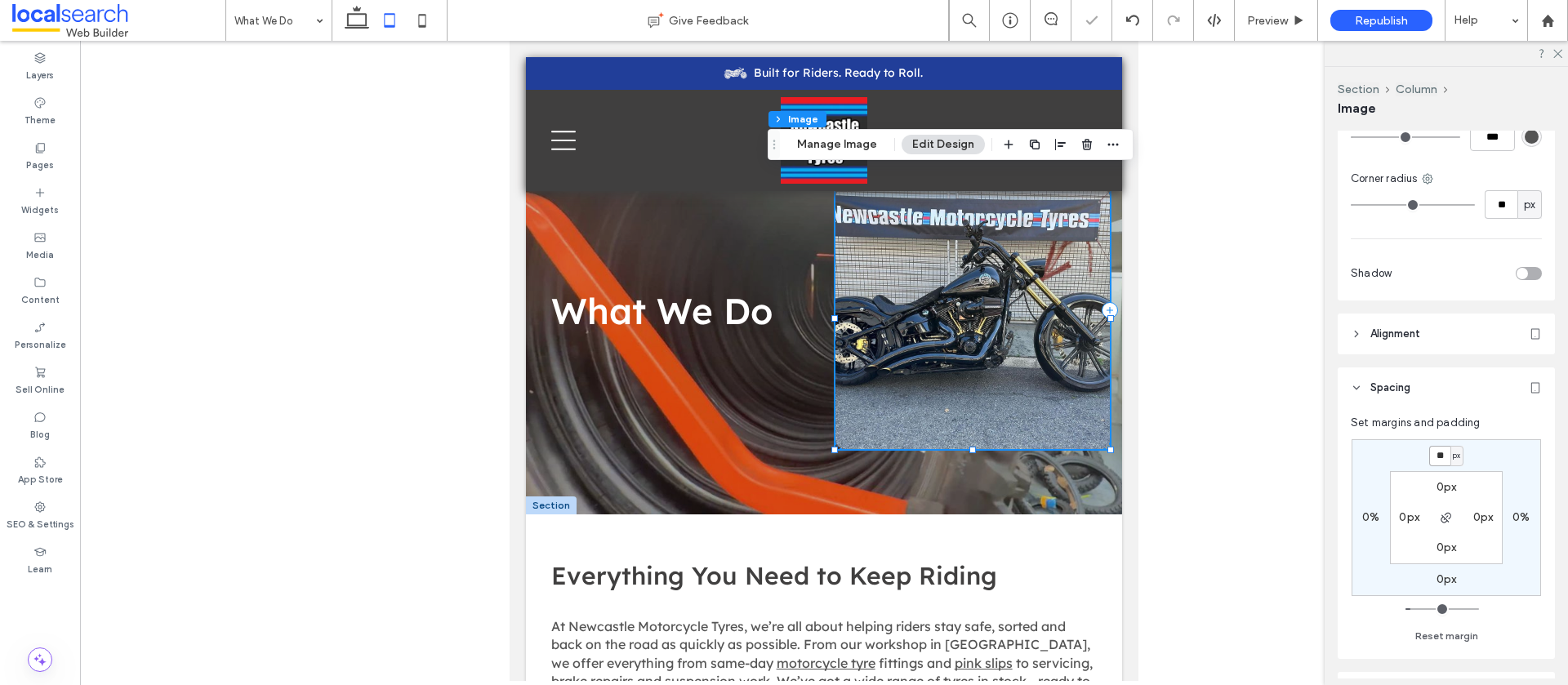
type input "*"
type input "**"
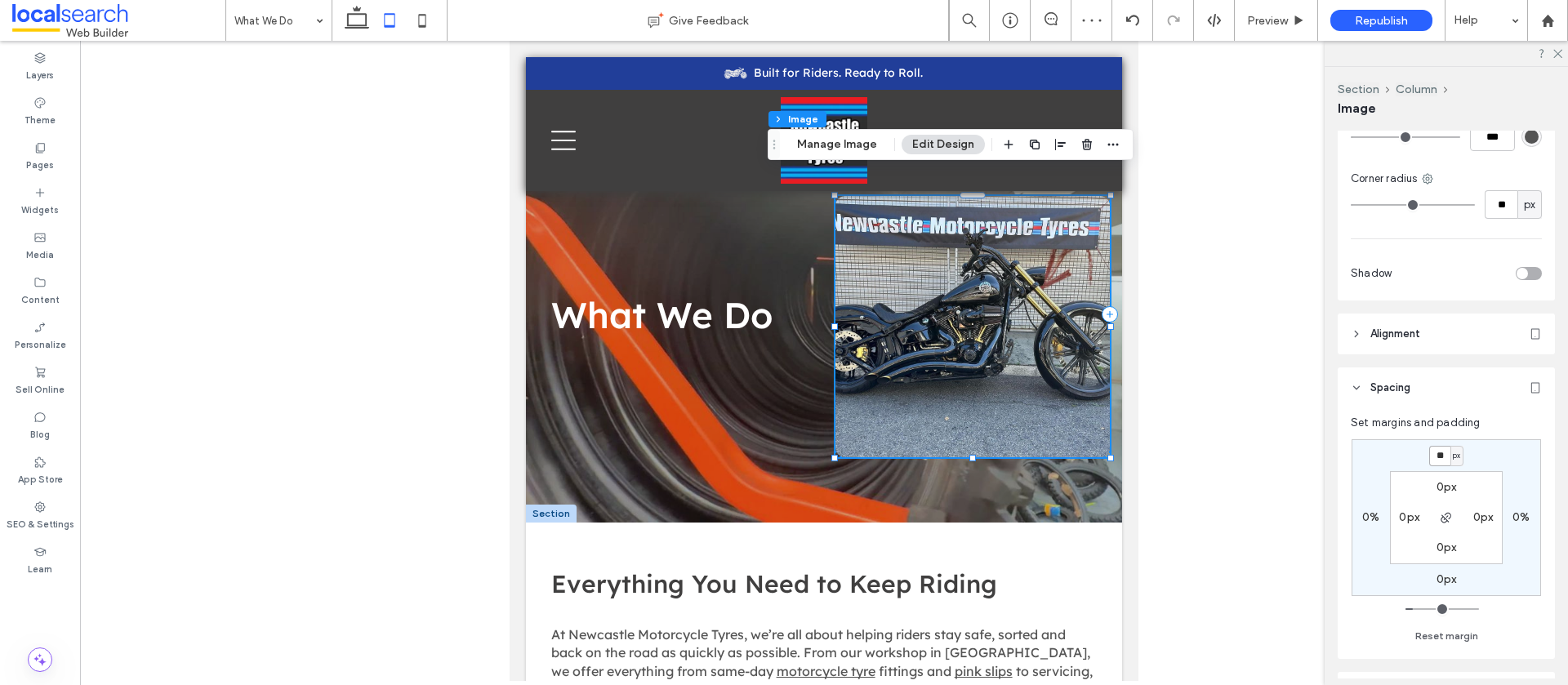
type input "**"
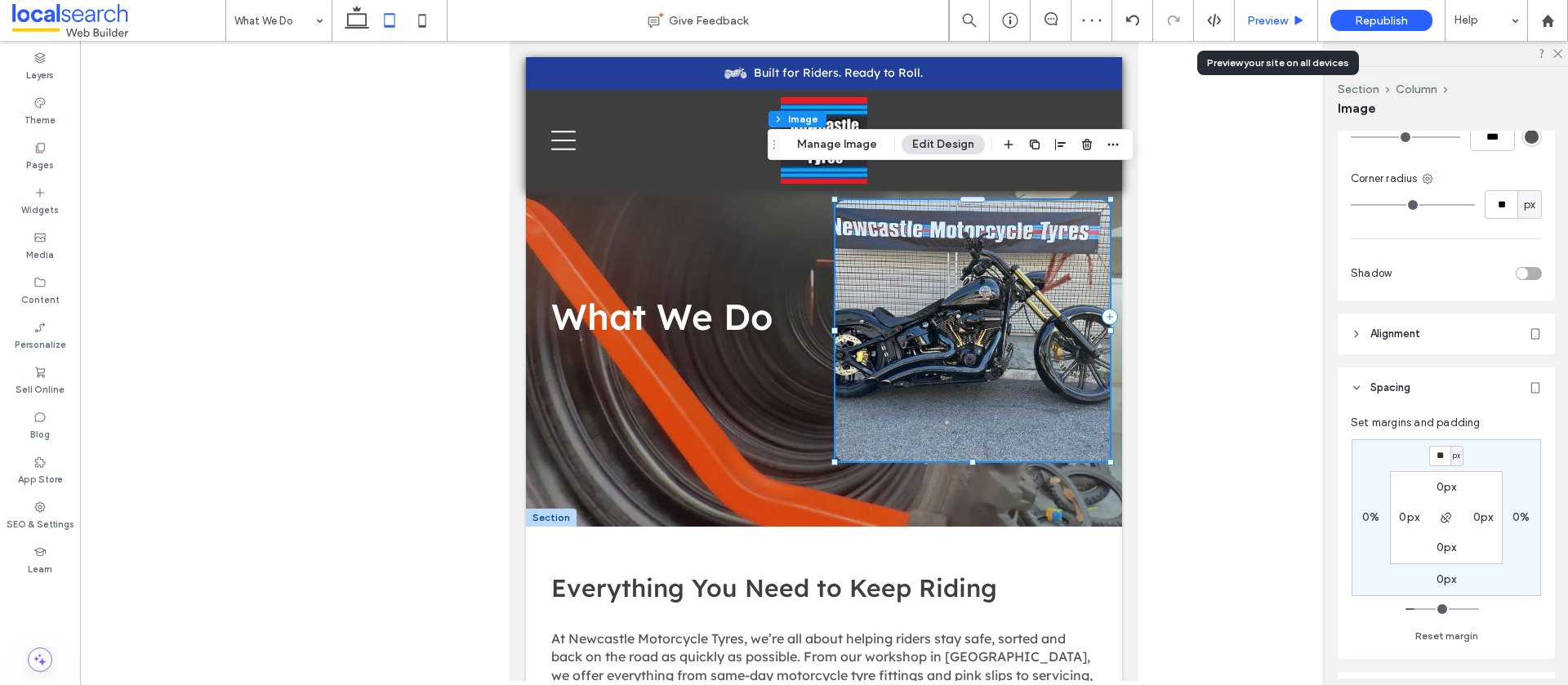
click at [1261, 18] on span "Preview" at bounding box center [1268, 20] width 41 height 14
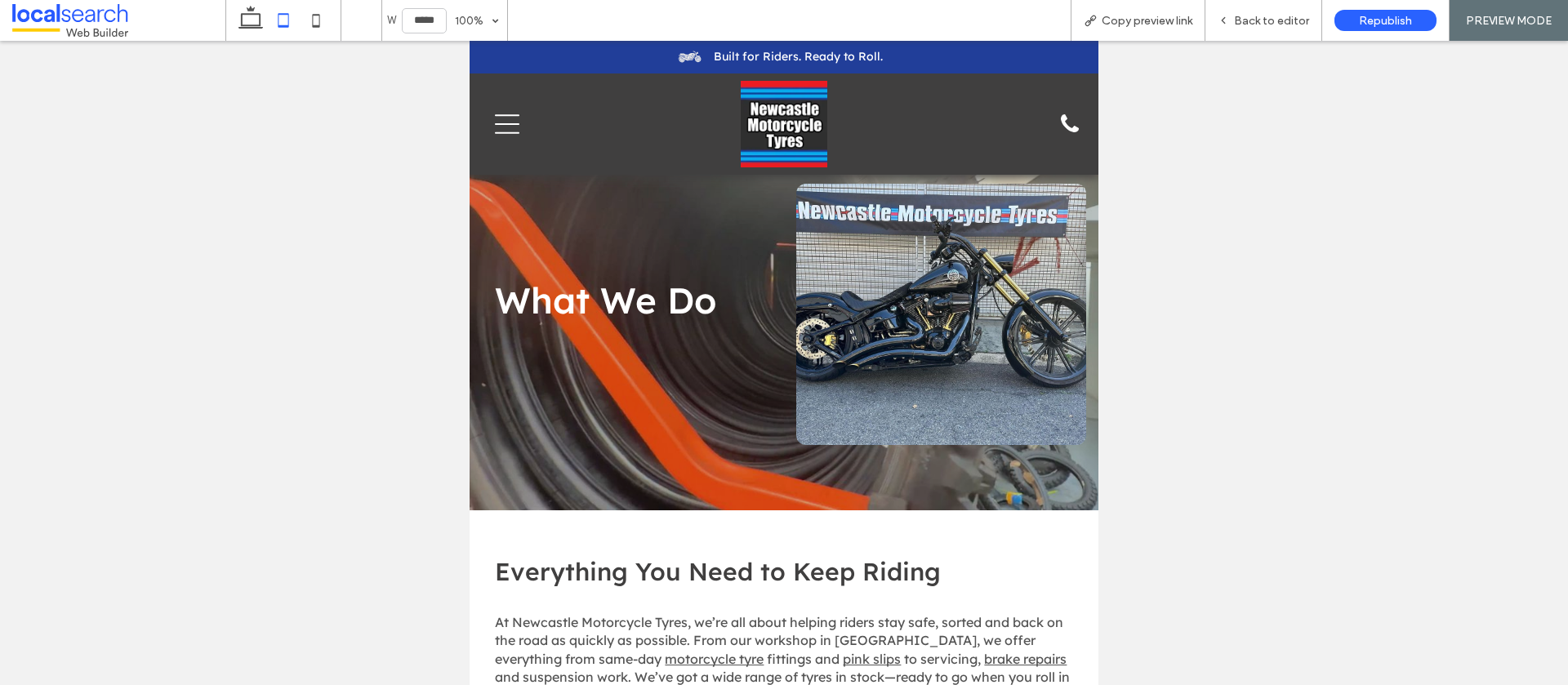
click at [501, 128] on icon "Menu Icon" at bounding box center [506, 123] width 24 height 24
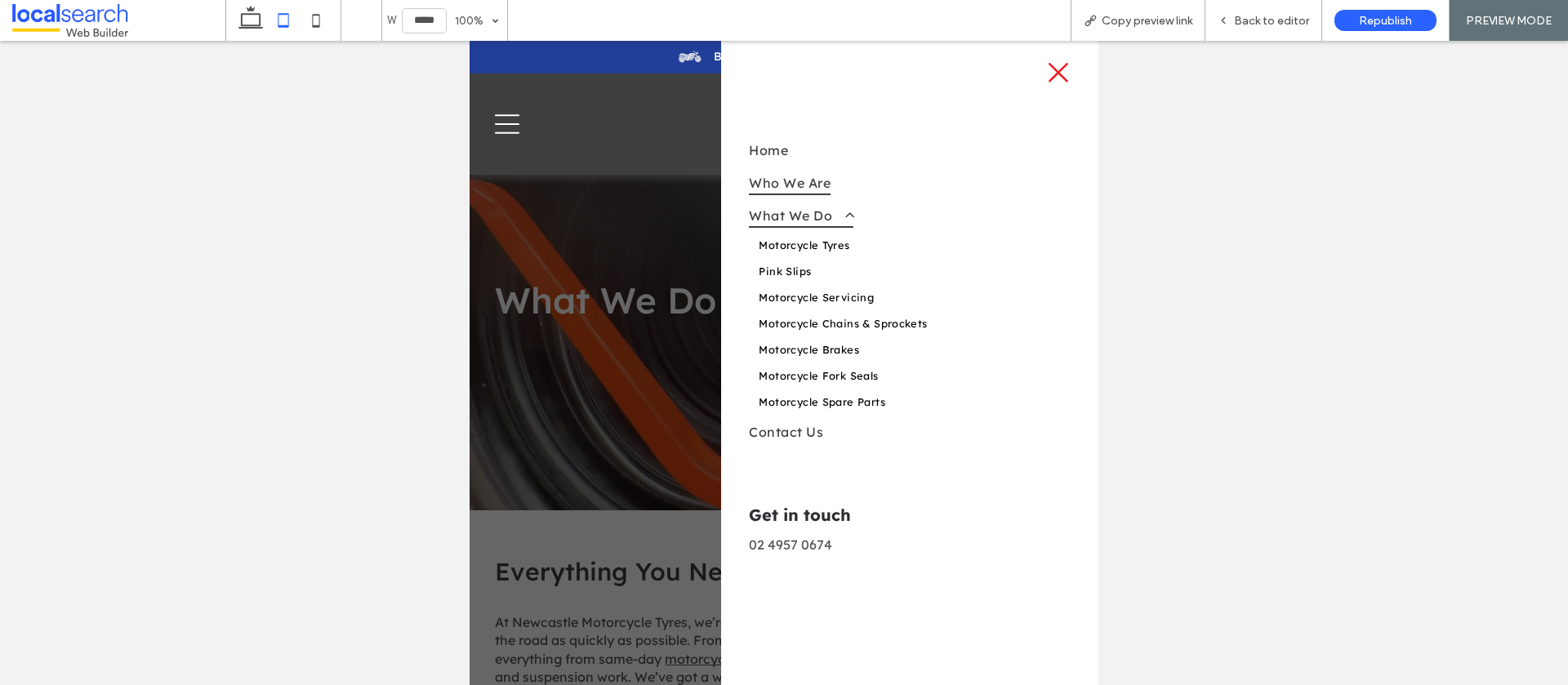
click at [823, 191] on span "Who We Are" at bounding box center [790, 183] width 82 height 24
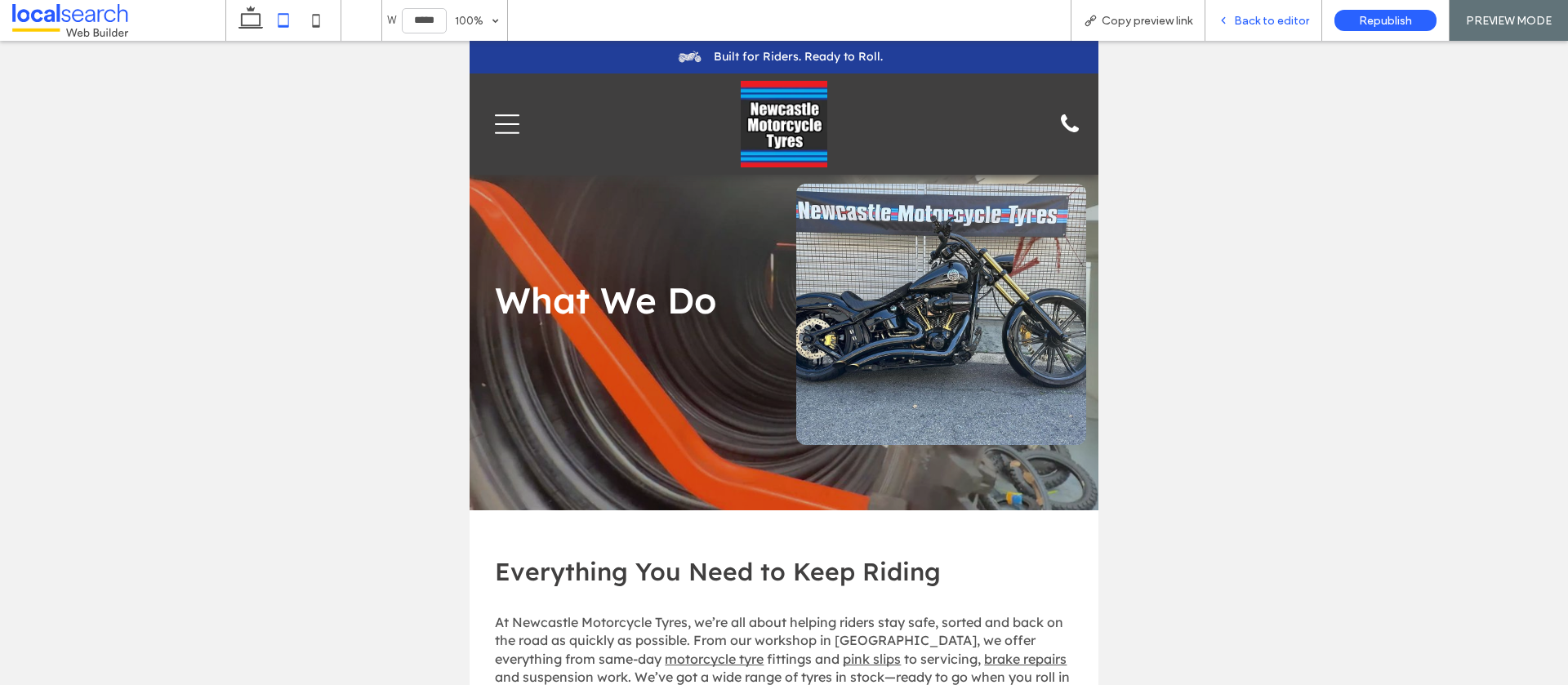
click at [1262, 23] on span "Back to editor" at bounding box center [1272, 20] width 75 height 14
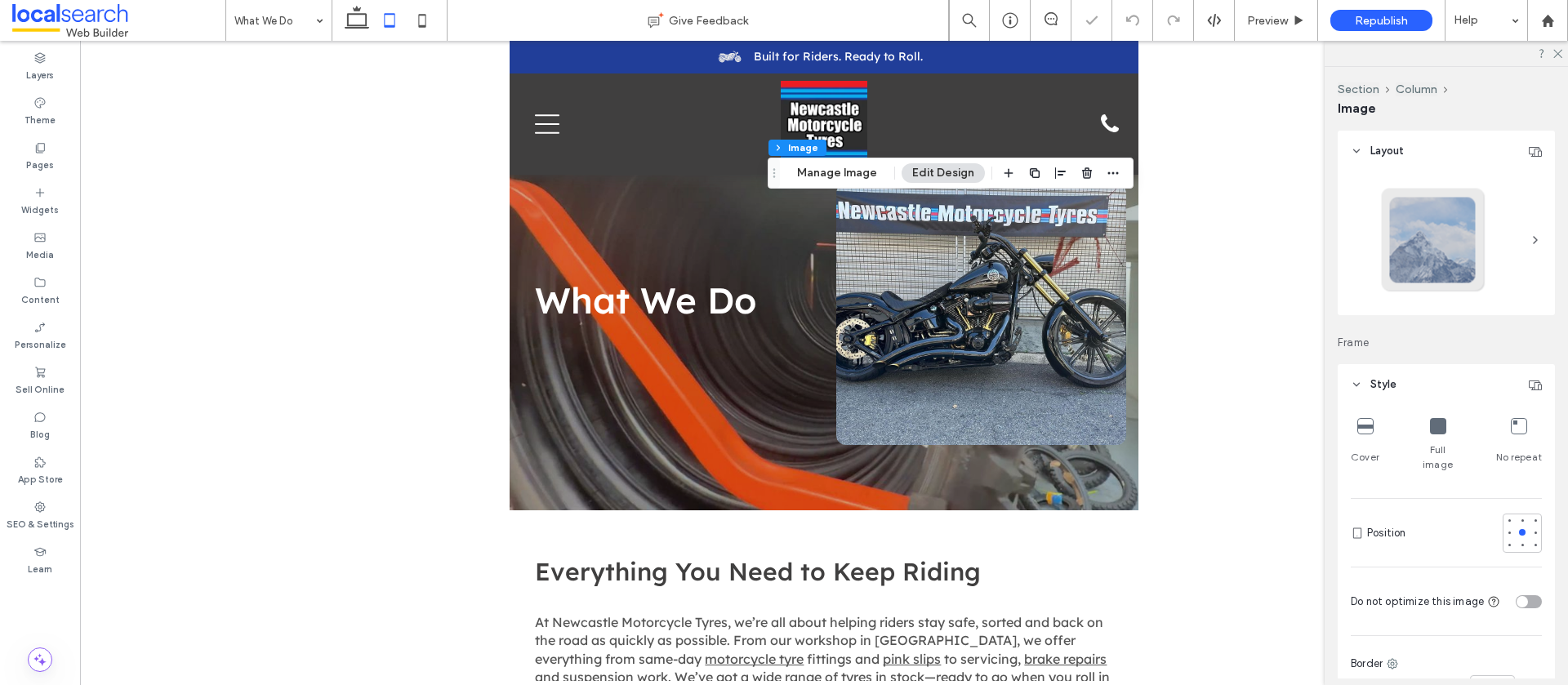
type input "**"
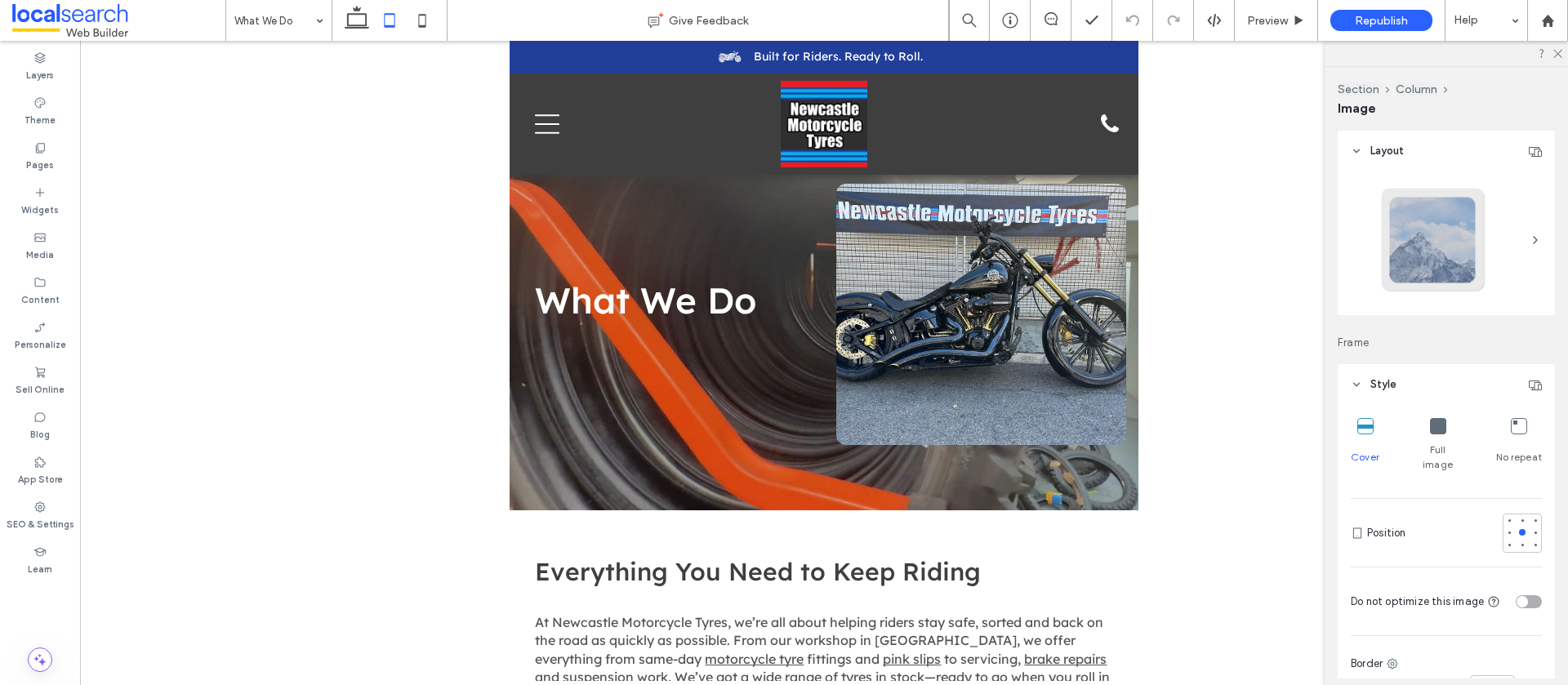
type input "***"
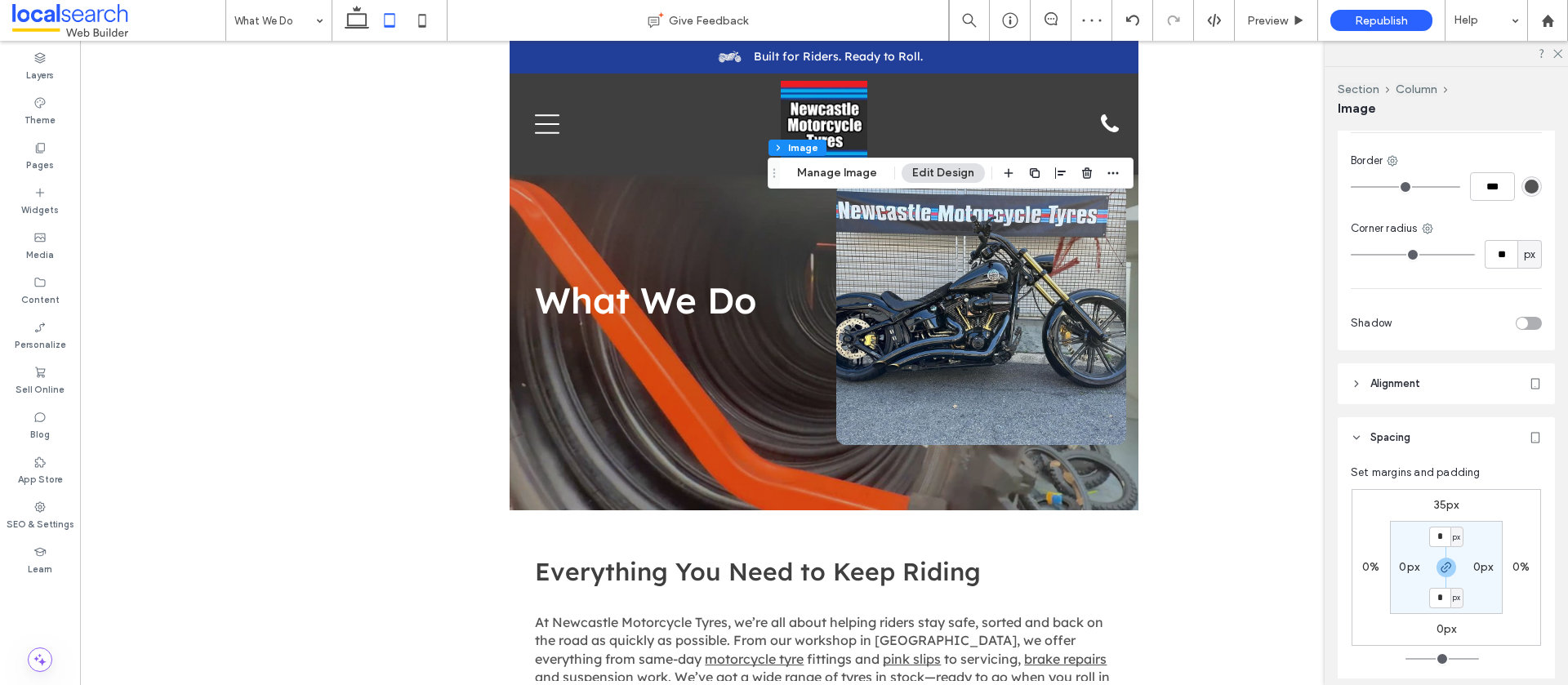
scroll to position [516, 0]
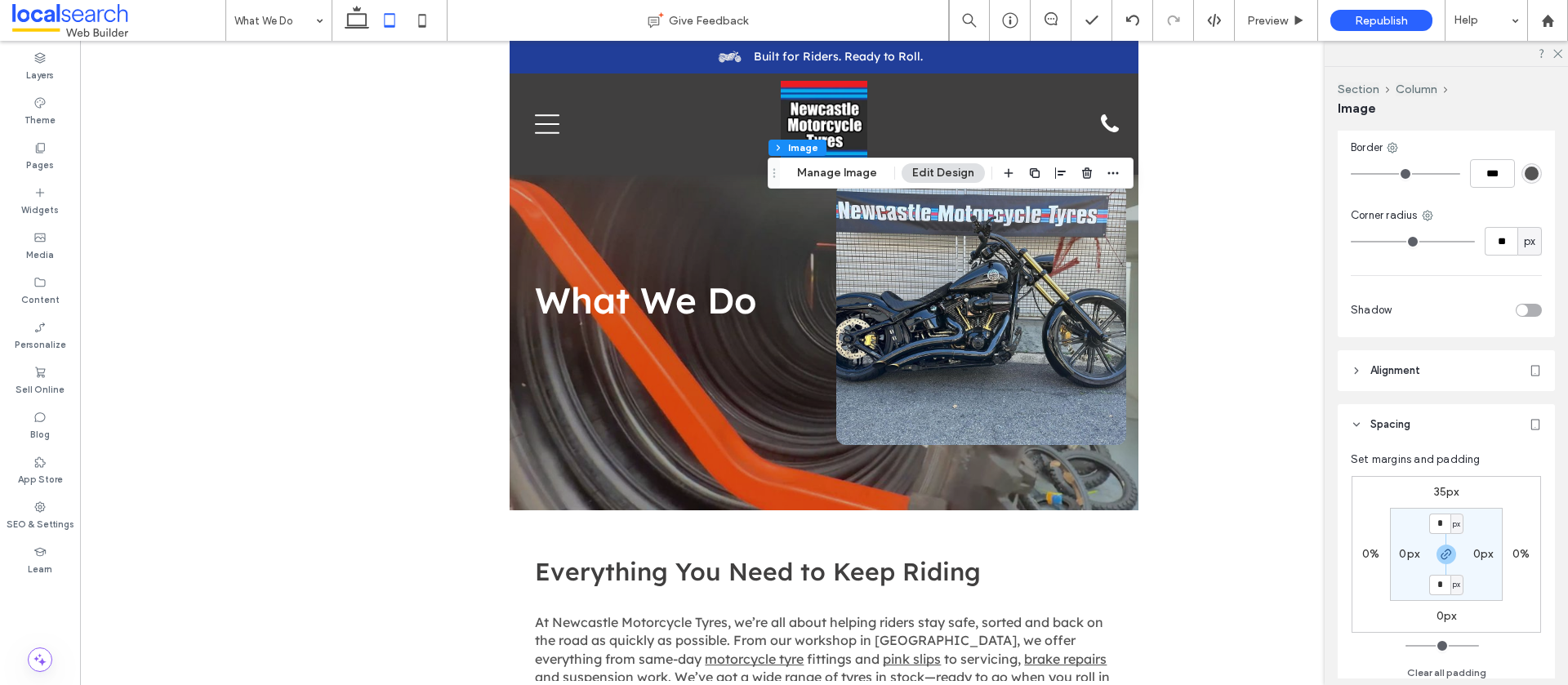
click at [1449, 485] on label "35px" at bounding box center [1447, 492] width 25 height 14
type input "**"
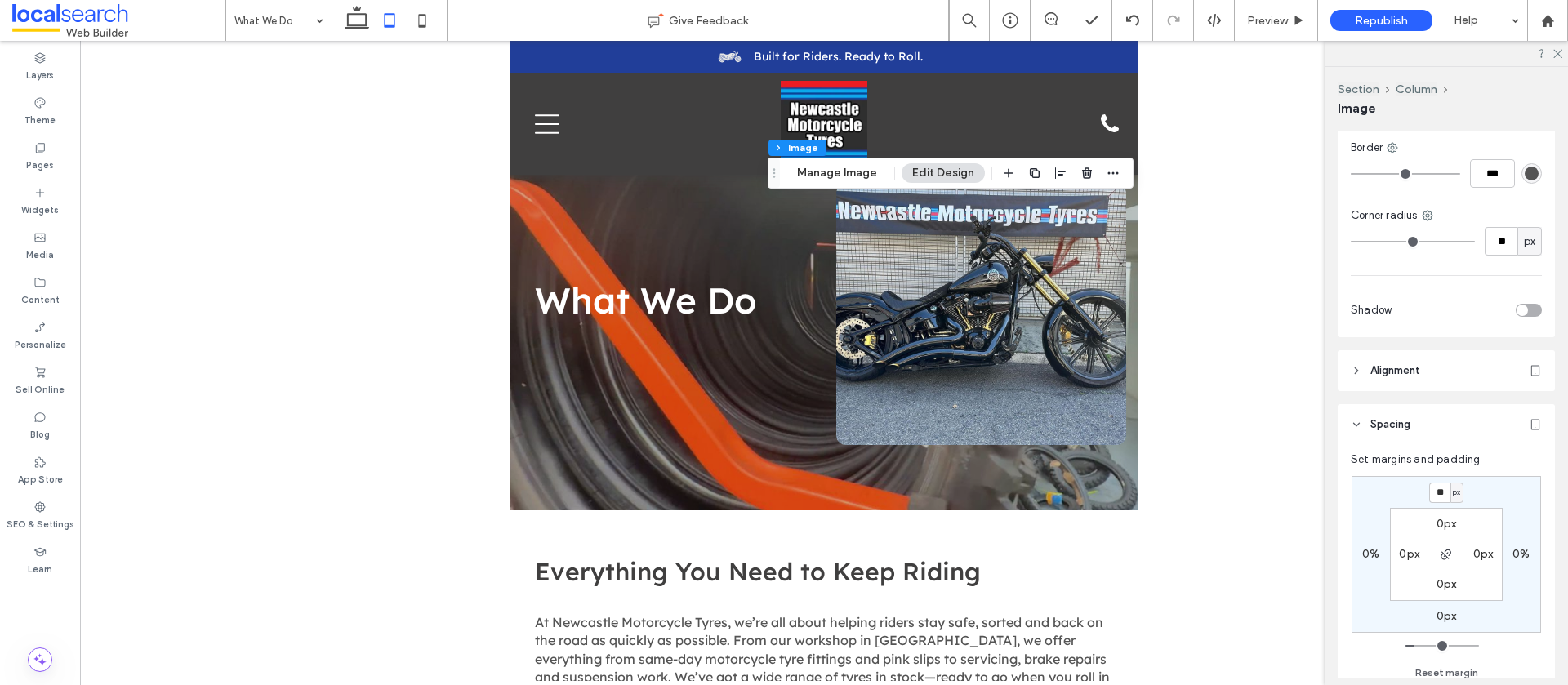
type input "**"
type input "*"
type input "**"
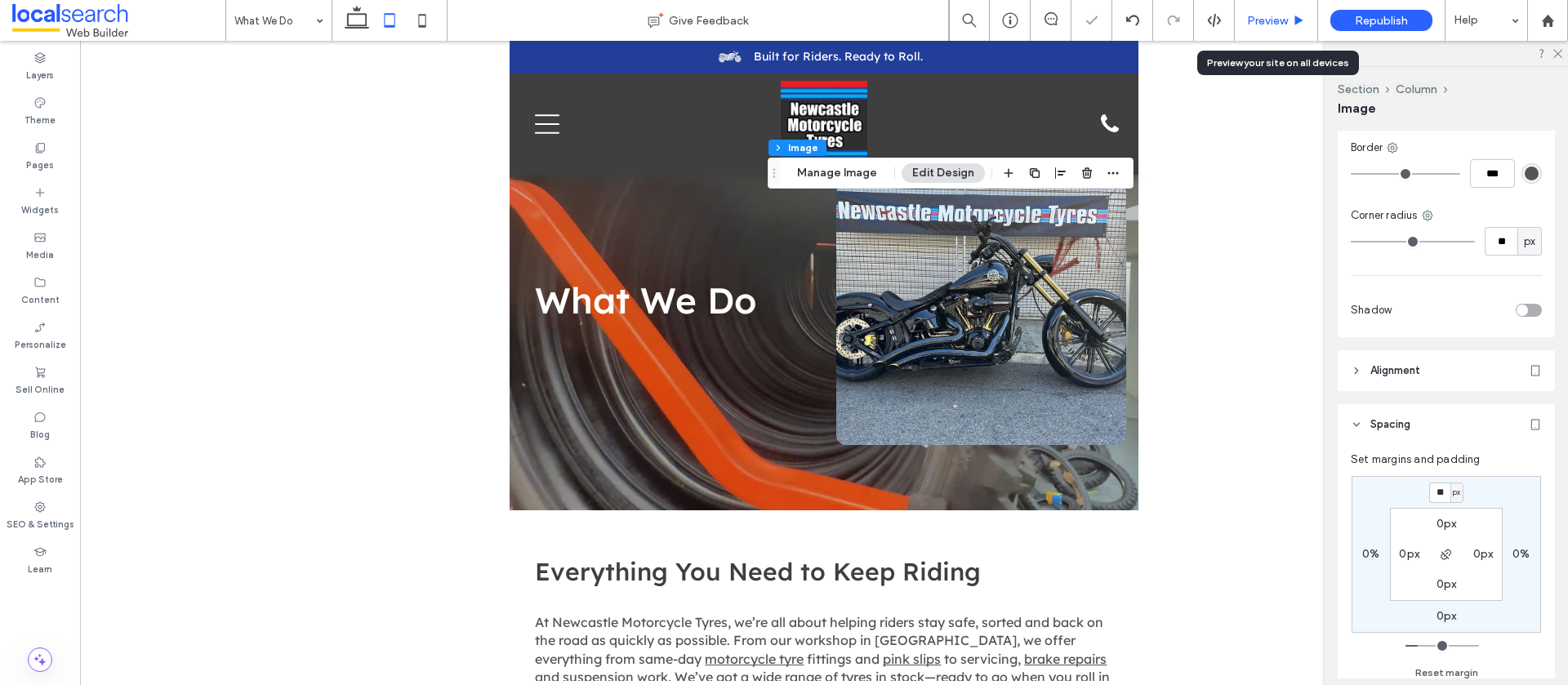
click at [1252, 36] on div "Preview" at bounding box center [1276, 20] width 84 height 41
click at [1266, 22] on span "Preview" at bounding box center [1268, 20] width 41 height 14
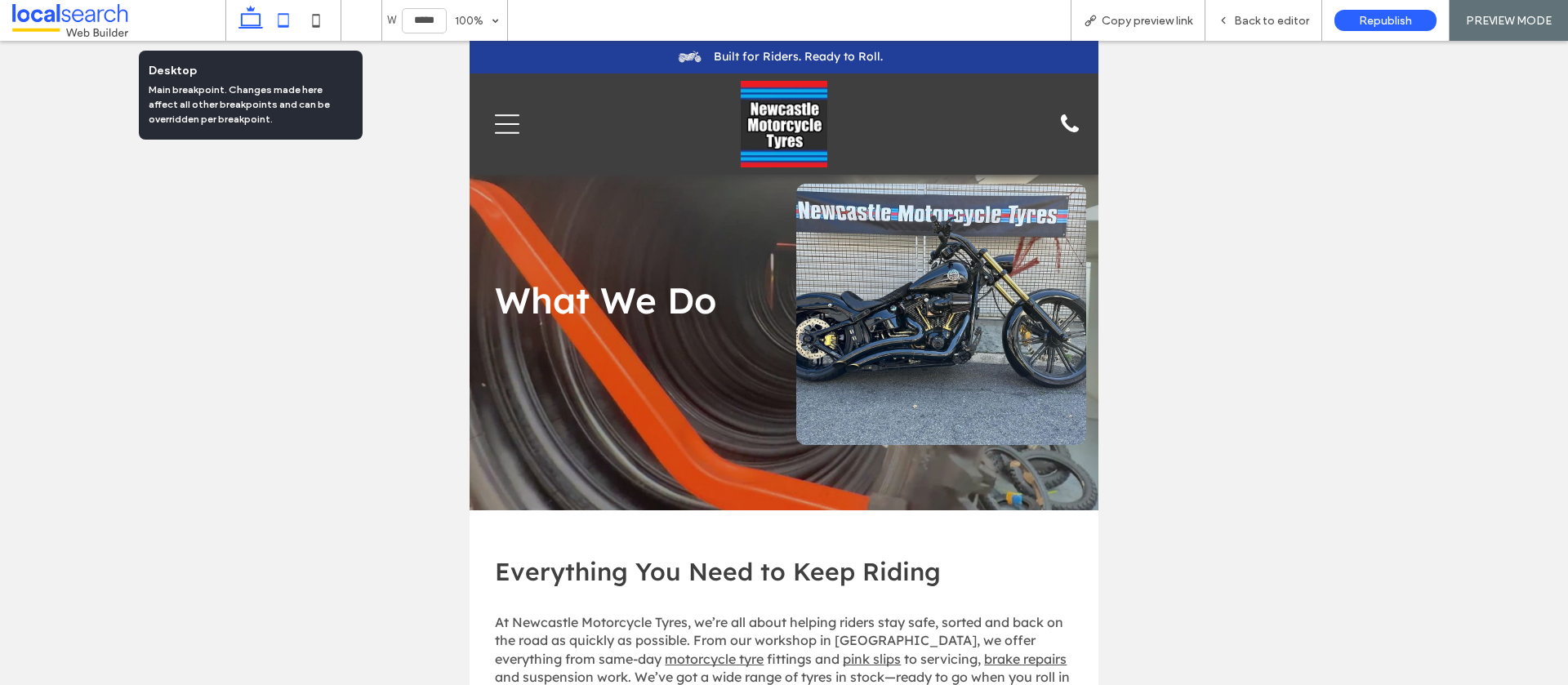
click at [255, 22] on icon at bounding box center [251, 20] width 33 height 33
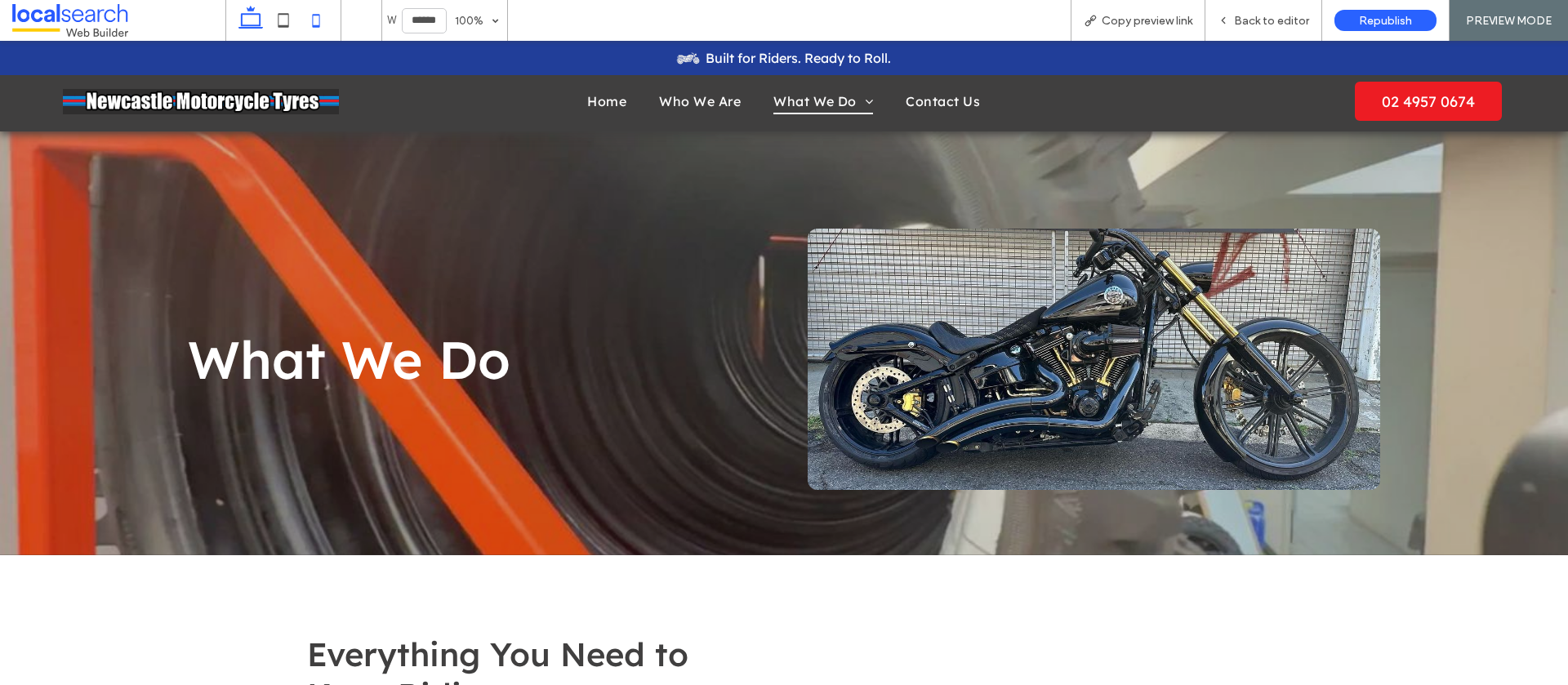
click at [324, 21] on icon at bounding box center [316, 20] width 33 height 33
type input "*****"
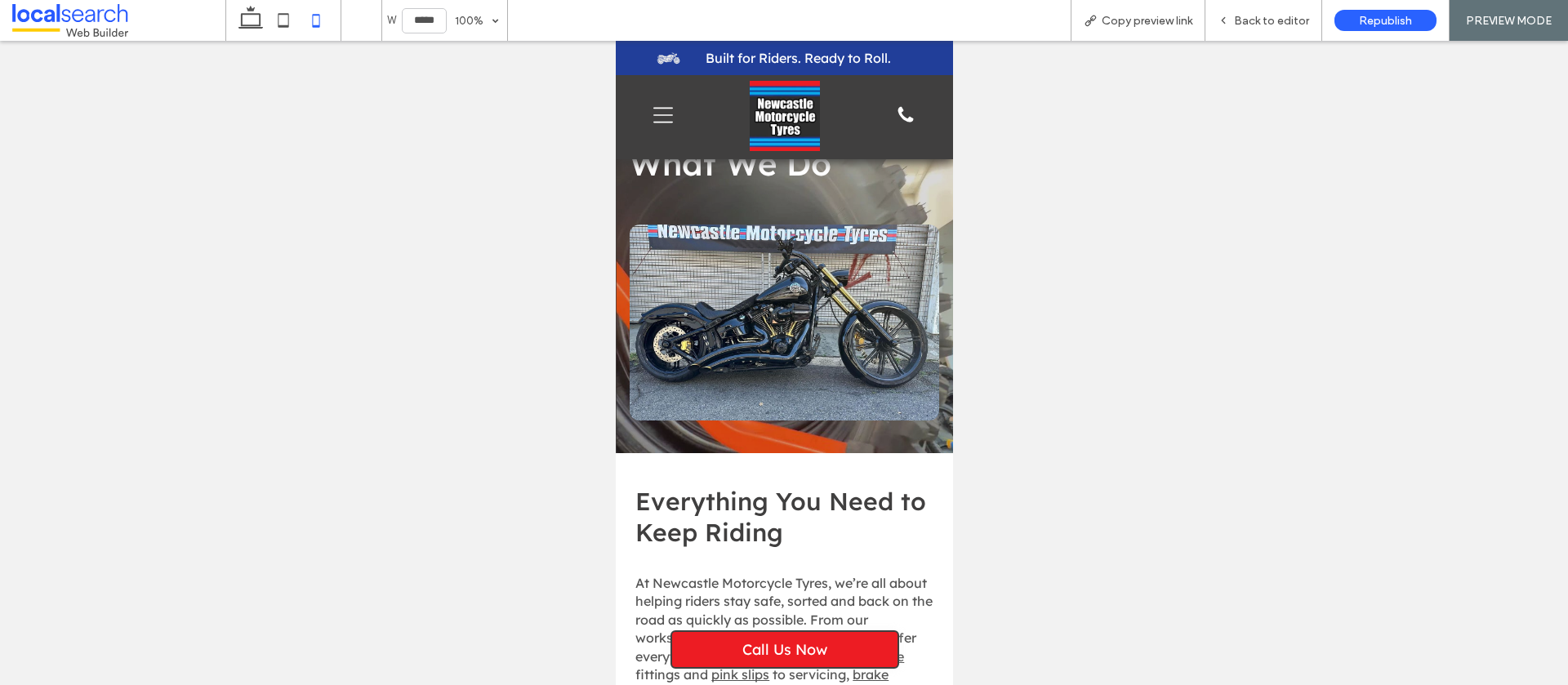
drag, startPoint x: 1276, startPoint y: 19, endPoint x: 1108, endPoint y: 62, distance: 173.4
click at [1275, 19] on span "Back to editor" at bounding box center [1272, 20] width 75 height 14
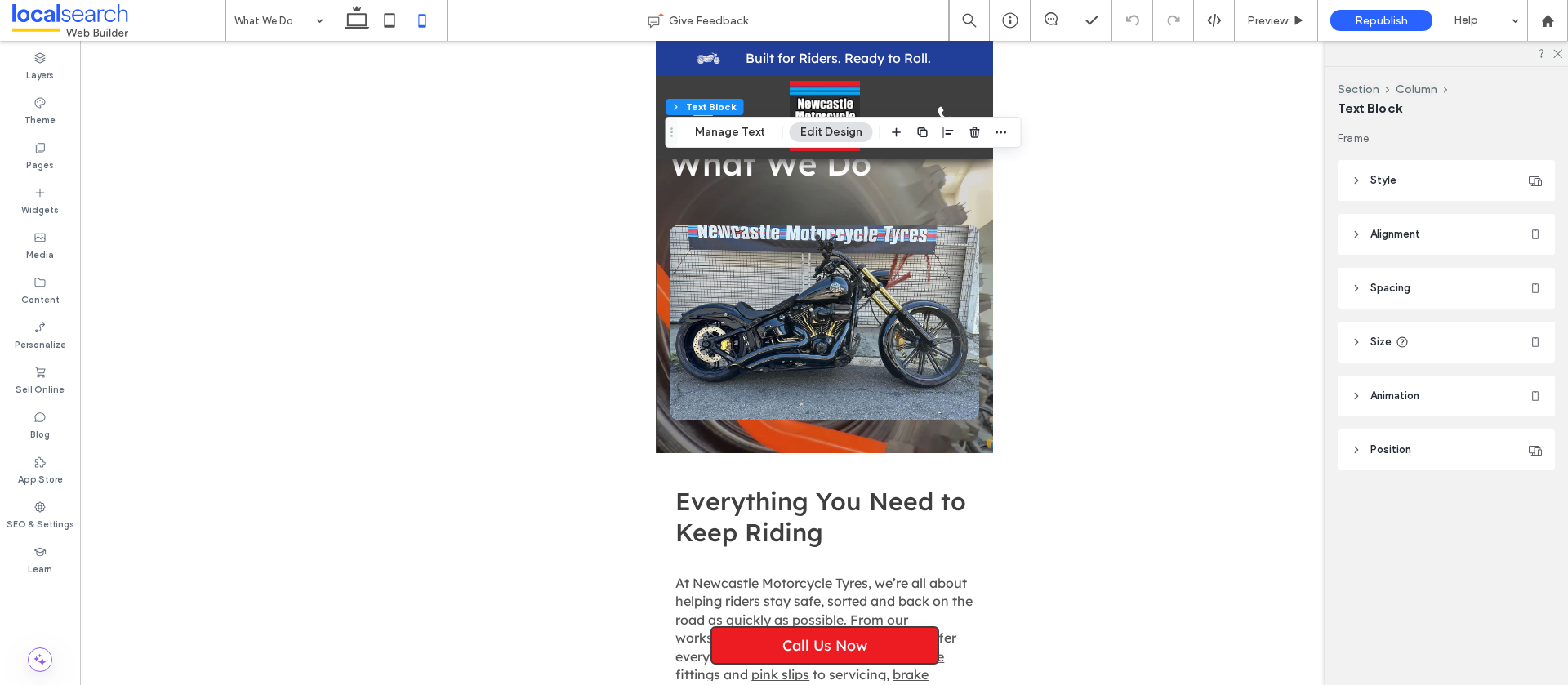
click at [1374, 281] on span "Spacing" at bounding box center [1390, 288] width 40 height 17
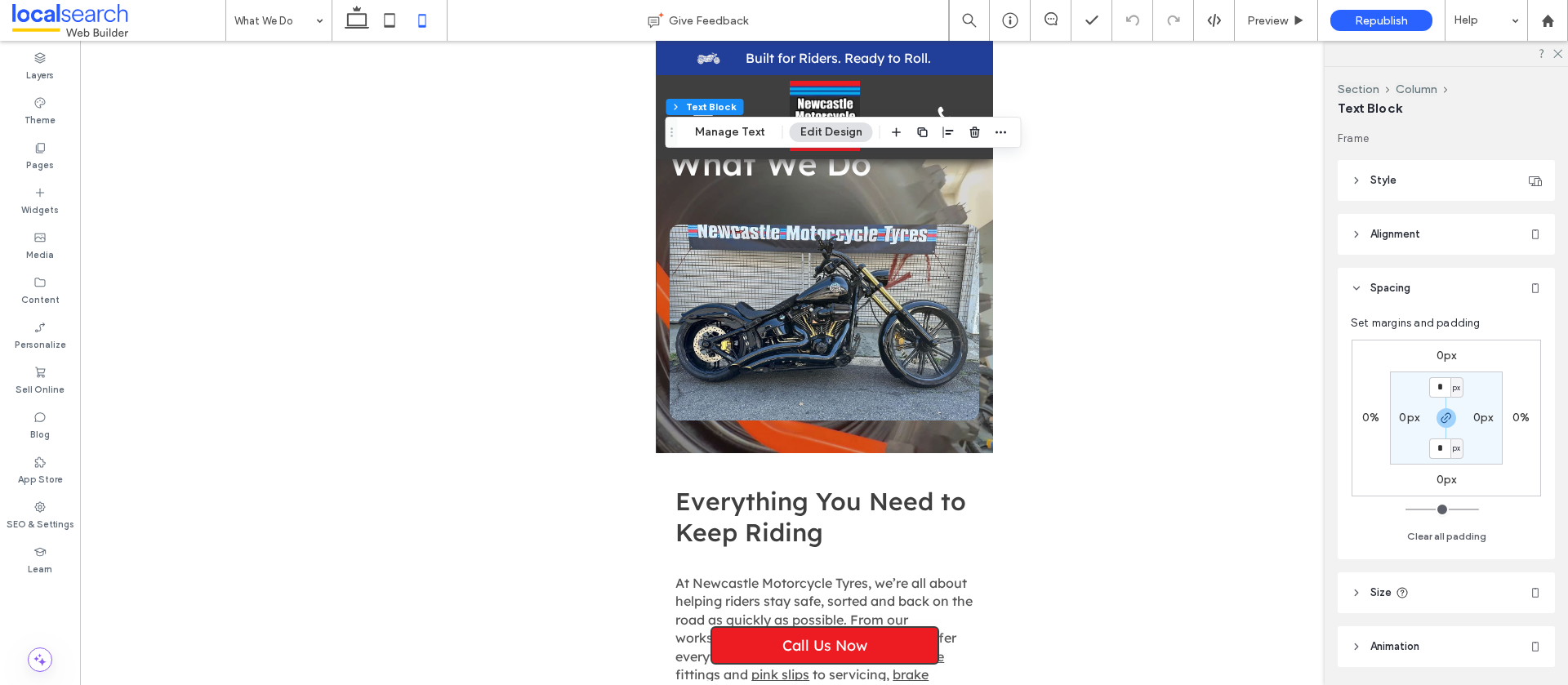
click at [1447, 346] on div "0px 0% 0px 0% * px 0px * px 0px" at bounding box center [1446, 418] width 190 height 156
click at [1448, 360] on label "0px" at bounding box center [1446, 356] width 20 height 14
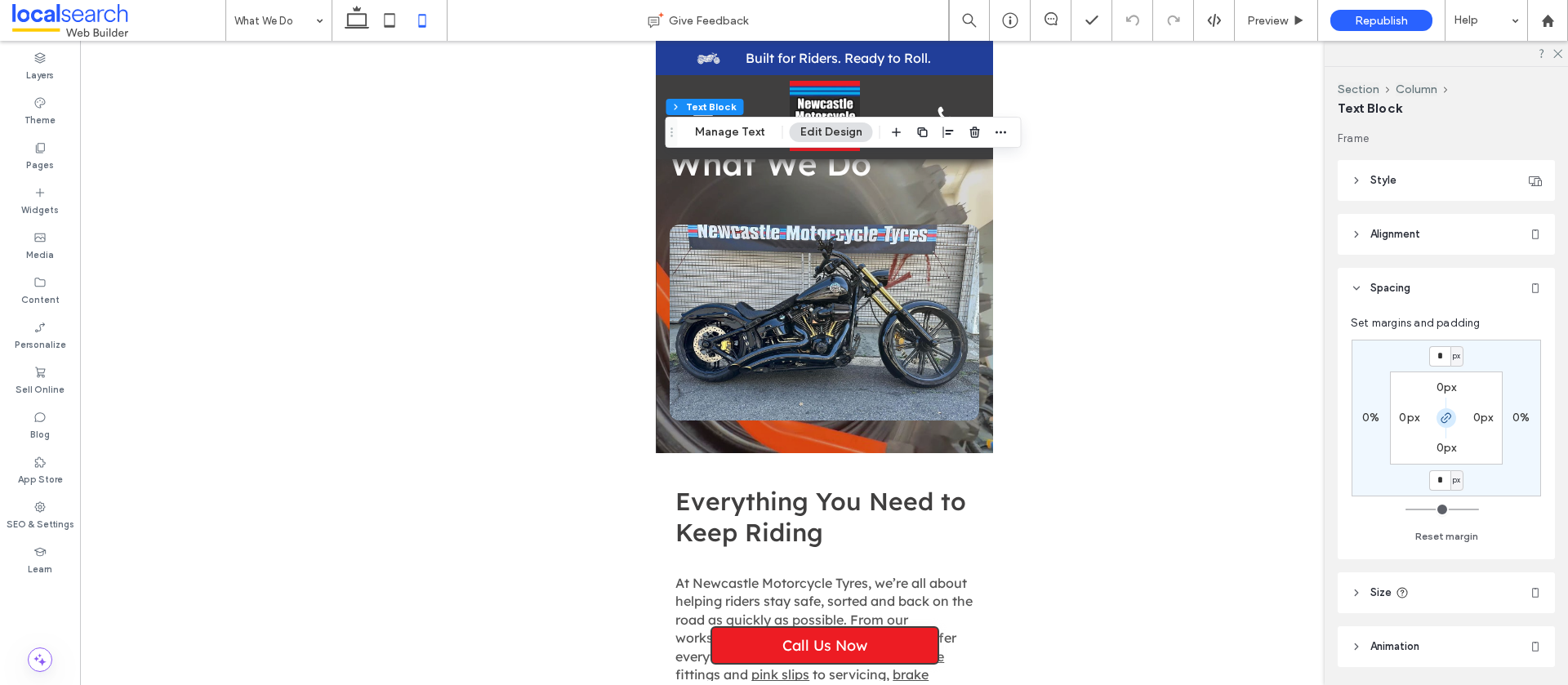
click at [1452, 418] on icon "button" at bounding box center [1446, 417] width 13 height 13
drag, startPoint x: 1444, startPoint y: 360, endPoint x: 1454, endPoint y: 361, distance: 10.0
click at [1444, 360] on input "*" at bounding box center [1440, 356] width 21 height 20
type input "**"
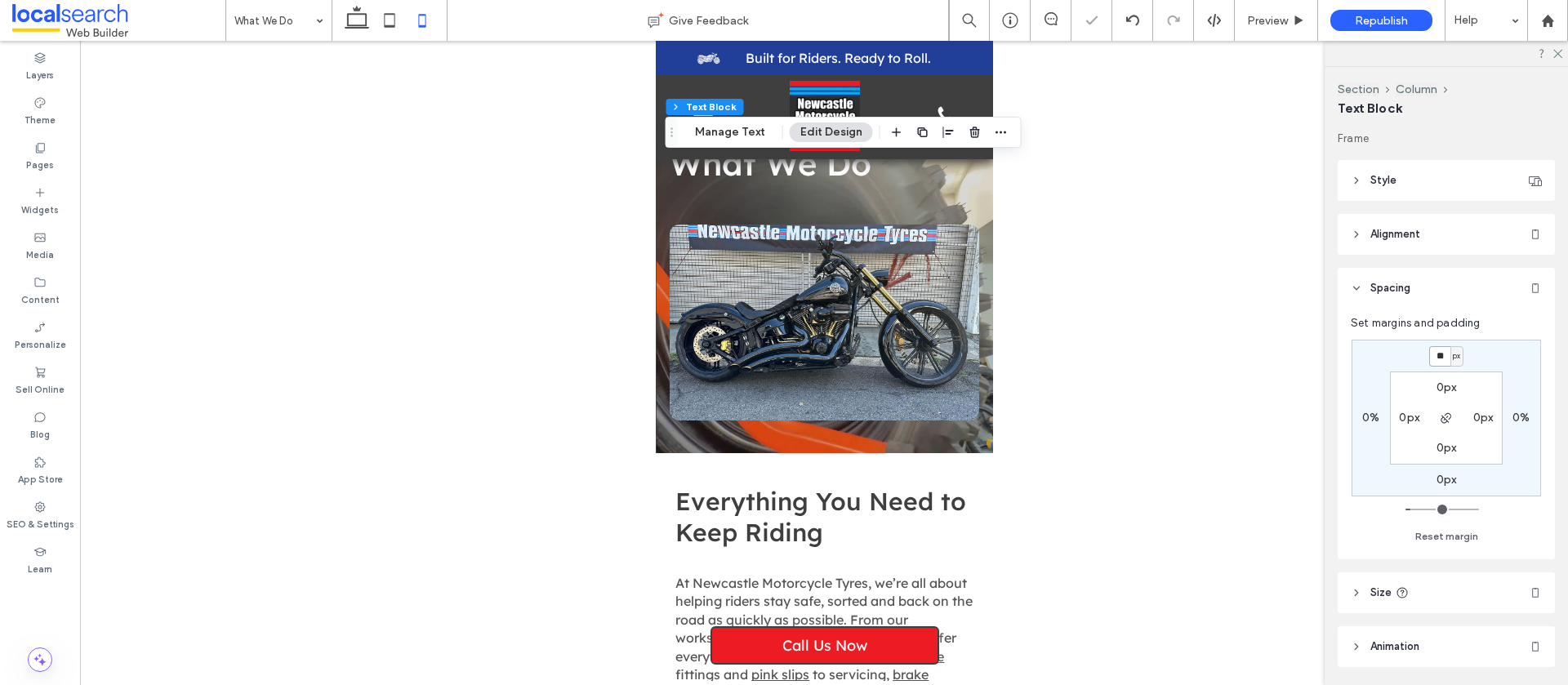
type input "*"
type input "**"
drag, startPoint x: 1278, startPoint y: 22, endPoint x: 1254, endPoint y: 137, distance: 117.5
click at [1278, 22] on span "Preview" at bounding box center [1268, 20] width 41 height 14
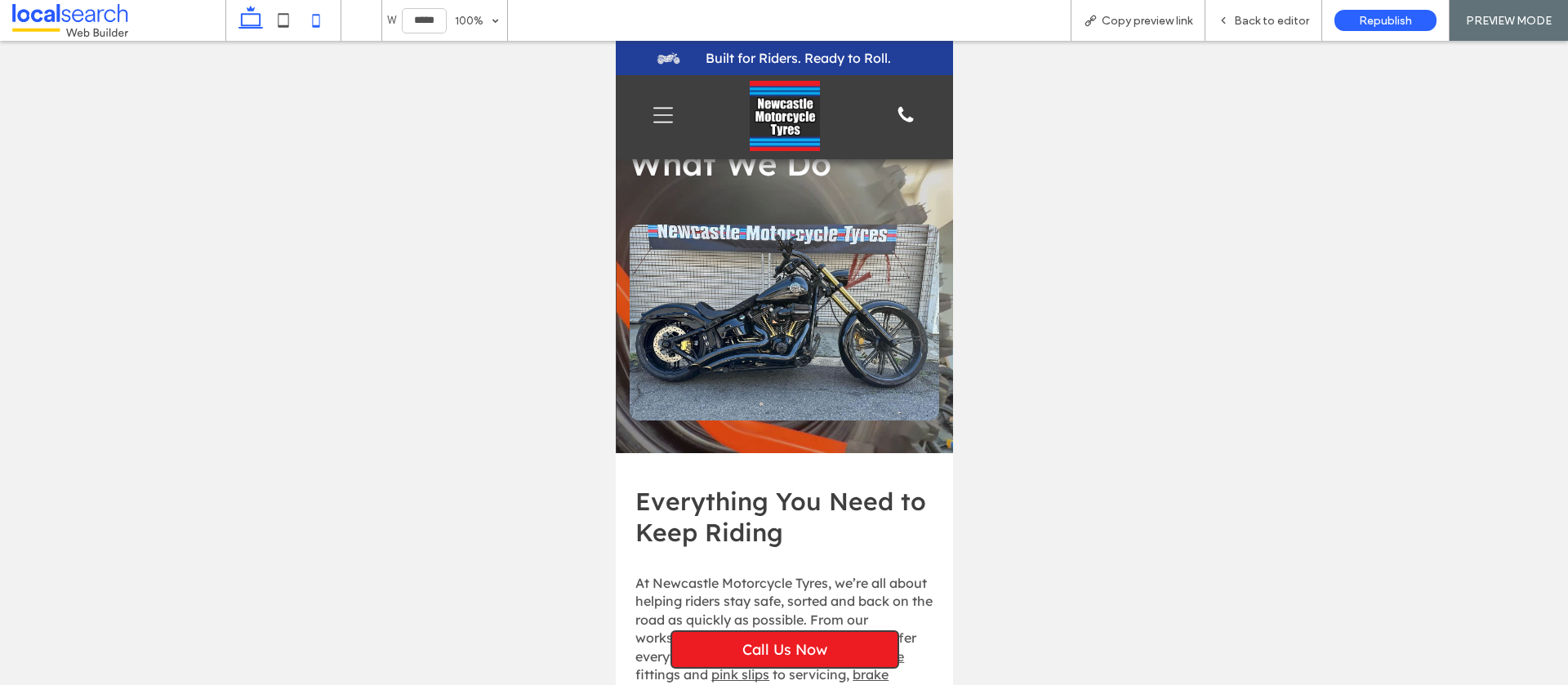
click at [254, 17] on icon at bounding box center [251, 20] width 33 height 33
type input "******"
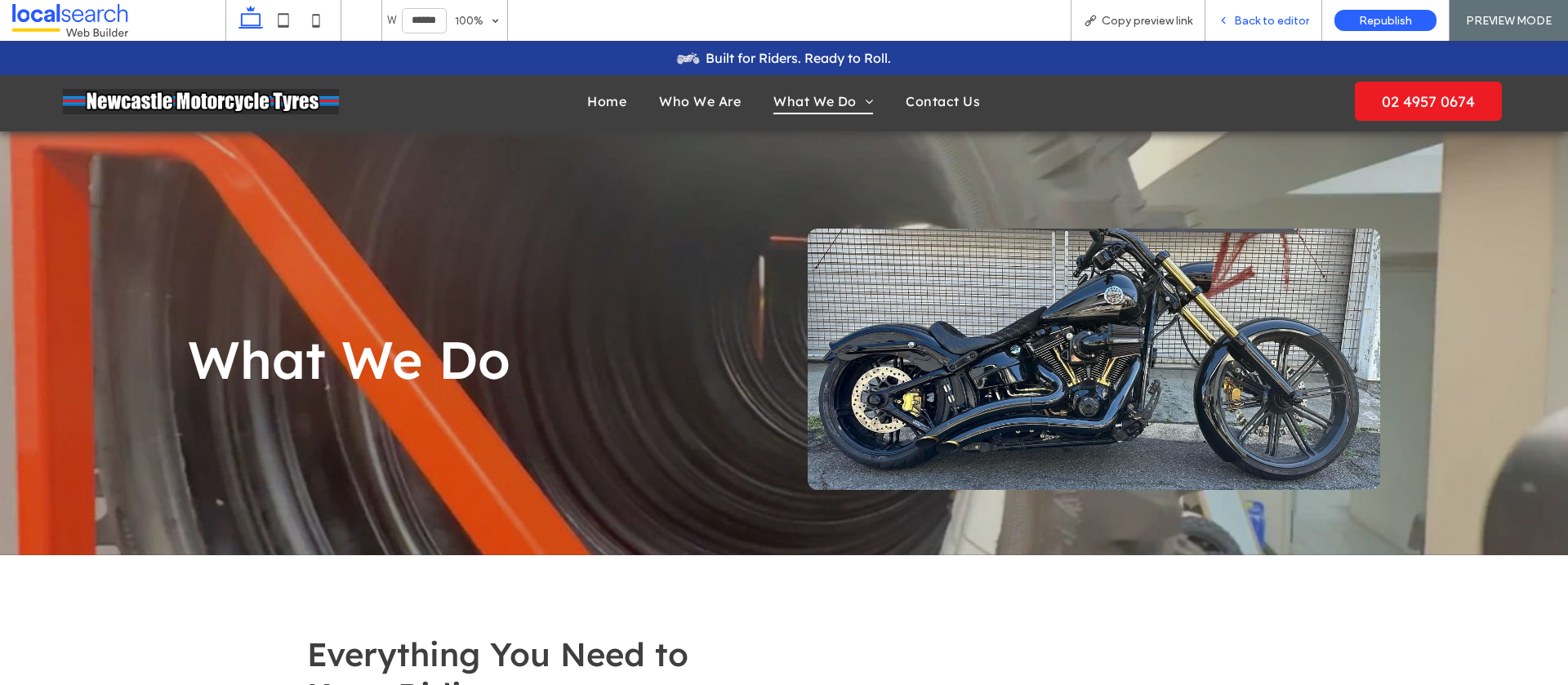
click at [1250, 29] on div "Back to editor" at bounding box center [1264, 20] width 117 height 41
click at [1226, 17] on icon at bounding box center [1224, 20] width 12 height 12
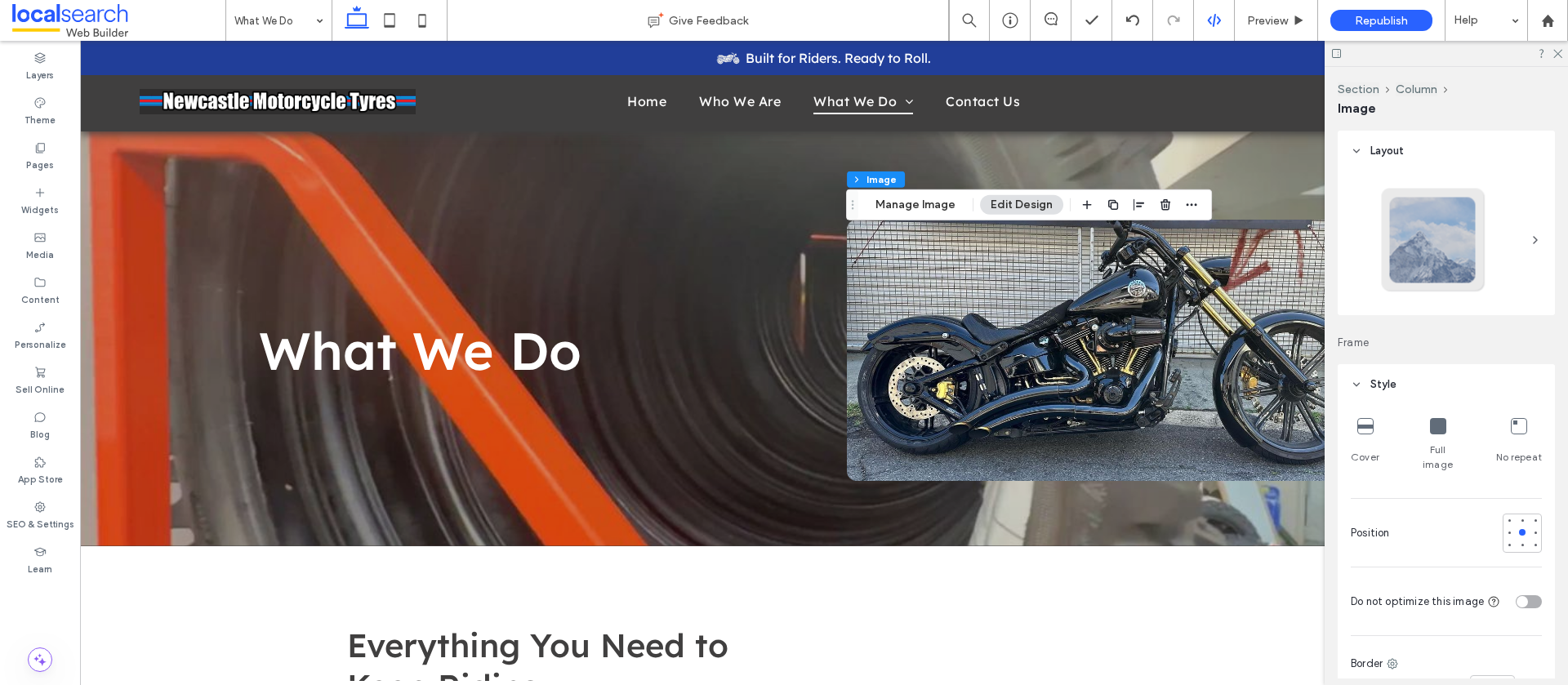
type input "**"
click at [1437, 427] on icon at bounding box center [1438, 426] width 17 height 17
click at [1364, 427] on icon at bounding box center [1366, 426] width 17 height 17
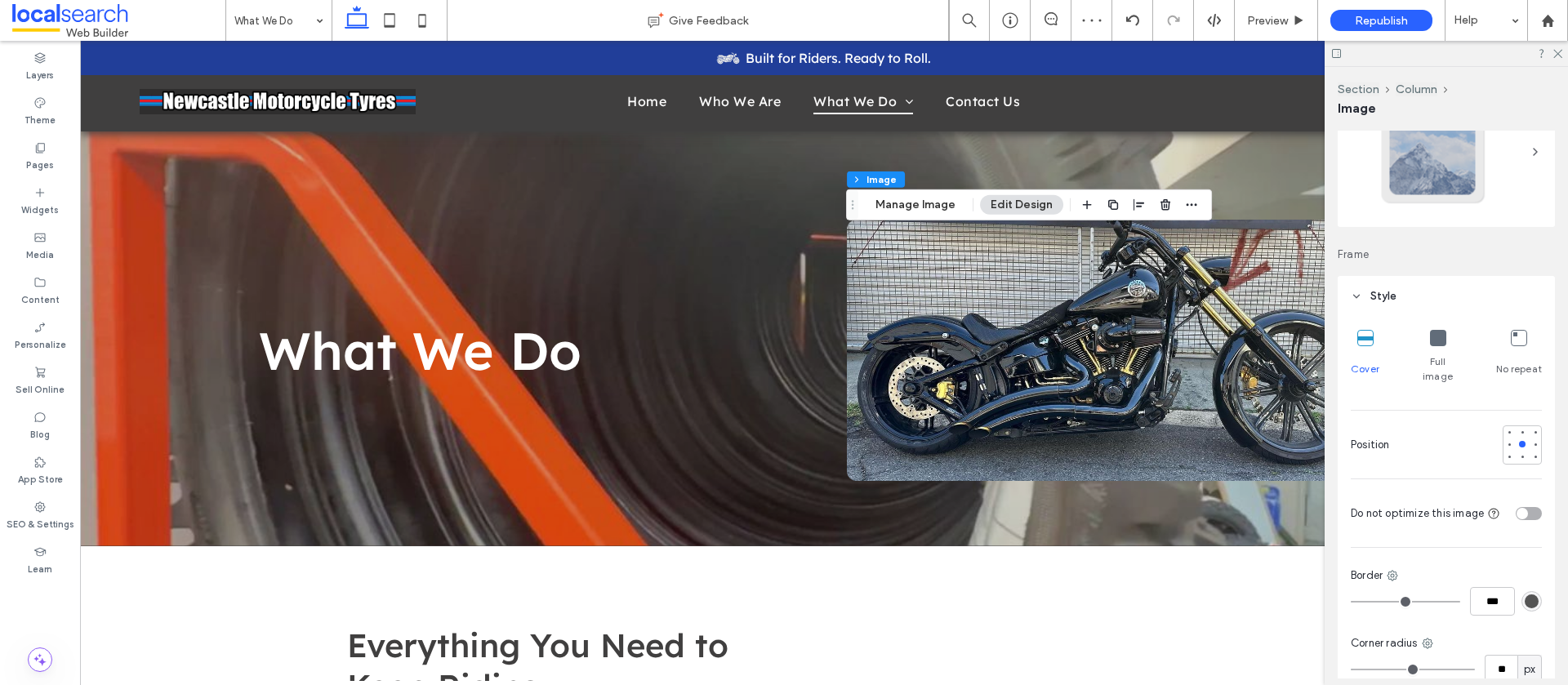
scroll to position [101, 0]
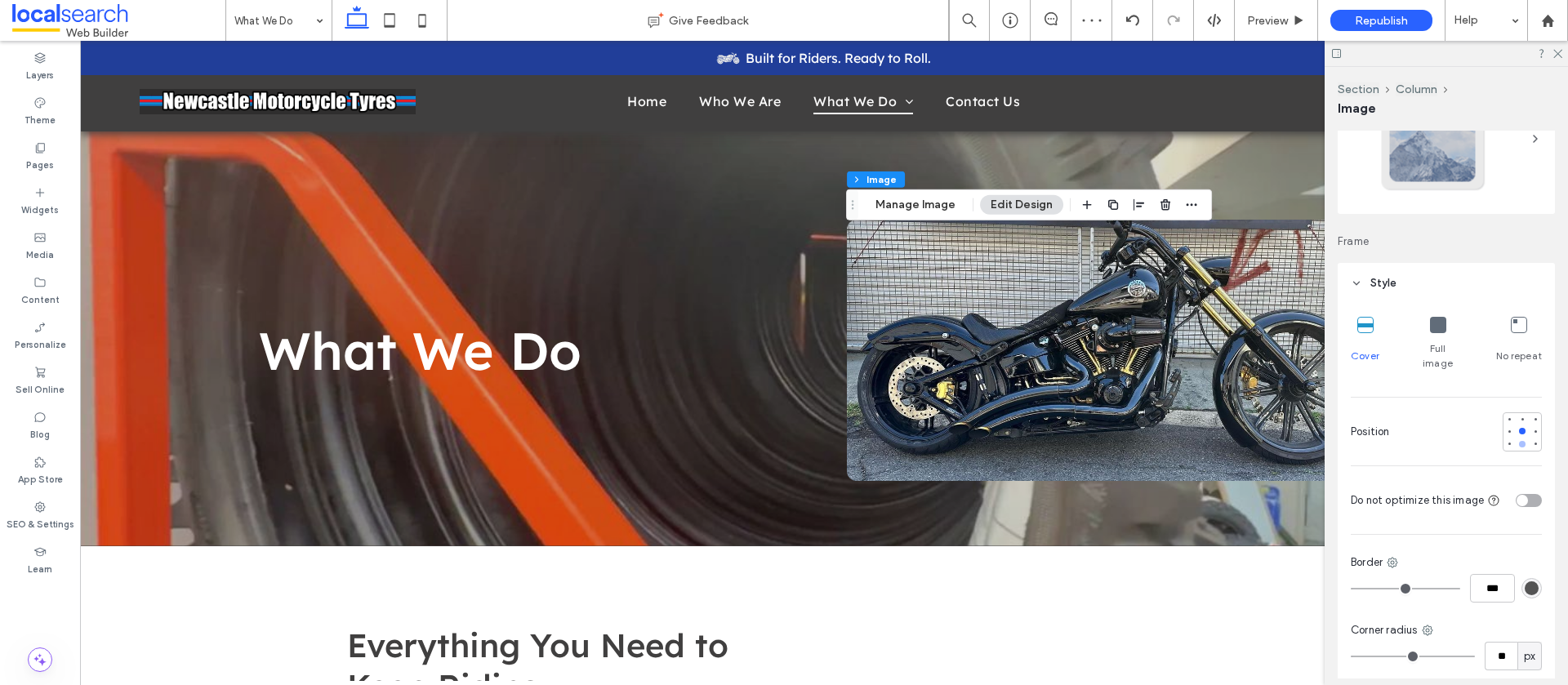
click at [1522, 441] on div at bounding box center [1522, 444] width 7 height 7
click at [1516, 413] on div at bounding box center [1522, 419] width 12 height 12
click at [1557, 57] on icon at bounding box center [1557, 52] width 11 height 11
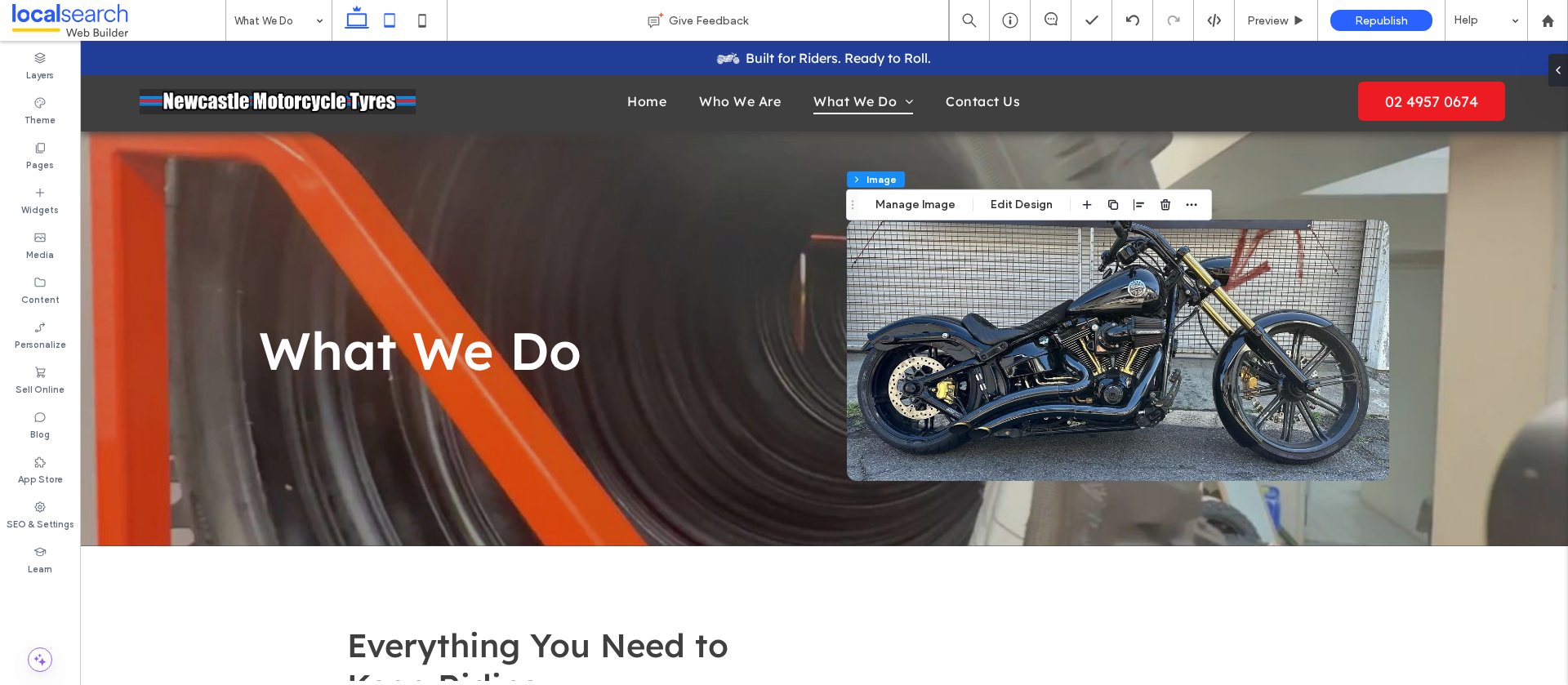
click at [390, 17] on icon at bounding box center [390, 20] width 33 height 33
type input "***"
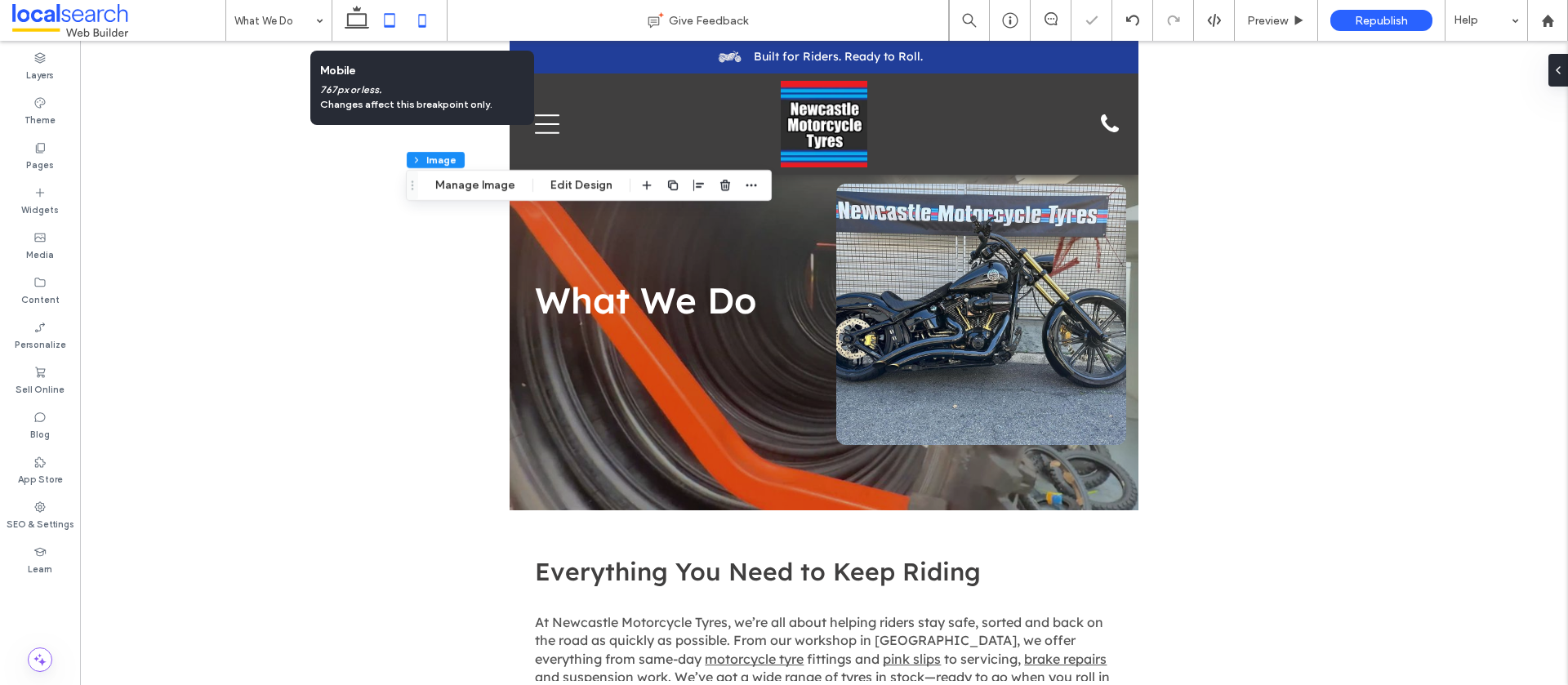
click at [419, 17] on icon at bounding box center [423, 20] width 33 height 33
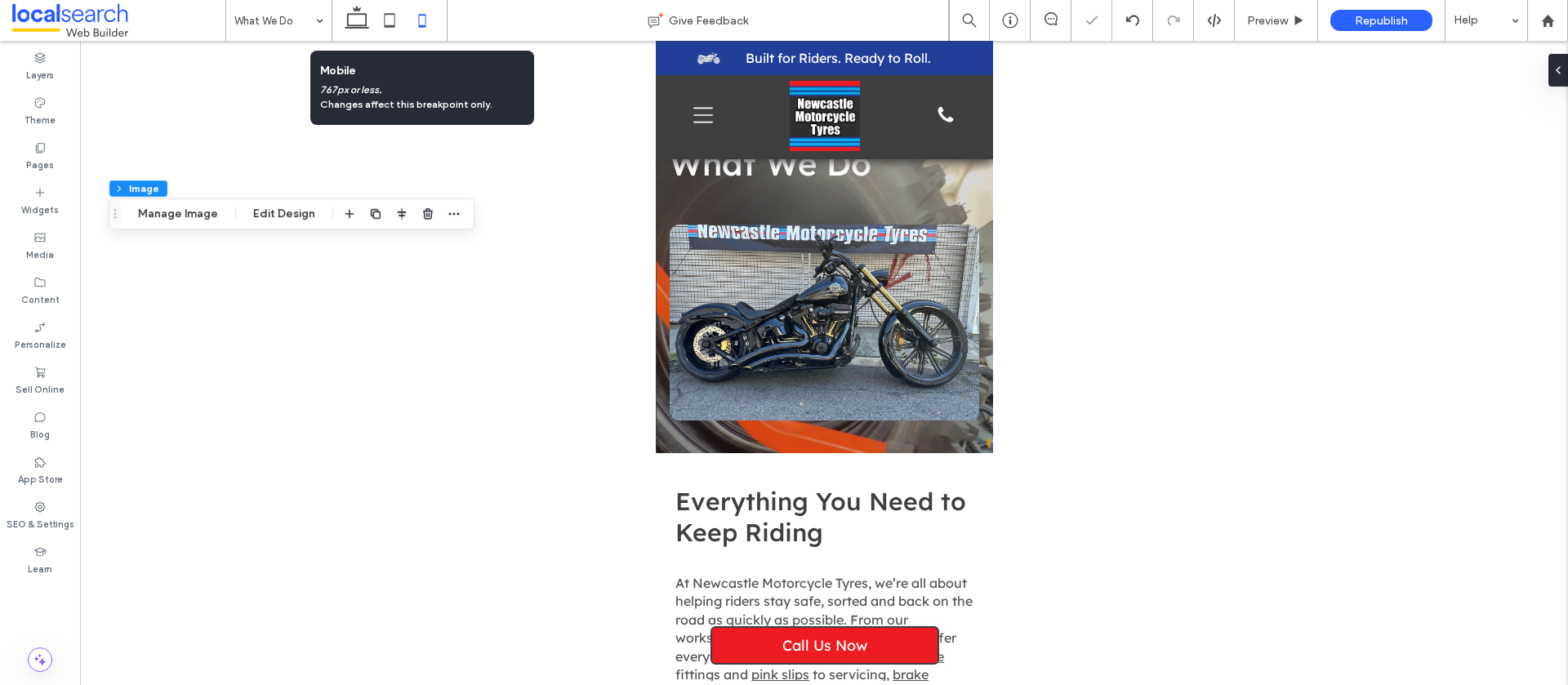
type input "***"
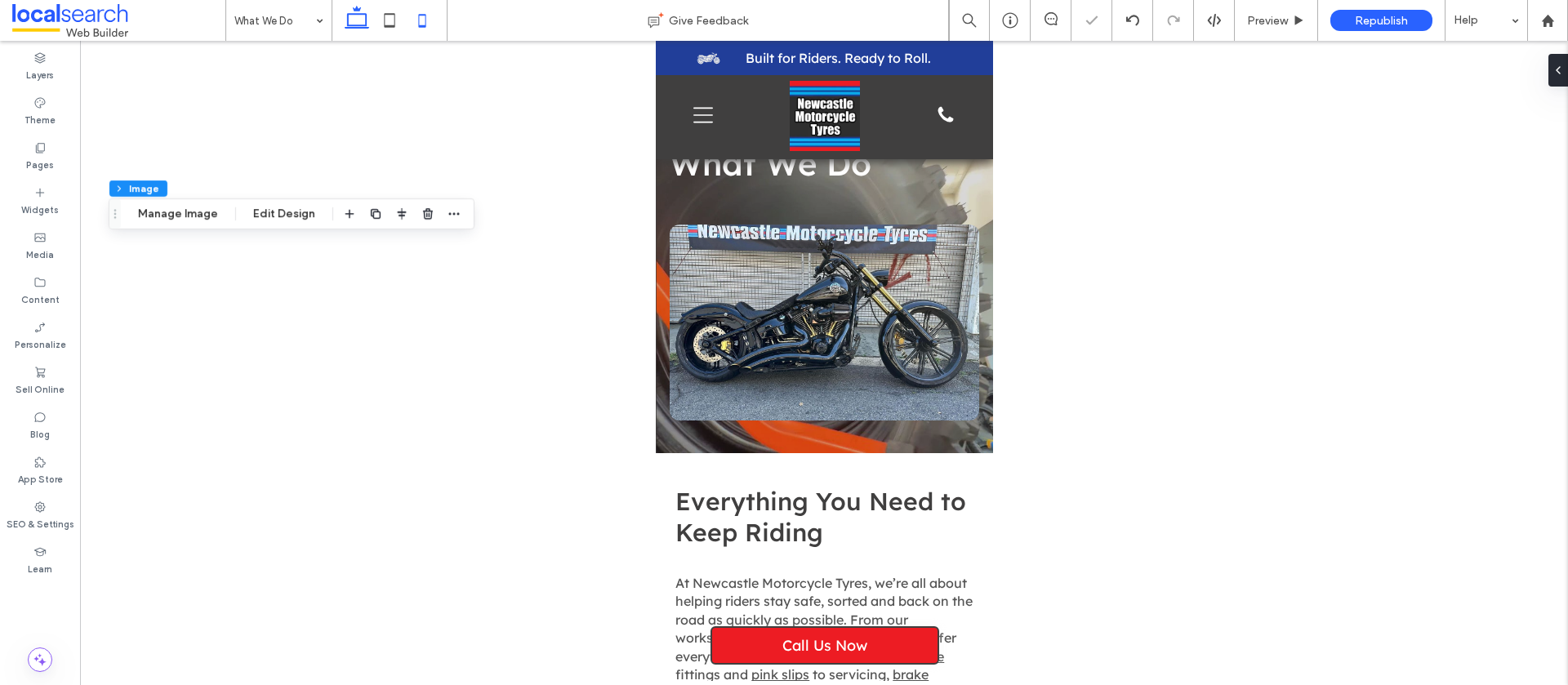
click at [359, 21] on icon at bounding box center [357, 20] width 33 height 33
type input "***"
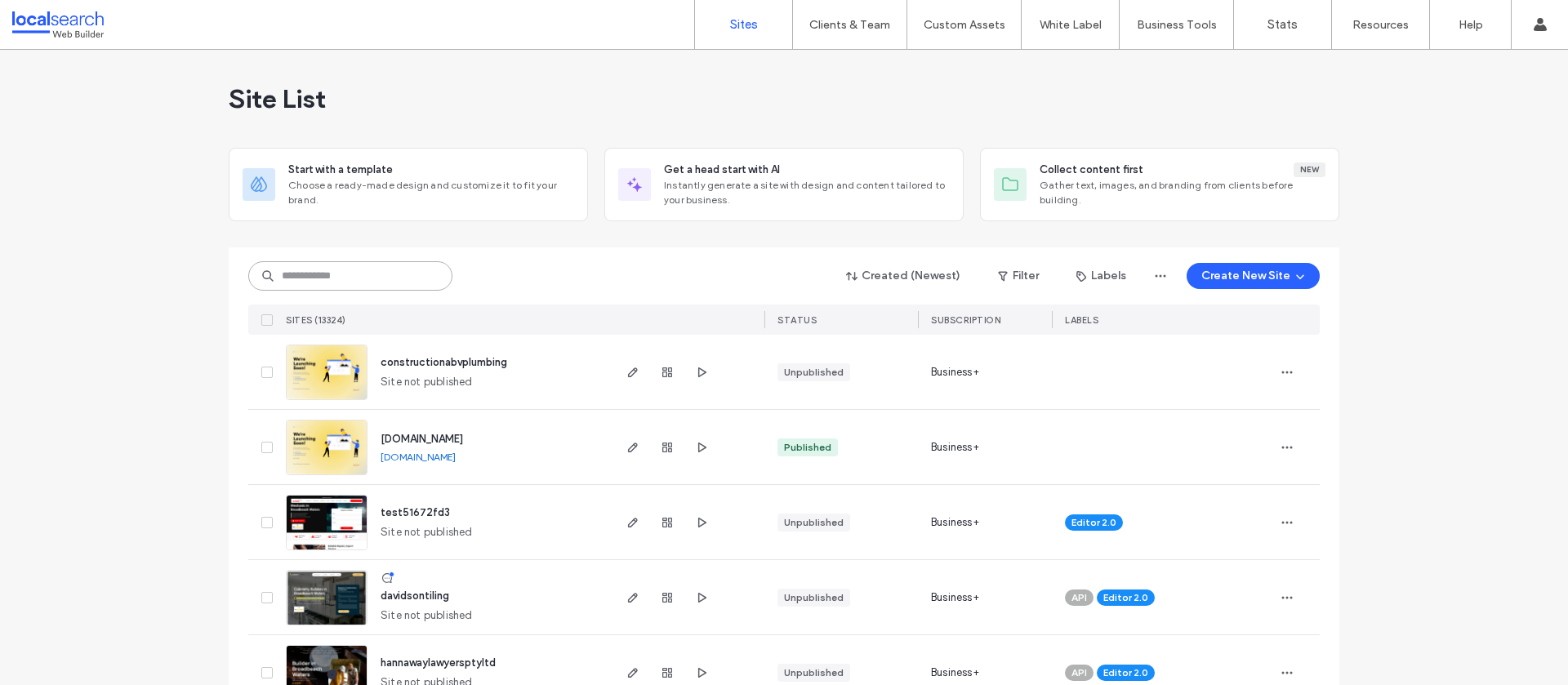
click at [309, 278] on input at bounding box center [350, 276] width 204 height 29
paste input "********"
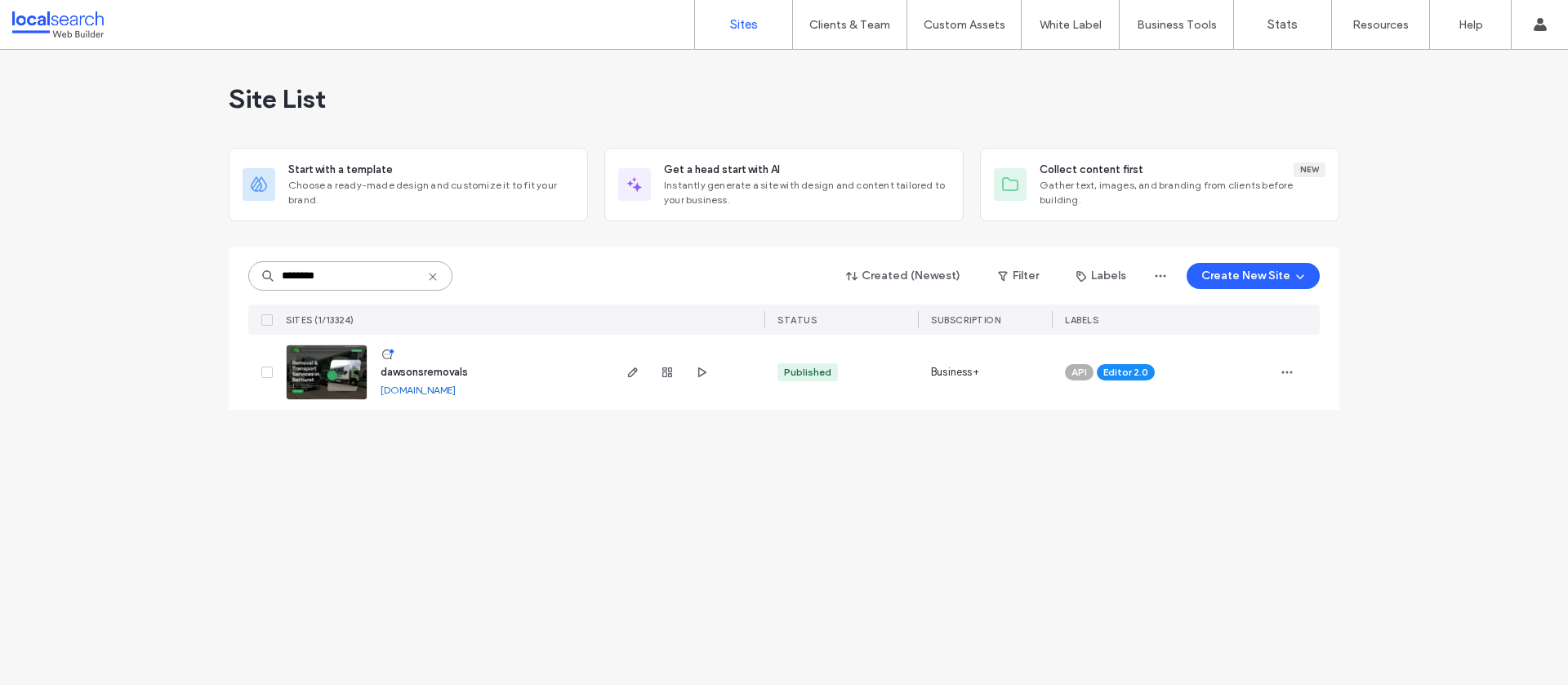
type input "********"
click at [403, 373] on span "dawsonsremovals" at bounding box center [425, 371] width 87 height 13
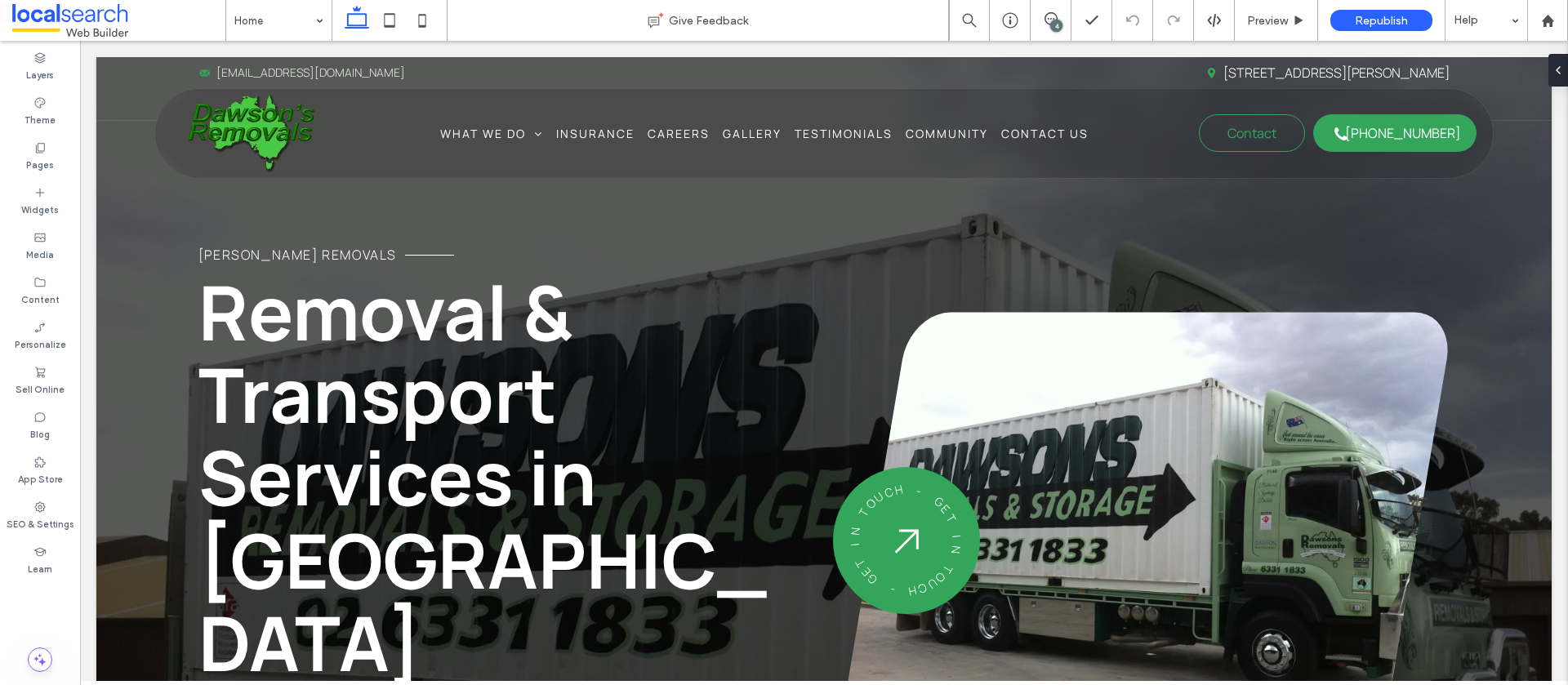
click at [1053, 23] on div "4" at bounding box center [1057, 25] width 13 height 13
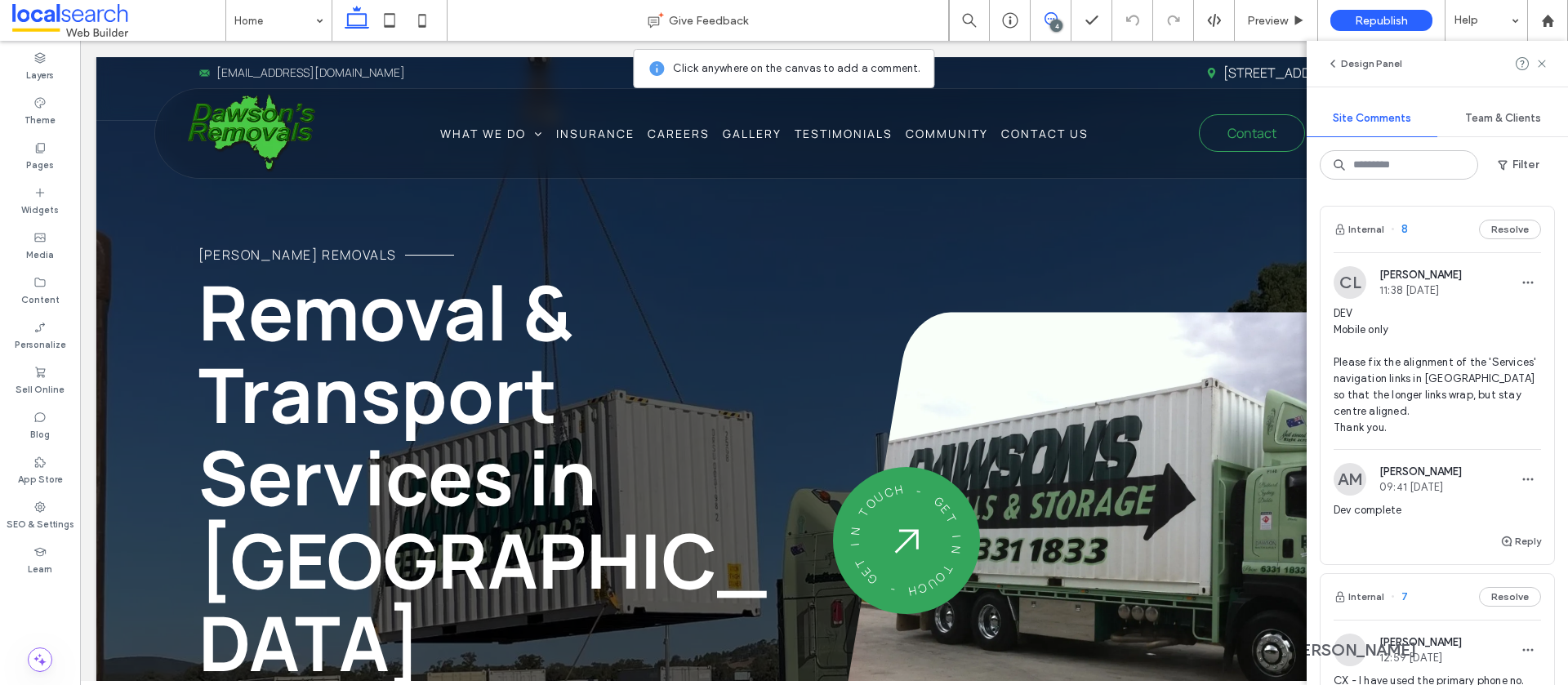
click at [1448, 316] on span "DEV Mobile only Please fix the alignment of the 'Services' navigation links in …" at bounding box center [1437, 370] width 207 height 130
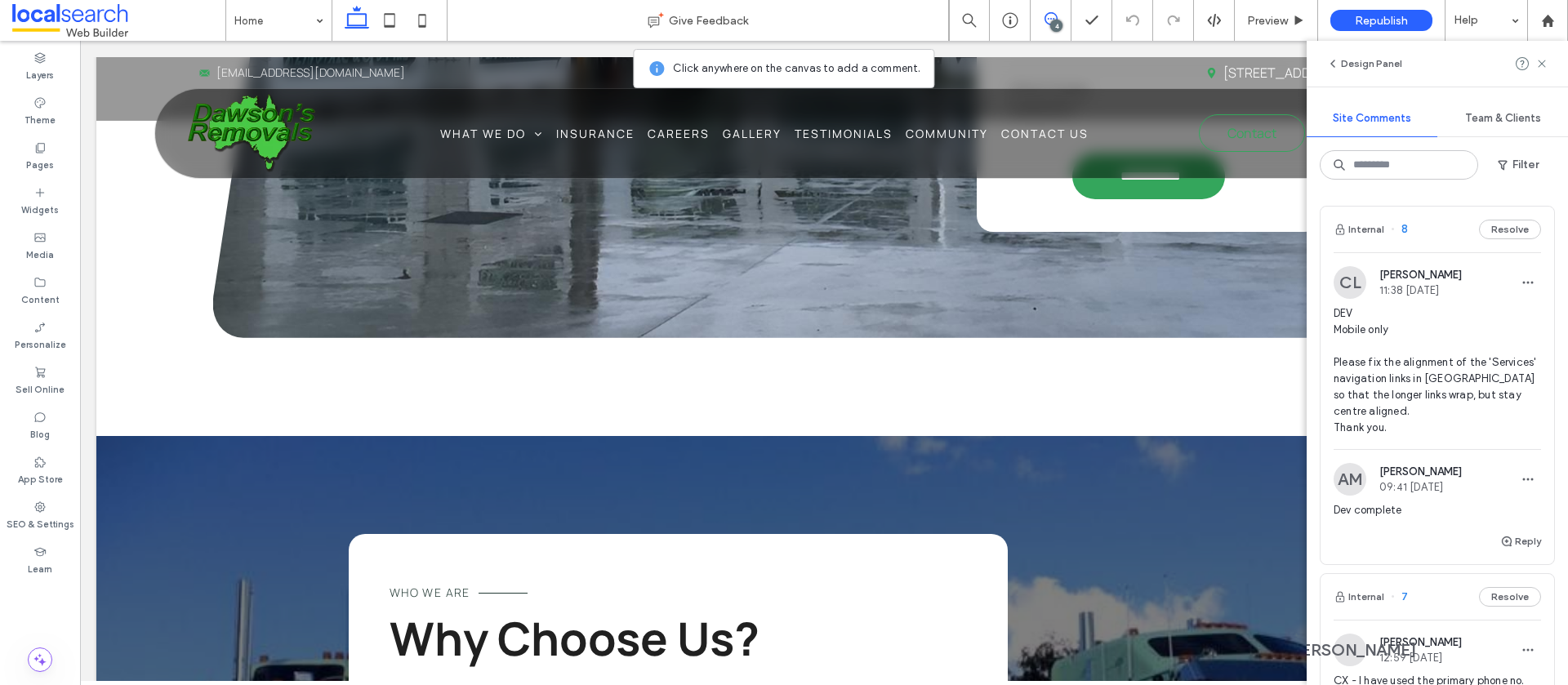
scroll to position [4372, 0]
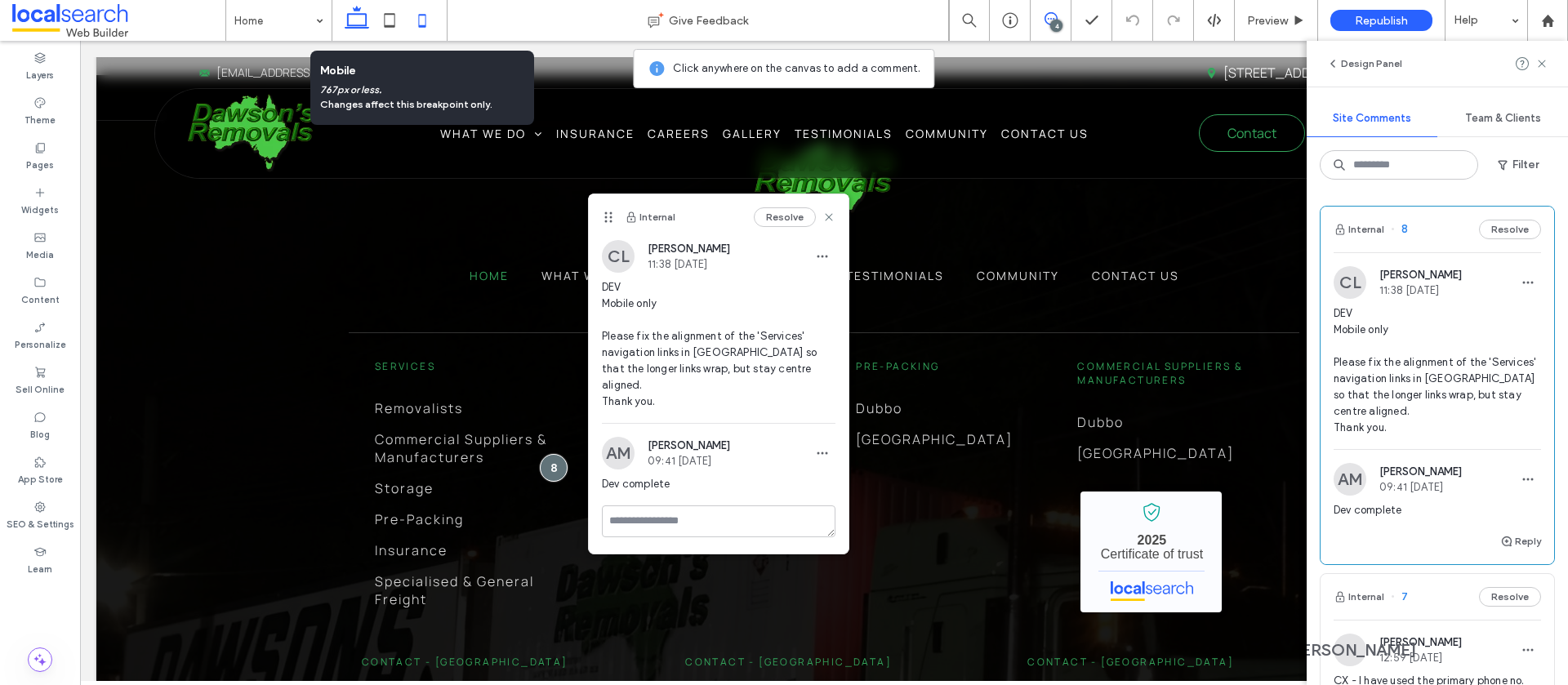
click at [417, 23] on icon at bounding box center [423, 20] width 33 height 33
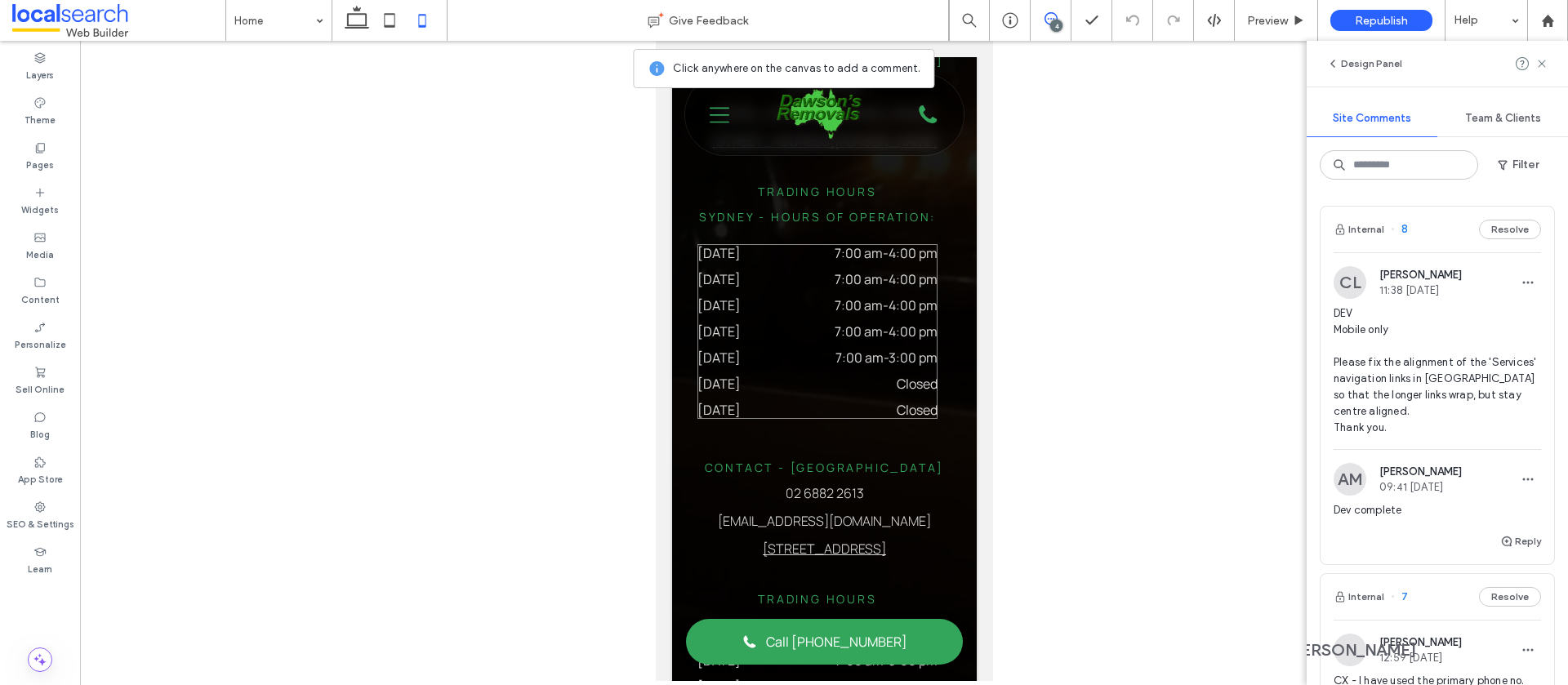
scroll to position [5987, 0]
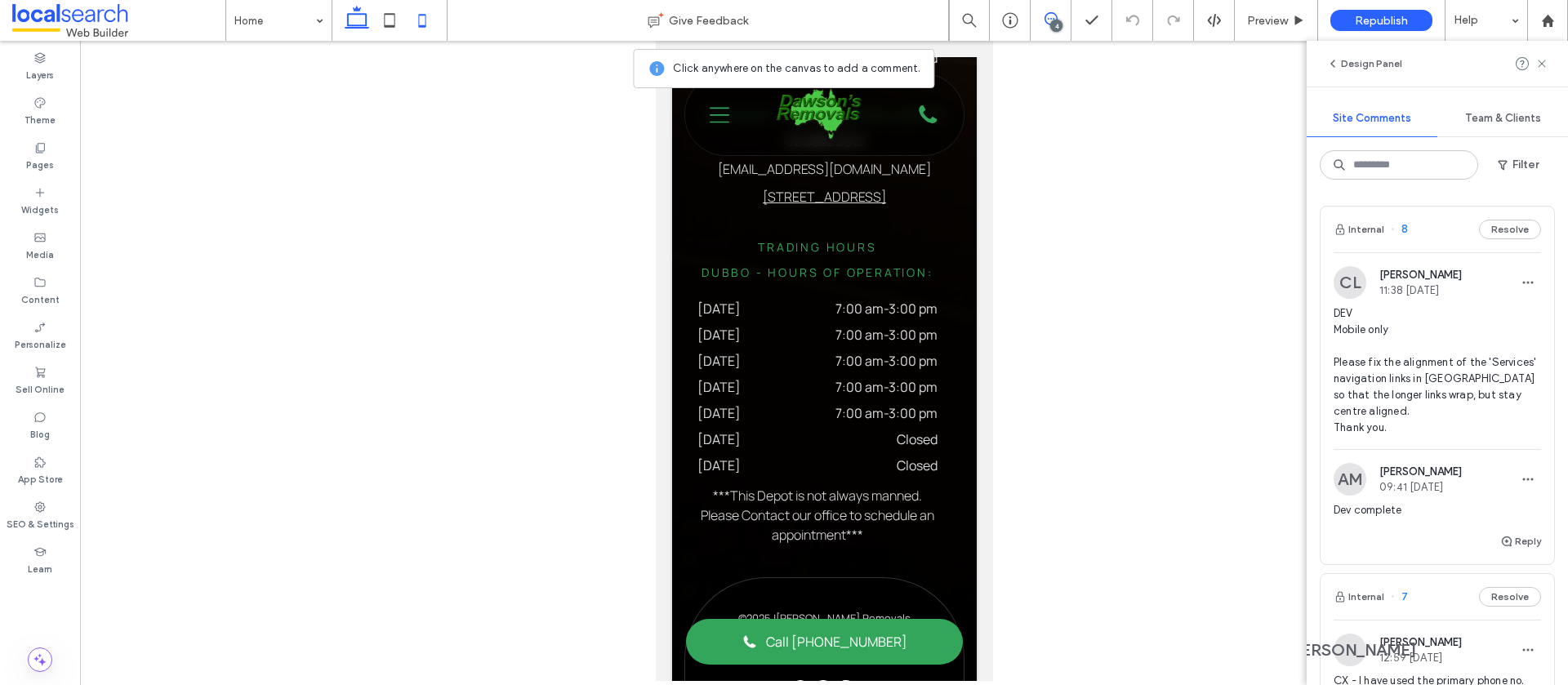
click at [350, 13] on icon at bounding box center [357, 20] width 33 height 33
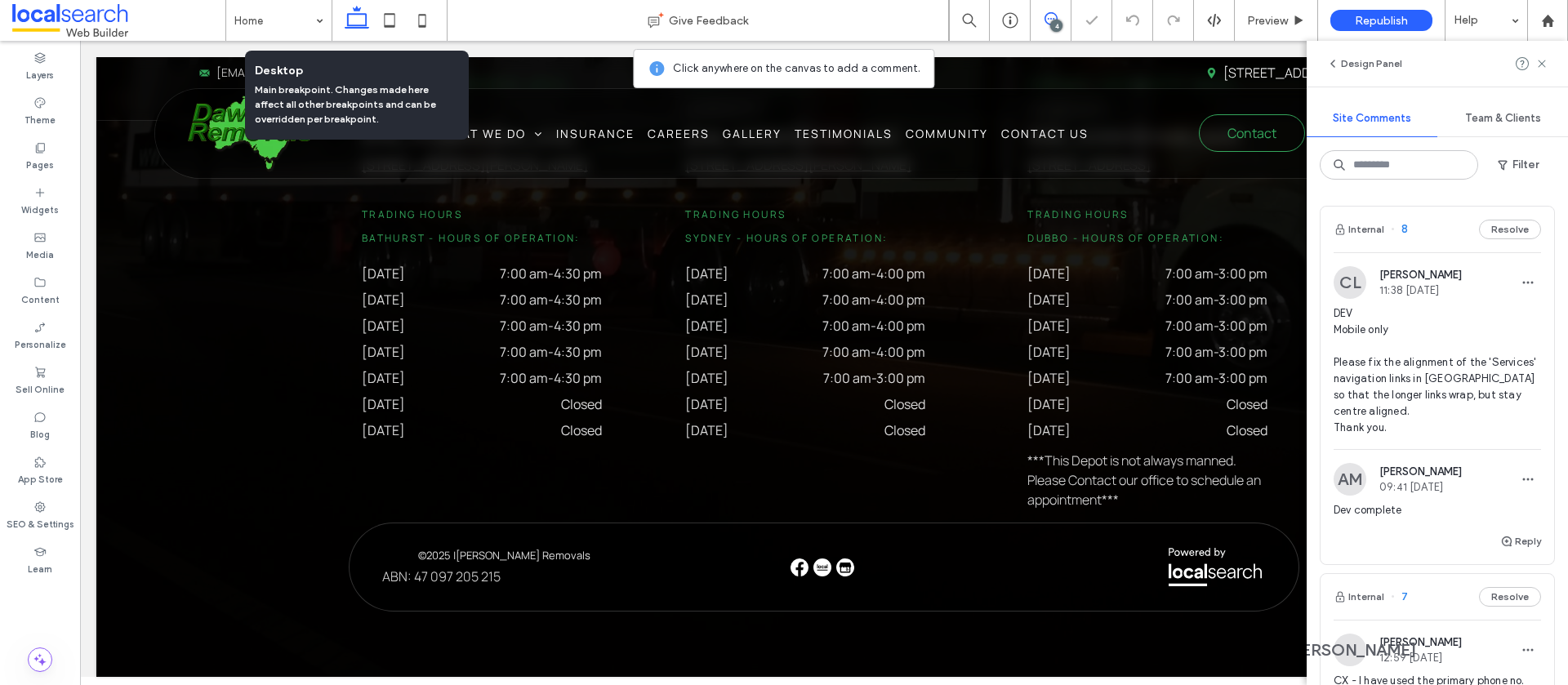
scroll to position [4150, 0]
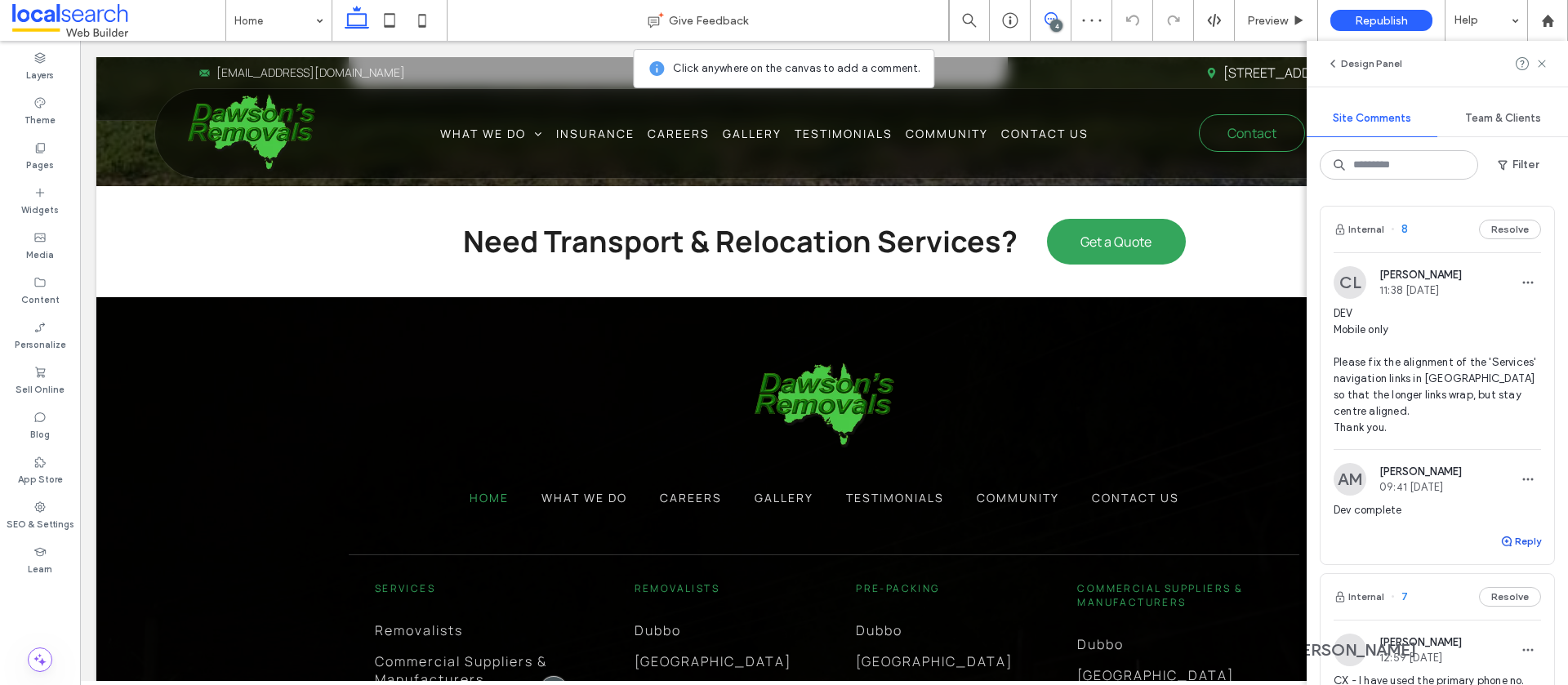
click at [1532, 531] on button "Reply" at bounding box center [1521, 541] width 41 height 19
type textarea "**********"
click at [1523, 633] on button "Submit" at bounding box center [1512, 642] width 58 height 19
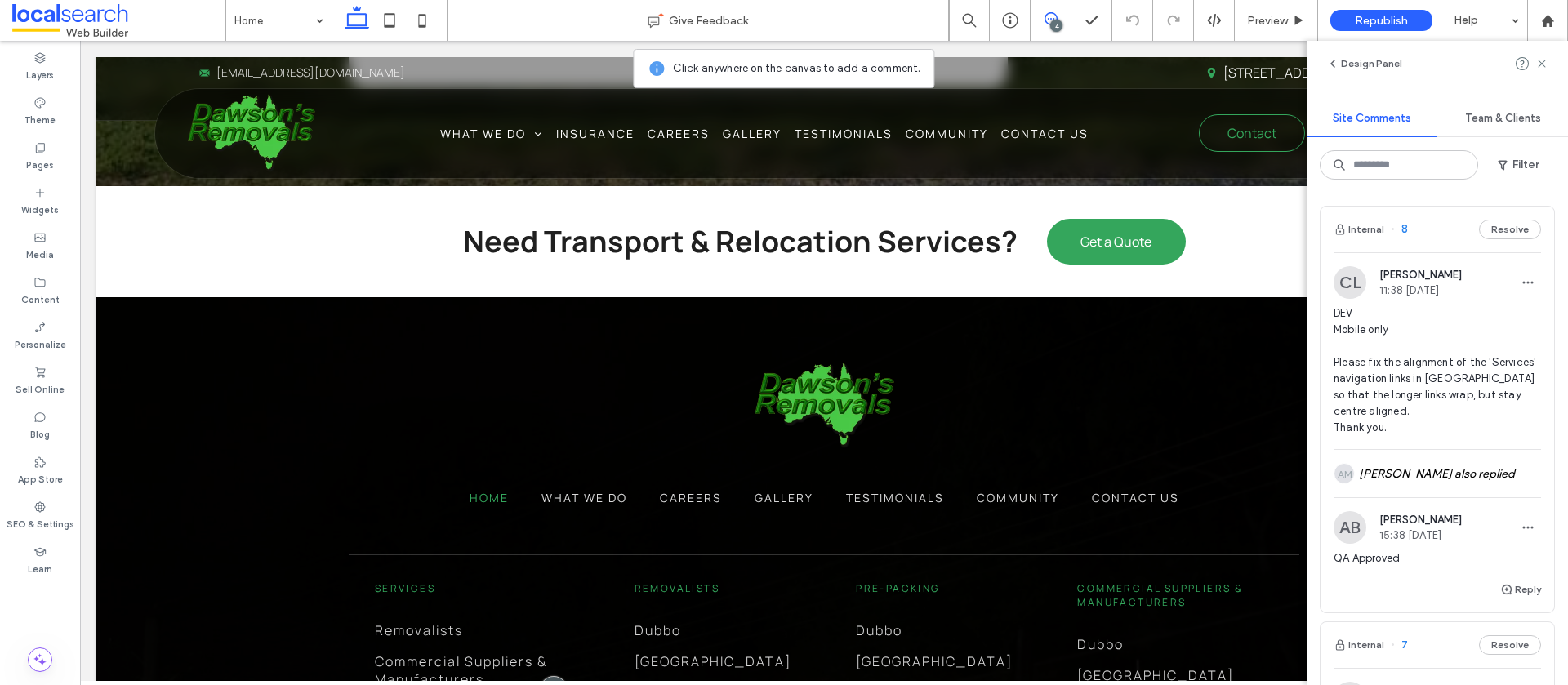
drag, startPoint x: 1542, startPoint y: 67, endPoint x: 1532, endPoint y: 54, distance: 16.4
click at [1542, 67] on icon at bounding box center [1542, 63] width 13 height 13
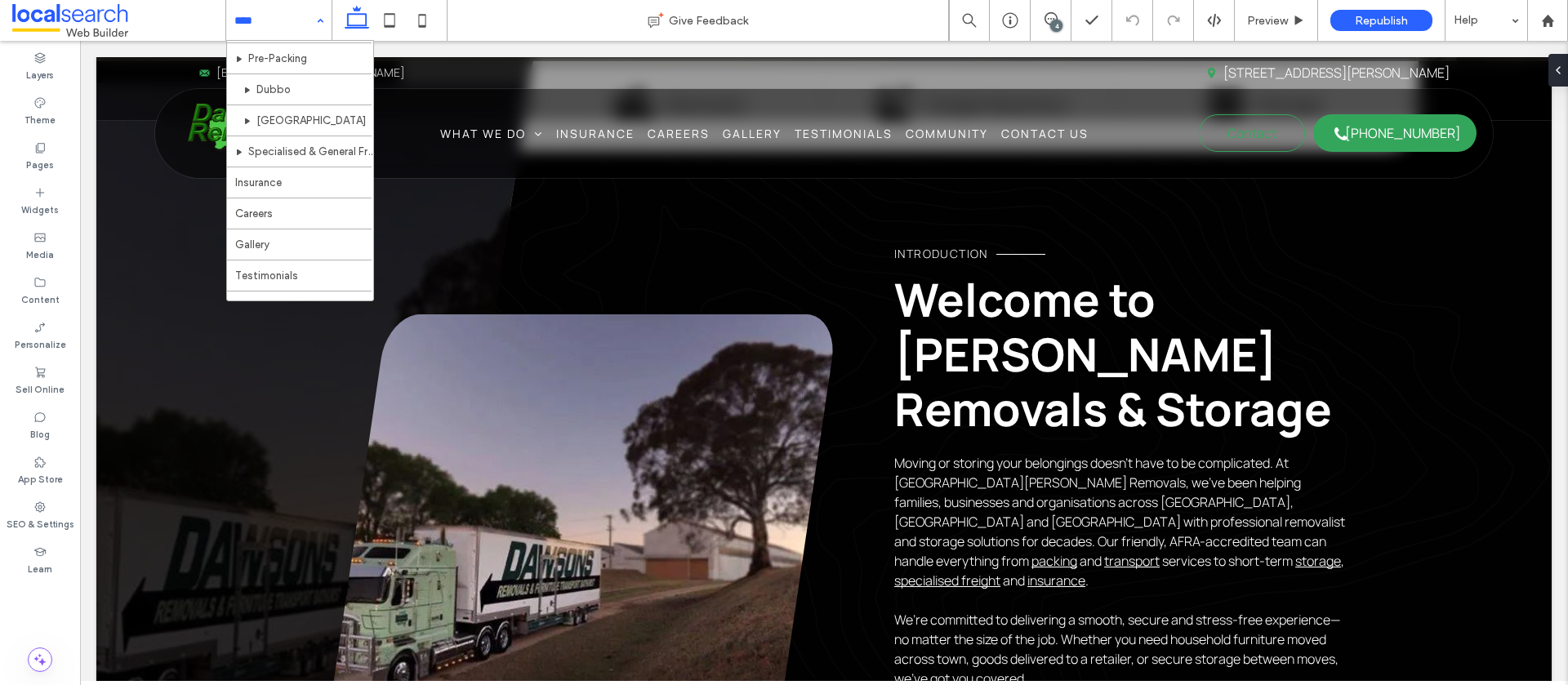
scroll to position [390, 0]
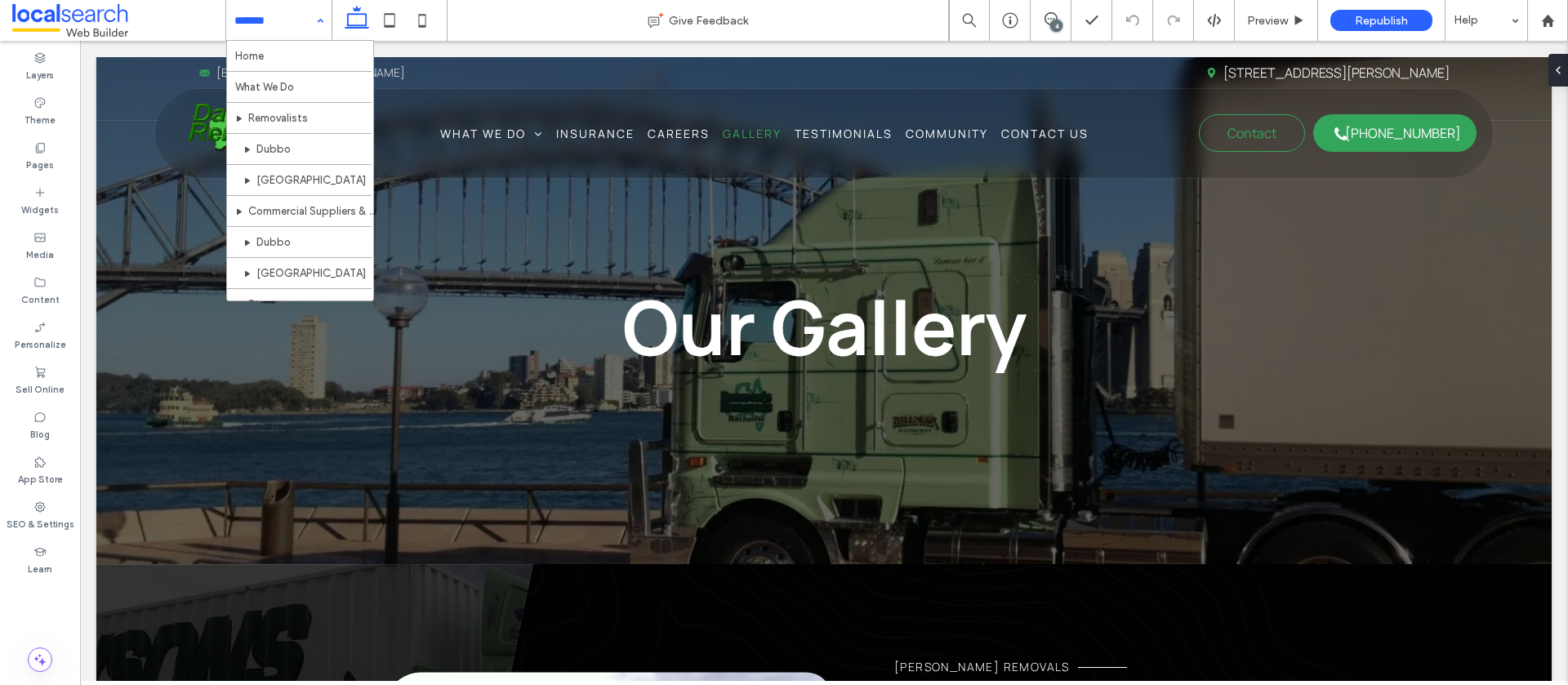
click at [274, 20] on input at bounding box center [274, 20] width 81 height 41
drag, startPoint x: 268, startPoint y: 56, endPoint x: 258, endPoint y: 51, distance: 11.2
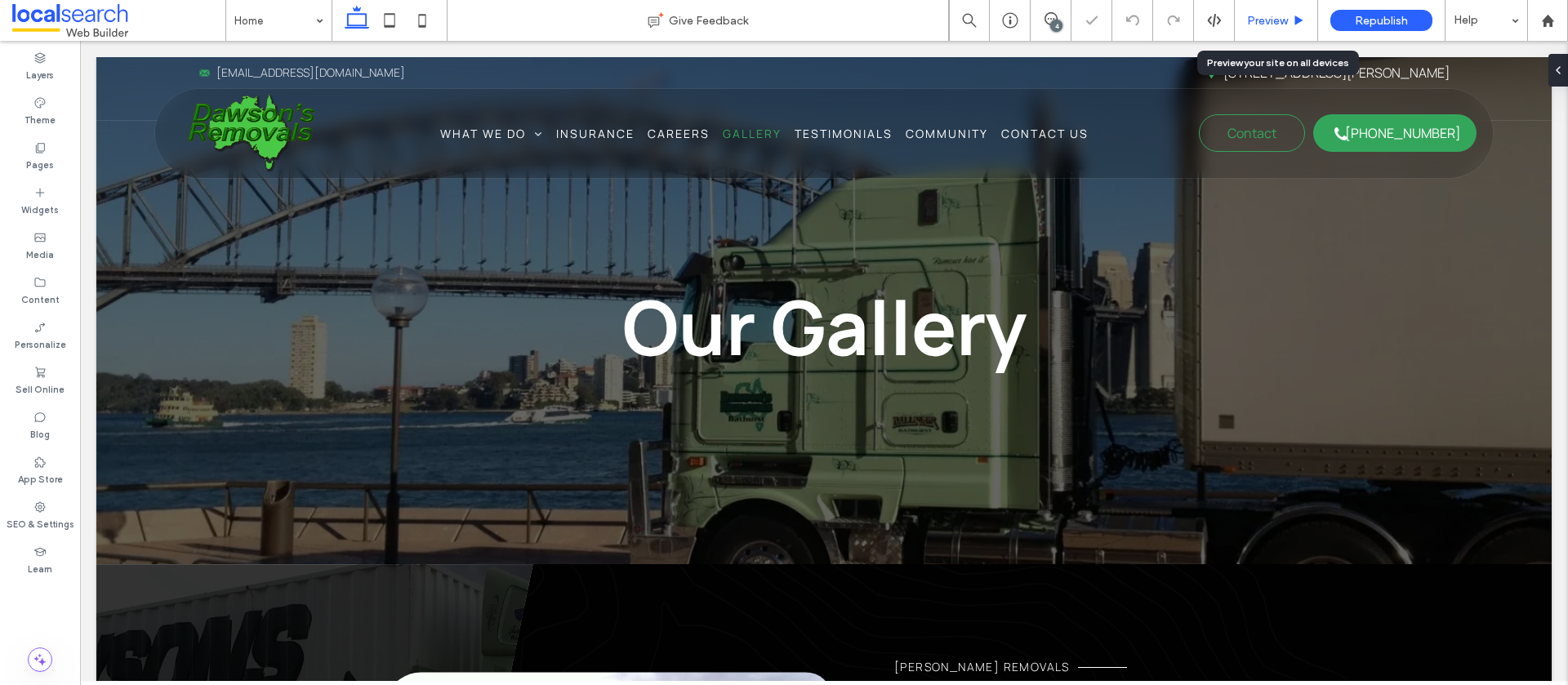
click at [1262, 17] on span "Preview" at bounding box center [1268, 20] width 41 height 14
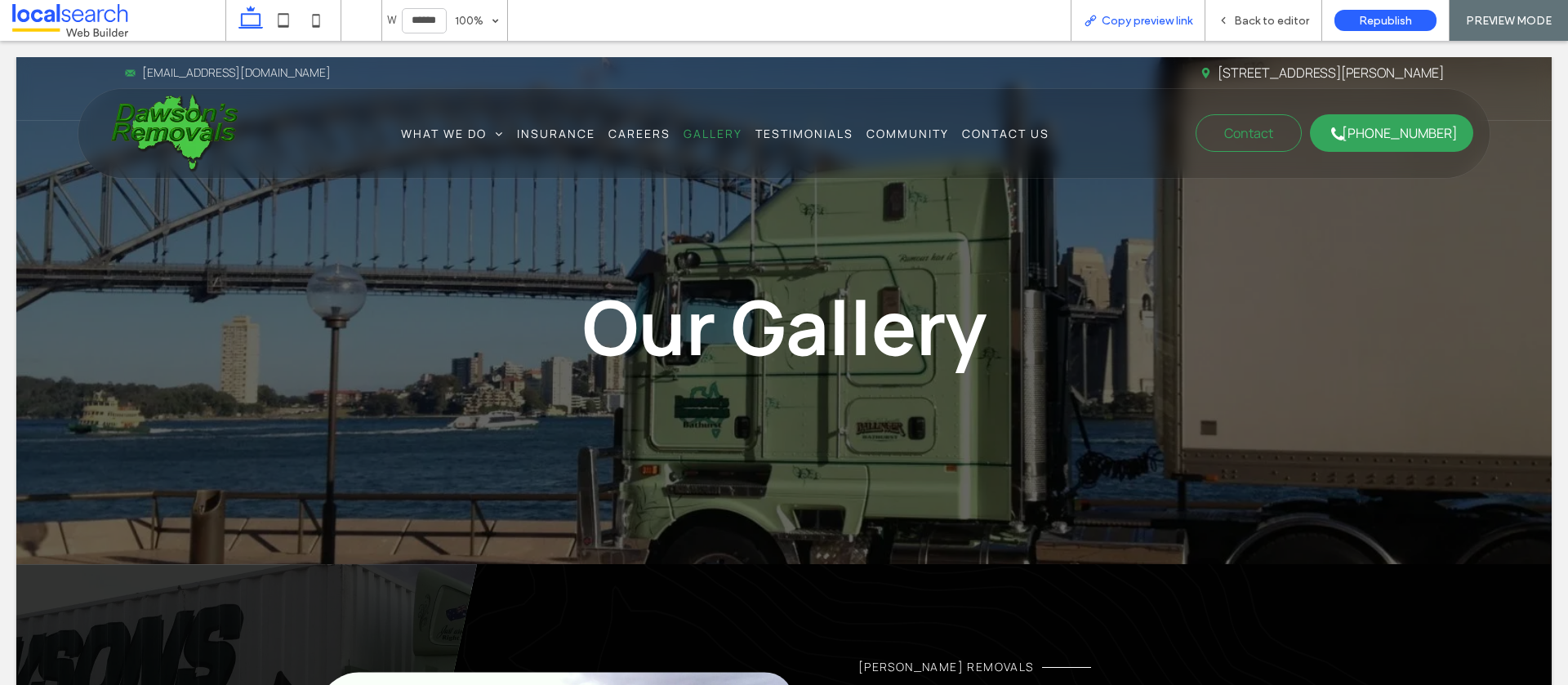
click at [1133, 20] on span "Copy preview link" at bounding box center [1147, 20] width 90 height 14
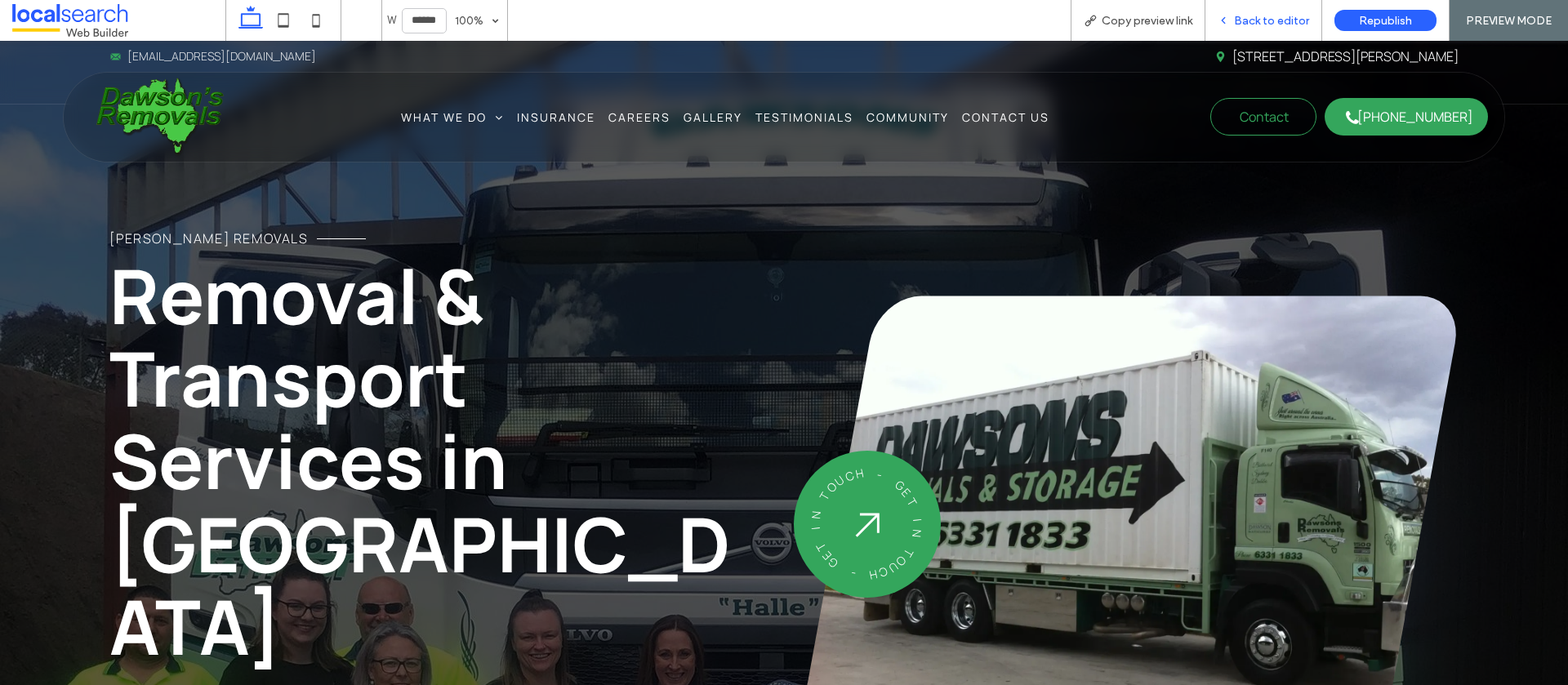
click at [1255, 14] on span "Back to editor" at bounding box center [1272, 20] width 75 height 14
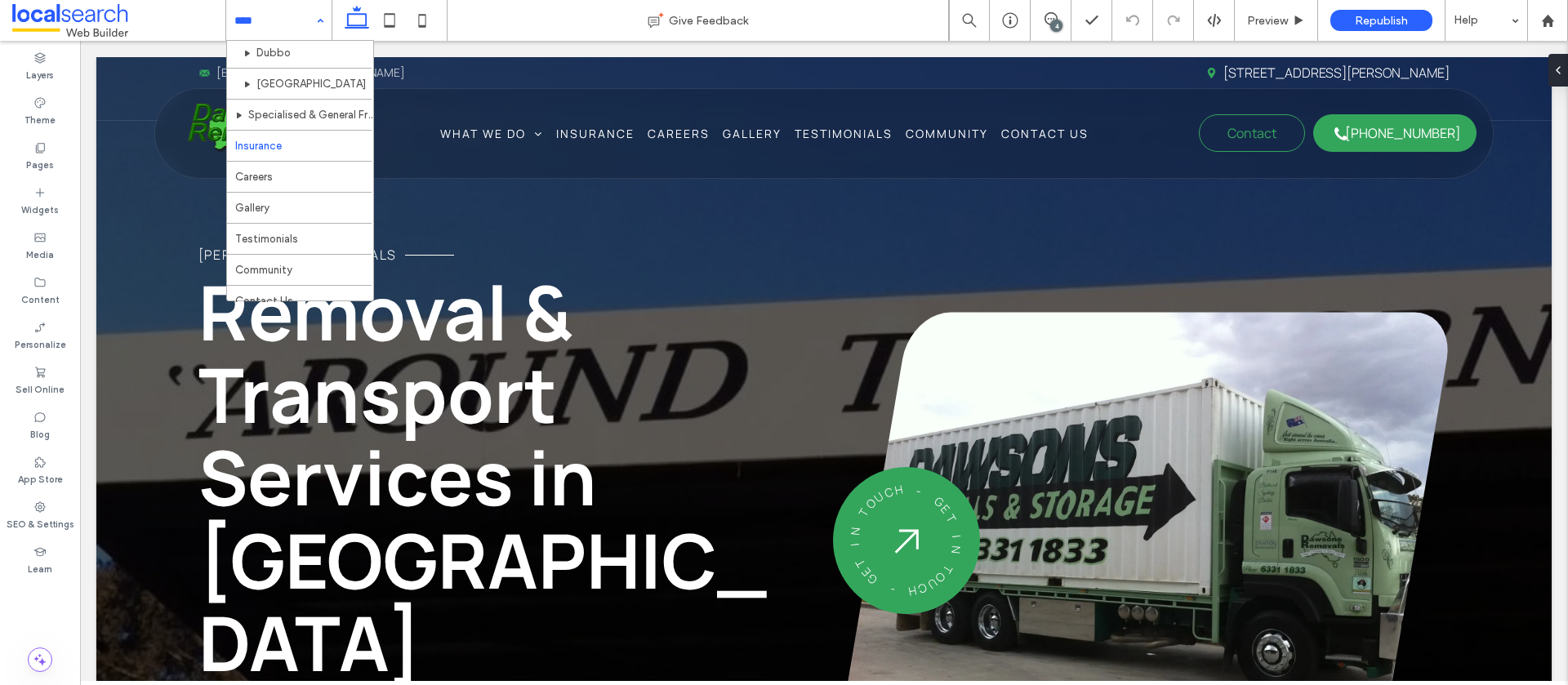
scroll to position [390, 0]
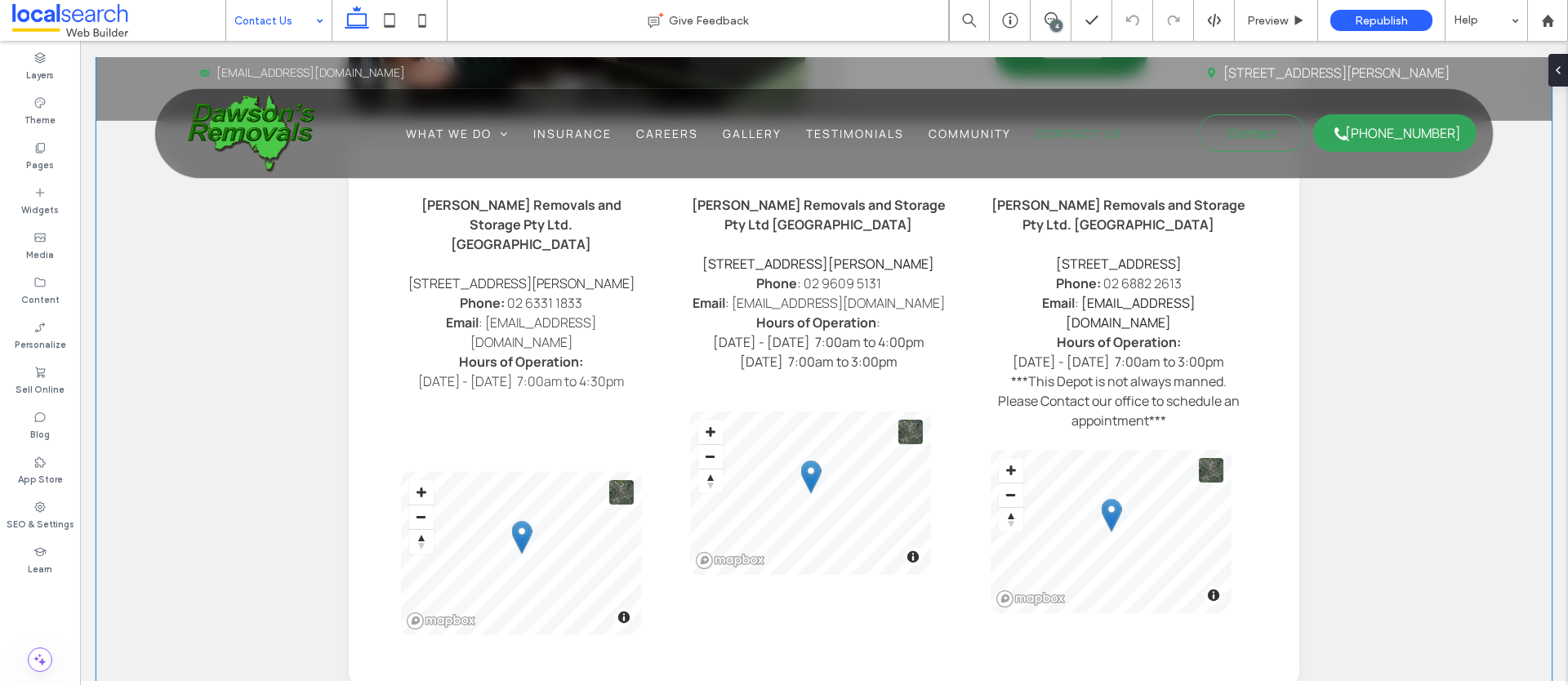
scroll to position [967, 0]
click at [276, 15] on input at bounding box center [274, 20] width 81 height 41
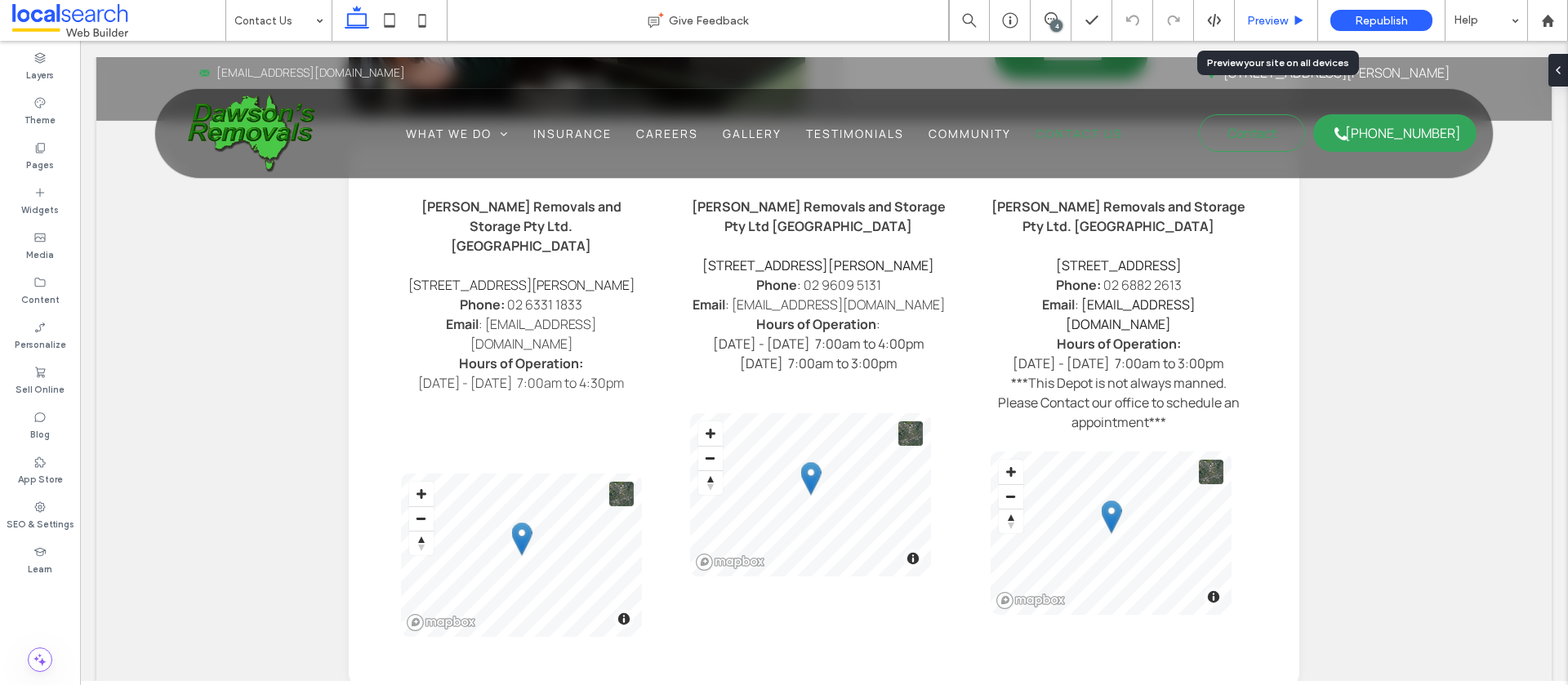
click at [1265, 22] on span "Preview" at bounding box center [1268, 20] width 41 height 14
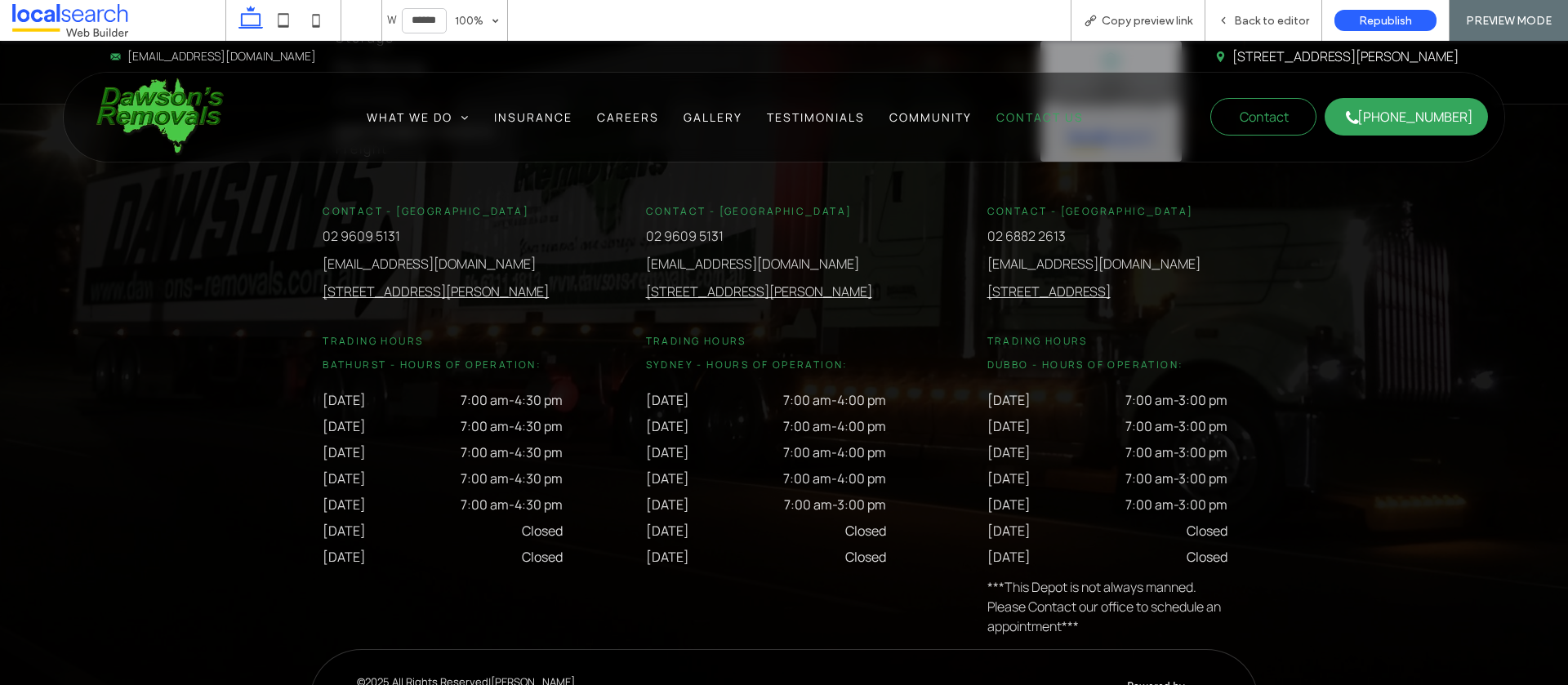
scroll to position [2844, 0]
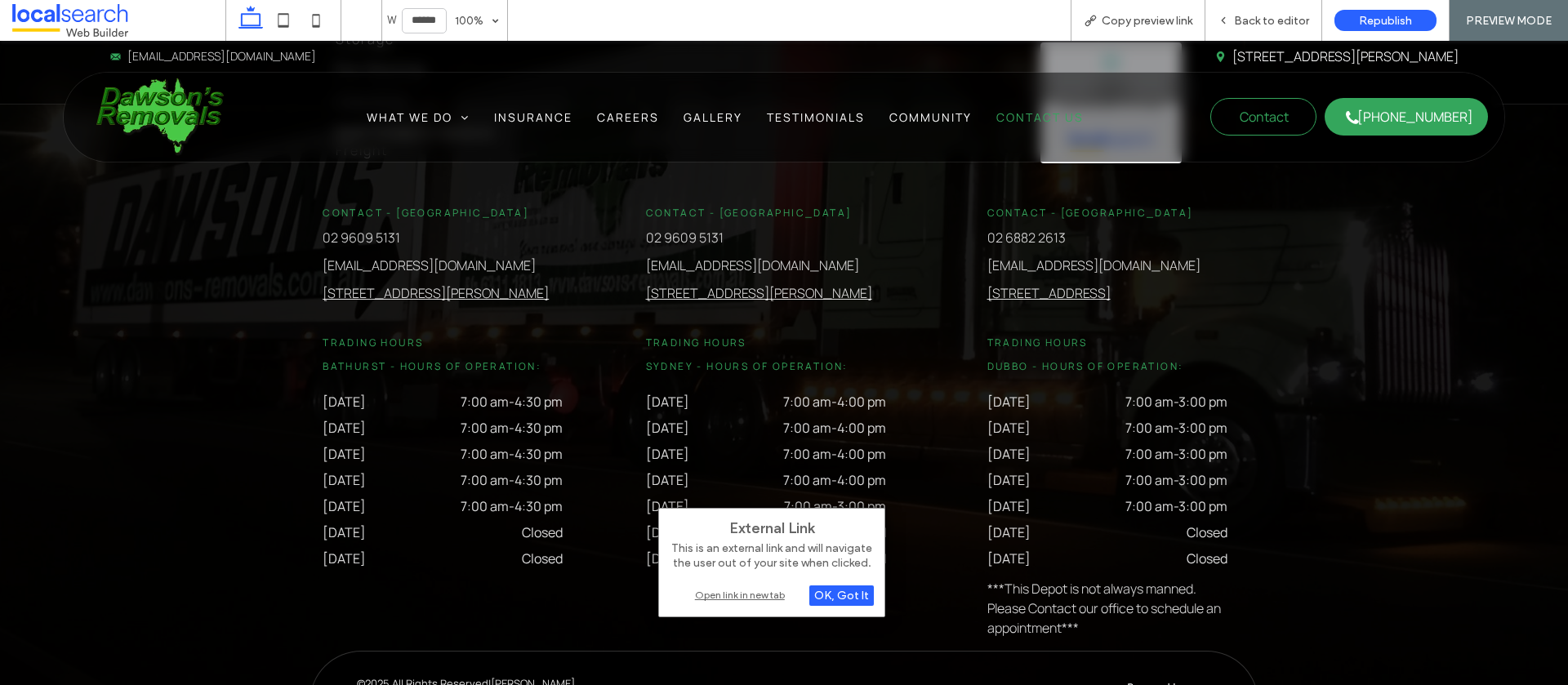
click at [730, 591] on div "Open link in new tab" at bounding box center [772, 595] width 204 height 17
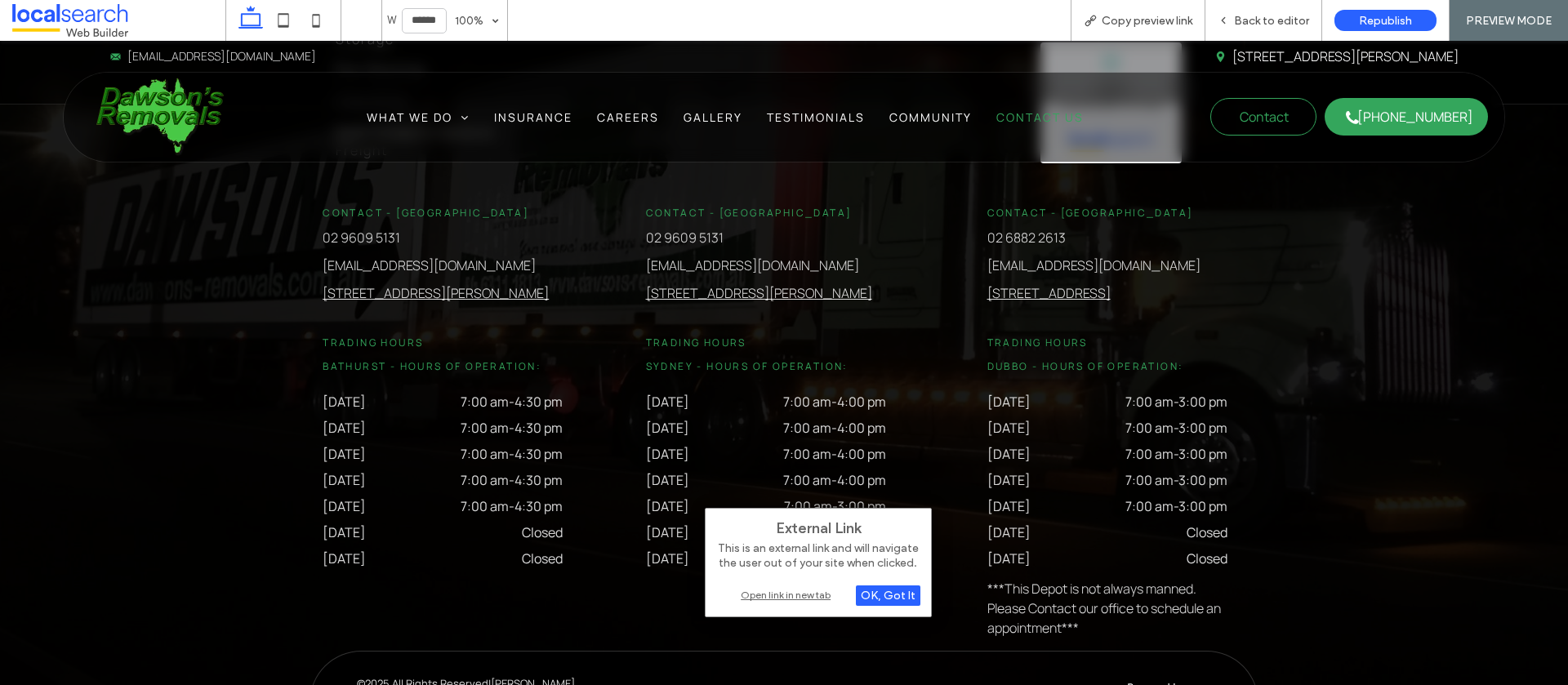
click at [784, 591] on div "Open link in new tab" at bounding box center [819, 595] width 204 height 17
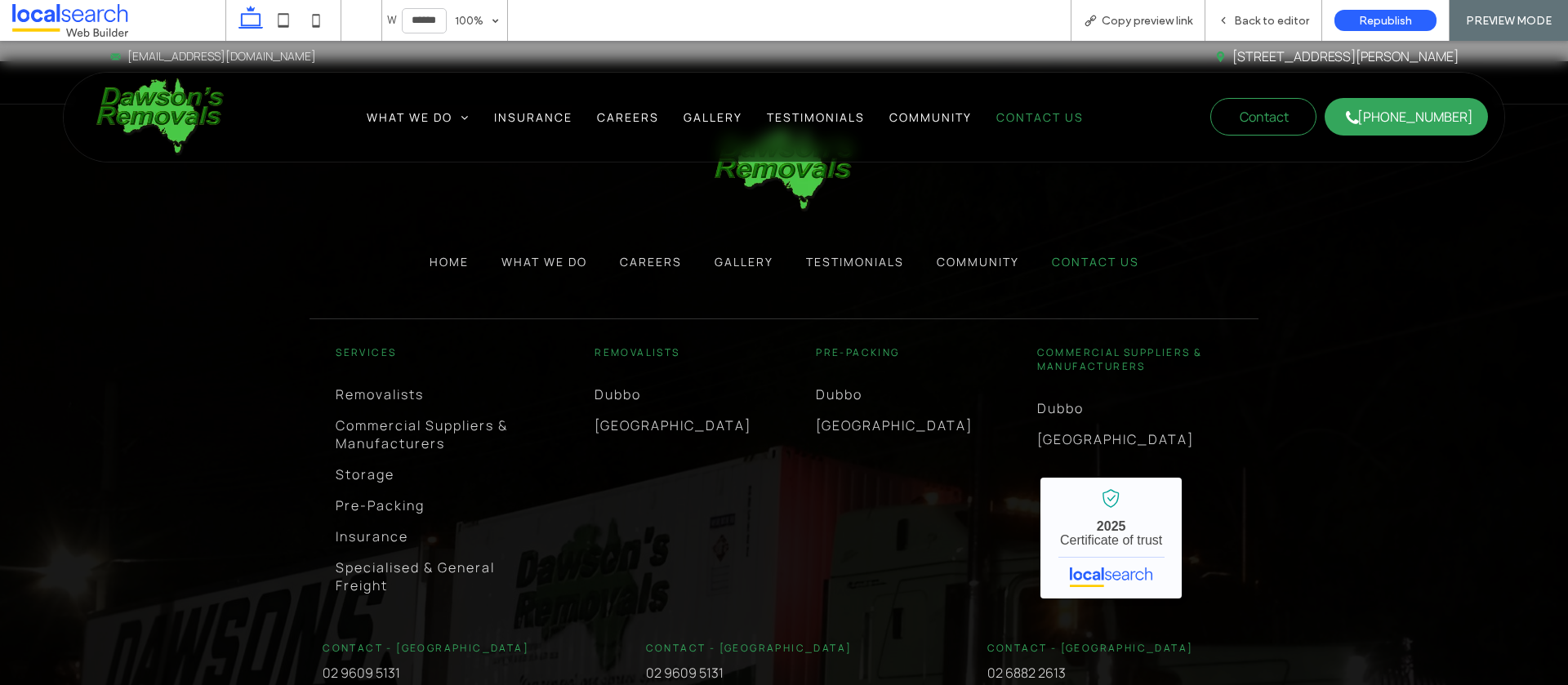
scroll to position [2406, 0]
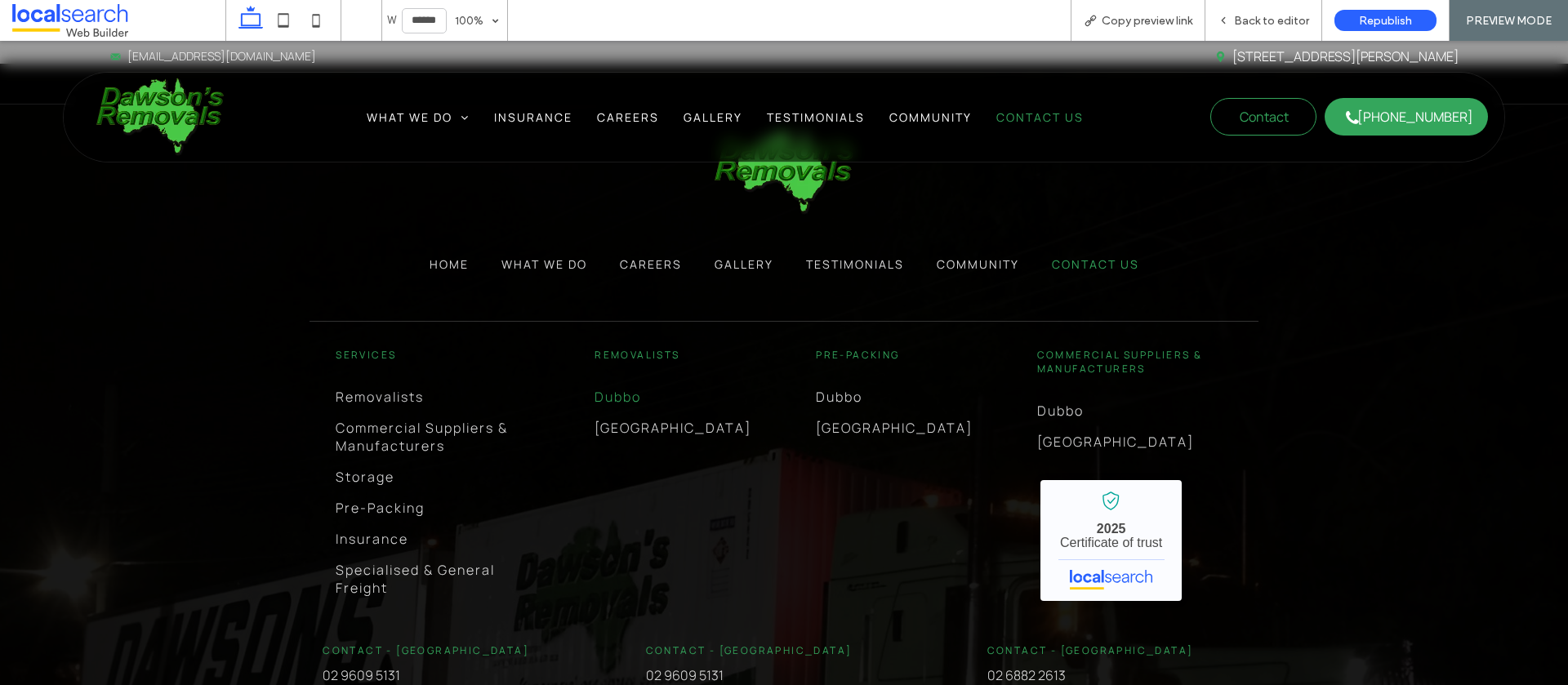
click at [621, 388] on span "Dubbo" at bounding box center [618, 396] width 47 height 17
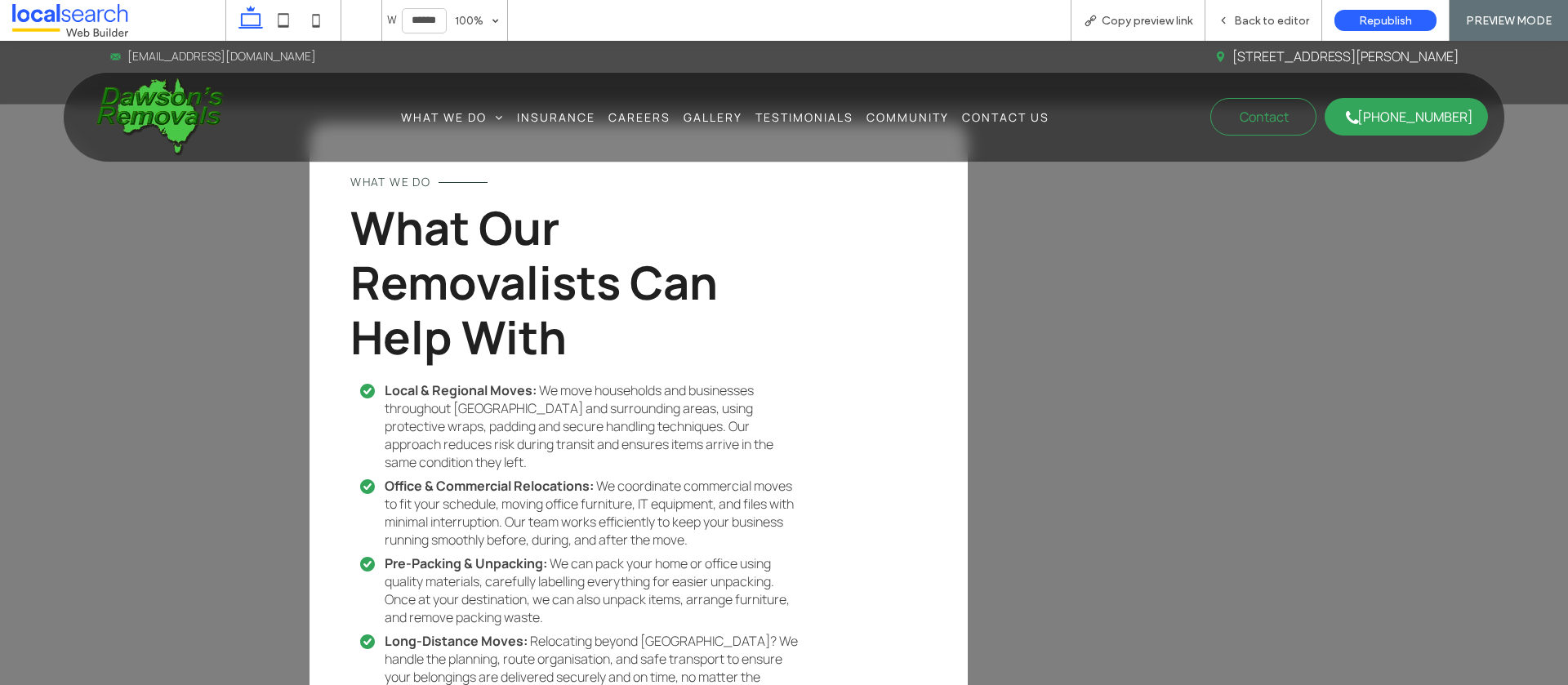
scroll to position [2564, 0]
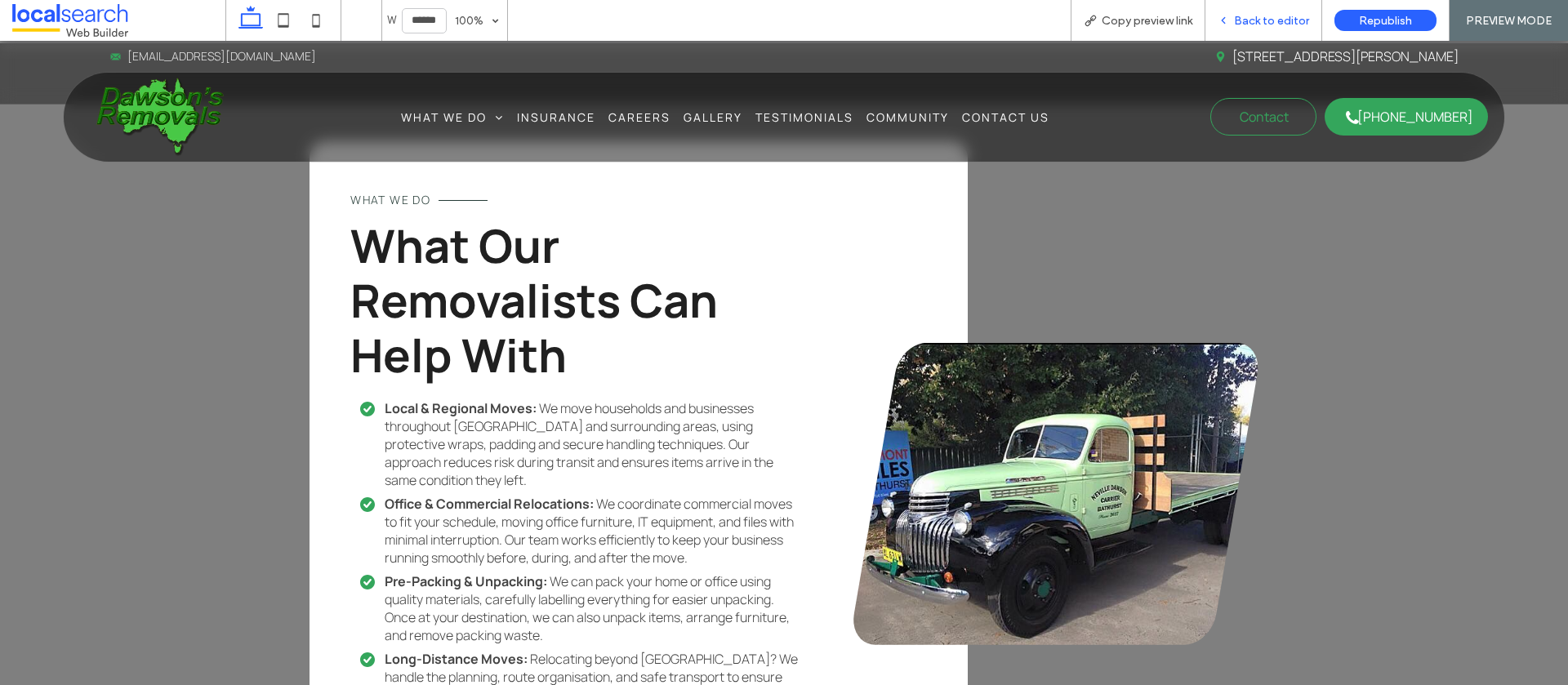
click at [1248, 18] on span "Back to editor" at bounding box center [1272, 20] width 75 height 14
click at [1242, 18] on span "Back to editor" at bounding box center [1272, 20] width 75 height 14
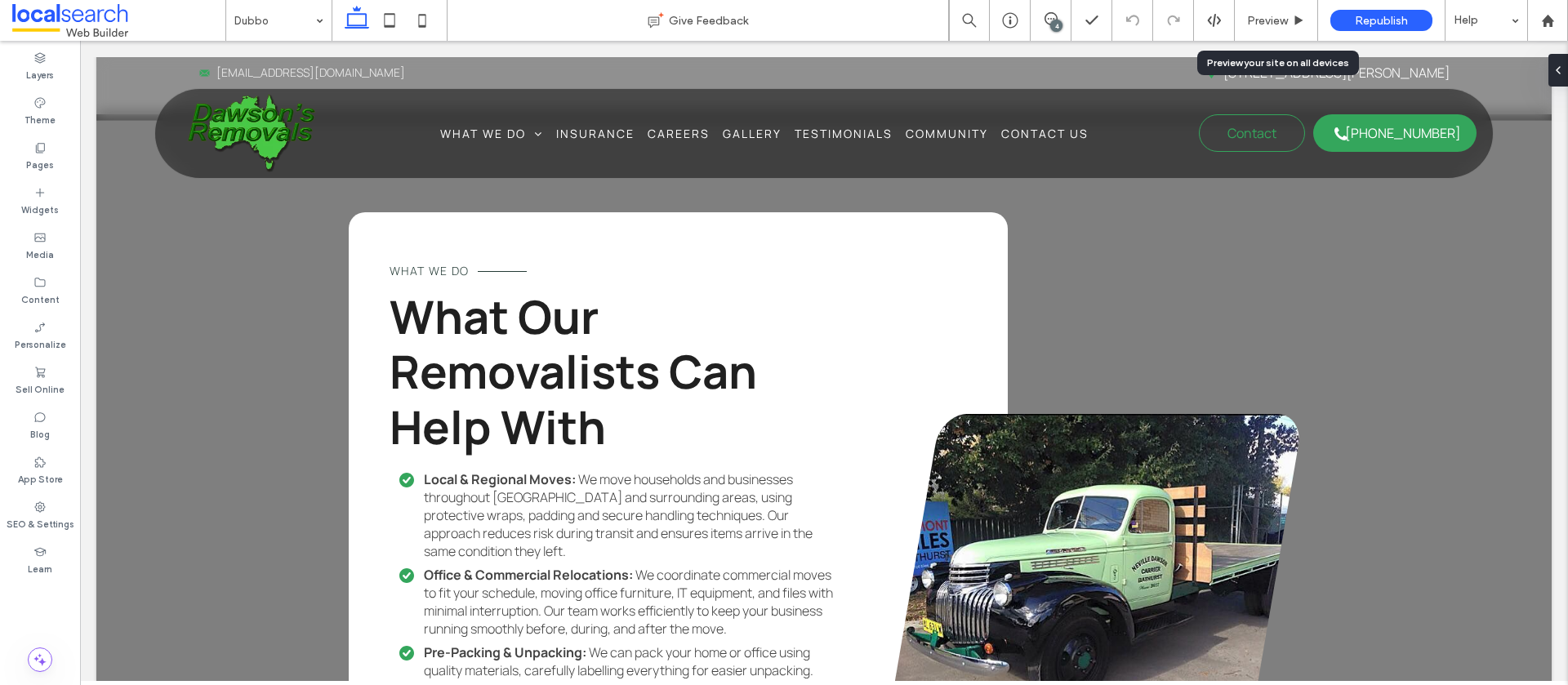
scroll to position [2620, 0]
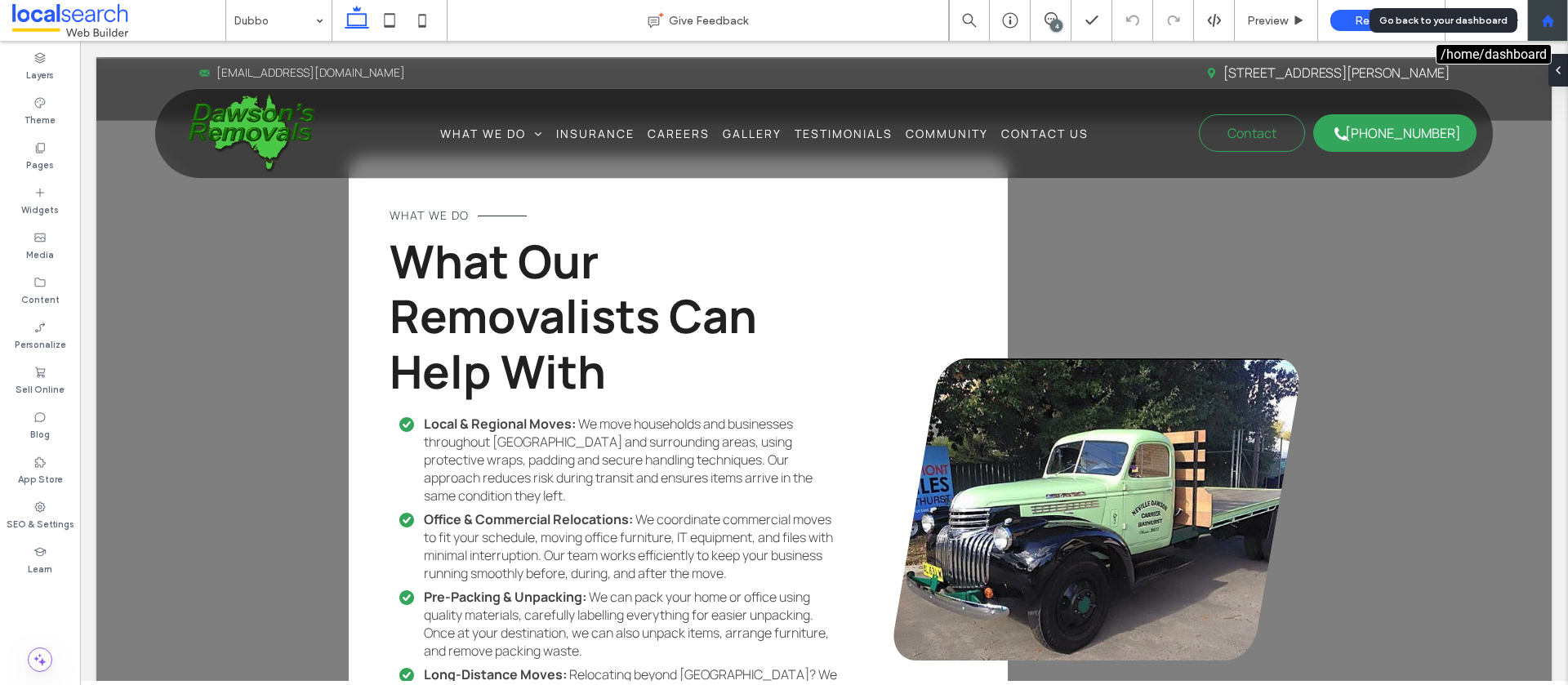
click at [1557, 26] on div at bounding box center [1548, 20] width 39 height 14
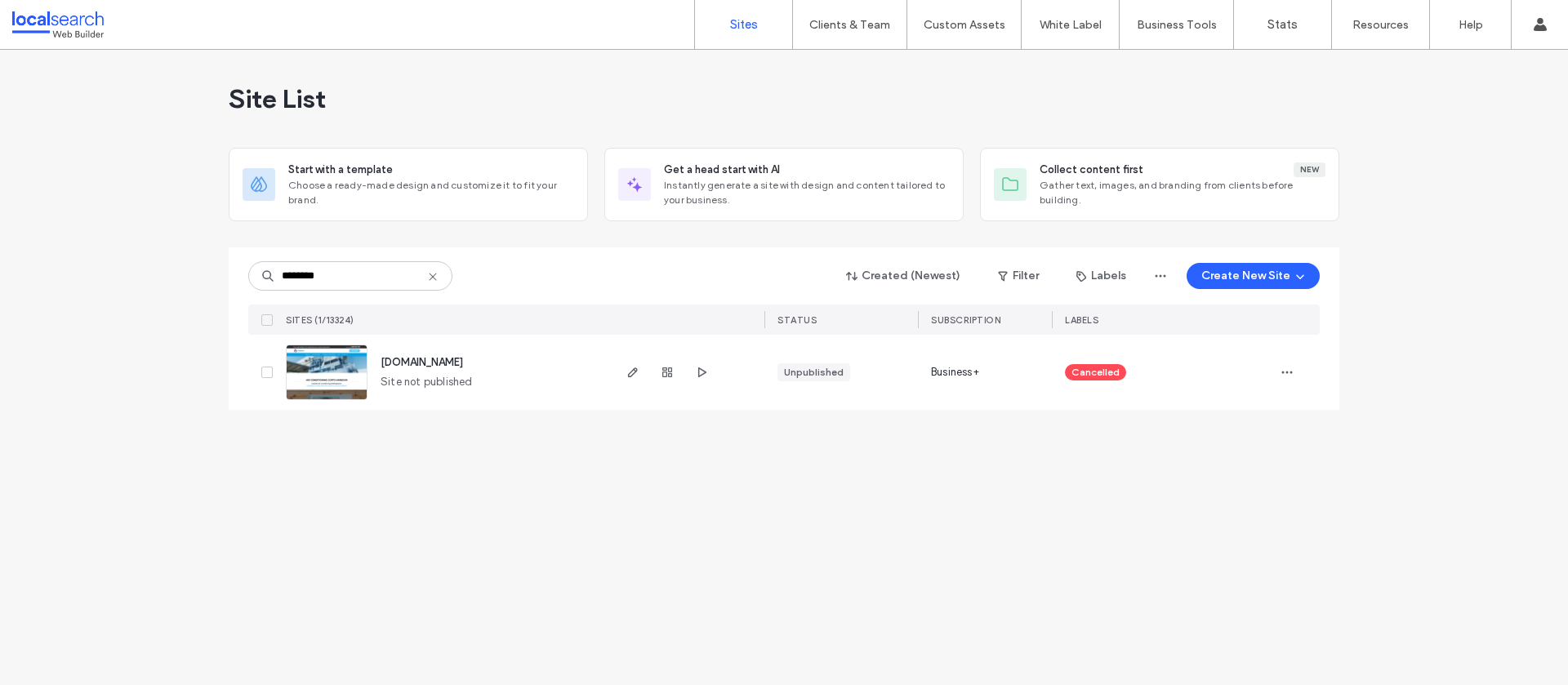
type input "********"
click at [433, 279] on icon at bounding box center [433, 276] width 13 height 13
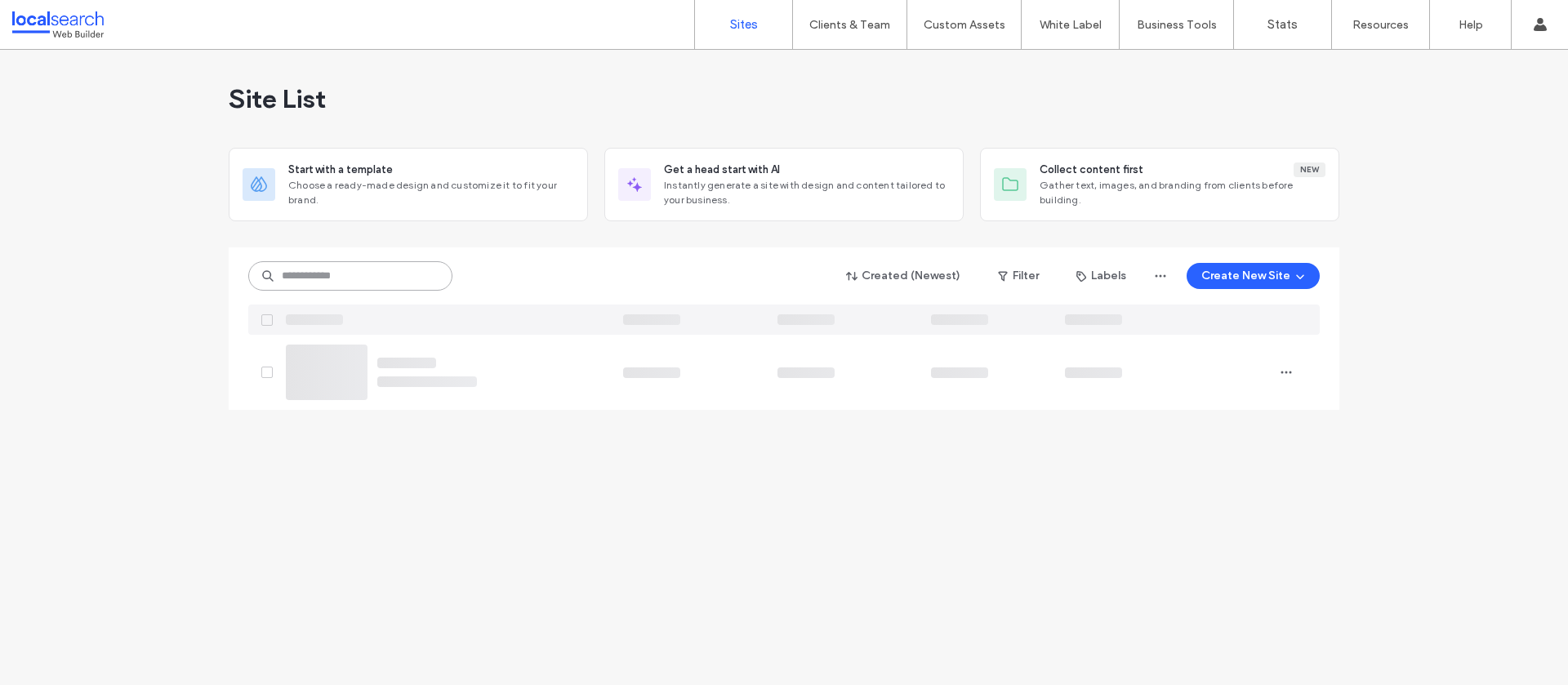
paste input "********"
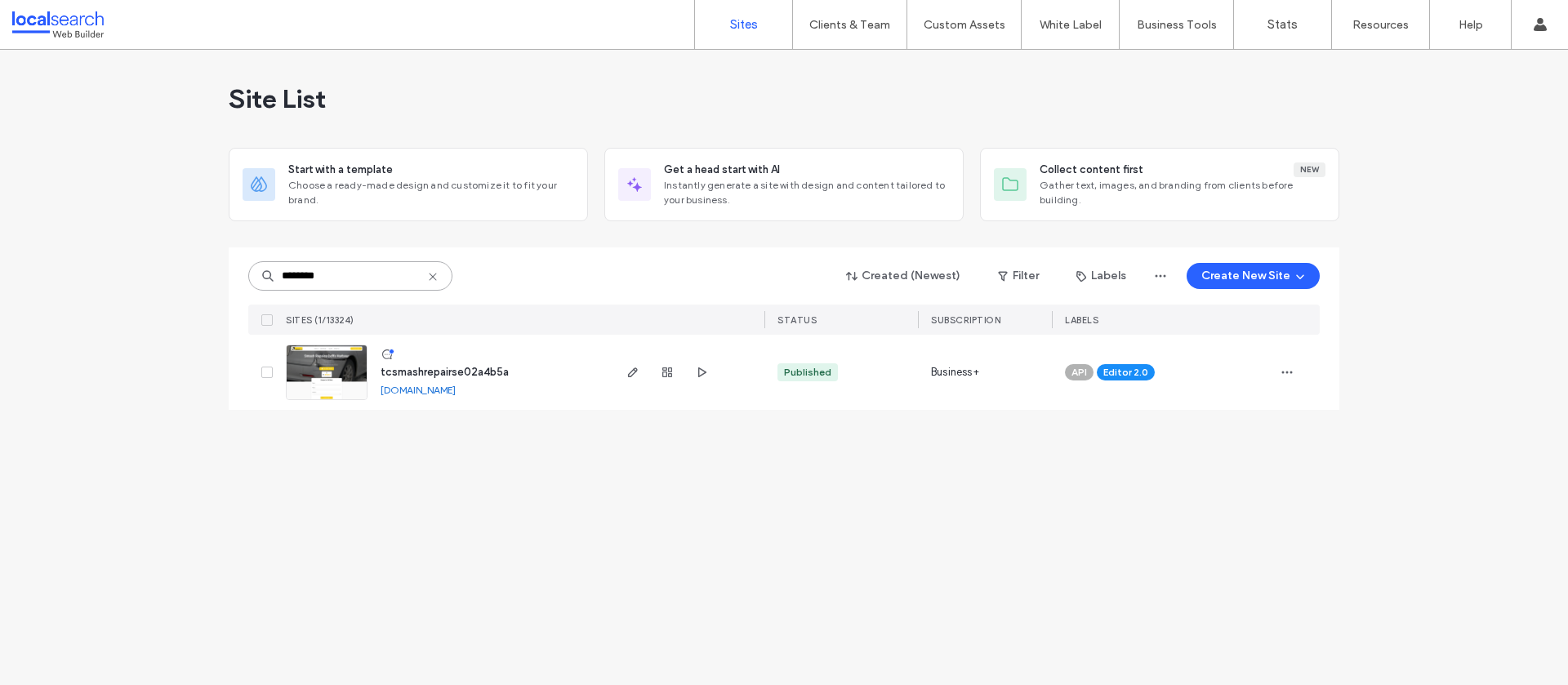
type input "********"
click at [465, 369] on span "tcsmashrepairse02a4b5a" at bounding box center [445, 371] width 128 height 13
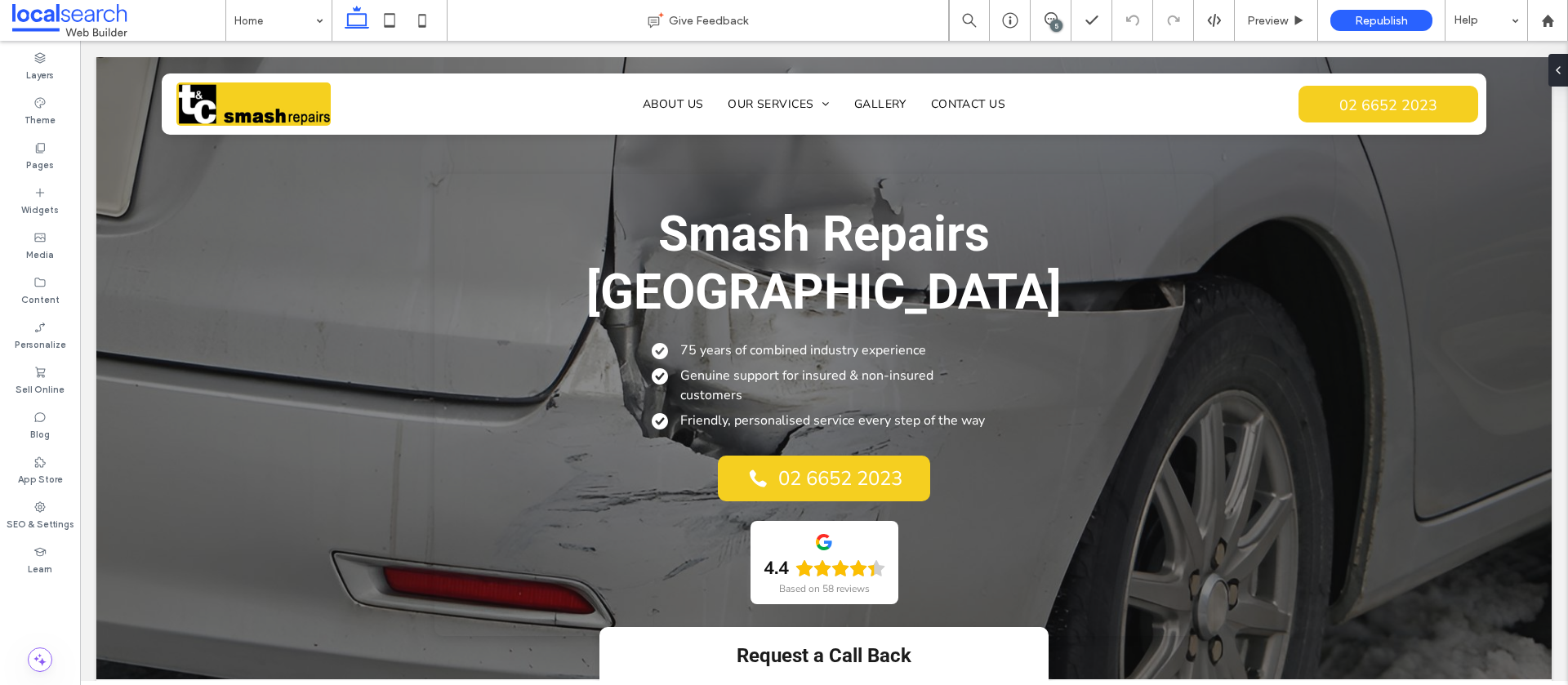
click at [1051, 23] on div "5" at bounding box center [1057, 25] width 13 height 13
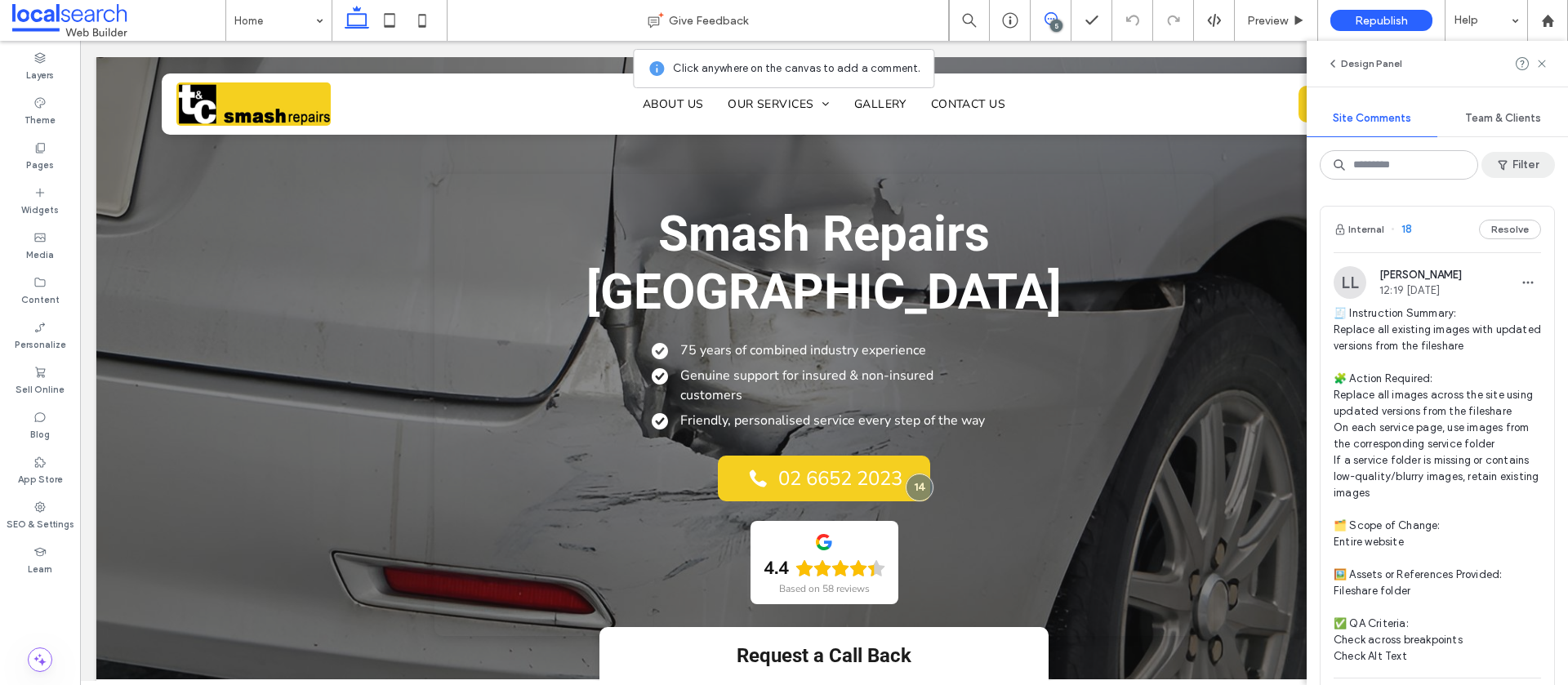
click at [1516, 162] on button "Filter" at bounding box center [1518, 164] width 74 height 26
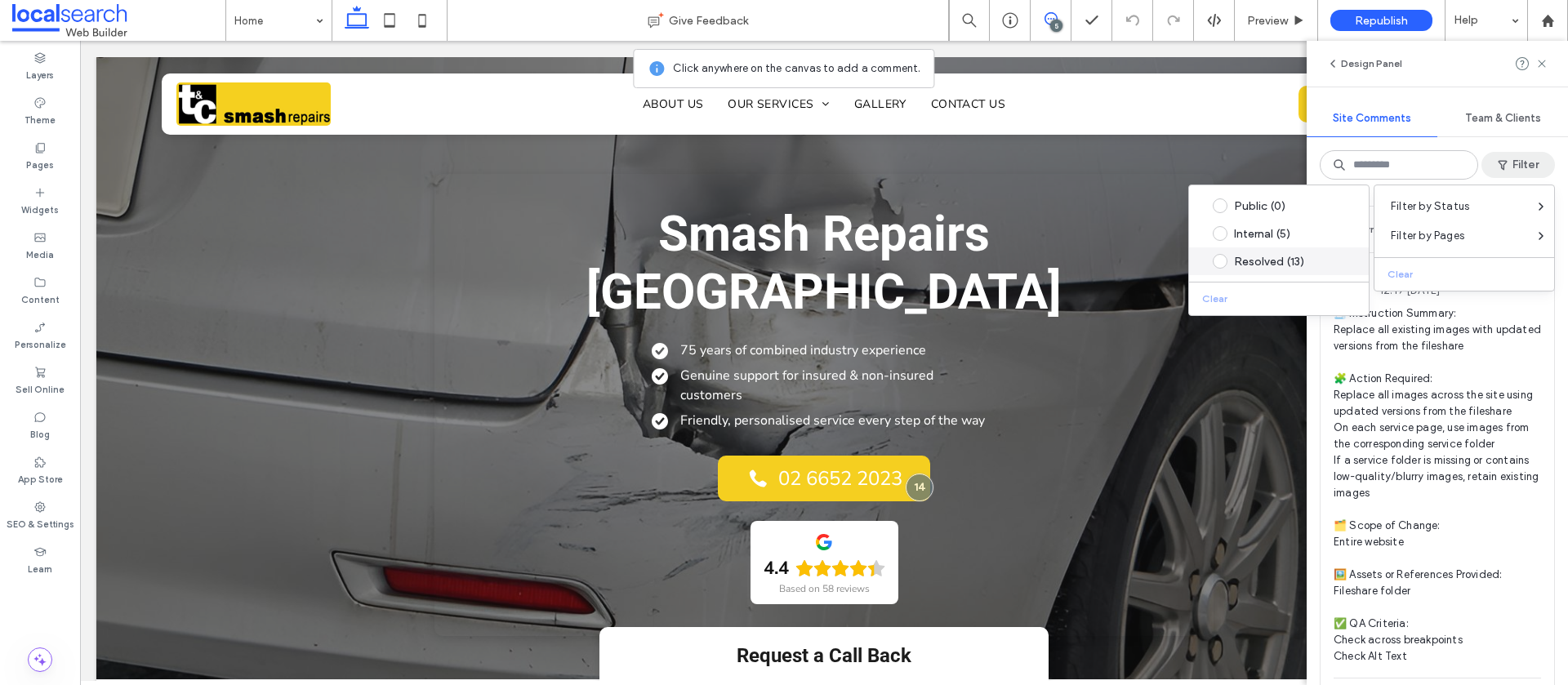
click at [1304, 255] on div "Resolved (13)" at bounding box center [1292, 261] width 115 height 14
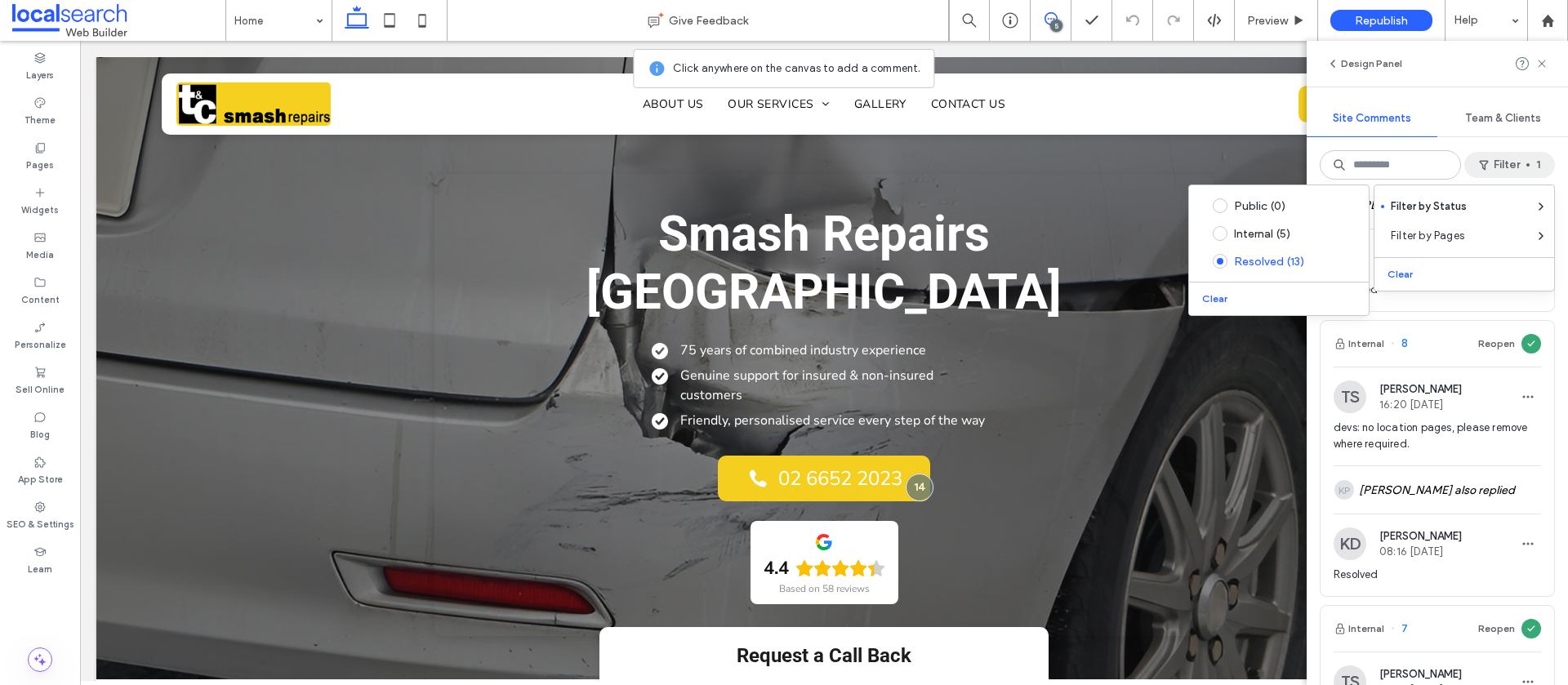
scroll to position [1496, 0]
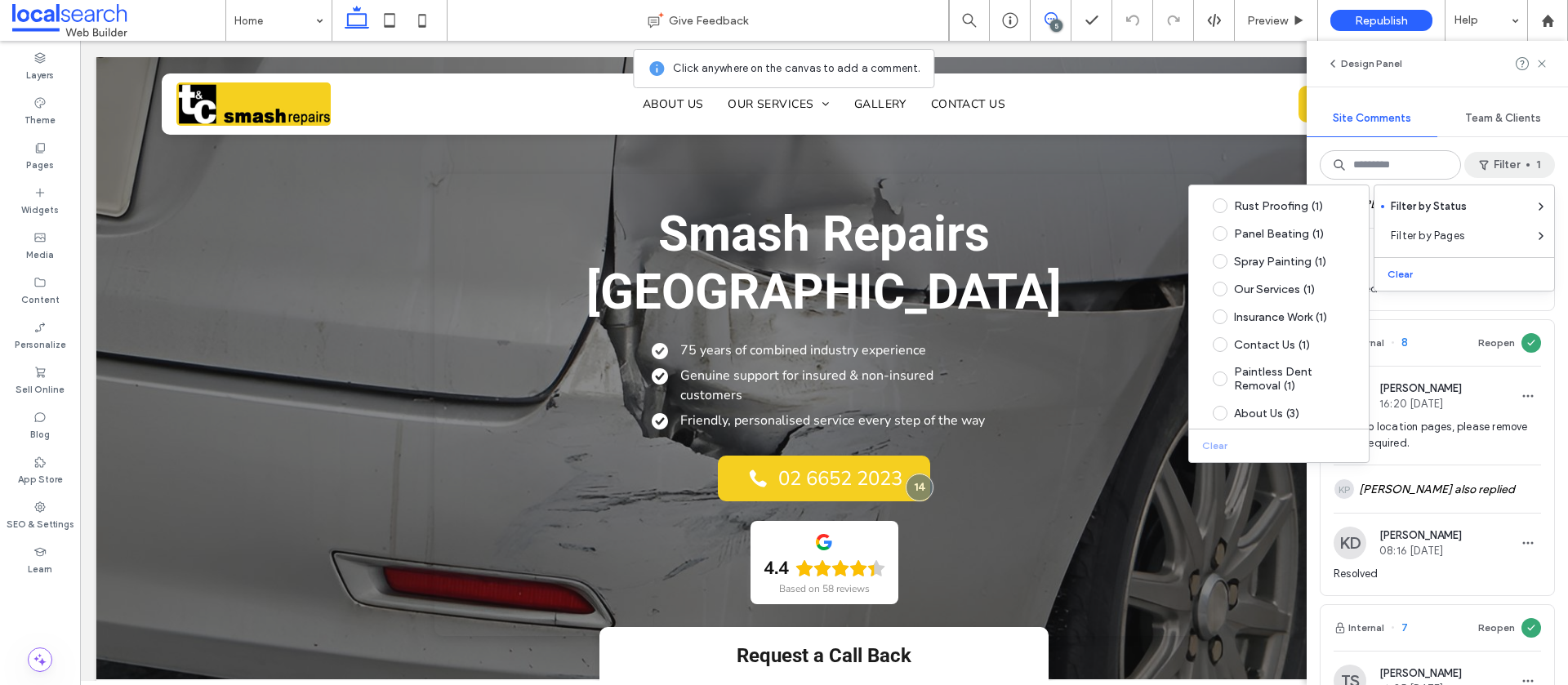
click at [1413, 275] on button "Clear" at bounding box center [1402, 274] width 42 height 19
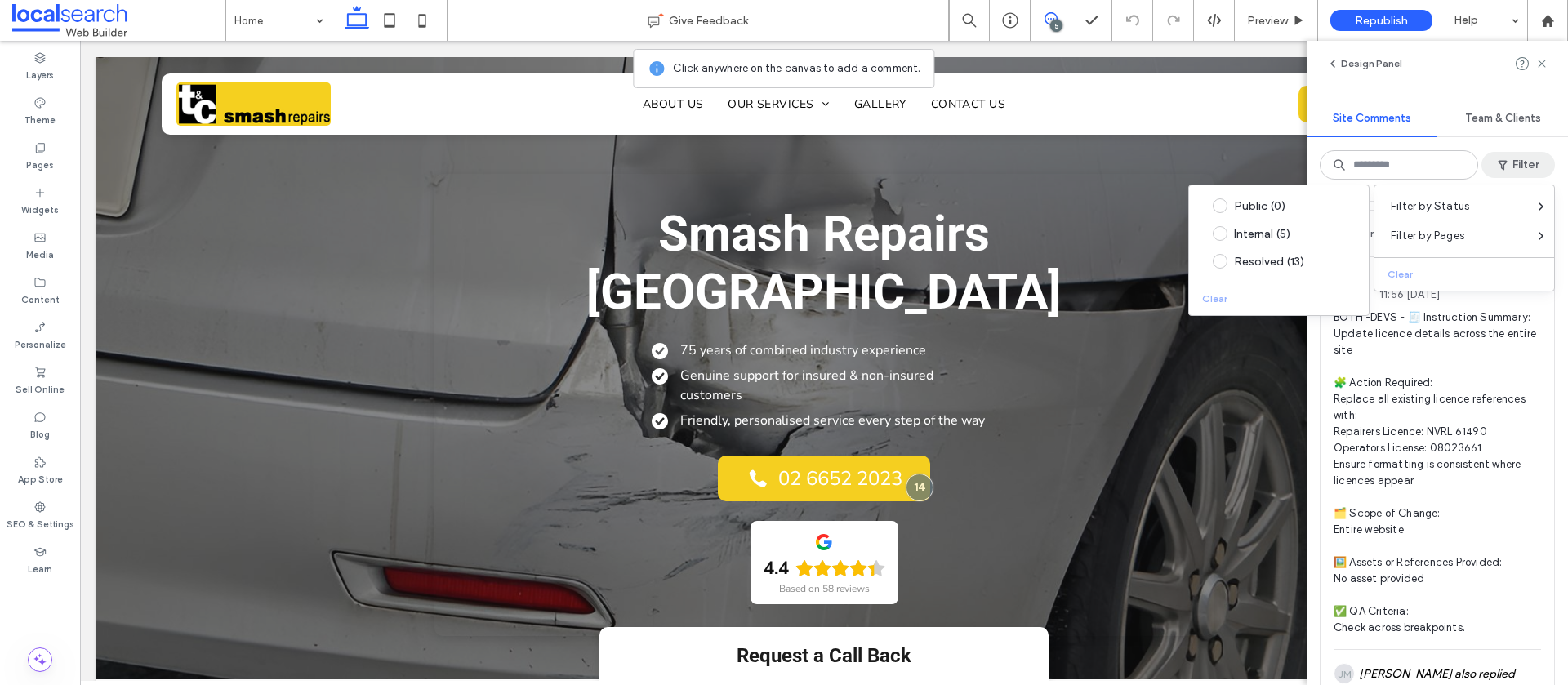
drag, startPoint x: 1423, startPoint y: 93, endPoint x: 1431, endPoint y: 126, distance: 34.0
click at [1423, 93] on div "Design Panel Site Comments Team & Clients Filter Internal 18 Resolve LL Lucca L…" at bounding box center [1437, 362] width 261 height 644
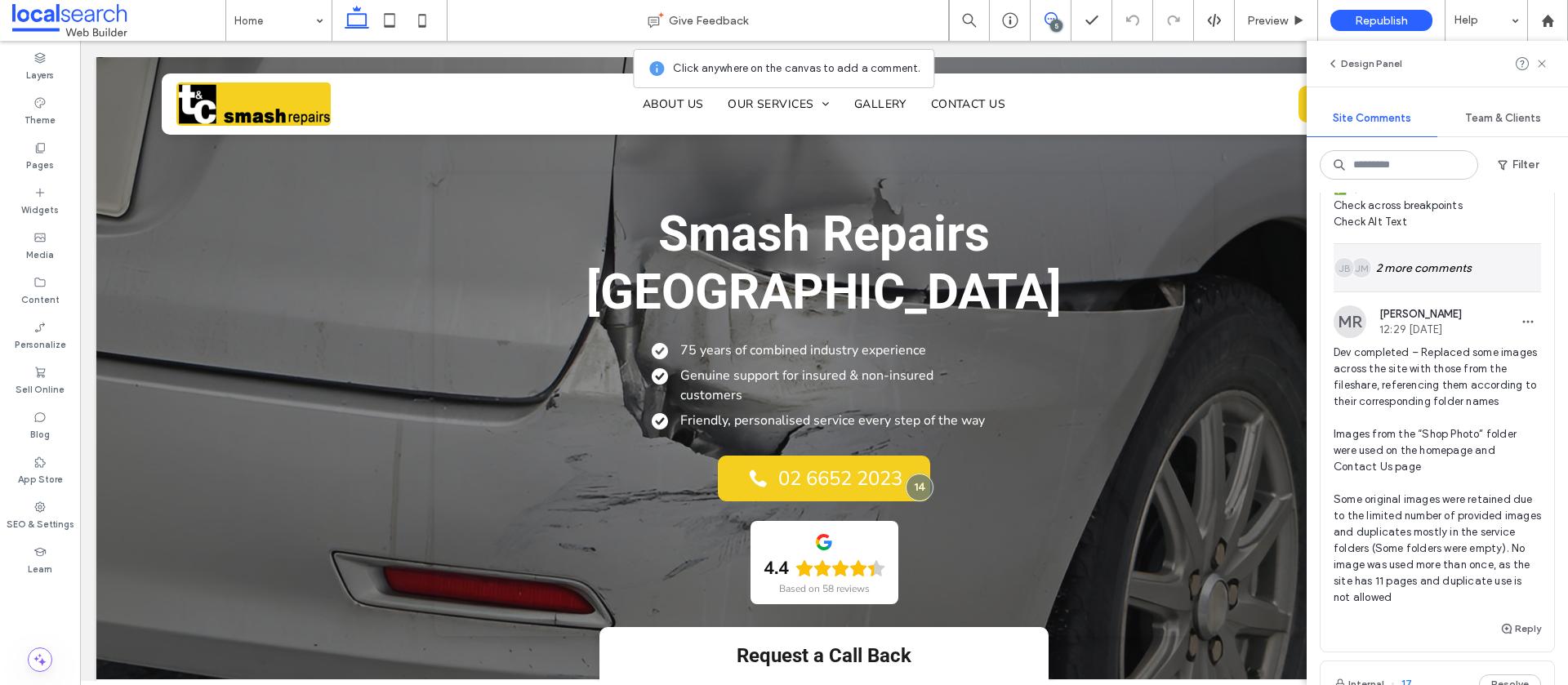
scroll to position [464, 0]
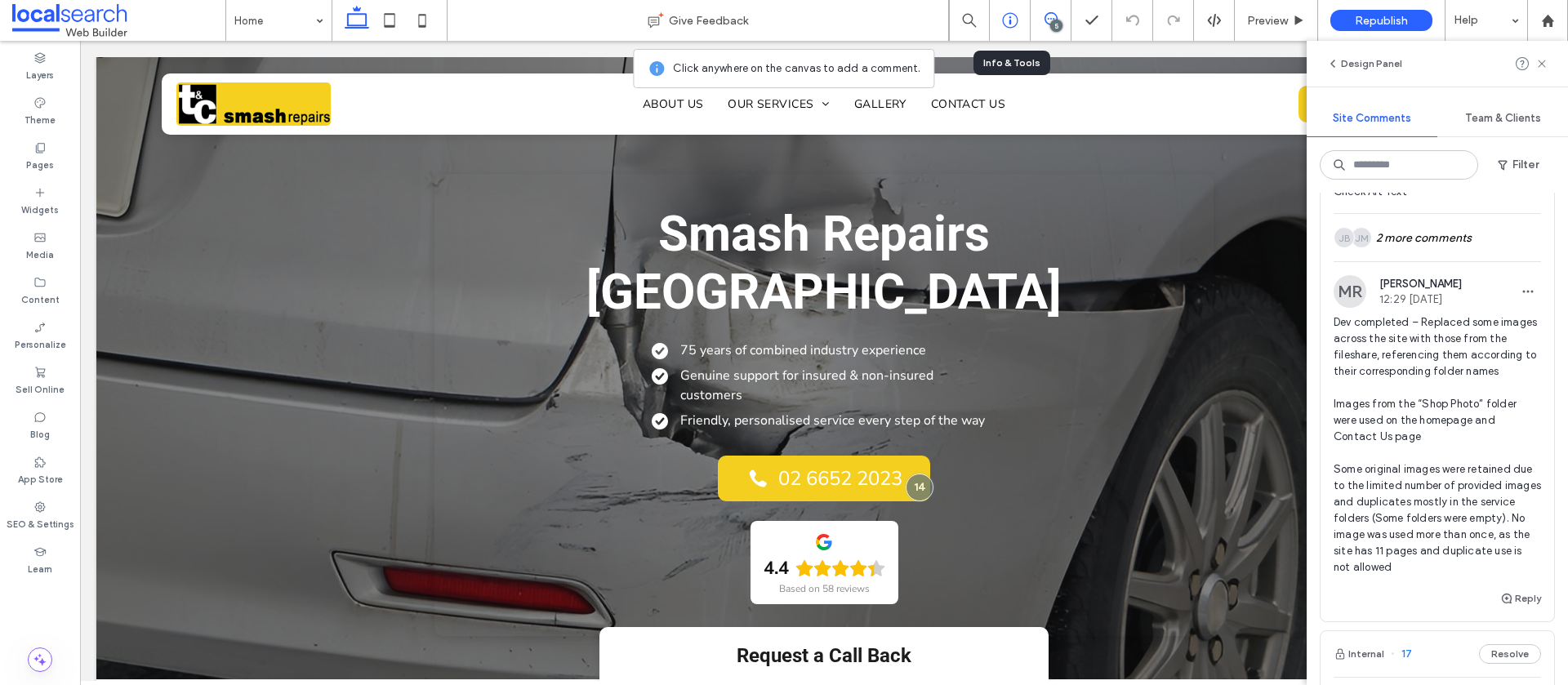
click at [1002, 23] on use at bounding box center [1010, 20] width 16 height 16
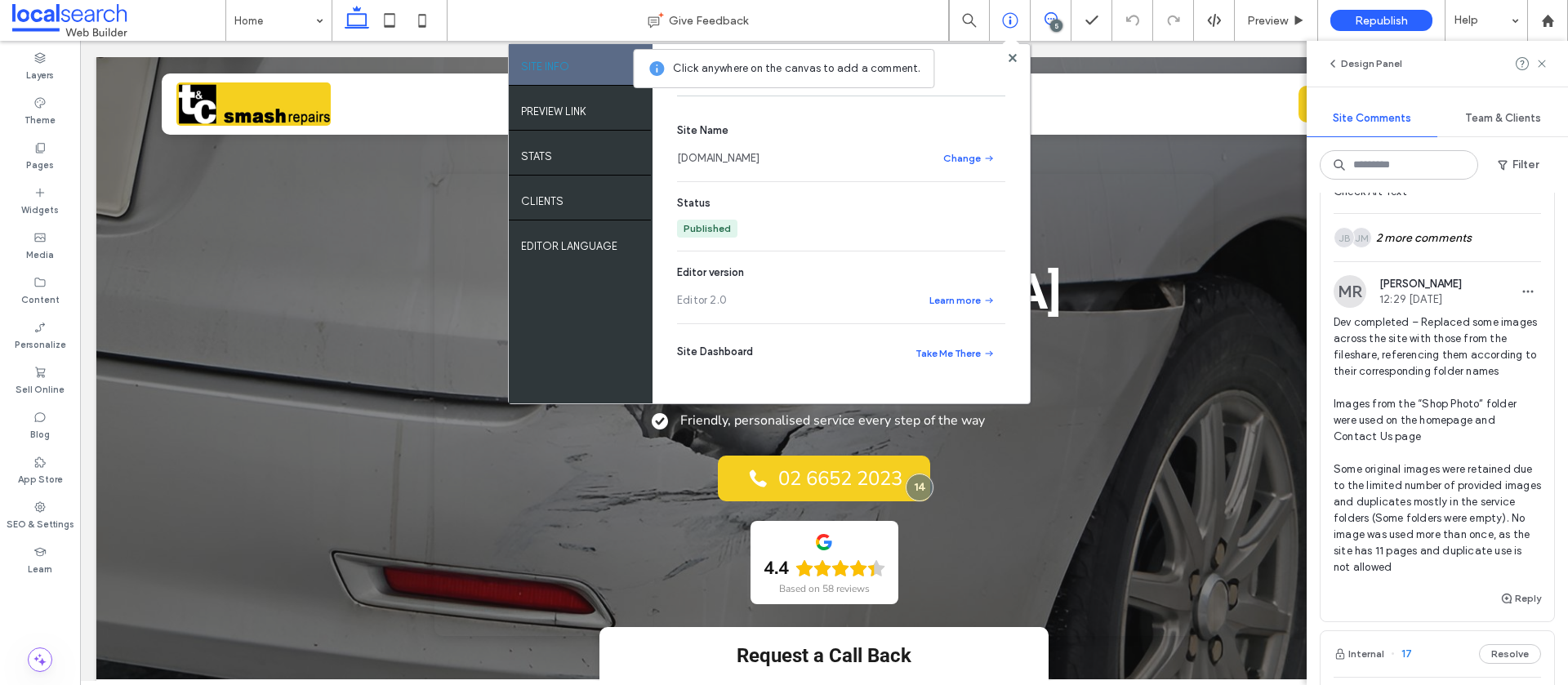
click at [759, 154] on link "[DOMAIN_NAME]" at bounding box center [718, 158] width 83 height 17
click at [1257, 26] on span "Preview" at bounding box center [1268, 20] width 41 height 14
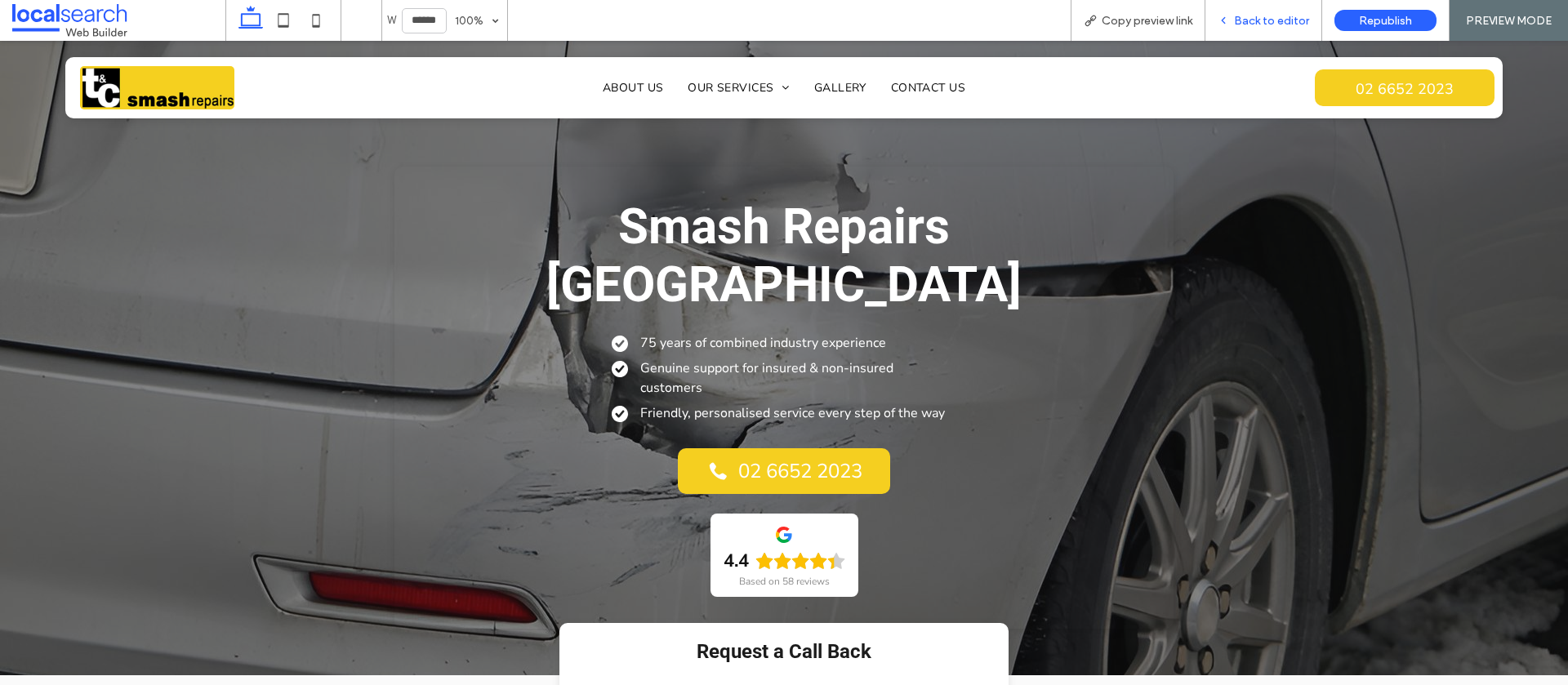
click at [1261, 22] on span "Back to editor" at bounding box center [1272, 20] width 75 height 14
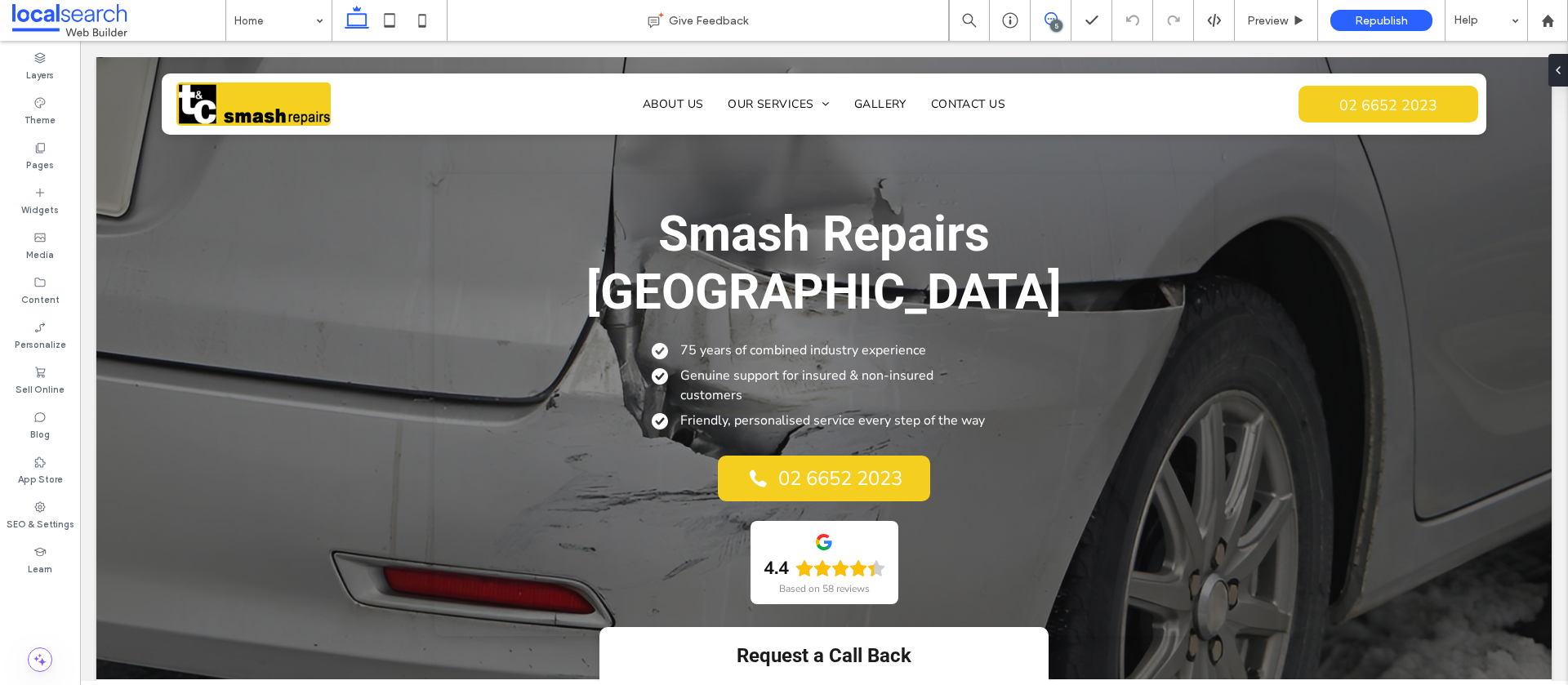
click at [1059, 15] on span at bounding box center [1050, 18] width 40 height 13
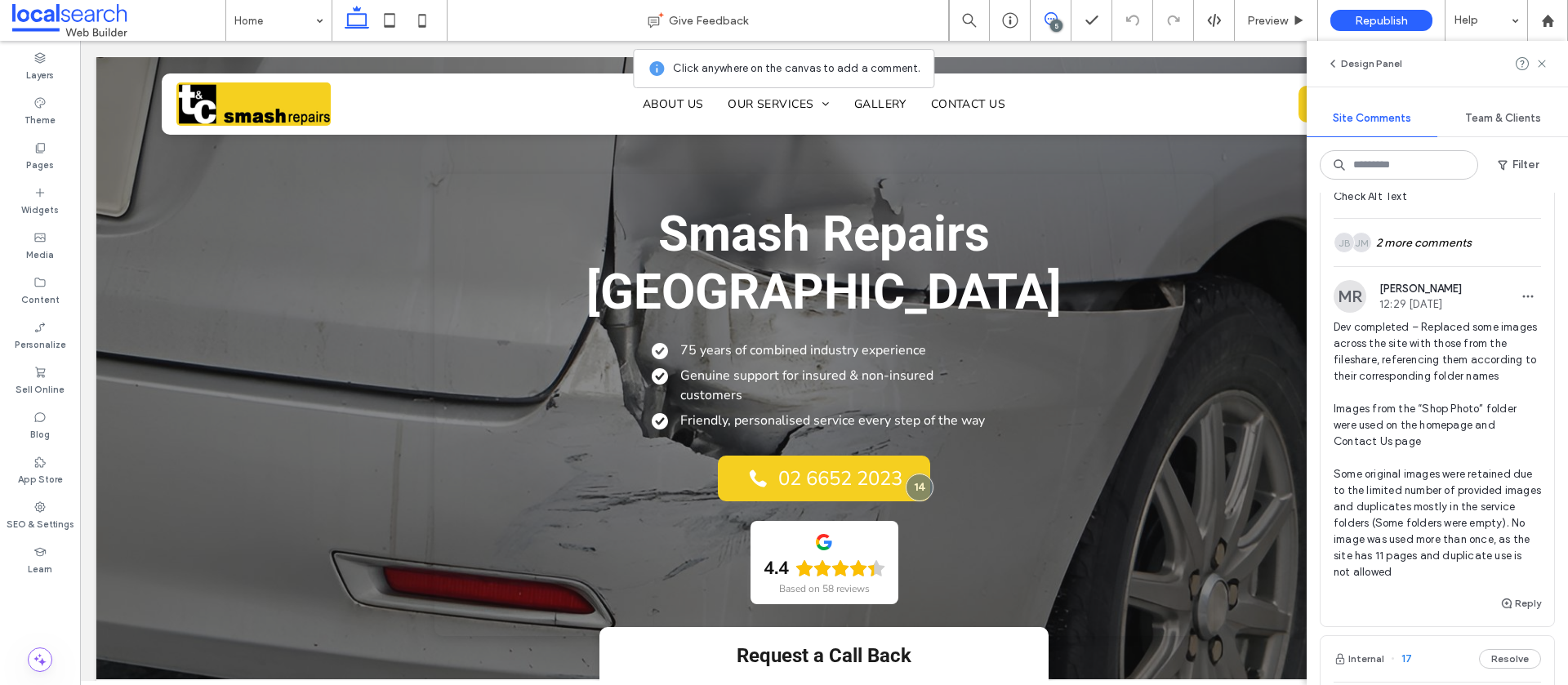
scroll to position [461, 0]
click at [1283, 14] on span "Preview" at bounding box center [1268, 20] width 41 height 14
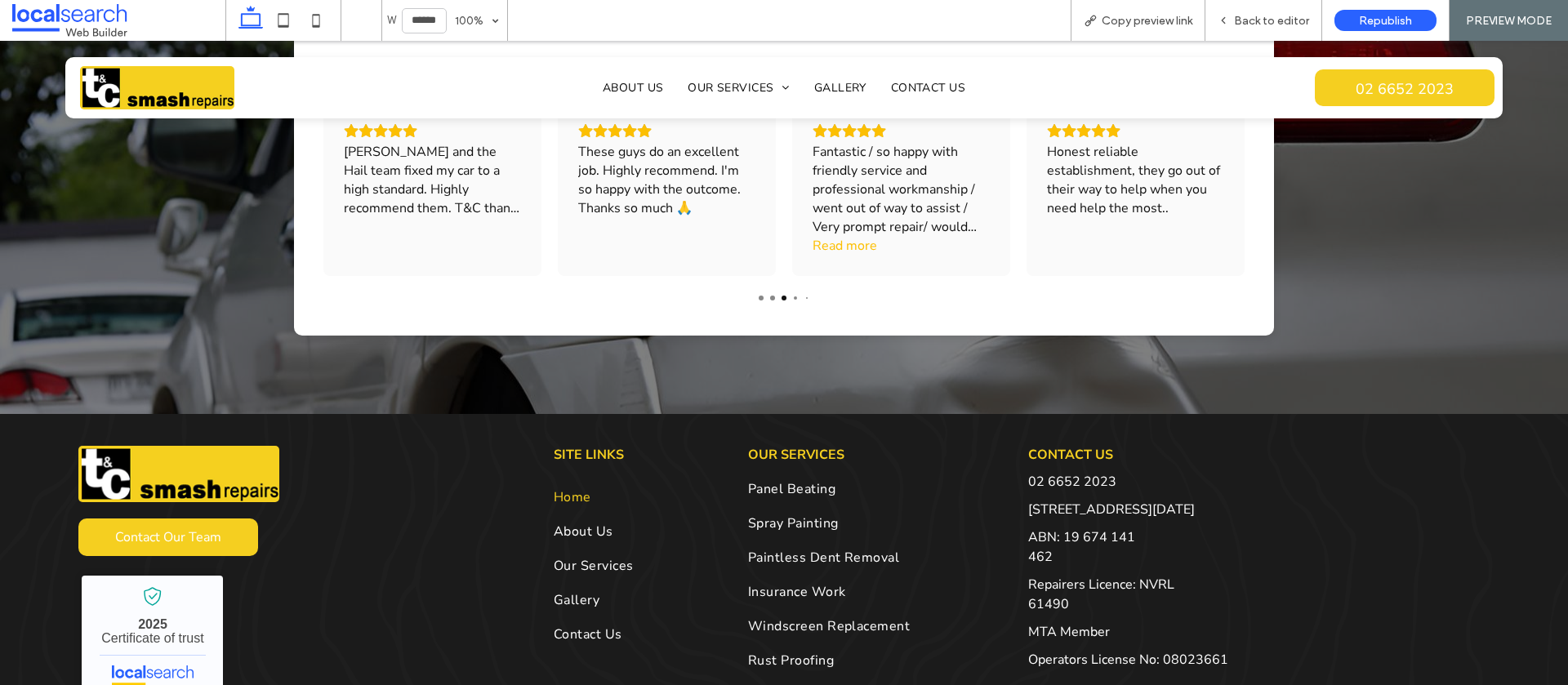
scroll to position [3635, 0]
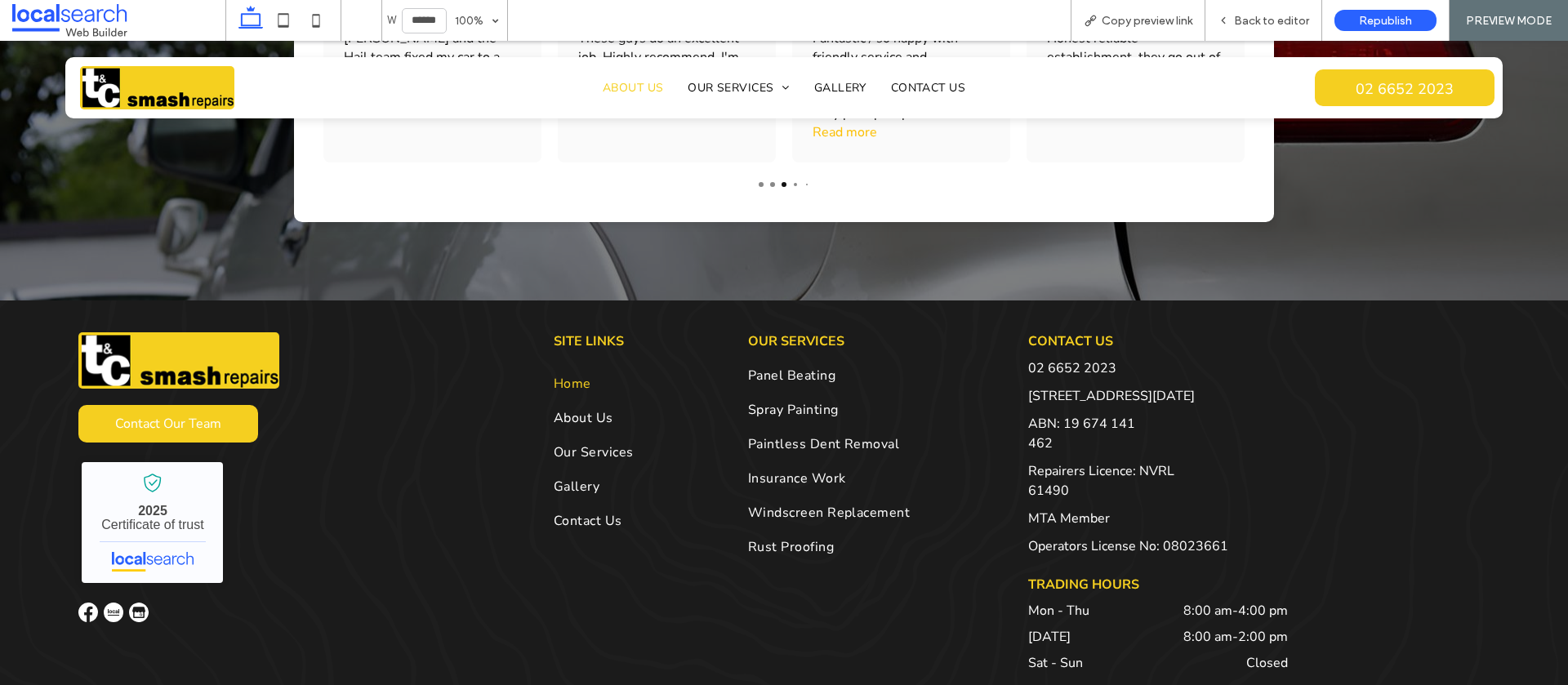
click at [634, 93] on span "About Us" at bounding box center [633, 87] width 60 height 16
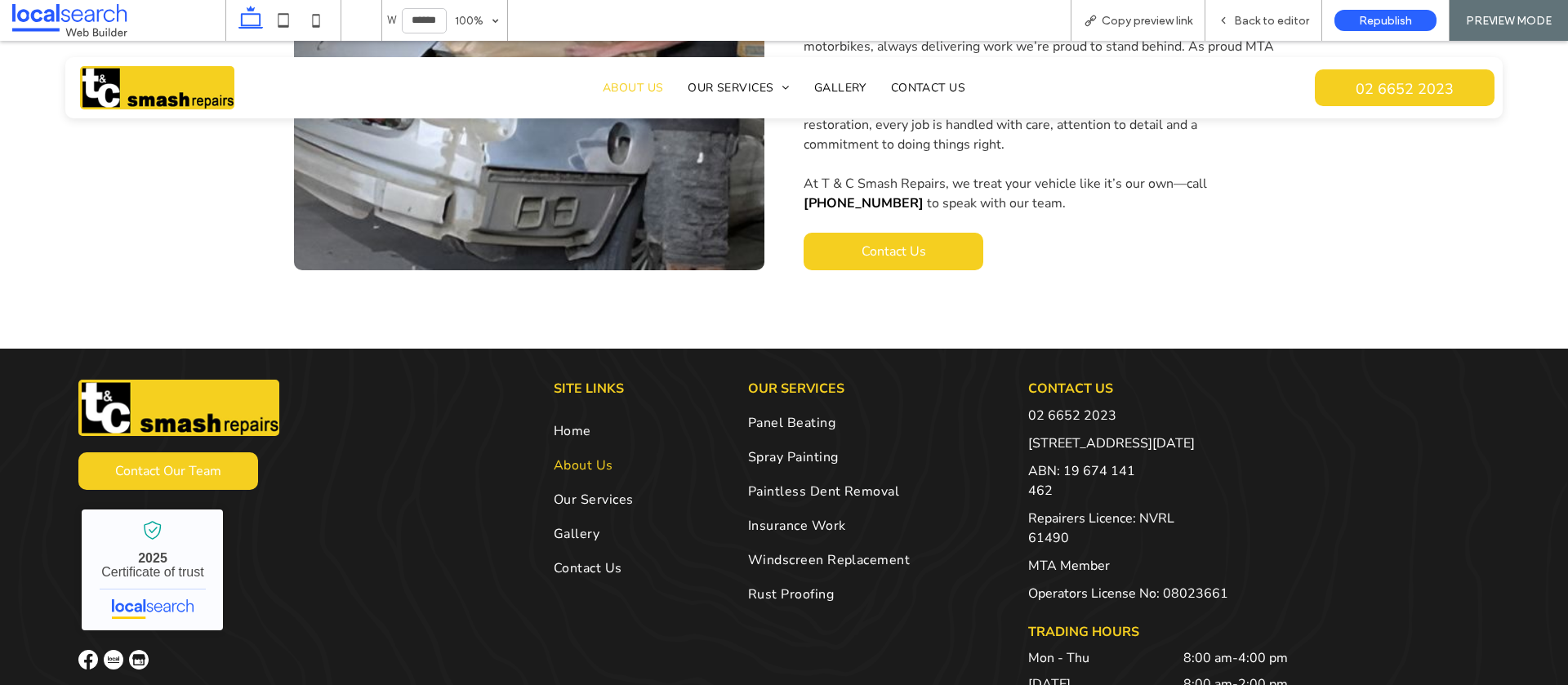
scroll to position [577, 0]
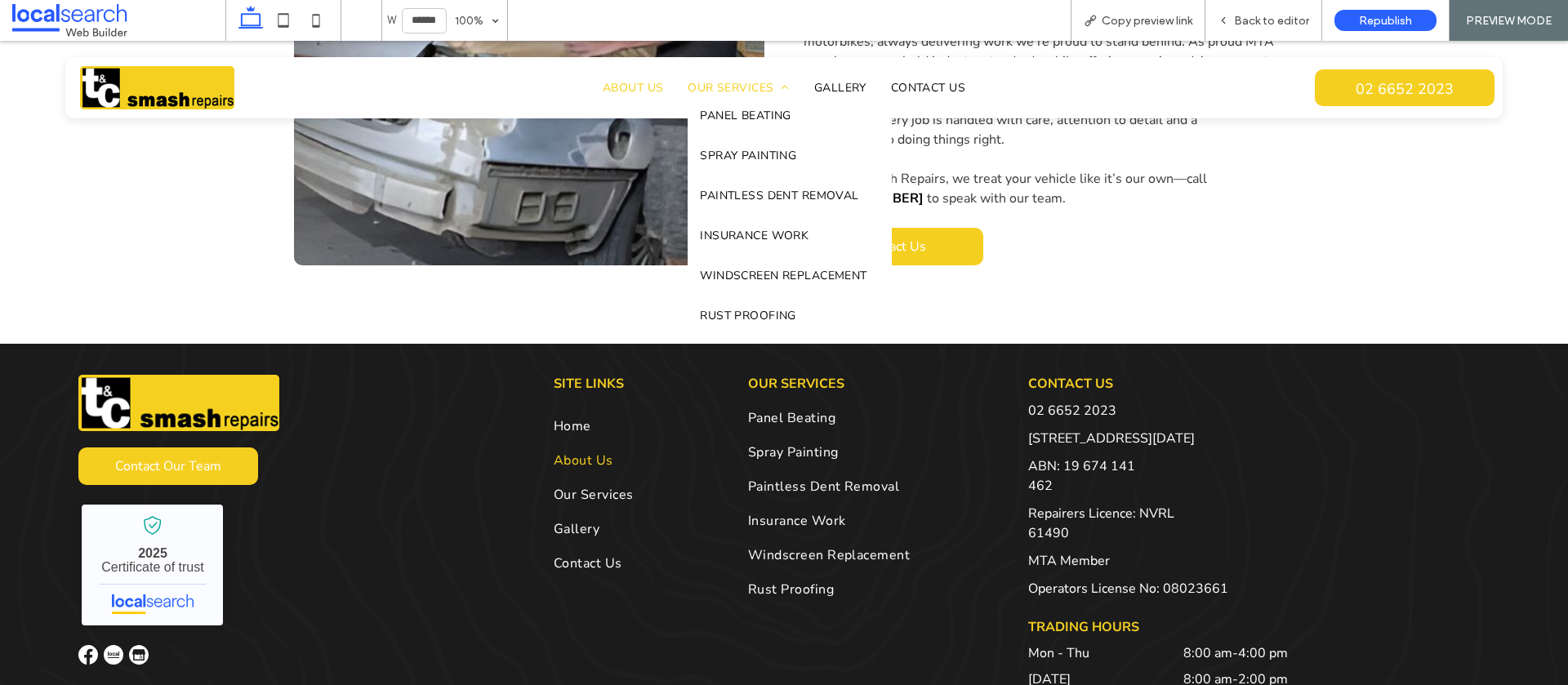
click at [740, 89] on span "Our Services" at bounding box center [739, 87] width 101 height 16
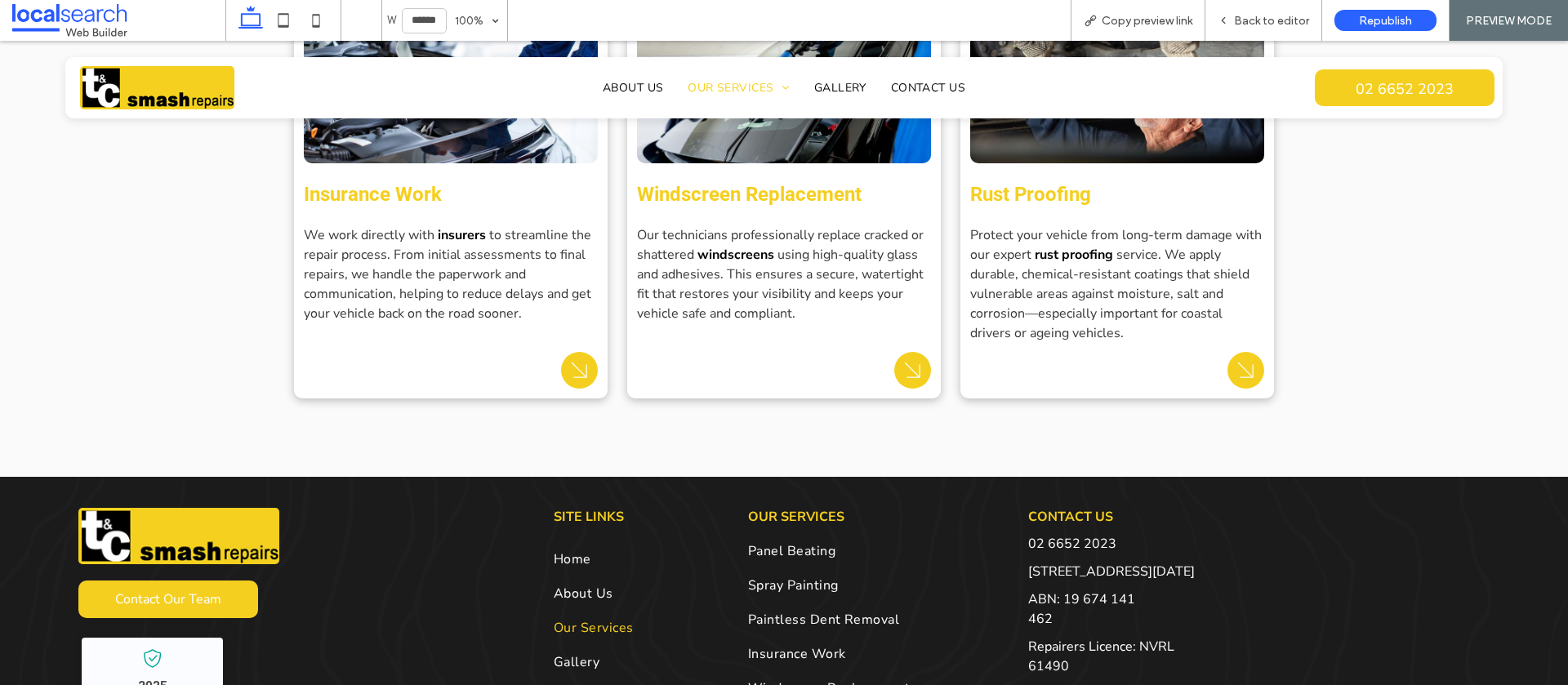
scroll to position [1468, 0]
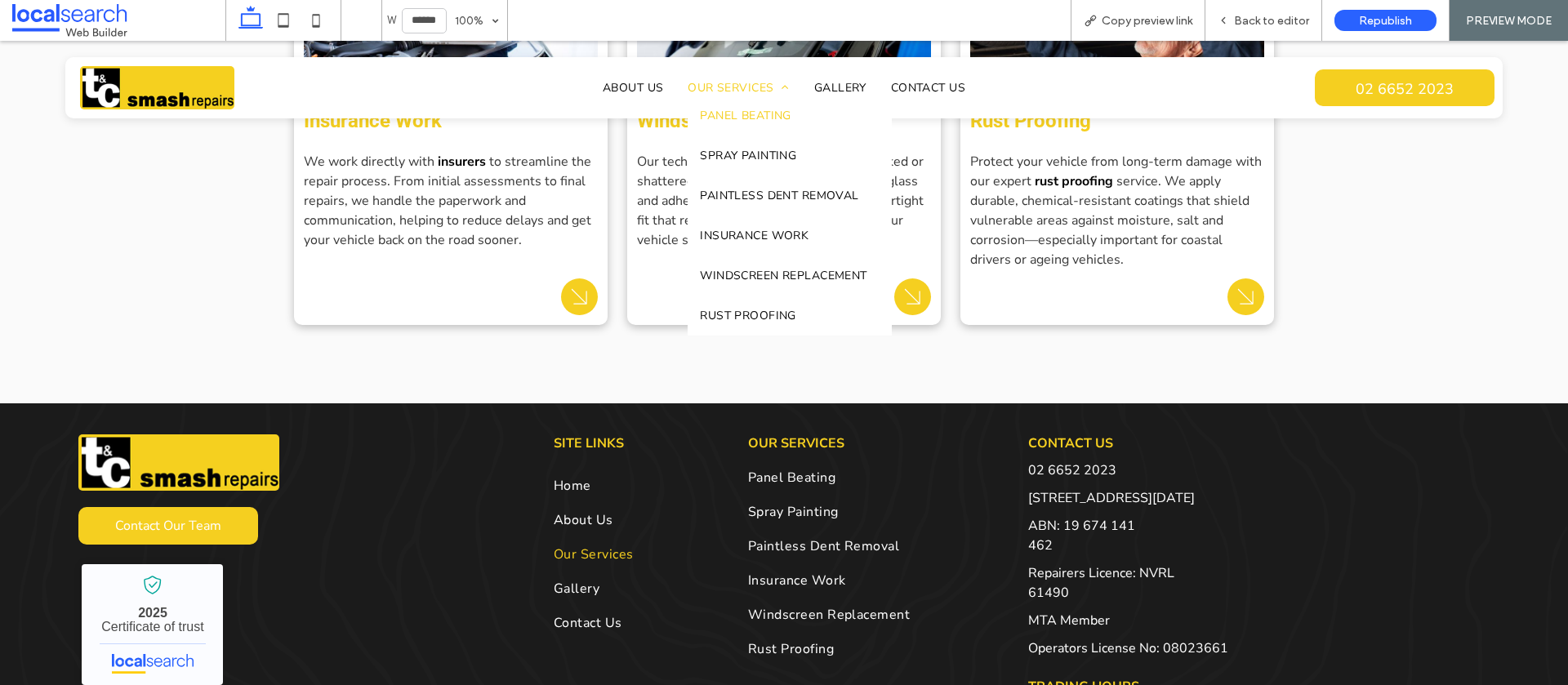
click at [759, 126] on link "Panel Beating" at bounding box center [789, 115] width 203 height 40
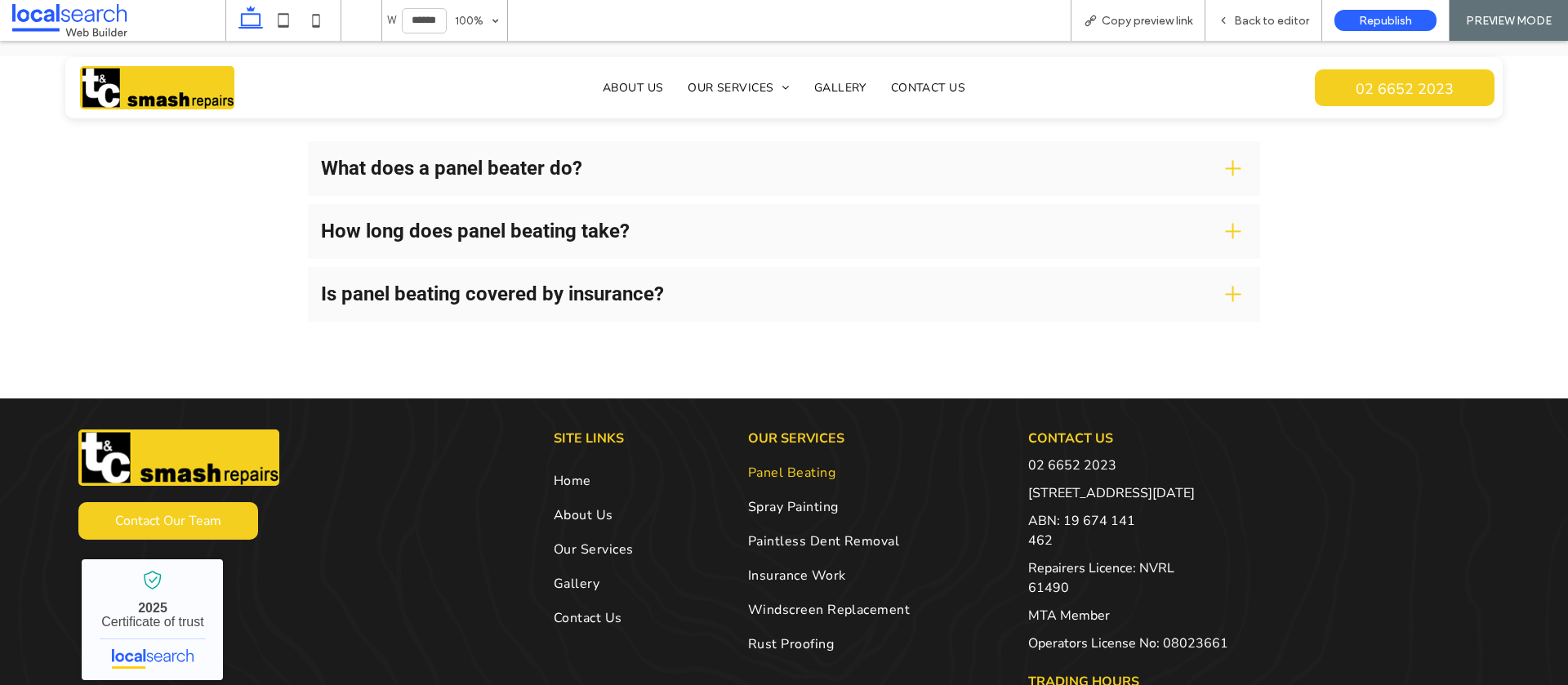
scroll to position [1986, 0]
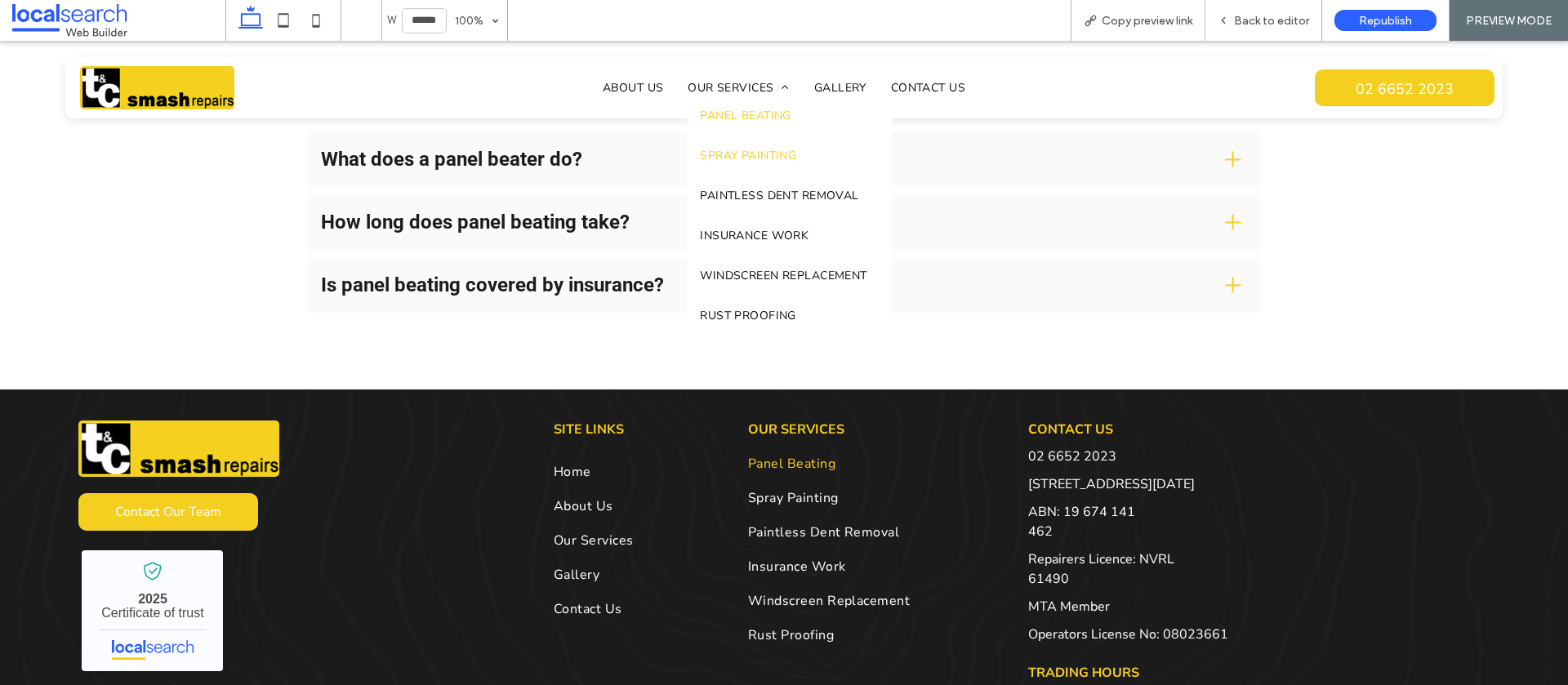
drag, startPoint x: 750, startPoint y: 149, endPoint x: 750, endPoint y: 189, distance: 40.0
click at [750, 149] on span "Spray Painting" at bounding box center [748, 155] width 96 height 16
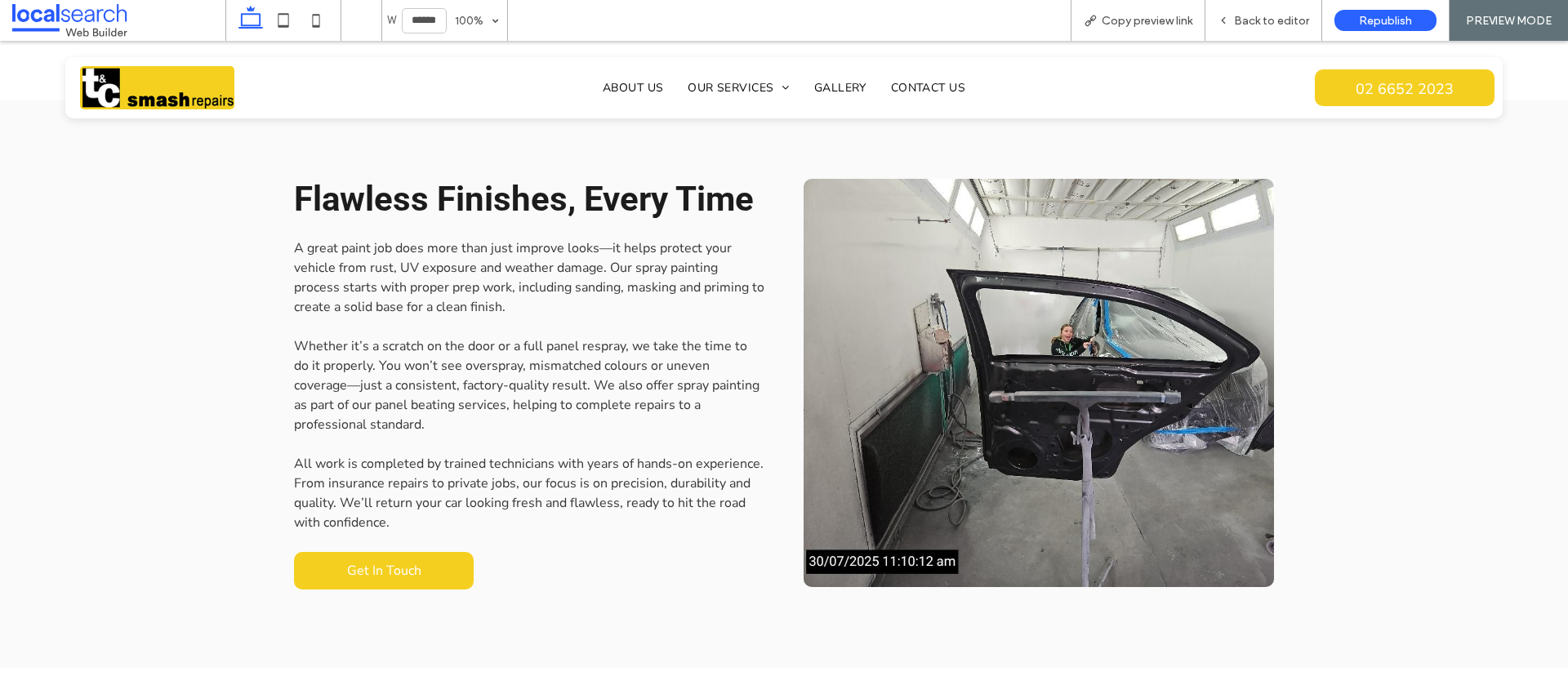
scroll to position [1456, 0]
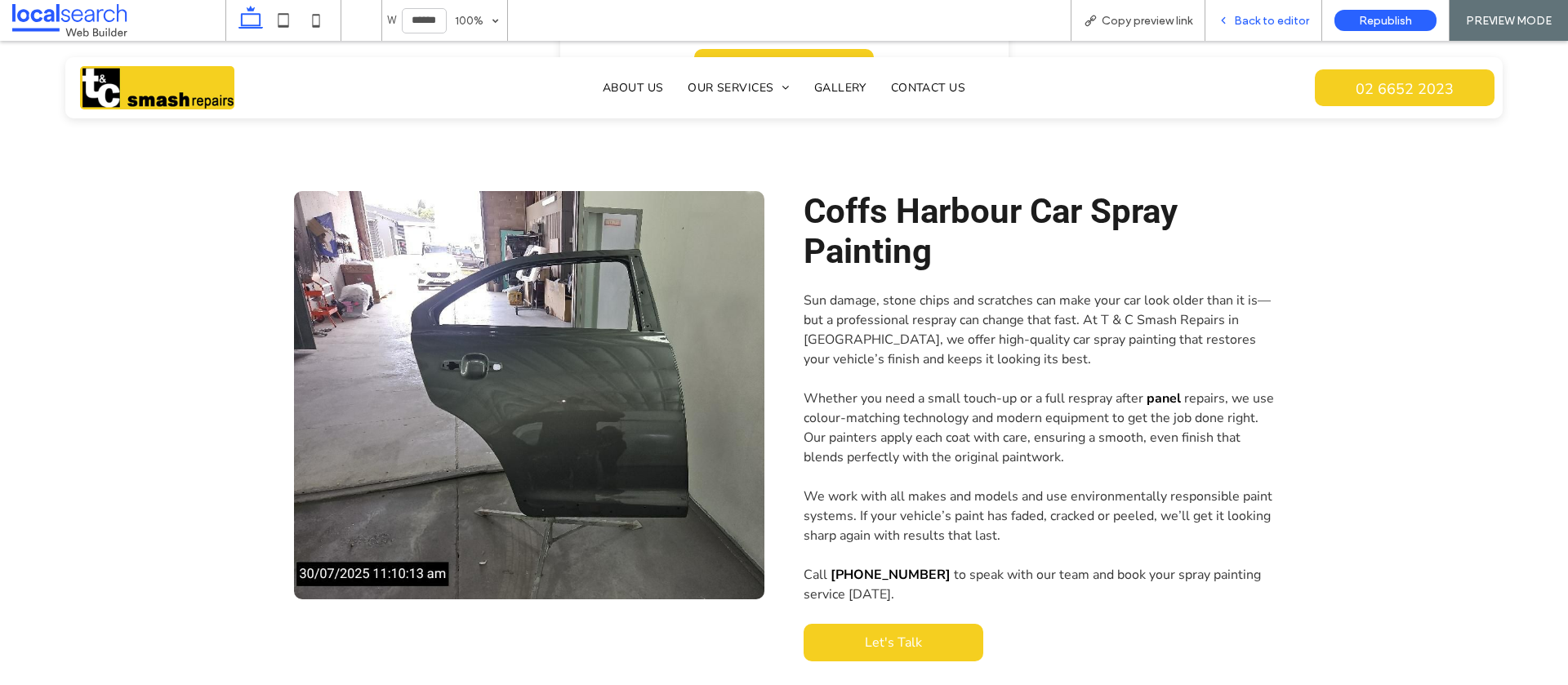
drag, startPoint x: 1126, startPoint y: 47, endPoint x: 1271, endPoint y: 23, distance: 147.0
click at [1271, 23] on span "Back to editor" at bounding box center [1272, 20] width 75 height 14
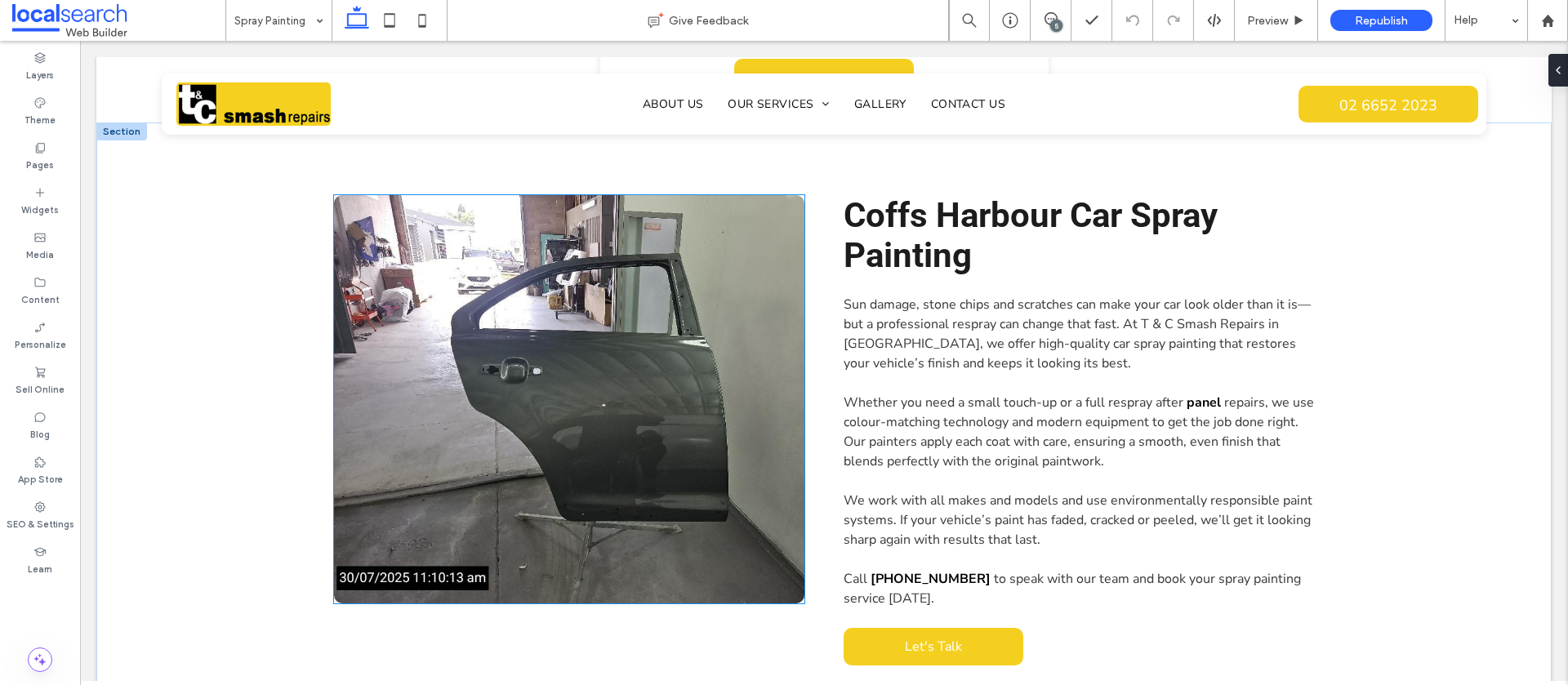
scroll to position [777, 0]
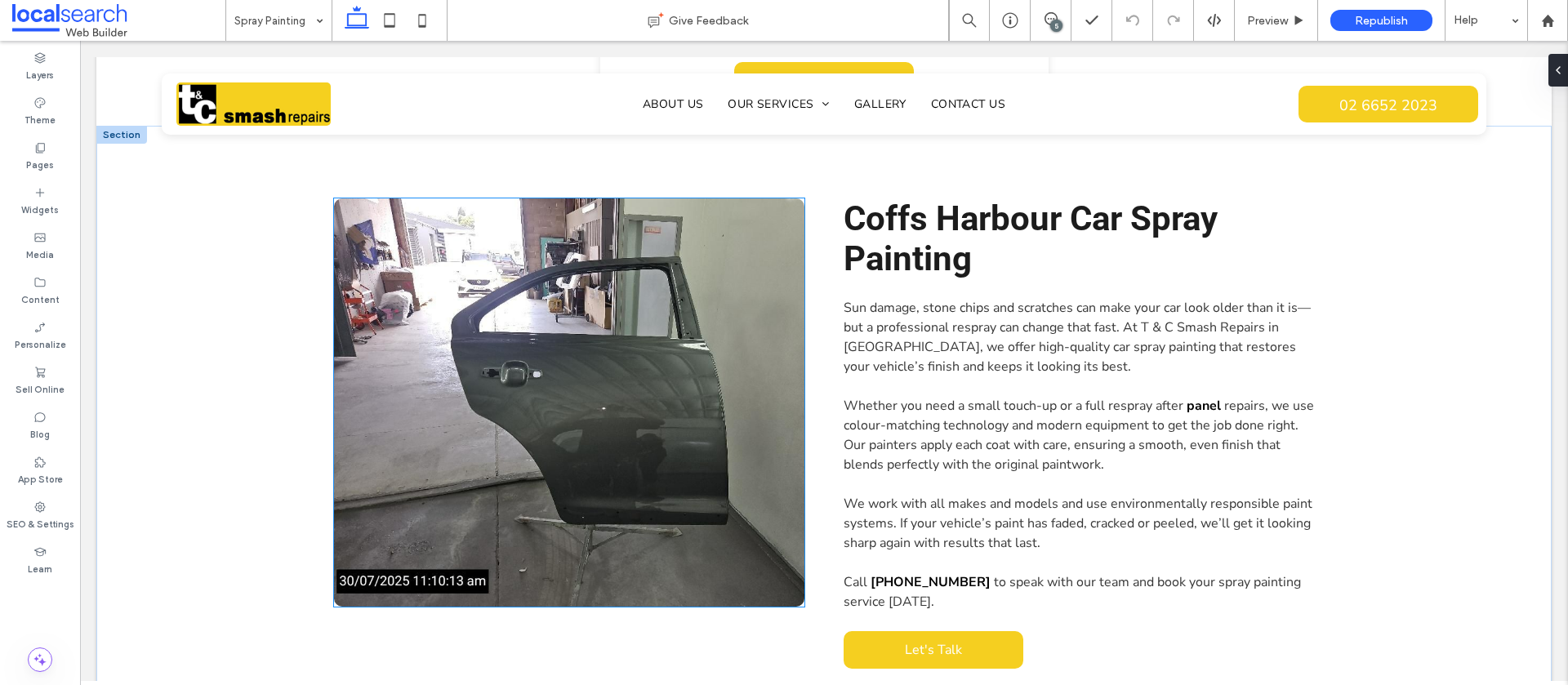
click at [542, 454] on link at bounding box center [570, 402] width 470 height 408
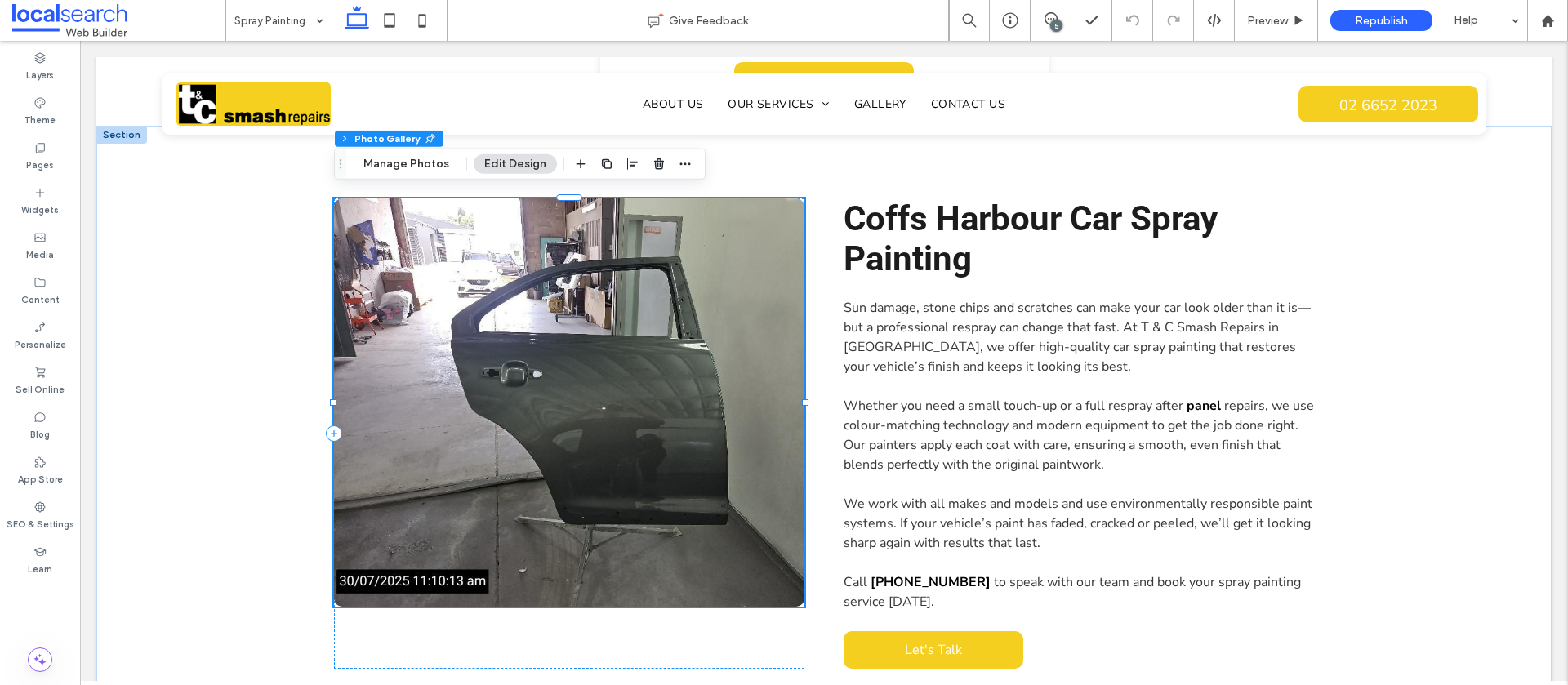
scroll to position [785, 0]
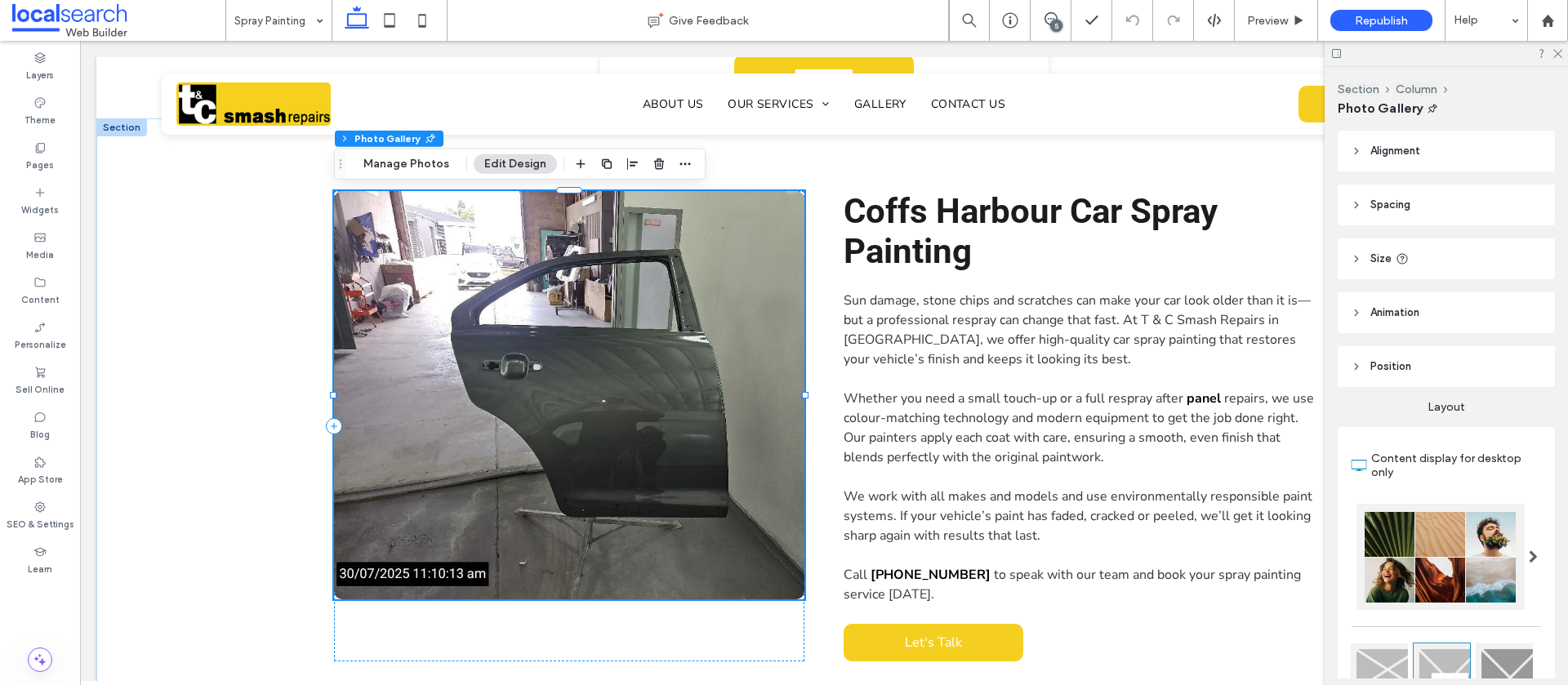
click at [520, 450] on link at bounding box center [570, 395] width 470 height 408
click at [386, 161] on button "Manage Photos" at bounding box center [406, 164] width 107 height 19
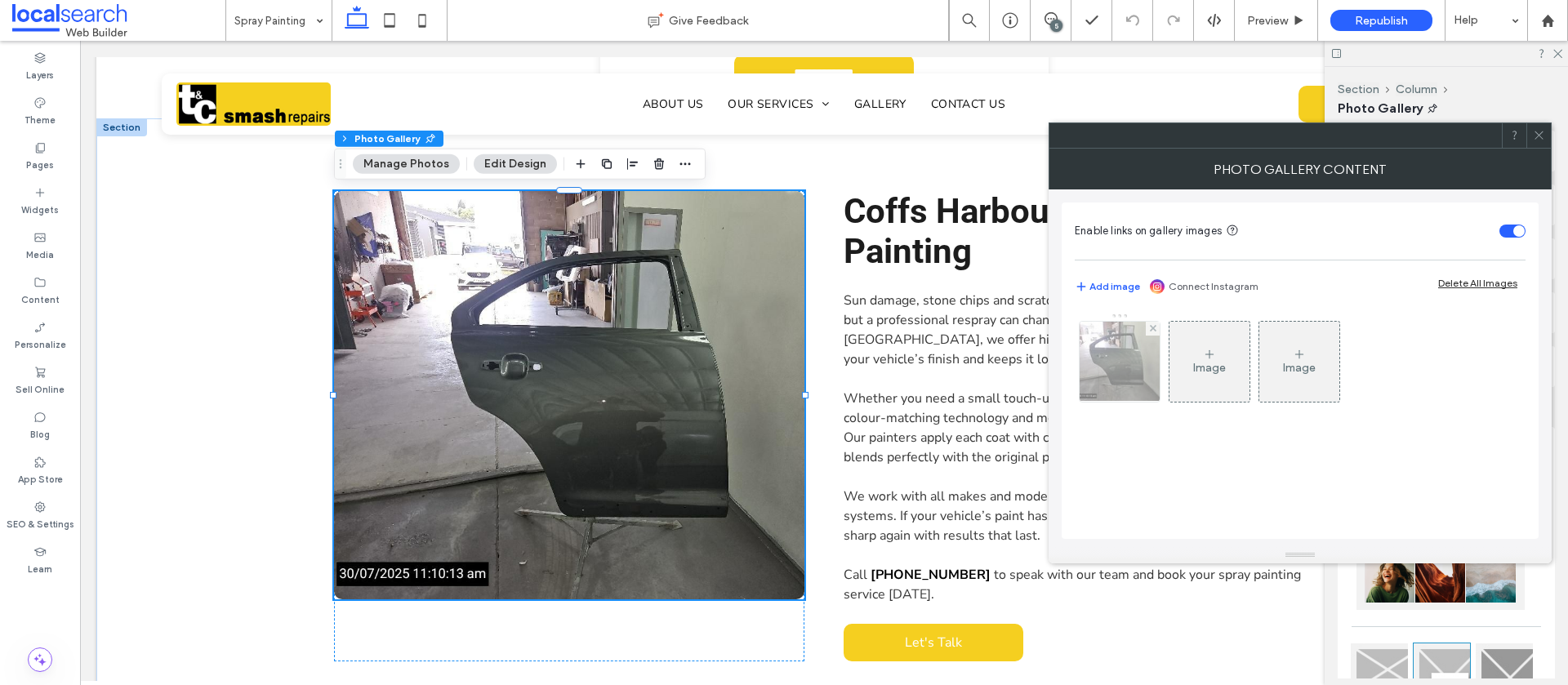
click at [1123, 385] on img at bounding box center [1120, 361] width 107 height 80
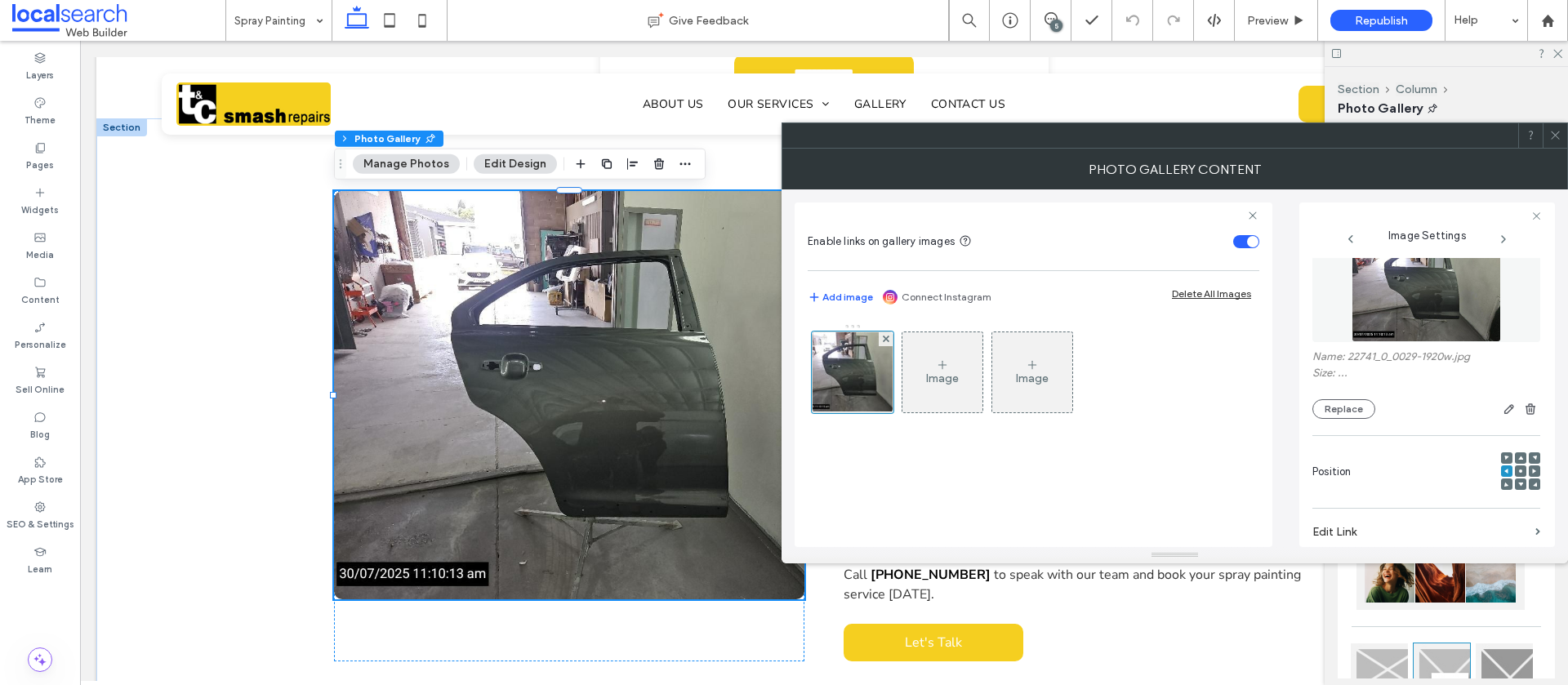
scroll to position [34, 0]
click at [1503, 412] on icon "button" at bounding box center [1509, 411] width 13 height 13
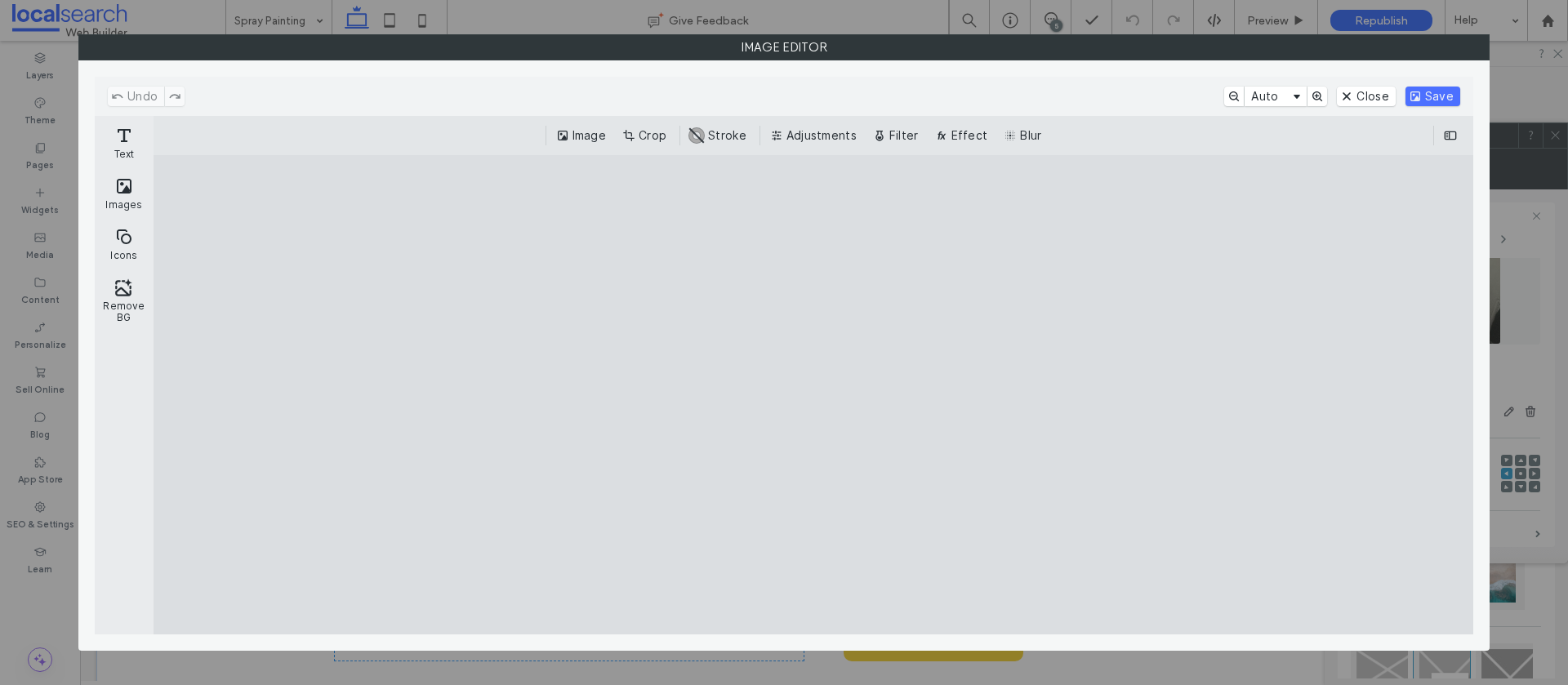
click at [814, 395] on cesdk-canvas "Editor canvas" at bounding box center [814, 395] width 0 height 0
drag, startPoint x: 653, startPoint y: 135, endPoint x: 670, endPoint y: 197, distance: 64.3
click at [653, 135] on button "Crop" at bounding box center [645, 135] width 53 height 19
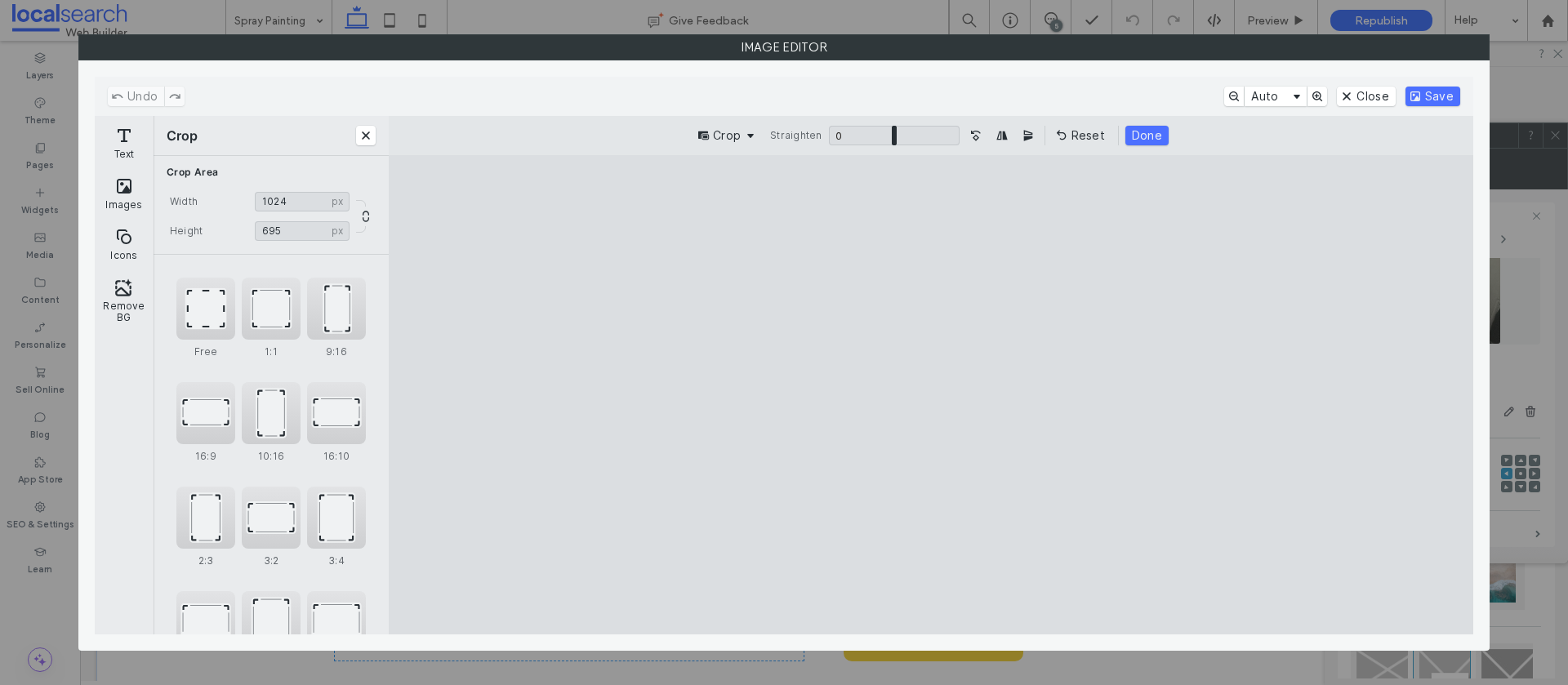
type input "***"
drag, startPoint x: 933, startPoint y: 590, endPoint x: 928, endPoint y: 553, distance: 37.3
click at [931, 395] on cesdk-canvas "Editor canvas" at bounding box center [931, 395] width 0 height 0
click at [1151, 129] on button "Done" at bounding box center [1147, 135] width 44 height 19
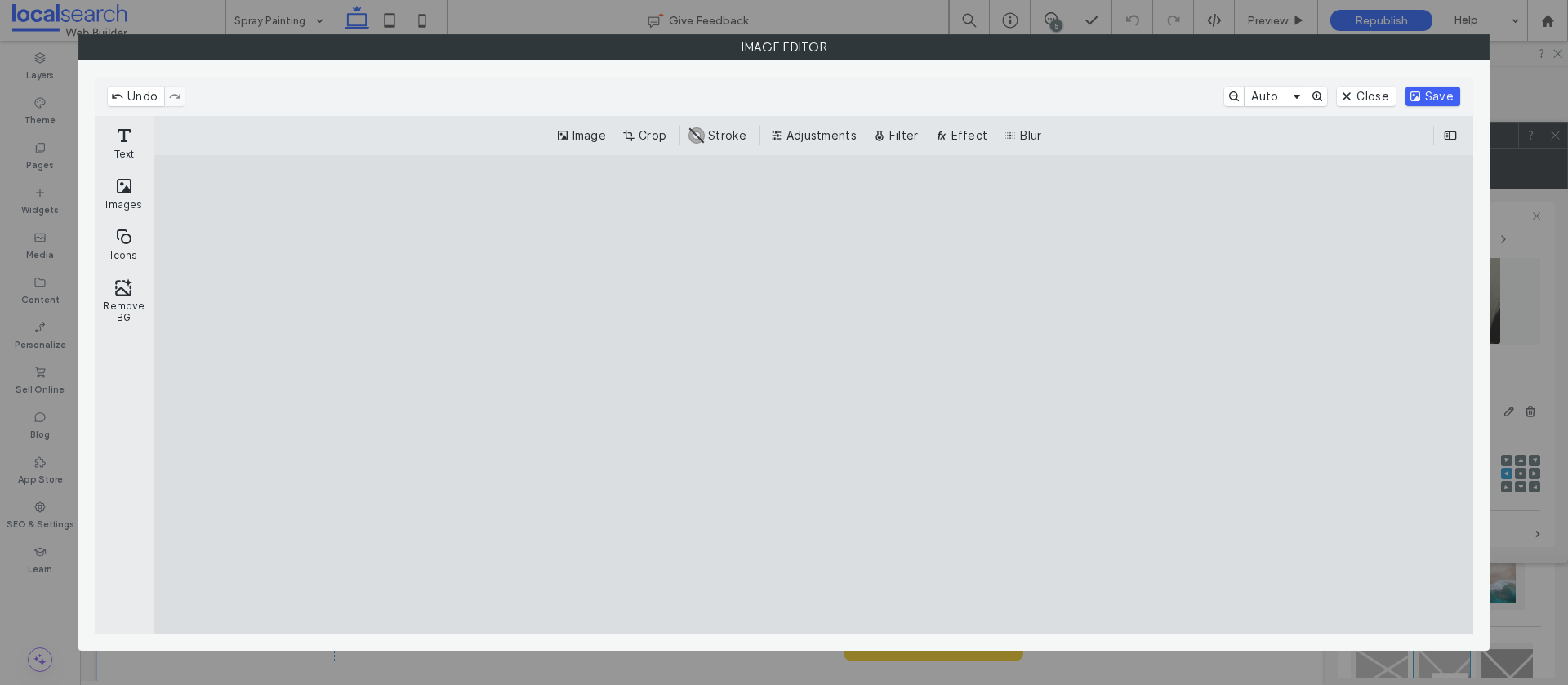
click at [1438, 92] on button "Save" at bounding box center [1433, 96] width 54 height 19
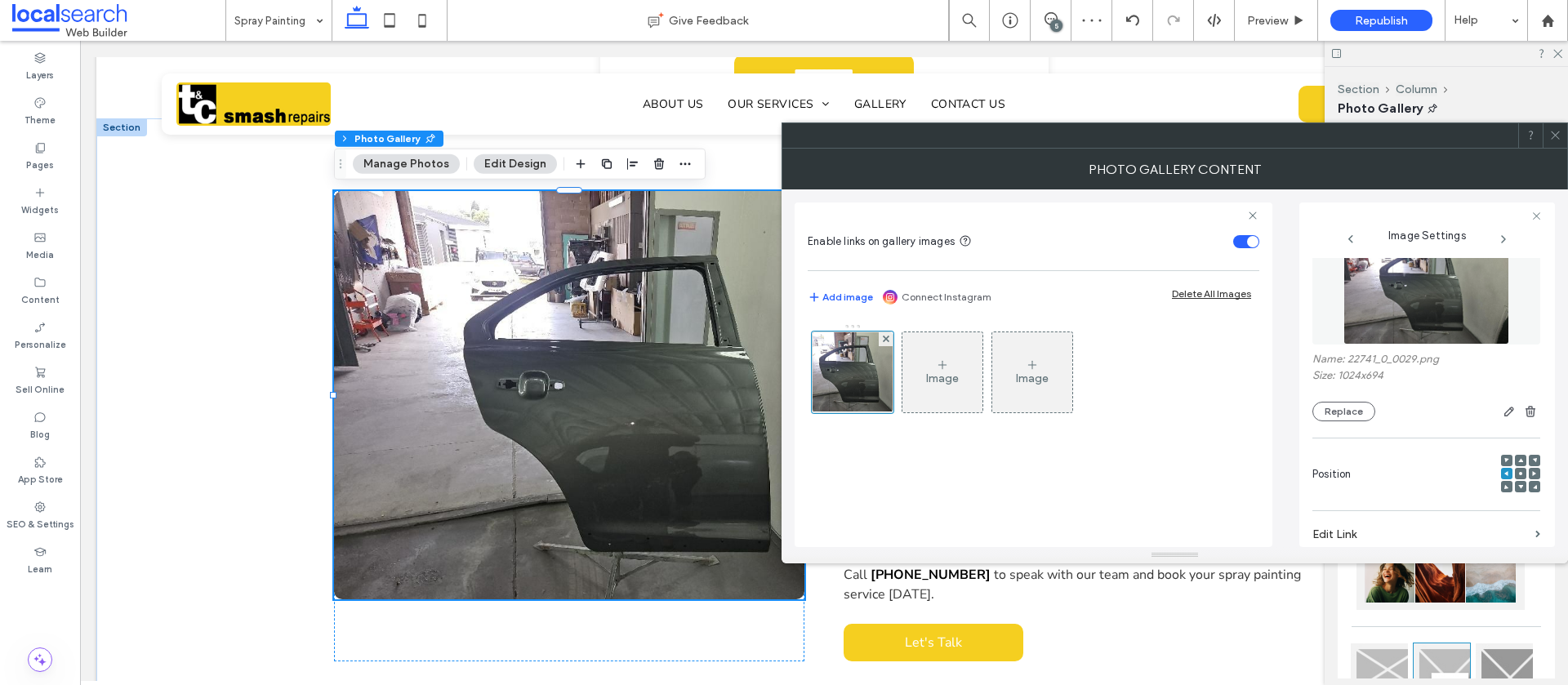
click at [1557, 130] on icon at bounding box center [1555, 135] width 13 height 13
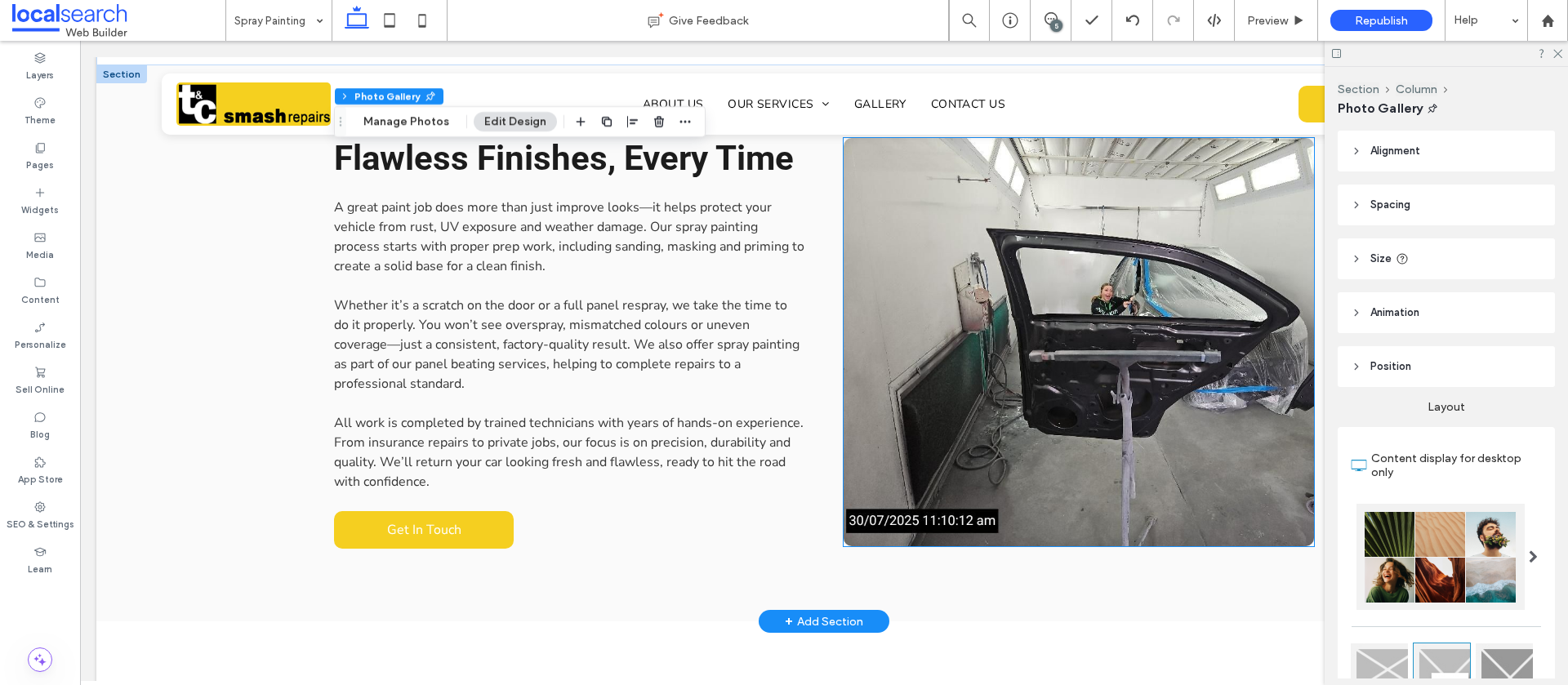
scroll to position [1461, 0]
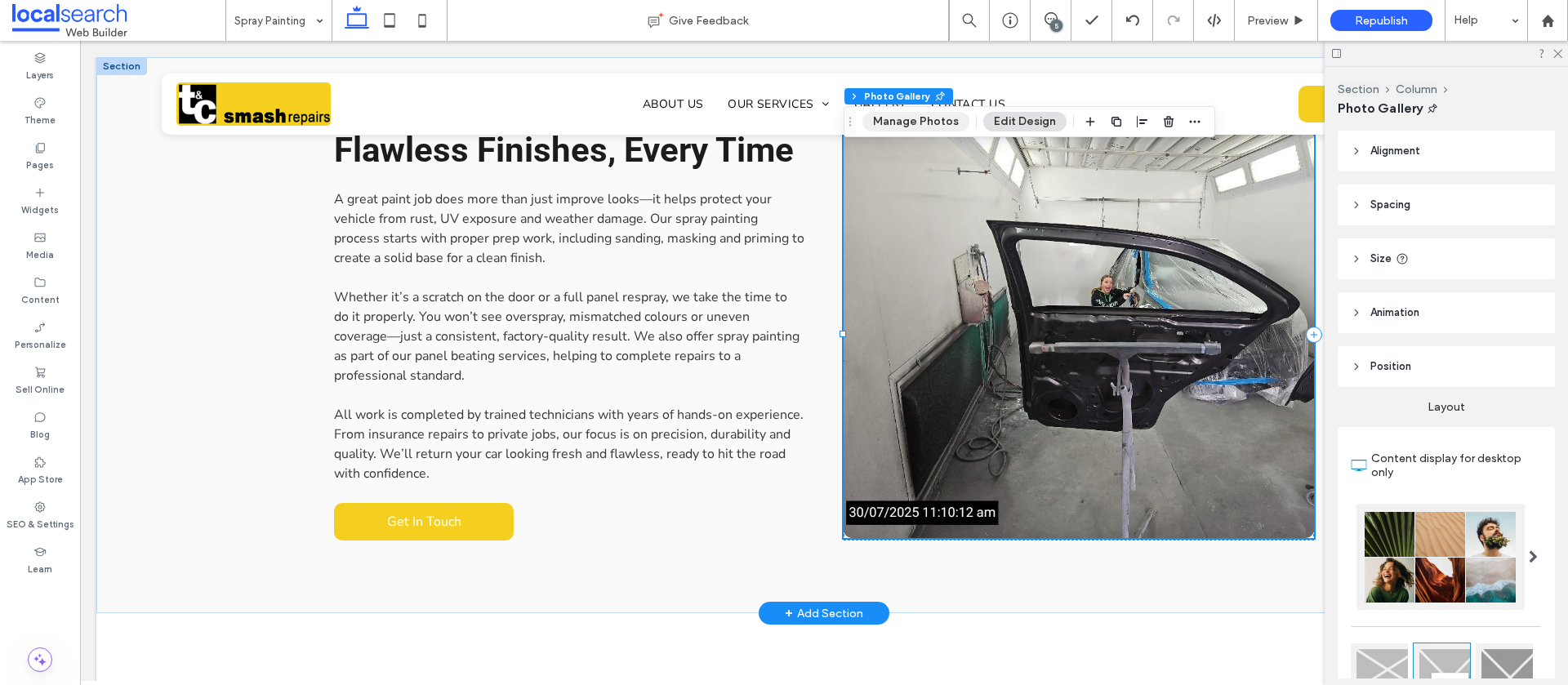
click at [938, 125] on button "Manage Photos" at bounding box center [916, 121] width 107 height 19
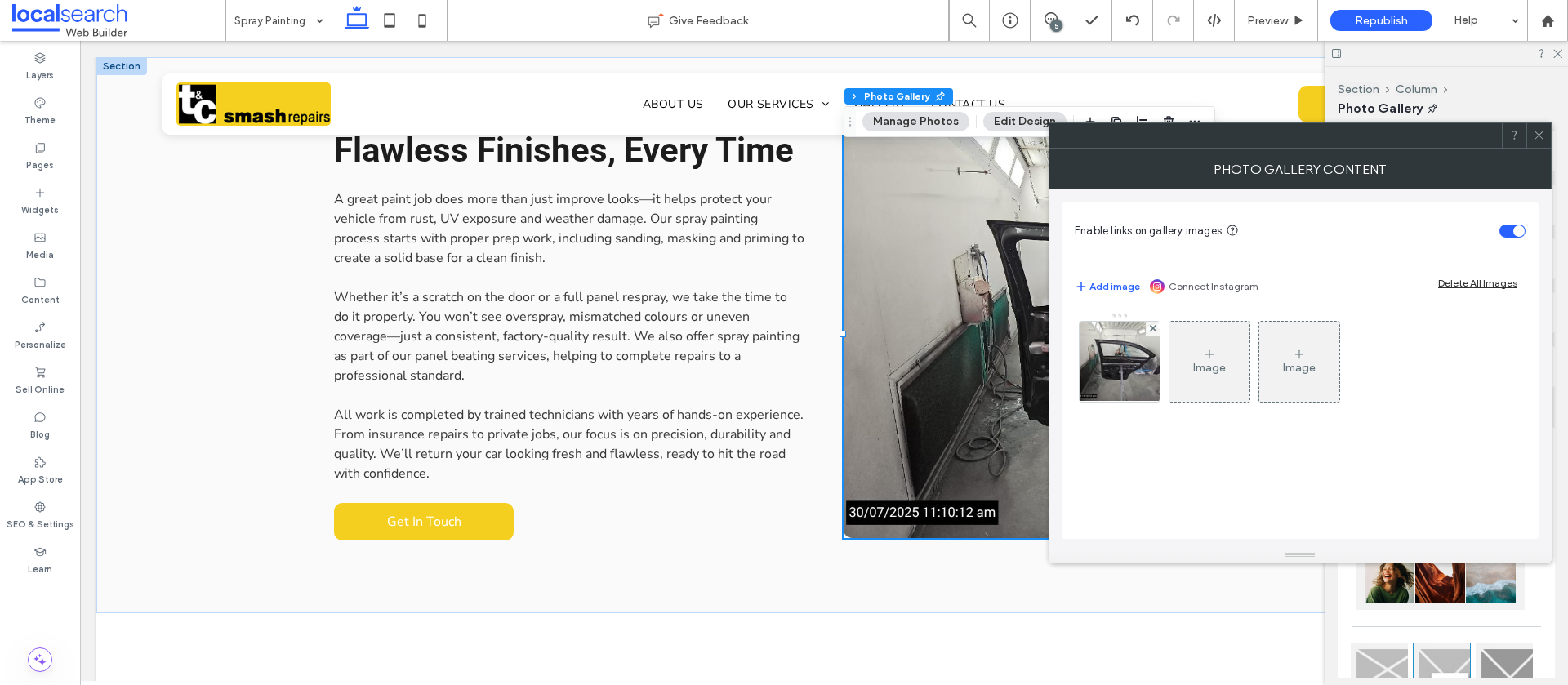
click at [1099, 376] on img at bounding box center [1120, 361] width 107 height 80
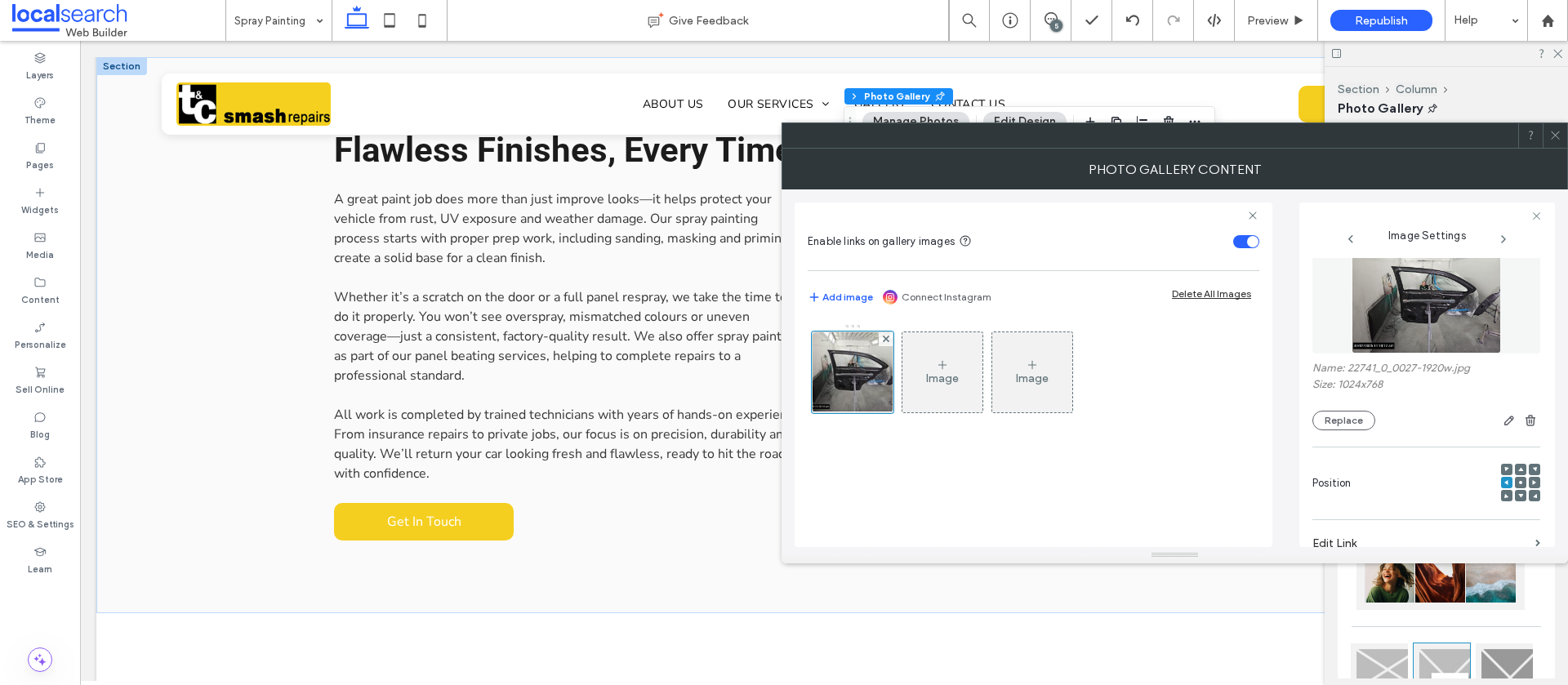
scroll to position [0, 0]
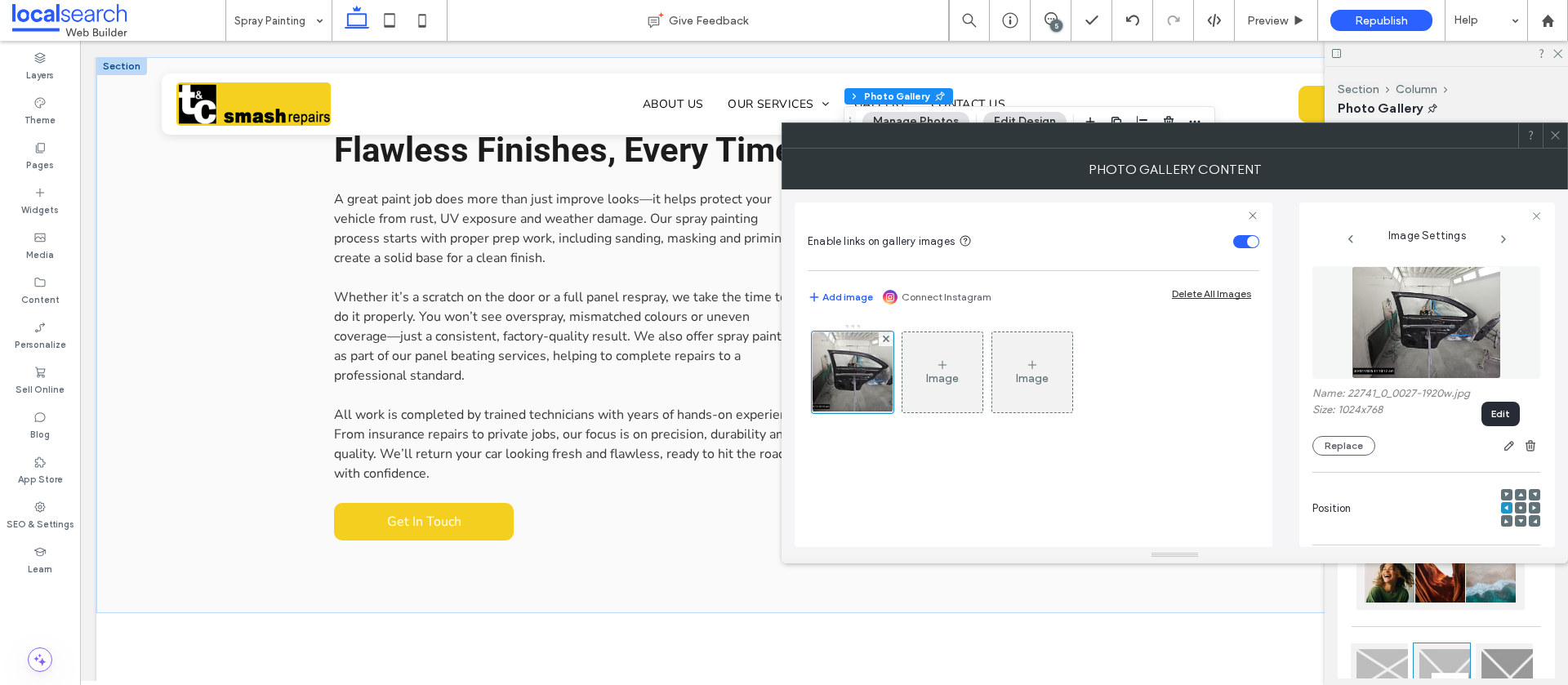
drag, startPoint x: 1499, startPoint y: 448, endPoint x: 1486, endPoint y: 447, distance: 13.0
click at [1505, 448] on use "button" at bounding box center [1510, 446] width 10 height 10
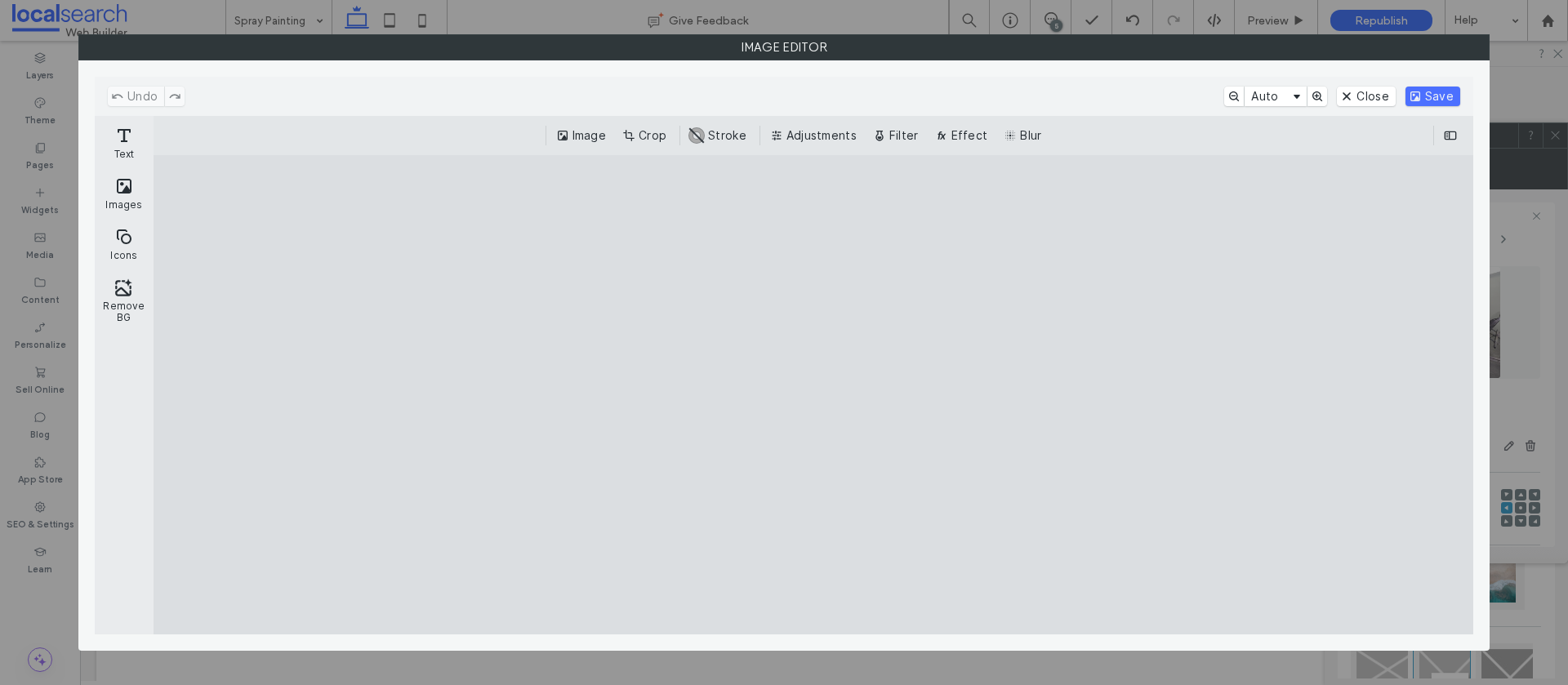
click at [814, 395] on cesdk-canvas "Editor canvas" at bounding box center [814, 395] width 0 height 0
click at [649, 141] on button "Crop" at bounding box center [645, 135] width 53 height 19
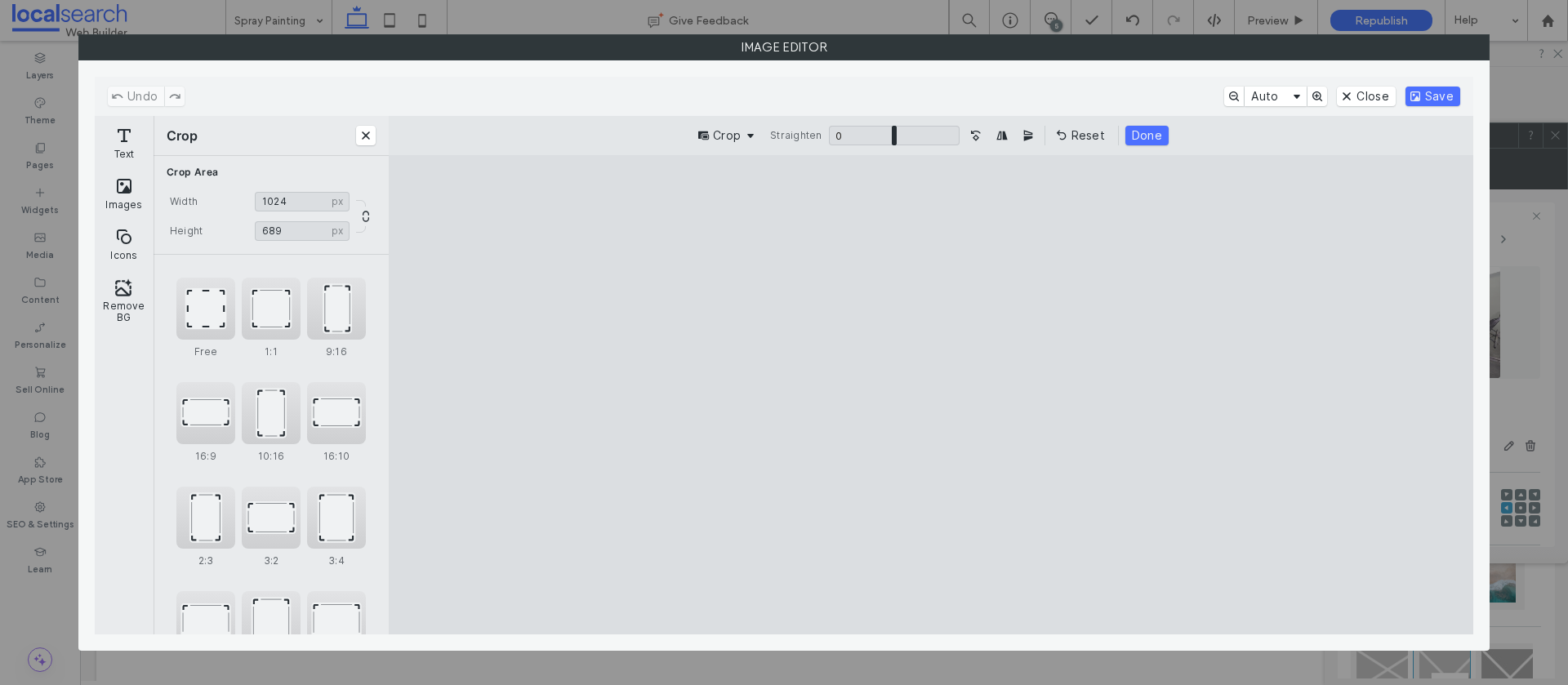
type input "***"
drag, startPoint x: 929, startPoint y: 587, endPoint x: 916, endPoint y: 543, distance: 45.9
click at [931, 395] on cesdk-canvas "Editor canvas" at bounding box center [931, 395] width 0 height 0
click at [1438, 100] on button "Save" at bounding box center [1433, 96] width 54 height 19
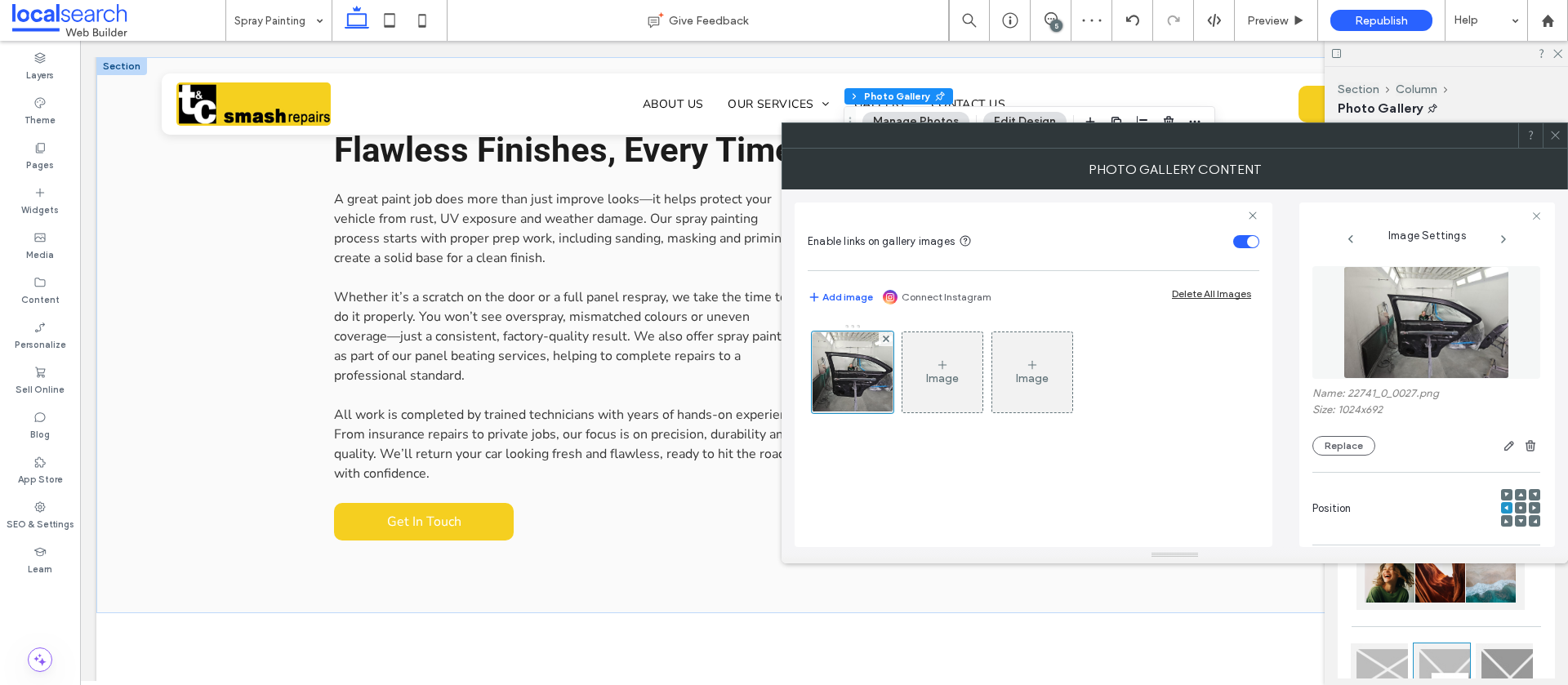
drag, startPoint x: 1557, startPoint y: 136, endPoint x: 1494, endPoint y: 143, distance: 63.4
click at [1556, 136] on icon at bounding box center [1555, 135] width 13 height 13
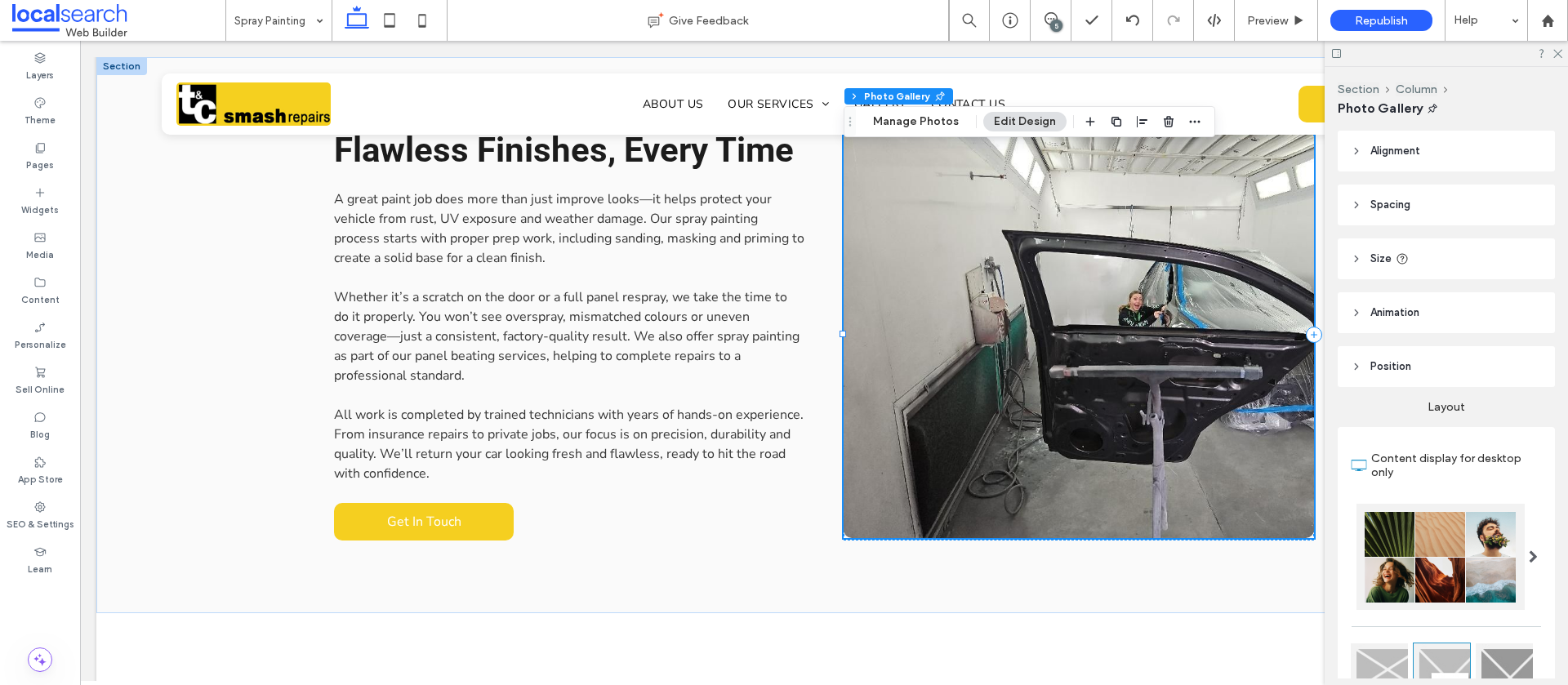
drag, startPoint x: 1555, startPoint y: 56, endPoint x: 1546, endPoint y: 62, distance: 10.8
click at [1554, 56] on use at bounding box center [1557, 53] width 9 height 9
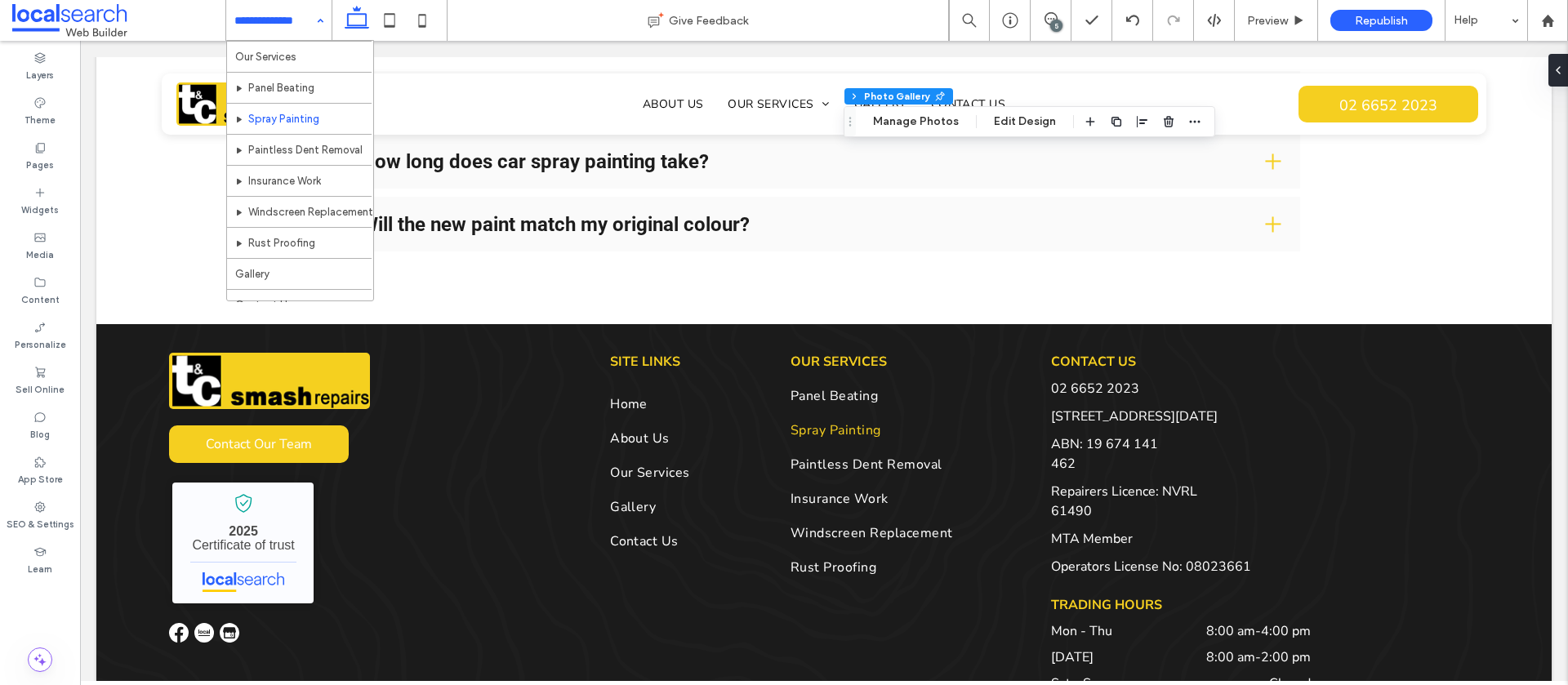
scroll to position [63, 0]
drag, startPoint x: 287, startPoint y: 145, endPoint x: 301, endPoint y: 140, distance: 14.9
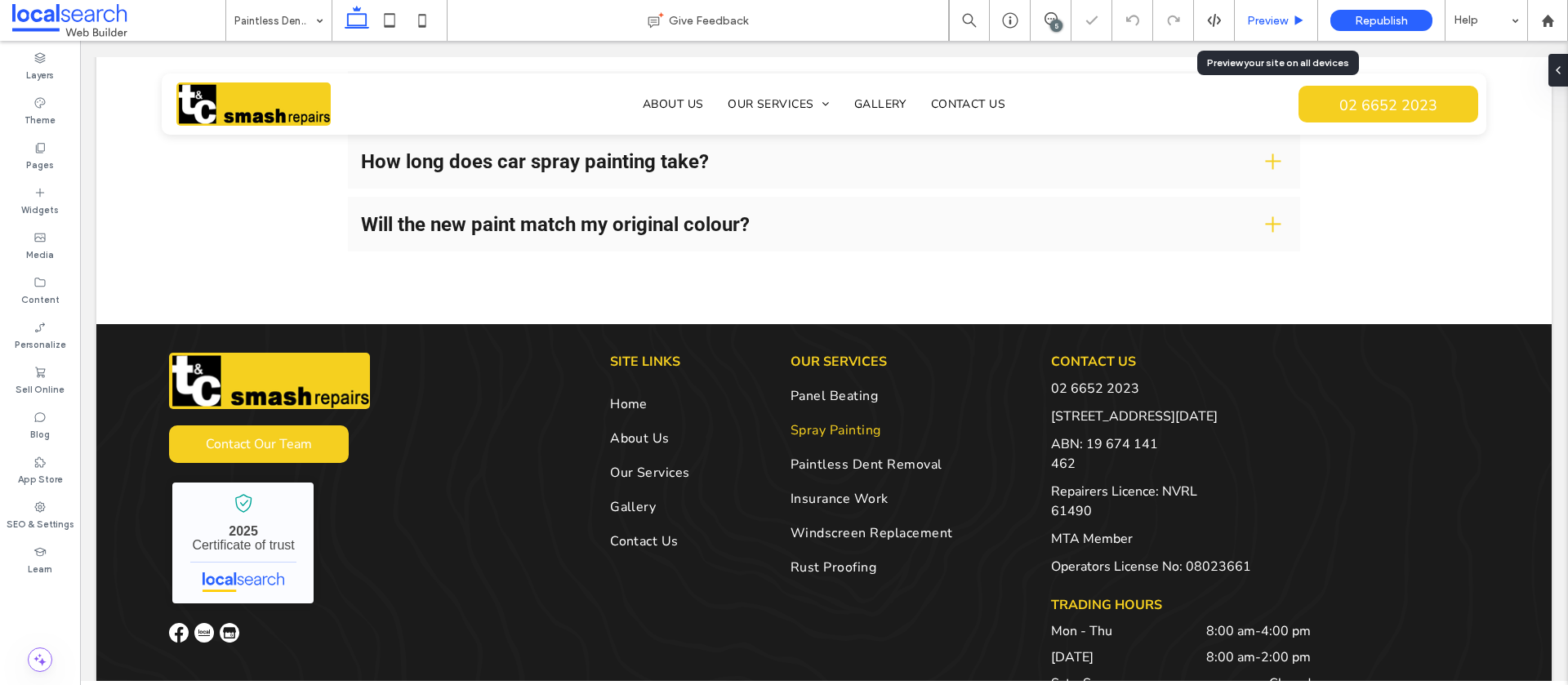
click at [1273, 23] on span "Preview" at bounding box center [1268, 20] width 41 height 14
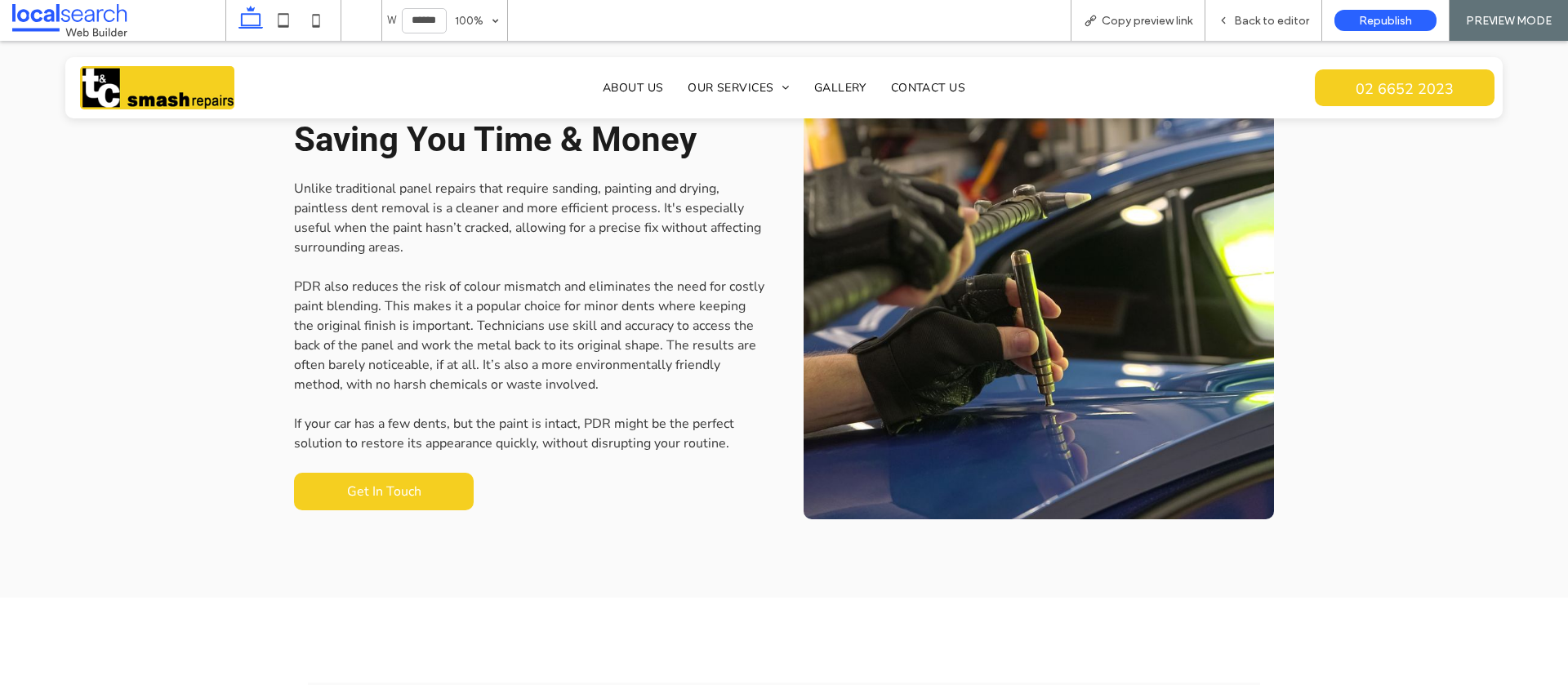
scroll to position [1499, 0]
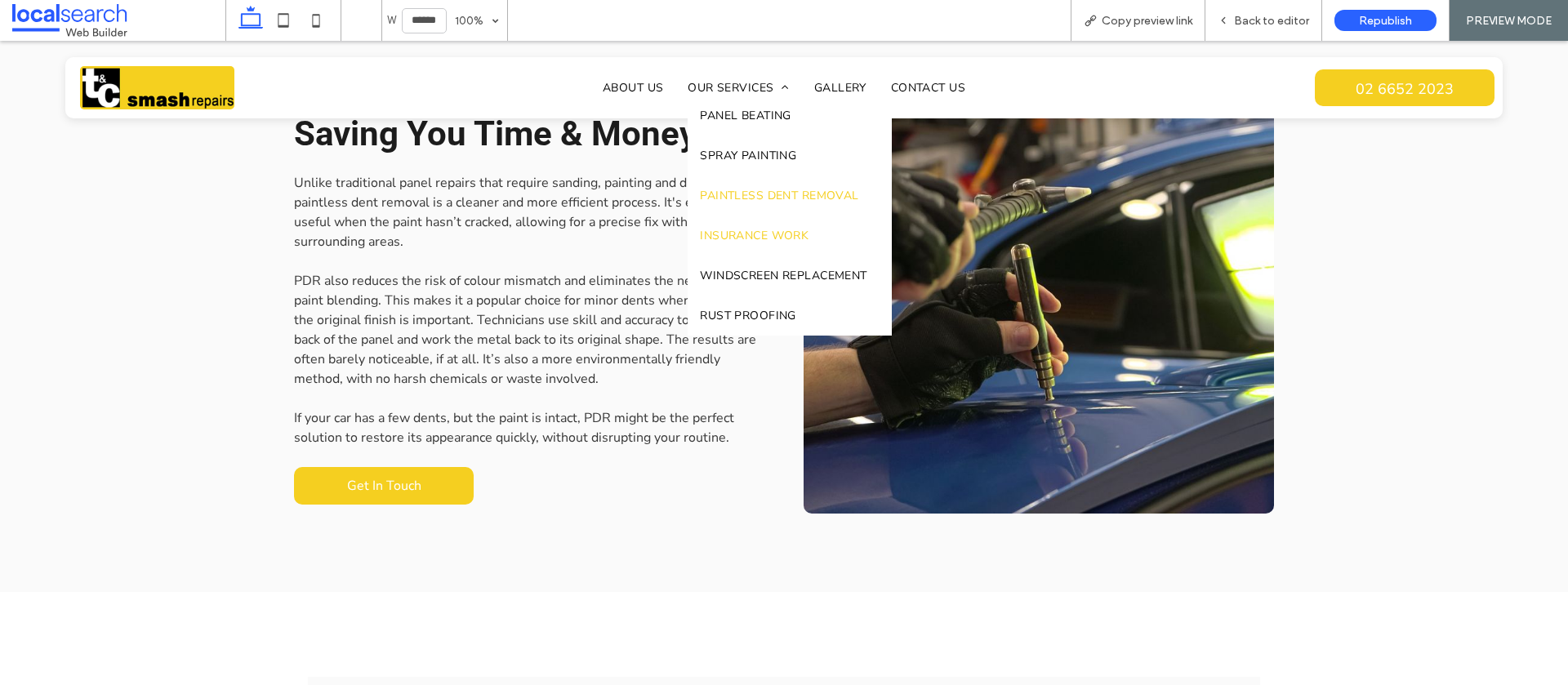
click at [781, 243] on span "Insurance Work" at bounding box center [754, 235] width 109 height 16
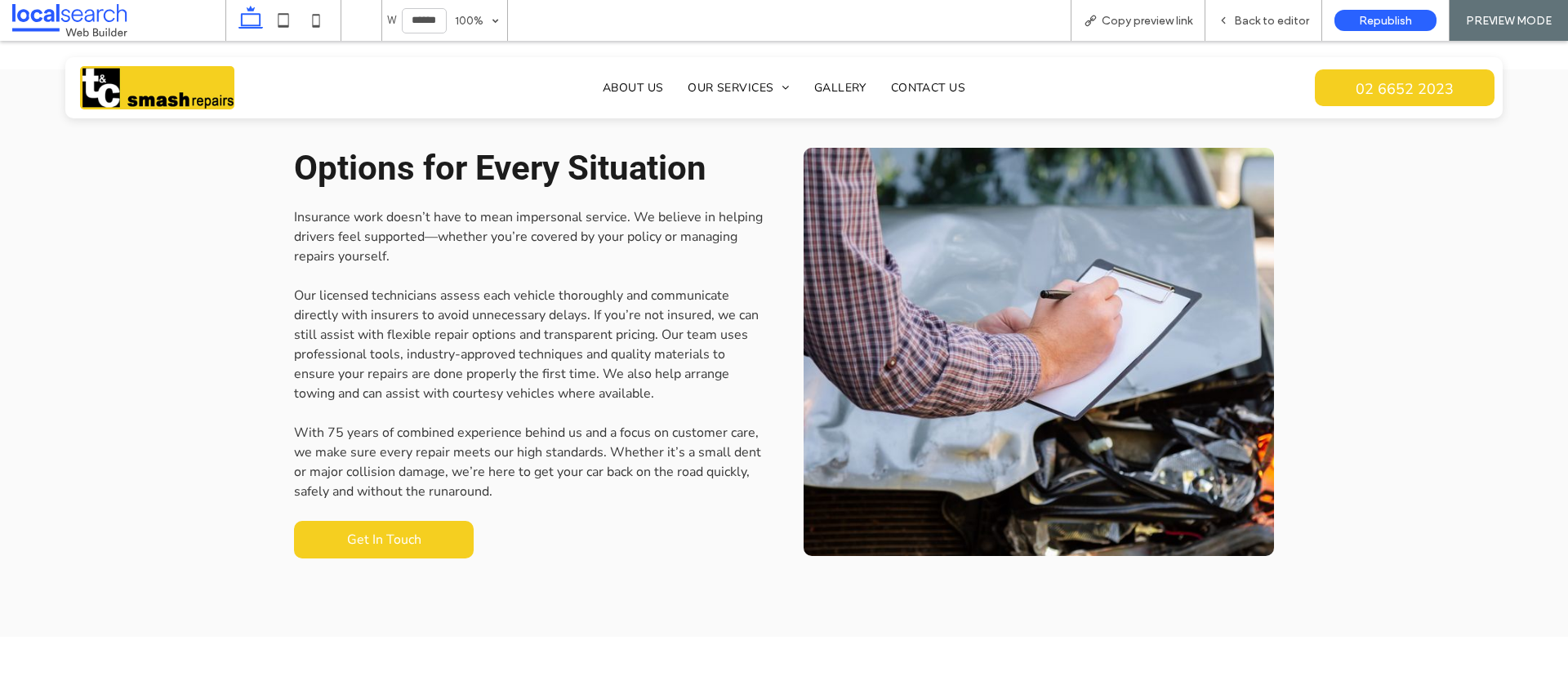
scroll to position [1581, 0]
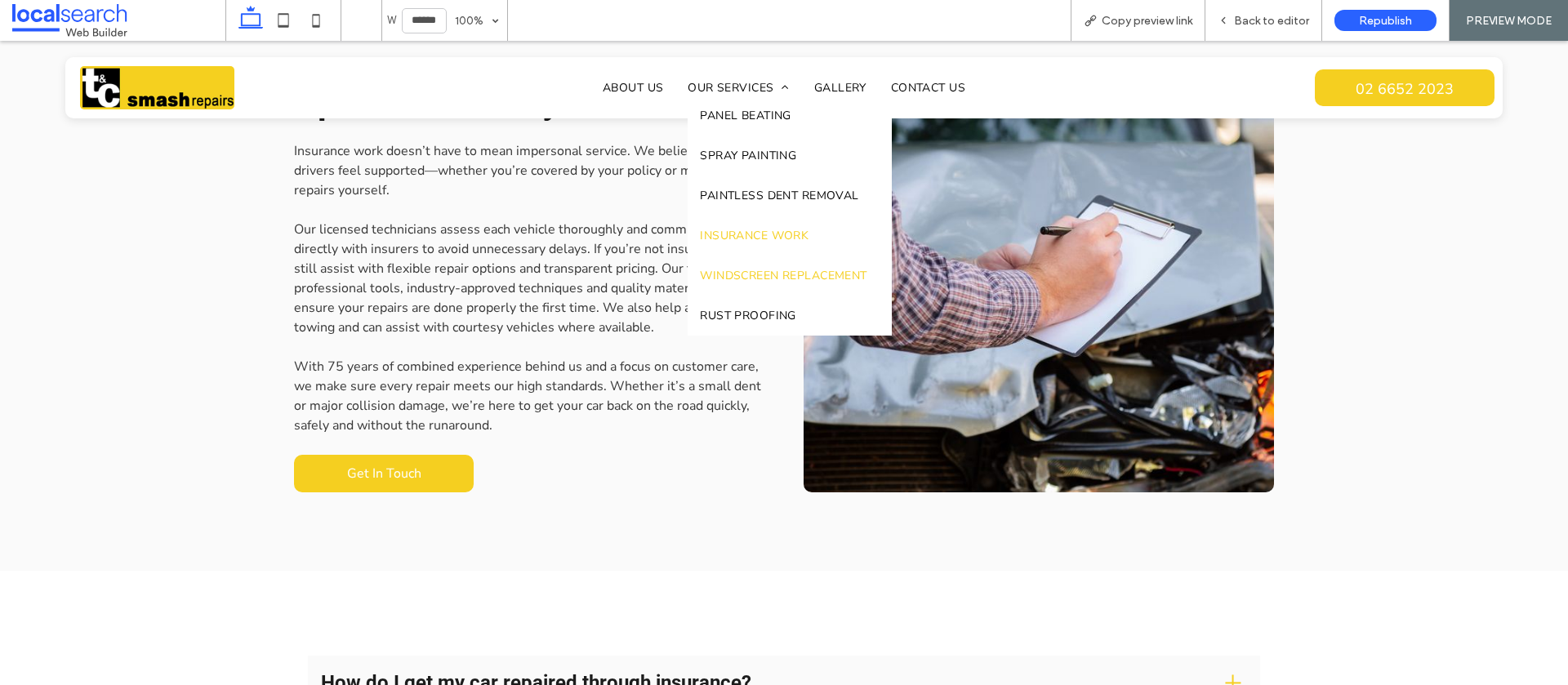
click at [750, 272] on span "Windscreen Replacement" at bounding box center [783, 276] width 166 height 16
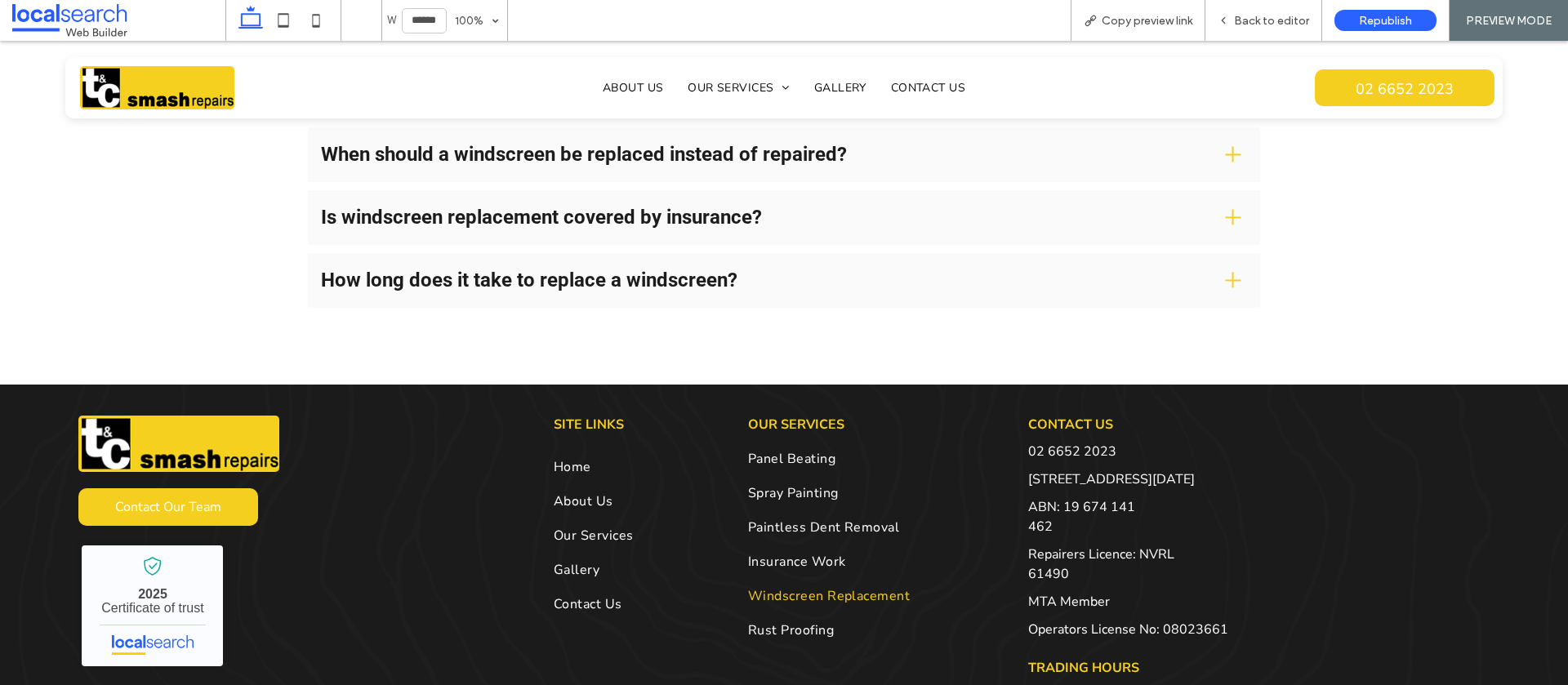
scroll to position [2214, 0]
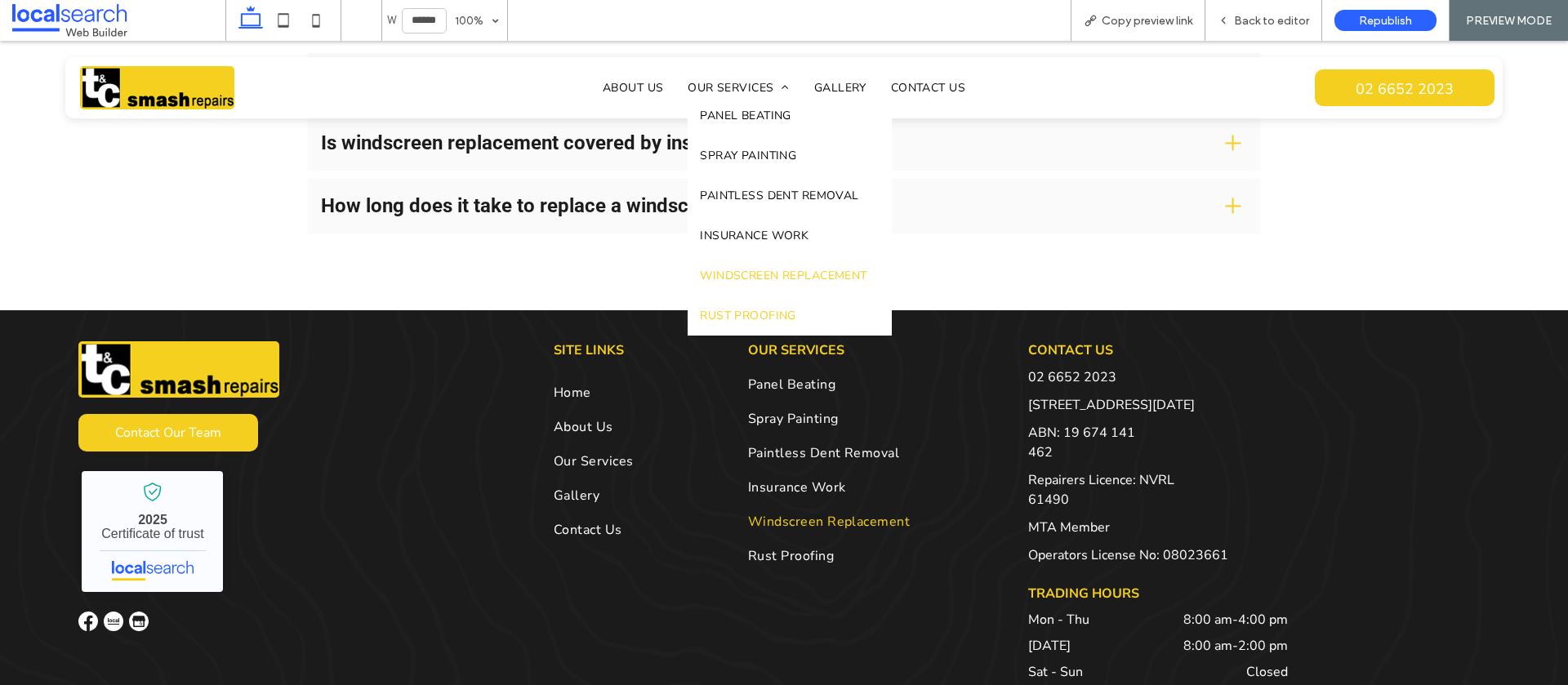
click at [799, 317] on link "Rust Proofing" at bounding box center [789, 315] width 203 height 40
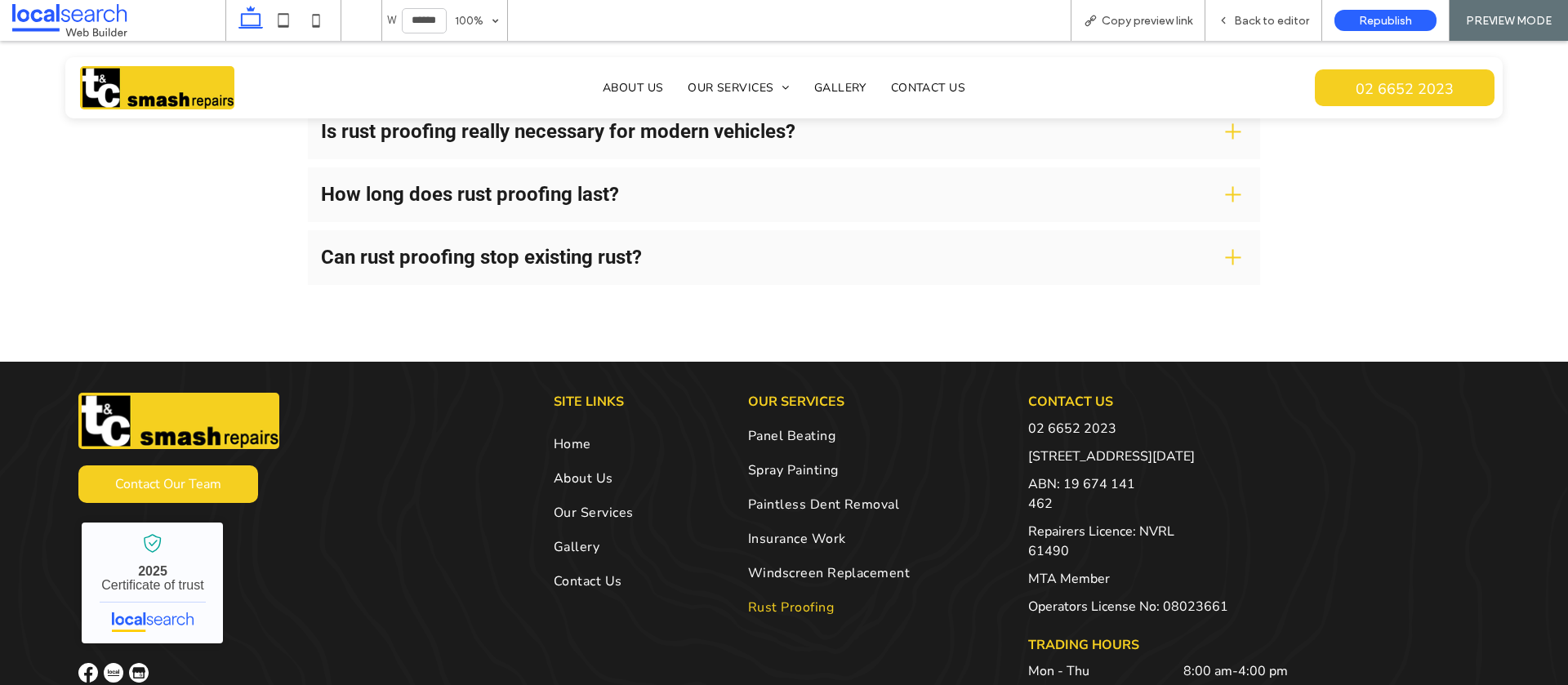
scroll to position [2118, 0]
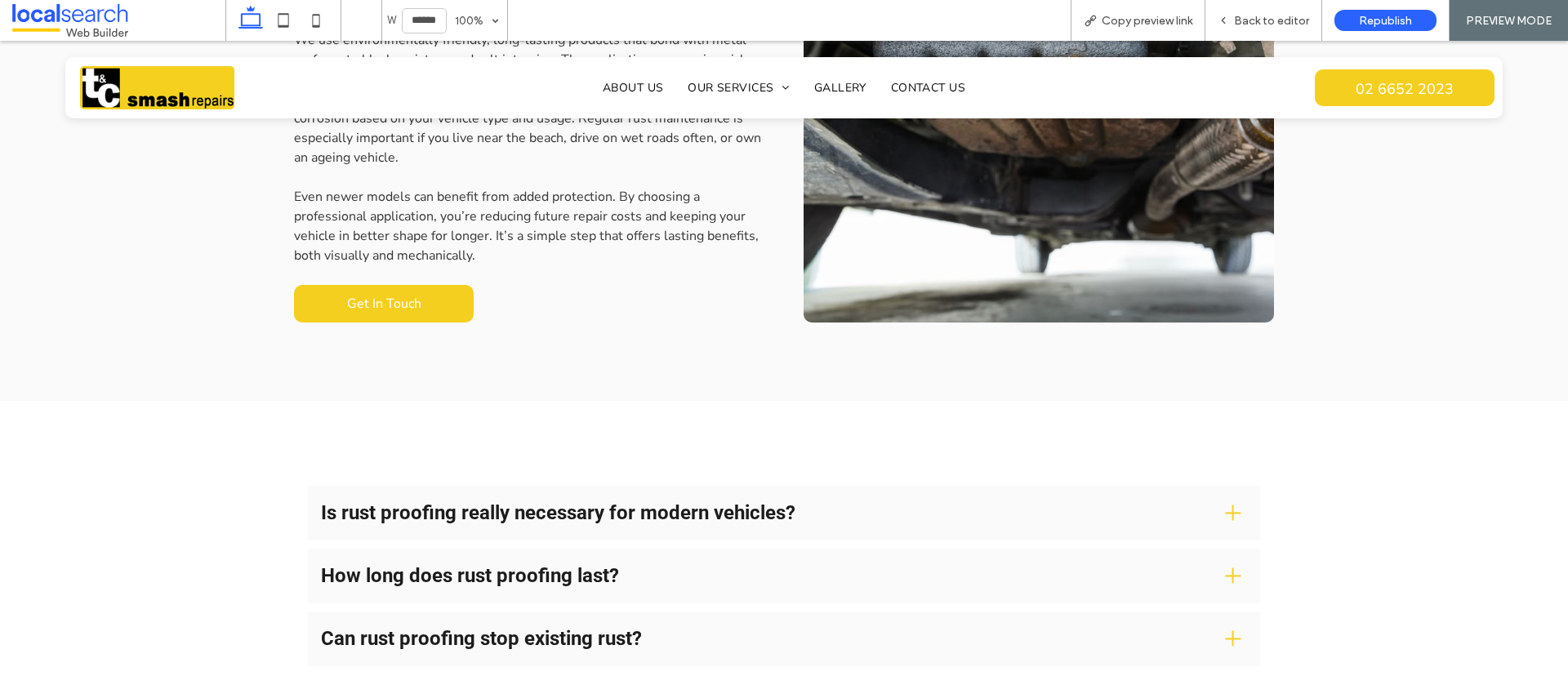
scroll to position [1643, 0]
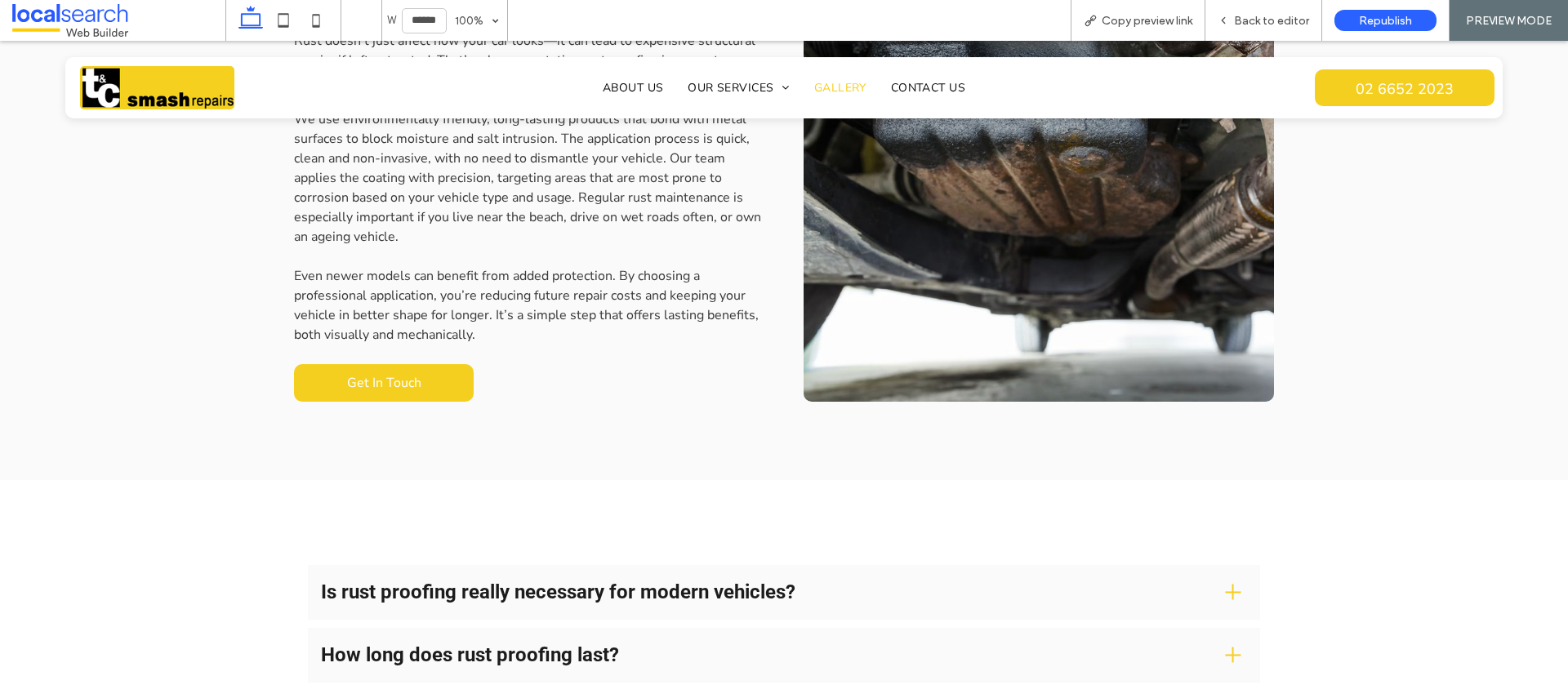
click at [820, 86] on span "Gallery" at bounding box center [841, 87] width 52 height 16
click at [1281, 18] on span "Back to editor" at bounding box center [1272, 20] width 75 height 14
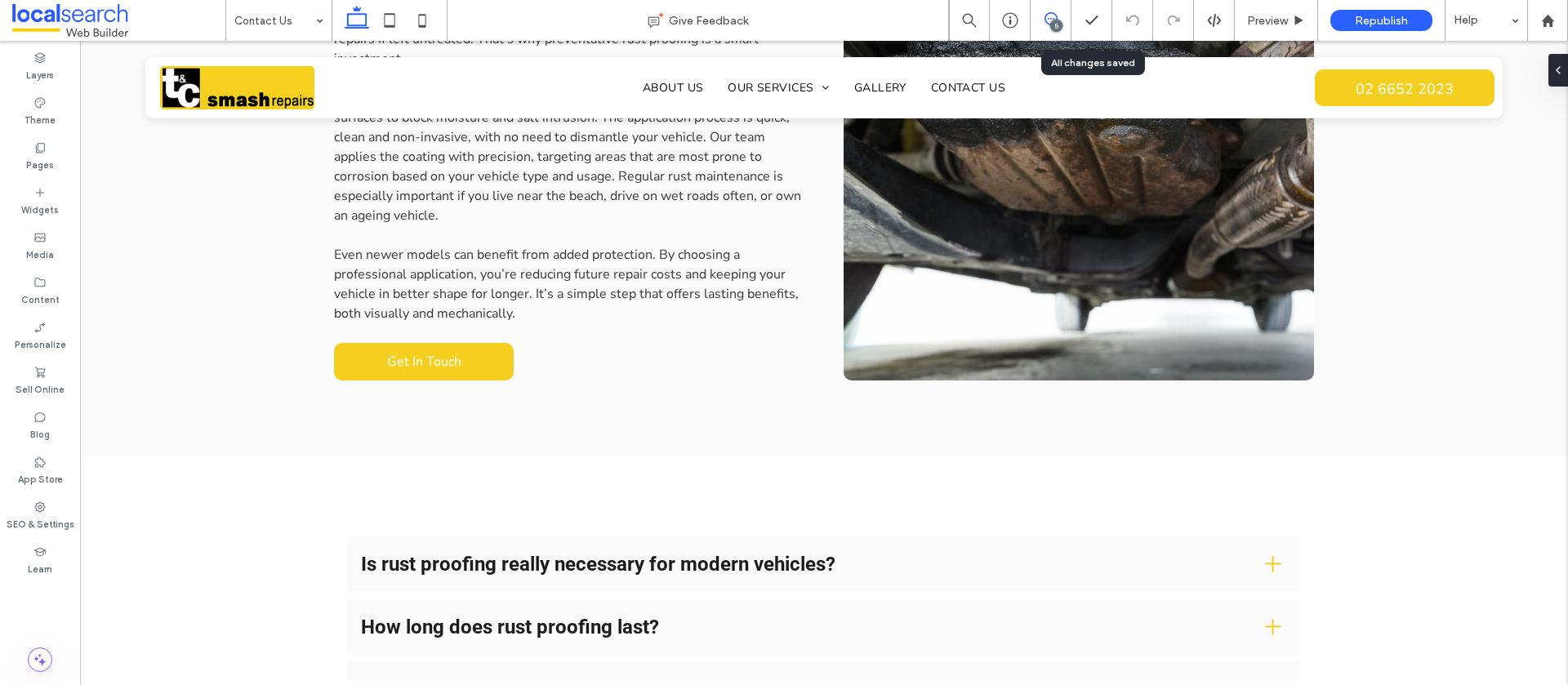
click at [1050, 20] on icon at bounding box center [1051, 18] width 13 height 13
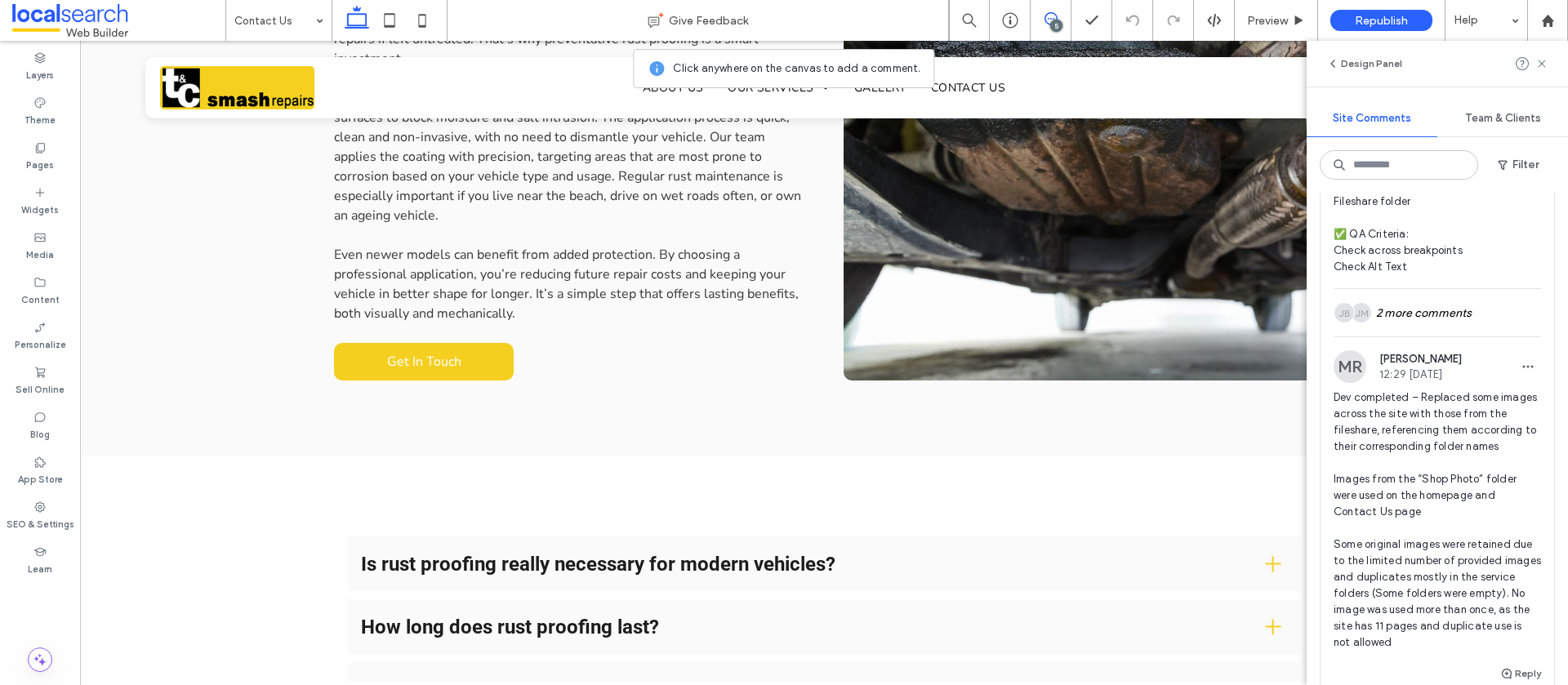
scroll to position [615, 0]
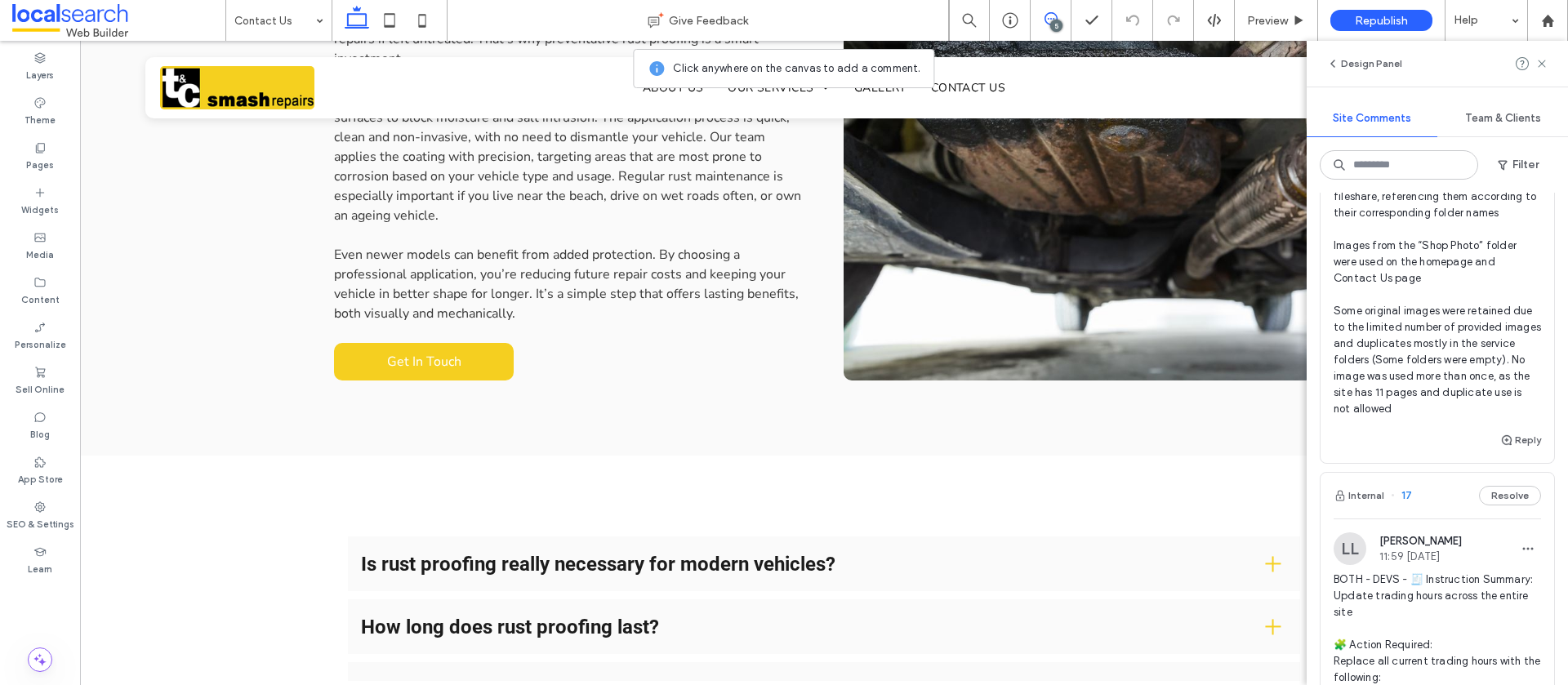
click at [1522, 450] on div "Reply" at bounding box center [1438, 447] width 233 height 33
click at [1520, 432] on div at bounding box center [784, 342] width 1568 height 685
click at [1525, 442] on button "Reply" at bounding box center [1521, 439] width 41 height 19
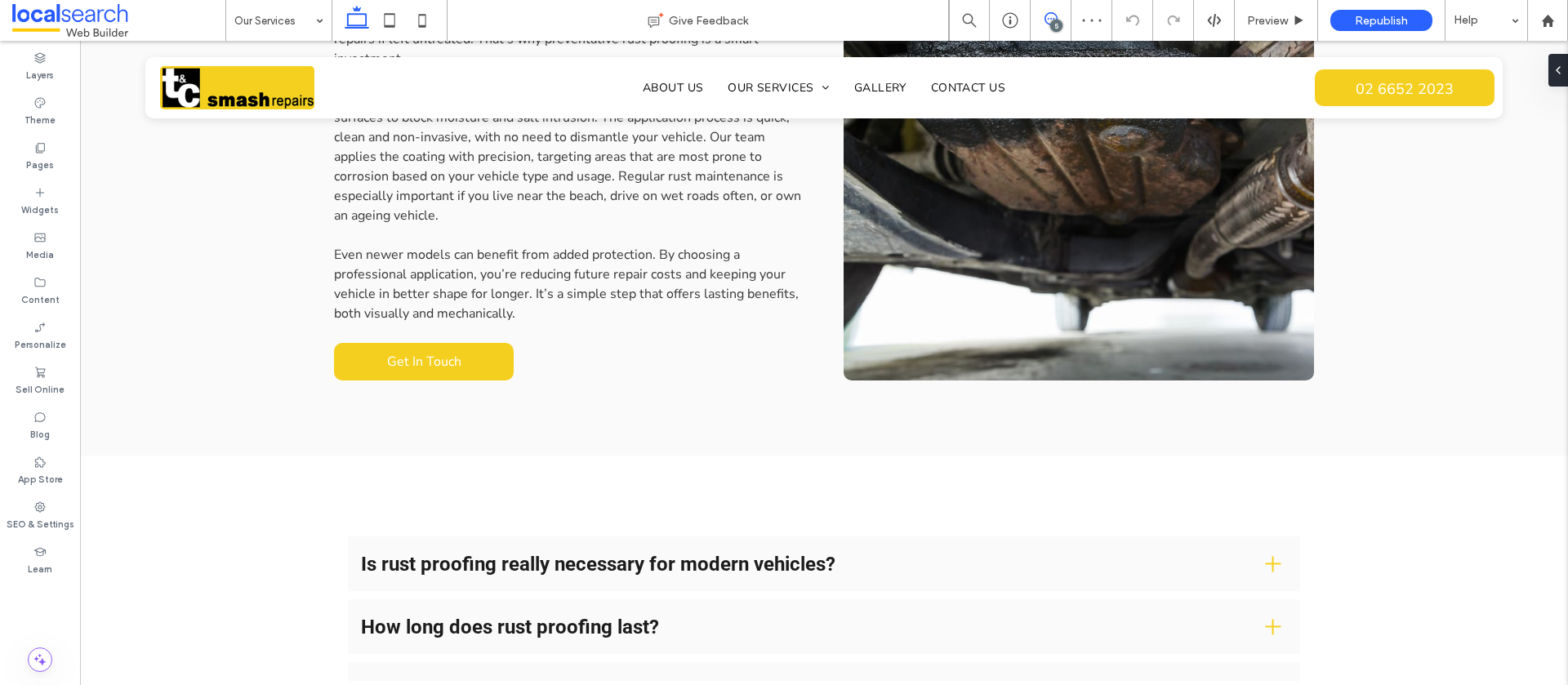
click at [1046, 17] on icon at bounding box center [1051, 18] width 13 height 13
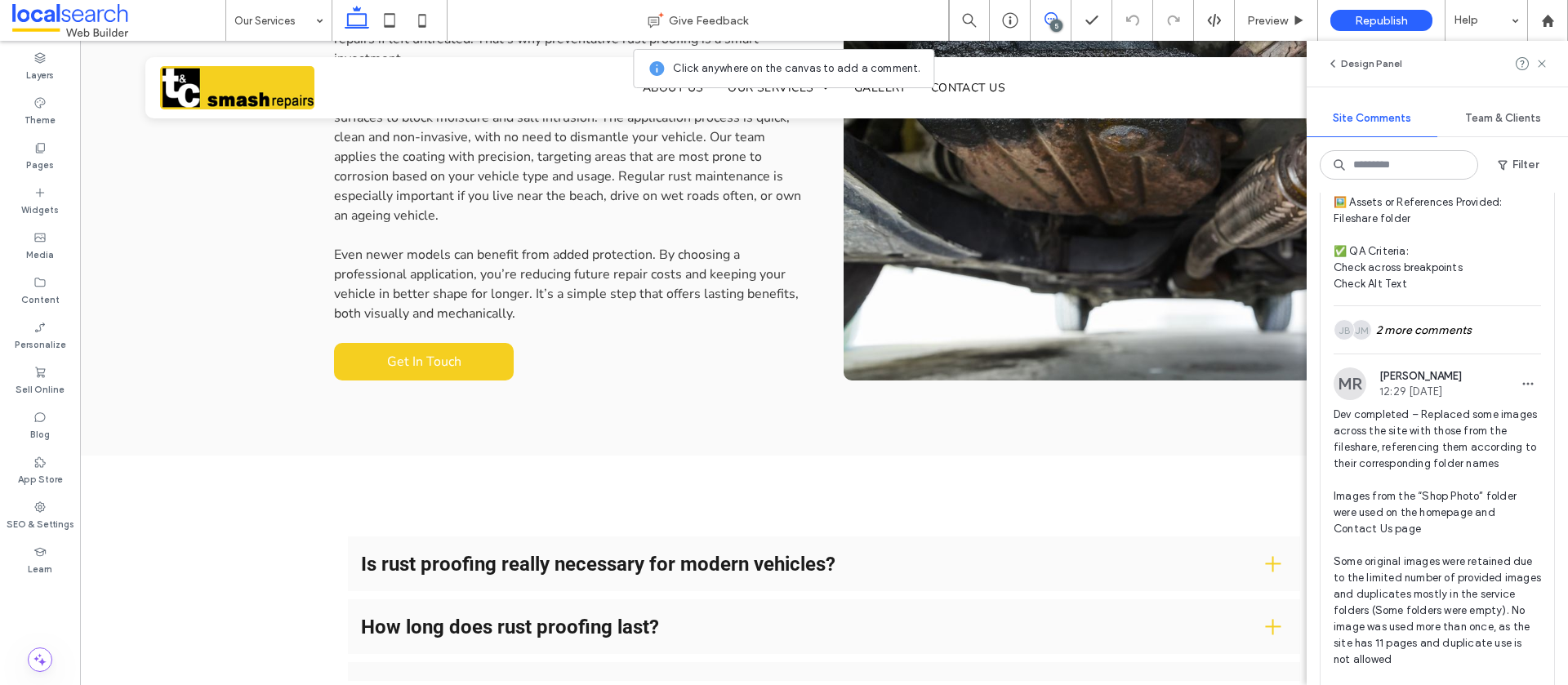
scroll to position [713, 0]
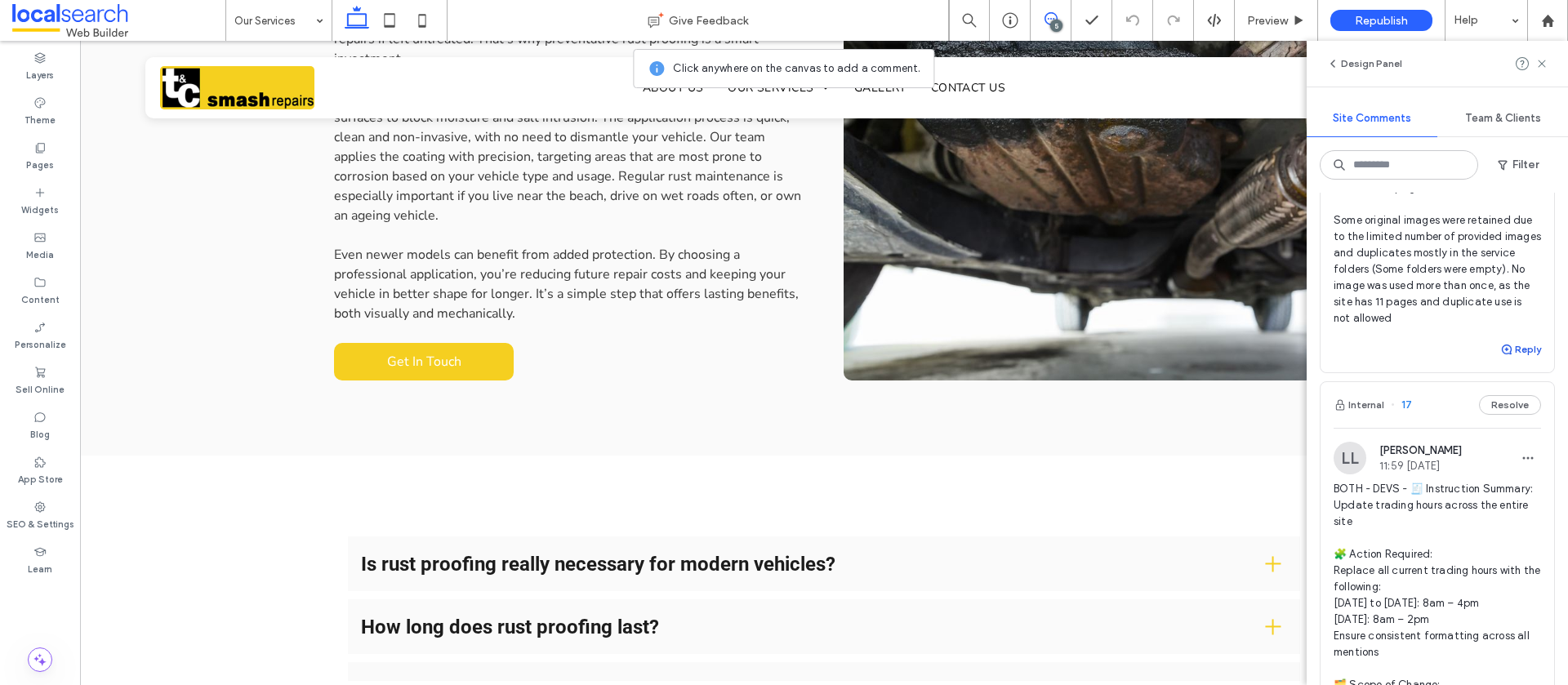
click at [1528, 352] on button "Reply" at bounding box center [1521, 350] width 41 height 19
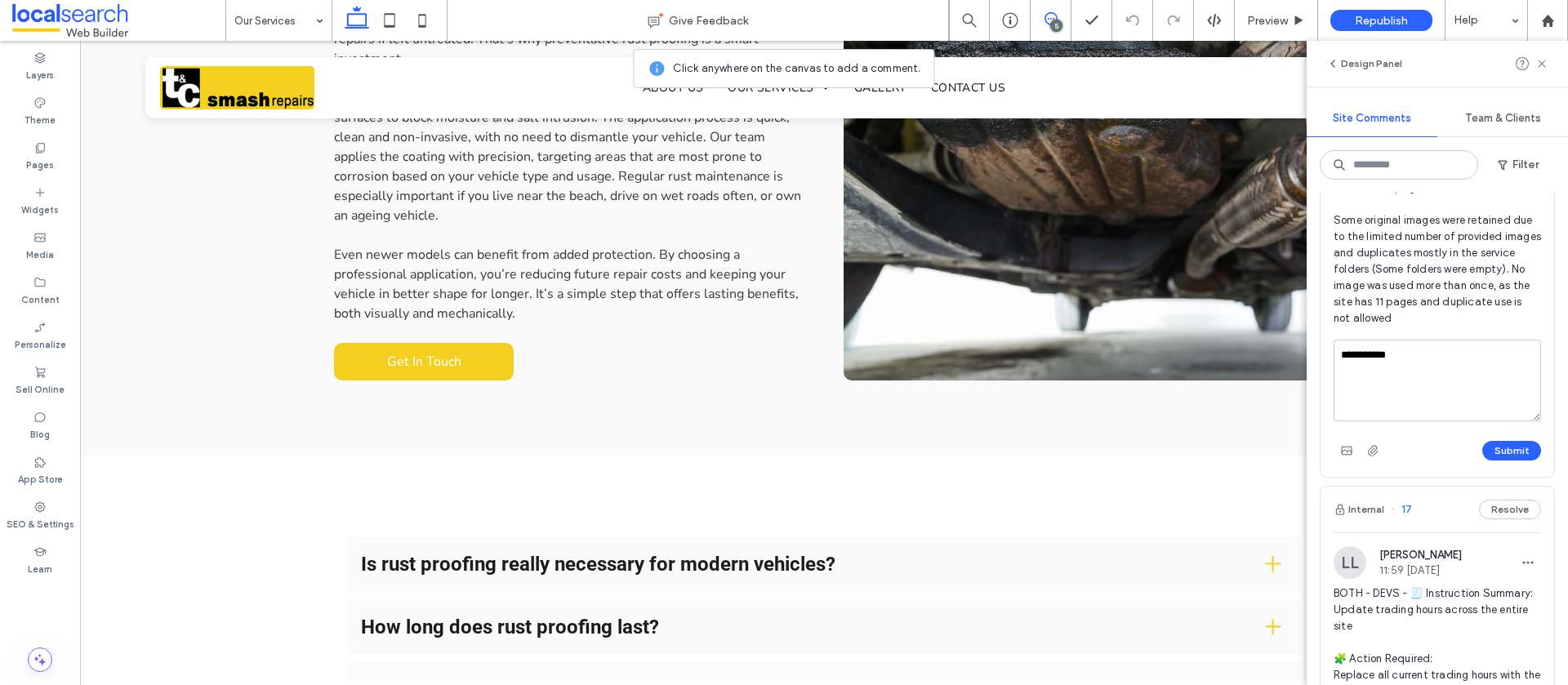
scroll to position [714, 0]
type textarea "**********"
click at [1494, 452] on button "Submit" at bounding box center [1512, 450] width 58 height 19
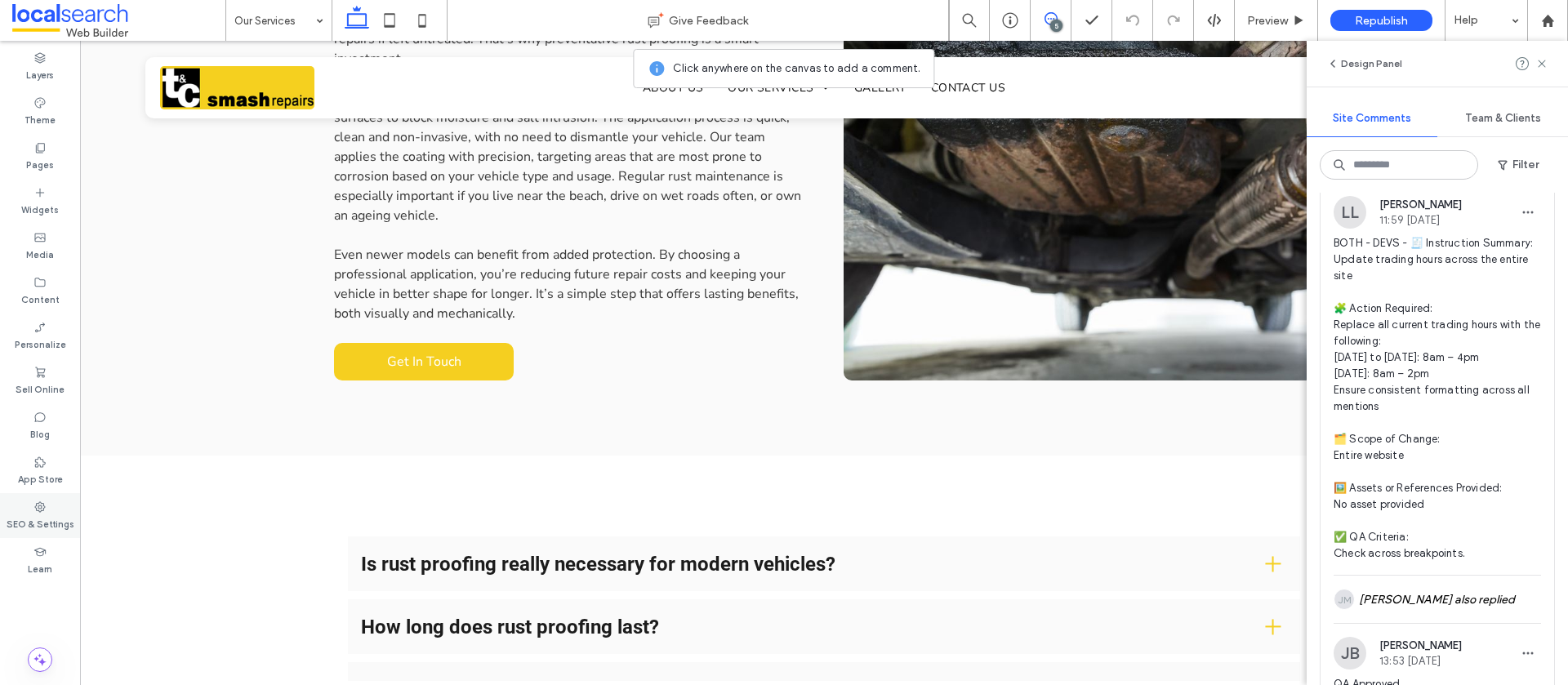
click at [27, 508] on div "SEO & Settings" at bounding box center [40, 516] width 80 height 45
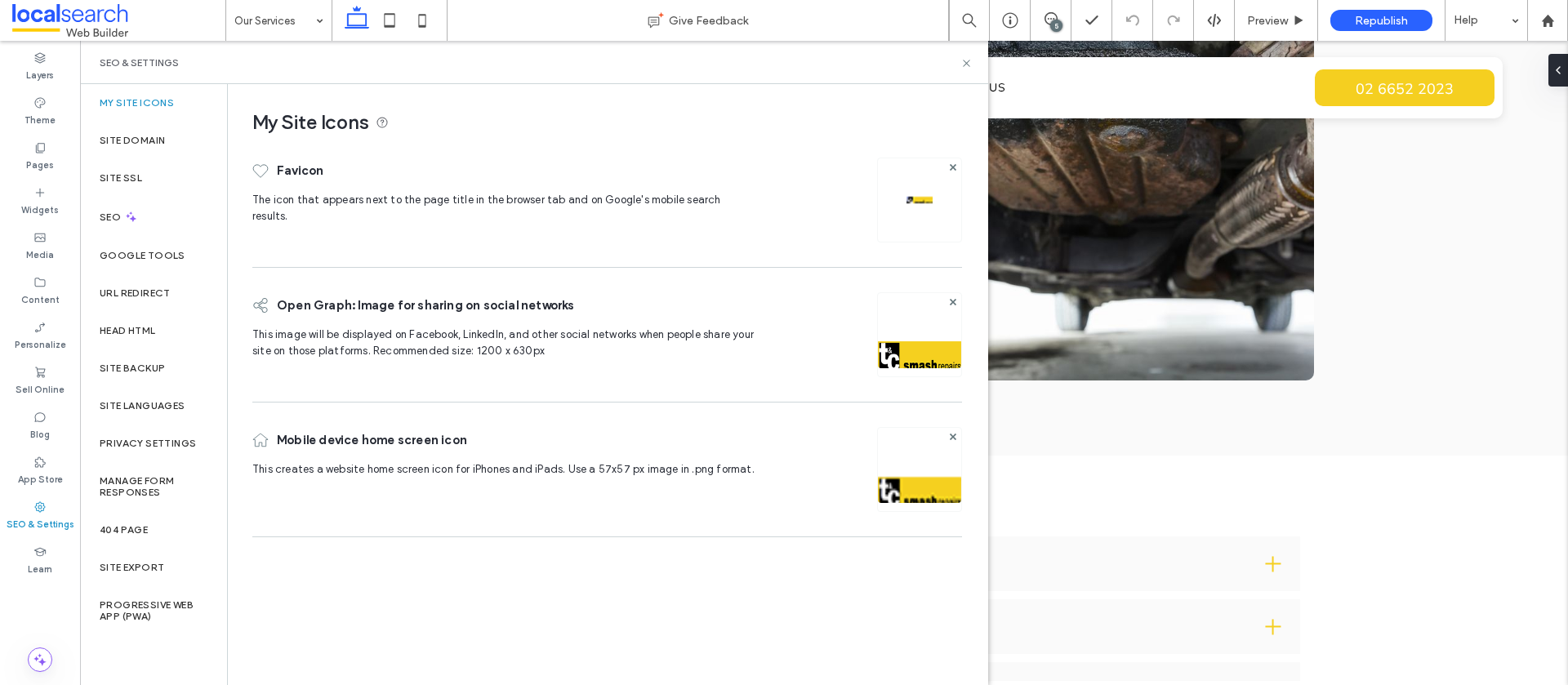
scroll to position [0, 0]
click at [153, 212] on div "SEO" at bounding box center [153, 217] width 147 height 40
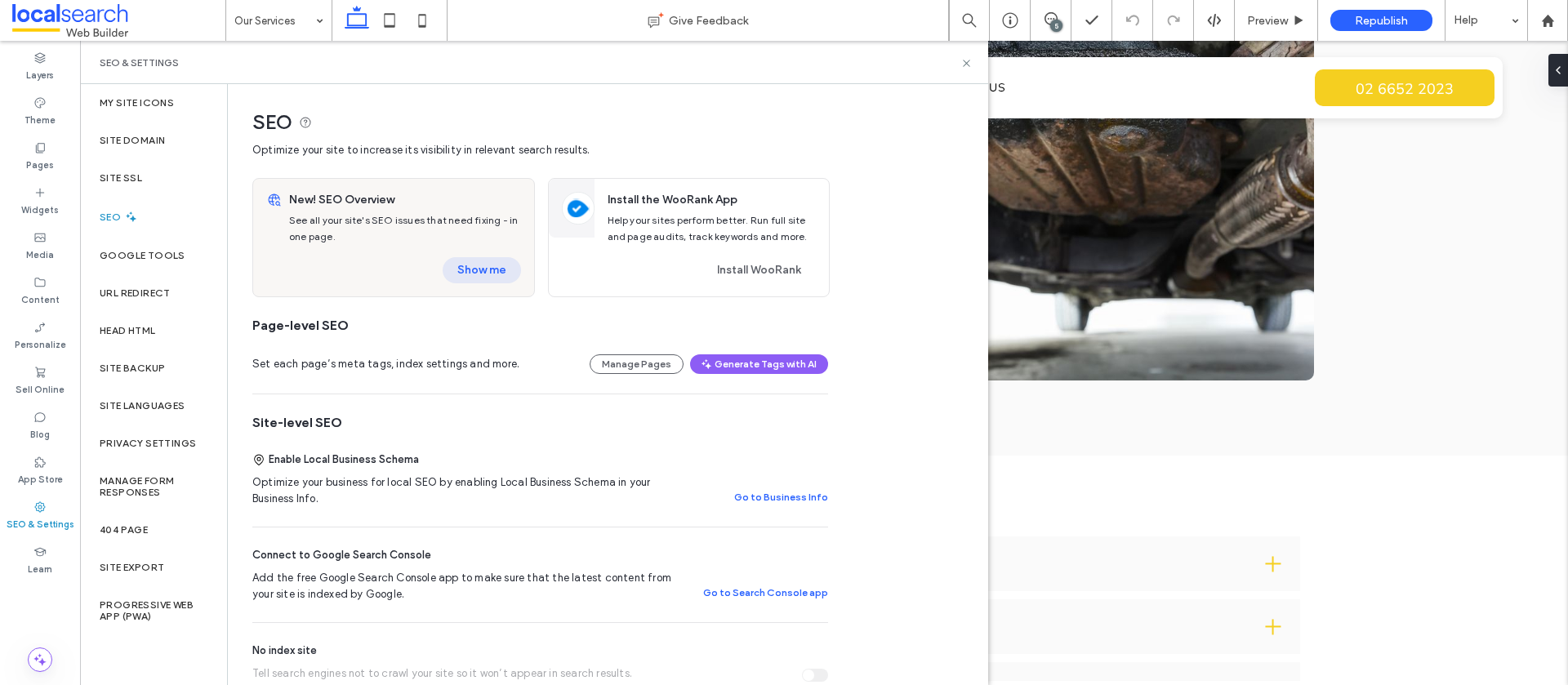
click at [485, 268] on button "Show me" at bounding box center [481, 270] width 79 height 26
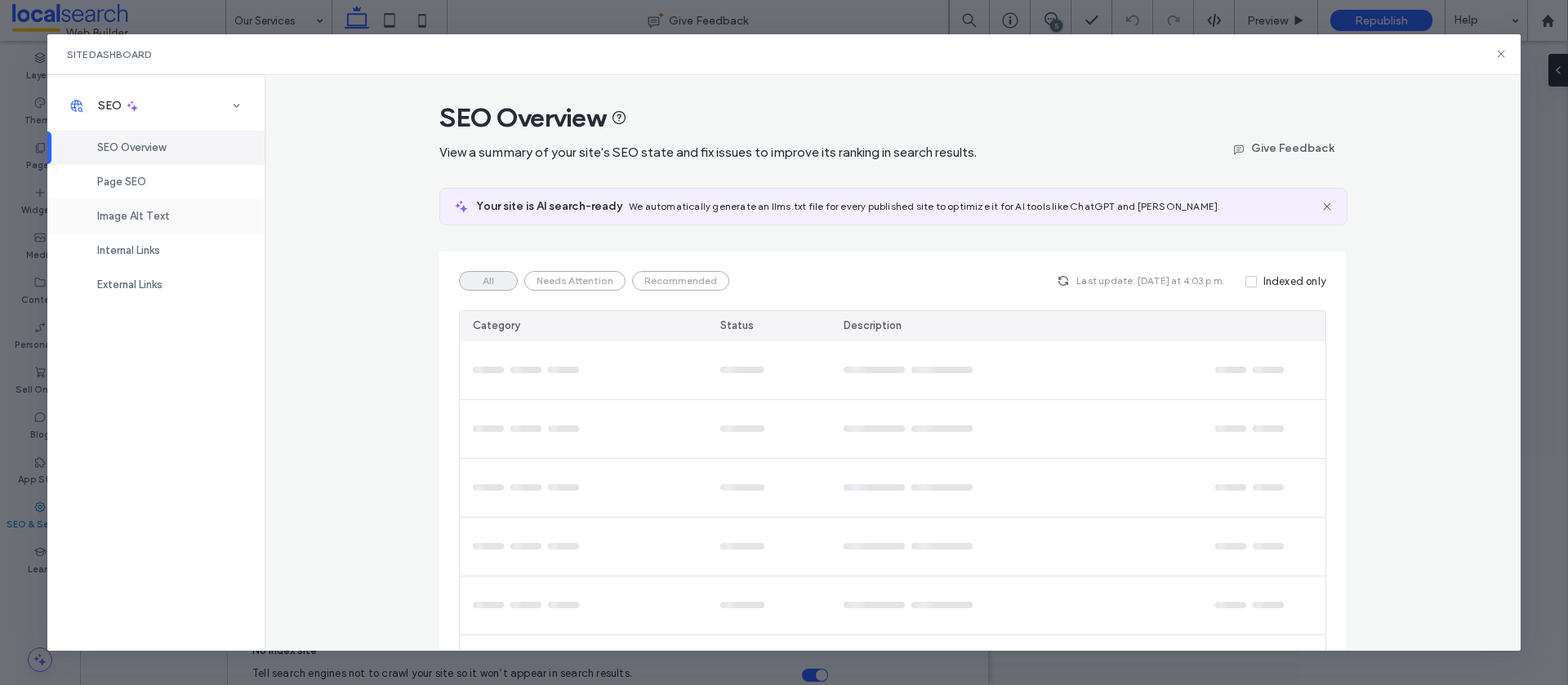
drag, startPoint x: 146, startPoint y: 208, endPoint x: 199, endPoint y: 200, distance: 53.6
click at [146, 208] on div "Image Alt Text" at bounding box center [157, 216] width 218 height 34
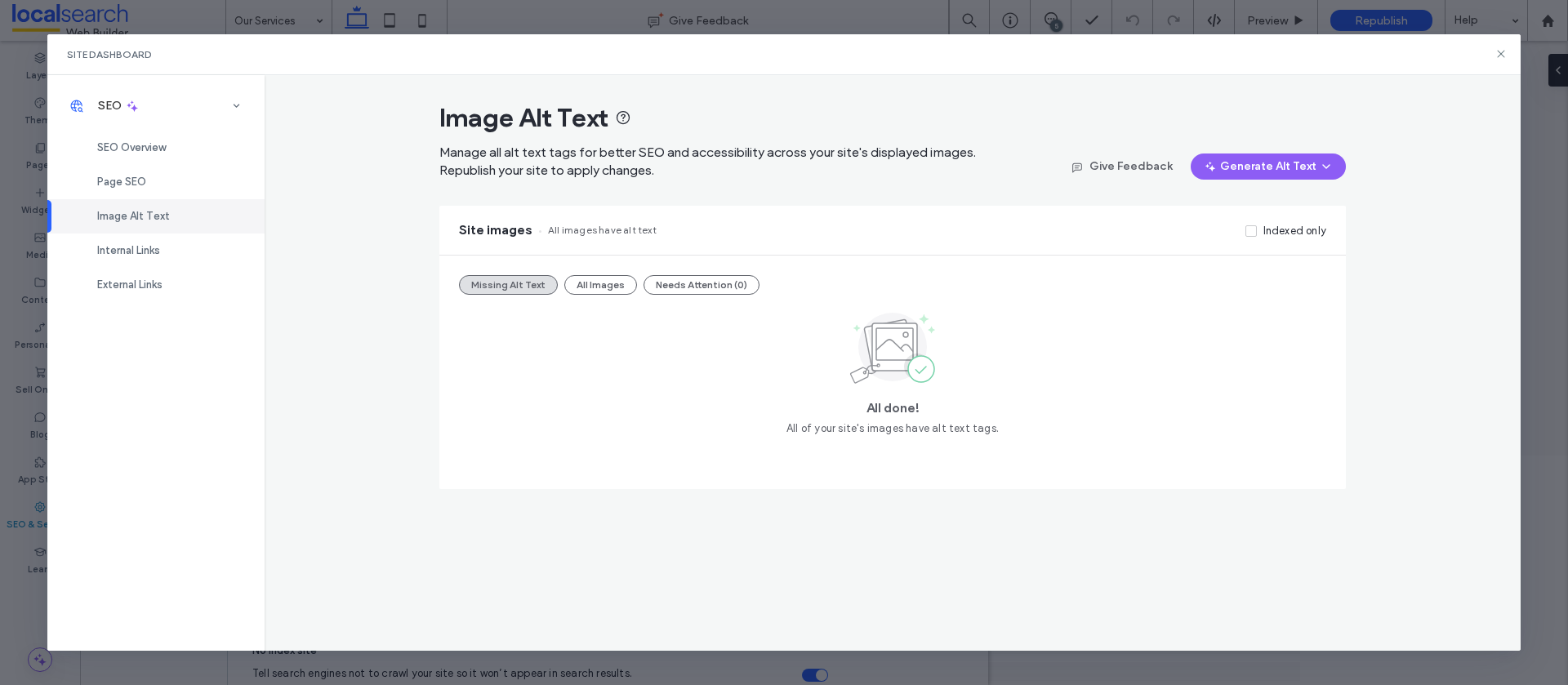
drag, startPoint x: 571, startPoint y: 286, endPoint x: 611, endPoint y: 263, distance: 46.1
click at [571, 286] on button "All Images" at bounding box center [601, 285] width 73 height 19
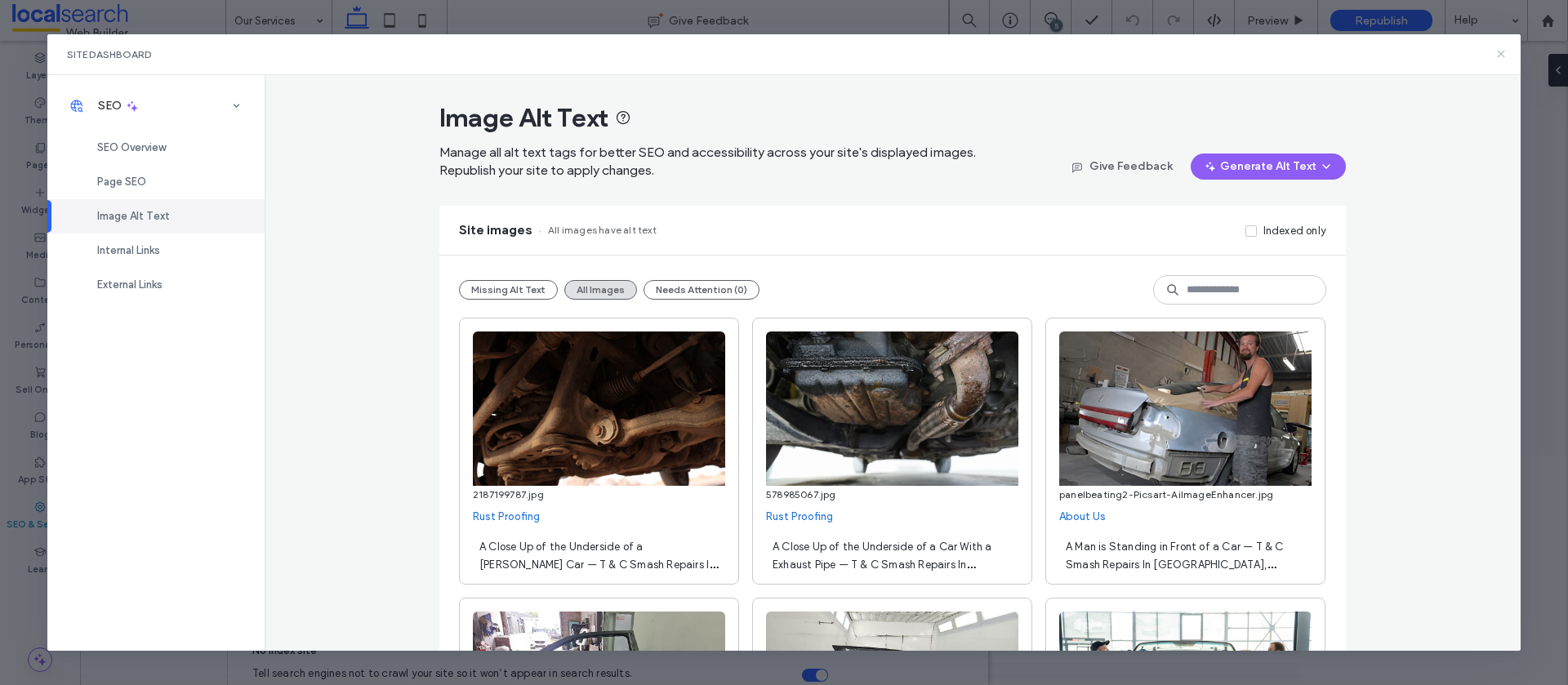
click at [1502, 51] on icon at bounding box center [1501, 53] width 13 height 13
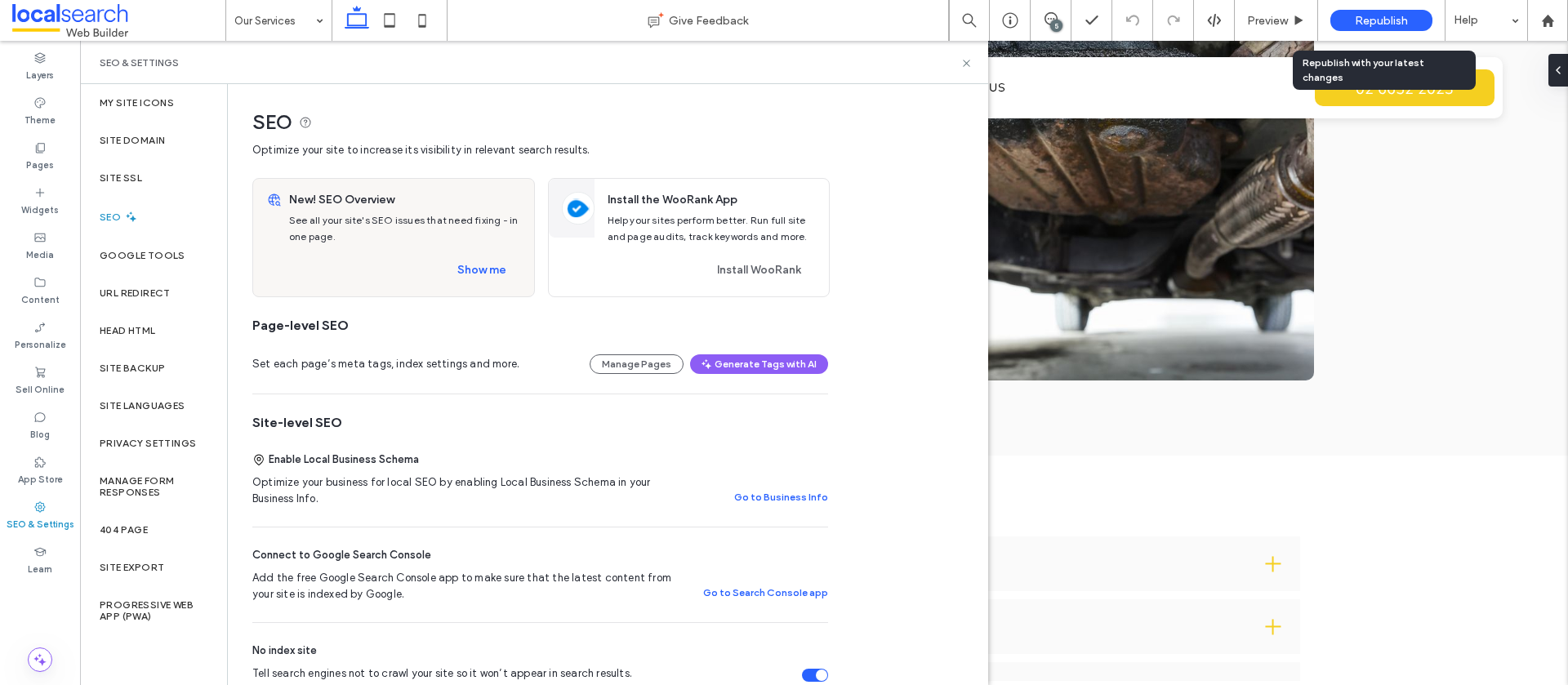
click at [1373, 17] on span "Republish" at bounding box center [1381, 20] width 53 height 14
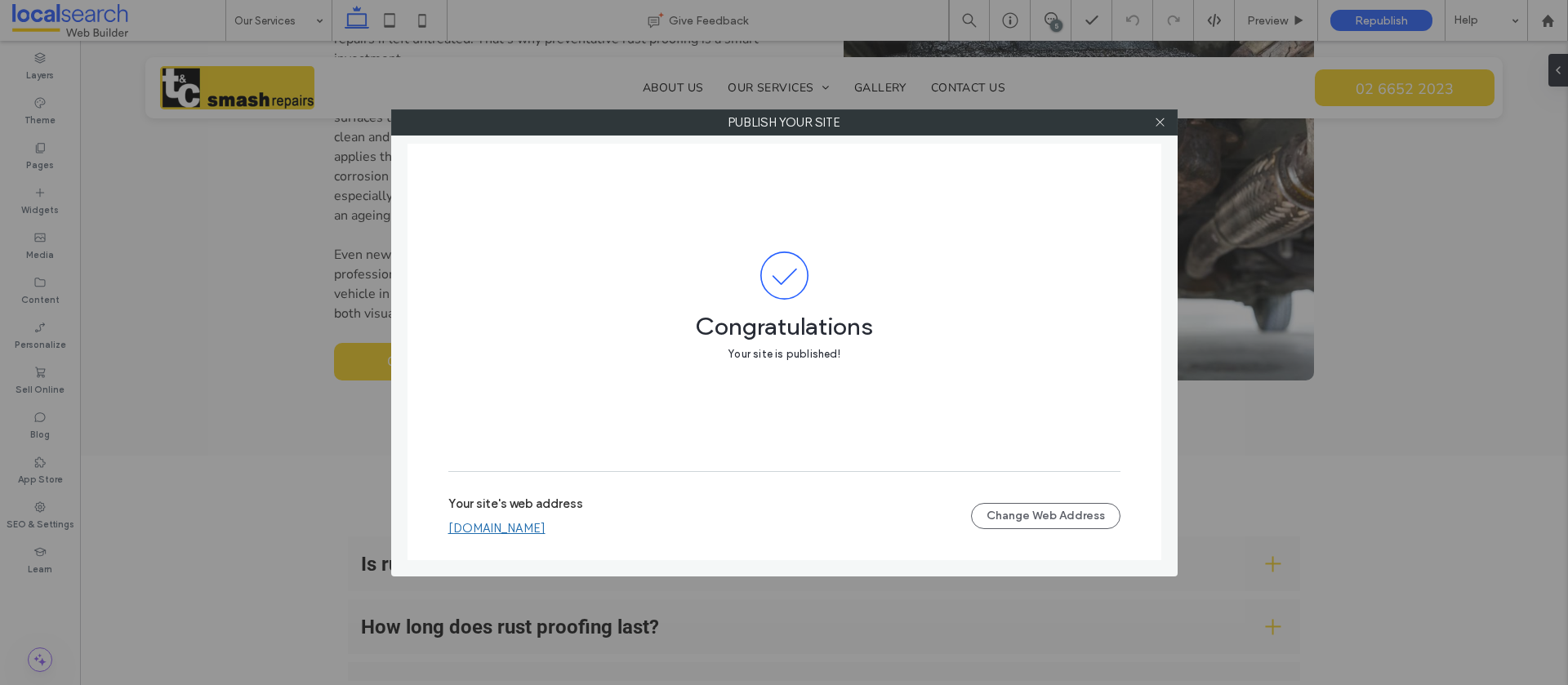
drag, startPoint x: 1160, startPoint y: 124, endPoint x: 1182, endPoint y: 125, distance: 22.0
click at [1160, 124] on icon at bounding box center [1160, 121] width 13 height 13
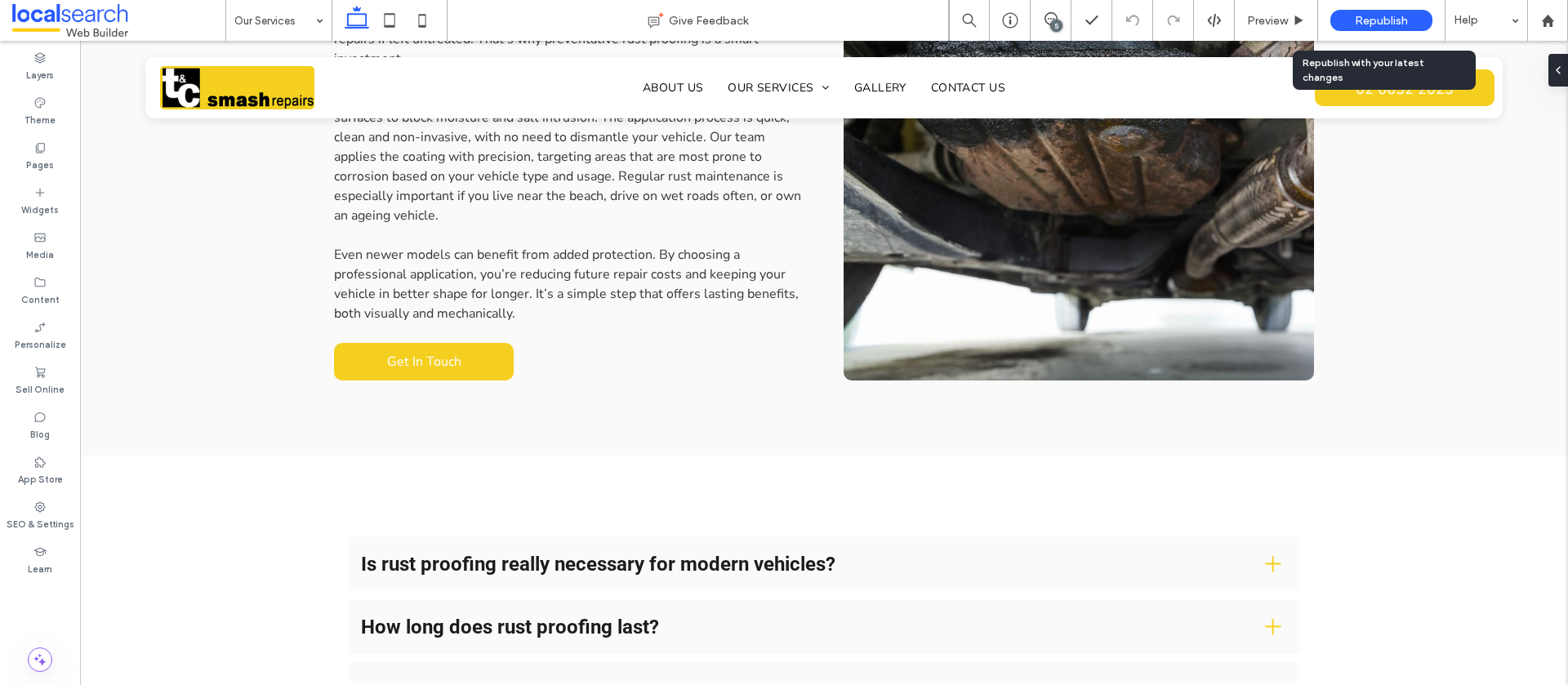
click at [1372, 21] on span "Republish" at bounding box center [1381, 20] width 53 height 14
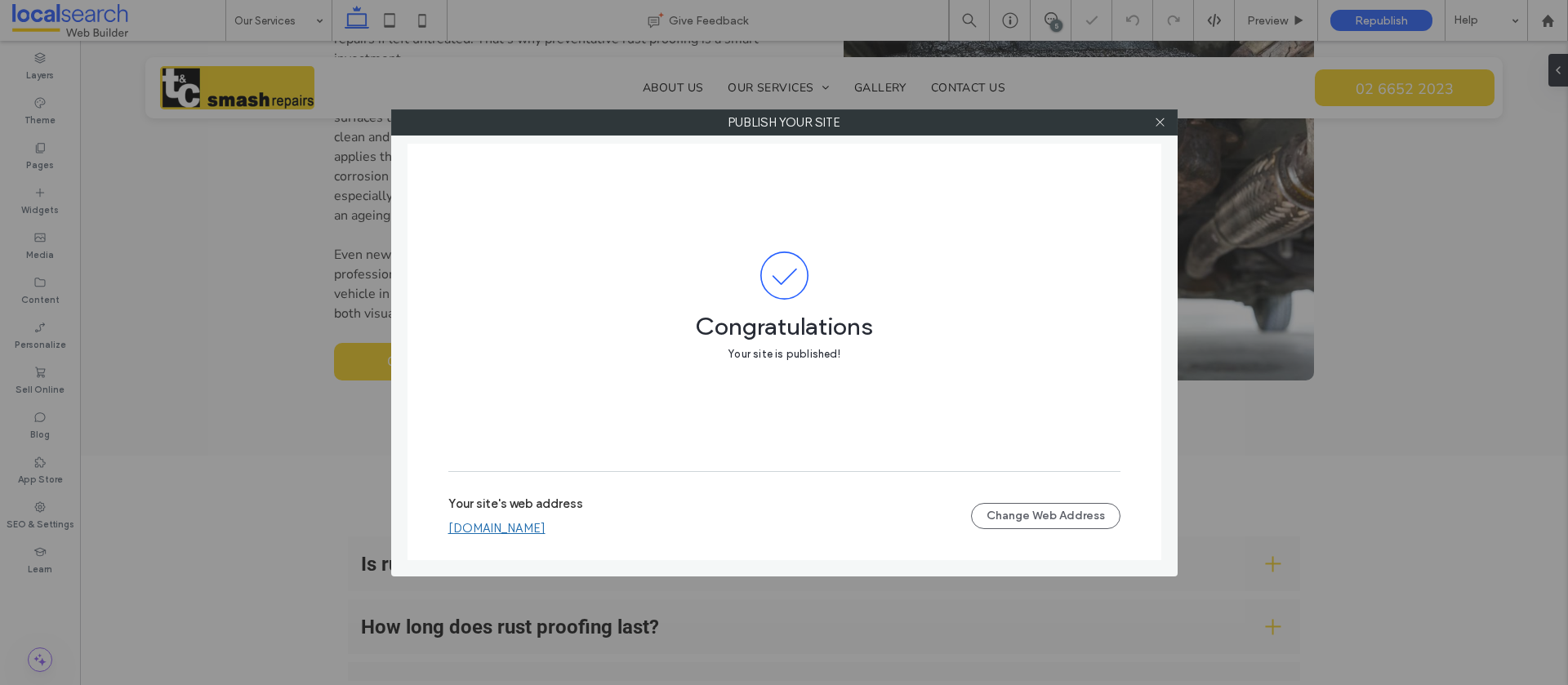
drag, startPoint x: 1163, startPoint y: 120, endPoint x: 1443, endPoint y: 78, distance: 283.1
click at [1163, 120] on icon at bounding box center [1160, 121] width 13 height 13
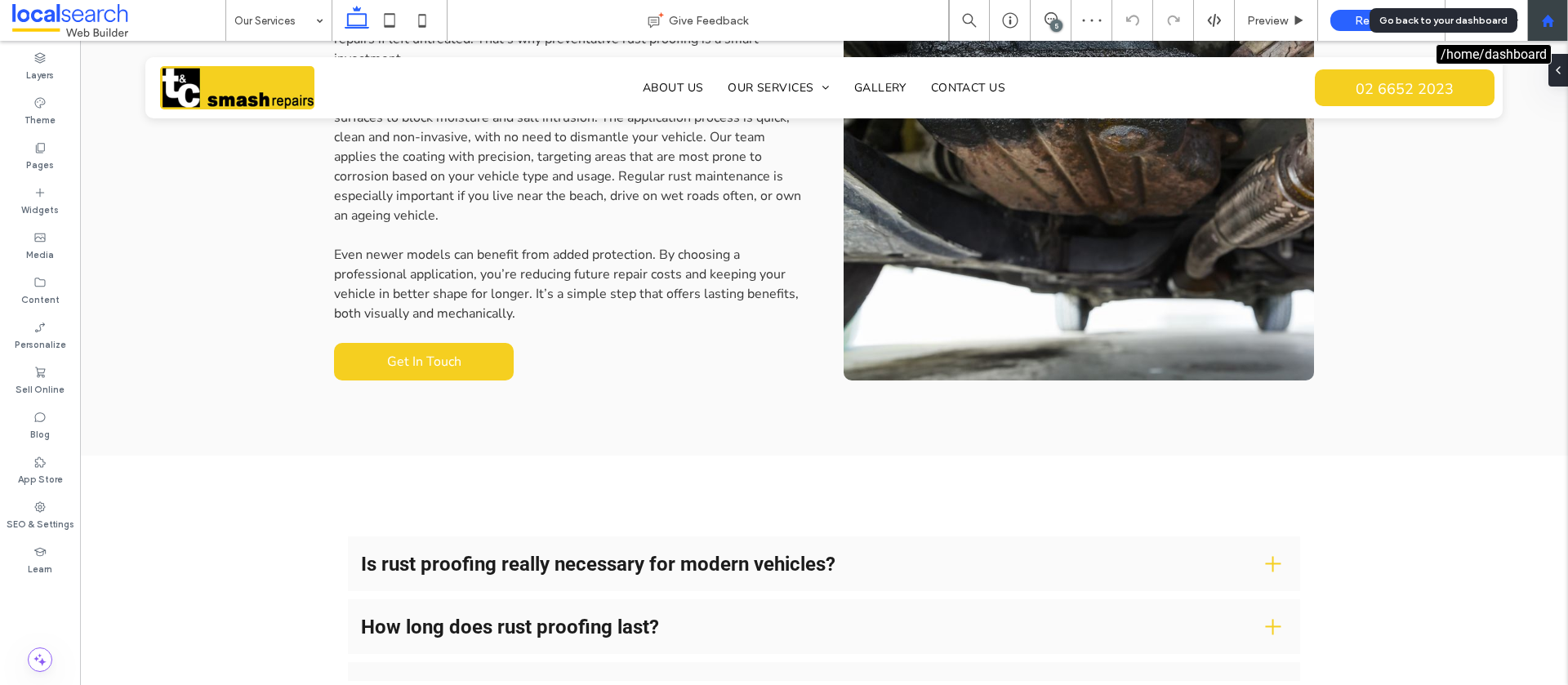
click at [1559, 22] on div at bounding box center [1548, 20] width 39 height 14
